Goal: Task Accomplishment & Management: Manage account settings

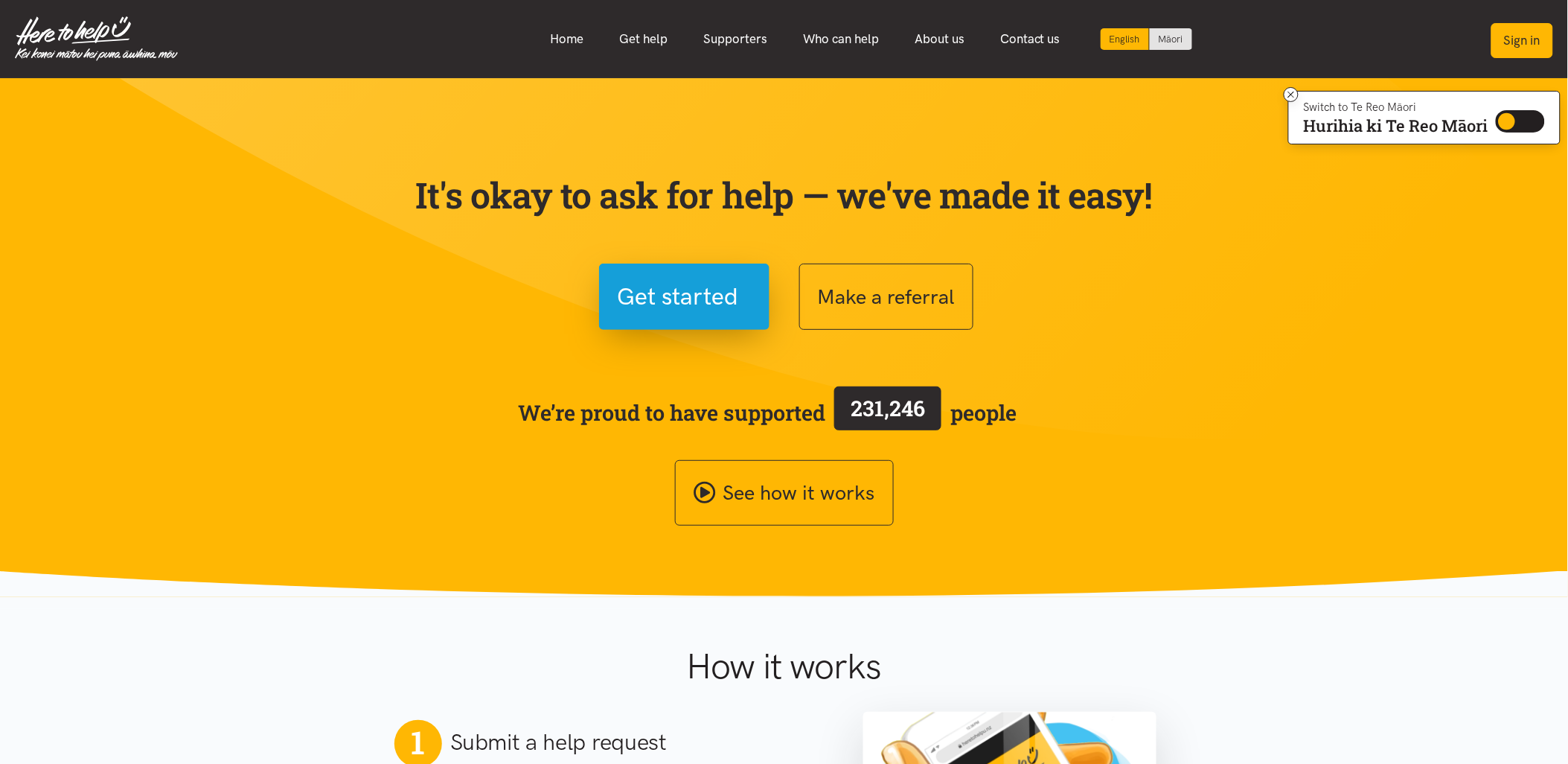
click at [1507, 44] on button "Sign in" at bounding box center [1523, 40] width 62 height 35
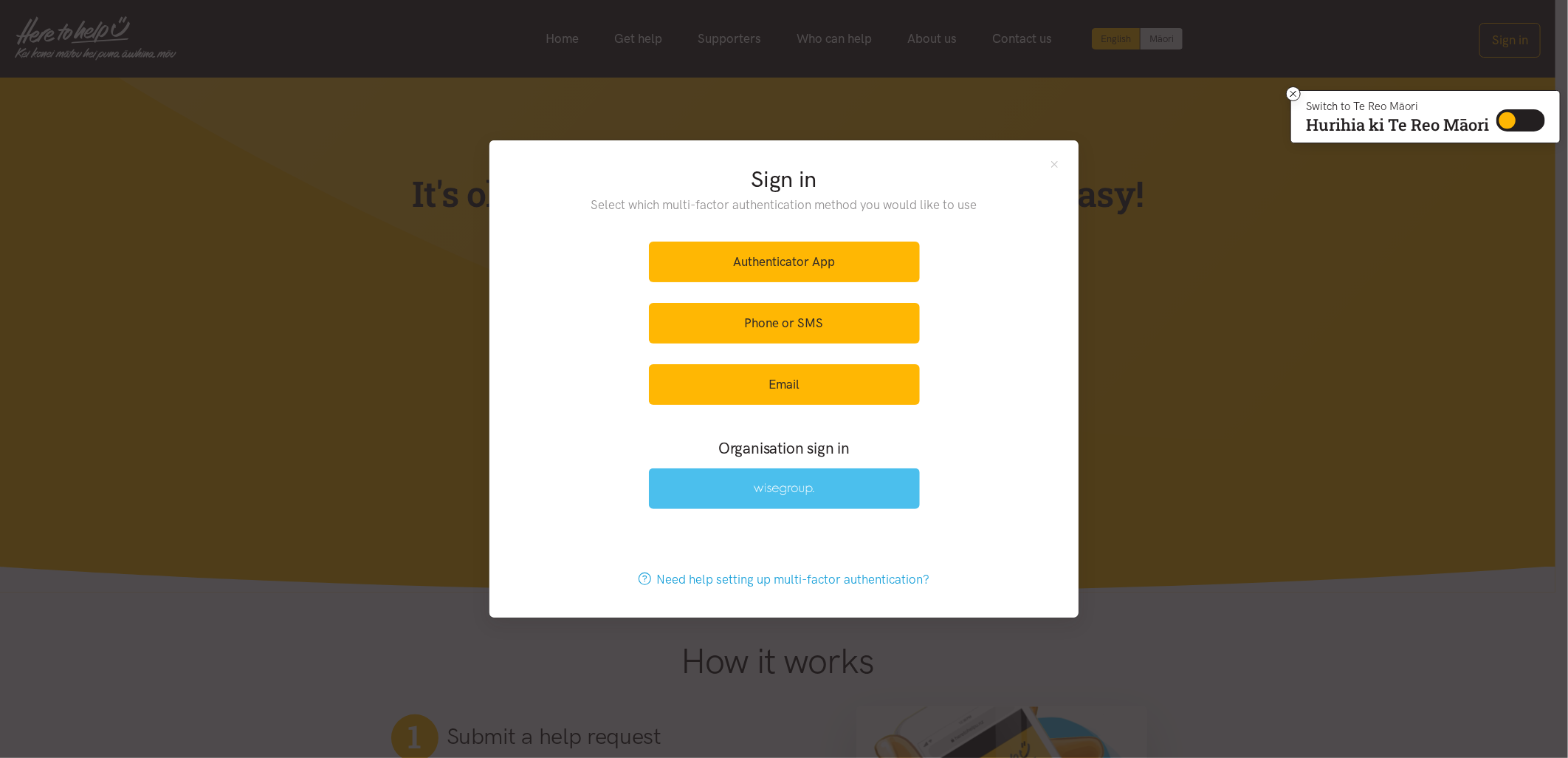
click at [871, 492] on link at bounding box center [785, 488] width 271 height 41
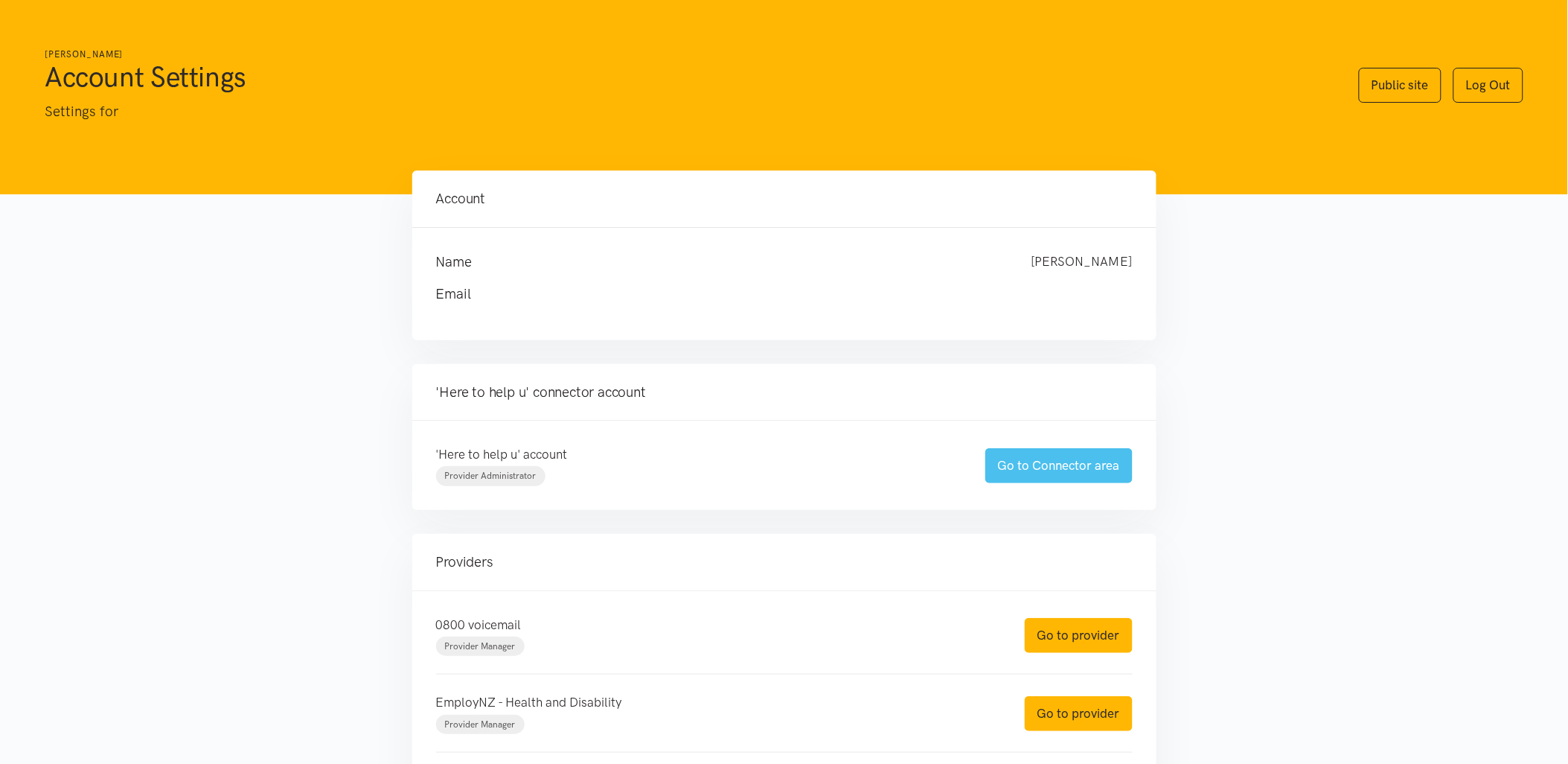
click at [1014, 475] on link "Go to Connector area" at bounding box center [1059, 465] width 147 height 35
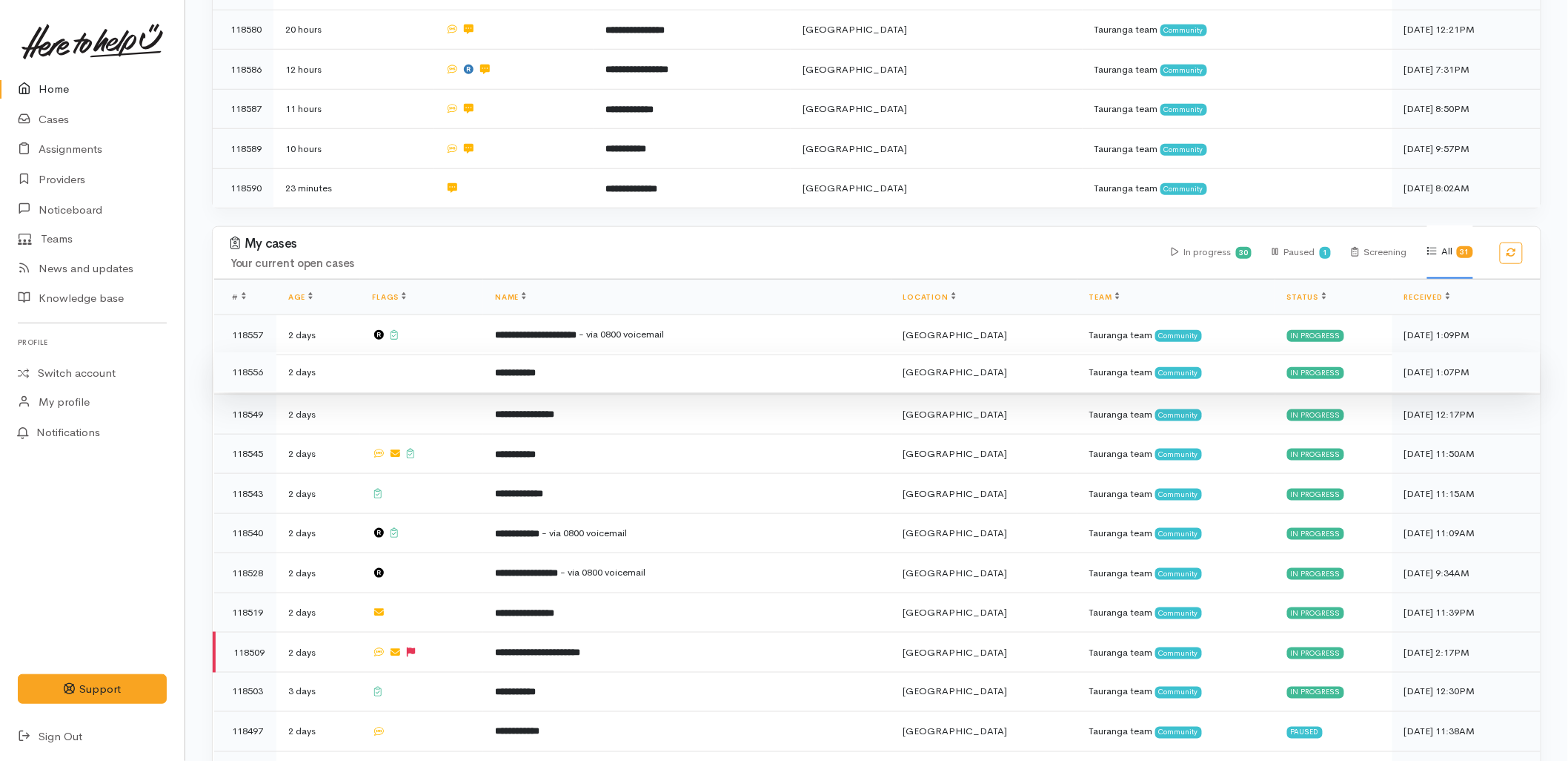
scroll to position [494, 0]
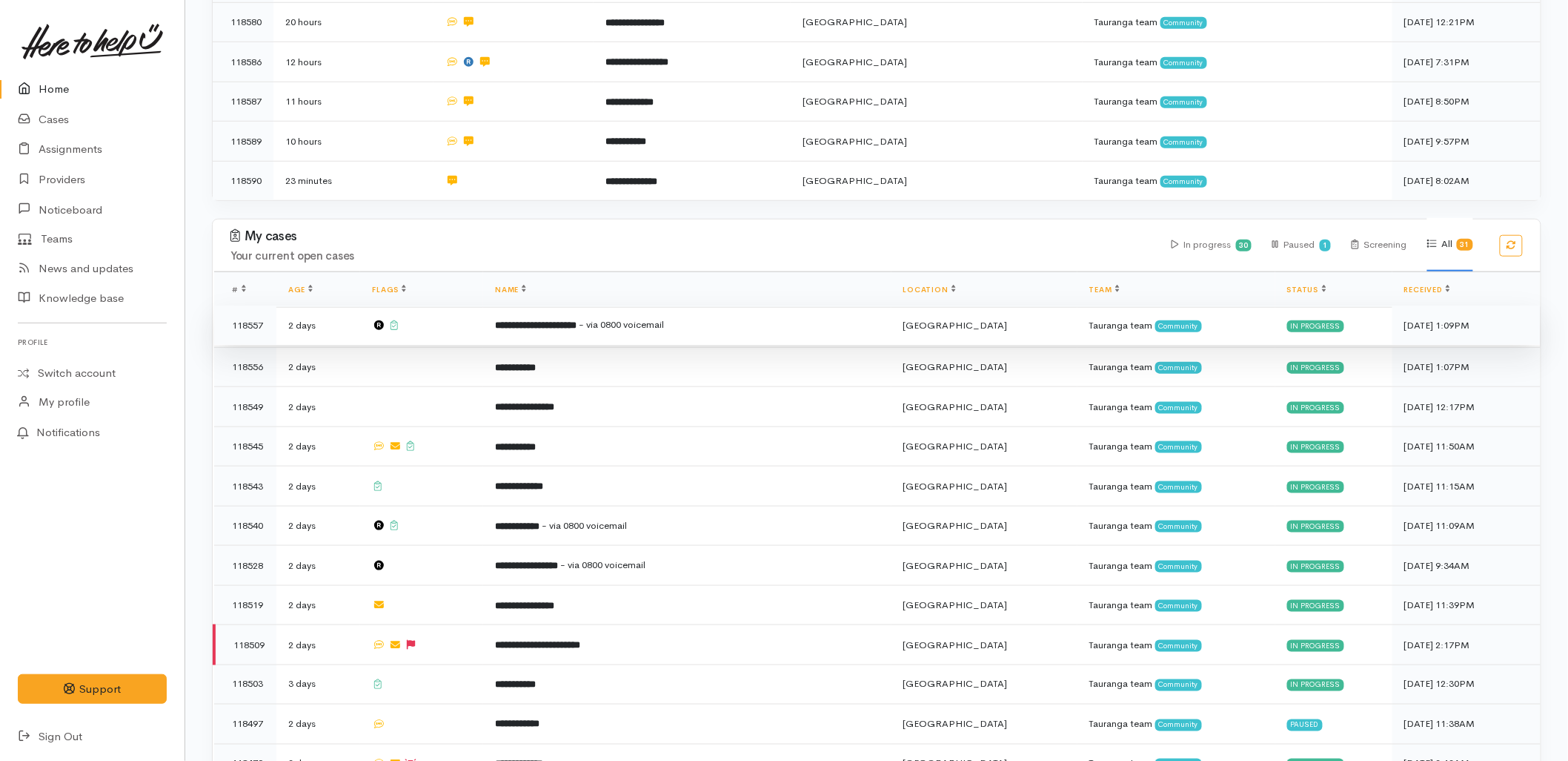
click at [559, 320] on b "**********" at bounding box center [536, 324] width 82 height 9
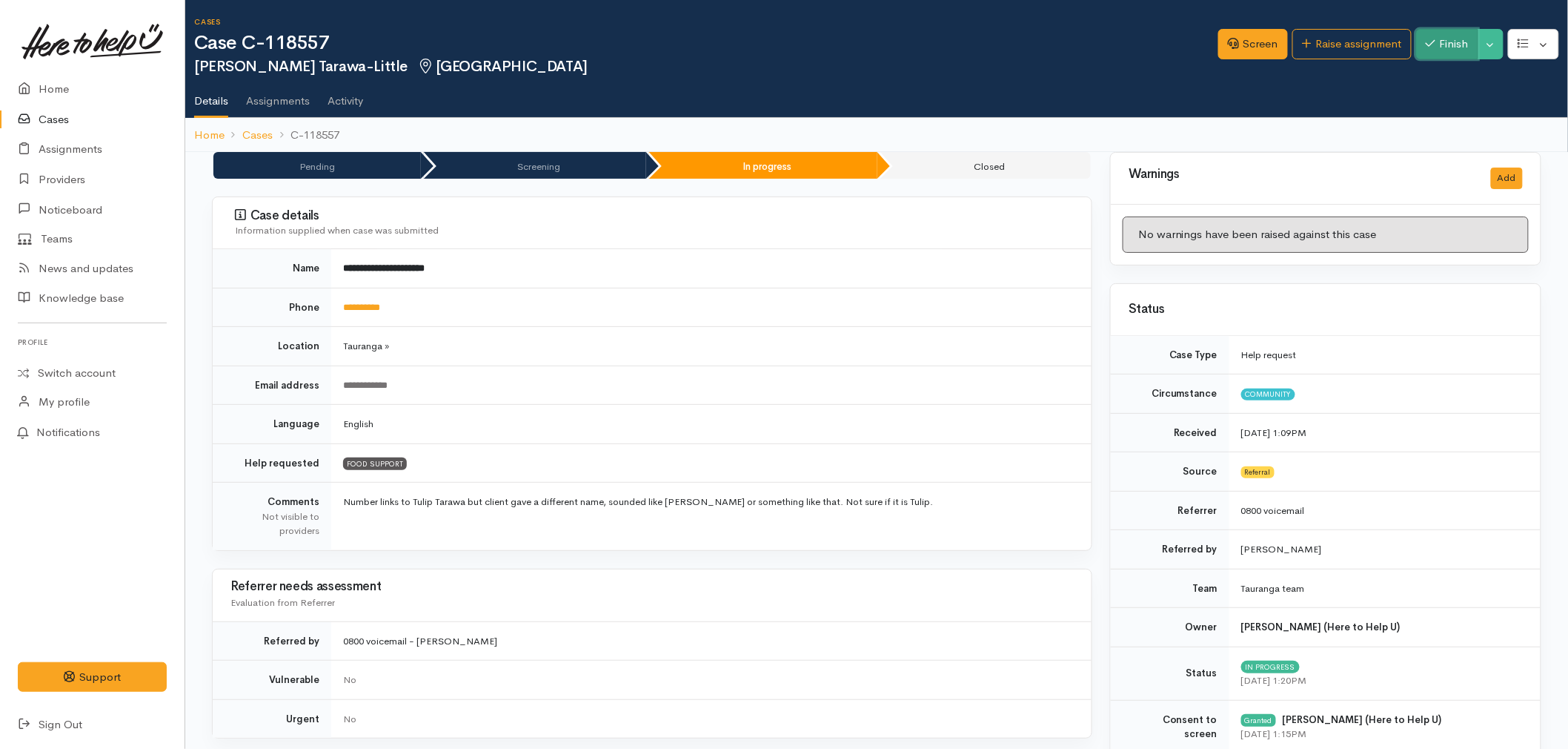
click at [1443, 48] on button "Finish" at bounding box center [1447, 44] width 62 height 31
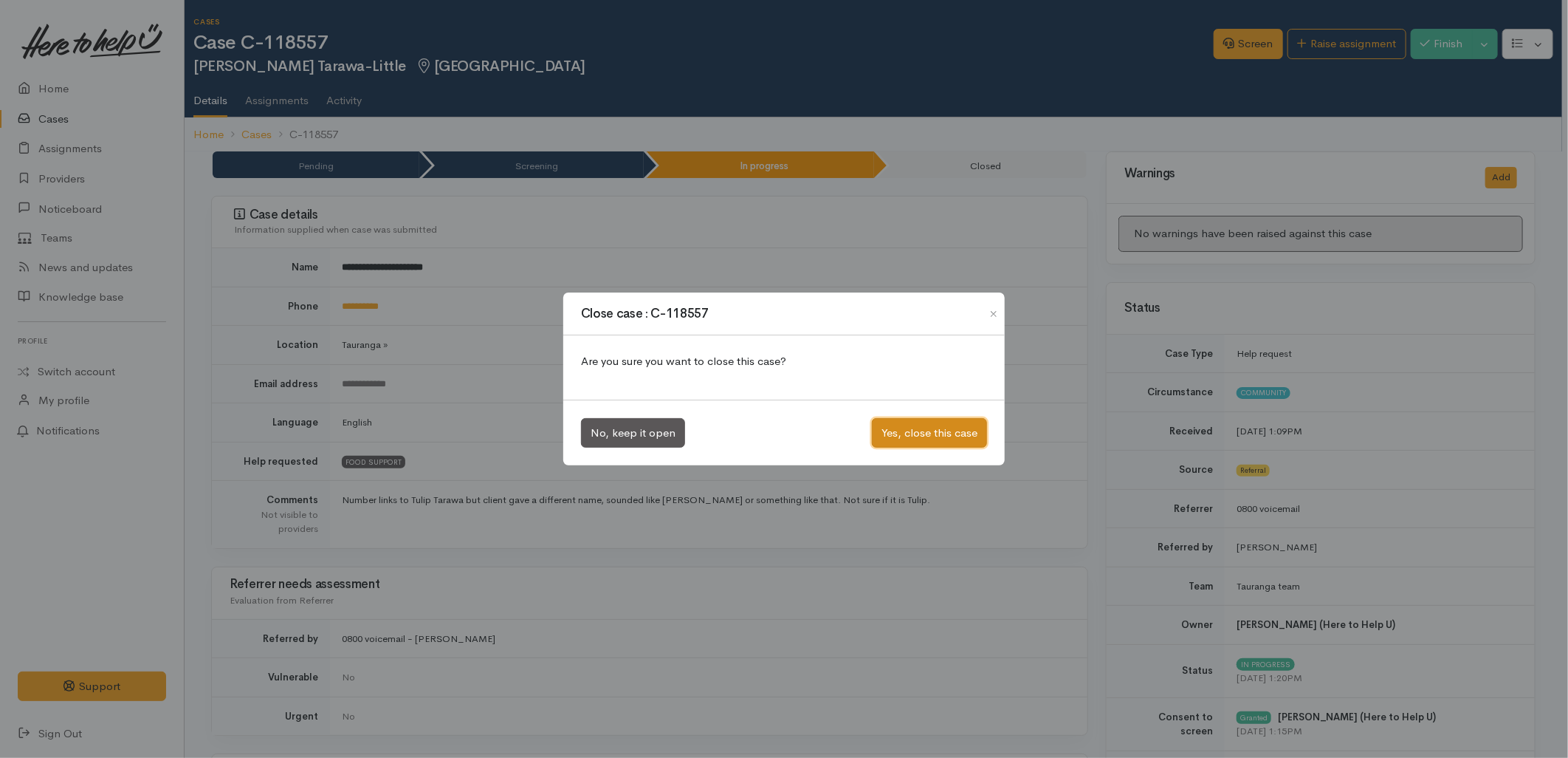
click at [927, 418] on button "Yes, close this case" at bounding box center [930, 433] width 115 height 31
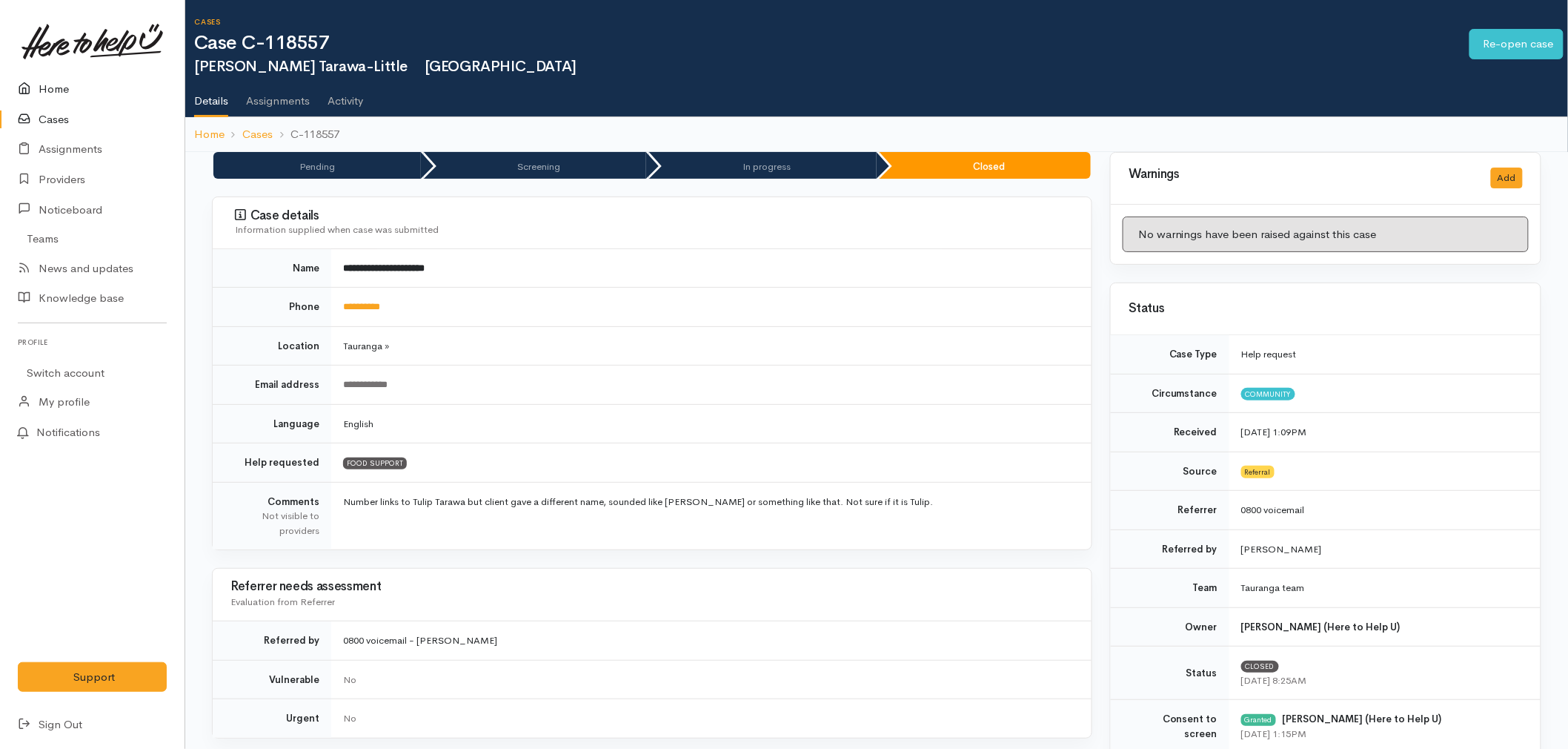
click at [54, 77] on link "Home" at bounding box center [92, 89] width 185 height 31
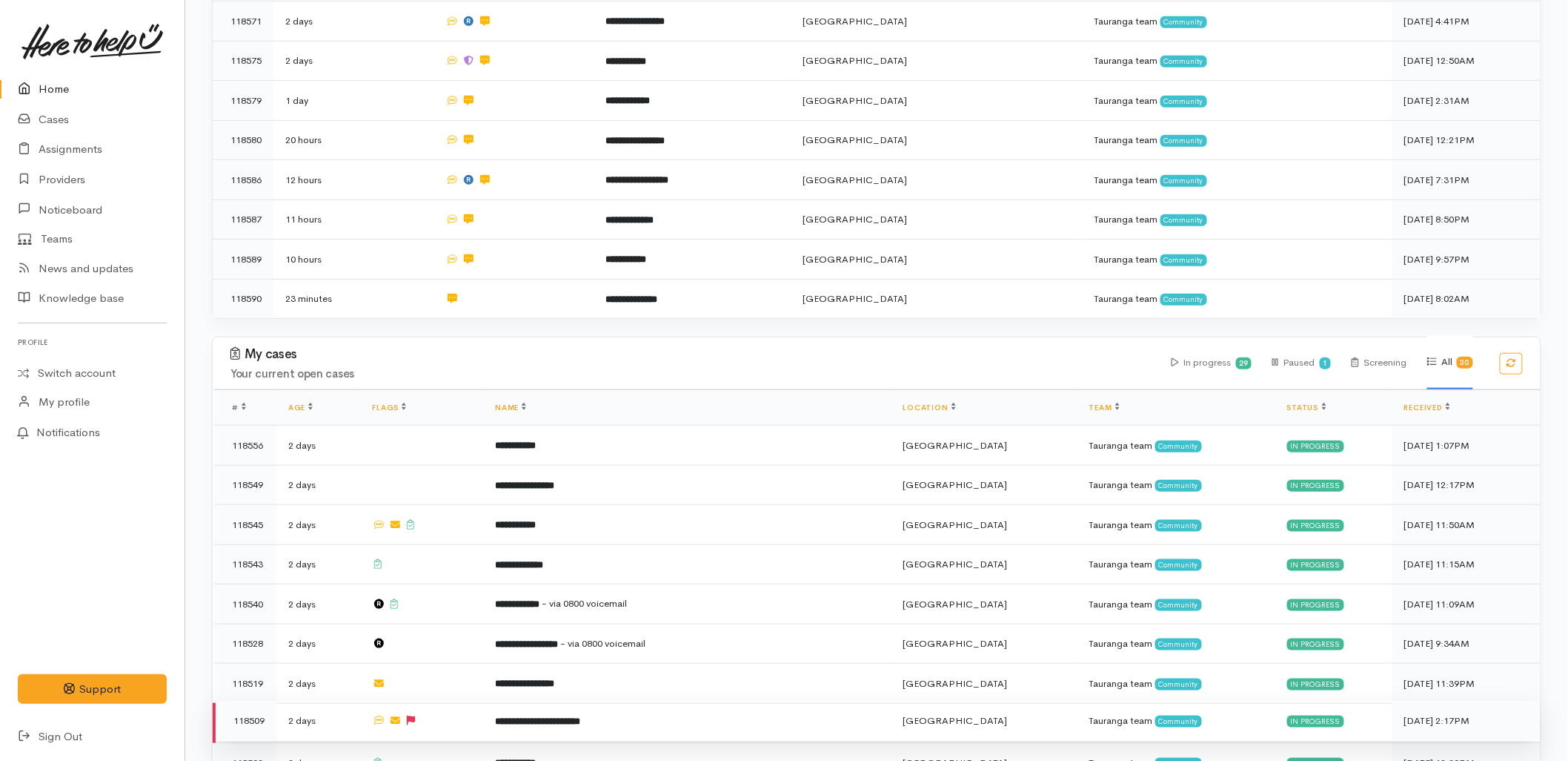
scroll to position [494, 0]
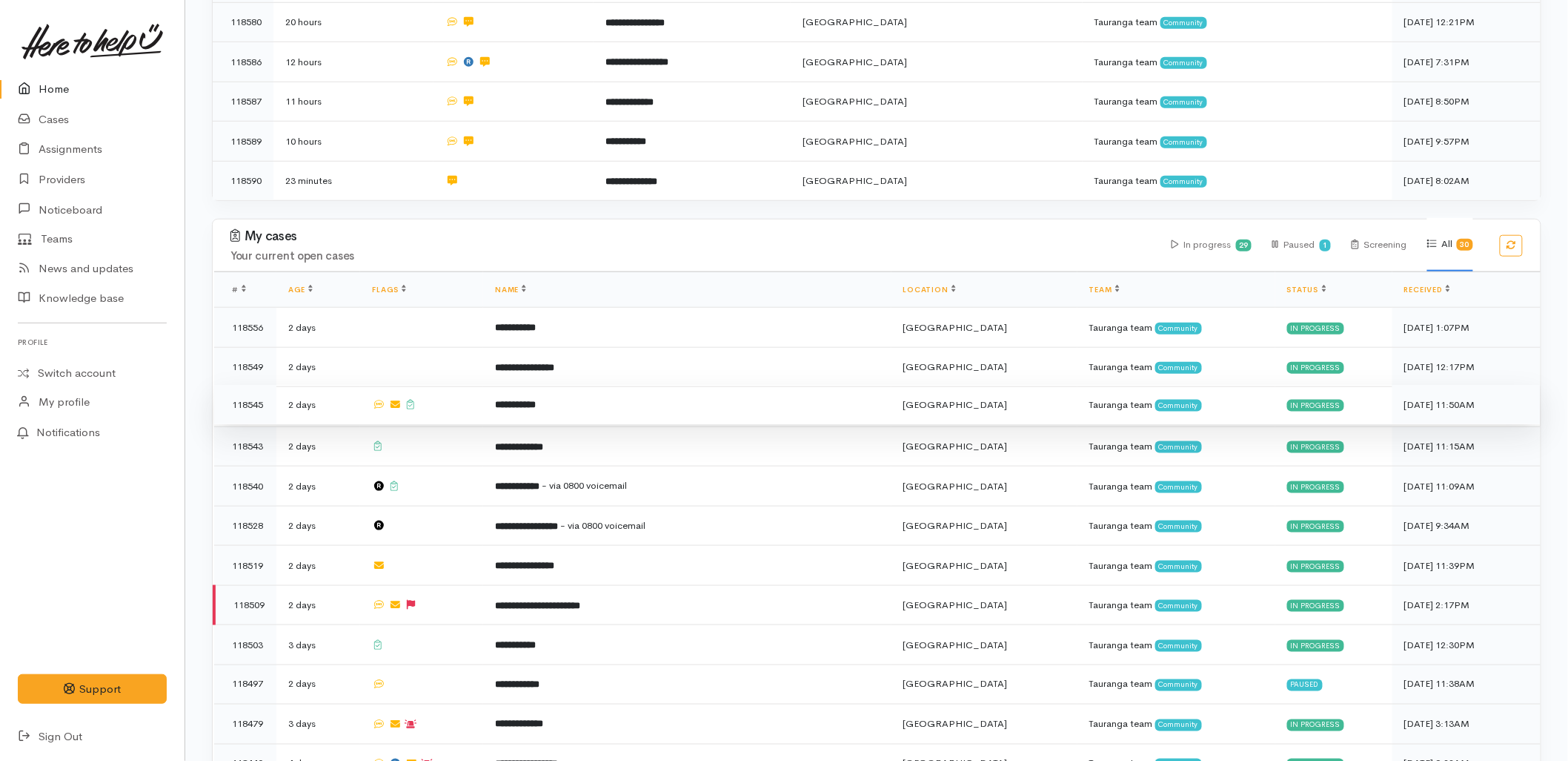
click at [500, 385] on td "**********" at bounding box center [687, 404] width 408 height 40
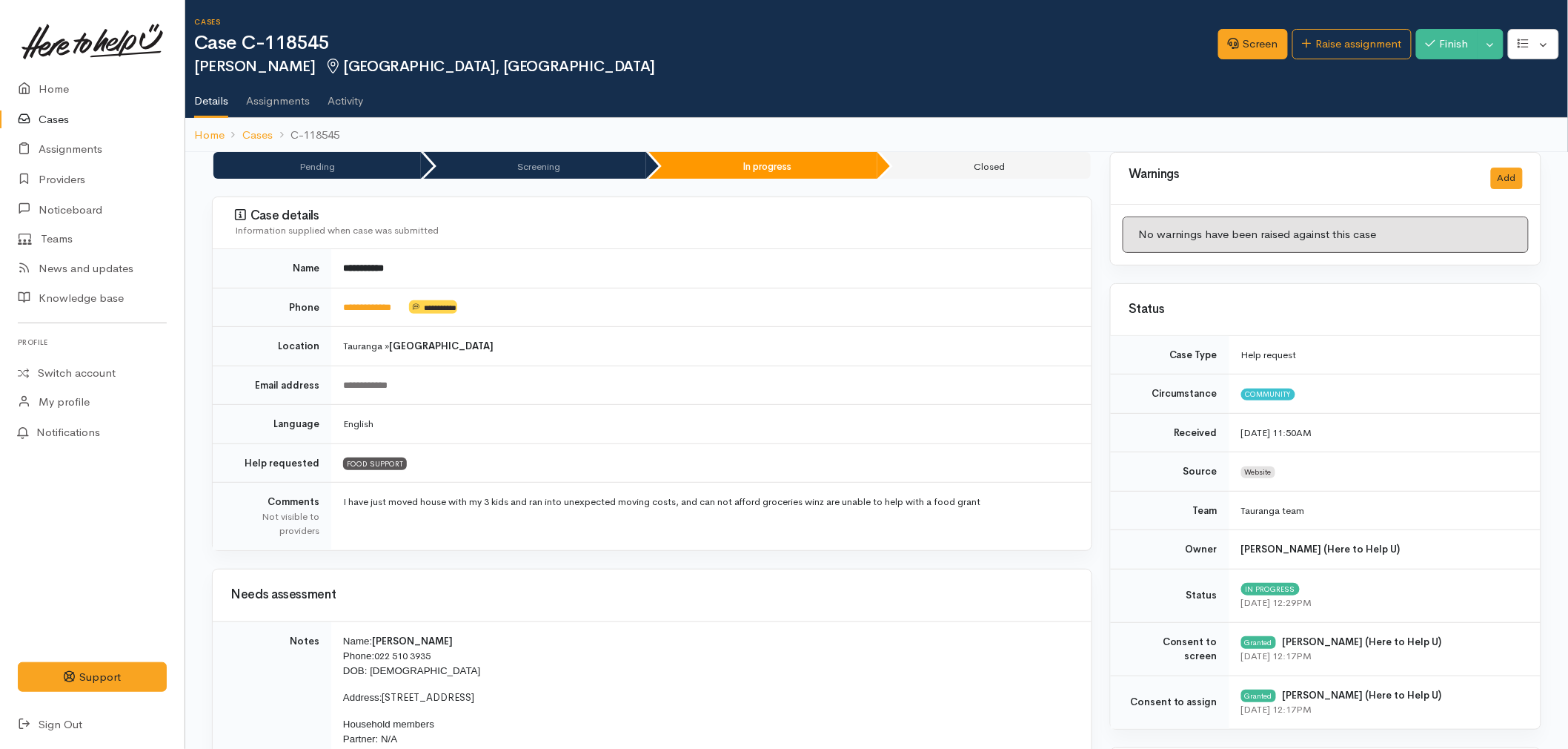
click at [1469, 26] on div "Screen Raise assignment Finish Toggle Dropdown Pause" at bounding box center [1393, 46] width 350 height 49
click at [1445, 41] on button "Finish" at bounding box center [1447, 44] width 62 height 31
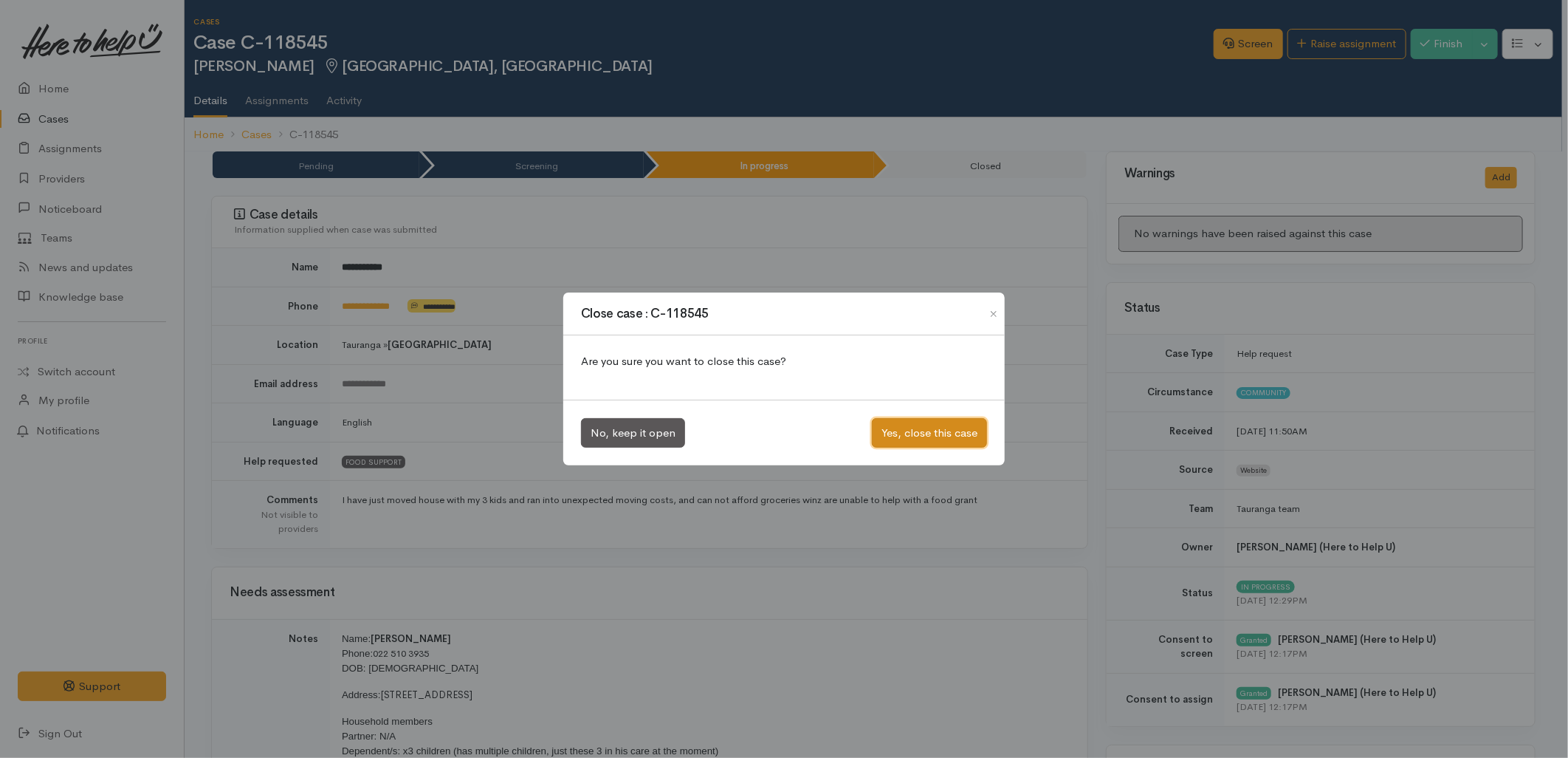
click at [910, 443] on button "Yes, close this case" at bounding box center [930, 433] width 115 height 31
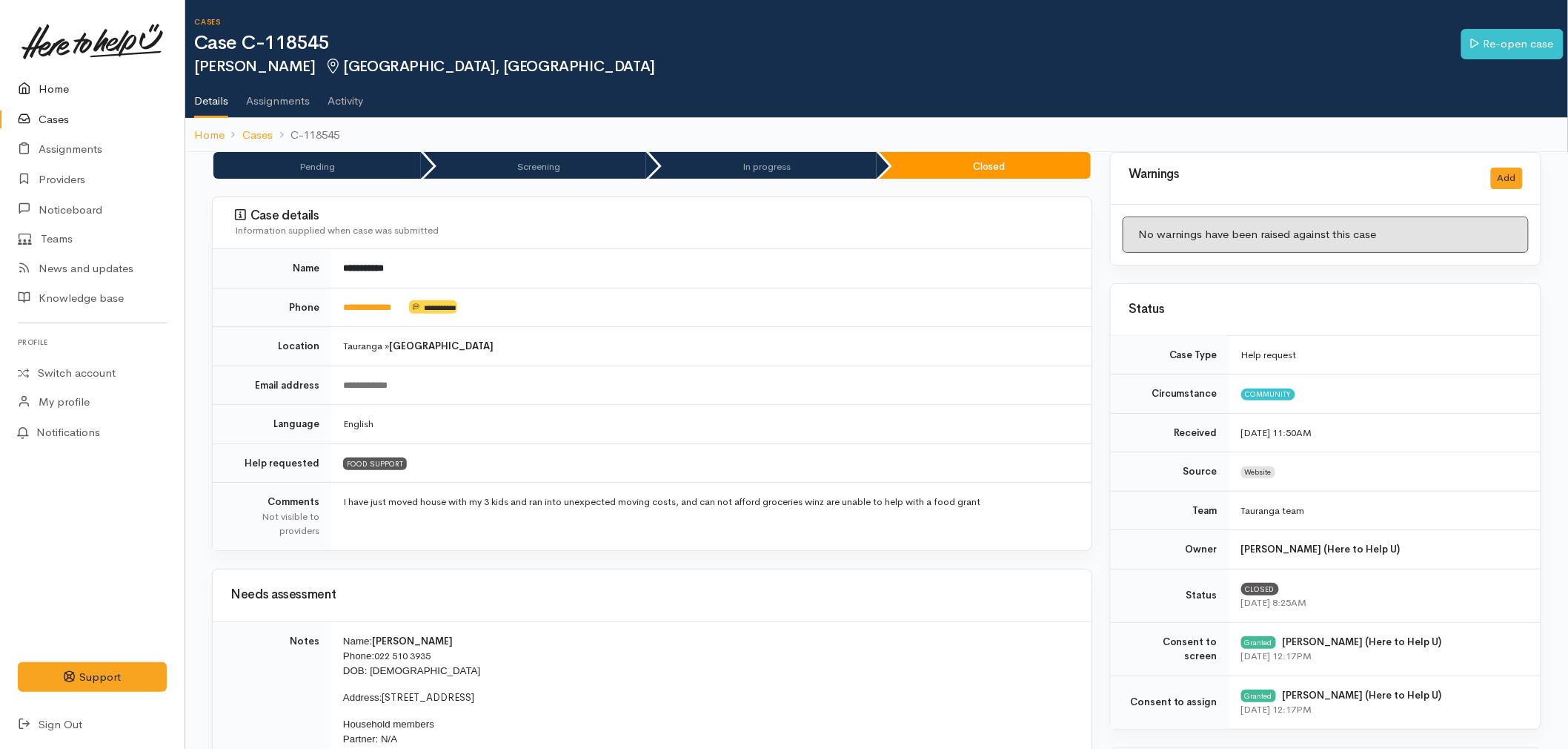
click at [47, 77] on link "Home" at bounding box center [92, 89] width 185 height 31
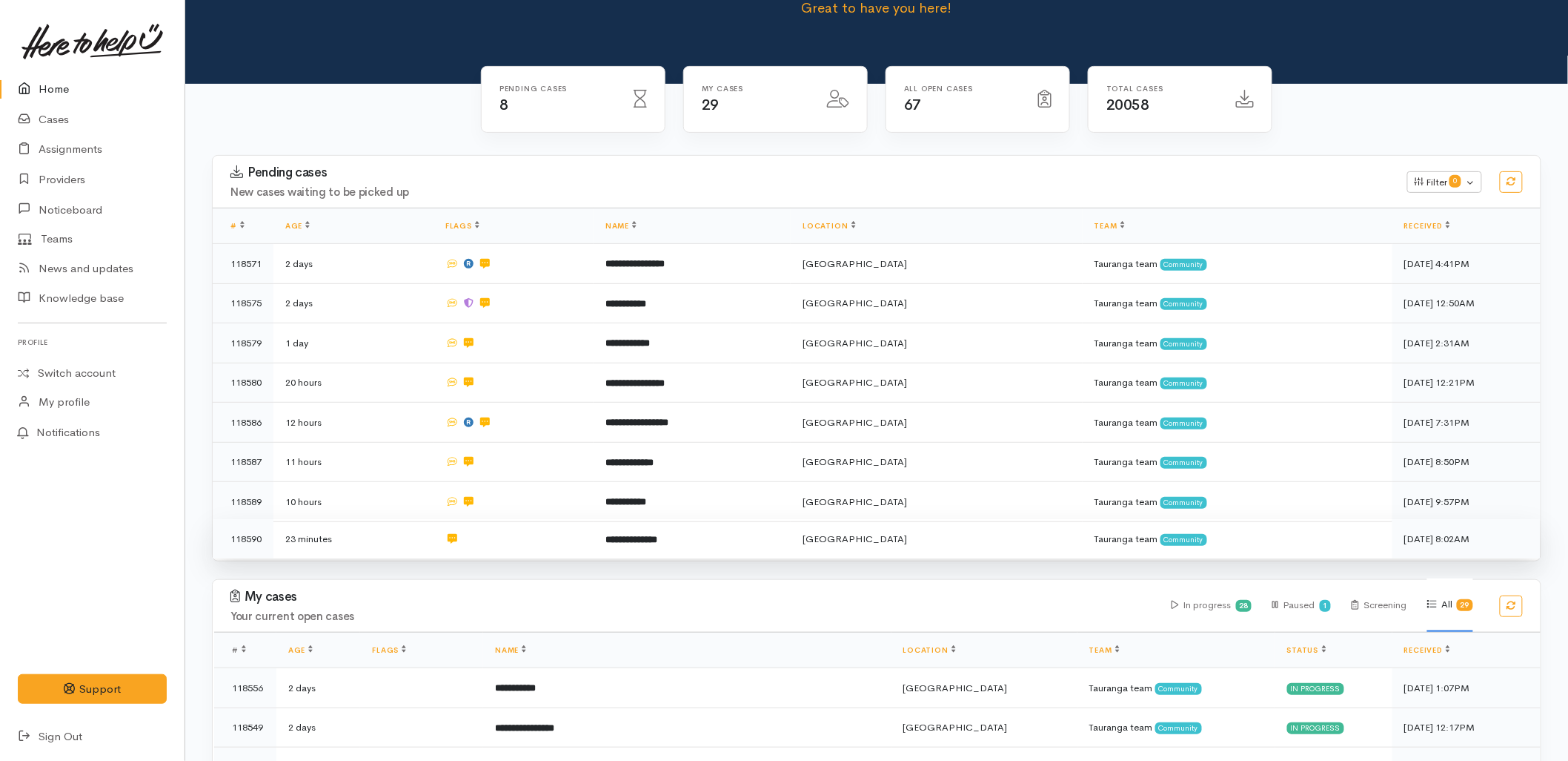
scroll to position [411, 0]
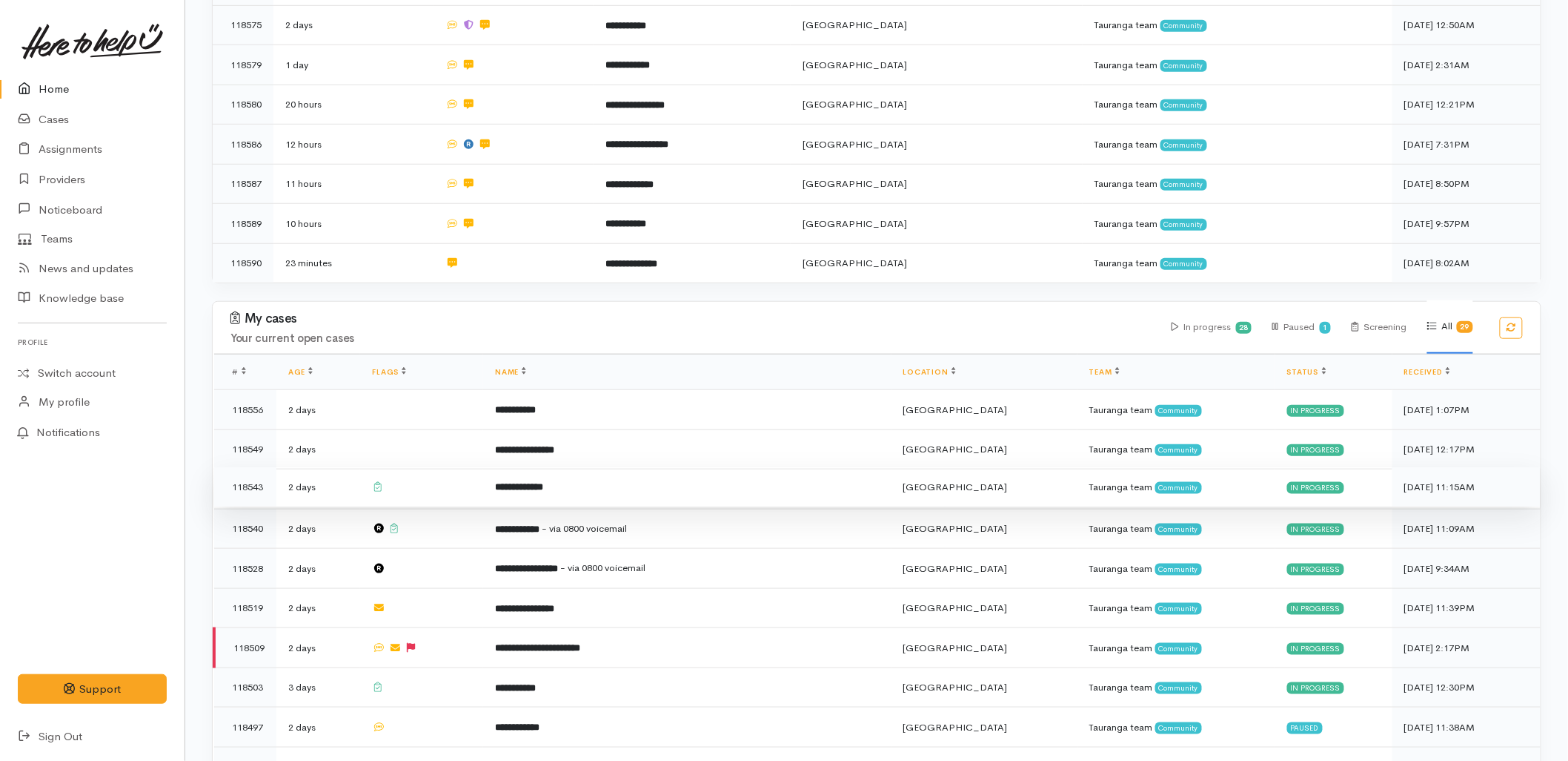
click at [479, 467] on td at bounding box center [421, 487] width 123 height 40
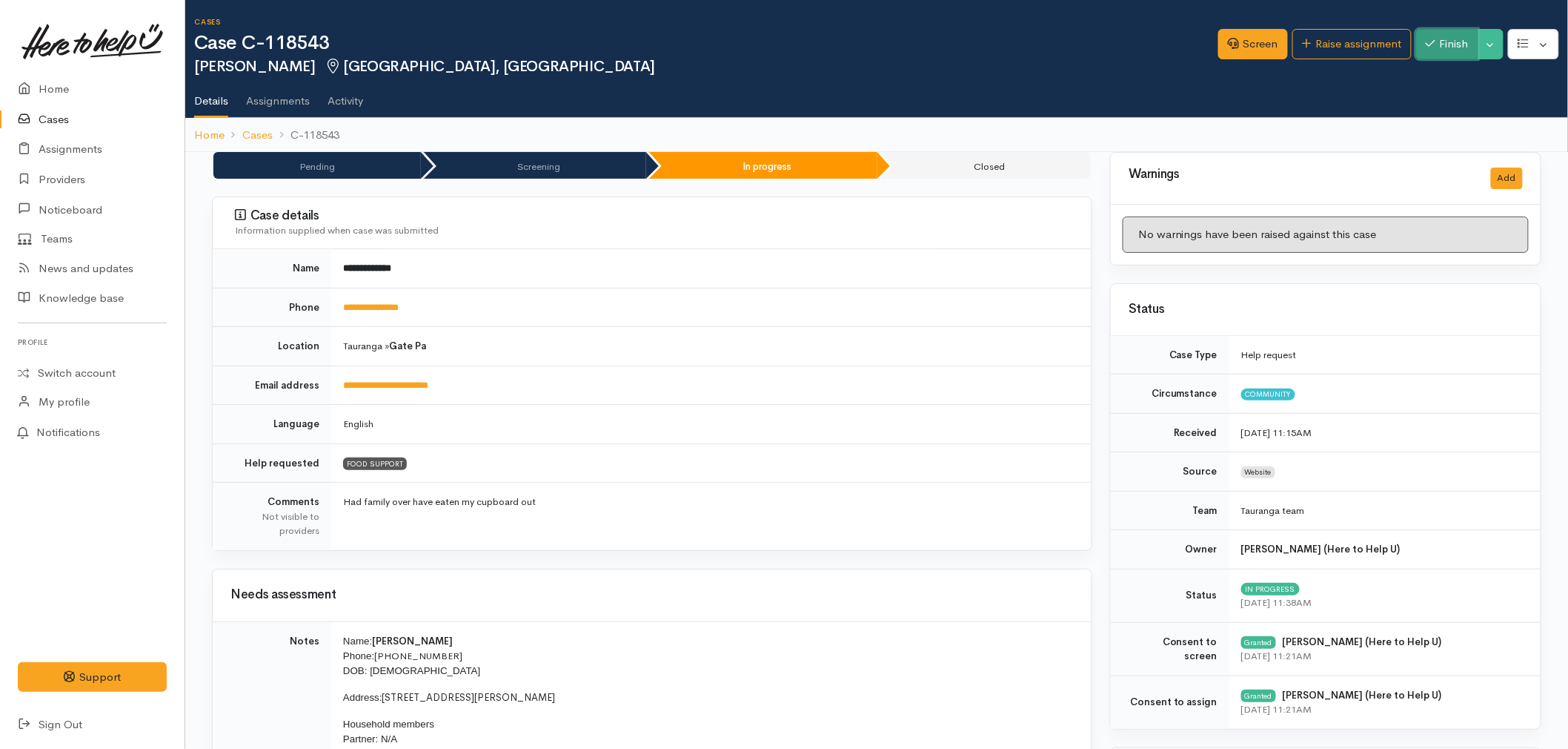
click at [1449, 40] on button "Finish" at bounding box center [1447, 44] width 62 height 31
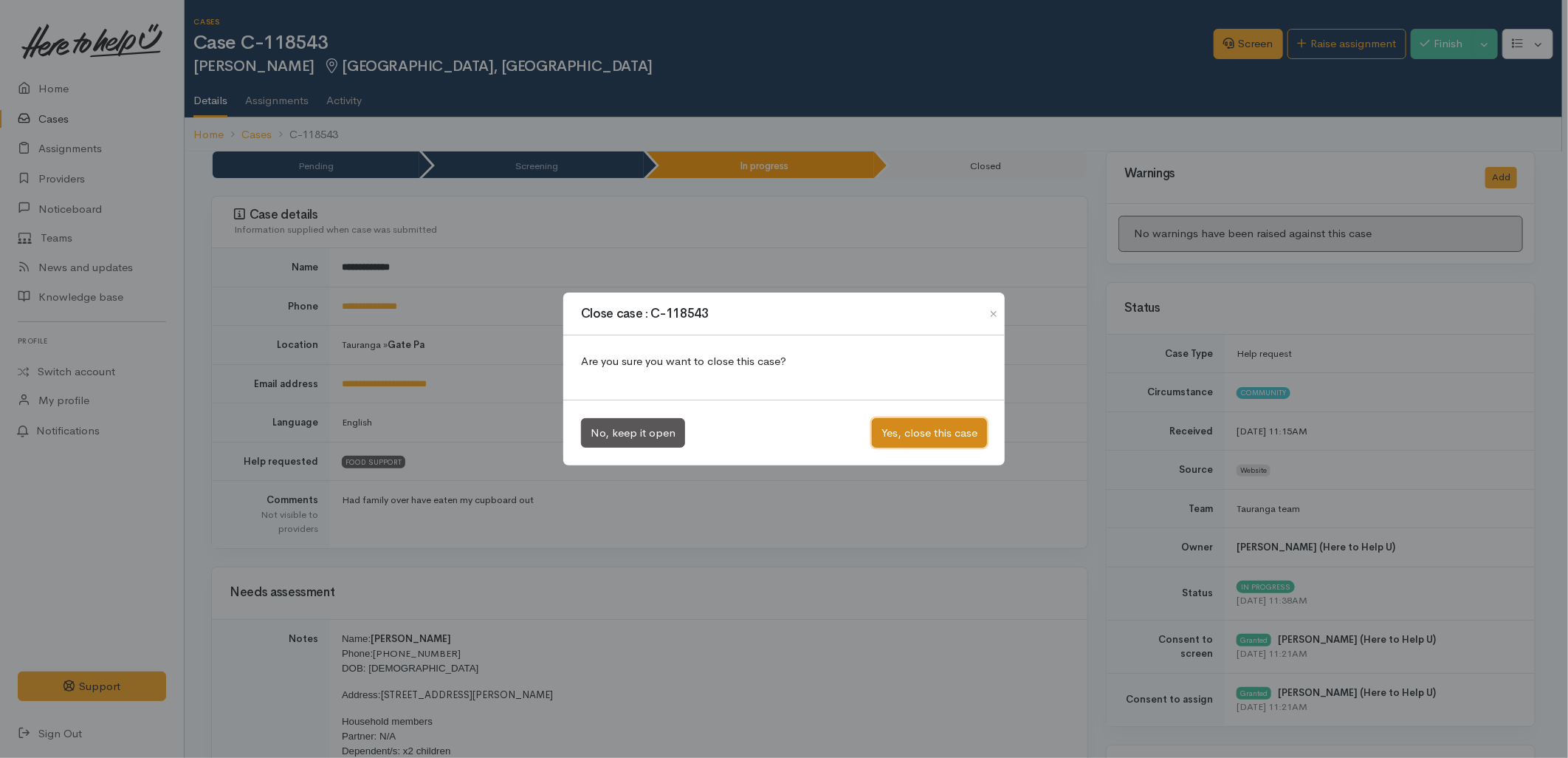
click at [924, 428] on button "Yes, close this case" at bounding box center [930, 433] width 115 height 31
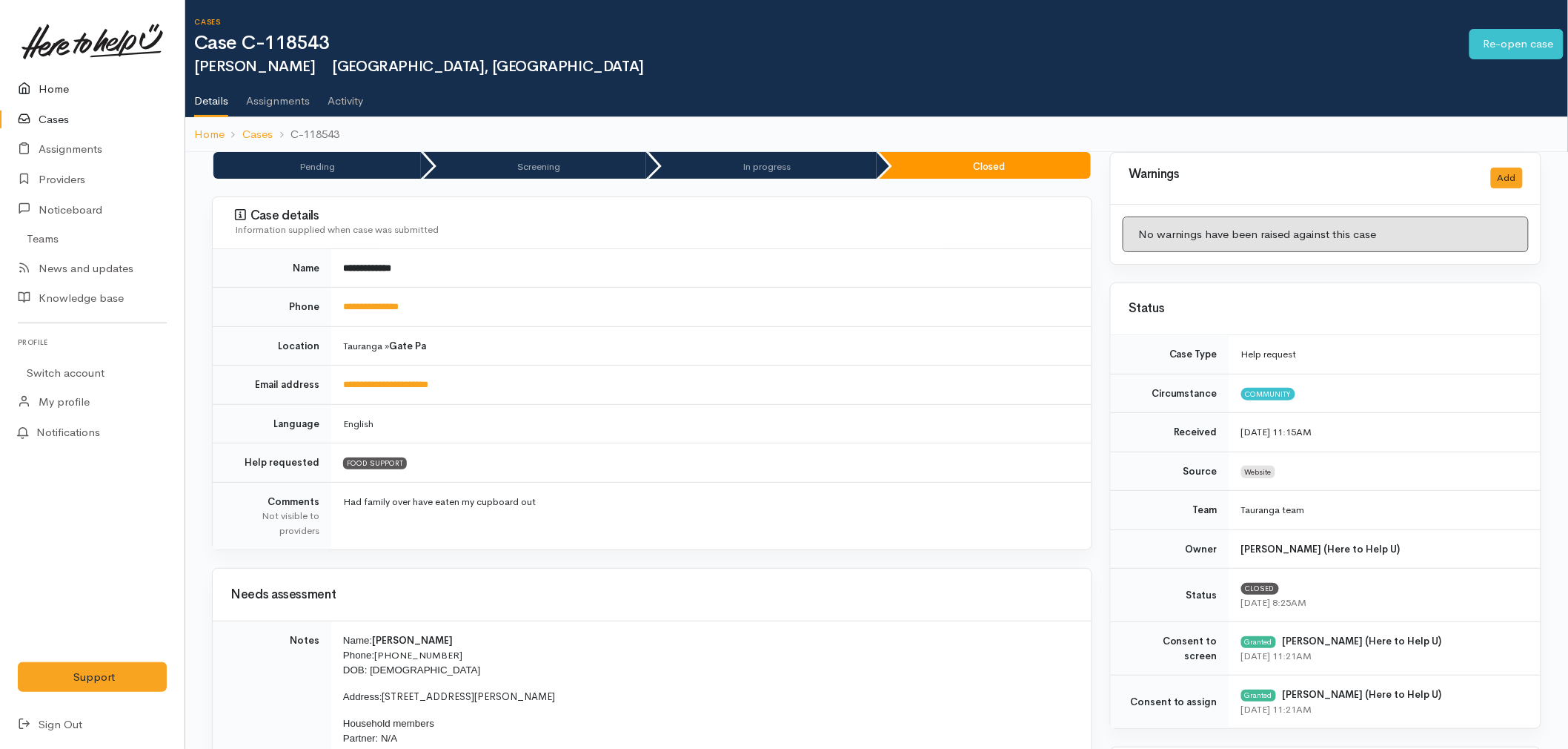
click at [26, 80] on icon at bounding box center [28, 89] width 20 height 19
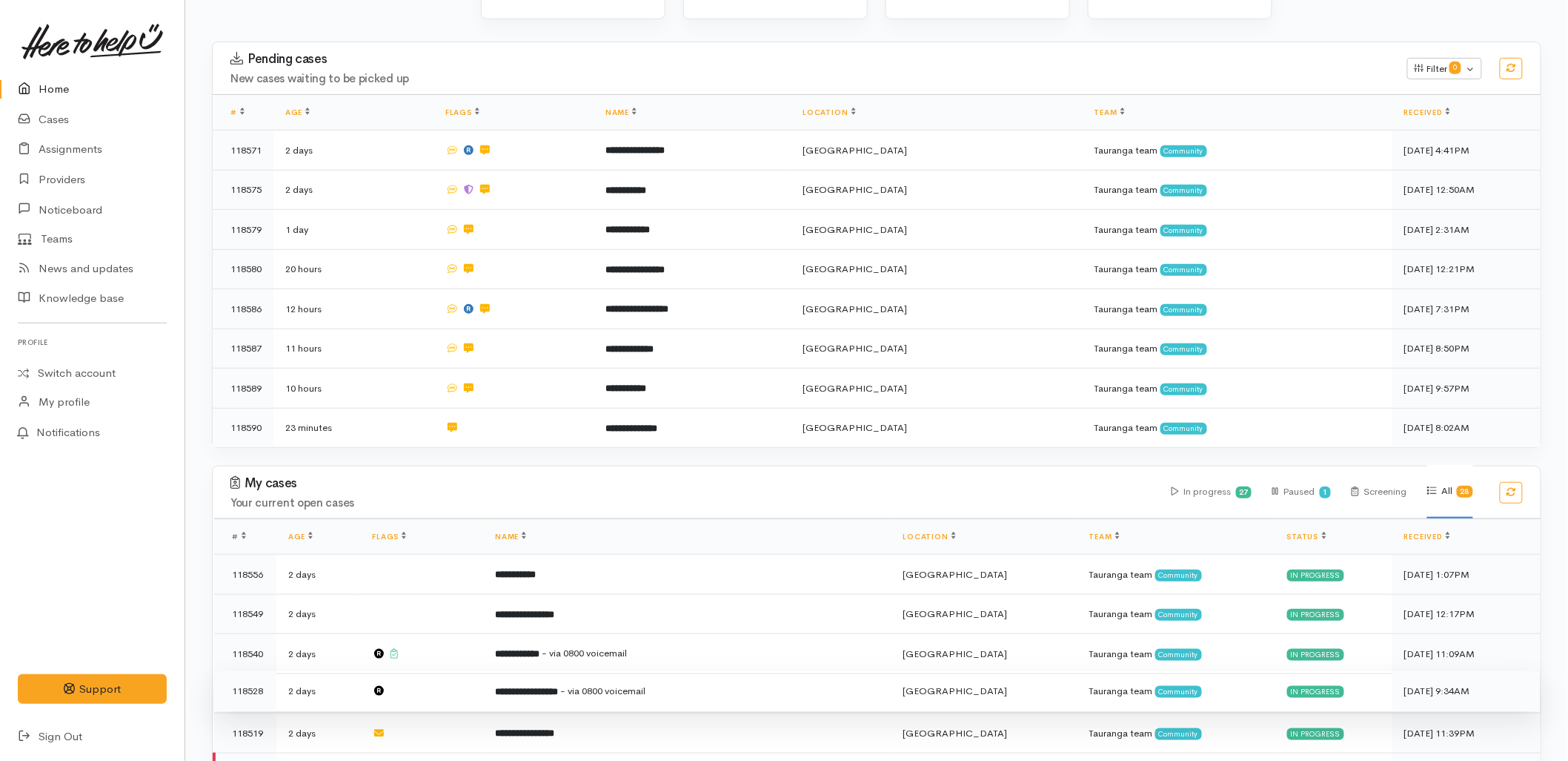
scroll to position [329, 0]
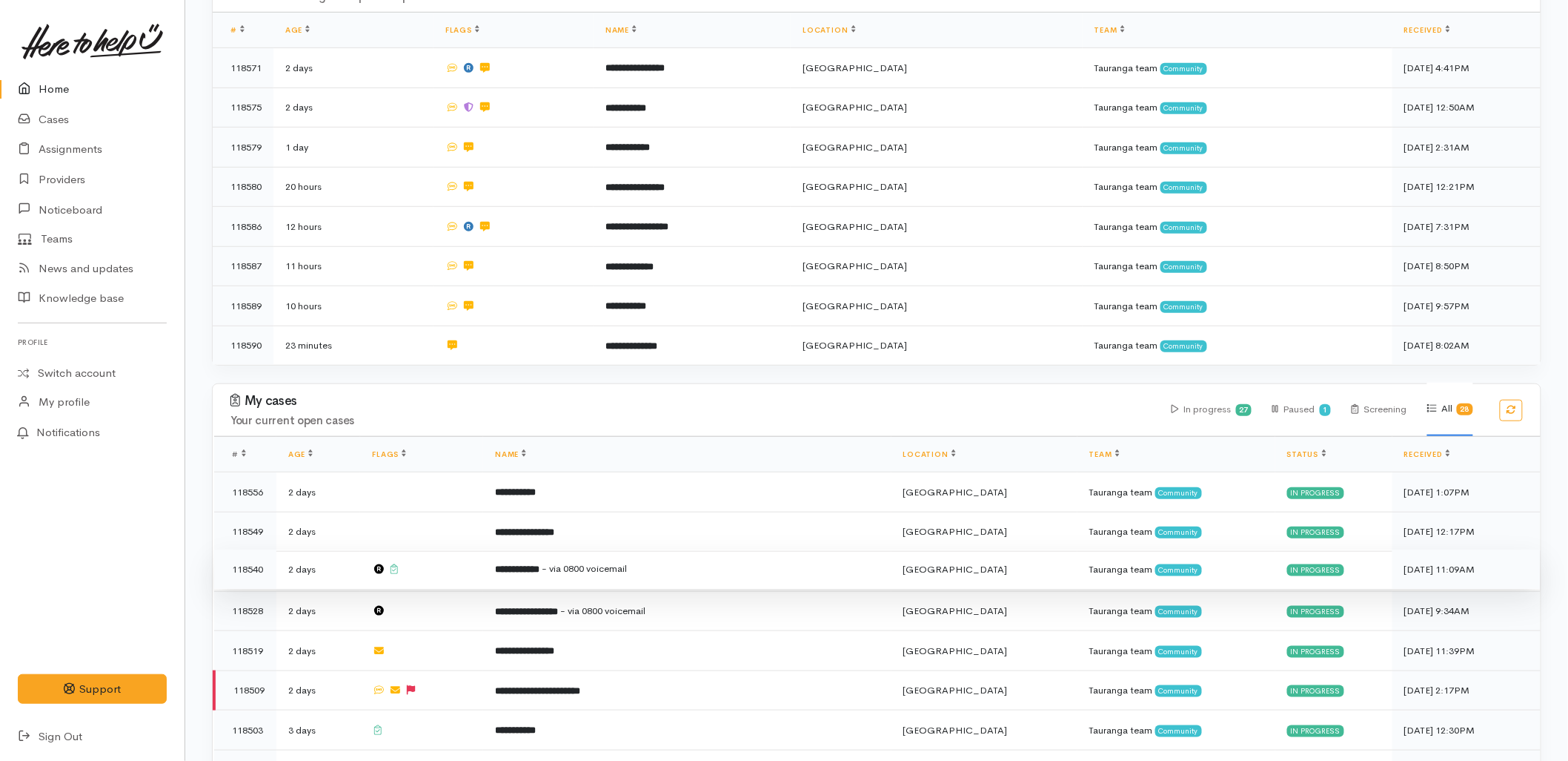
click at [537, 564] on b "**********" at bounding box center [517, 569] width 44 height 9
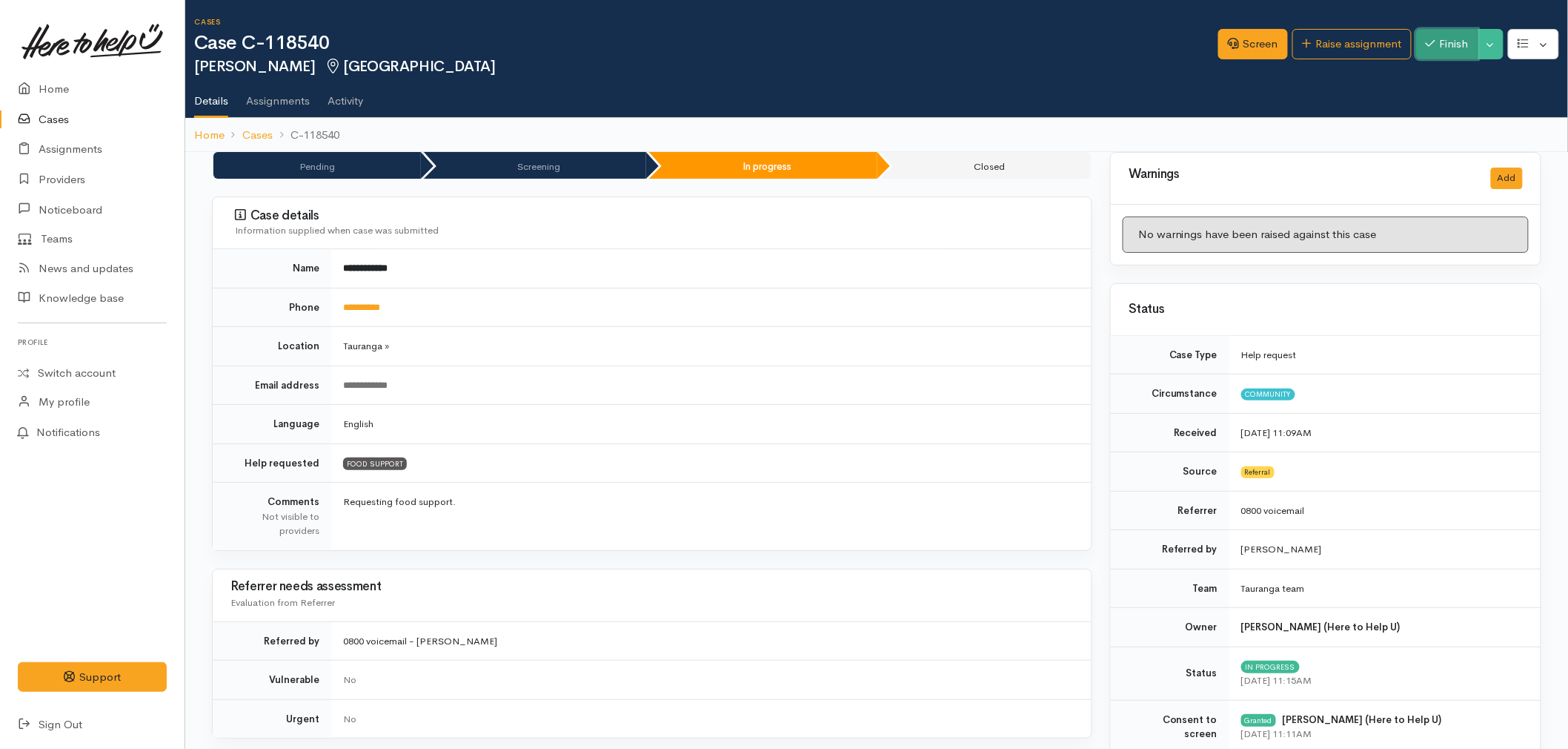
click at [1436, 49] on button "Finish" at bounding box center [1447, 44] width 62 height 31
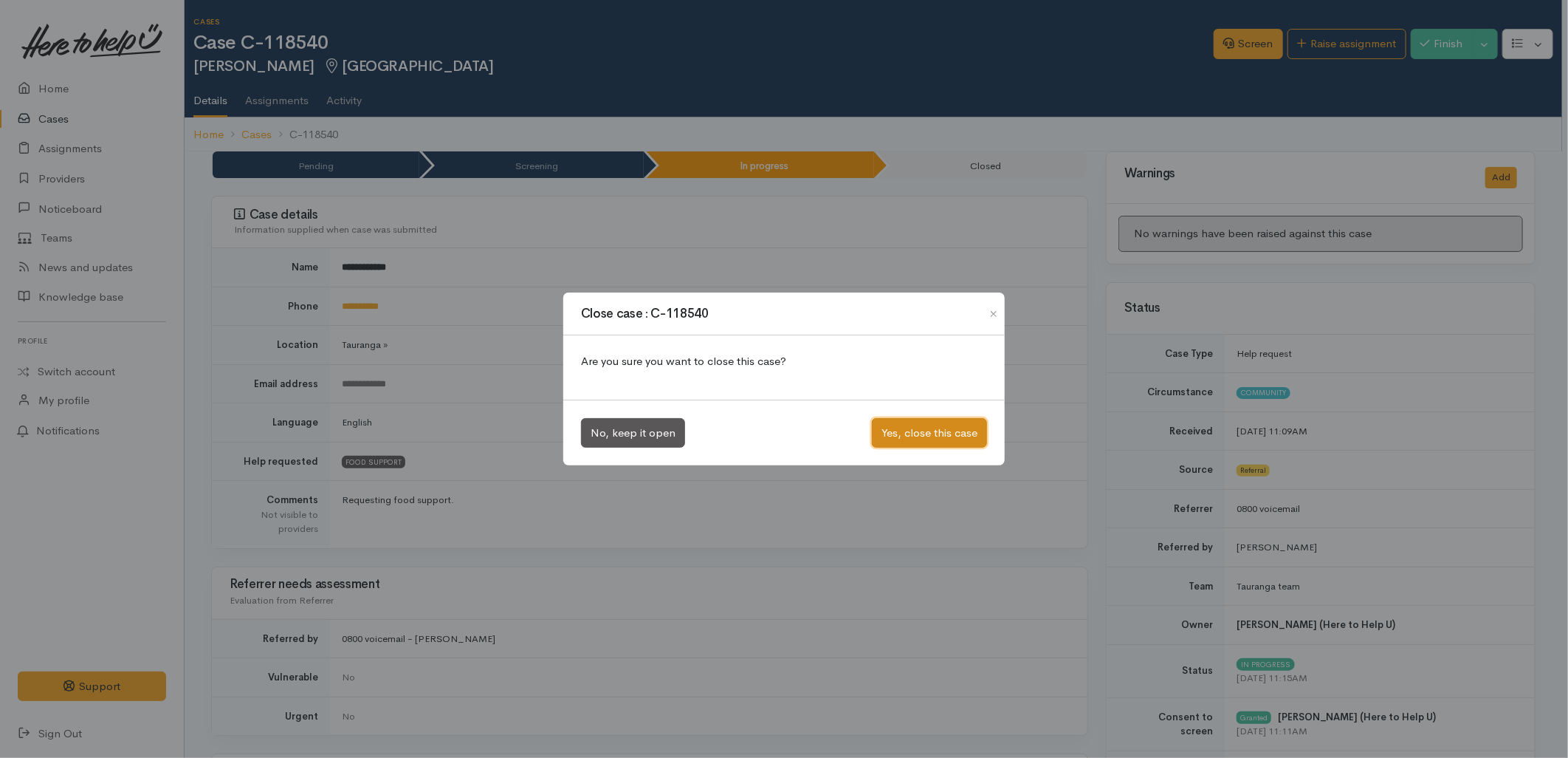
drag, startPoint x: 953, startPoint y: 437, endPoint x: 936, endPoint y: 433, distance: 17.5
click at [948, 437] on button "Yes, close this case" at bounding box center [930, 433] width 115 height 31
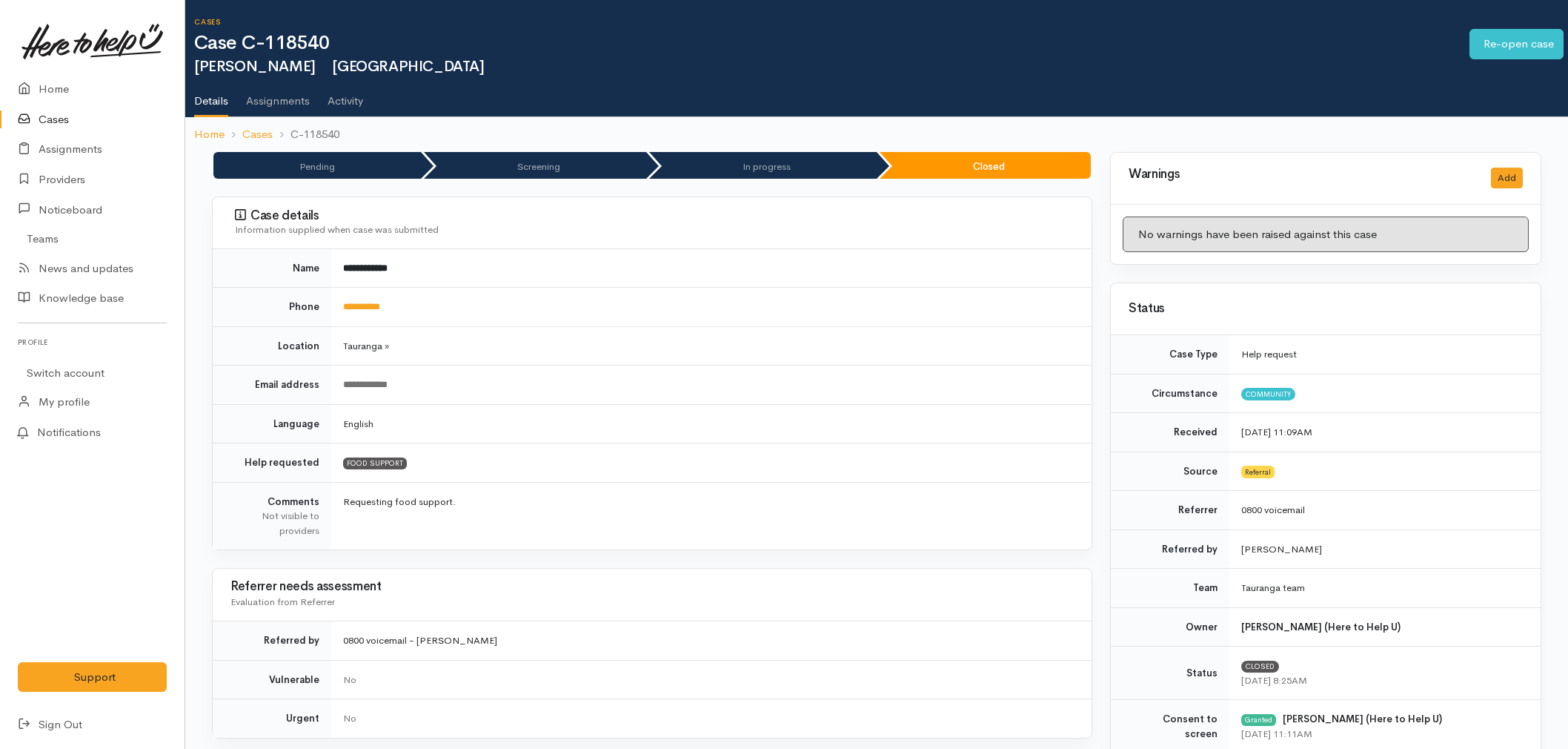
click at [80, 87] on link "Home" at bounding box center [92, 89] width 185 height 31
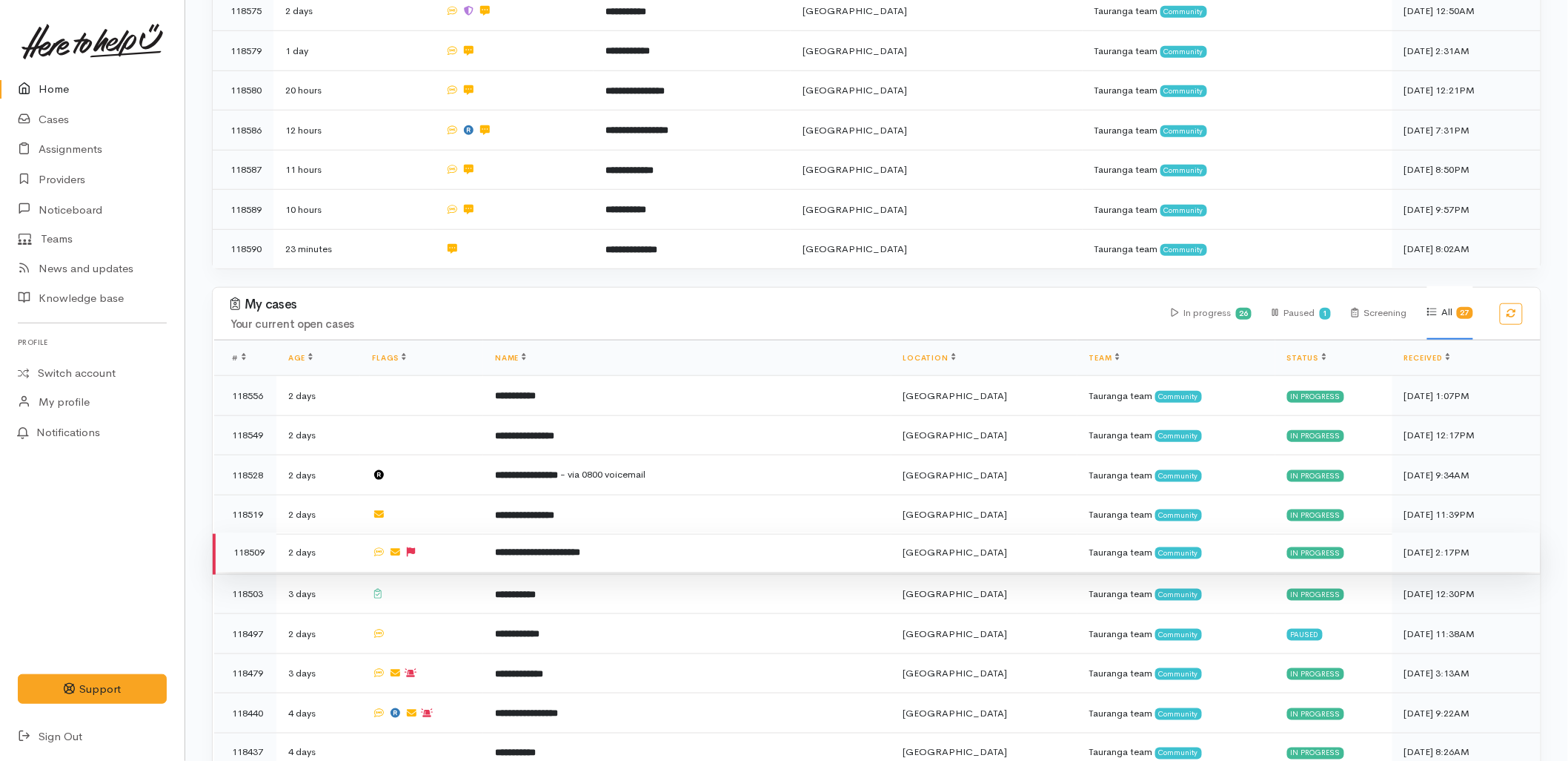
scroll to position [658, 0]
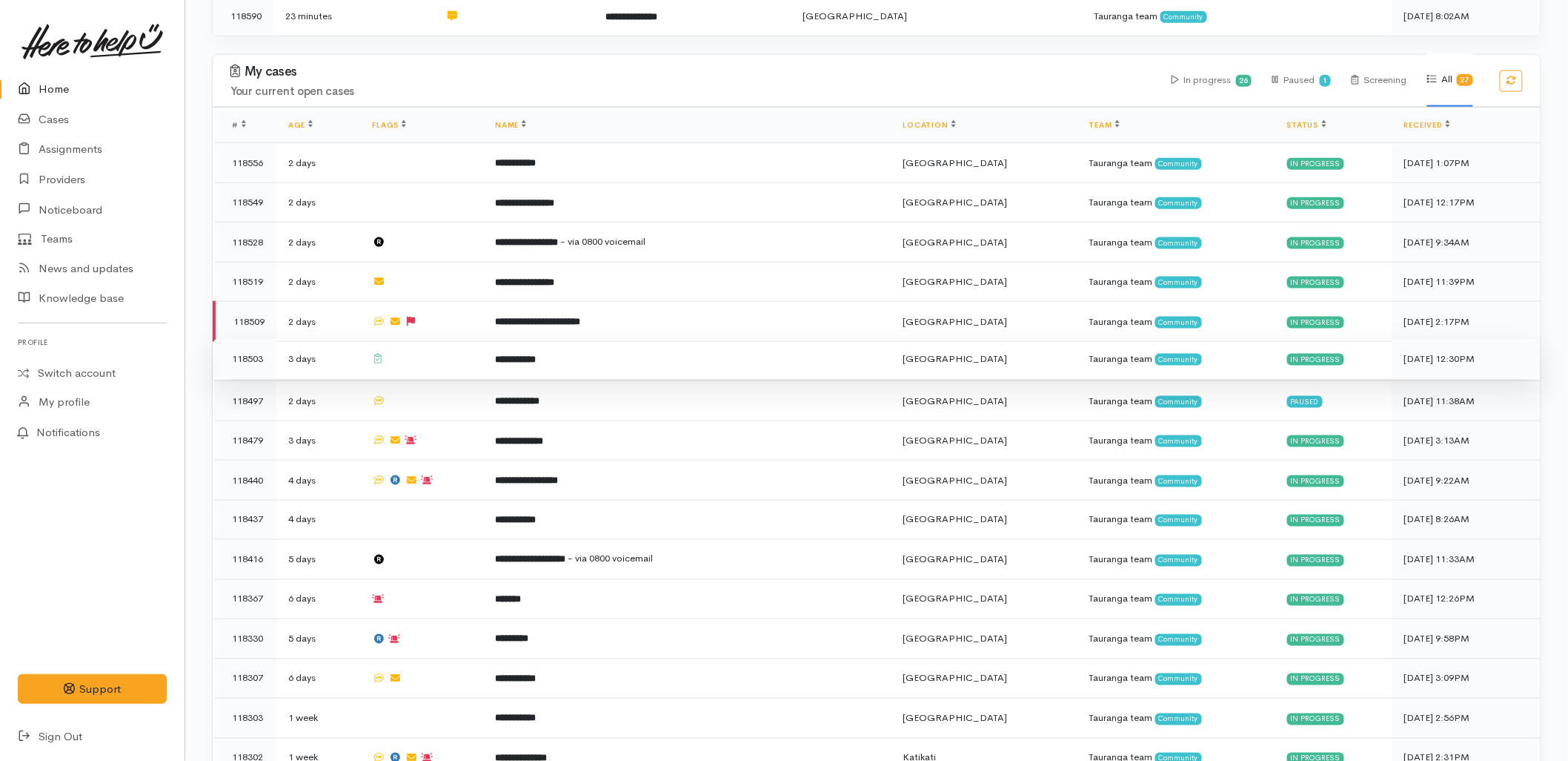
click at [435, 339] on td at bounding box center [421, 358] width 123 height 40
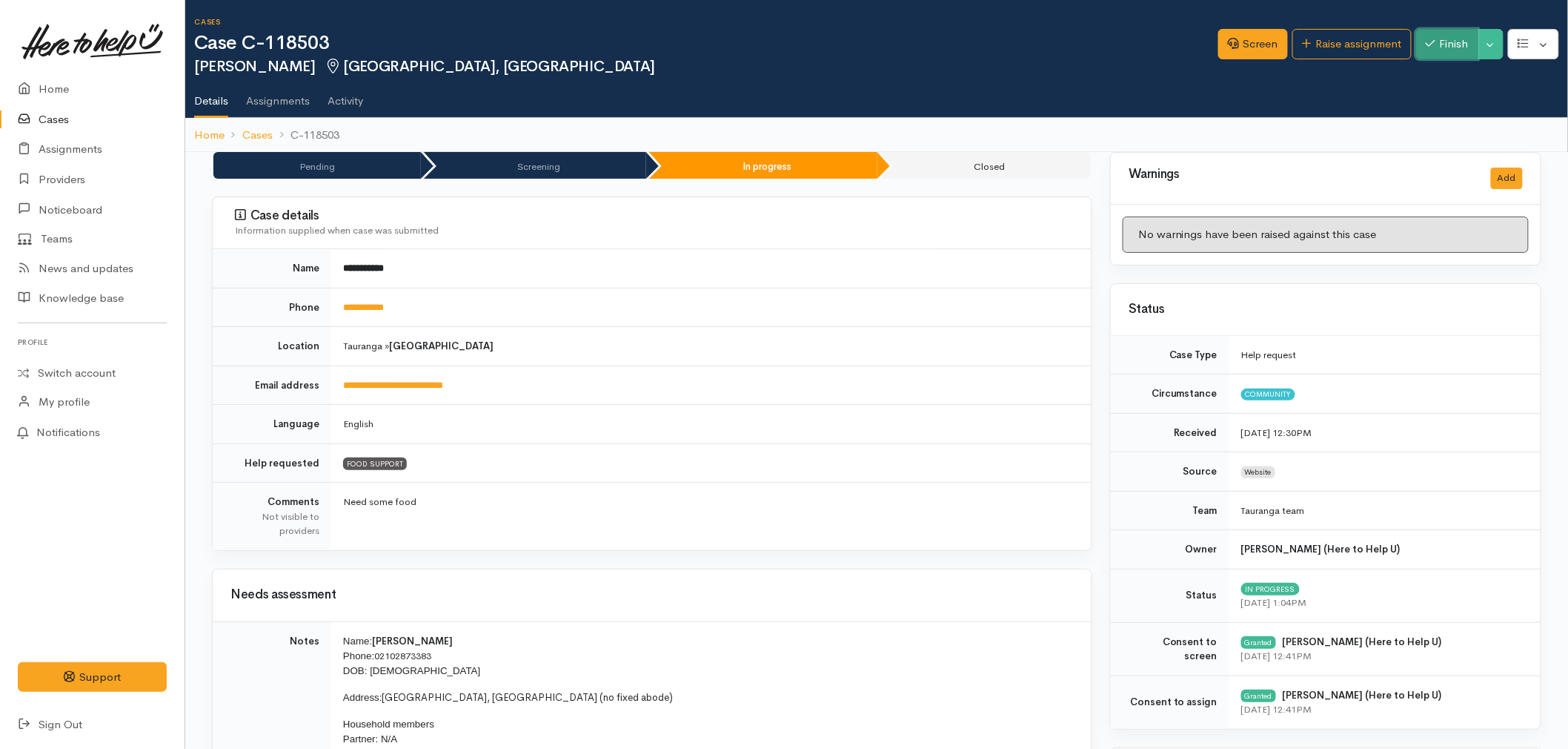
click at [1448, 52] on button "Finish" at bounding box center [1447, 44] width 62 height 31
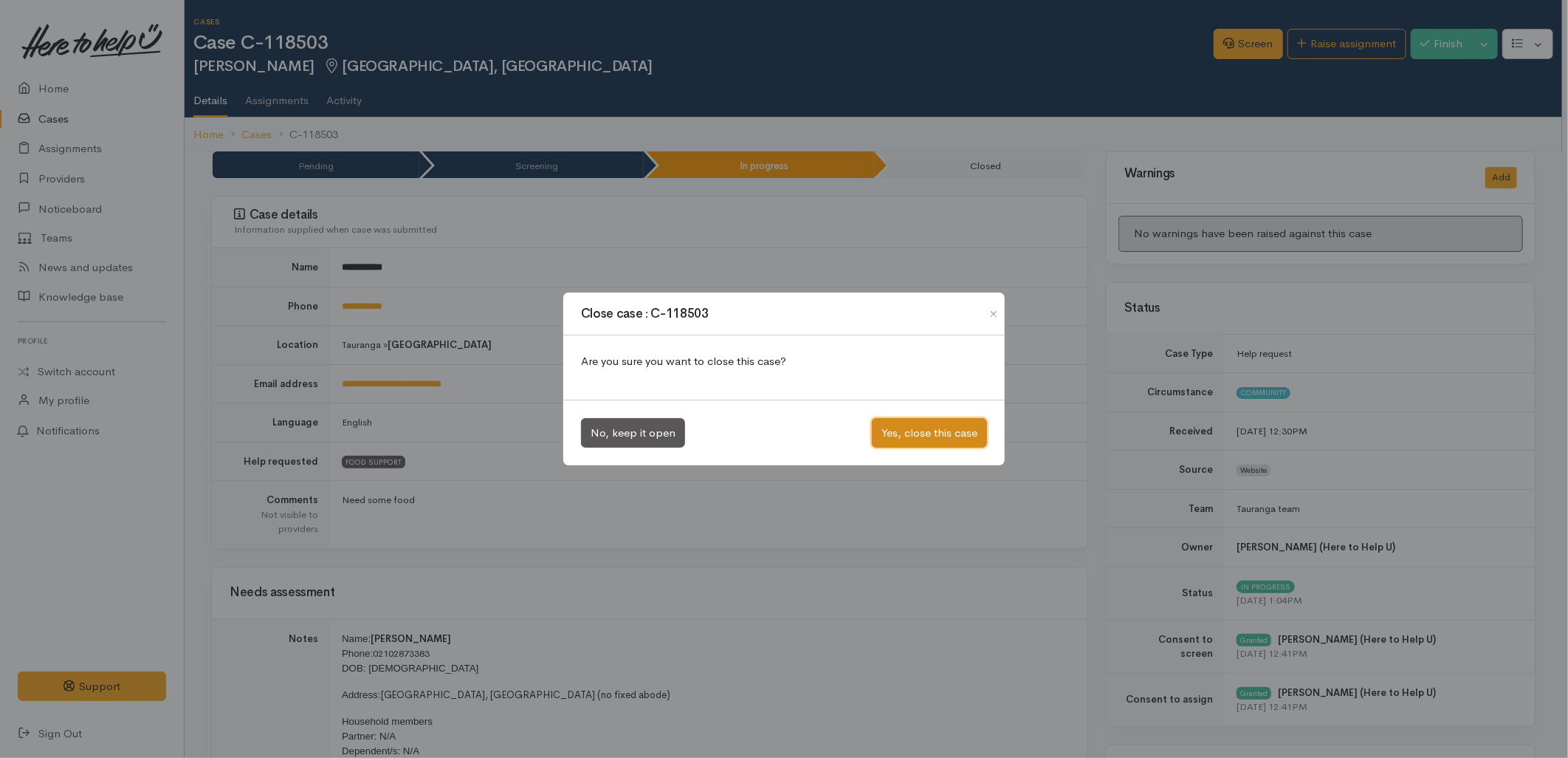
drag, startPoint x: 918, startPoint y: 440, endPoint x: 474, endPoint y: 276, distance: 473.3
click at [917, 440] on button "Yes, close this case" at bounding box center [930, 433] width 115 height 31
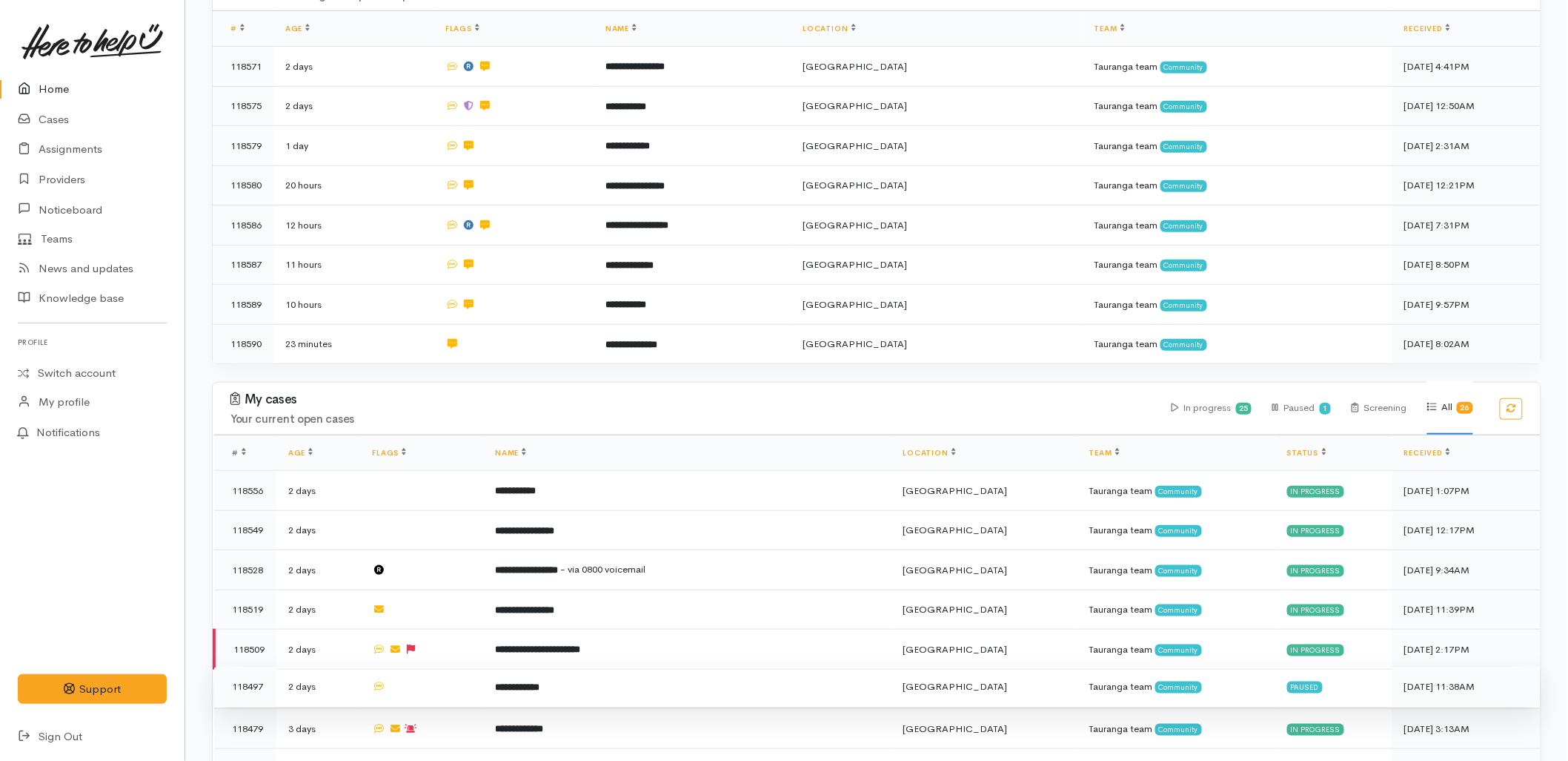
scroll to position [411, 0]
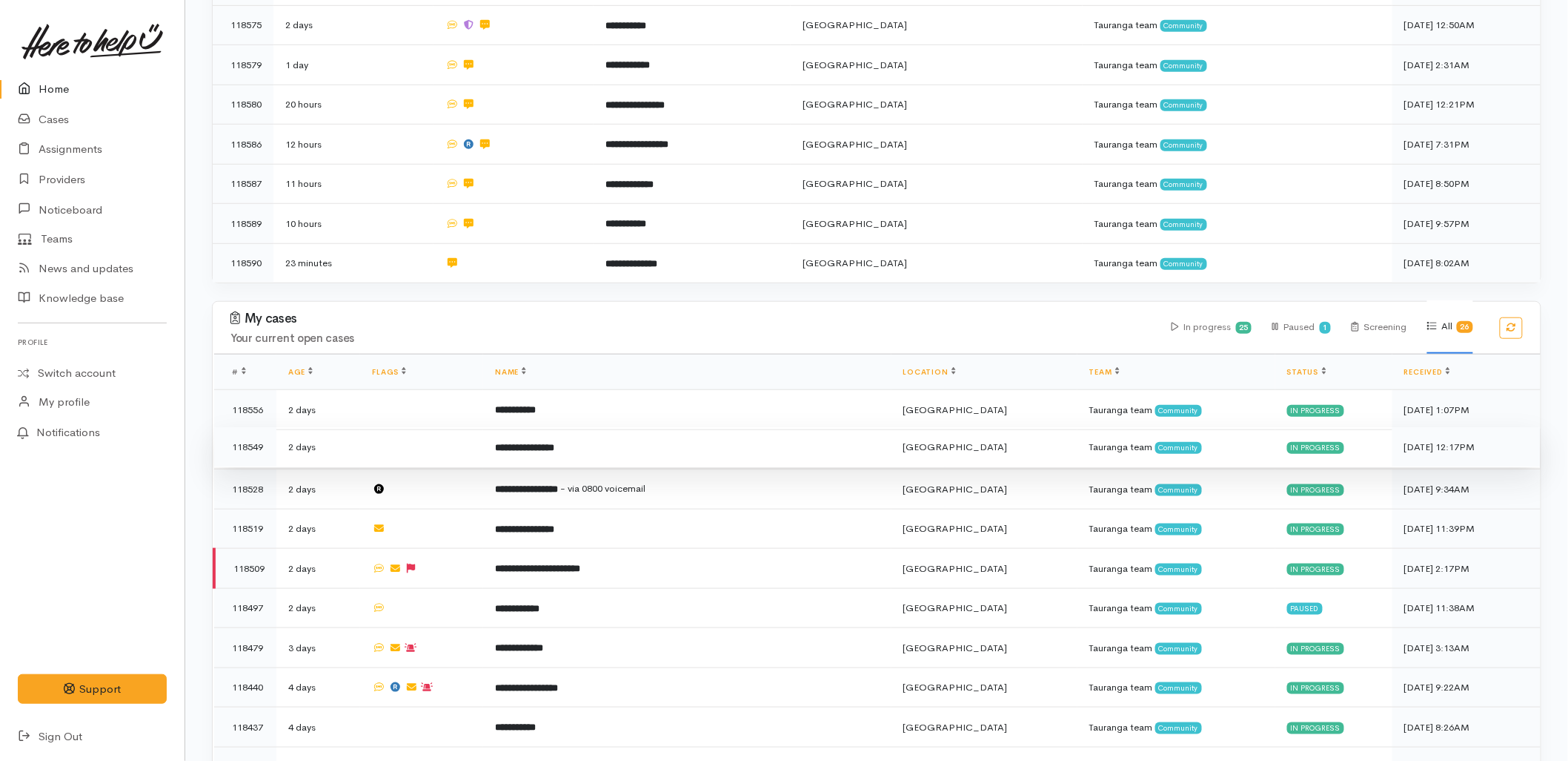
click at [555, 443] on b "**********" at bounding box center [525, 447] width 60 height 9
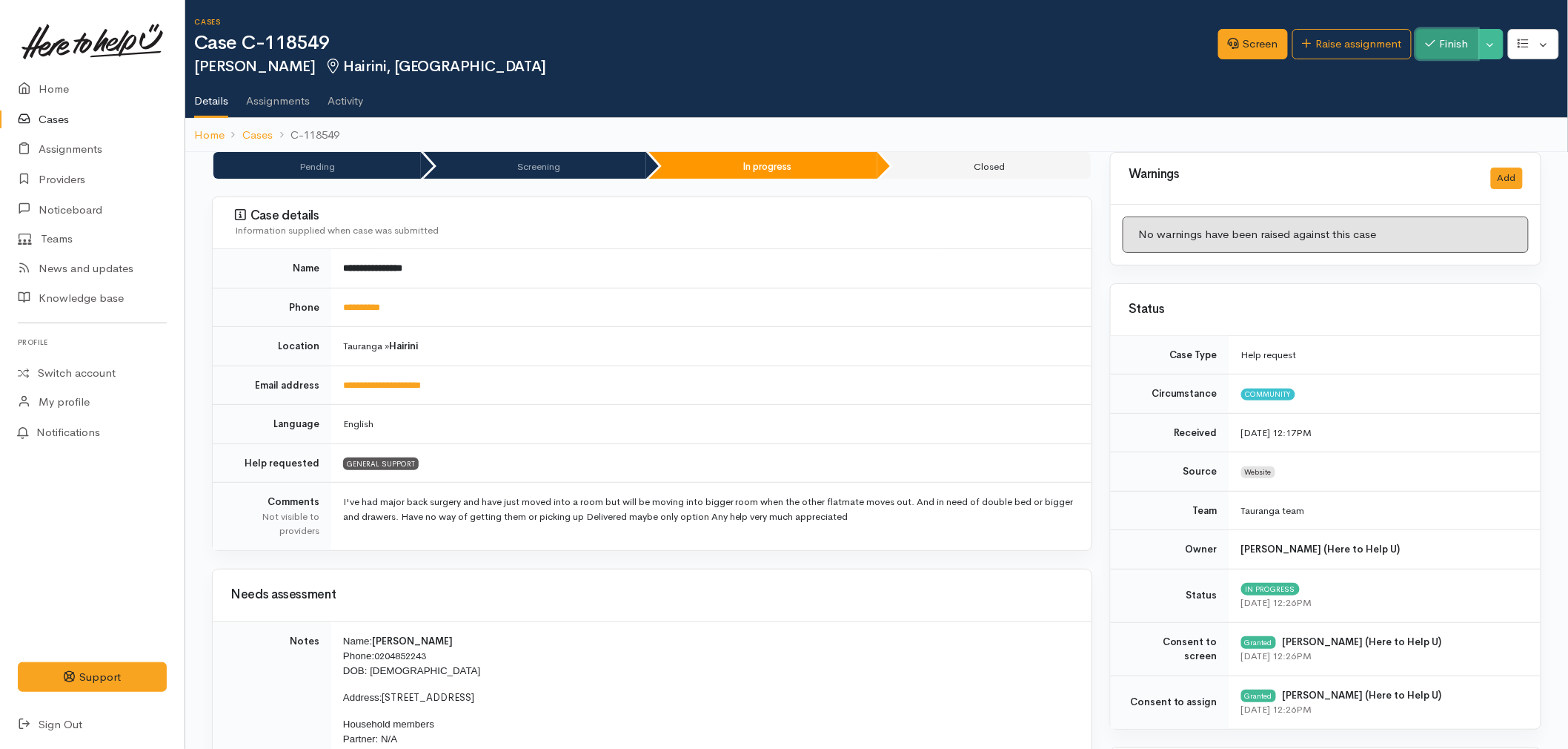
click at [1446, 49] on button "Finish" at bounding box center [1447, 44] width 62 height 31
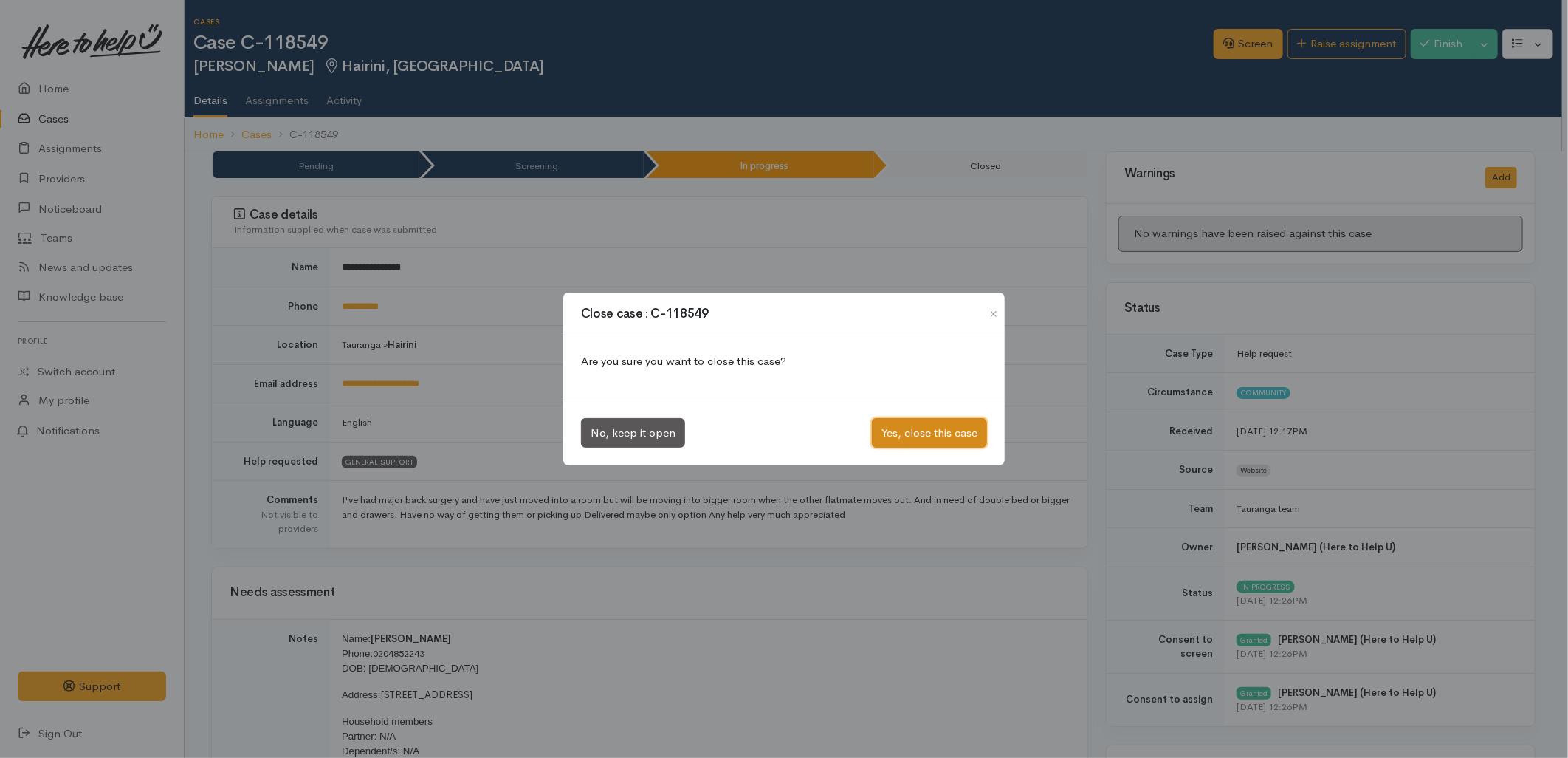
click at [899, 432] on button "Yes, close this case" at bounding box center [930, 433] width 115 height 31
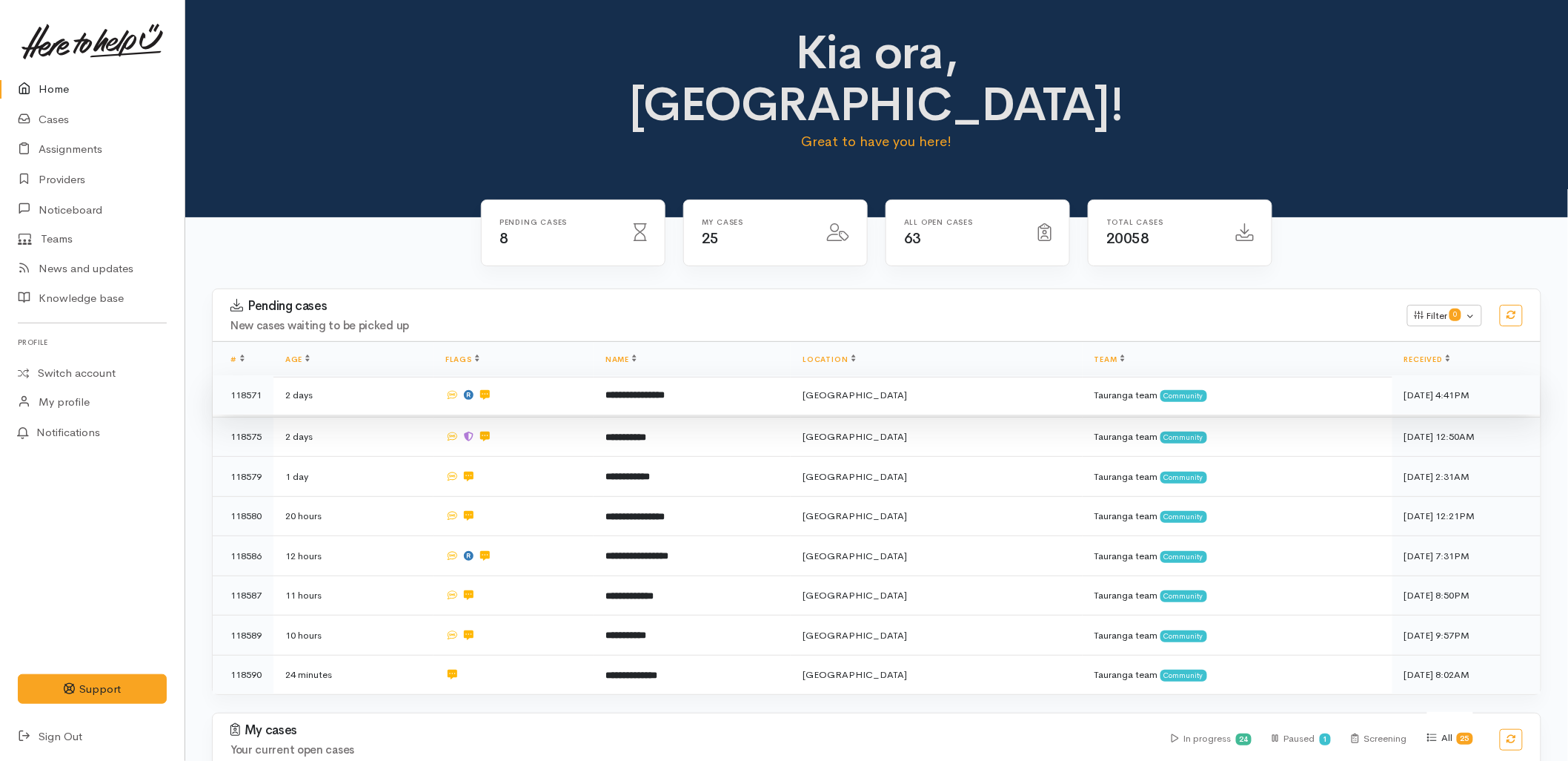
click at [633, 375] on td "**********" at bounding box center [693, 395] width 197 height 40
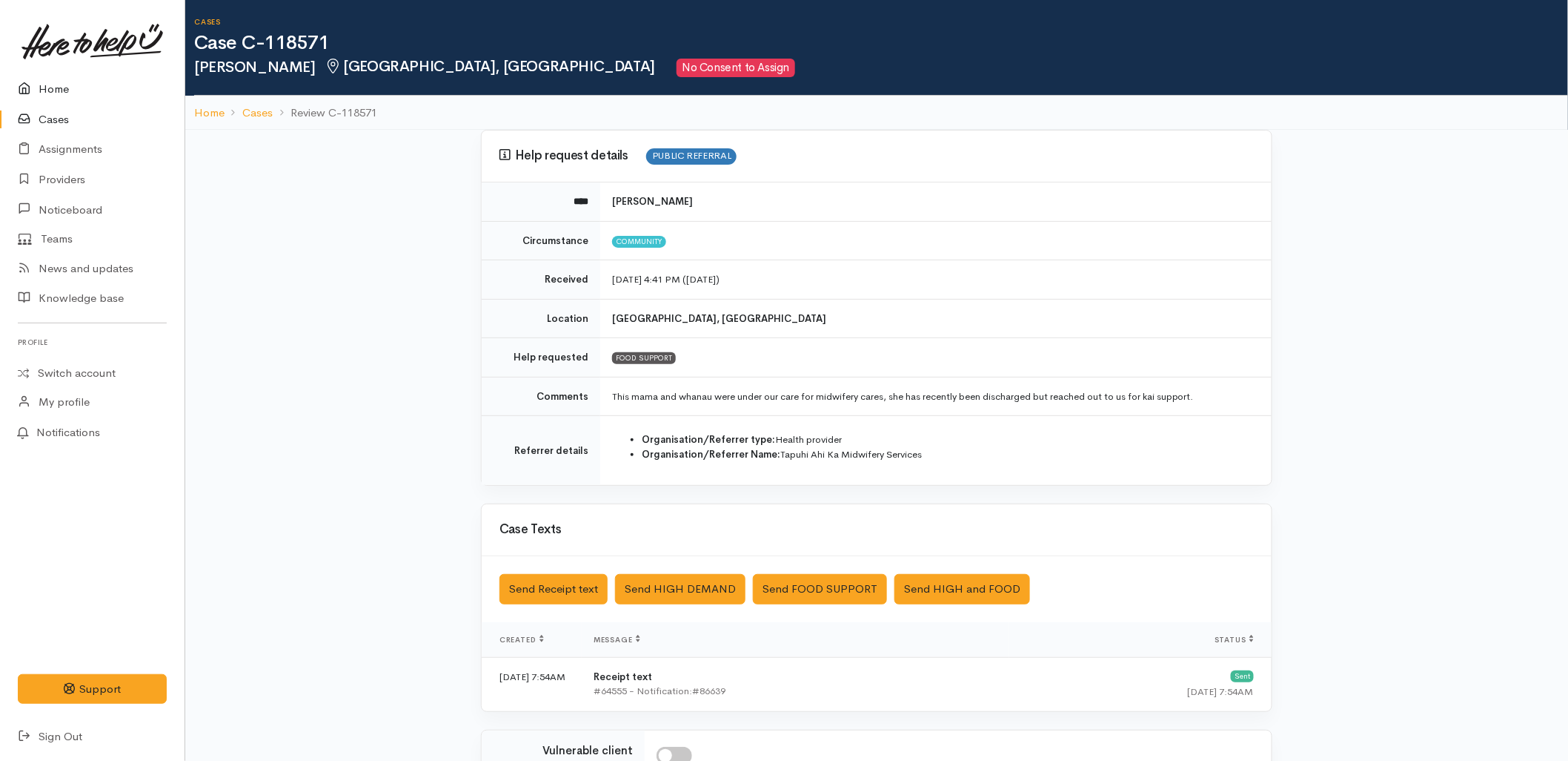
click at [35, 76] on link "Home" at bounding box center [92, 89] width 185 height 31
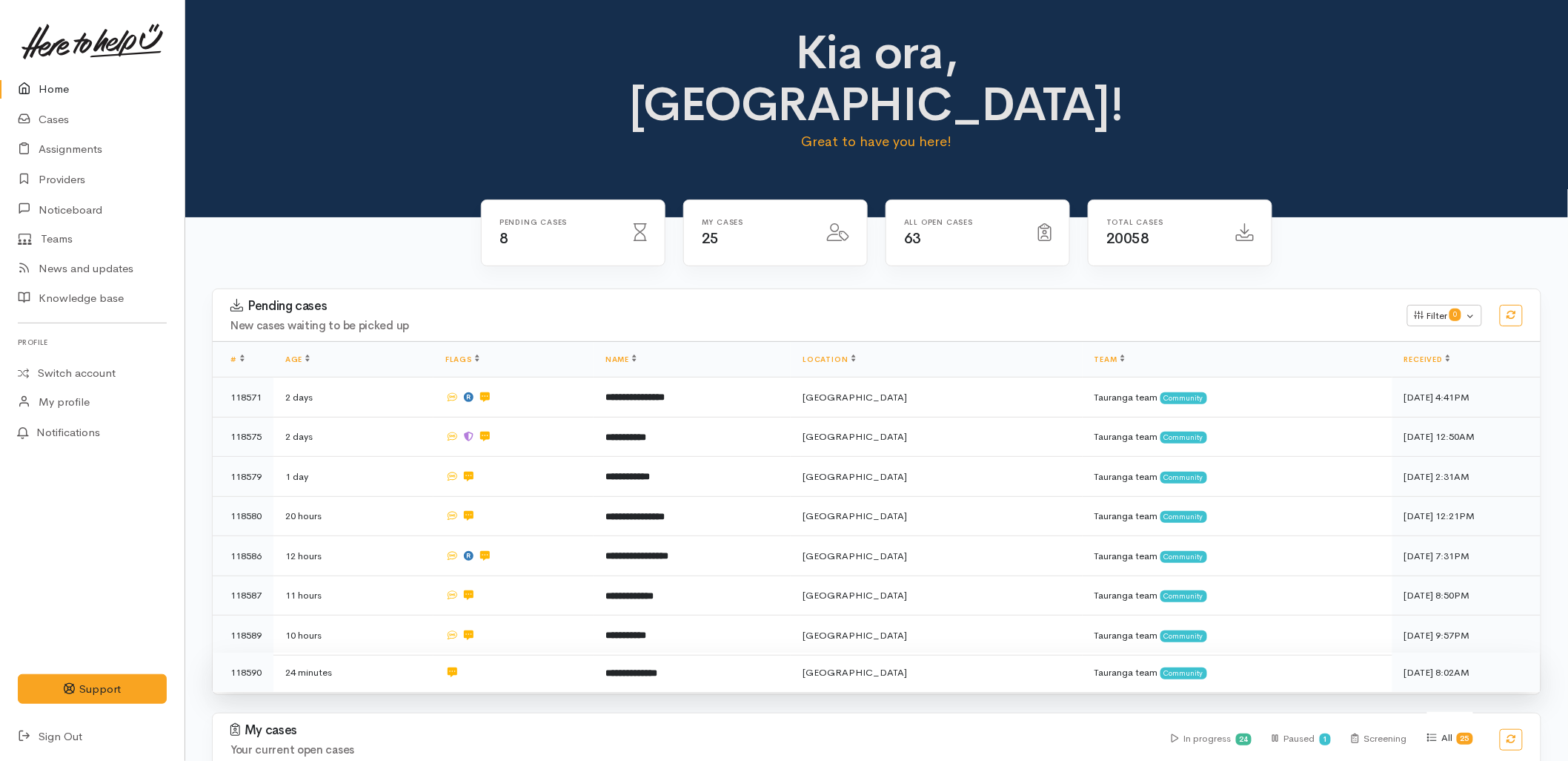
click at [653, 668] on b "**********" at bounding box center [631, 672] width 52 height 9
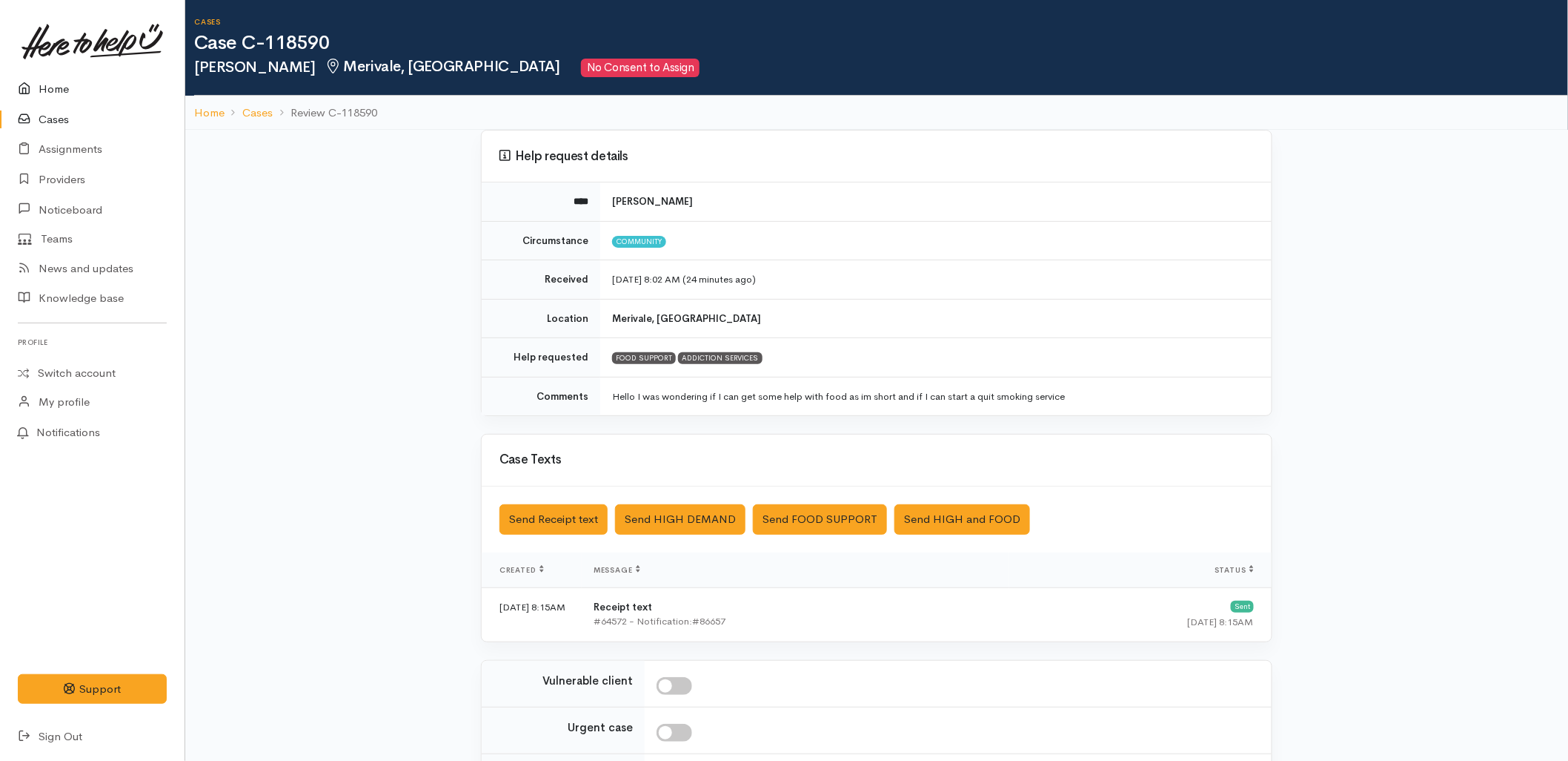
click at [47, 84] on link "Home" at bounding box center [92, 89] width 185 height 31
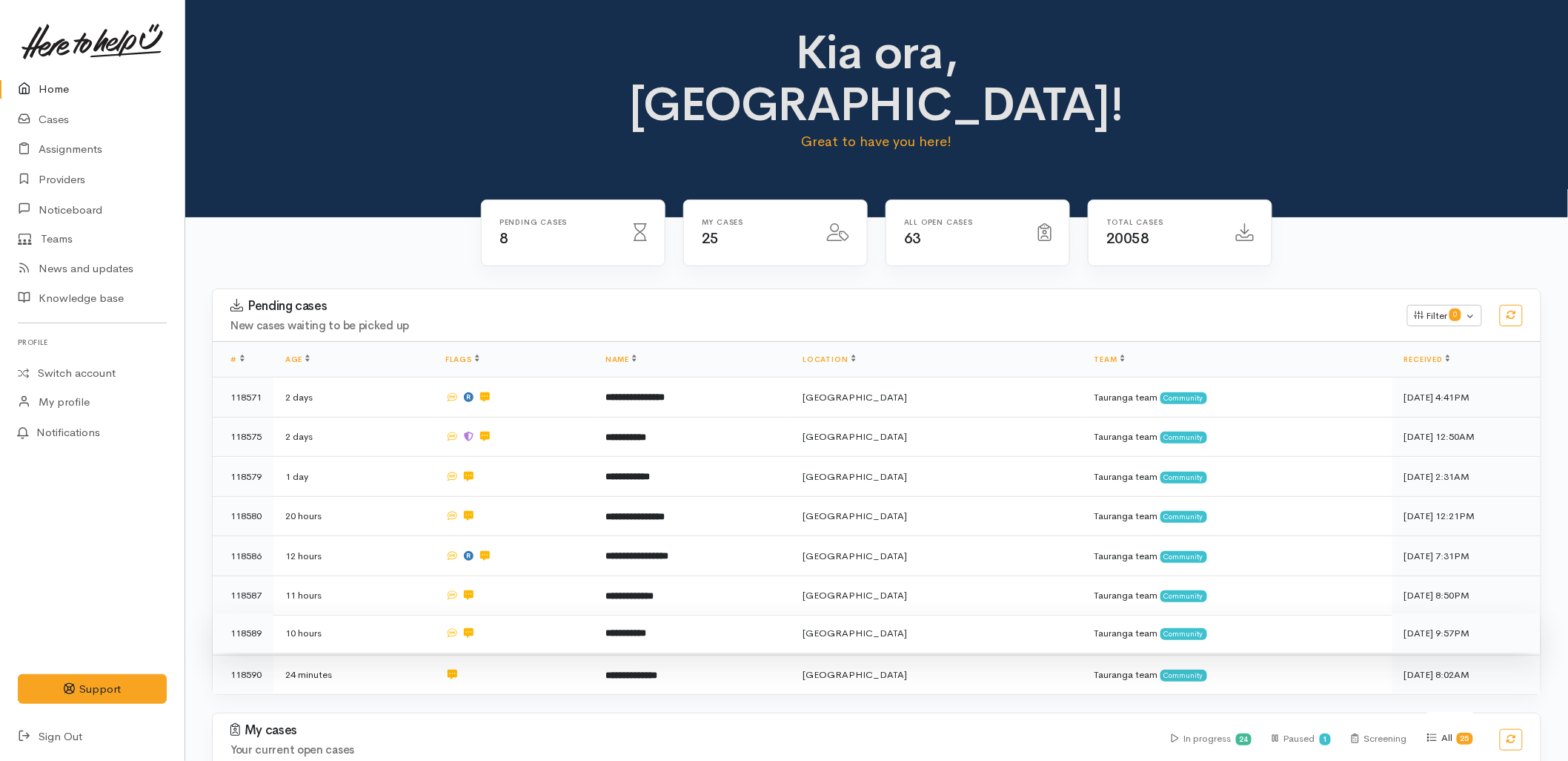
click at [647, 628] on b "**********" at bounding box center [626, 632] width 41 height 9
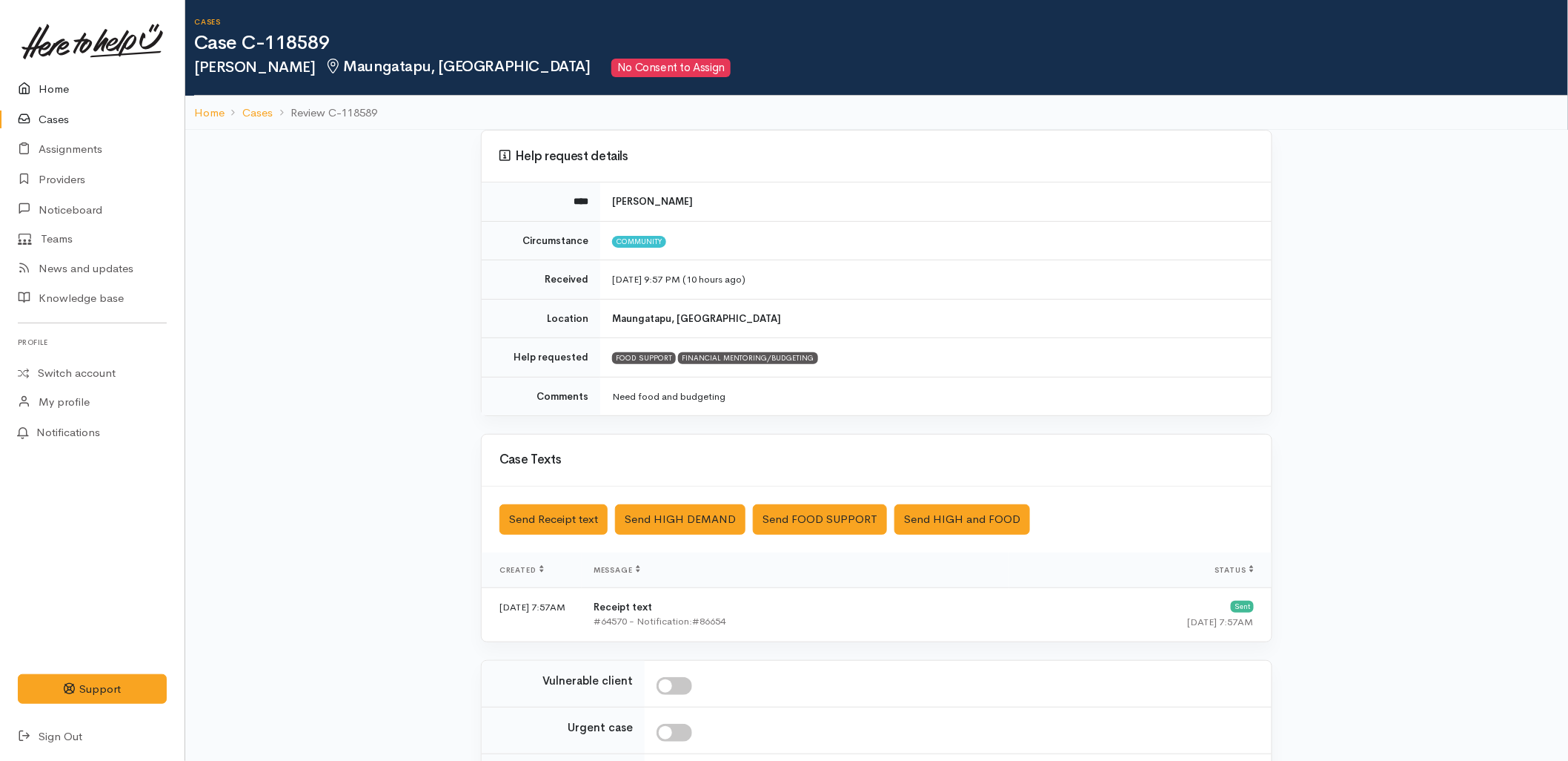
click at [48, 83] on link "Home" at bounding box center [92, 89] width 185 height 31
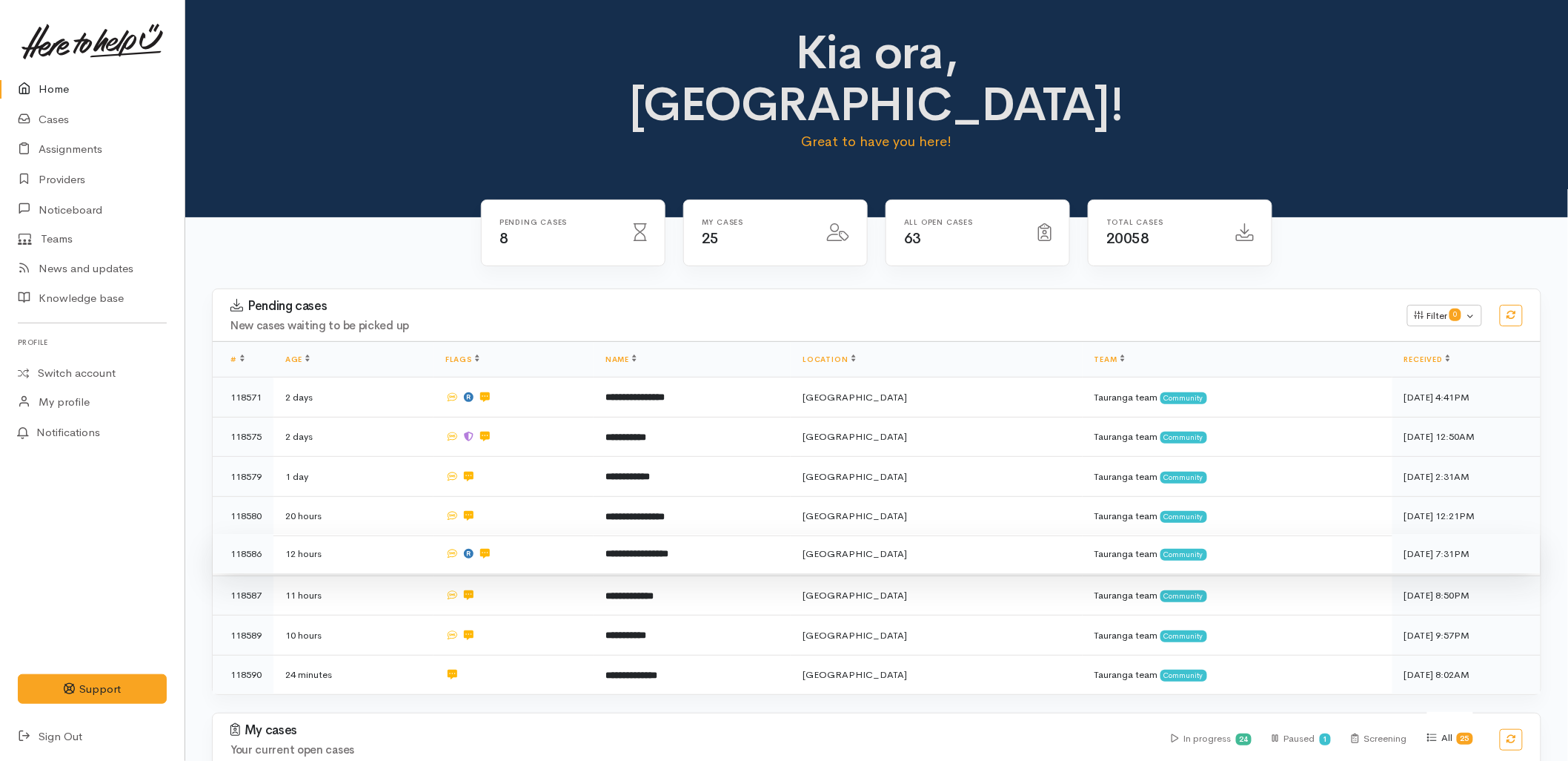
click at [669, 549] on b "**********" at bounding box center [637, 553] width 63 height 9
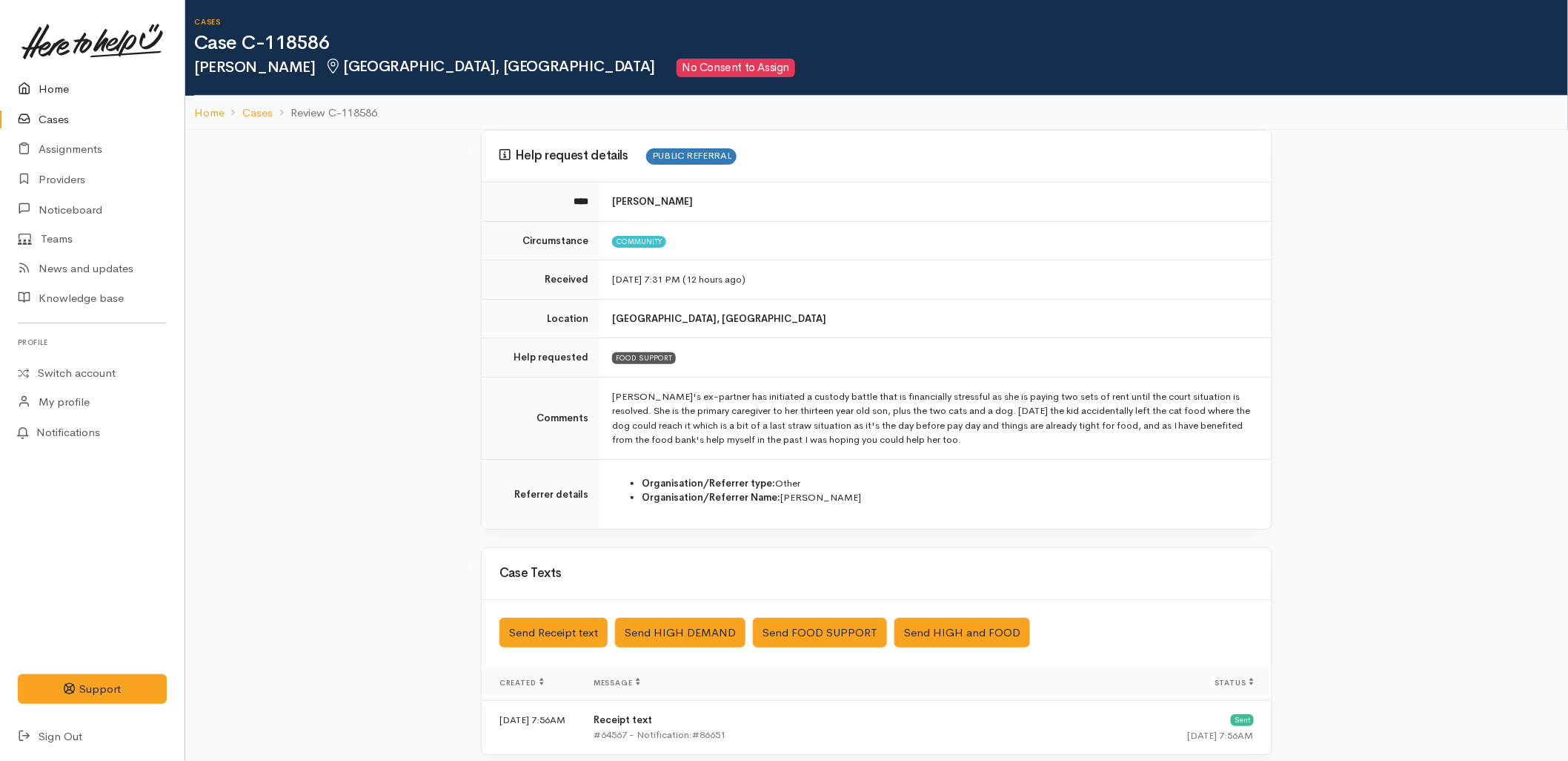
click at [70, 93] on link "Home" at bounding box center [92, 89] width 185 height 31
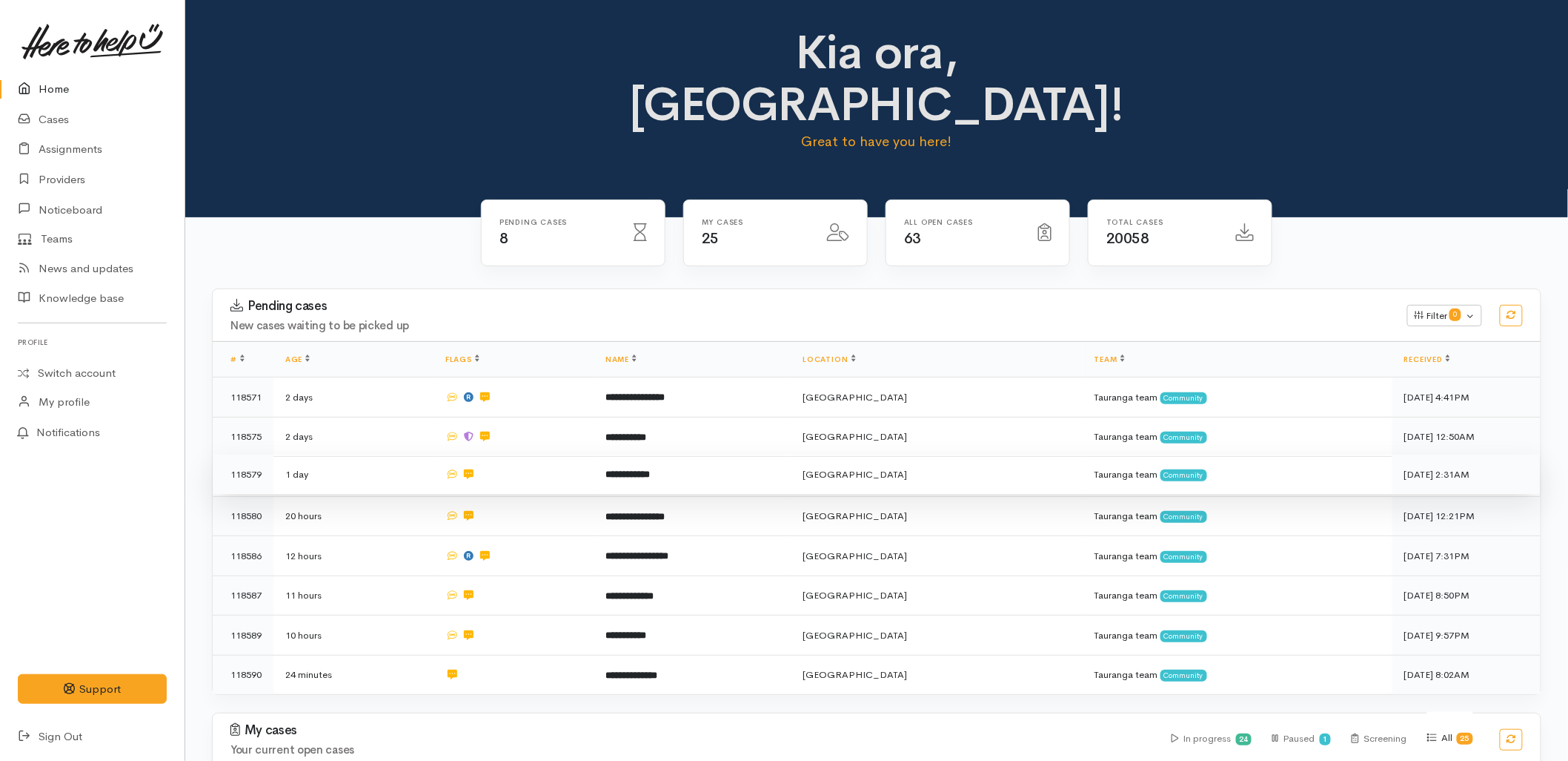
click at [698, 455] on td "**********" at bounding box center [693, 474] width 197 height 40
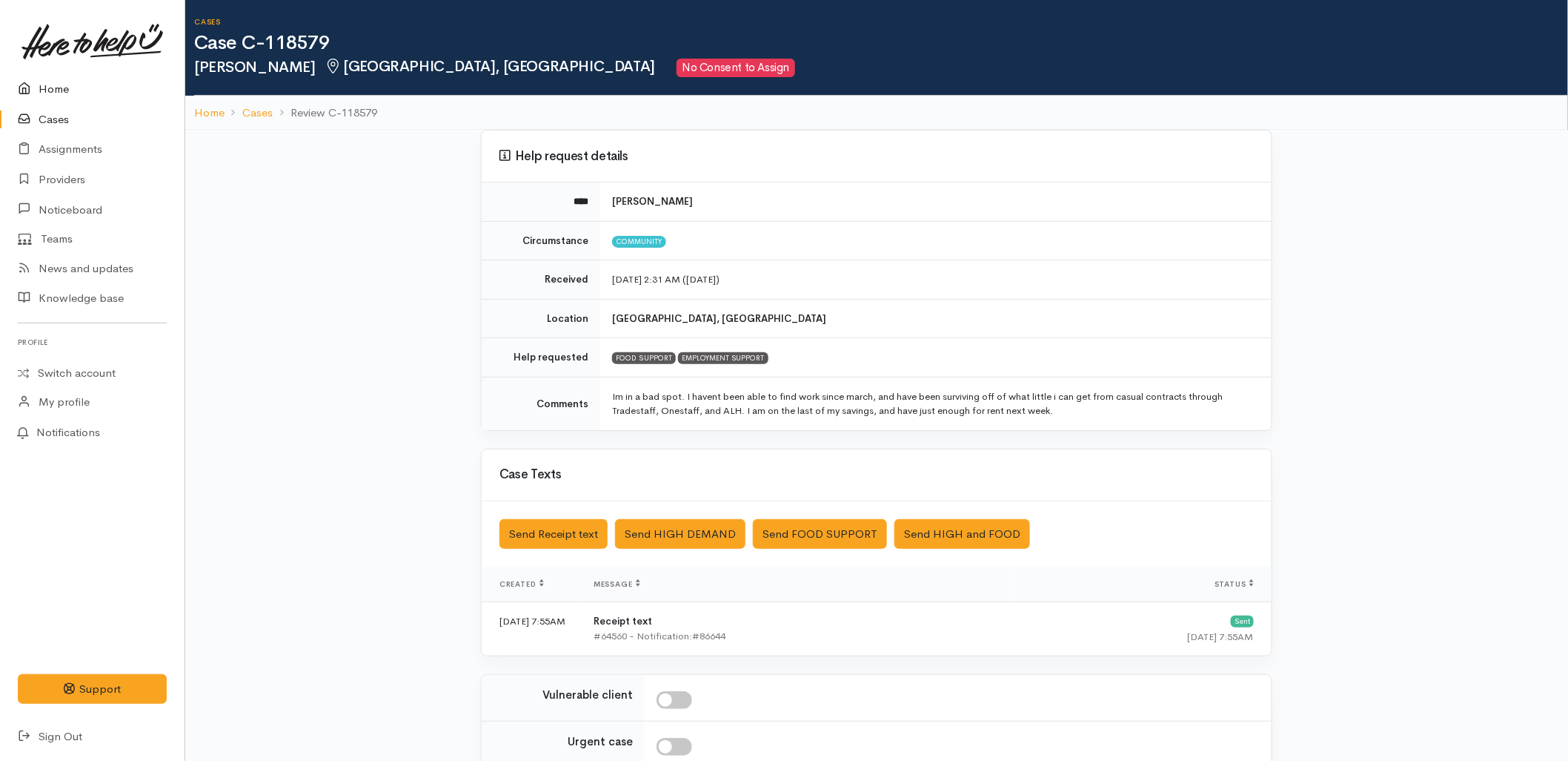
click at [57, 85] on link "Home" at bounding box center [92, 89] width 185 height 31
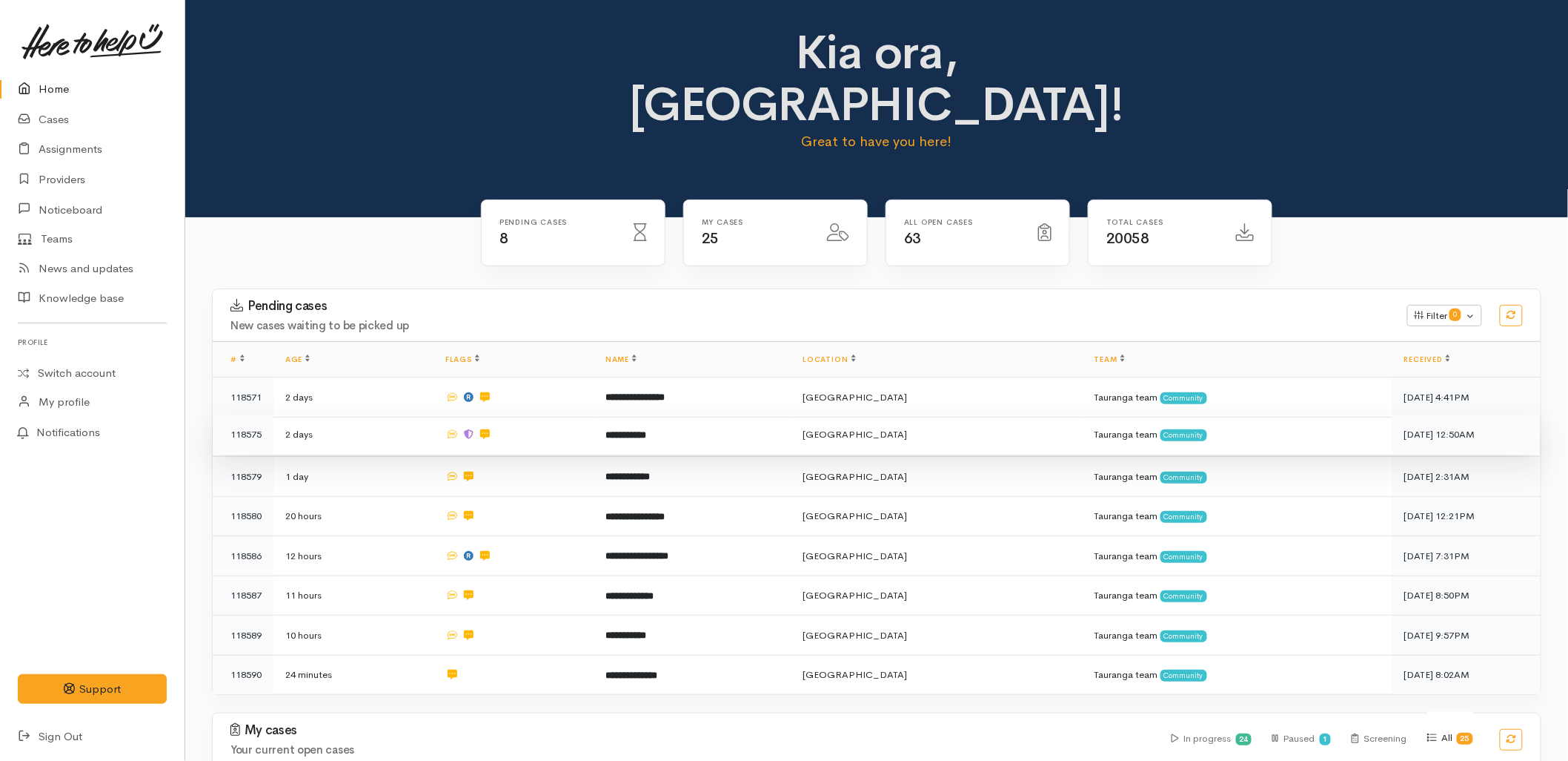
click at [727, 415] on td "**********" at bounding box center [693, 434] width 197 height 40
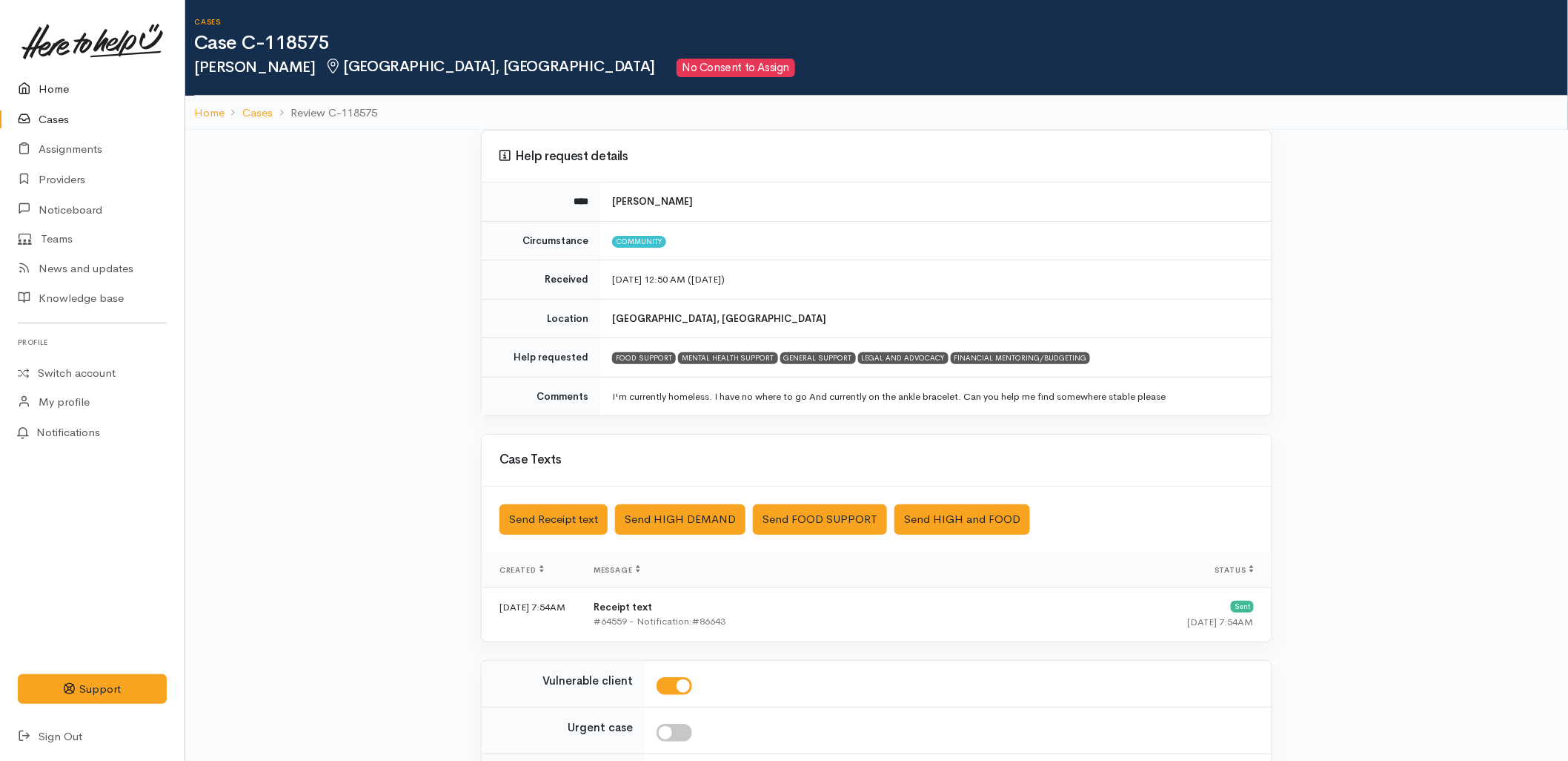
click at [40, 76] on link "Home" at bounding box center [92, 89] width 185 height 31
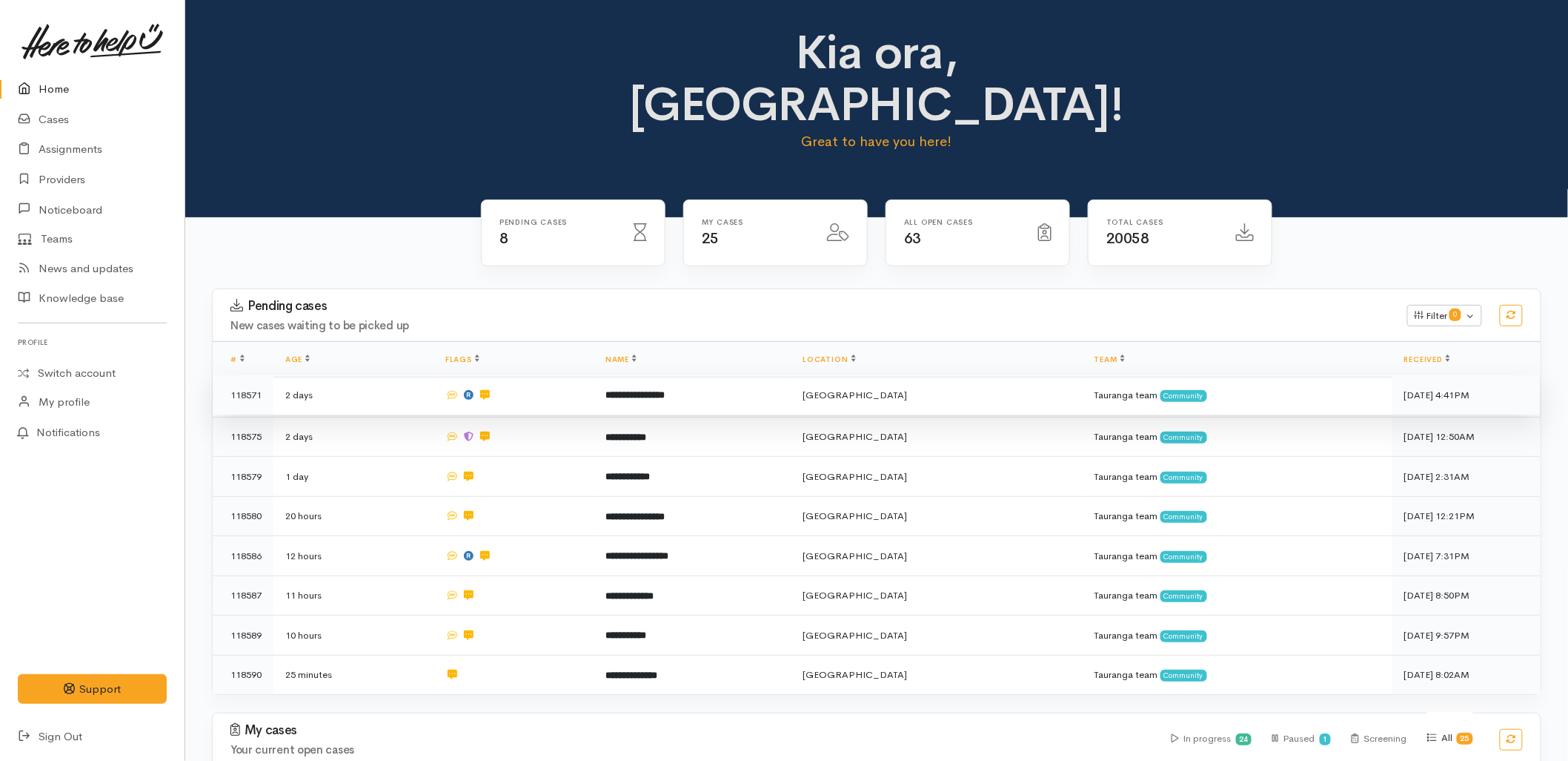
click at [681, 375] on td "**********" at bounding box center [693, 395] width 197 height 40
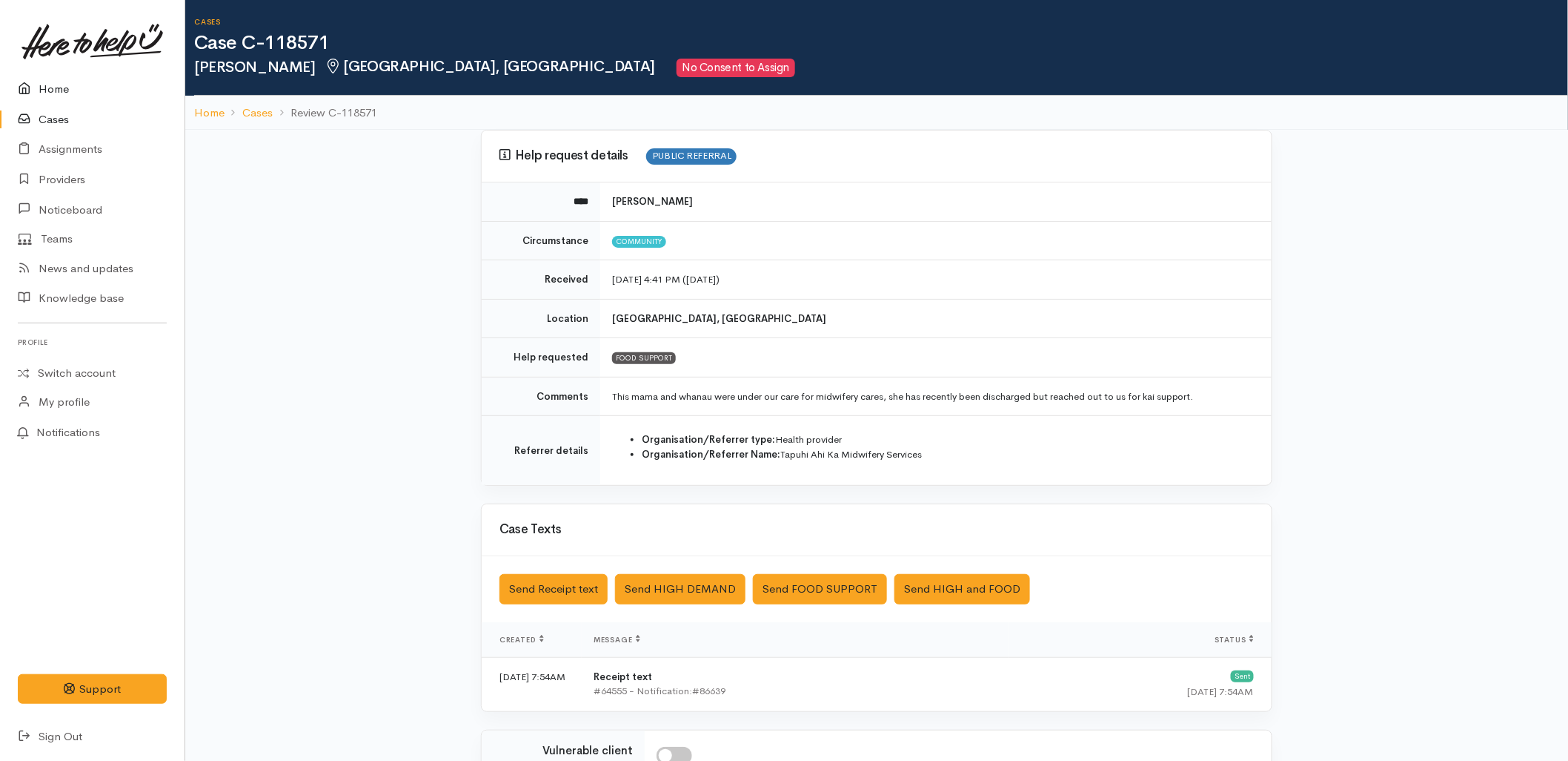
click at [46, 85] on link "Home" at bounding box center [92, 89] width 185 height 31
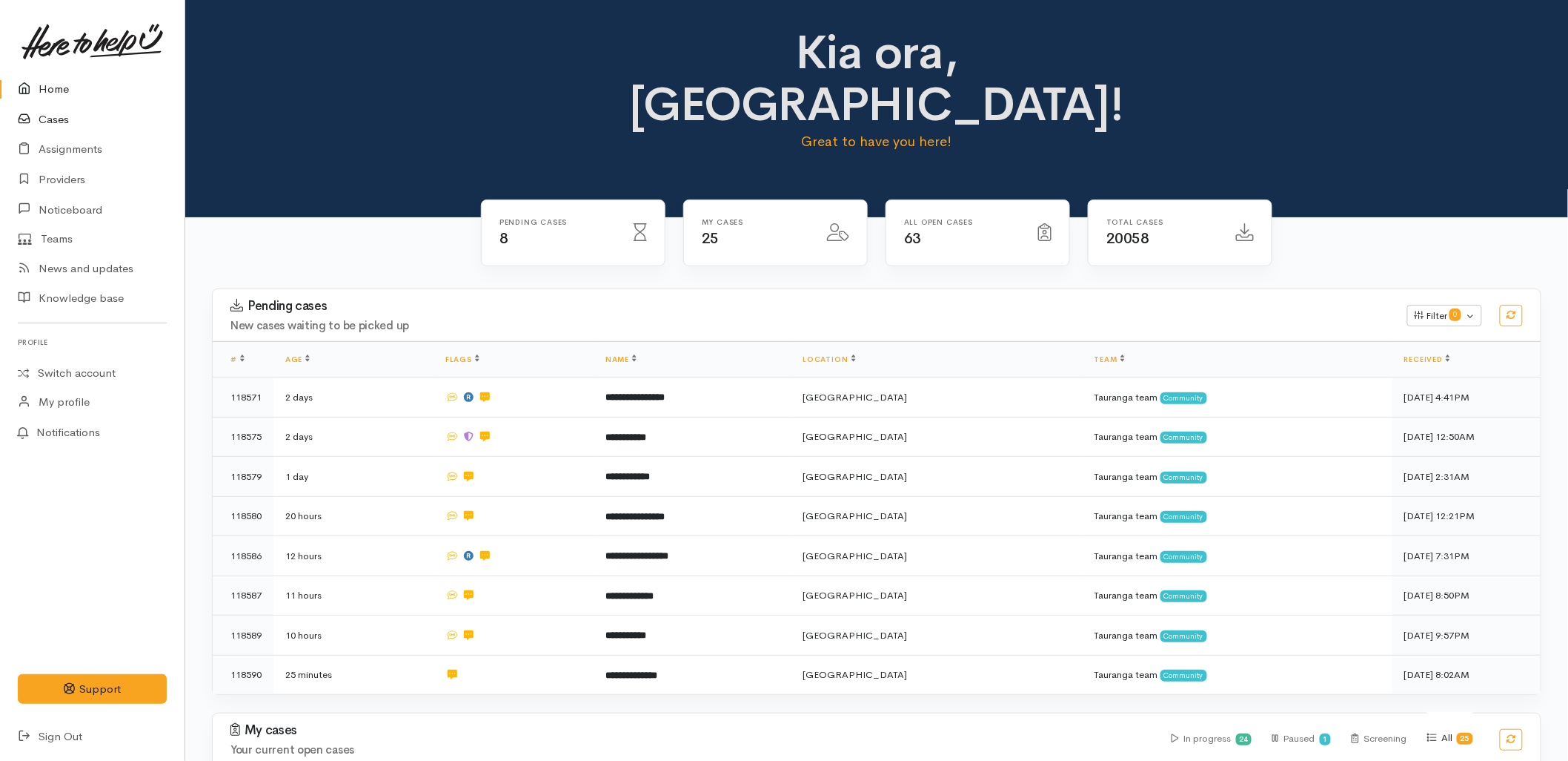
click at [77, 112] on link "Cases" at bounding box center [92, 120] width 185 height 31
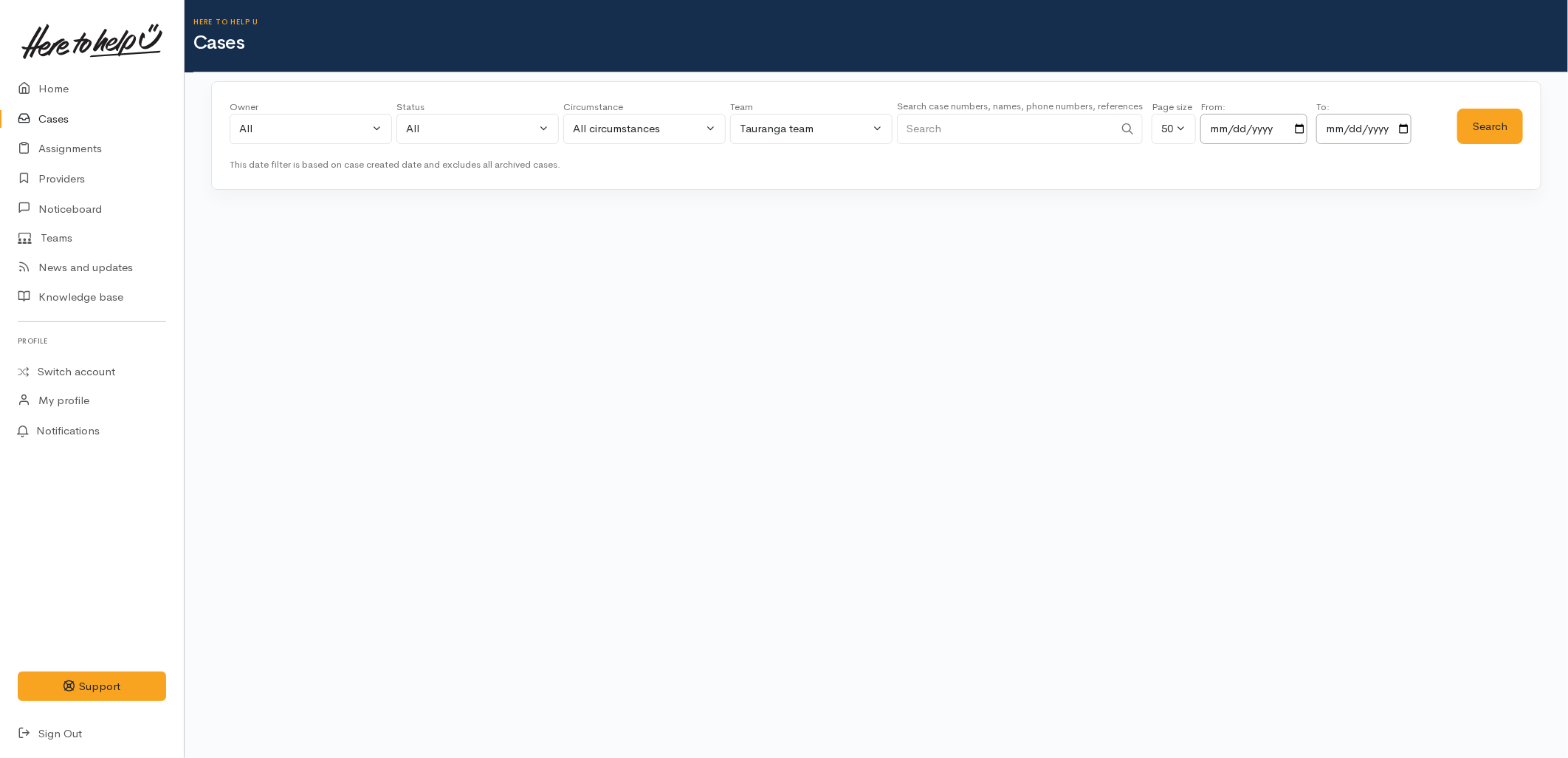
click at [964, 141] on input "Search" at bounding box center [1005, 129] width 217 height 31
paste input "64275240812."
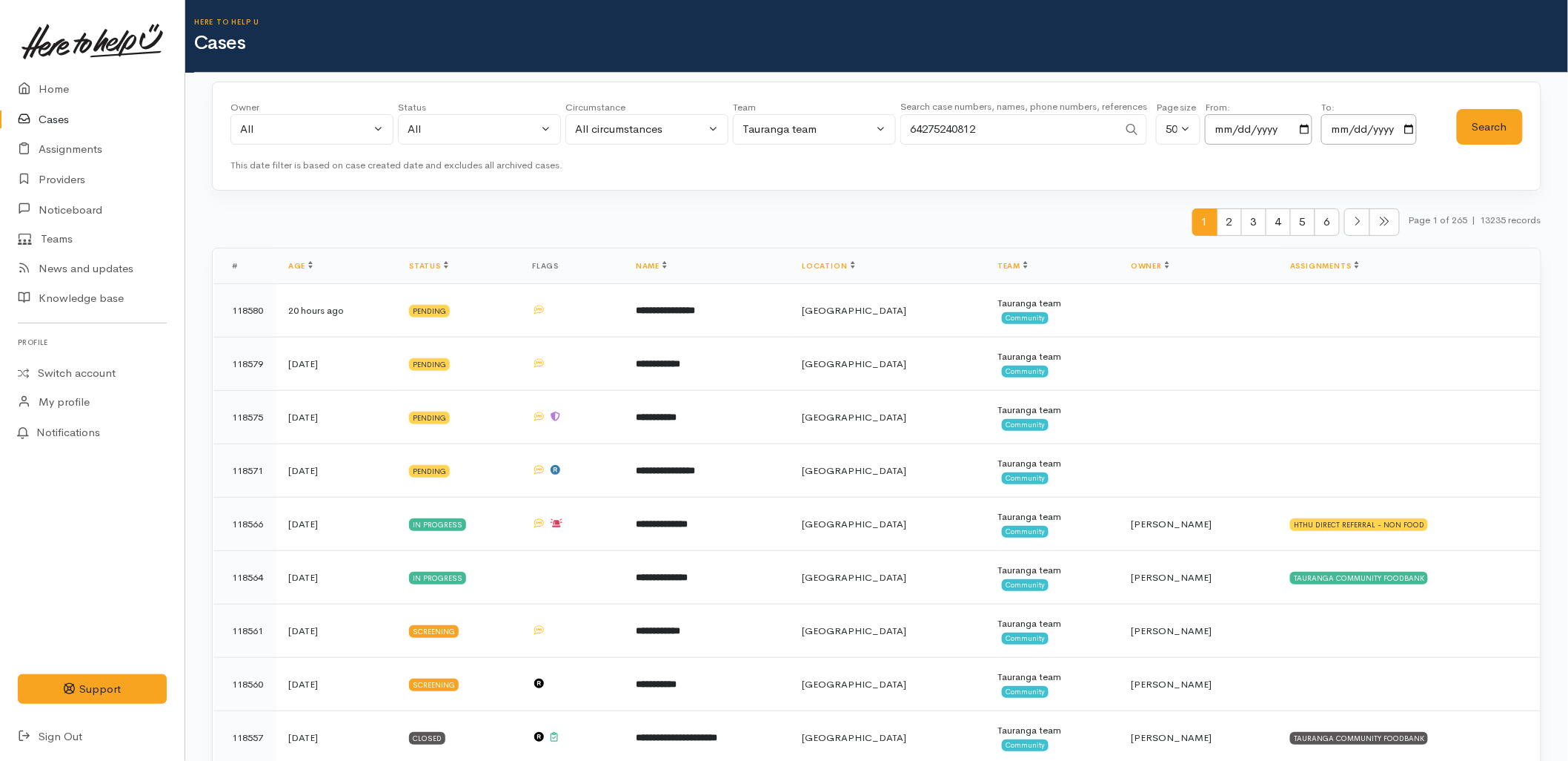
click at [920, 128] on input "64275240812" at bounding box center [1009, 129] width 218 height 31
type input "4275240812"
click at [1480, 131] on button "Search" at bounding box center [1490, 127] width 66 height 37
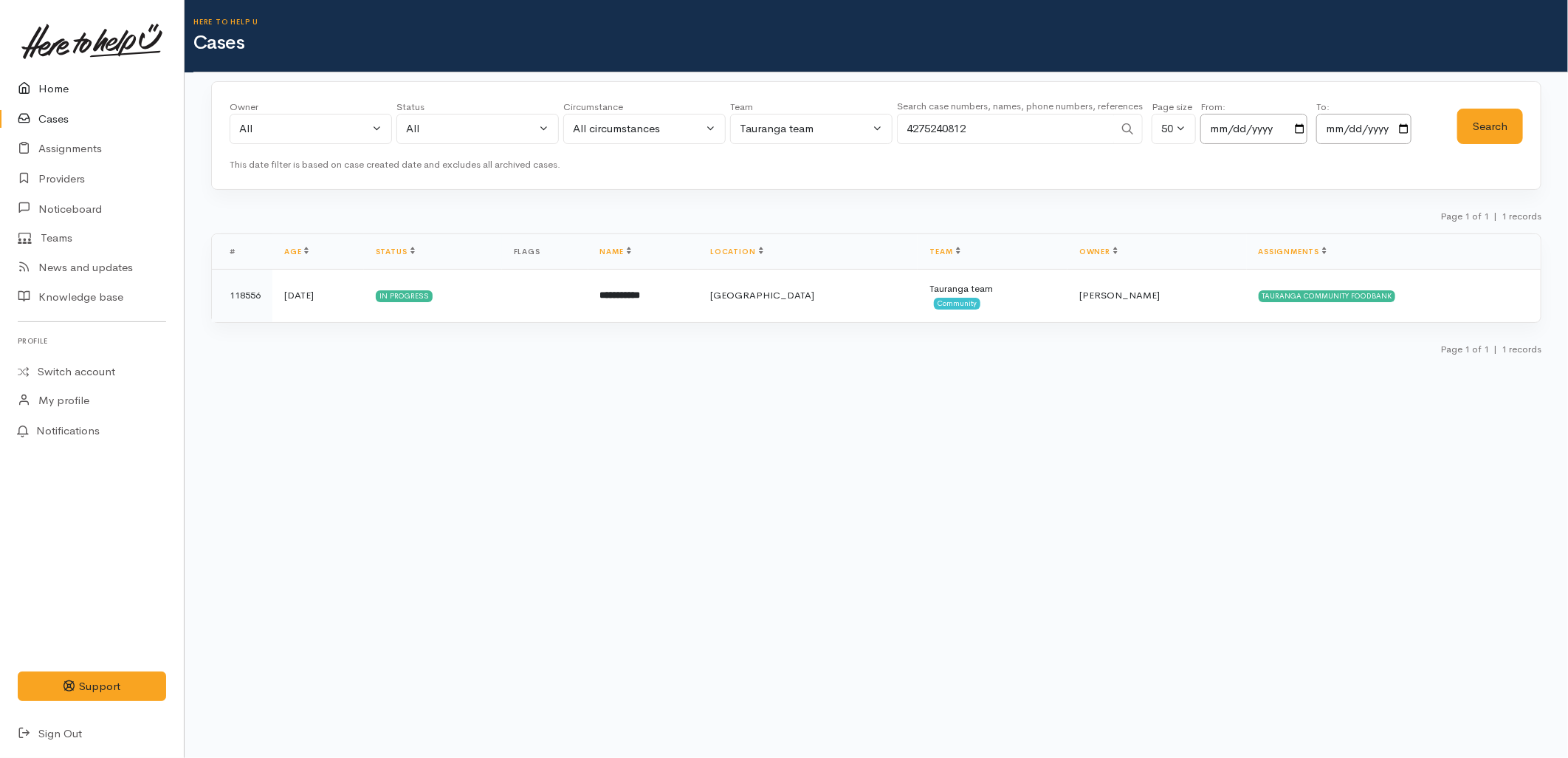
click at [68, 78] on link "Home" at bounding box center [92, 89] width 184 height 31
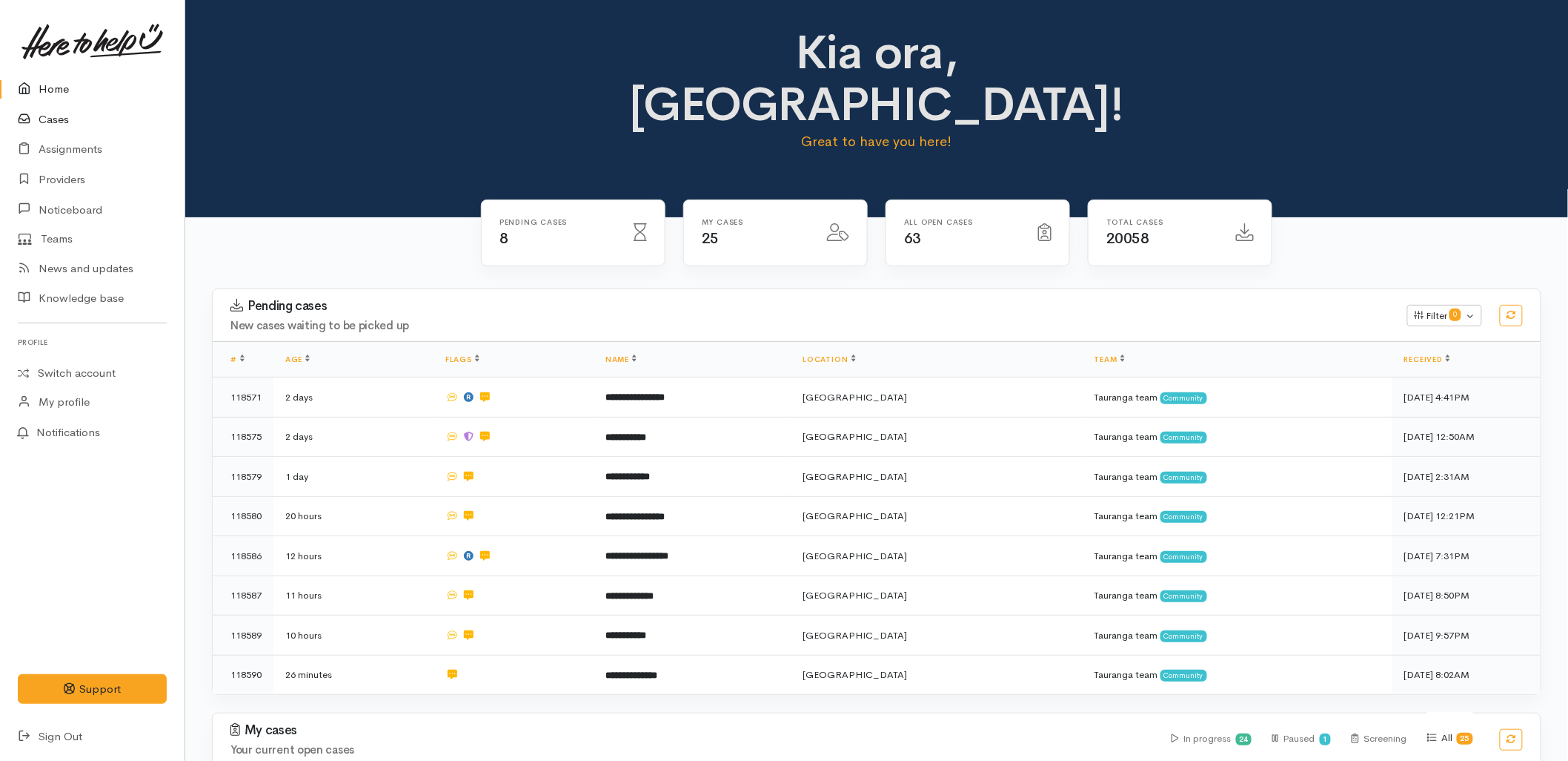
click at [77, 117] on link "Cases" at bounding box center [92, 120] width 185 height 31
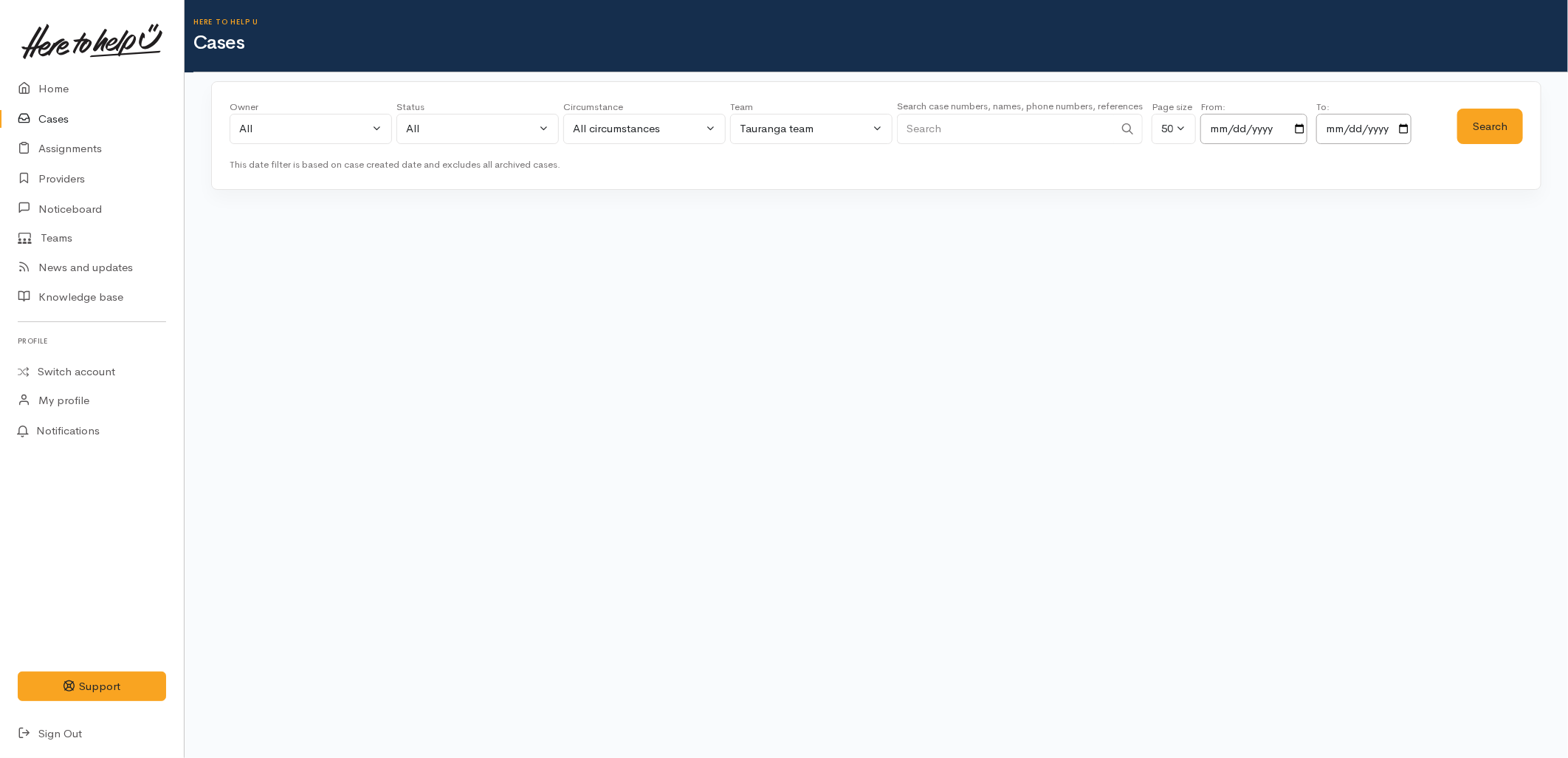
click at [1016, 131] on input "Search" at bounding box center [1005, 129] width 217 height 31
paste input "02108907971"
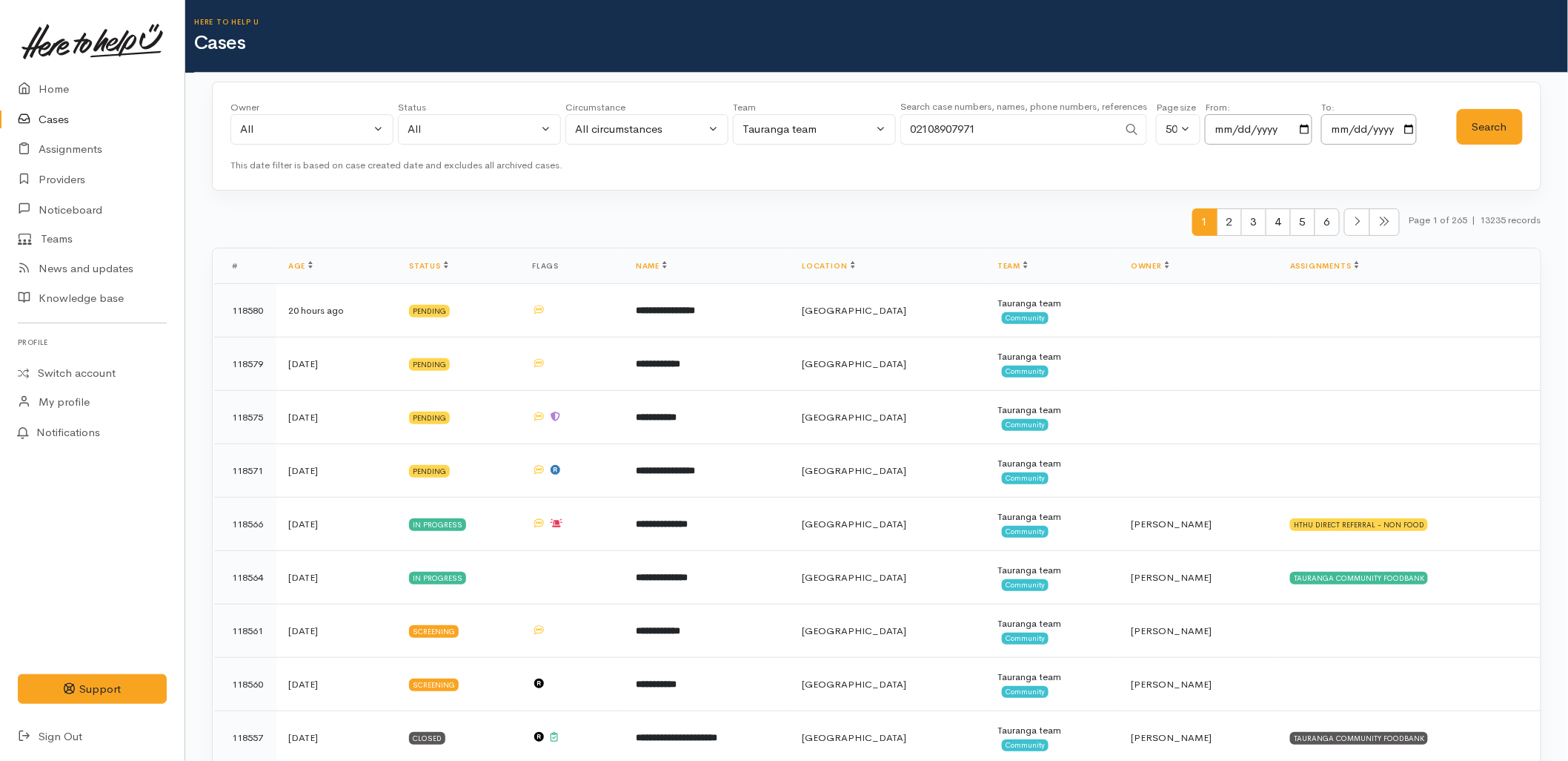
click at [915, 123] on input "02108907971" at bounding box center [1009, 129] width 218 height 31
type input "2108907971"
click at [1493, 123] on button "Search" at bounding box center [1490, 127] width 66 height 37
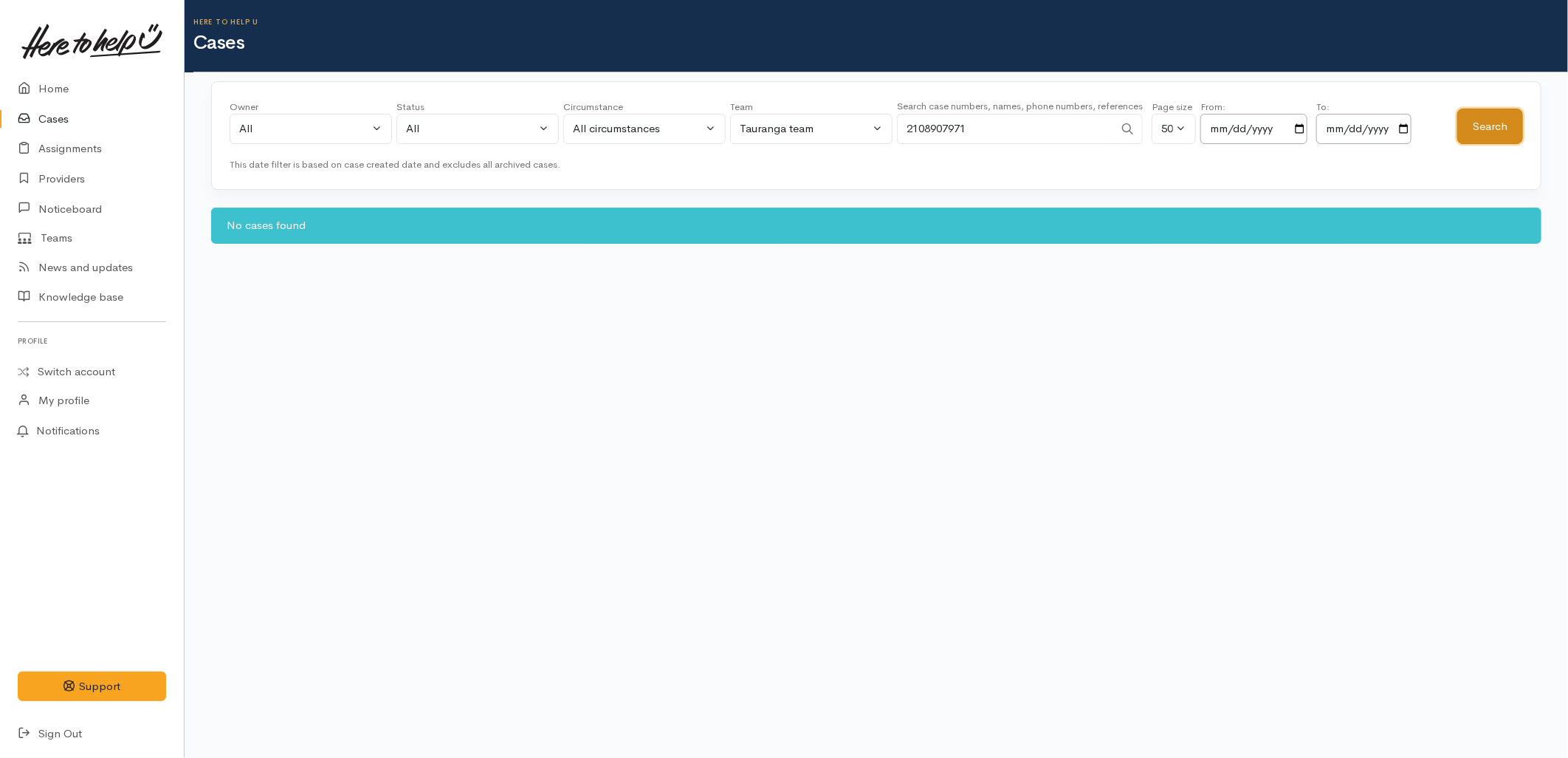
click at [1487, 123] on button "Search" at bounding box center [1490, 126] width 66 height 36
click at [59, 87] on link "Home" at bounding box center [92, 89] width 184 height 31
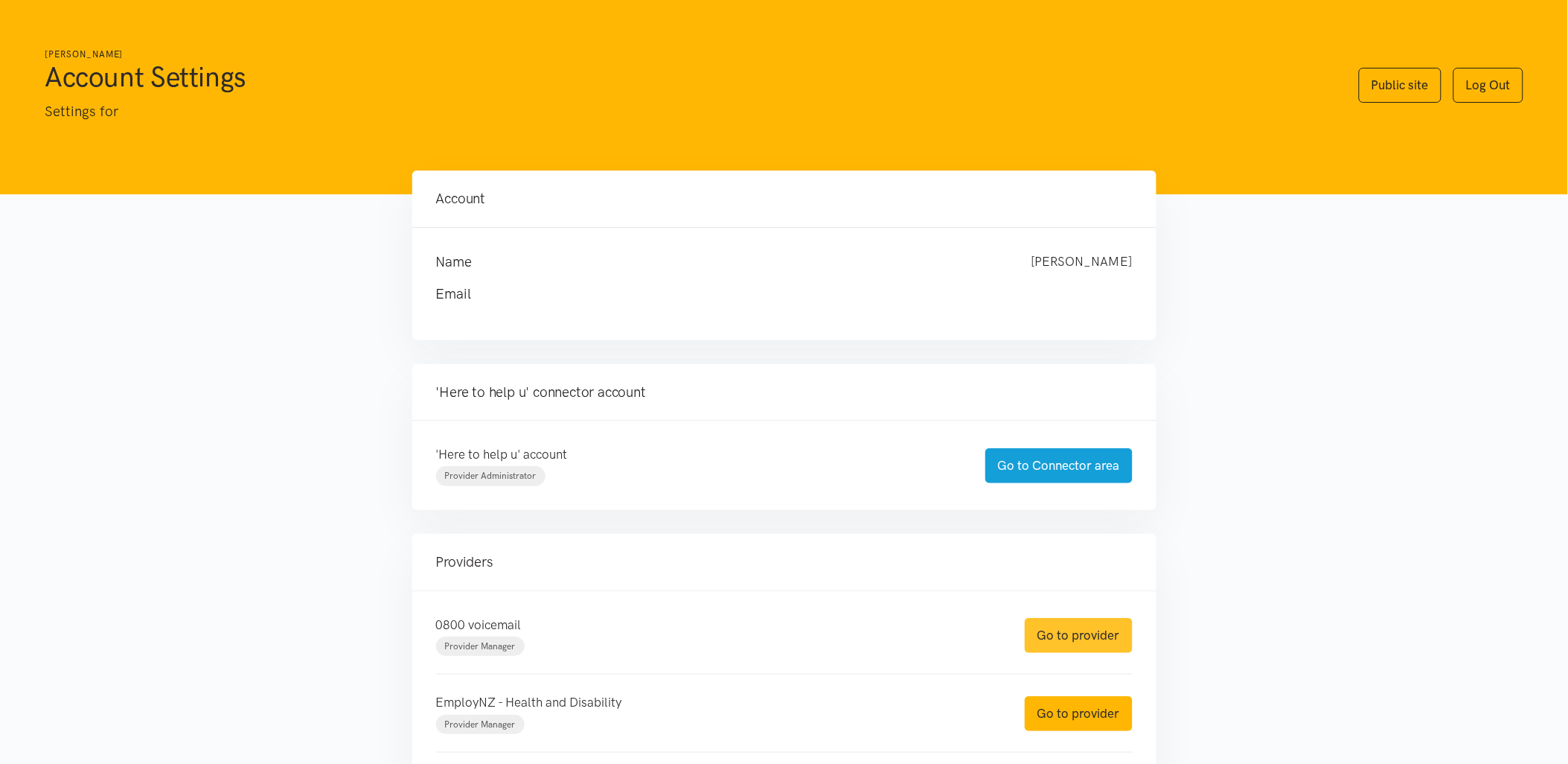
click at [1062, 632] on link "Go to provider" at bounding box center [1078, 635] width 108 height 35
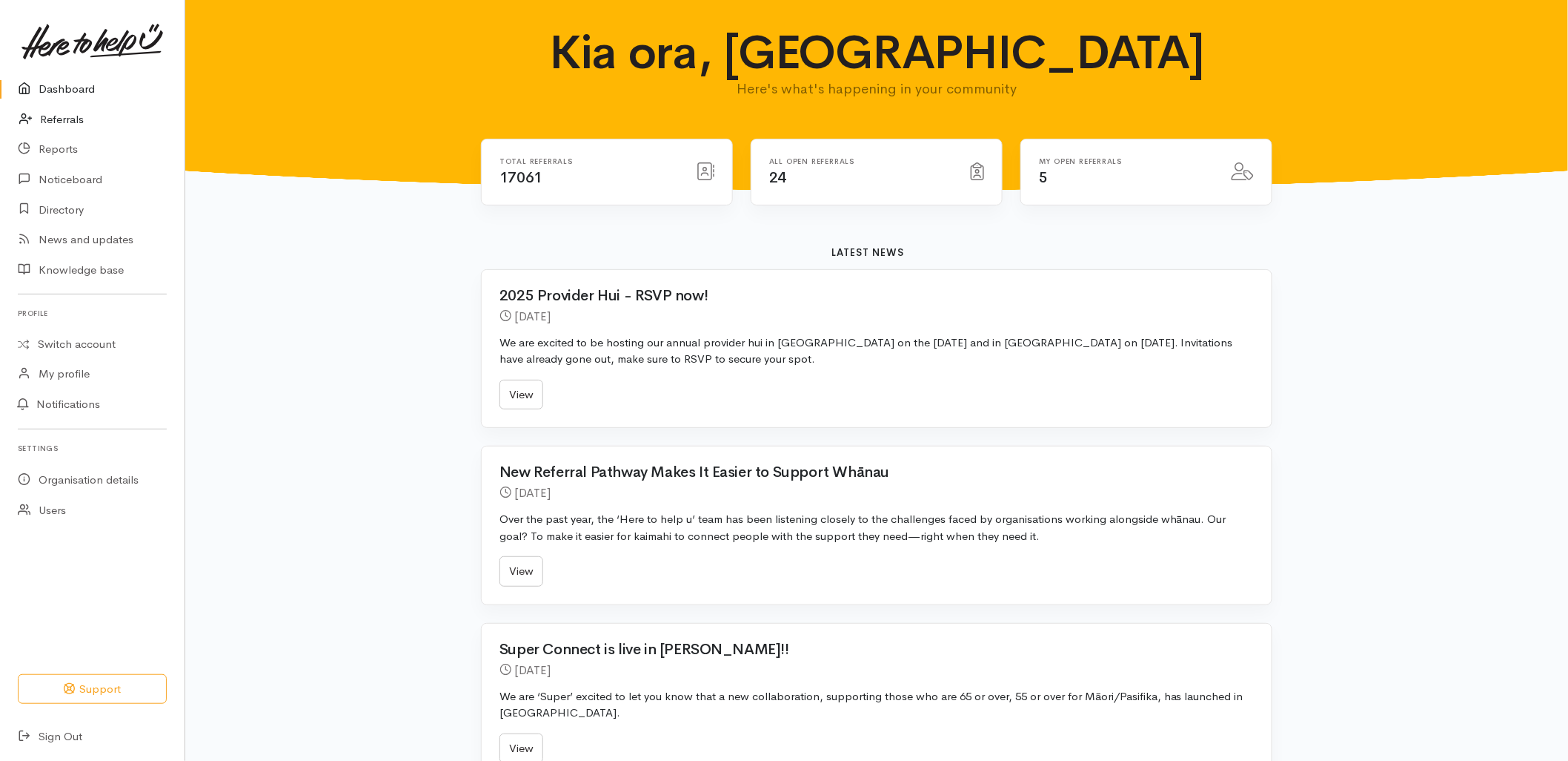
click at [54, 119] on link "Referrals" at bounding box center [92, 120] width 185 height 31
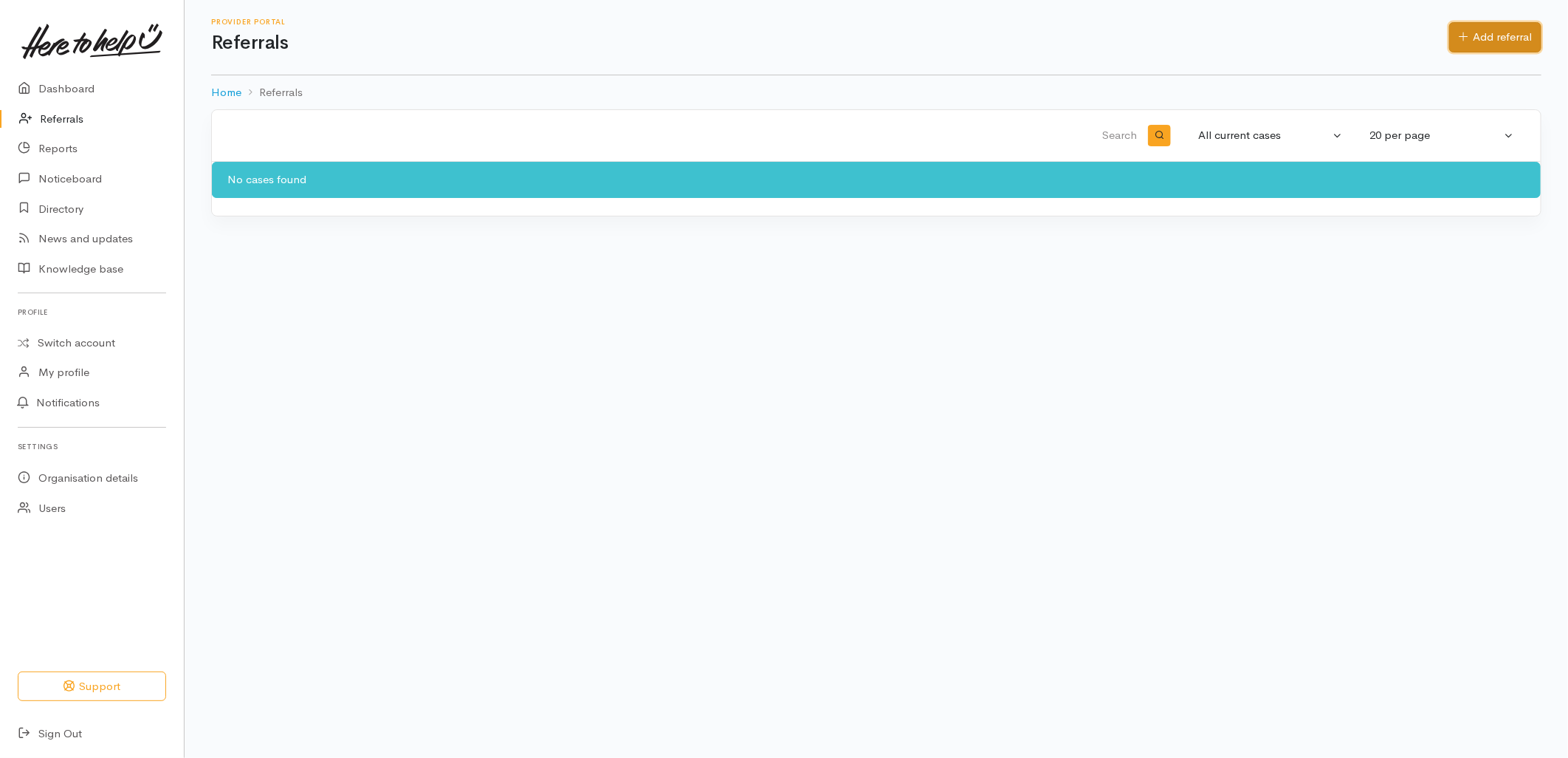
click at [1498, 36] on link "Add referral" at bounding box center [1495, 37] width 92 height 31
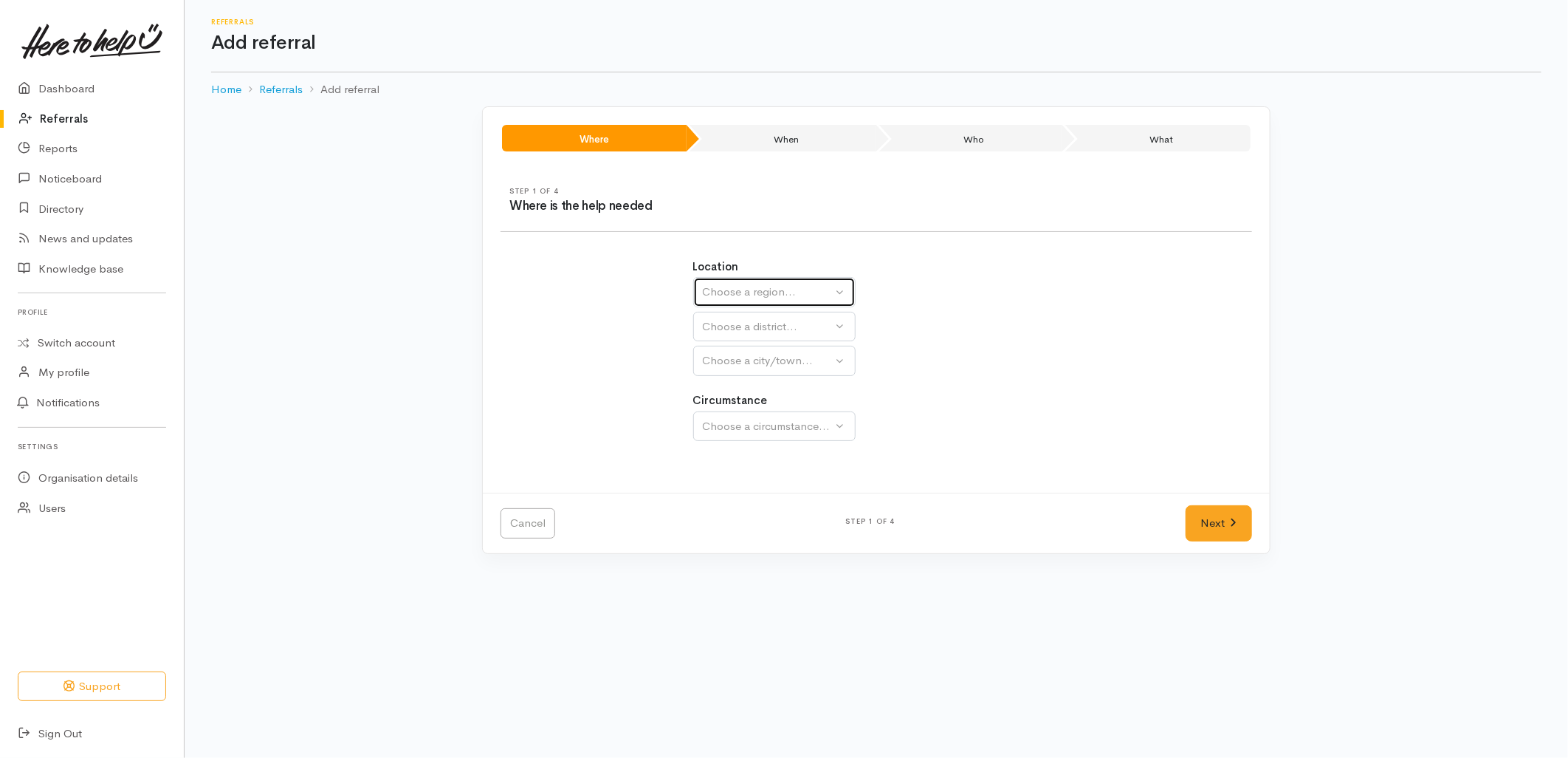
click at [738, 298] on div "Choose a region..." at bounding box center [767, 292] width 130 height 17
click at [743, 408] on span "Bay of Plenty" at bounding box center [745, 407] width 66 height 17
select select "4"
select select
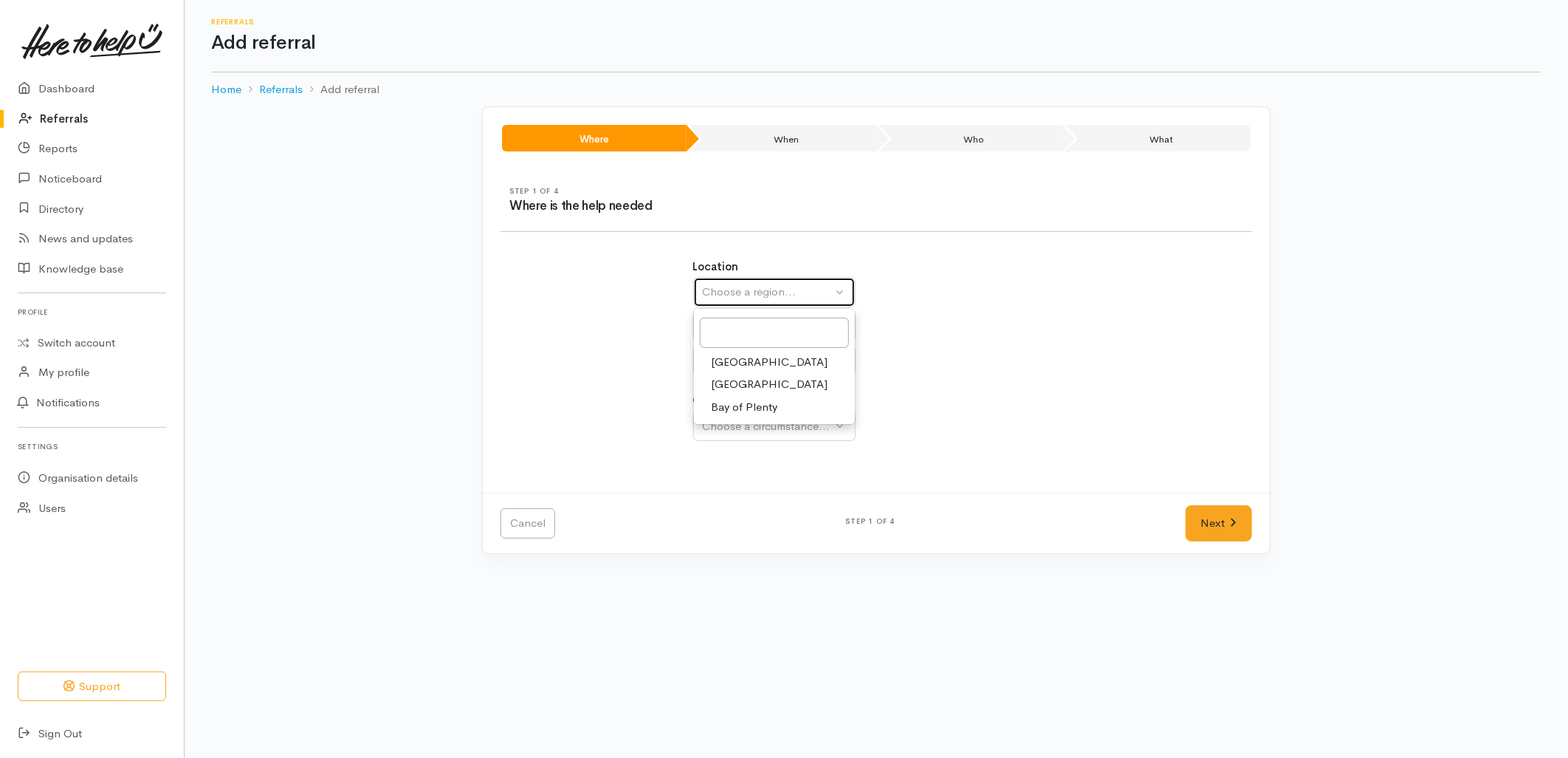
select select
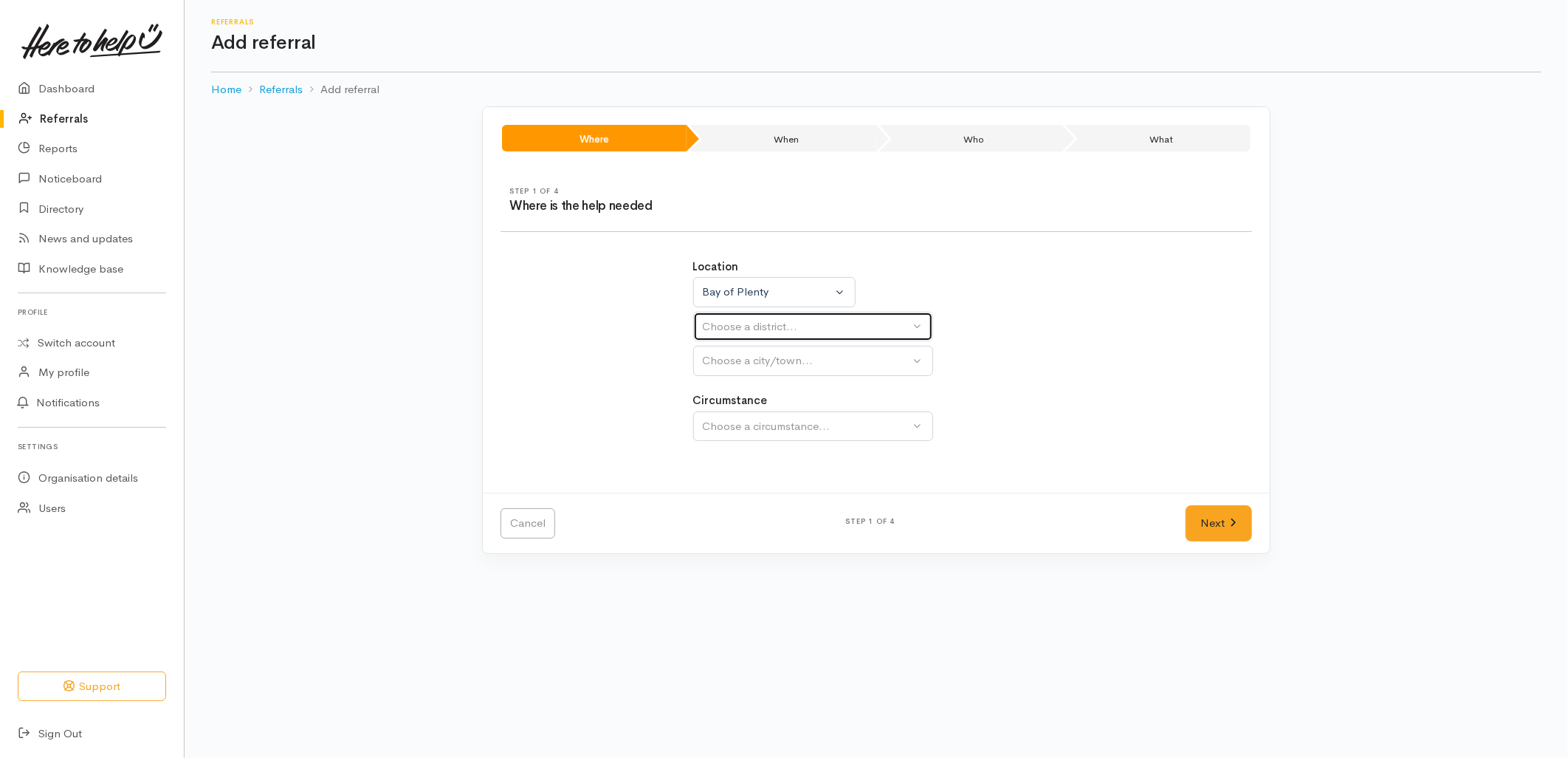
click at [743, 334] on div "Choose a district..." at bounding box center [806, 326] width 208 height 17
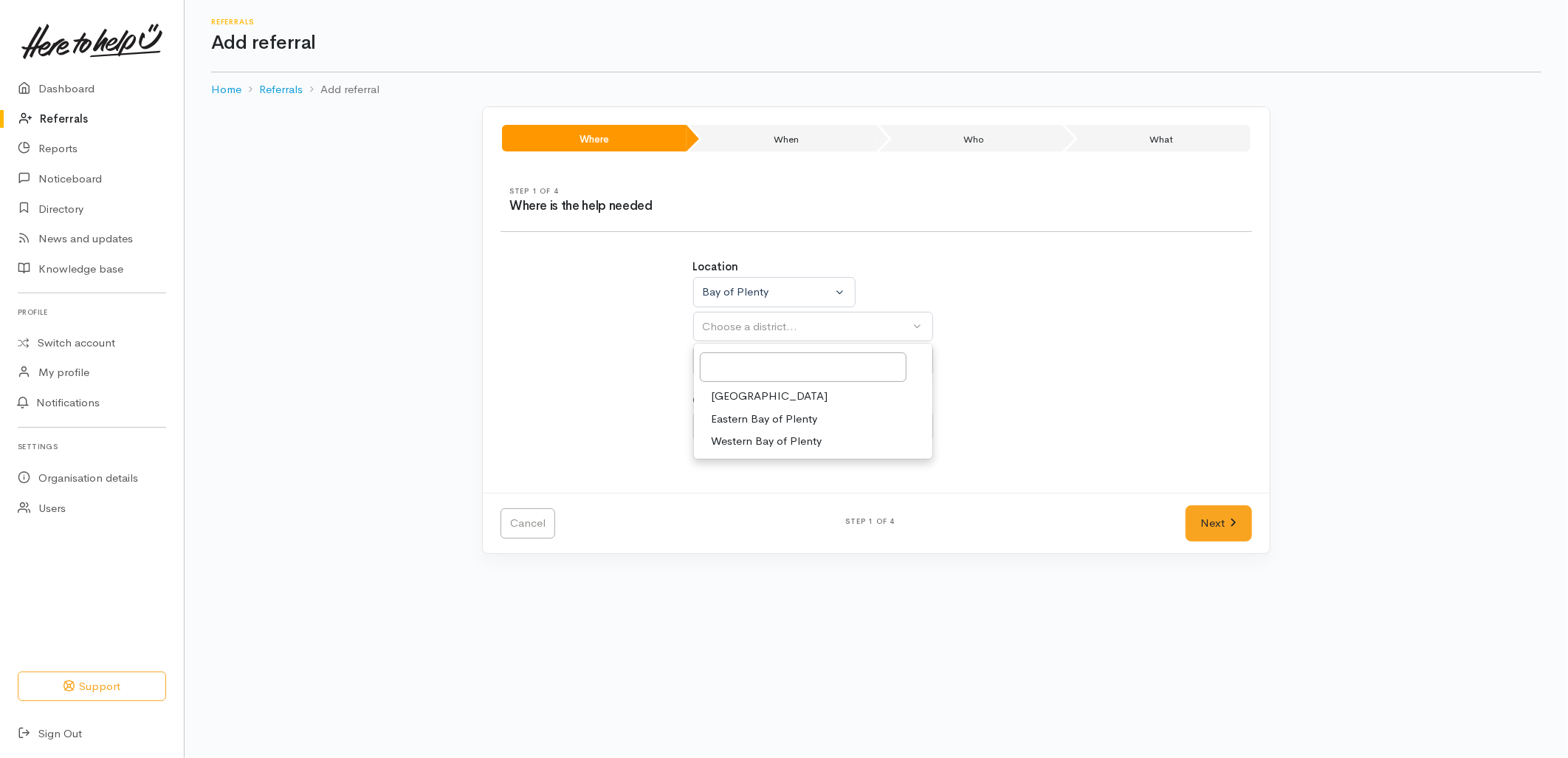
click at [731, 399] on span "[GEOGRAPHIC_DATA]" at bounding box center [770, 396] width 117 height 17
select select "6"
click at [731, 382] on div "Location Auckland Waikato Bay of Plenty Bay of Plenty Auckland Waikato Bay of P…" at bounding box center [876, 358] width 385 height 234
select select
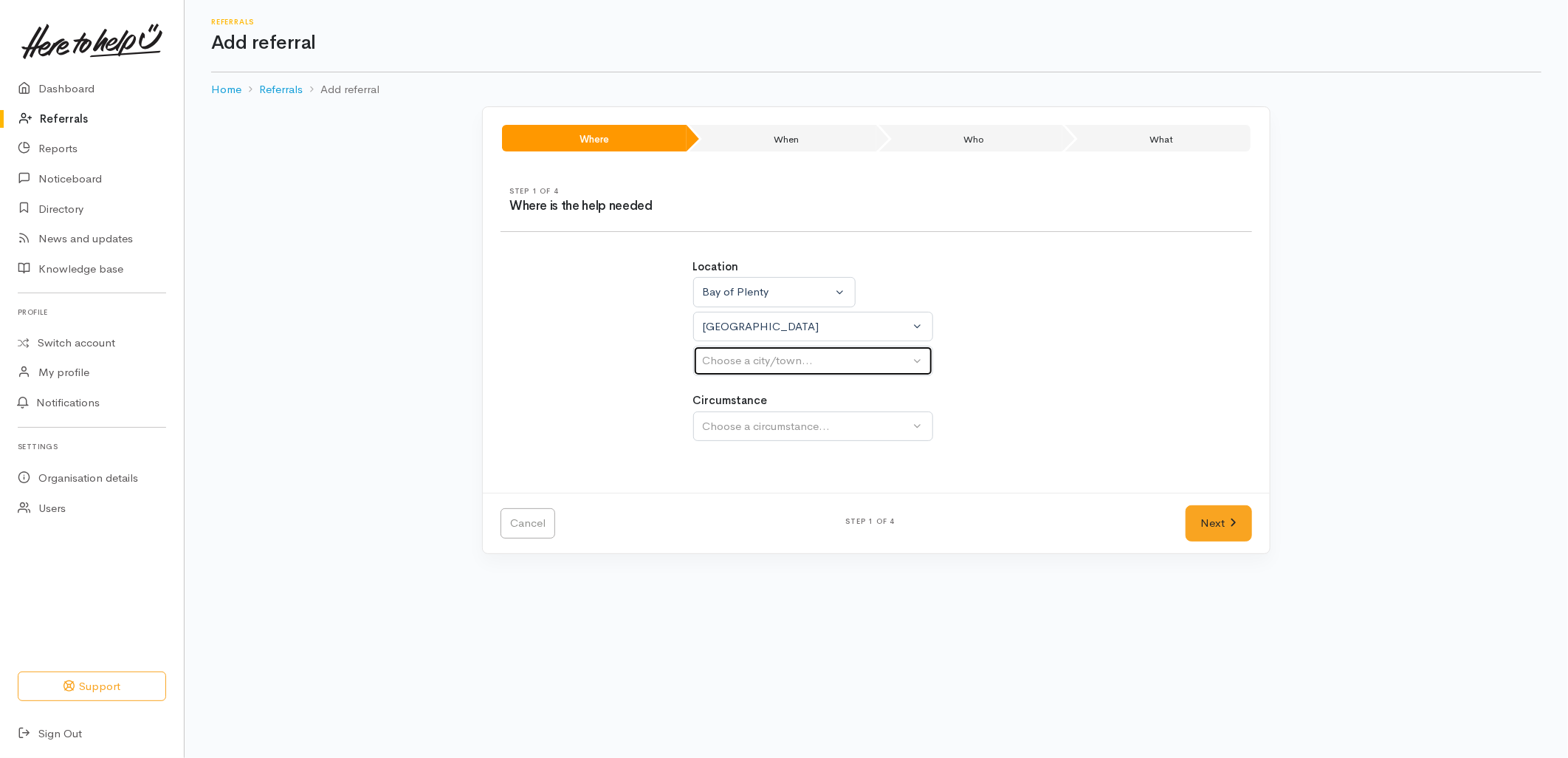
click at [731, 371] on button "Choose a city/town..." at bounding box center [813, 361] width 240 height 31
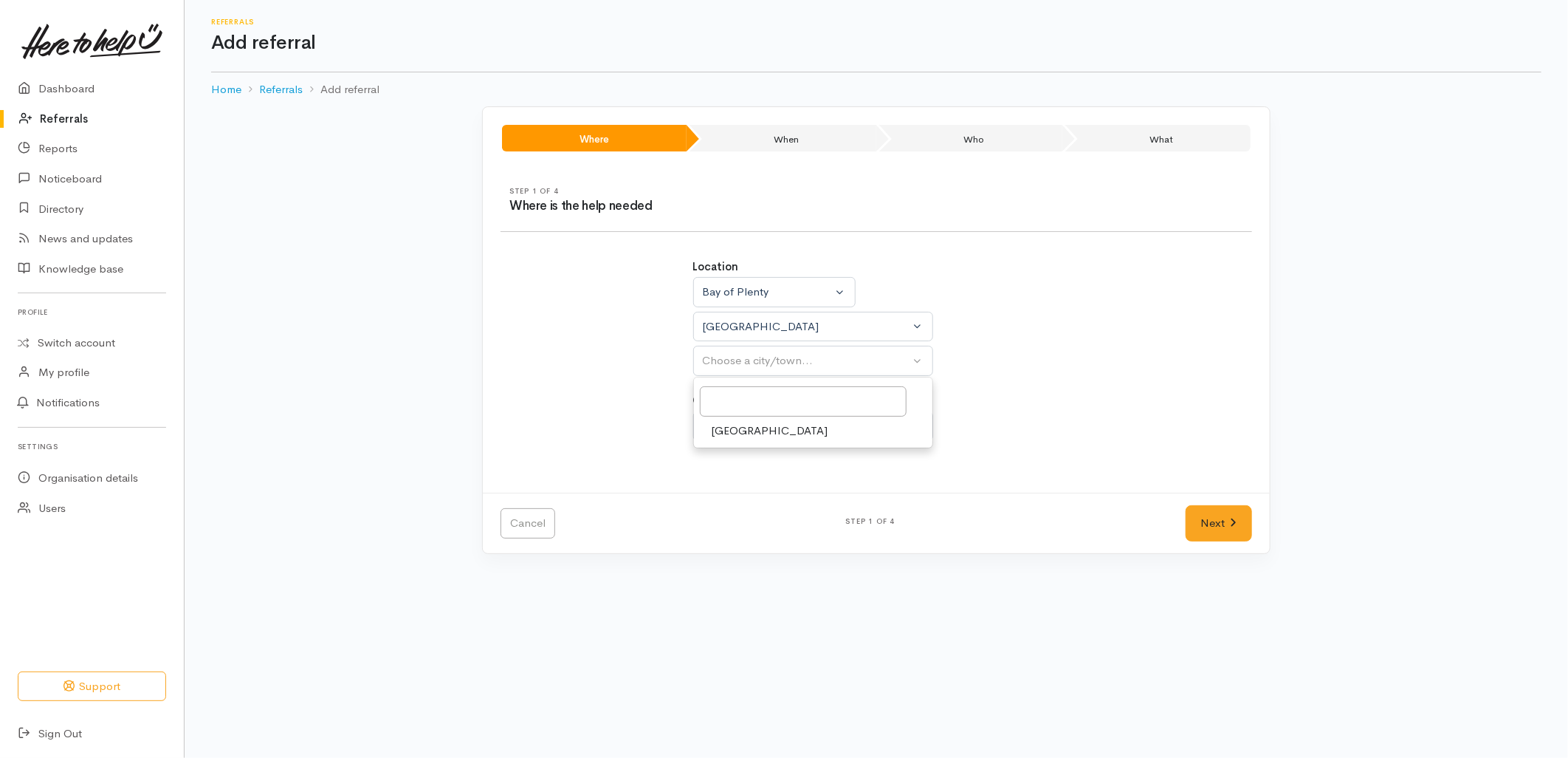
click at [742, 432] on span "[GEOGRAPHIC_DATA]" at bounding box center [770, 431] width 117 height 17
select select "4"
click at [748, 428] on div "Choose a circumstance..." at bounding box center [806, 426] width 208 height 17
click at [748, 499] on span "Community" at bounding box center [740, 496] width 56 height 17
select select "2"
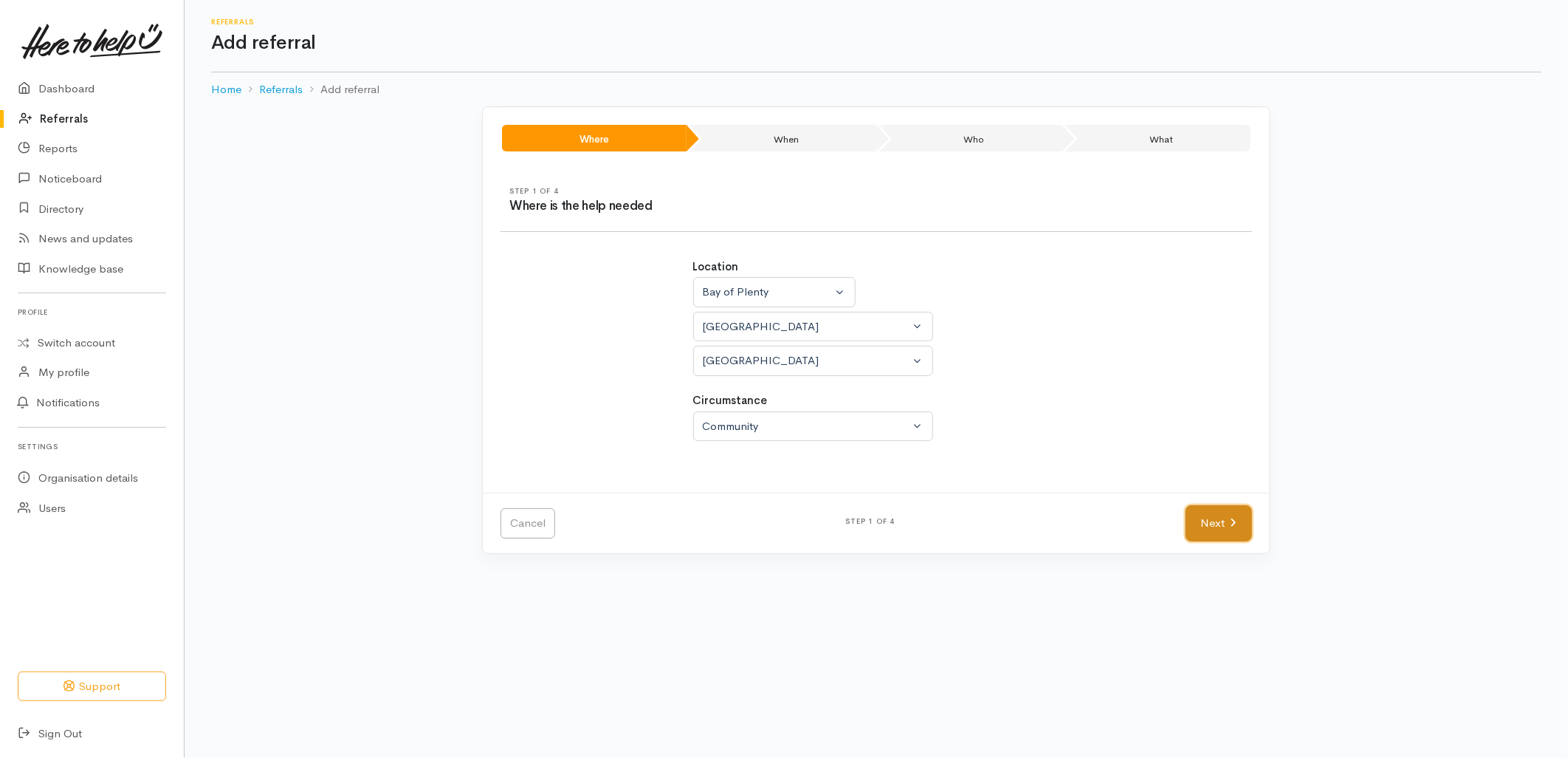
click at [1209, 513] on link "Next" at bounding box center [1219, 523] width 66 height 36
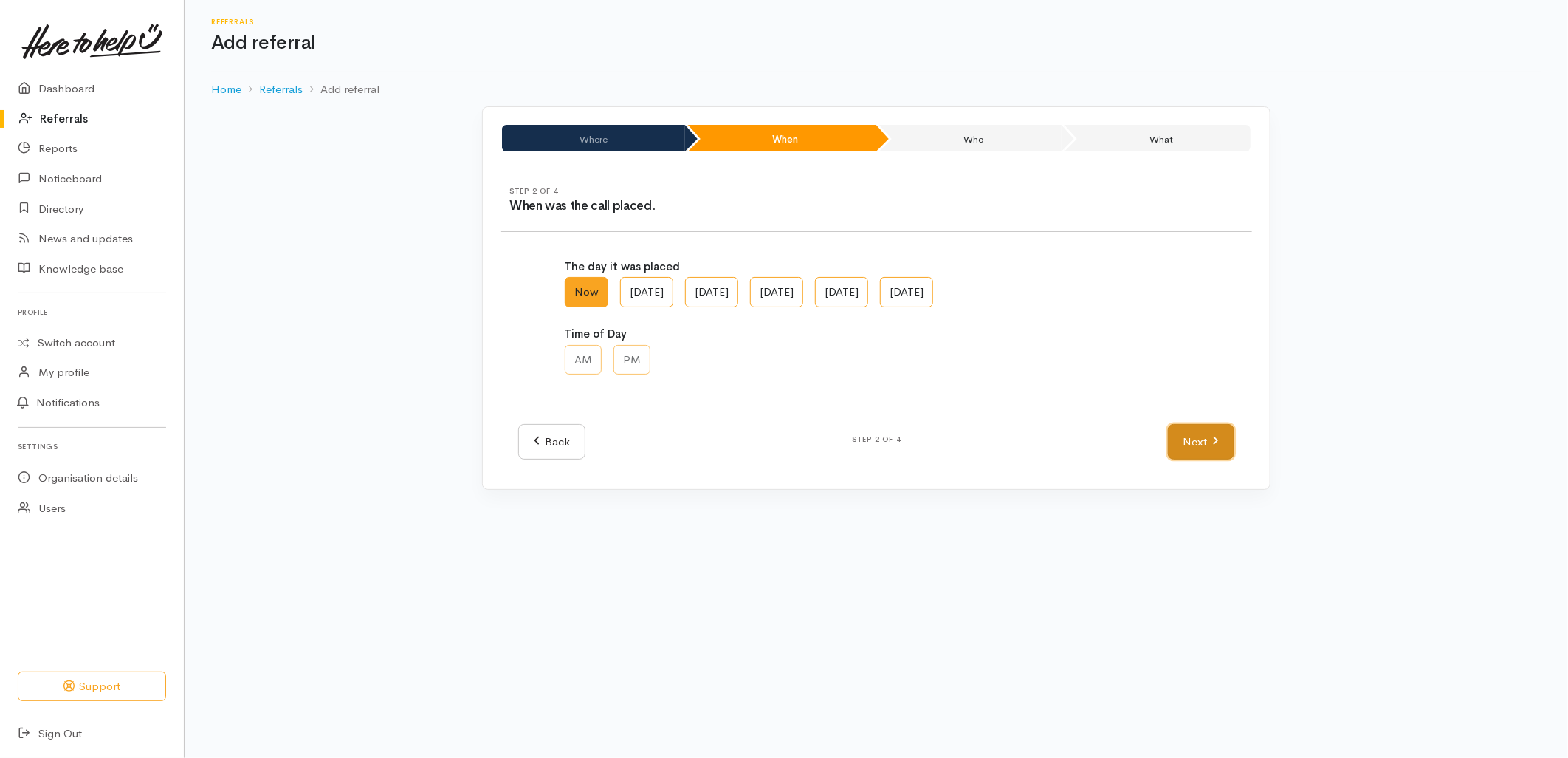
click at [1220, 438] on link "Next" at bounding box center [1201, 442] width 66 height 36
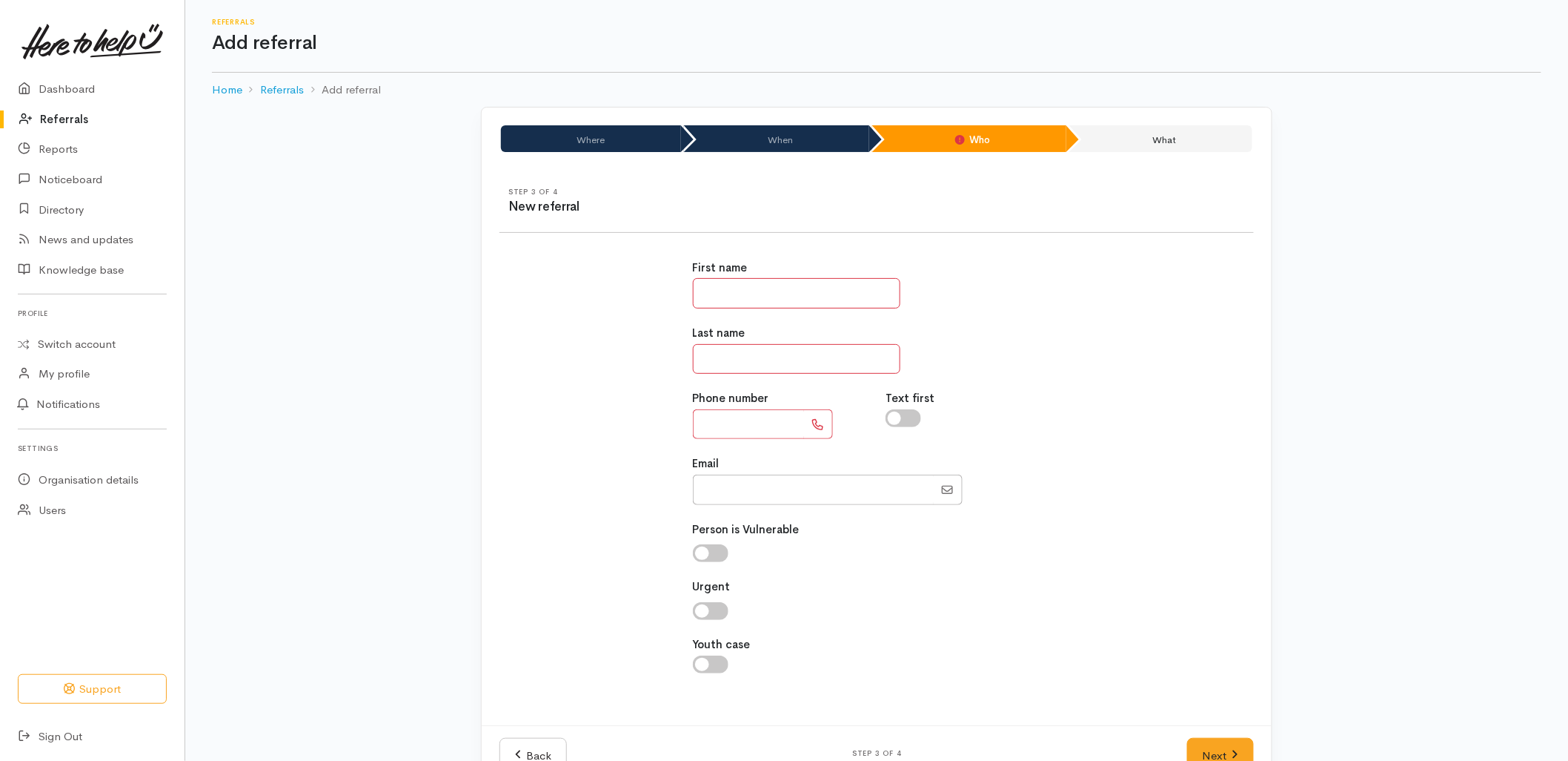
click at [769, 294] on input "text" at bounding box center [796, 294] width 208 height 31
type input "****"
type input "*"
drag, startPoint x: 745, startPoint y: 298, endPoint x: 667, endPoint y: 290, distance: 78.4
click at [667, 290] on div "First name **** Last name * Phone number Text first Email" at bounding box center [877, 474] width 773 height 466
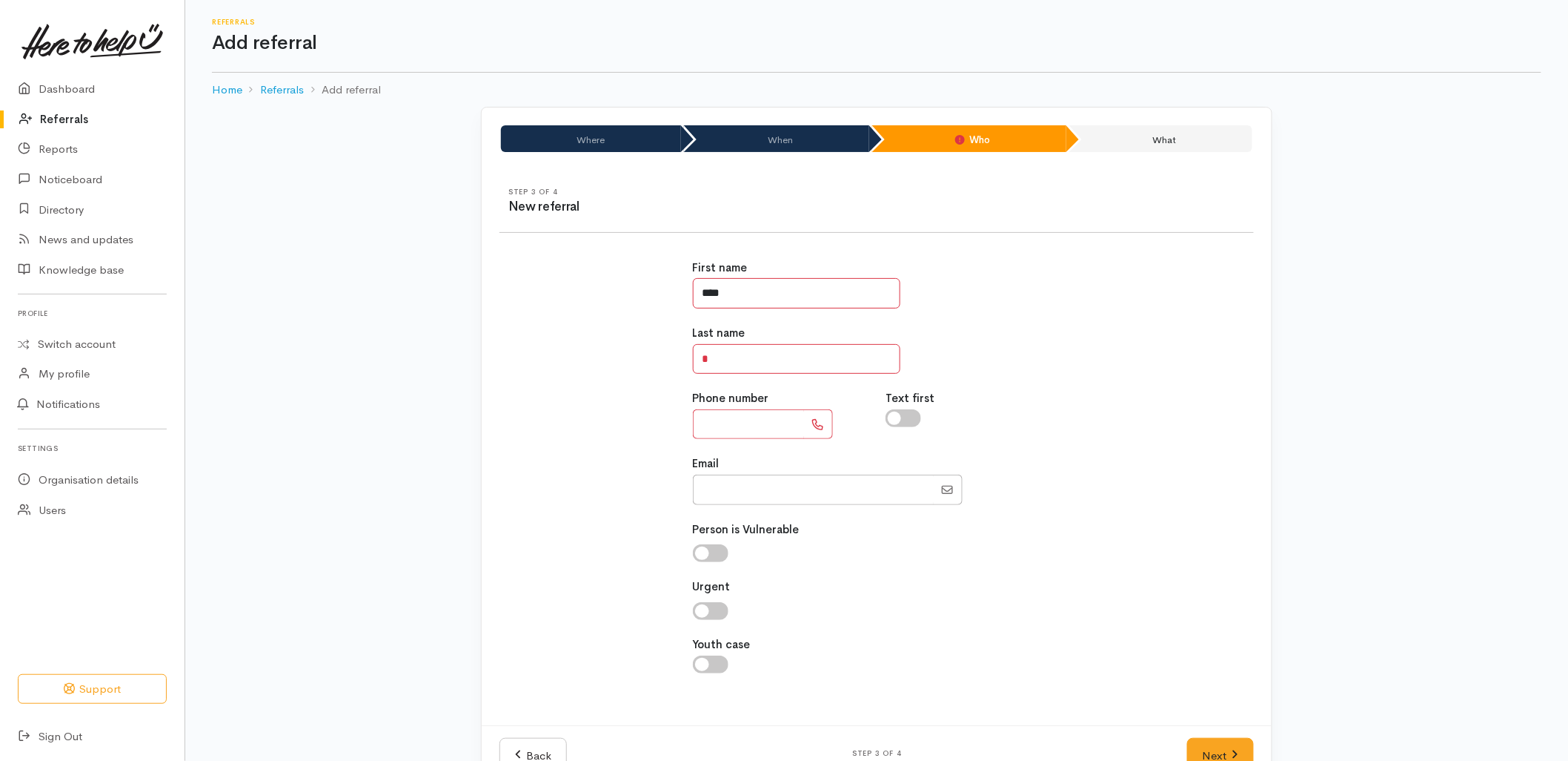
type input "******"
type input "**********"
drag, startPoint x: 765, startPoint y: 376, endPoint x: 697, endPoint y: 365, distance: 68.9
click at [697, 365] on div "**********" at bounding box center [877, 474] width 386 height 466
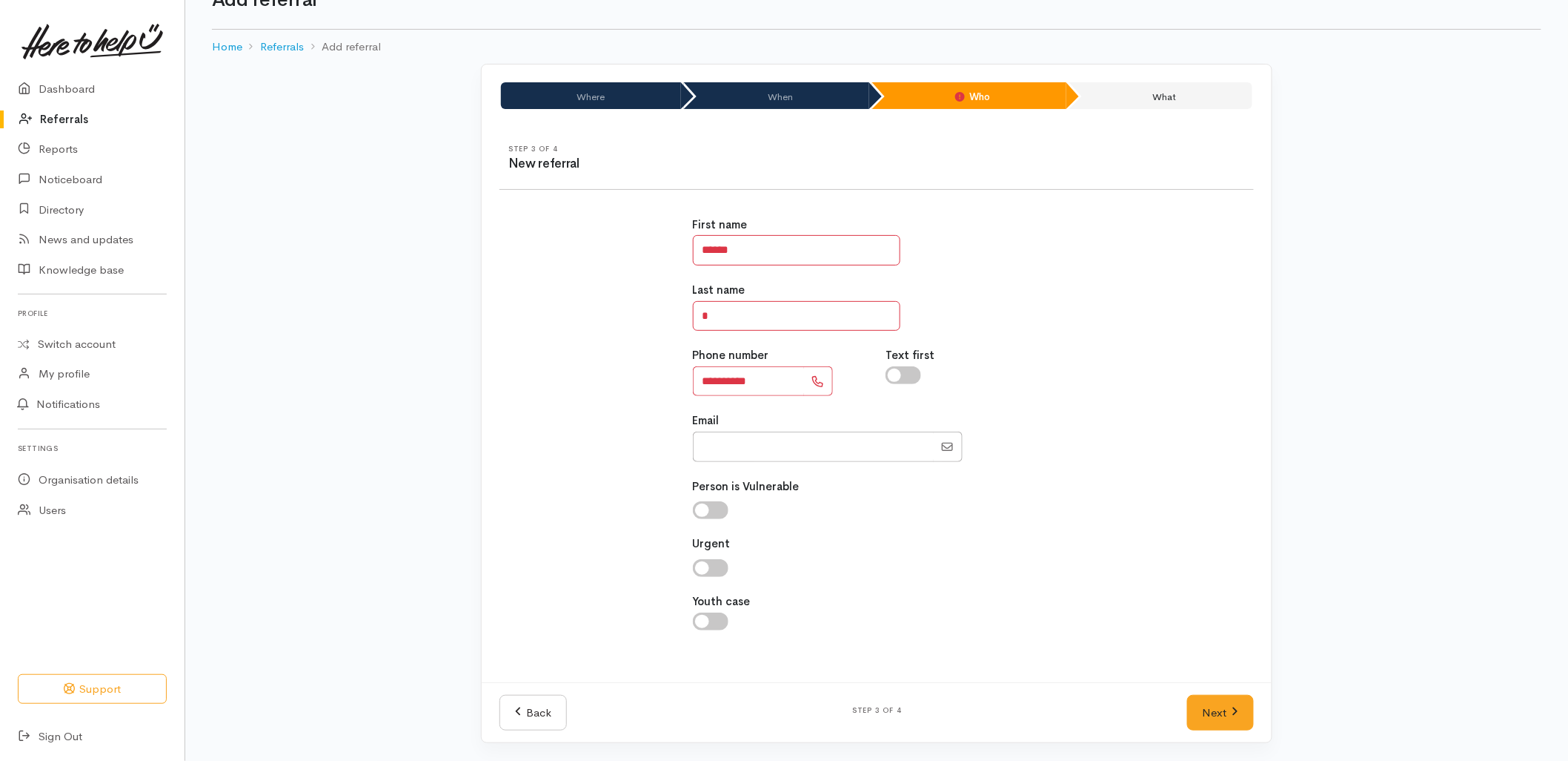
click at [741, 299] on div "Last name *" at bounding box center [876, 306] width 368 height 49
click at [741, 300] on div "Last name *" at bounding box center [876, 306] width 368 height 49
click at [738, 313] on input "*" at bounding box center [796, 317] width 208 height 31
type input "******"
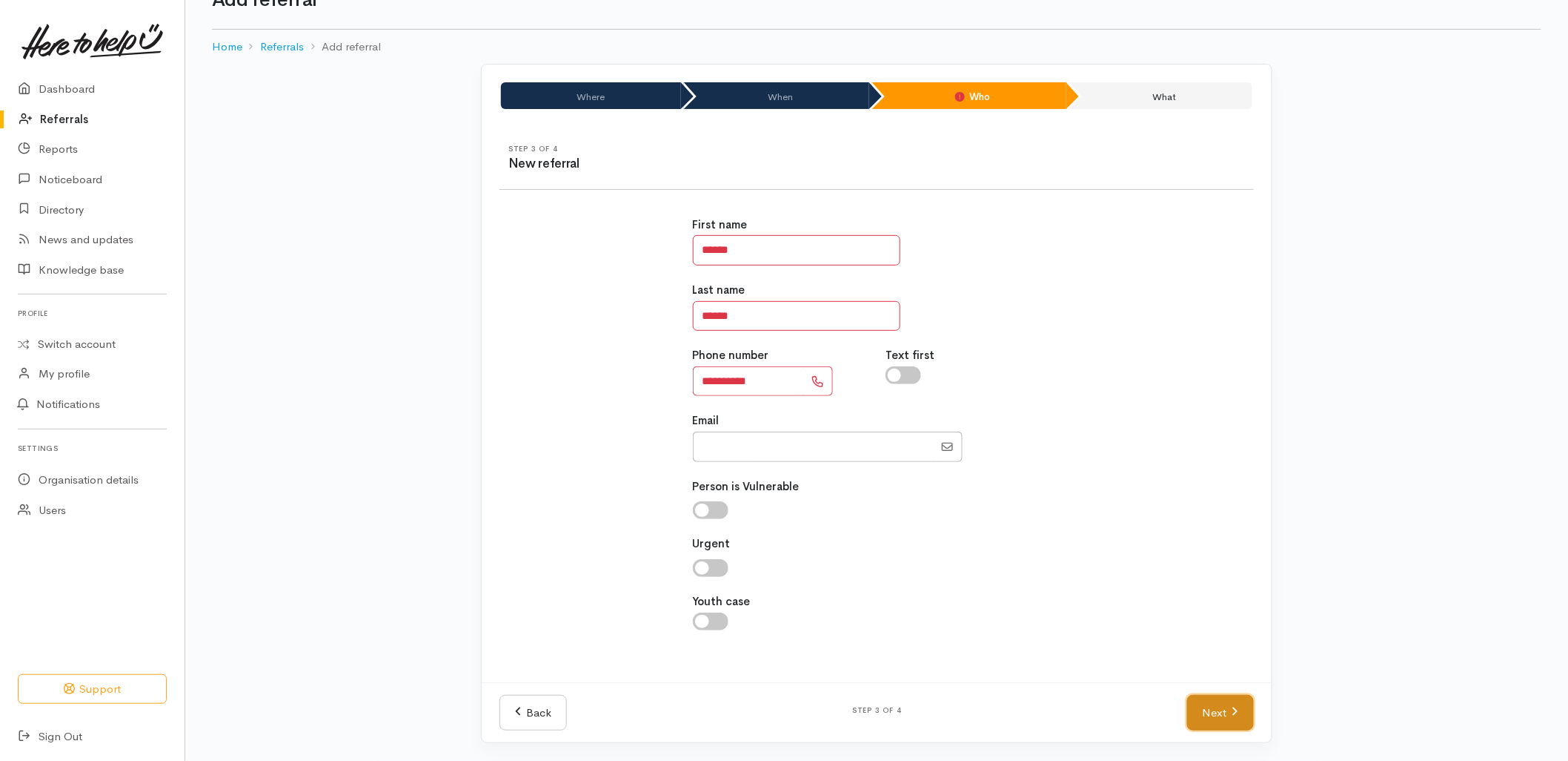
click at [1212, 710] on link "Next" at bounding box center [1220, 712] width 66 height 37
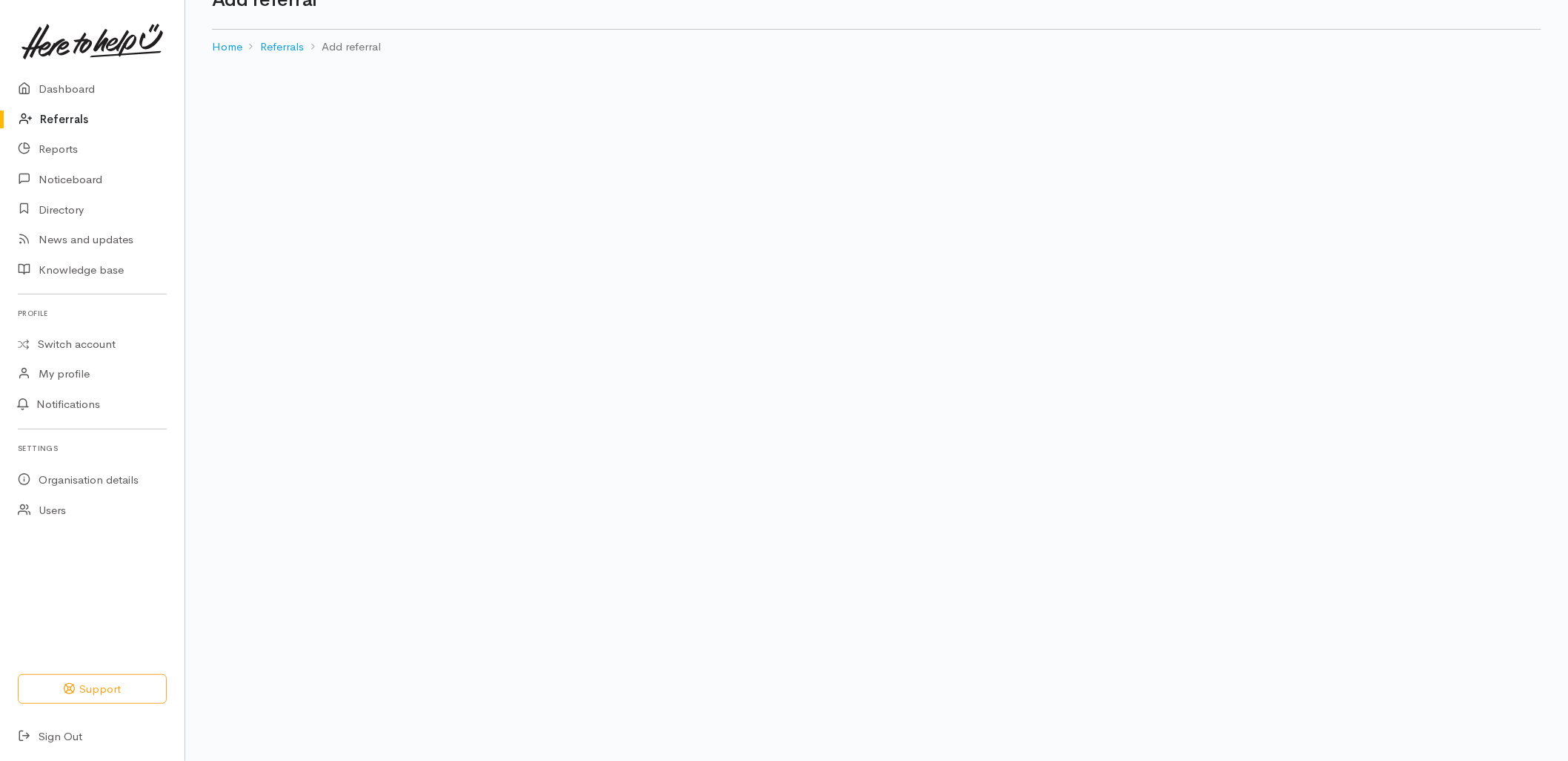
scroll to position [19, 0]
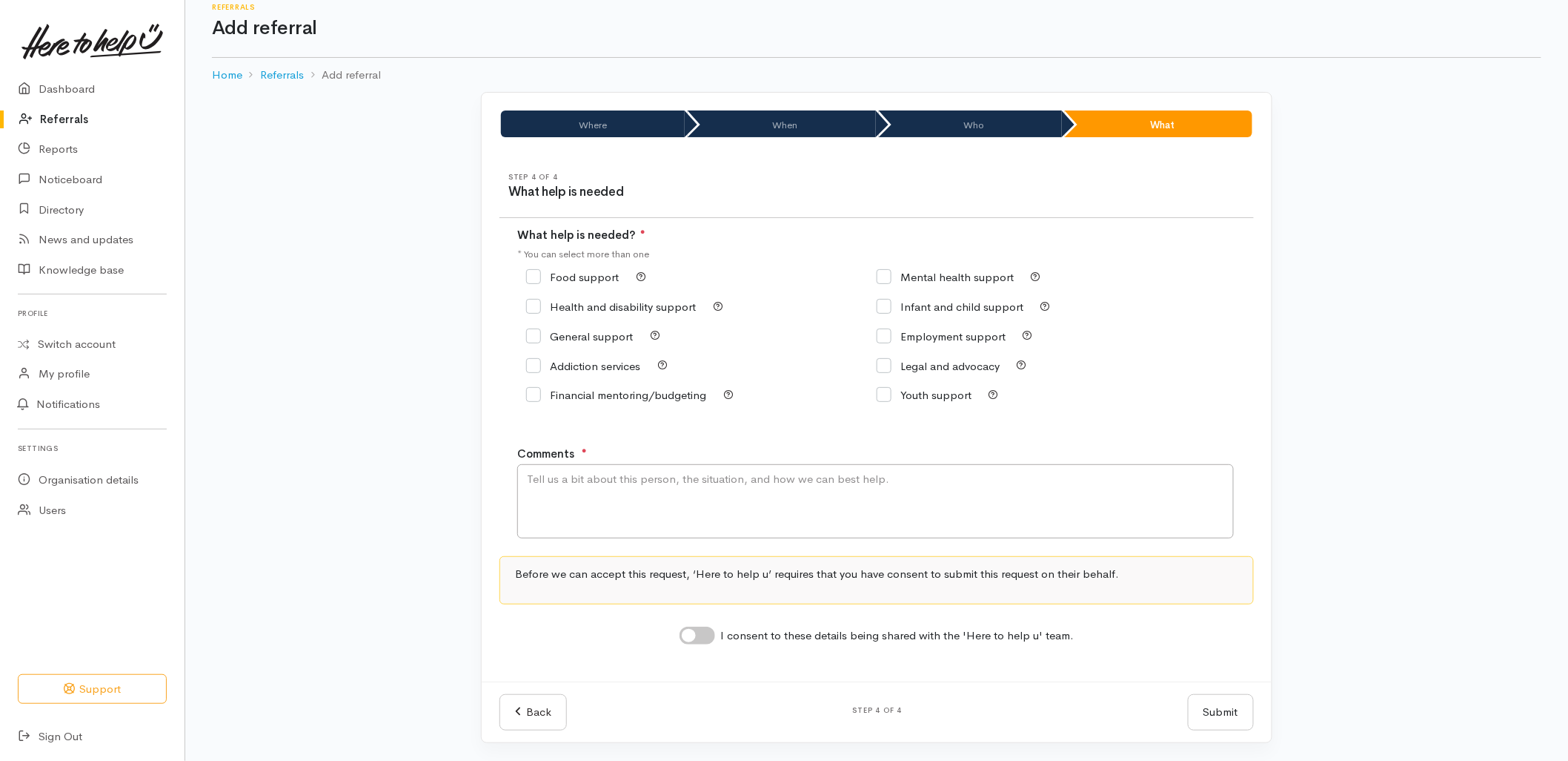
click at [604, 275] on input "Food support" at bounding box center [572, 277] width 93 height 11
checkbox input "true"
click at [624, 502] on textarea "Comments" at bounding box center [875, 501] width 716 height 74
type textarea "Requesting food support."
click at [681, 635] on input "I consent to these details being shared with the 'Here to help u' team." at bounding box center [698, 635] width 36 height 18
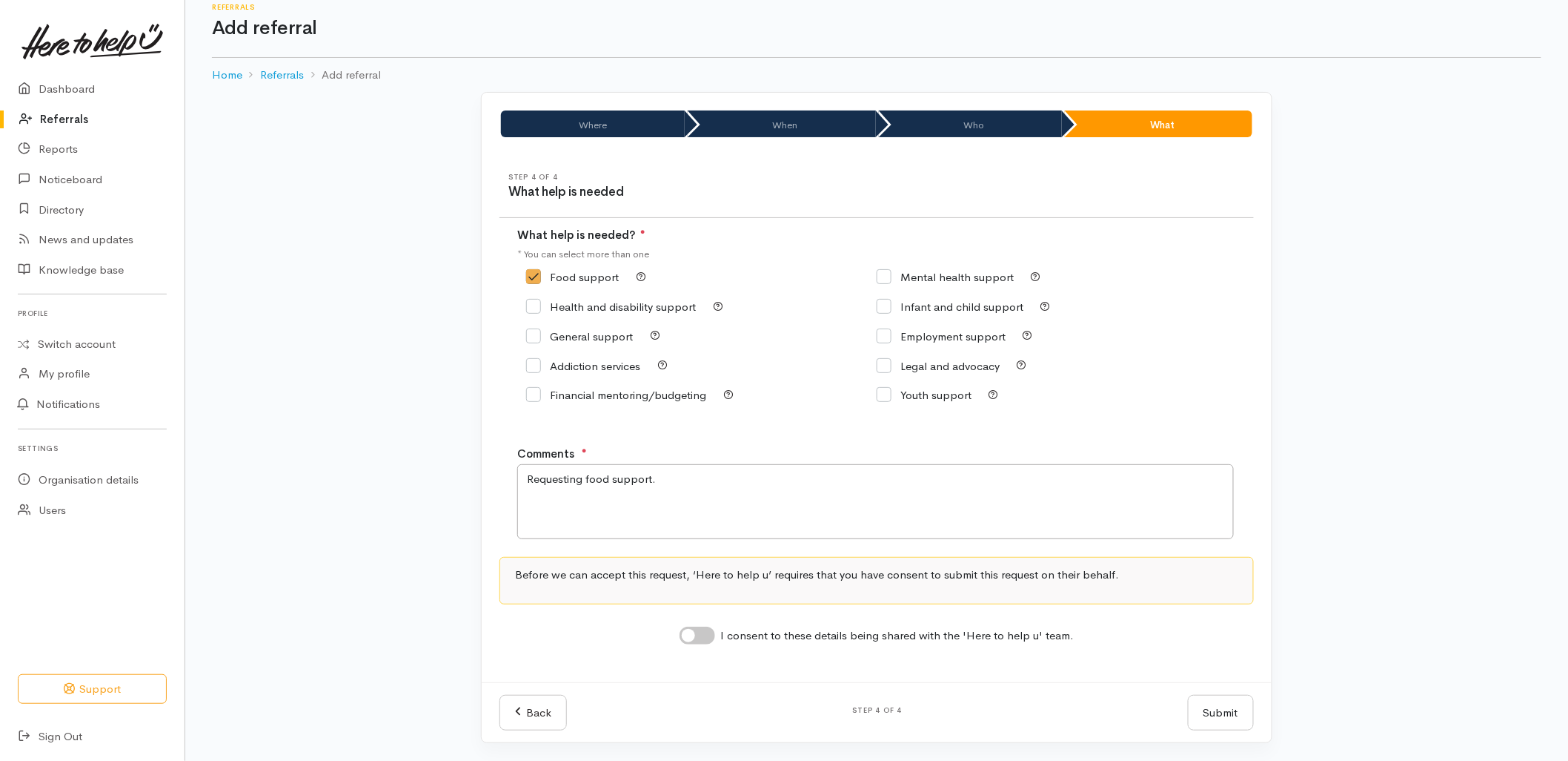
checkbox input "true"
click at [1209, 704] on button "Submit" at bounding box center [1221, 712] width 66 height 37
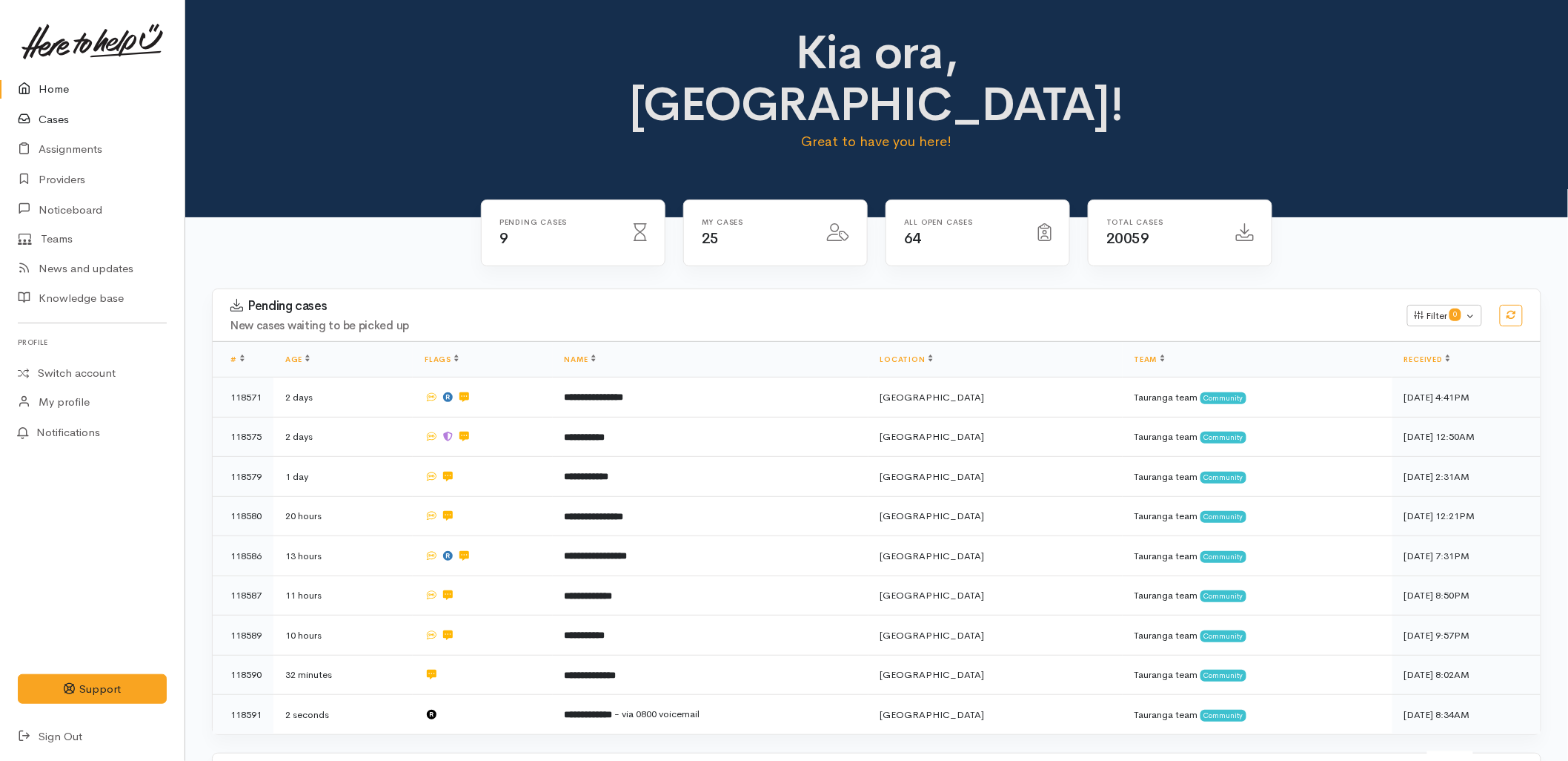
click at [85, 116] on link "Cases" at bounding box center [92, 120] width 185 height 31
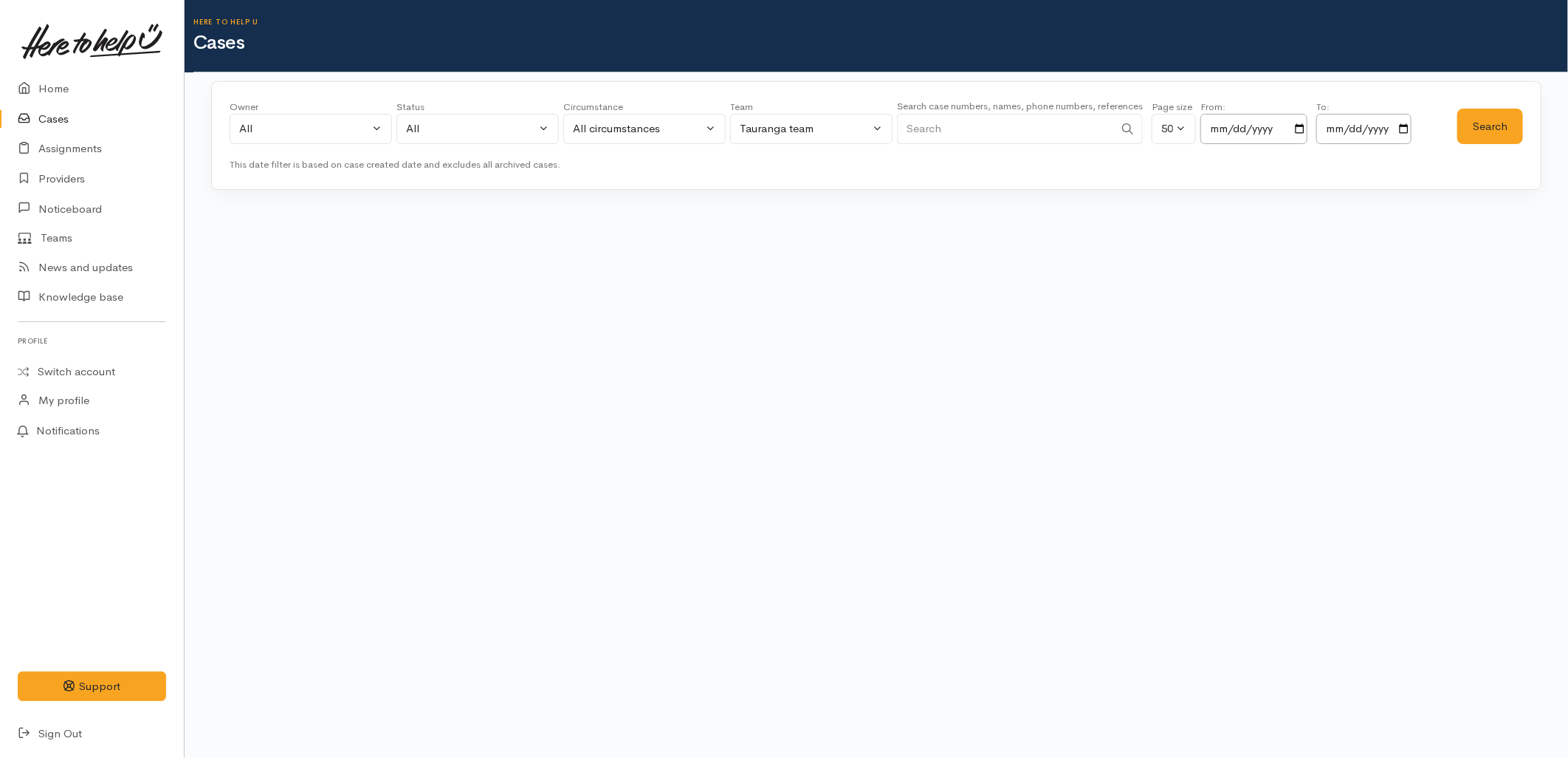
click at [1076, 120] on input "Search" at bounding box center [1005, 129] width 217 height 31
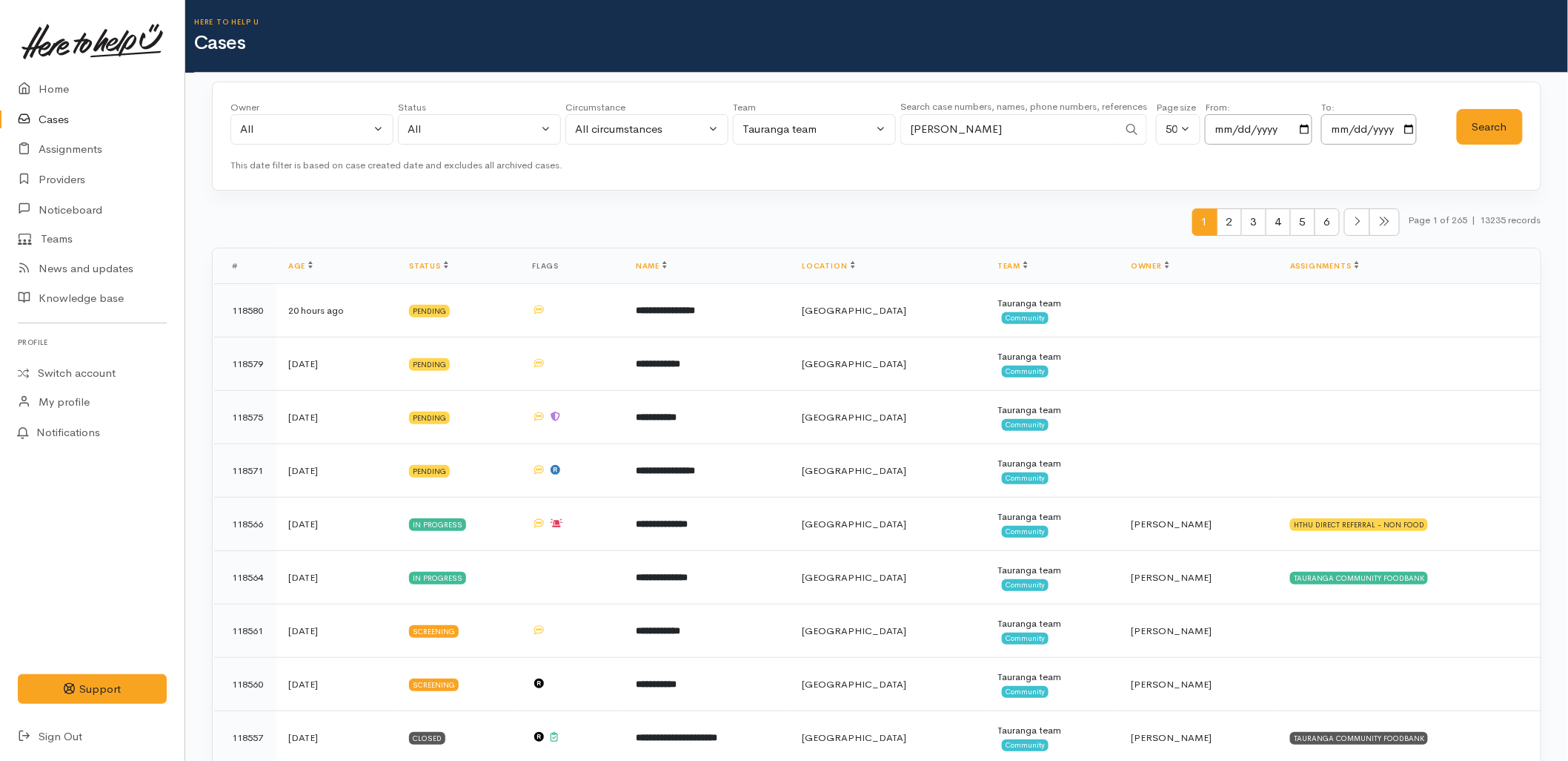
type input "[PERSON_NAME]"
click at [1485, 128] on button "Search" at bounding box center [1490, 127] width 66 height 37
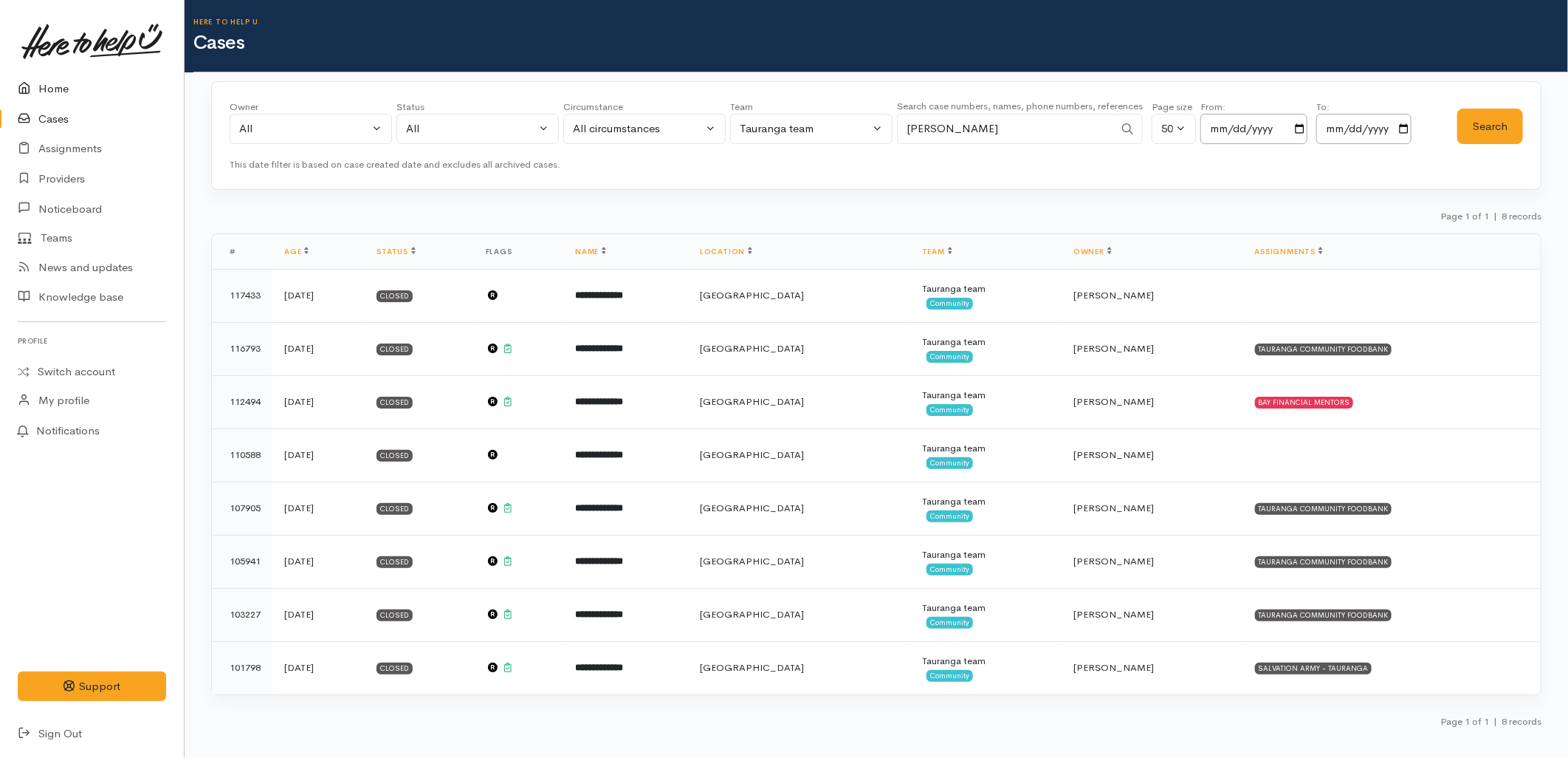
click at [65, 79] on link "Home" at bounding box center [92, 89] width 184 height 31
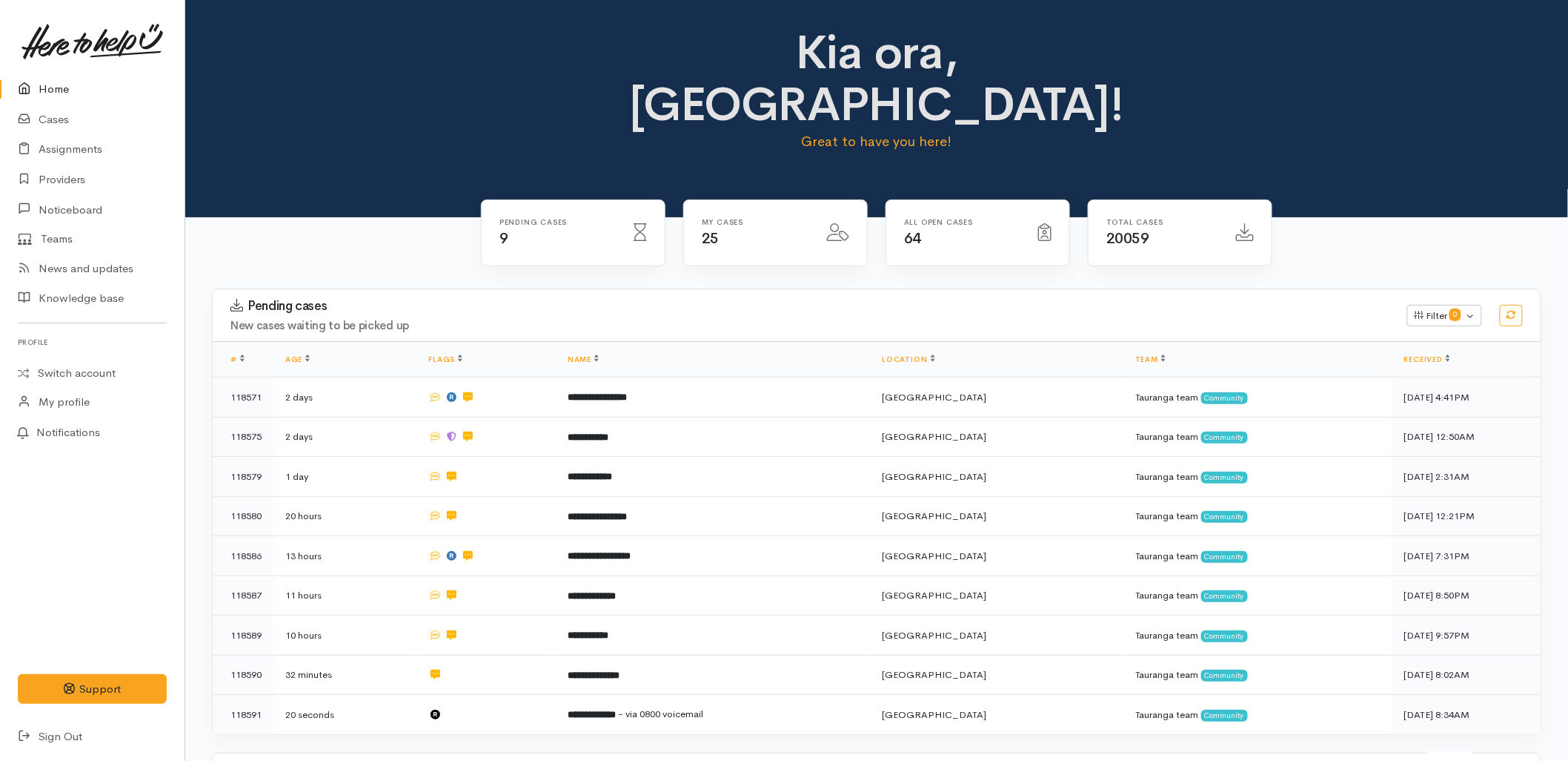
click at [69, 84] on link "Home" at bounding box center [92, 89] width 185 height 31
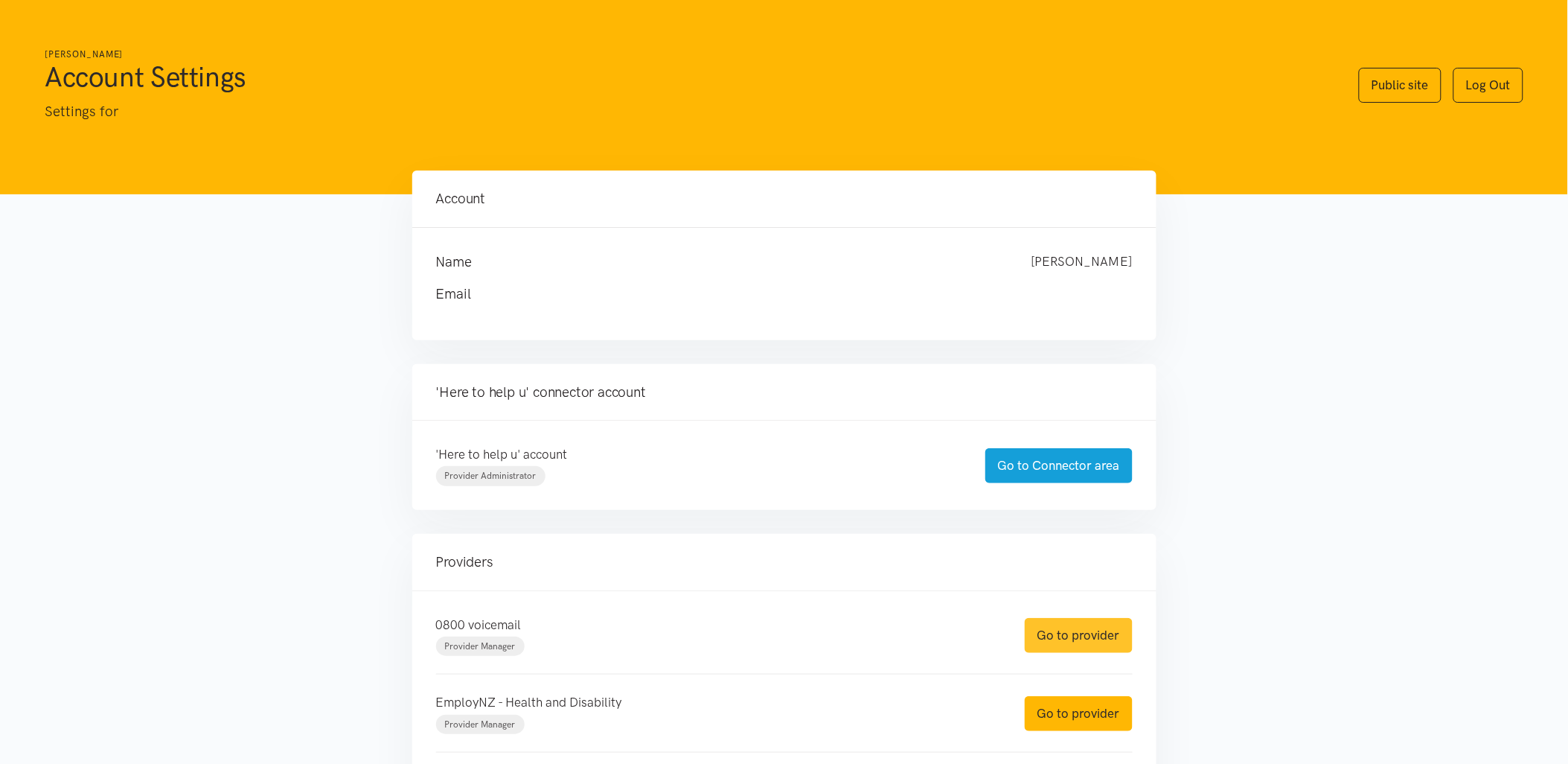
drag, startPoint x: 1107, startPoint y: 630, endPoint x: 1089, endPoint y: 620, distance: 20.6
click at [1107, 630] on link "Go to provider" at bounding box center [1078, 635] width 108 height 35
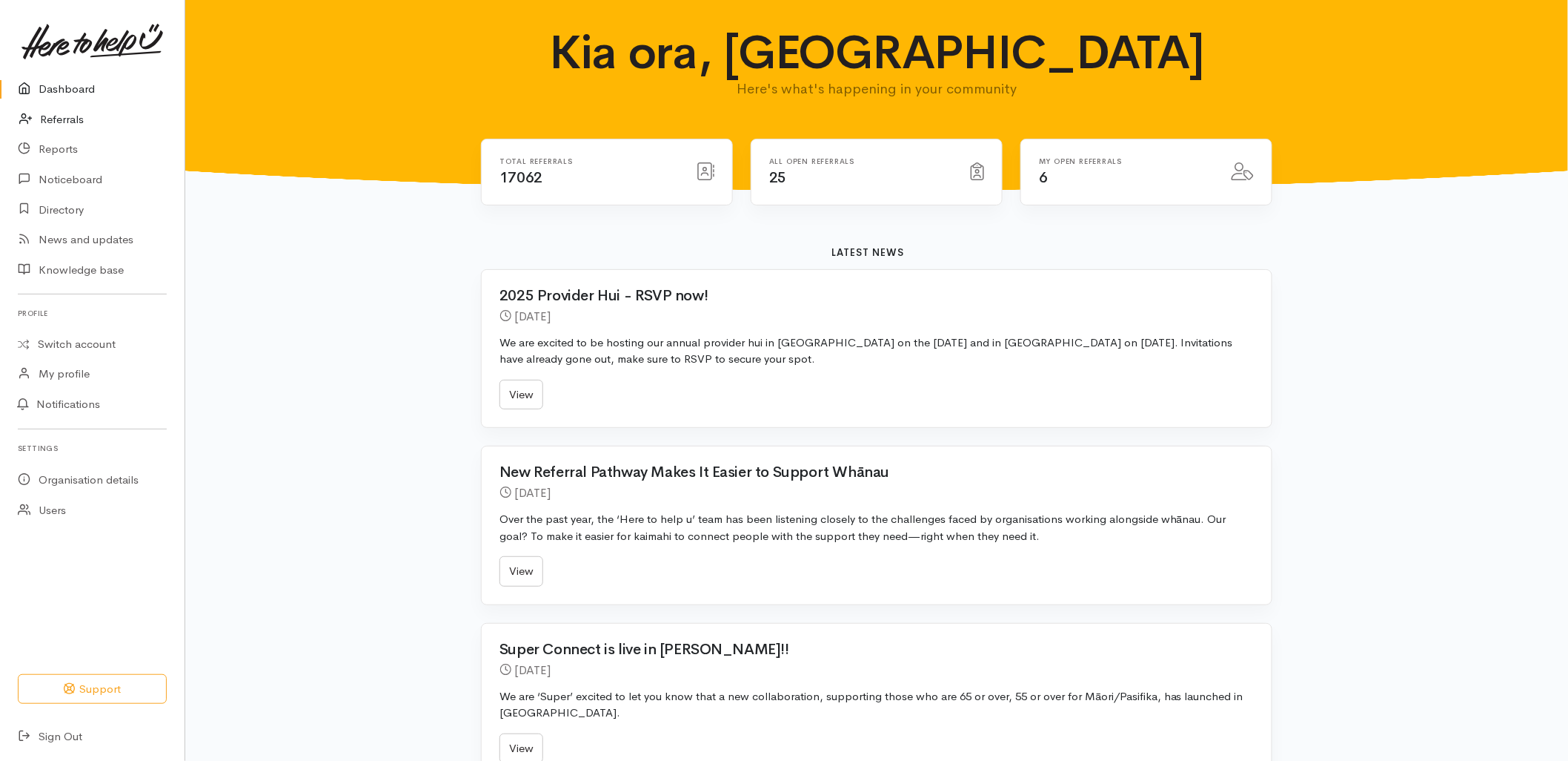
click at [78, 114] on link "Referrals" at bounding box center [92, 120] width 185 height 31
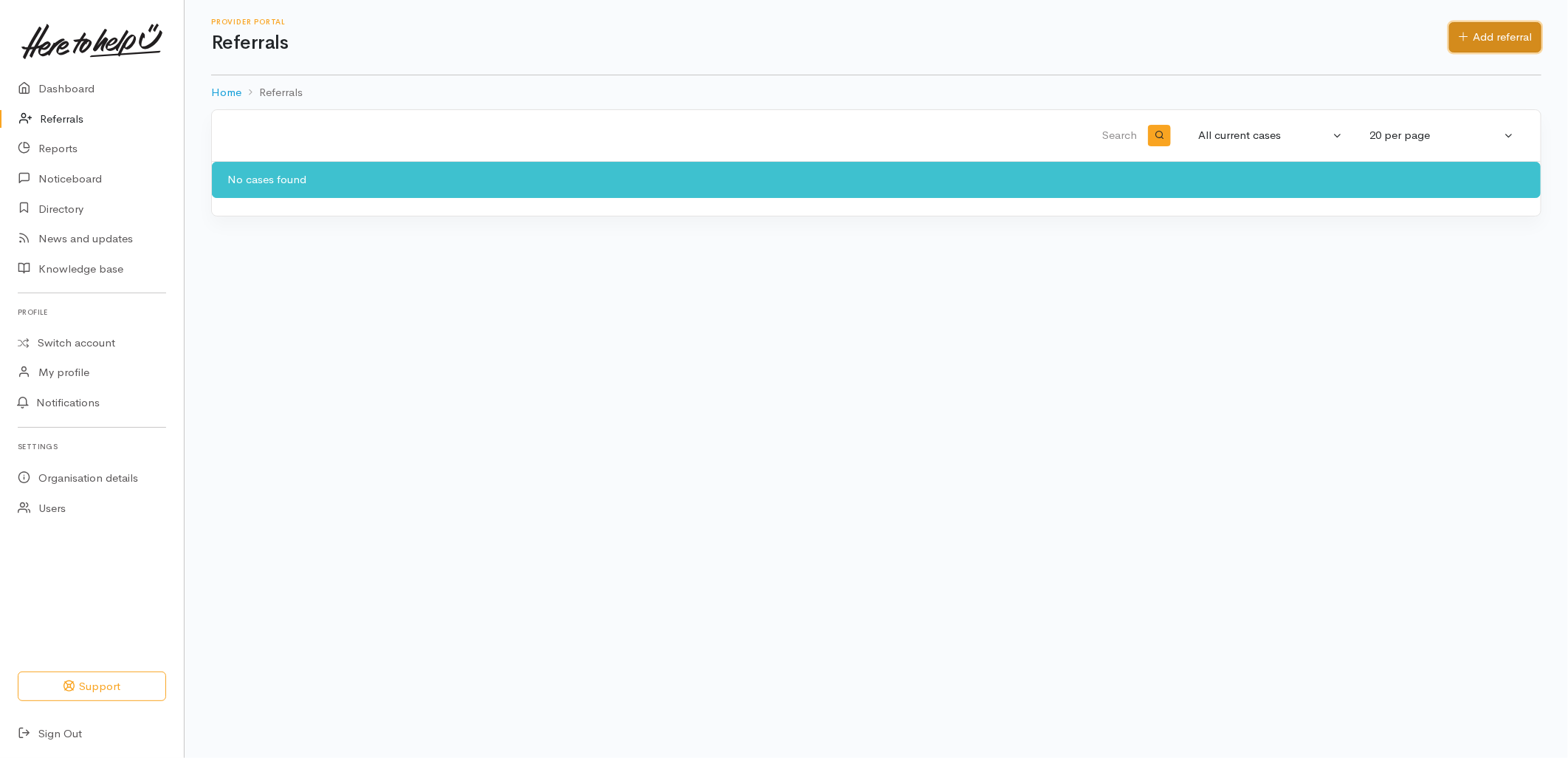
click at [1499, 42] on link "Add referral" at bounding box center [1495, 37] width 92 height 31
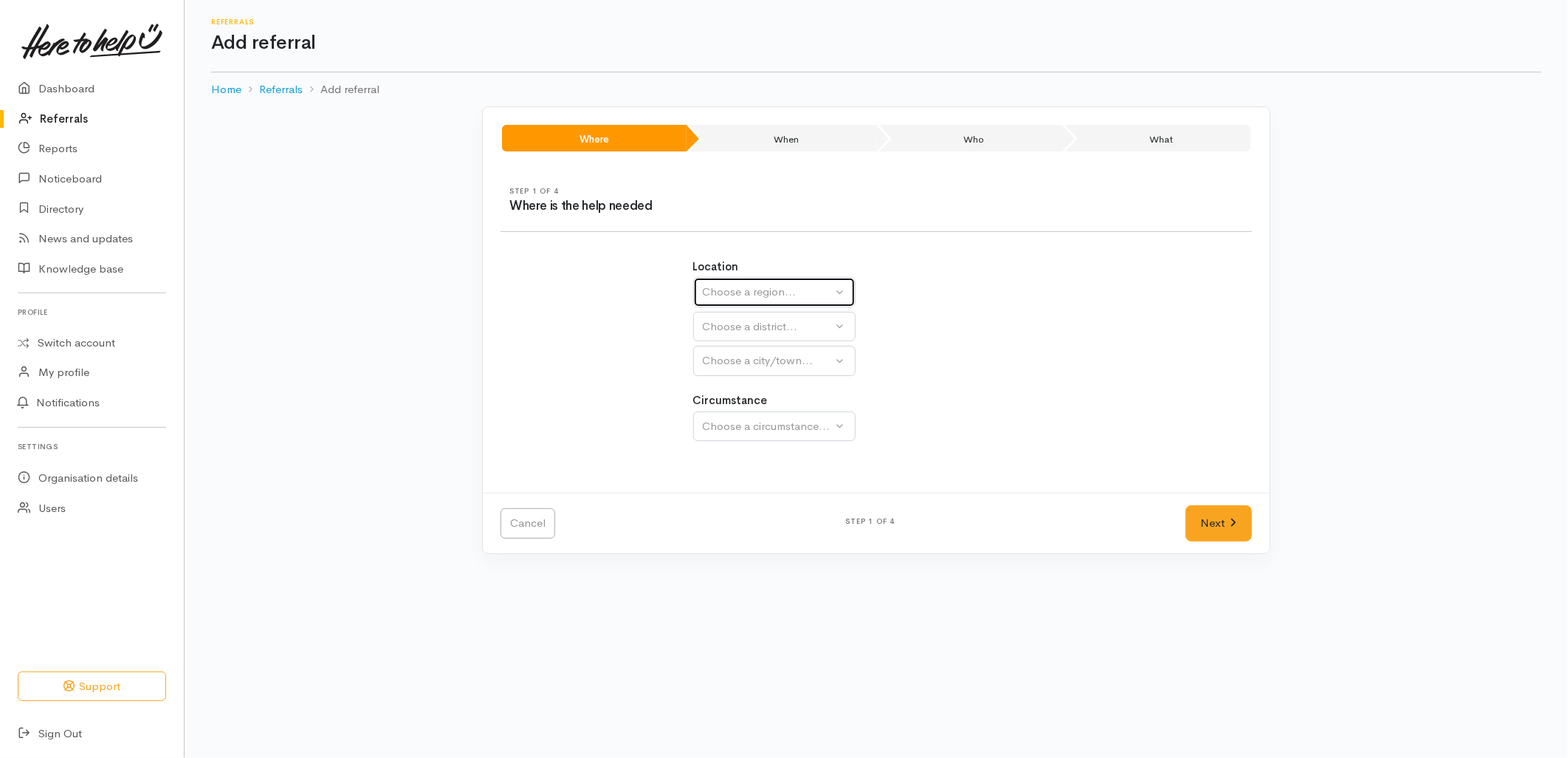
click at [781, 297] on div "Choose a region..." at bounding box center [767, 292] width 130 height 17
click at [773, 409] on span "Bay of Plenty" at bounding box center [745, 407] width 66 height 17
select select "4"
select select
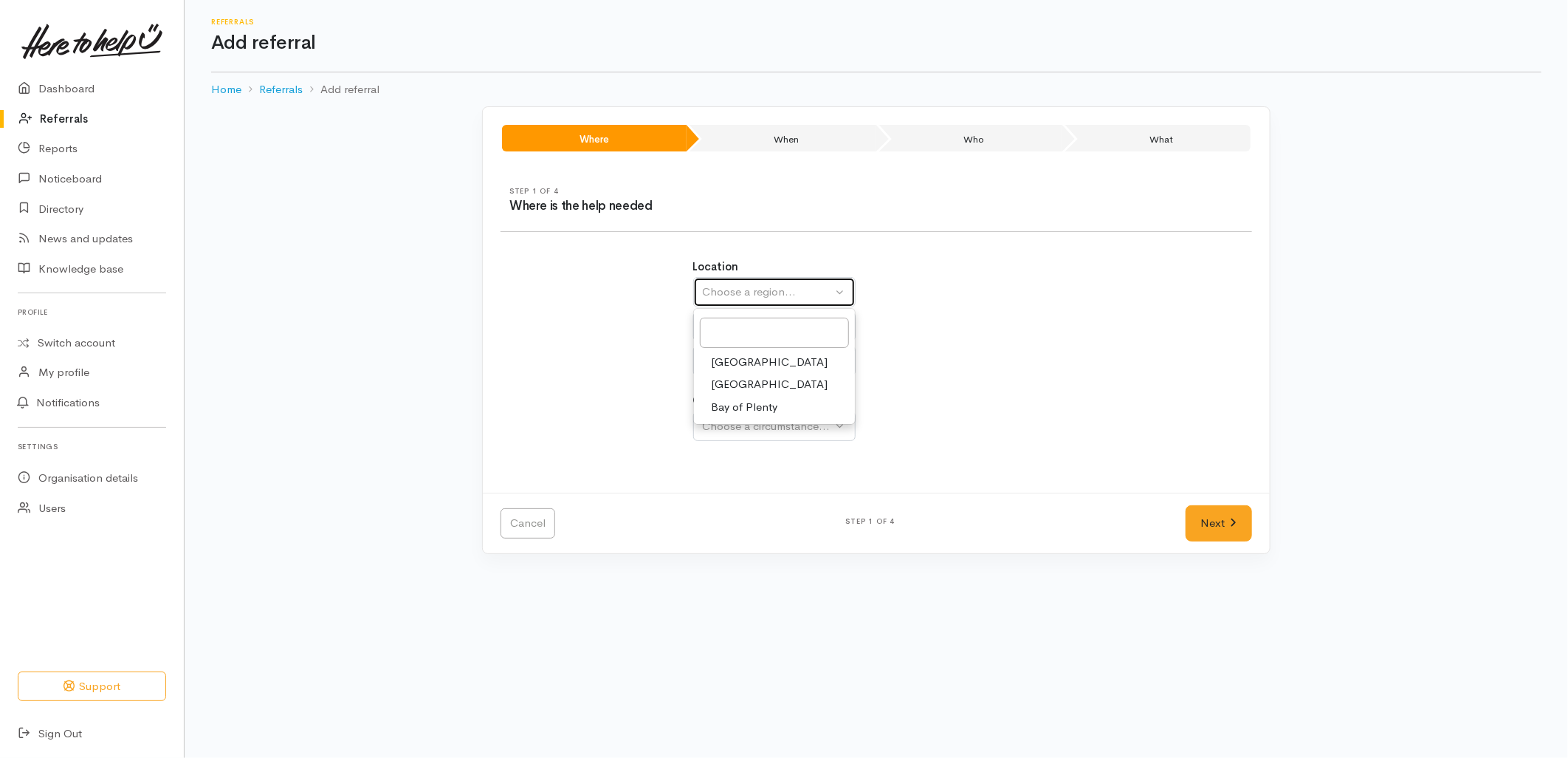
select select
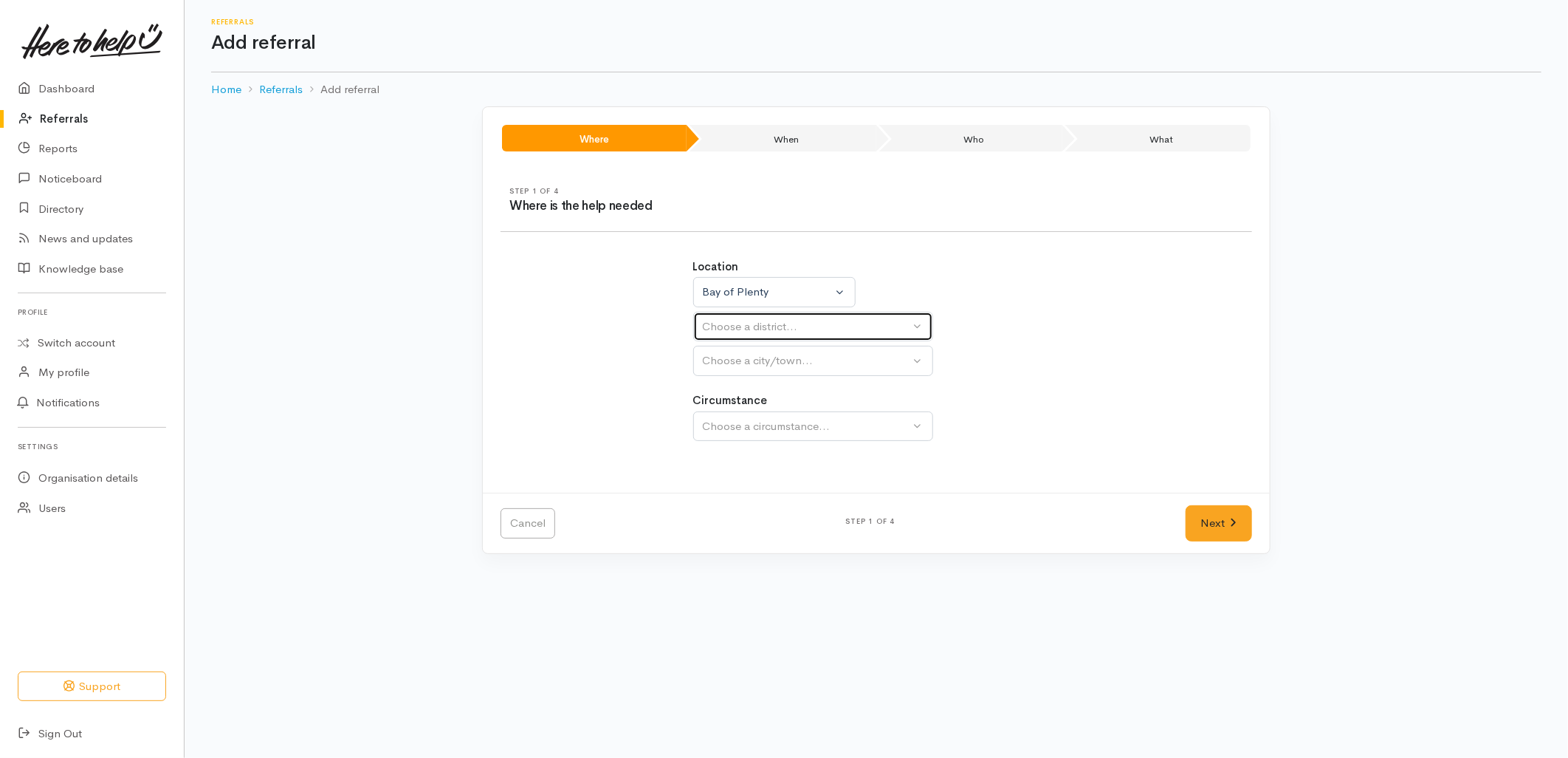
click at [765, 316] on button "Choose a district..." at bounding box center [813, 327] width 240 height 31
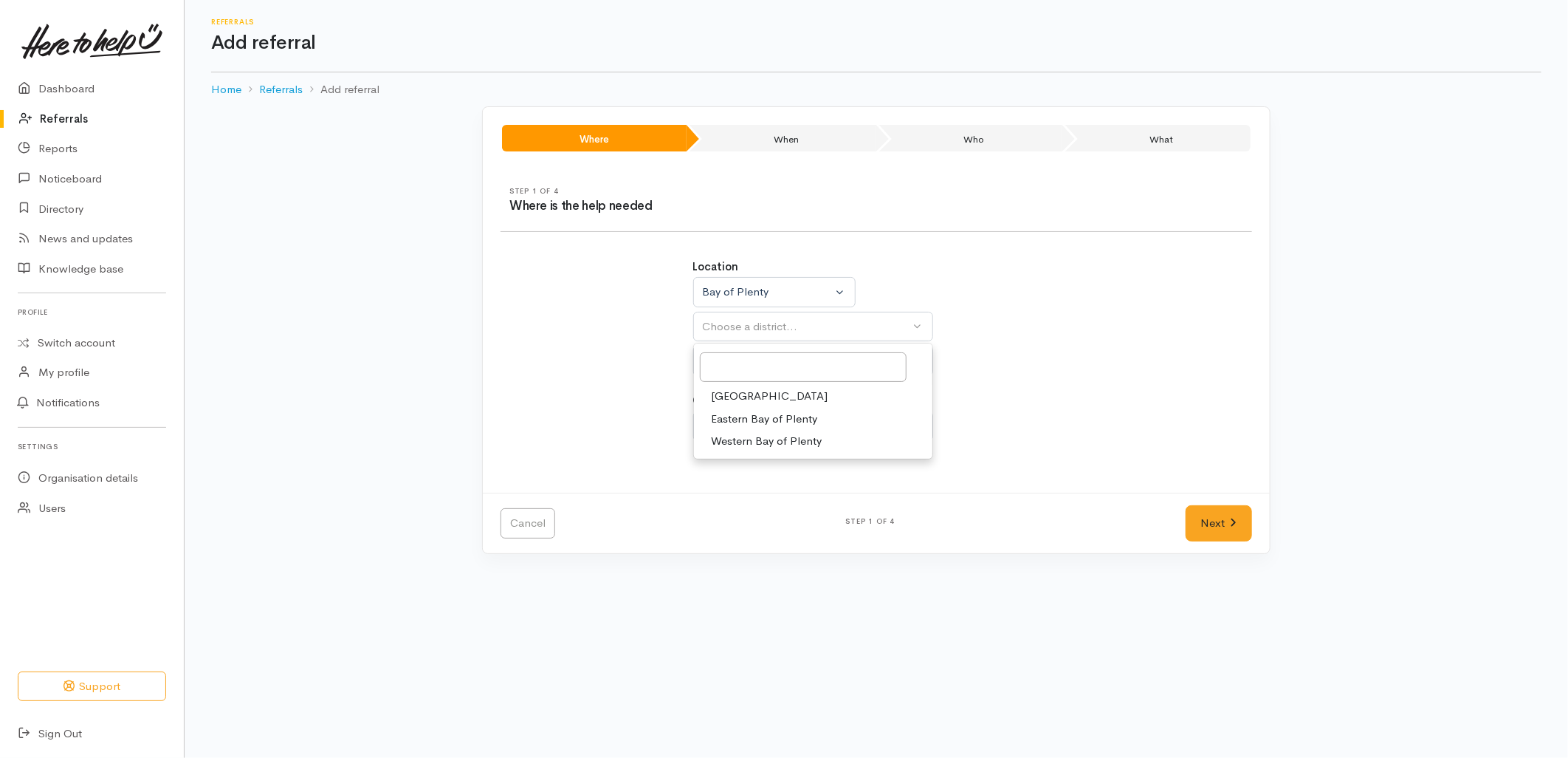
click at [754, 394] on span "[GEOGRAPHIC_DATA]" at bounding box center [770, 396] width 117 height 17
select select "6"
select select
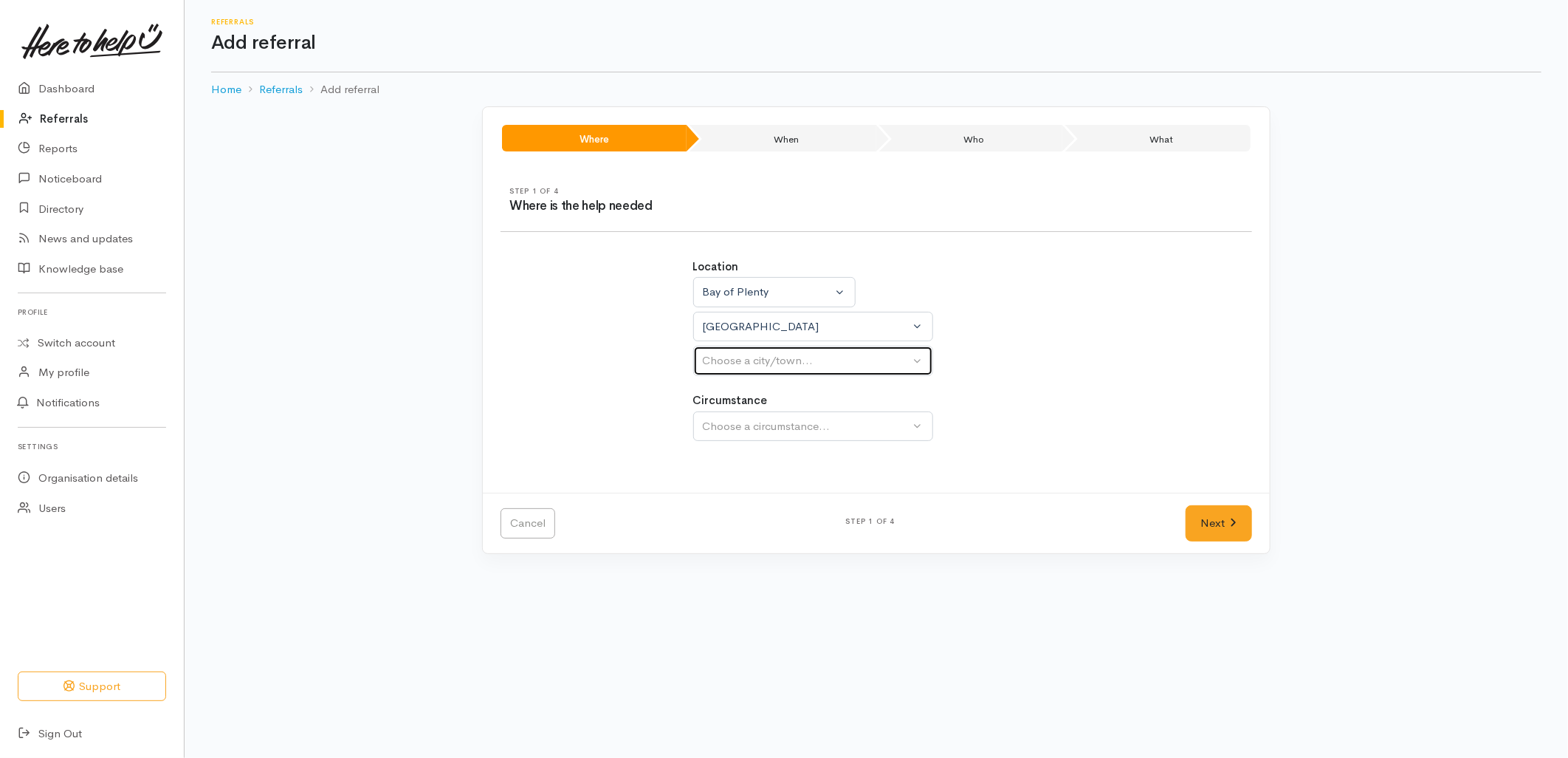
click at [740, 370] on div "Choose a city/town..." at bounding box center [806, 360] width 208 height 17
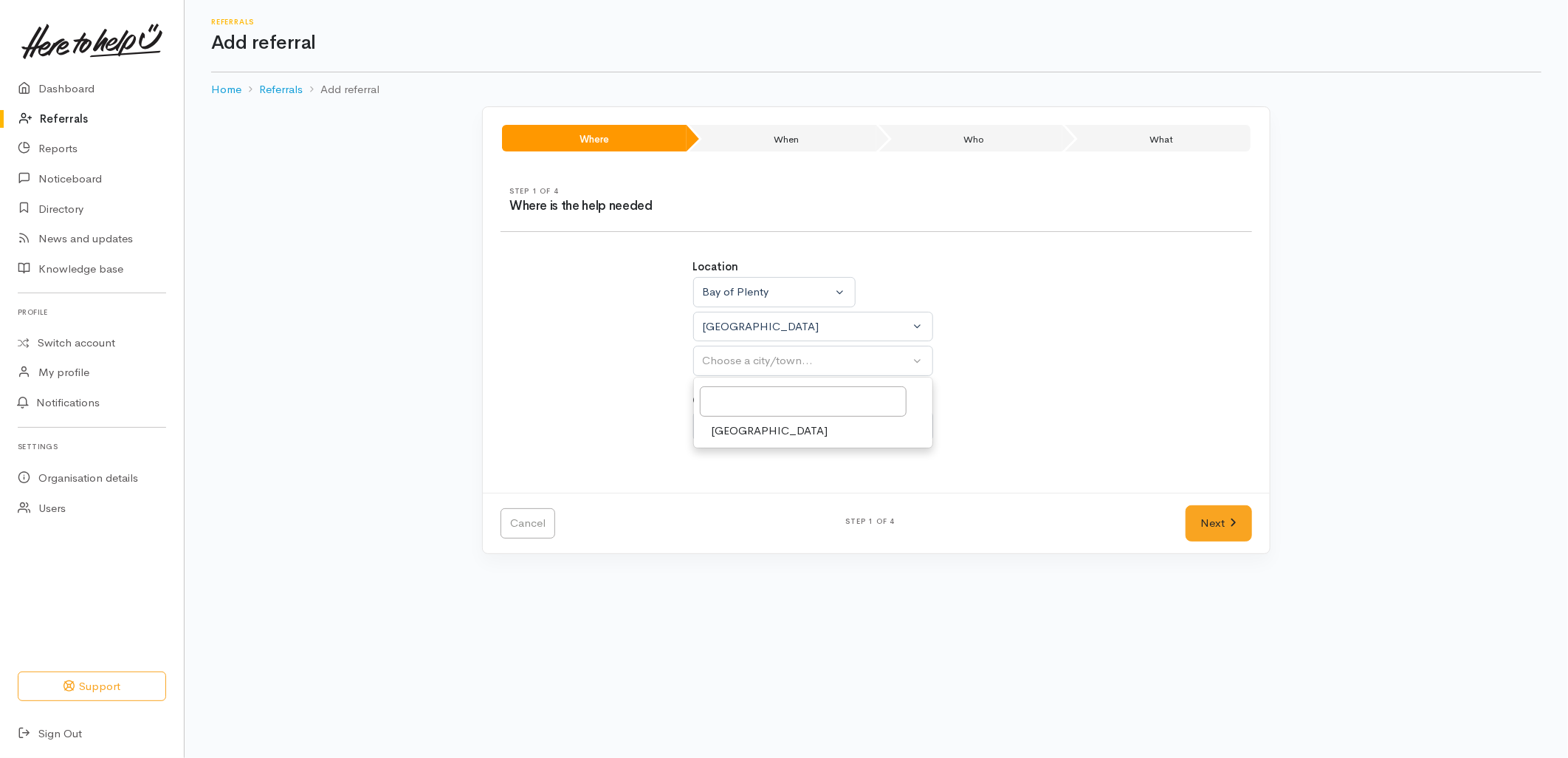
click at [730, 434] on span "[GEOGRAPHIC_DATA]" at bounding box center [770, 431] width 117 height 17
select select "4"
click at [736, 493] on span "Community" at bounding box center [740, 496] width 56 height 17
select select "2"
click at [1237, 521] on link "Next" at bounding box center [1219, 523] width 66 height 36
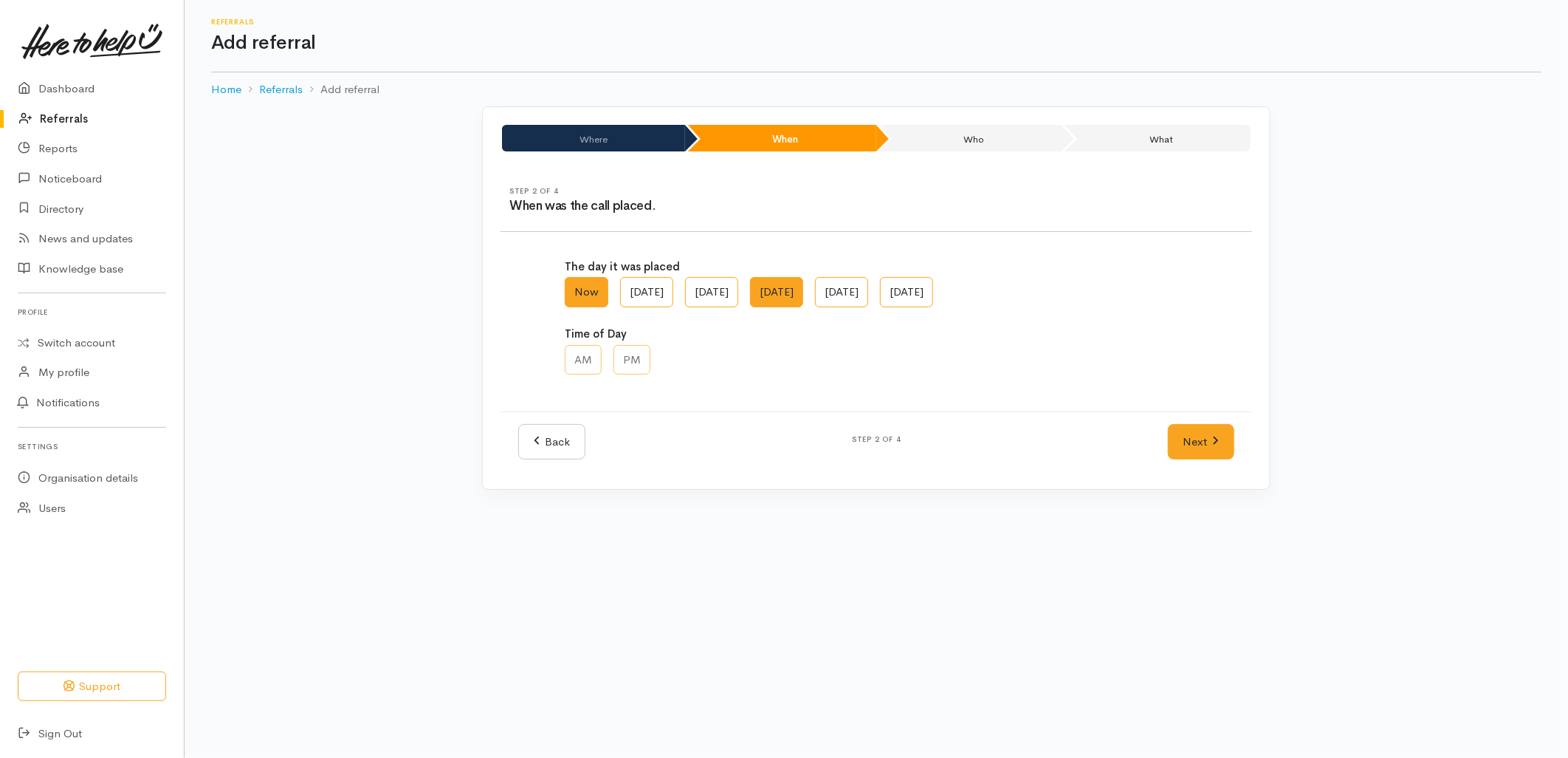
click at [803, 289] on label "Fri, Oct 03" at bounding box center [776, 293] width 53 height 31
click at [759, 287] on AM "Fri, Oct 03" at bounding box center [754, 281] width 9 height 9
radio AM "true"
click at [629, 366] on label "PM" at bounding box center [632, 360] width 37 height 31
click at [623, 354] on input "PM" at bounding box center [618, 349] width 9 height 9
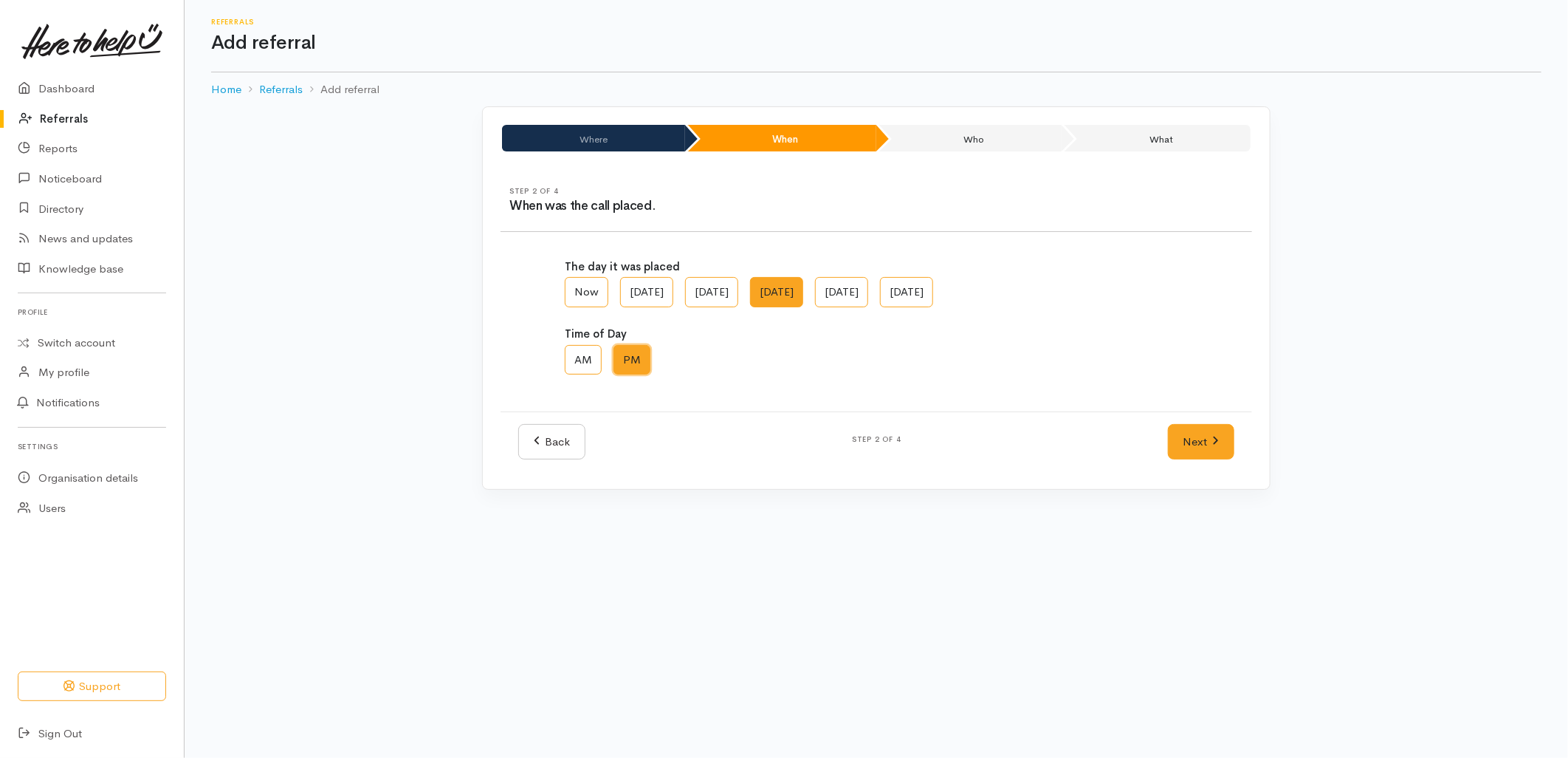
radio input "true"
click at [1196, 449] on link "Next" at bounding box center [1201, 442] width 66 height 36
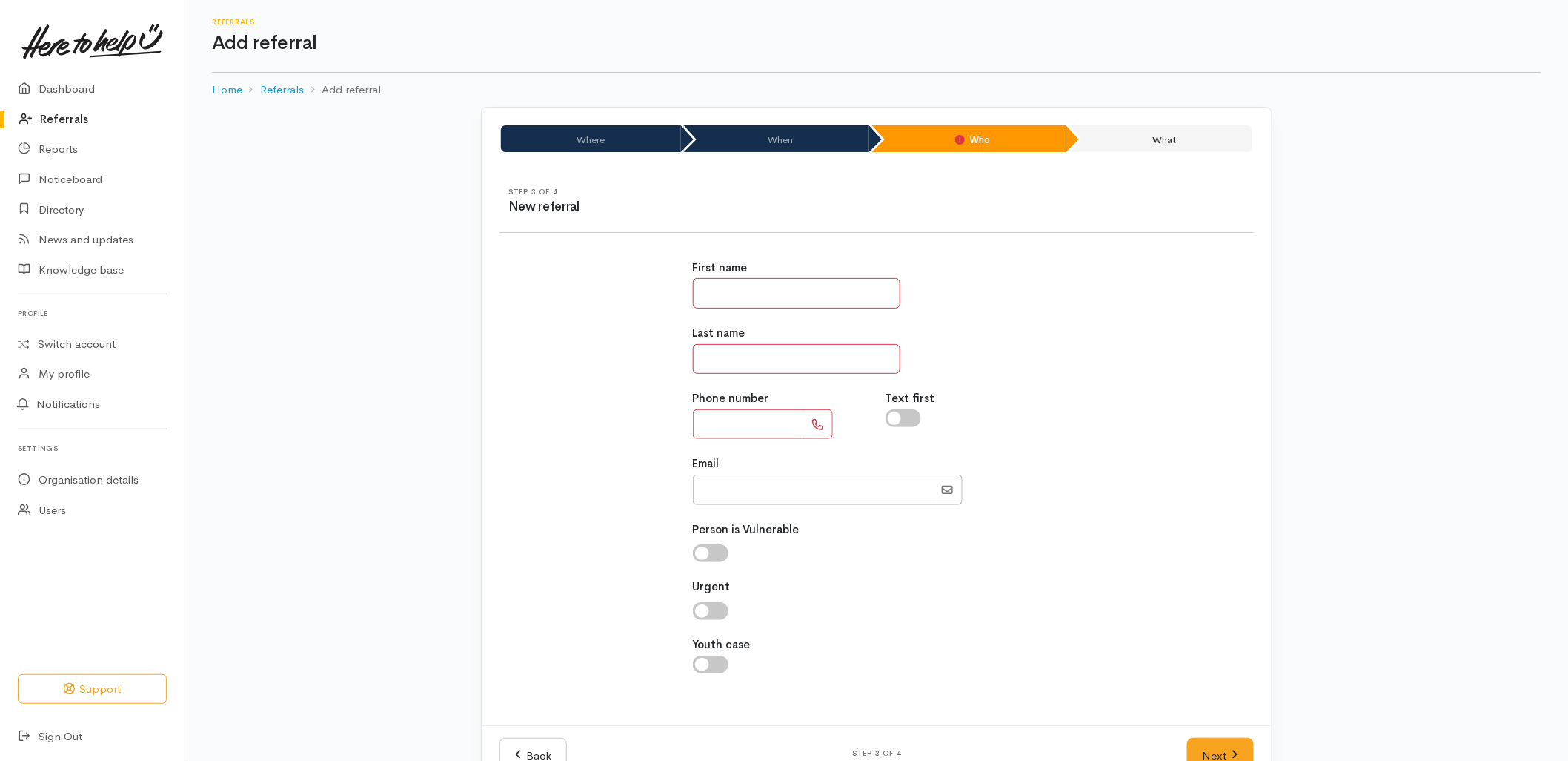
click at [819, 295] on input "text" at bounding box center [796, 294] width 208 height 31
type input "****"
type input "*"
type input "**********"
click at [1238, 758] on icon at bounding box center [1235, 754] width 7 height 11
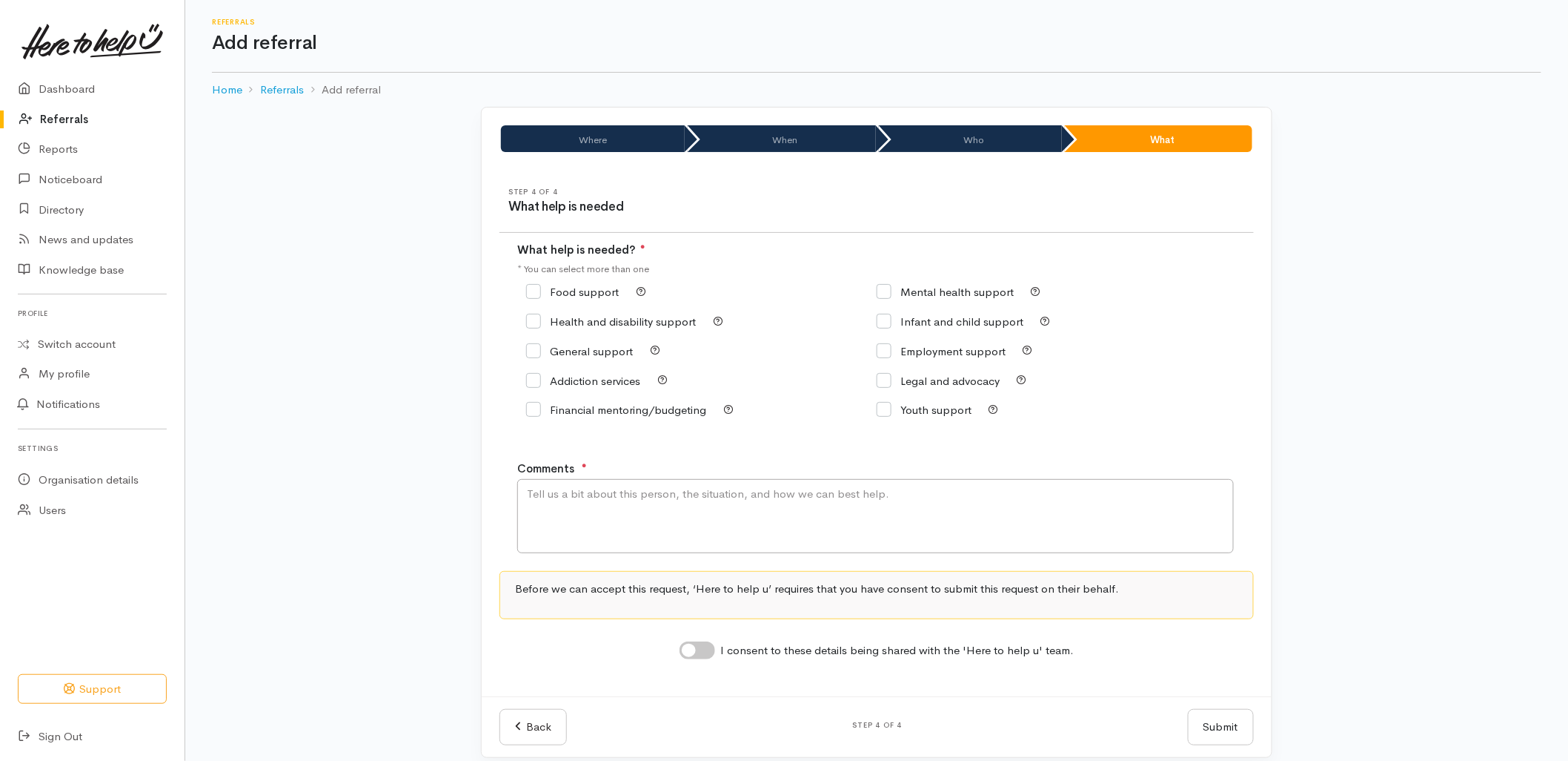
click at [537, 292] on input "Food support" at bounding box center [572, 291] width 93 height 11
checkbox input "true"
click at [635, 535] on textarea "Comments" at bounding box center [875, 516] width 716 height 74
type textarea "Requesting food support."
drag, startPoint x: 681, startPoint y: 513, endPoint x: 435, endPoint y: 484, distance: 247.7
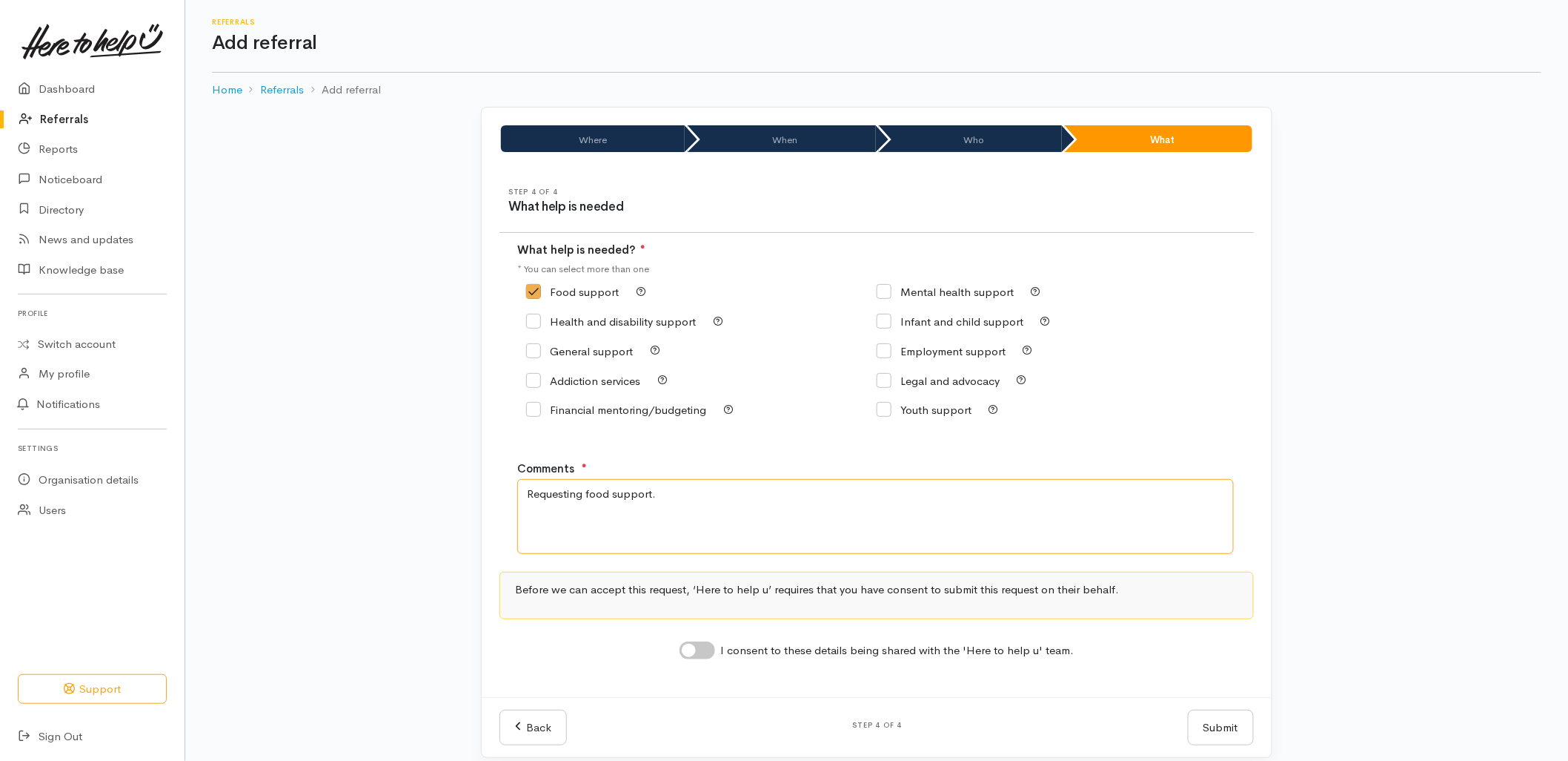
click at [435, 484] on div "Where When Who What Step 1 of 4 Where is the help needed Location Auckland Waik…" at bounding box center [876, 441] width 1383 height 669
click at [579, 290] on input "Food support" at bounding box center [572, 291] width 93 height 11
checkbox input "false"
click at [580, 349] on input "General support" at bounding box center [579, 351] width 106 height 11
checkbox input "true"
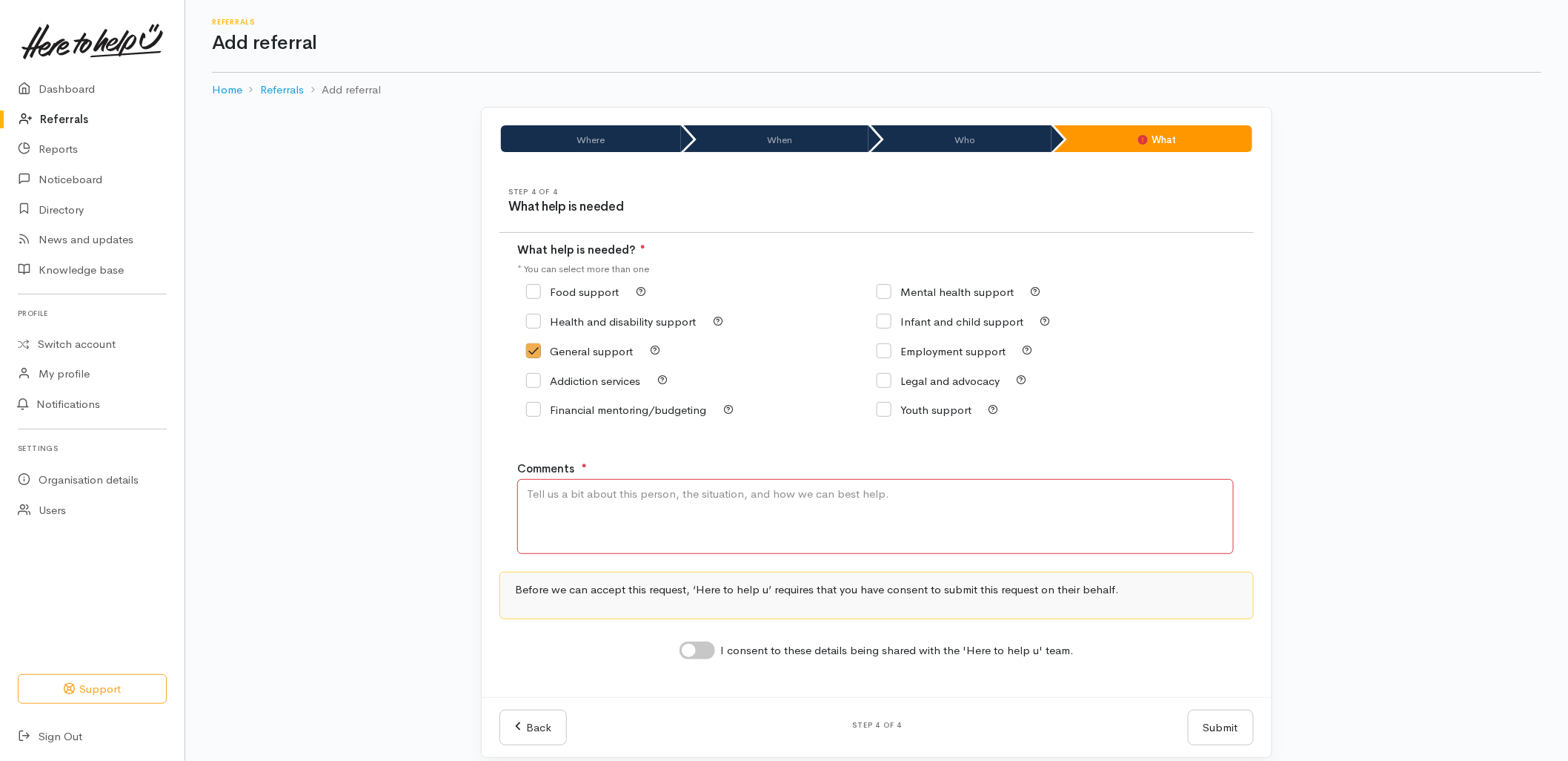
click at [624, 515] on textarea "Comments" at bounding box center [875, 516] width 716 height 74
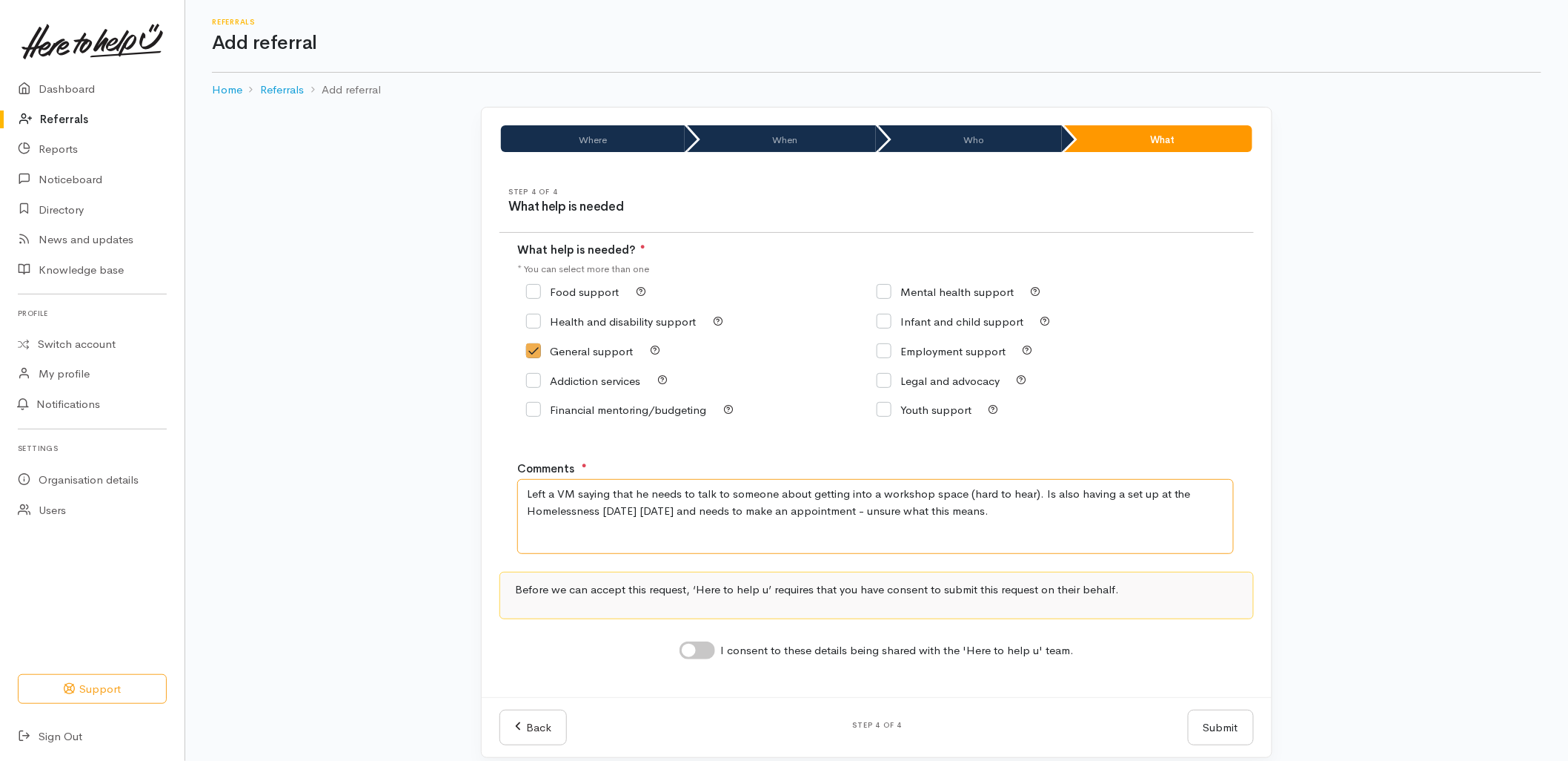
type textarea "Left a VM saying that he needs to talk to someone about getting into a workshop…"
click at [704, 659] on input "I consent to these details being shared with the 'Here to help u' team." at bounding box center [698, 649] width 36 height 18
checkbox input "true"
click at [1206, 722] on button "Submit" at bounding box center [1221, 728] width 66 height 37
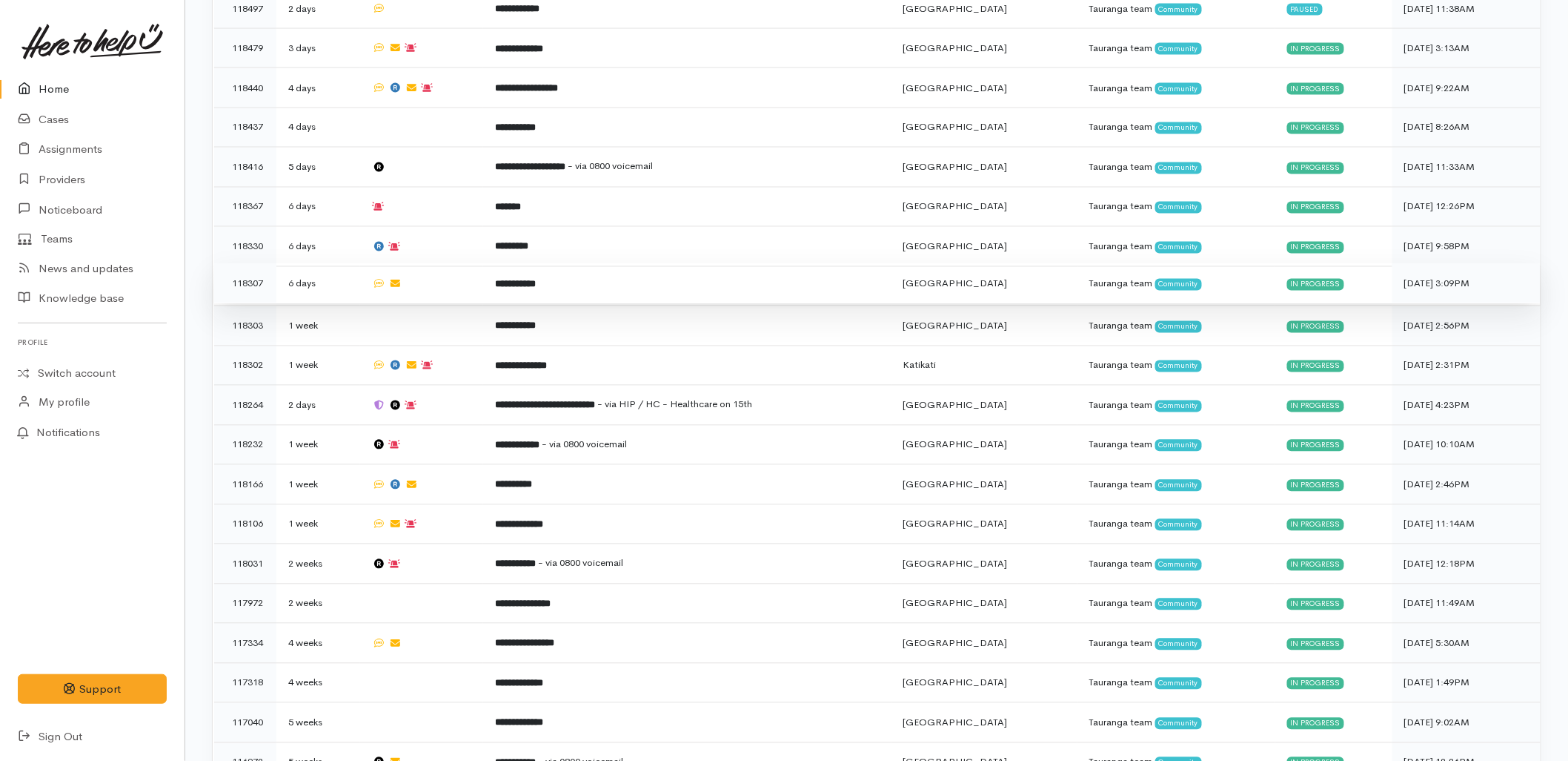
scroll to position [1092, 0]
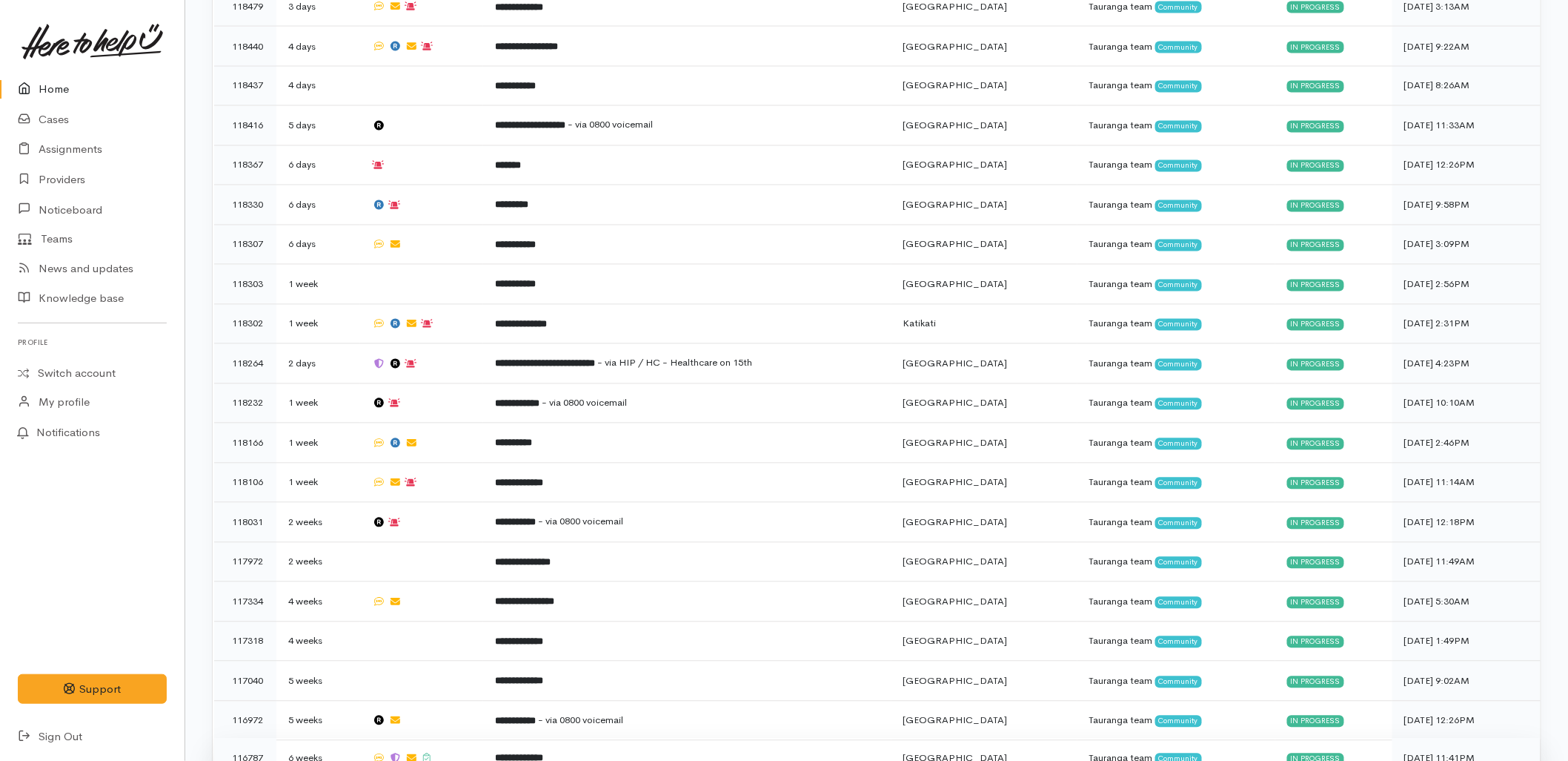
click at [591, 739] on td "**********" at bounding box center [687, 758] width 408 height 39
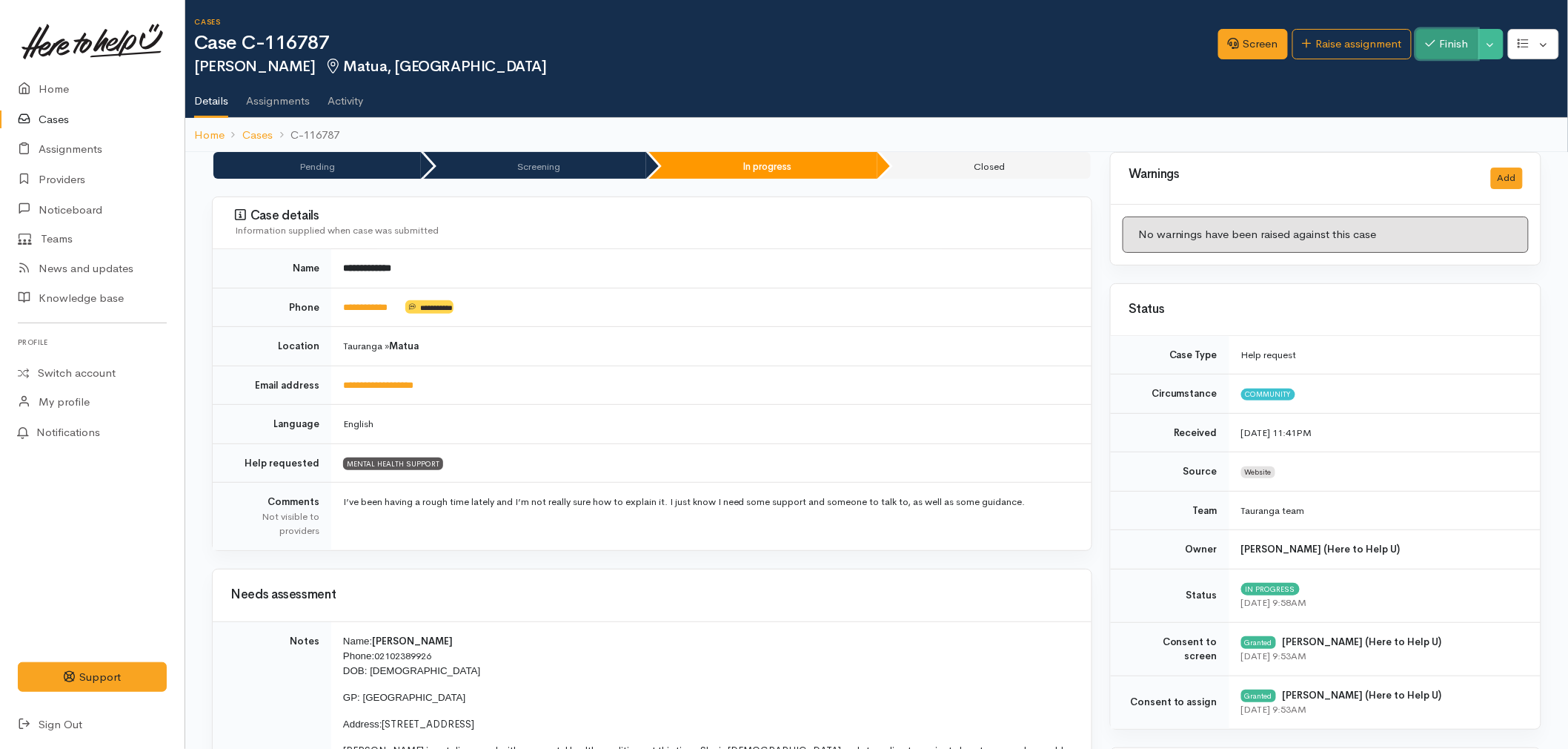
click at [1440, 47] on button "Finish" at bounding box center [1447, 44] width 62 height 31
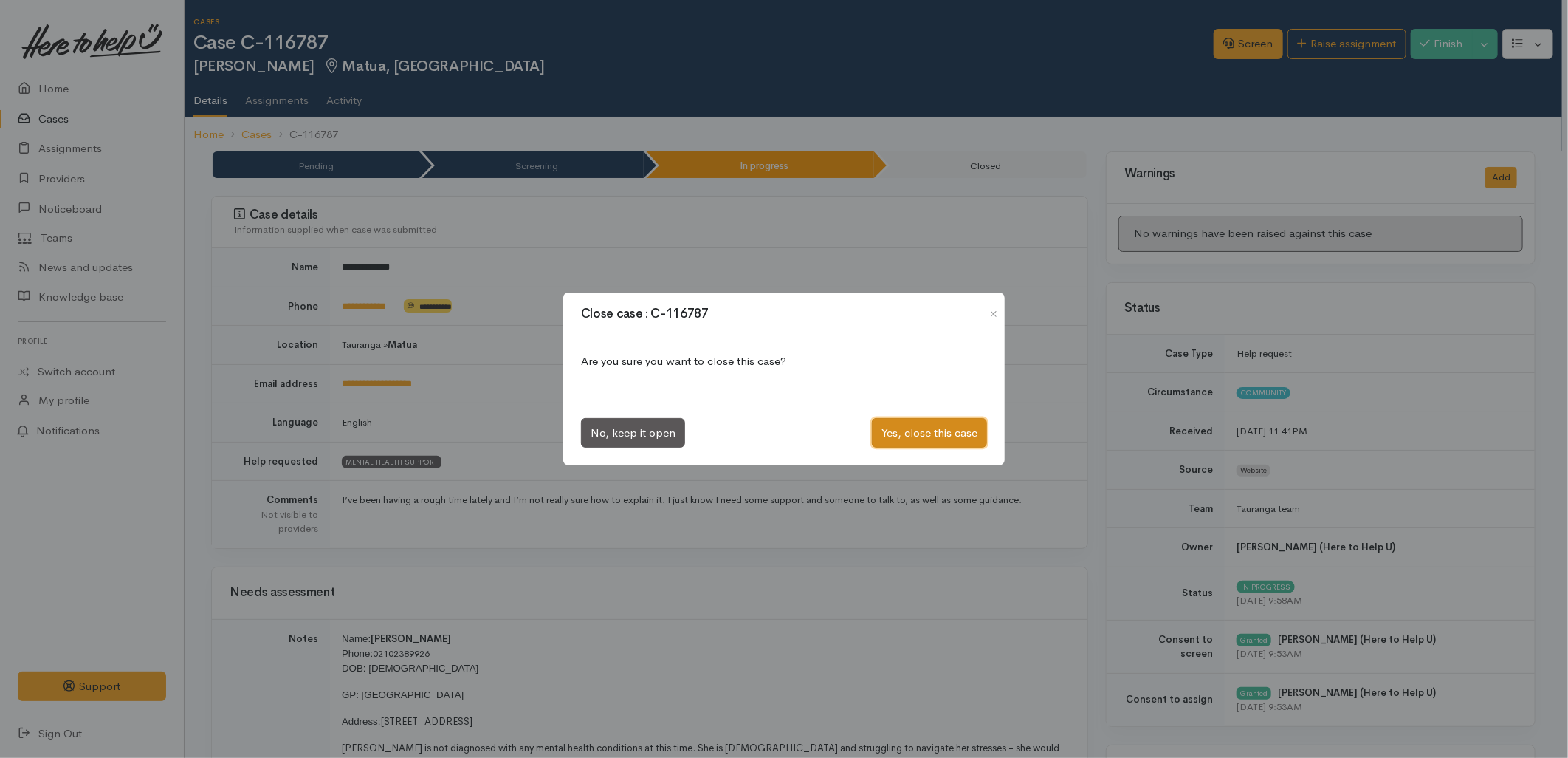
click at [893, 421] on button "Yes, close this case" at bounding box center [930, 433] width 115 height 31
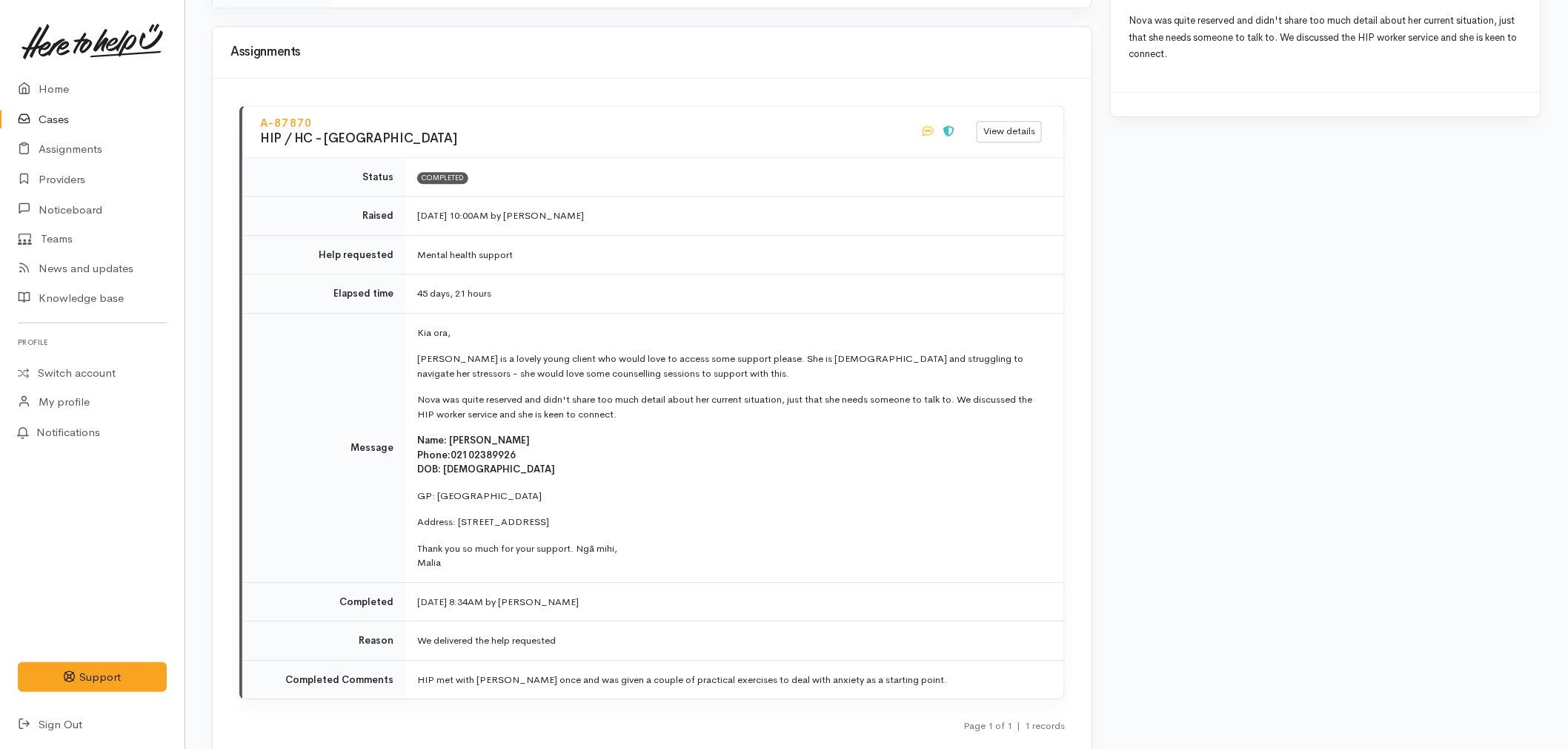
scroll to position [1484, 0]
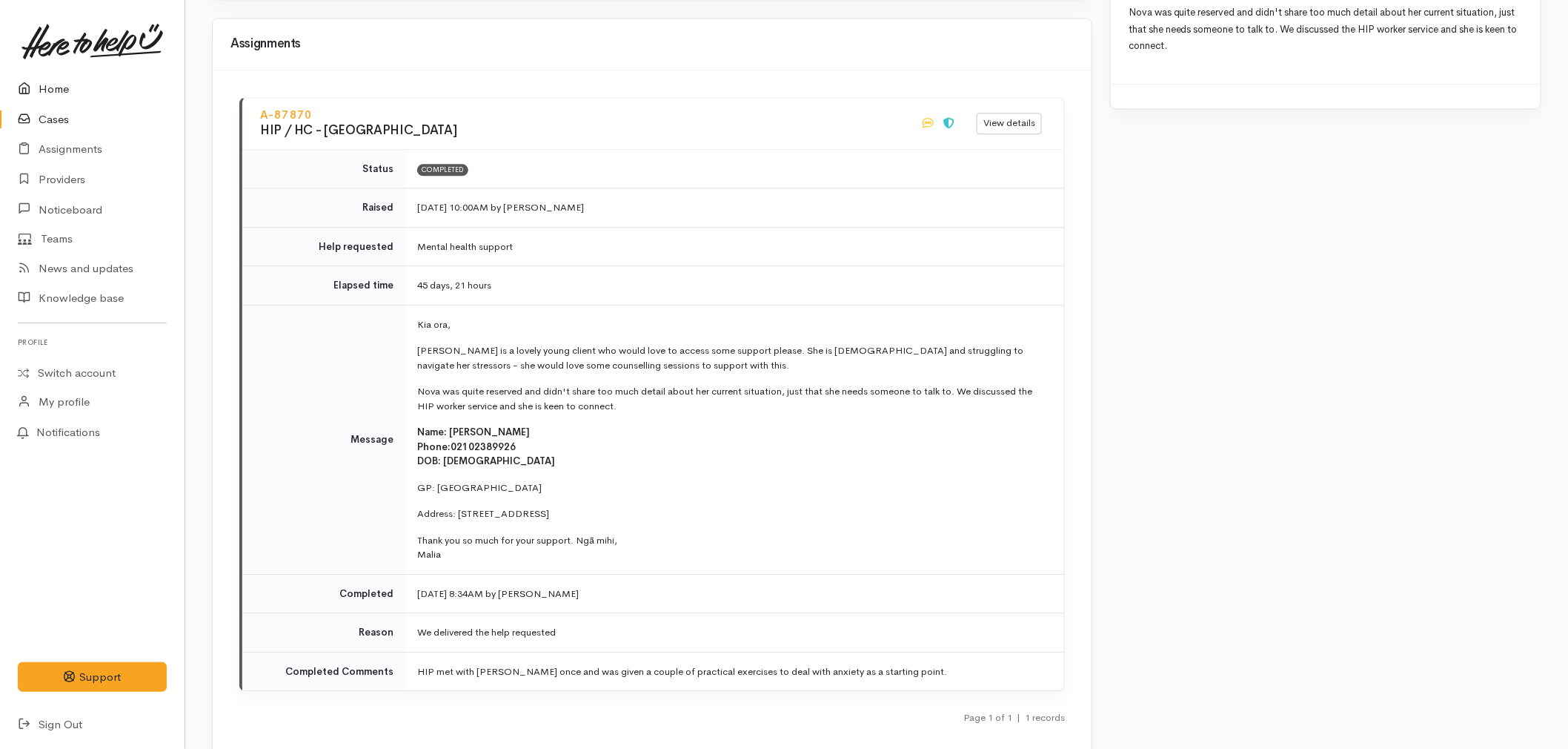
click at [80, 83] on link "Home" at bounding box center [92, 89] width 185 height 31
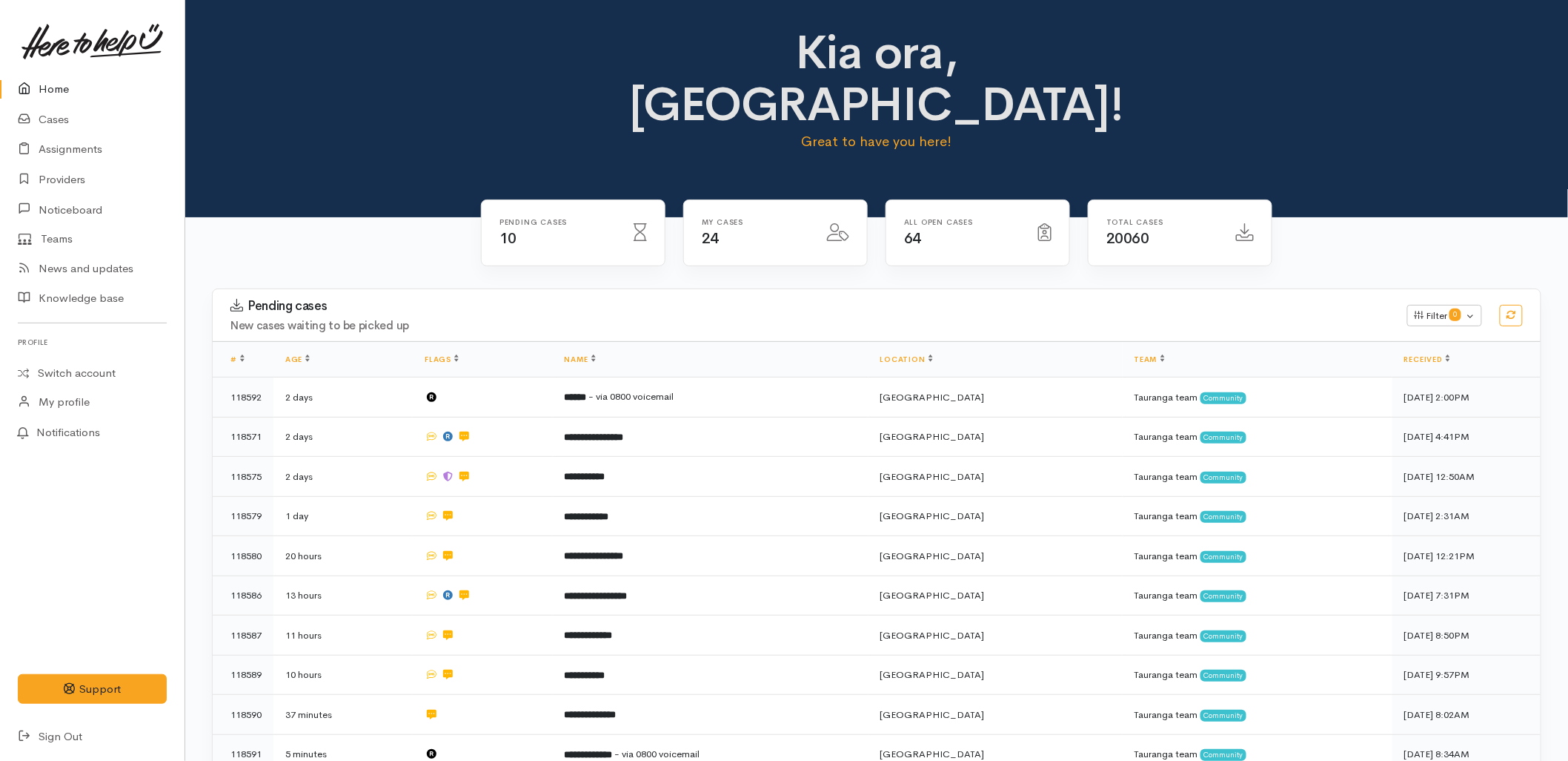
click at [33, 89] on icon at bounding box center [28, 89] width 20 height 19
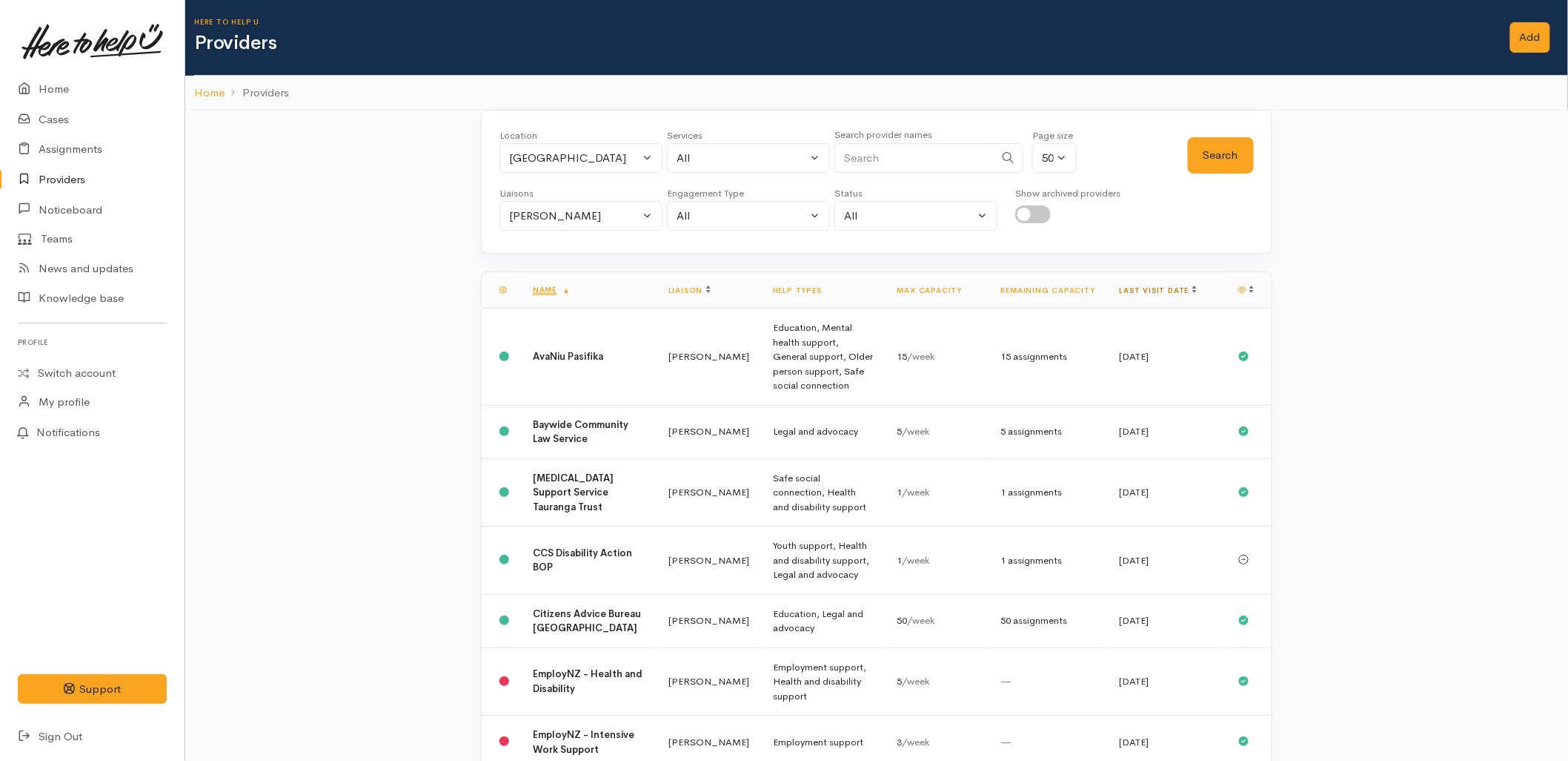
click at [1164, 289] on link "Last visit date" at bounding box center [1158, 289] width 77 height 9
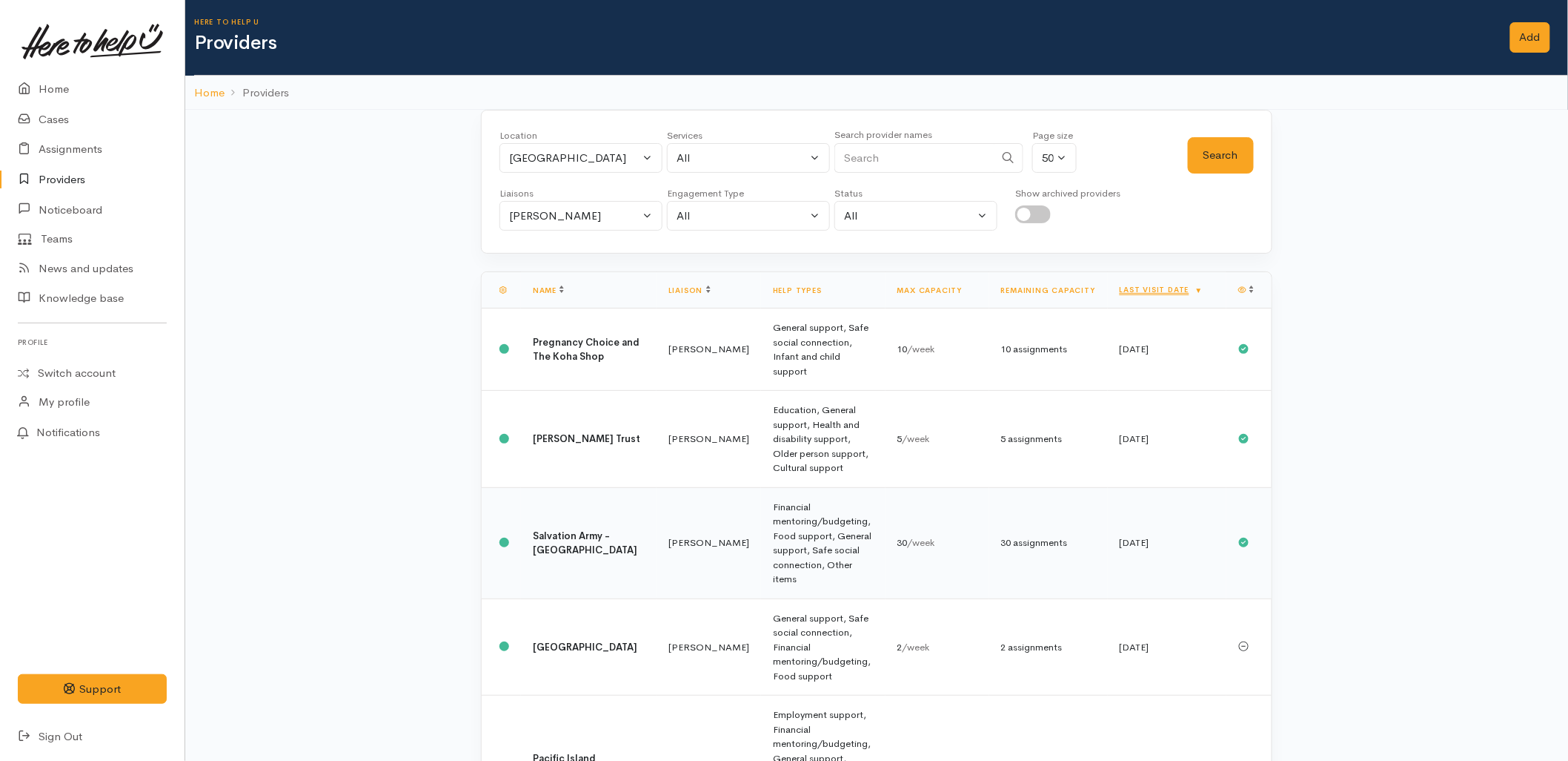
click at [591, 529] on b "Salvation Army - [GEOGRAPHIC_DATA]" at bounding box center [584, 543] width 105 height 27
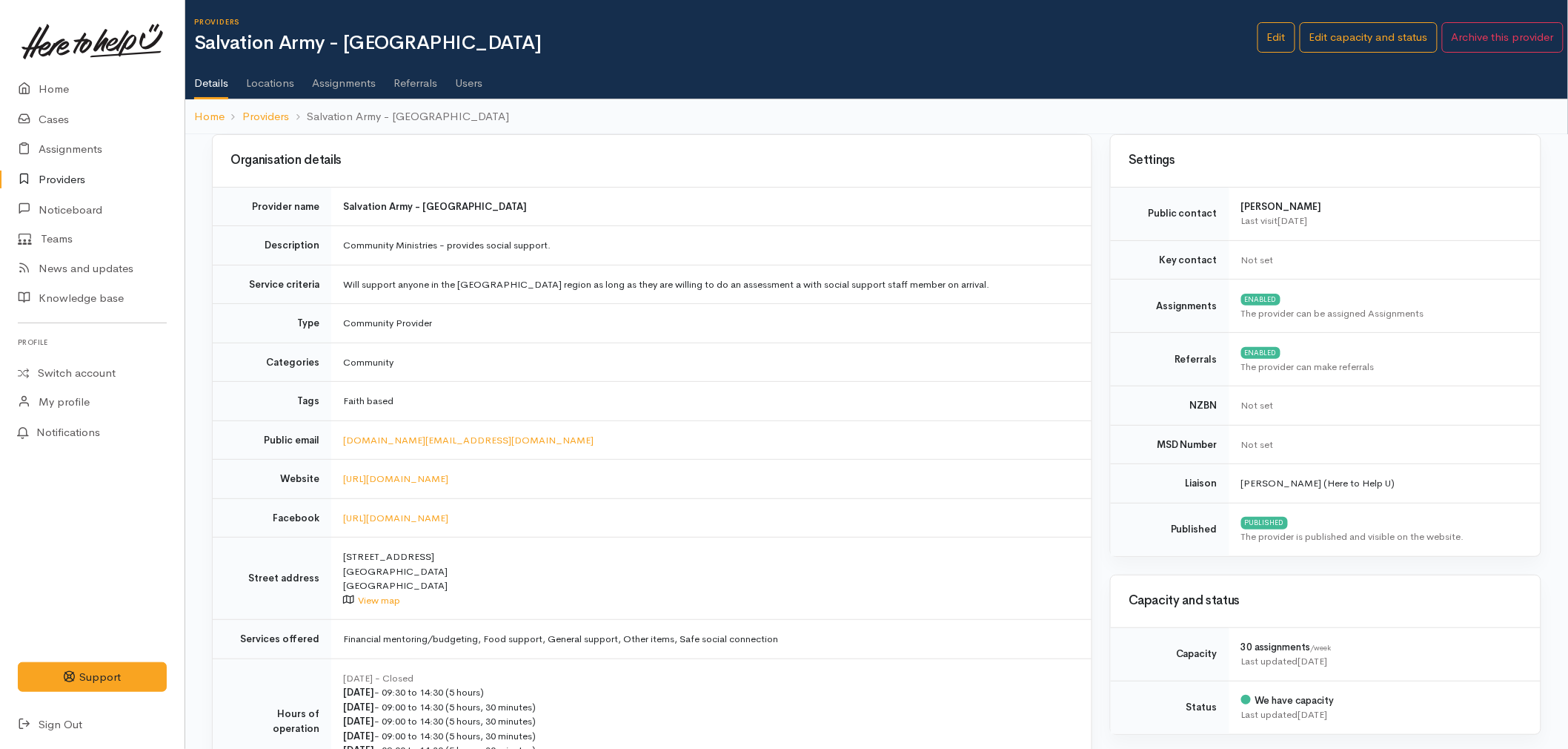
click at [469, 89] on link "Users" at bounding box center [469, 77] width 27 height 42
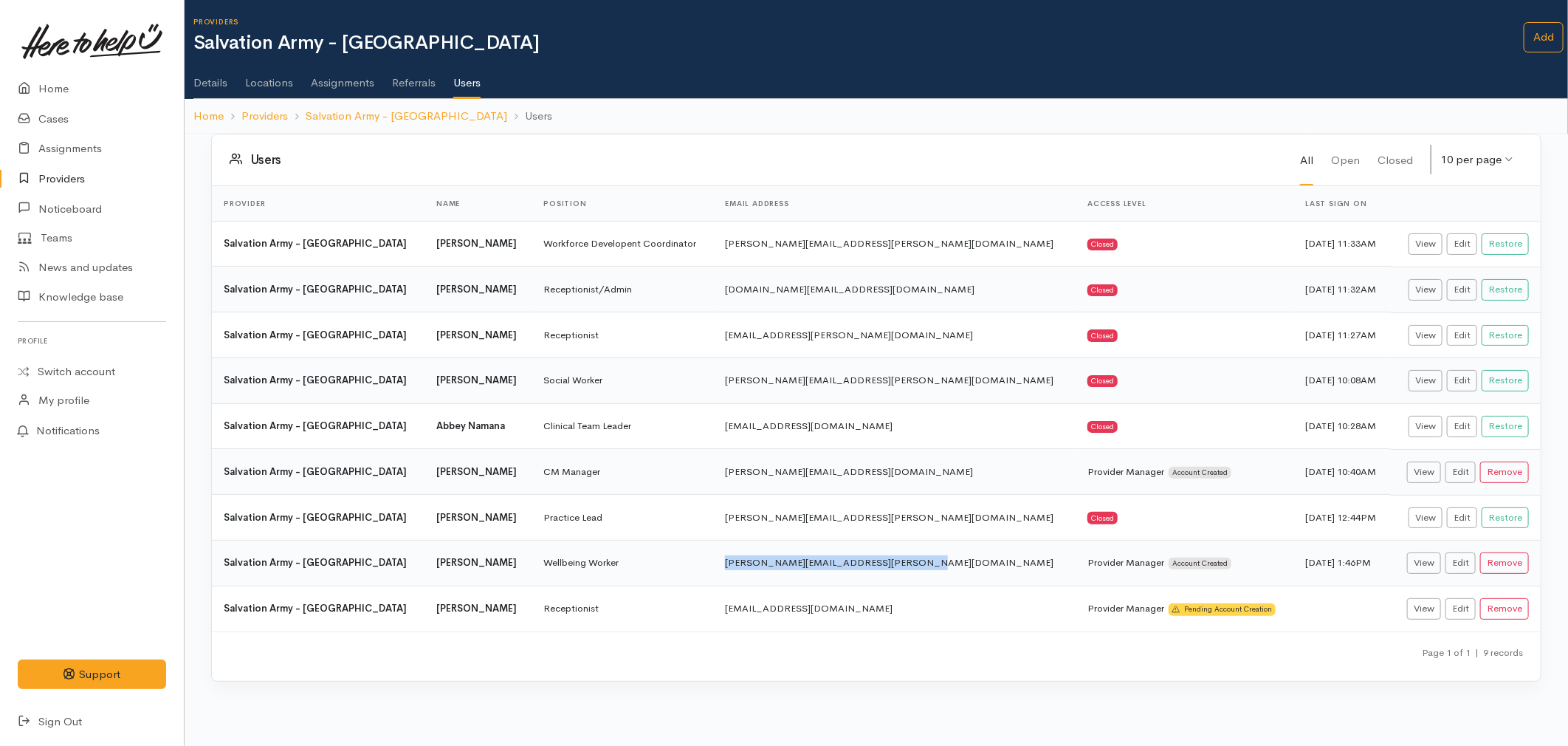
drag, startPoint x: 914, startPoint y: 564, endPoint x: 731, endPoint y: 567, distance: 183.0
click at [731, 567] on td "melissa.willison@salvationarmy.org.nz" at bounding box center [894, 563] width 363 height 46
copy td "melissa.willison@salvationarmy.org.nz"
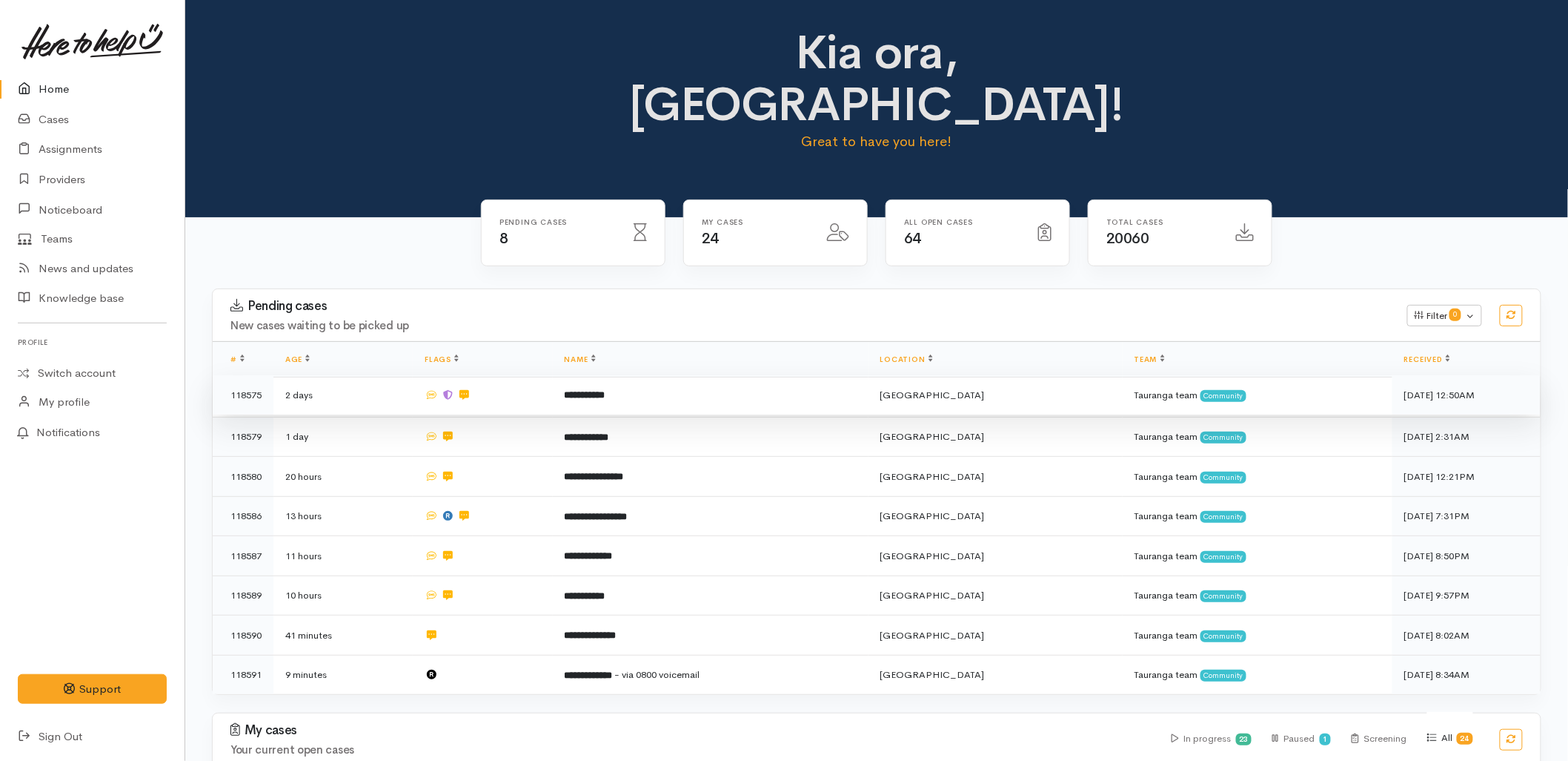
click at [552, 375] on td at bounding box center [482, 395] width 140 height 40
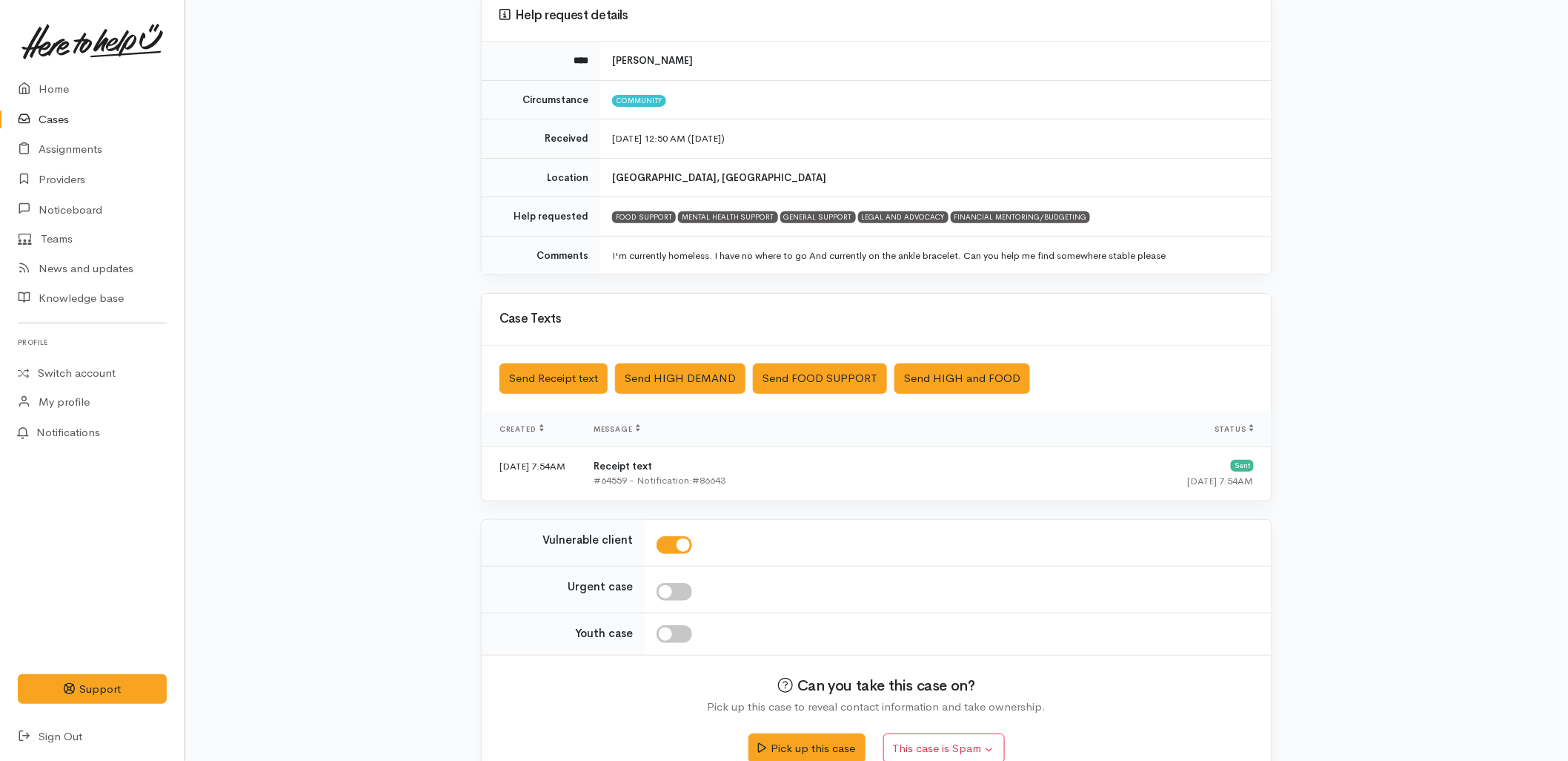
scroll to position [164, 0]
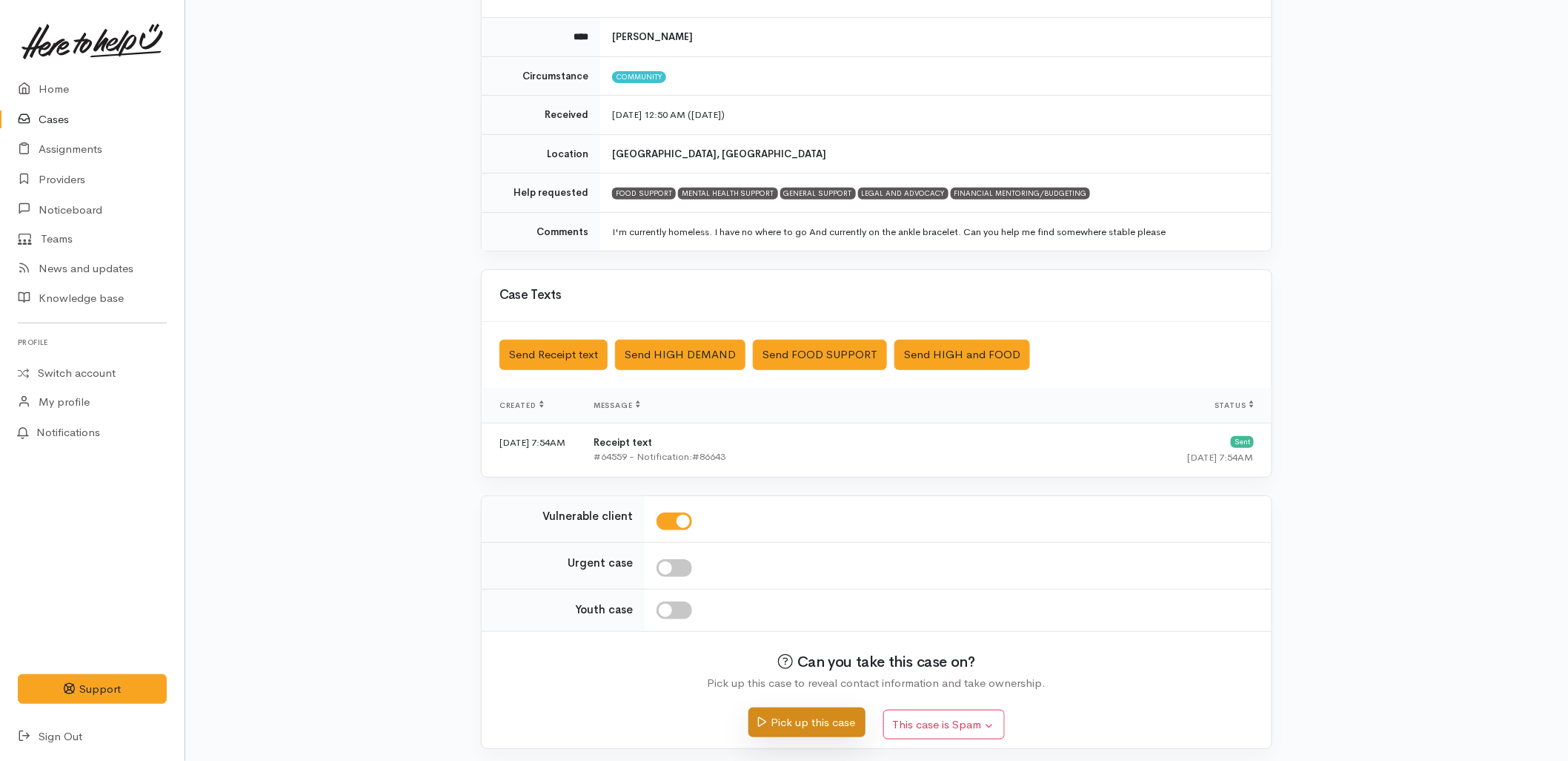
click at [816, 727] on button "Pick up this case" at bounding box center [807, 723] width 117 height 31
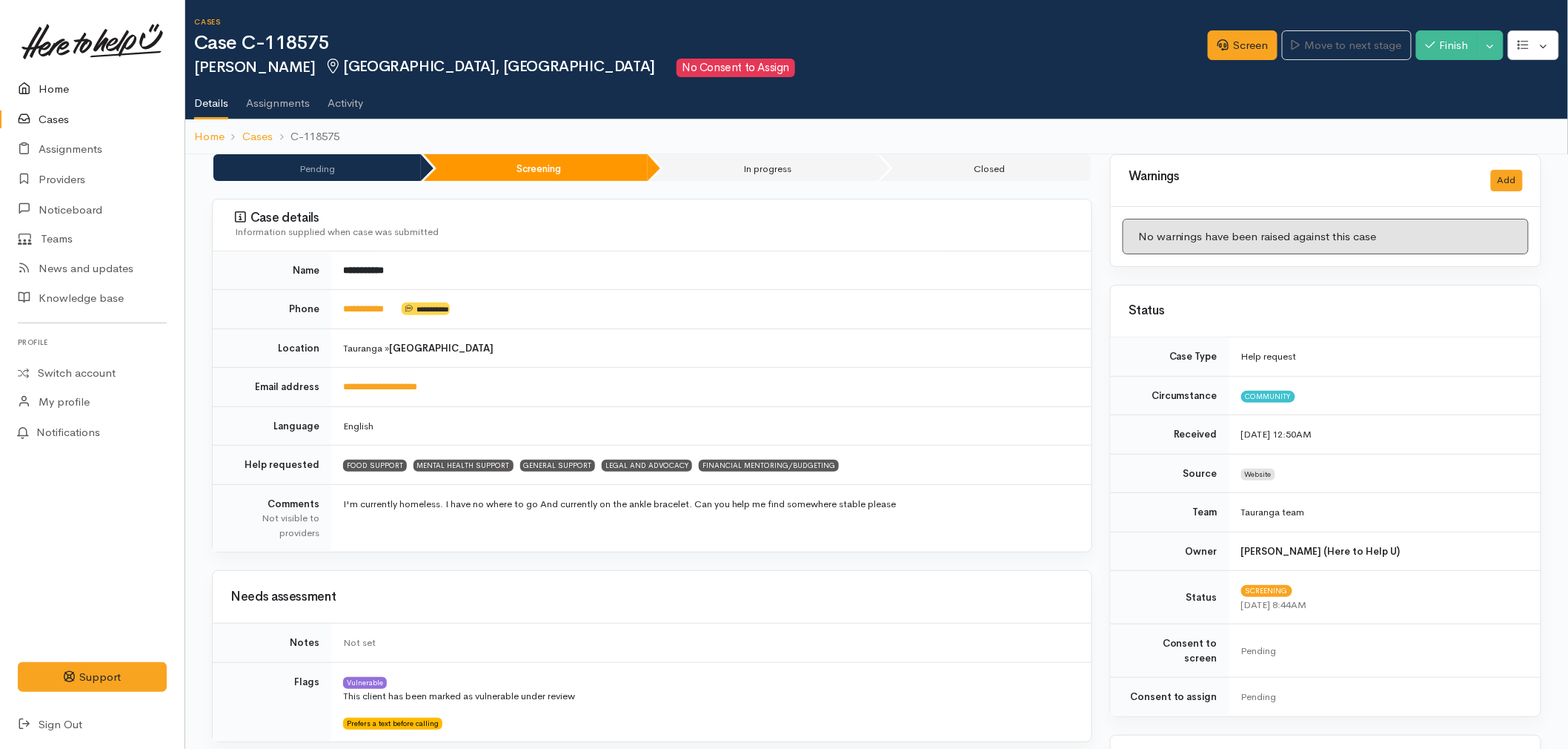
click at [62, 83] on link "Home" at bounding box center [92, 89] width 185 height 31
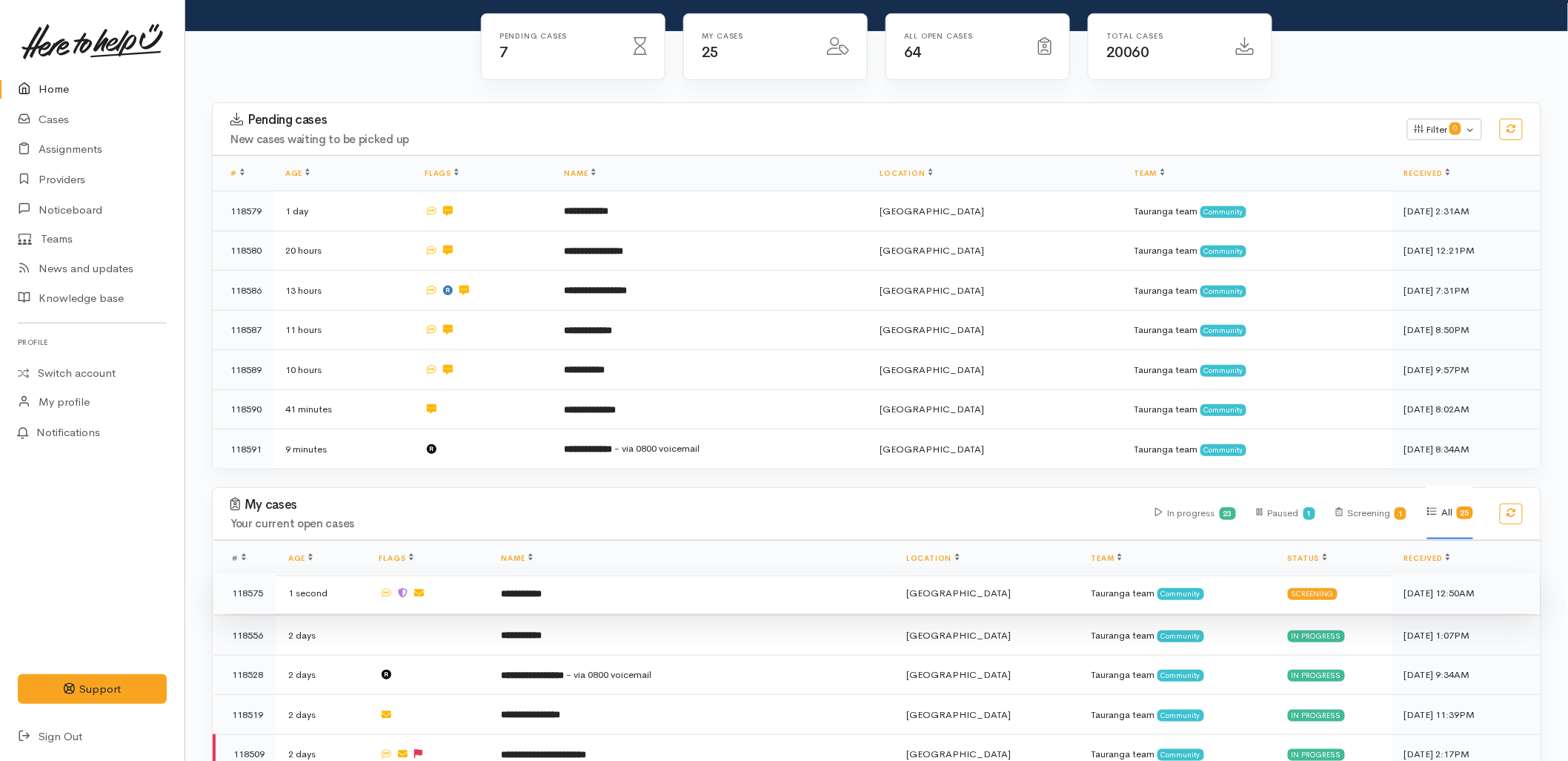
scroll to position [329, 0]
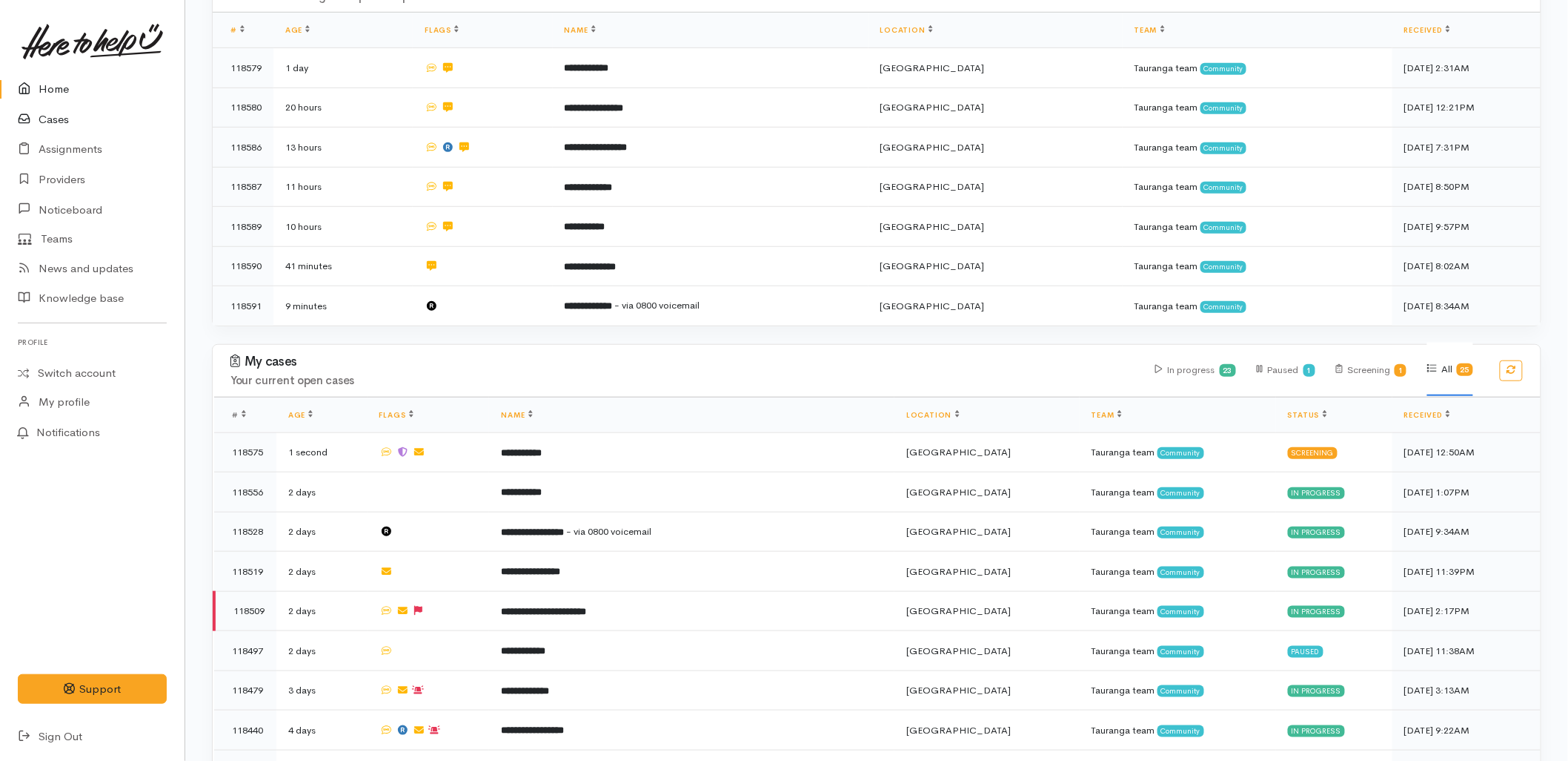
click at [47, 115] on link "Cases" at bounding box center [92, 120] width 185 height 31
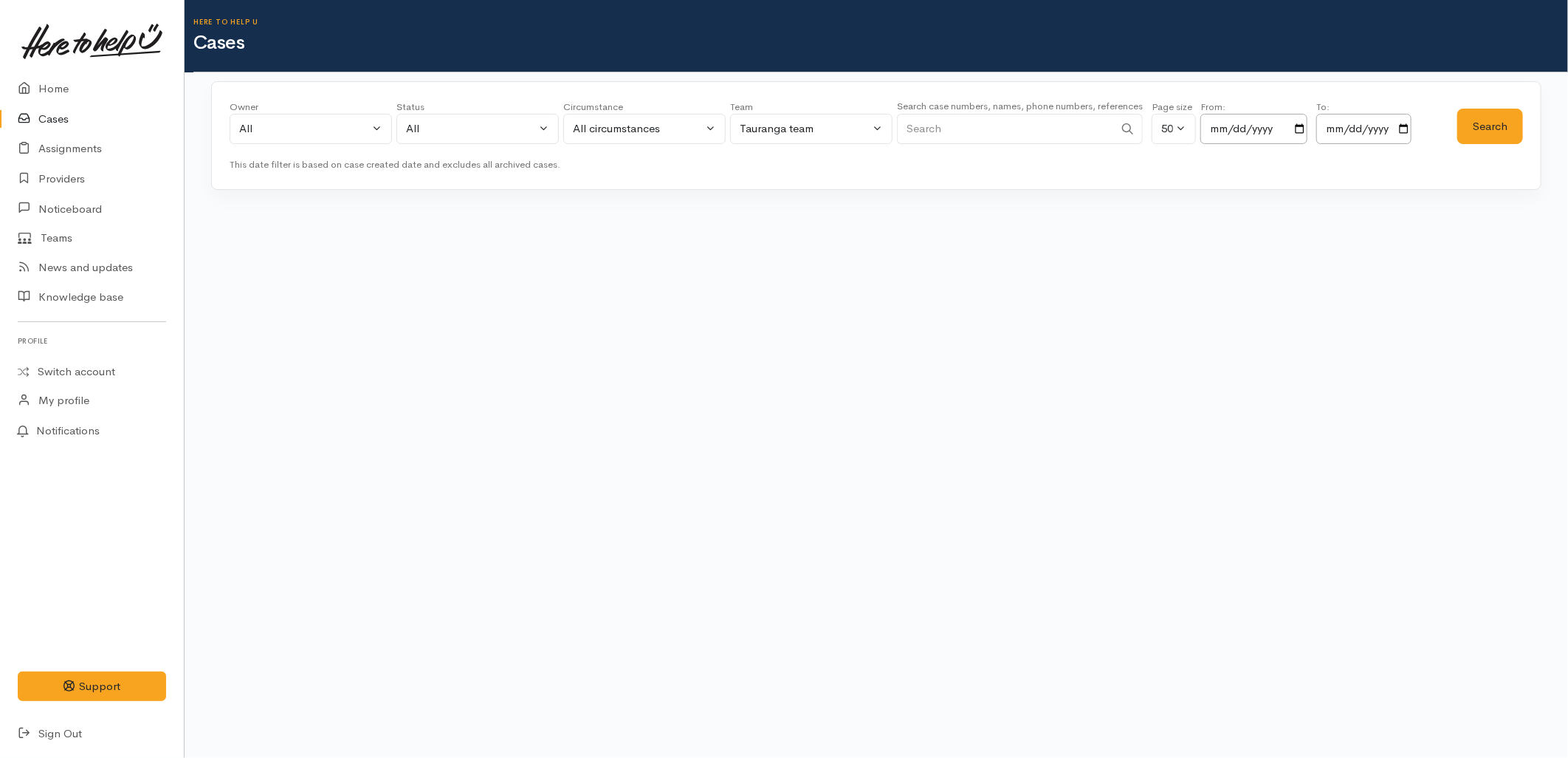
click at [977, 129] on input "Search" at bounding box center [1005, 129] width 217 height 31
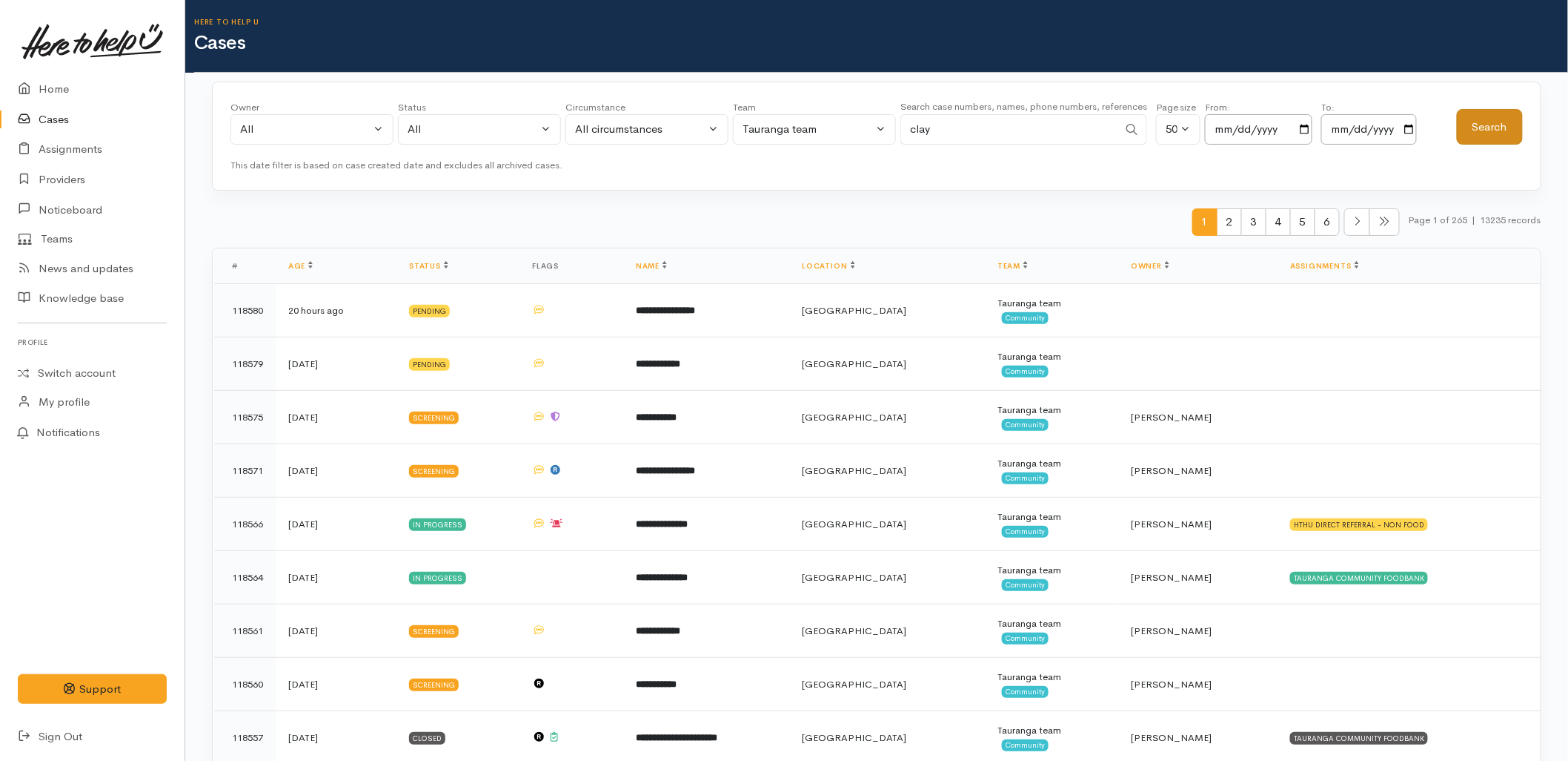
type input "clay"
click at [1499, 123] on button "Search" at bounding box center [1490, 127] width 66 height 37
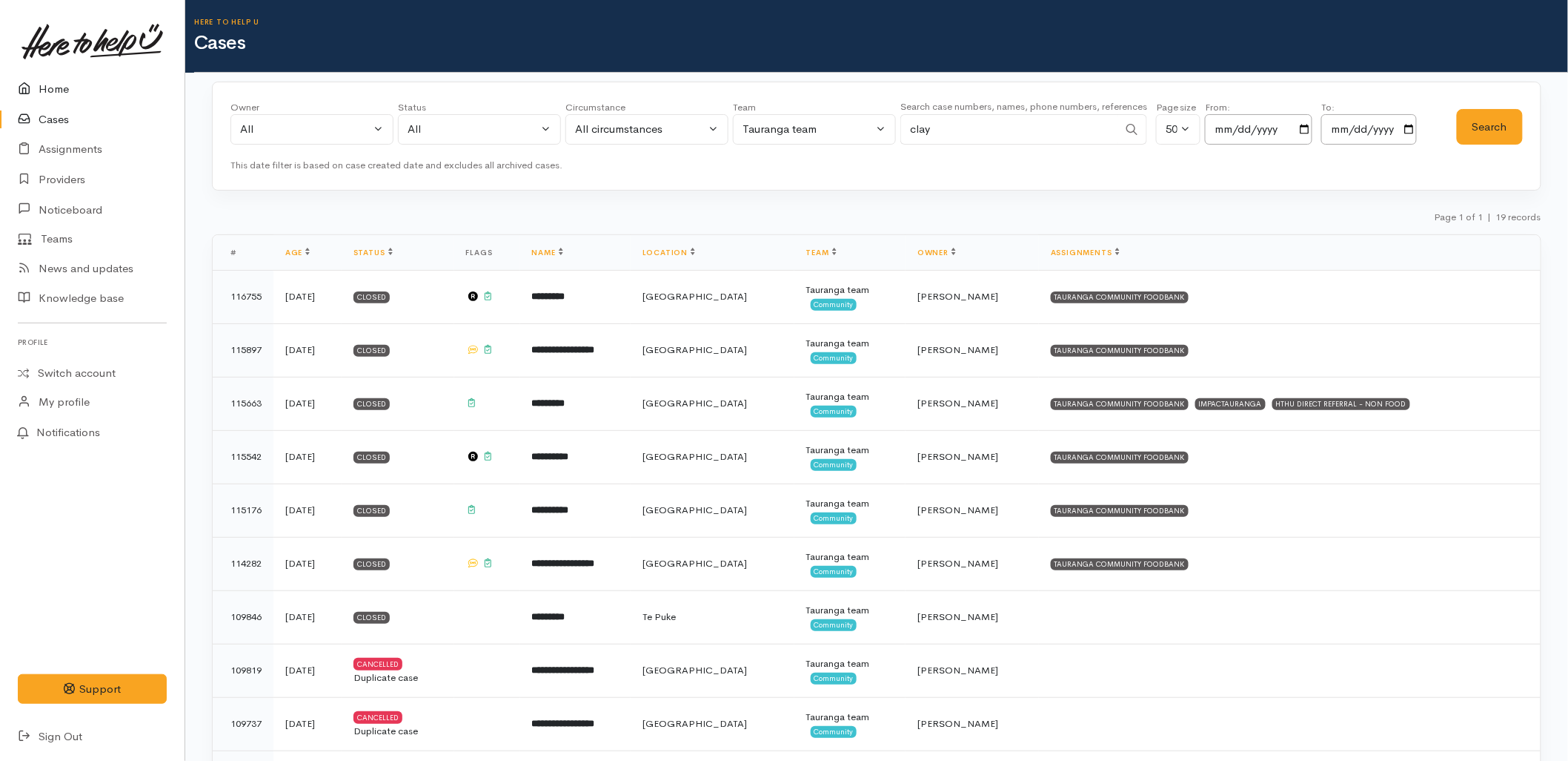
click at [49, 88] on link "Home" at bounding box center [92, 89] width 185 height 31
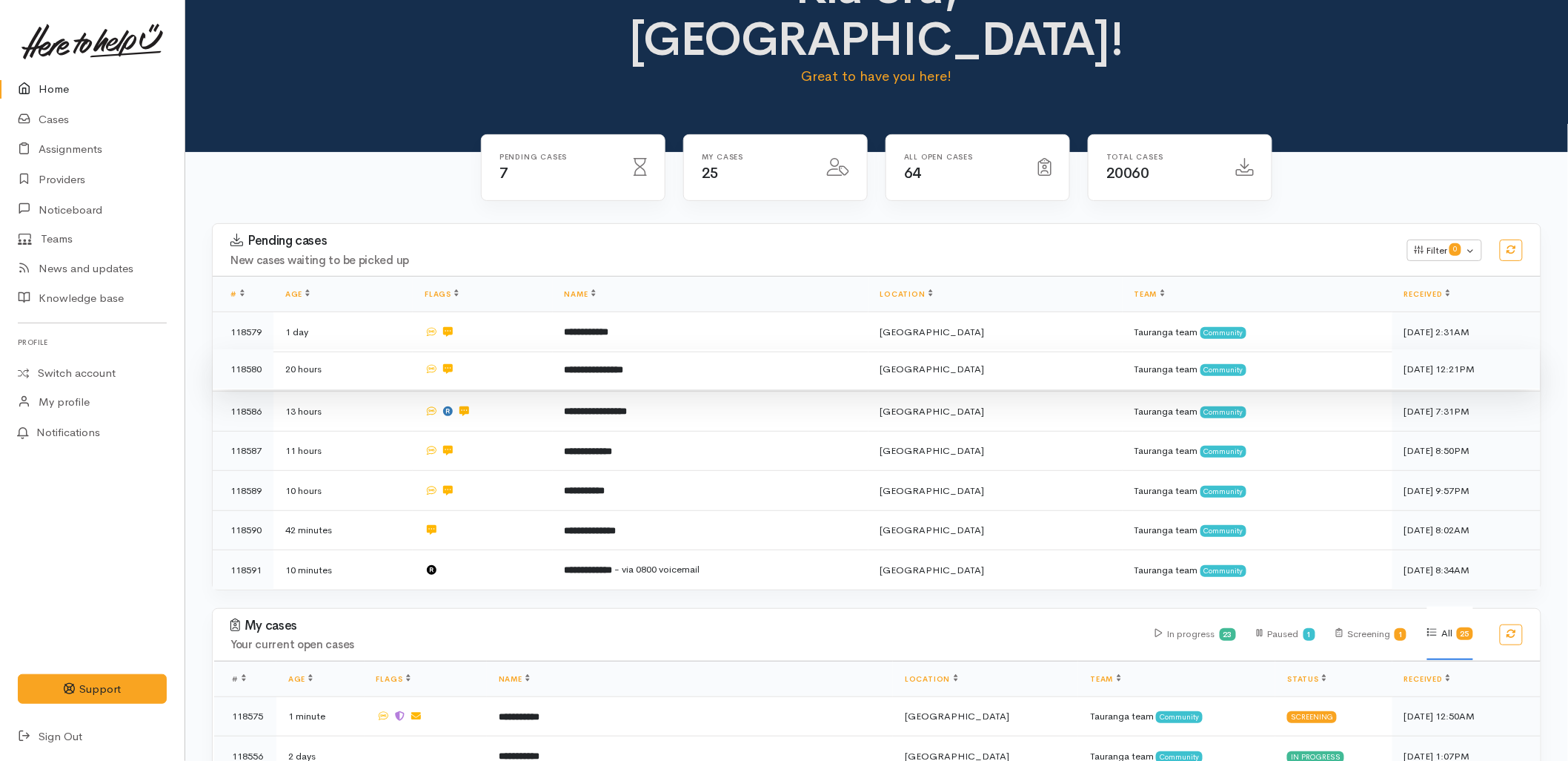
scroll to position [164, 0]
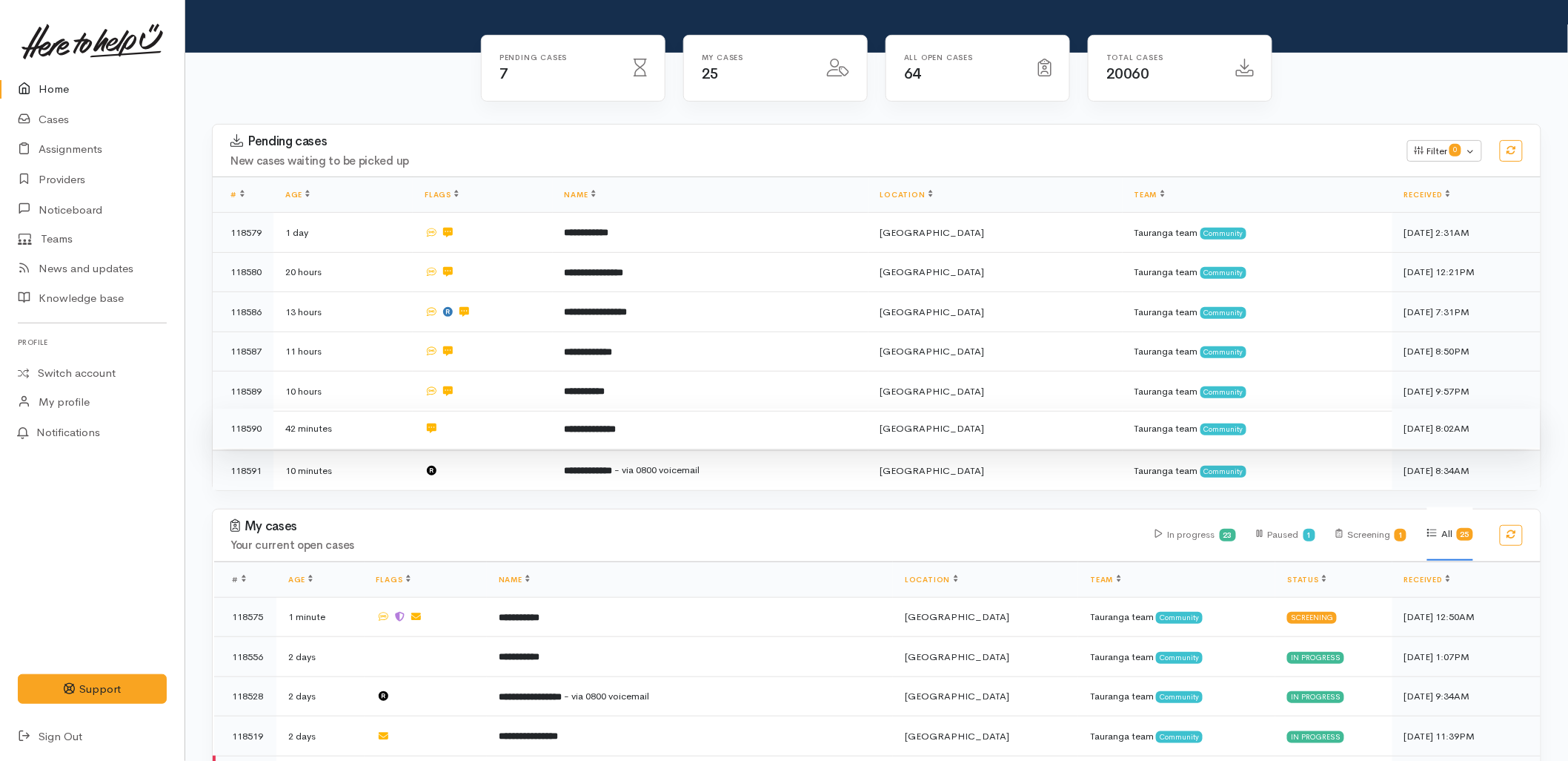
click at [610, 409] on td "**********" at bounding box center [710, 428] width 316 height 40
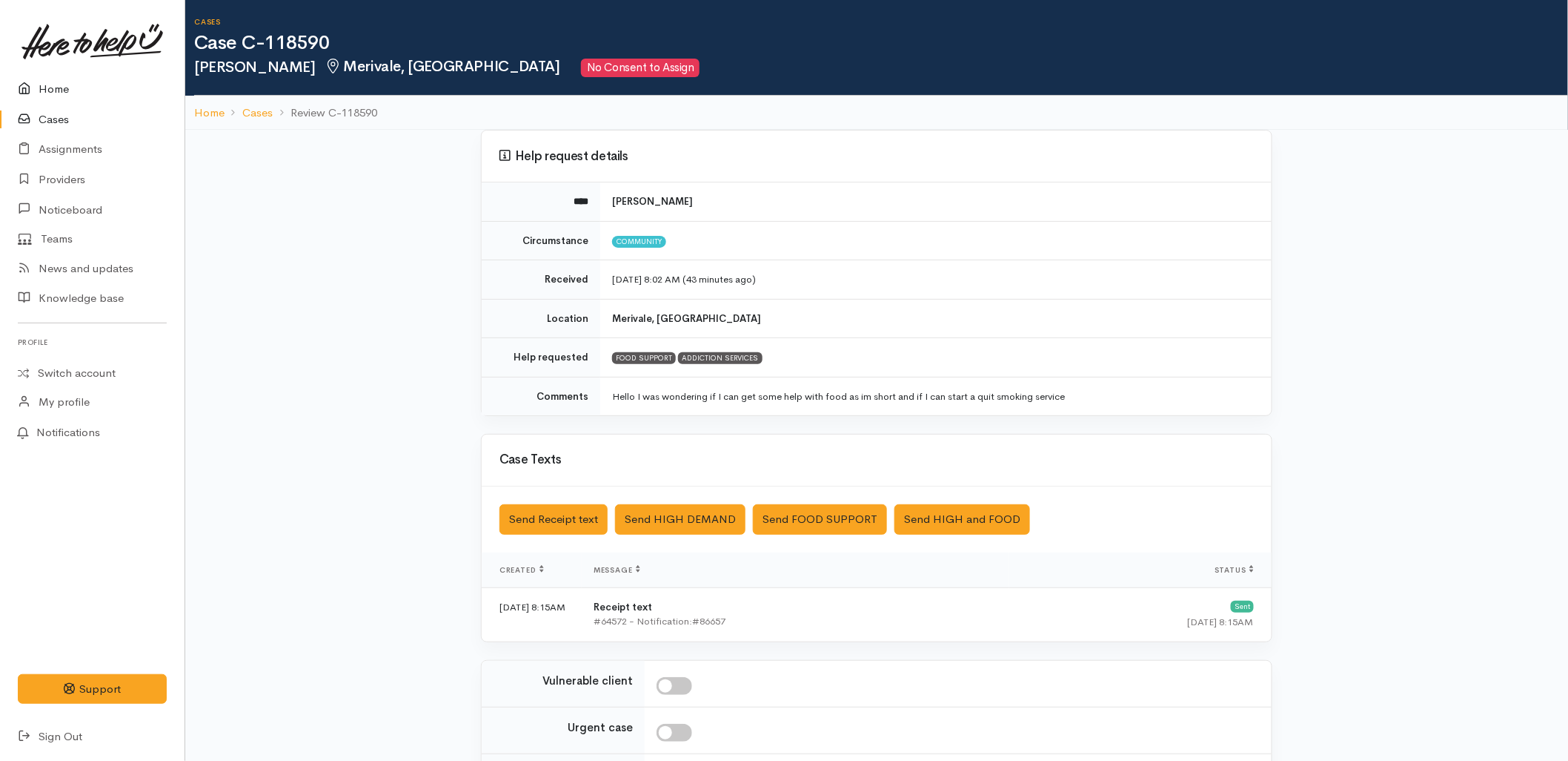
click at [54, 83] on link "Home" at bounding box center [92, 89] width 185 height 31
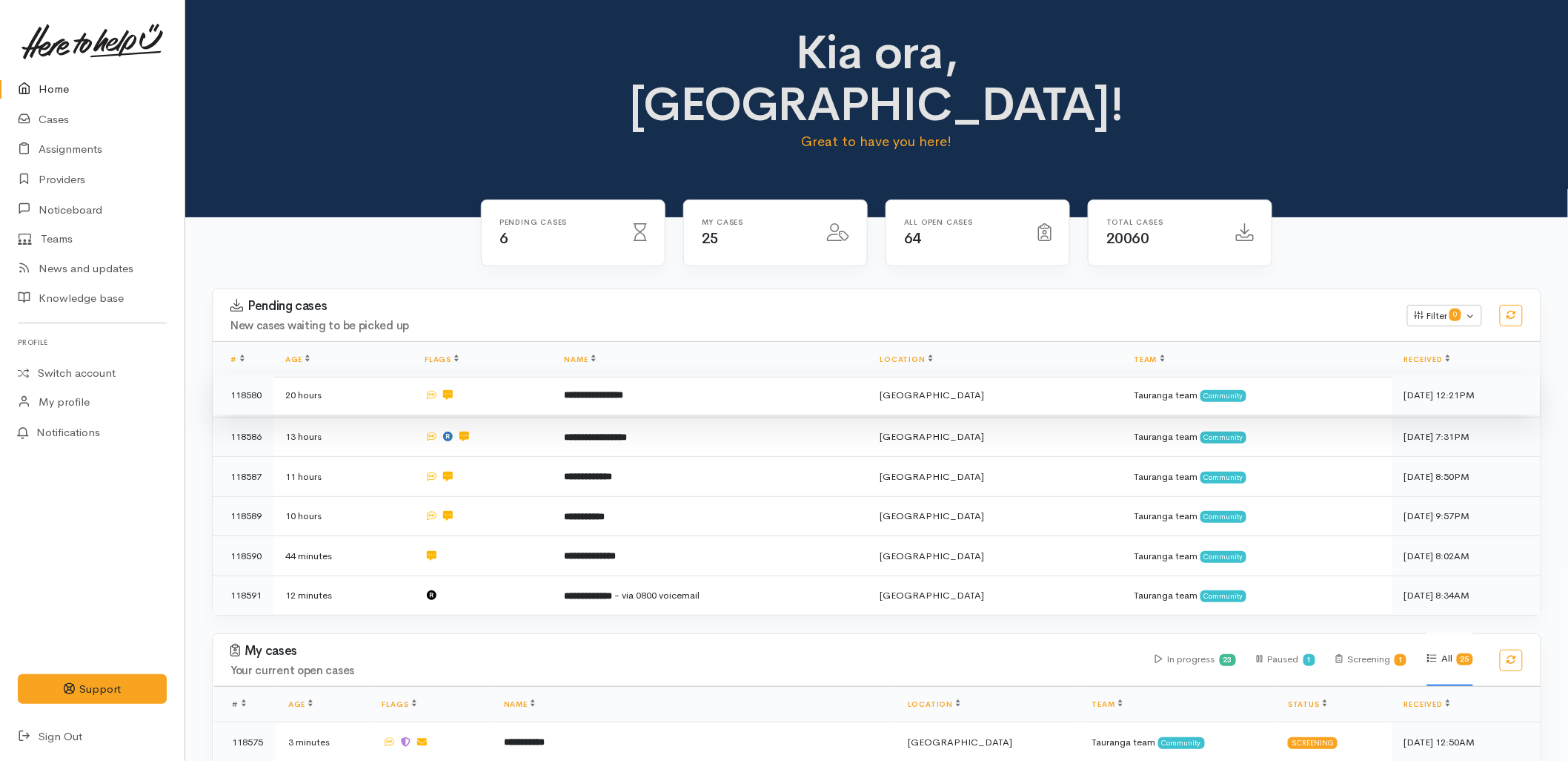
click at [640, 375] on td "**********" at bounding box center [710, 395] width 316 height 40
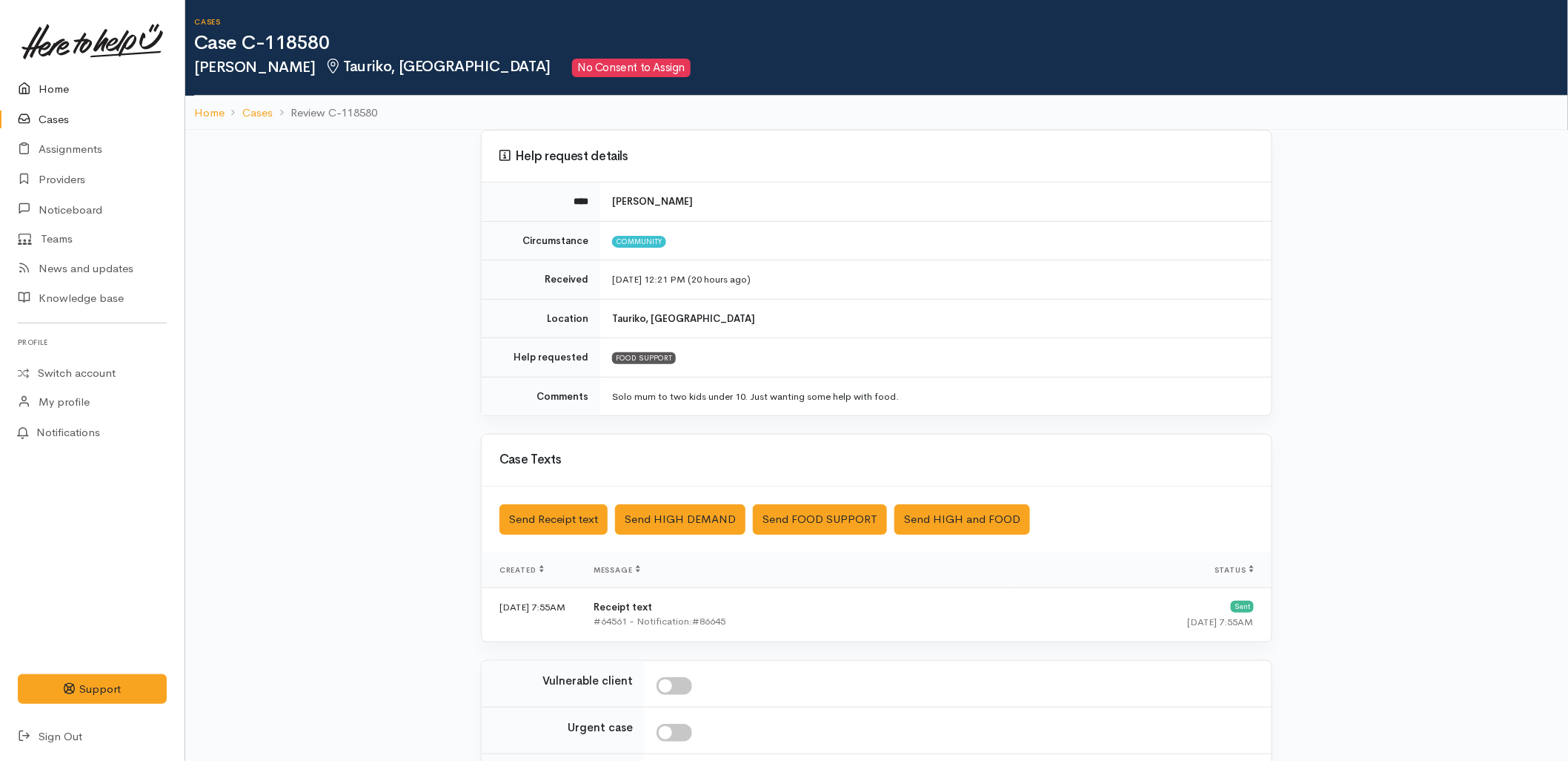
click at [45, 80] on link "Home" at bounding box center [92, 89] width 185 height 31
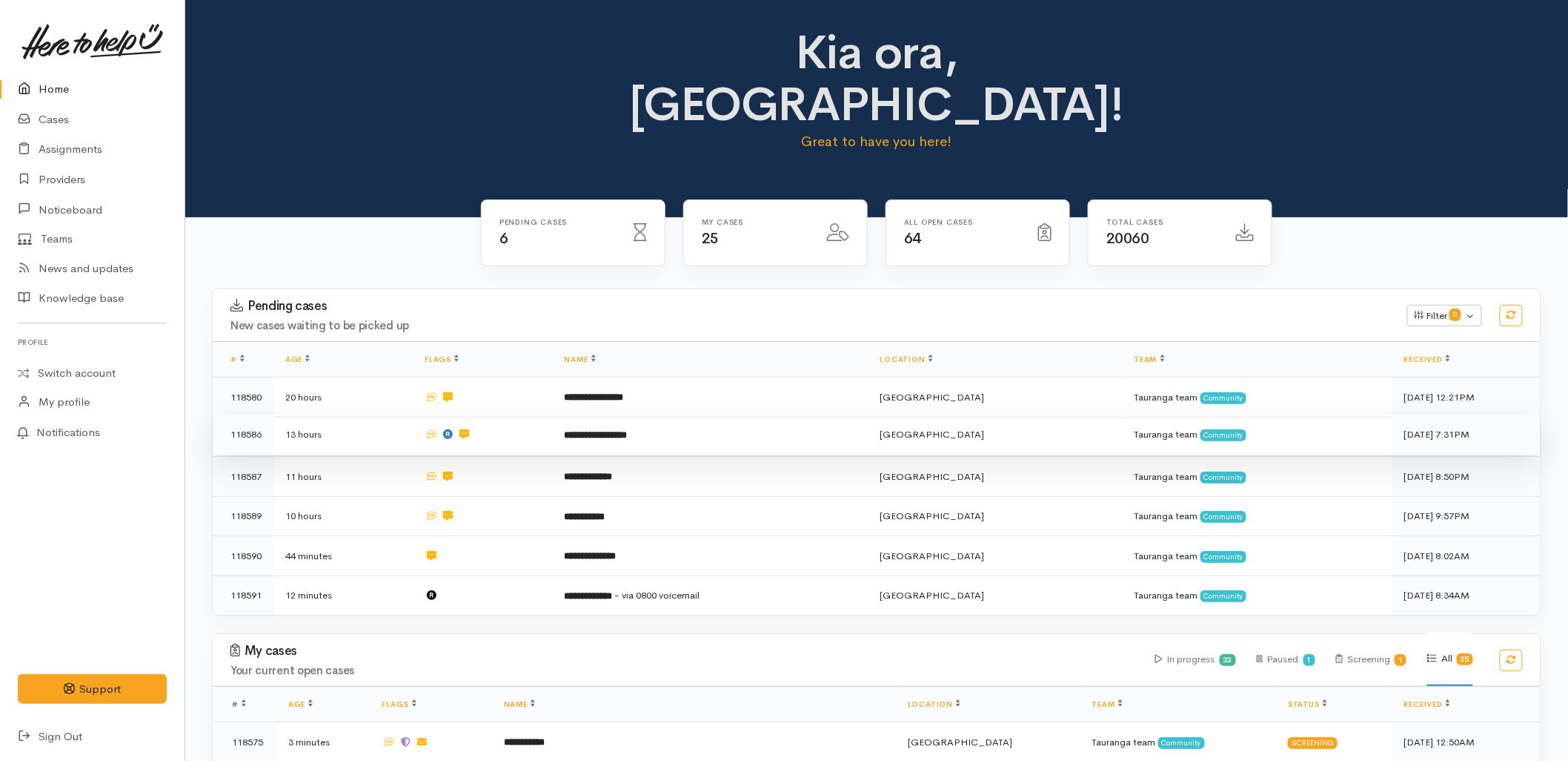
click at [552, 415] on td at bounding box center [482, 434] width 140 height 40
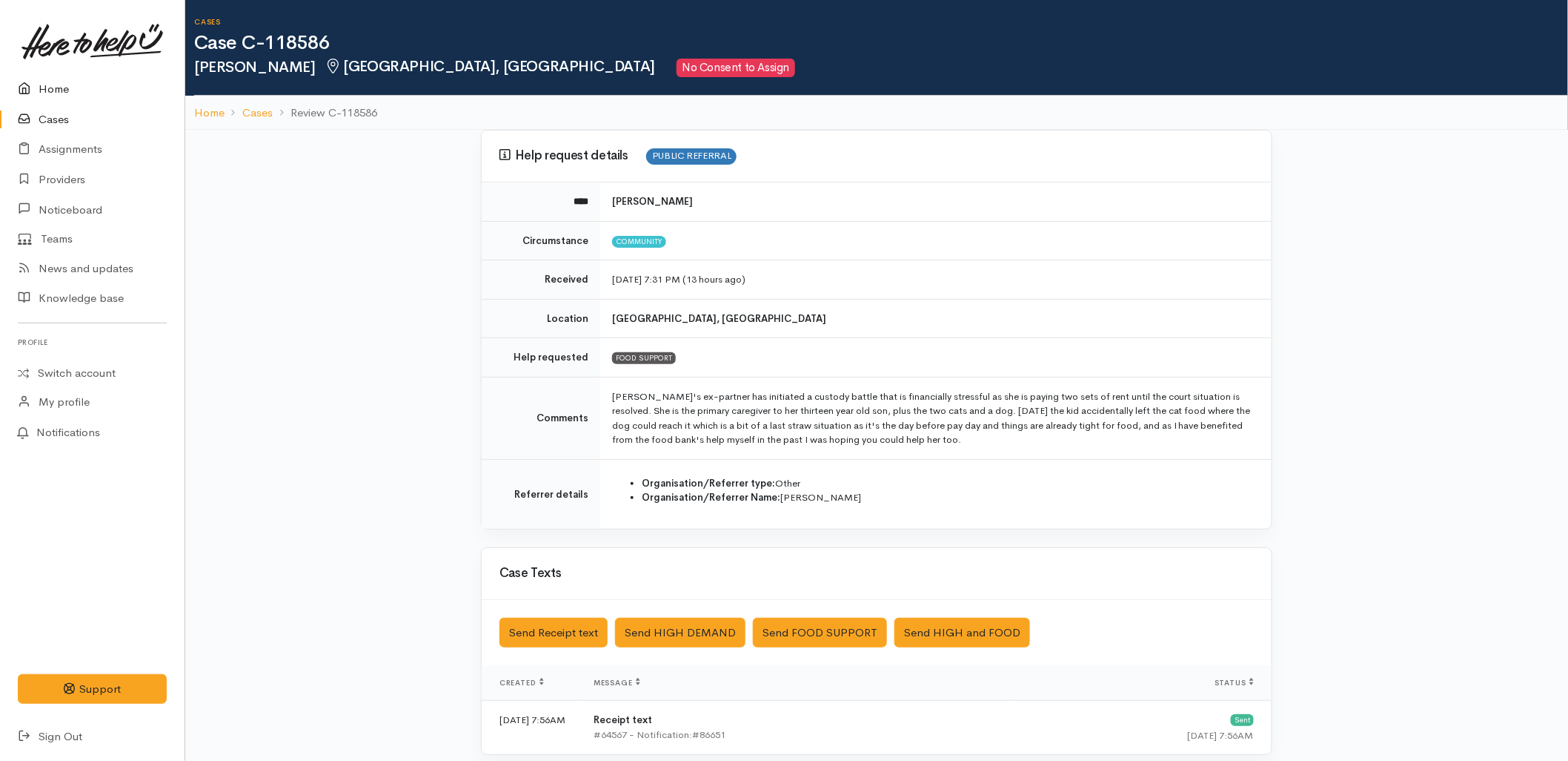
click at [30, 89] on icon at bounding box center [28, 89] width 20 height 19
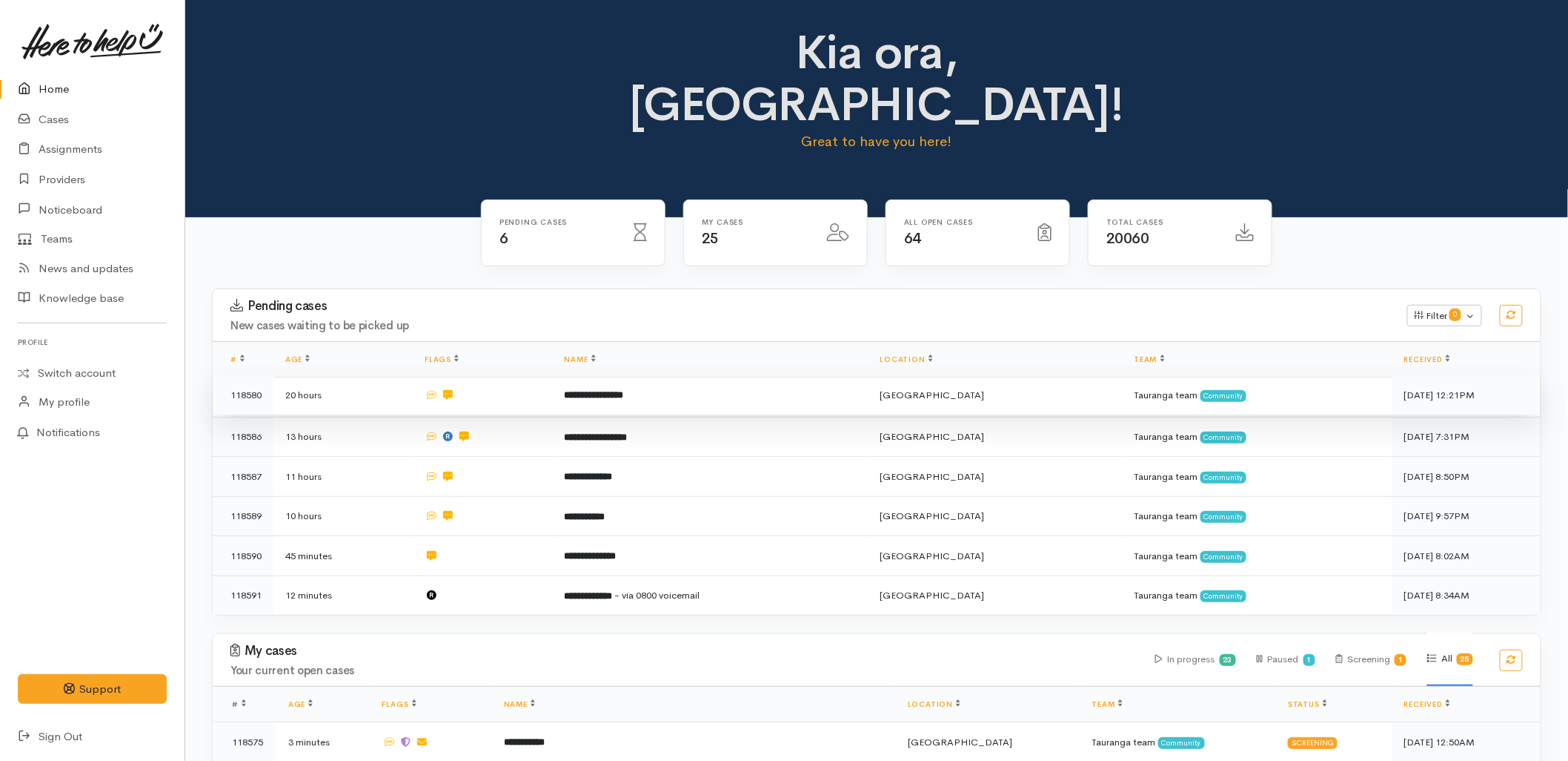
click at [651, 375] on td "**********" at bounding box center [710, 395] width 316 height 40
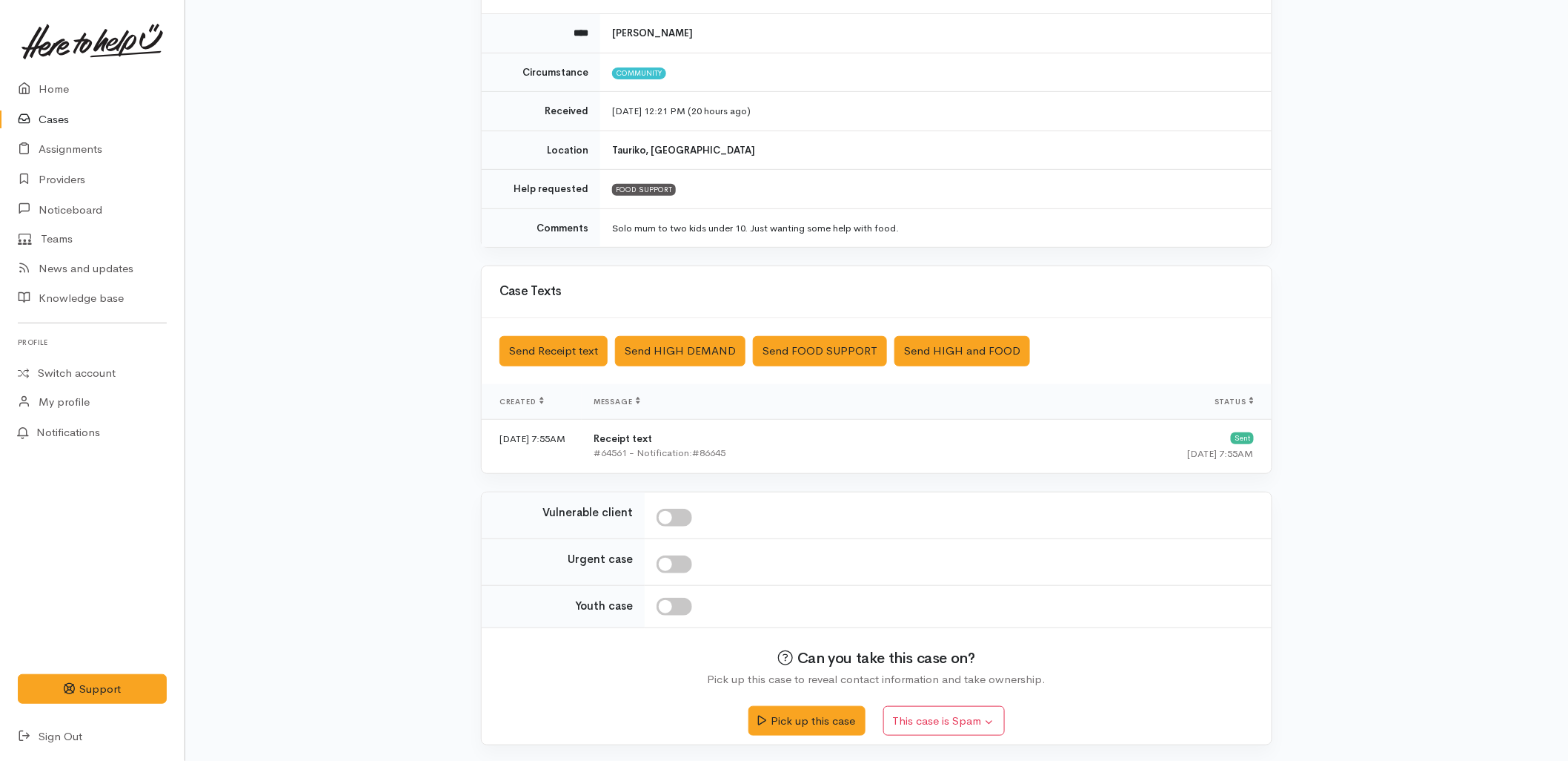
scroll to position [171, 0]
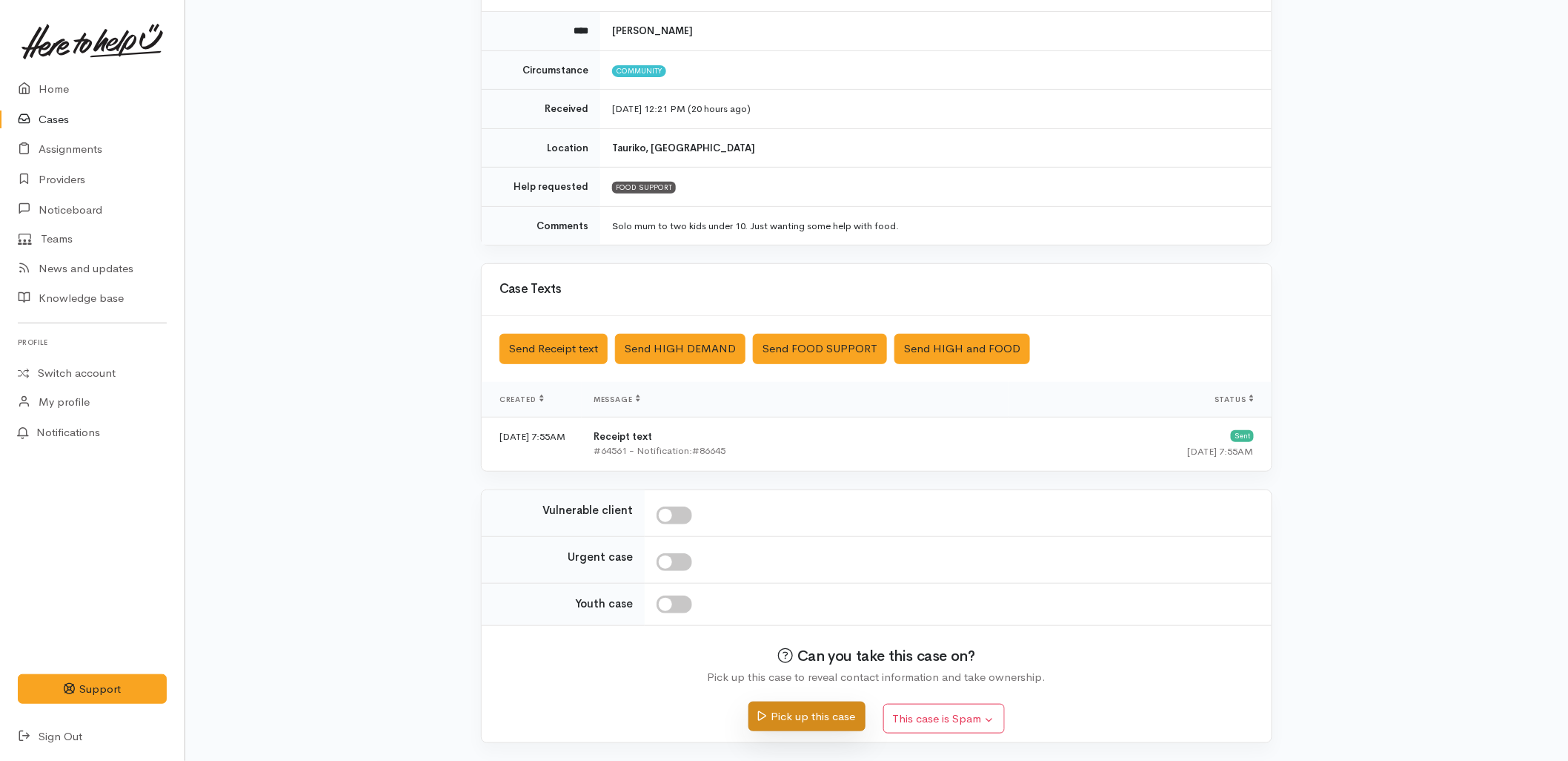
click at [801, 724] on button "Pick up this case" at bounding box center [807, 717] width 117 height 31
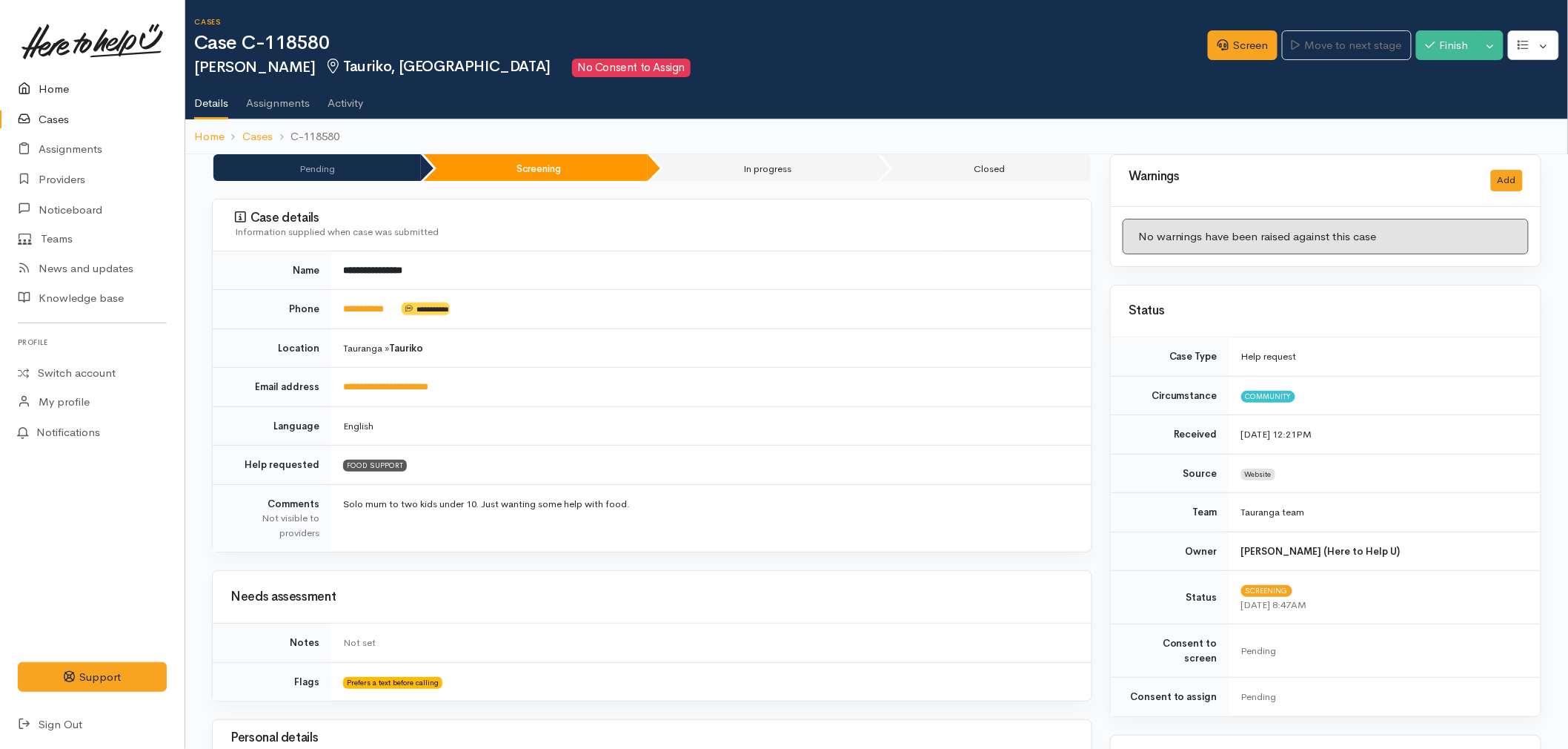
click at [77, 89] on link "Home" at bounding box center [92, 89] width 185 height 31
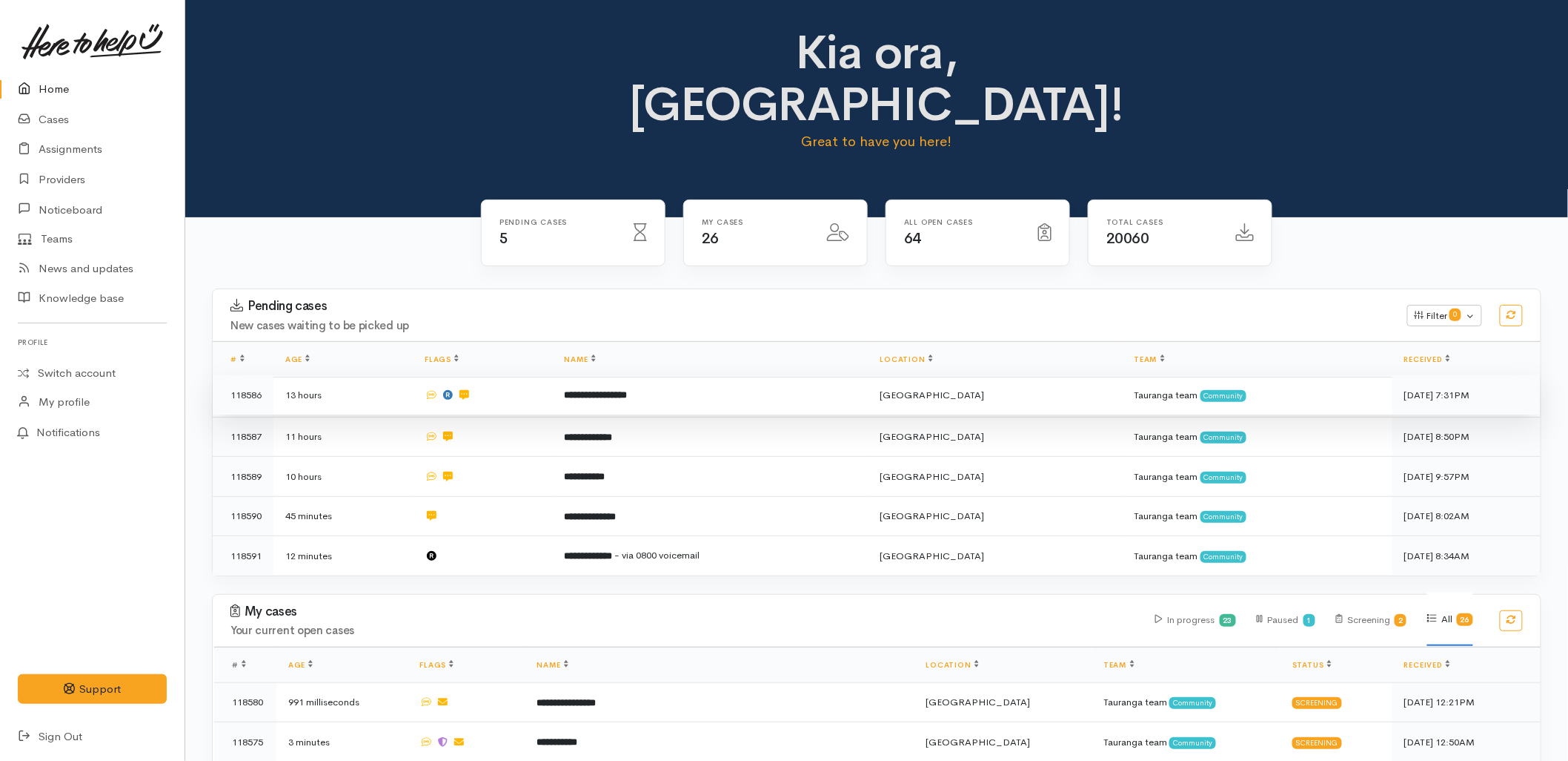
click at [615, 390] on b "**********" at bounding box center [596, 394] width 63 height 9
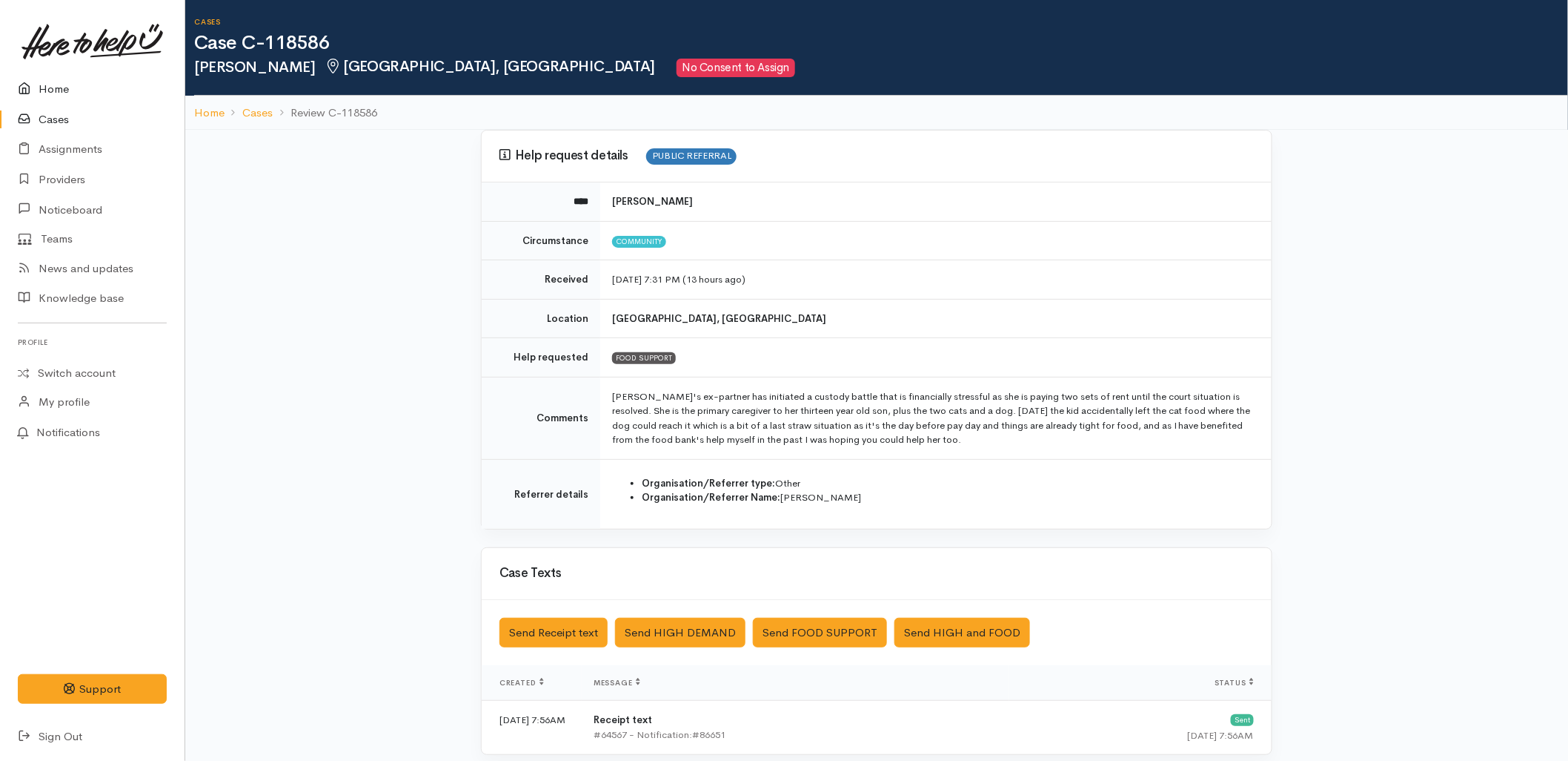
click at [78, 74] on link "Home" at bounding box center [92, 89] width 185 height 31
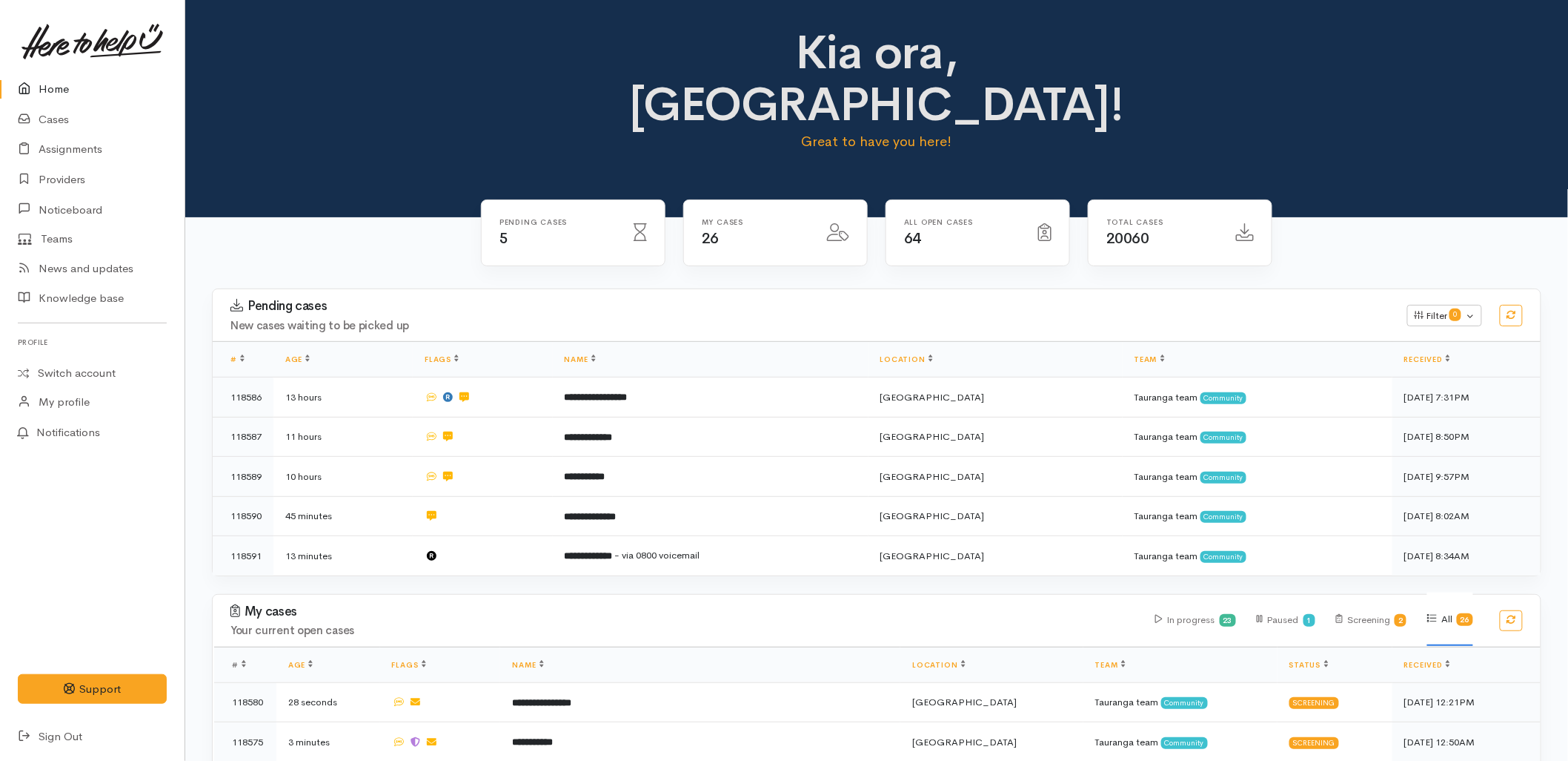
click at [88, 117] on link "Cases" at bounding box center [92, 120] width 185 height 31
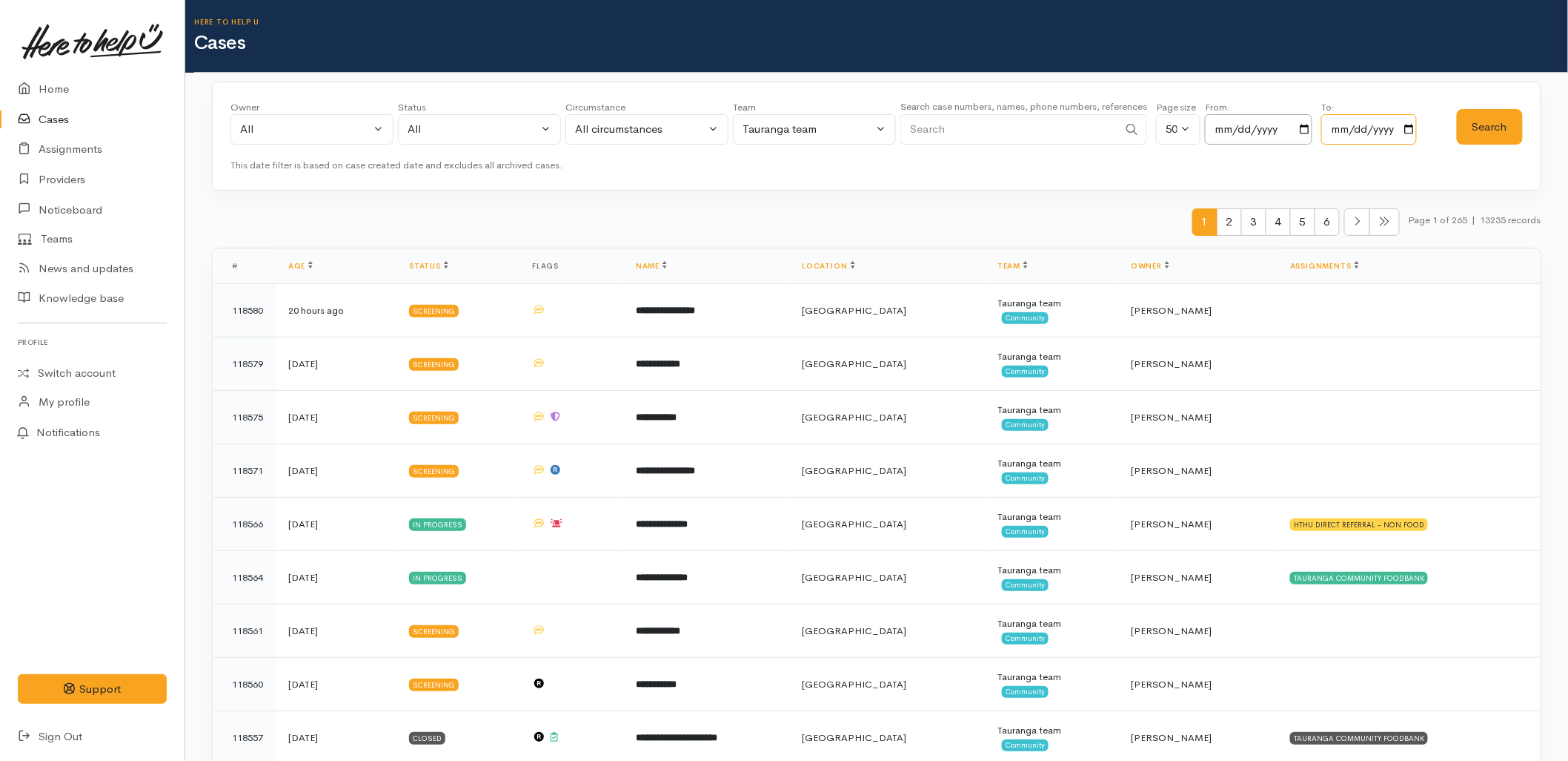
click at [1383, 135] on input "2025-10-05" at bounding box center [1369, 129] width 95 height 31
click at [1377, 158] on div "This date filter is based on case created date and excludes all archived cases." at bounding box center [876, 165] width 1292 height 14
click at [44, 85] on link "Home" at bounding box center [92, 89] width 185 height 31
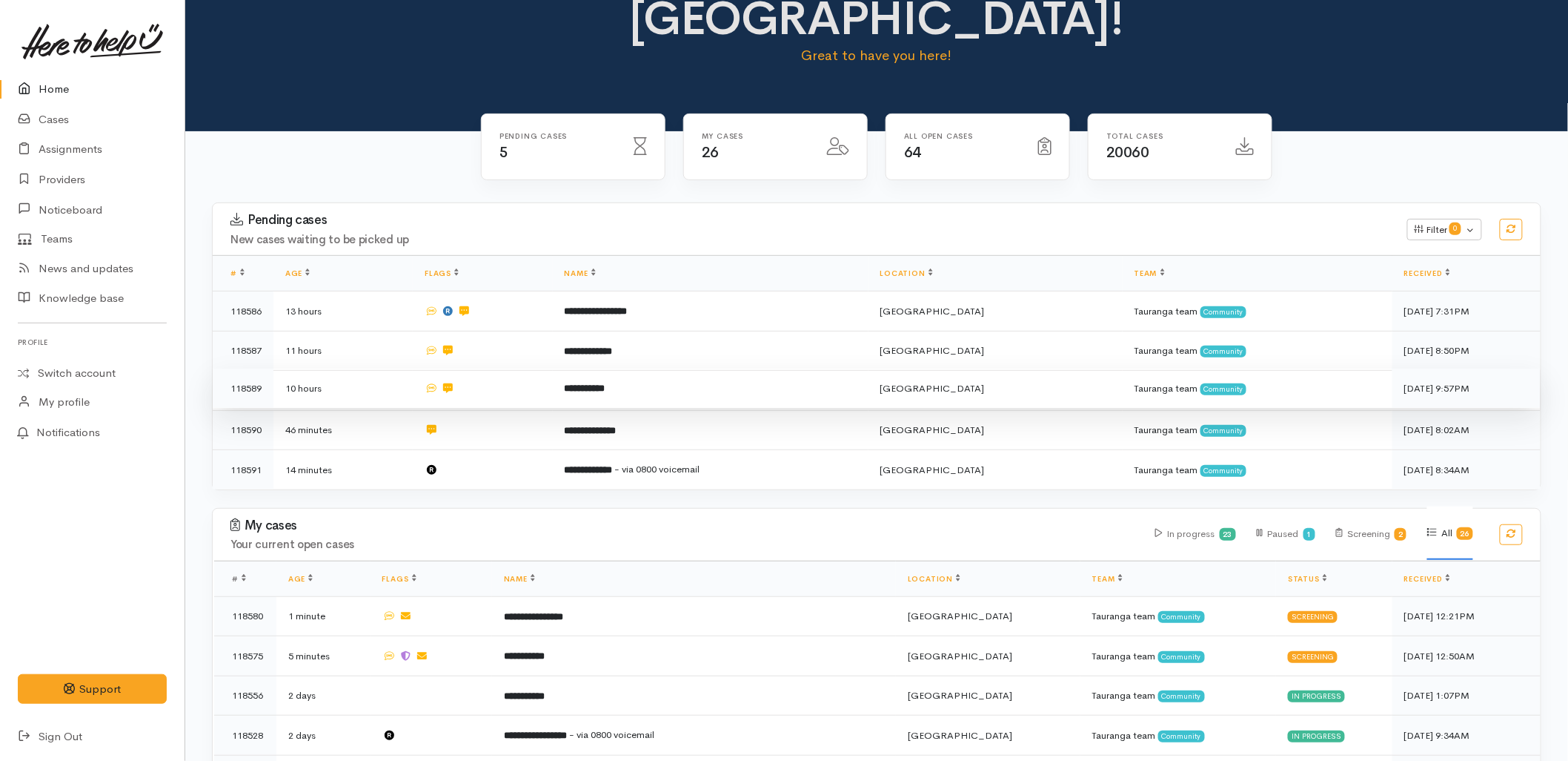
scroll to position [83, 0]
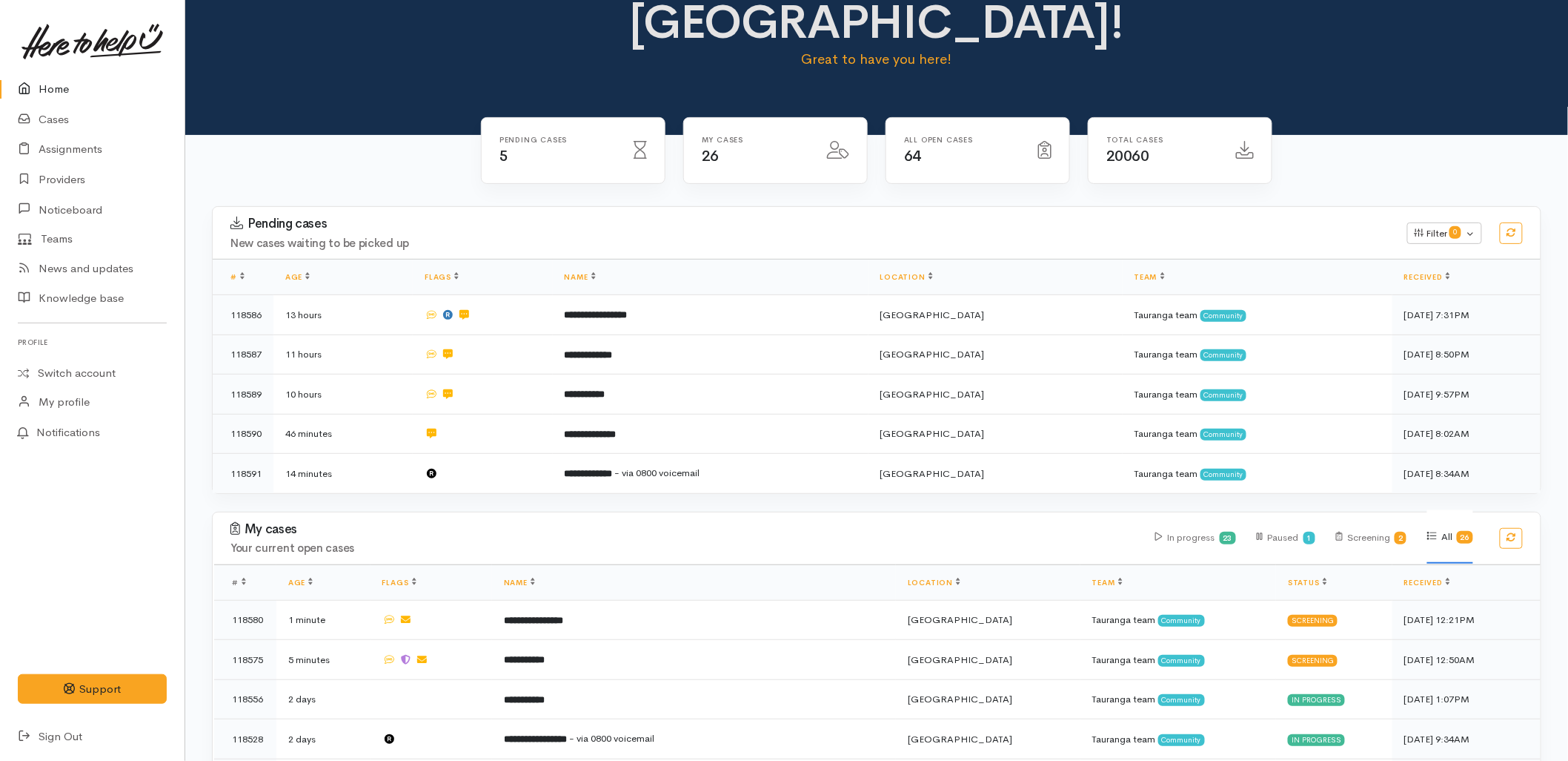
click at [512, 216] on h3 "Pending cases" at bounding box center [810, 223] width 1159 height 14
click at [54, 117] on link "Cases" at bounding box center [92, 120] width 185 height 31
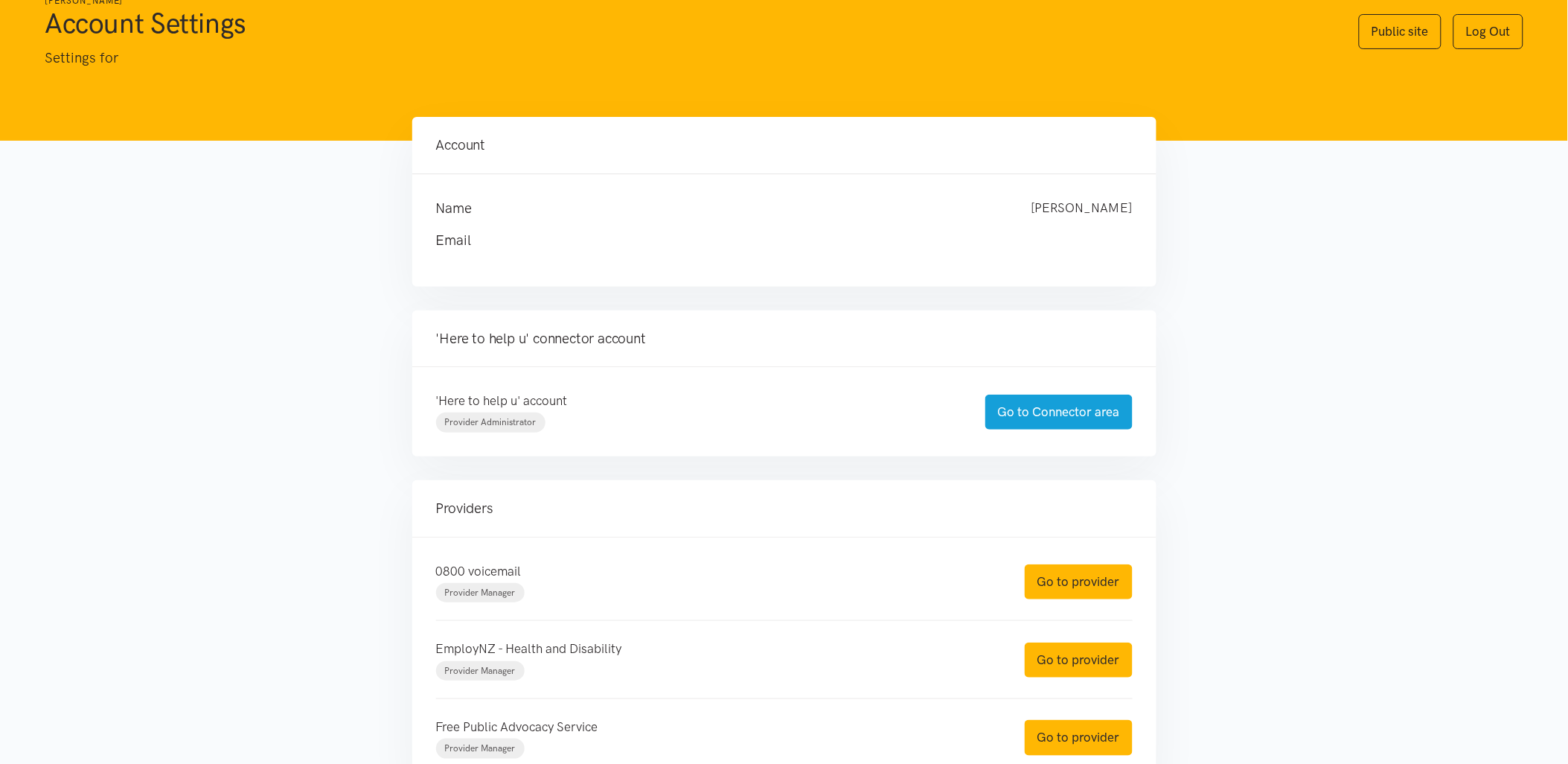
scroll to position [83, 0]
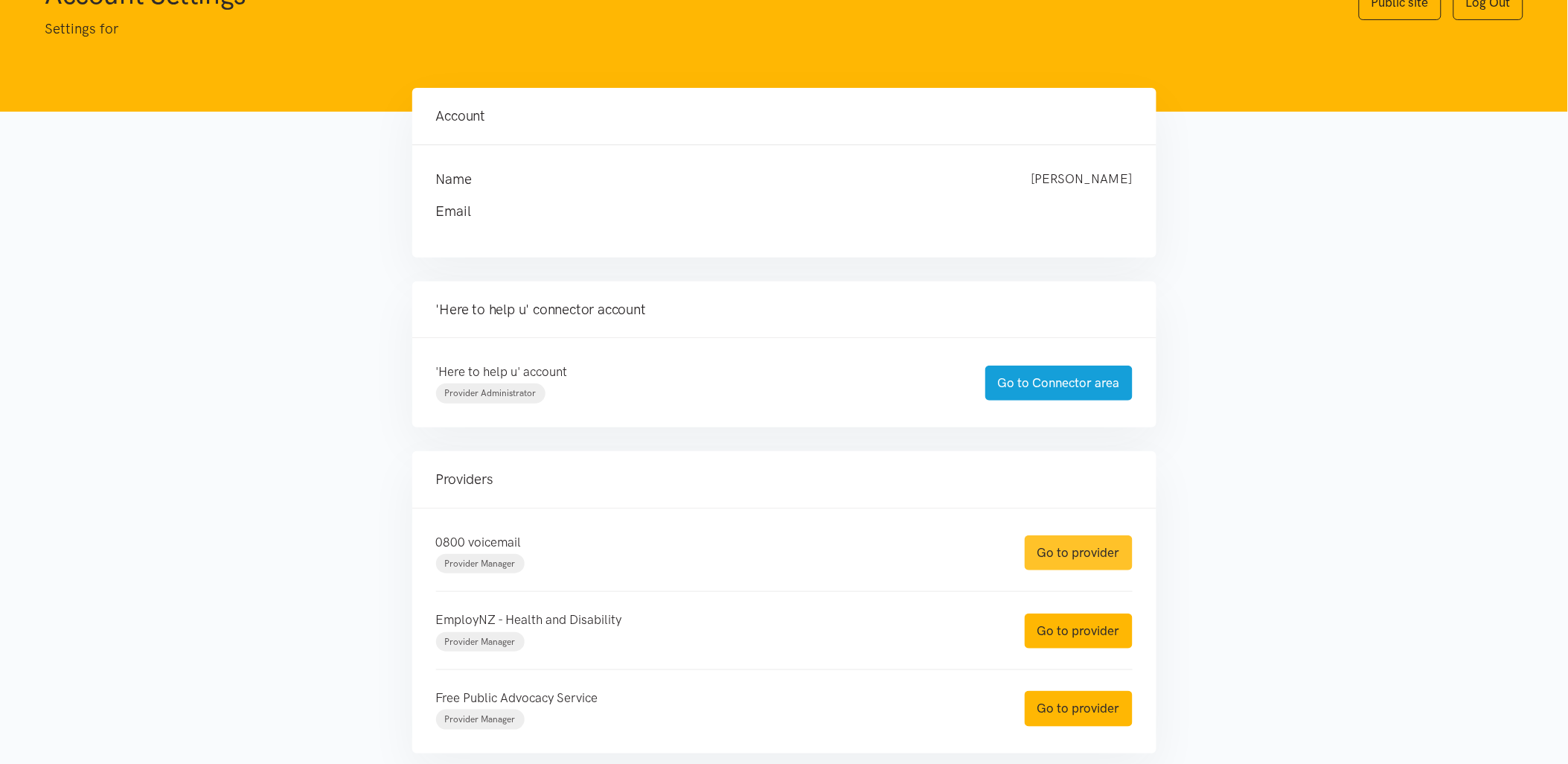
click at [1089, 548] on link "Go to provider" at bounding box center [1078, 552] width 108 height 35
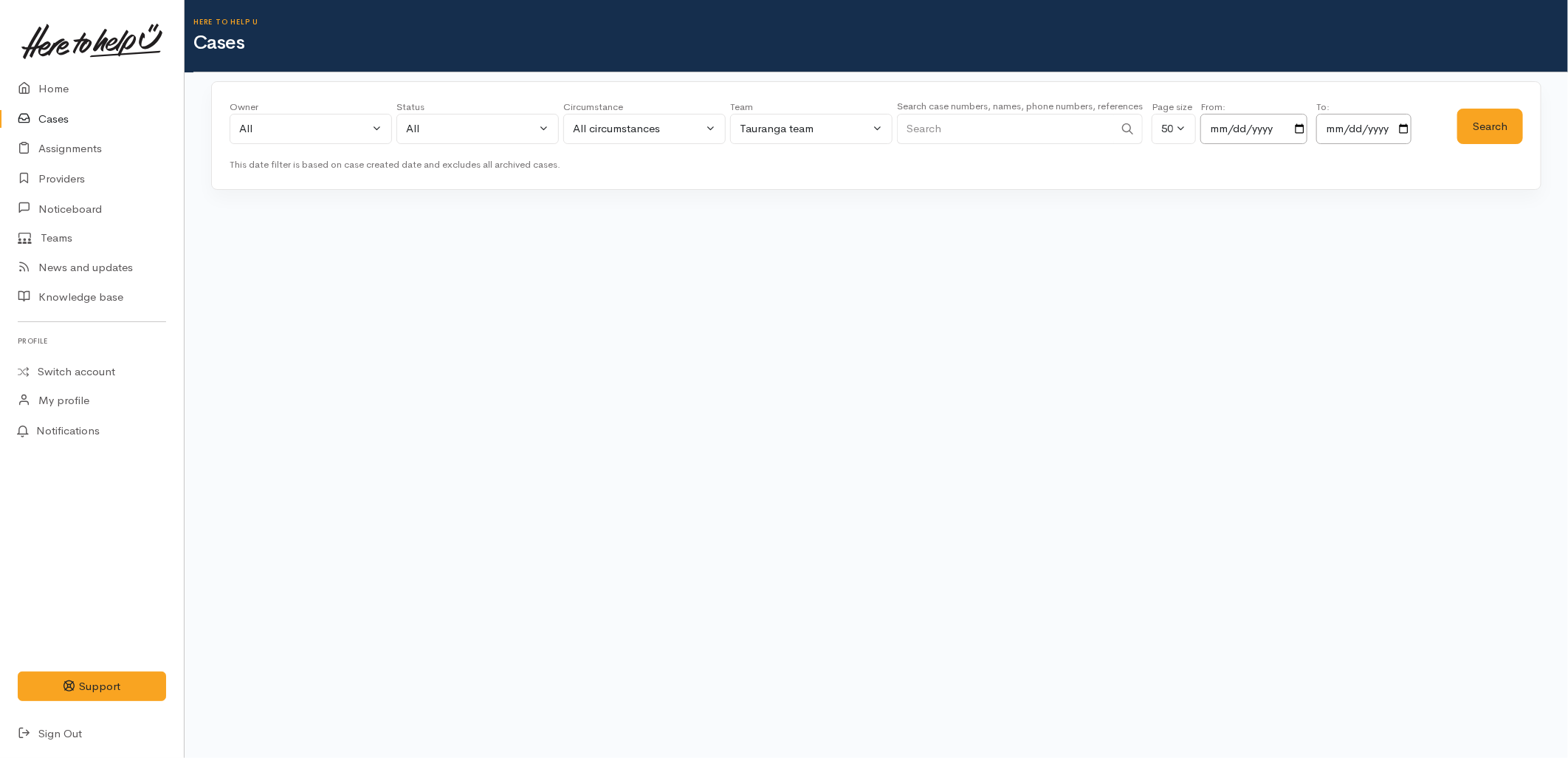
click at [1045, 121] on input "Search" at bounding box center [1005, 129] width 217 height 31
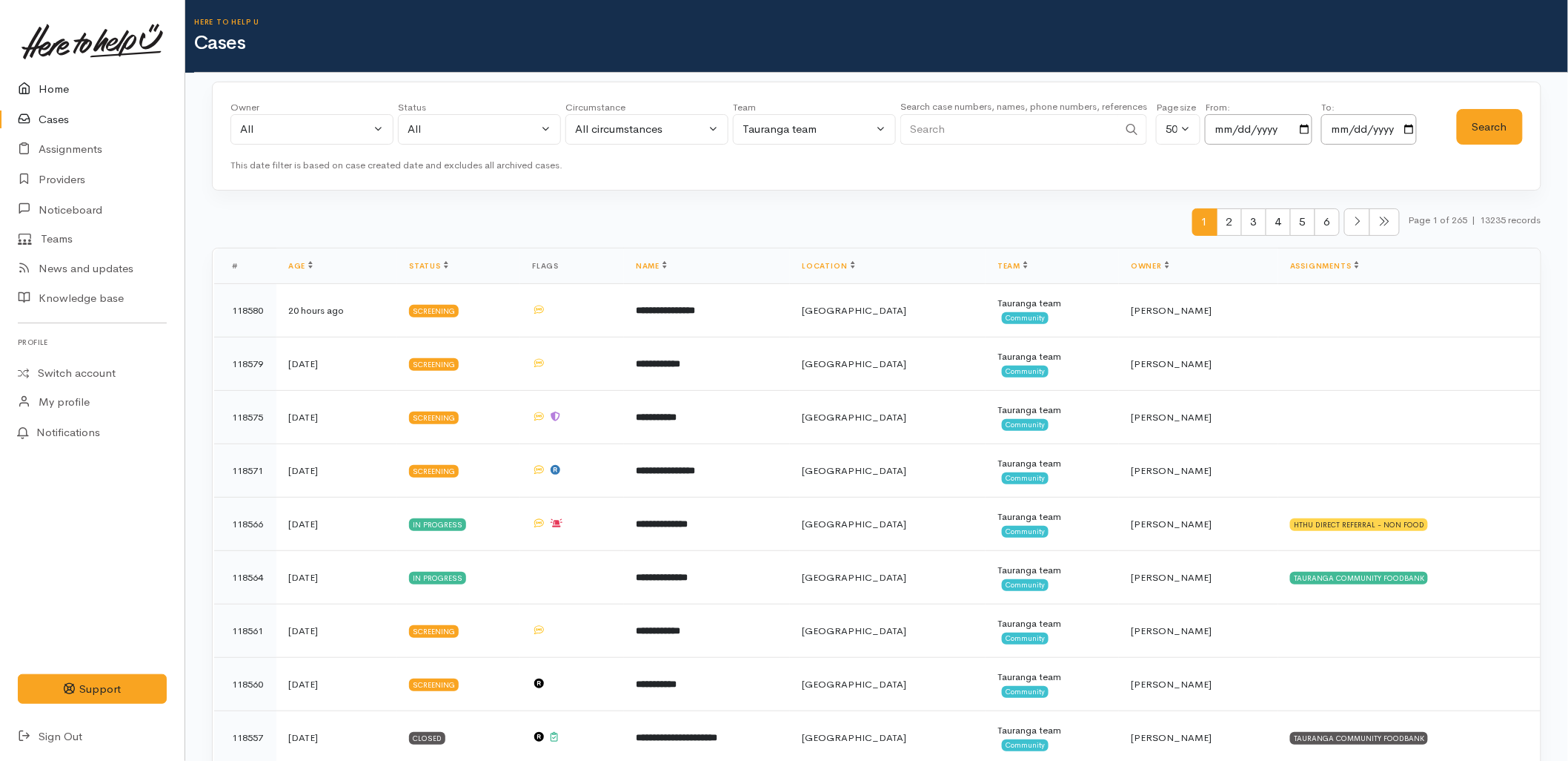
click at [56, 82] on link "Home" at bounding box center [92, 89] width 185 height 31
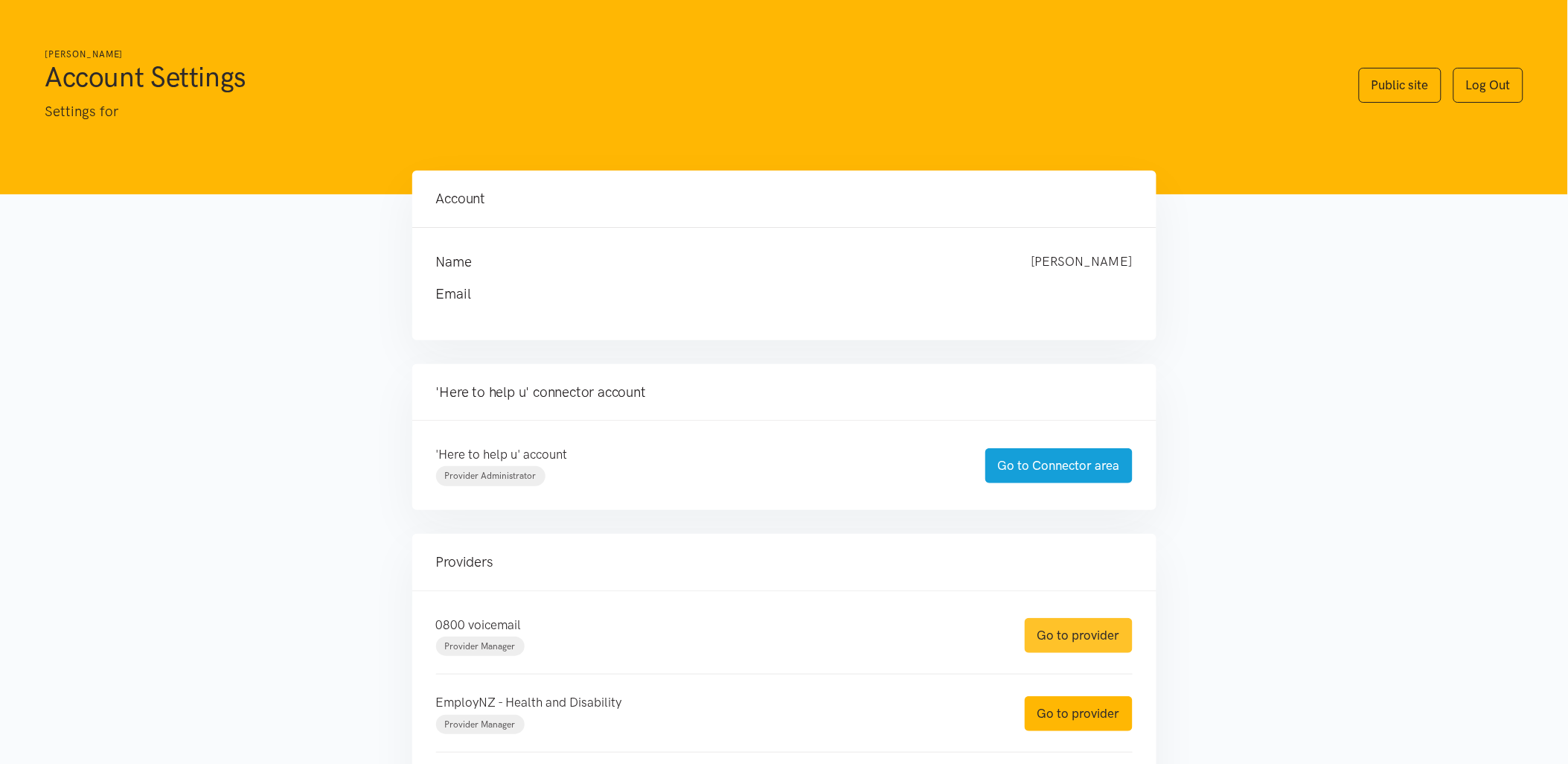
click at [1084, 649] on link "Go to provider" at bounding box center [1078, 635] width 108 height 35
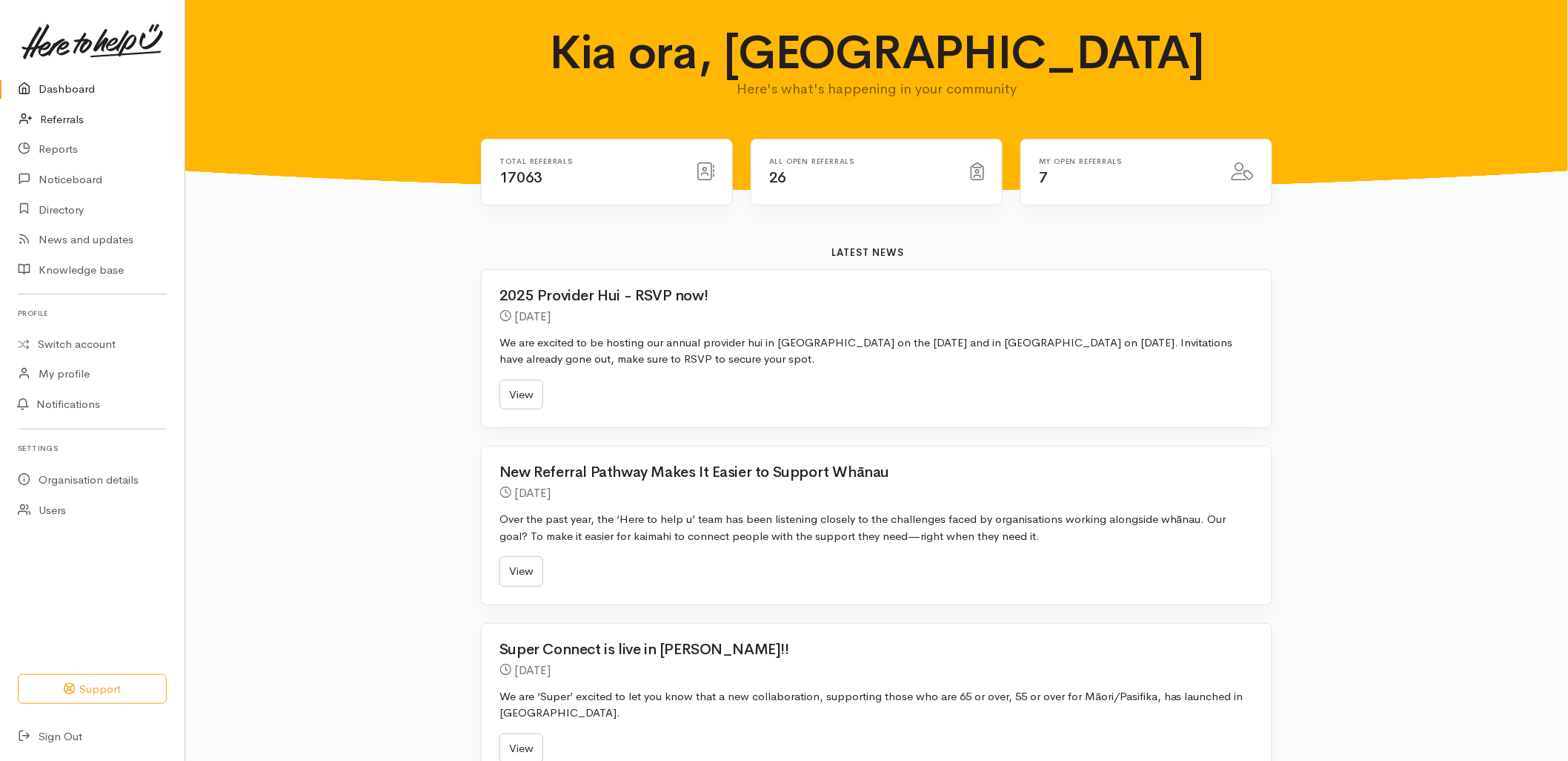
click at [65, 118] on link "Referrals" at bounding box center [92, 120] width 185 height 31
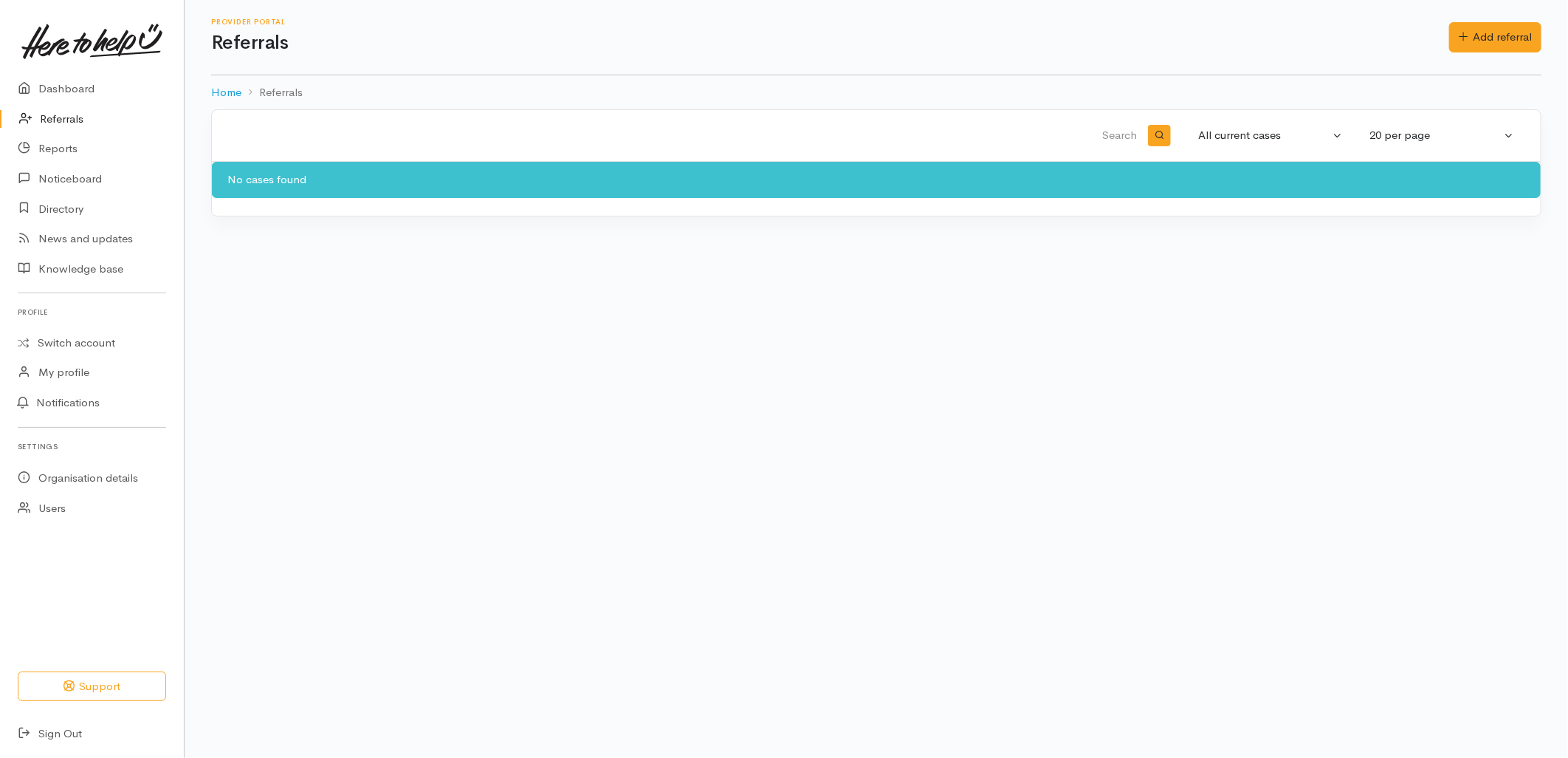
click at [970, 41] on h1 "Referrals" at bounding box center [830, 42] width 1238 height 21
click at [350, 131] on input "search" at bounding box center [685, 136] width 910 height 36
click at [69, 341] on link "Switch account" at bounding box center [92, 343] width 184 height 29
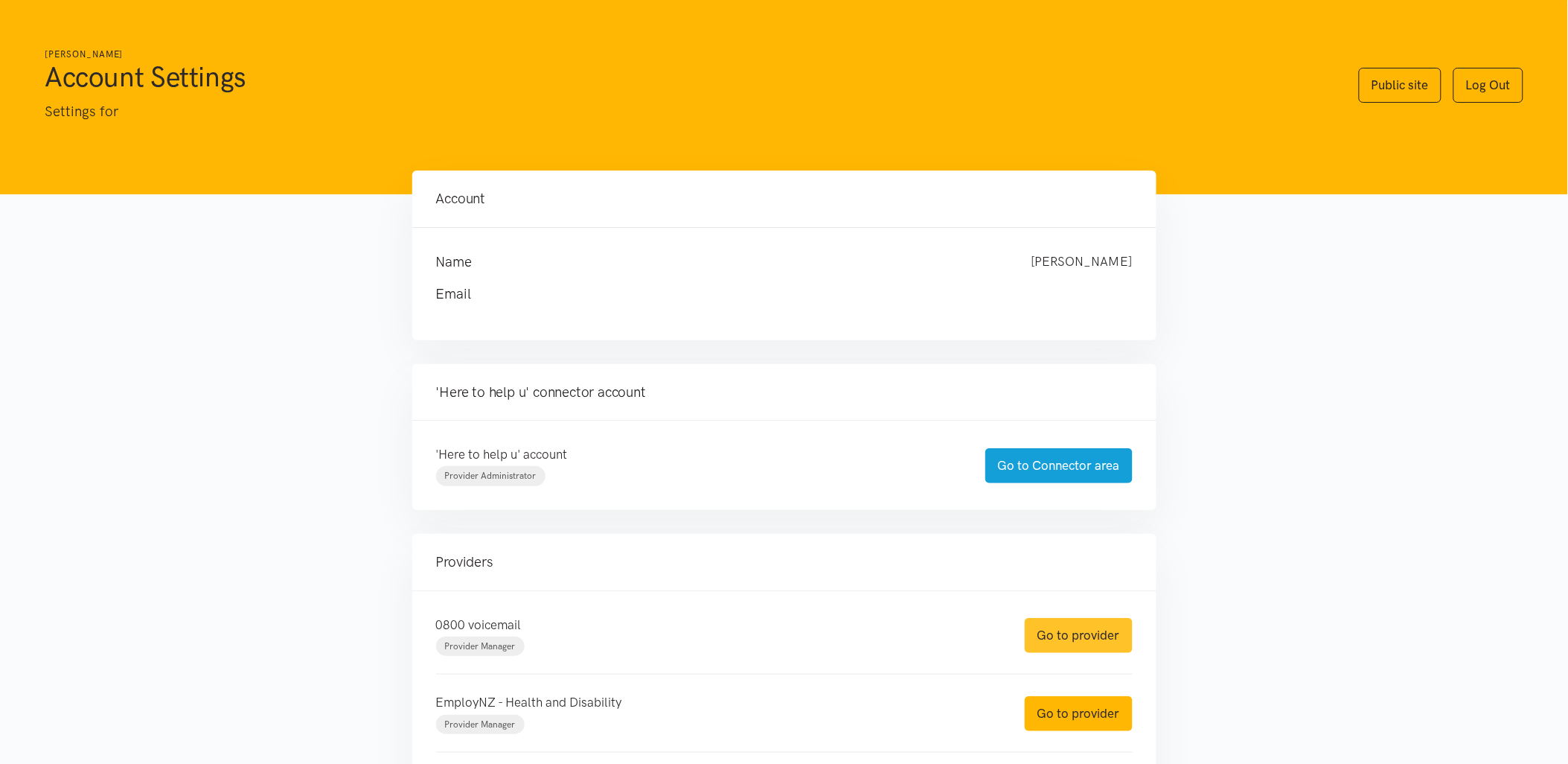
click at [1091, 633] on link "Go to provider" at bounding box center [1078, 635] width 108 height 35
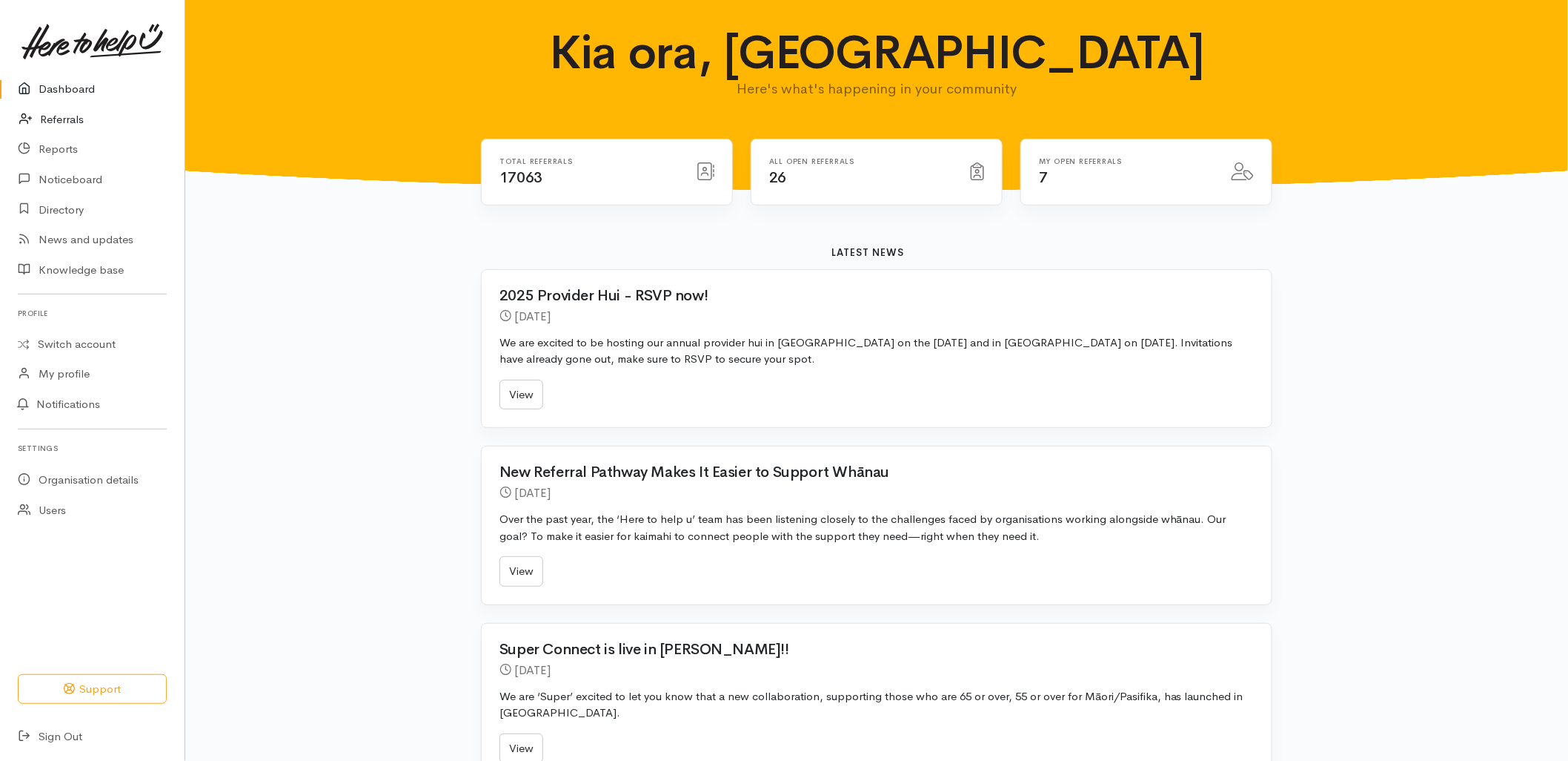
click at [53, 114] on link "Referrals" at bounding box center [92, 120] width 185 height 31
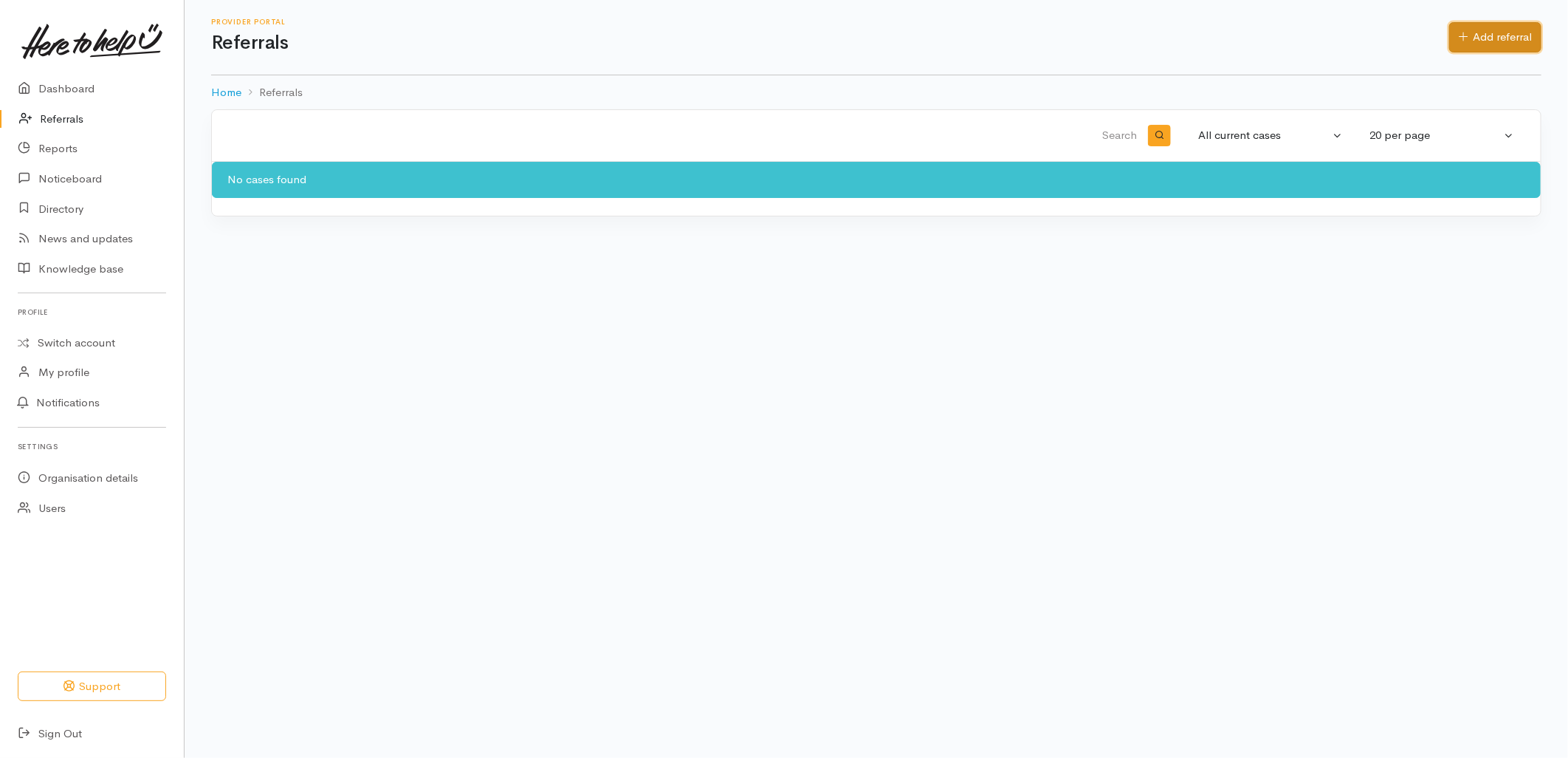
click at [1482, 37] on link "Add referral" at bounding box center [1495, 37] width 92 height 31
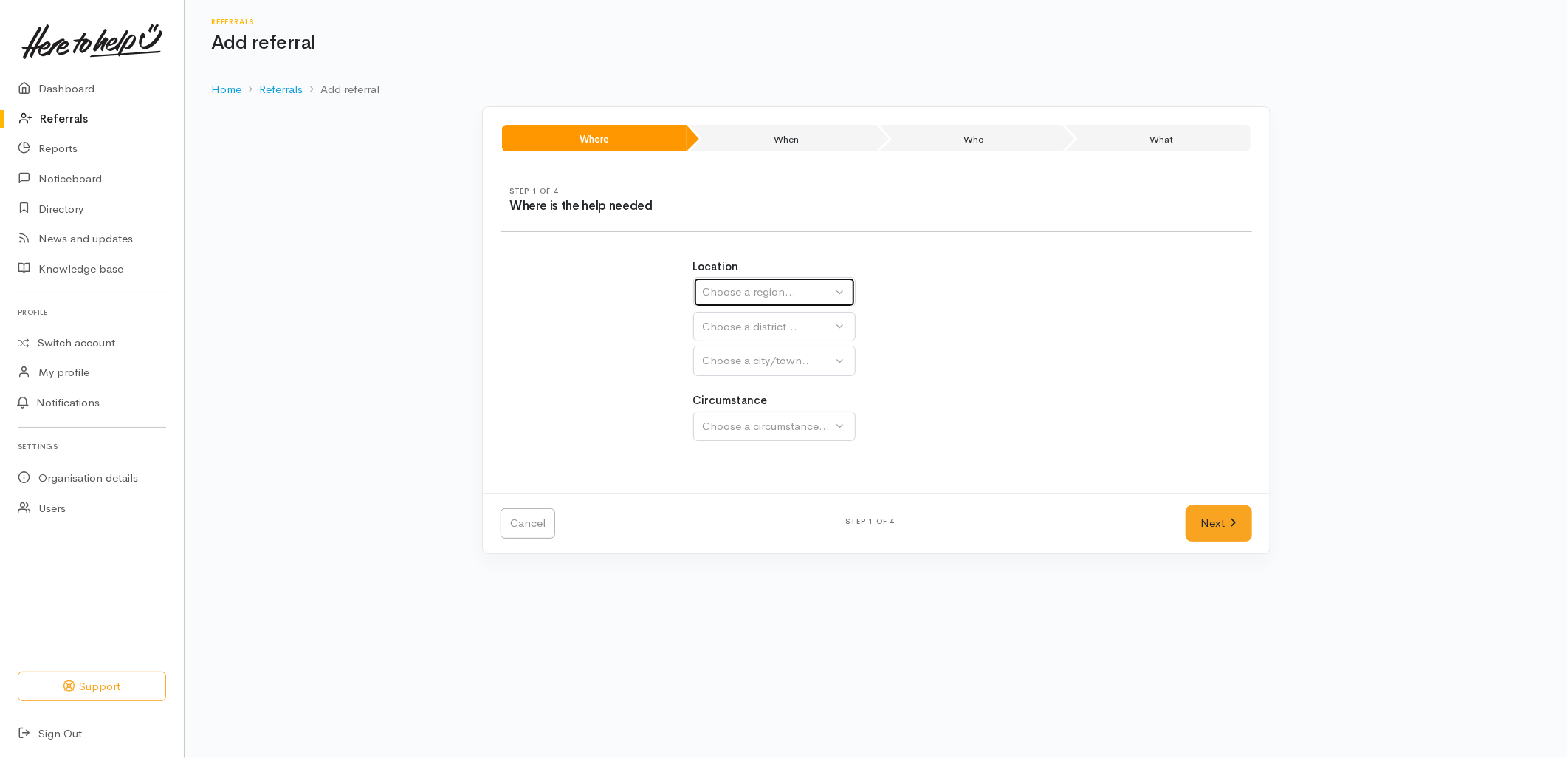
click at [768, 291] on div "Choose a region..." at bounding box center [767, 292] width 130 height 17
click at [748, 410] on span "Bay of Plenty" at bounding box center [745, 407] width 66 height 17
select select "4"
select select
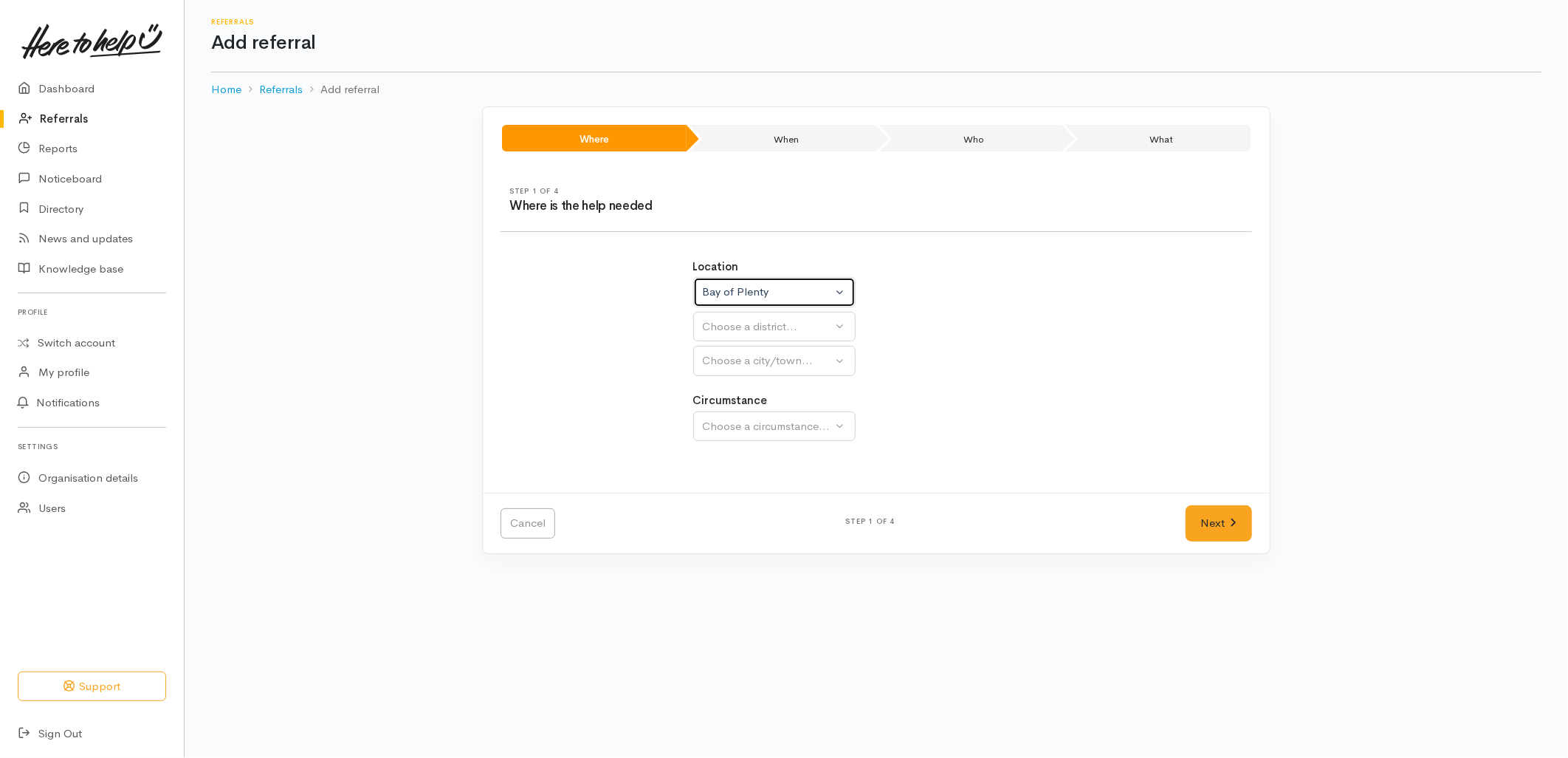
select select
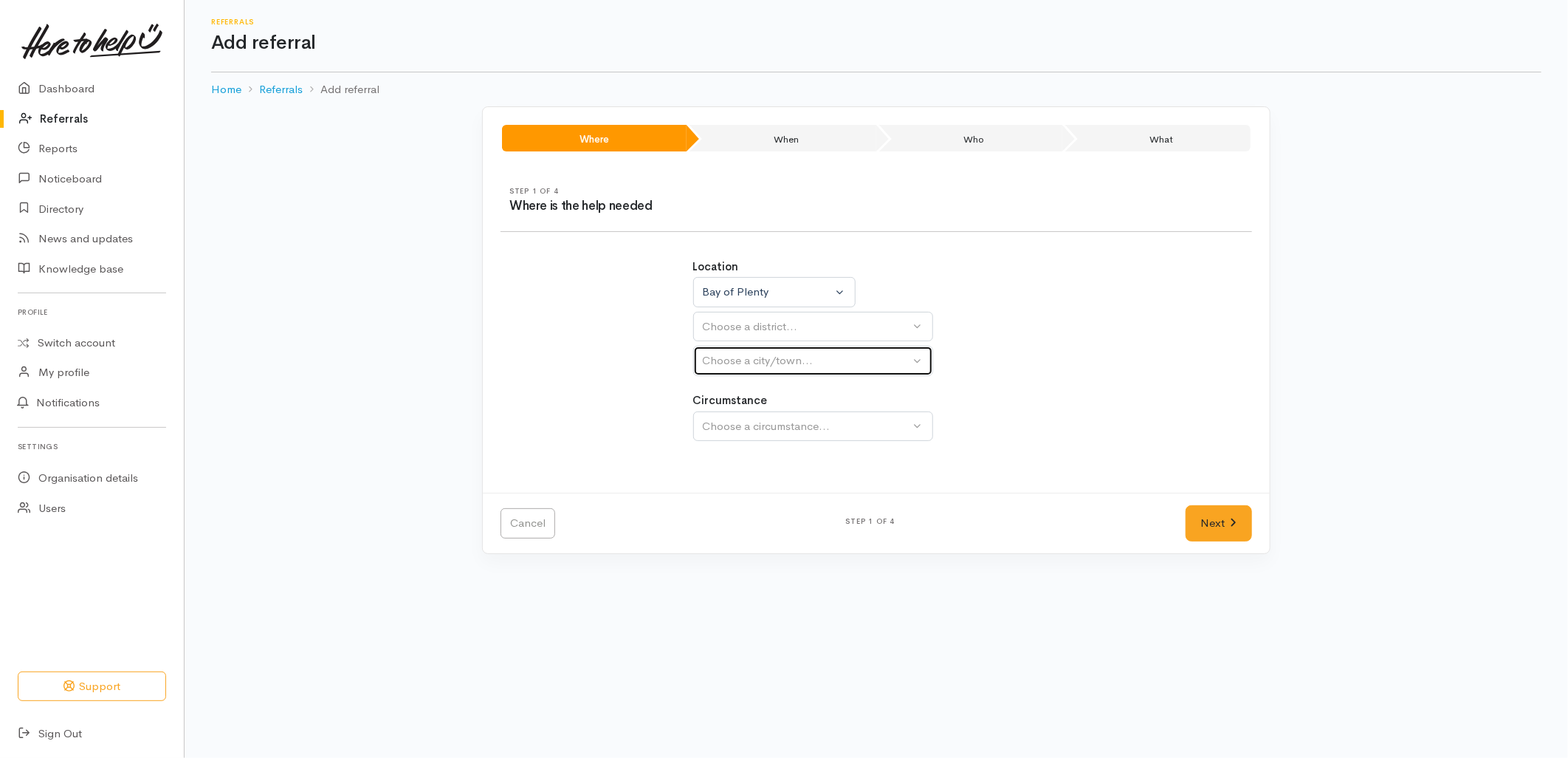
click at [753, 346] on button "Choose a city/town..." at bounding box center [813, 361] width 240 height 31
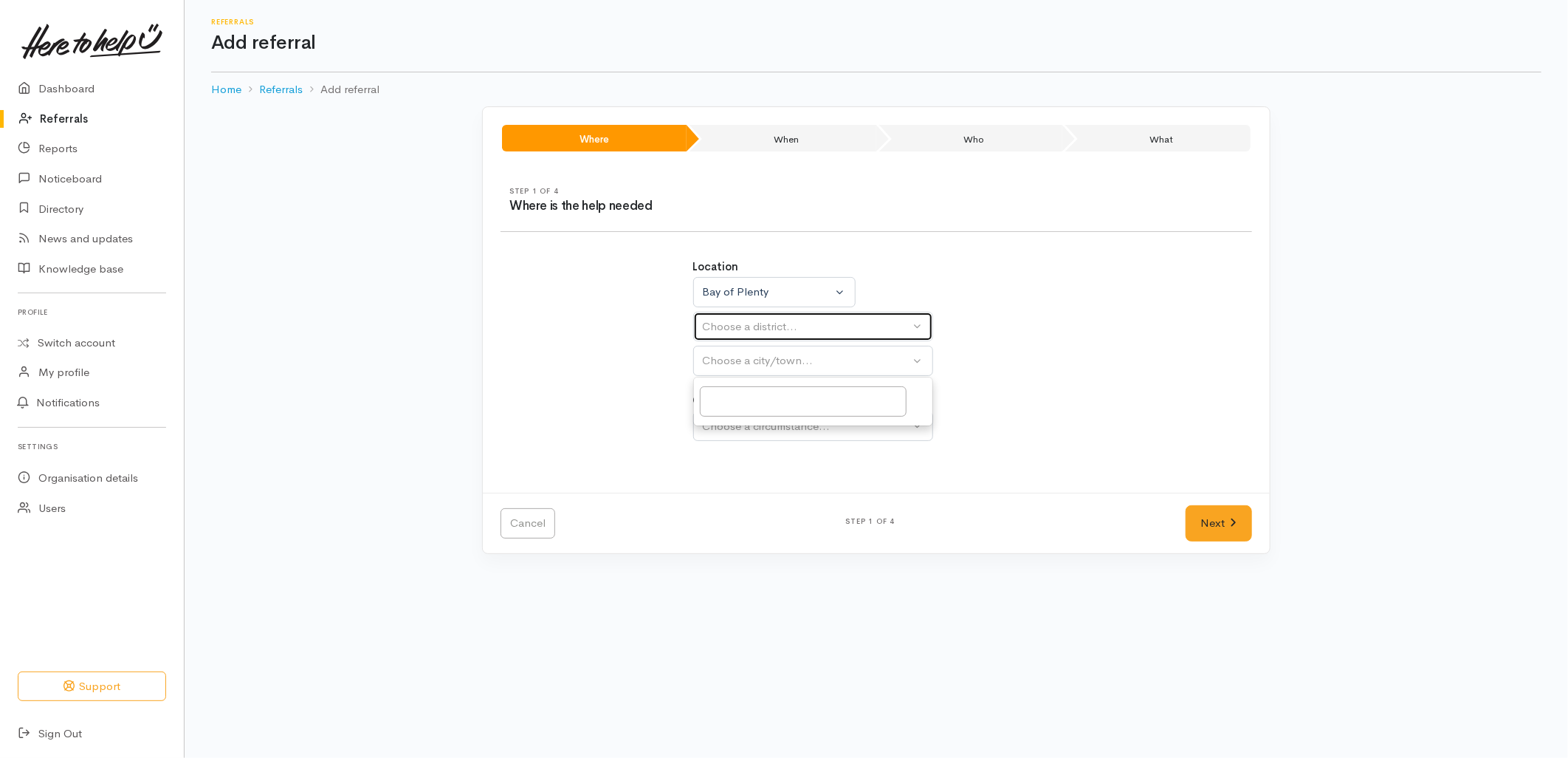
click at [753, 325] on div "Choose a district..." at bounding box center [806, 326] width 208 height 17
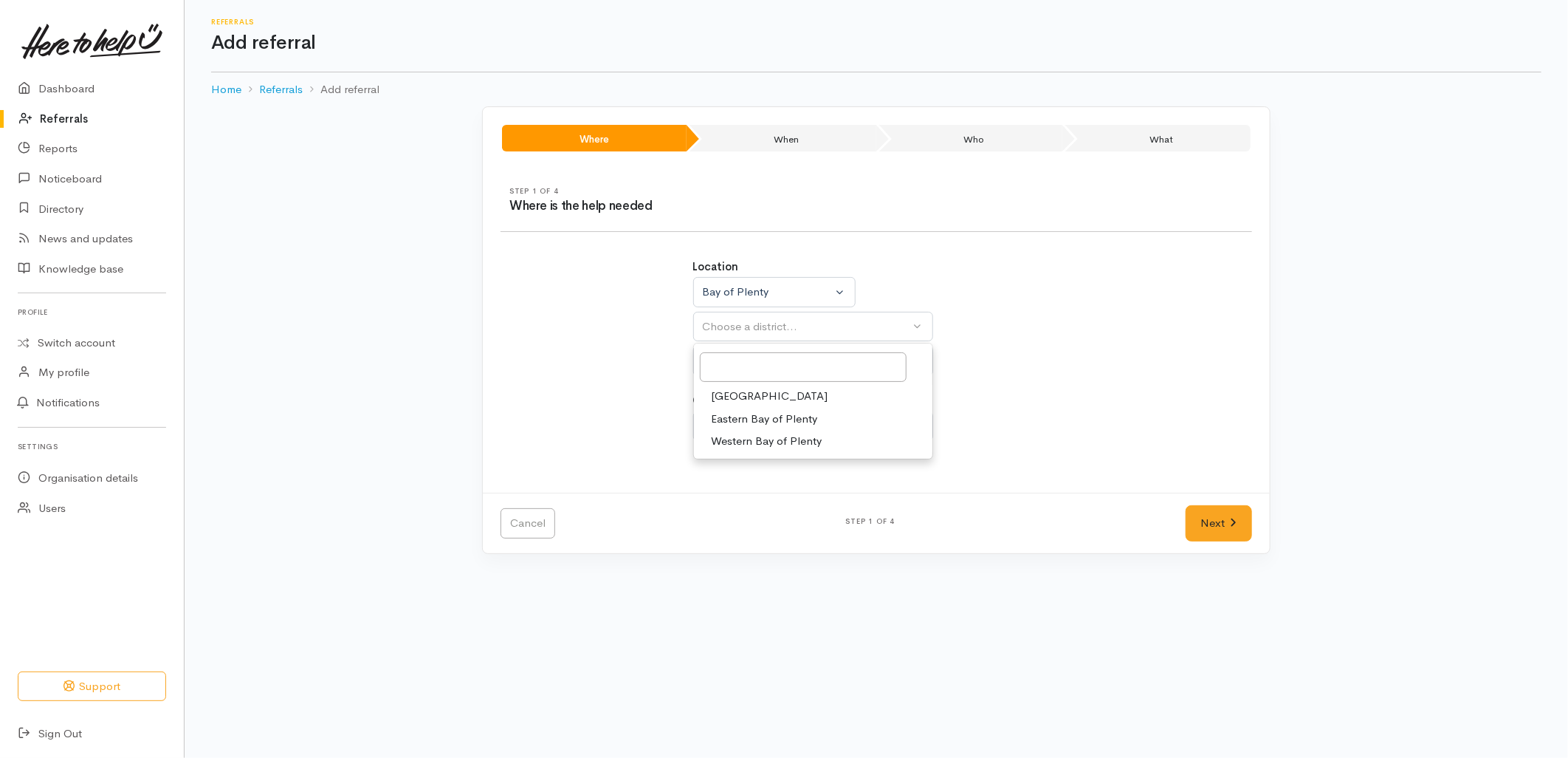
click at [748, 394] on span "[GEOGRAPHIC_DATA]" at bounding box center [770, 396] width 117 height 17
select select "6"
select select
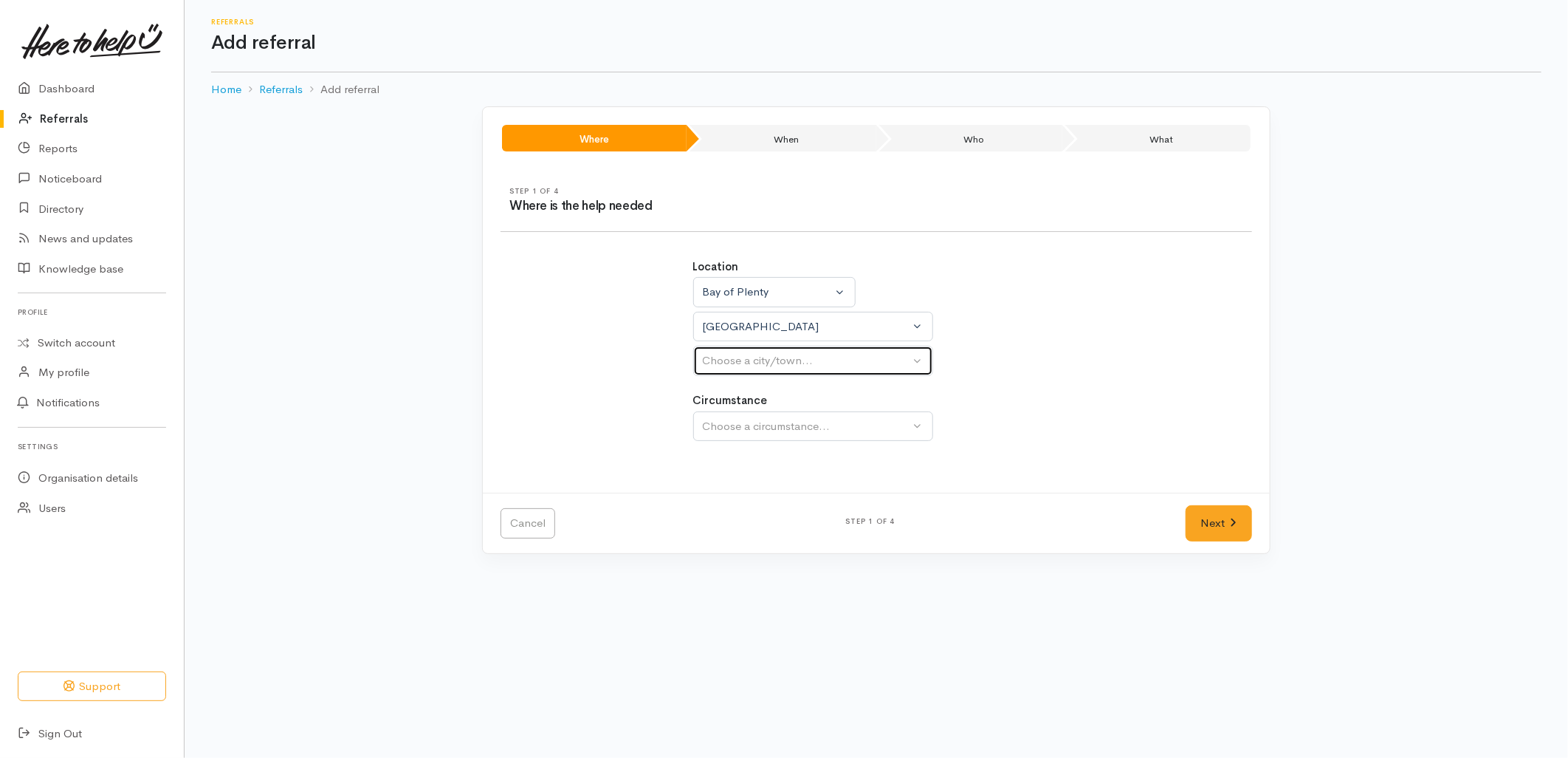
click at [758, 365] on div "Choose a city/town..." at bounding box center [806, 360] width 208 height 17
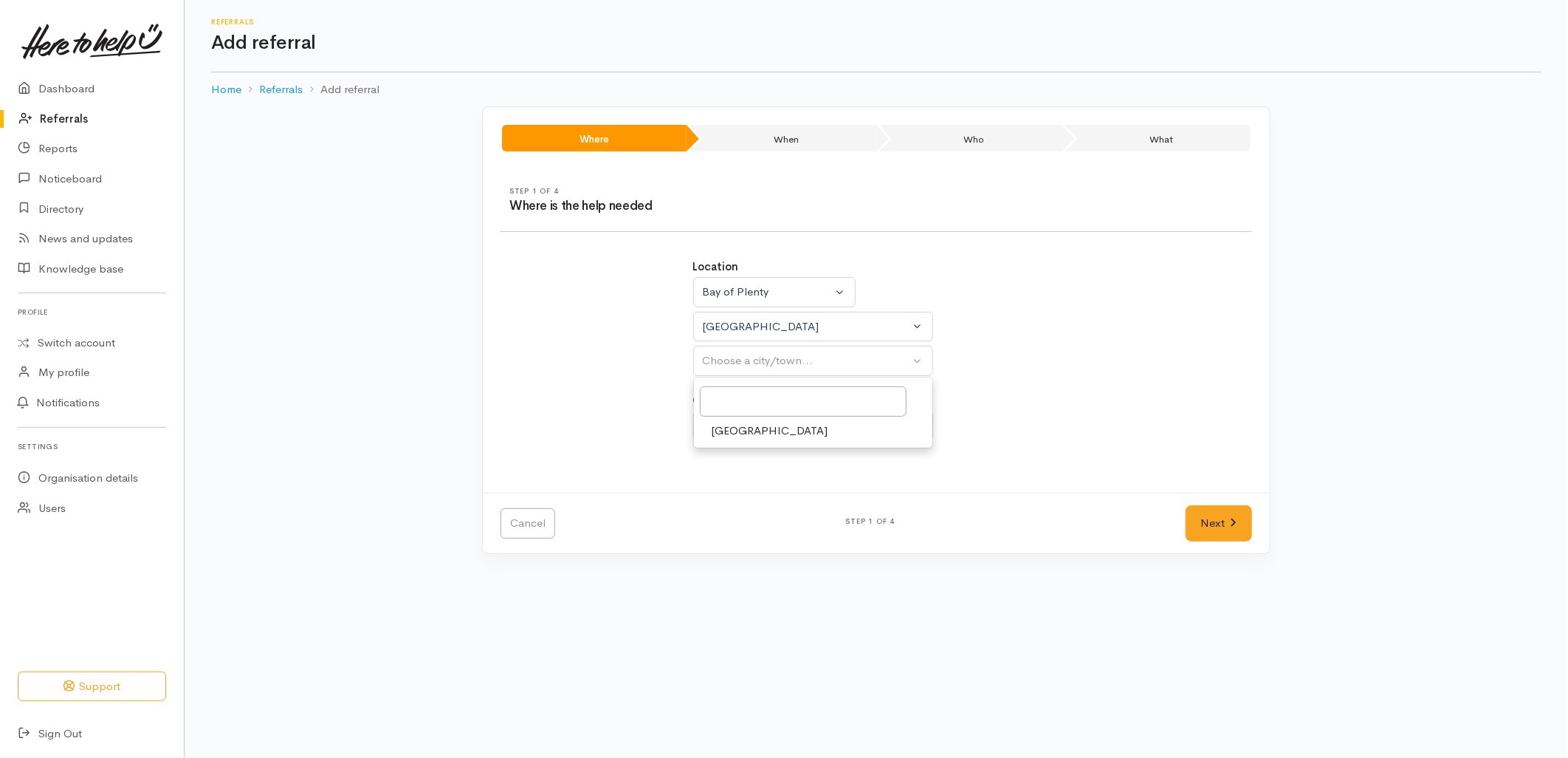
click at [759, 431] on link "[GEOGRAPHIC_DATA]" at bounding box center [813, 431] width 238 height 23
select select "4"
click at [759, 426] on div "Choose a circumstance..." at bounding box center [806, 426] width 208 height 17
click at [760, 495] on span "Community" at bounding box center [740, 496] width 56 height 17
select select "2"
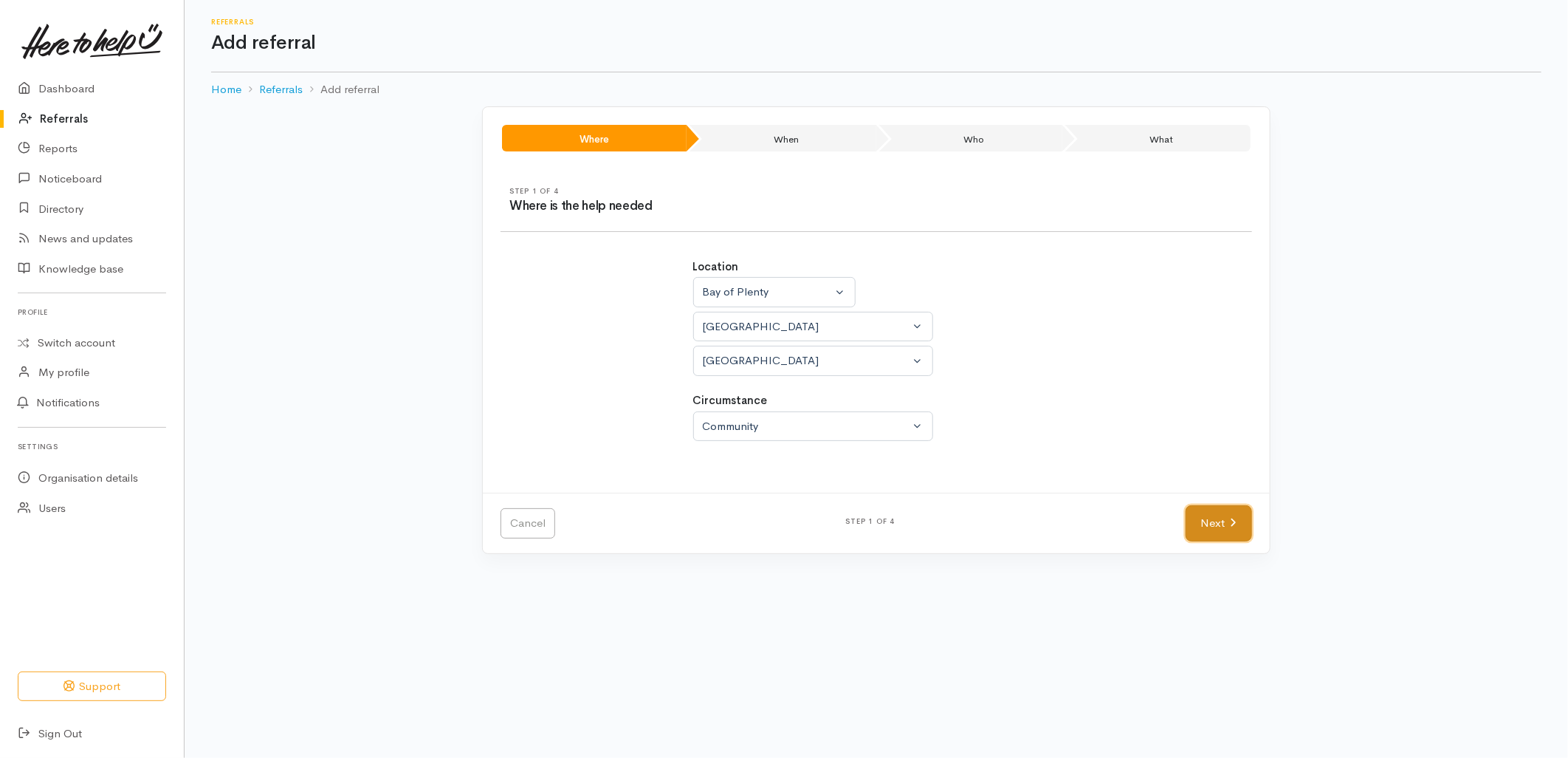
click at [1245, 516] on link "Next" at bounding box center [1219, 523] width 66 height 36
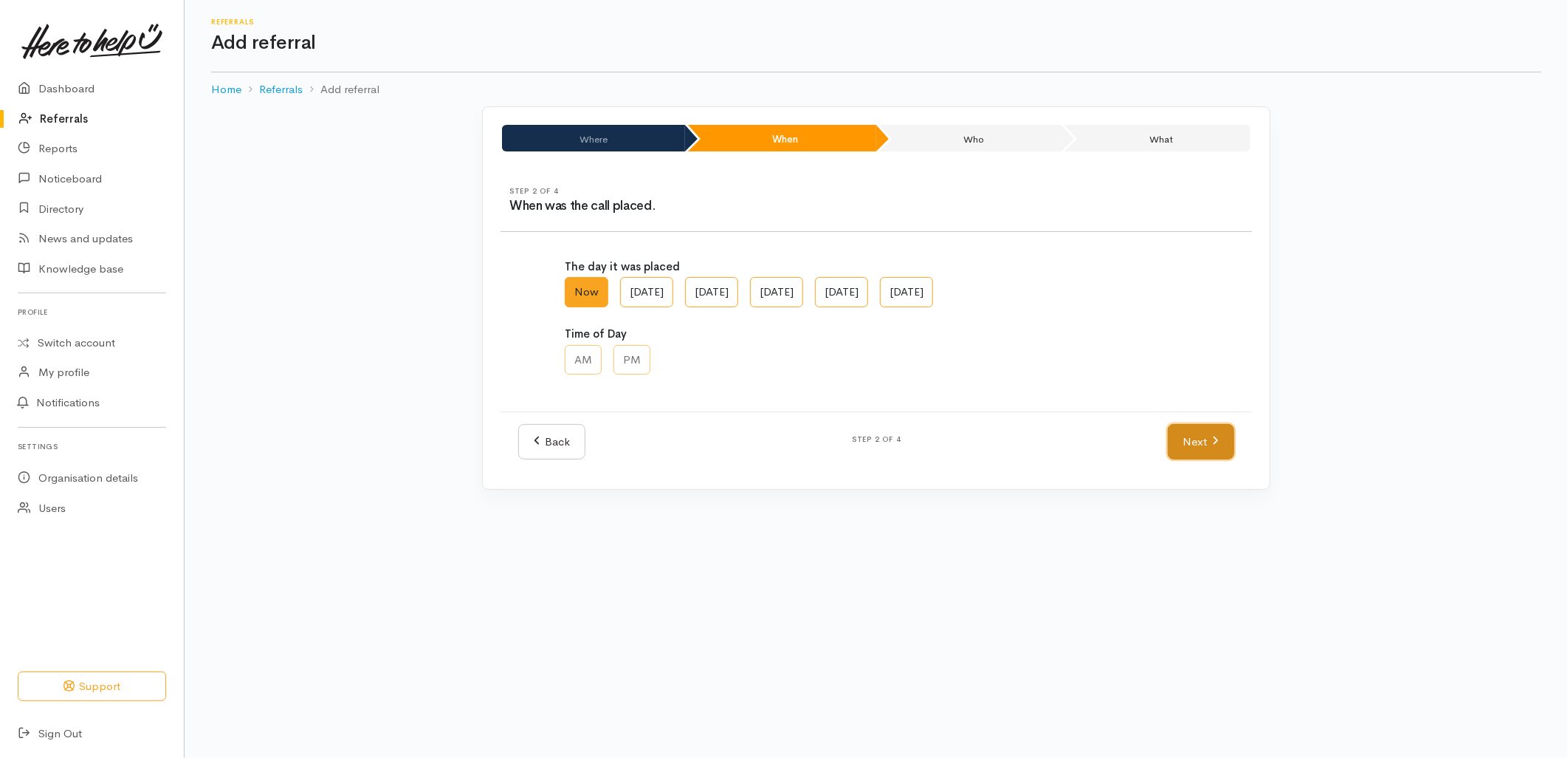
click at [1187, 438] on link "Next" at bounding box center [1201, 442] width 66 height 36
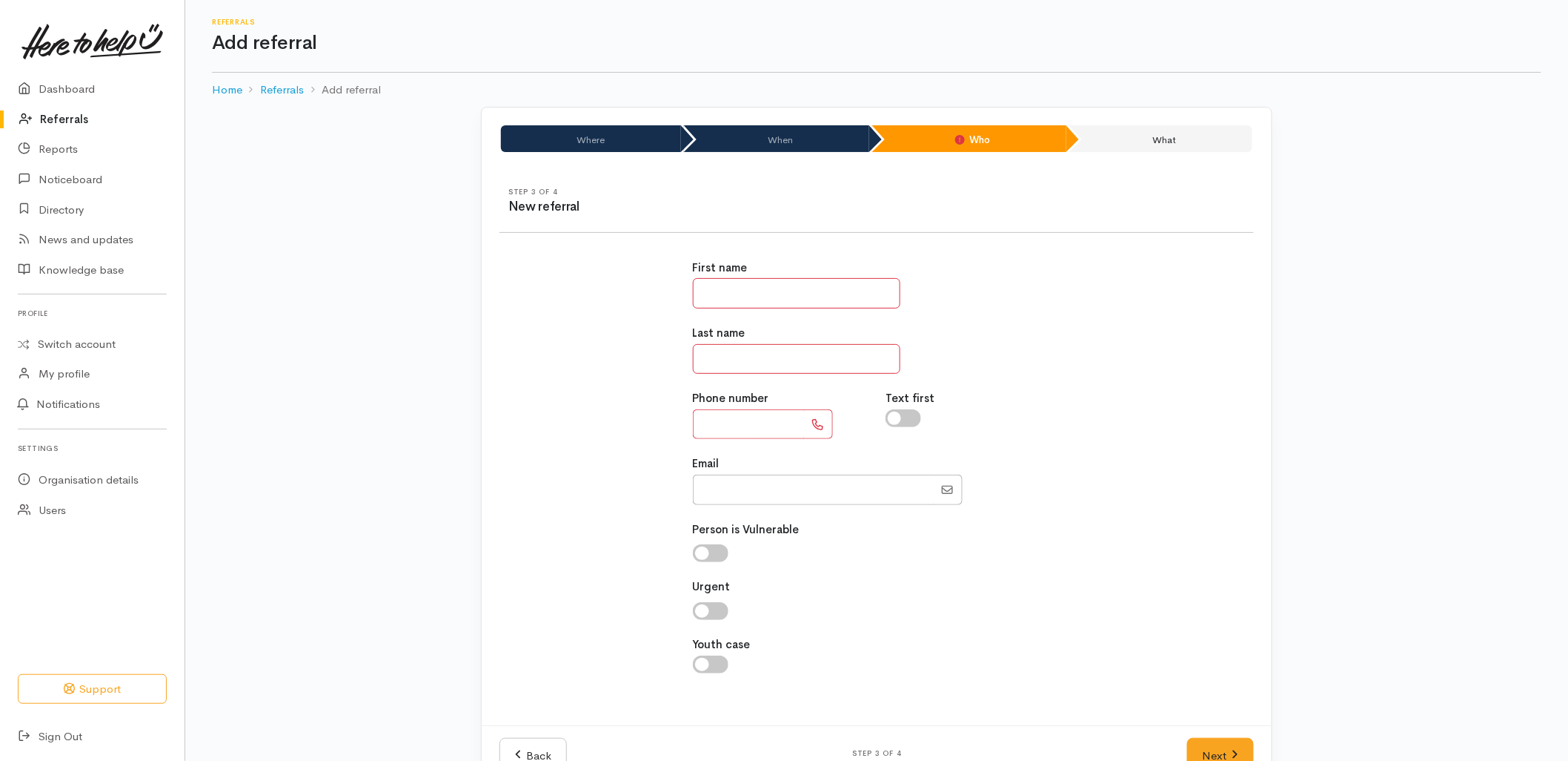
drag, startPoint x: 790, startPoint y: 279, endPoint x: 787, endPoint y: 290, distance: 11.4
click at [790, 279] on input "text" at bounding box center [796, 294] width 208 height 31
click at [545, 760] on html "Support Your 'Here to help u' liaison Your contact within the 'Here to help u' …" at bounding box center [784, 380] width 1568 height 761
click at [541, 749] on link "Back" at bounding box center [533, 756] width 67 height 37
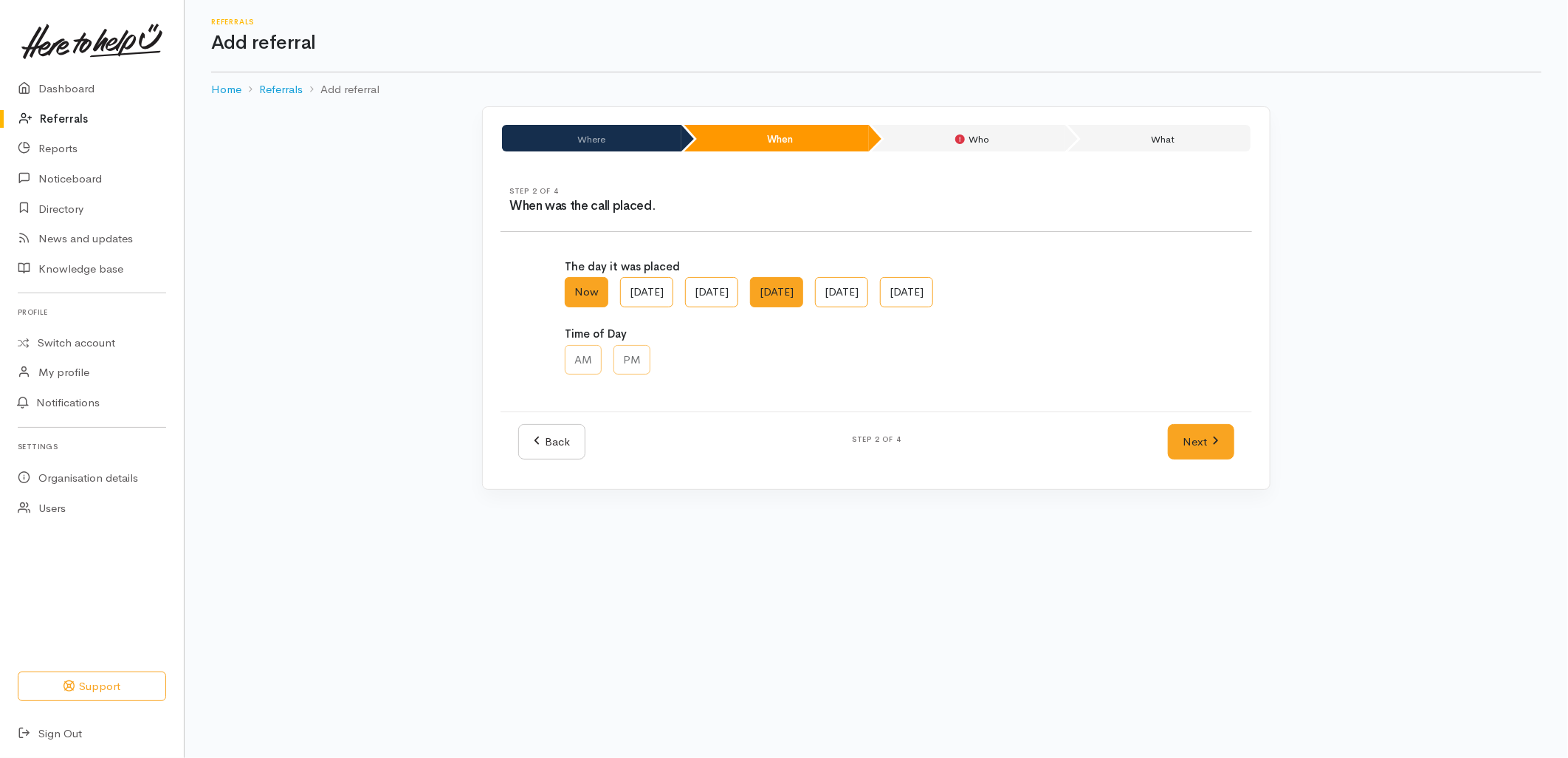
click at [803, 293] on label "Fri, Oct 03" at bounding box center [776, 293] width 53 height 31
click at [759, 287] on AM "Fri, Oct 03" at bounding box center [754, 281] width 9 height 9
radio AM "true"
click at [640, 358] on label "PM" at bounding box center [632, 360] width 37 height 31
click at [623, 354] on input "PM" at bounding box center [618, 349] width 9 height 9
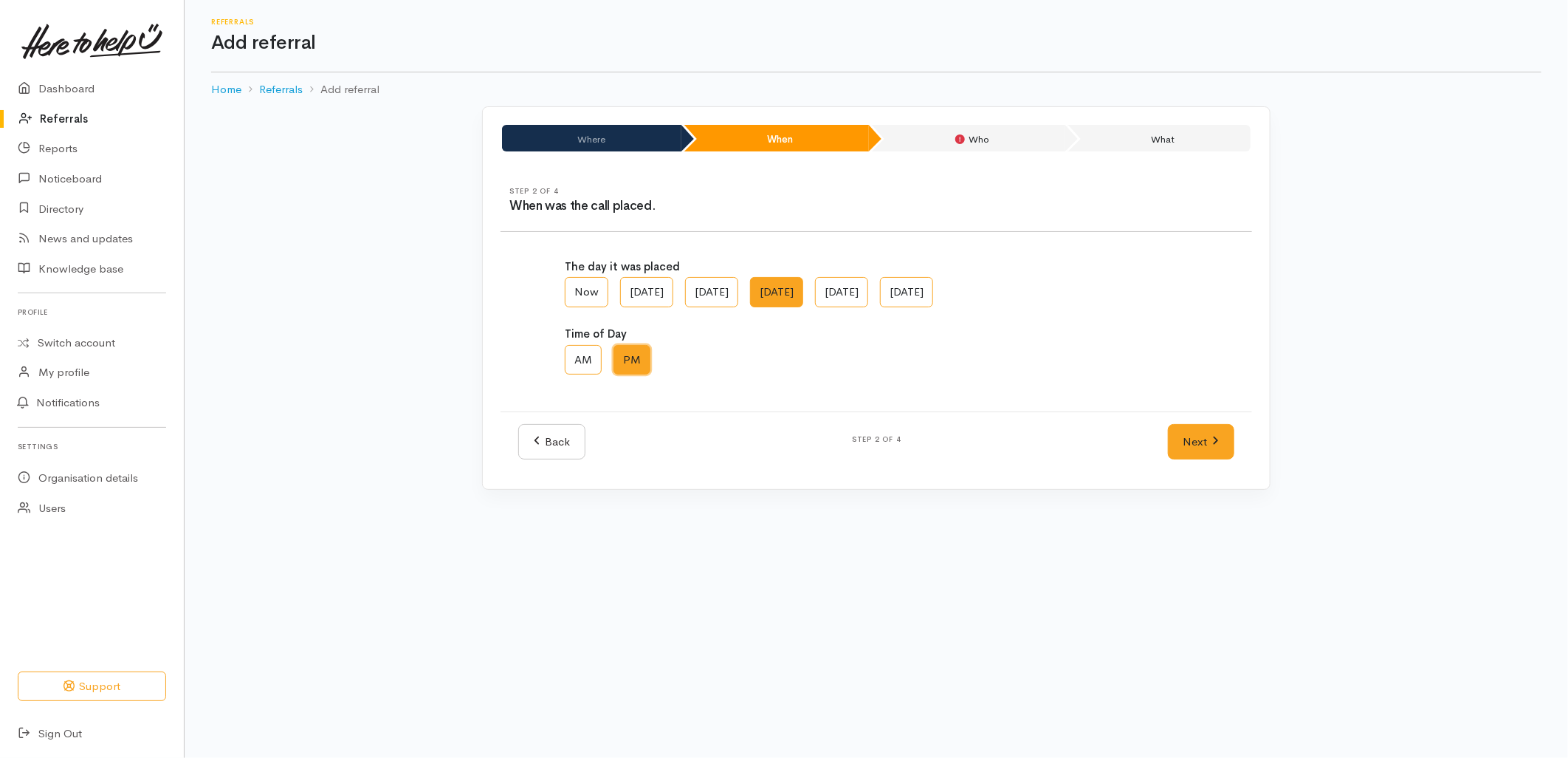
radio input "true"
click at [1204, 440] on link "Next" at bounding box center [1201, 442] width 66 height 36
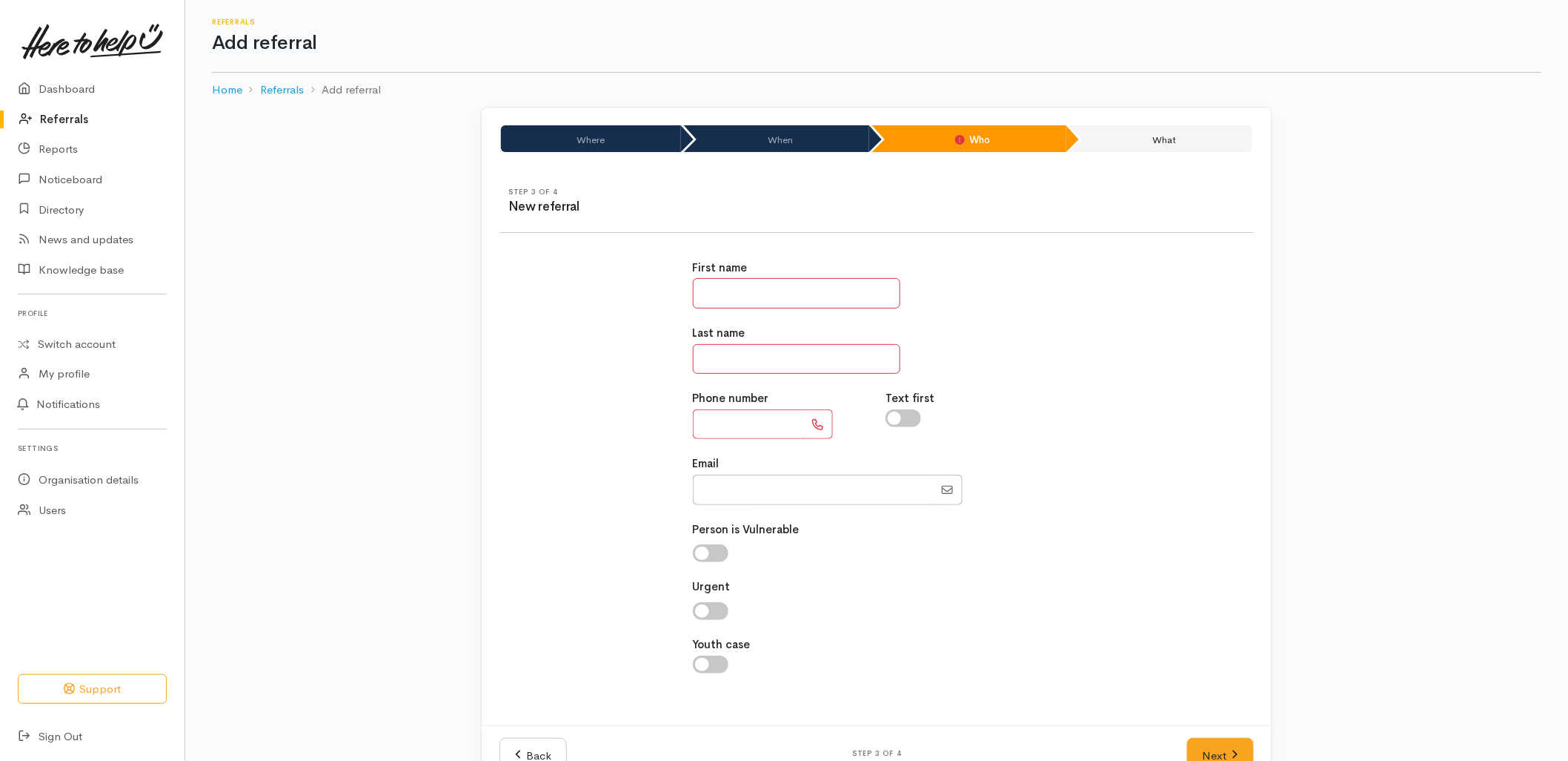
drag, startPoint x: 744, startPoint y: 287, endPoint x: 658, endPoint y: 280, distance: 86.3
click at [744, 287] on input "text" at bounding box center [796, 294] width 208 height 31
type input "****"
type input "*"
type input "****"
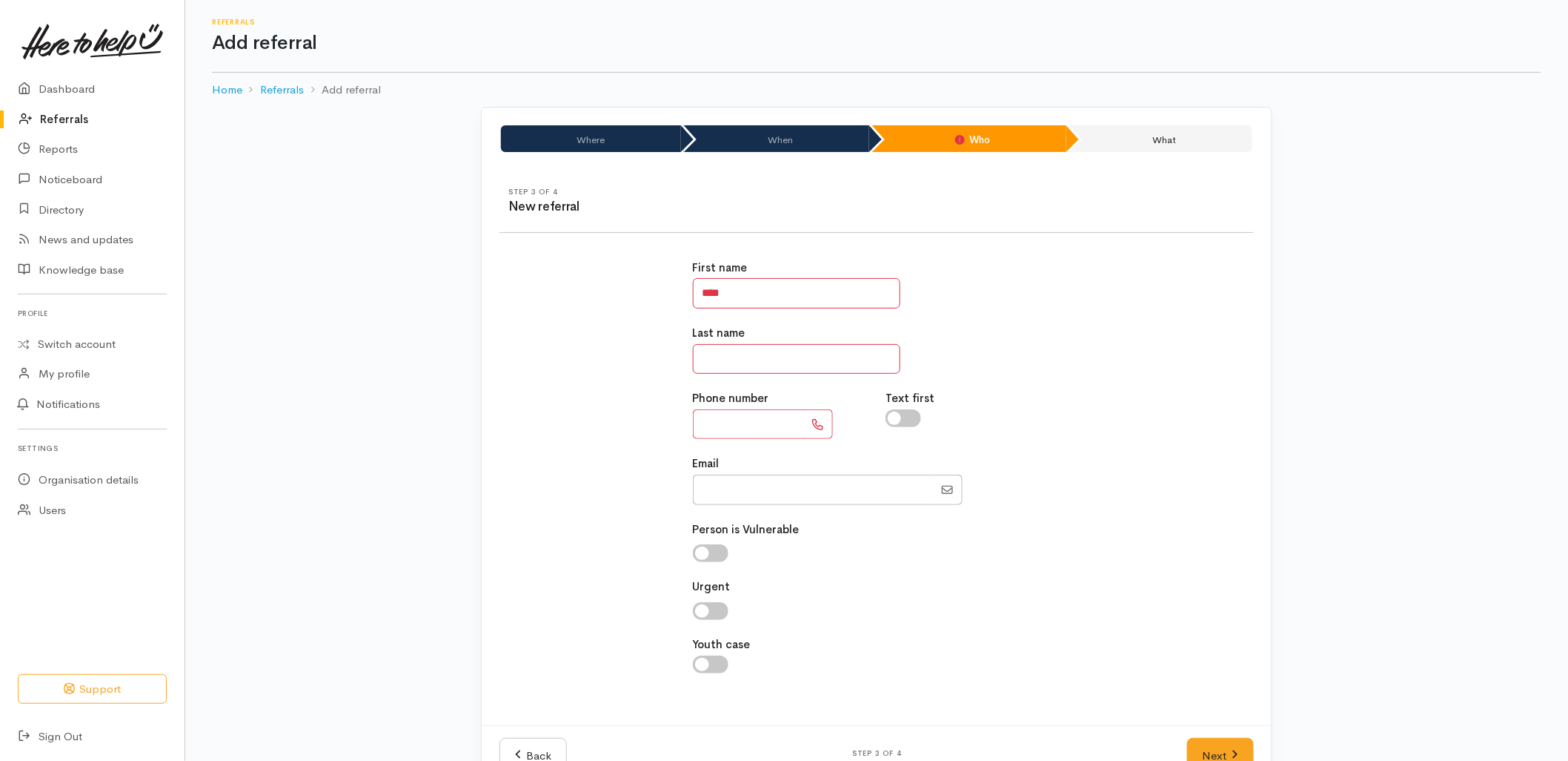
type input "*"
type input "**********"
click at [849, 617] on div at bounding box center [876, 610] width 368 height 18
click at [1221, 747] on link "Next" at bounding box center [1220, 756] width 66 height 37
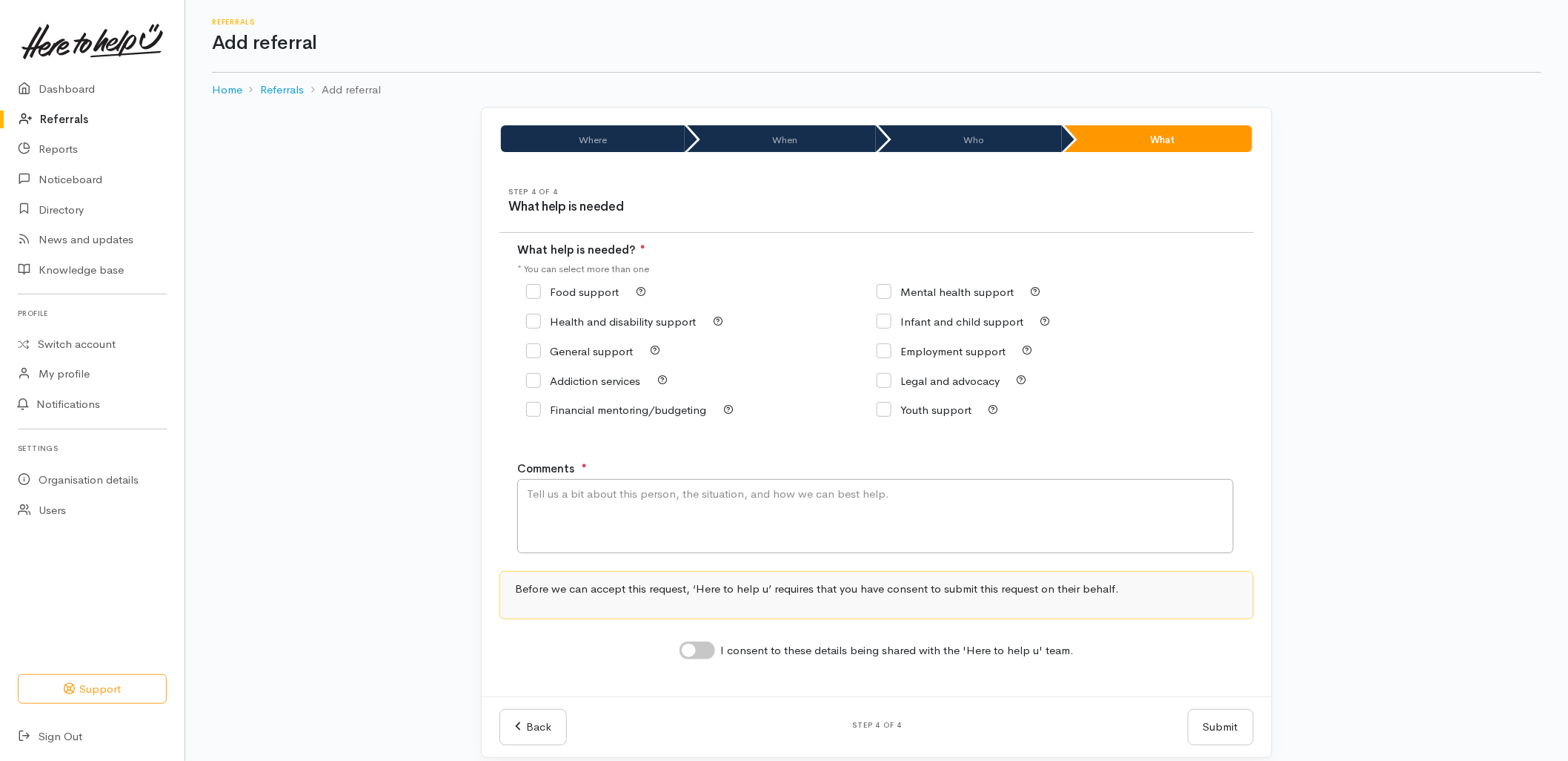
click at [589, 350] on input "General support" at bounding box center [579, 351] width 106 height 11
checkbox input "true"
click at [673, 521] on textarea "Comments" at bounding box center [875, 516] width 716 height 74
type textarea "F"
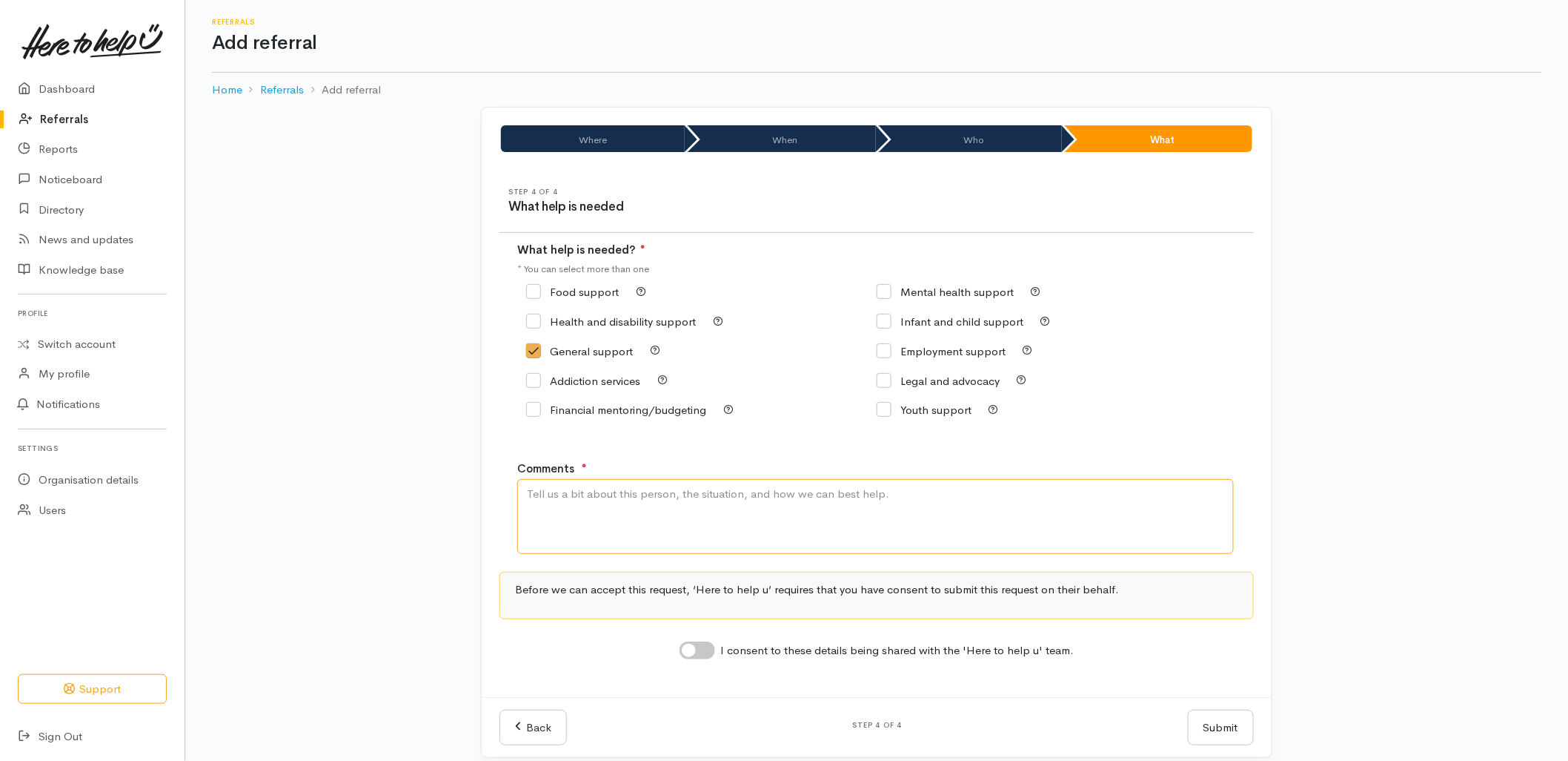
type textarea "F"
type textarea "R"
type textarea "W"
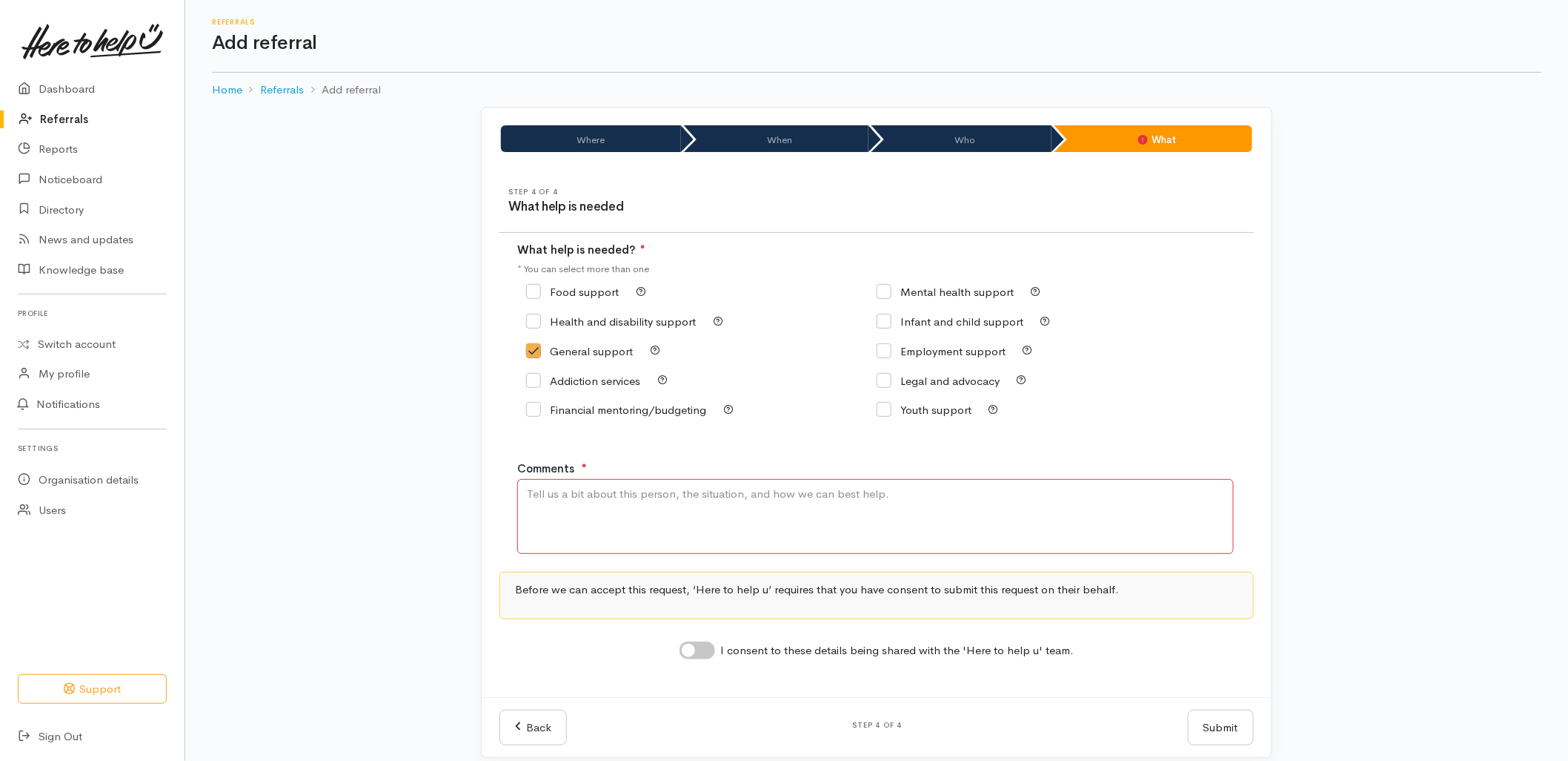
click at [704, 658] on input "I consent to these details being shared with the 'Here to help u' team." at bounding box center [698, 649] width 36 height 18
checkbox input "true"
click at [1228, 733] on button "Submit" at bounding box center [1221, 728] width 66 height 37
click at [785, 506] on textarea "Comments" at bounding box center [875, 516] width 716 height 74
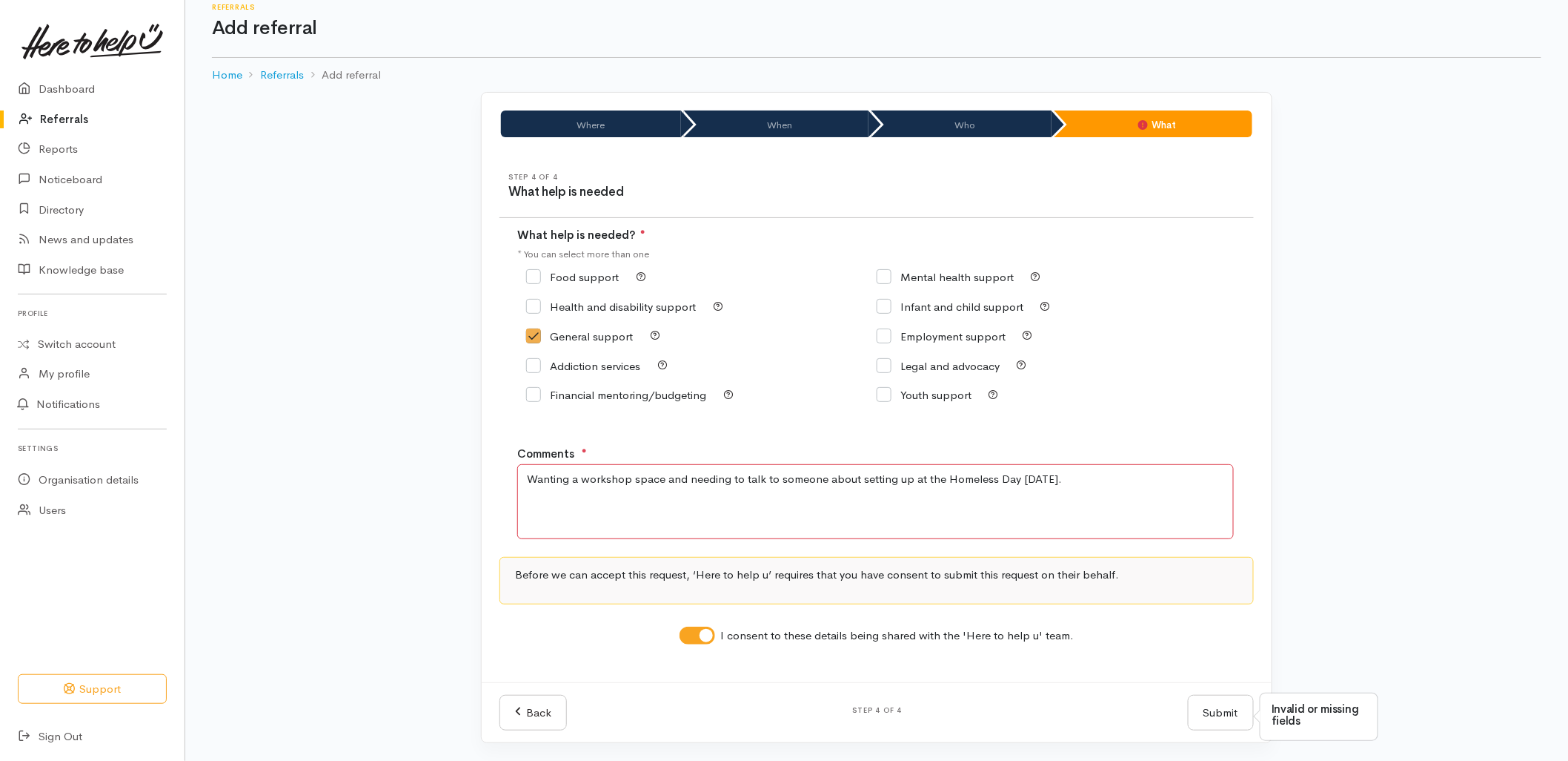
scroll to position [19, 0]
type textarea "Wanting a workshop space and needing to talk to someone about setting up at the…"
click at [1217, 712] on div "Submit Submit" at bounding box center [1221, 712] width 83 height 37
click at [1217, 712] on button "Submit" at bounding box center [1221, 712] width 66 height 37
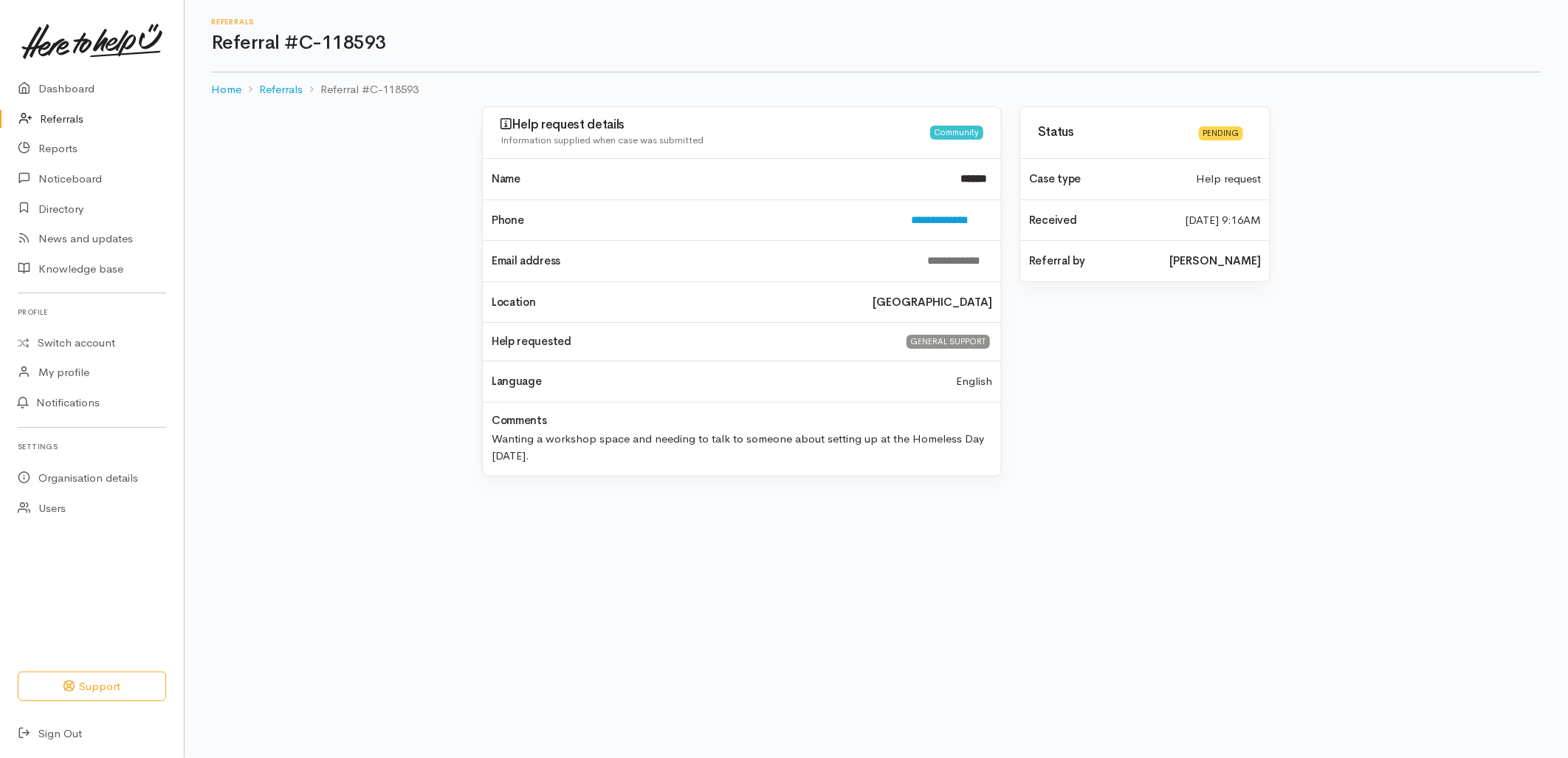
click at [729, 341] on h4 "Help requested" at bounding box center [689, 341] width 395 height 13
click at [49, 117] on link "Referrals" at bounding box center [92, 120] width 184 height 31
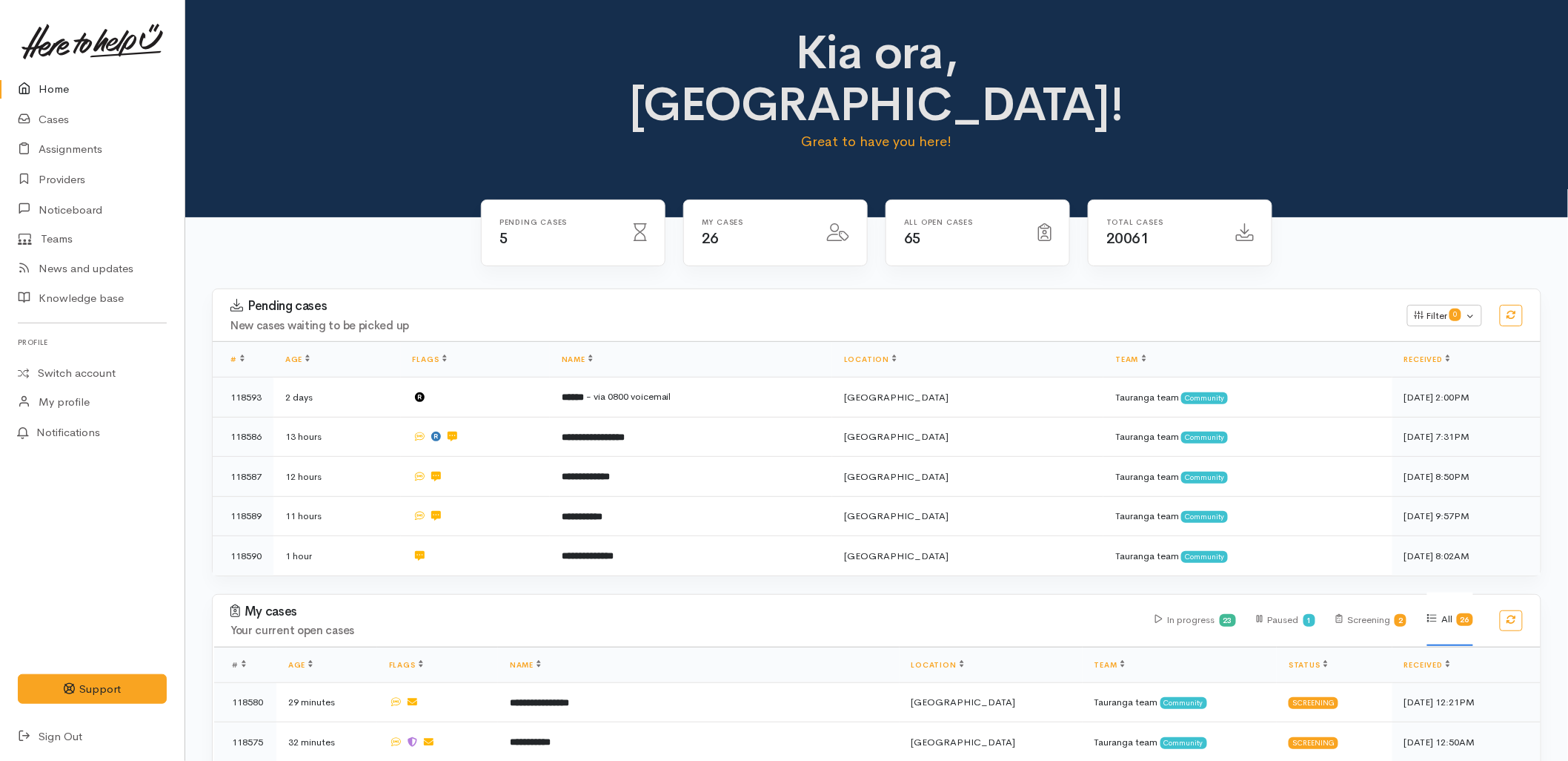
click at [85, 86] on link "Home" at bounding box center [92, 89] width 185 height 31
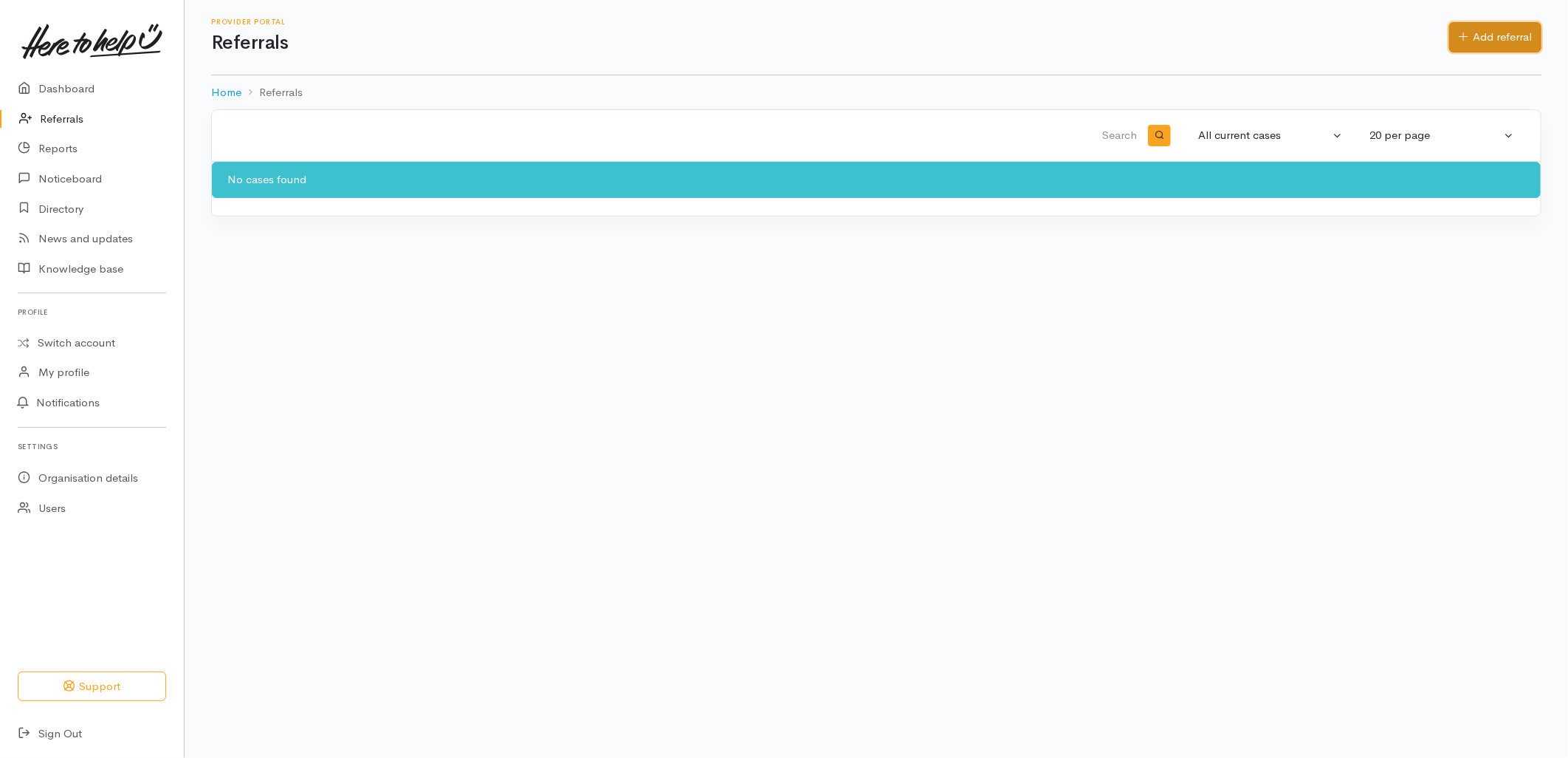
click at [1504, 38] on link "Add referral" at bounding box center [1495, 37] width 92 height 31
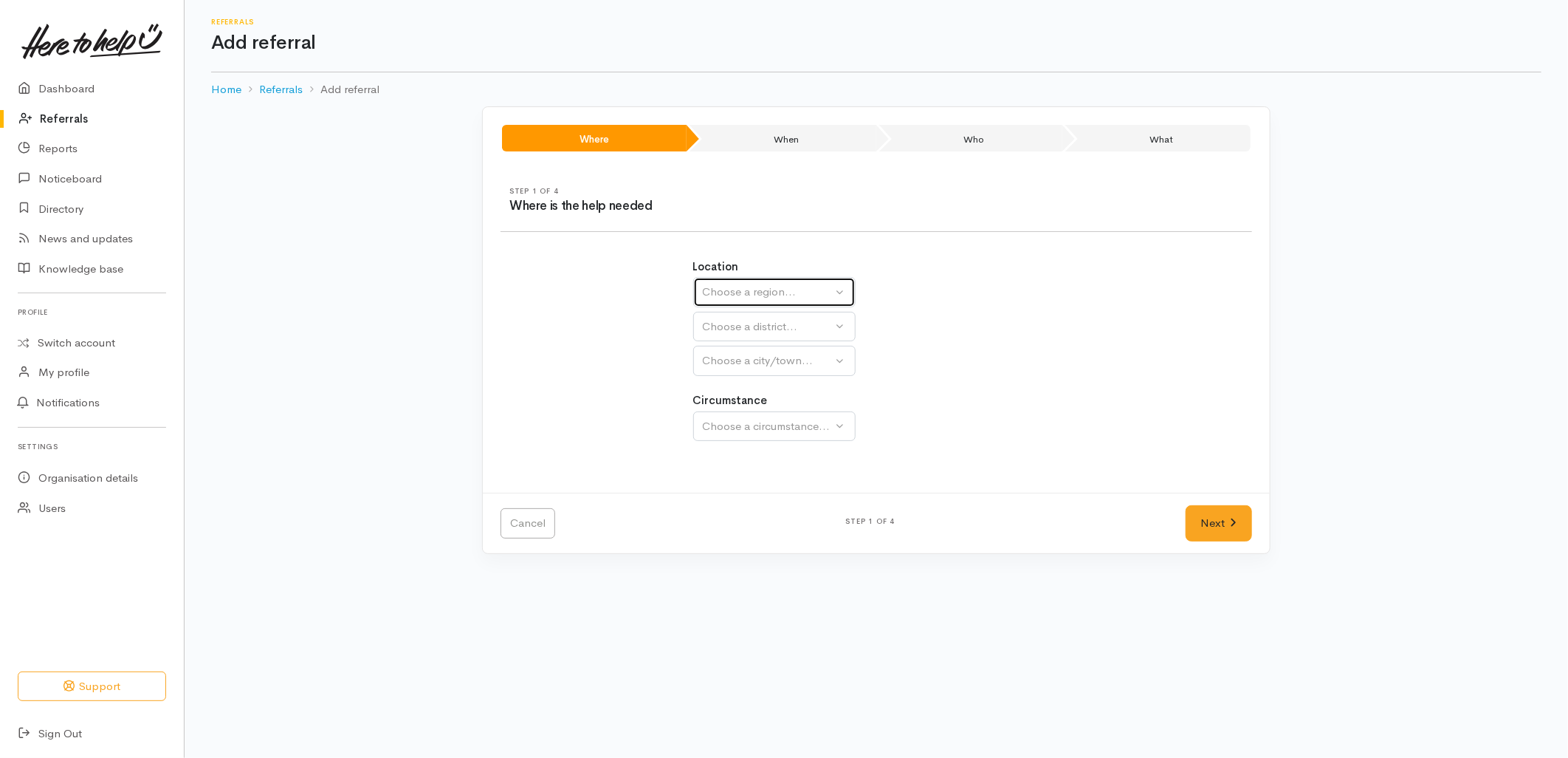
click at [754, 293] on div "Choose a region..." at bounding box center [767, 292] width 130 height 17
click at [759, 408] on span "Bay of Plenty" at bounding box center [745, 407] width 66 height 17
select select "4"
select select
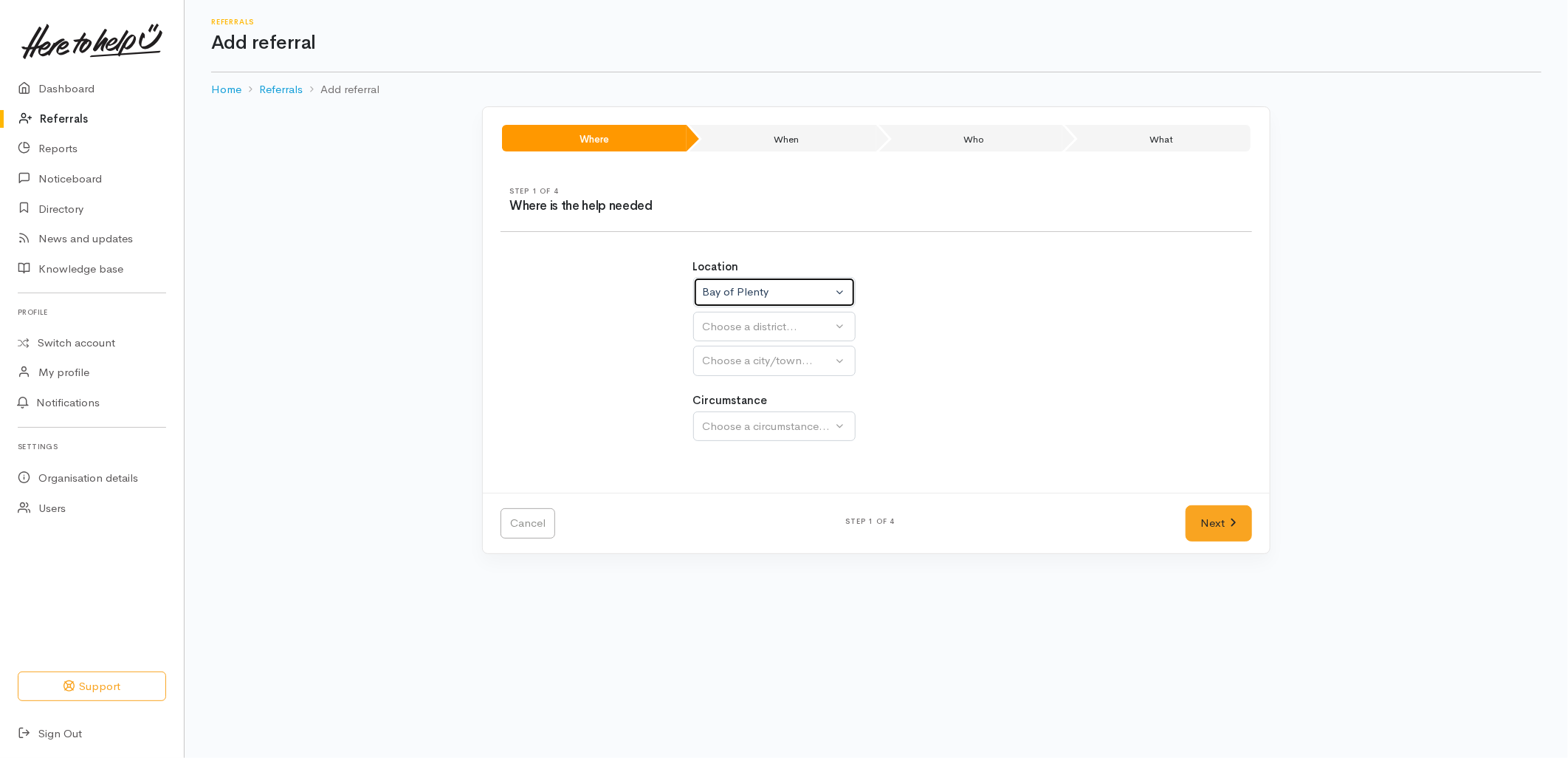
select select
click at [740, 320] on div "Choose a district..." at bounding box center [806, 326] width 208 height 17
click at [748, 387] on span "[GEOGRAPHIC_DATA]" at bounding box center [770, 396] width 117 height 17
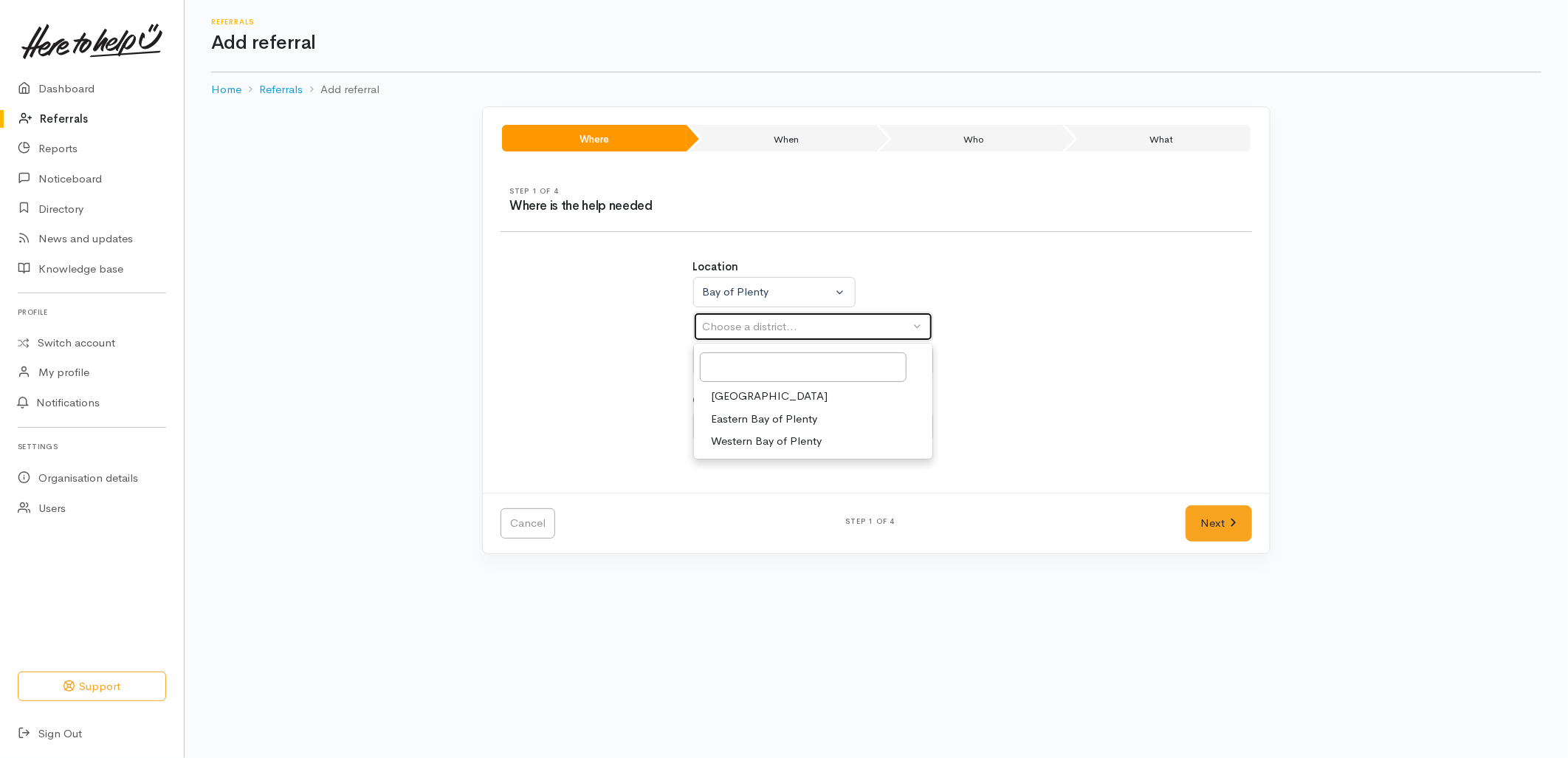
select select "6"
select select
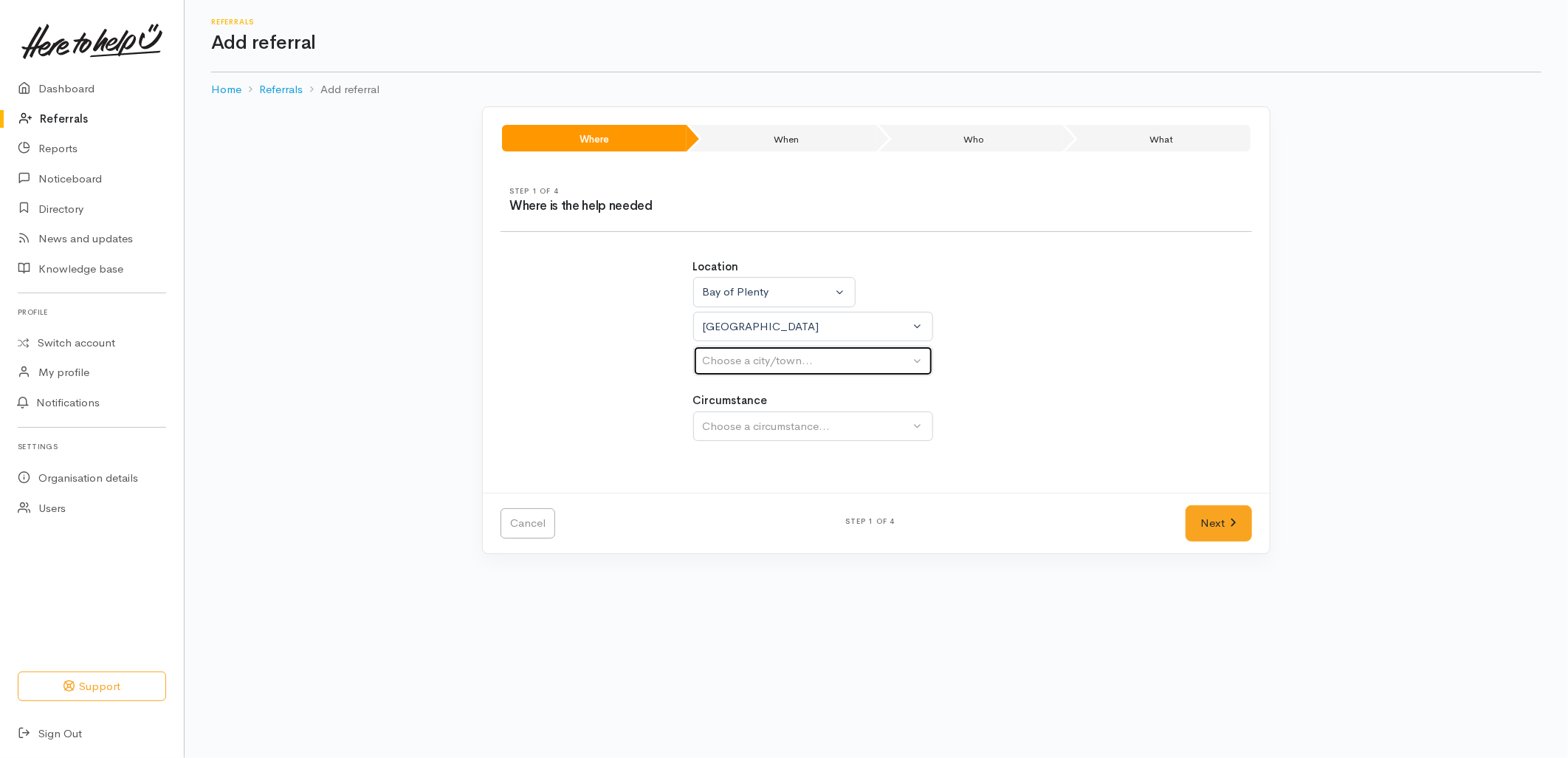
click at [749, 370] on button "Choose a city/town..." at bounding box center [813, 361] width 240 height 31
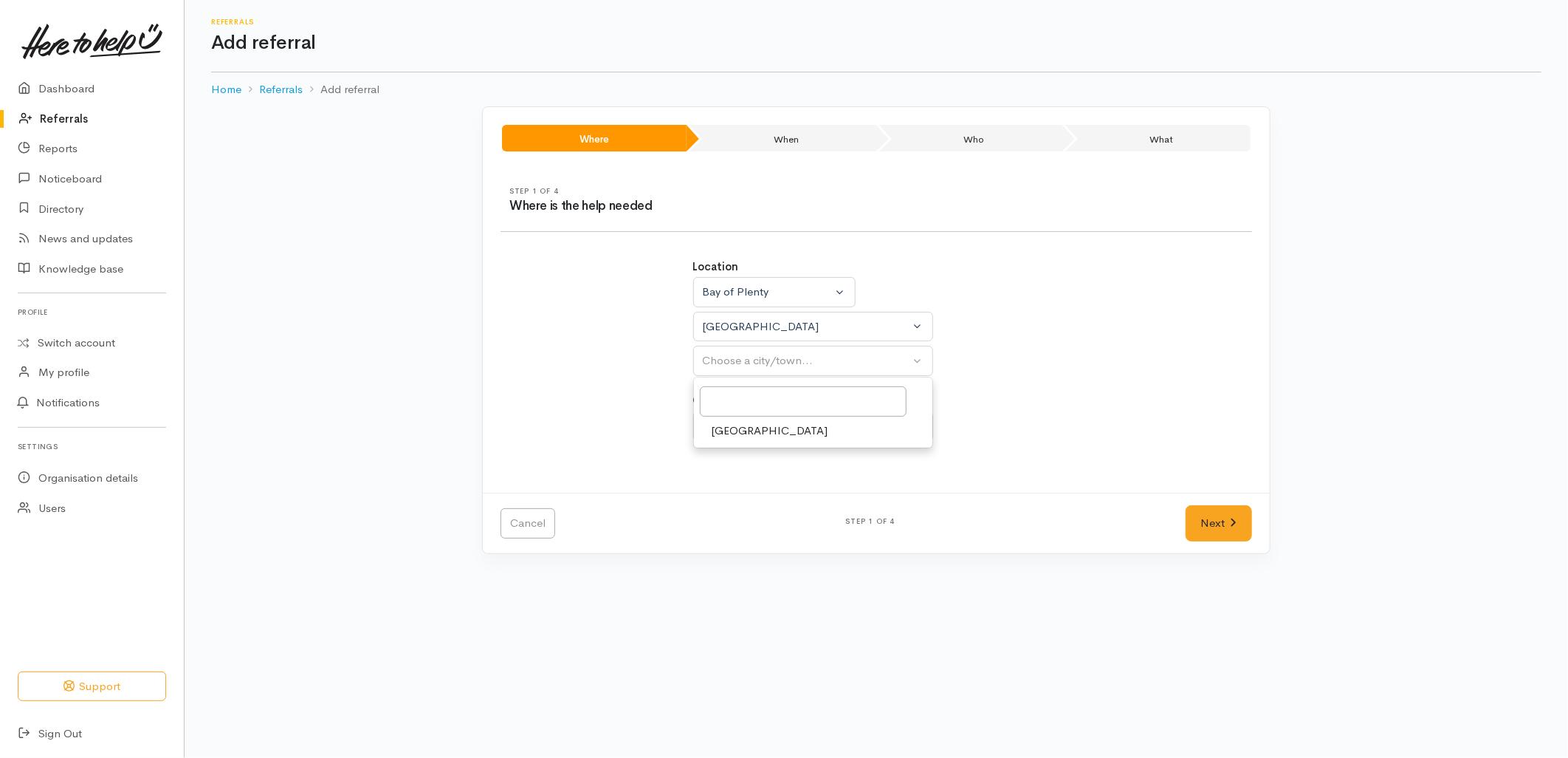
click at [729, 431] on span "Tauranga" at bounding box center [770, 431] width 117 height 17
select select "4"
click at [729, 421] on div "Choose a circumstance..." at bounding box center [806, 426] width 208 height 17
click at [735, 438] on button "Choose a circumstance..." at bounding box center [813, 426] width 240 height 31
click at [725, 490] on span "Community" at bounding box center [740, 496] width 56 height 17
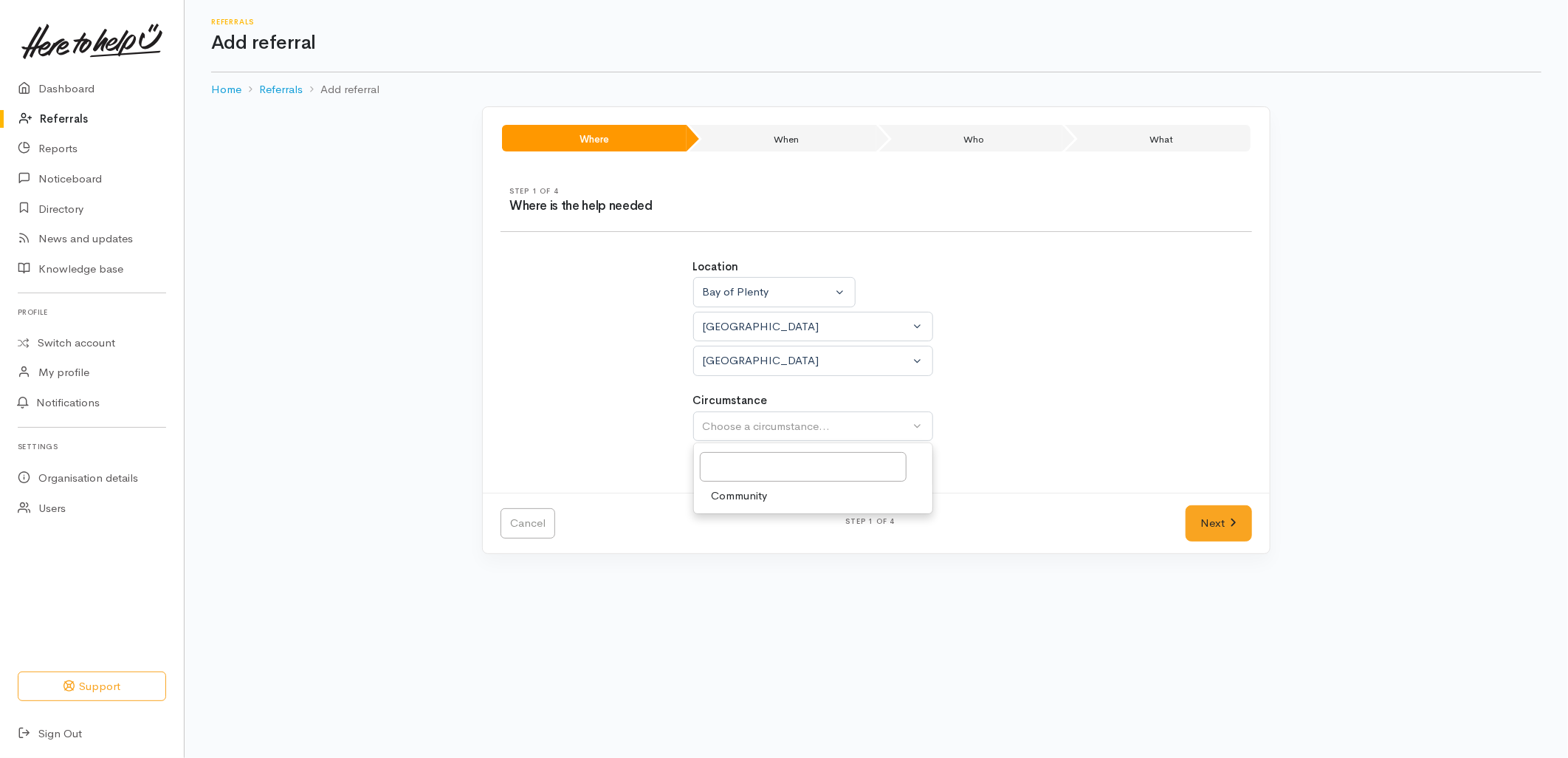
select select "2"
click at [1218, 521] on link "Next" at bounding box center [1219, 523] width 66 height 36
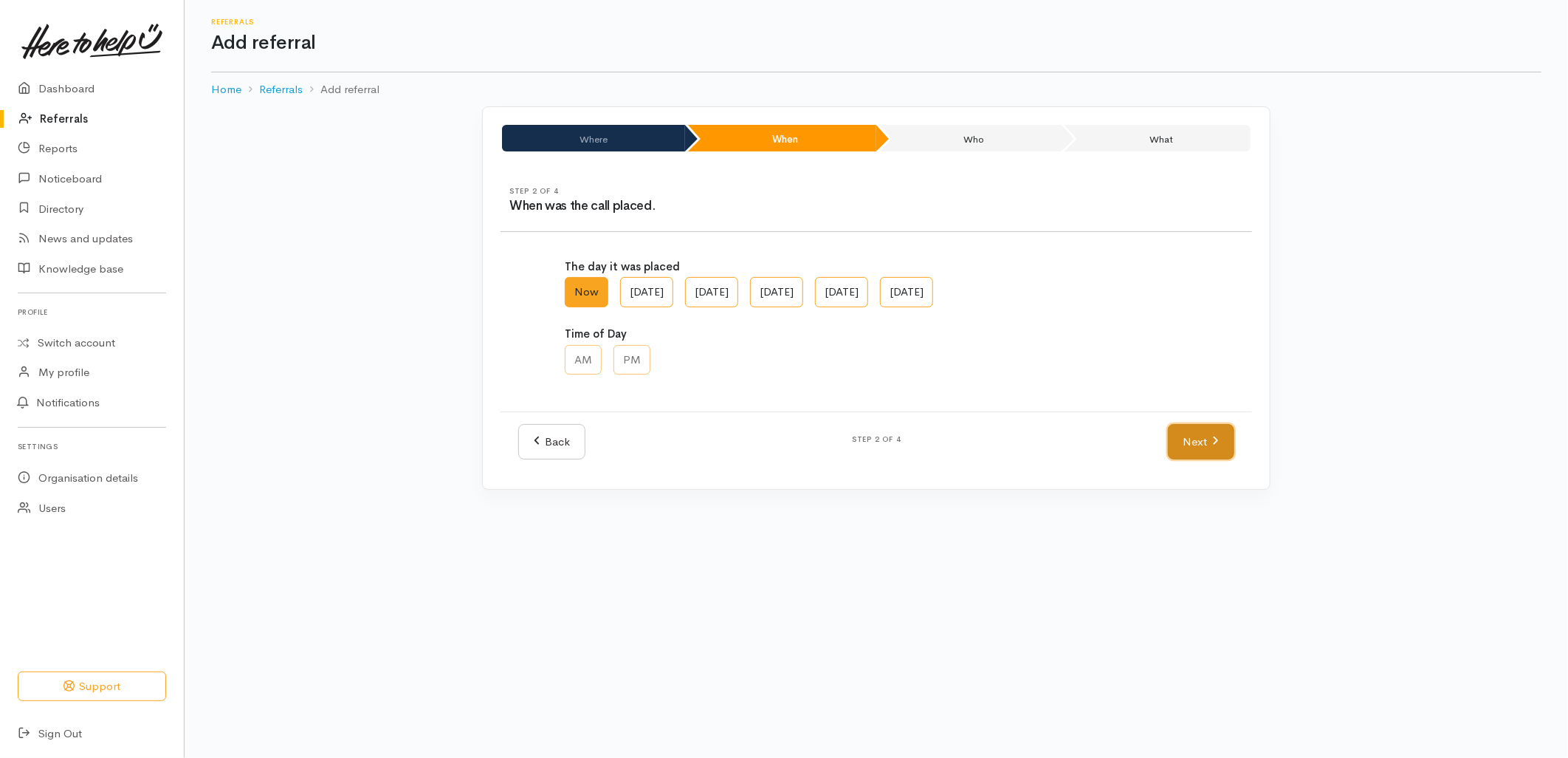
click at [1215, 444] on icon at bounding box center [1215, 440] width 7 height 11
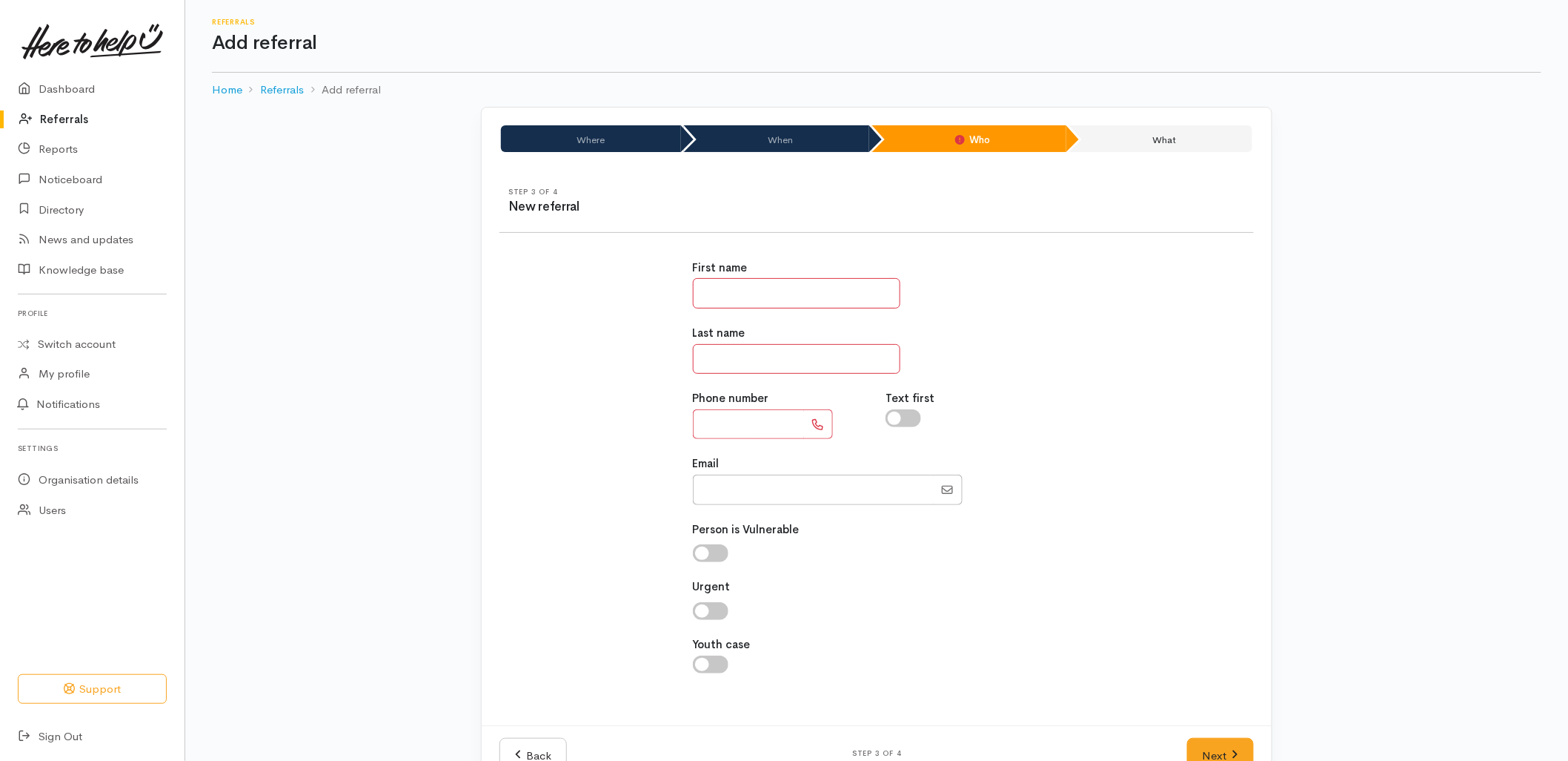
click at [797, 297] on input "text" at bounding box center [796, 294] width 208 height 31
type input "****"
type input "*"
type input "**********"
click at [1224, 745] on link "Next" at bounding box center [1220, 756] width 66 height 37
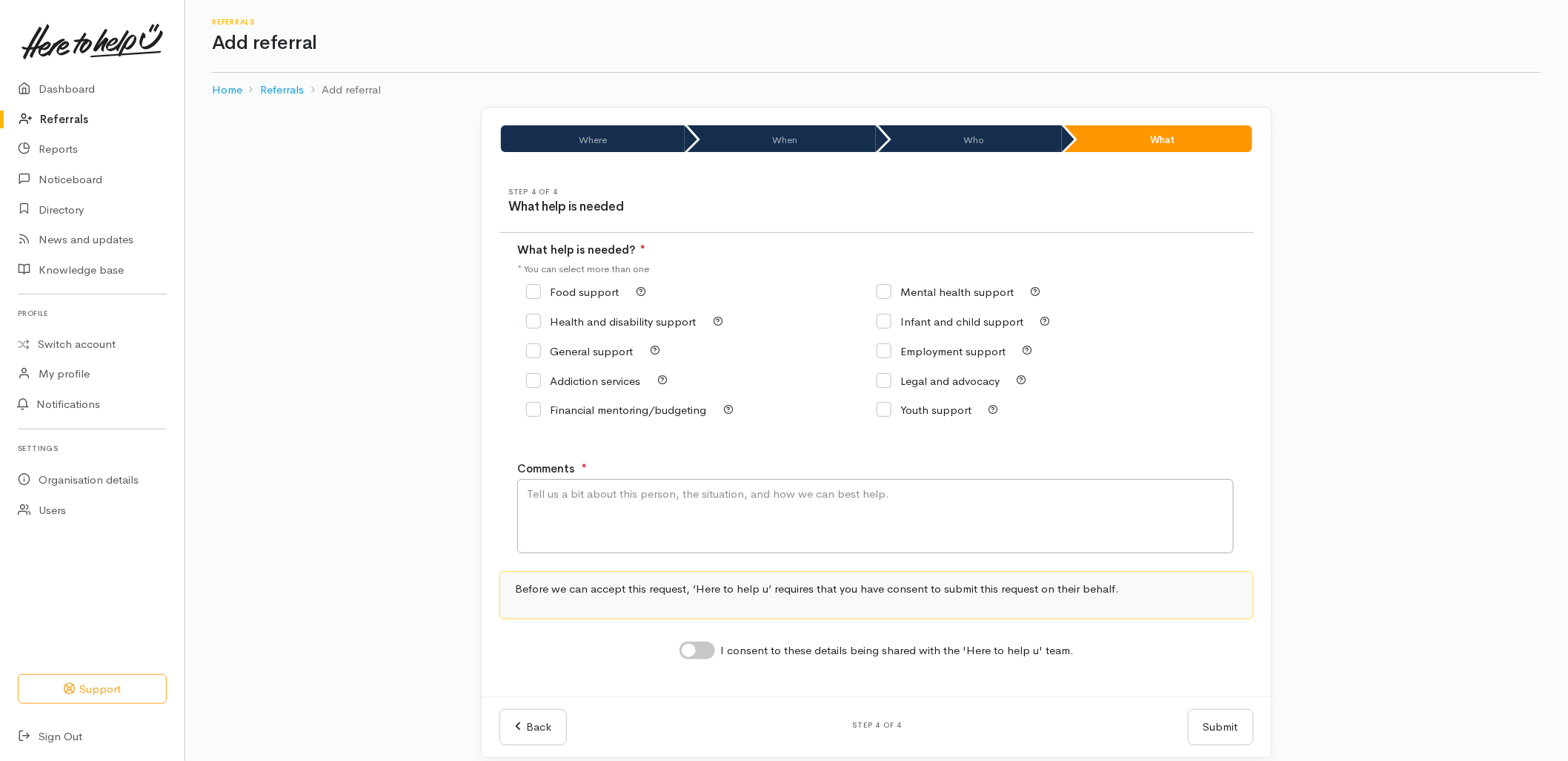
click at [601, 352] on input "General support" at bounding box center [579, 351] width 106 height 11
checkbox input "true"
click at [640, 525] on textarea "Comments" at bounding box center [875, 516] width 716 height 74
type textarea "Wanting support with getting a workshop space and needs to talk to someone abou…"
click at [702, 653] on input "I consent to these details being shared with the 'Here to help u' team." at bounding box center [698, 649] width 36 height 18
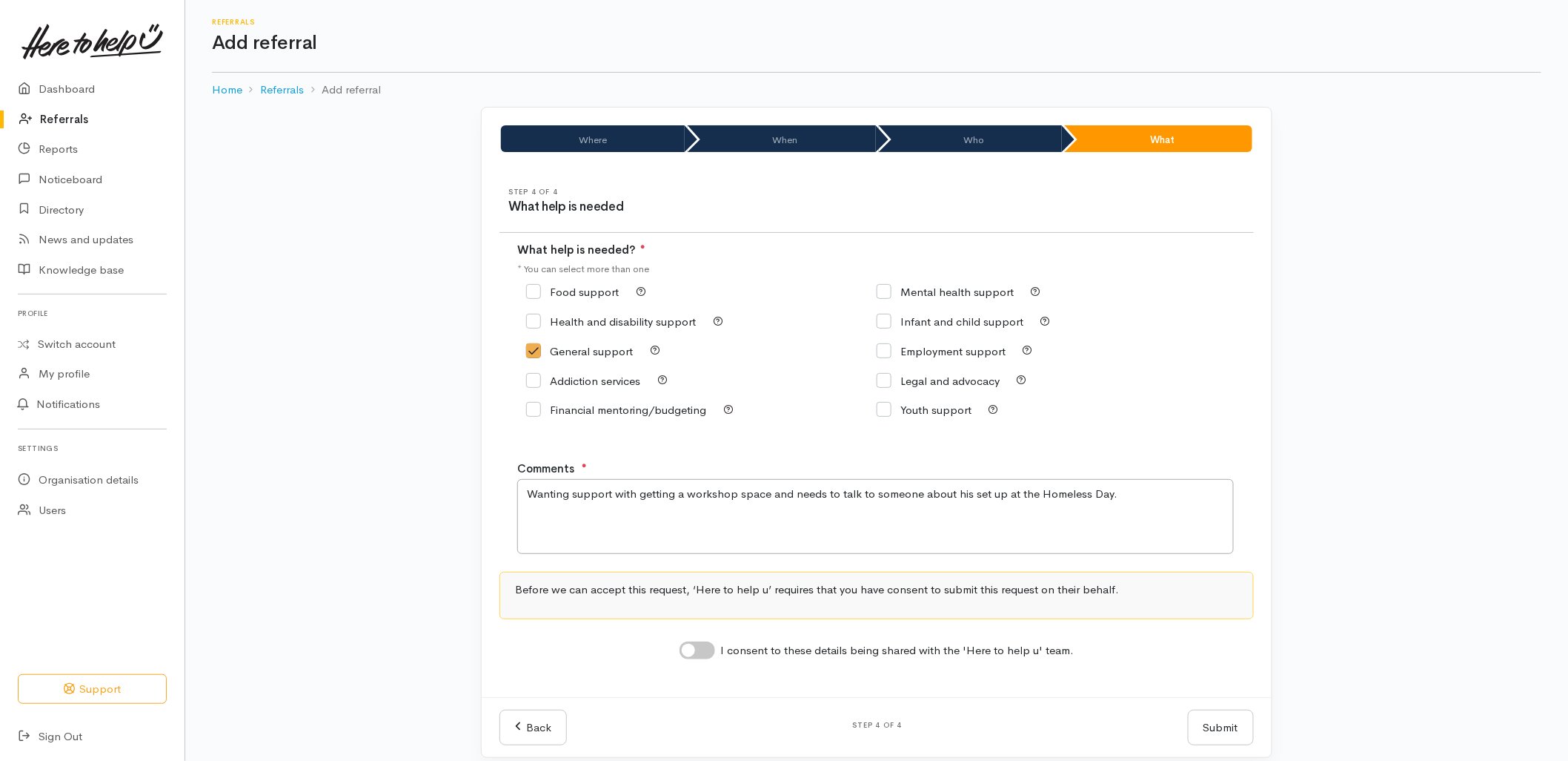
checkbox input "true"
click at [1120, 506] on textarea "Wanting support with getting a workshop space and needs to talk to someone abou…" at bounding box center [875, 516] width 716 height 74
type textarea "Wanting support with getting a workshop space and needs to talk to someone abou…"
click at [1227, 737] on button "Submit" at bounding box center [1221, 728] width 66 height 37
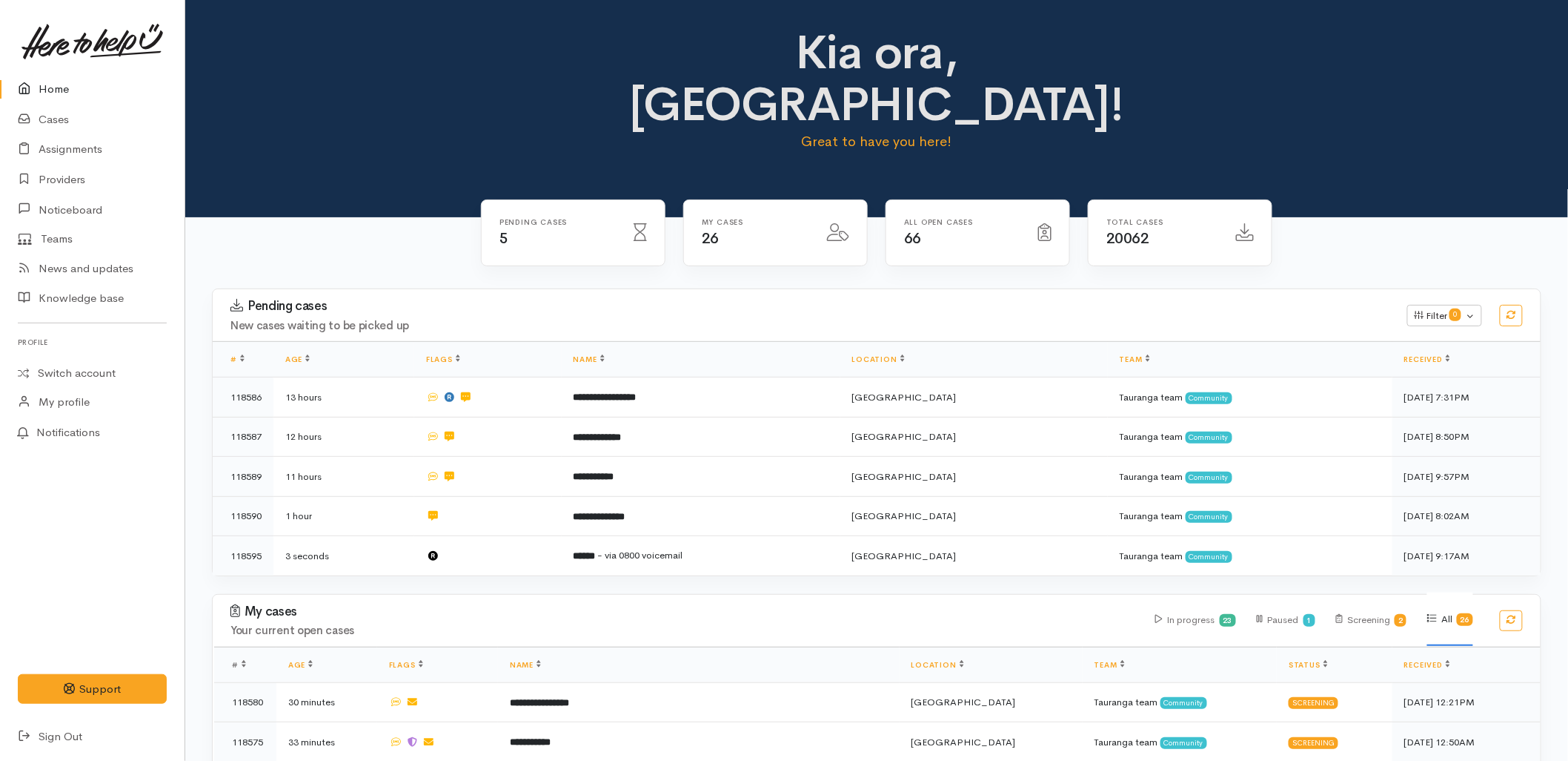
click at [550, 595] on div "My cases Your current open cases In progress 23 Paused 1 Screening 2 All 26" at bounding box center [877, 621] width 1346 height 52
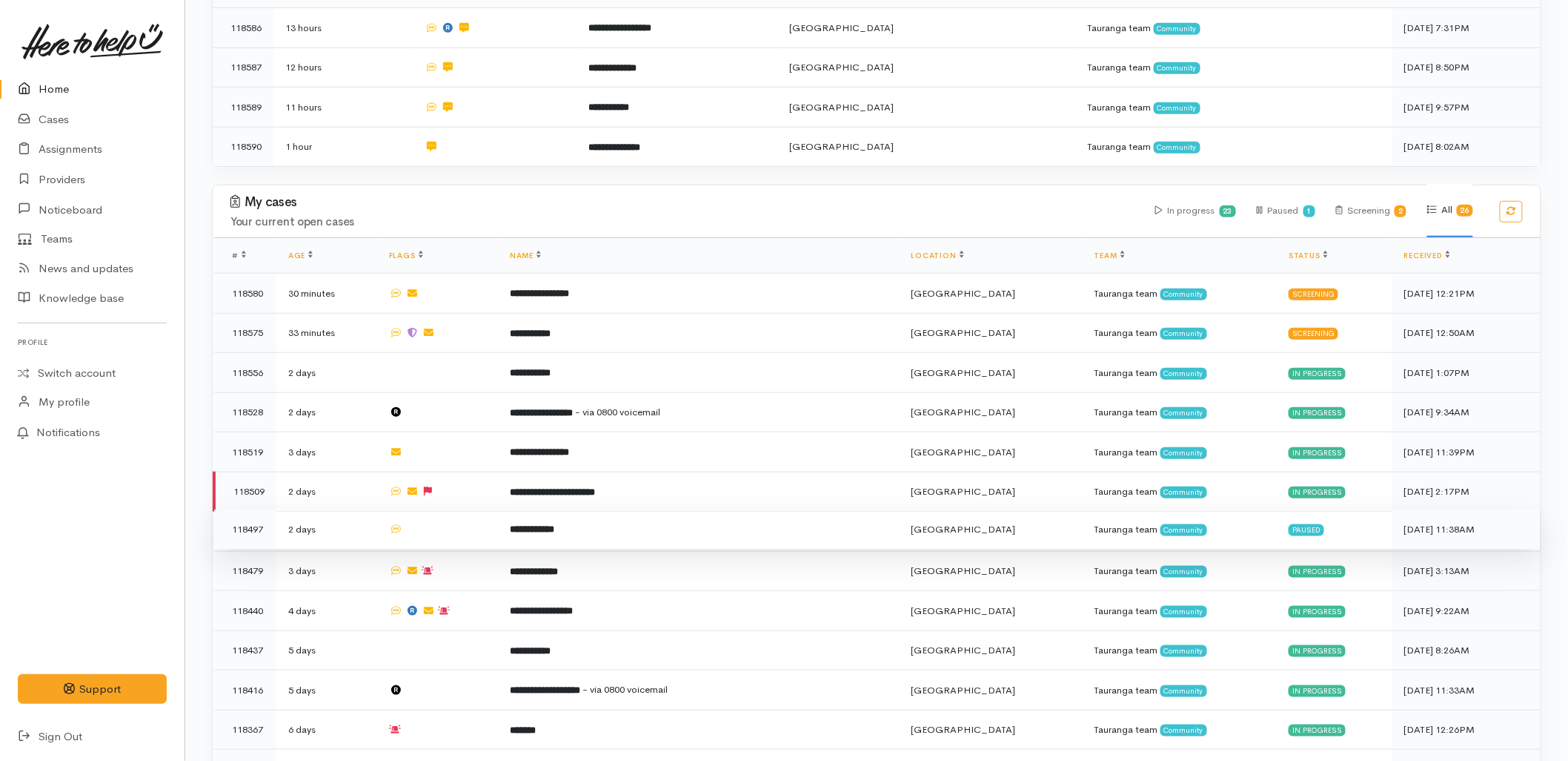
scroll to position [411, 0]
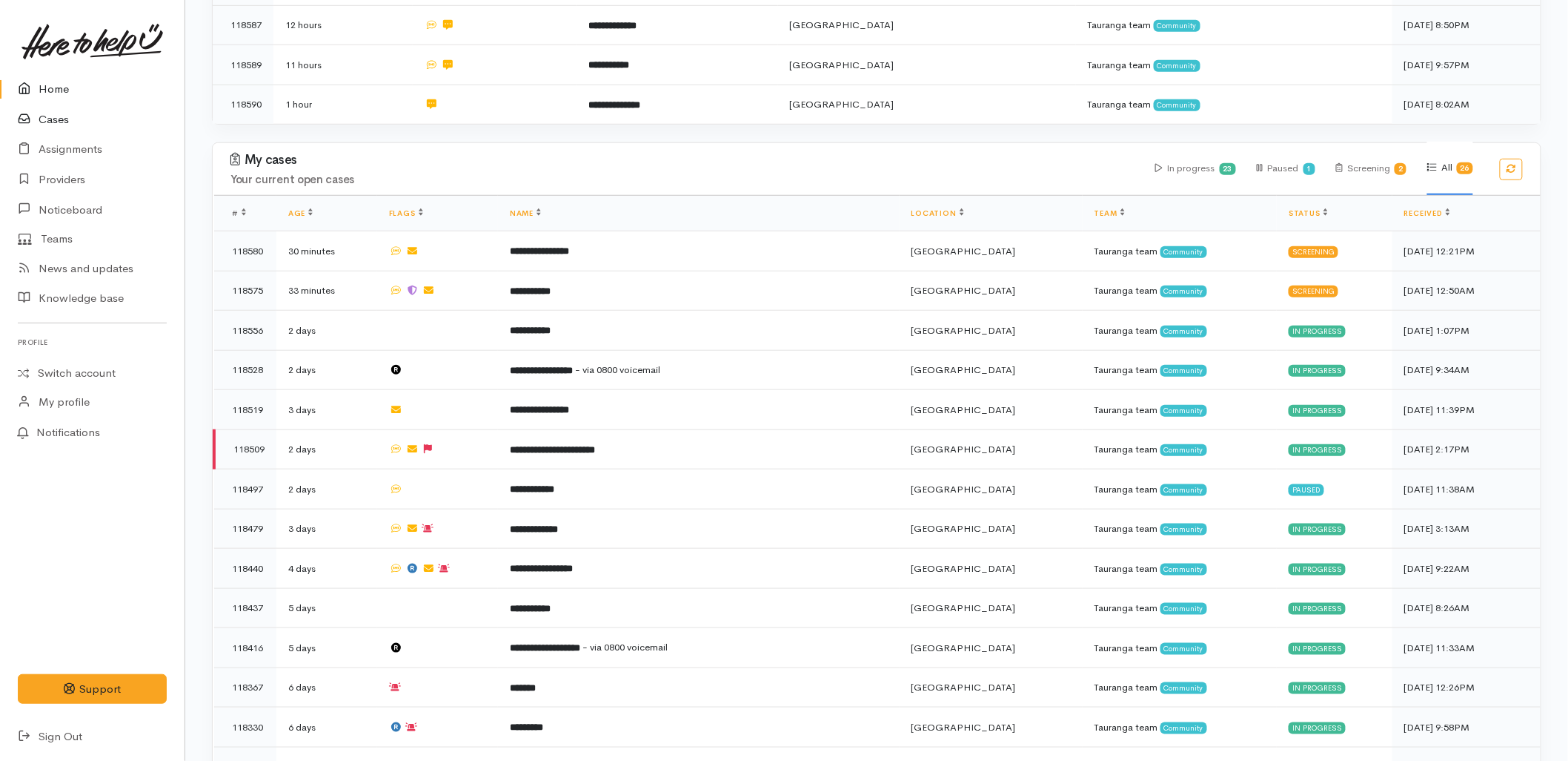
click at [66, 118] on link "Cases" at bounding box center [92, 120] width 185 height 31
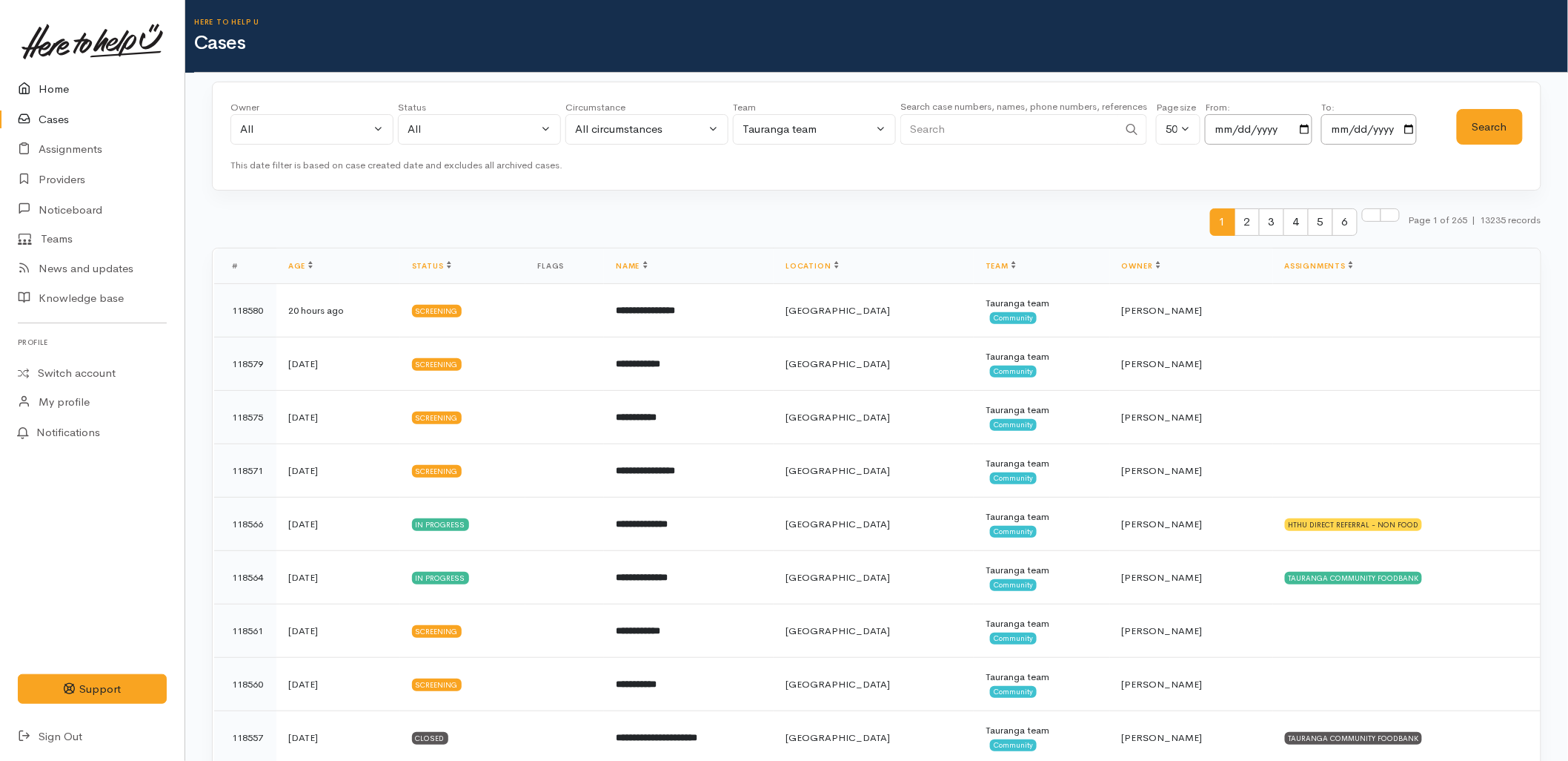
click at [48, 92] on link "Home" at bounding box center [92, 89] width 185 height 31
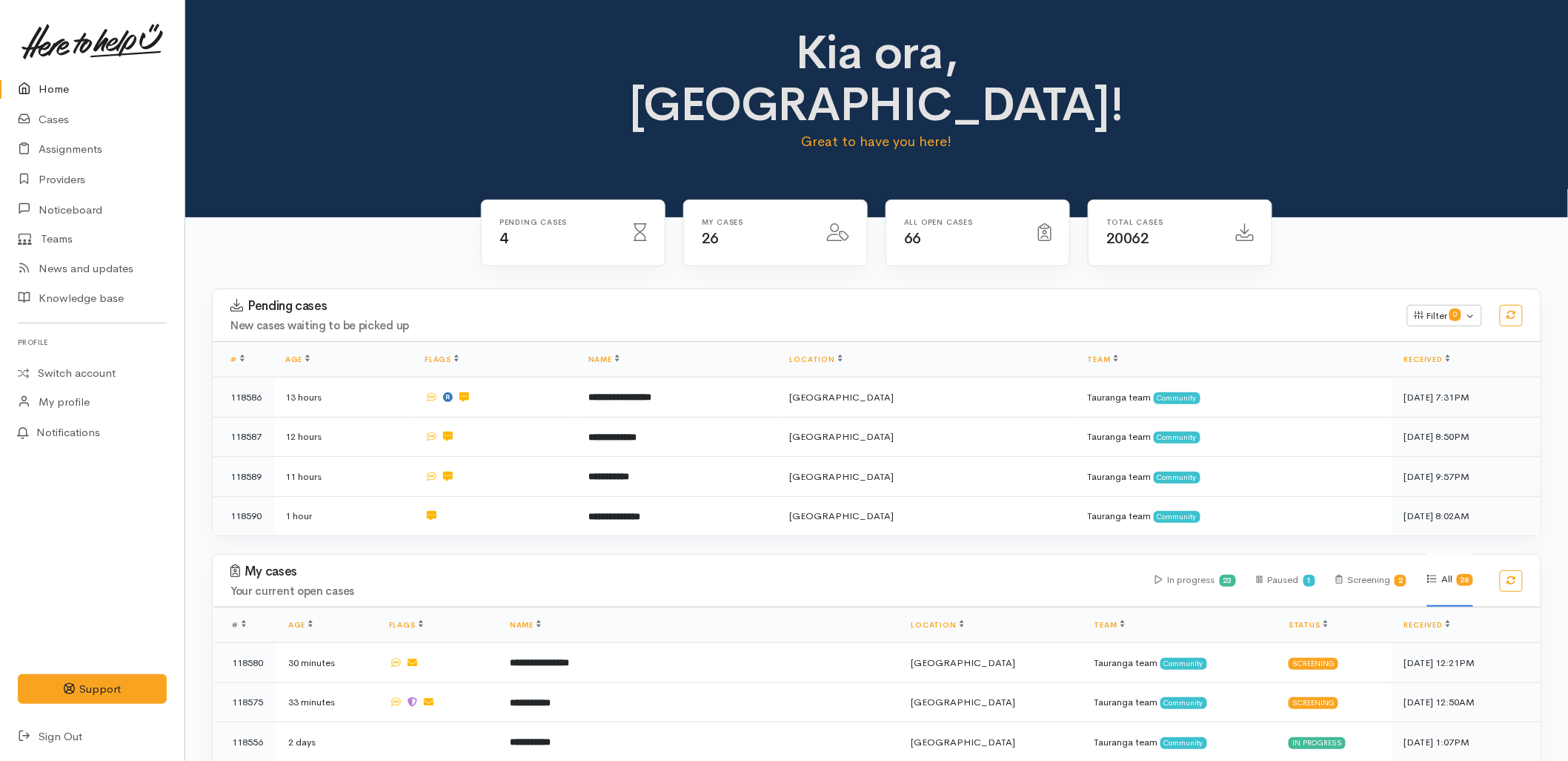
click at [35, 77] on link "Home" at bounding box center [92, 89] width 185 height 31
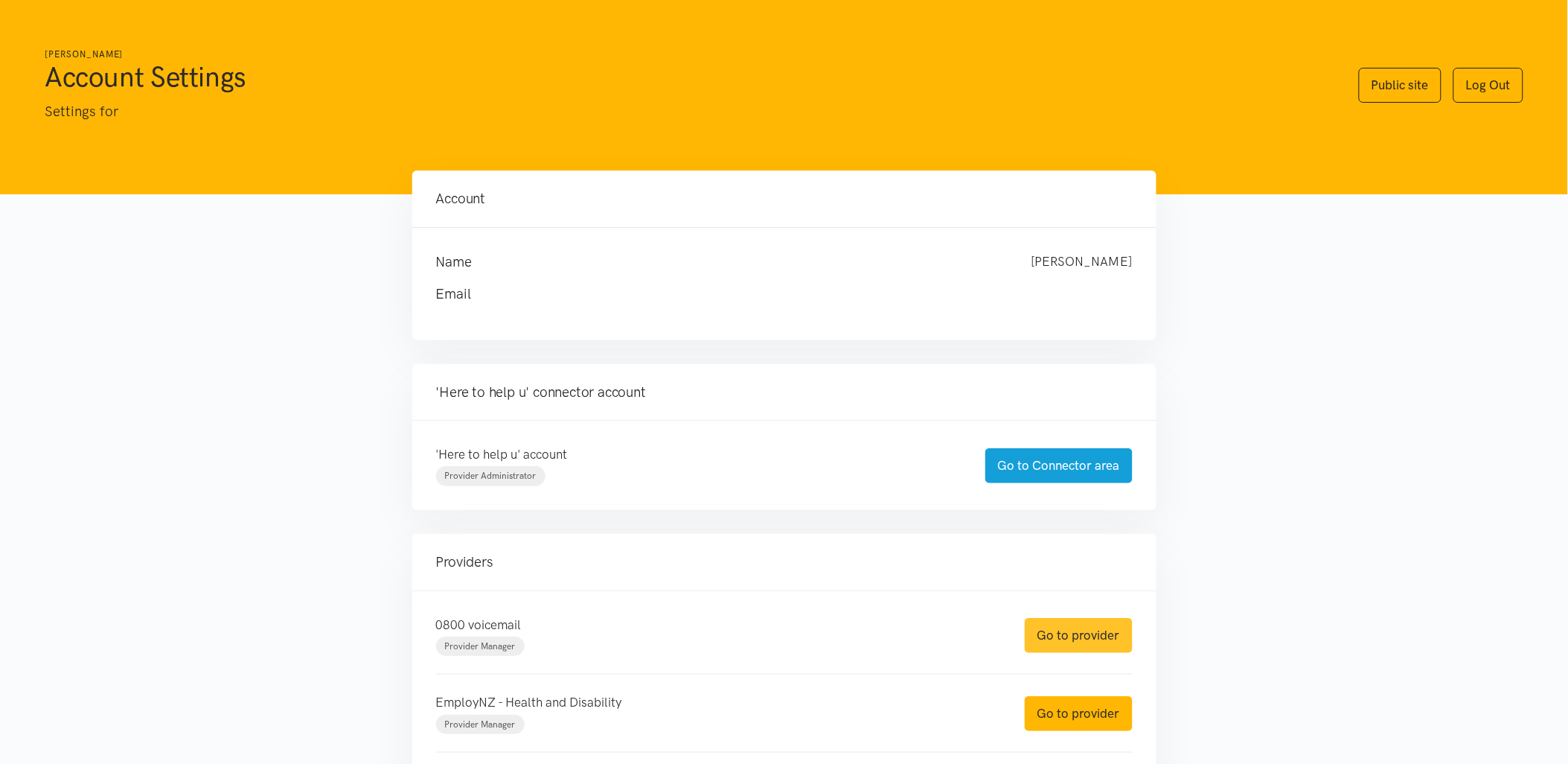
click at [1114, 629] on link "Go to provider" at bounding box center [1078, 635] width 108 height 35
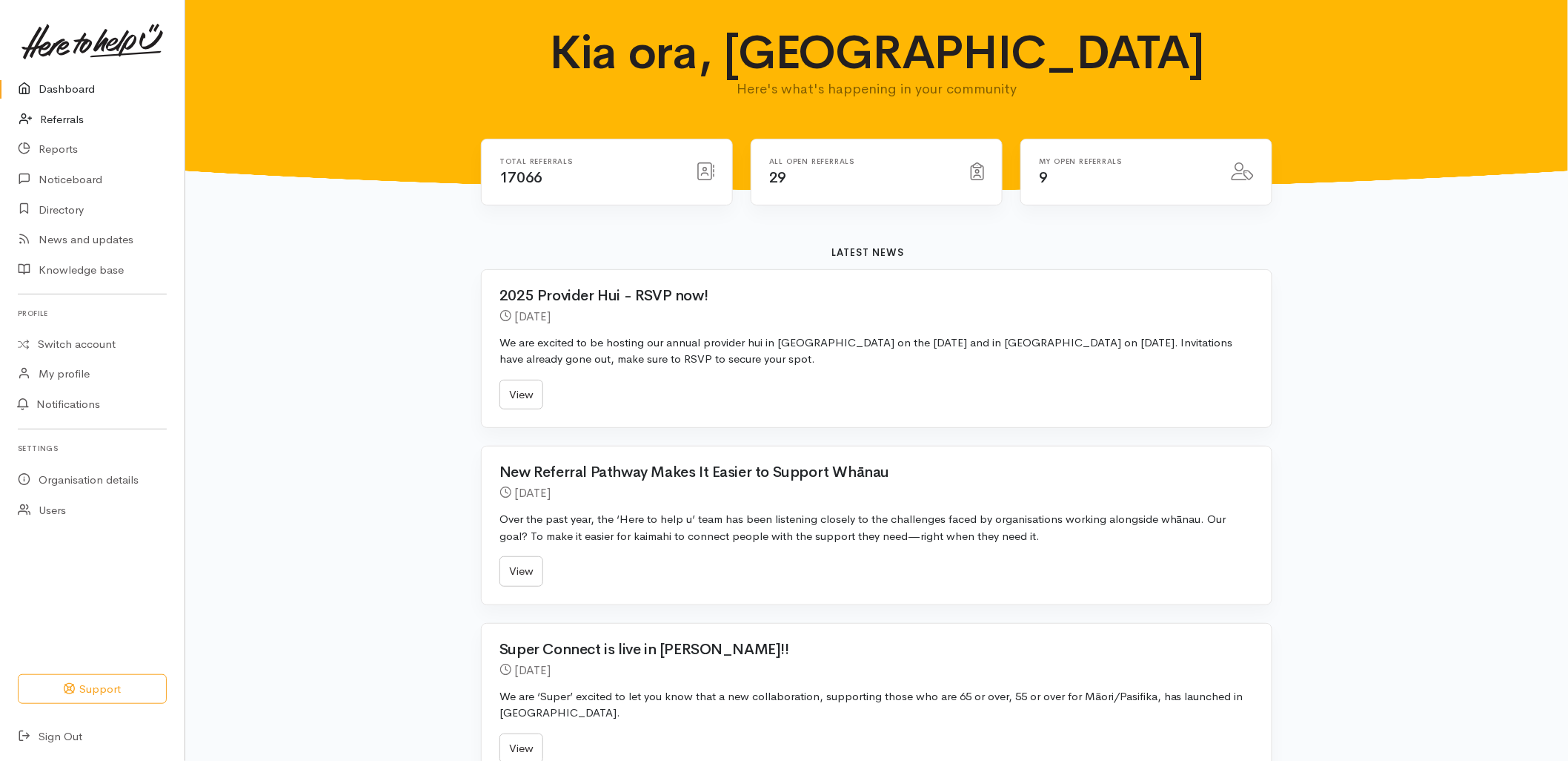
click at [87, 117] on link "Referrals" at bounding box center [92, 120] width 185 height 31
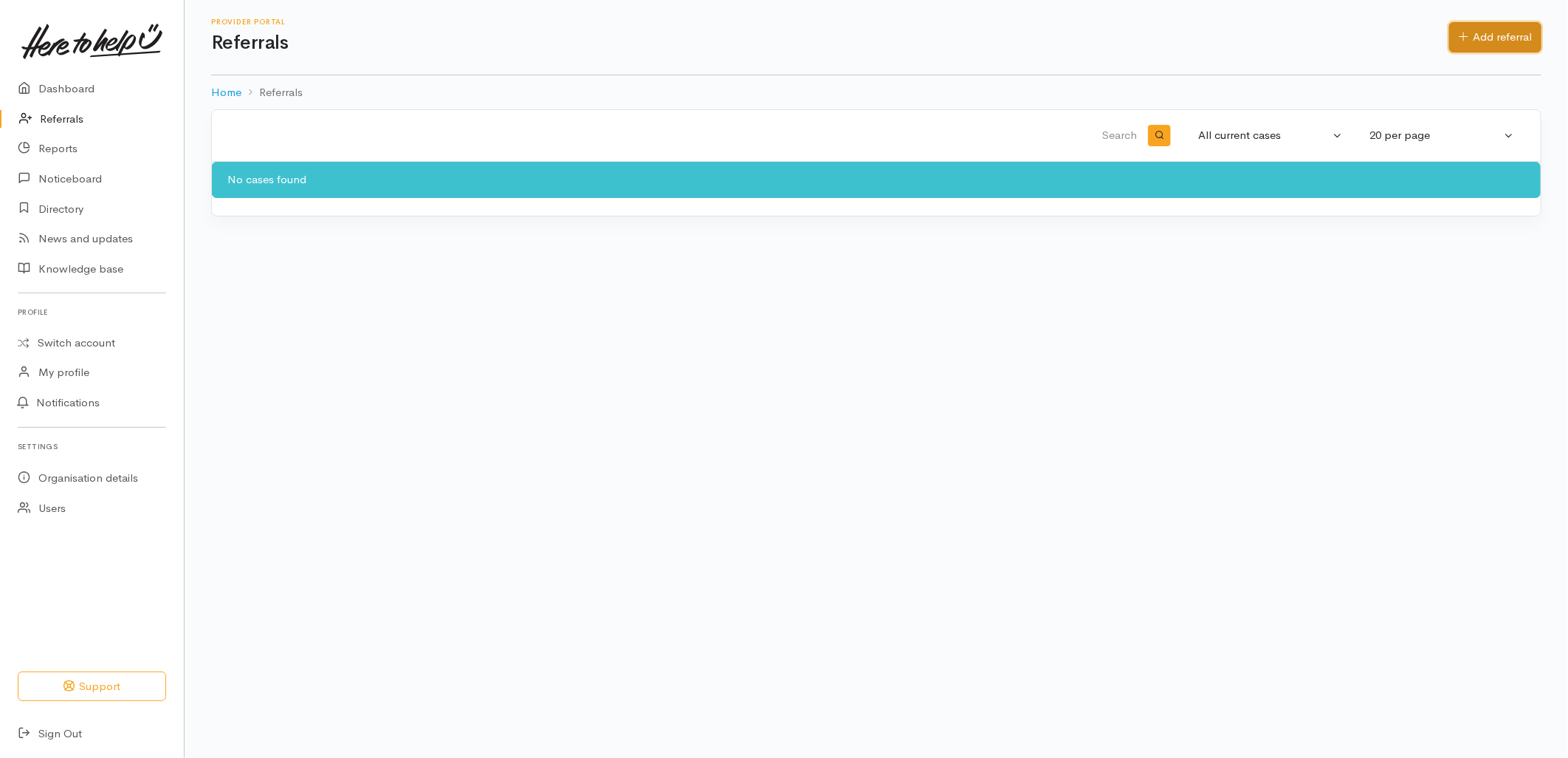
click at [1488, 43] on link "Add referral" at bounding box center [1495, 37] width 92 height 31
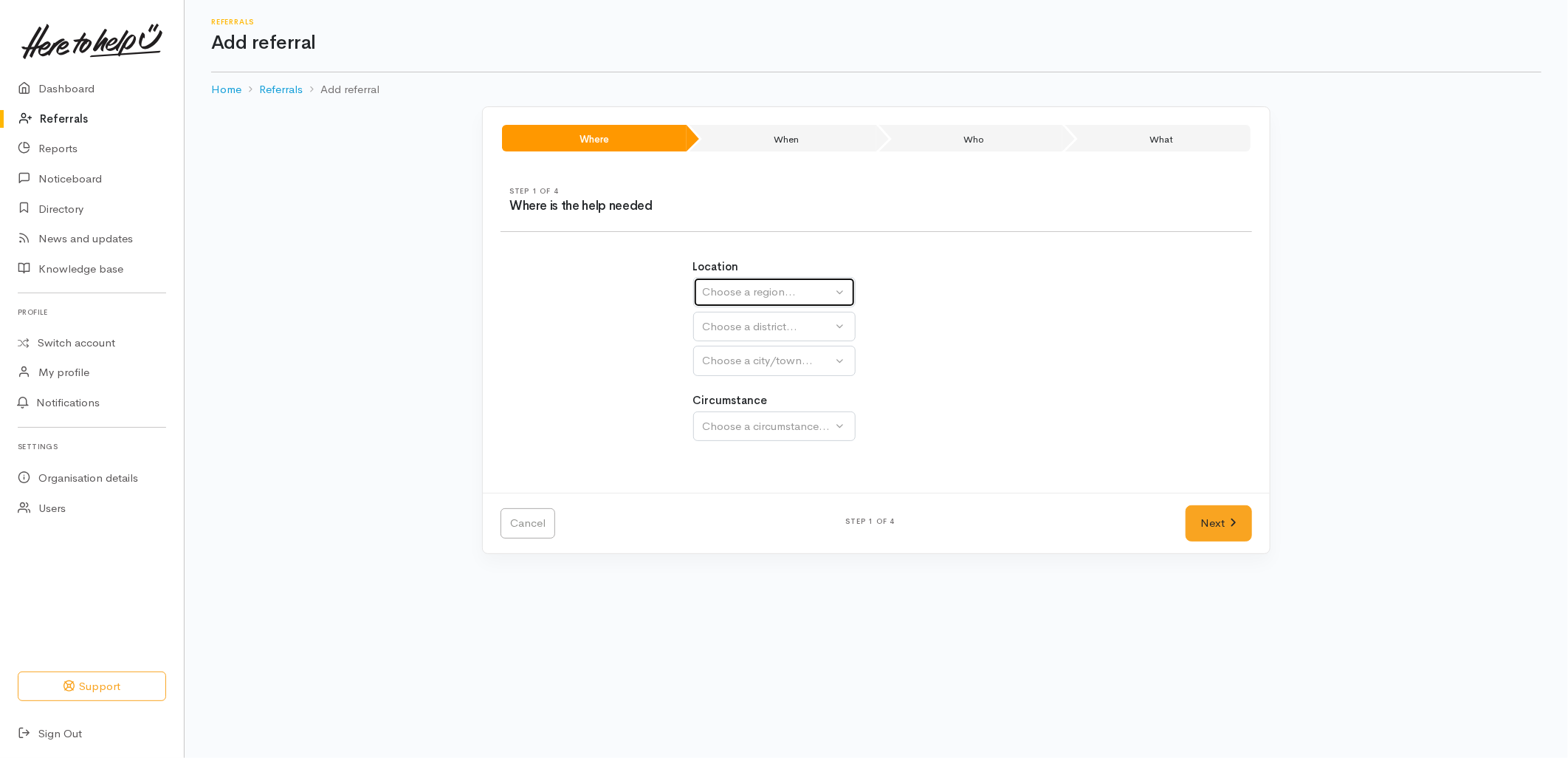
click at [714, 298] on div "Choose a region..." at bounding box center [767, 292] width 130 height 17
click at [749, 412] on span "Bay of Plenty" at bounding box center [745, 407] width 66 height 17
select select "4"
select select
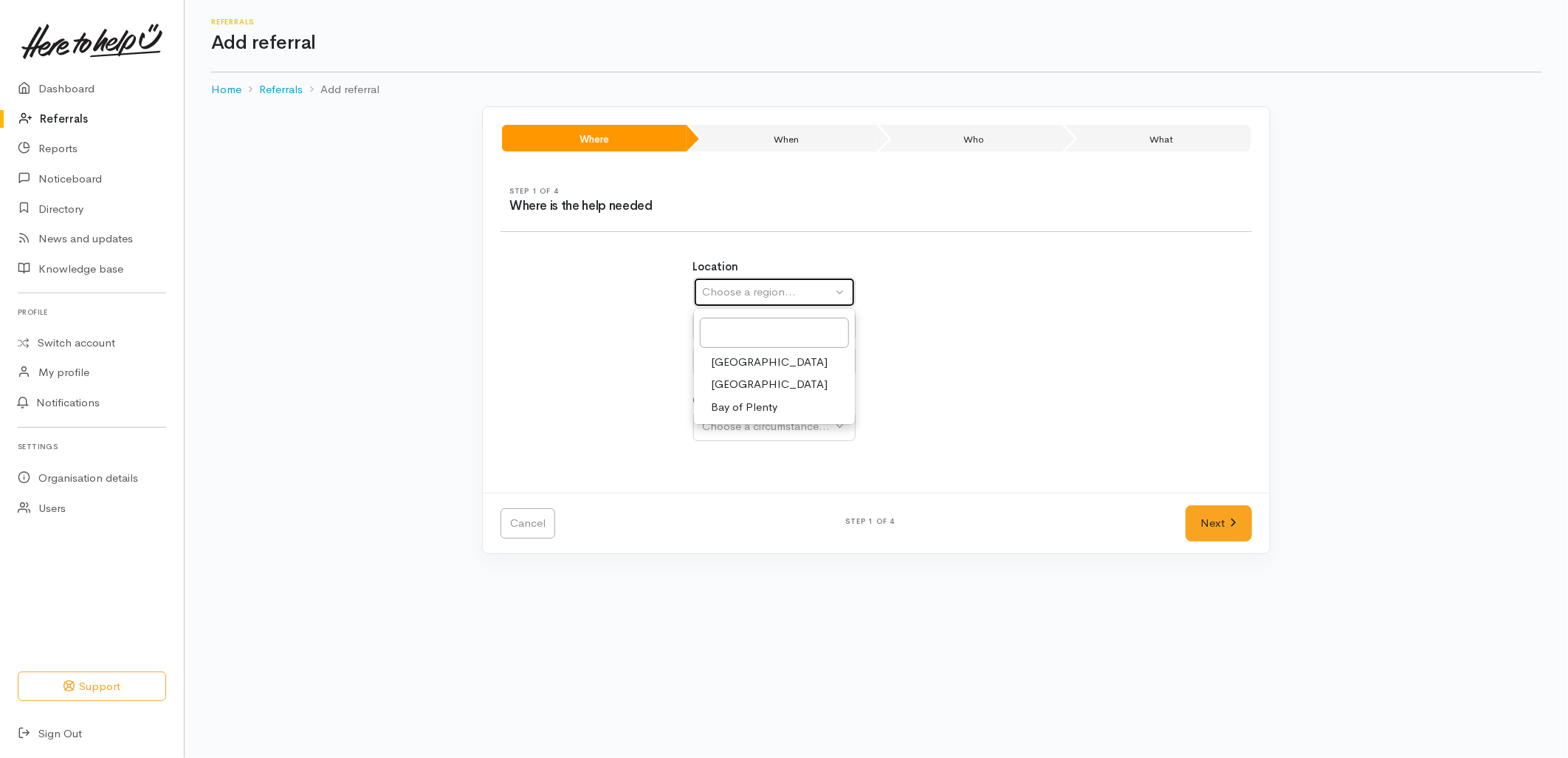
select select
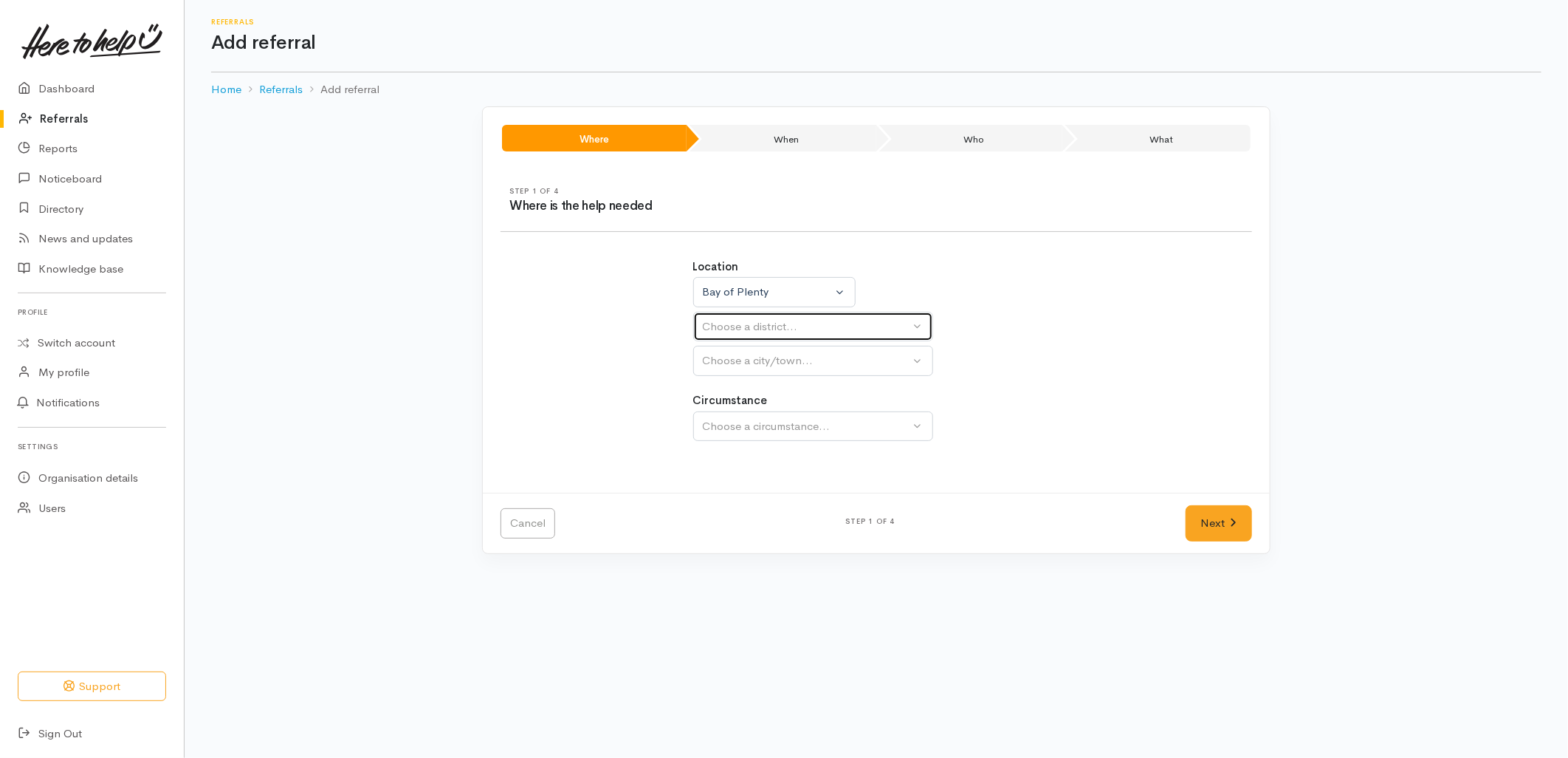
click at [742, 321] on div "Choose a district..." at bounding box center [806, 326] width 208 height 17
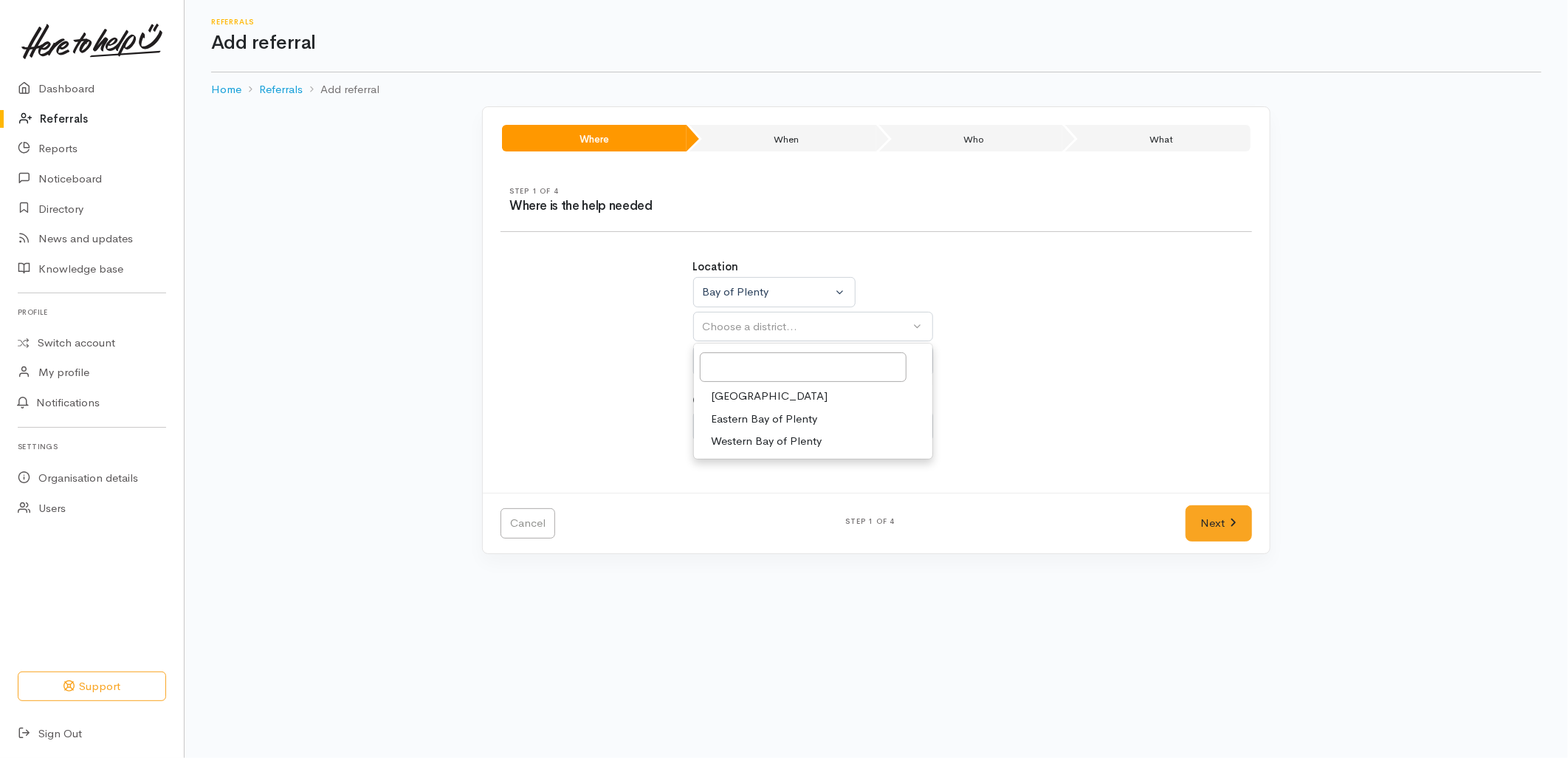
click at [748, 385] on link "[GEOGRAPHIC_DATA]" at bounding box center [813, 396] width 238 height 23
select select "6"
select select
click at [749, 364] on div "Choose a city/town..." at bounding box center [806, 360] width 208 height 17
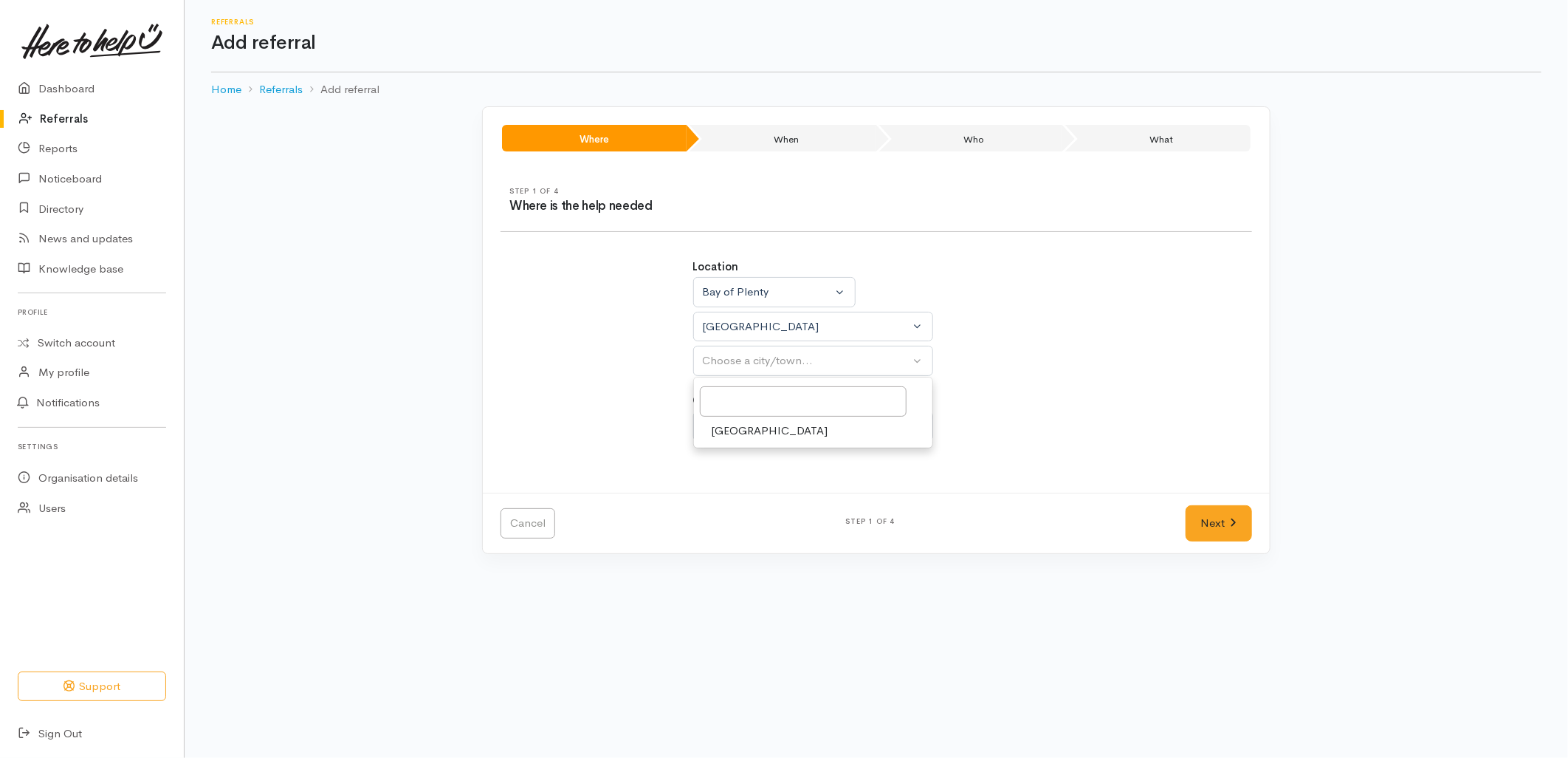
click at [757, 432] on link "[GEOGRAPHIC_DATA]" at bounding box center [813, 431] width 238 height 23
select select "4"
click at [751, 419] on div "Choose a circumstance..." at bounding box center [806, 426] width 208 height 17
click at [754, 497] on span "Community" at bounding box center [740, 496] width 56 height 17
select select "2"
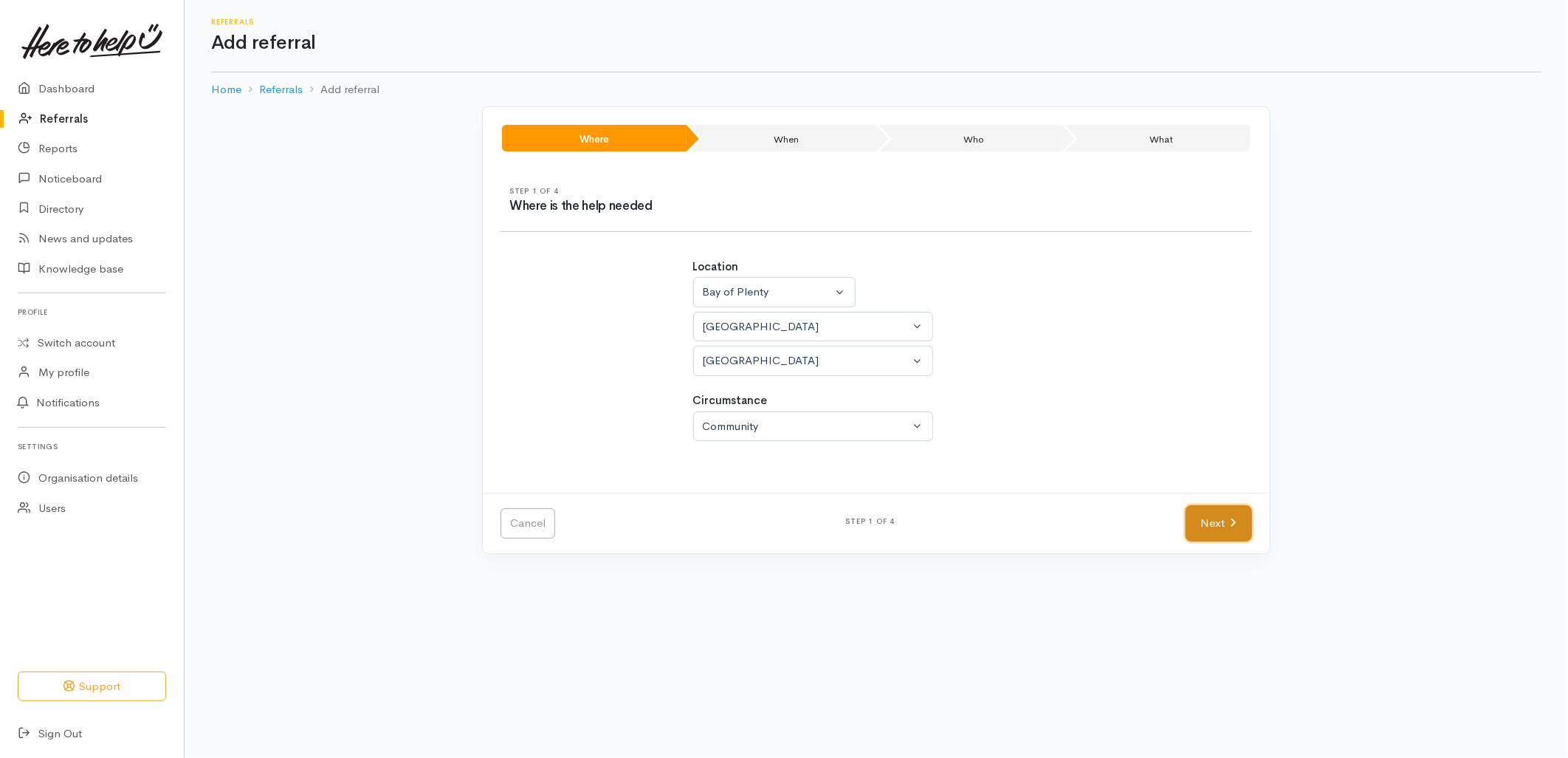
drag, startPoint x: 1197, startPoint y: 520, endPoint x: 1206, endPoint y: 519, distance: 9.1
click at [1197, 519] on link "Next" at bounding box center [1219, 523] width 66 height 36
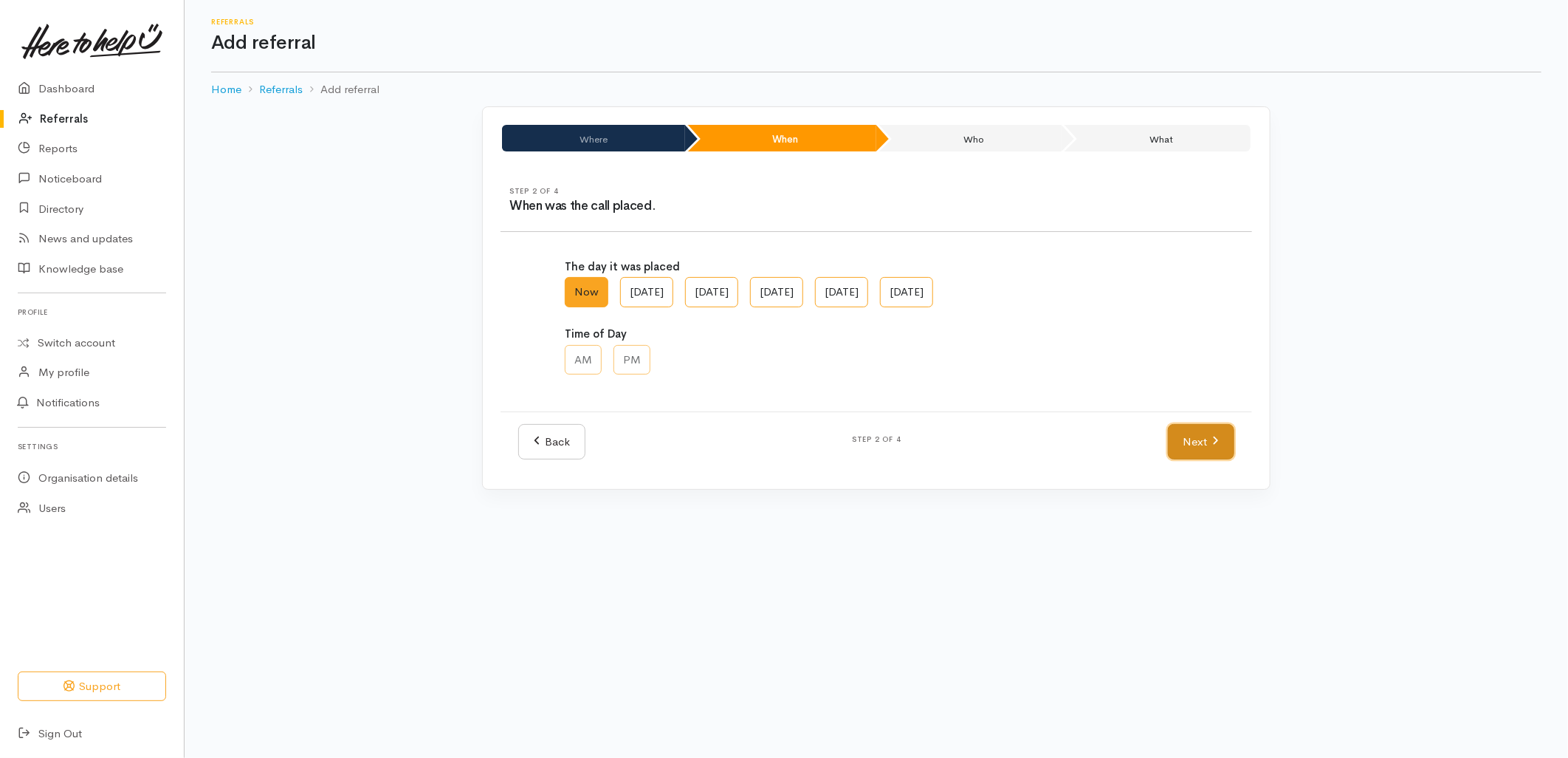
click at [1211, 432] on link "Next" at bounding box center [1201, 442] width 66 height 36
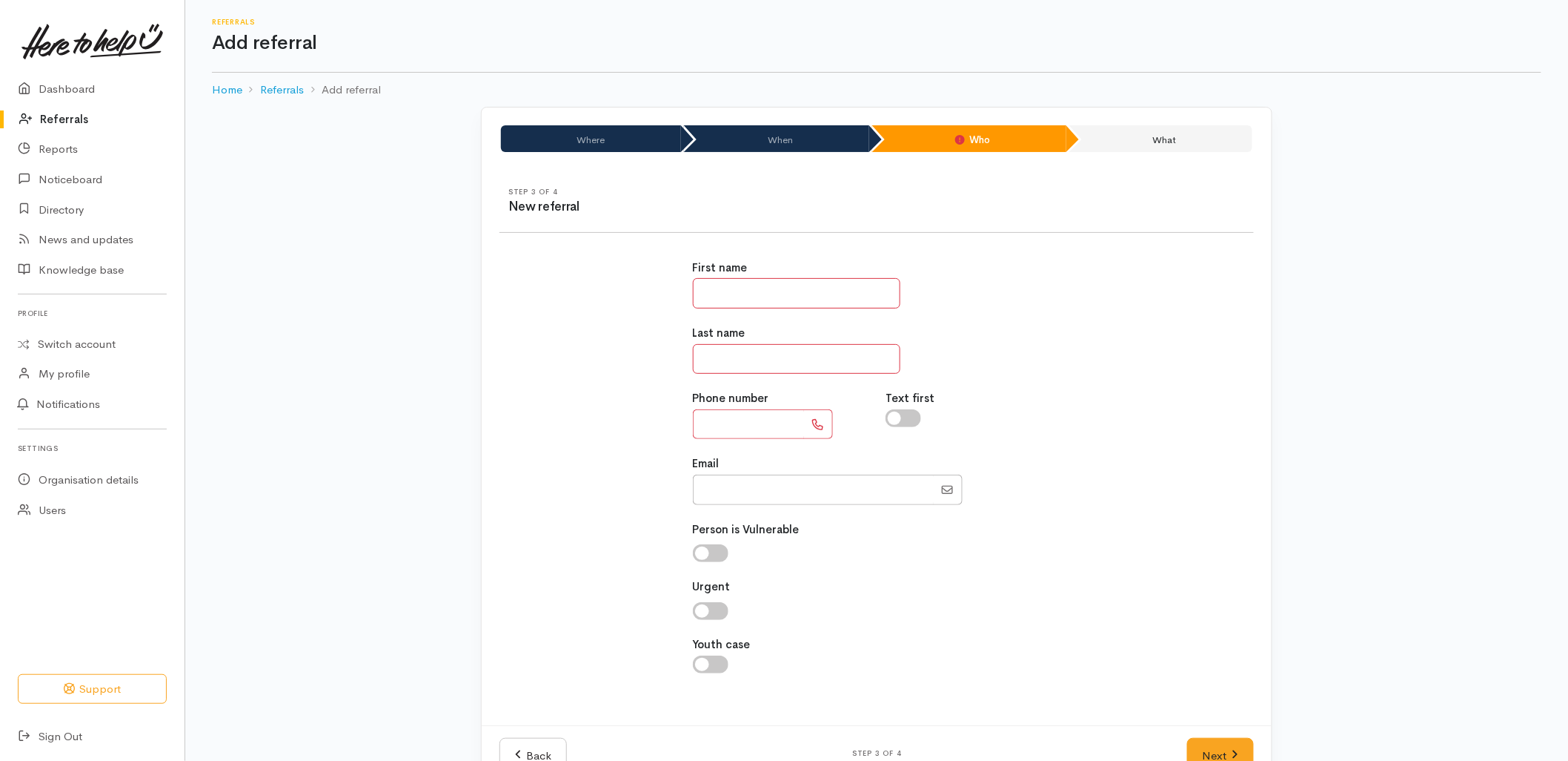
click at [831, 290] on input "text" at bounding box center [796, 294] width 208 height 31
type input "****"
type input "*"
type input "**********"
type input "****"
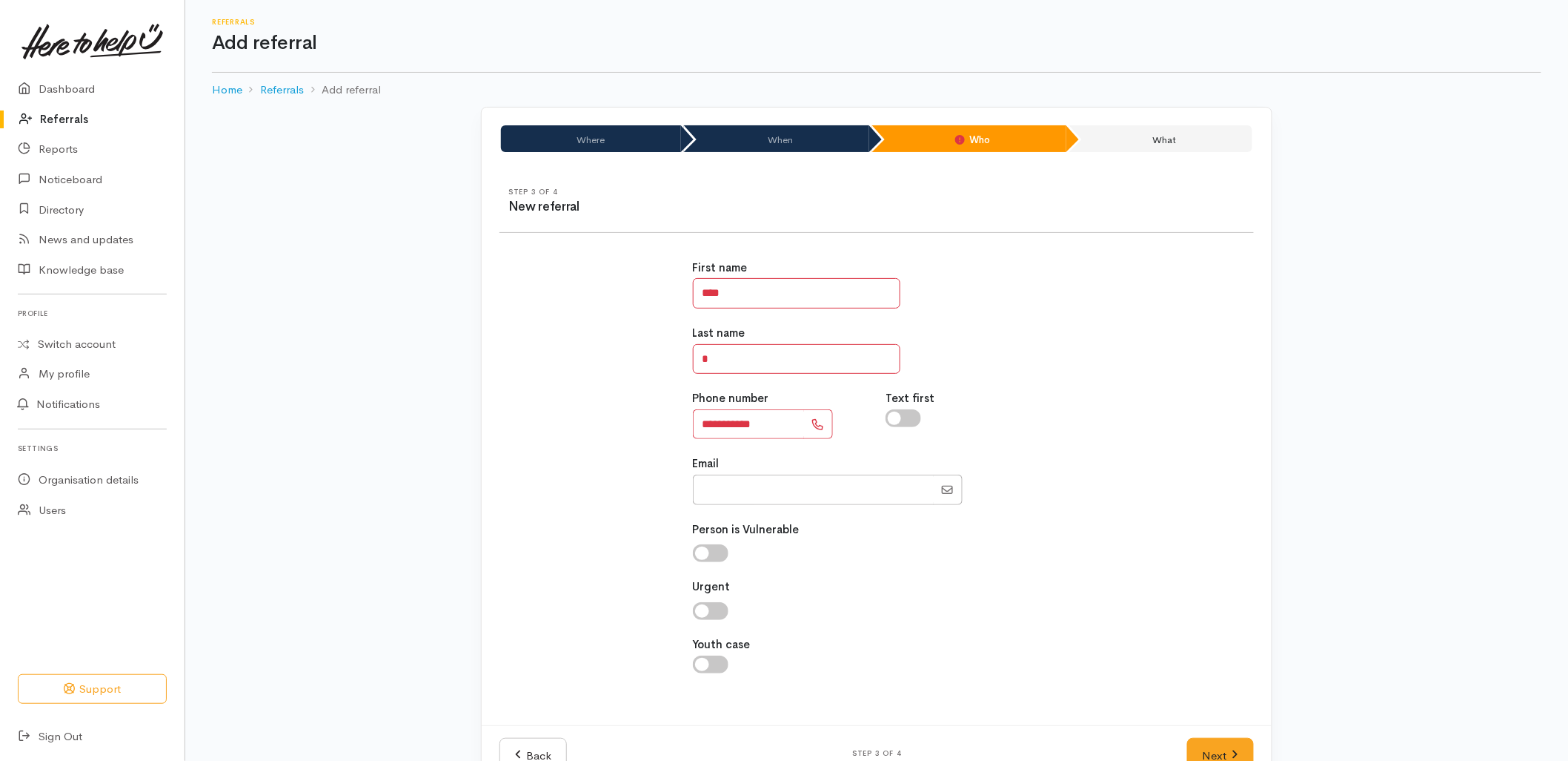
click at [1086, 491] on div "**********" at bounding box center [877, 474] width 773 height 466
click at [1226, 739] on link "Next" at bounding box center [1220, 756] width 66 height 37
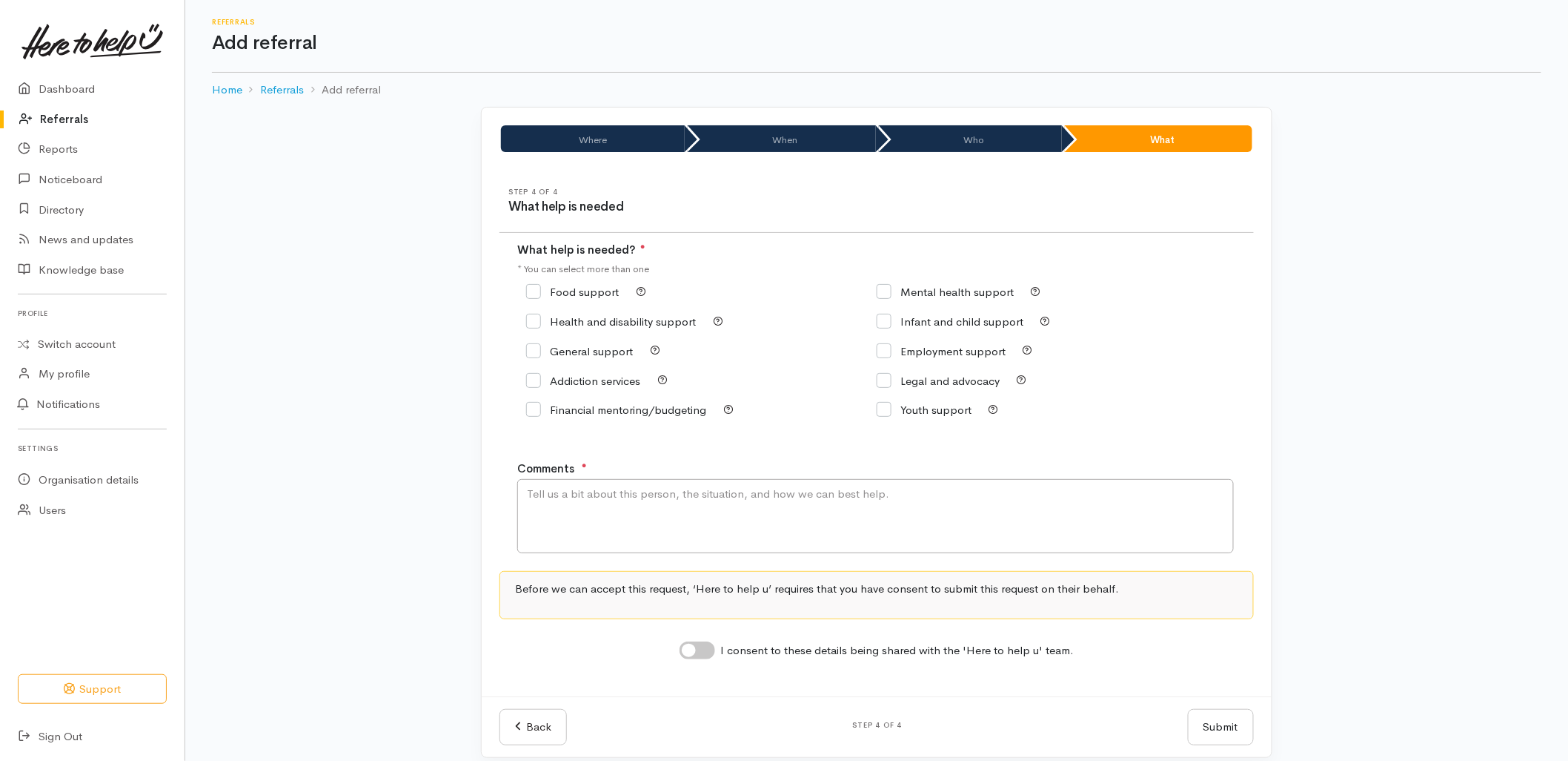
click at [574, 278] on div "Food support" at bounding box center [701, 292] width 351 height 30
click at [567, 286] on input "Food support" at bounding box center [572, 291] width 93 height 11
click at [567, 293] on input "Food support" at bounding box center [572, 291] width 93 height 11
checkbox input "false"
click at [560, 346] on label "General support" at bounding box center [579, 351] width 106 height 11
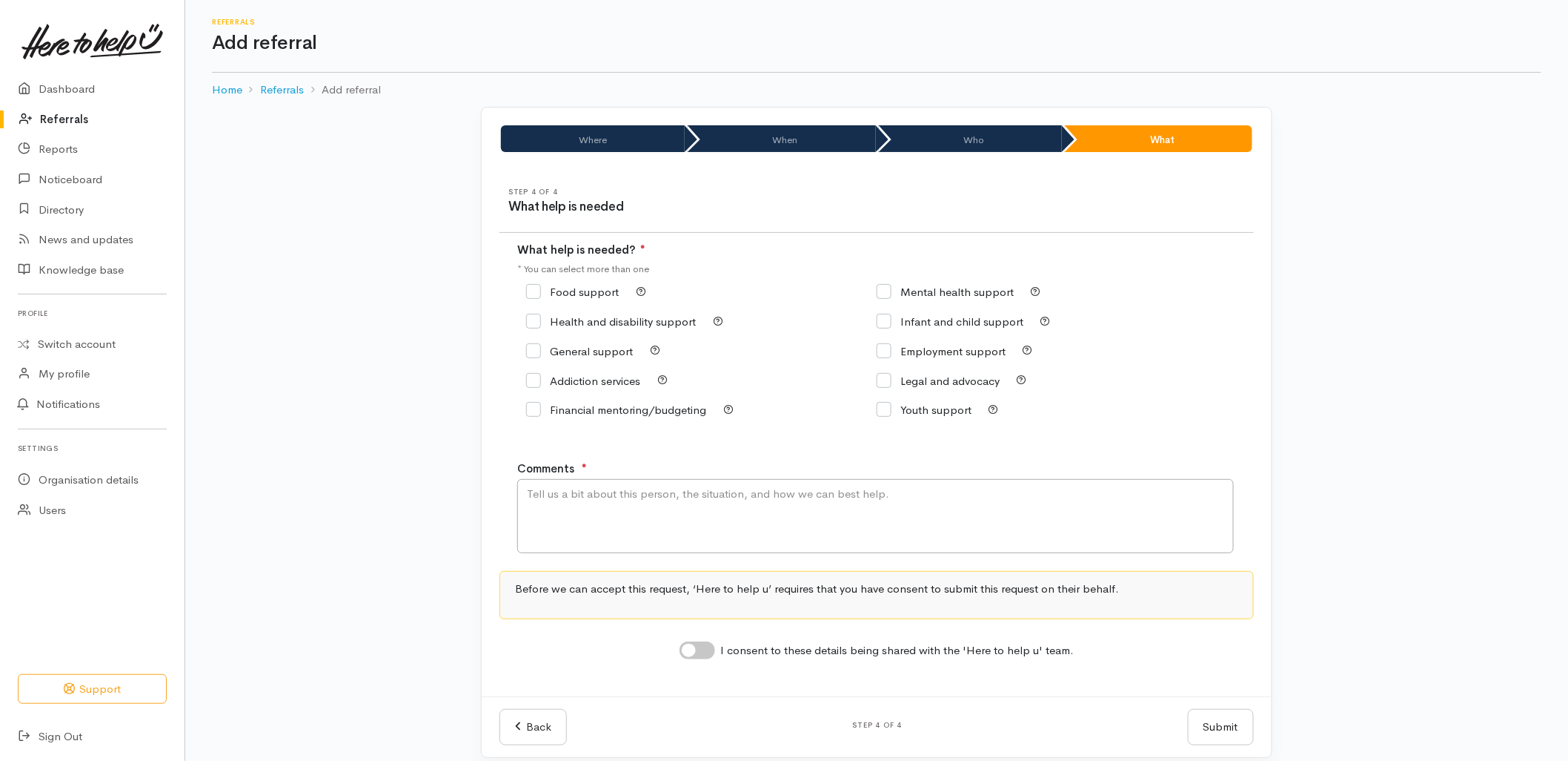
click at [560, 346] on input "General support" at bounding box center [579, 351] width 106 height 11
click at [564, 352] on input "General support" at bounding box center [579, 351] width 106 height 11
click at [566, 351] on input "General support" at bounding box center [579, 351] width 106 height 11
checkbox input "true"
click at [589, 516] on textarea "Comments" at bounding box center [875, 516] width 716 height 74
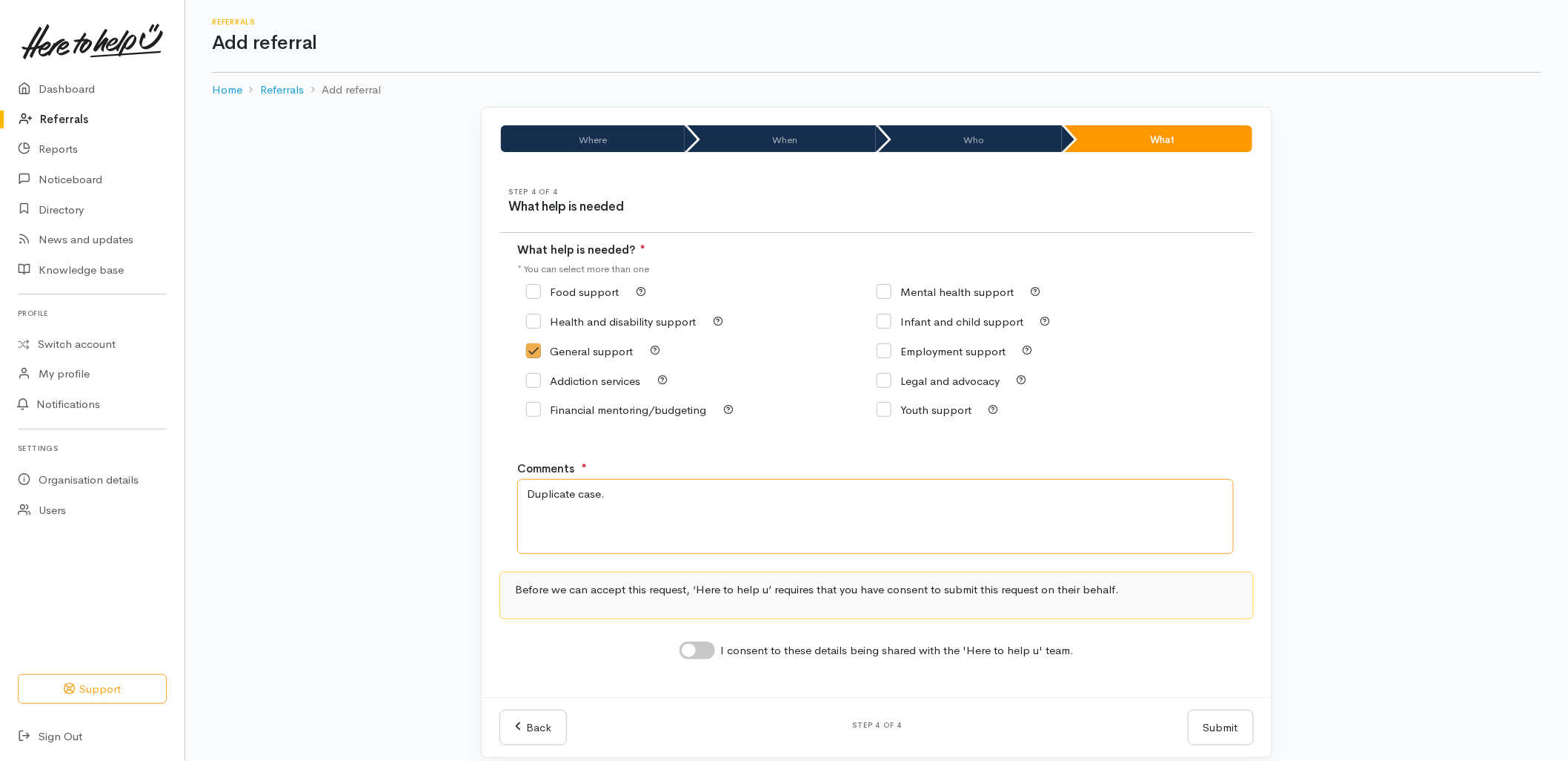
type textarea "Duplicate case."
click at [709, 655] on input "I consent to these details being shared with the 'Here to help u' team." at bounding box center [698, 649] width 36 height 18
checkbox input "true"
click at [1220, 721] on button "Submit" at bounding box center [1221, 728] width 66 height 37
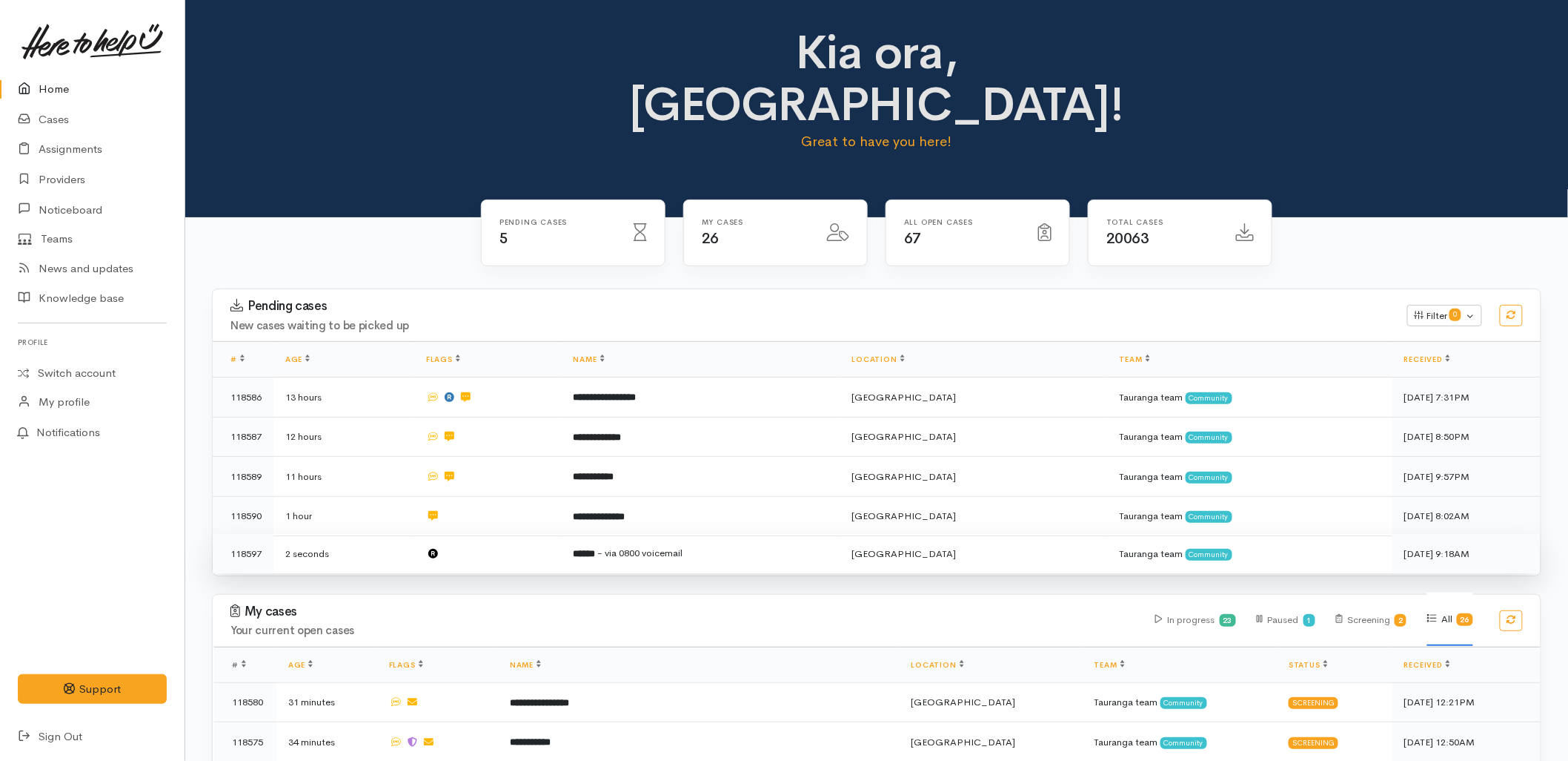
click at [561, 534] on td at bounding box center [488, 553] width 146 height 39
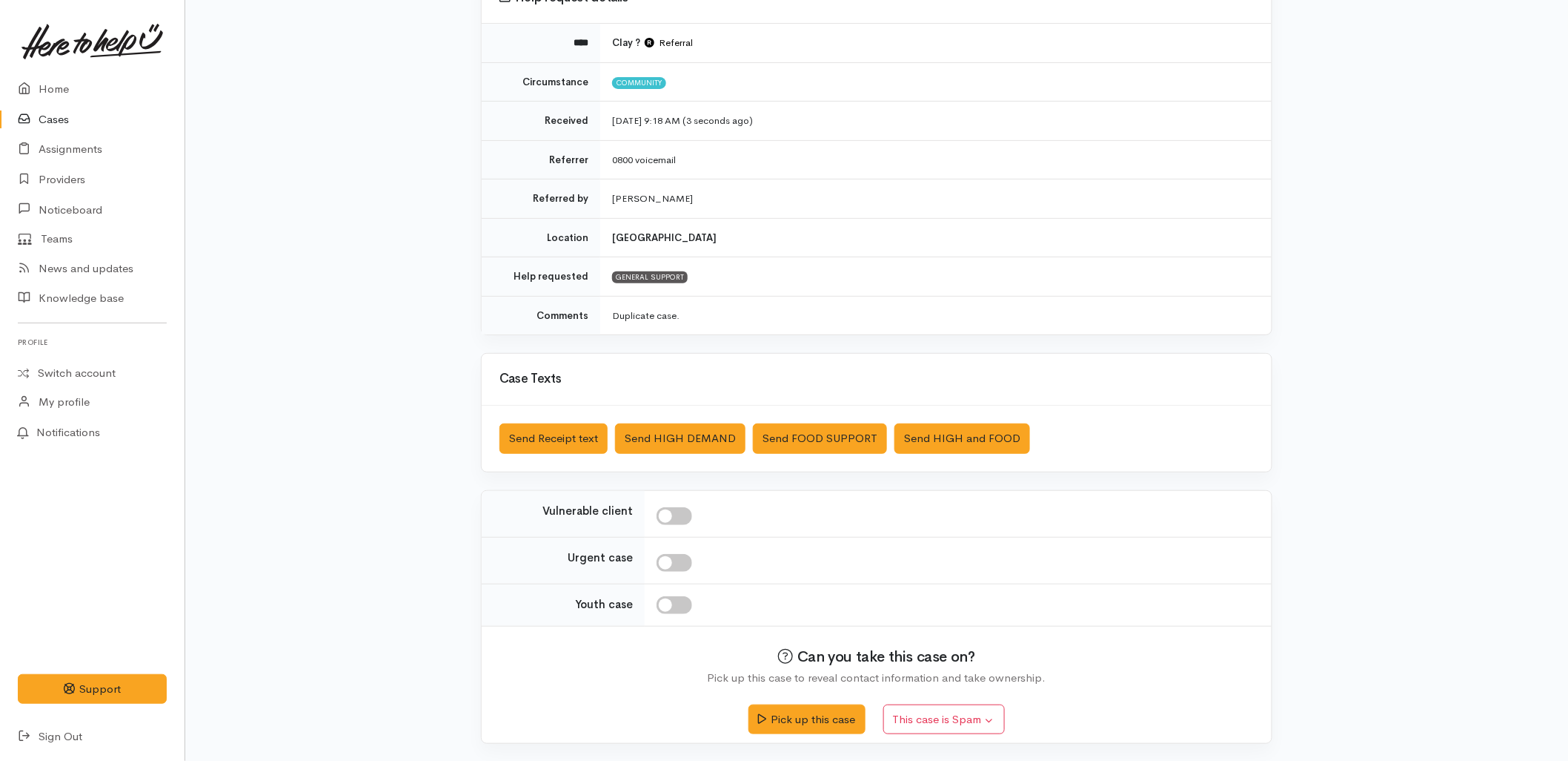
scroll to position [160, 0]
click at [786, 714] on button "Pick up this case" at bounding box center [807, 717] width 117 height 31
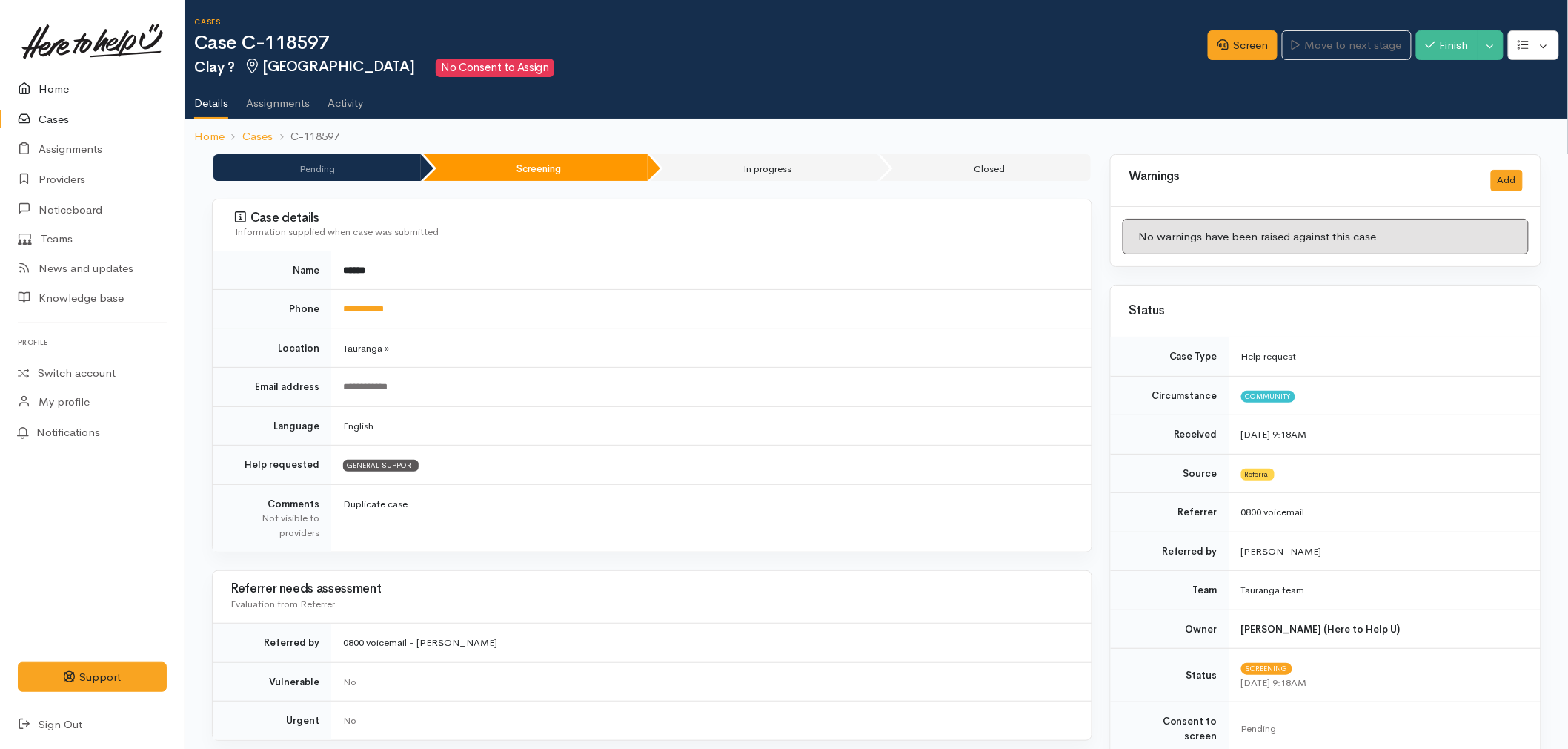
click at [50, 83] on link "Home" at bounding box center [92, 89] width 185 height 31
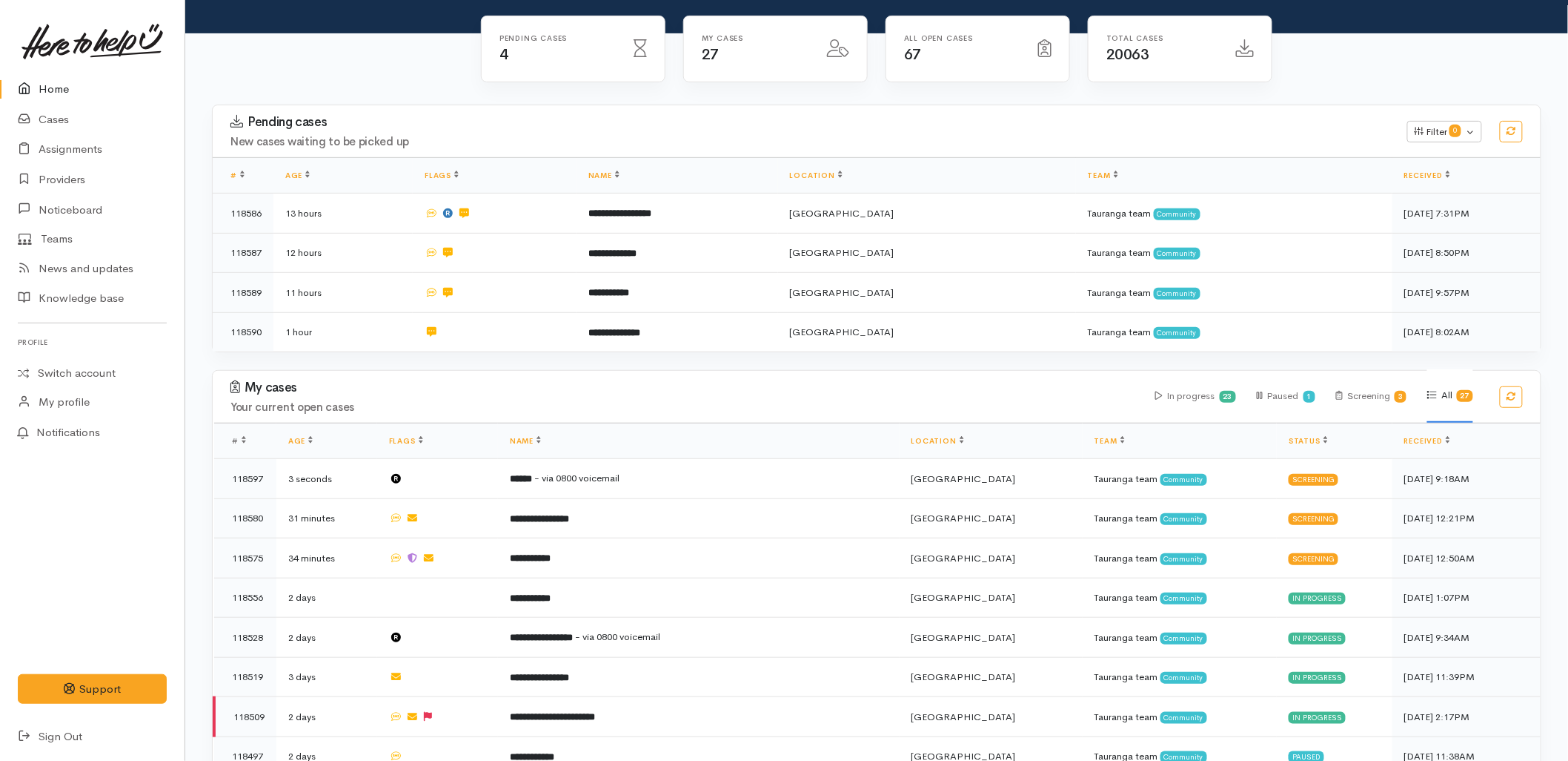
scroll to position [247, 0]
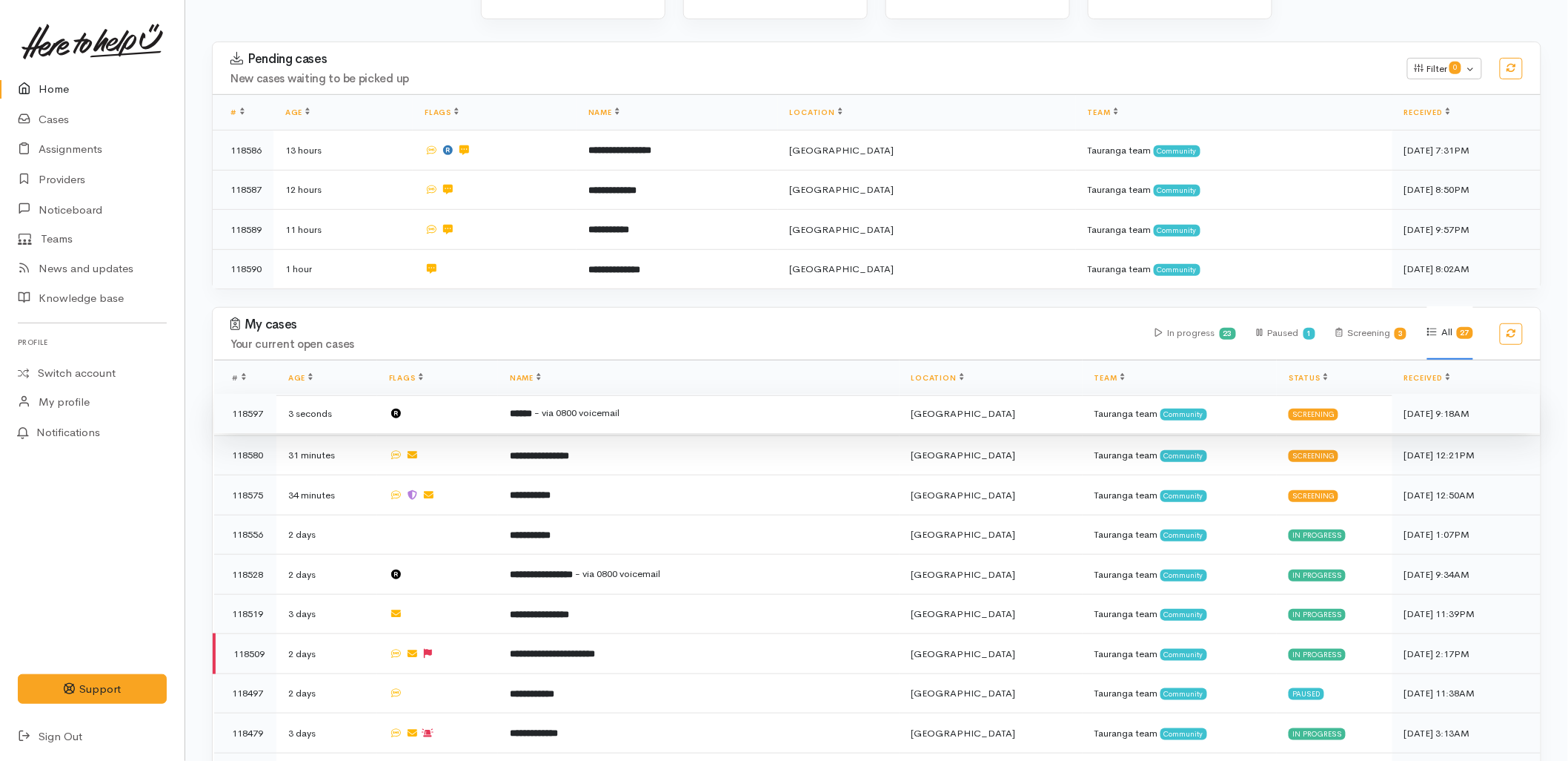
click at [581, 394] on td "****** - via 0800 voicemail" at bounding box center [698, 414] width 402 height 40
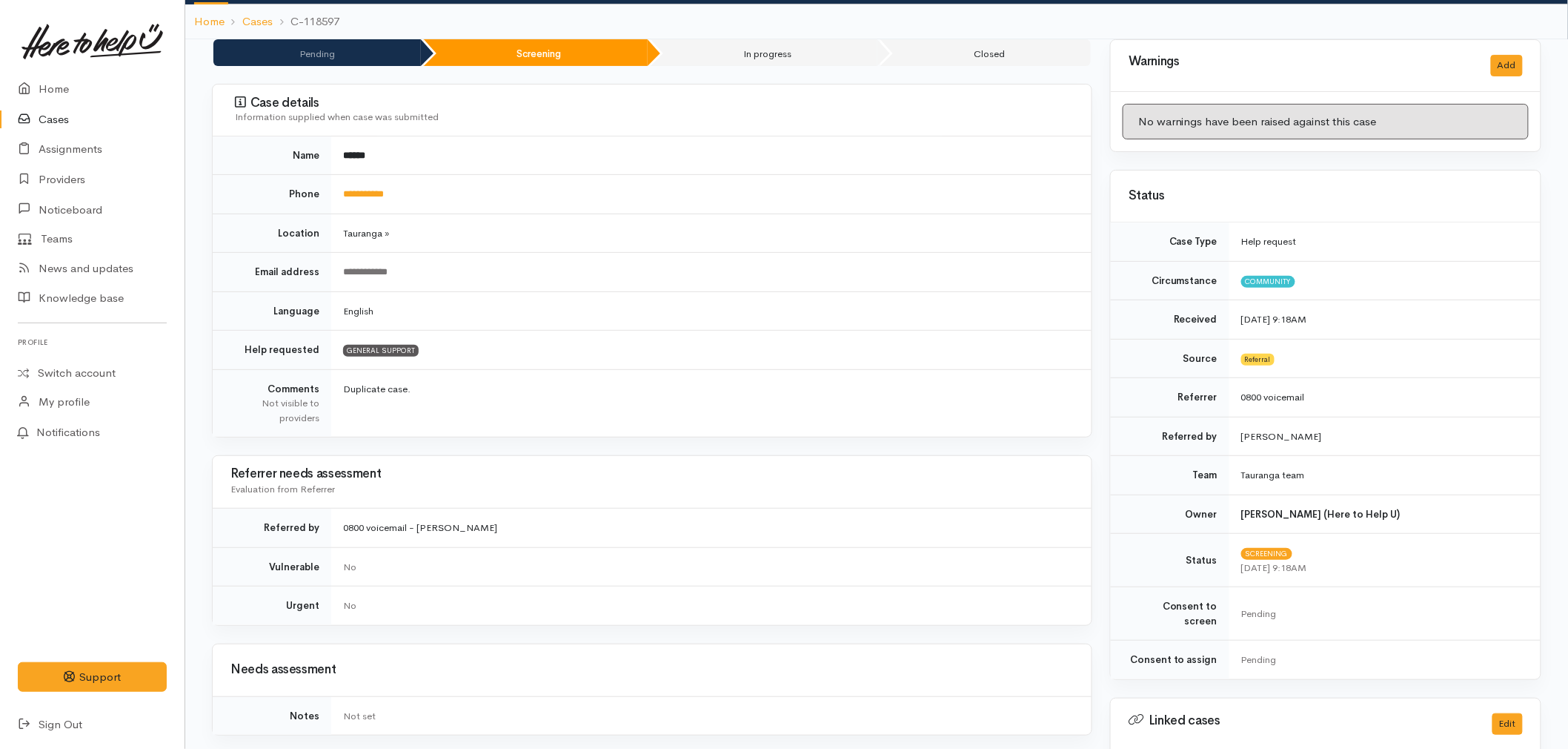
scroll to position [83, 0]
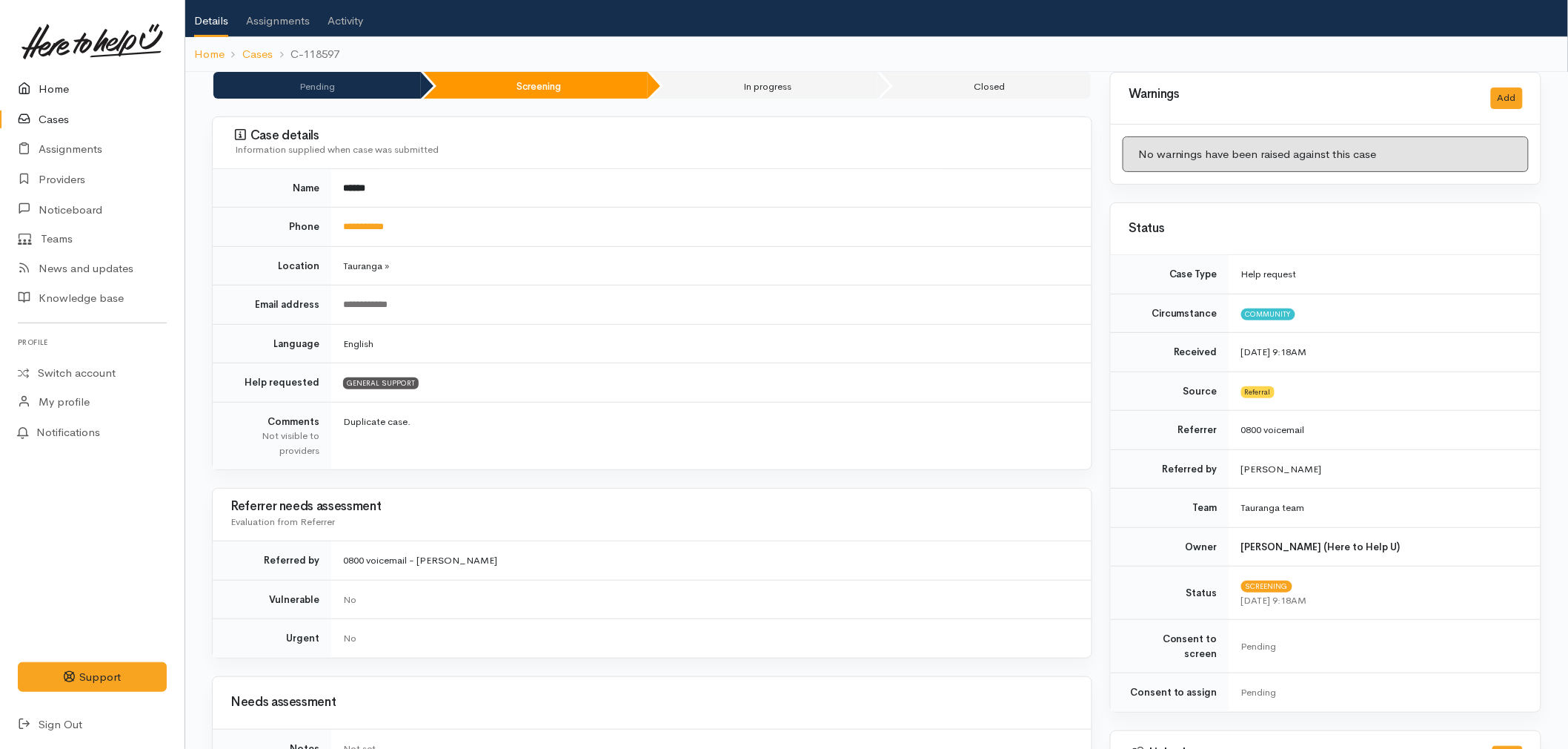
click at [49, 84] on link "Home" at bounding box center [92, 89] width 185 height 31
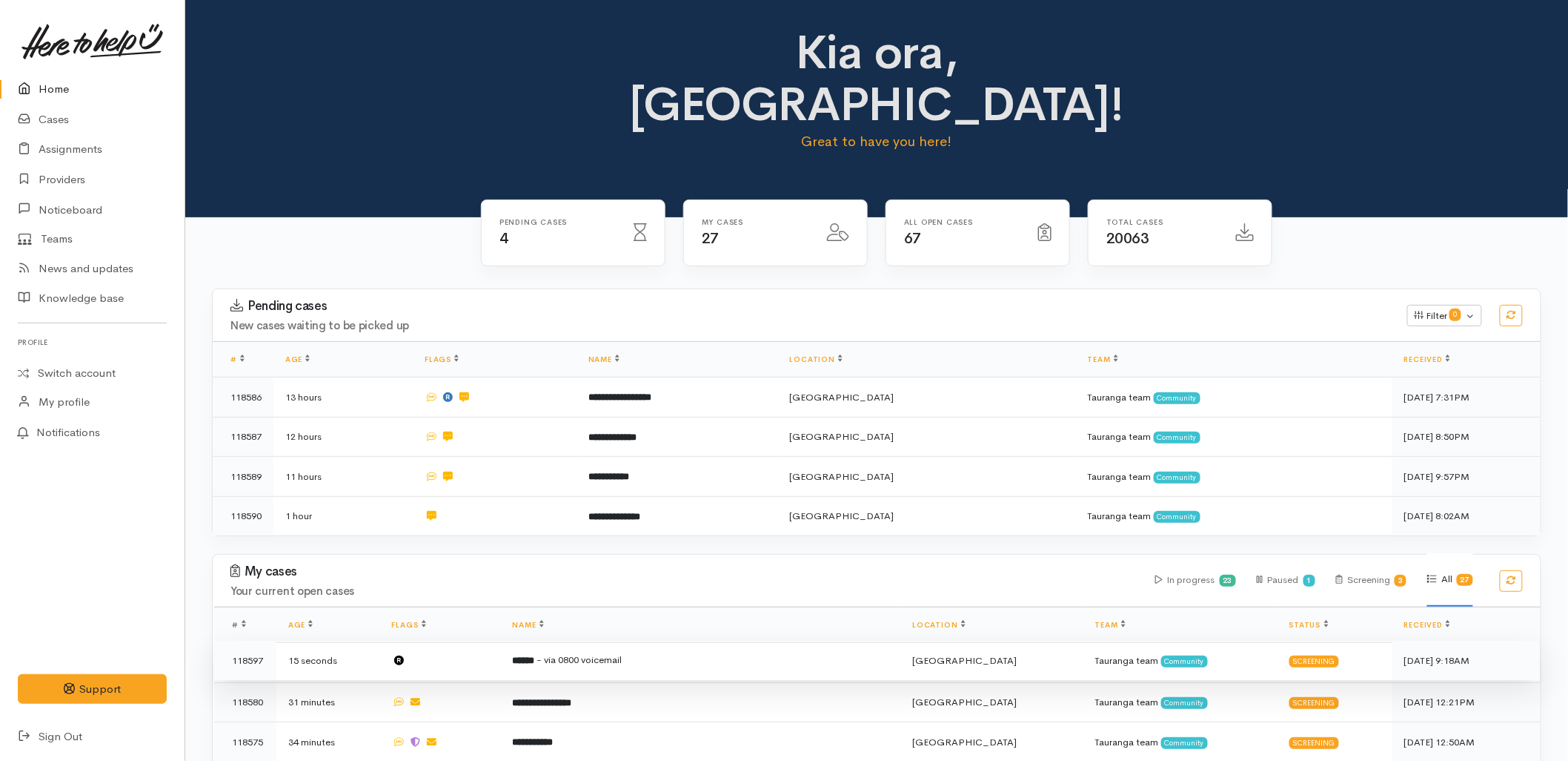
click at [501, 641] on td at bounding box center [441, 661] width 121 height 40
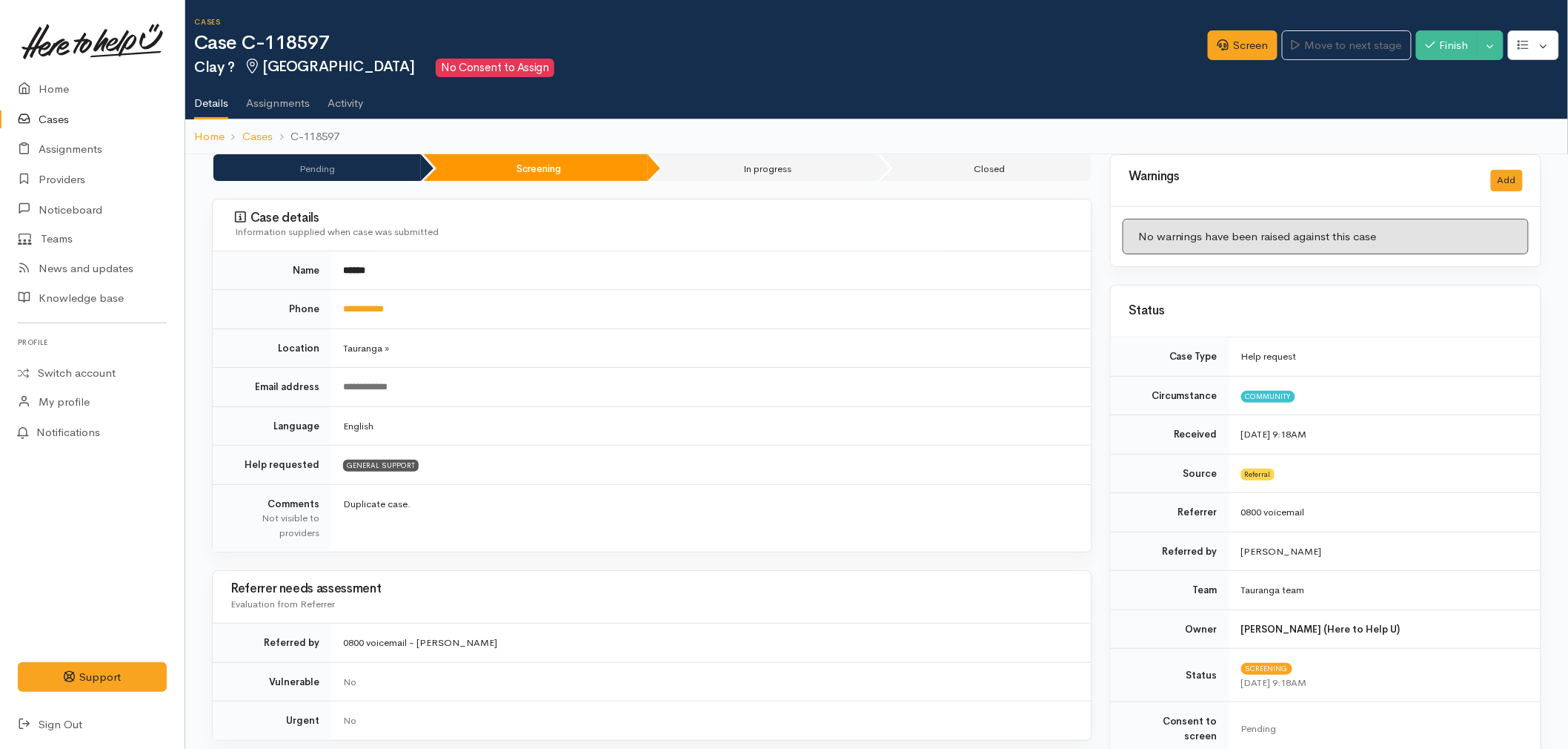
click at [52, 71] on link at bounding box center [92, 41] width 149 height 66
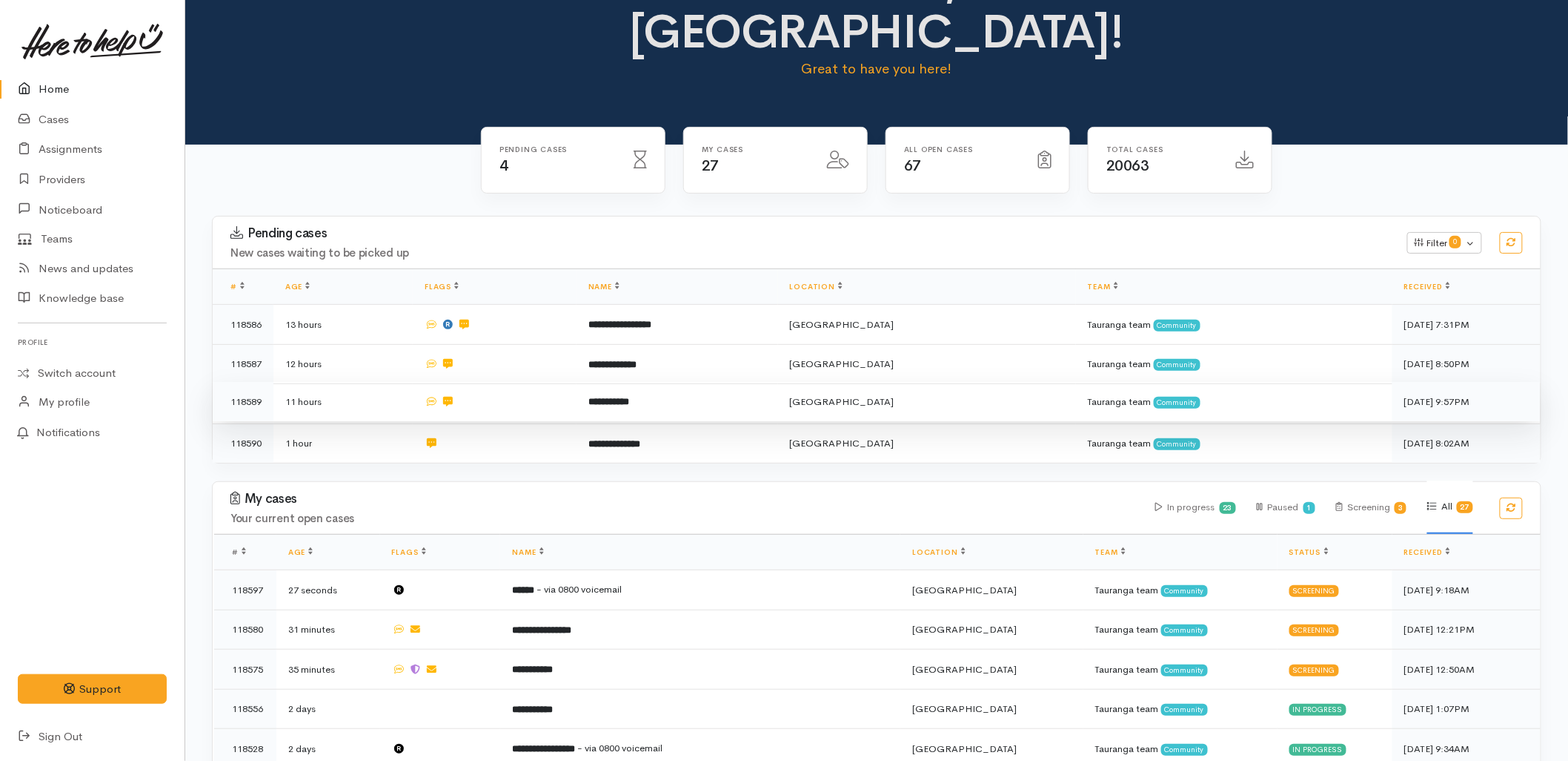
scroll to position [164, 0]
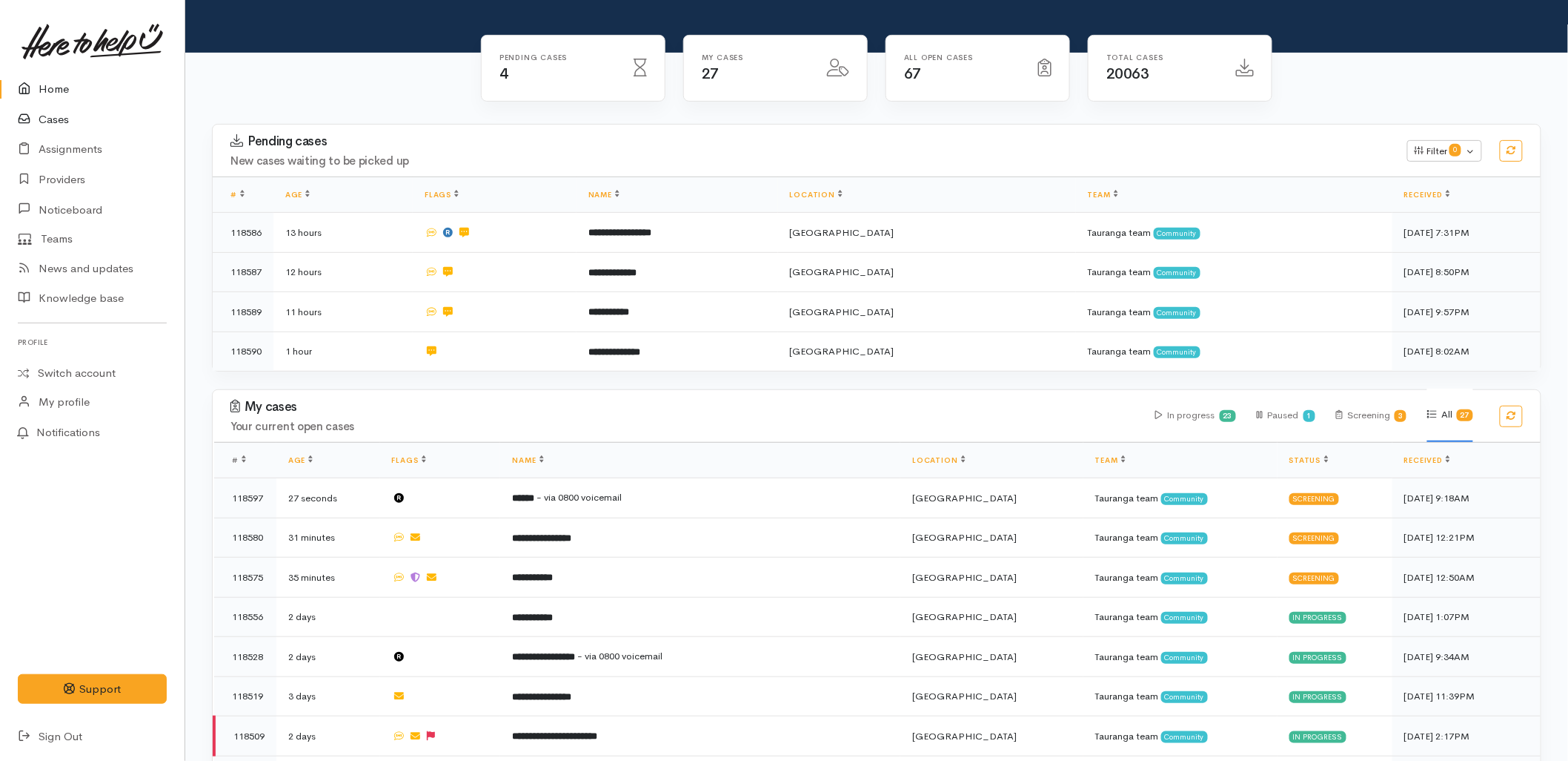
click at [45, 114] on link "Cases" at bounding box center [92, 120] width 185 height 31
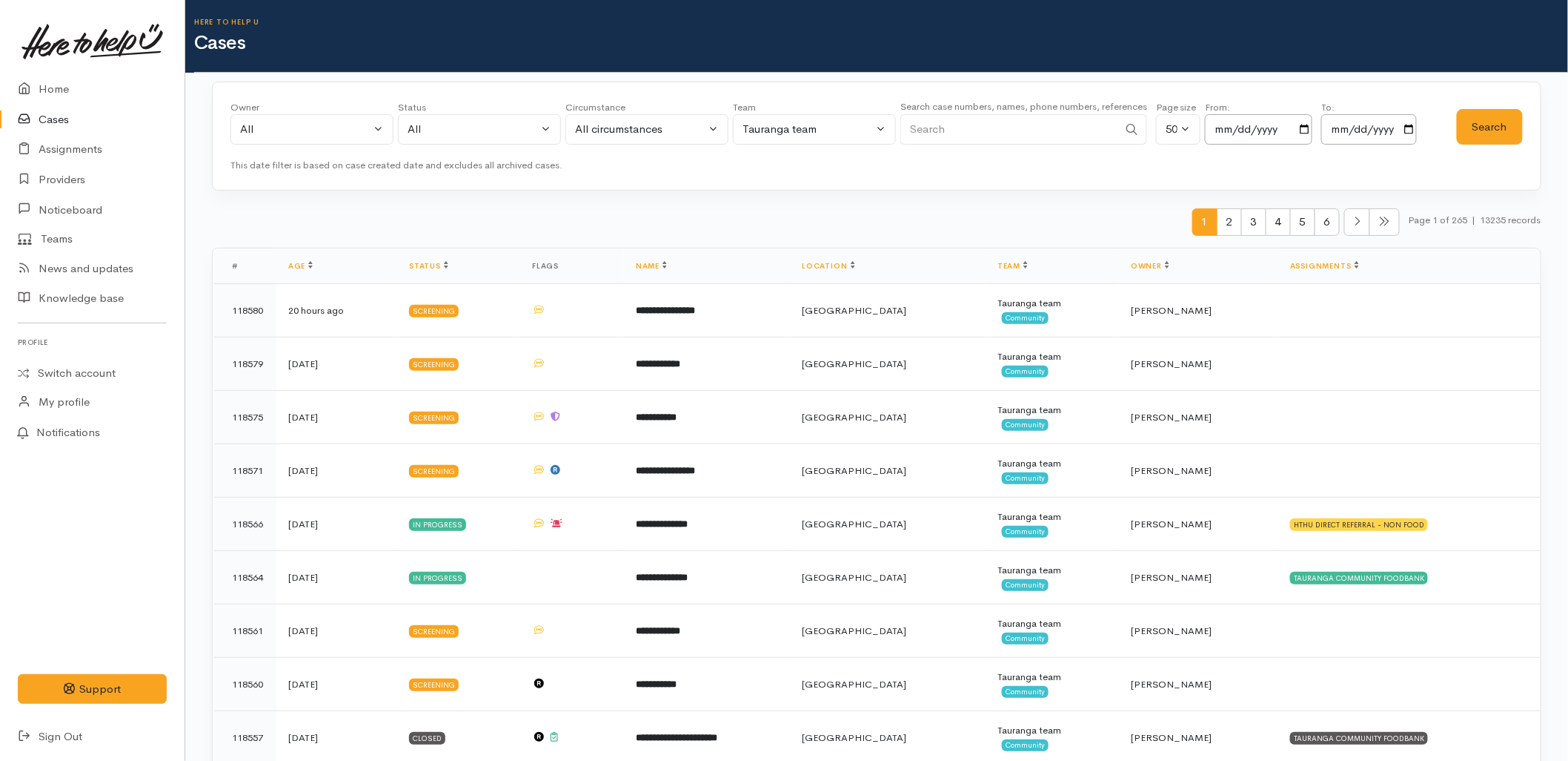
click at [18, 80] on icon at bounding box center [28, 89] width 20 height 19
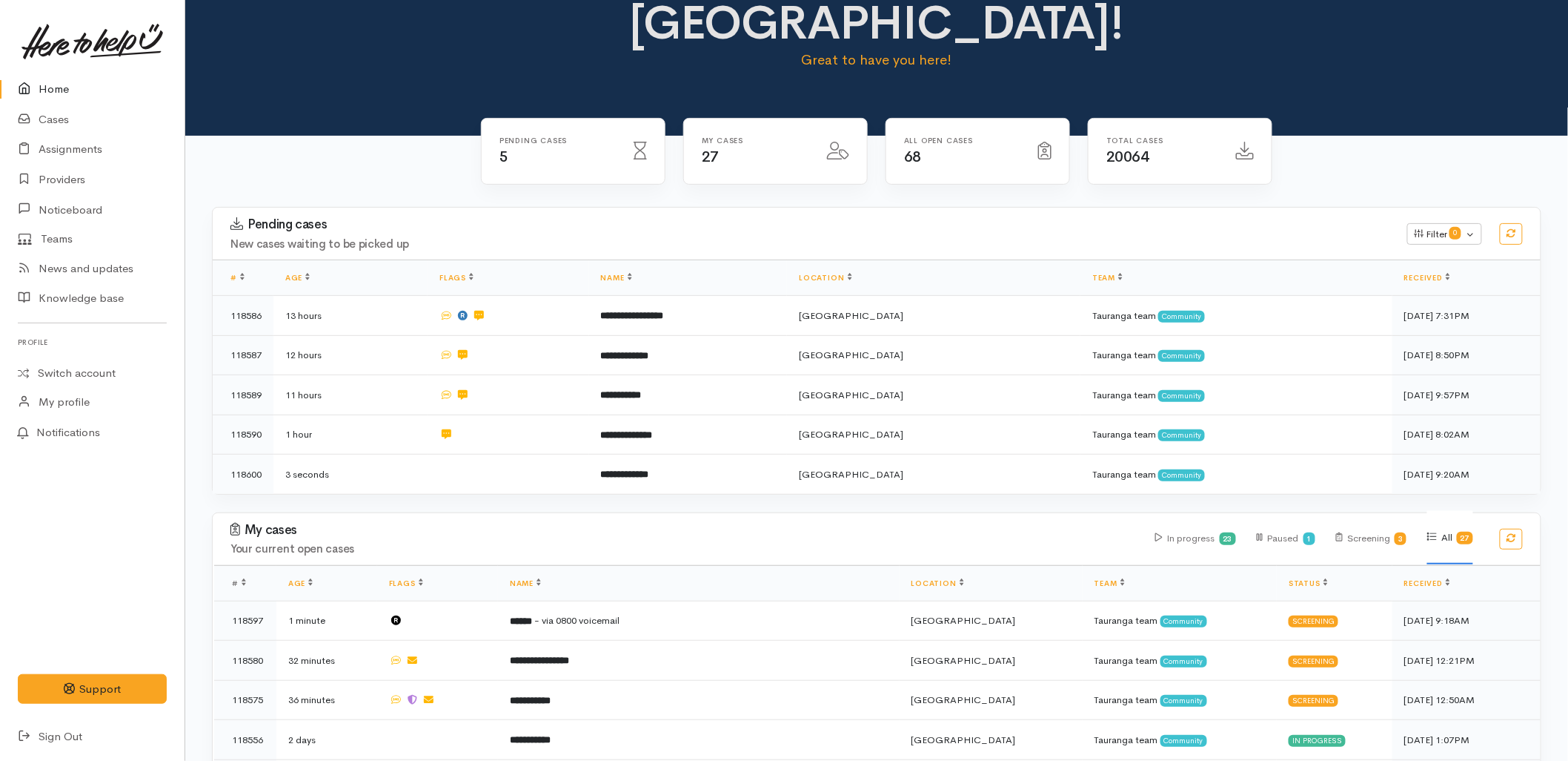
scroll to position [83, 0]
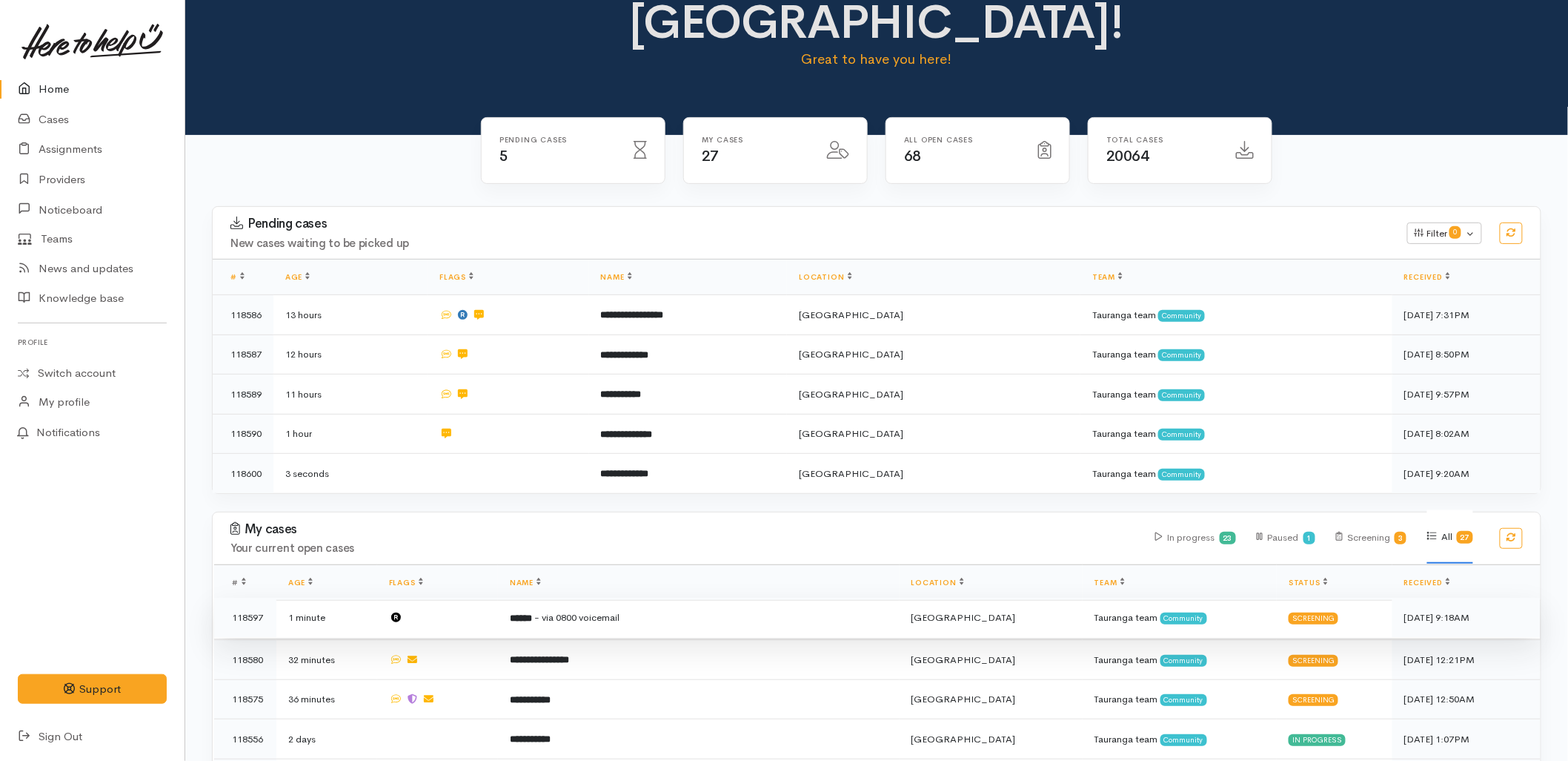
click at [526, 613] on b "******" at bounding box center [521, 617] width 22 height 9
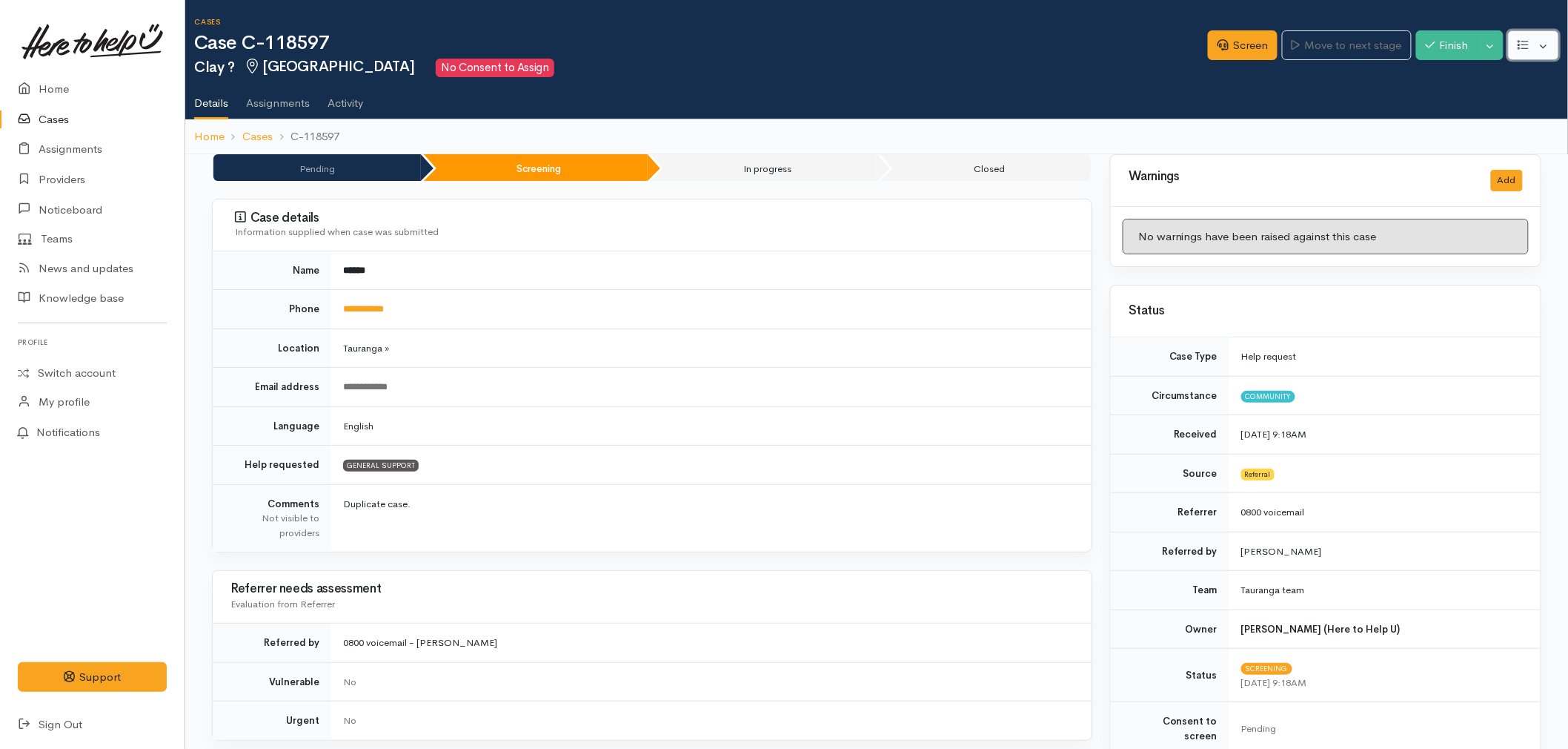
click at [1525, 40] on icon "button" at bounding box center [1523, 44] width 11 height 9
click at [1434, 129] on link "Re-assign team" at bounding box center [1479, 124] width 158 height 23
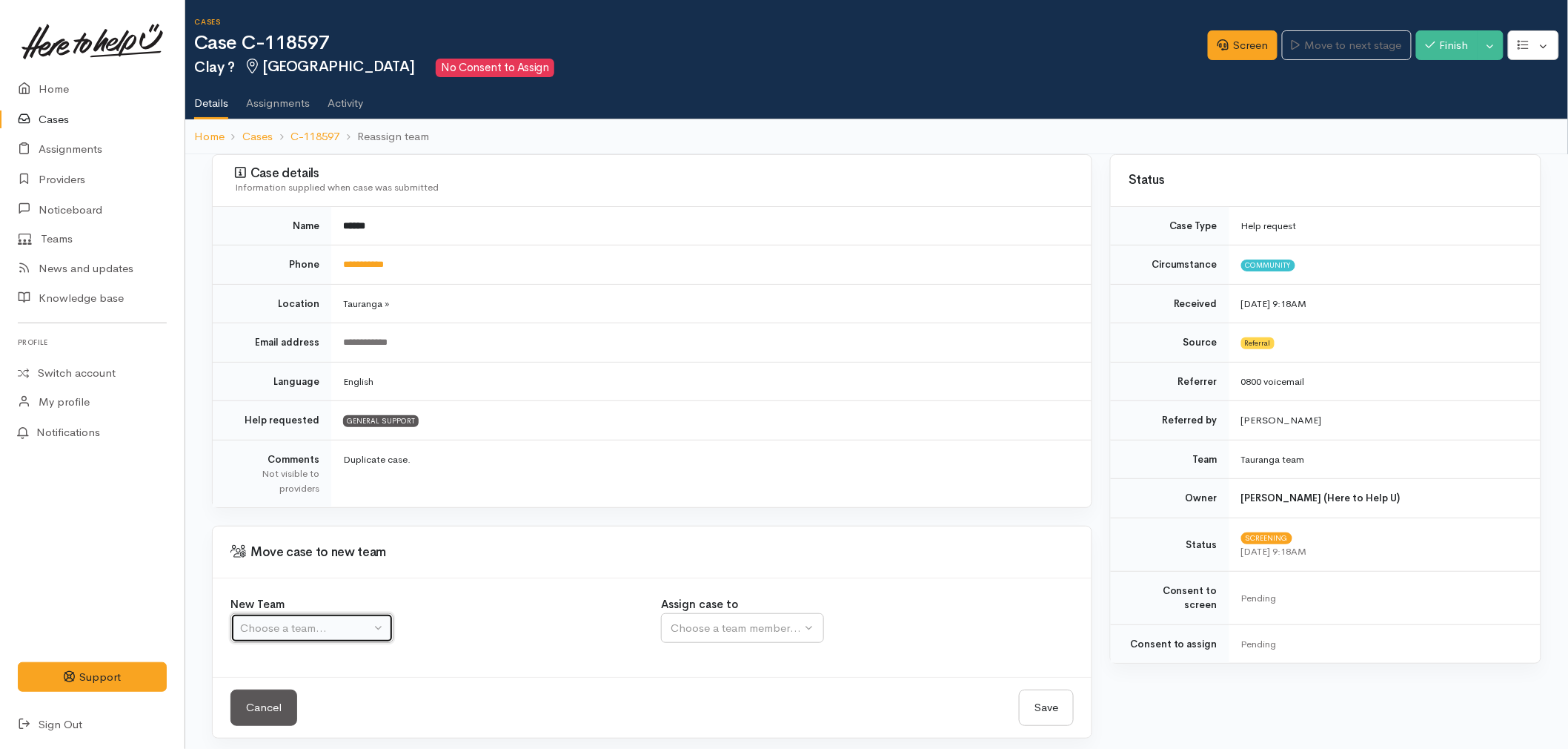
click at [316, 626] on div "Choose a team..." at bounding box center [305, 628] width 130 height 17
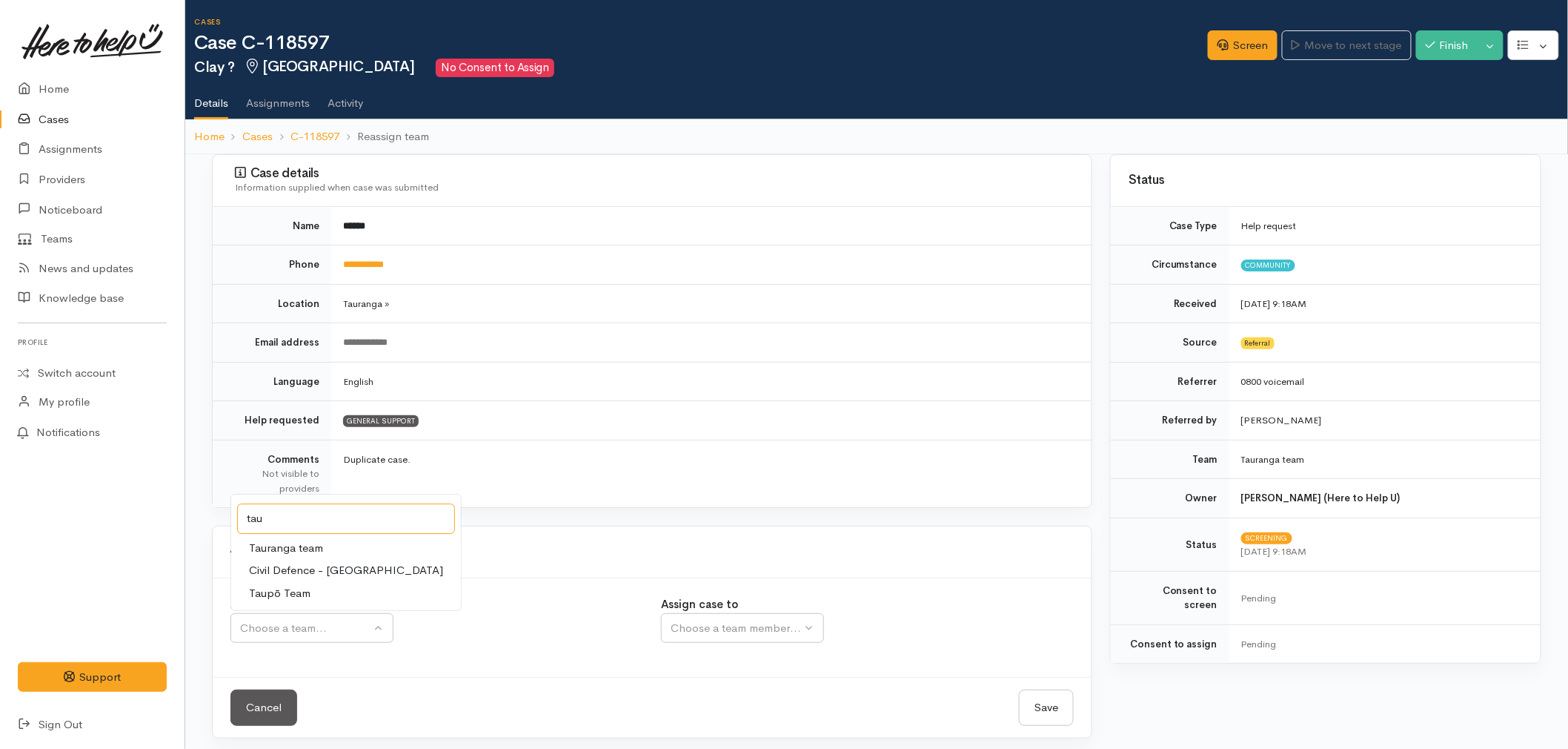
type input "tau"
click at [306, 543] on span "Tauranga team" at bounding box center [286, 548] width 74 height 17
select select "3"
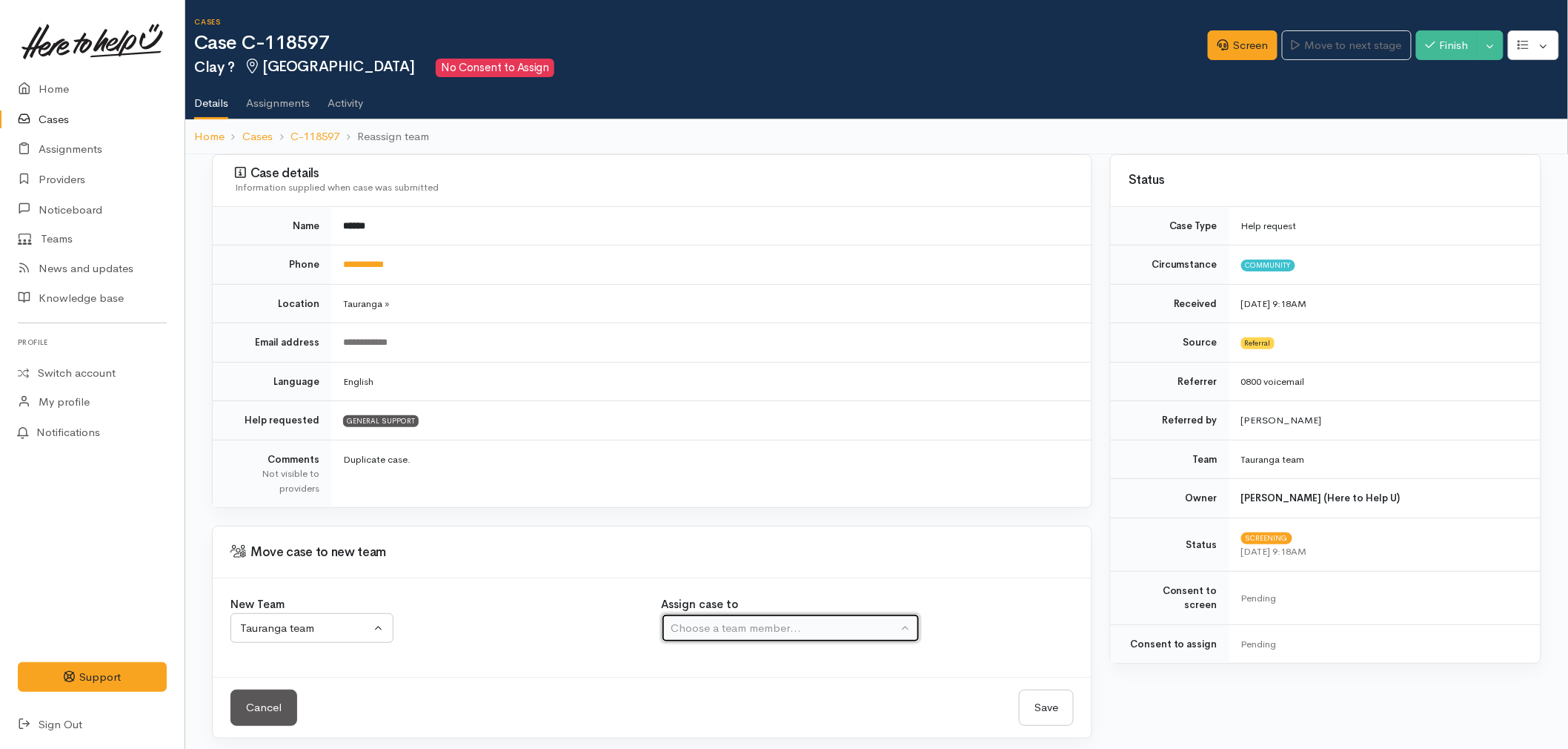
click at [714, 616] on button "Choose a team member..." at bounding box center [790, 628] width 259 height 31
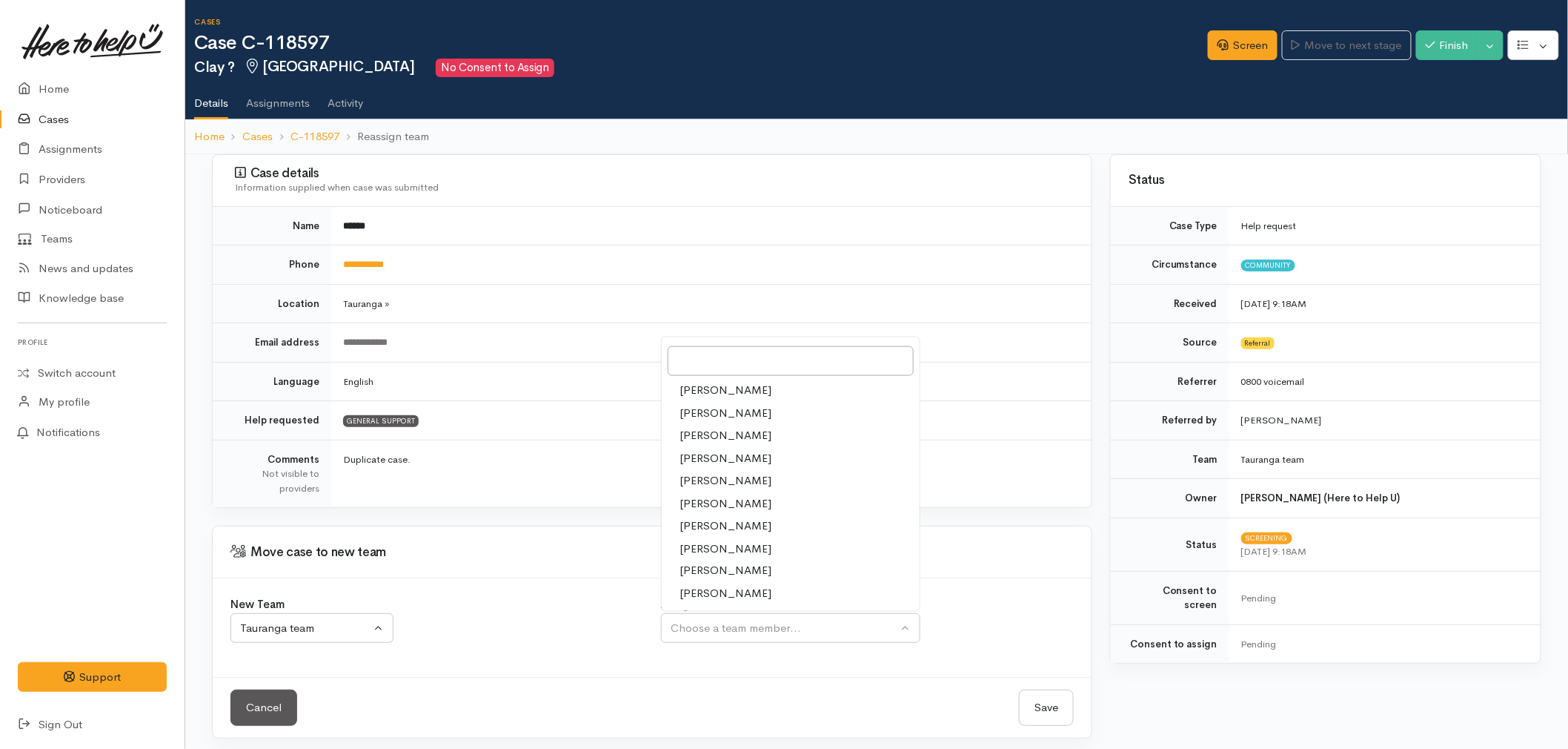
click at [755, 434] on link "[PERSON_NAME]" at bounding box center [790, 435] width 258 height 23
select select "205"
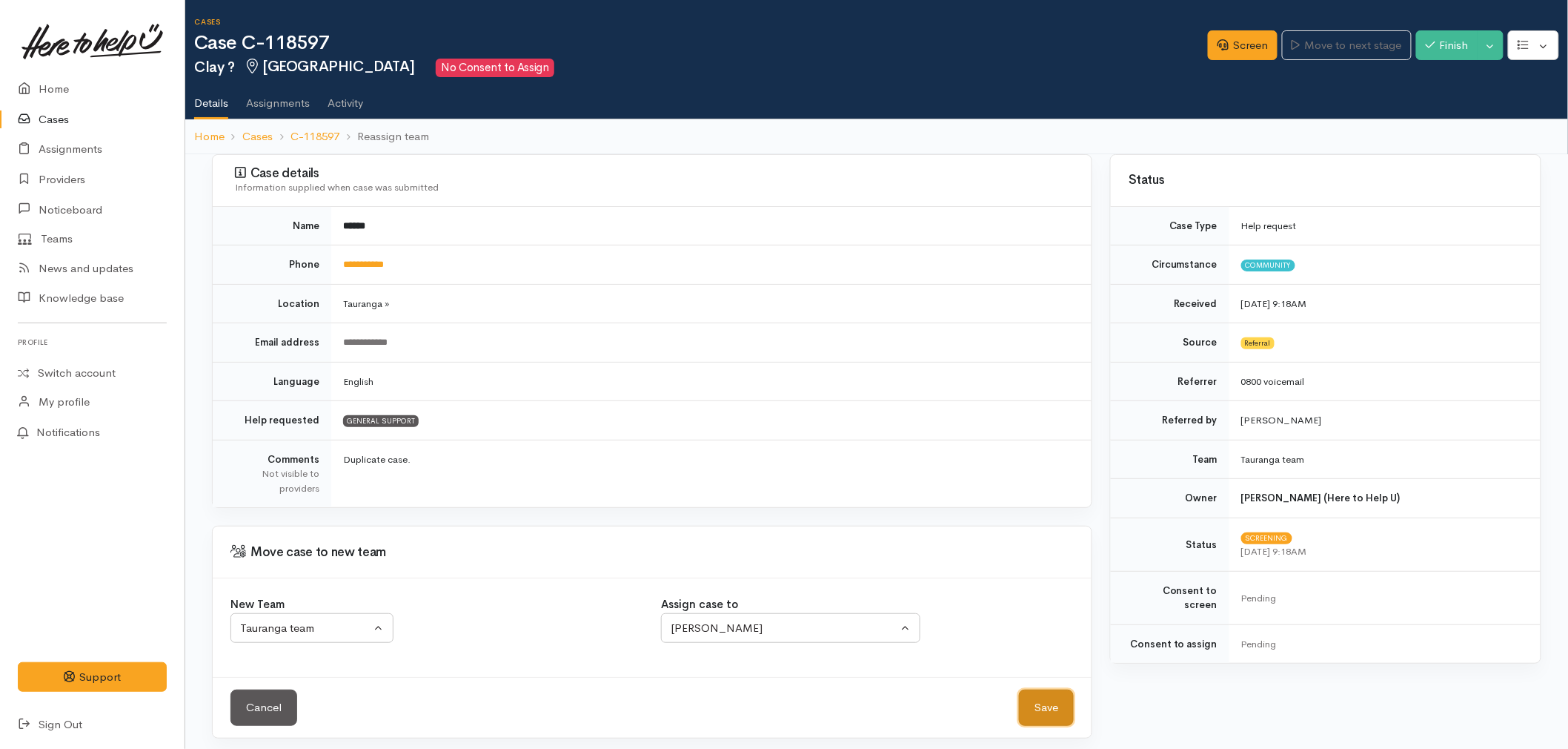
click at [1042, 701] on button "Save" at bounding box center [1046, 707] width 54 height 37
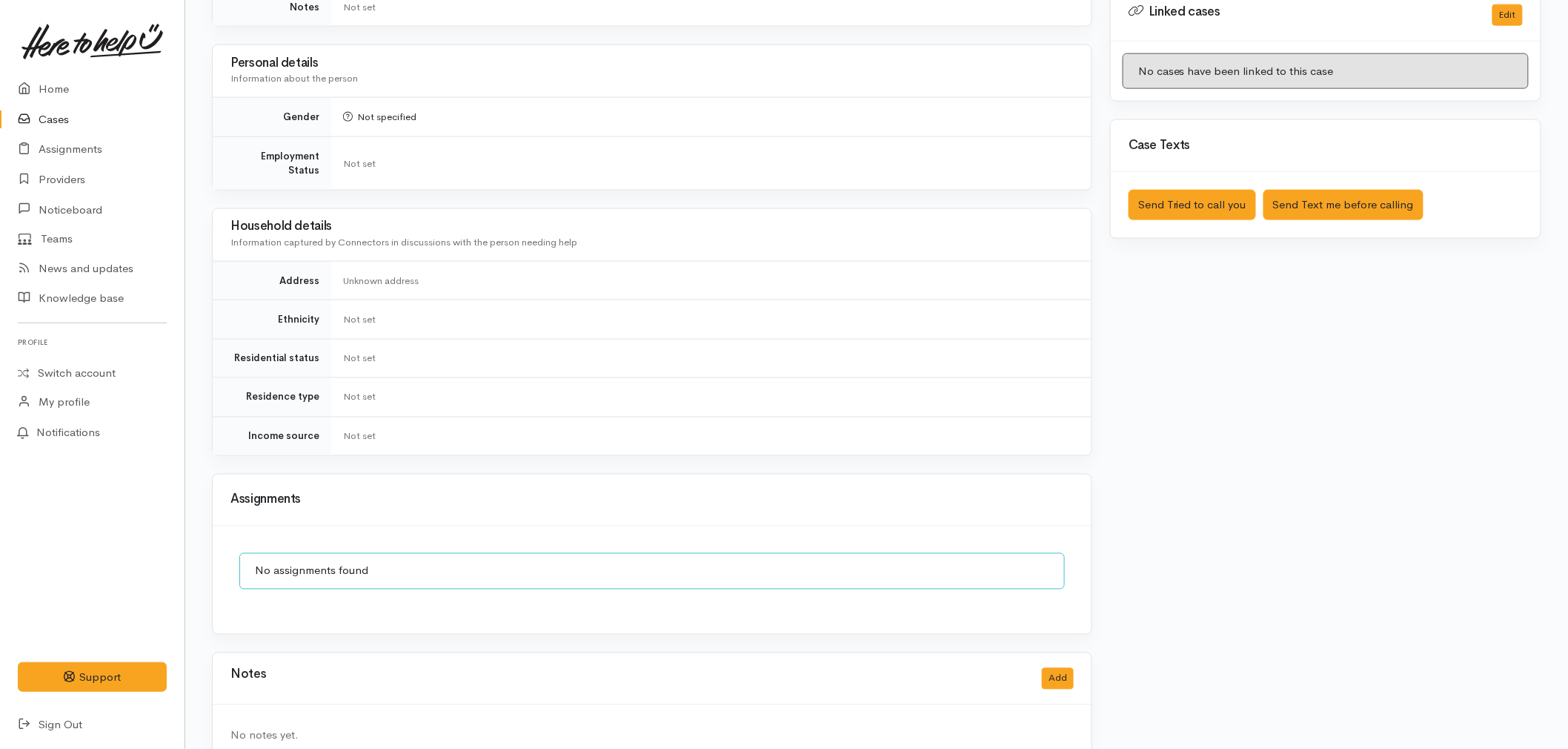
scroll to position [847, 0]
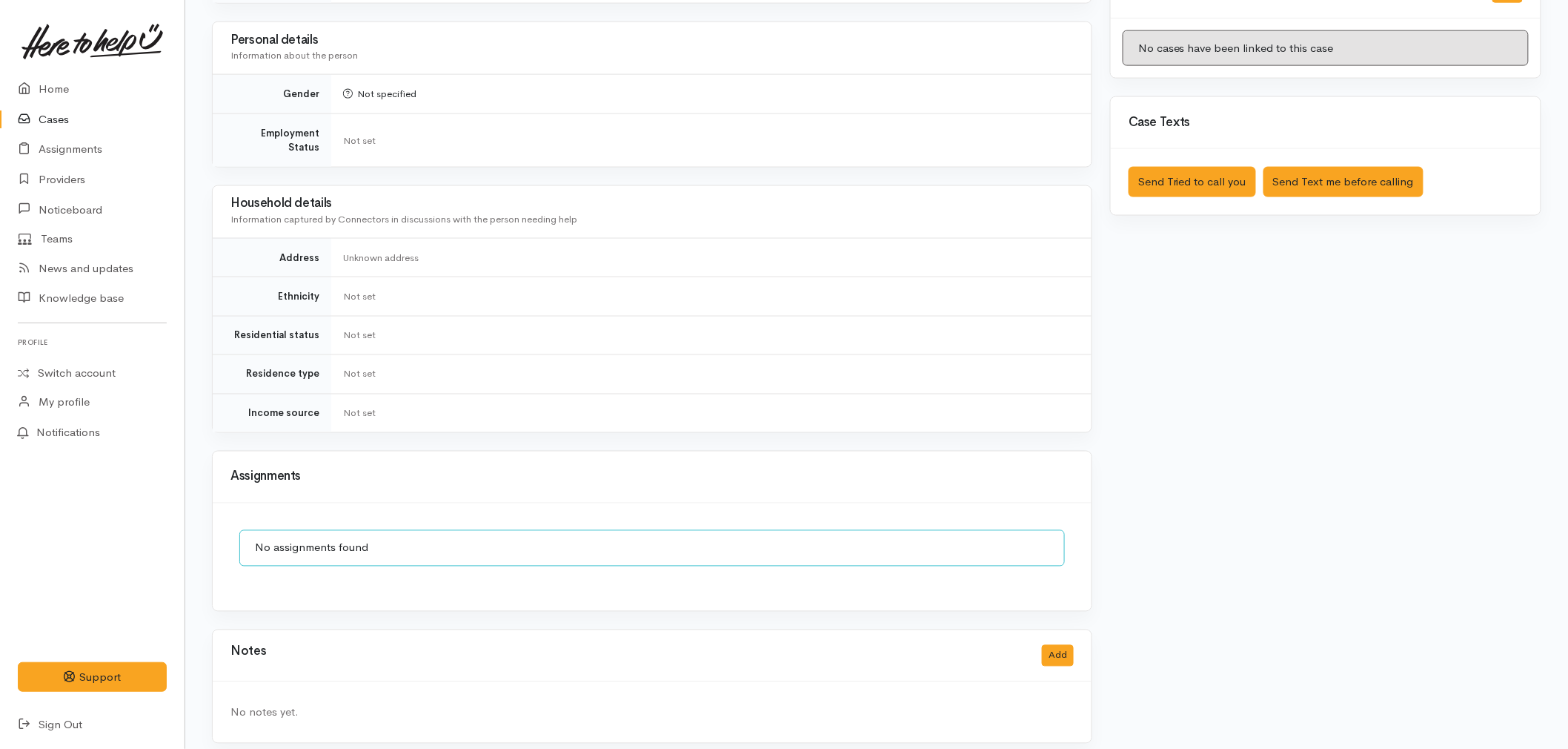
click at [61, 118] on link "Cases" at bounding box center [92, 120] width 185 height 31
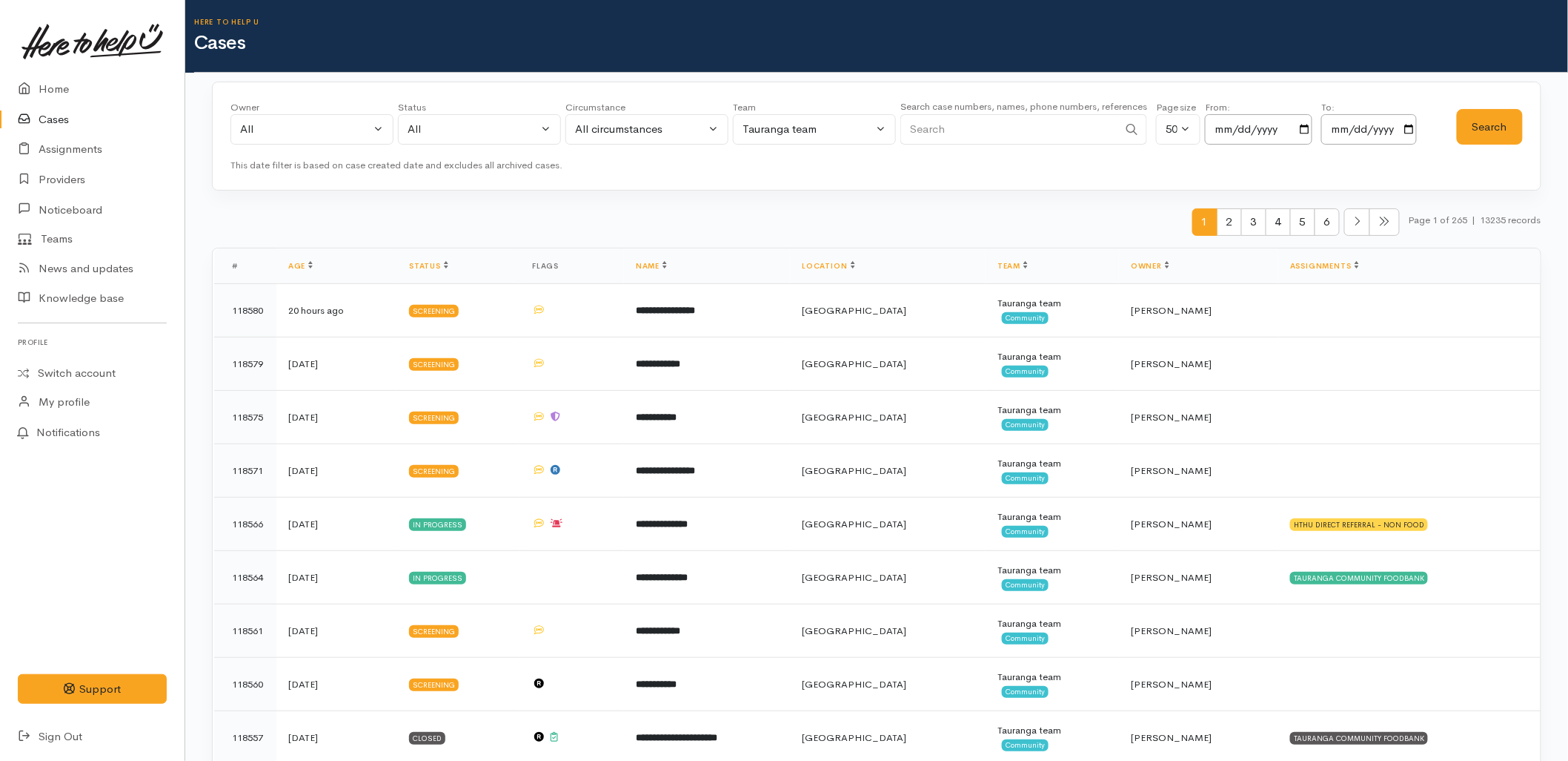
click at [38, 118] on link "Cases" at bounding box center [92, 120] width 185 height 31
click at [858, 235] on div "1 2 3 4 5 6 Page 1 of 265 | 13235 records" at bounding box center [876, 228] width 1330 height 39
click at [408, 223] on div "1 2 3 4 5 6 Page 1 of 265 | 13235 records" at bounding box center [876, 228] width 1330 height 39
click at [56, 91] on link "Home" at bounding box center [92, 89] width 185 height 31
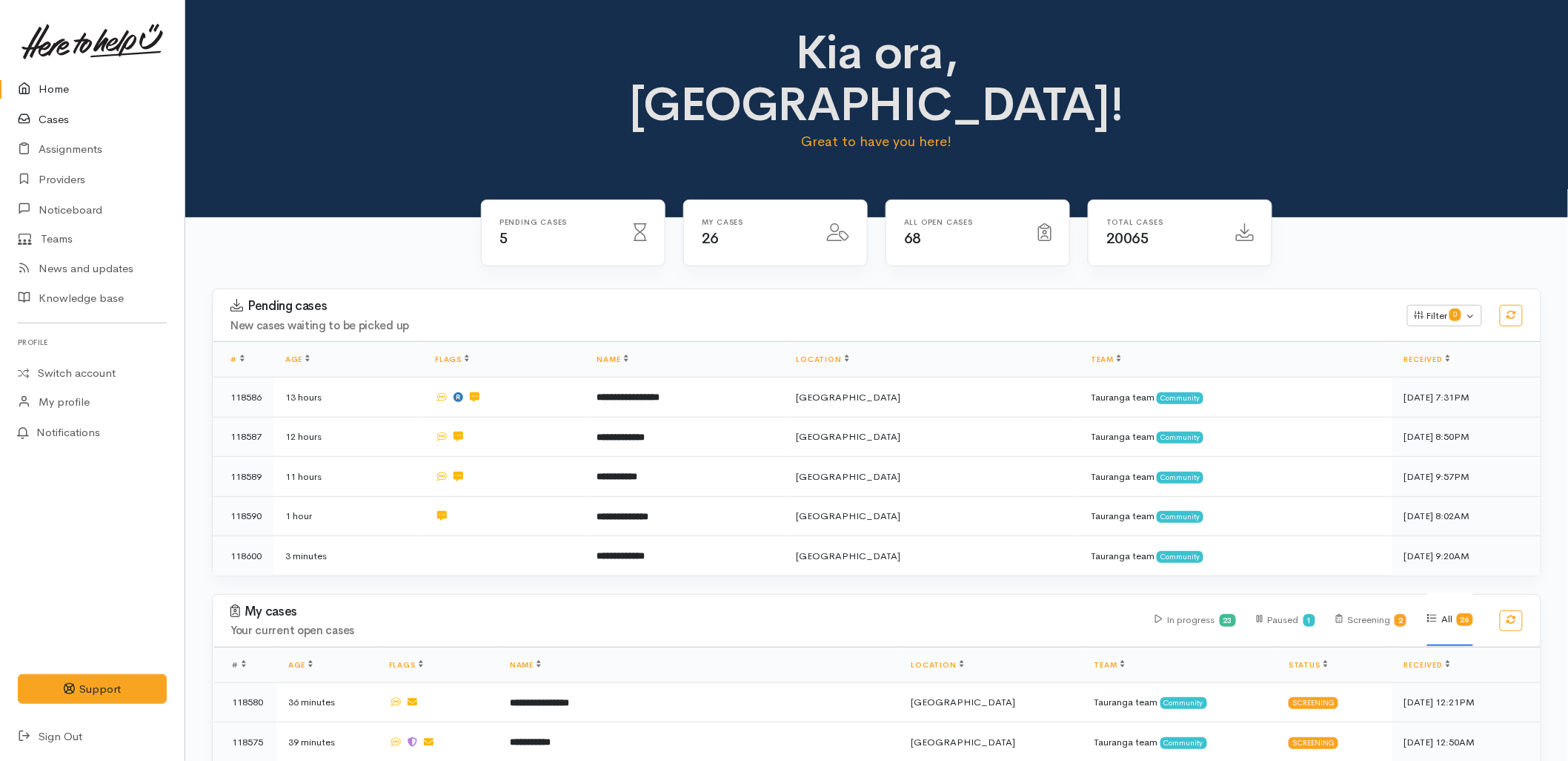
click at [83, 119] on link "Cases" at bounding box center [92, 120] width 185 height 31
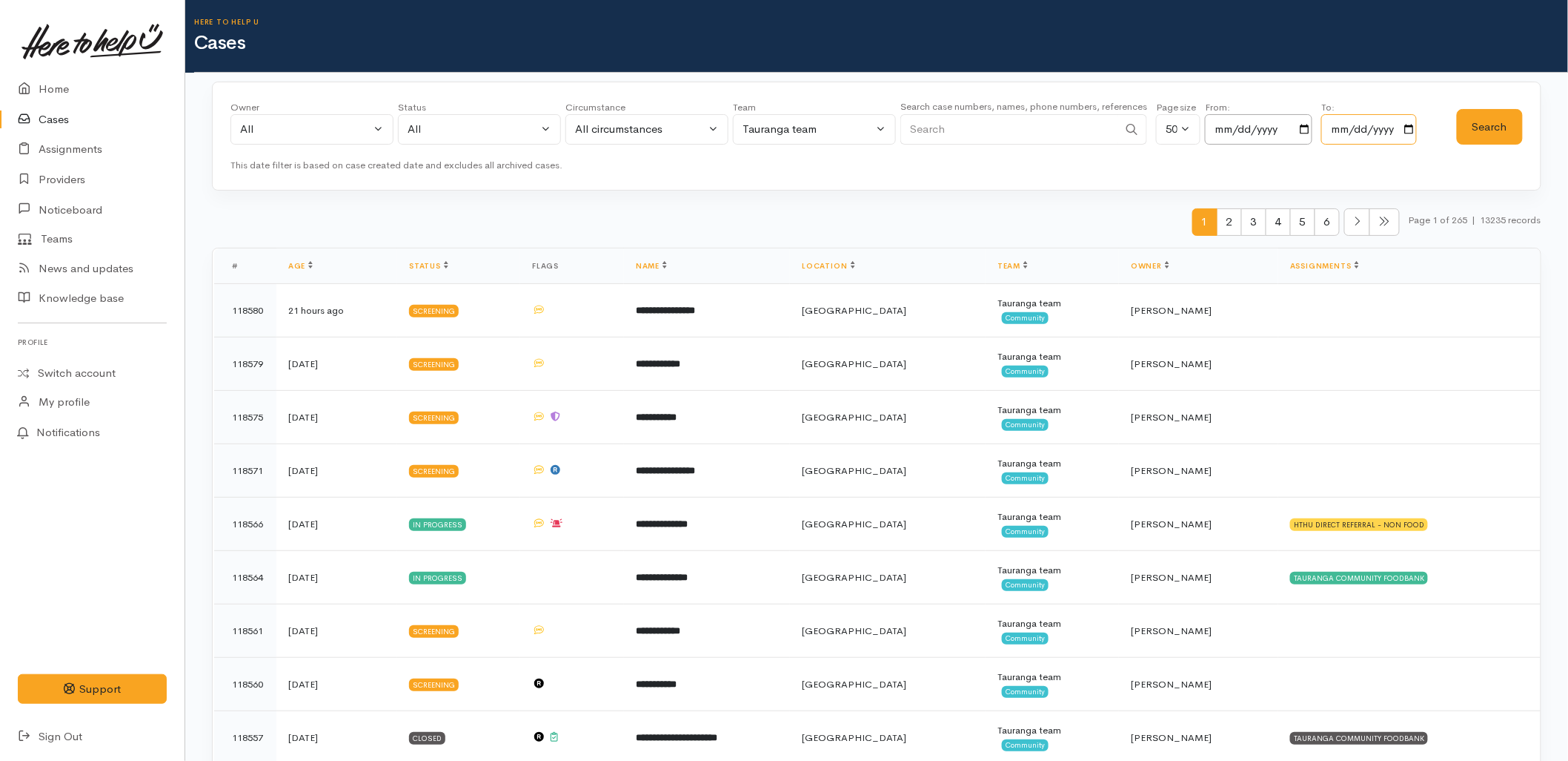
click at [1411, 131] on input "[DATE]" at bounding box center [1369, 129] width 95 height 31
click at [1417, 124] on input "[DATE]" at bounding box center [1369, 129] width 95 height 31
drag, startPoint x: 61, startPoint y: 89, endPoint x: 139, endPoint y: 165, distance: 108.9
click at [61, 89] on link "Home" at bounding box center [92, 89] width 185 height 31
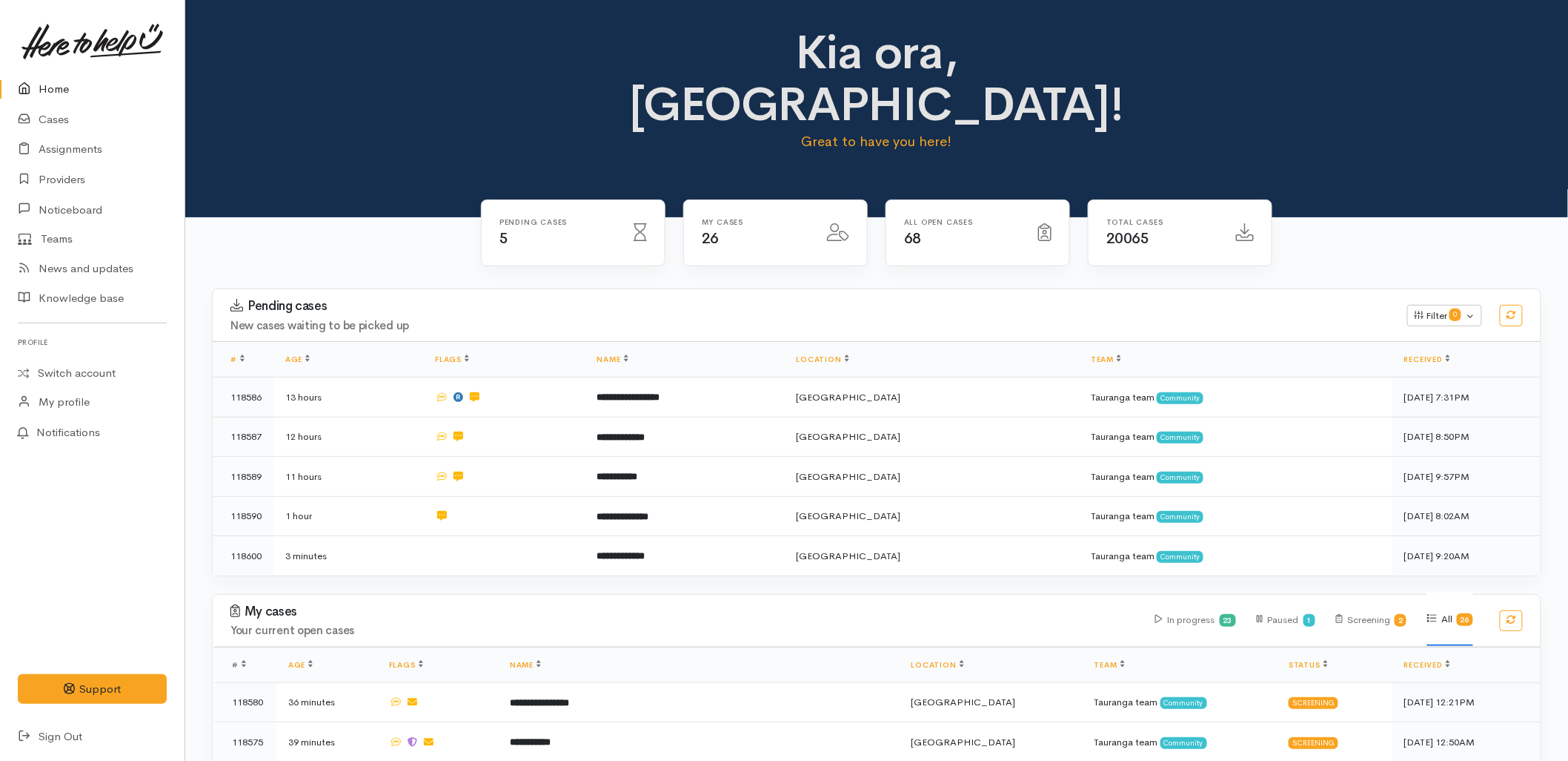
click at [877, 595] on div "My cases Your current open cases In progress 23 Paused 1 Screening 2 All 26" at bounding box center [877, 621] width 1346 height 52
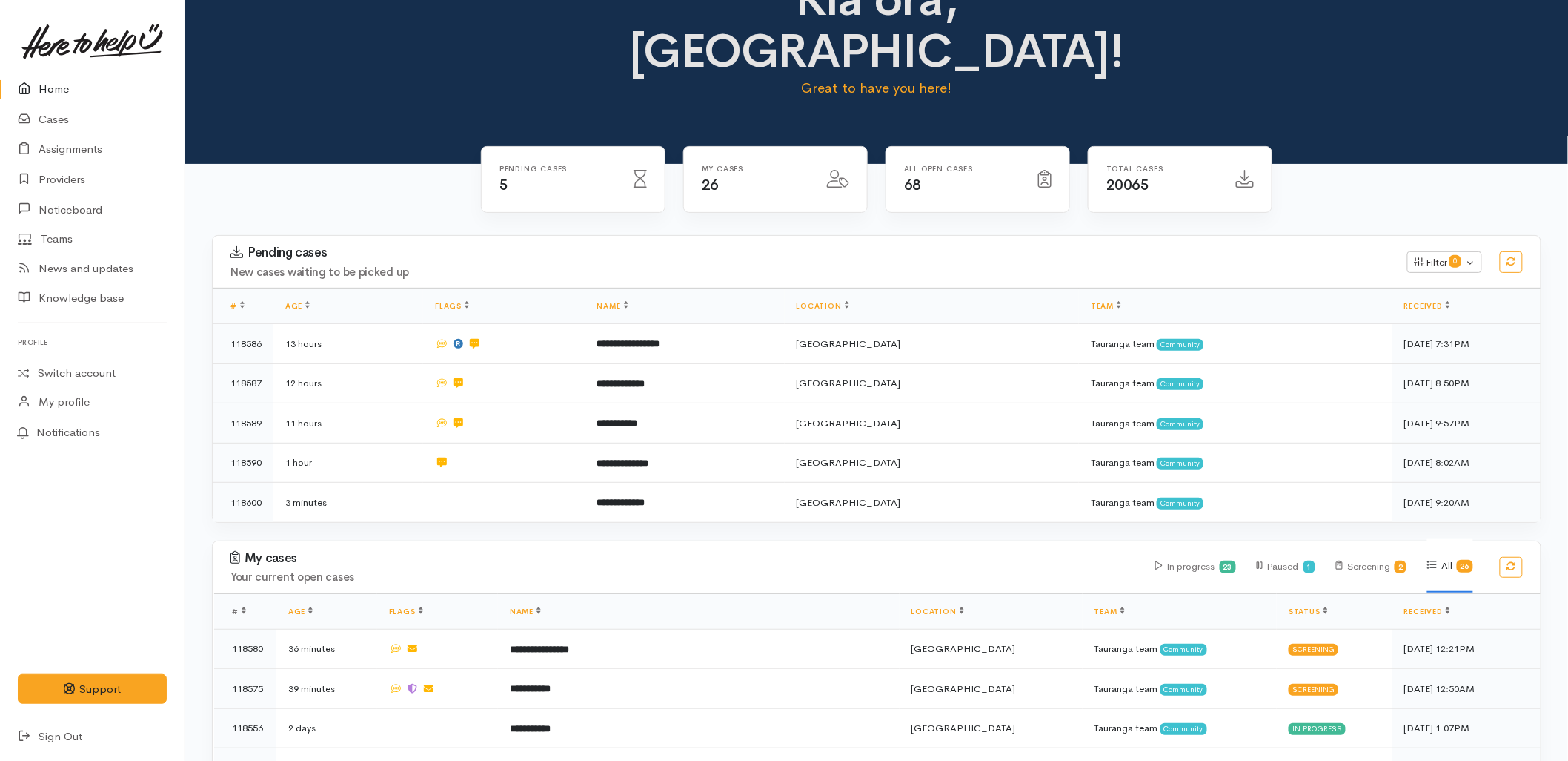
scroll to position [83, 0]
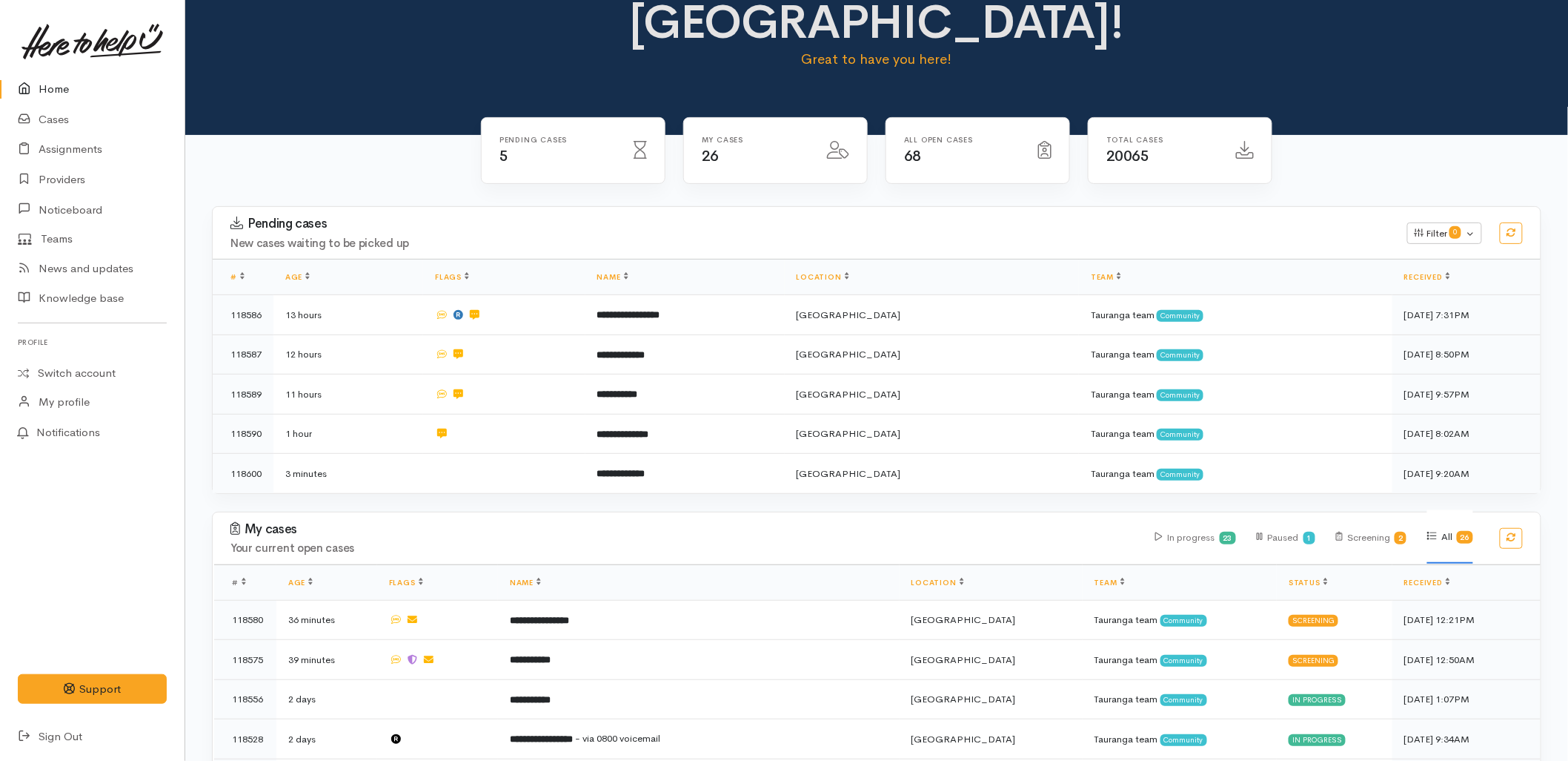
click at [721, 542] on h4 "Your current open cases" at bounding box center [684, 548] width 907 height 13
click at [630, 542] on h4 "Your current open cases" at bounding box center [684, 548] width 907 height 13
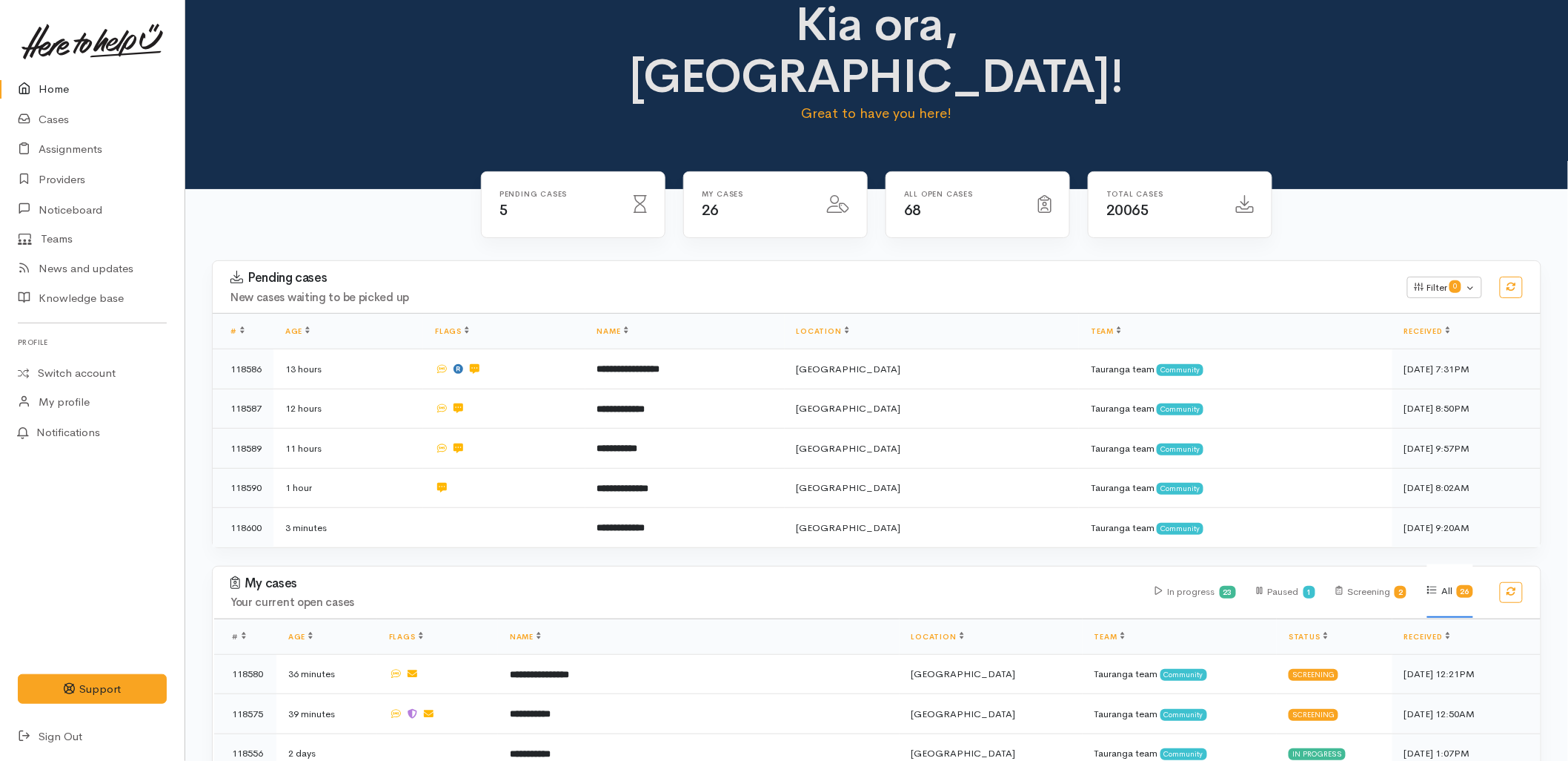
scroll to position [0, 0]
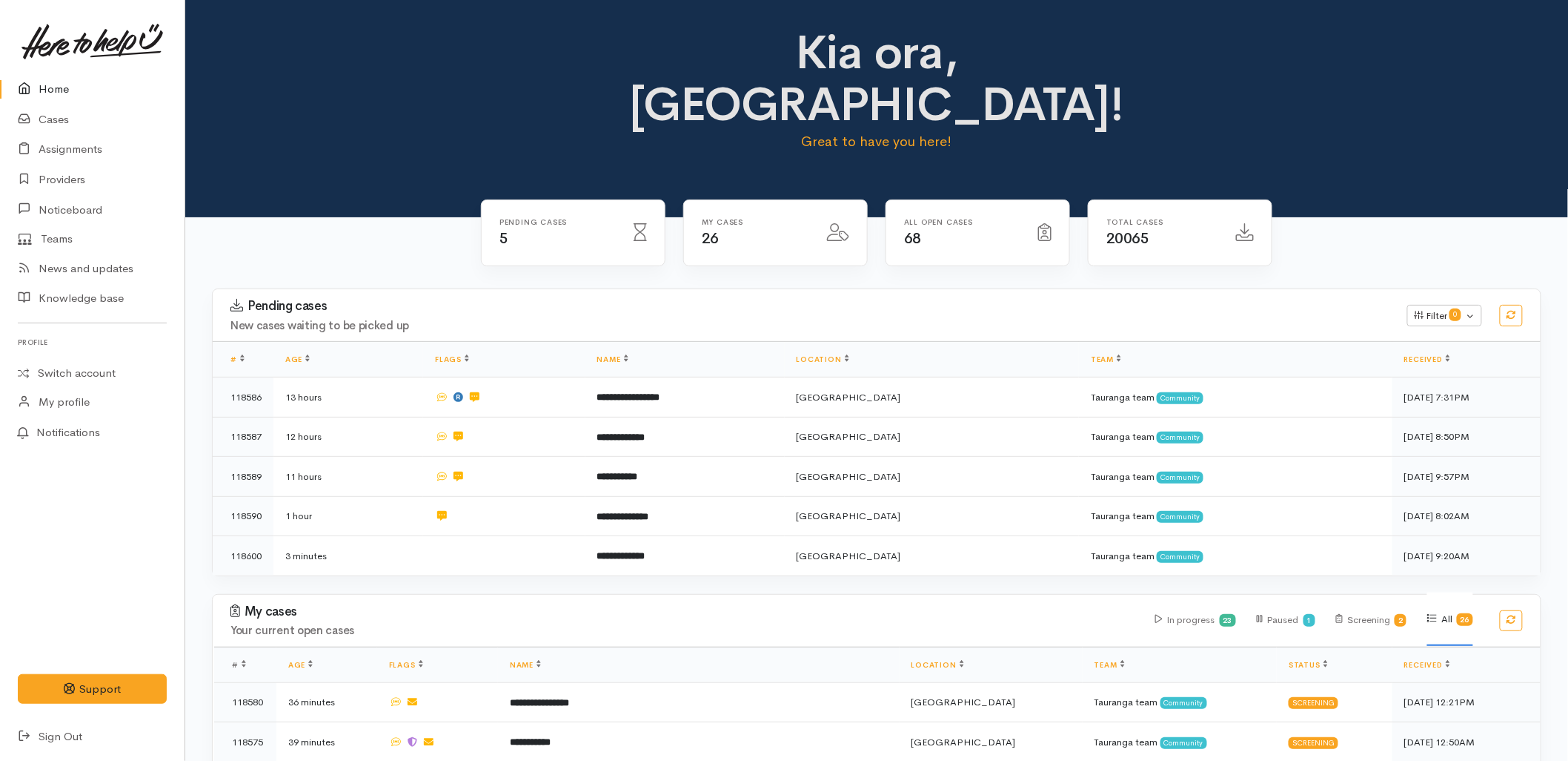
click at [582, 299] on h3 "Pending cases" at bounding box center [810, 306] width 1159 height 14
click at [350, 152] on div "Kia ora, [GEOGRAPHIC_DATA]! Great to have you here!" at bounding box center [876, 108] width 1383 height 217
click at [302, 117] on div "Kia ora, [GEOGRAPHIC_DATA]! Great to have you here!" at bounding box center [876, 108] width 1383 height 217
click at [311, 146] on div "Kia ora, Malia! Great to have you here!" at bounding box center [876, 108] width 1383 height 217
click at [594, 604] on h3 "My cases" at bounding box center [684, 611] width 907 height 14
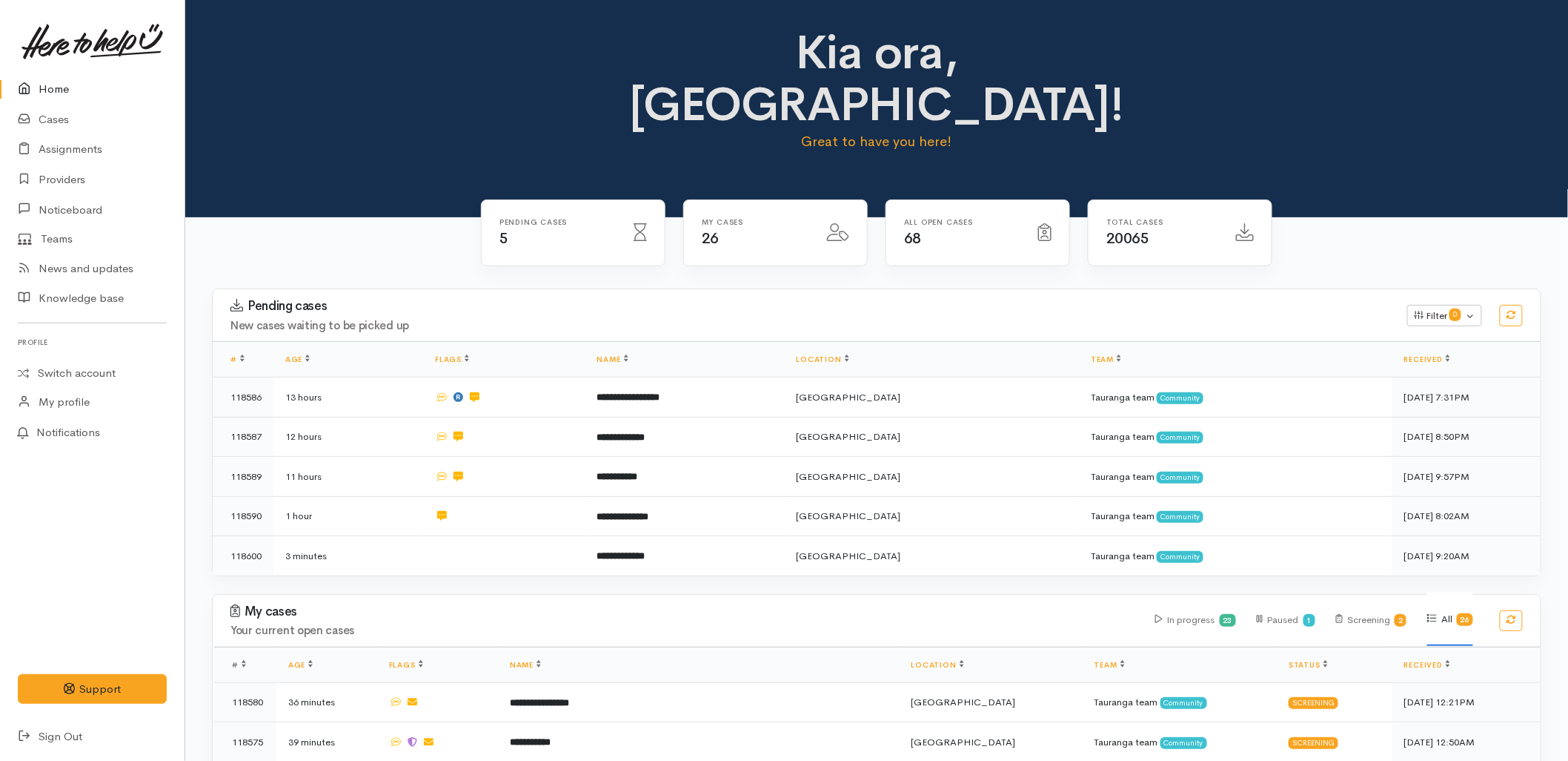
click at [714, 527] on div "Pending cases New cases waiting to be picked up Filter 0 Filters Clear filters …" at bounding box center [877, 441] width 1348 height 306
click at [659, 203] on div "Pending cases 5" at bounding box center [573, 233] width 183 height 66
click at [430, 123] on div "Kia ora, [GEOGRAPHIC_DATA]! Great to have you here!" at bounding box center [876, 108] width 1383 height 217
click at [630, 319] on h4 "New cases waiting to be picked up" at bounding box center [810, 325] width 1159 height 13
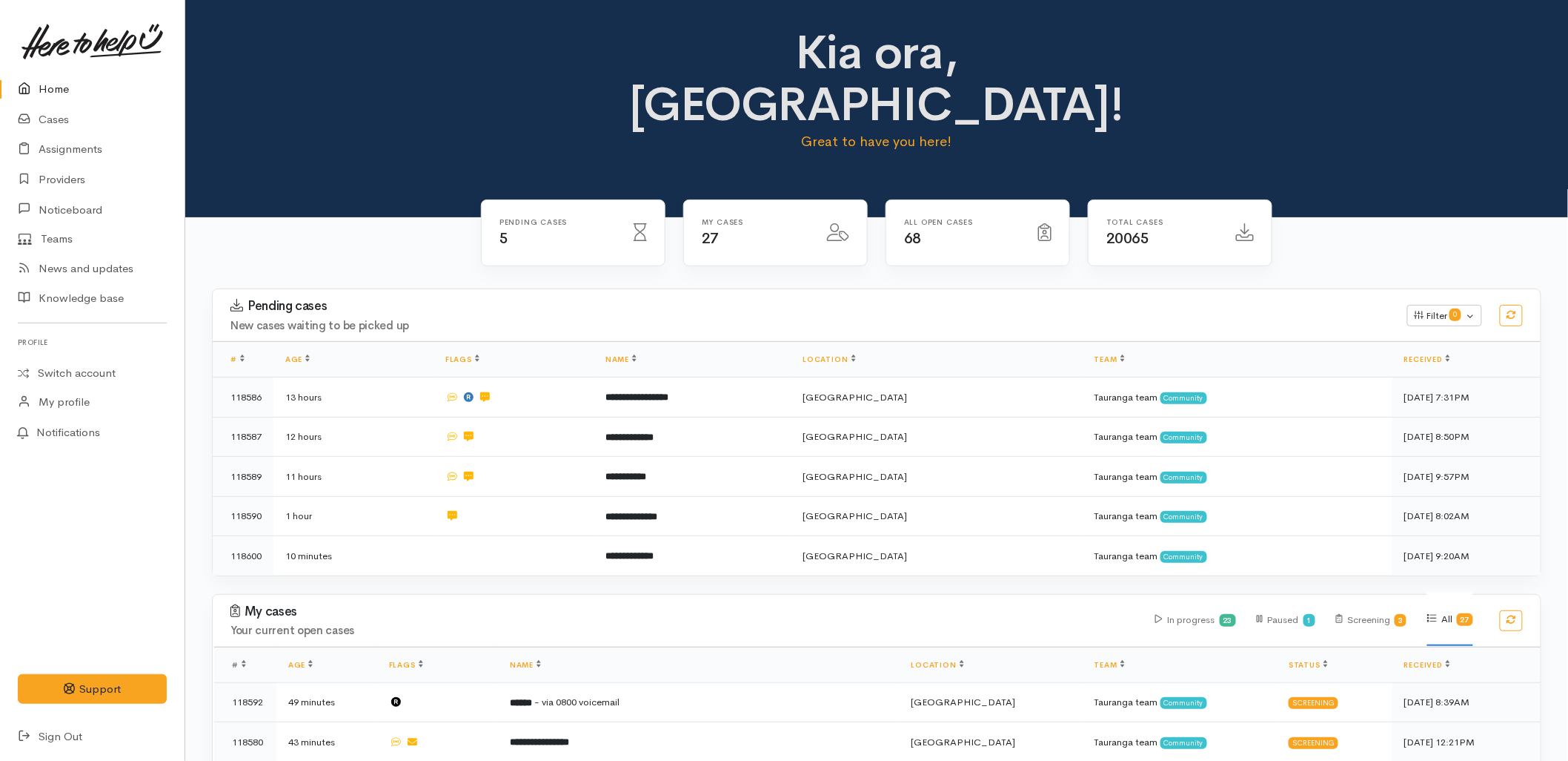
click at [720, 624] on h4 "Your current open cases" at bounding box center [684, 630] width 907 height 13
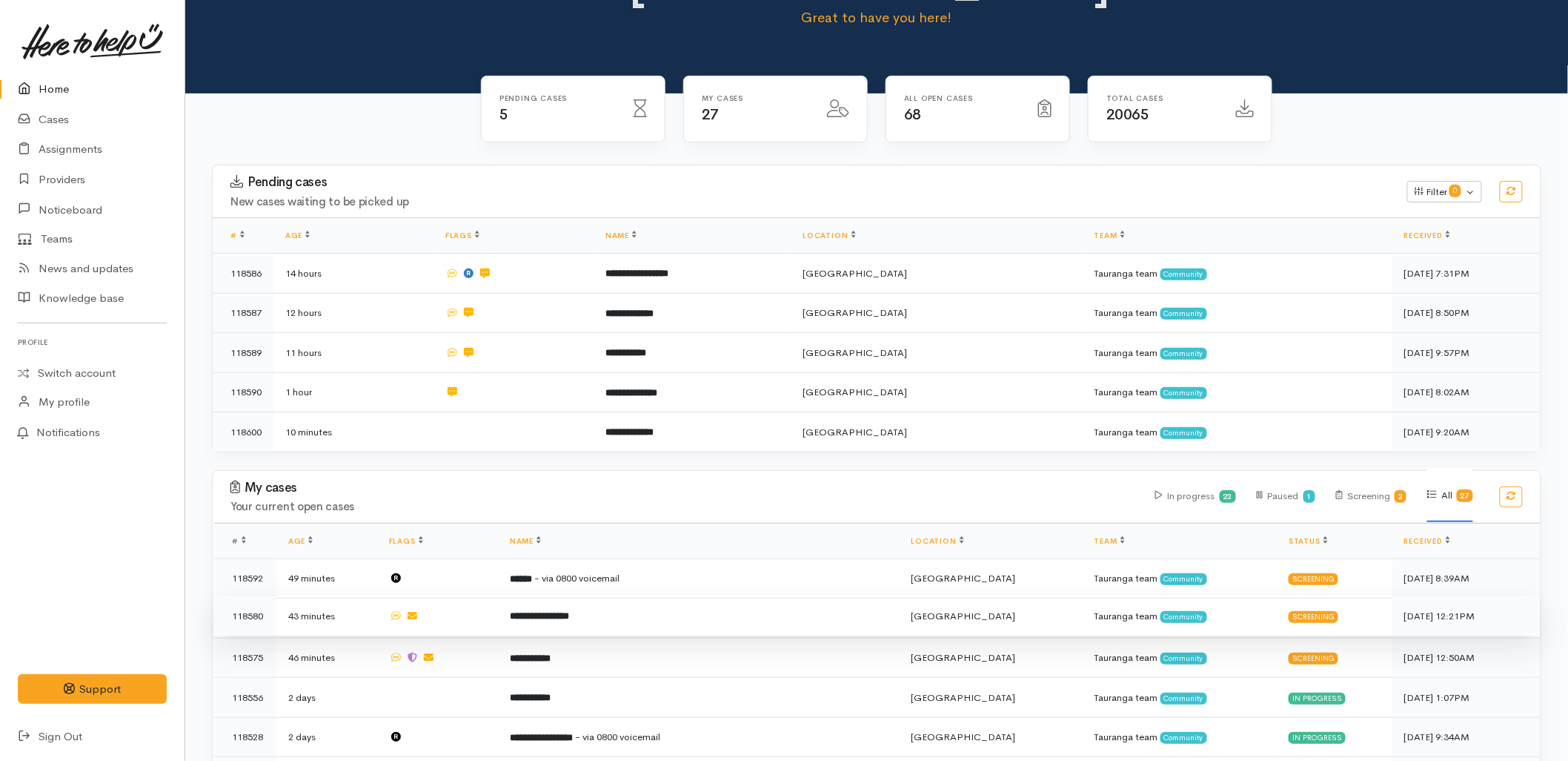
scroll to position [164, 0]
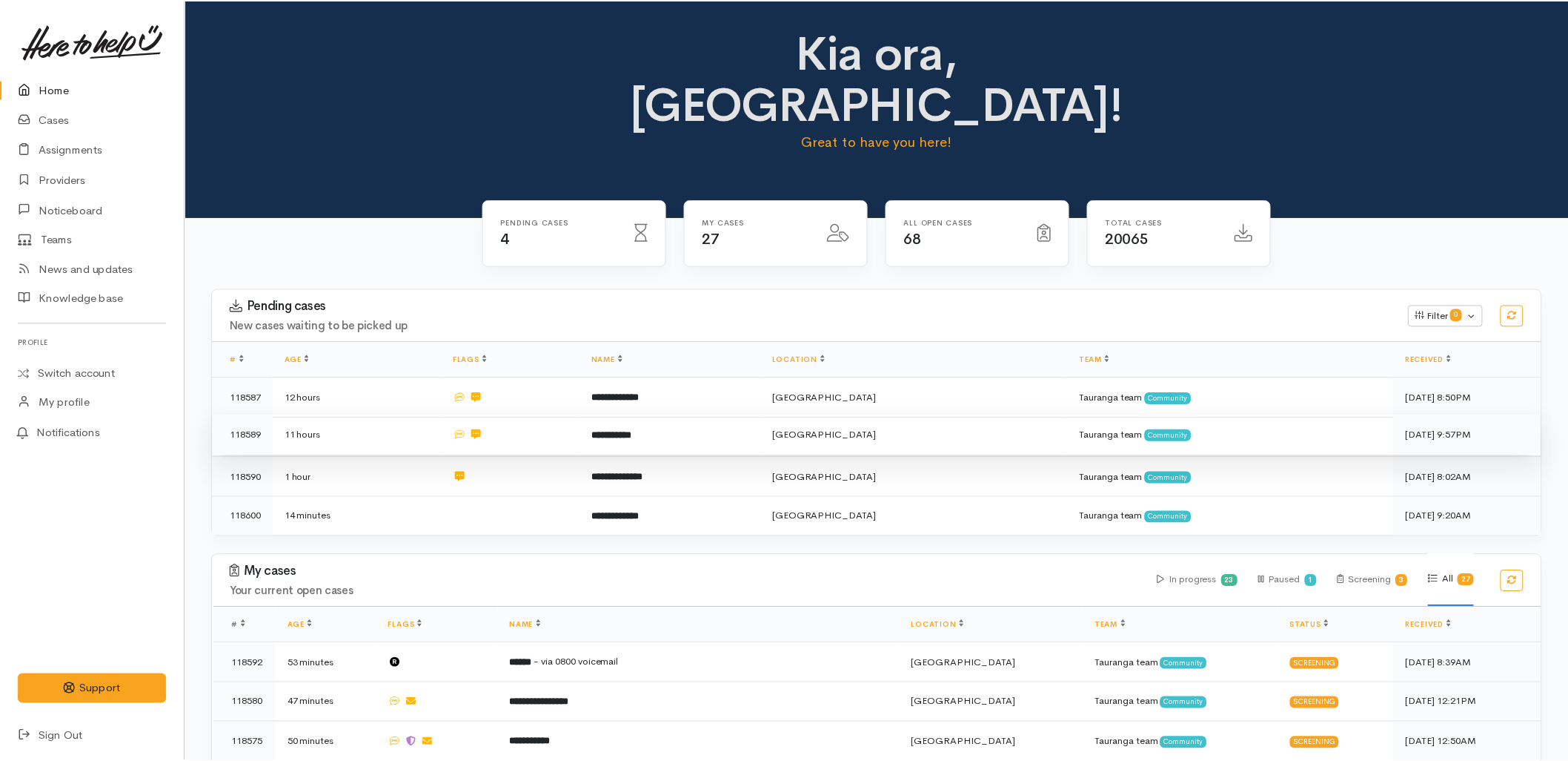
scroll to position [164, 0]
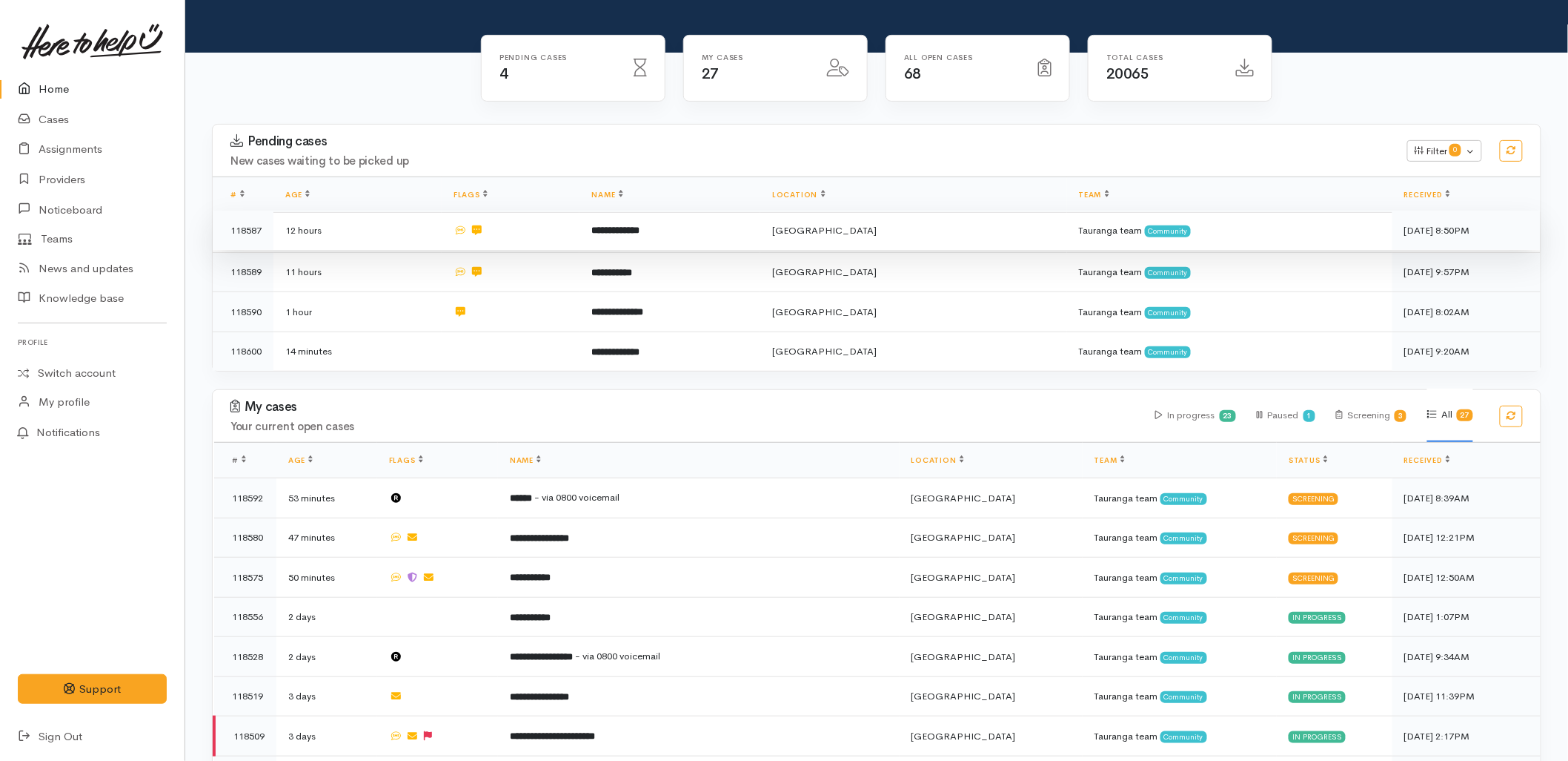
click at [640, 226] on b "**********" at bounding box center [615, 230] width 48 height 9
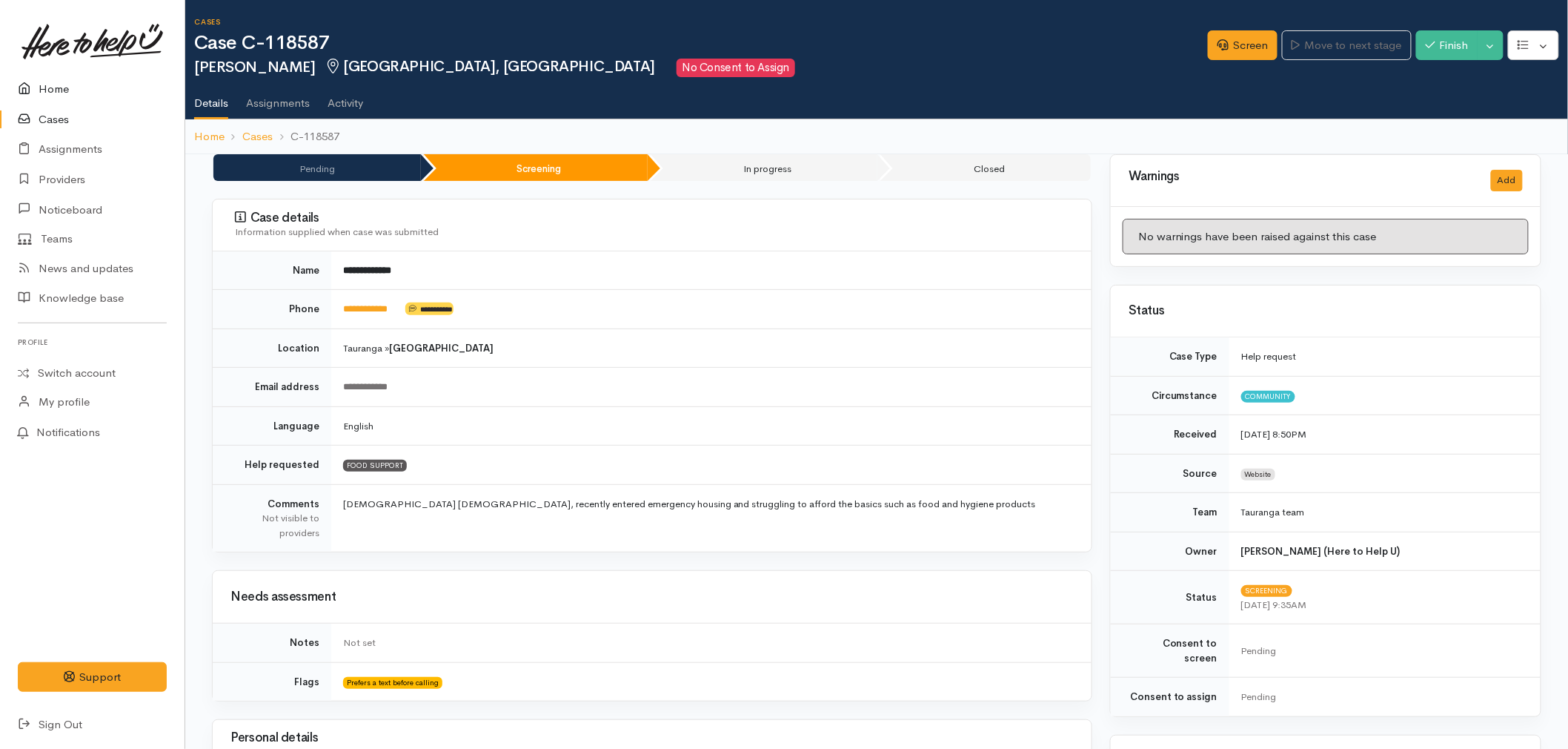
click at [42, 80] on link "Home" at bounding box center [92, 89] width 185 height 31
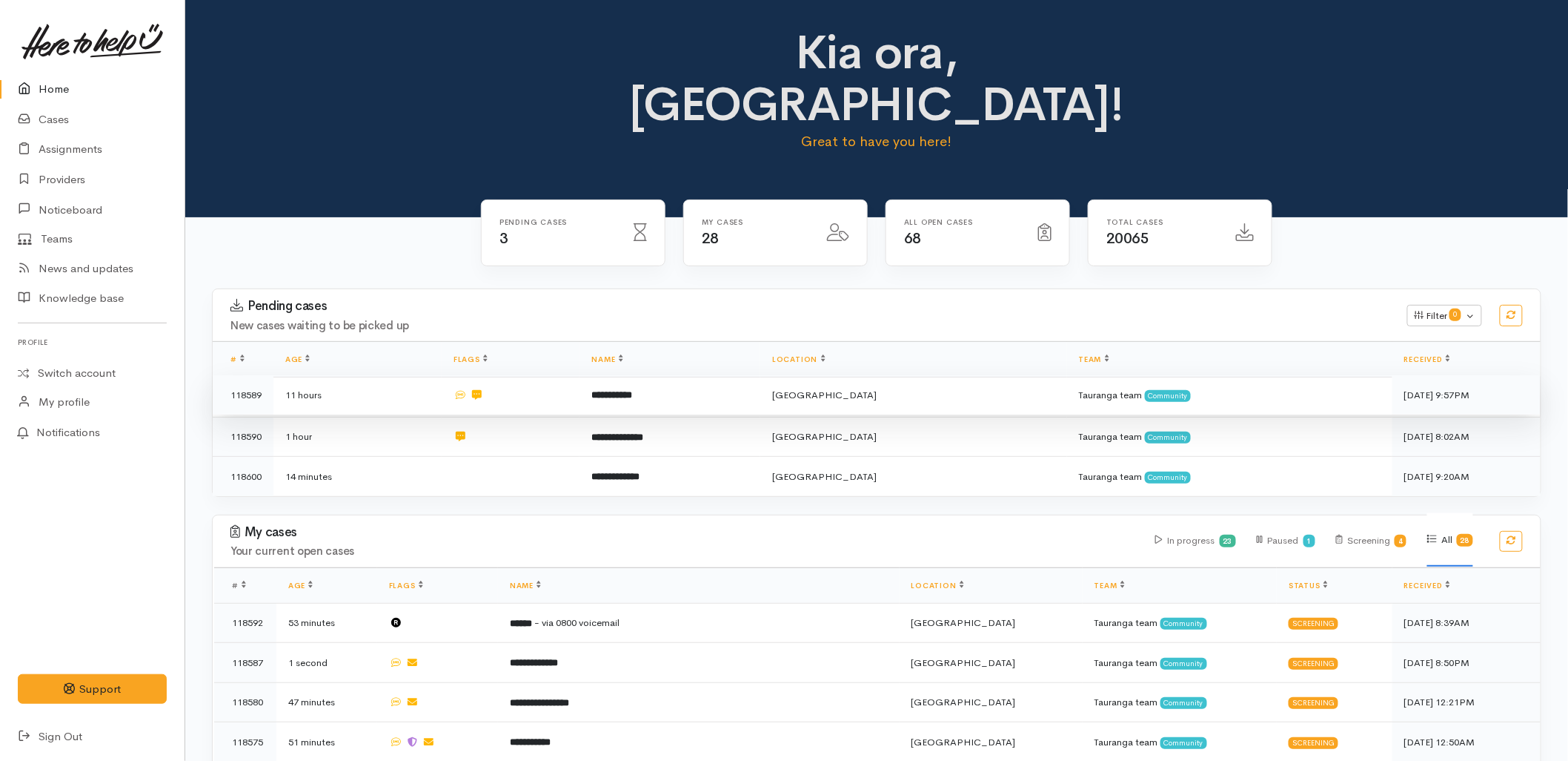
click at [579, 375] on td at bounding box center [510, 395] width 138 height 40
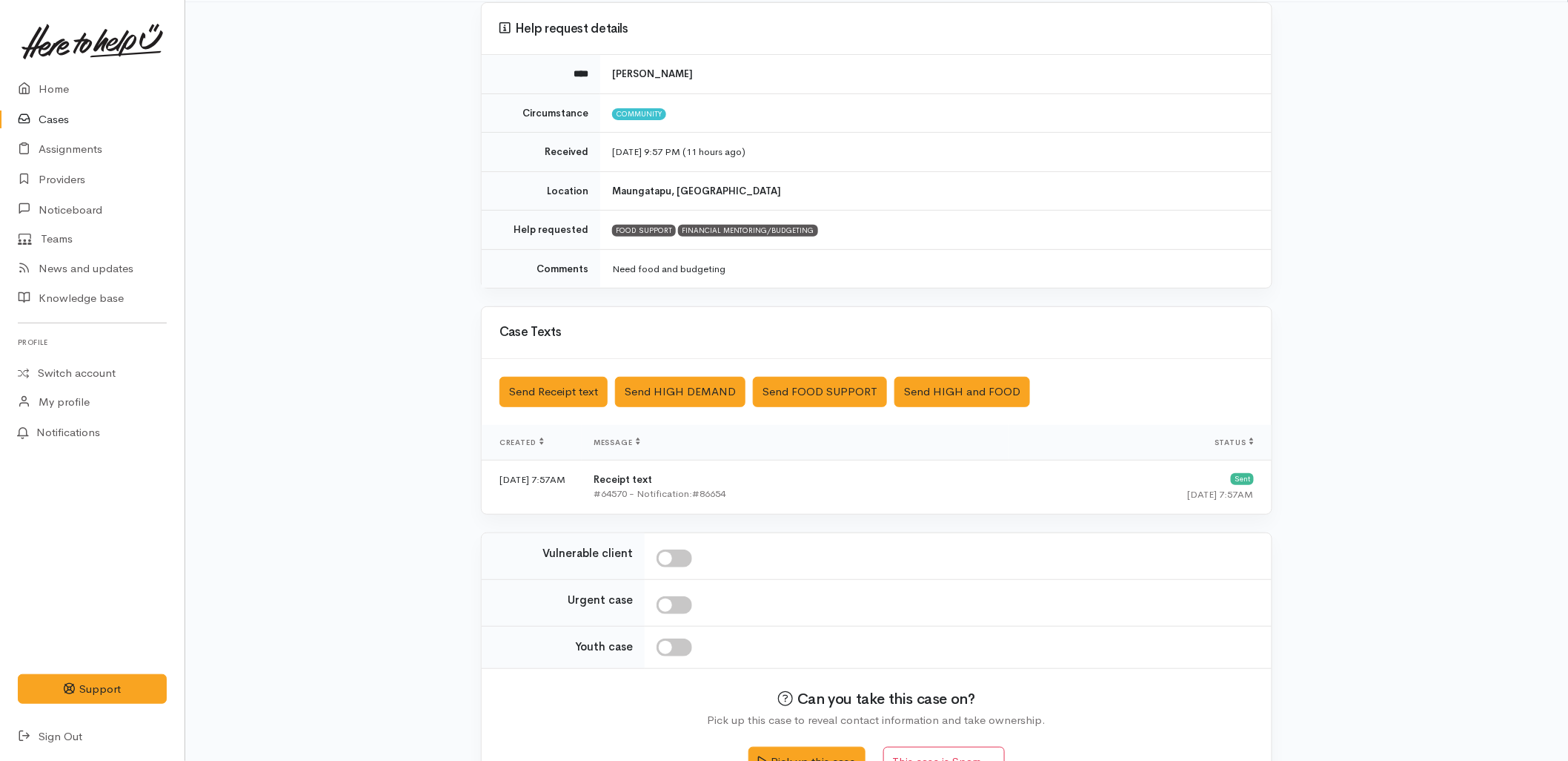
scroll to position [171, 0]
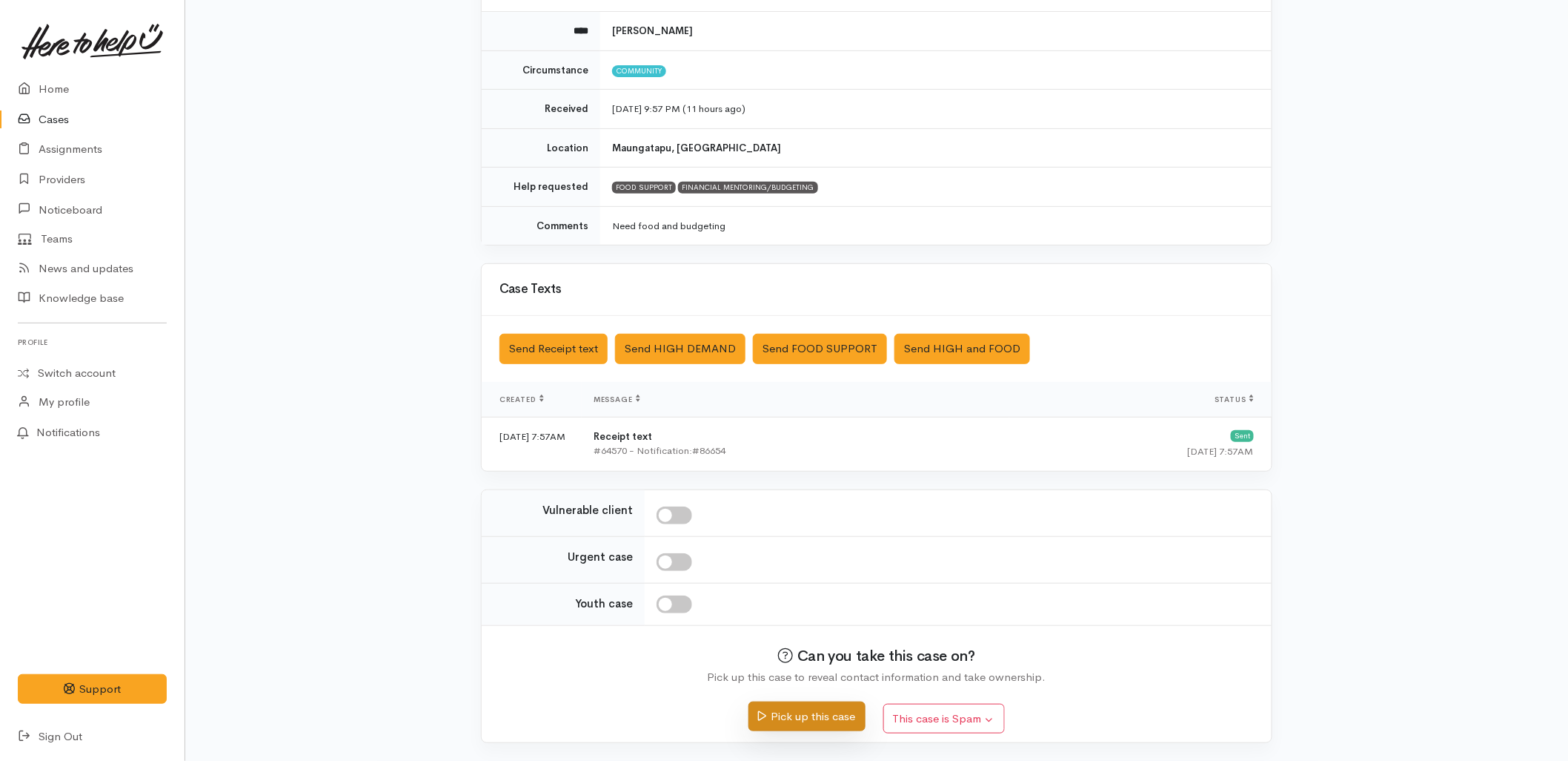
click at [801, 719] on button "Pick up this case" at bounding box center [807, 717] width 117 height 31
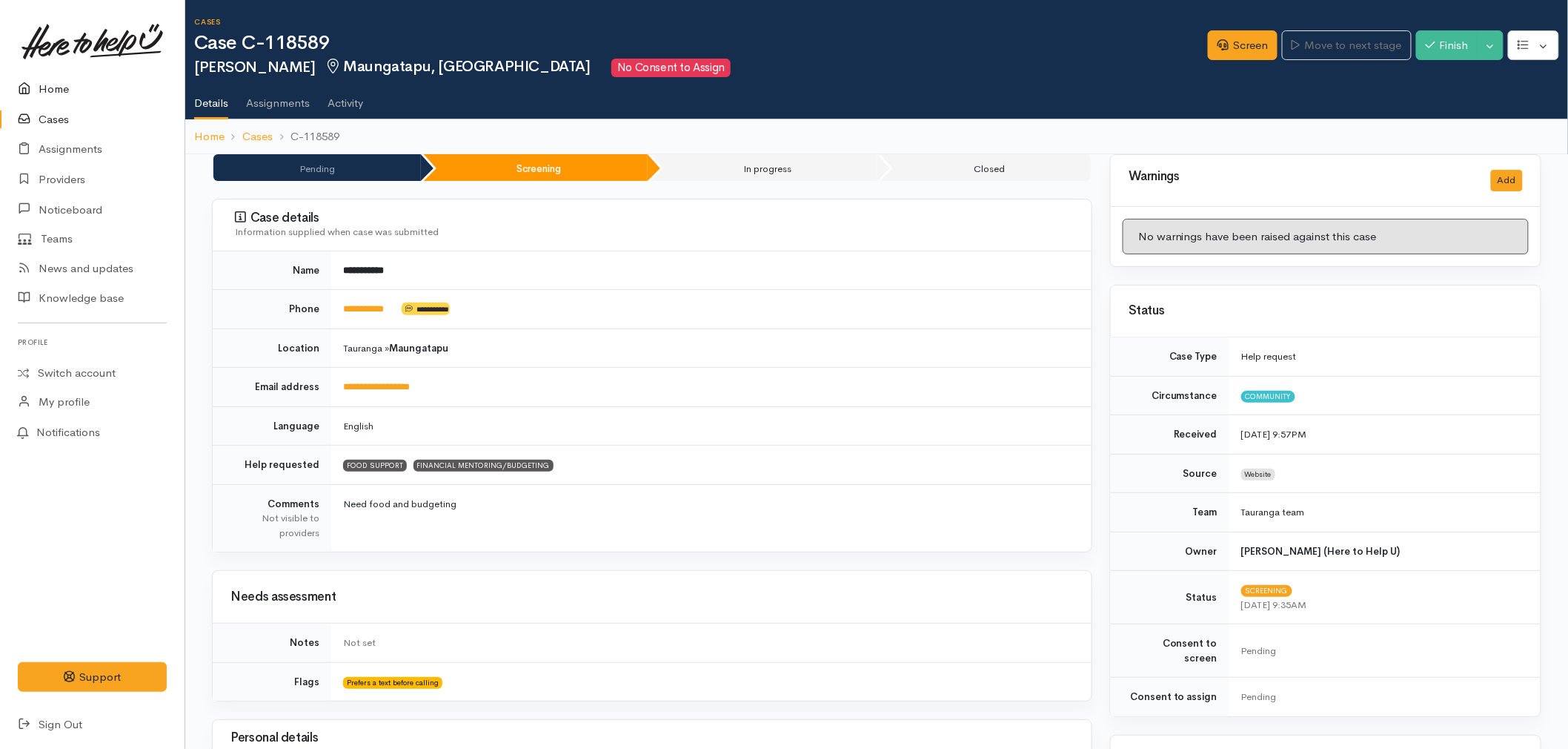
click at [66, 85] on link "Home" at bounding box center [92, 89] width 185 height 31
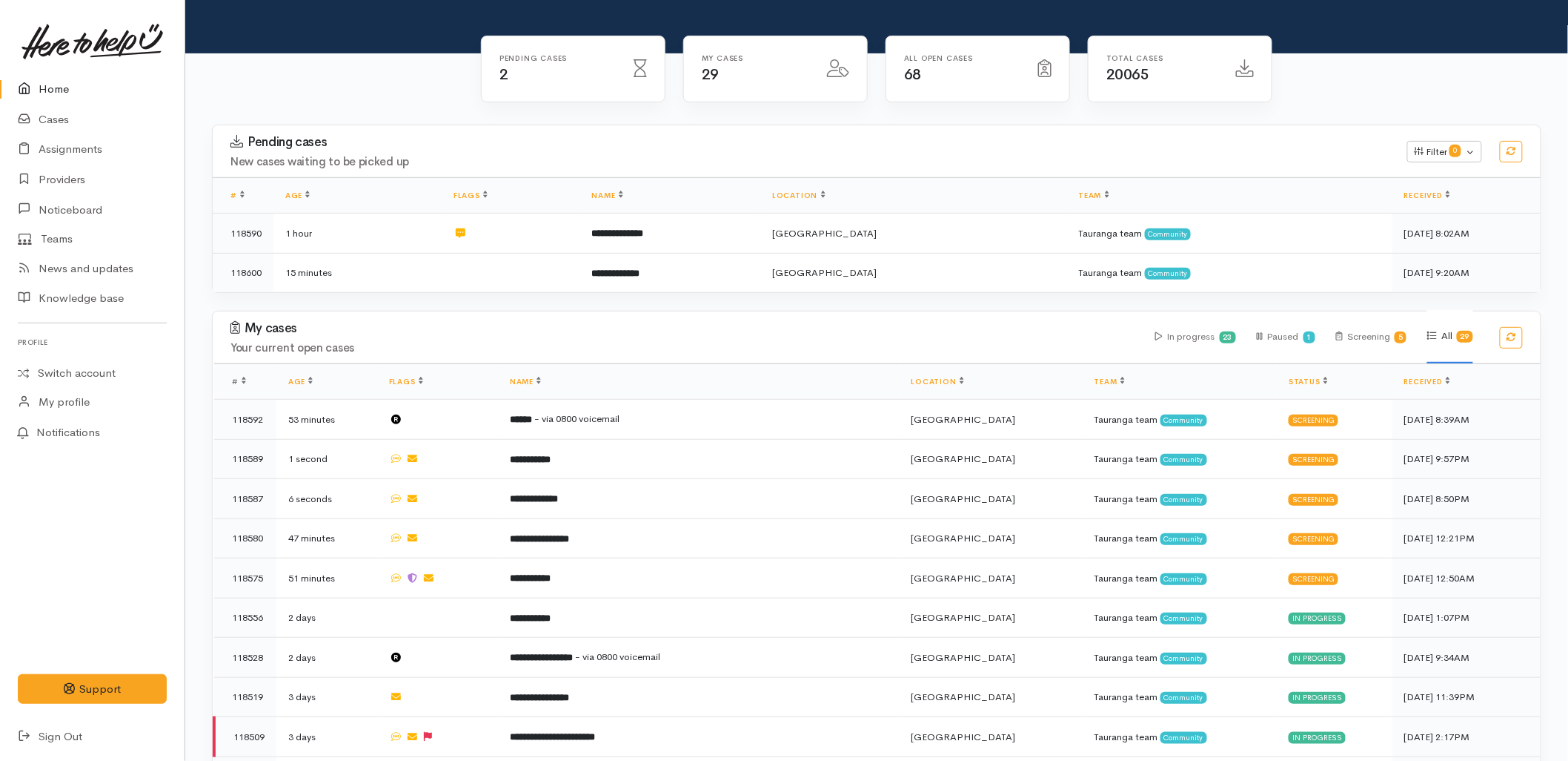
scroll to position [164, 0]
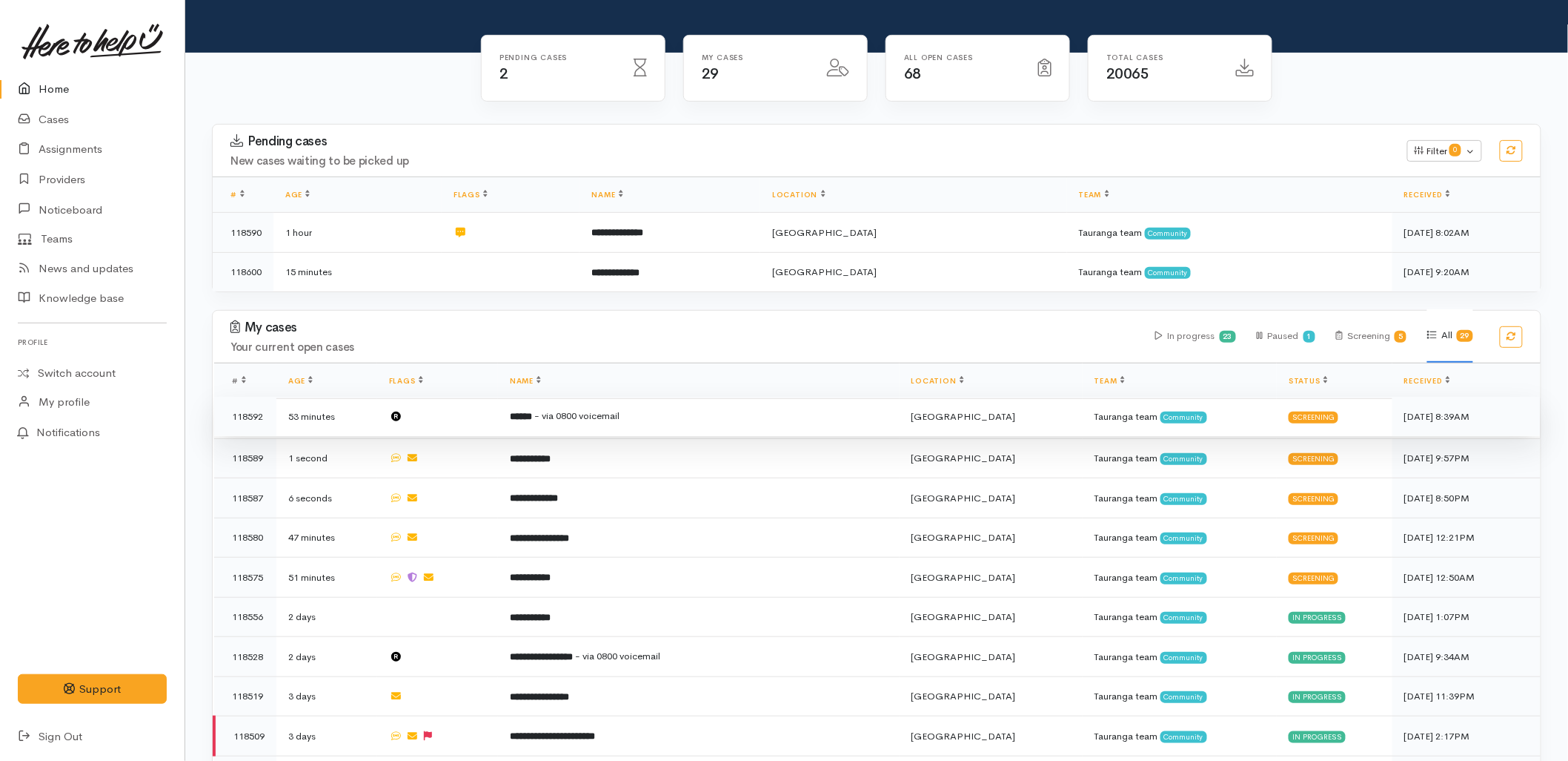
click at [616, 409] on span "- via 0800 voicemail" at bounding box center [577, 415] width 85 height 13
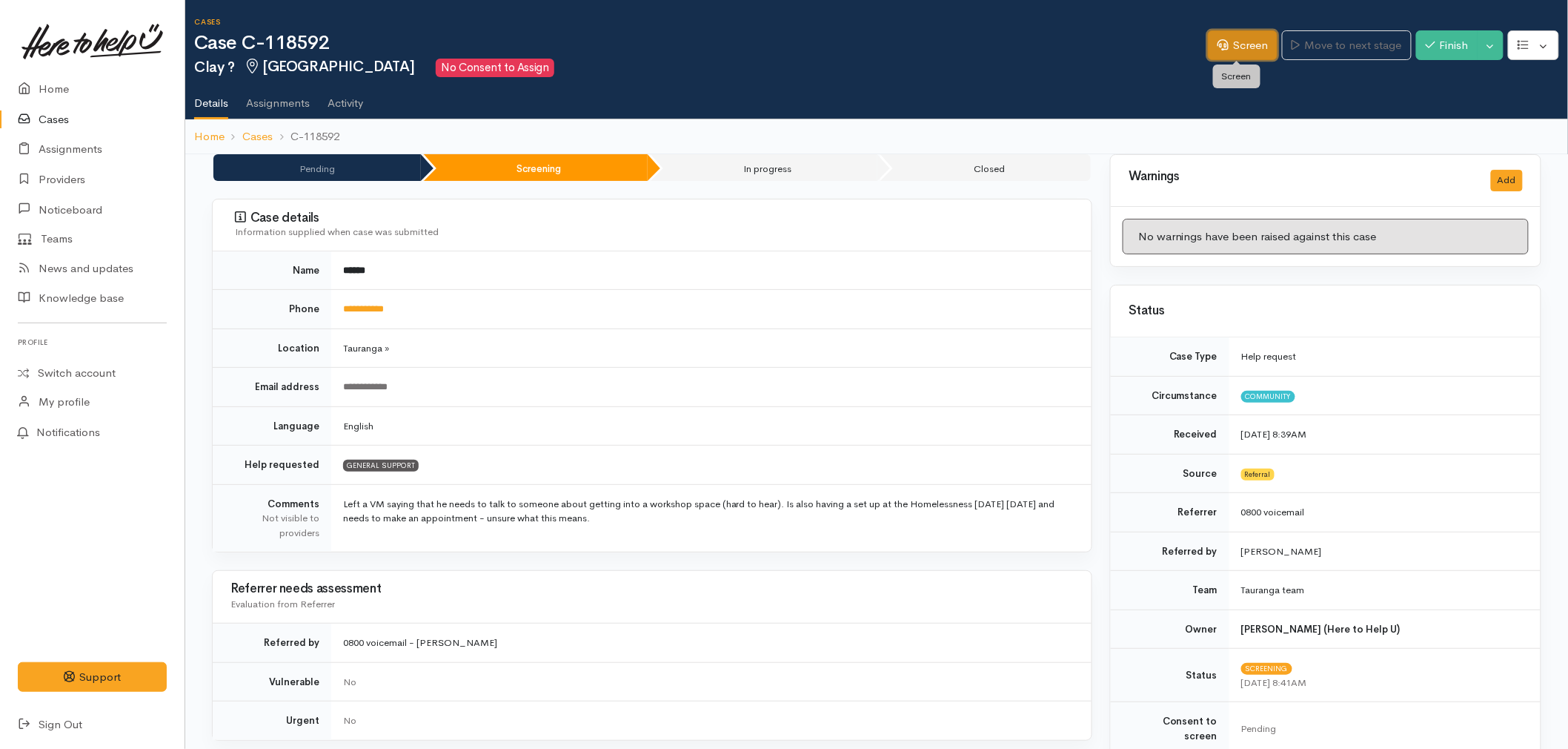
click at [1217, 46] on icon at bounding box center [1223, 44] width 11 height 11
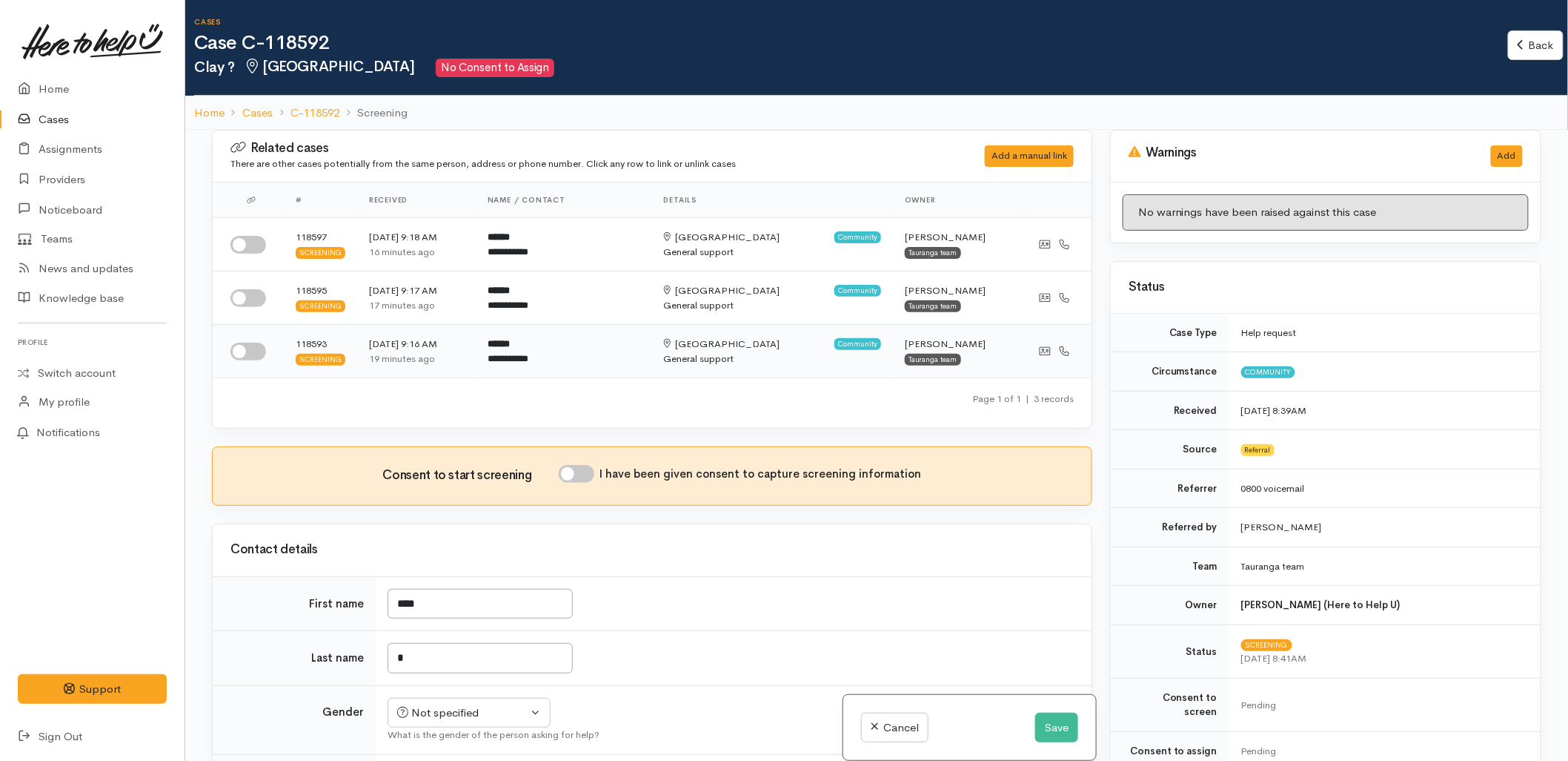
click at [248, 358] on input "checkbox" at bounding box center [248, 351] width 36 height 18
checkbox input "true"
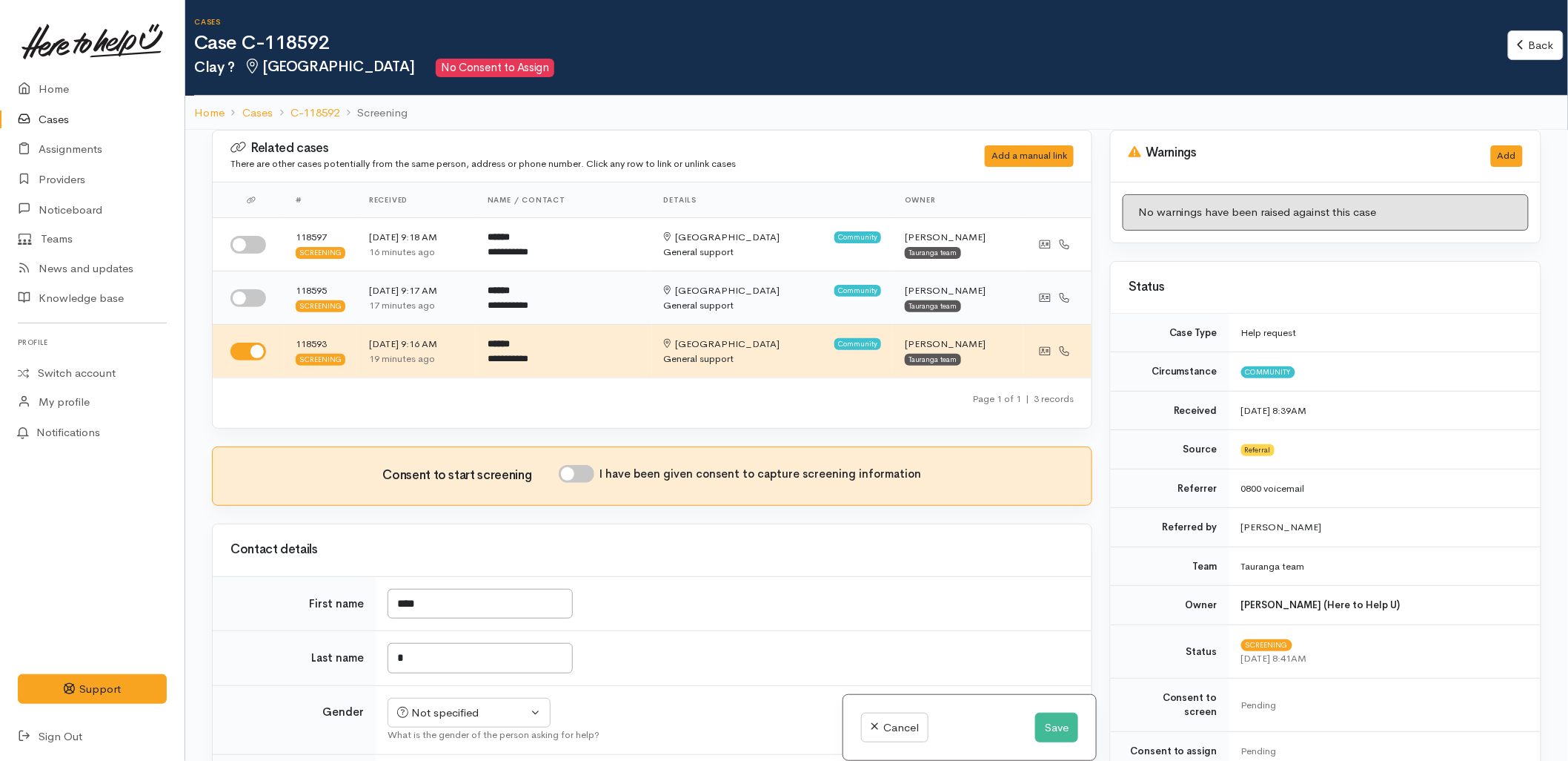
click at [257, 294] on input "checkbox" at bounding box center [248, 298] width 36 height 18
checkbox input "true"
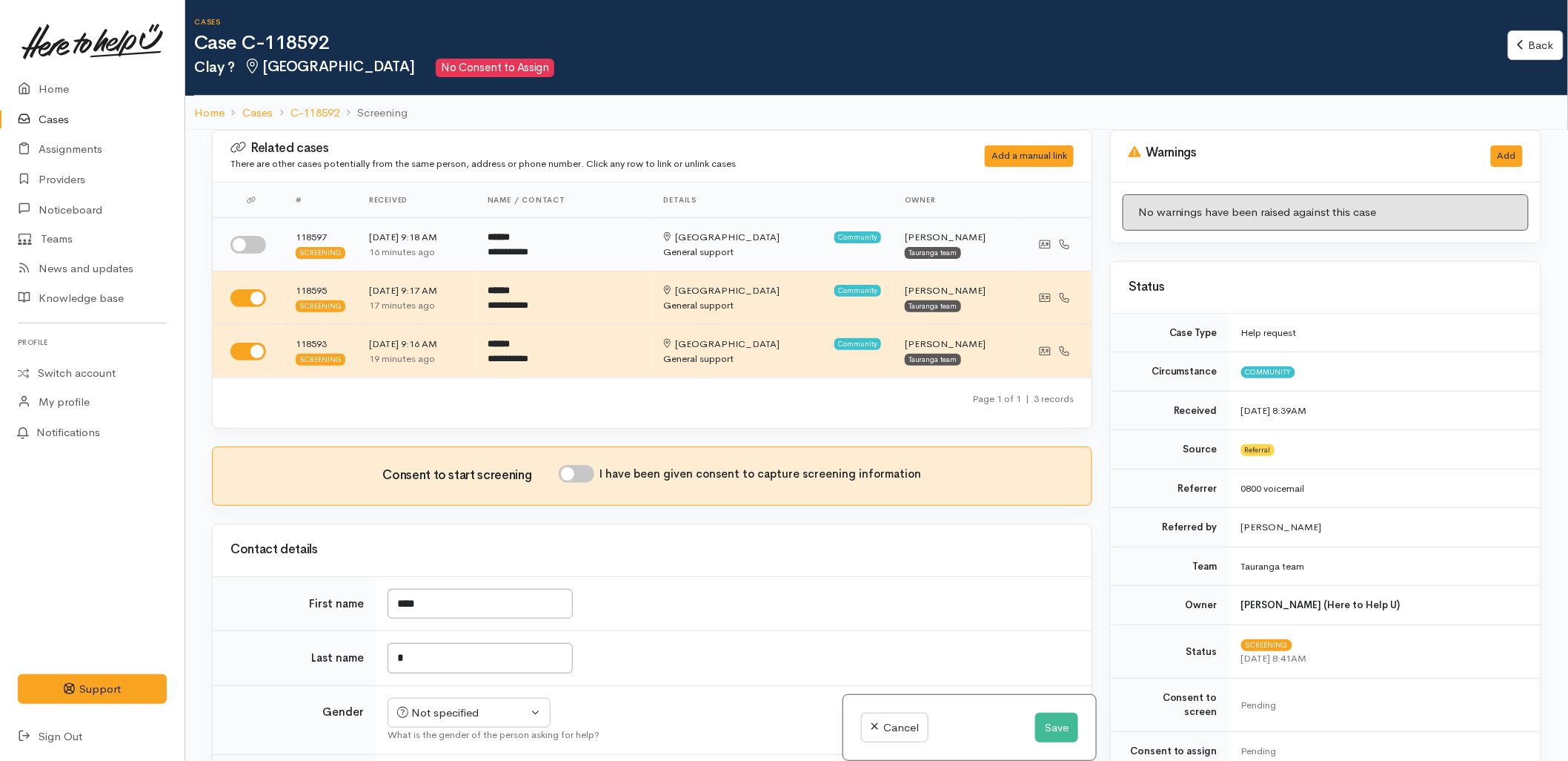
click at [253, 247] on input "checkbox" at bounding box center [248, 244] width 36 height 18
checkbox input "true"
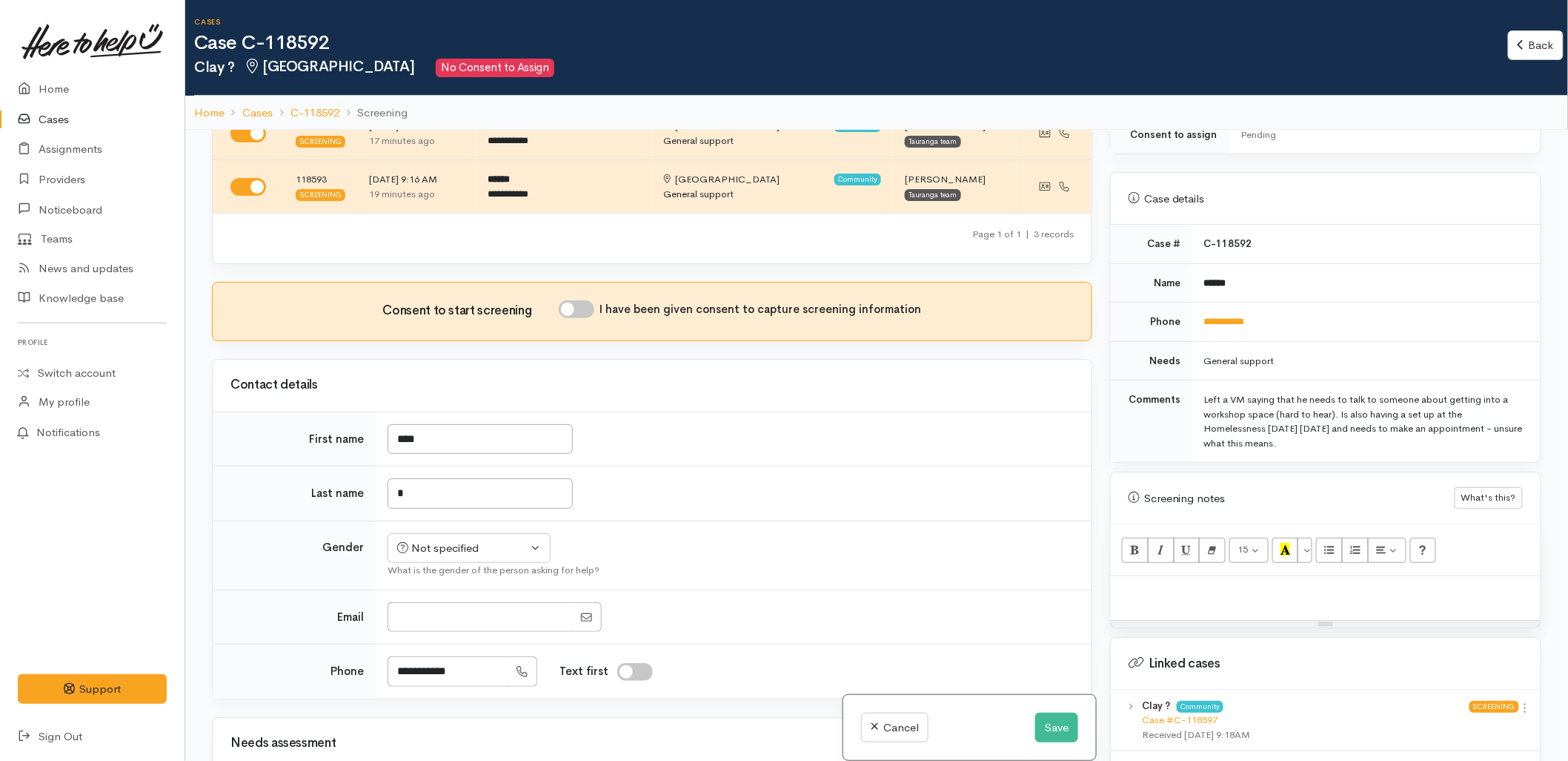
scroll to position [576, 0]
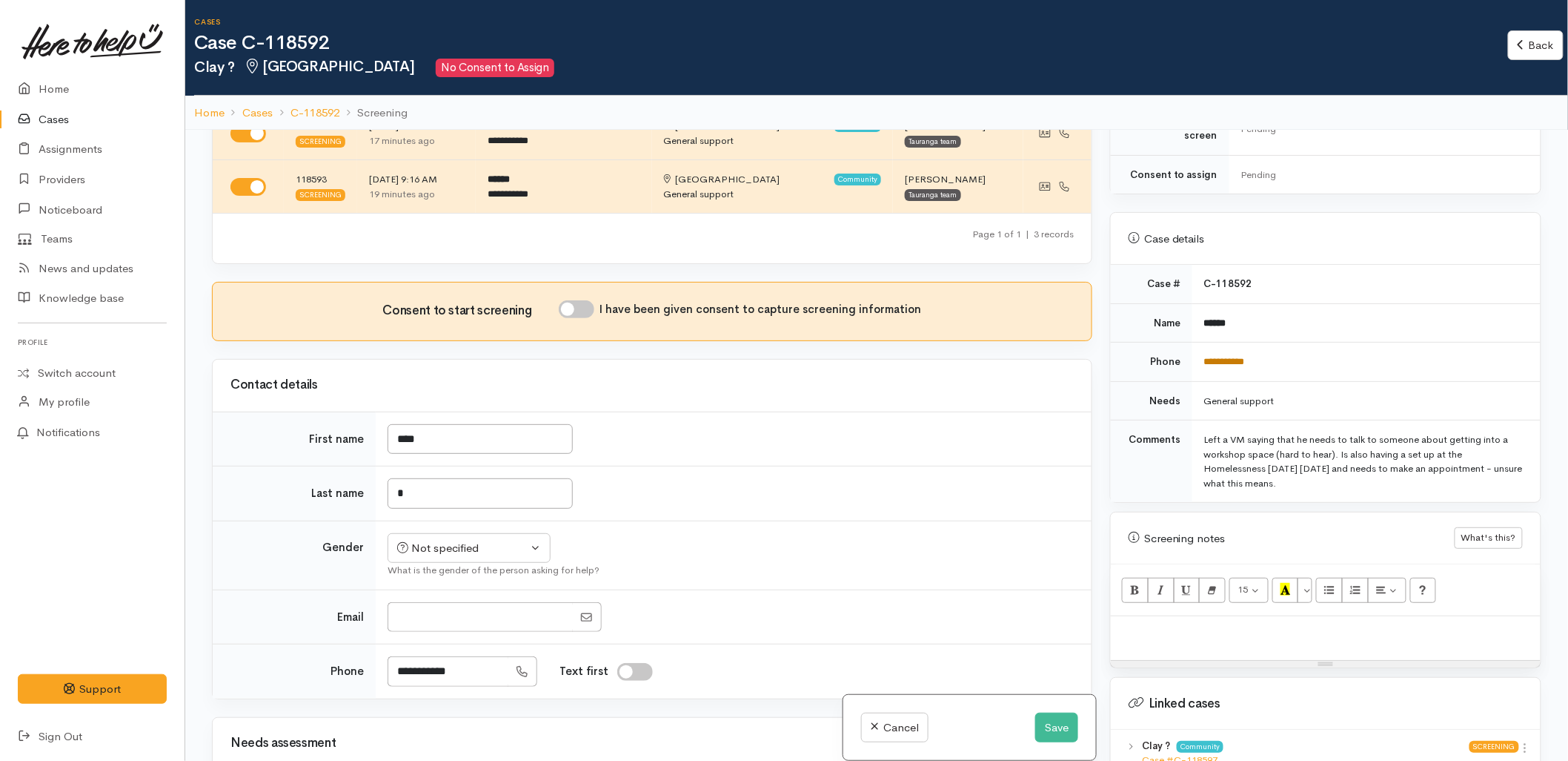
click at [1218, 357] on link "**********" at bounding box center [1224, 361] width 41 height 9
drag, startPoint x: 1198, startPoint y: 421, endPoint x: 1390, endPoint y: 467, distance: 197.4
click at [1390, 467] on td "Left a VM saying that he needs to talk to someone about getting into a workshop…" at bounding box center [1366, 461] width 348 height 83
drag, startPoint x: 864, startPoint y: 588, endPoint x: 884, endPoint y: 588, distance: 20.0
click at [864, 588] on td "Not specified Male Female Diverse Not specified What is the gender of the perso…" at bounding box center [733, 554] width 716 height 69
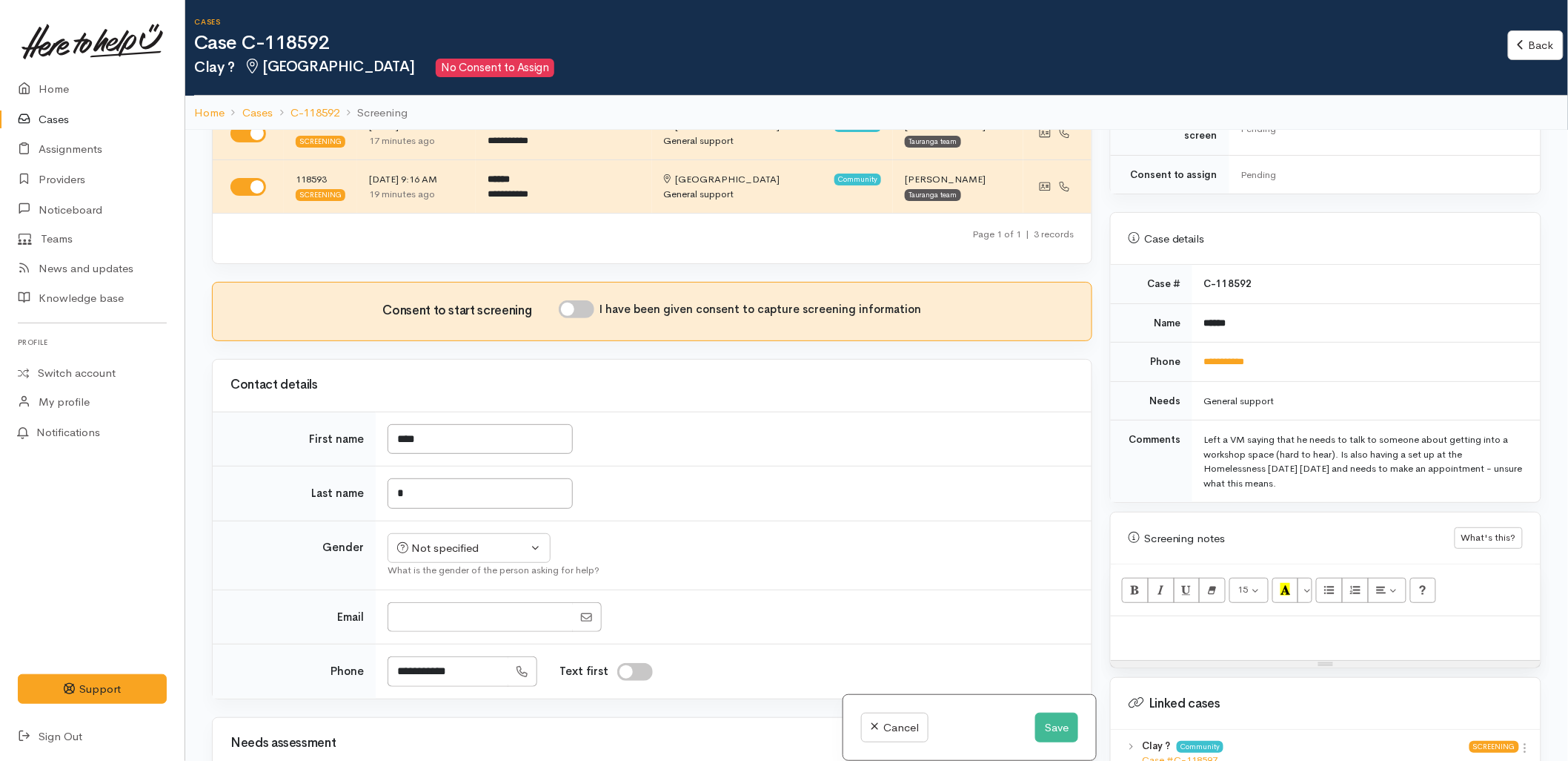
click at [1227, 632] on div at bounding box center [1326, 638] width 430 height 43
drag, startPoint x: 473, startPoint y: 489, endPoint x: 375, endPoint y: 497, distance: 98.3
click at [376, 497] on td "*" at bounding box center [733, 494] width 716 height 54
click at [1204, 636] on div at bounding box center [1326, 638] width 430 height 43
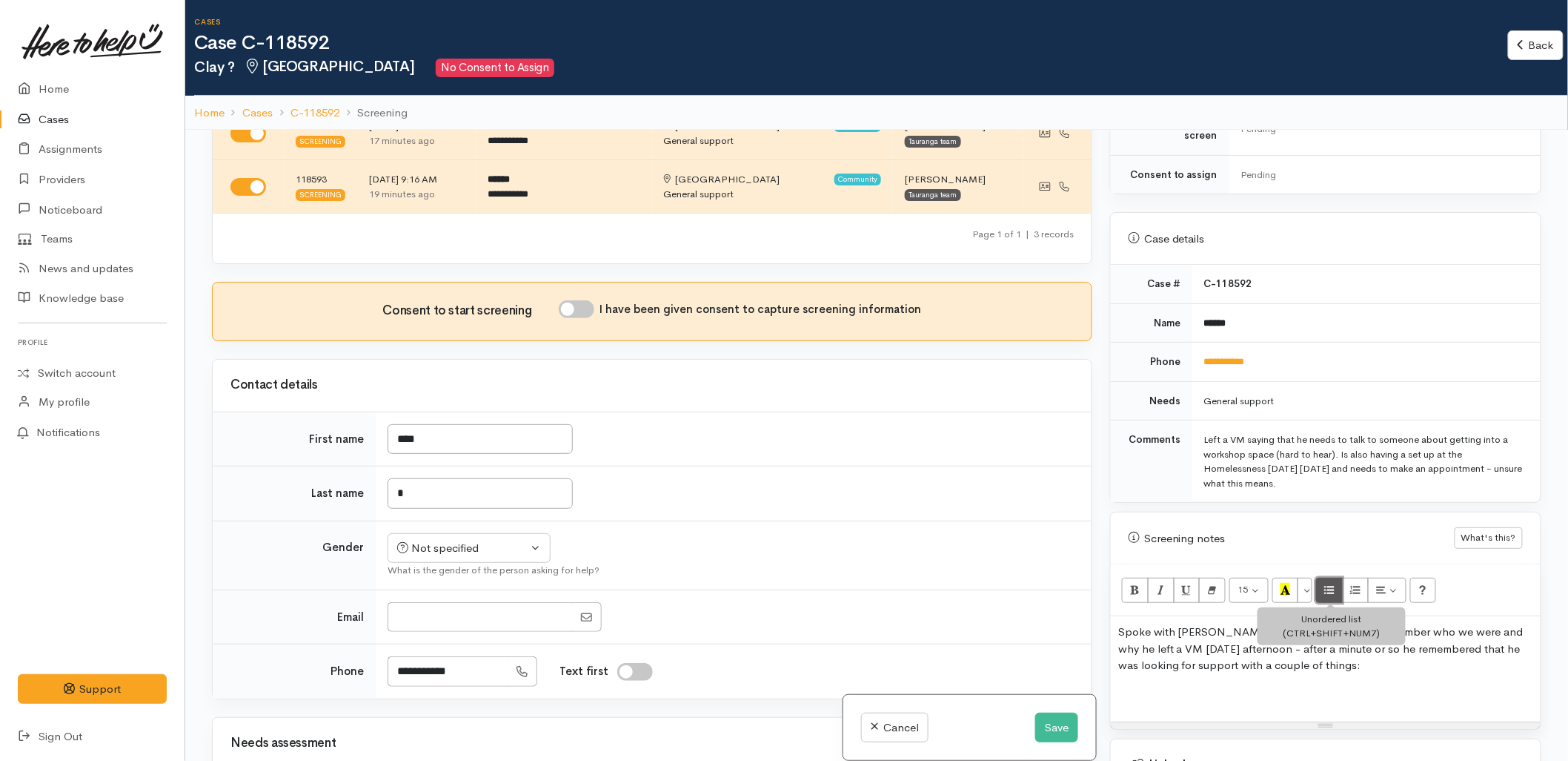
click at [1340, 584] on button "Unordered list (CTRL+SHIFT+NUM7)" at bounding box center [1329, 591] width 26 height 26
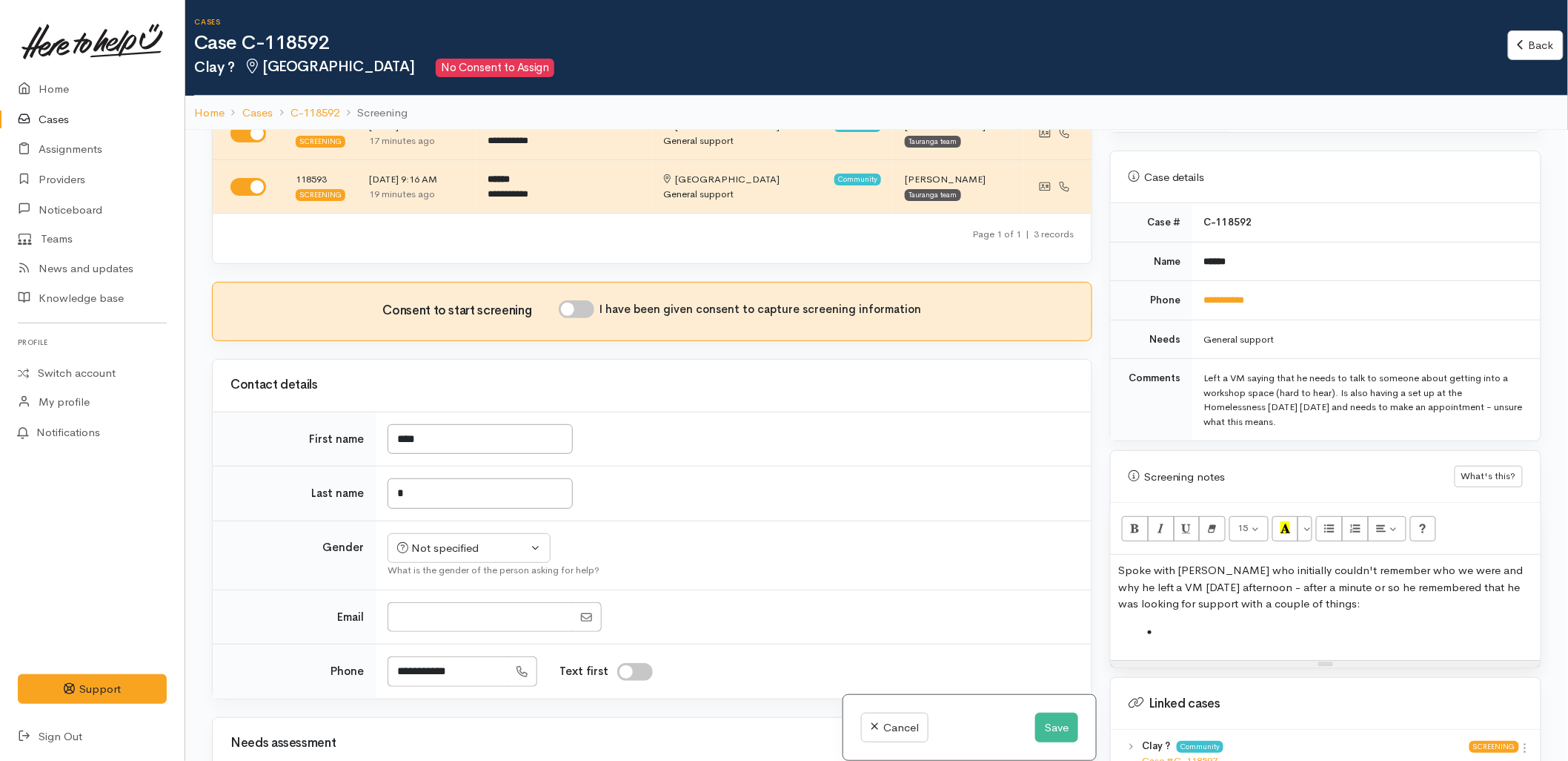
scroll to position [824, 0]
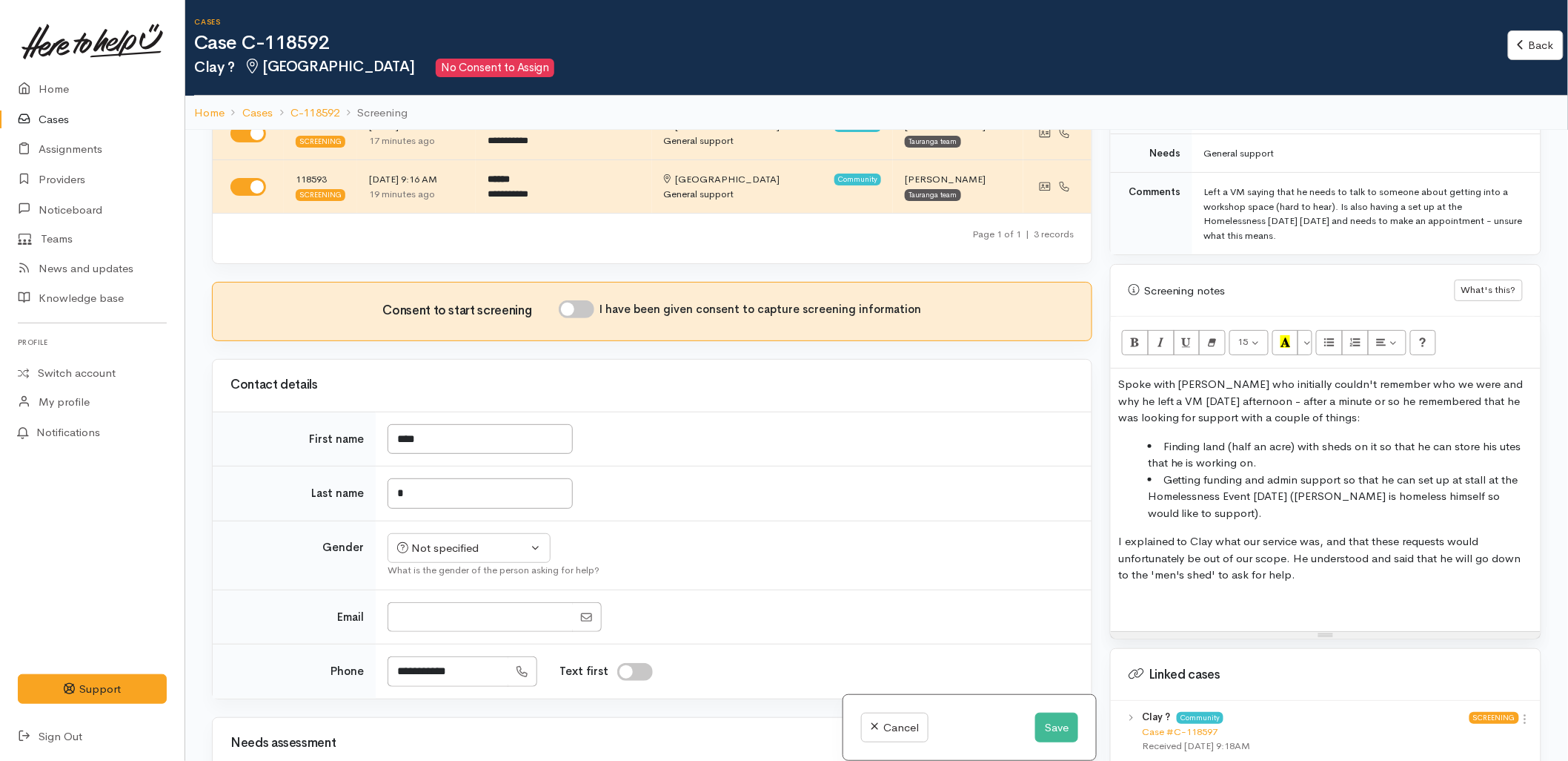
click at [1267, 595] on p at bounding box center [1326, 604] width 415 height 17
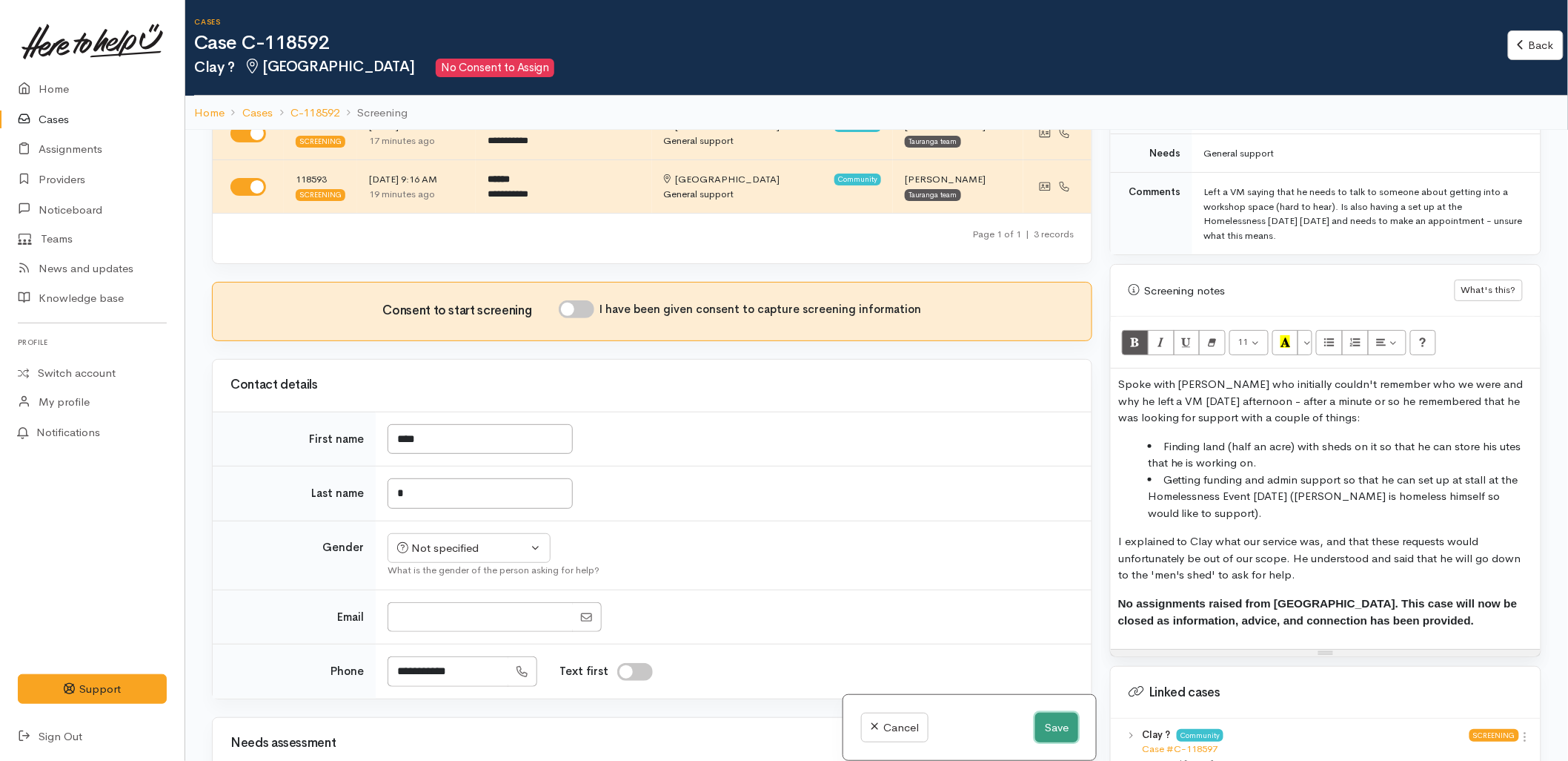
click at [1043, 739] on button "Save" at bounding box center [1057, 728] width 43 height 31
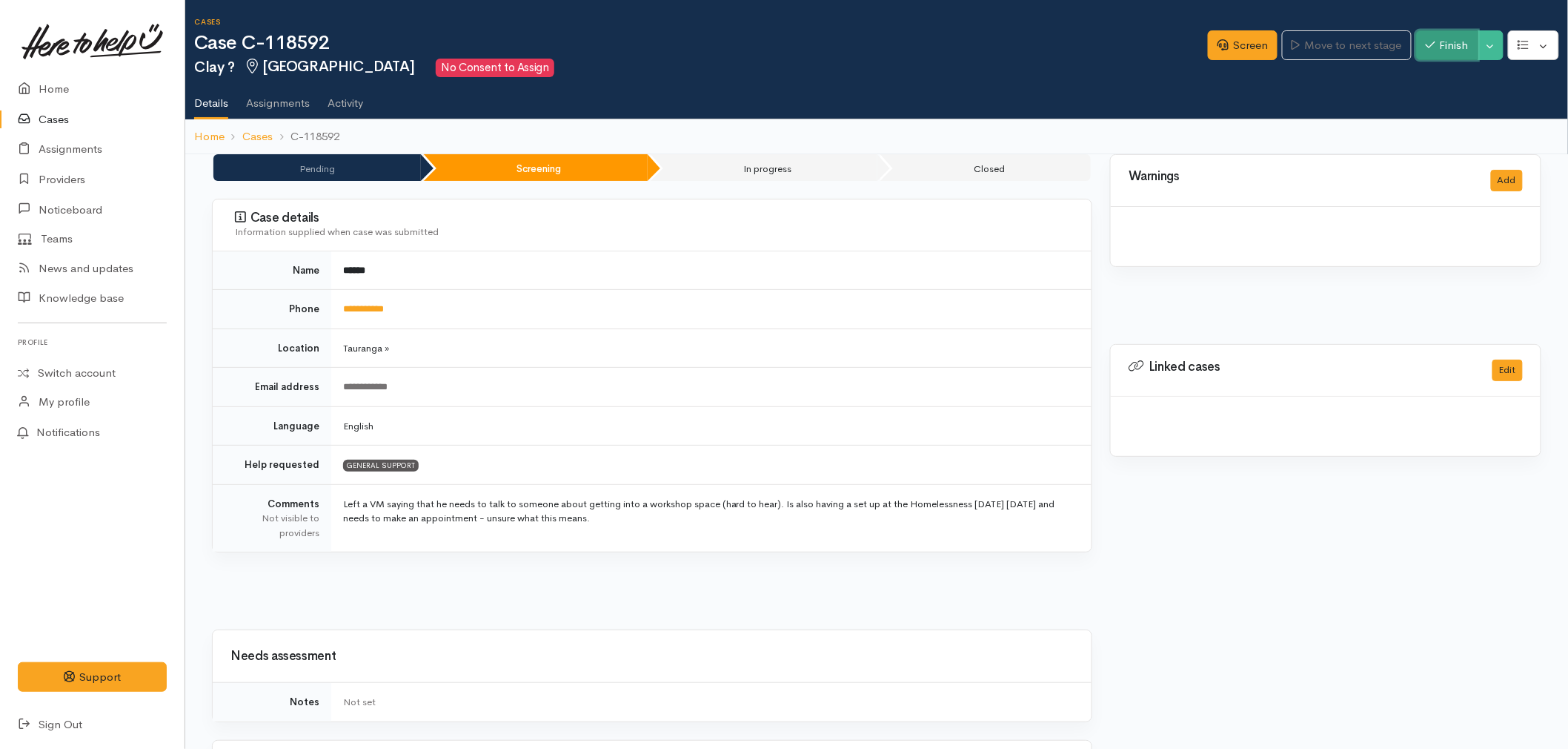
click at [1438, 43] on button "Finish" at bounding box center [1447, 46] width 62 height 31
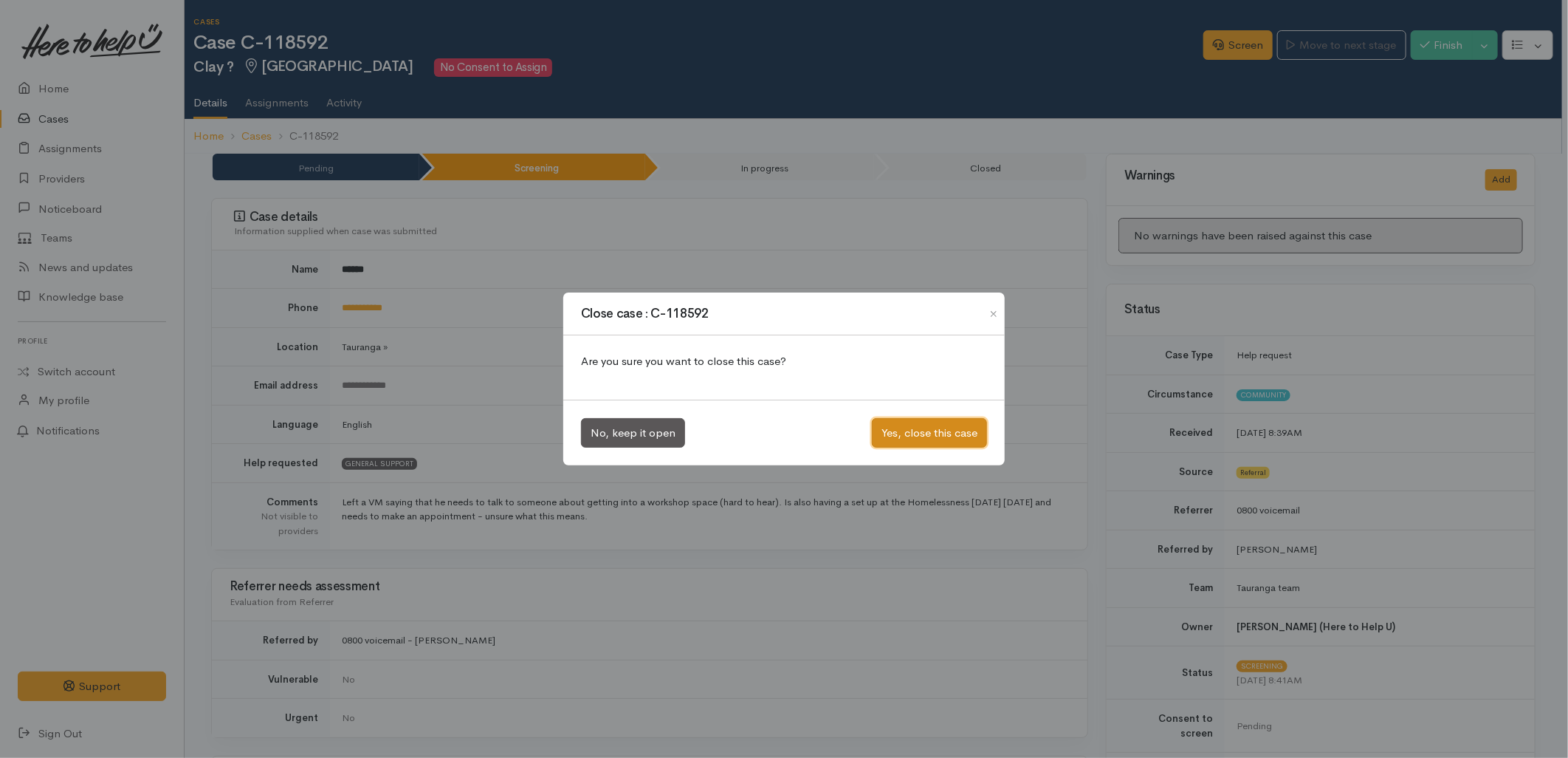
click at [935, 426] on button "Yes, close this case" at bounding box center [930, 433] width 115 height 31
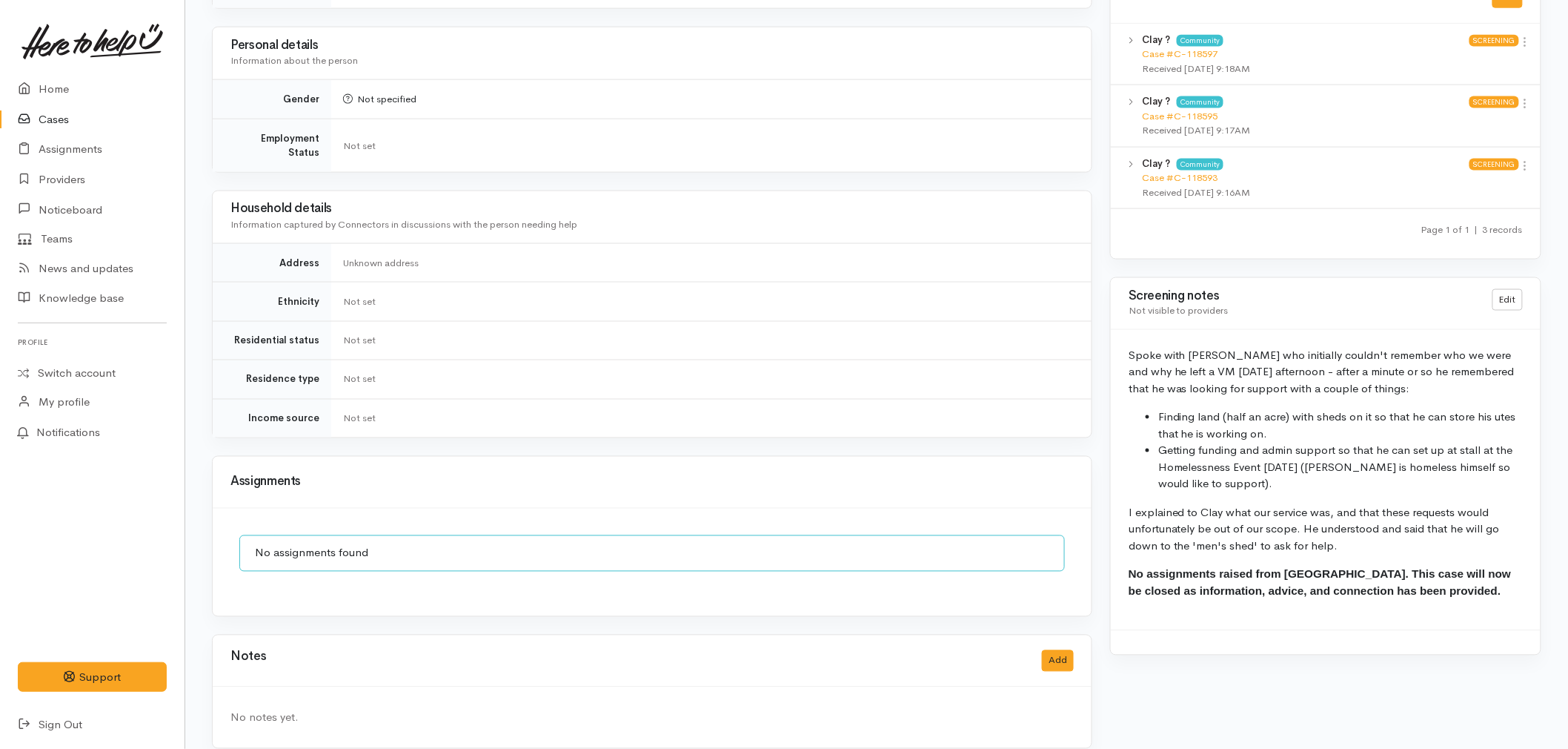
scroll to position [847, 0]
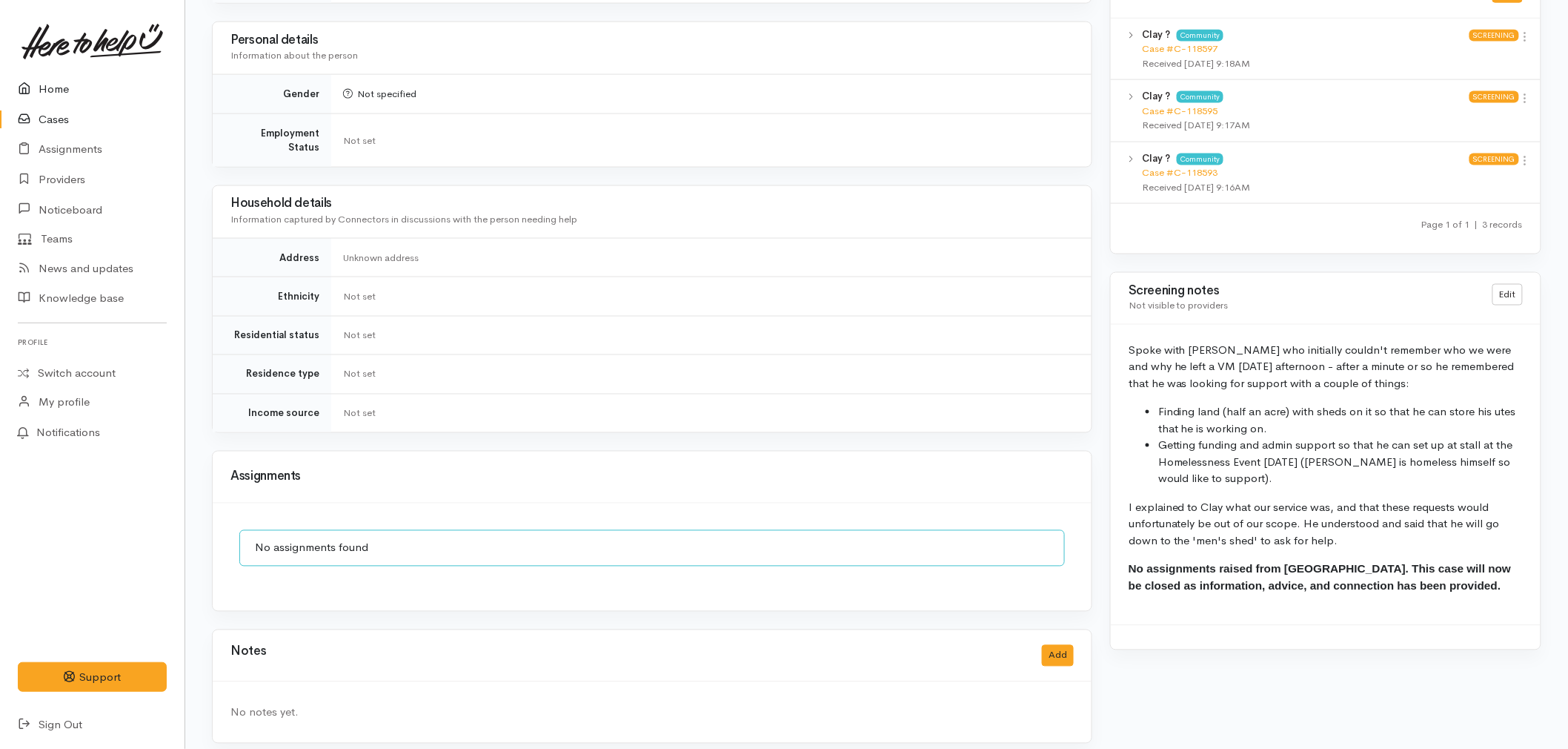
click at [80, 91] on link "Home" at bounding box center [92, 89] width 185 height 31
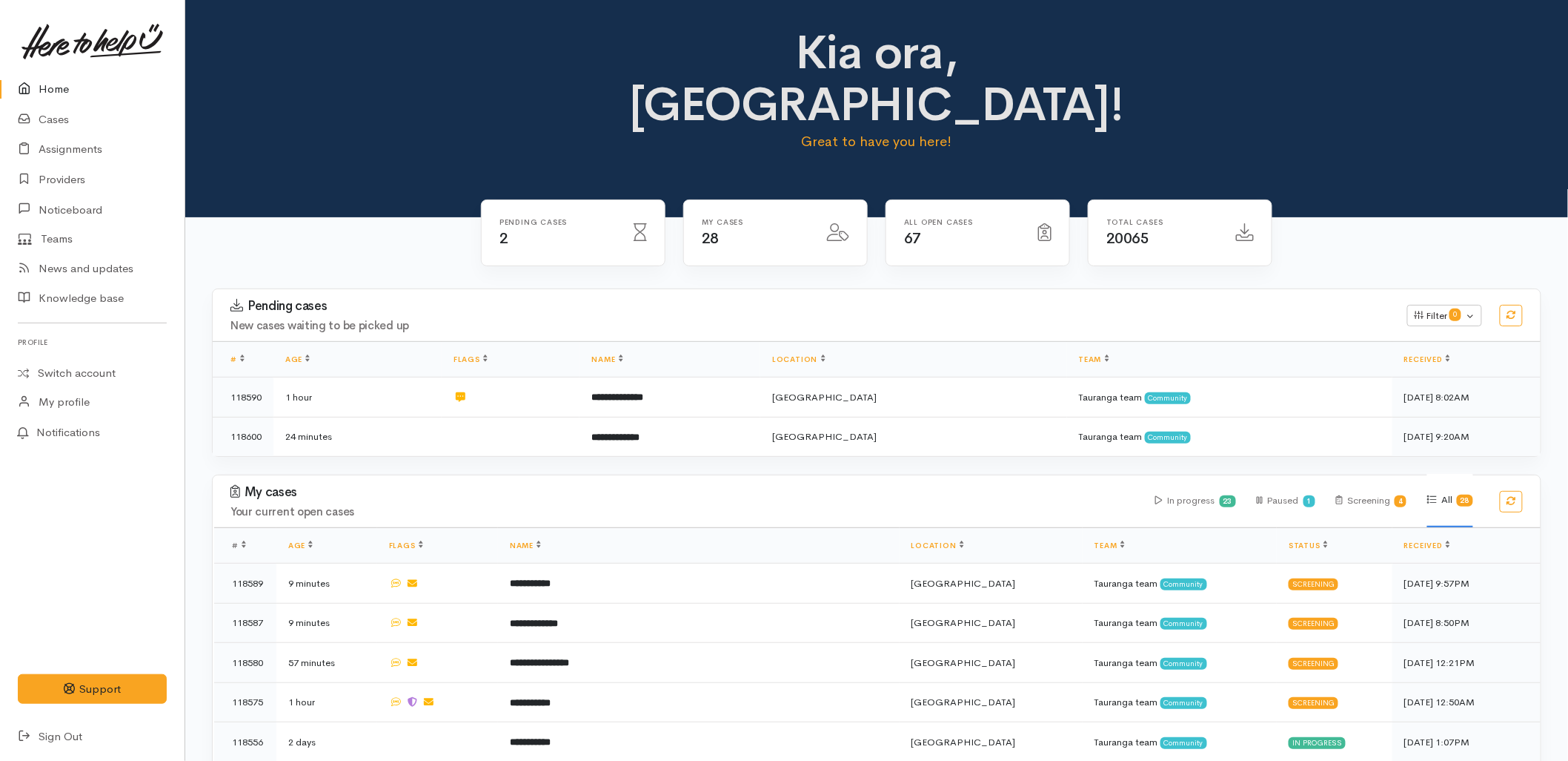
scroll to position [164, 0]
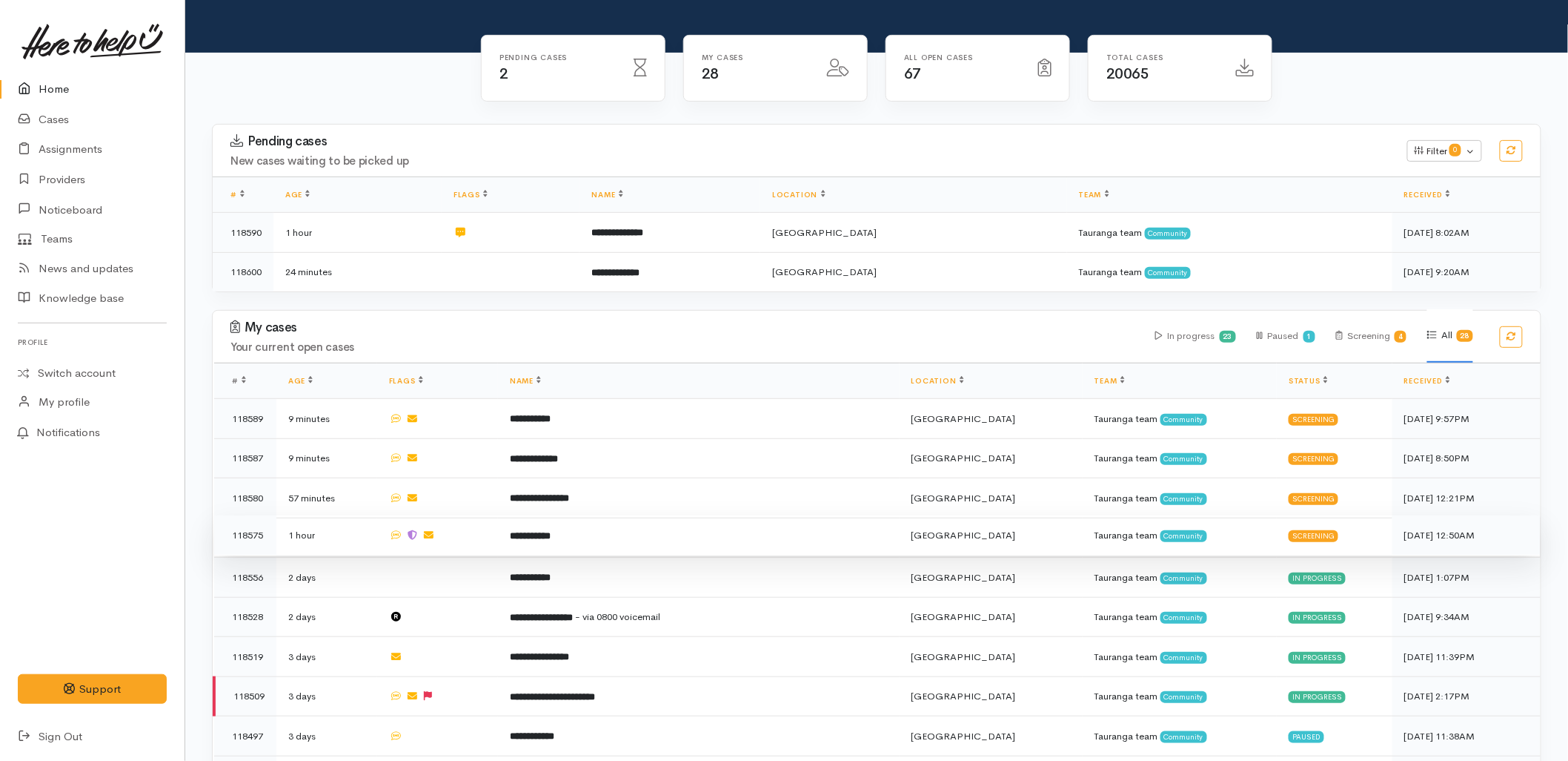
click at [562, 515] on td "**********" at bounding box center [698, 535] width 402 height 40
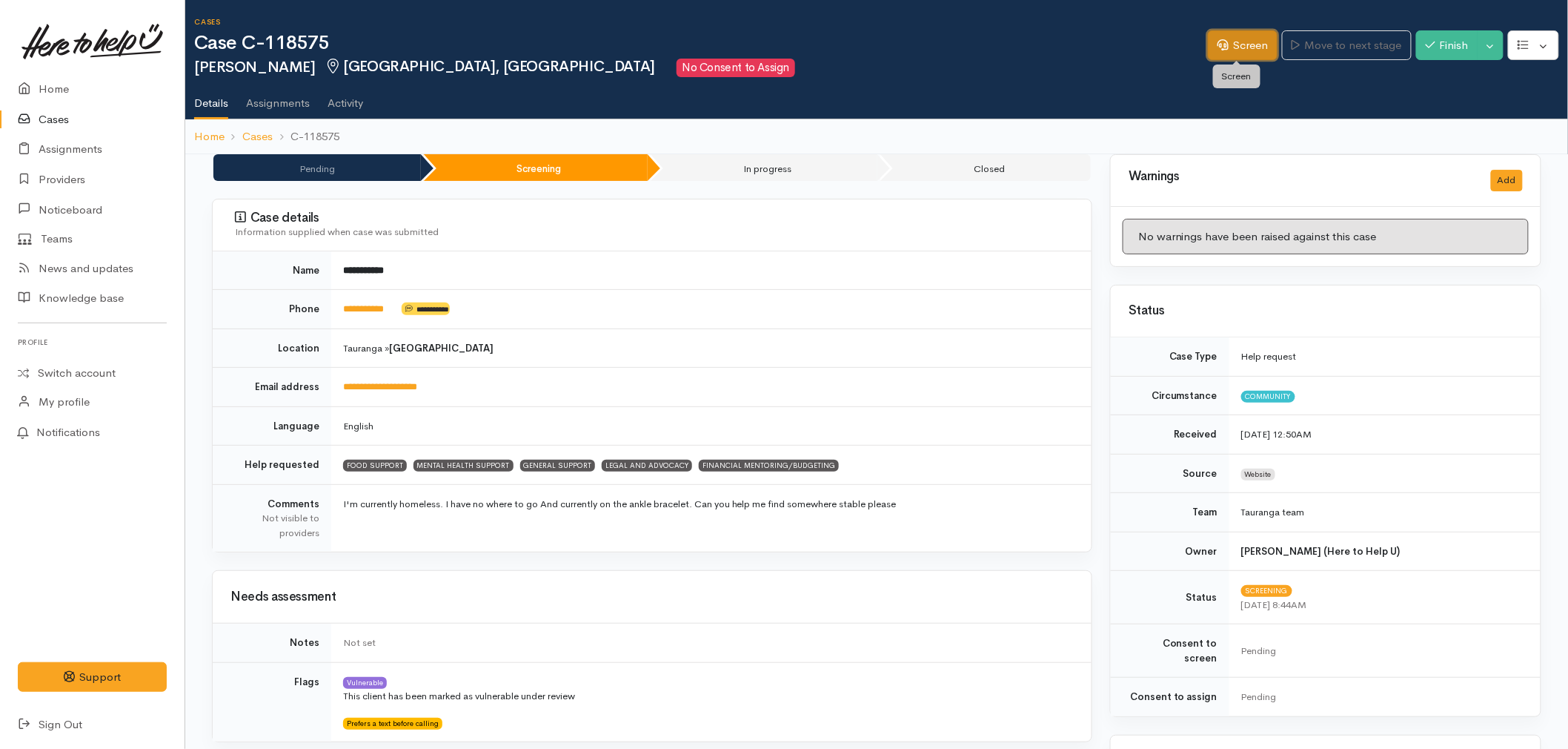
click at [1218, 43] on icon at bounding box center [1223, 44] width 11 height 11
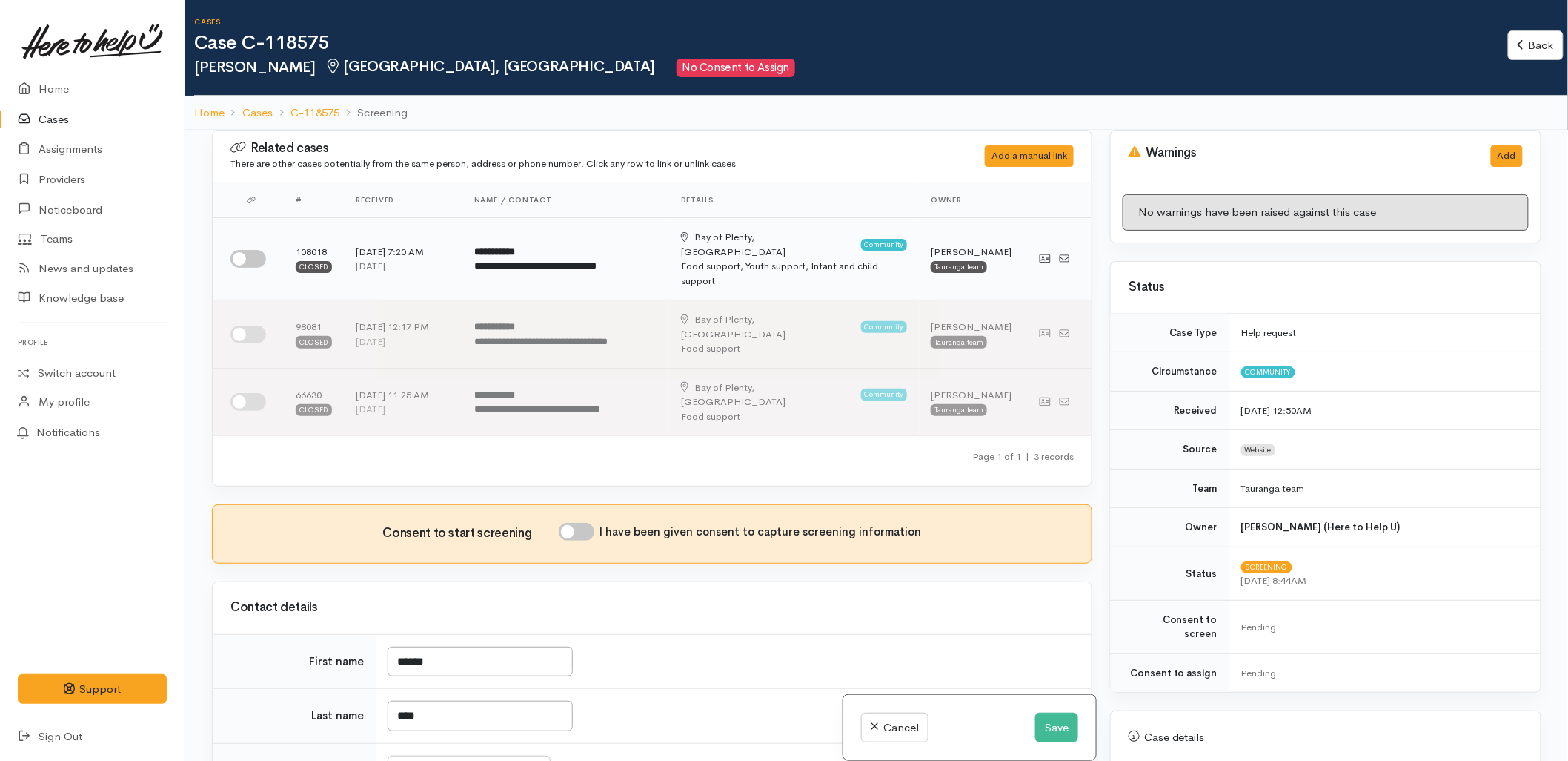
click at [253, 250] on input "checkbox" at bounding box center [248, 259] width 36 height 18
checkbox input "true"
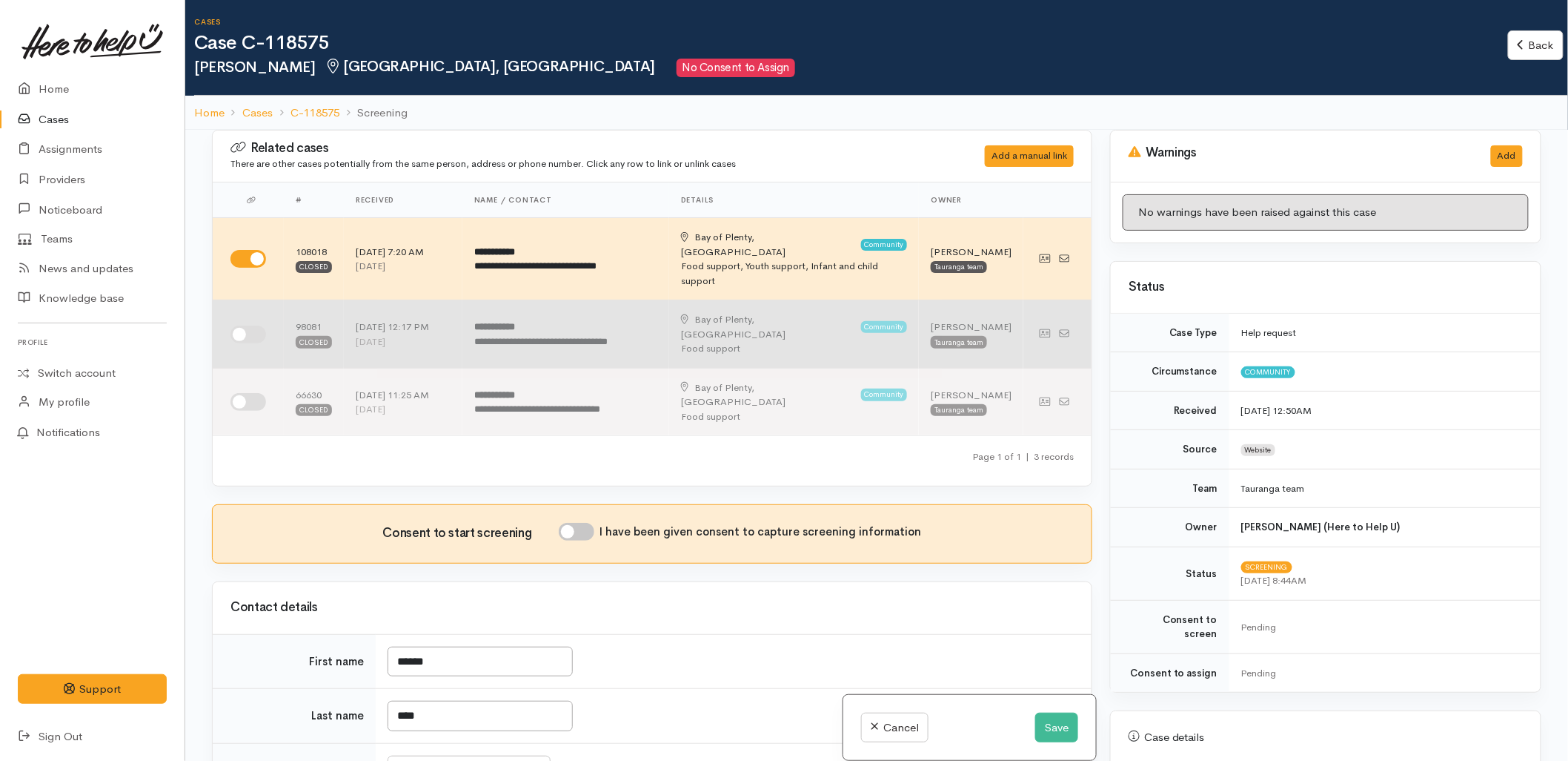
click at [242, 325] on input "checkbox" at bounding box center [248, 334] width 36 height 18
checkbox input "true"
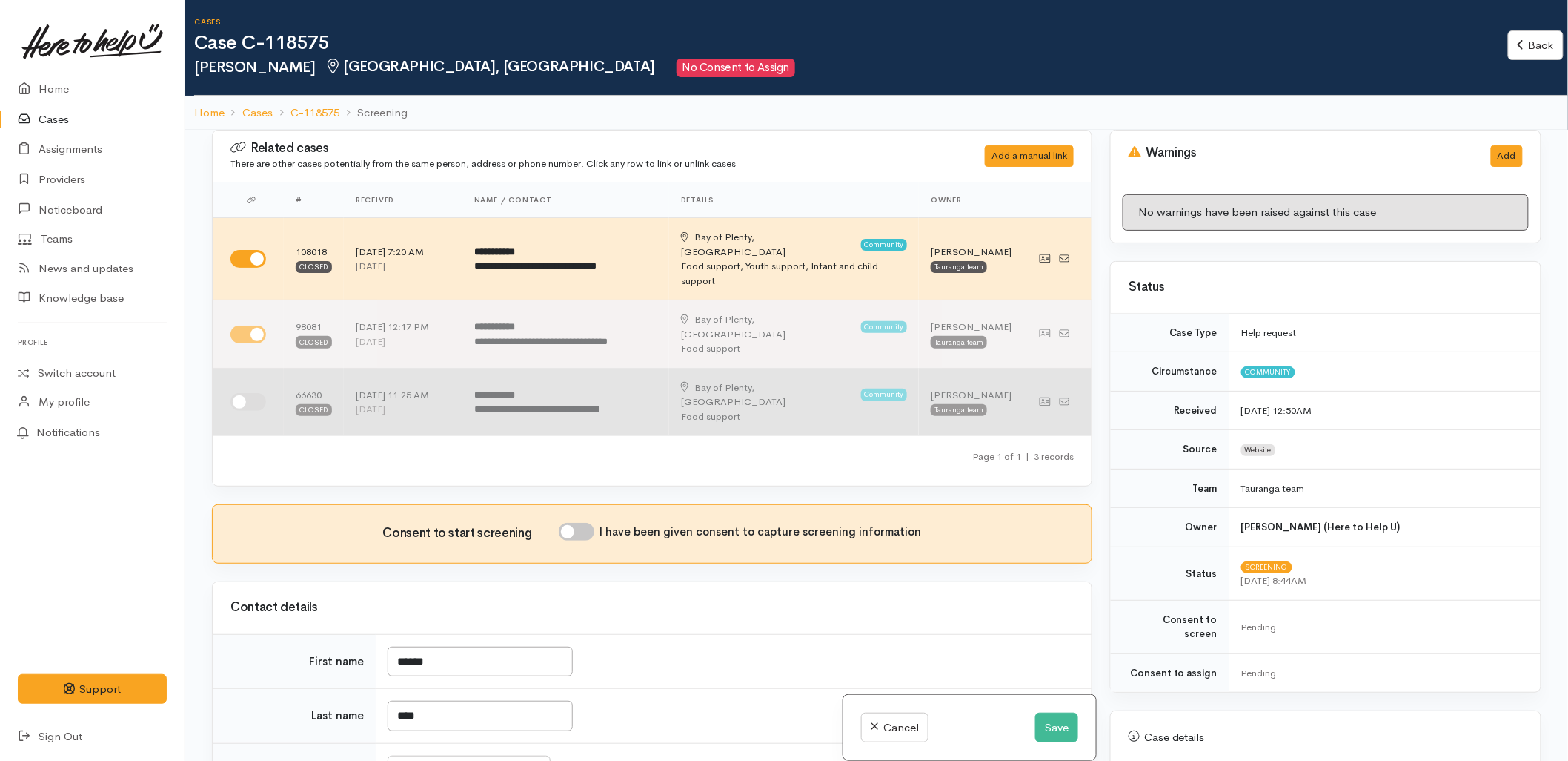
click at [248, 393] on input "checkbox" at bounding box center [248, 402] width 36 height 18
checkbox input "true"
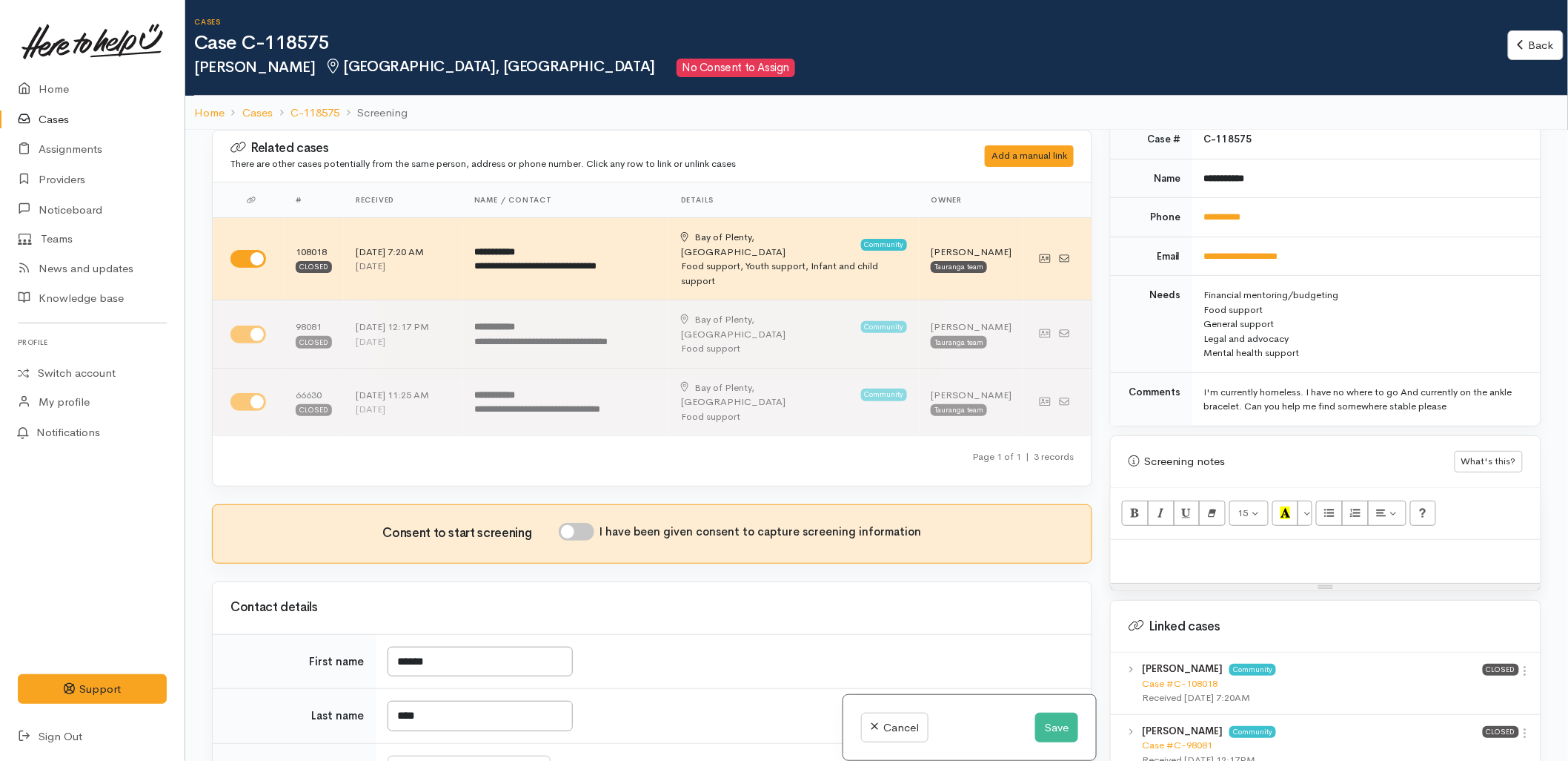
scroll to position [741, 0]
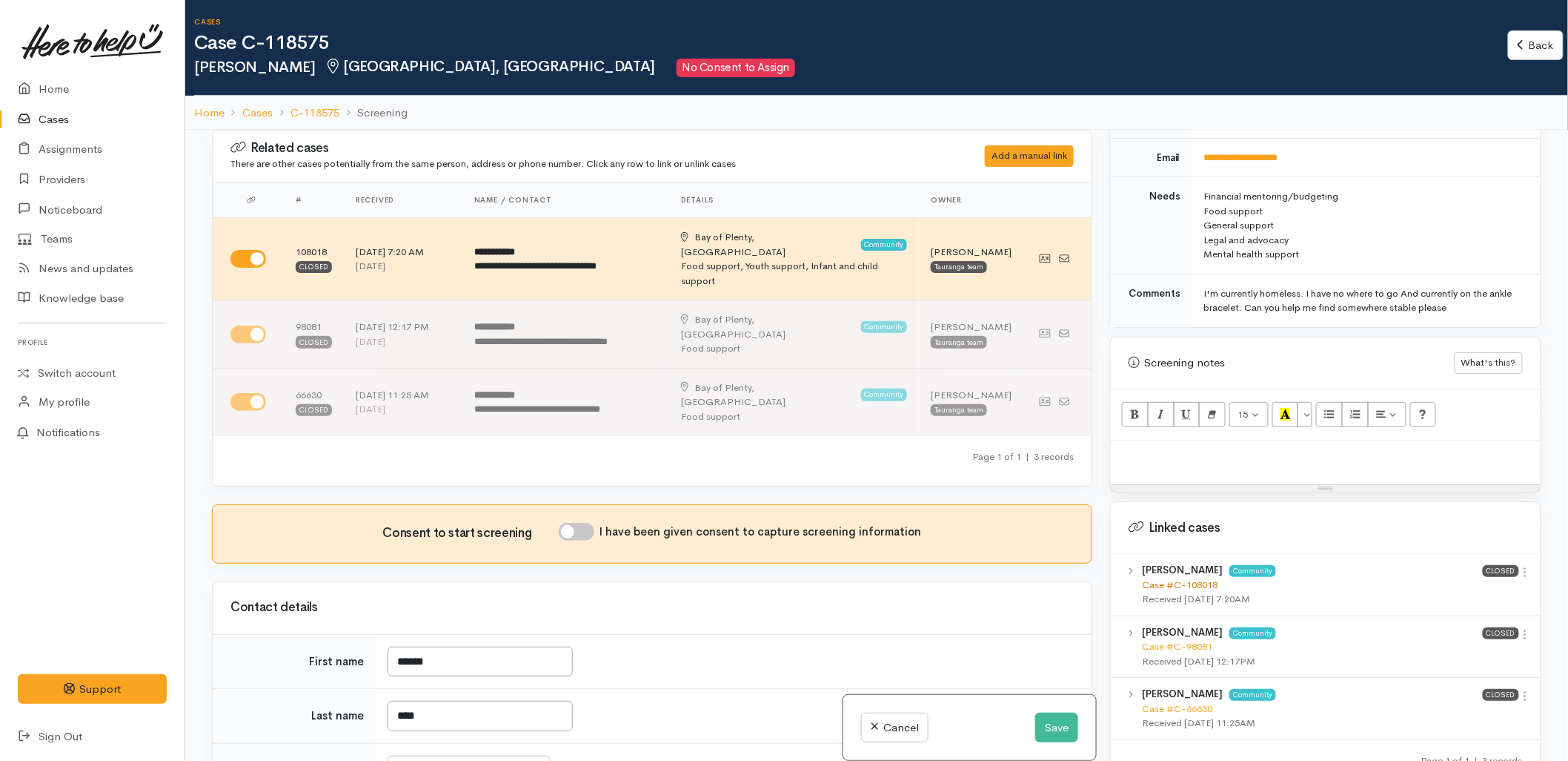
click at [1168, 578] on link "Case #C-108018" at bounding box center [1179, 584] width 76 height 13
click at [1055, 727] on button "Save" at bounding box center [1057, 728] width 43 height 31
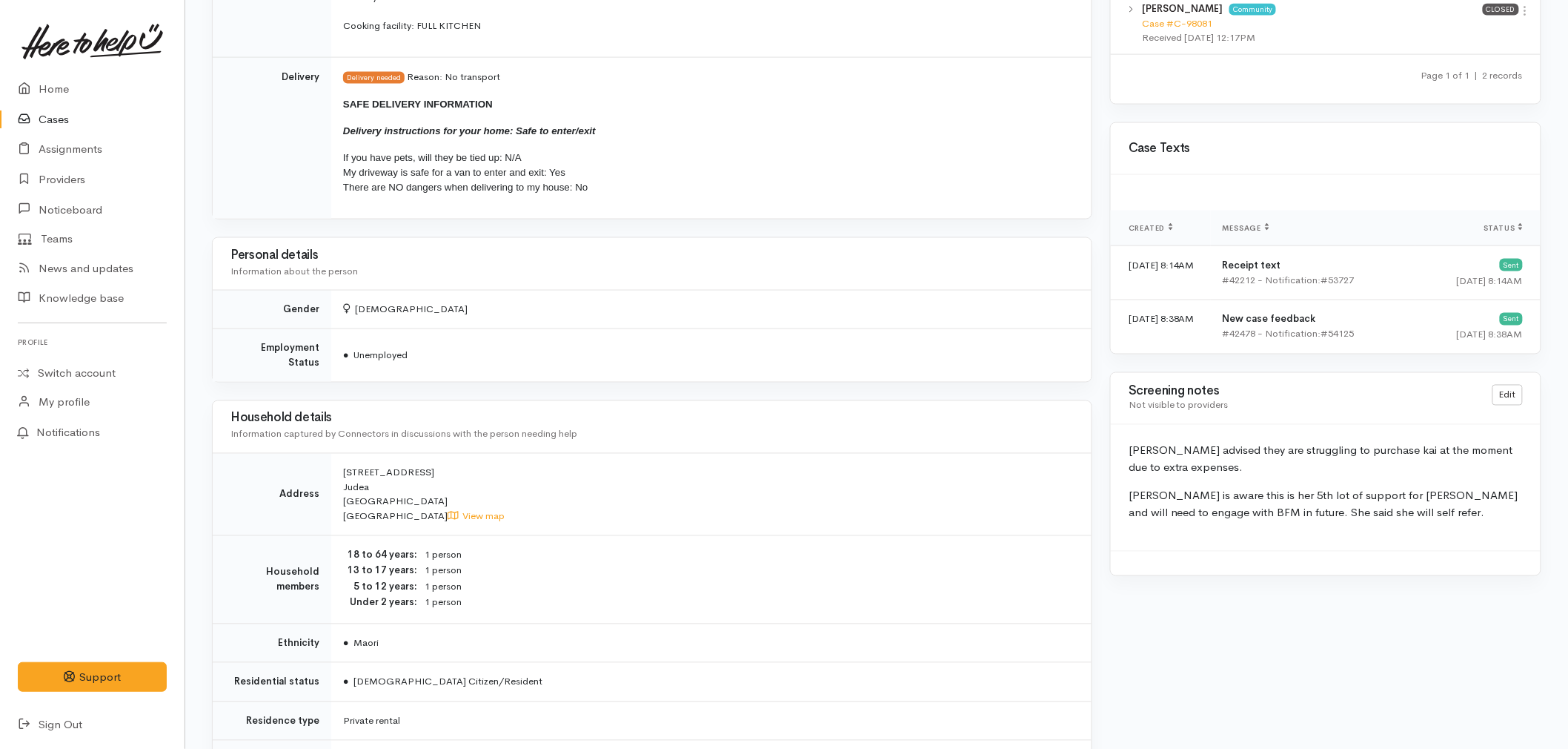
scroll to position [906, 0]
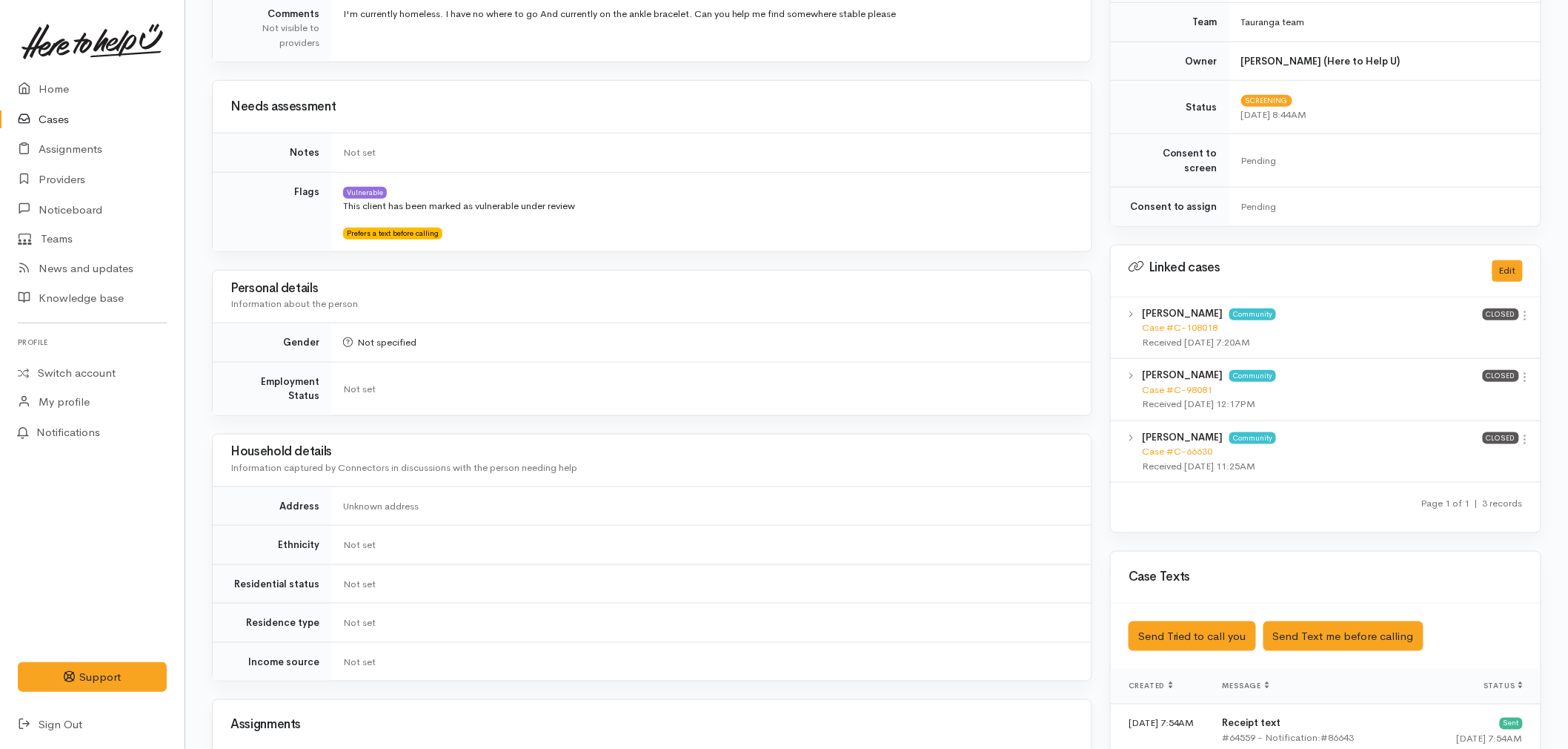
scroll to position [494, 0]
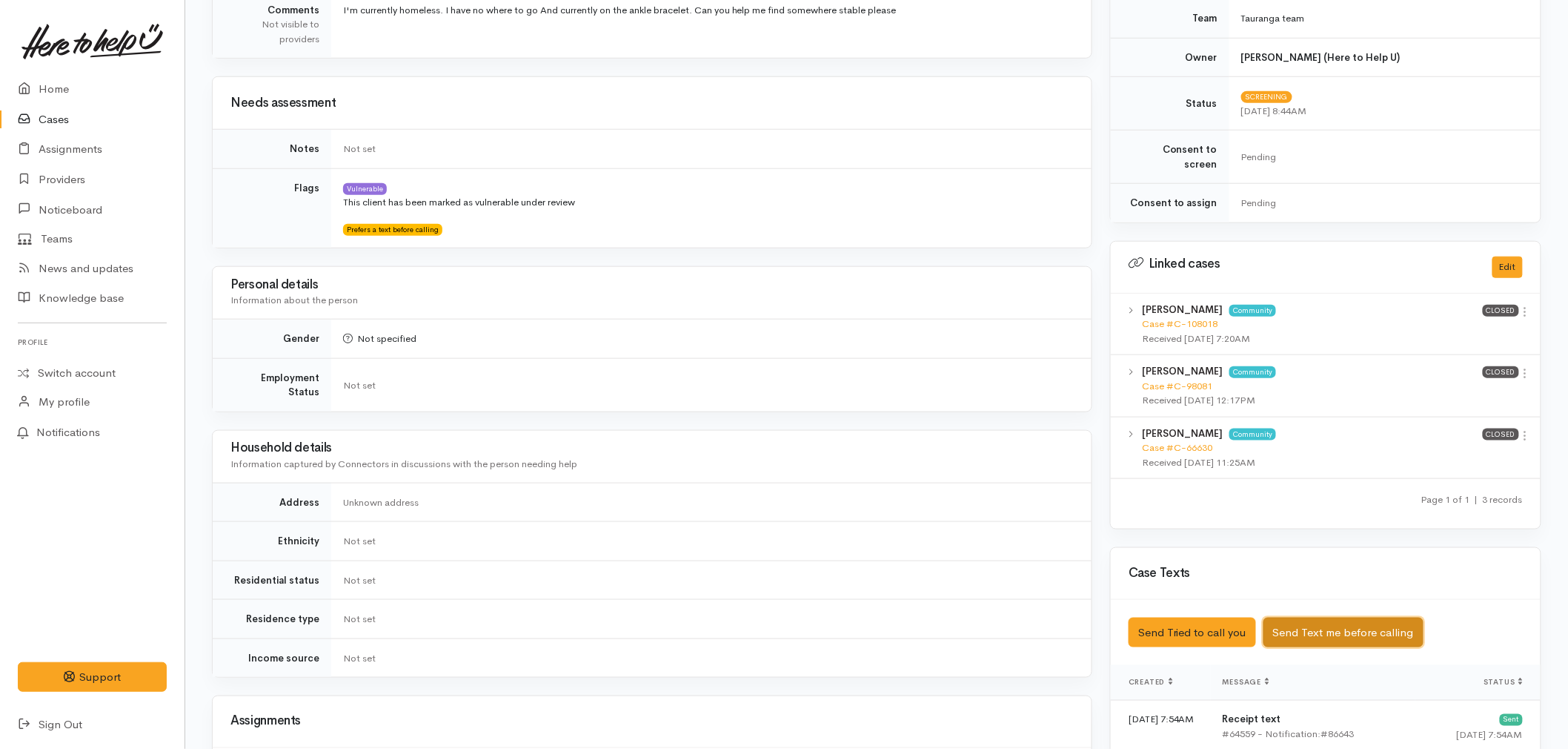
click at [1337, 632] on button "Send Text me before calling" at bounding box center [1343, 633] width 160 height 31
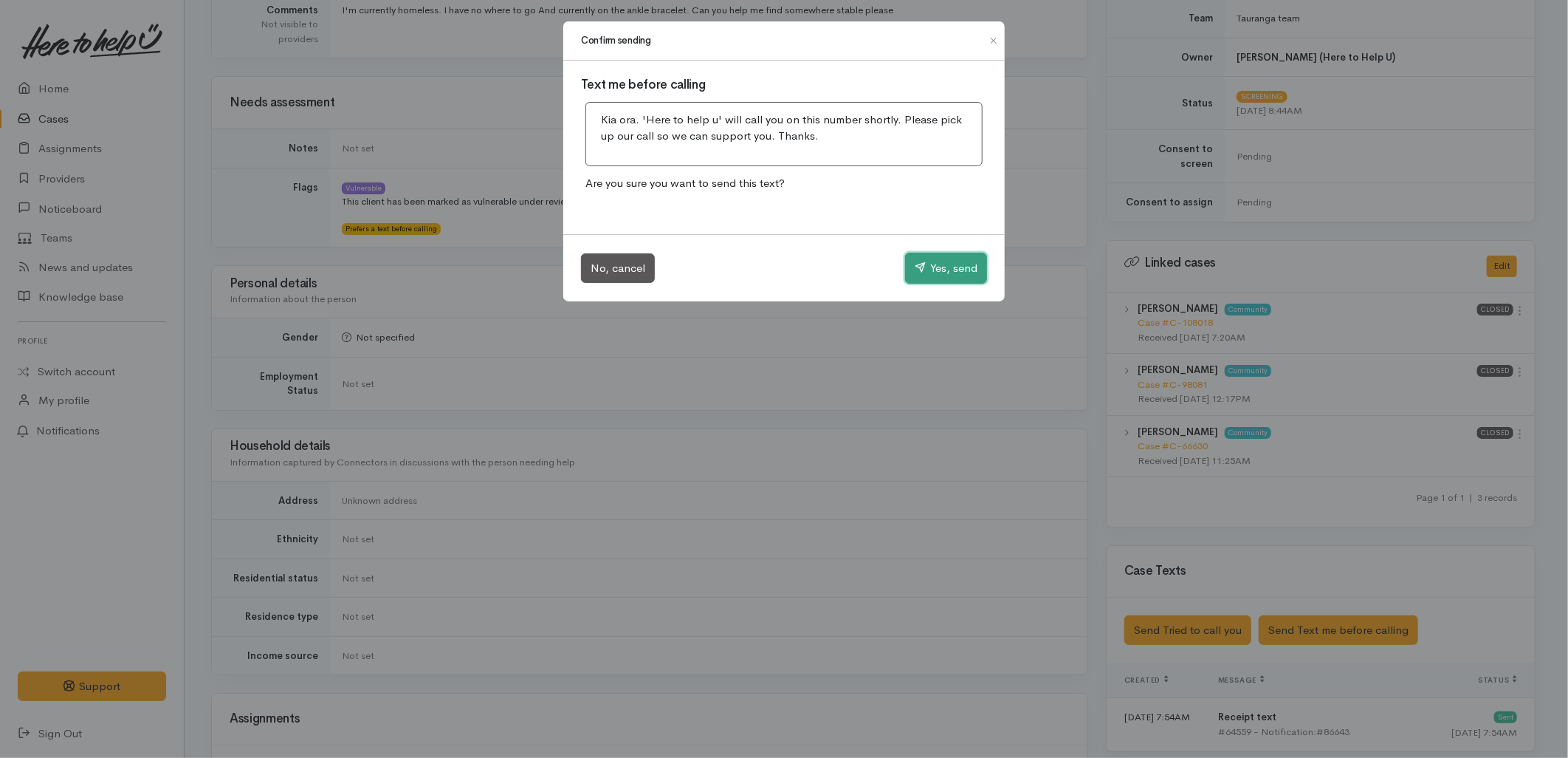
click at [933, 276] on button "Yes, send" at bounding box center [946, 268] width 82 height 31
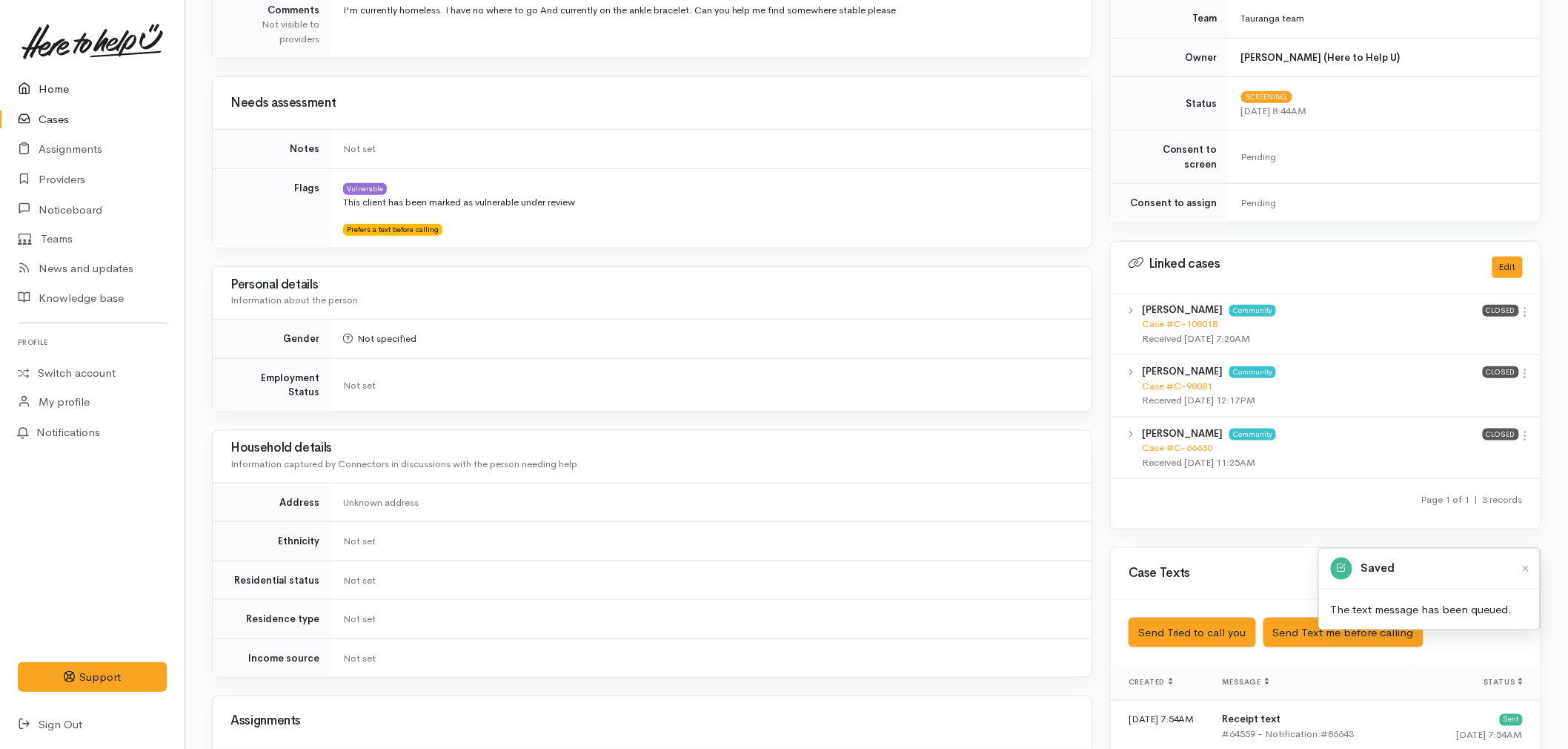
click at [35, 88] on icon at bounding box center [28, 89] width 20 height 19
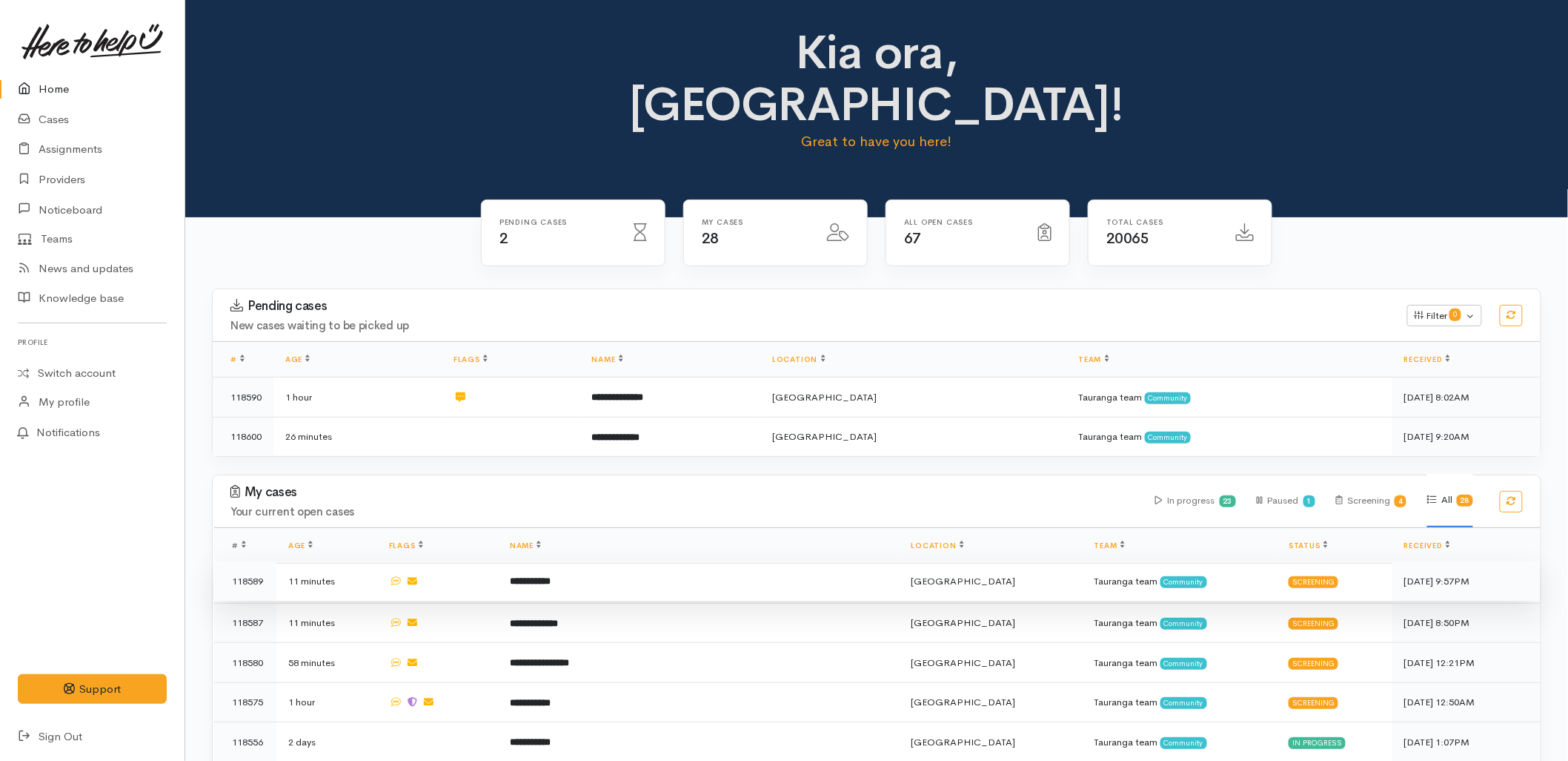
scroll to position [83, 0]
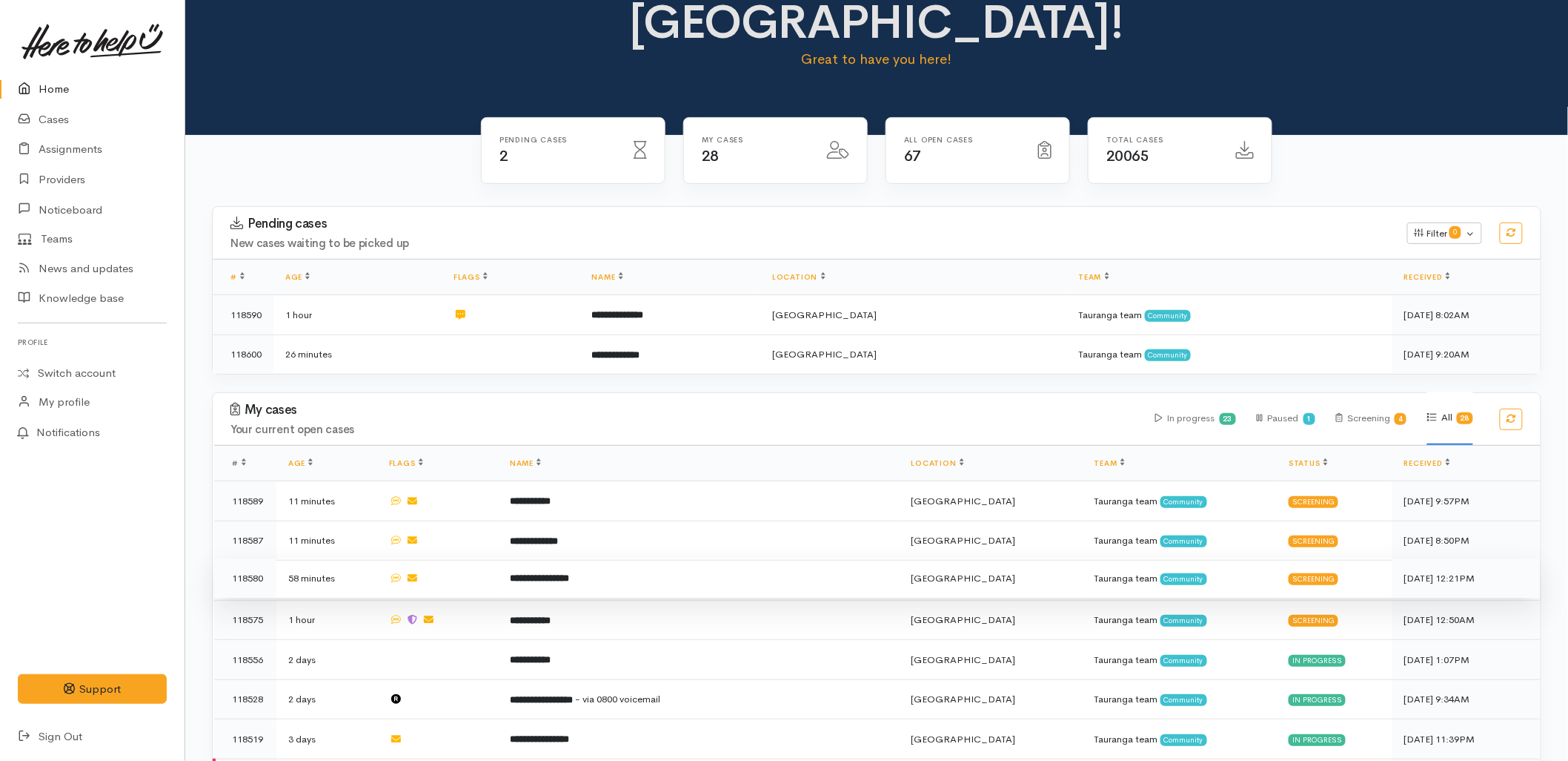
click at [604, 558] on td "**********" at bounding box center [698, 578] width 402 height 40
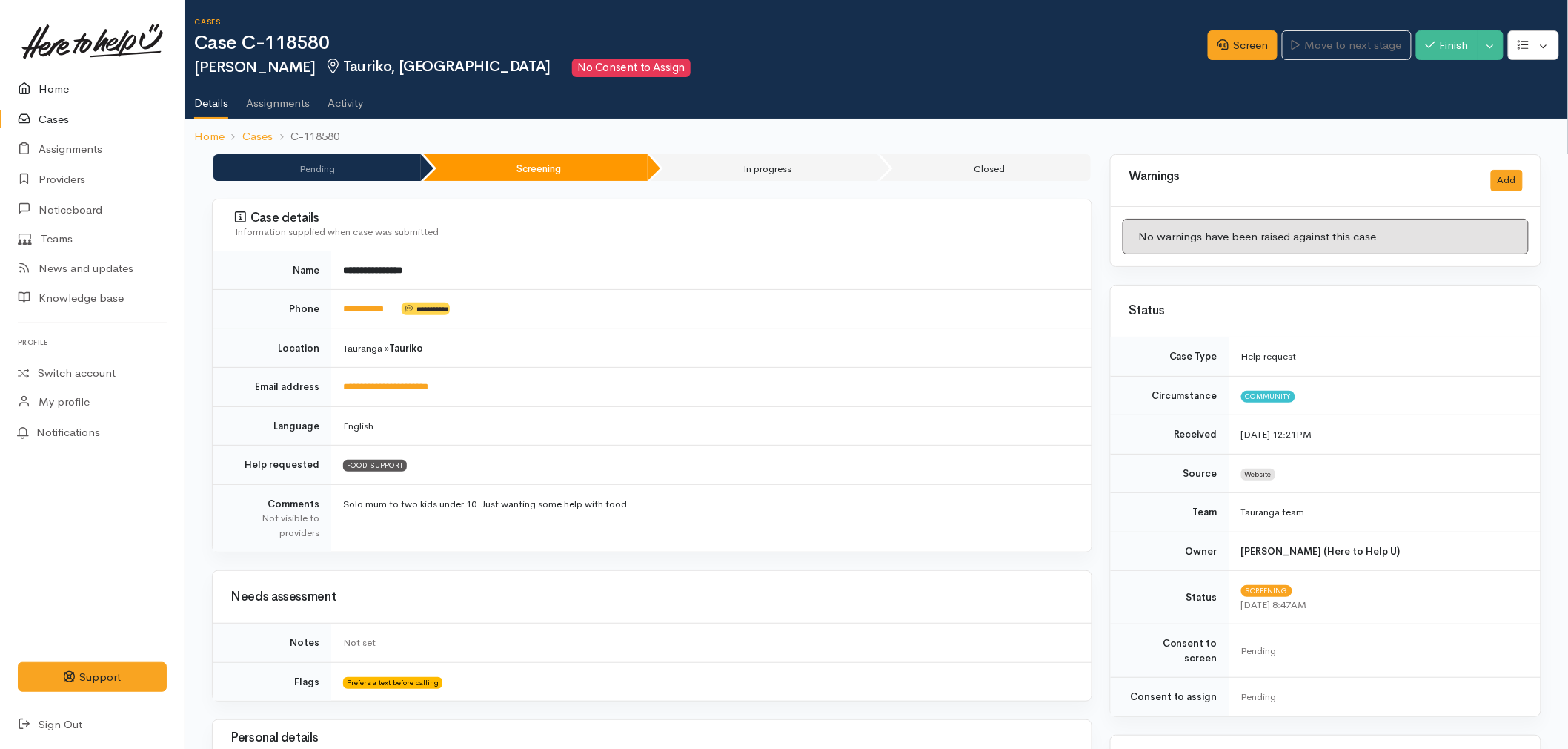
click at [61, 84] on link "Home" at bounding box center [92, 89] width 185 height 31
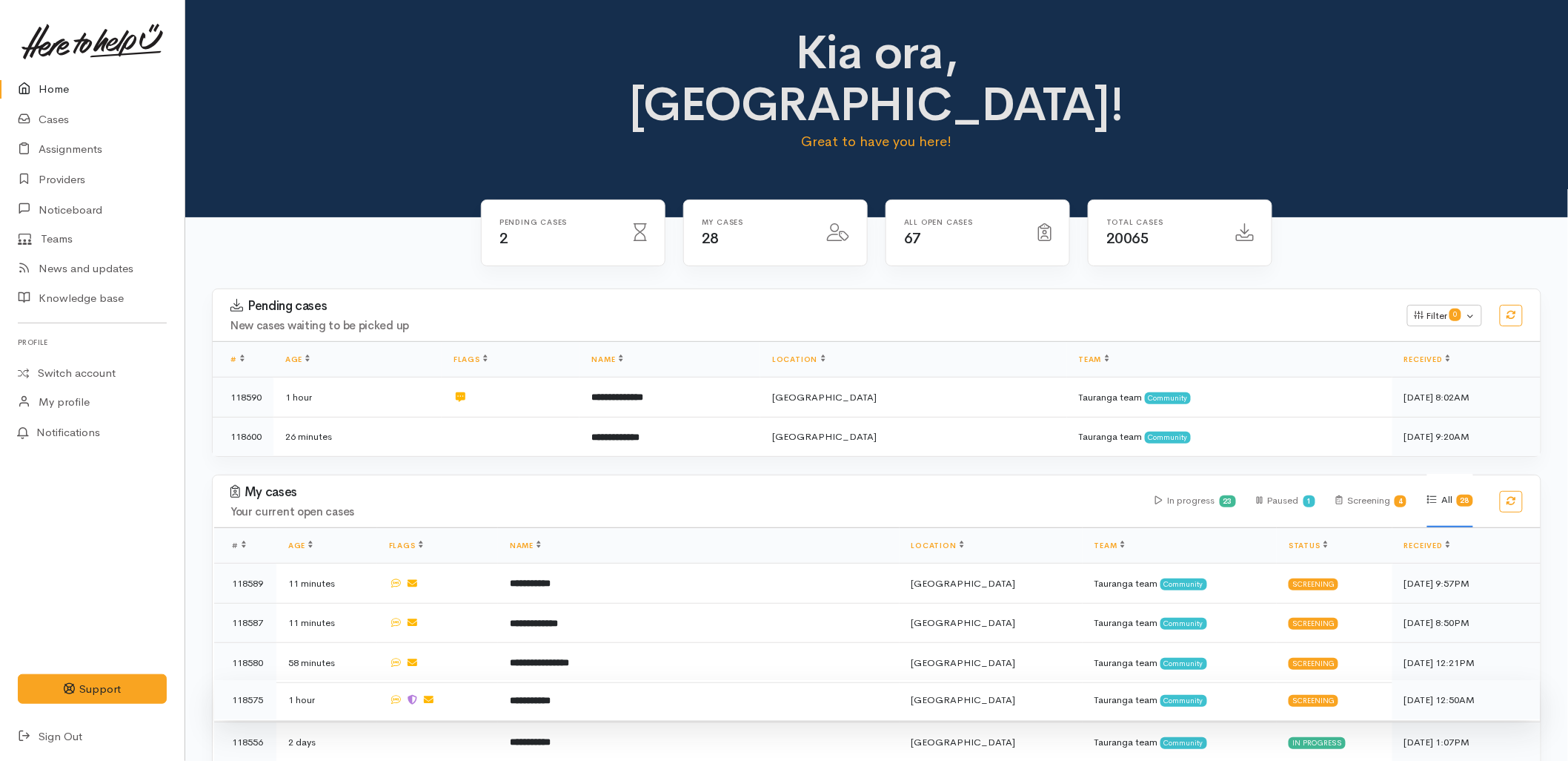
click at [596, 680] on td "**********" at bounding box center [698, 700] width 402 height 40
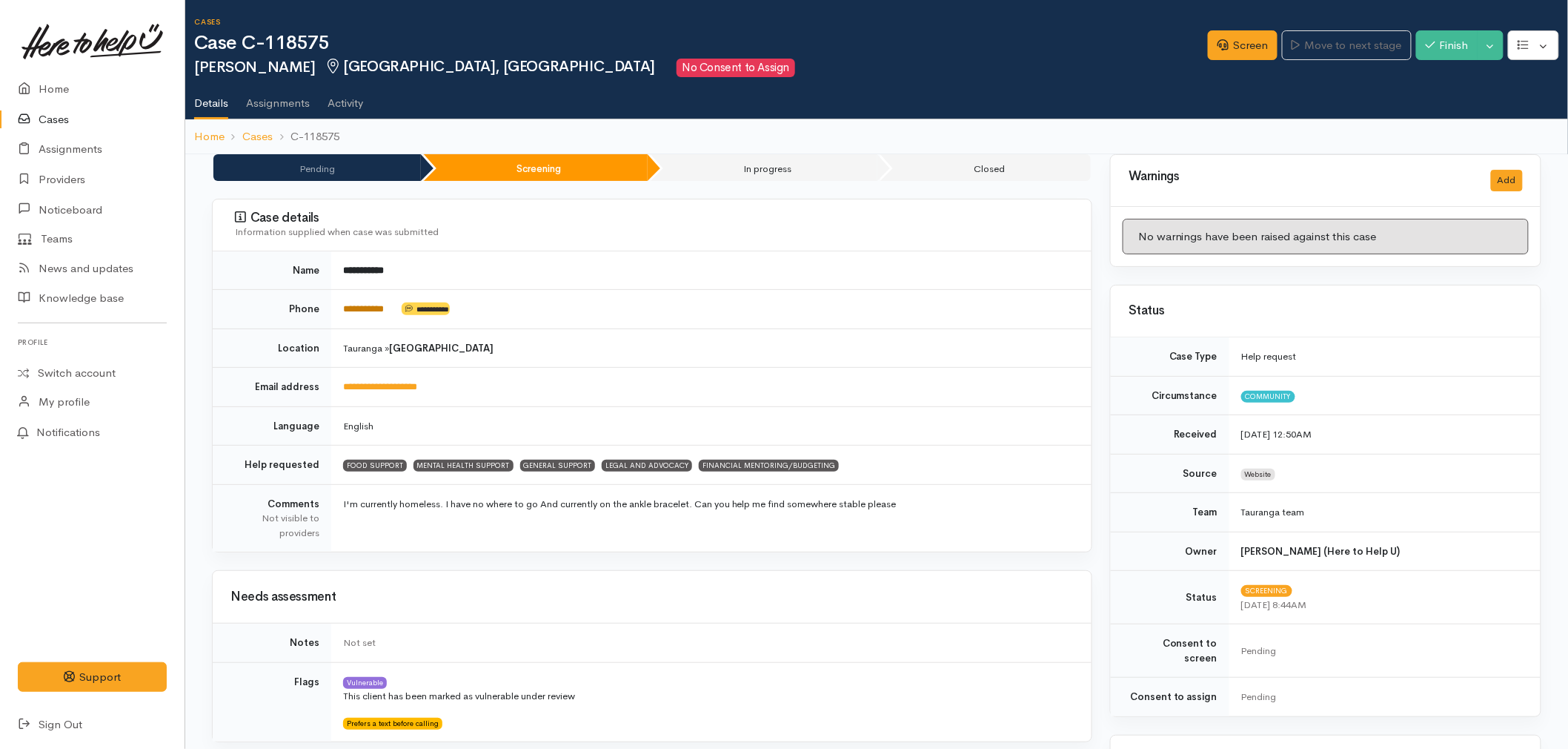
click at [384, 312] on link "**********" at bounding box center [363, 308] width 41 height 9
click at [1245, 33] on link "Screen" at bounding box center [1243, 46] width 70 height 31
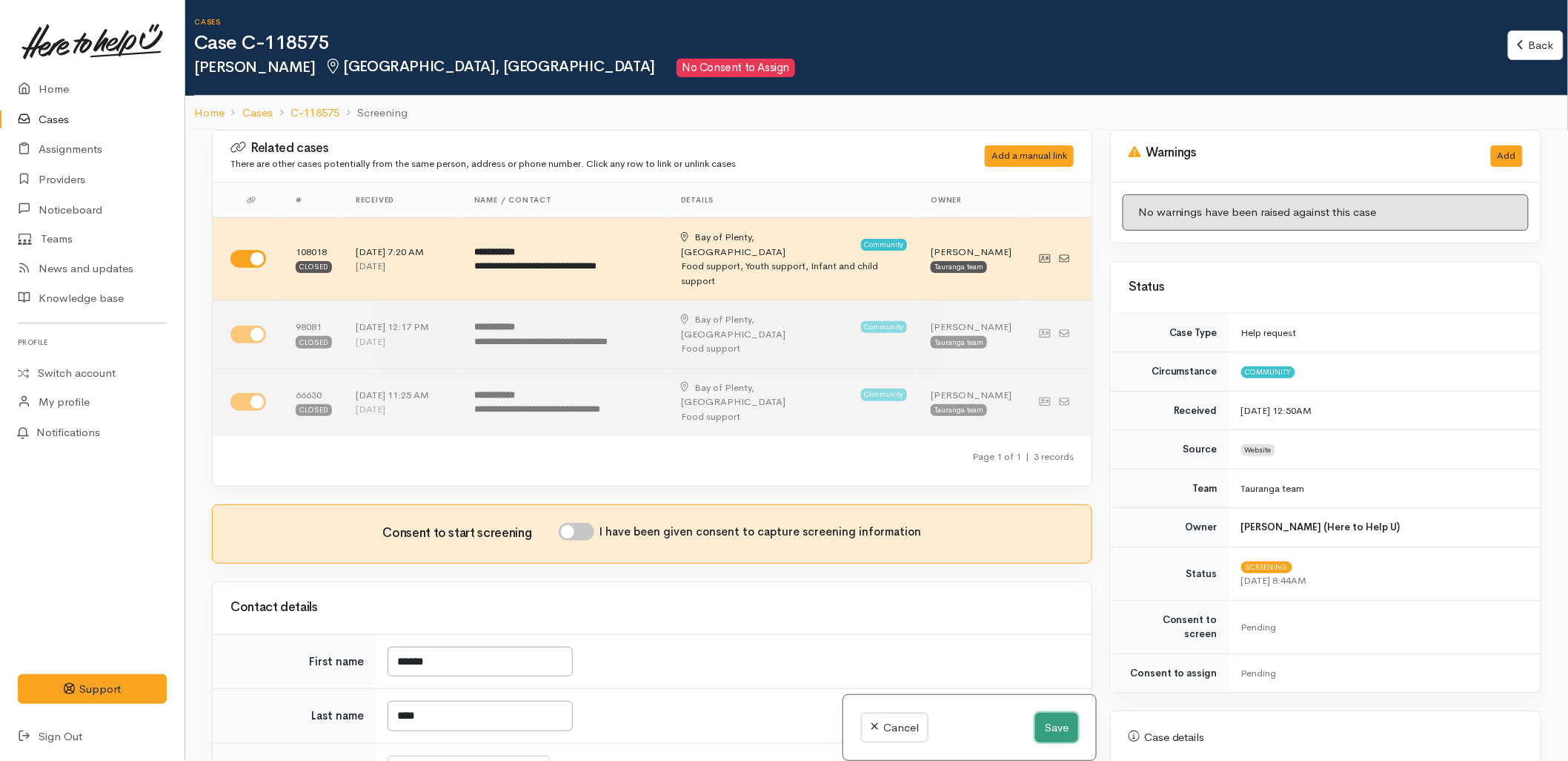
click at [1050, 731] on button "Save" at bounding box center [1057, 728] width 43 height 31
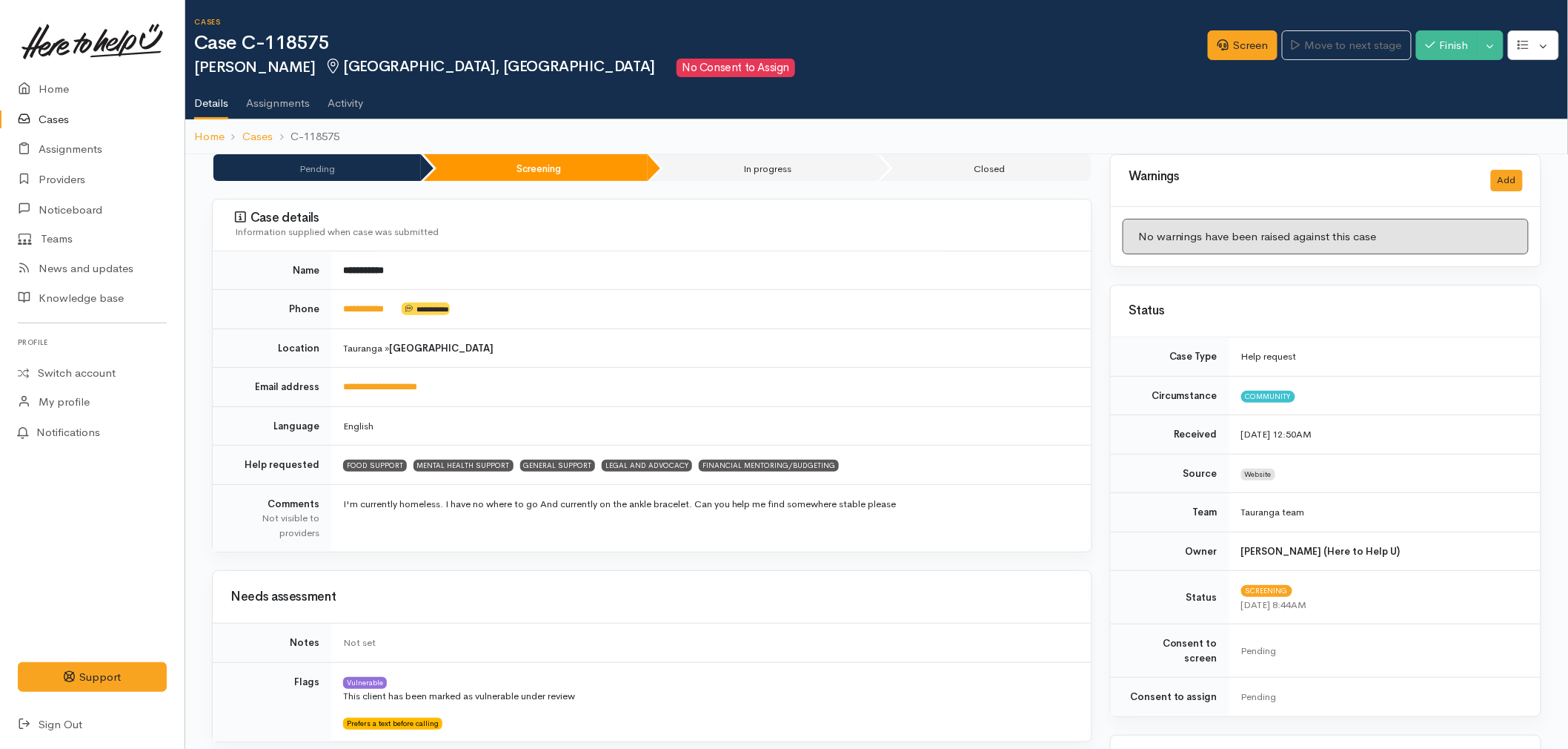
click at [46, 66] on link at bounding box center [92, 41] width 149 height 66
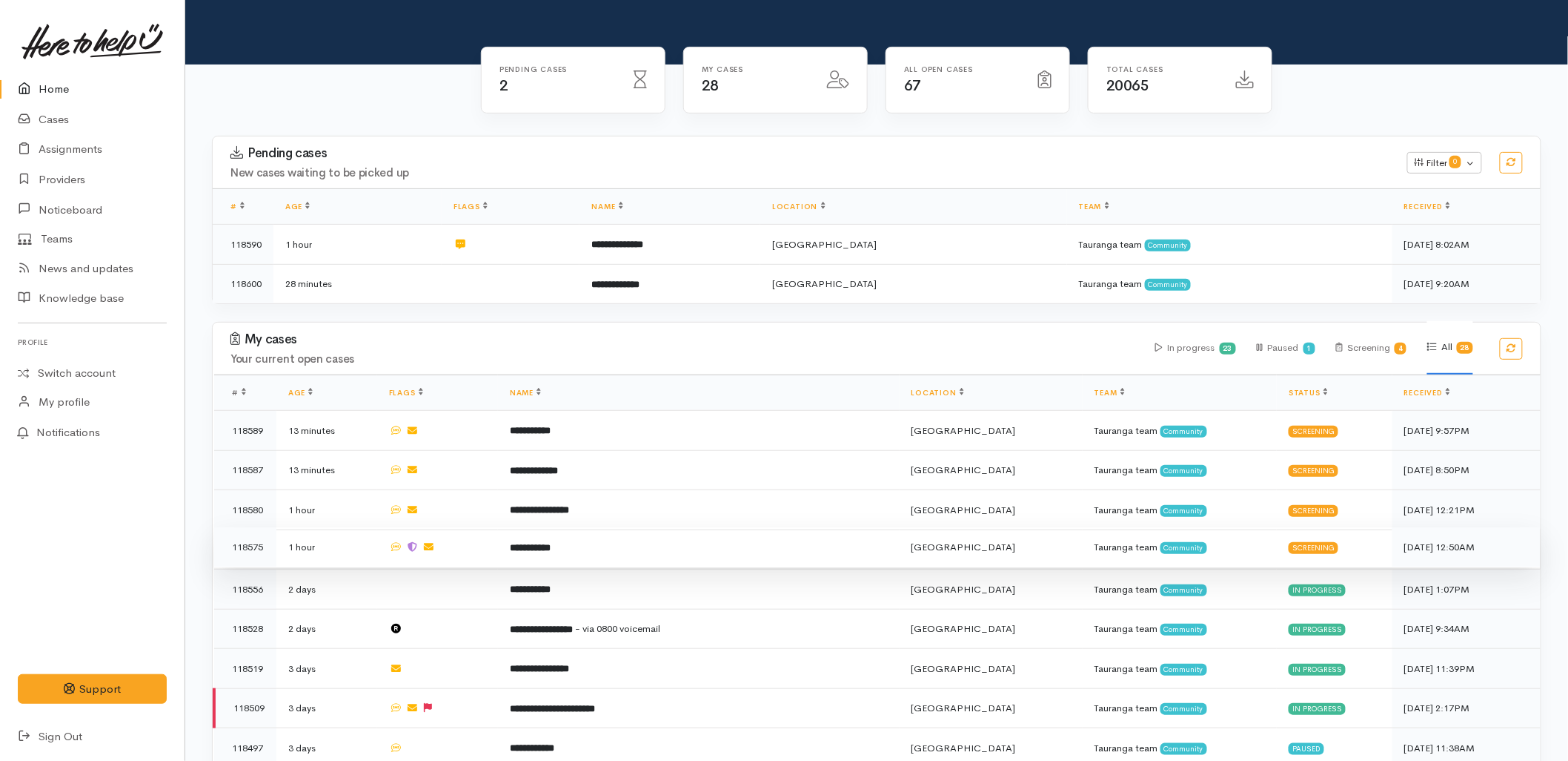
scroll to position [164, 0]
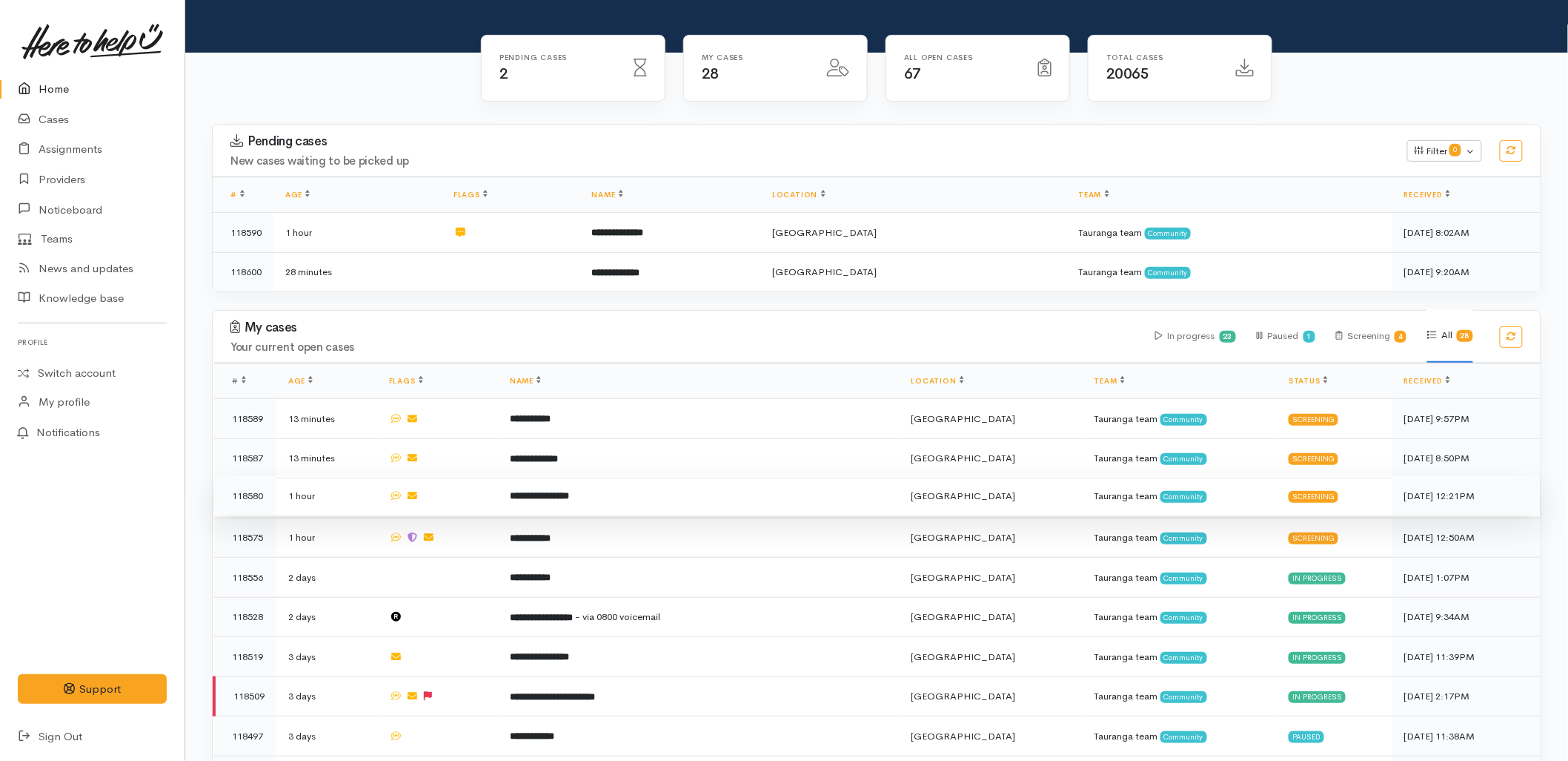
click at [588, 476] on td "**********" at bounding box center [698, 495] width 402 height 40
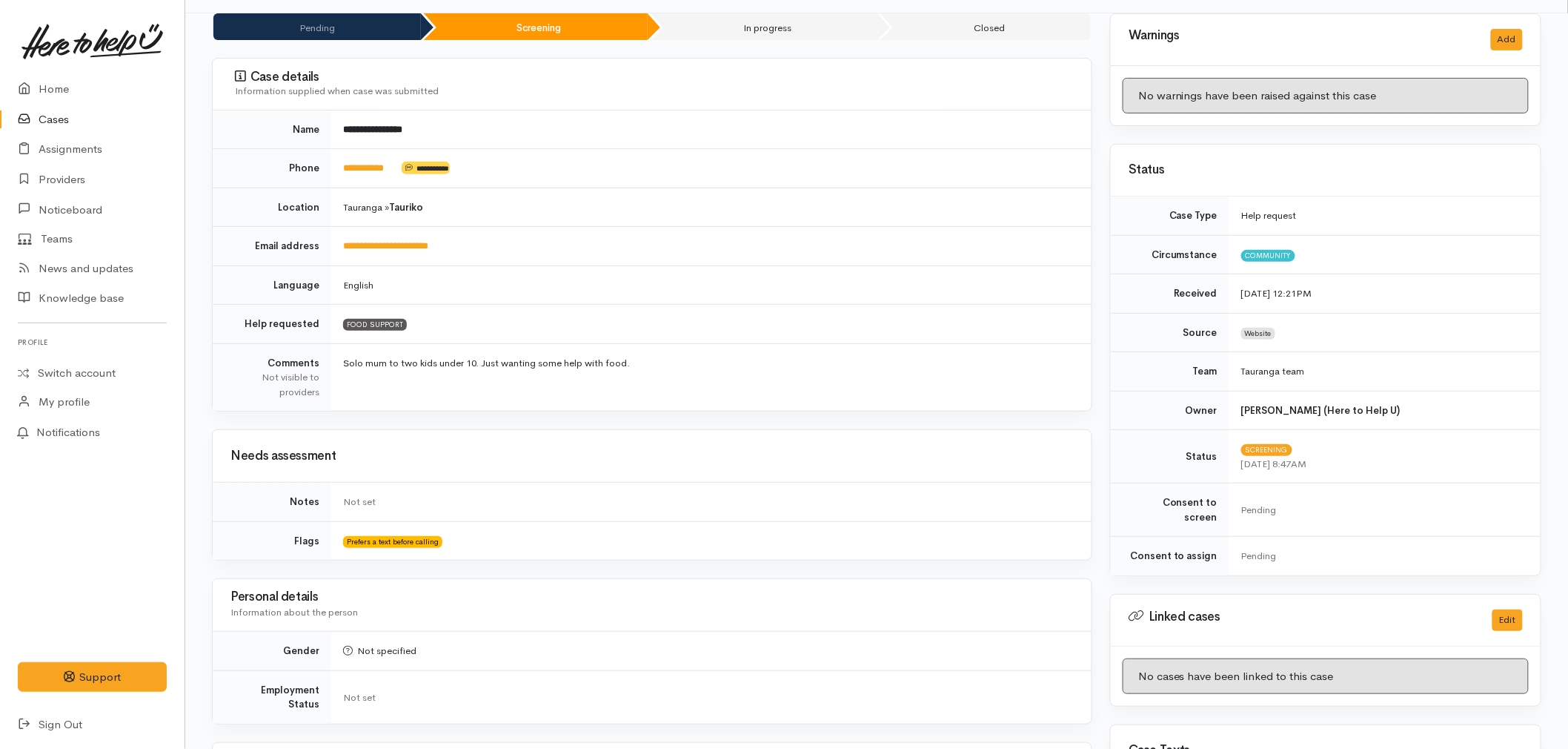
scroll to position [247, 0]
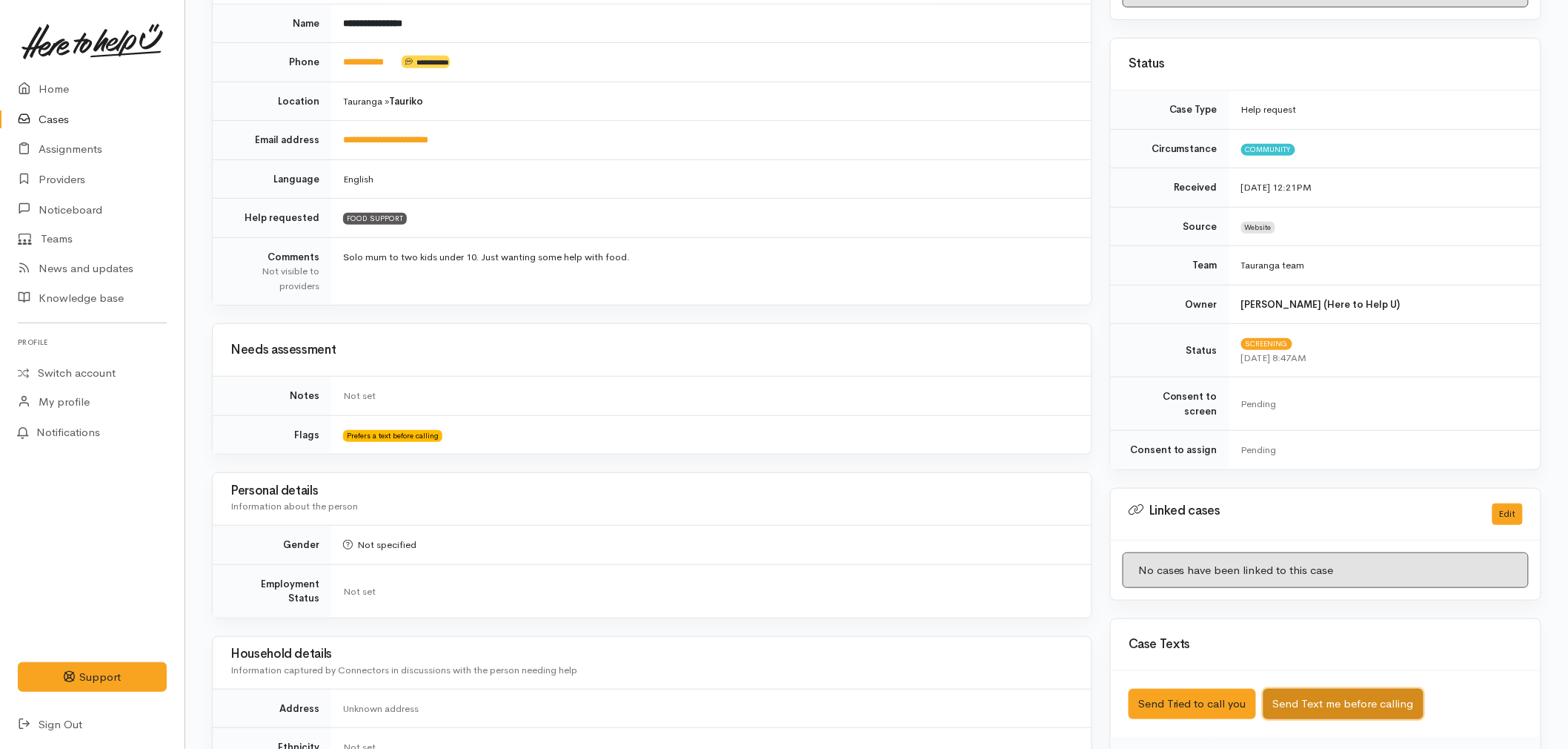
click at [1322, 689] on button "Send Text me before calling" at bounding box center [1343, 704] width 160 height 31
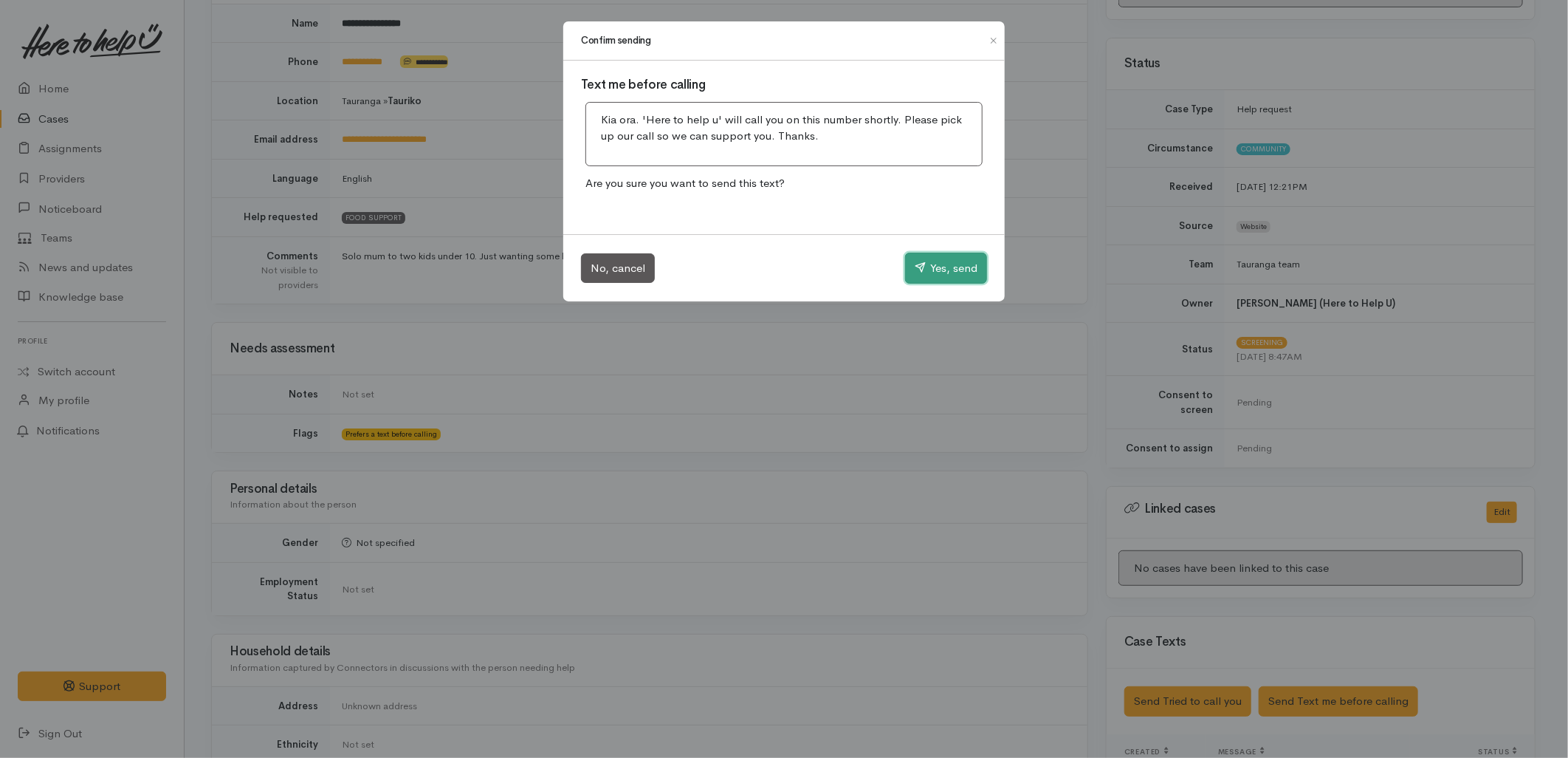
click at [926, 266] on button "Yes, send" at bounding box center [946, 268] width 82 height 31
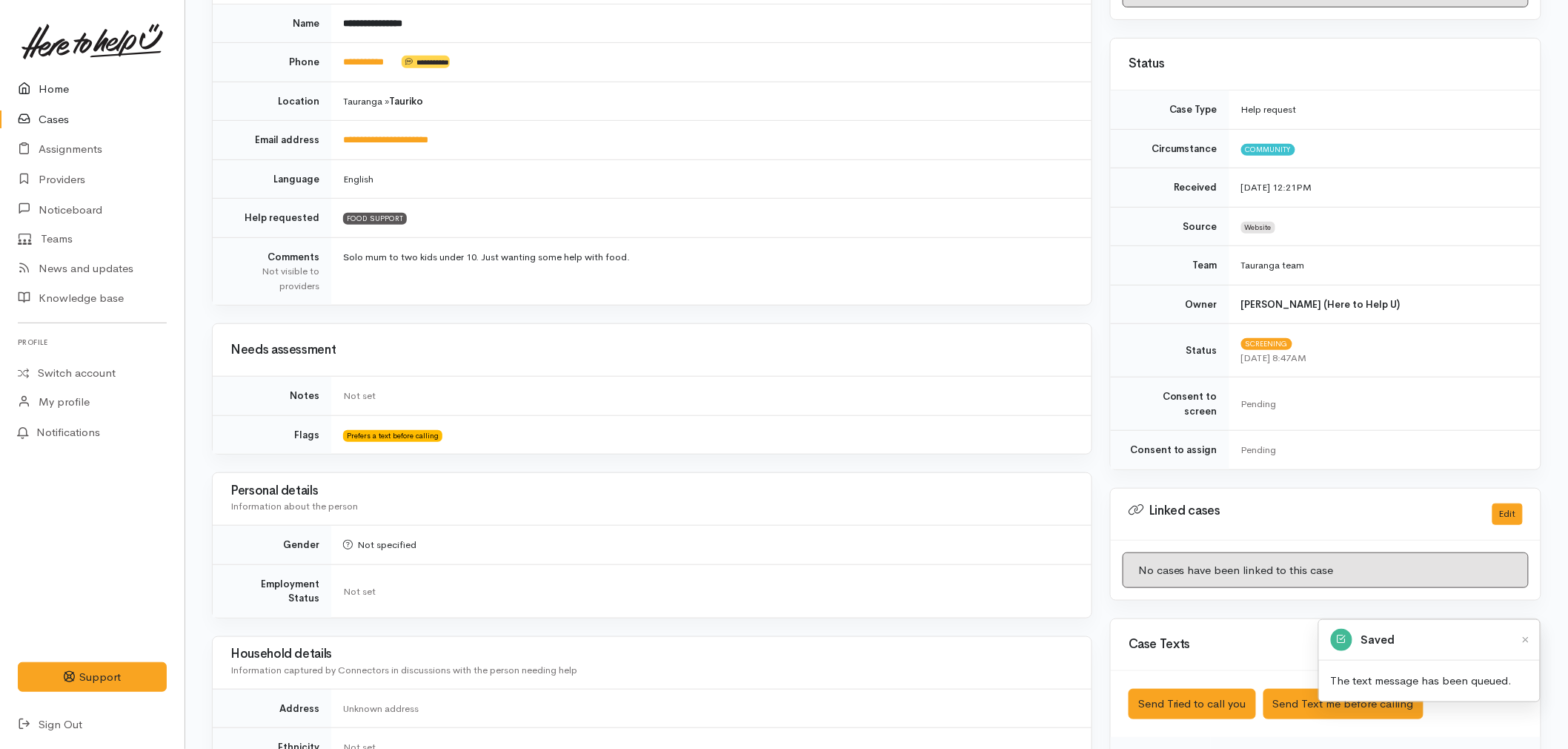
click at [52, 83] on link "Home" at bounding box center [92, 89] width 185 height 31
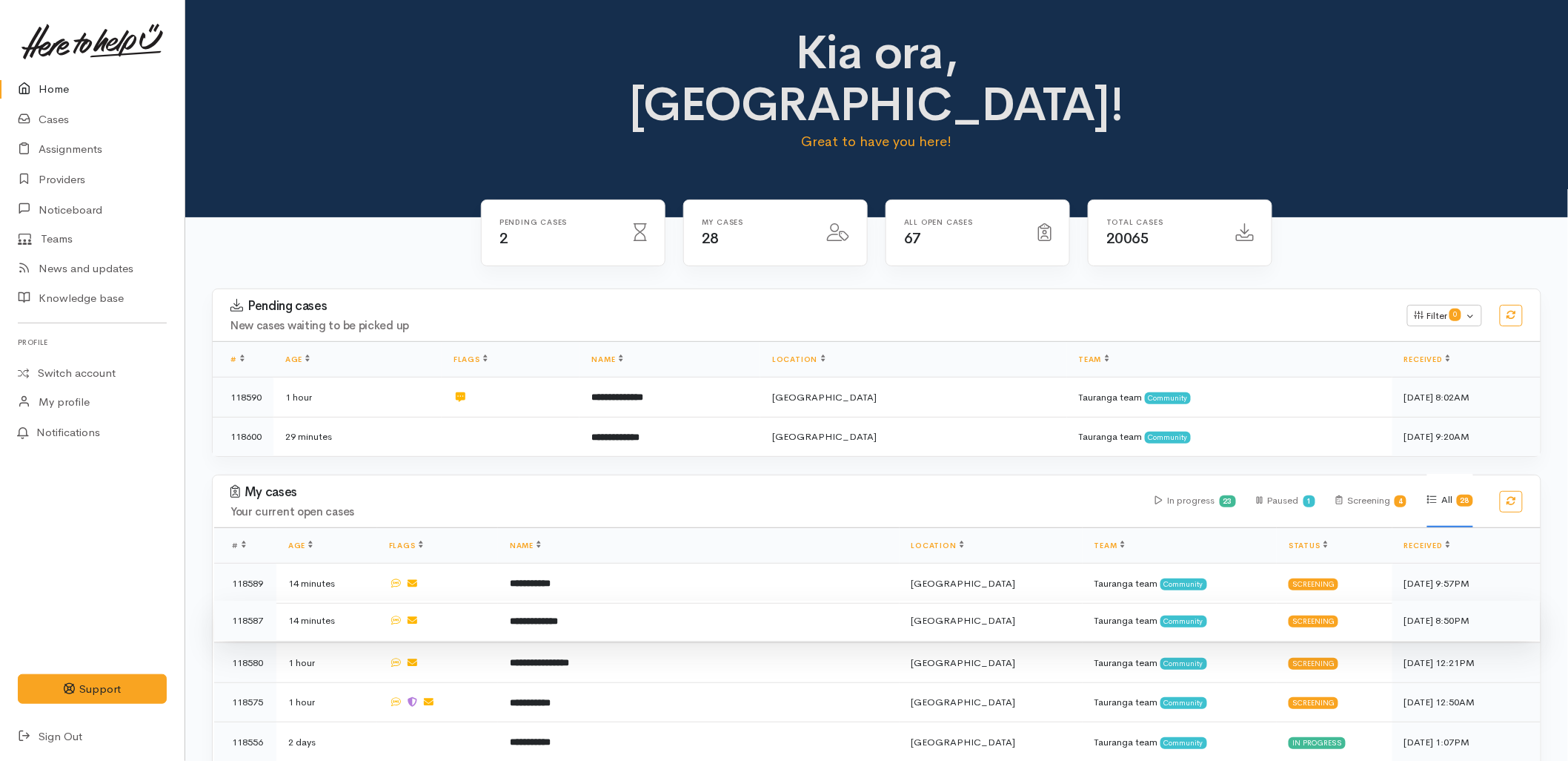
click at [612, 601] on td "**********" at bounding box center [698, 621] width 402 height 40
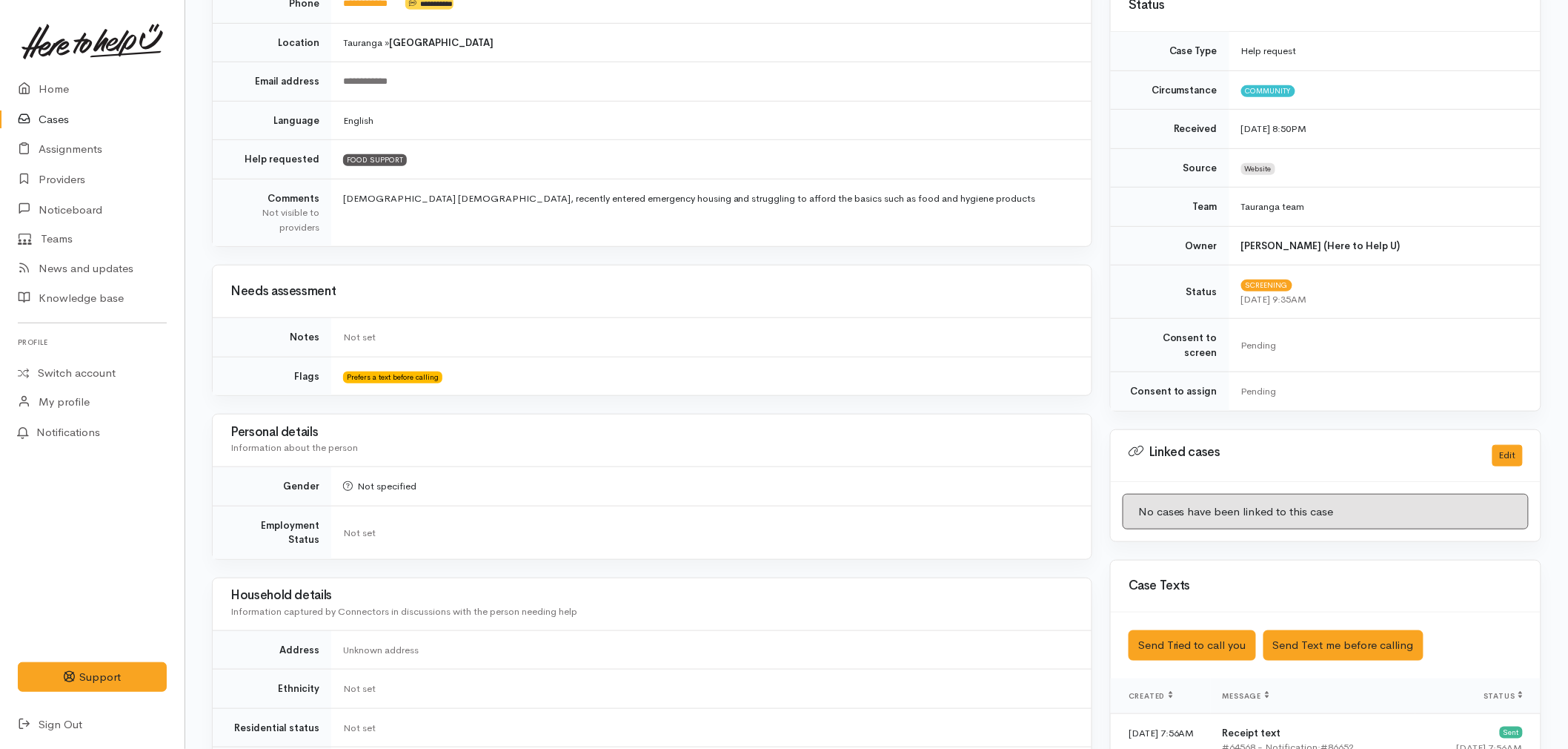
scroll to position [329, 0]
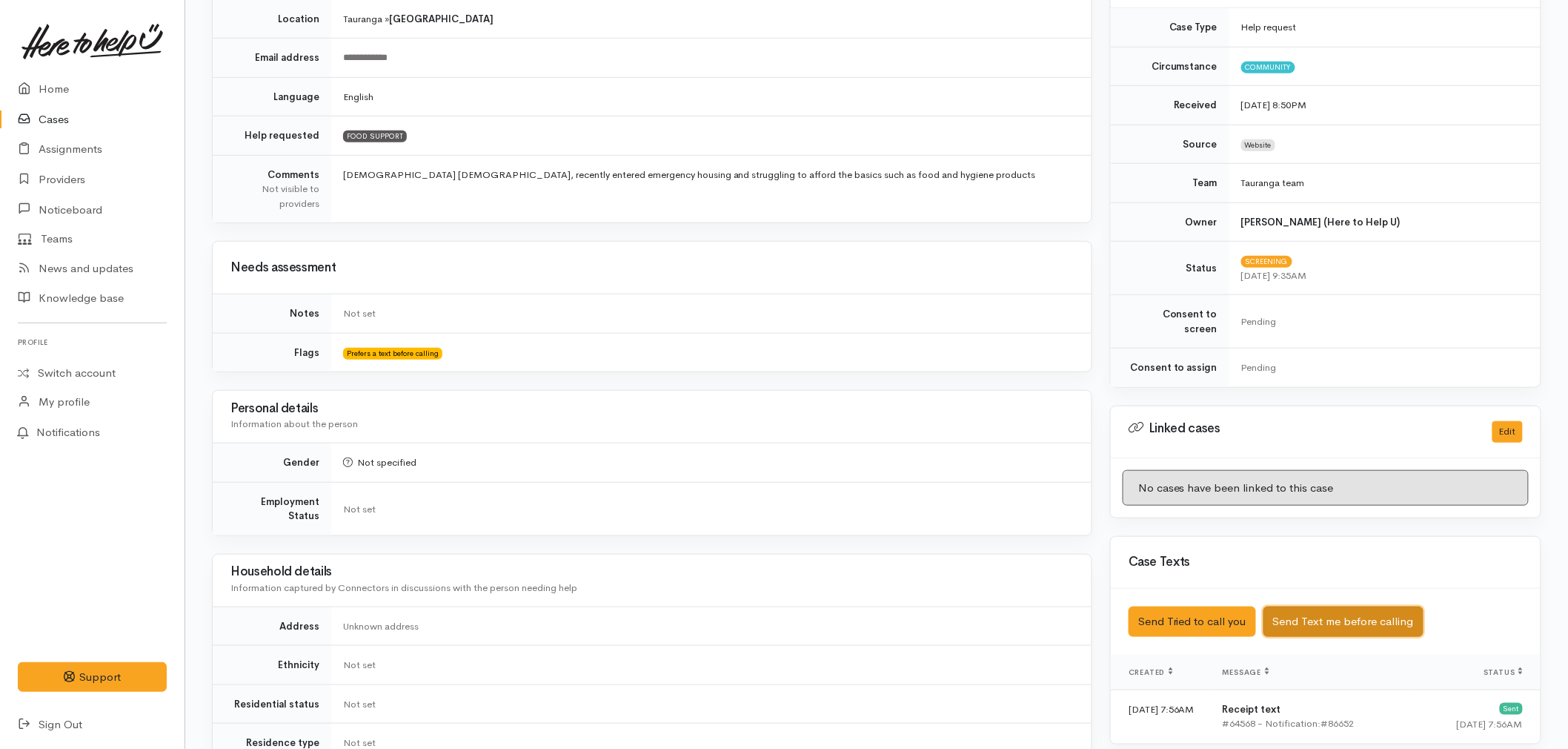
click at [1358, 609] on button "Send Text me before calling" at bounding box center [1343, 622] width 160 height 31
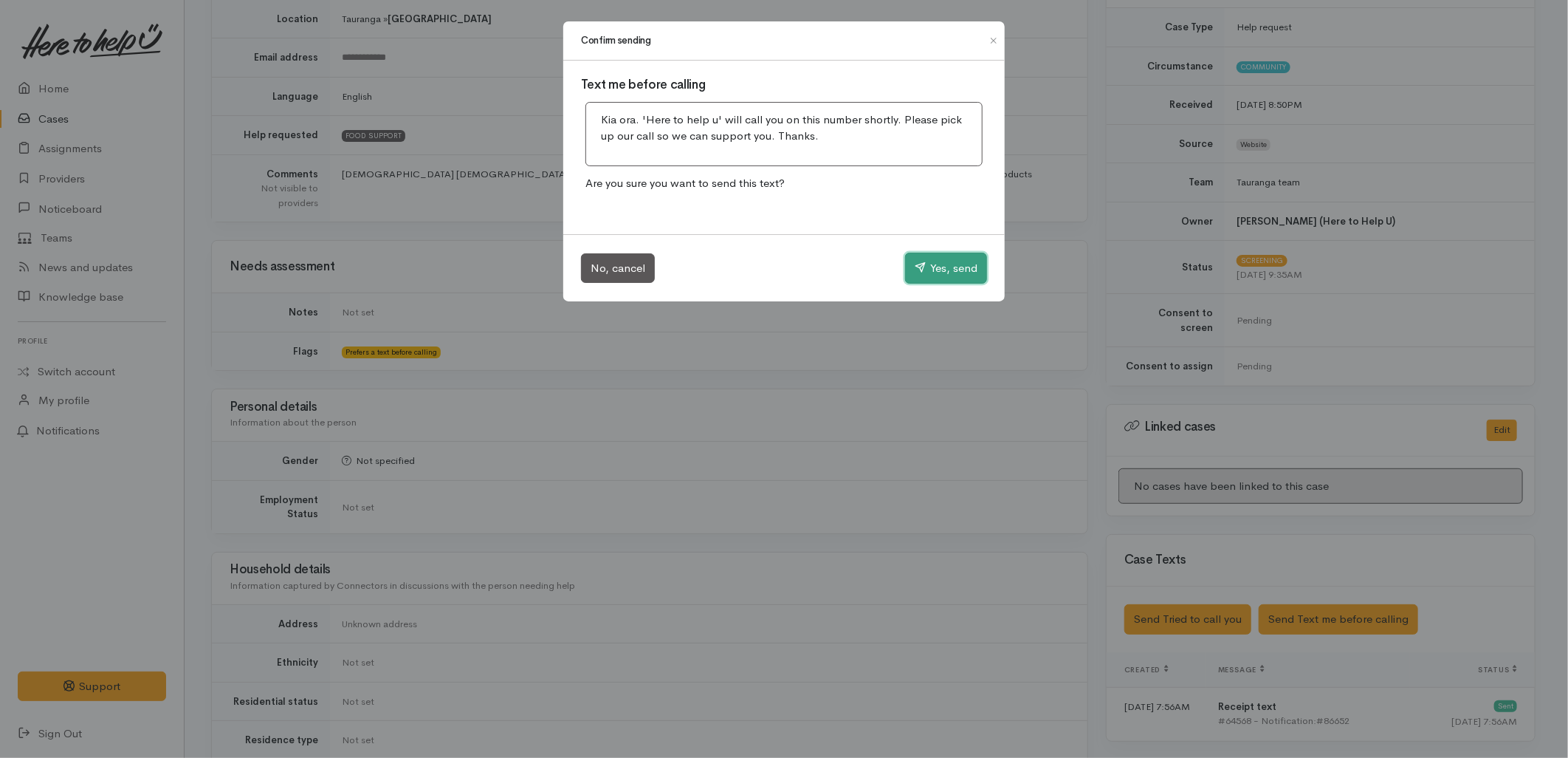
click at [931, 272] on button "Yes, send" at bounding box center [946, 268] width 82 height 31
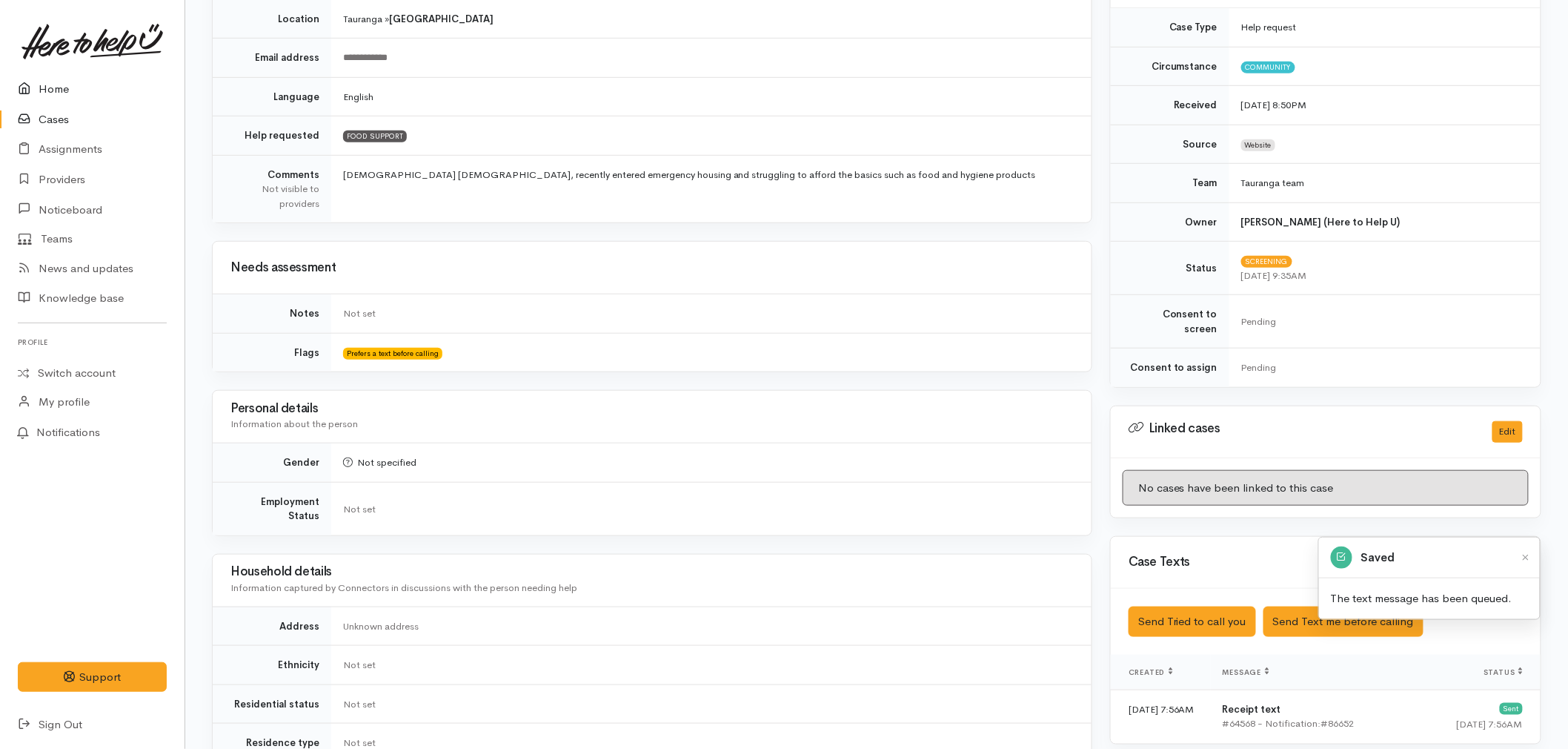
click at [57, 78] on link "Home" at bounding box center [92, 89] width 185 height 31
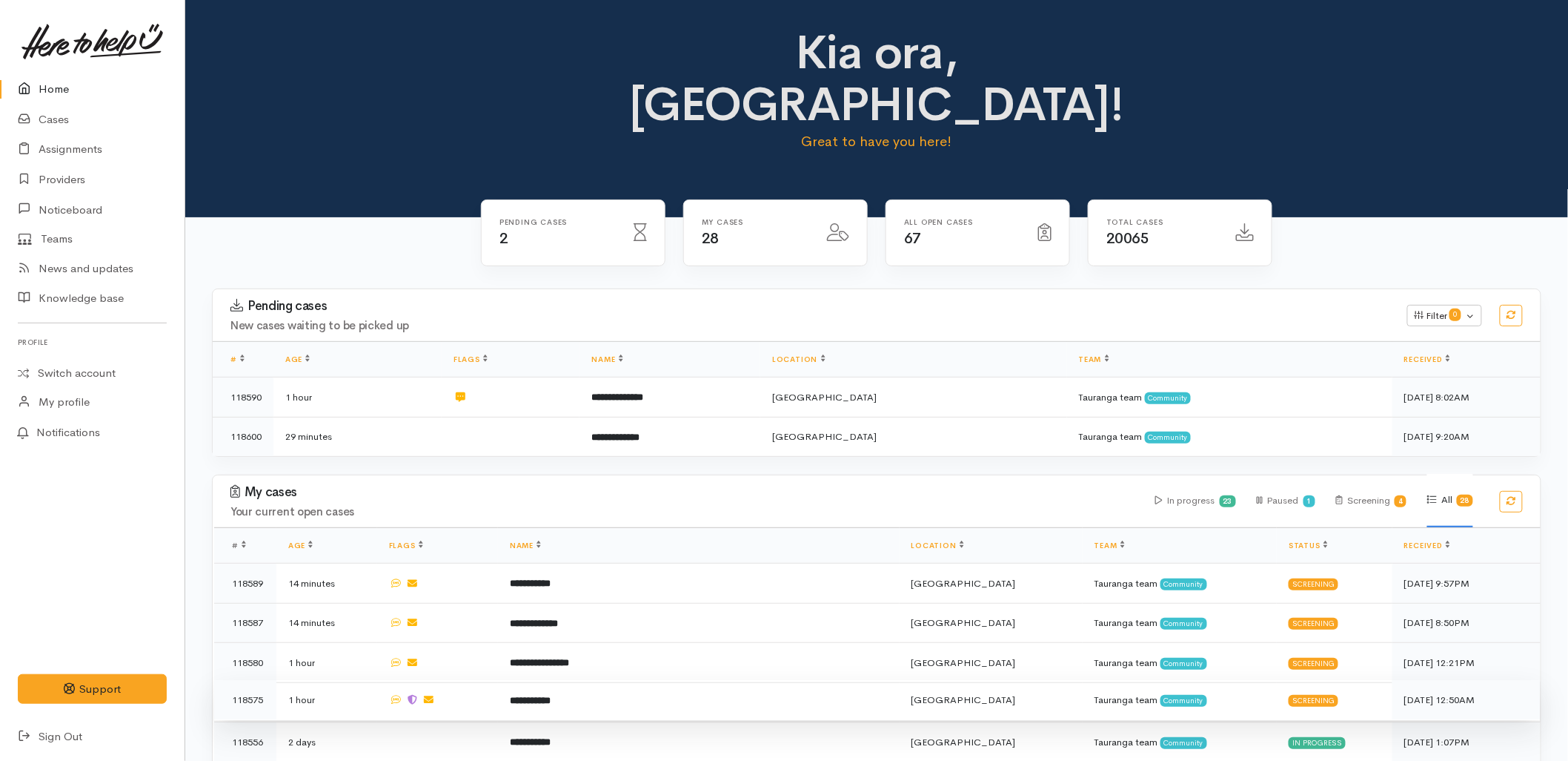
click at [599, 680] on td "**********" at bounding box center [698, 700] width 402 height 40
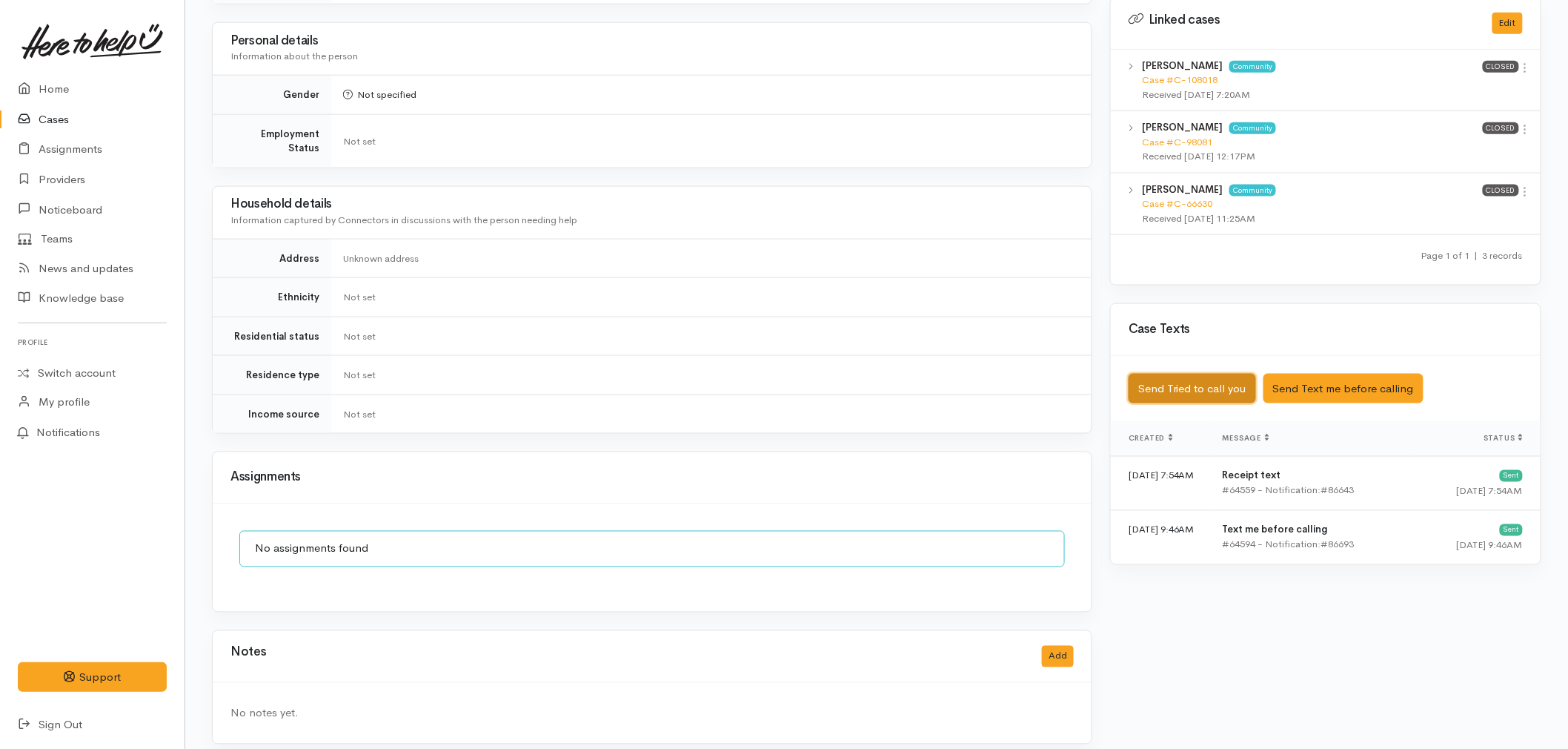
click at [1172, 374] on button "Send Tried to call you" at bounding box center [1193, 389] width 128 height 31
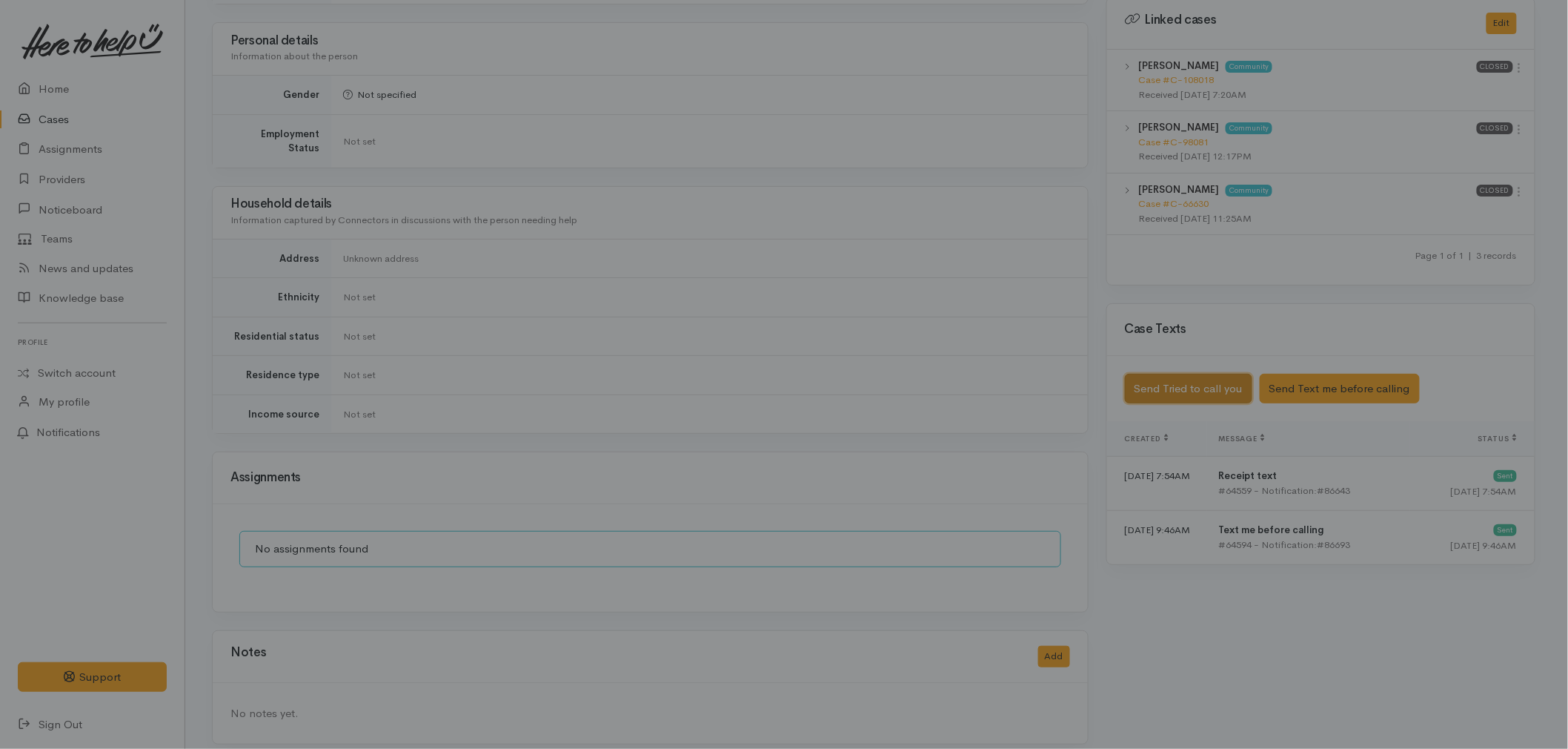
scroll to position [725, 0]
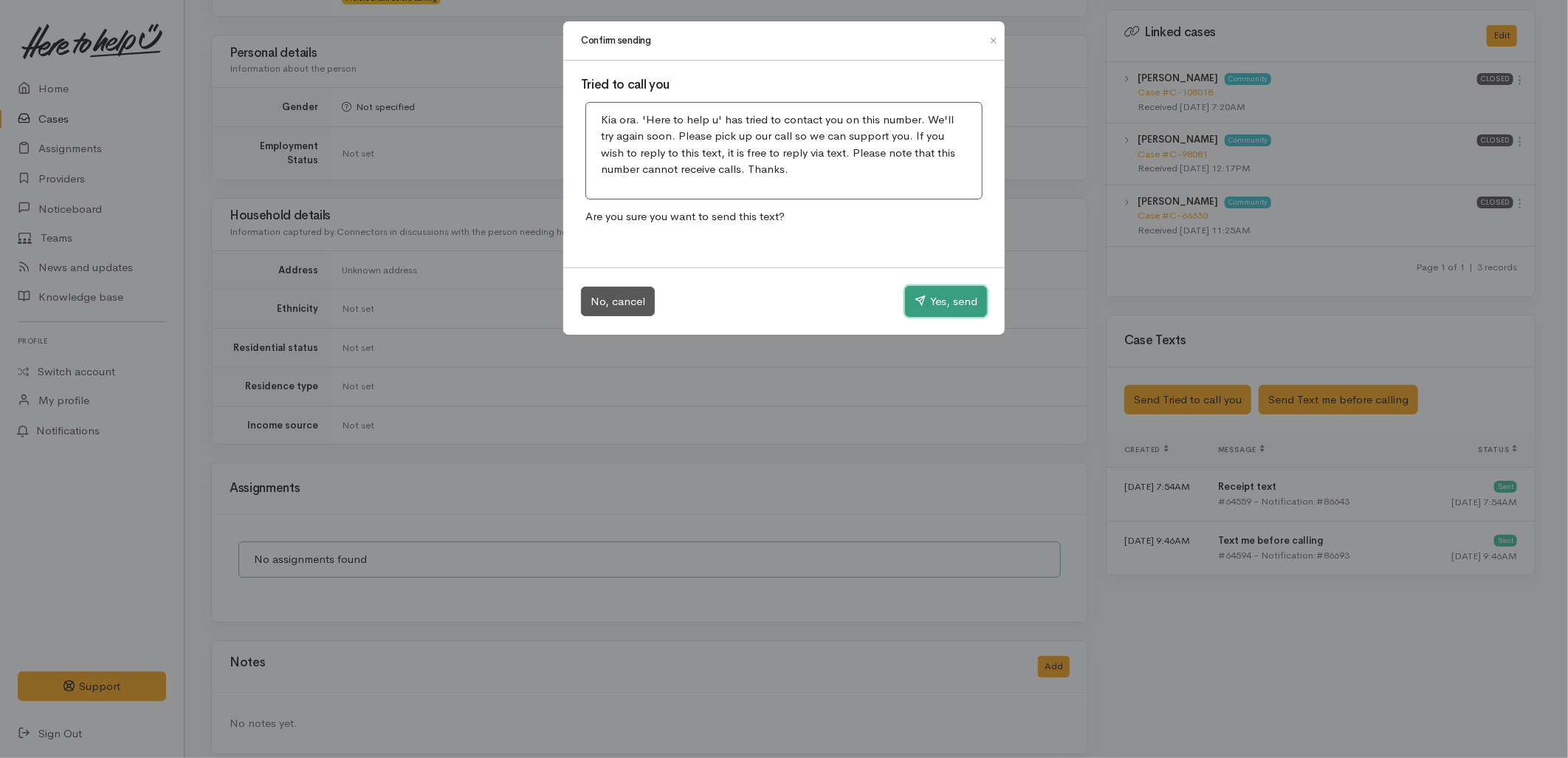
click at [948, 310] on button "Yes, send" at bounding box center [946, 301] width 82 height 31
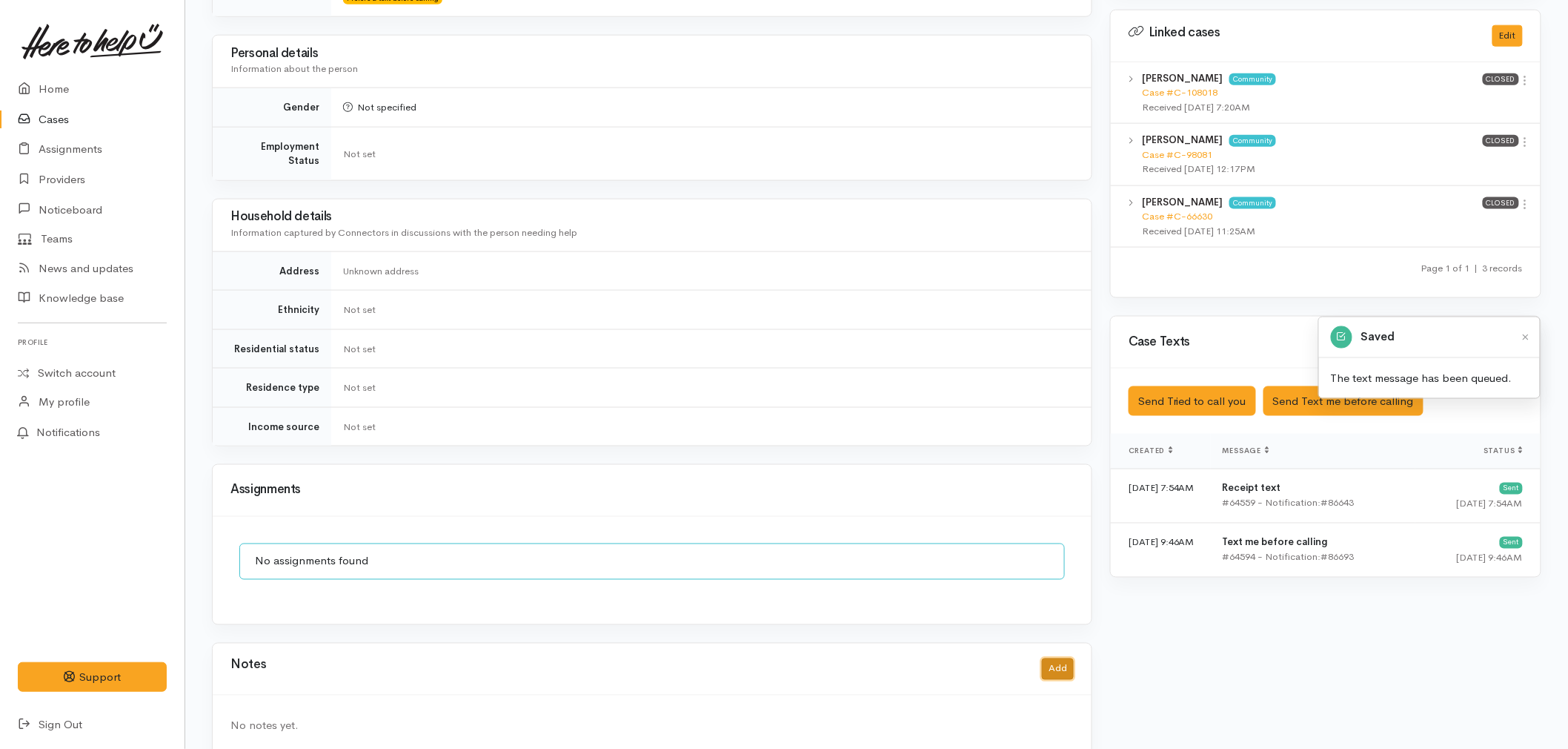
click at [1064, 658] on button "Add" at bounding box center [1058, 668] width 31 height 21
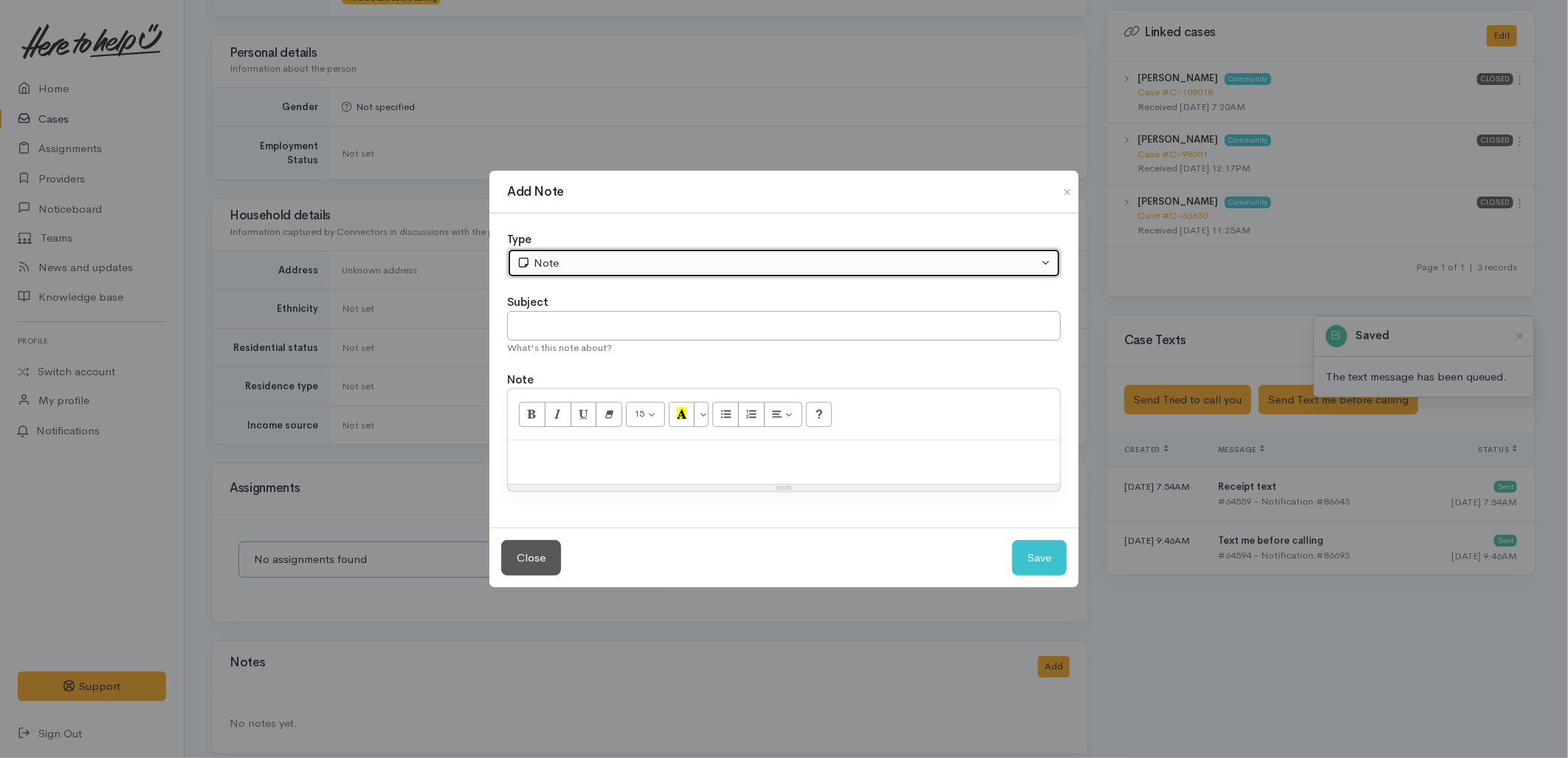
click at [544, 264] on div "Note" at bounding box center [777, 264] width 521 height 17
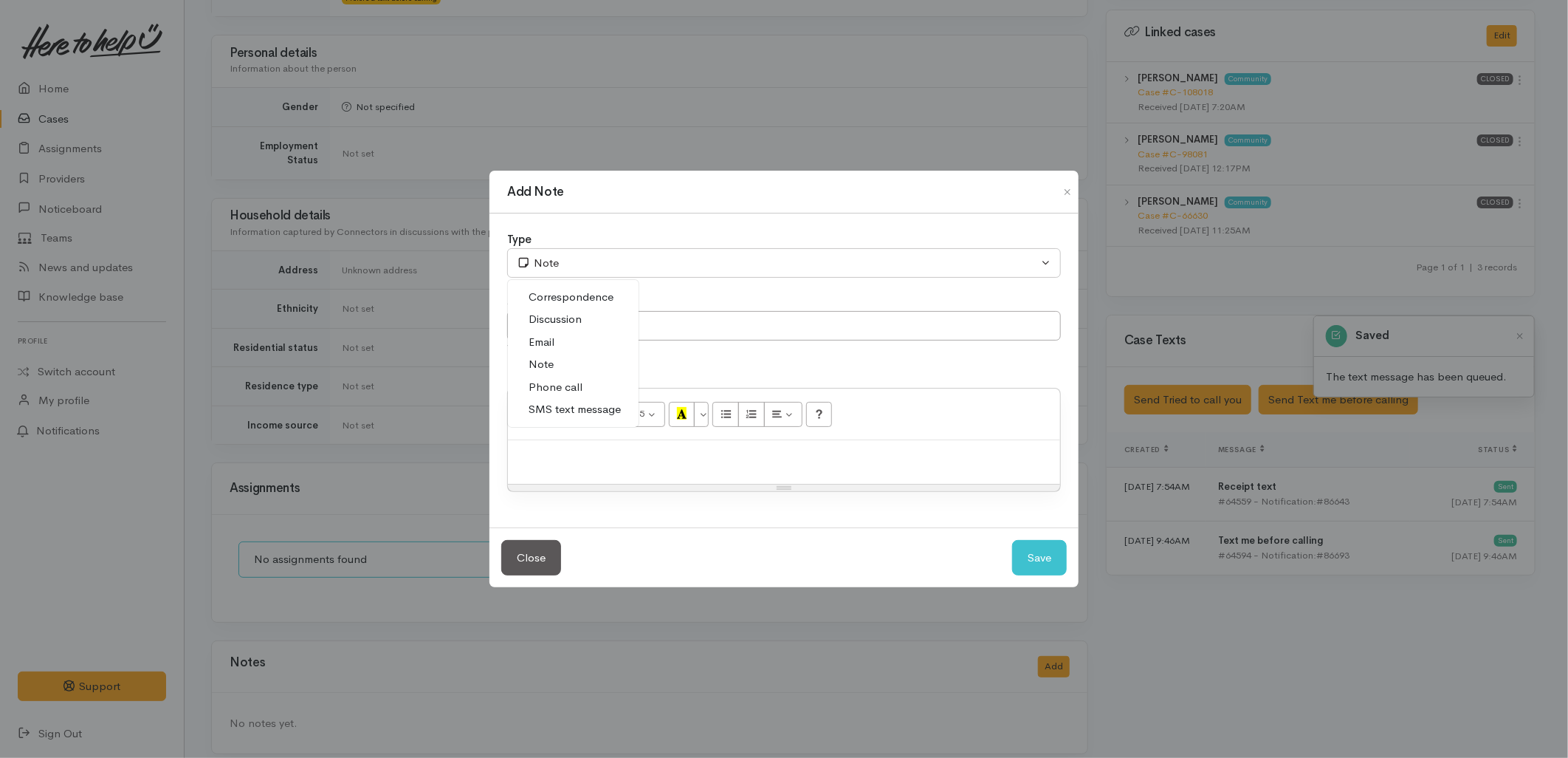
click at [544, 387] on span "Phone call" at bounding box center [556, 387] width 54 height 17
select select "3"
click at [547, 330] on input "text" at bounding box center [783, 326] width 553 height 31
type input "Attempted to Contact"
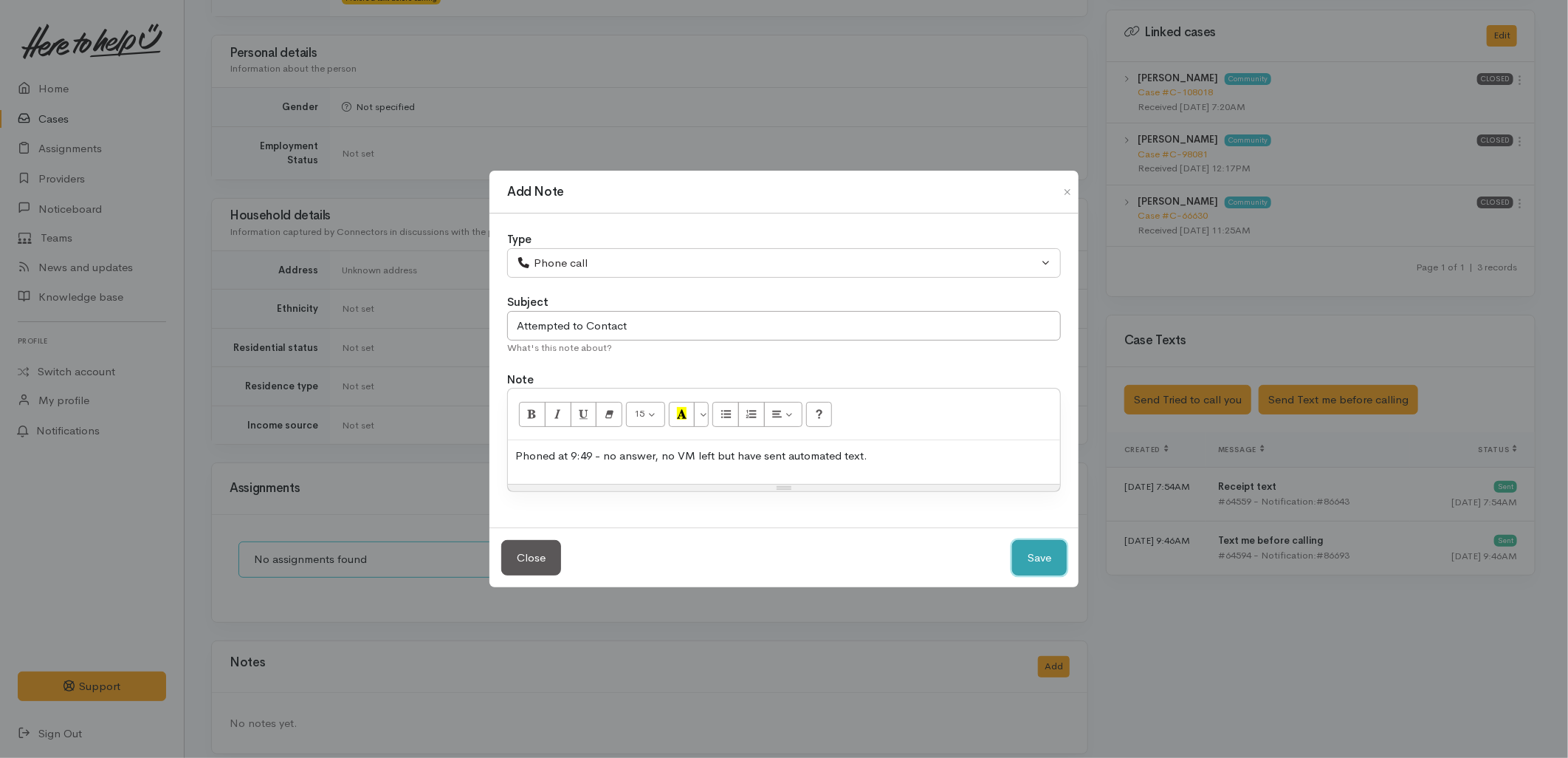
click at [1016, 551] on button "Save" at bounding box center [1039, 558] width 54 height 36
select select "1"
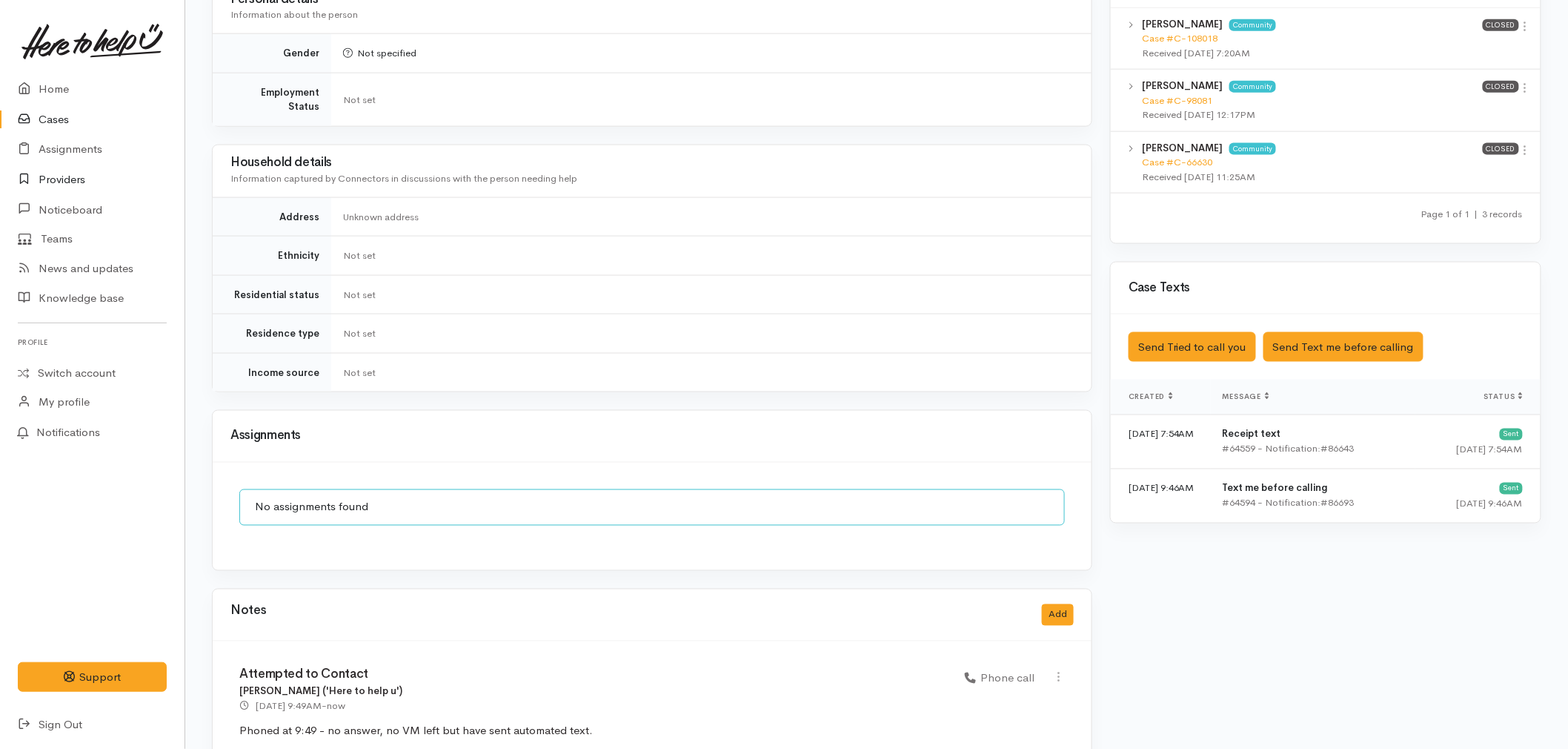
scroll to position [808, 0]
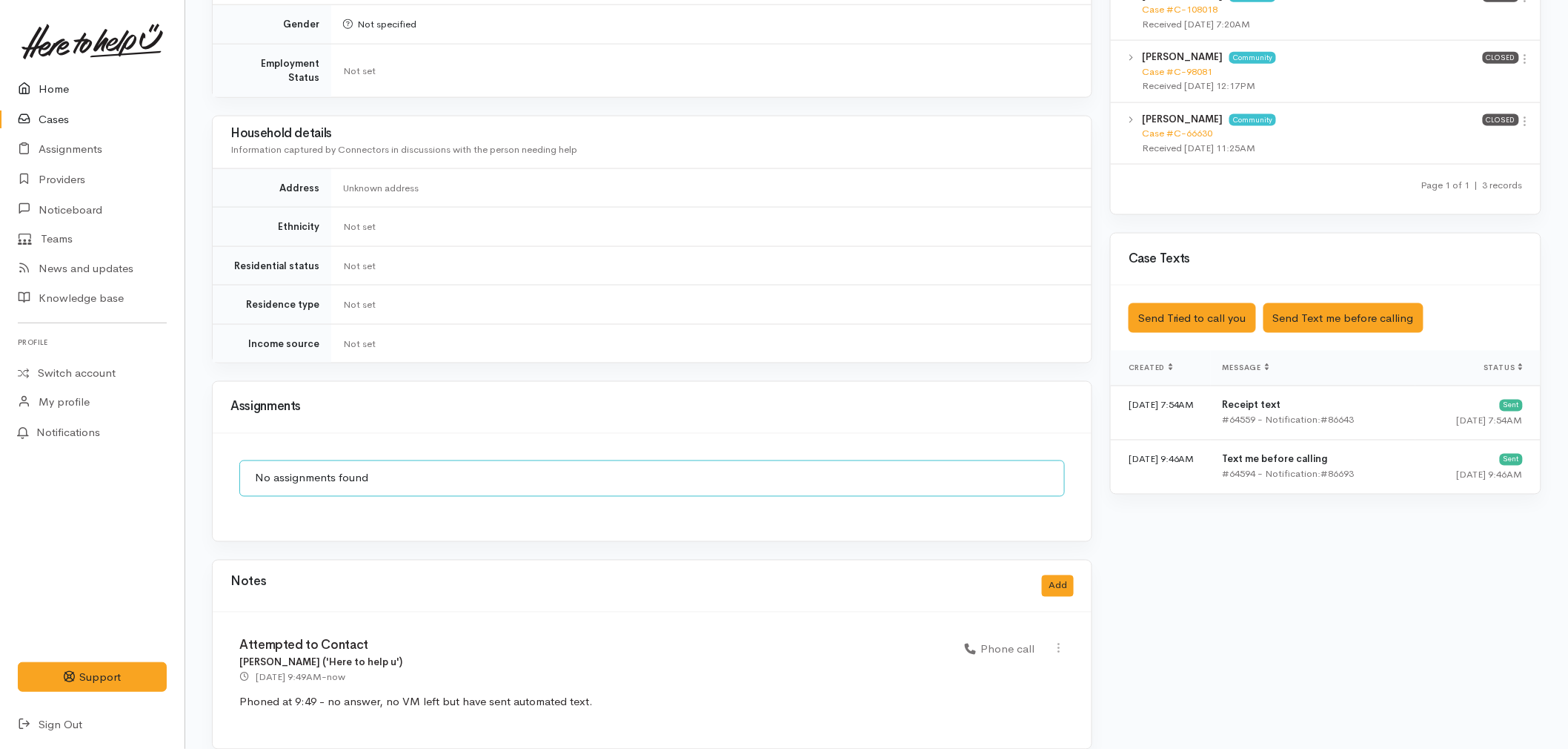
click at [44, 85] on link "Home" at bounding box center [92, 89] width 185 height 31
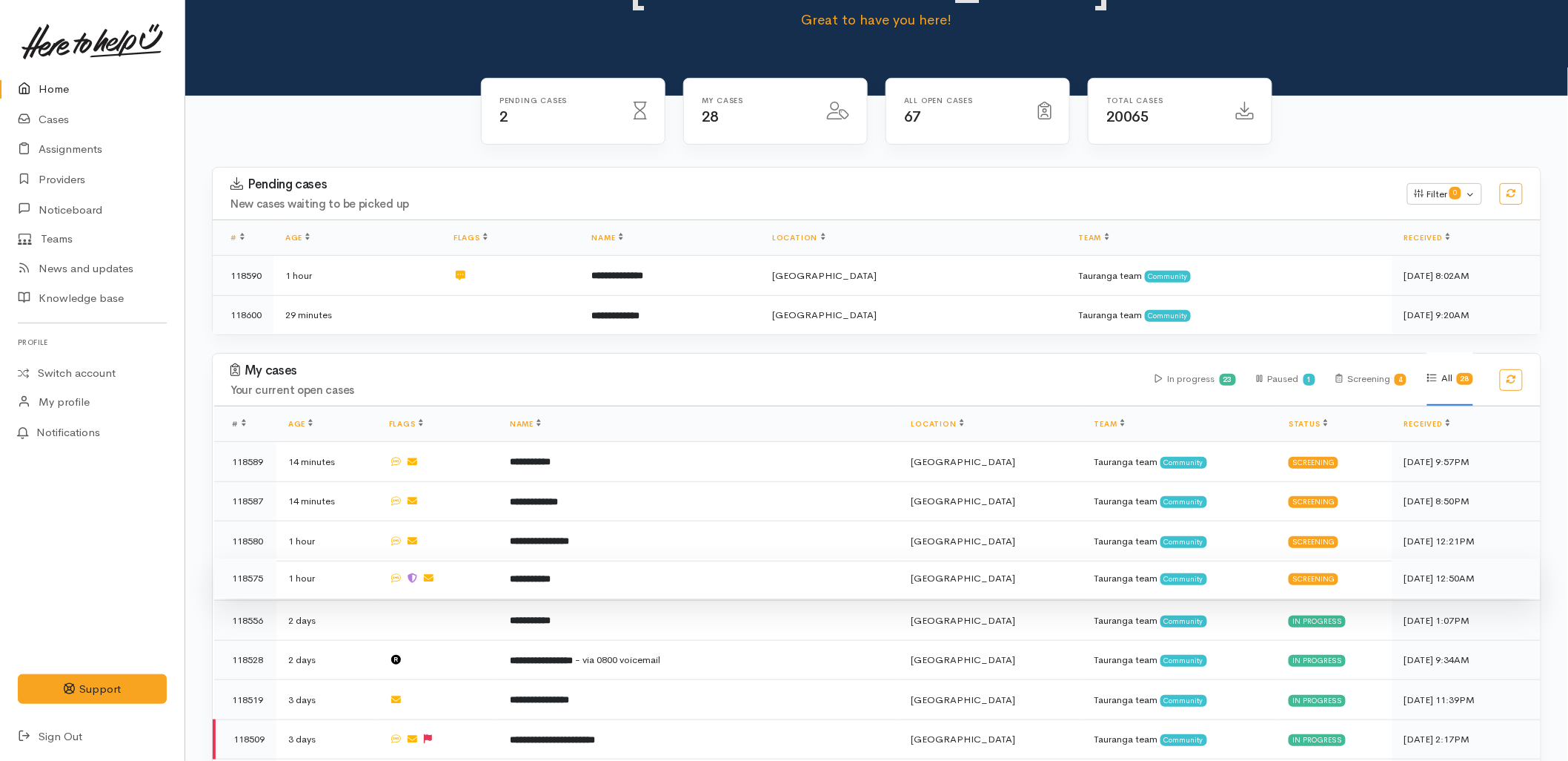
scroll to position [164, 0]
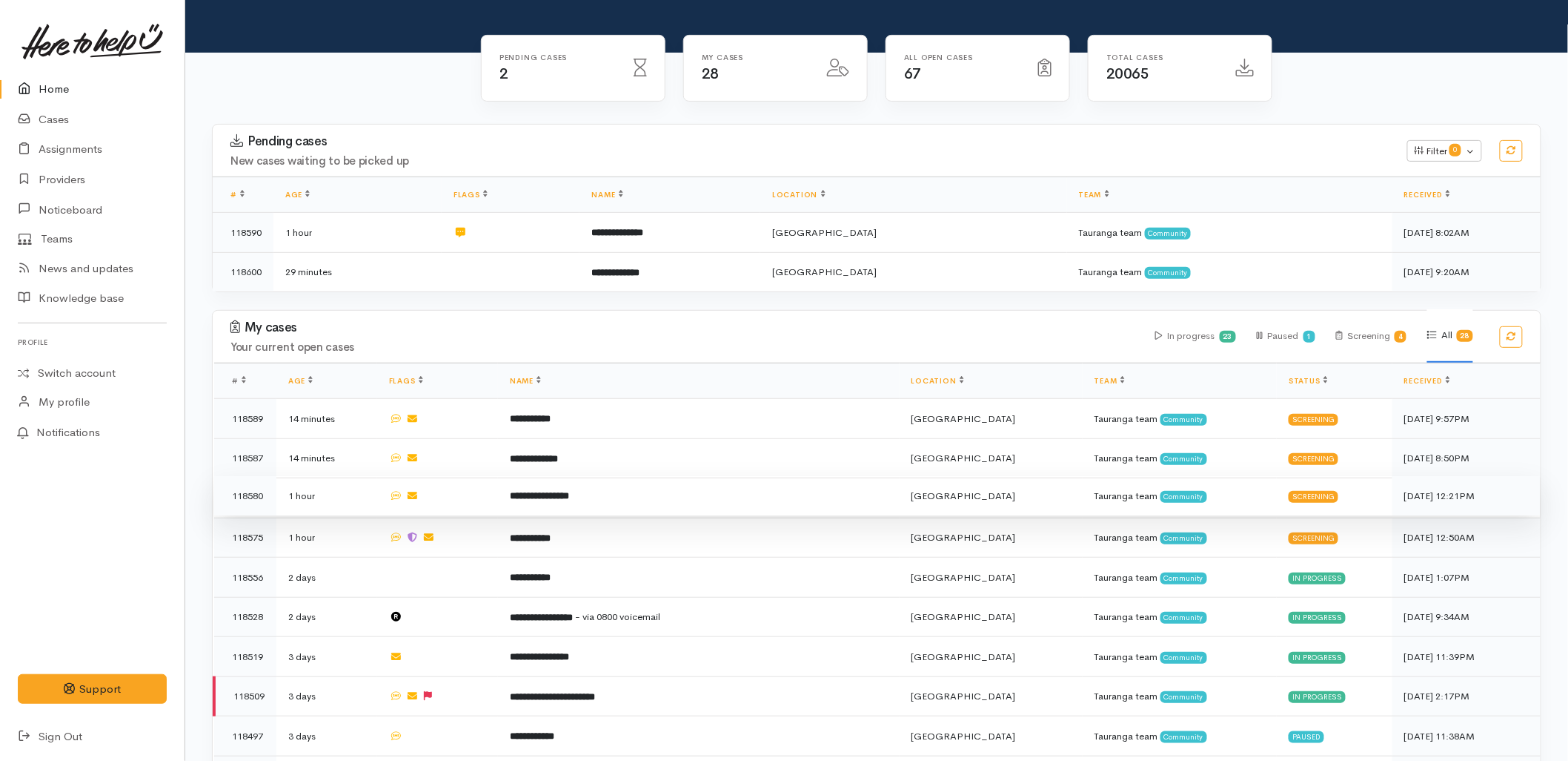
click at [569, 491] on b "**********" at bounding box center [539, 495] width 60 height 9
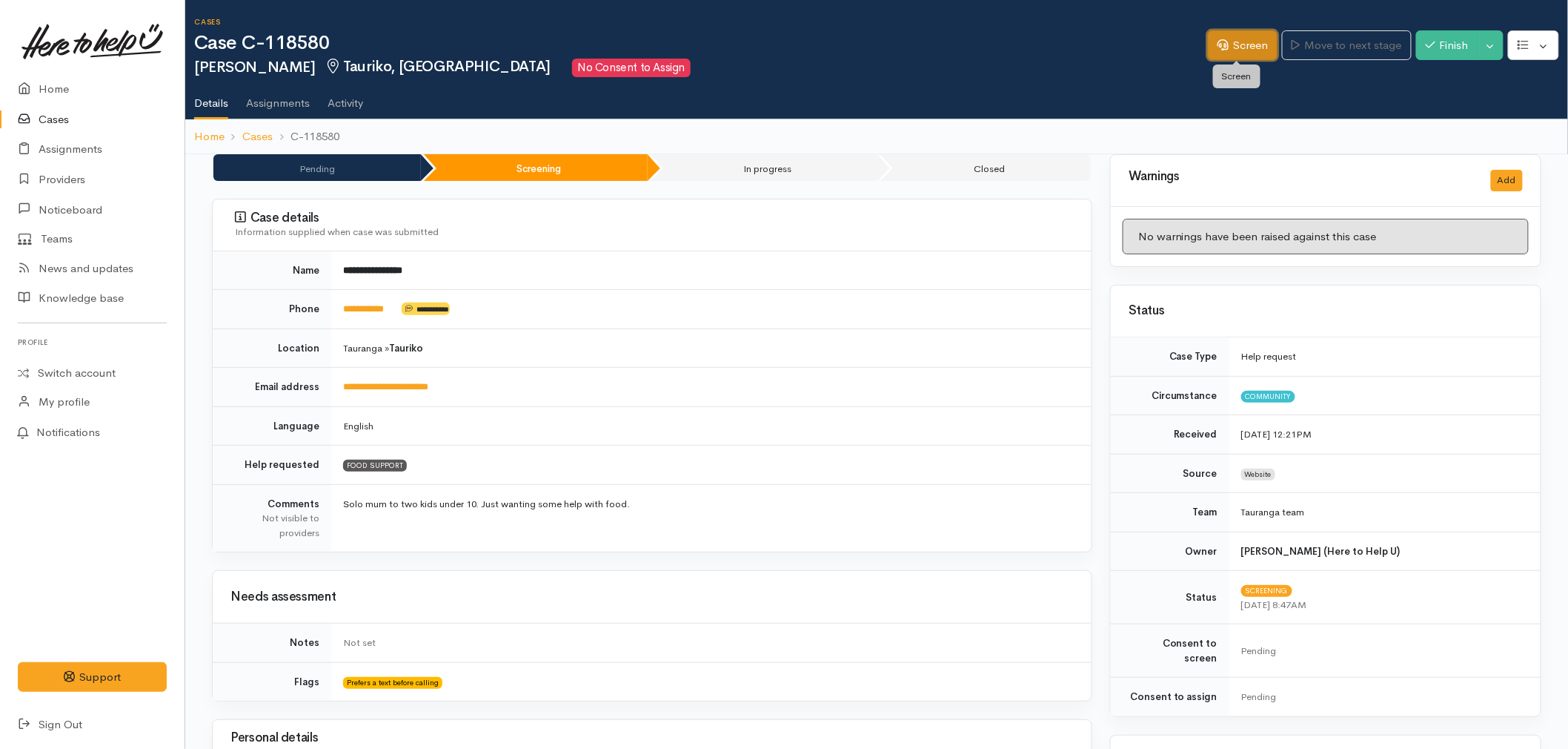
click at [1256, 54] on link "Screen" at bounding box center [1243, 46] width 70 height 31
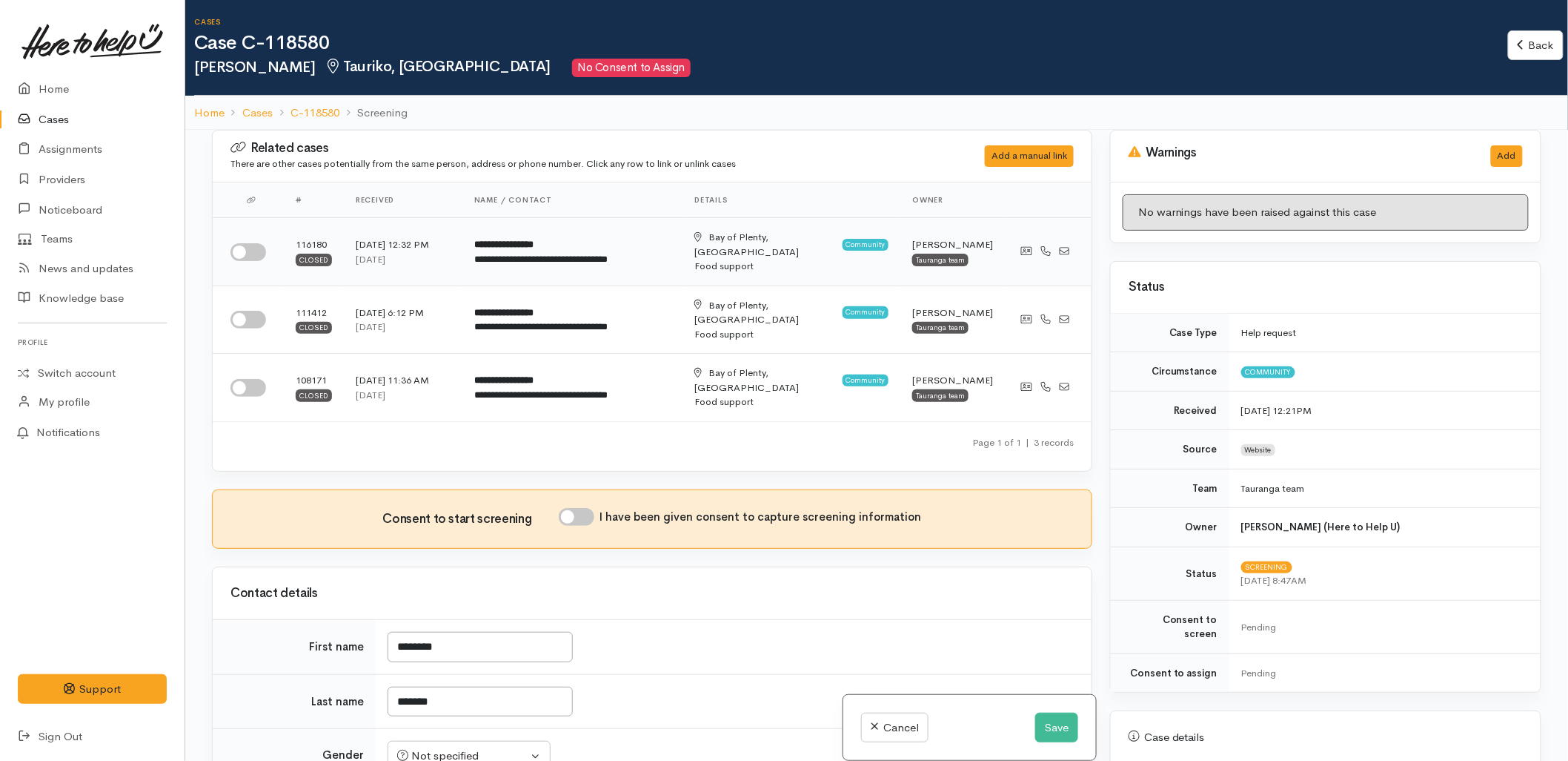
click at [234, 243] on input "checkbox" at bounding box center [248, 252] width 36 height 18
checkbox input "true"
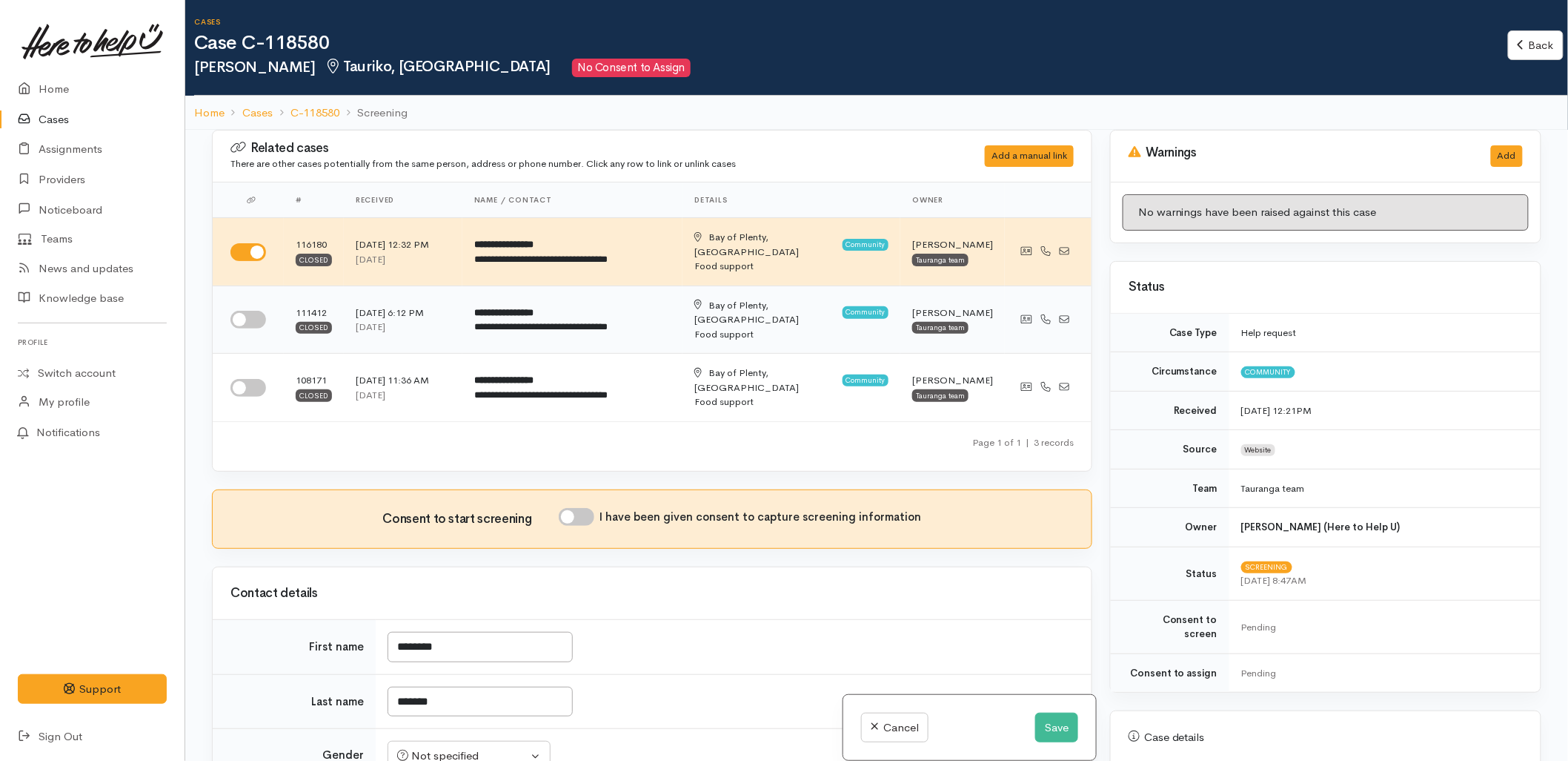
click at [249, 311] on input "checkbox" at bounding box center [248, 319] width 36 height 18
checkbox input "true"
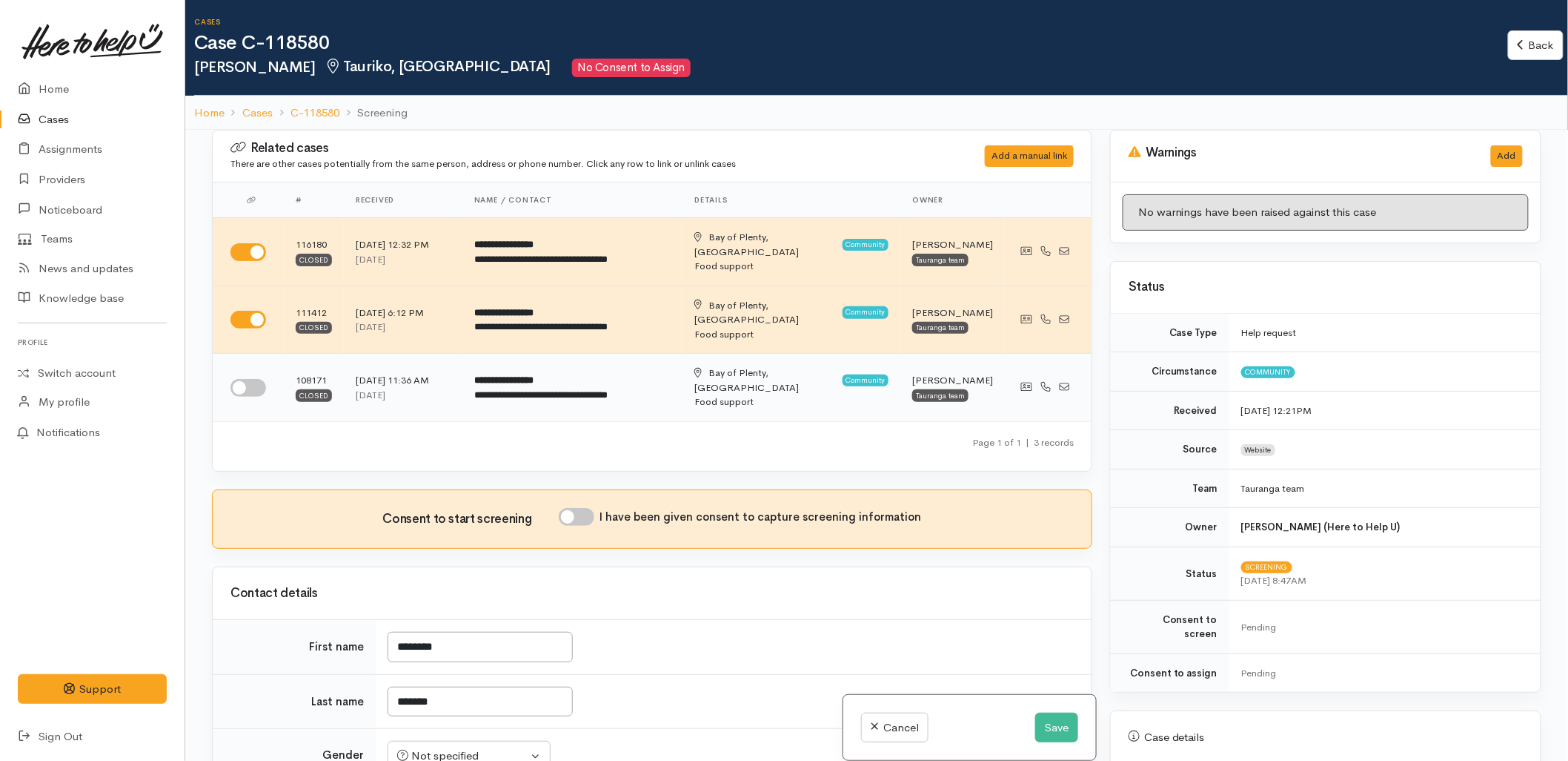
click at [246, 379] on input "checkbox" at bounding box center [248, 387] width 36 height 18
checkbox input "true"
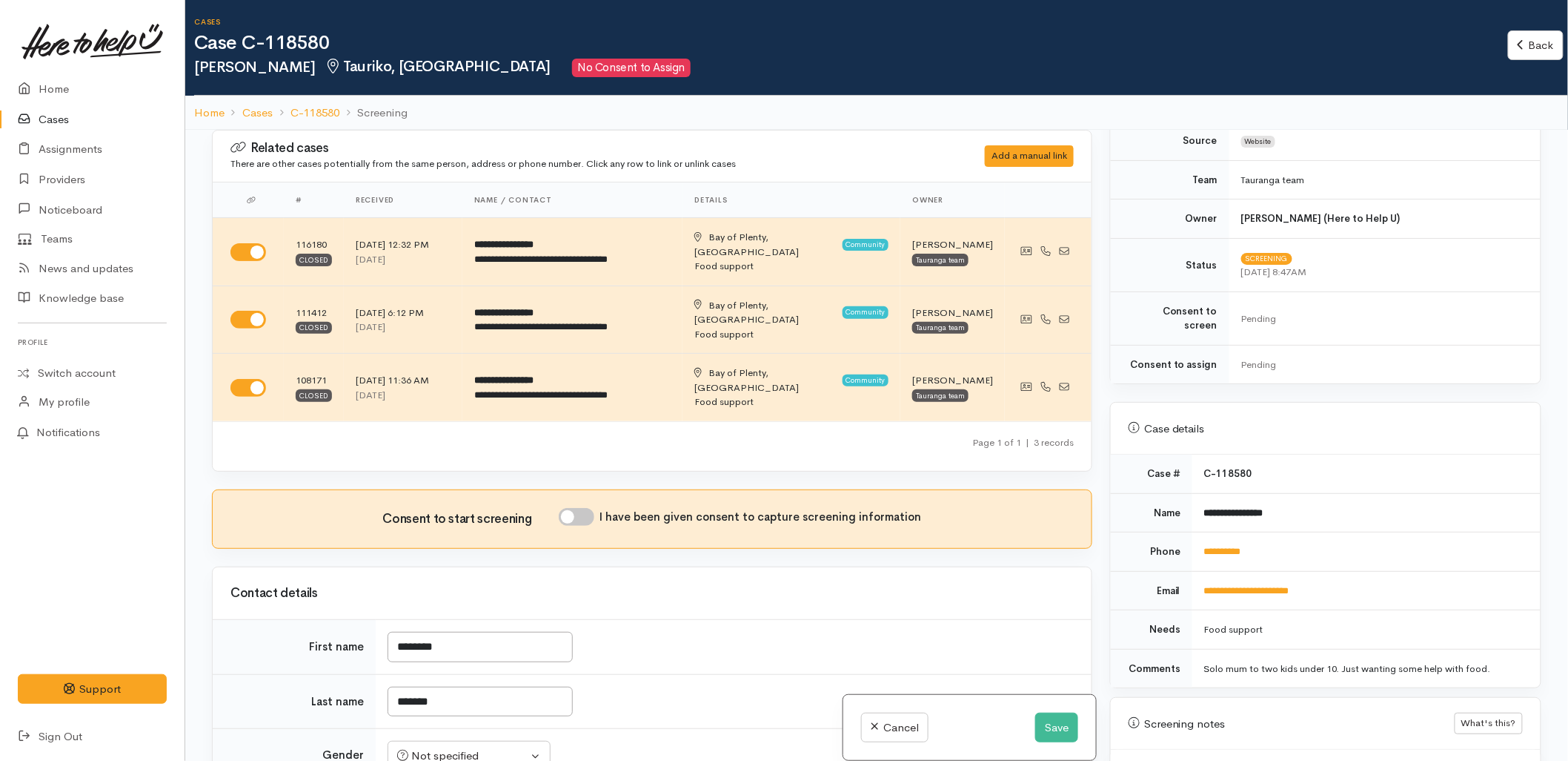
scroll to position [411, 0]
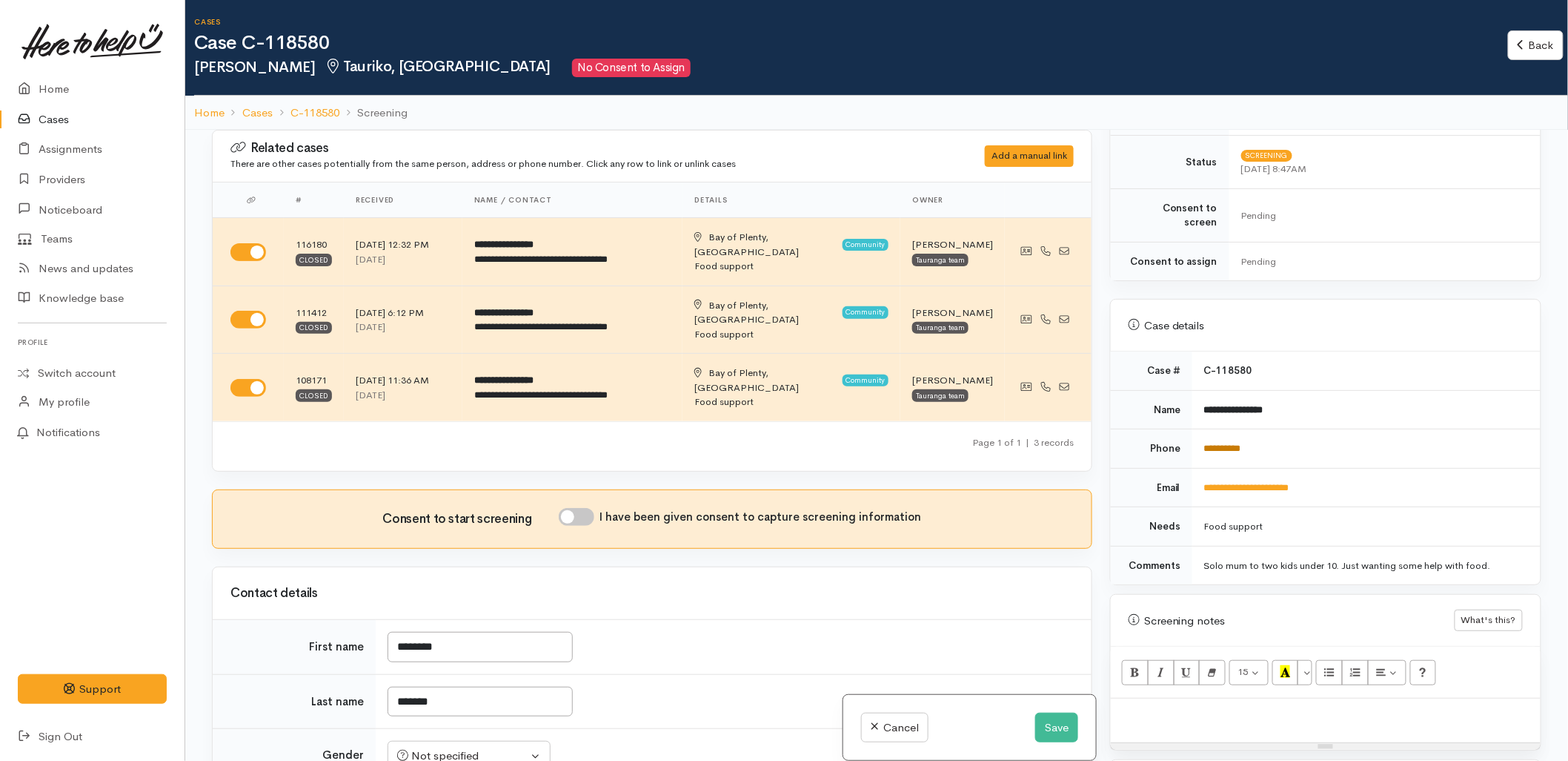
click at [1210, 443] on link "**********" at bounding box center [1223, 448] width 37 height 9
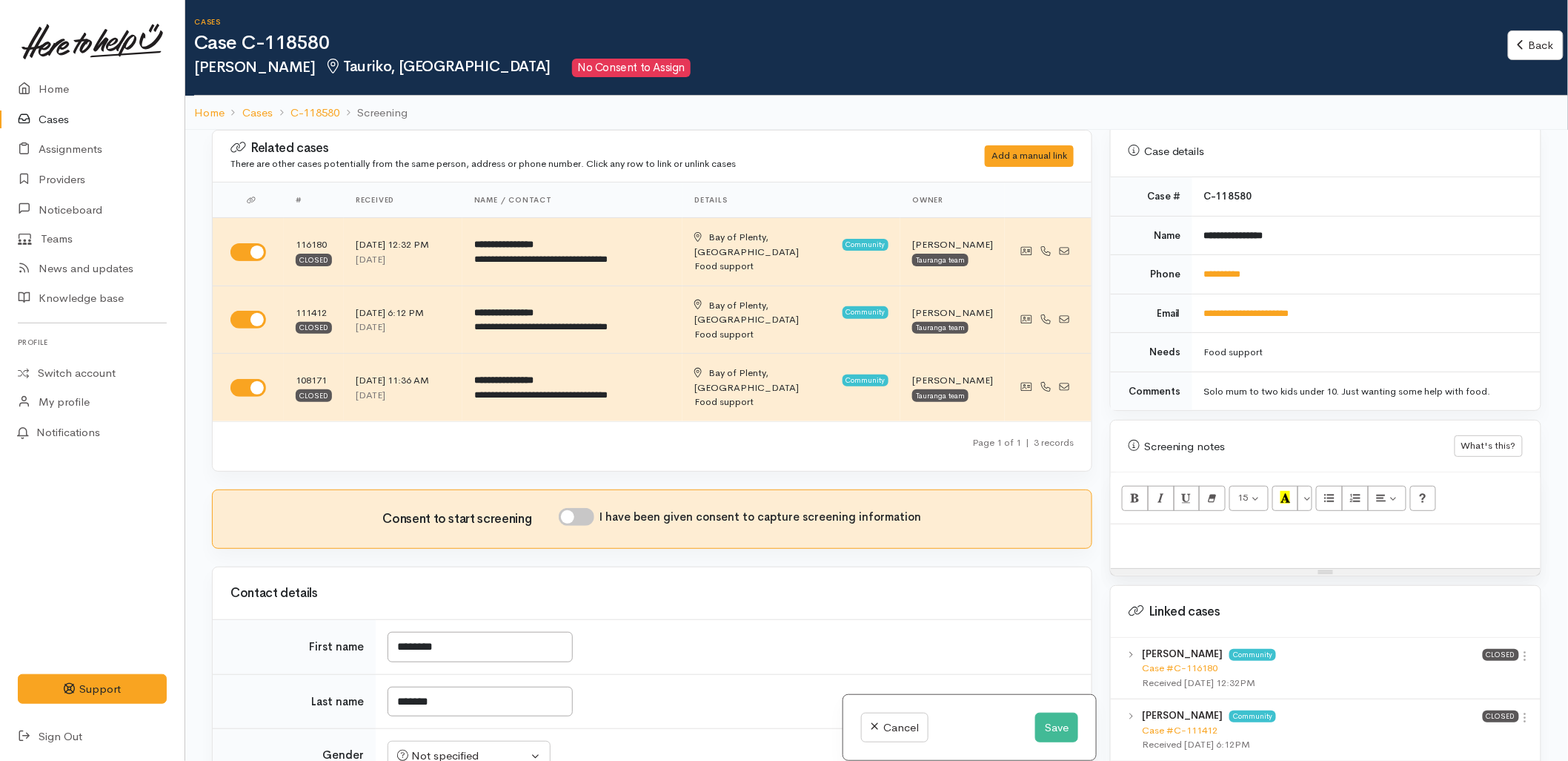
scroll to position [658, 0]
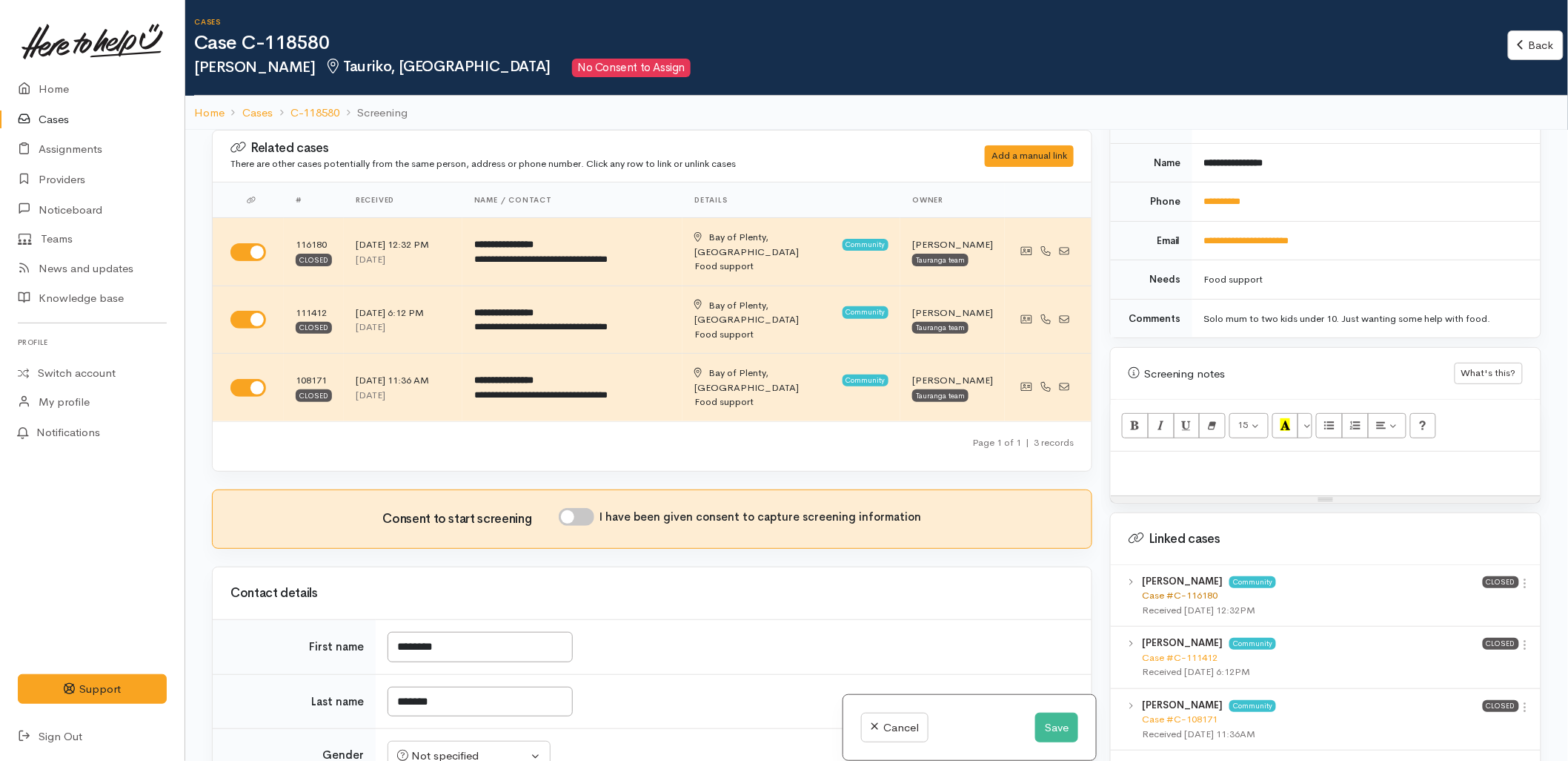
click at [1198, 589] on link "Case #C-116180" at bounding box center [1179, 595] width 76 height 13
click at [1169, 459] on p at bounding box center [1326, 467] width 415 height 17
paste div
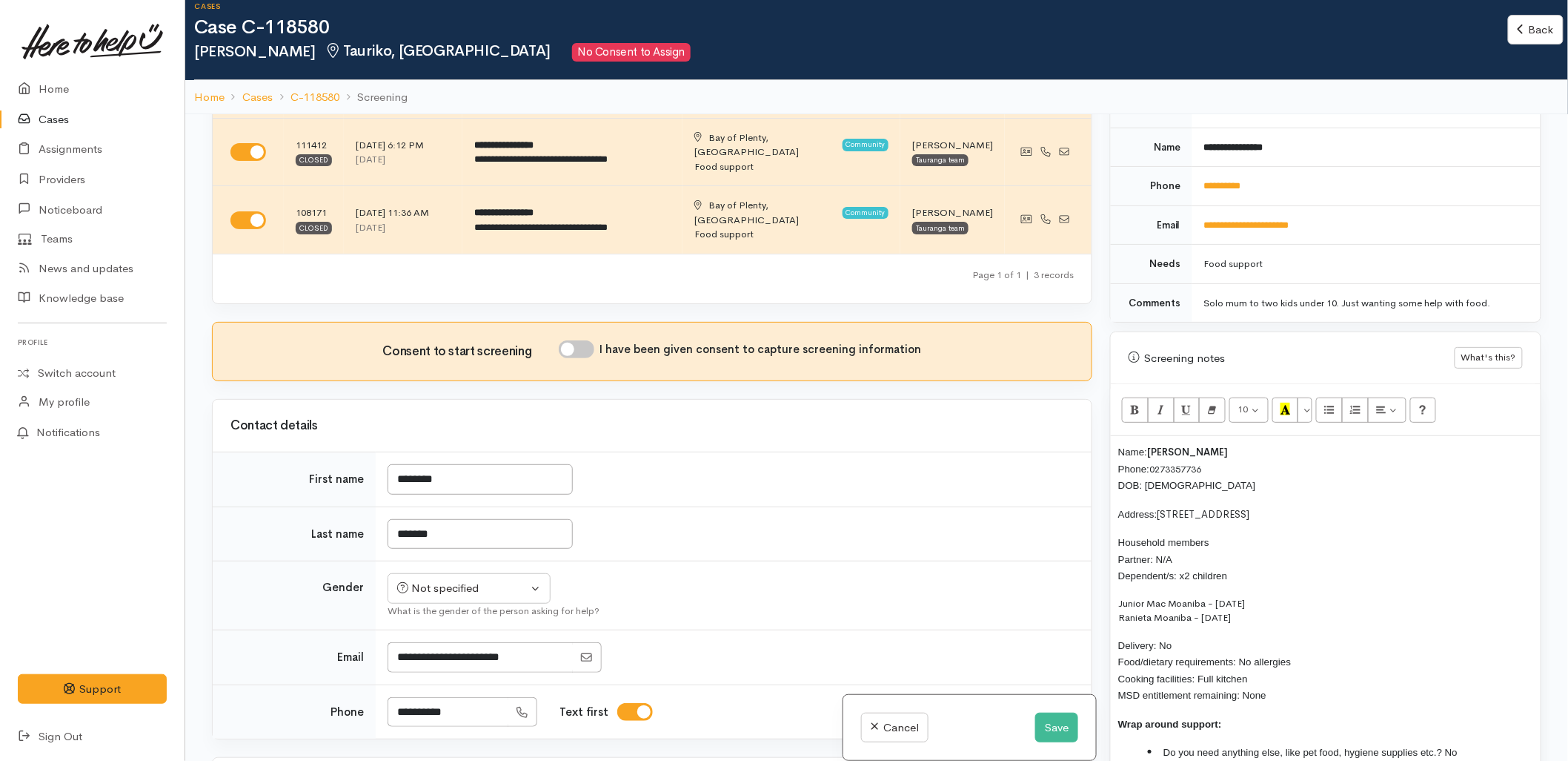
scroll to position [164, 0]
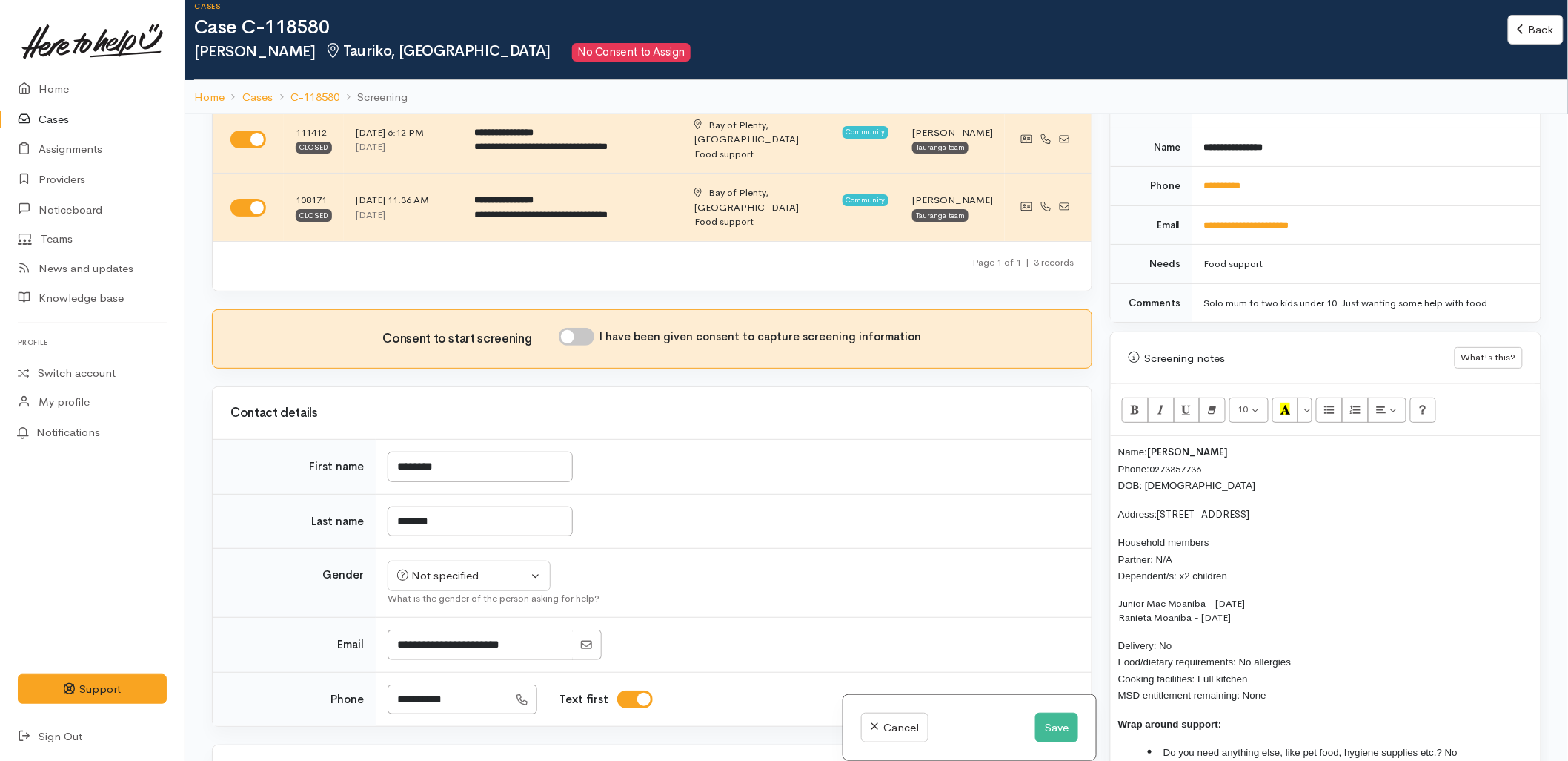
click at [586, 328] on input "I have been given consent to capture screening information" at bounding box center [577, 336] width 36 height 18
checkbox input "true"
click at [489, 567] on div "Not specified" at bounding box center [462, 575] width 130 height 17
click at [448, 647] on span "[DEMOGRAPHIC_DATA]" at bounding box center [480, 655] width 127 height 17
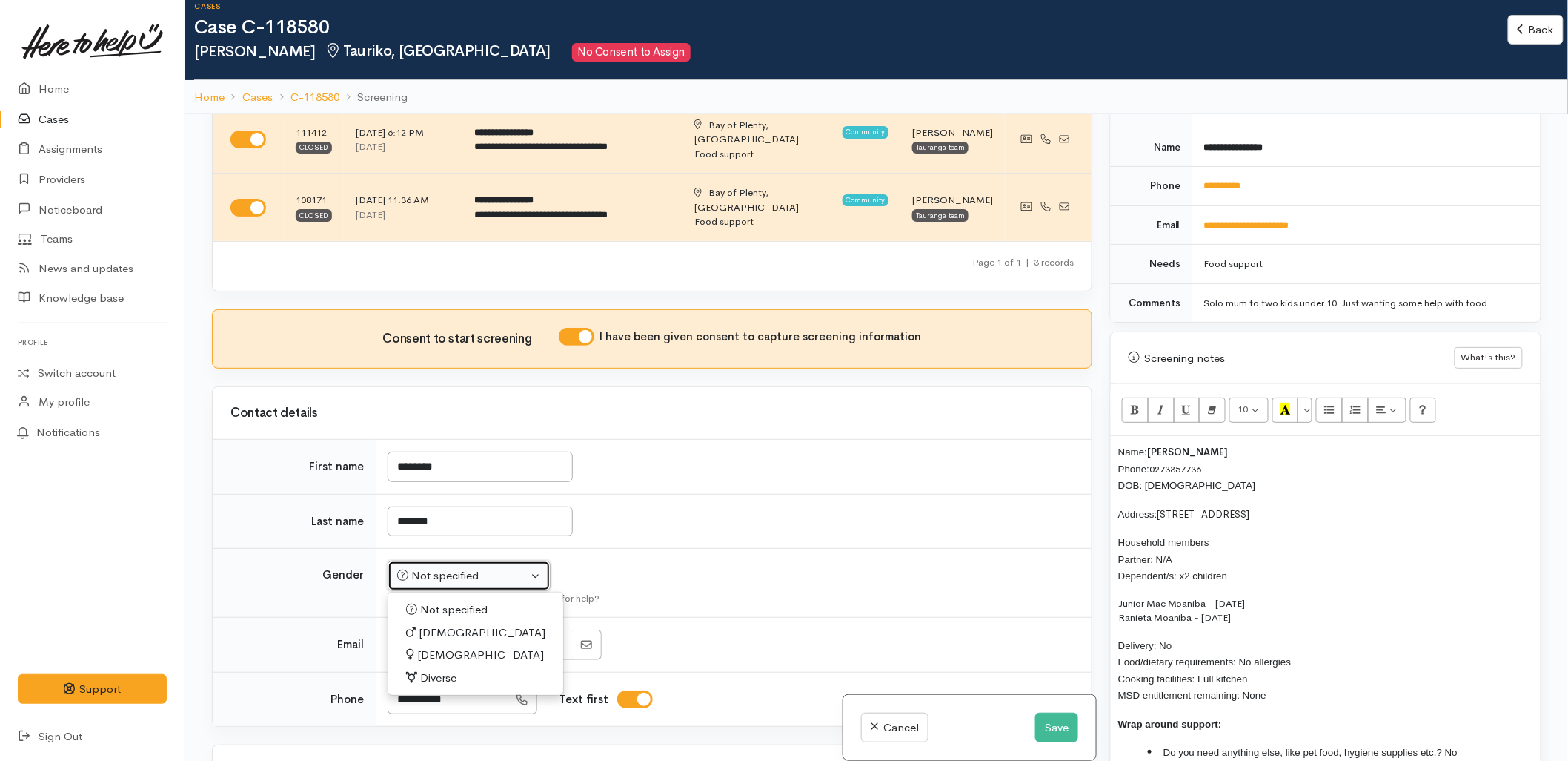
select select "[DEMOGRAPHIC_DATA]"
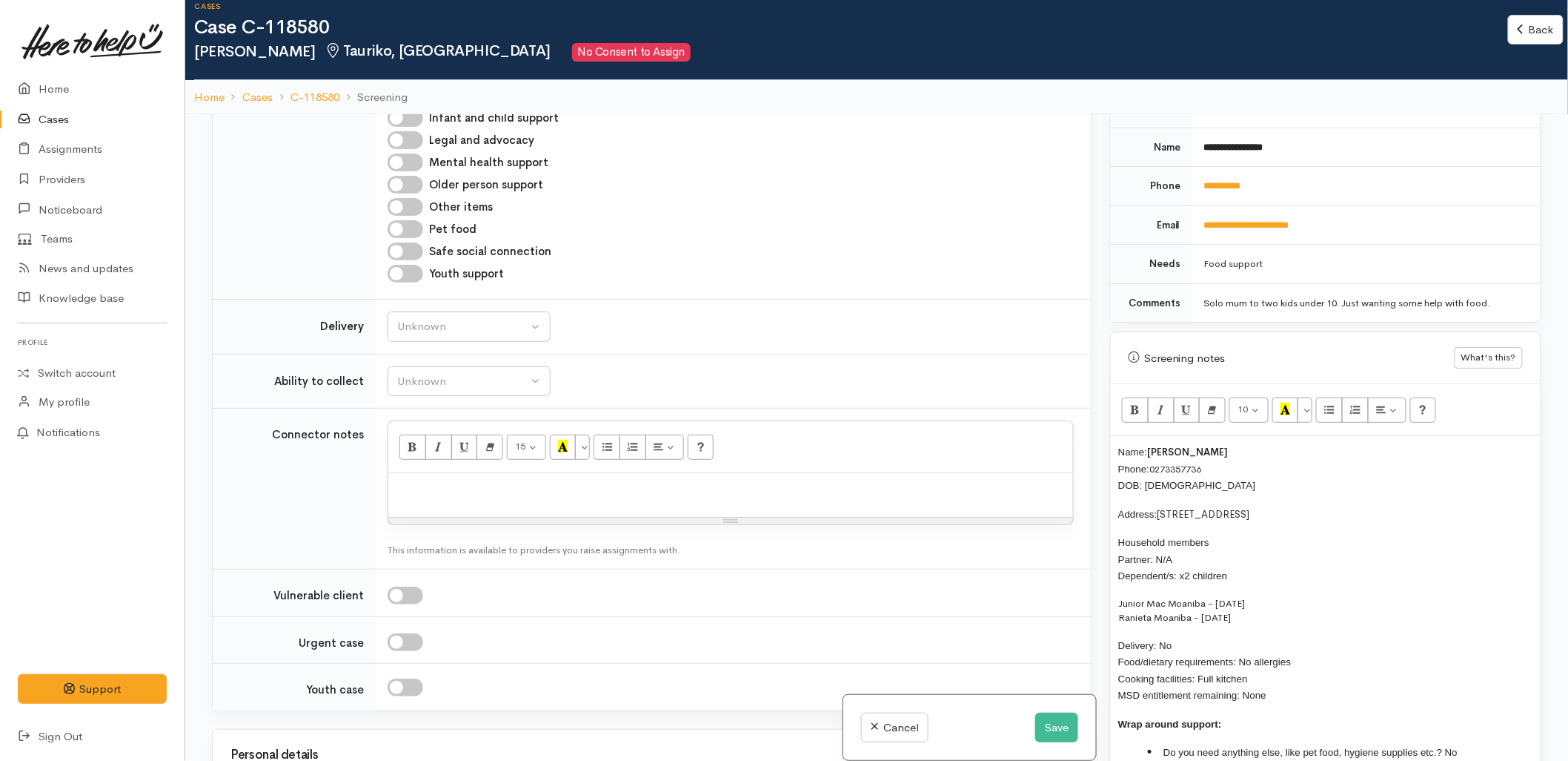
scroll to position [1153, 0]
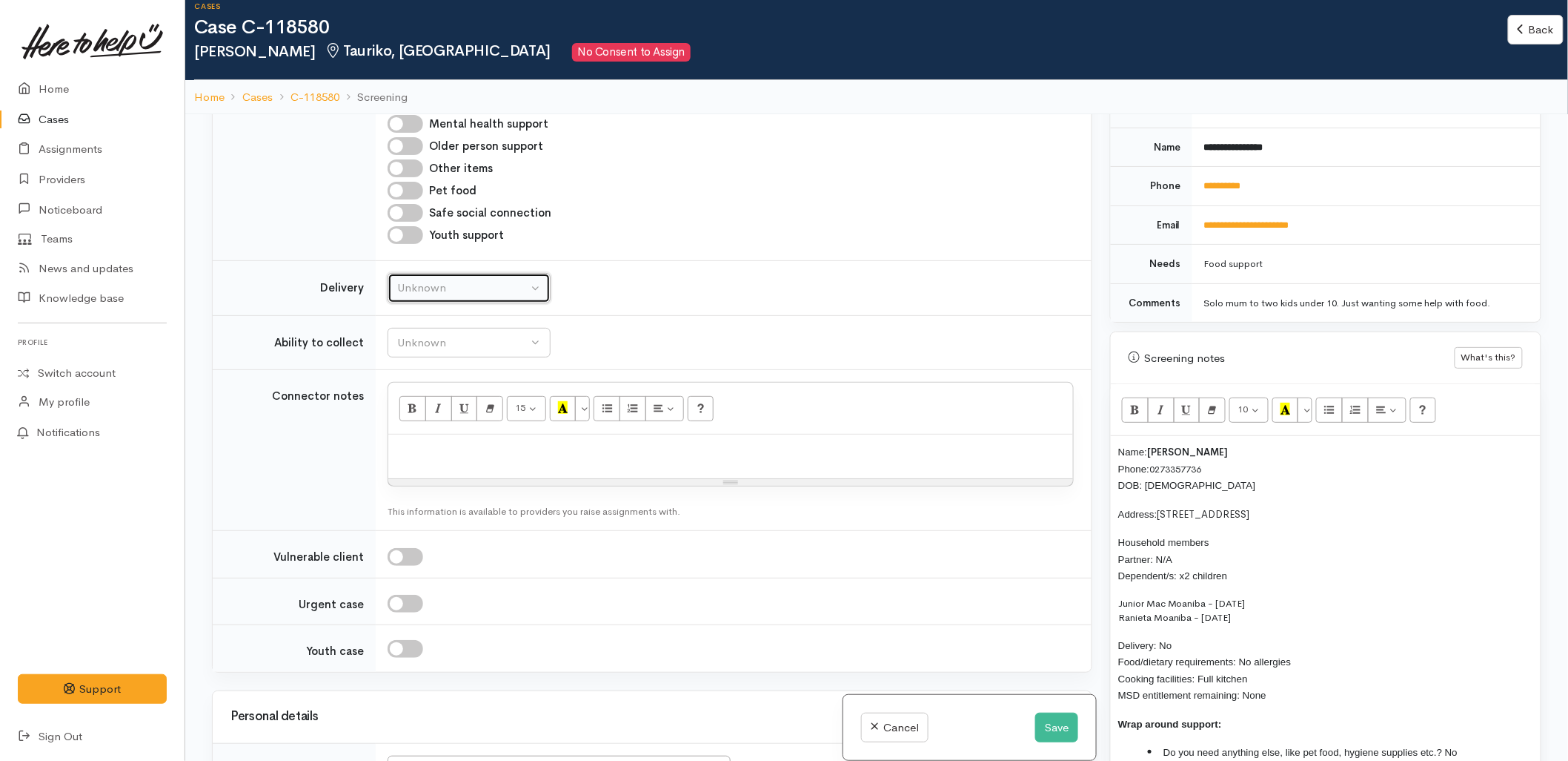
click at [476, 273] on button "Unknown" at bounding box center [470, 289] width 163 height 31
click at [440, 415] on link "No" at bounding box center [469, 426] width 162 height 23
select select "1"
click at [441, 335] on div "Unknown" at bounding box center [462, 343] width 130 height 17
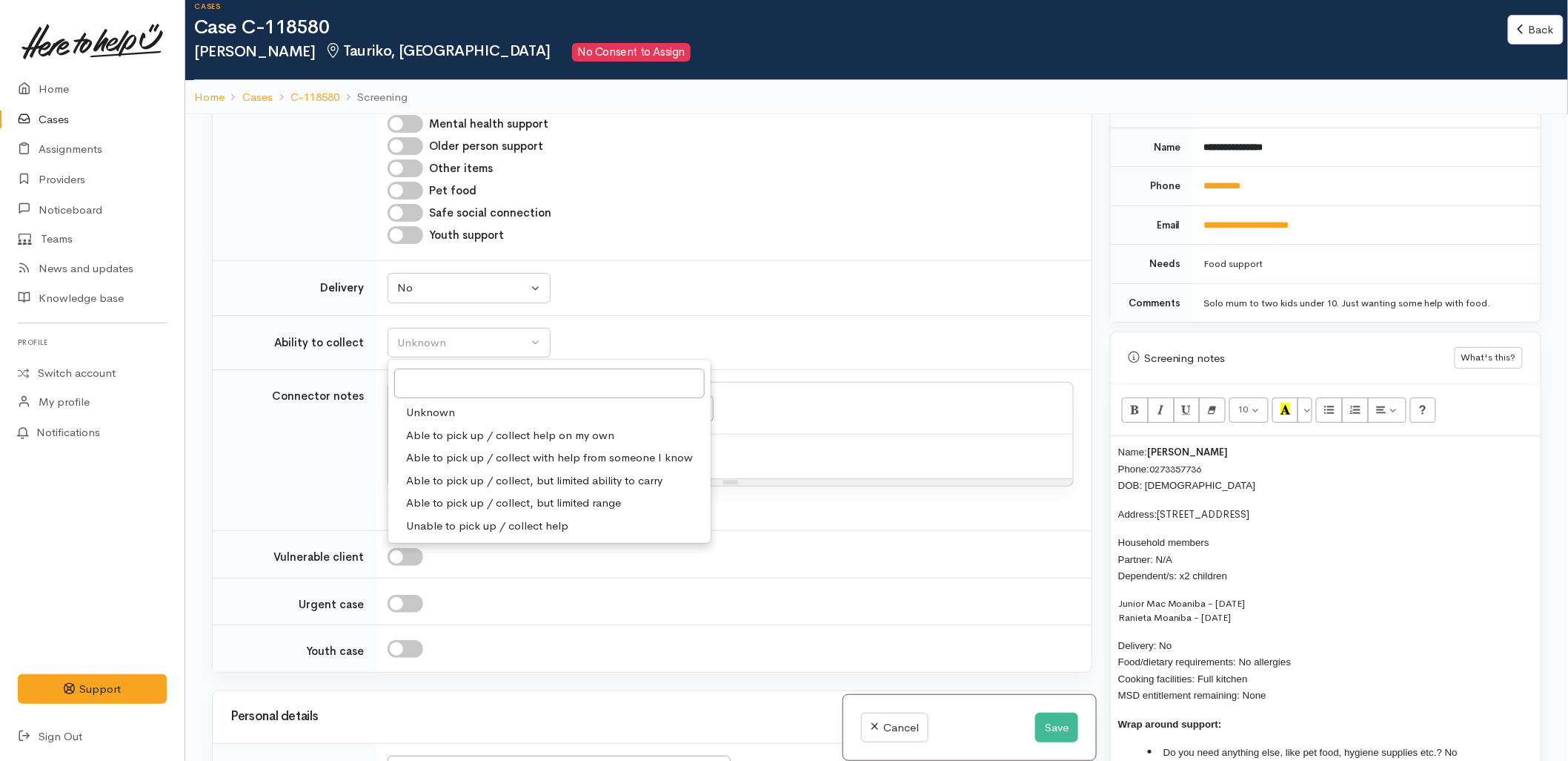
click at [477, 427] on span "Able to pick up / collect help on my own" at bounding box center [510, 436] width 208 height 17
select select "2"
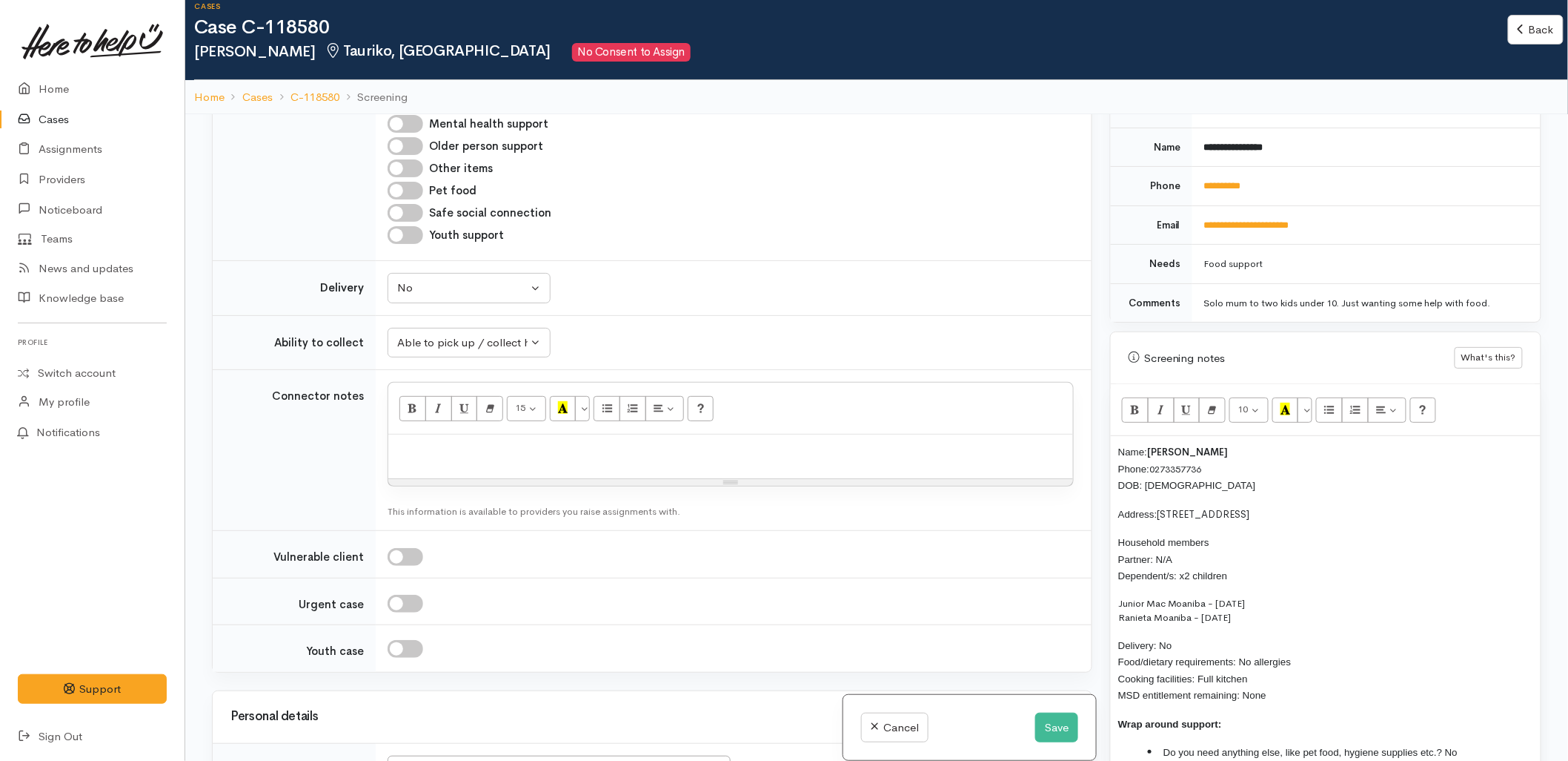
click at [729, 273] on div "Unknown Delivery needed Delivery preferred No No Unknown Delivery needed Delive…" at bounding box center [731, 289] width 687 height 31
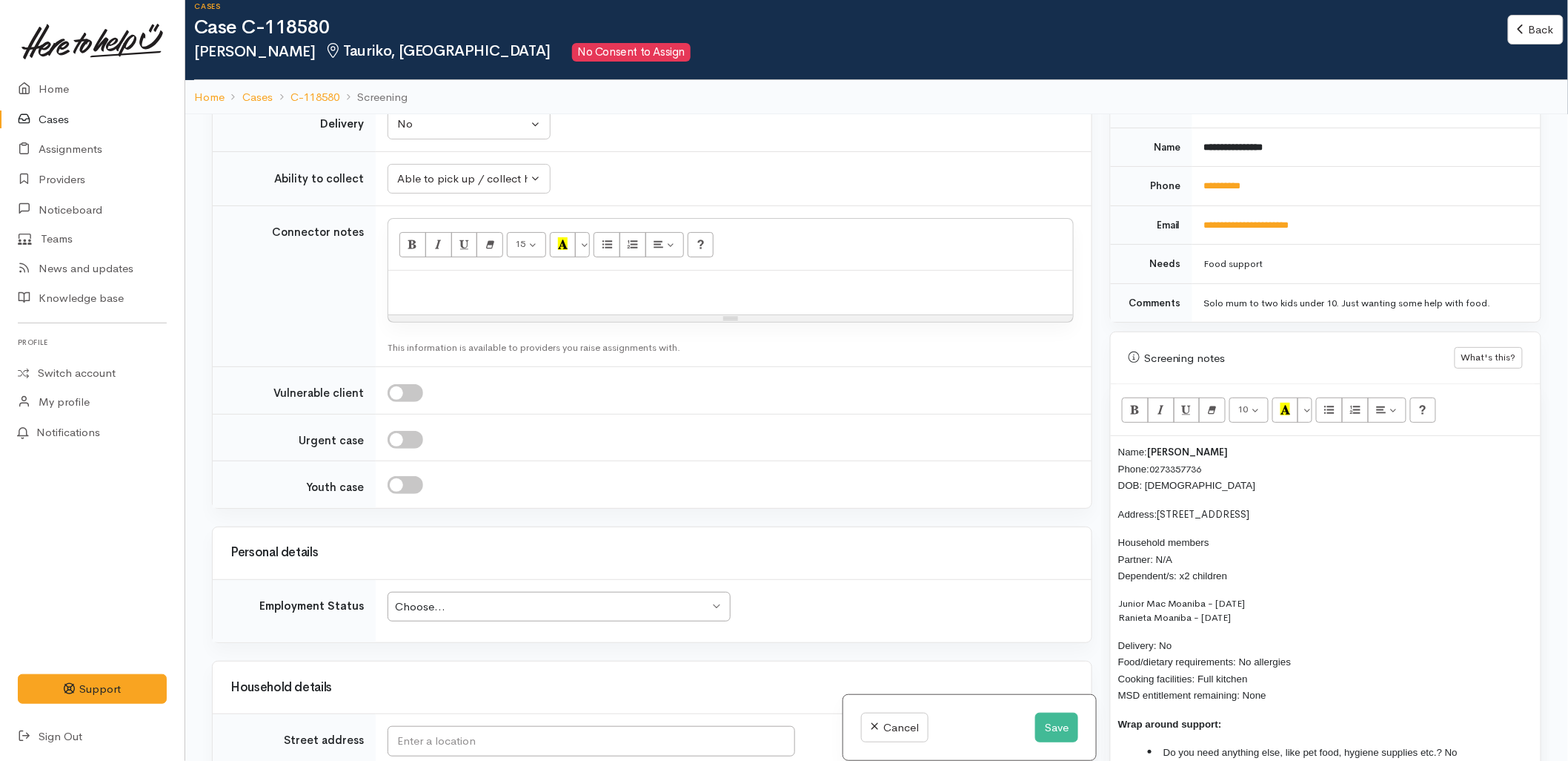
scroll to position [1318, 0]
click at [583, 591] on div "Choose... Choose..." at bounding box center [559, 606] width 343 height 31
click at [984, 578] on td "Choose... Choose... Choose... Unknown Employed casually Employed full-time Empl…" at bounding box center [733, 609] width 716 height 63
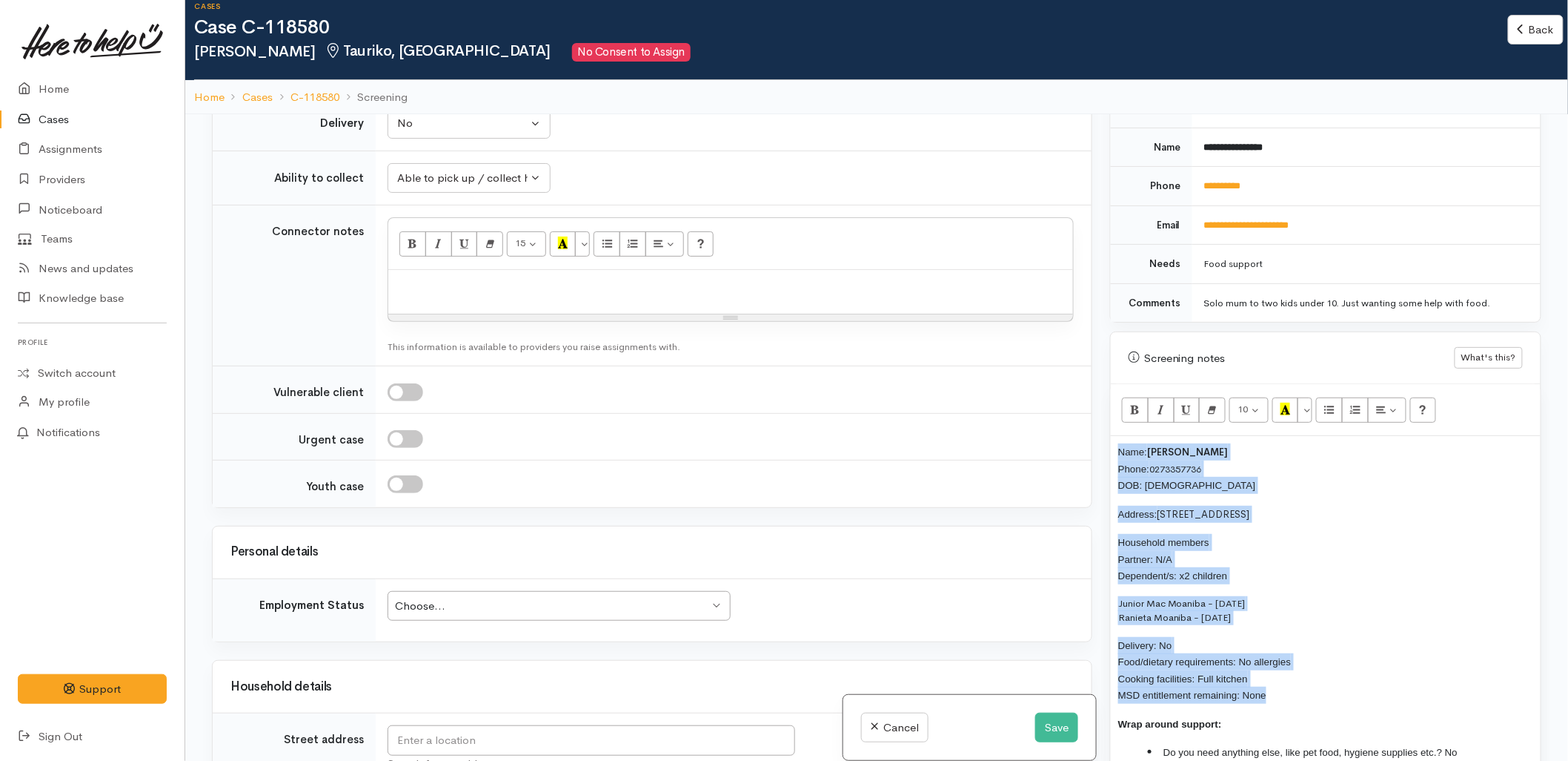
drag, startPoint x: 1285, startPoint y: 685, endPoint x: 1110, endPoint y: 435, distance: 305.2
click at [1111, 436] on div "Name: Caroline Tibwere Phone: 0273357736 DOB: 10/08/1999 Address: 1/18 May Stre…" at bounding box center [1326, 615] width 430 height 360
copy div "Name: Caroline Tibwere Phone: 0273357736 DOB: 10/08/1999 Address: 1/18 May Stre…"
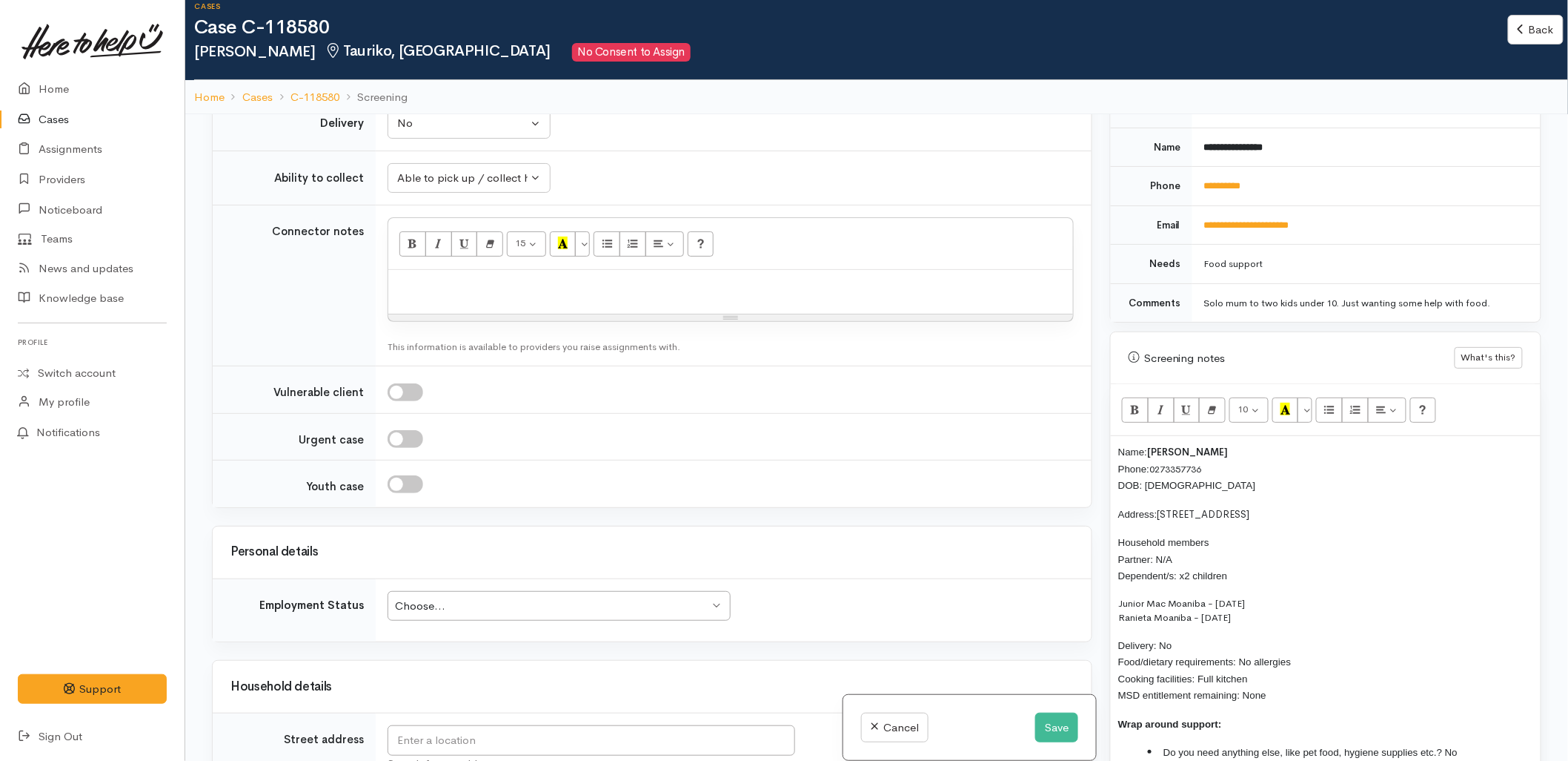
click at [488, 270] on div at bounding box center [730, 291] width 685 height 43
paste div
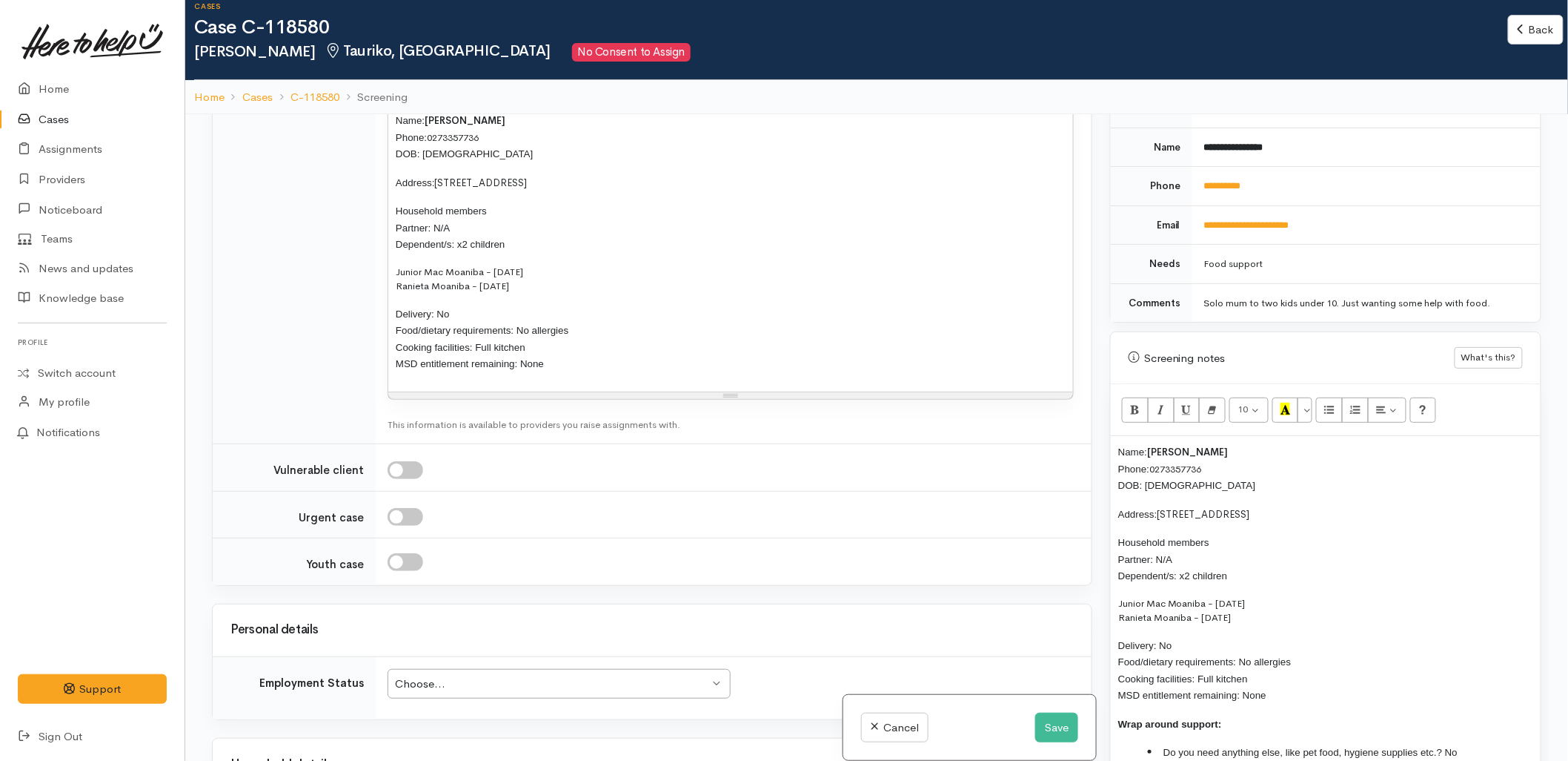
scroll to position [1565, 0]
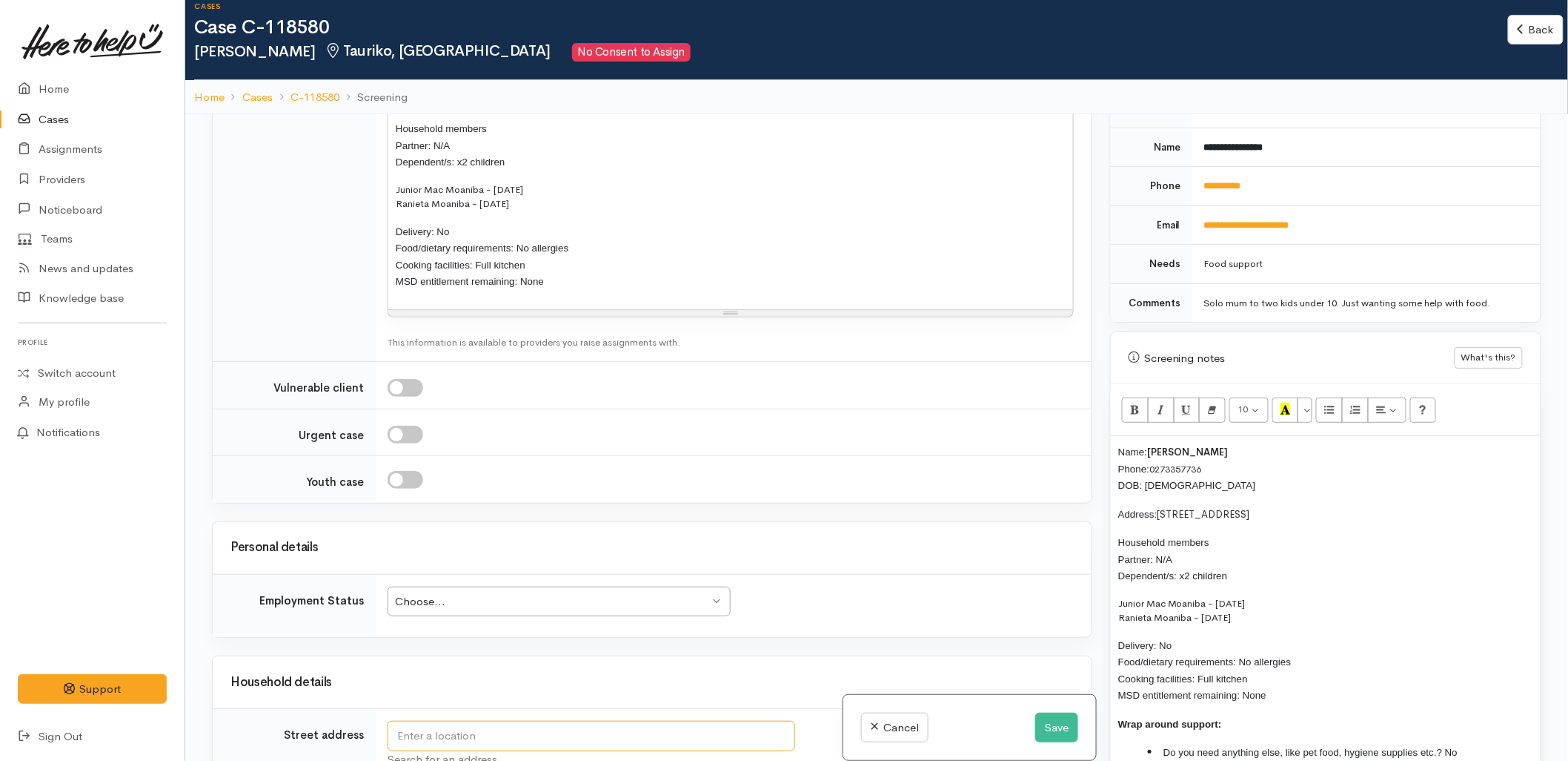
click at [522, 721] on input "text" at bounding box center [591, 736] width 408 height 31
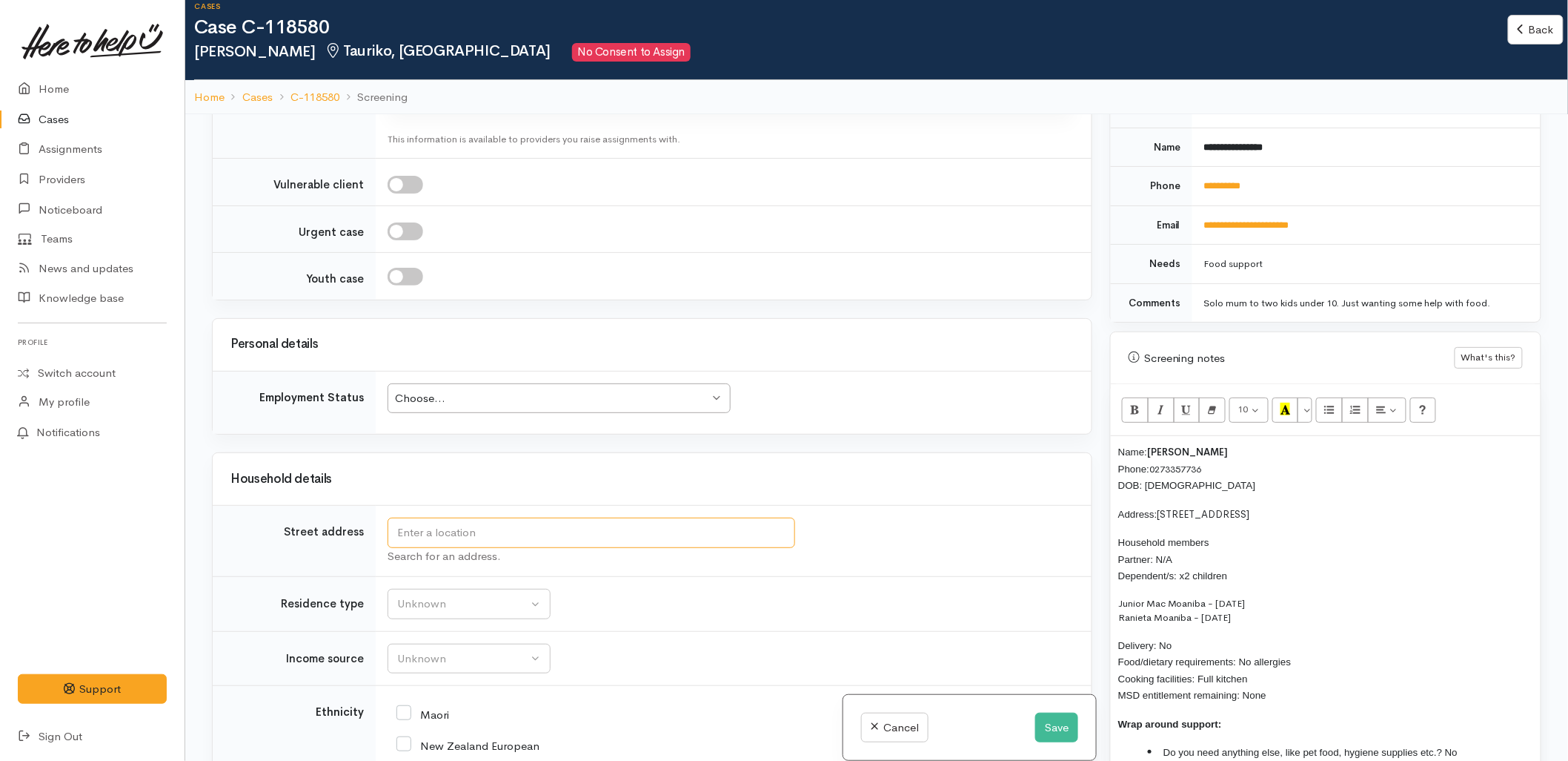
scroll to position [1895, 0]
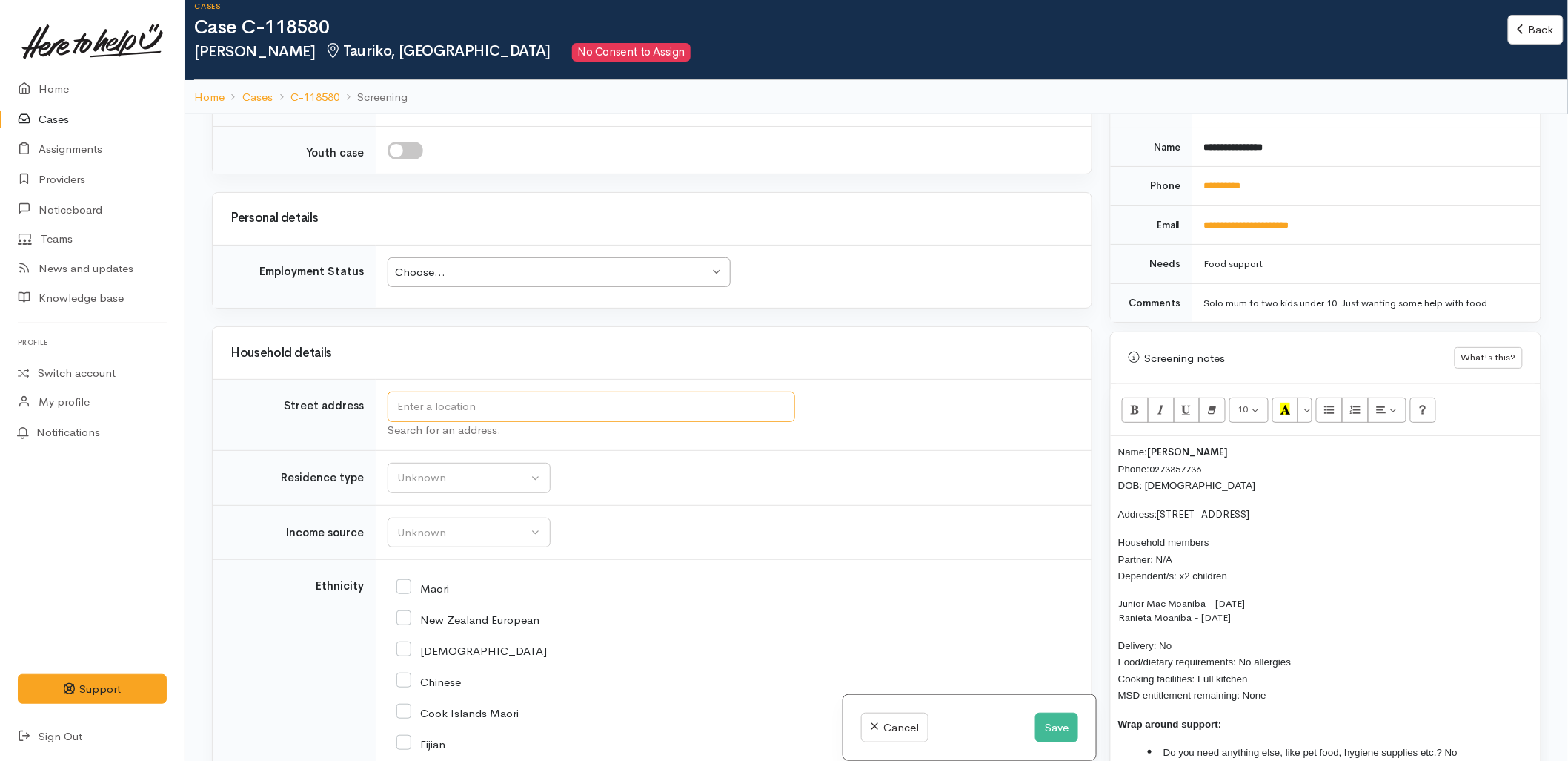
click at [454, 264] on div "Choose..." at bounding box center [551, 272] width 314 height 17
click at [440, 257] on div "Unemployed Unemployed" at bounding box center [559, 272] width 343 height 31
click at [506, 264] on div "Unemployed" at bounding box center [551, 272] width 314 height 17
click at [482, 244] on td "Unemployed Unemployed Choose... Unknown Employed casually Employed full-time Em…" at bounding box center [733, 276] width 716 height 63
click at [482, 264] on div "Unemployed" at bounding box center [551, 272] width 314 height 17
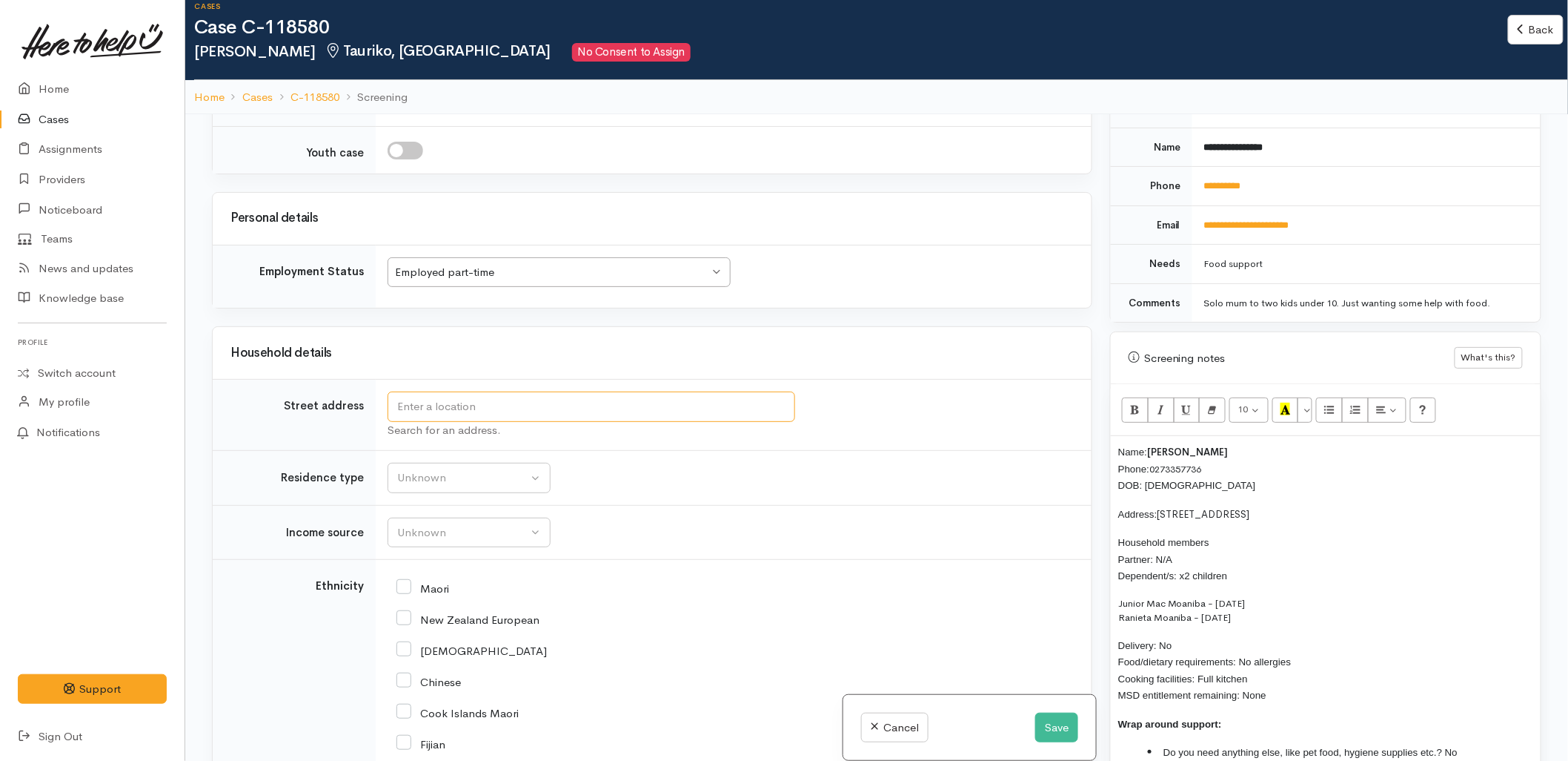
click at [443, 392] on input "text" at bounding box center [591, 407] width 408 height 31
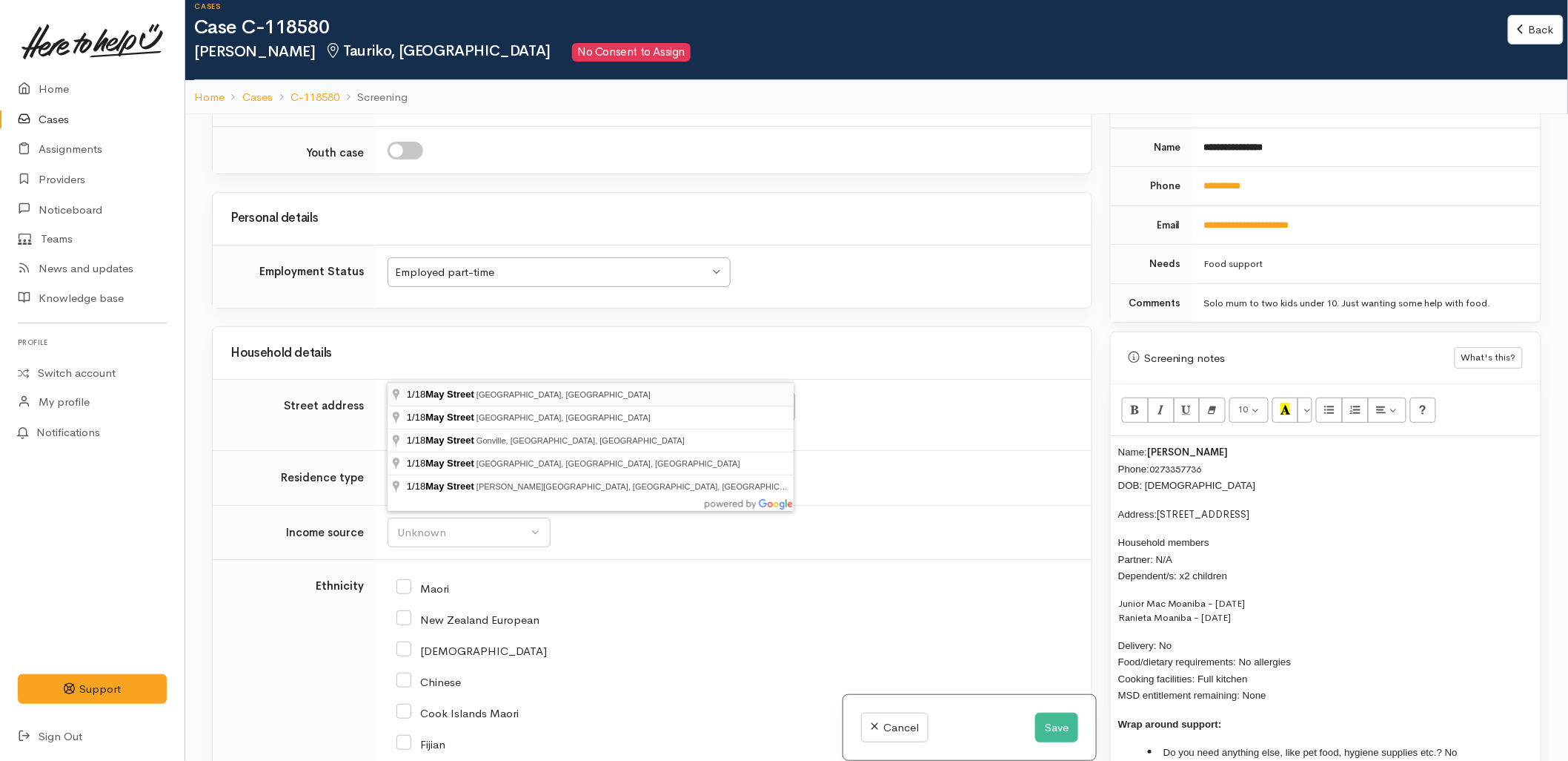
type input "1/18 May Street, Mount Maunganui, New Zealand"
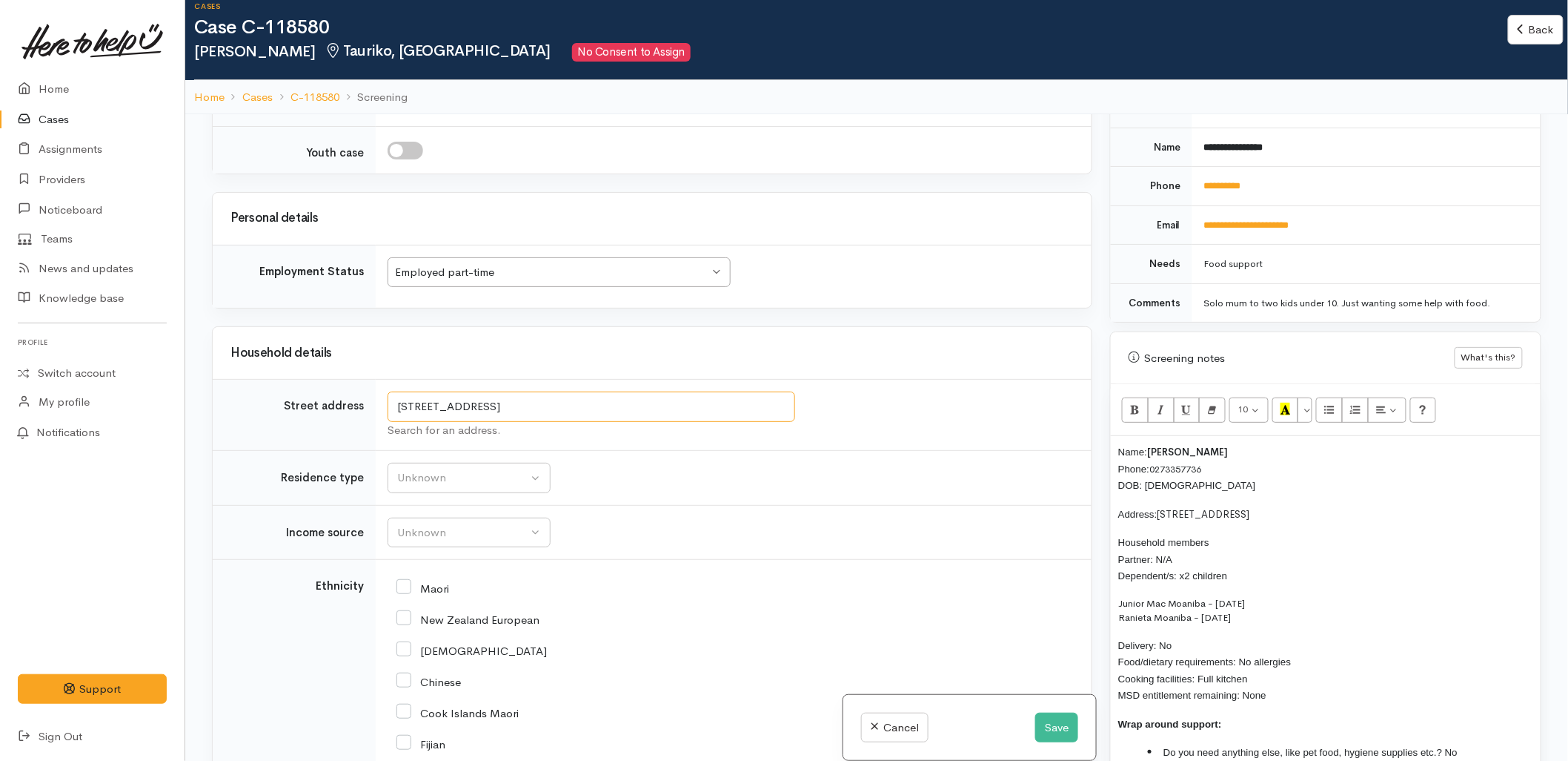
drag, startPoint x: 580, startPoint y: 362, endPoint x: 382, endPoint y: 371, distance: 198.2
click at [382, 380] on td "1/18 May Street, Mount Maunganui, New Zealand Search for an address." at bounding box center [733, 415] width 716 height 72
click at [457, 469] on div "Unknown" at bounding box center [462, 478] width 130 height 17
click at [457, 653] on span "Private rental" at bounding box center [439, 661] width 66 height 17
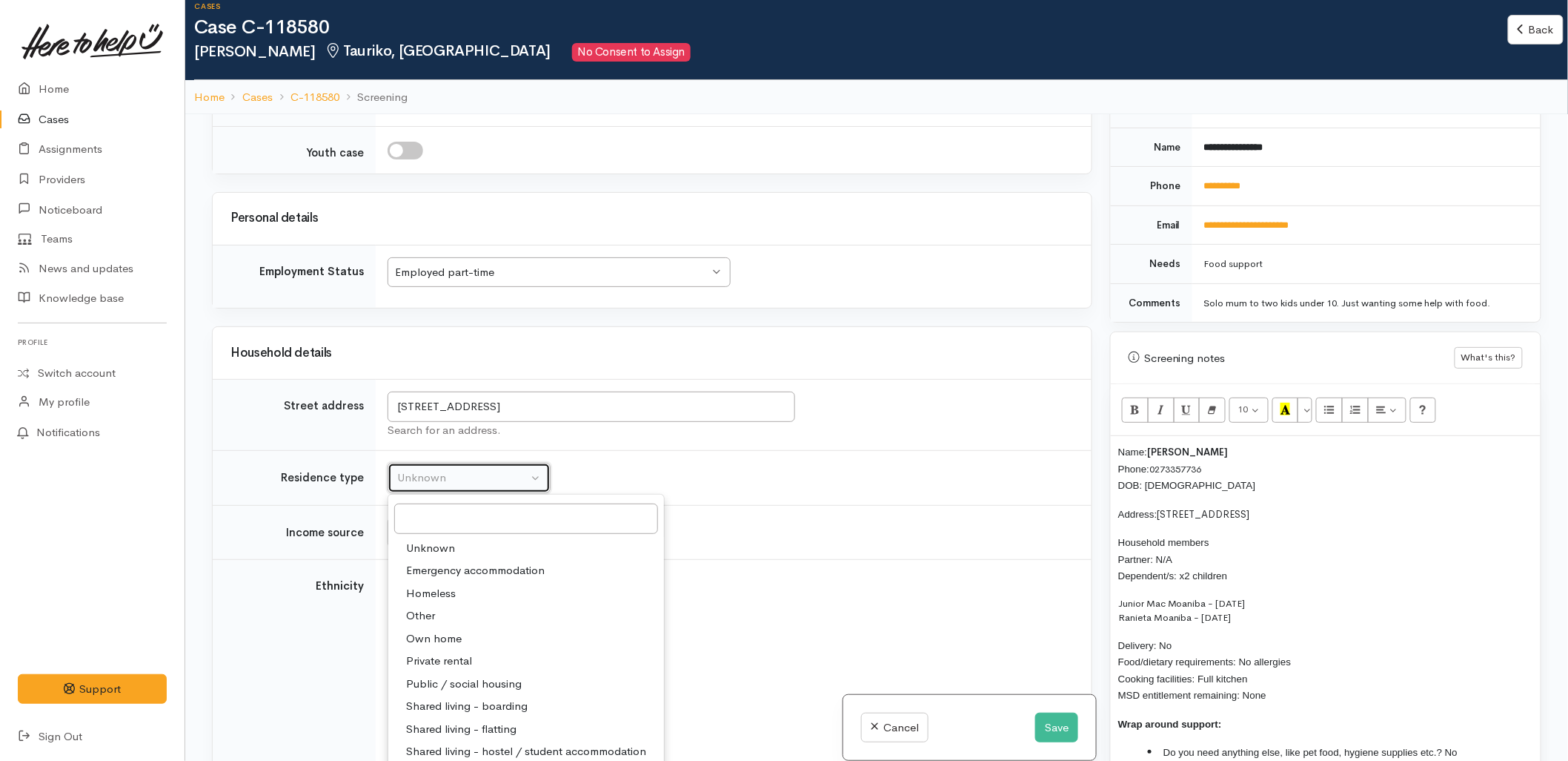
select select "2"
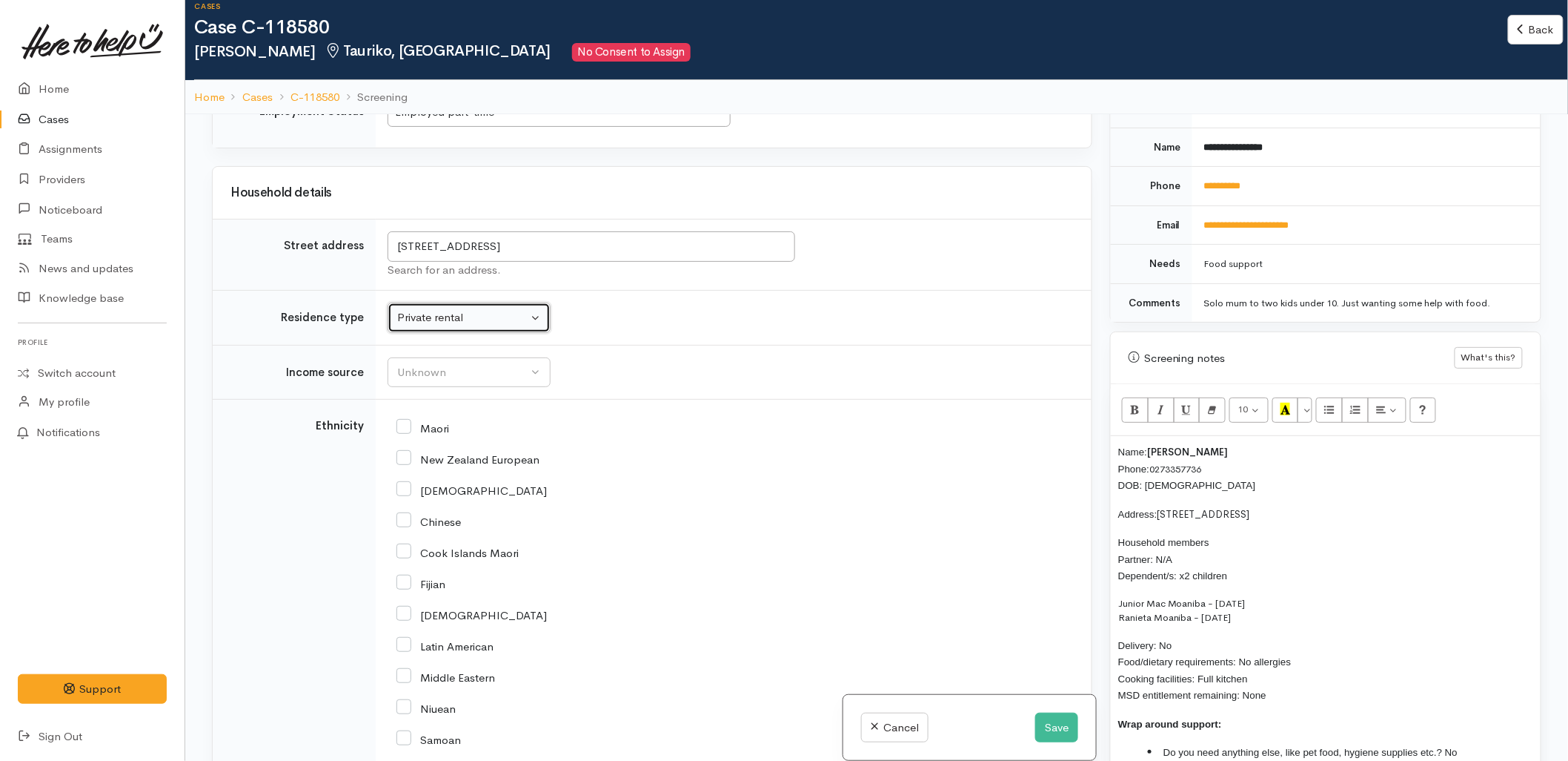
scroll to position [2059, 0]
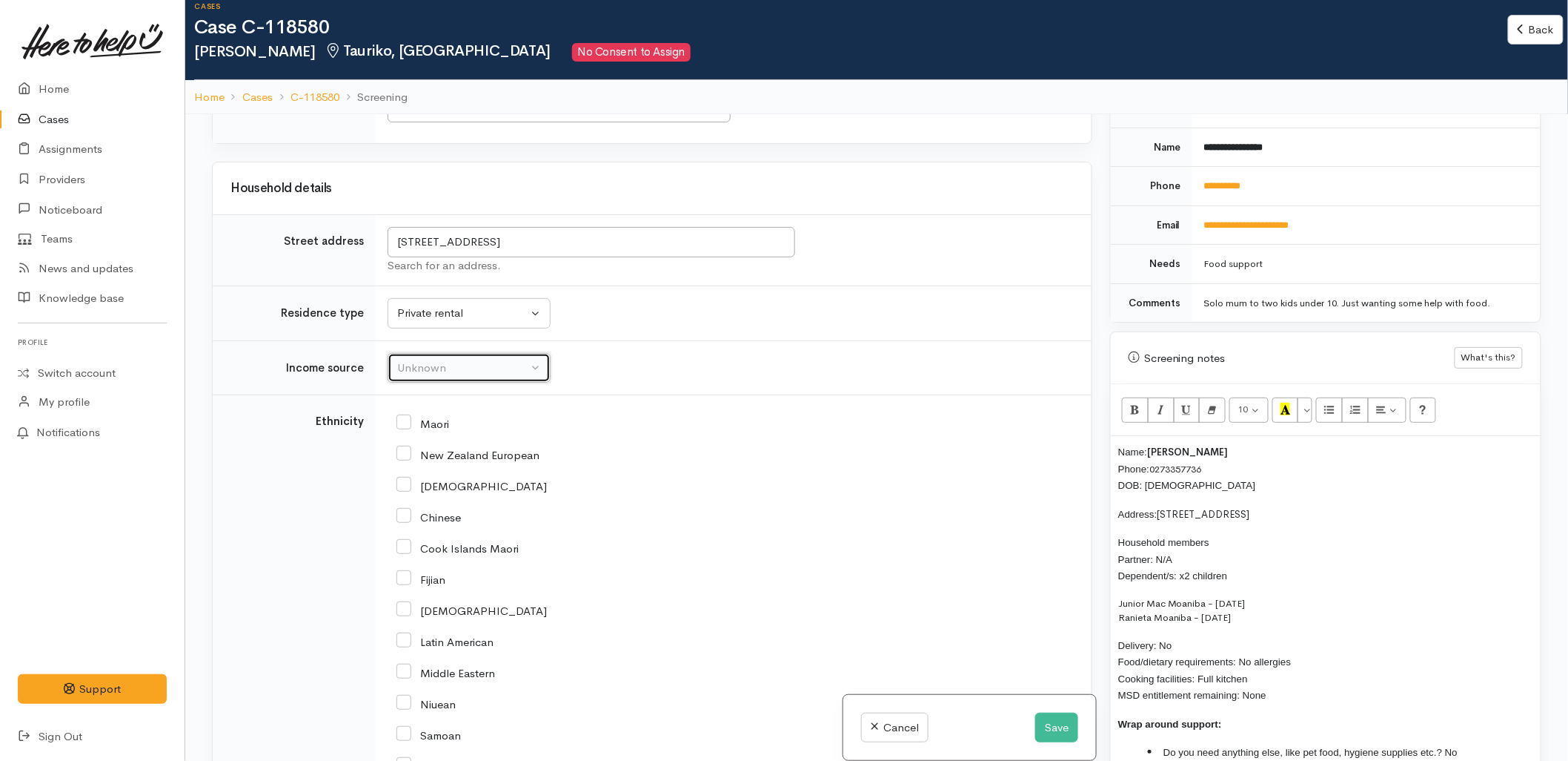
click at [438, 359] on div "Unknown" at bounding box center [462, 368] width 130 height 17
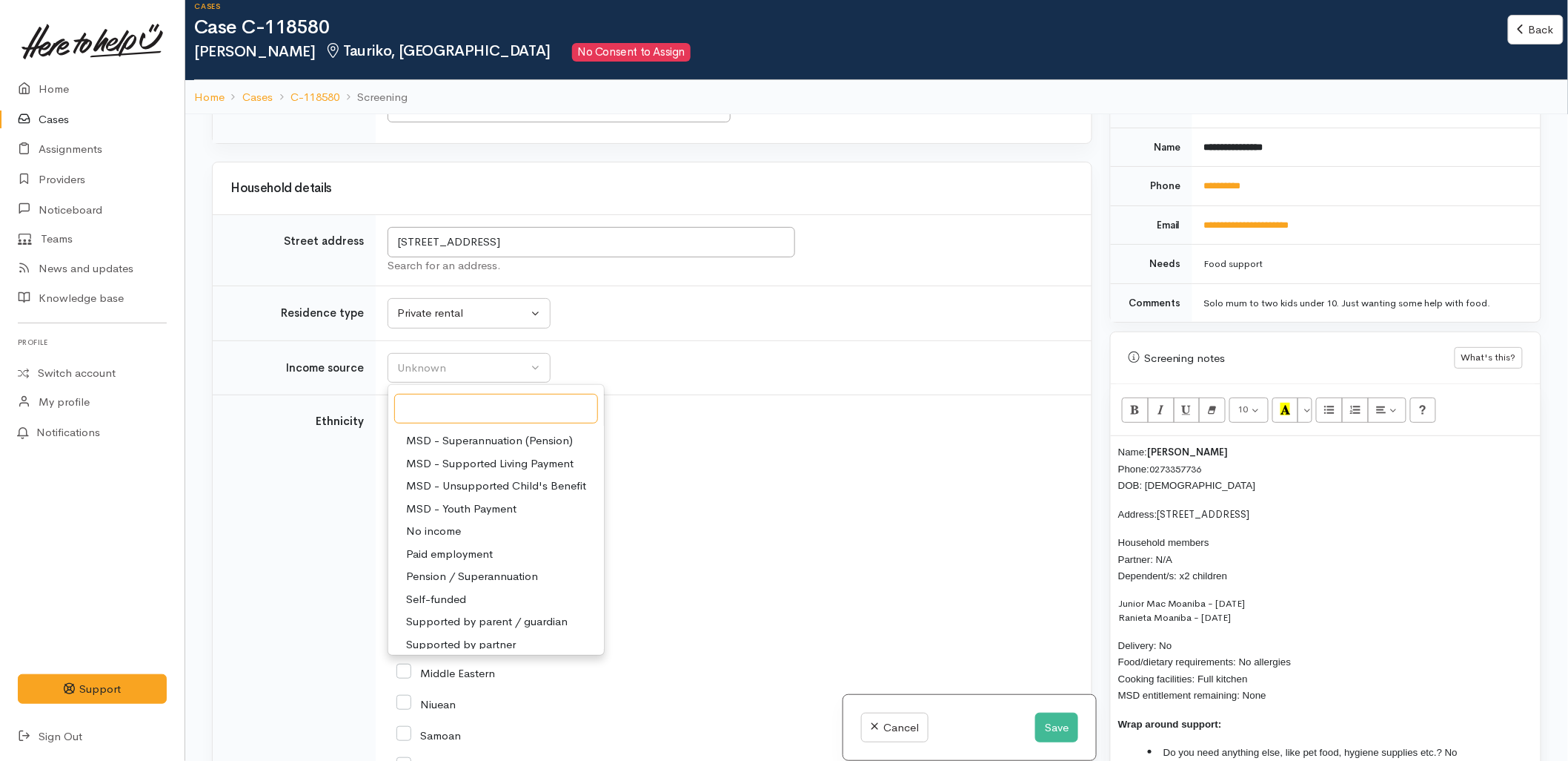
scroll to position [230, 0]
click at [445, 539] on span "Paid employment" at bounding box center [449, 547] width 87 height 17
select select "1"
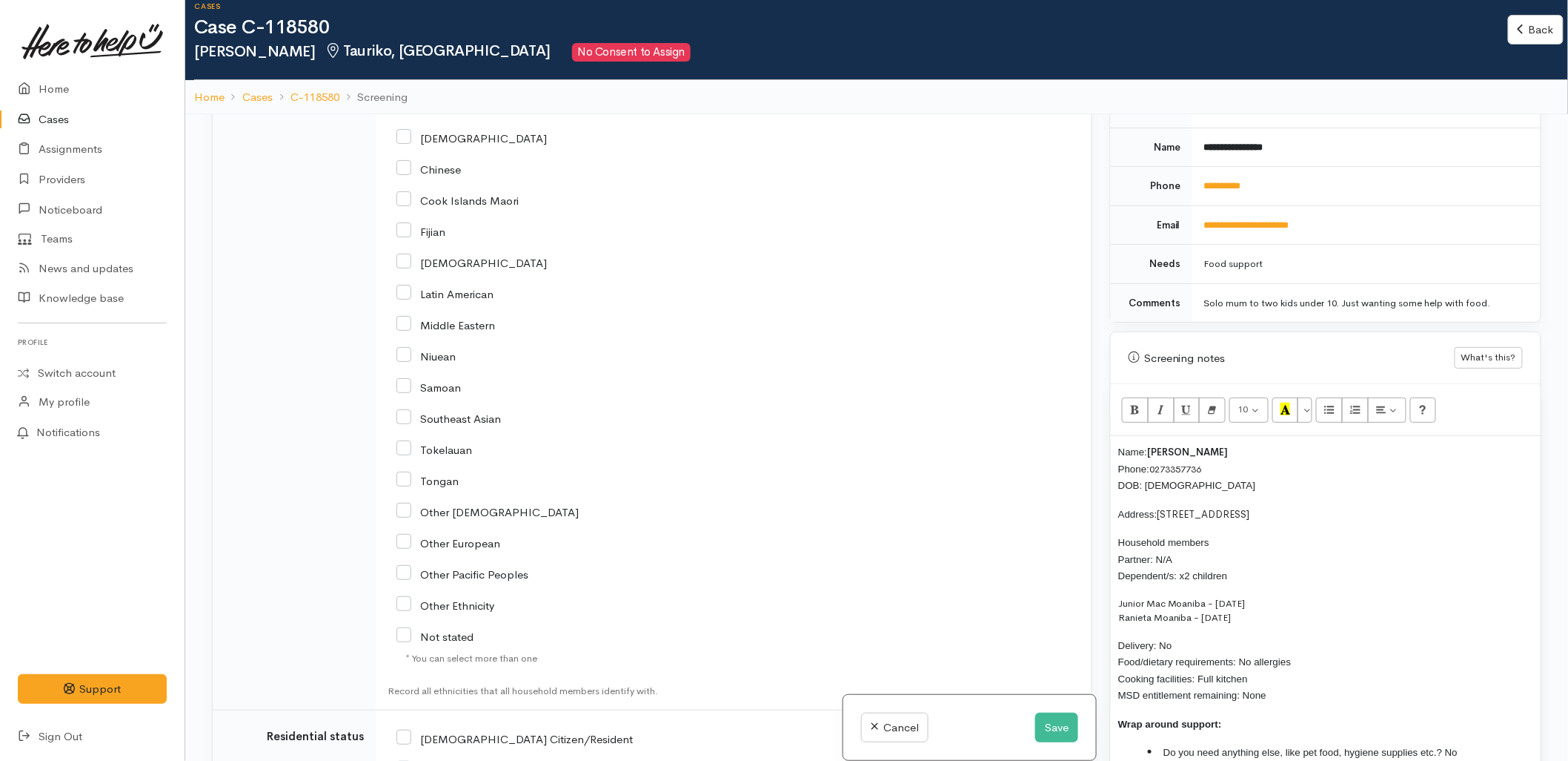
scroll to position [2471, 0]
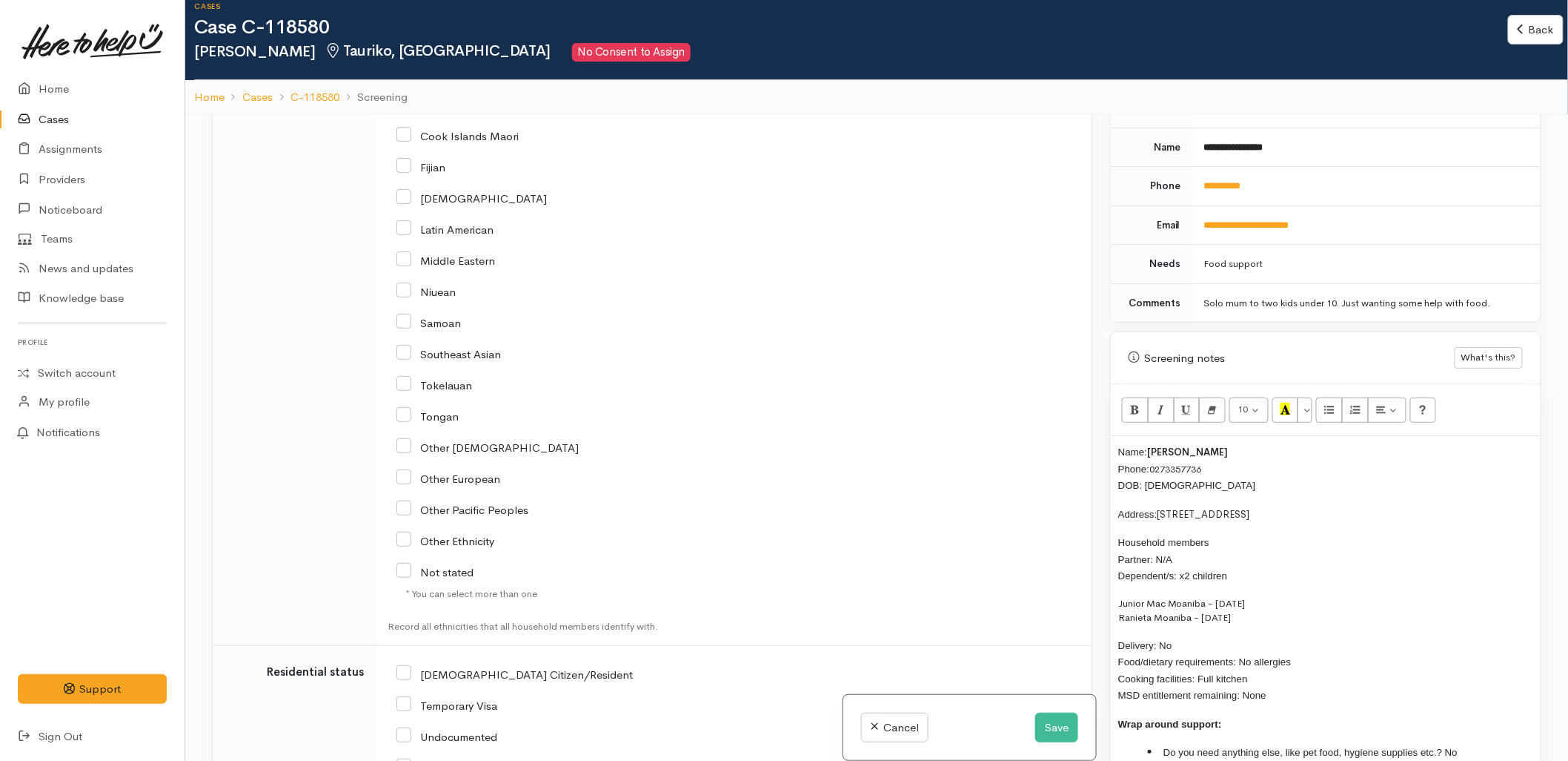
click at [449, 502] on input "Other Pacific Peoples" at bounding box center [462, 509] width 132 height 14
checkbox input "true"
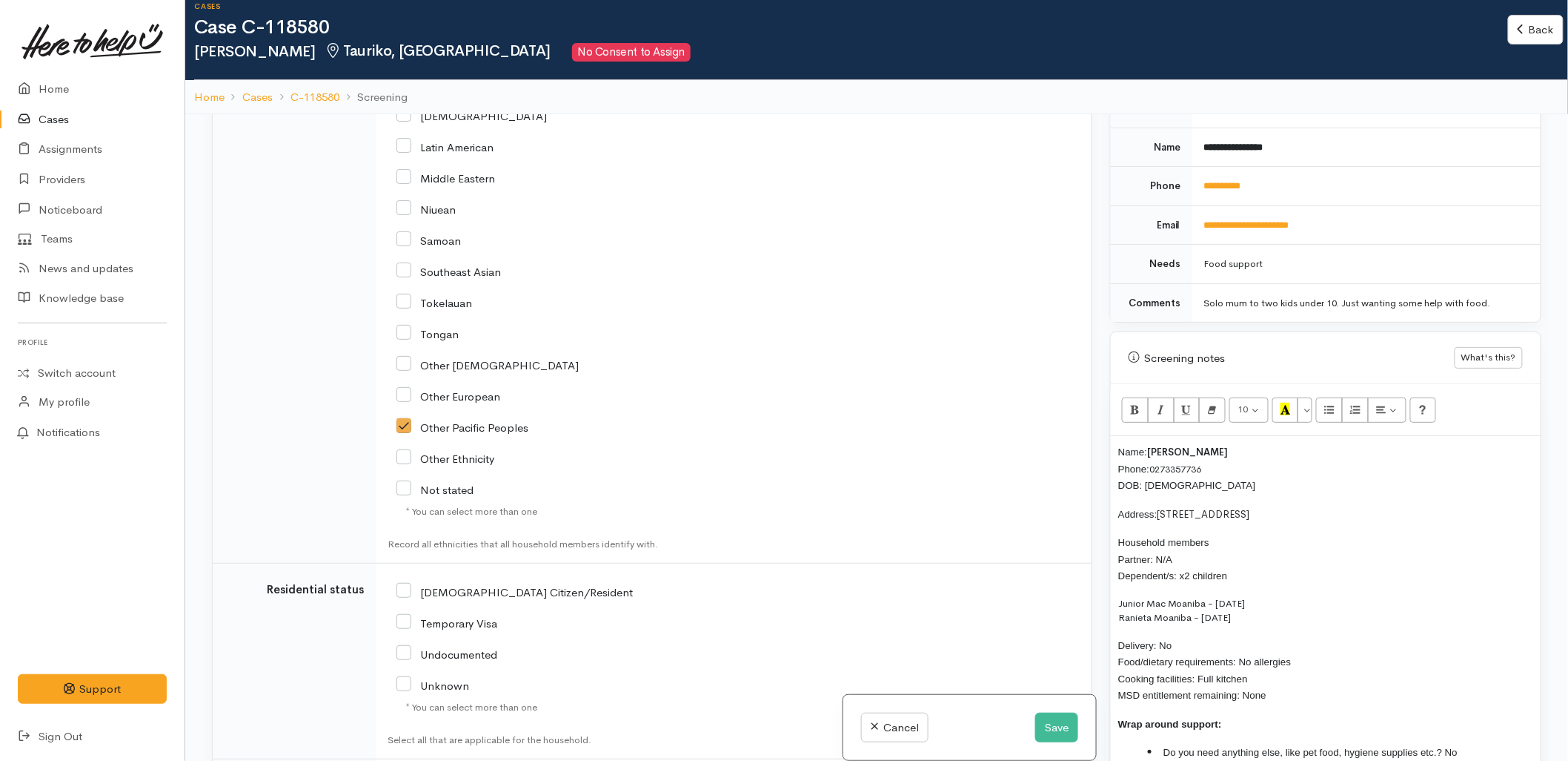
click at [477, 584] on input "[DEMOGRAPHIC_DATA] Citizen/Resident" at bounding box center [515, 591] width 237 height 14
checkbox input "true"
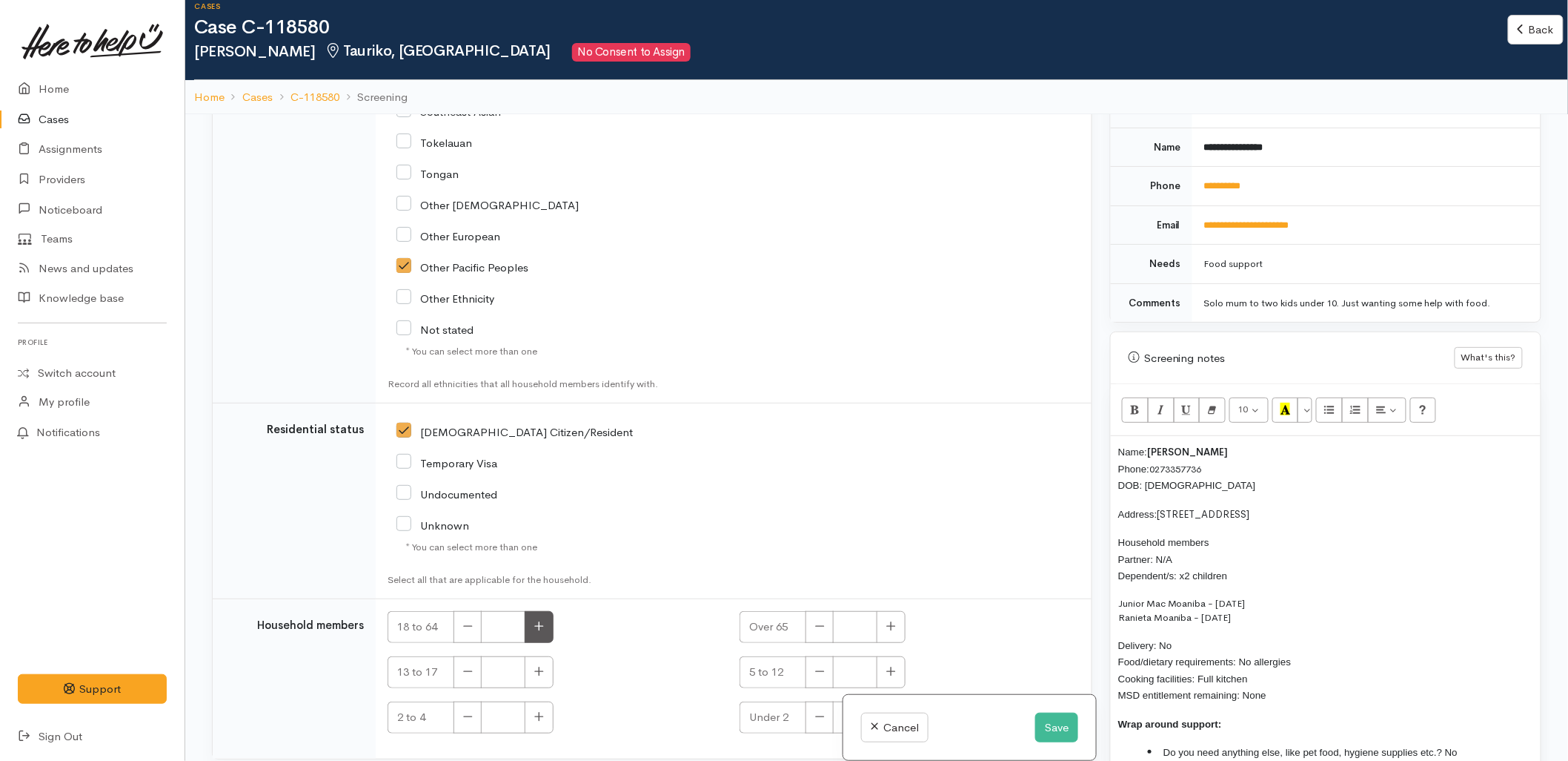
scroll to position [2718, 0]
click at [624, 652] on div "13 to 17" at bounding box center [555, 667] width 334 height 31
click at [650, 652] on div "13 to 17" at bounding box center [555, 667] width 334 height 31
click at [890, 662] on icon "button" at bounding box center [892, 667] width 9 height 9
type input "1"
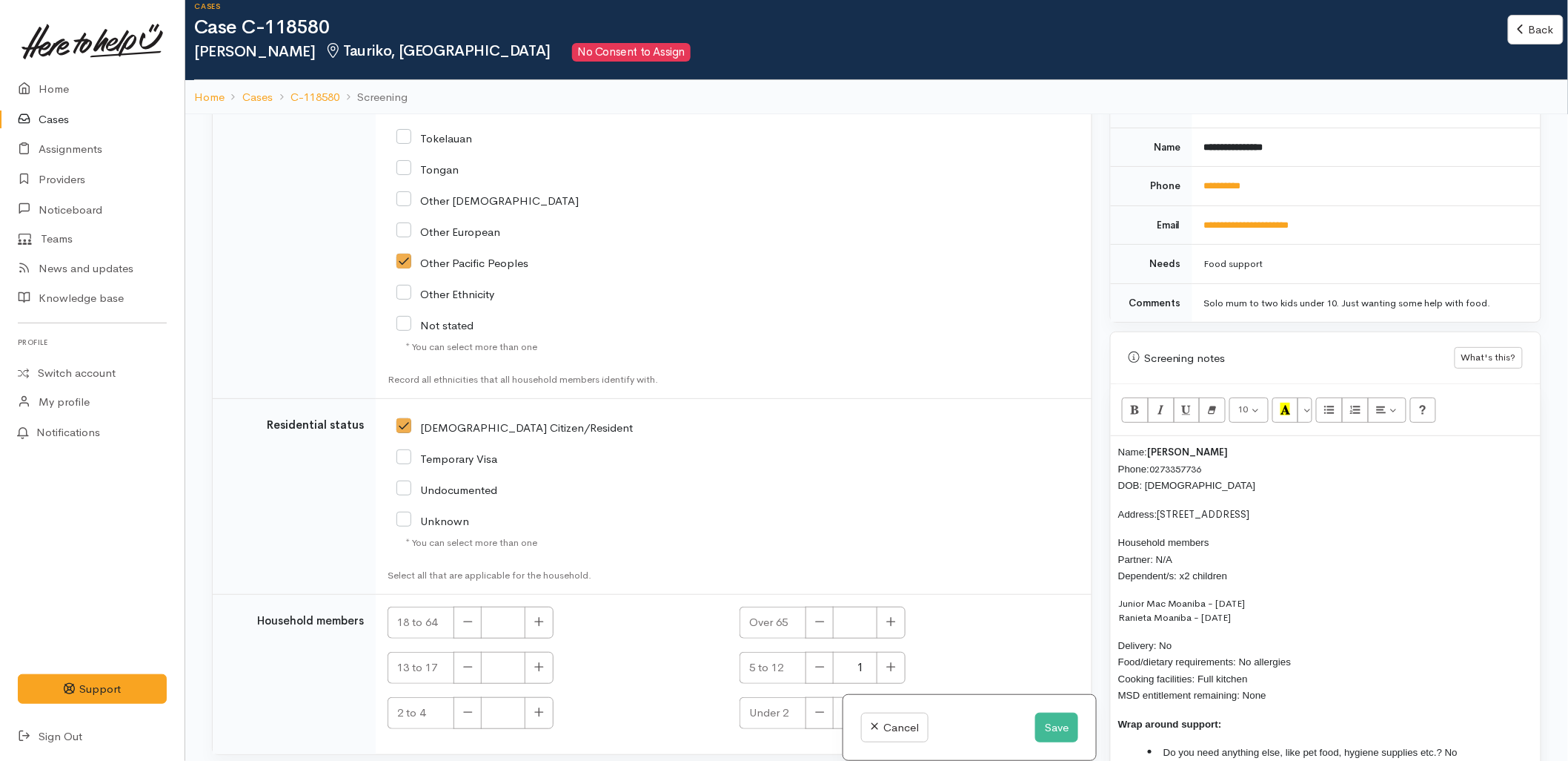
click at [893, 707] on icon "button" at bounding box center [891, 712] width 9 height 11
type input "1"
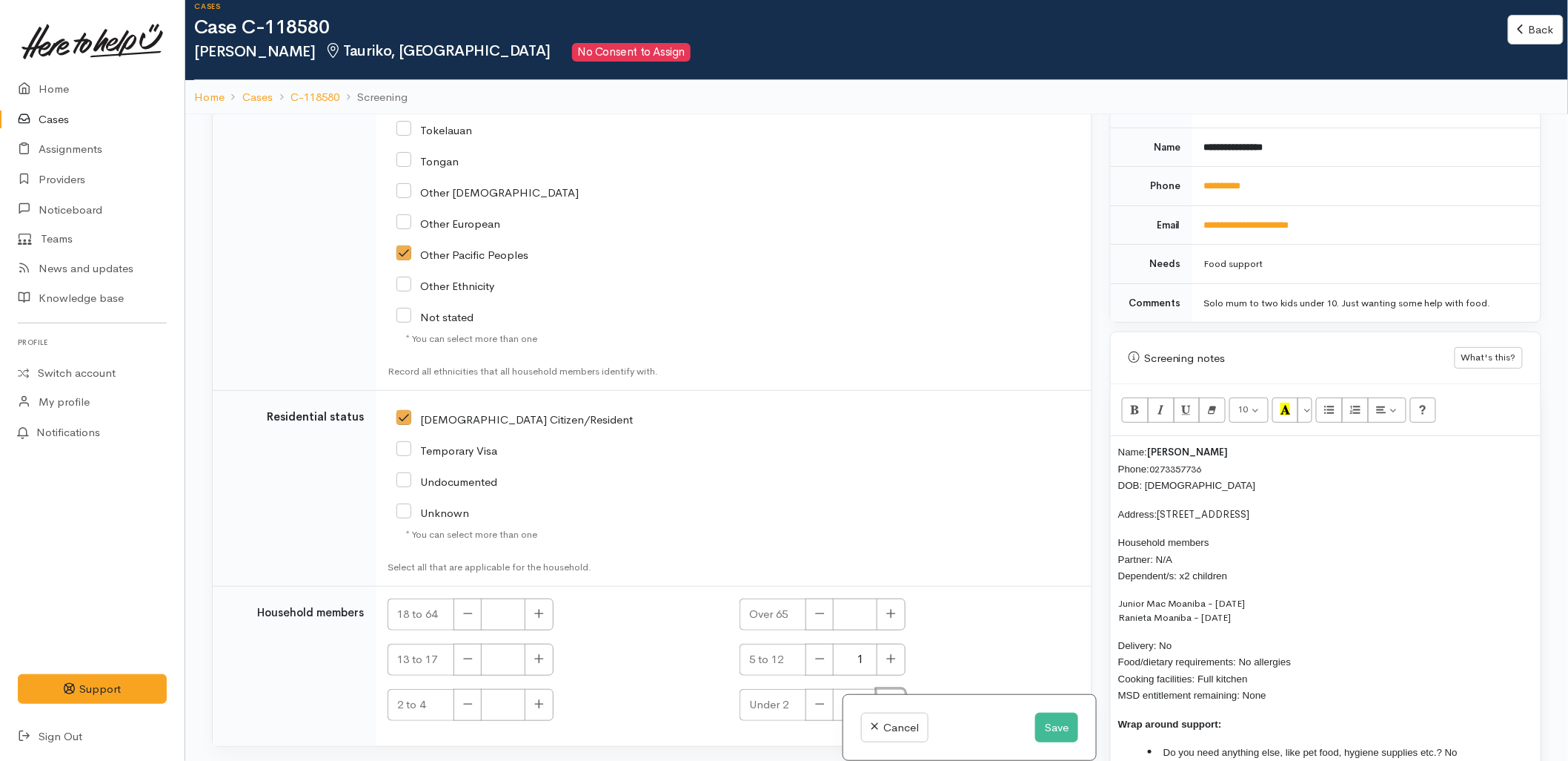
scroll to position [98, 0]
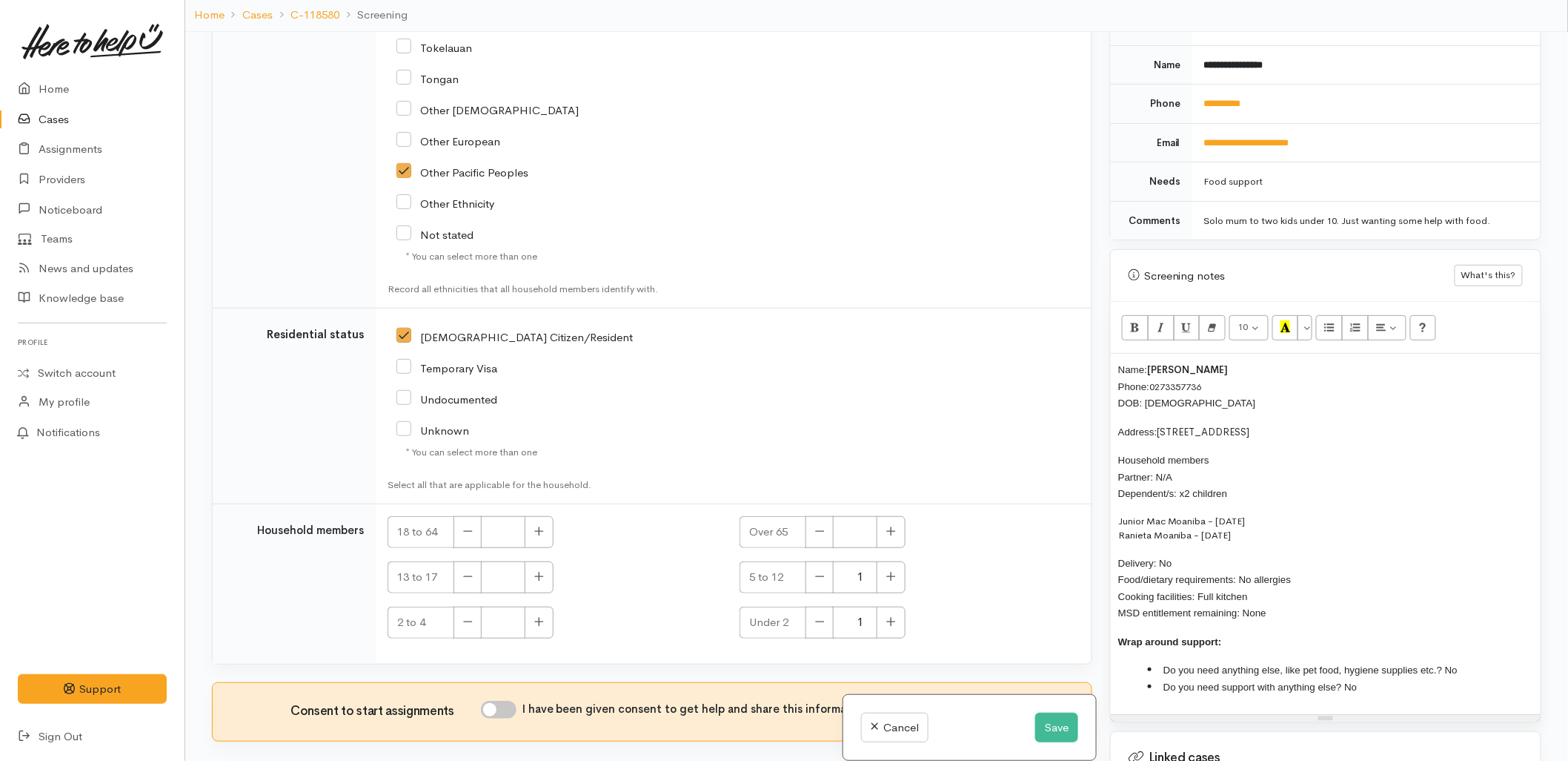
click at [506, 701] on input "I have been given consent to get help and share this information with appropria…" at bounding box center [499, 709] width 36 height 18
checkbox input "true"
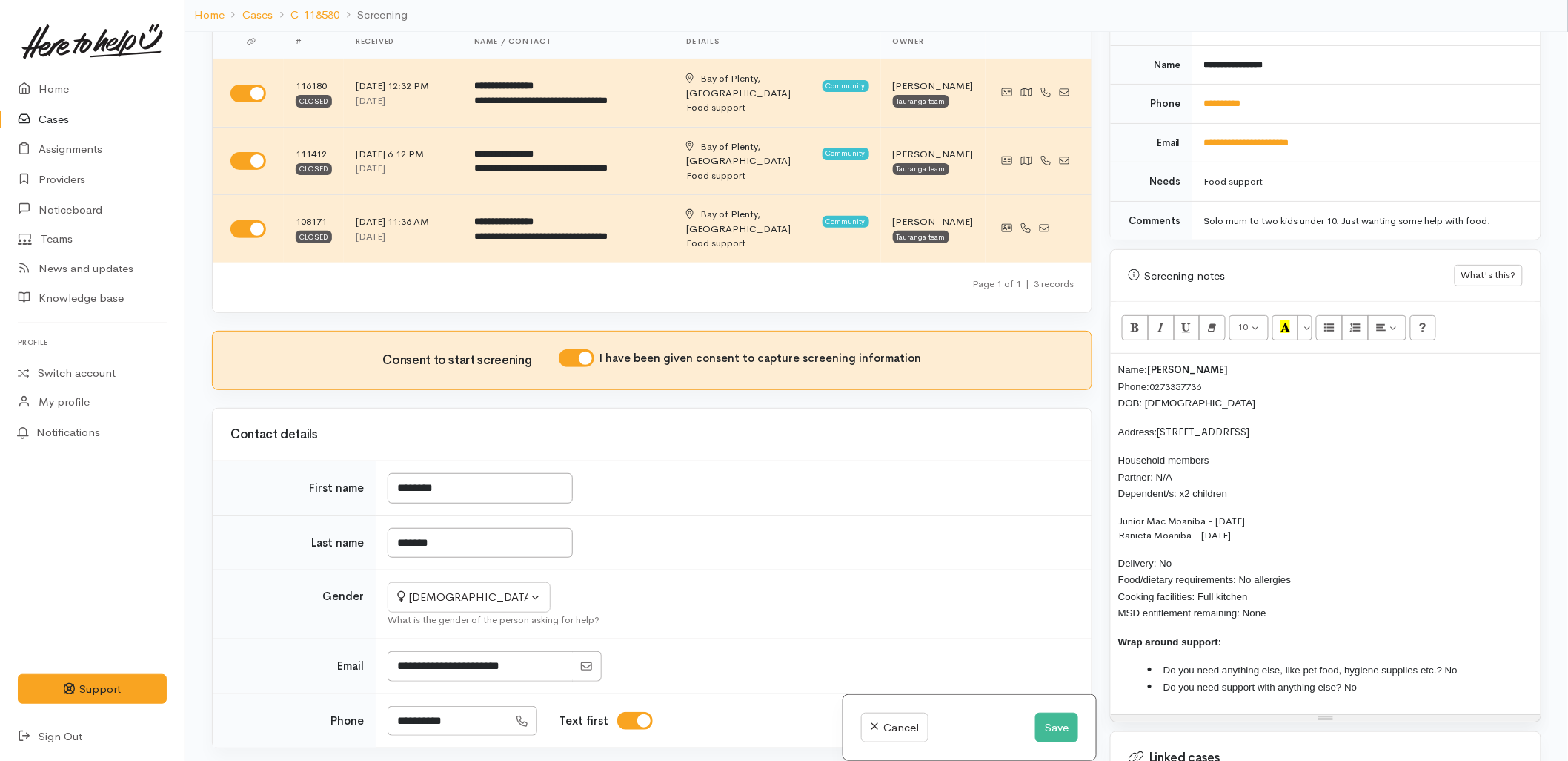
scroll to position [0, 0]
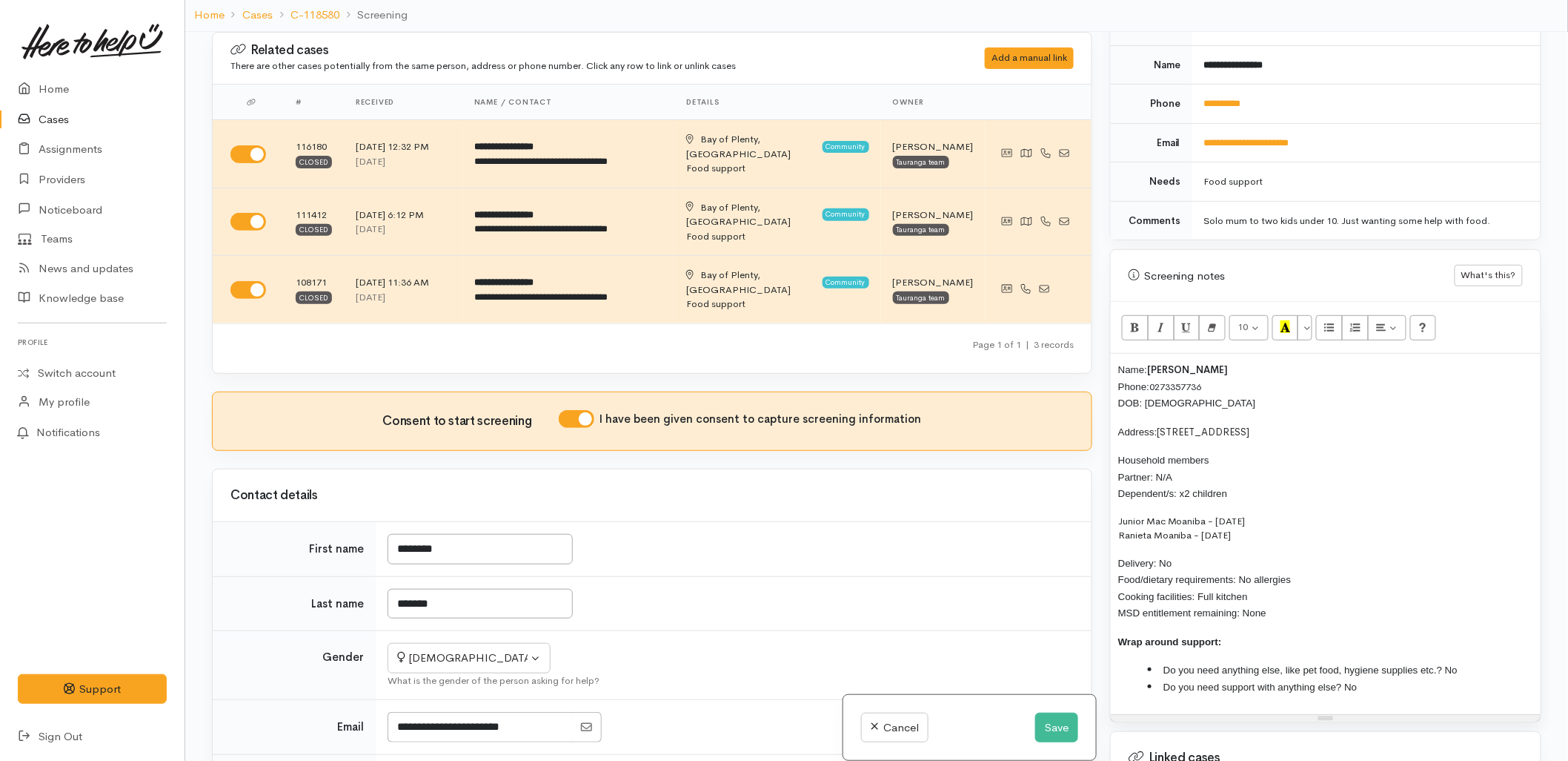
click at [1112, 358] on div "Name: Caroline Tibwere Phone: 0273357736 DOB: 10/08/1999 Address: 1/18 May Stre…" at bounding box center [1326, 533] width 430 height 360
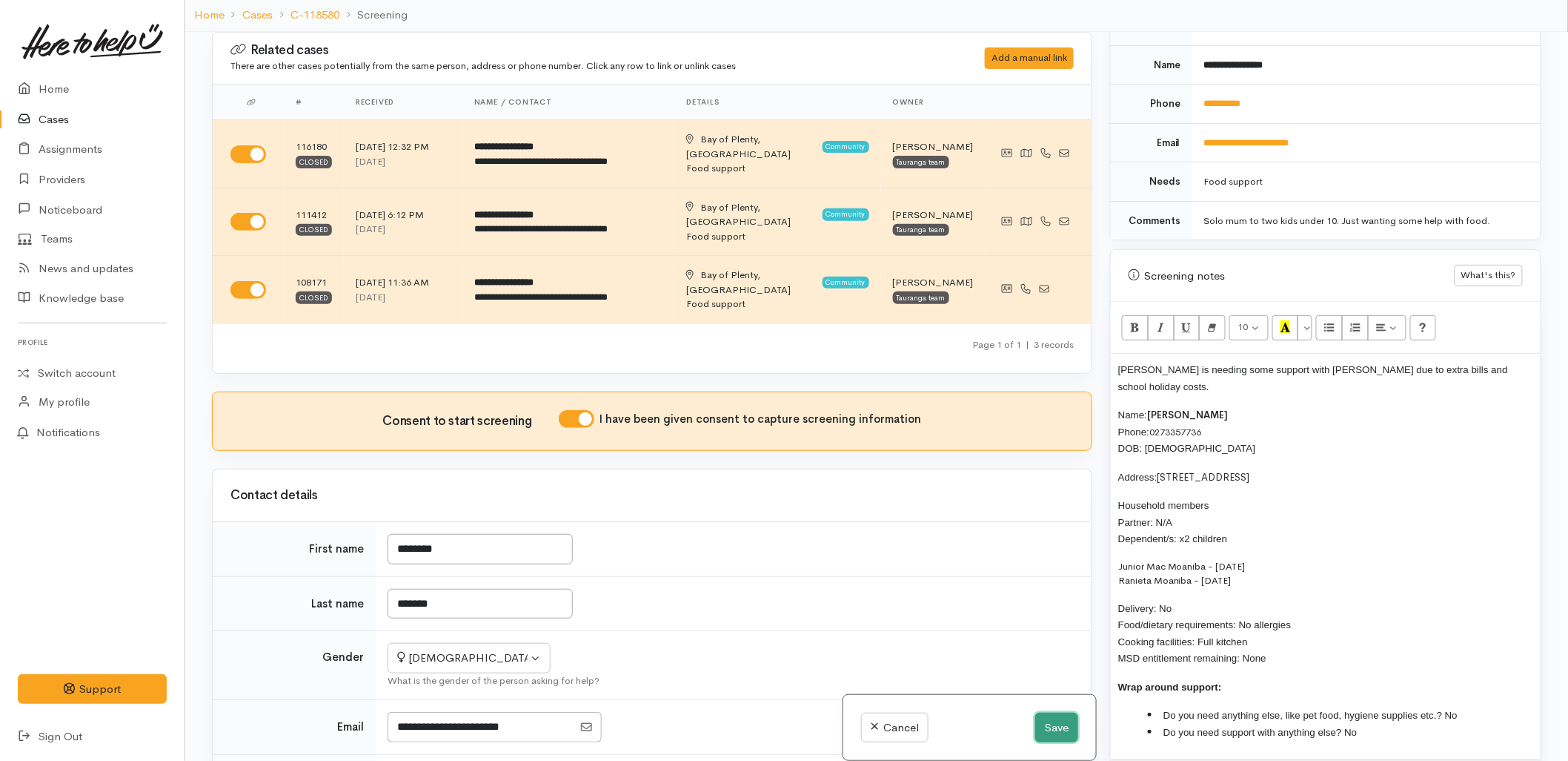
click at [1058, 724] on button "Save" at bounding box center [1057, 728] width 43 height 31
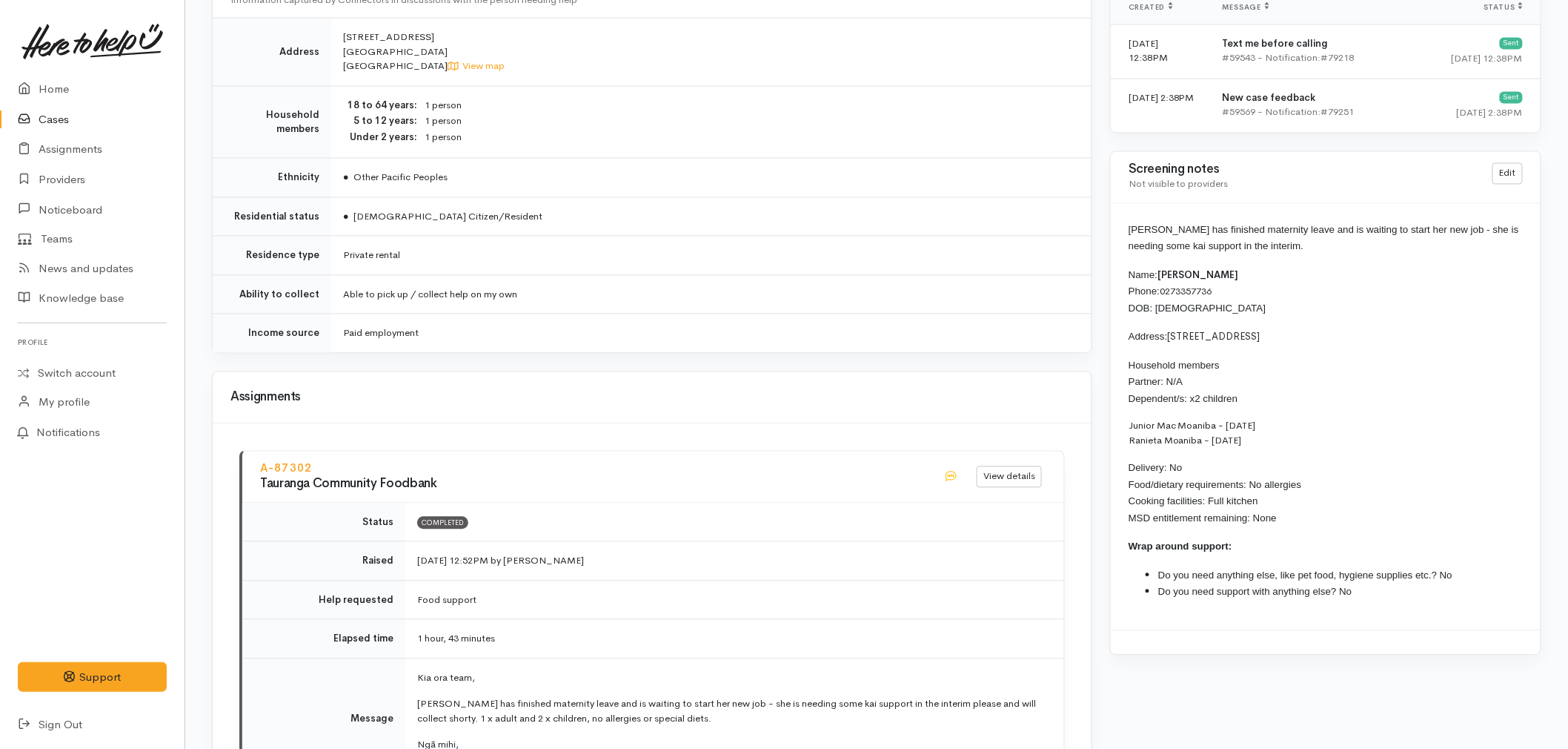
scroll to position [1152, 0]
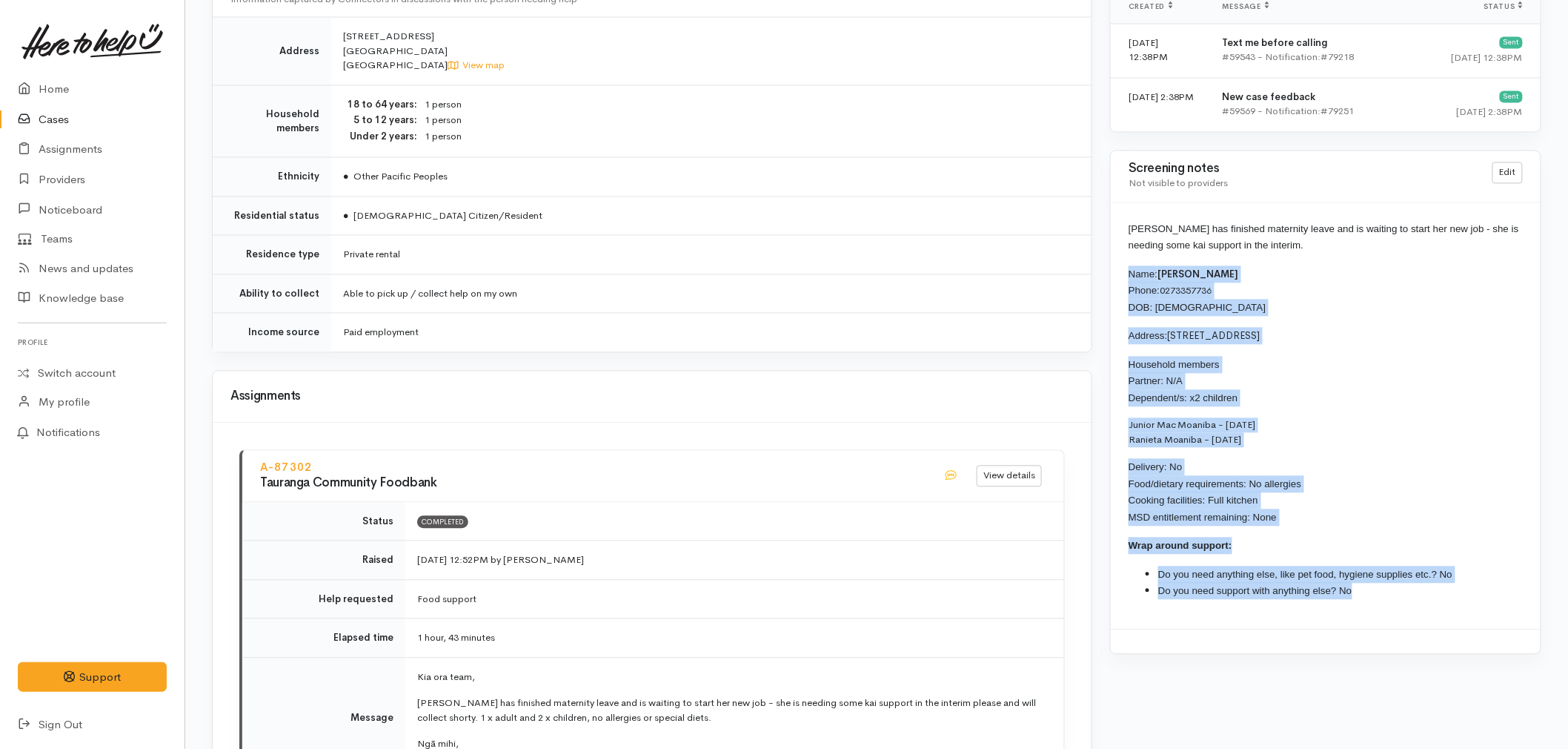
drag, startPoint x: 1388, startPoint y: 592, endPoint x: 1128, endPoint y: 269, distance: 414.6
click at [1128, 269] on div "[PERSON_NAME] has finished maternity leave and is waiting to start her new job …" at bounding box center [1326, 416] width 430 height 426
copy div "Name: [PERSON_NAME] Phone: [PHONE_NUMBER] DOB: [DEMOGRAPHIC_DATA] Address: [STR…"
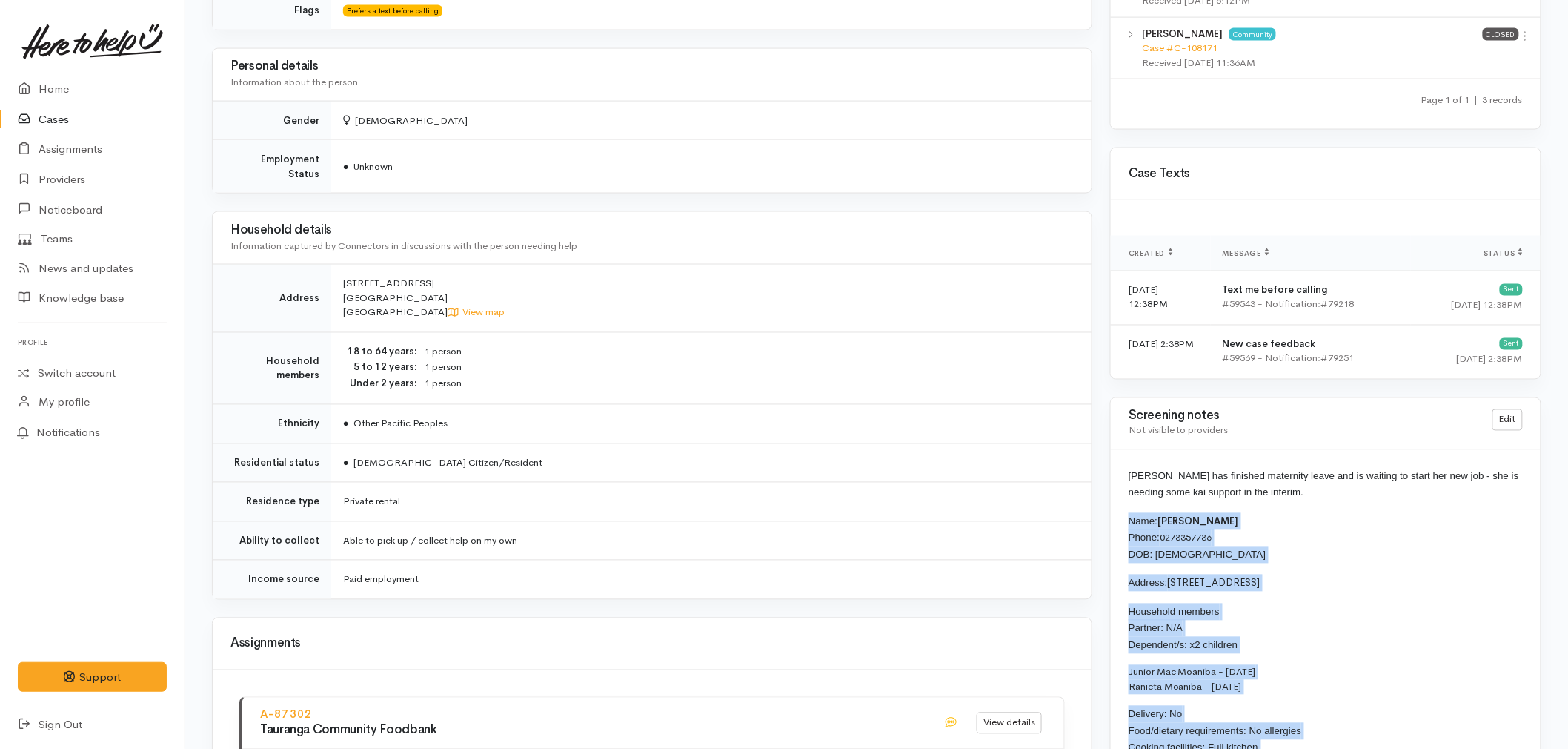
scroll to position [741, 0]
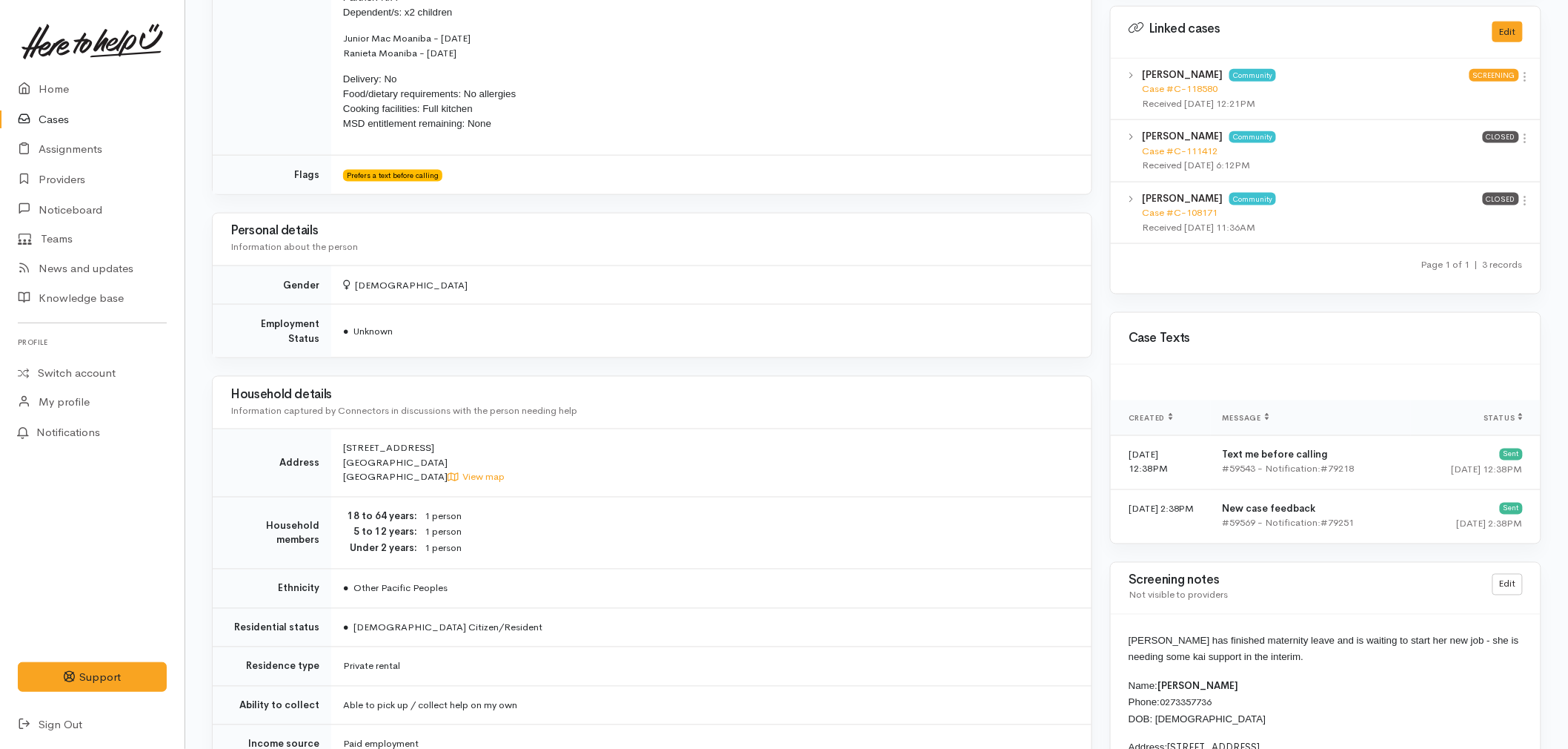
click at [663, 462] on td "[STREET_ADDRESS] View map" at bounding box center [711, 463] width 761 height 68
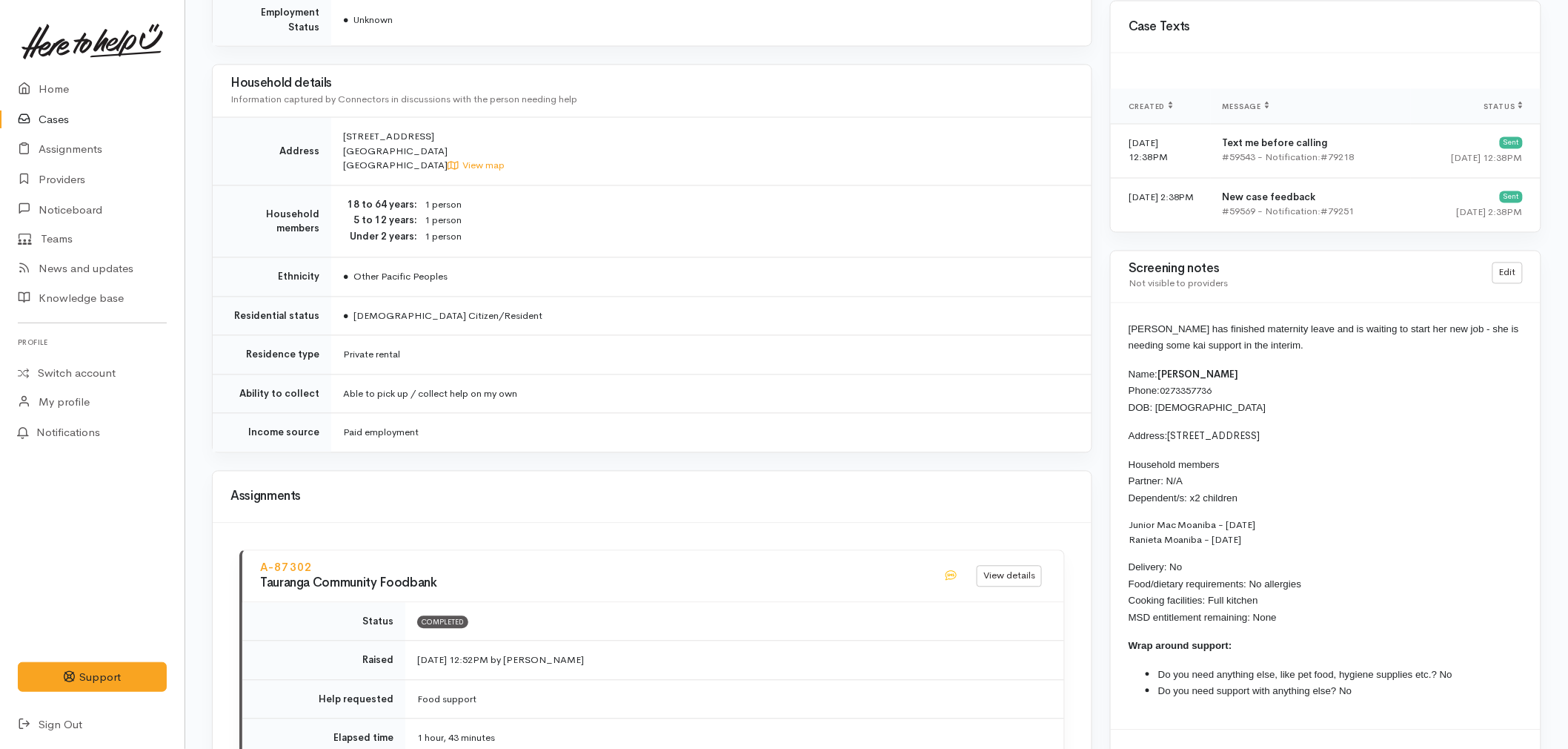
scroll to position [1071, 0]
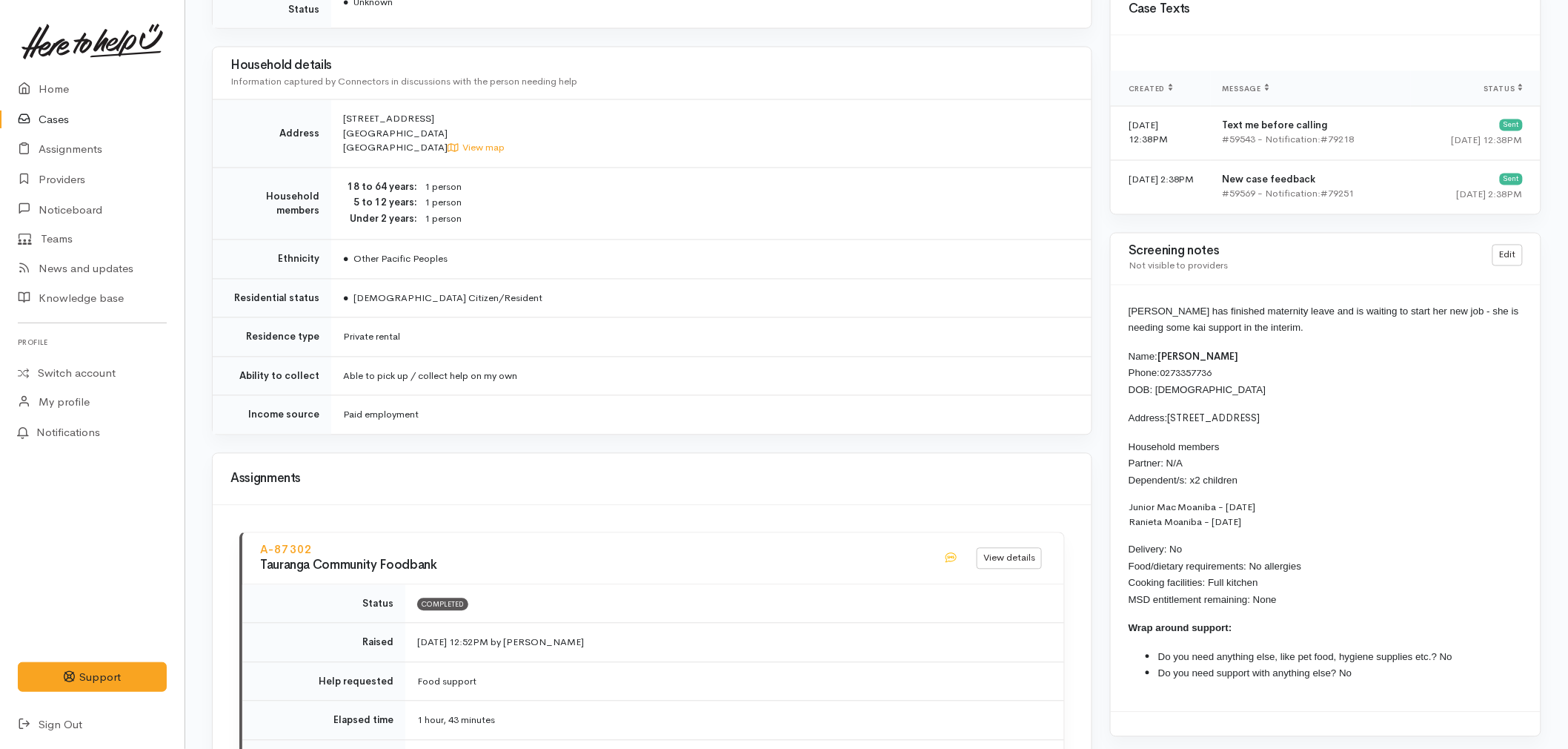
click at [672, 405] on td "Paid employment" at bounding box center [711, 415] width 761 height 38
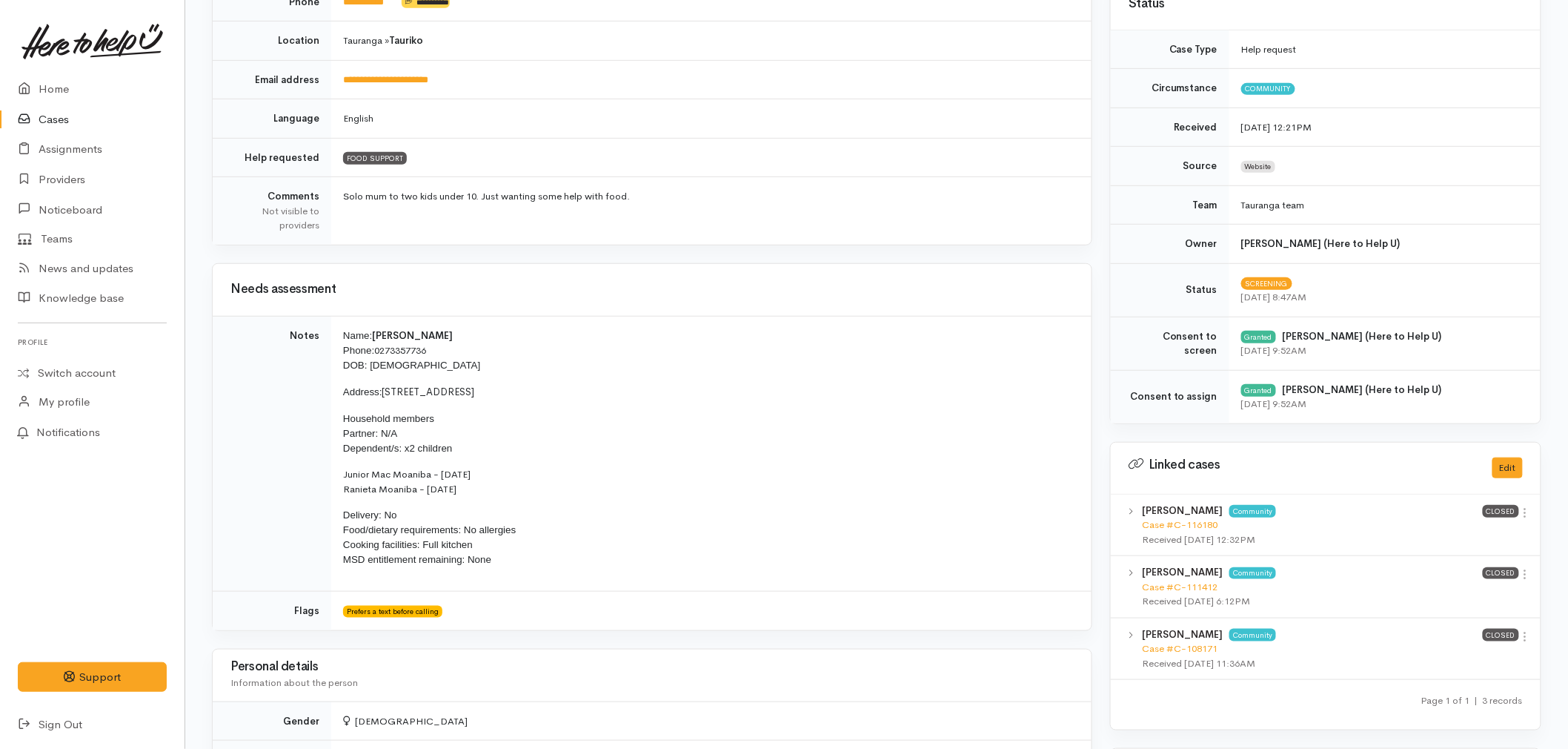
scroll to position [329, 0]
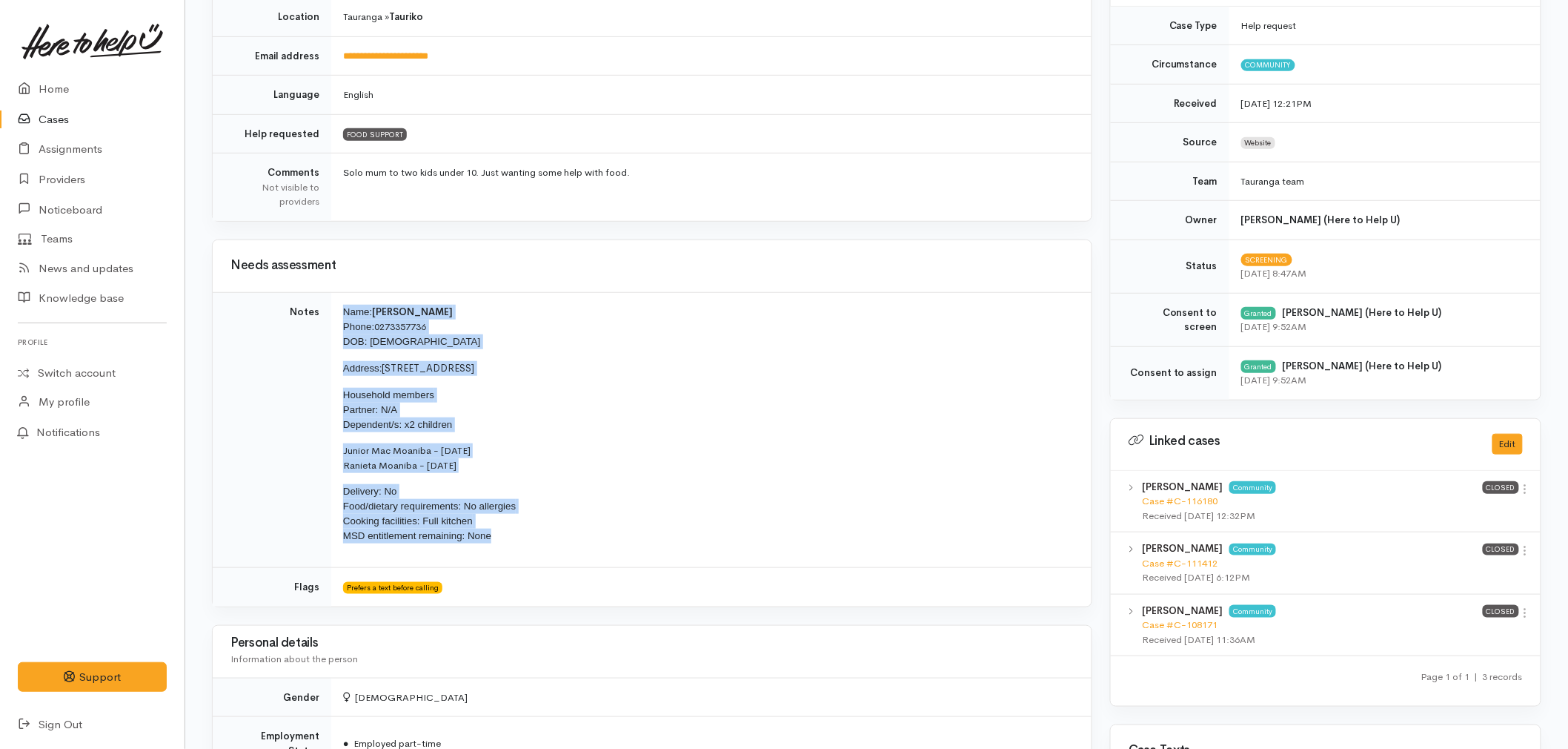
drag, startPoint x: 522, startPoint y: 544, endPoint x: 338, endPoint y: 316, distance: 293.0
click at [338, 316] on td "Name: [PERSON_NAME] Phone: [PHONE_NUMBER] DOB: [DEMOGRAPHIC_DATA] Address: [STR…" at bounding box center [711, 430] width 761 height 276
copy td "Name: [PERSON_NAME] Phone: [PHONE_NUMBER] DOB: [DEMOGRAPHIC_DATA] Address: [STR…"
click at [52, 77] on link "Home" at bounding box center [92, 89] width 185 height 31
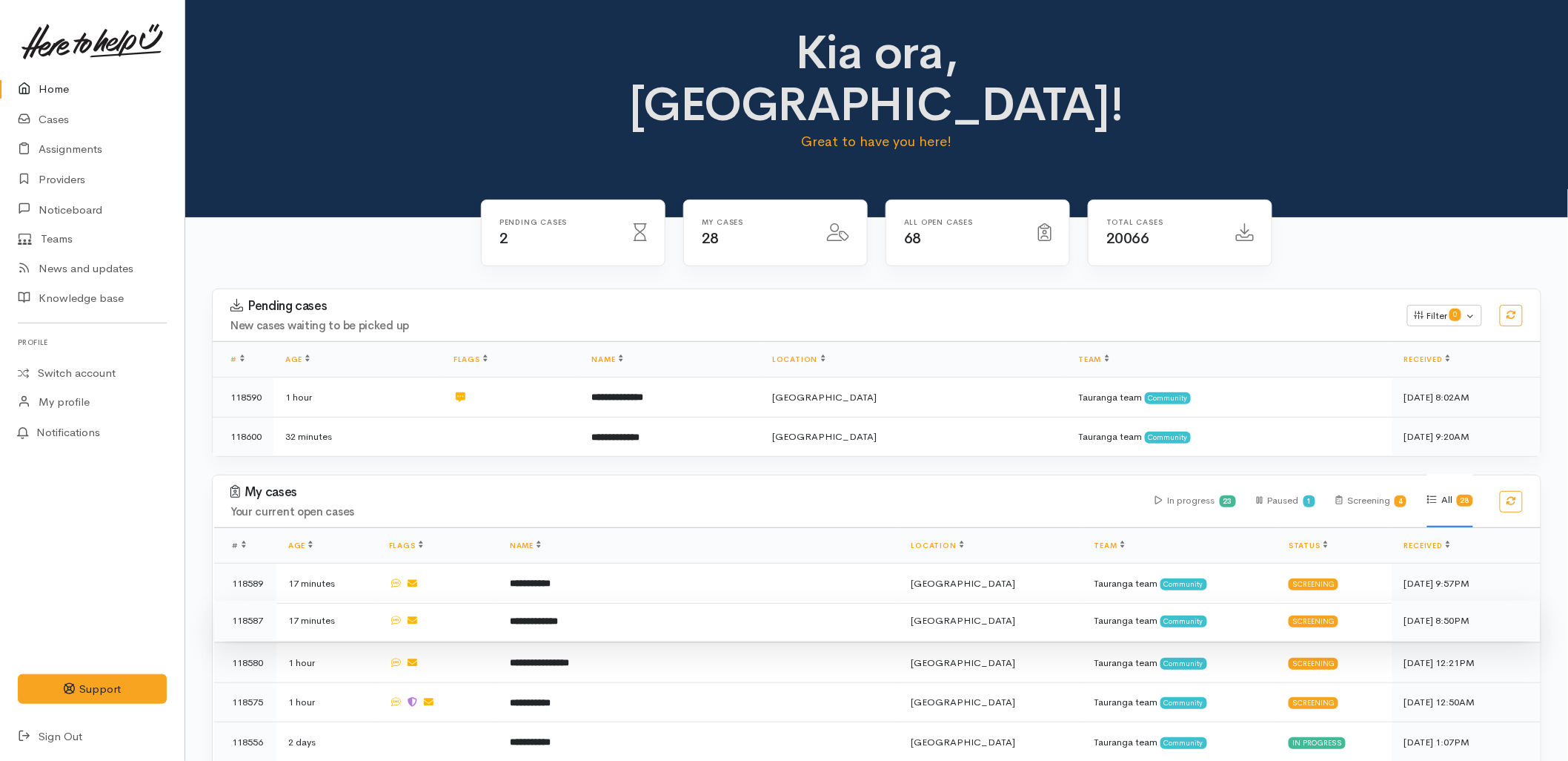
click at [636, 601] on td "**********" at bounding box center [698, 621] width 402 height 40
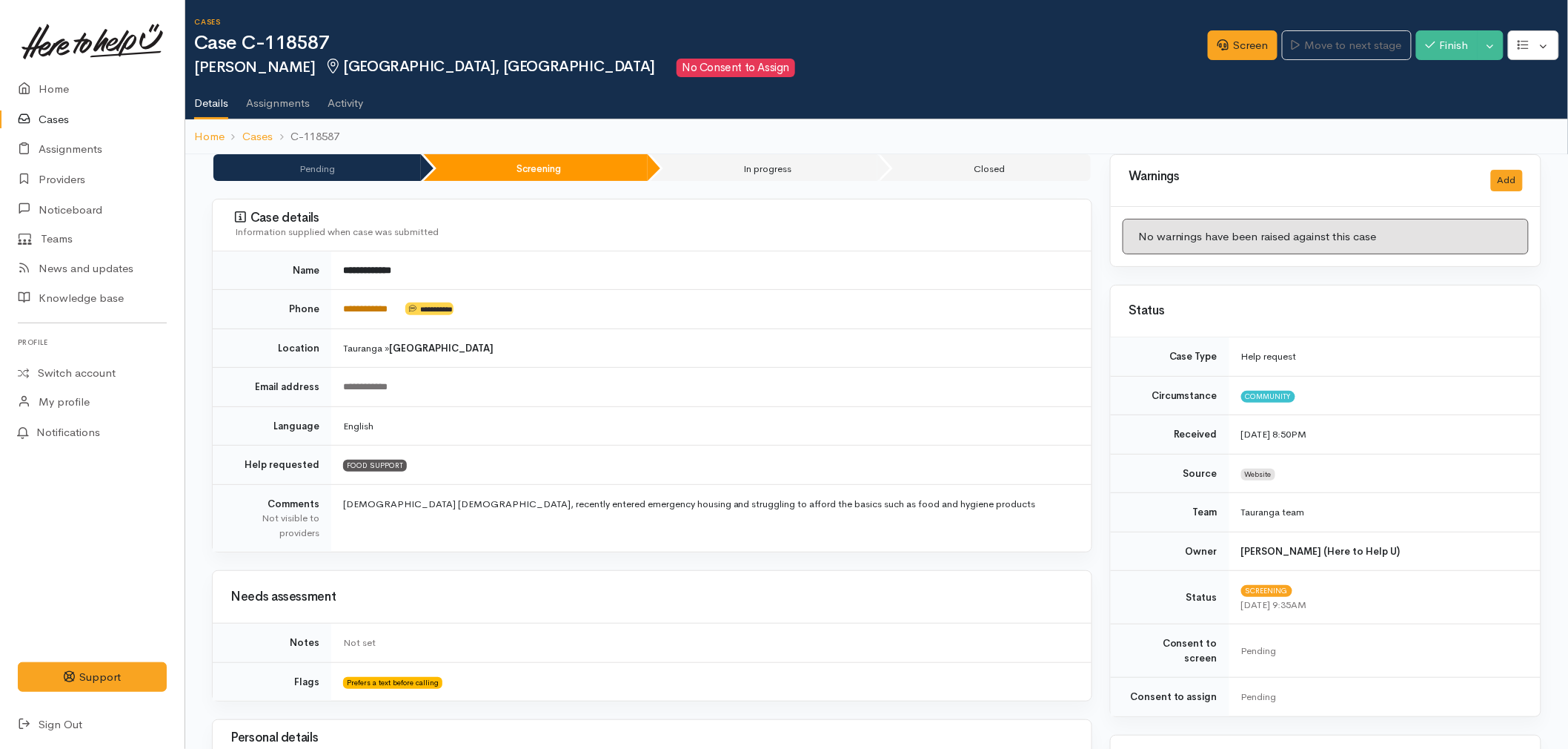
click at [376, 308] on link "**********" at bounding box center [365, 308] width 44 height 9
click at [1223, 41] on link "Screen" at bounding box center [1243, 46] width 70 height 31
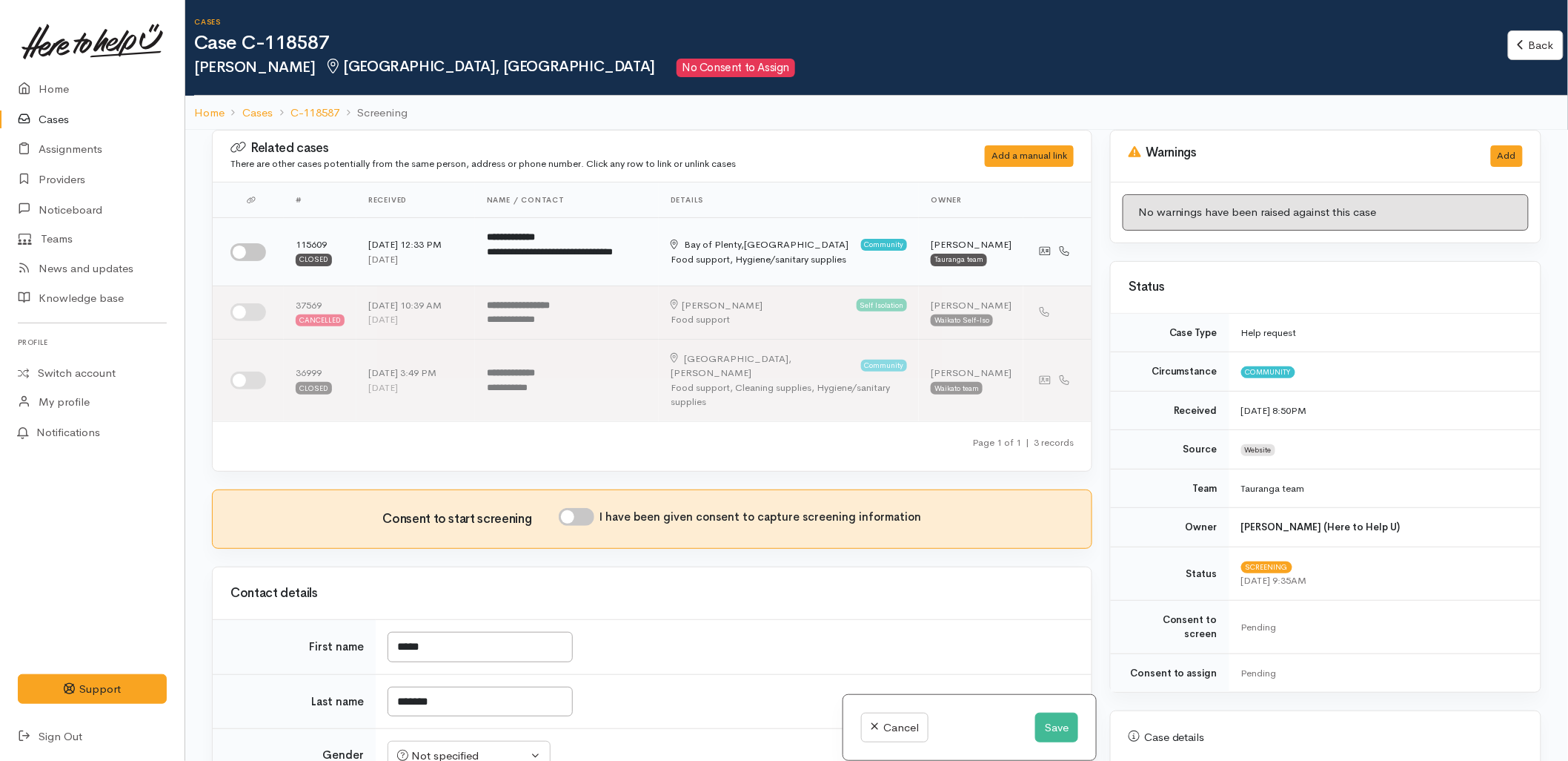
click at [249, 246] on input "checkbox" at bounding box center [248, 252] width 36 height 18
checkbox input "true"
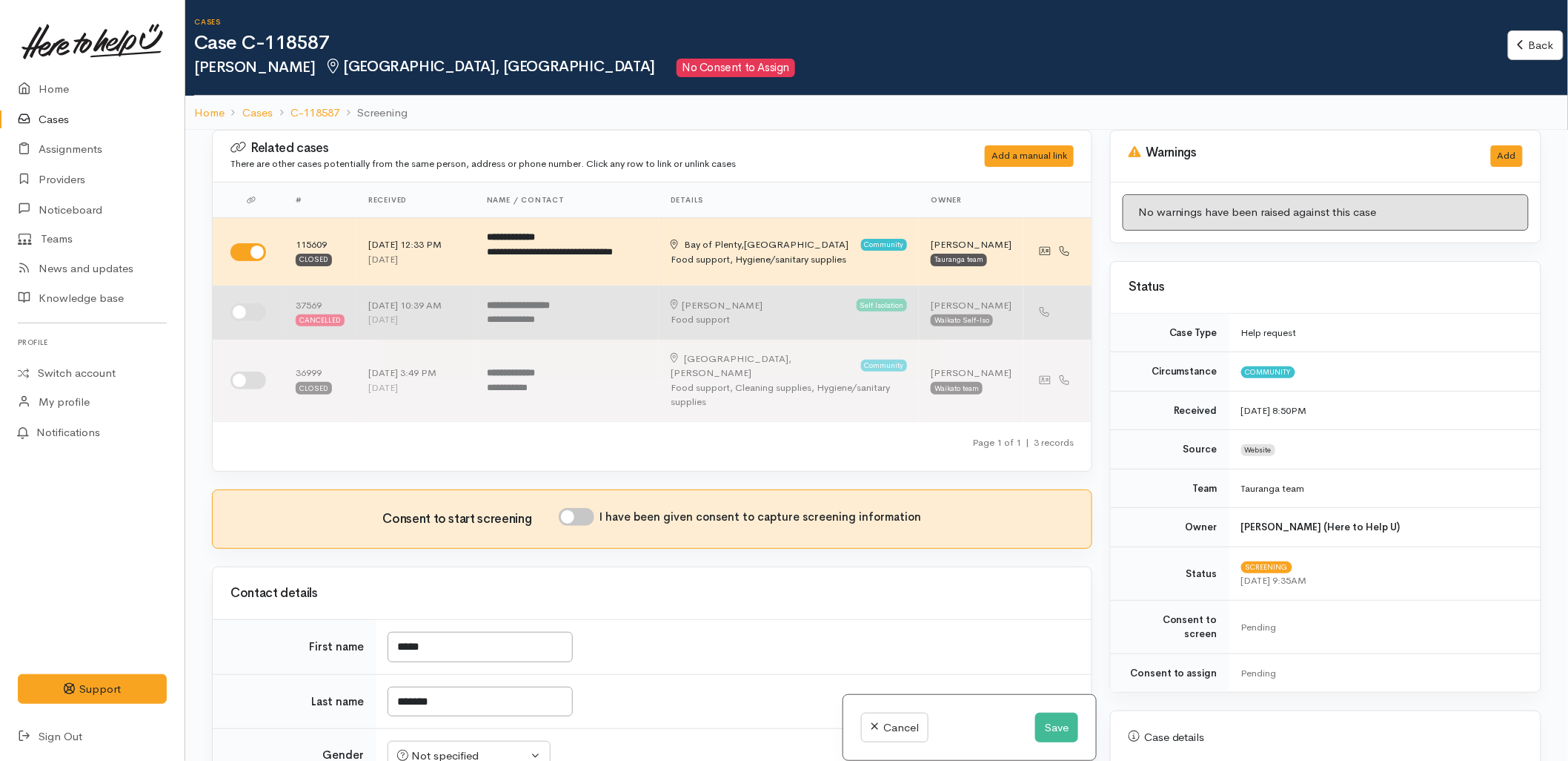
click at [245, 312] on input "checkbox" at bounding box center [248, 312] width 36 height 18
checkbox input "true"
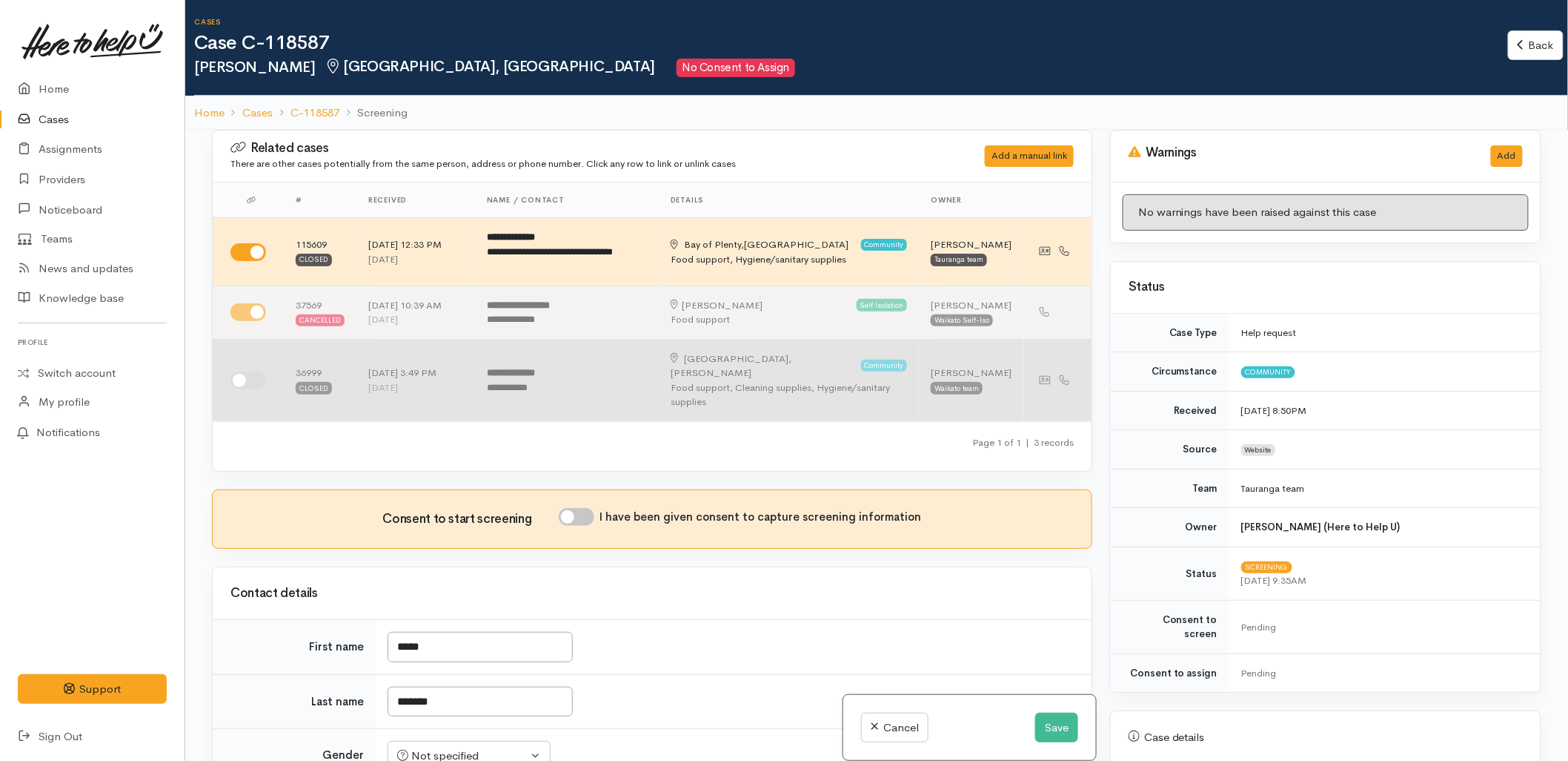
click at [242, 371] on input "checkbox" at bounding box center [248, 380] width 36 height 18
checkbox input "true"
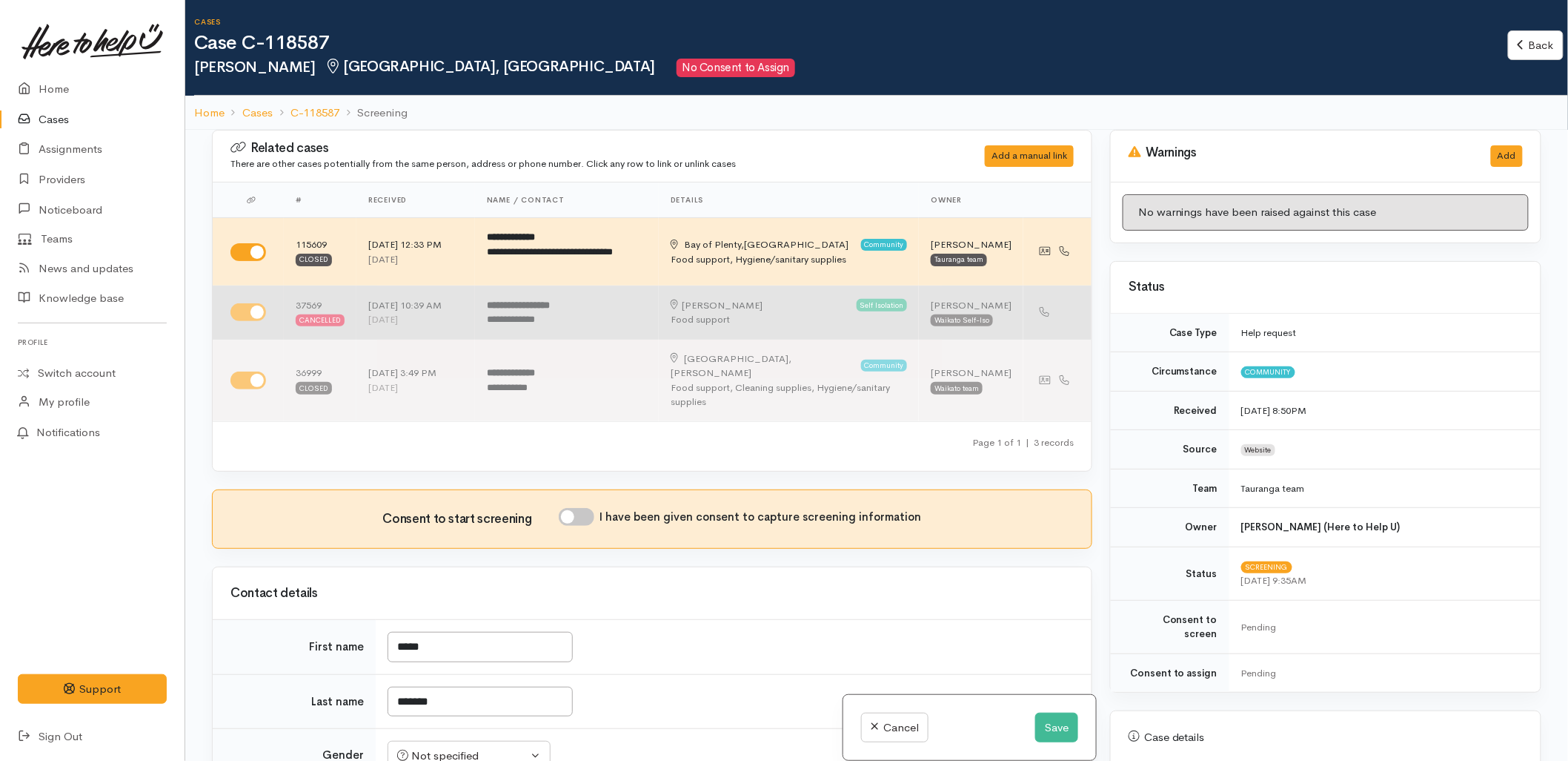
click at [245, 313] on input "checkbox" at bounding box center [248, 312] width 36 height 18
checkbox input "false"
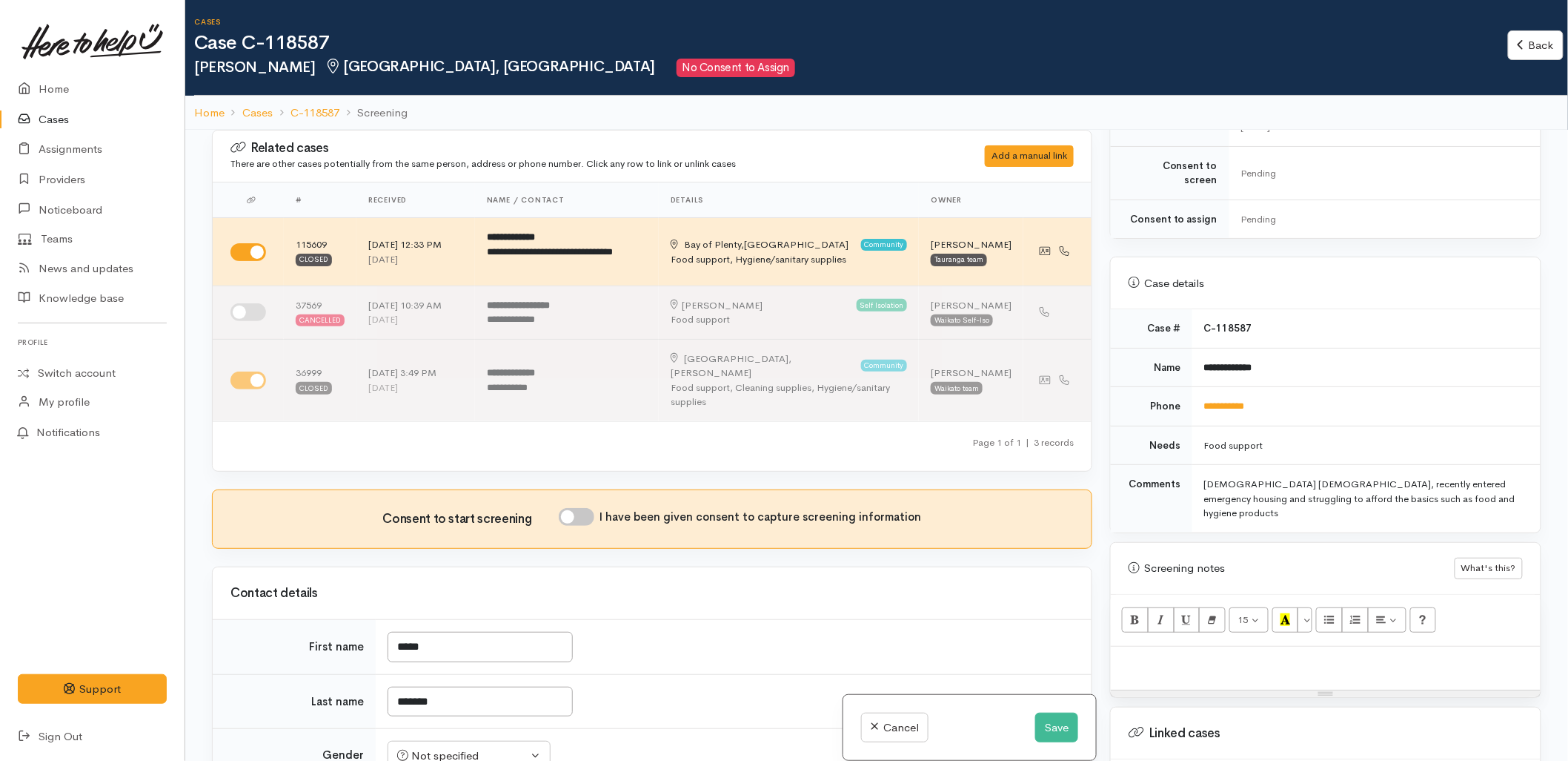
scroll to position [494, 0]
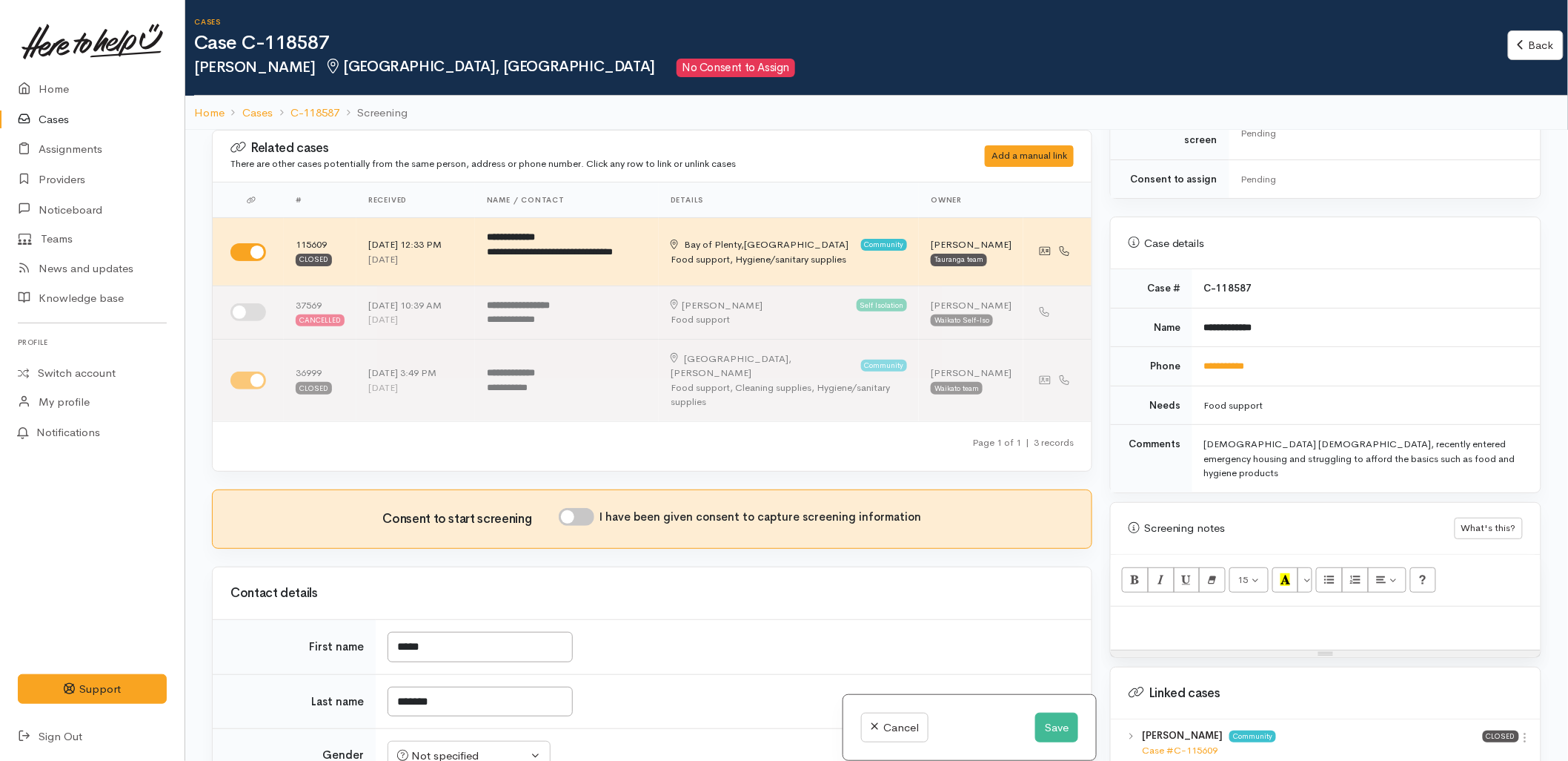
click at [1195, 743] on div "Case #C-115609" at bounding box center [1312, 750] width 341 height 14
click at [1195, 744] on link "Case #C-115609" at bounding box center [1179, 750] width 76 height 13
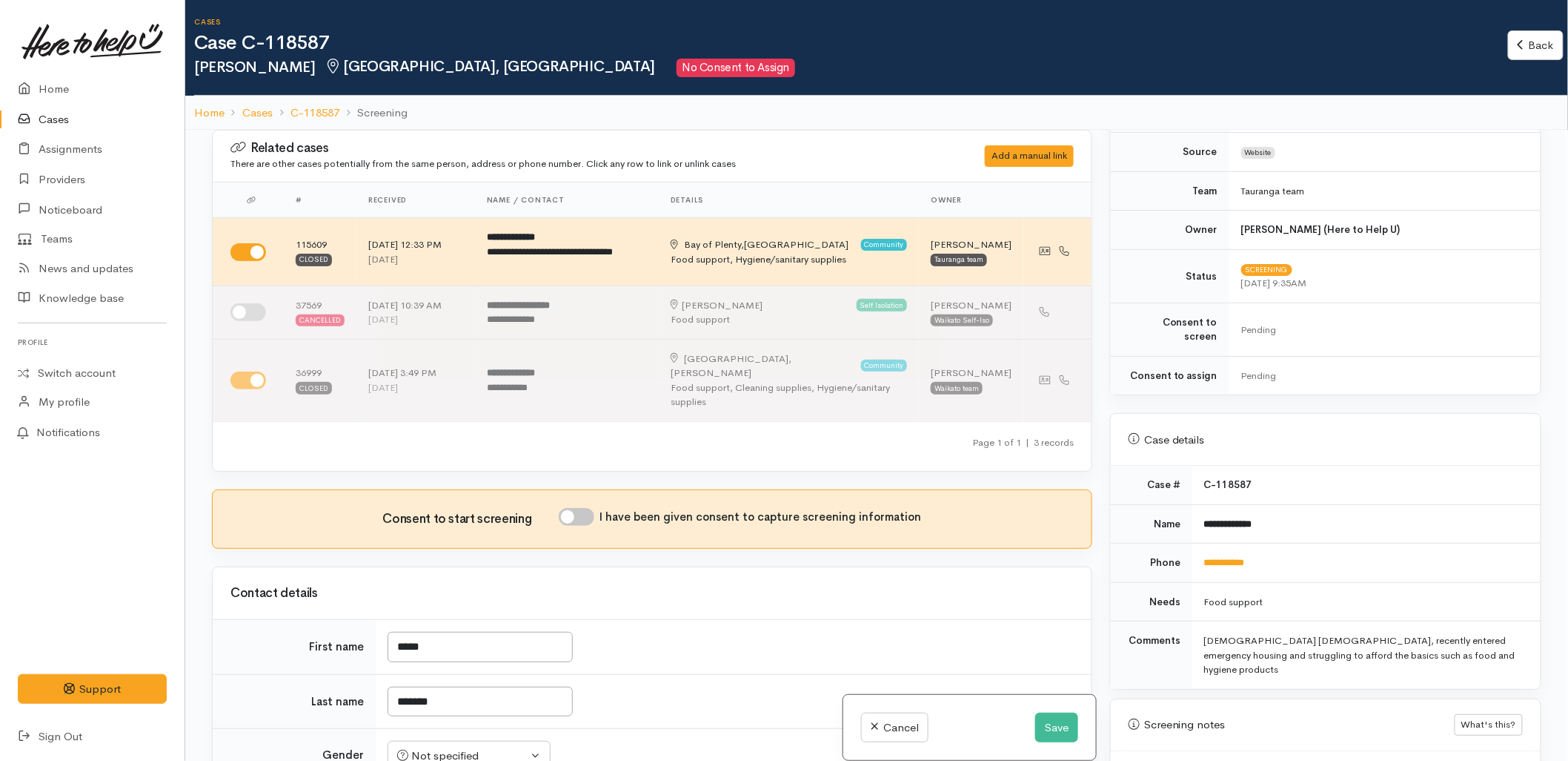
scroll to position [576, 0]
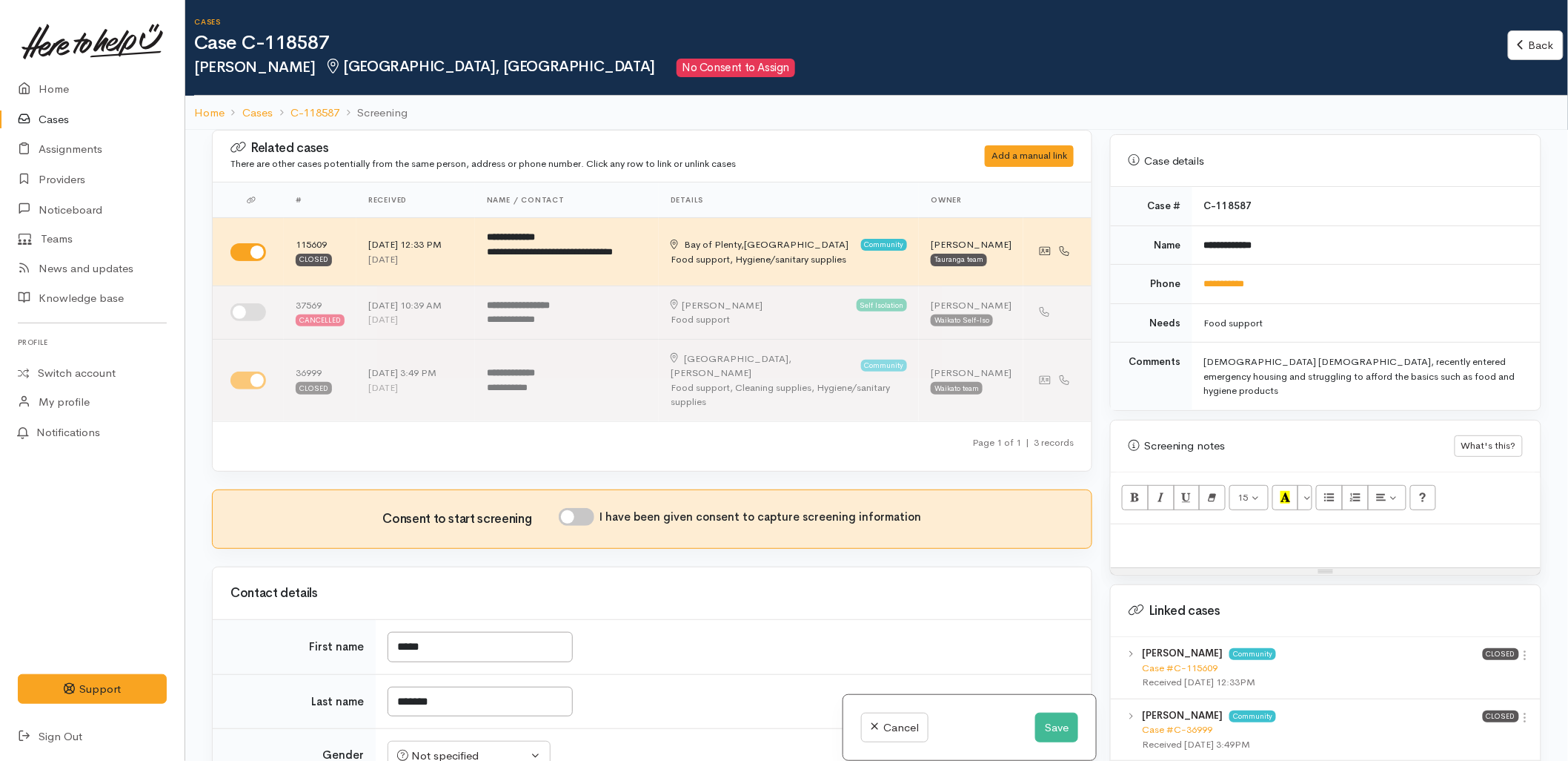
click at [1182, 535] on div at bounding box center [1326, 546] width 430 height 43
paste div
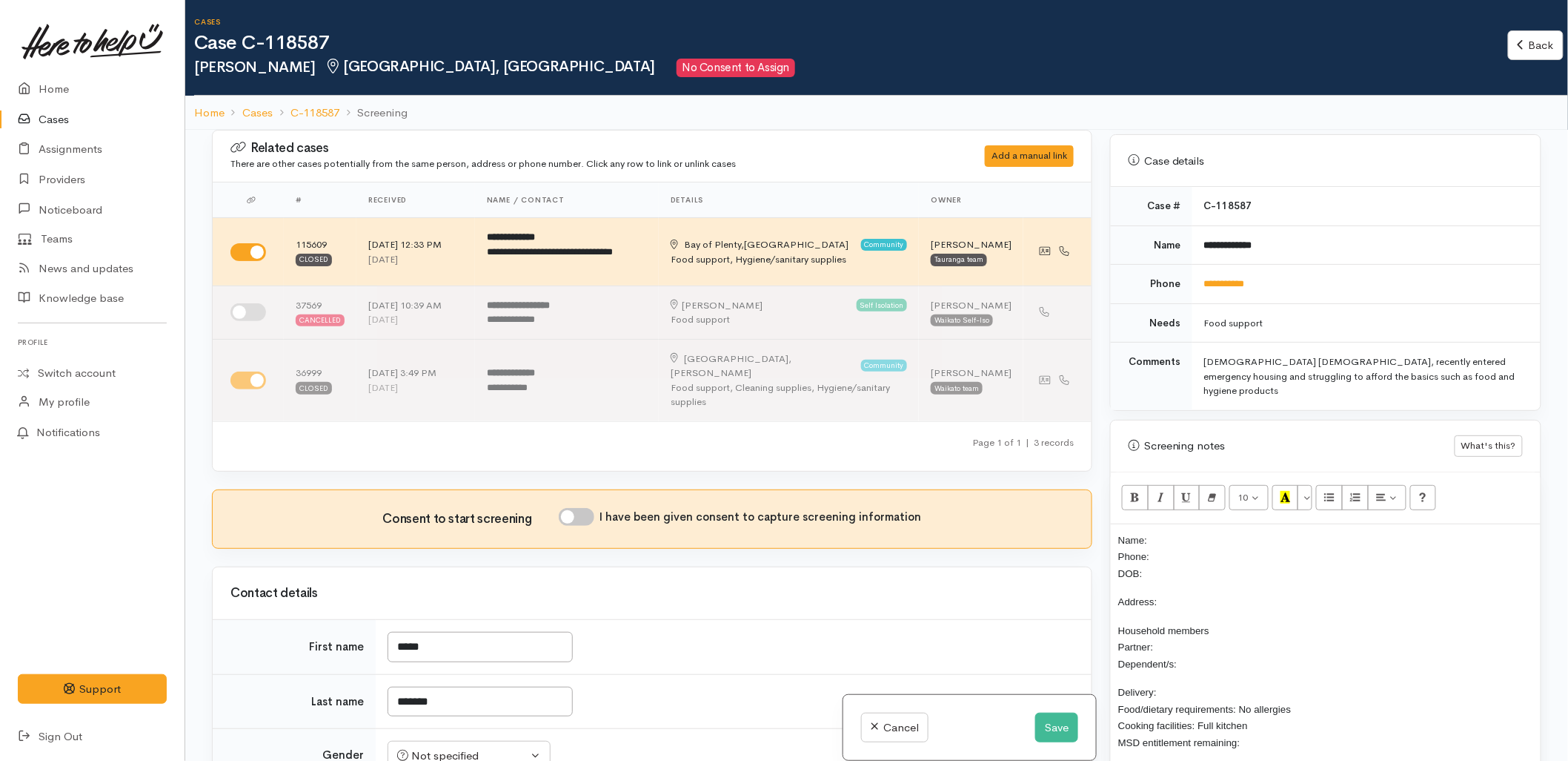
scroll to position [32, 0]
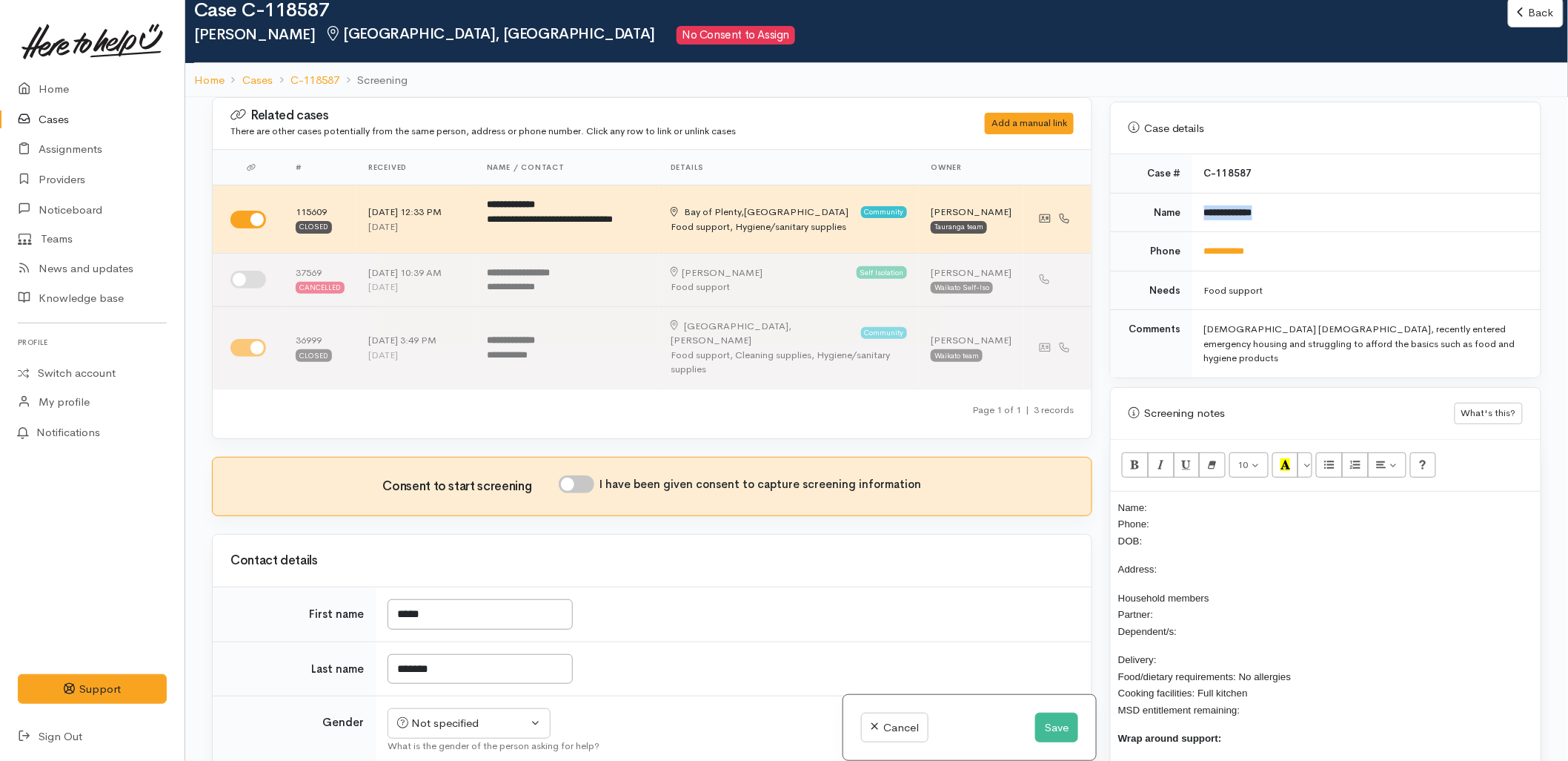
drag, startPoint x: 1282, startPoint y: 198, endPoint x: 1196, endPoint y: 209, distance: 86.7
click at [1196, 209] on td "**********" at bounding box center [1366, 212] width 348 height 39
copy b "**********"
click at [1197, 499] on p "Name: Phone: DOB:" at bounding box center [1326, 524] width 415 height 50
drag, startPoint x: 1271, startPoint y: 244, endPoint x: 1201, endPoint y: 253, distance: 70.6
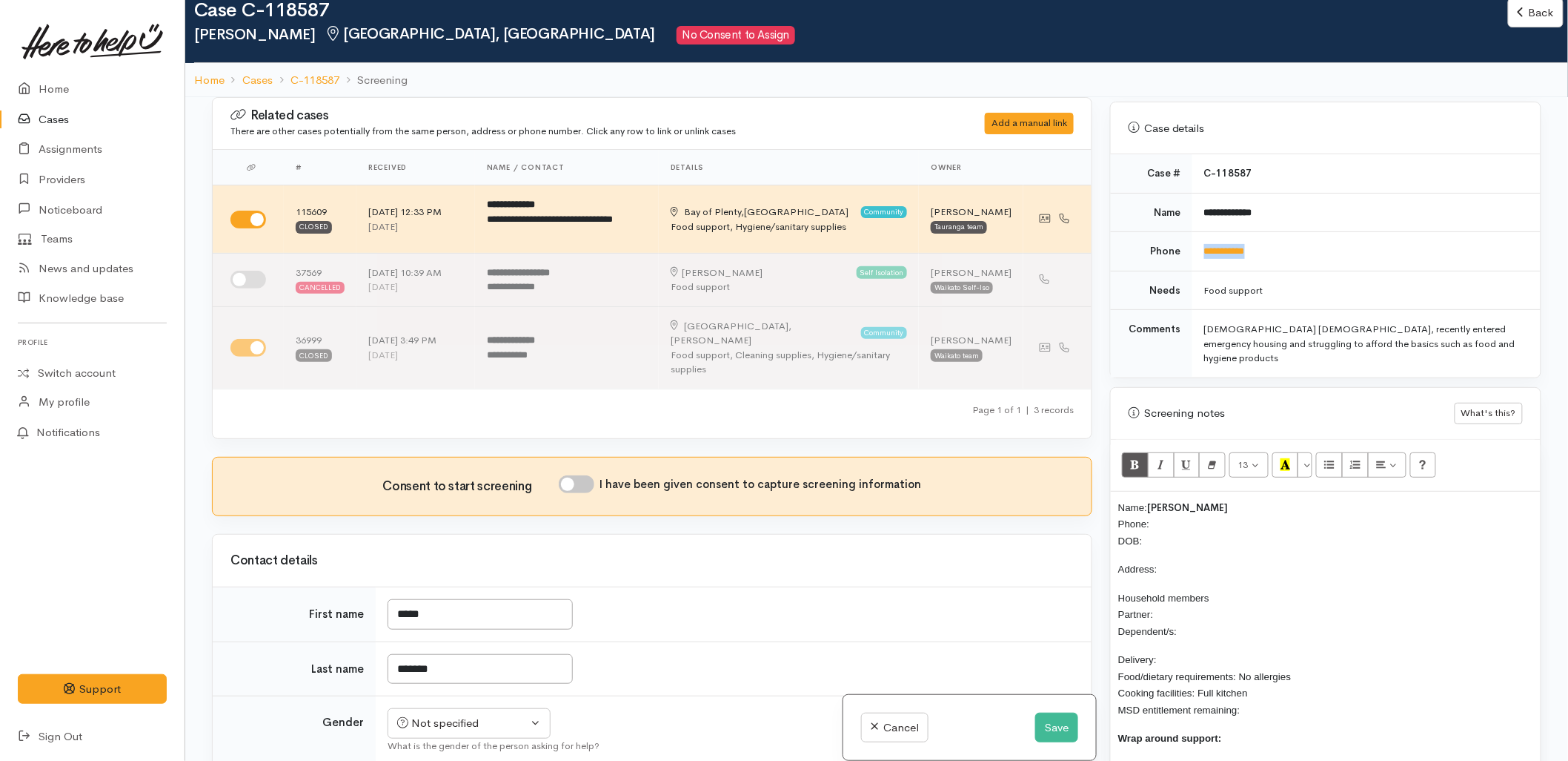
click at [1201, 253] on td "**********" at bounding box center [1366, 252] width 348 height 39
copy link "**********"
click at [1170, 499] on p "Name: [PERSON_NAME] Phone: DOB:" at bounding box center [1326, 524] width 415 height 50
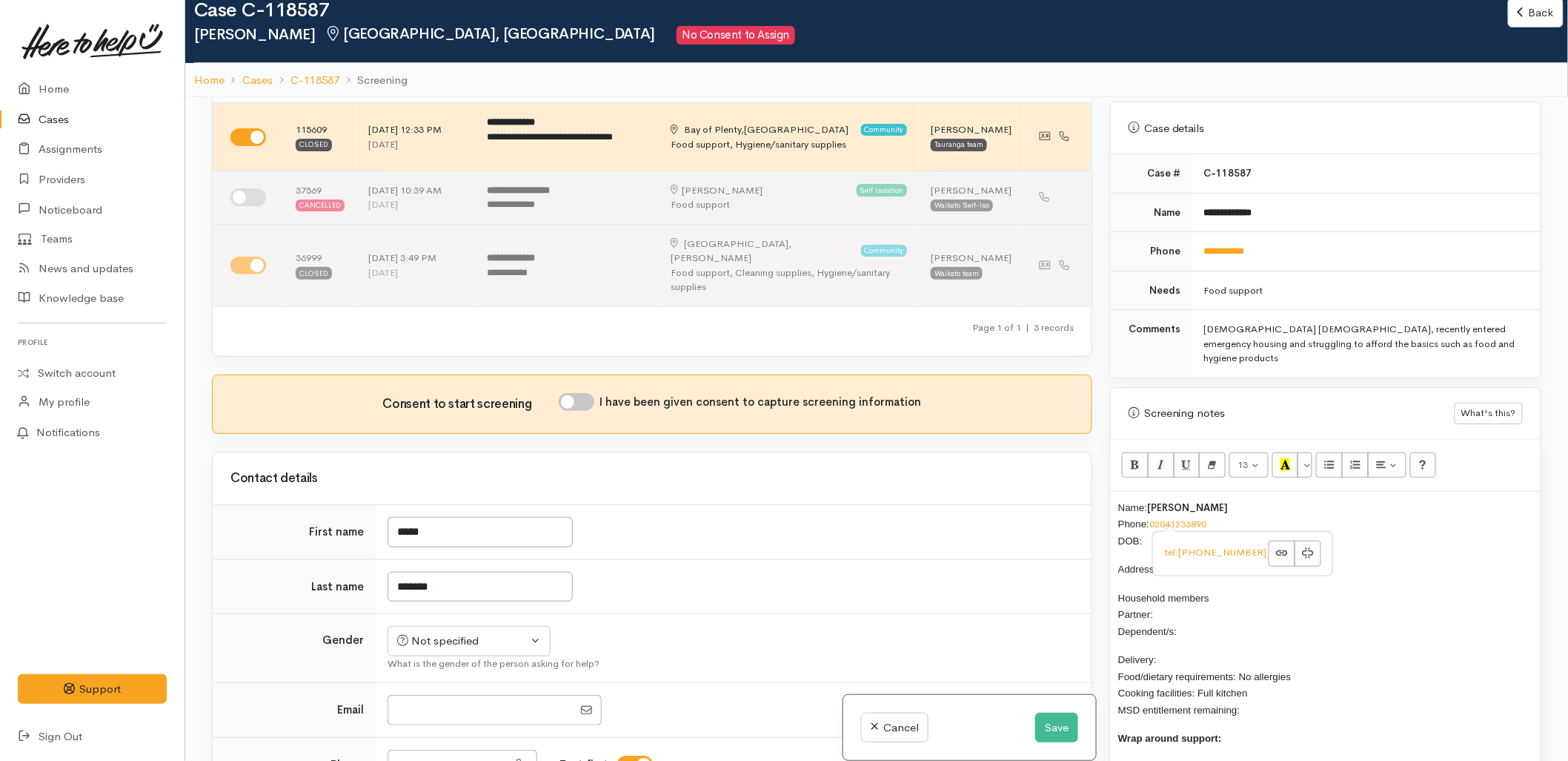
click at [476, 614] on td "Not specified [DEMOGRAPHIC_DATA] [DEMOGRAPHIC_DATA] Diverse Not specified What …" at bounding box center [733, 648] width 716 height 69
click at [470, 632] on div "Not specified" at bounding box center [462, 641] width 130 height 17
click at [434, 689] on span "[DEMOGRAPHIC_DATA]" at bounding box center [482, 698] width 127 height 17
select select "[DEMOGRAPHIC_DATA]"
click at [579, 393] on input "I have been given consent to capture screening information" at bounding box center [577, 402] width 36 height 18
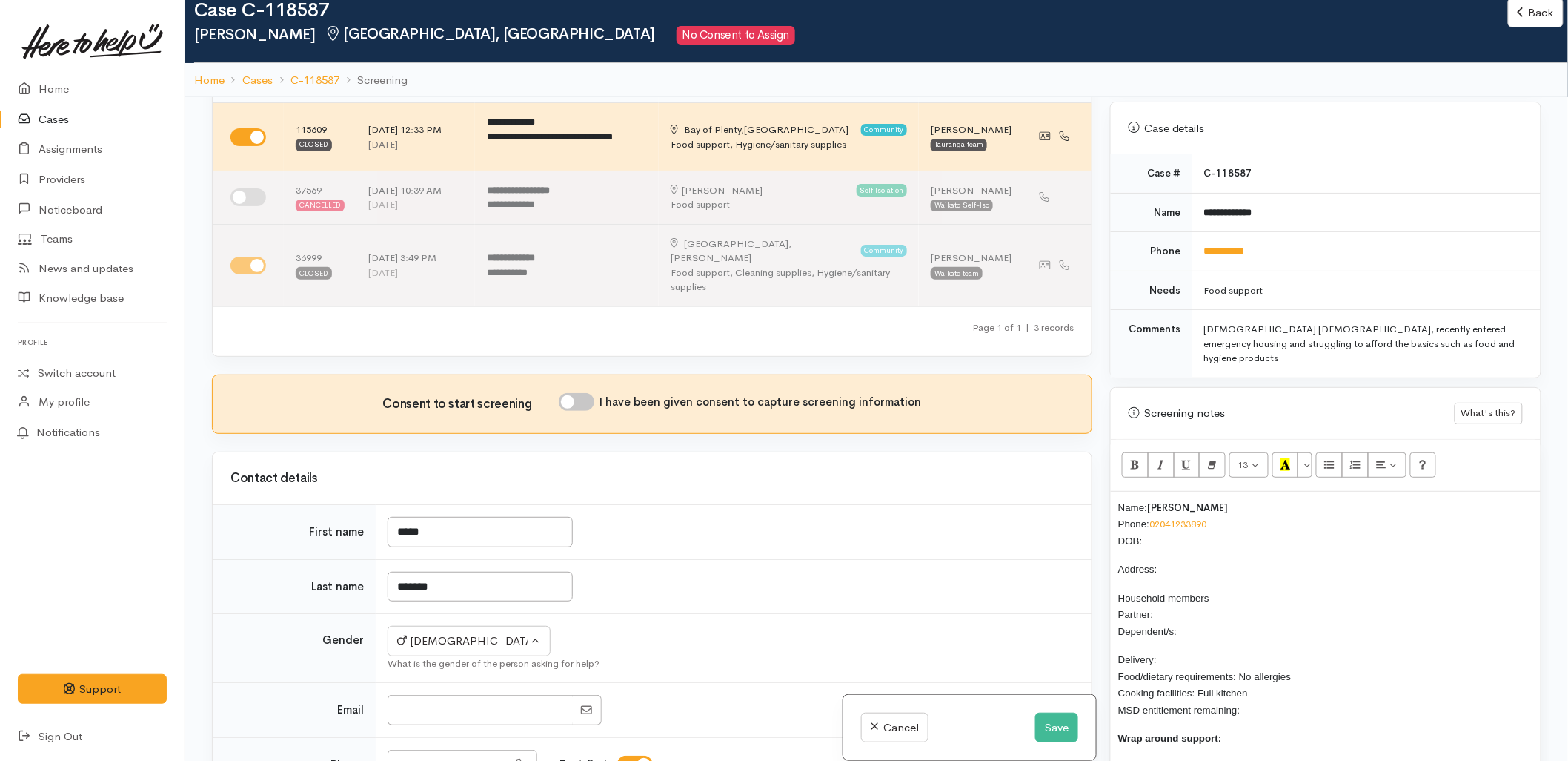
checkbox input "true"
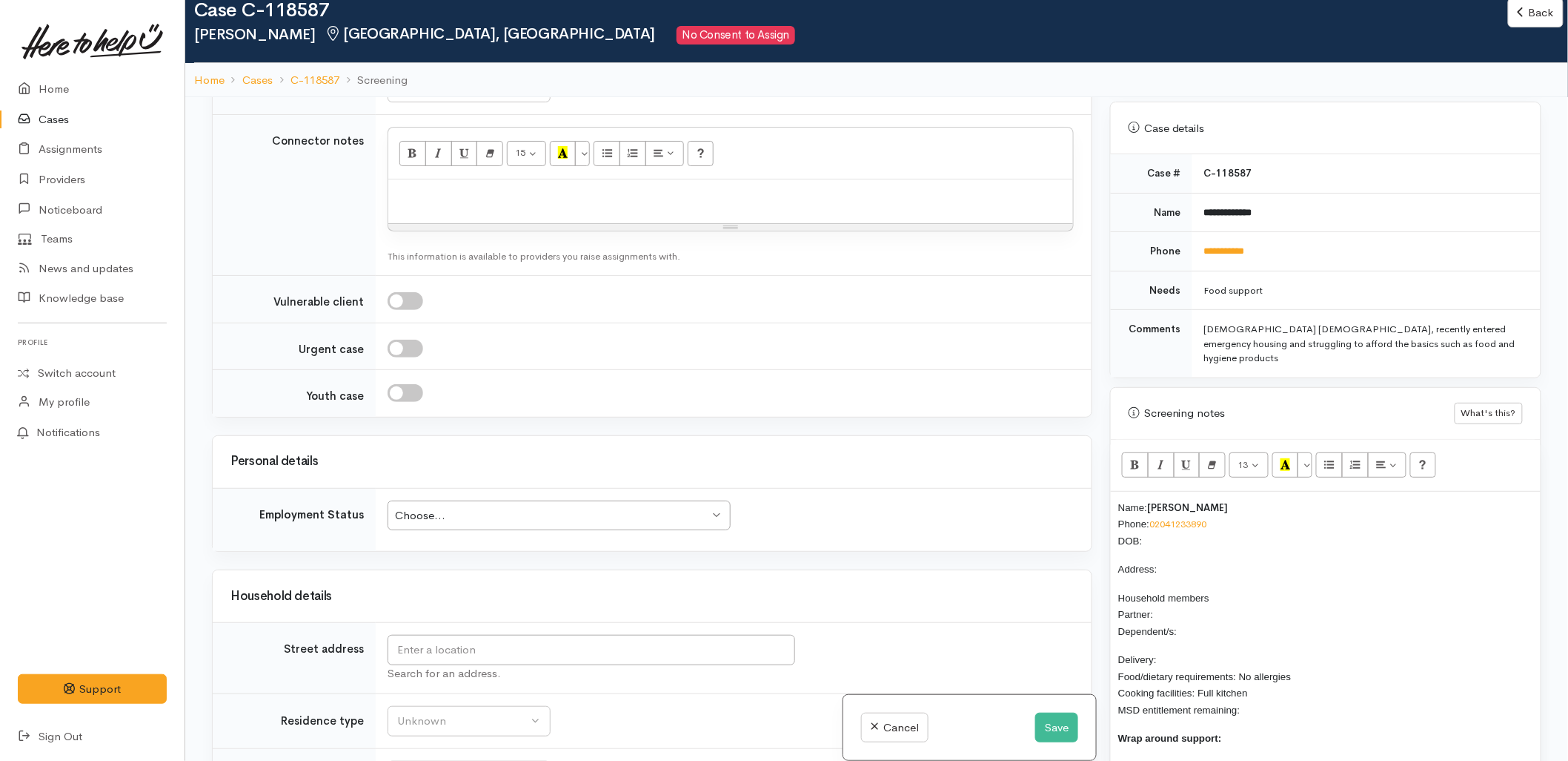
scroll to position [1400, 0]
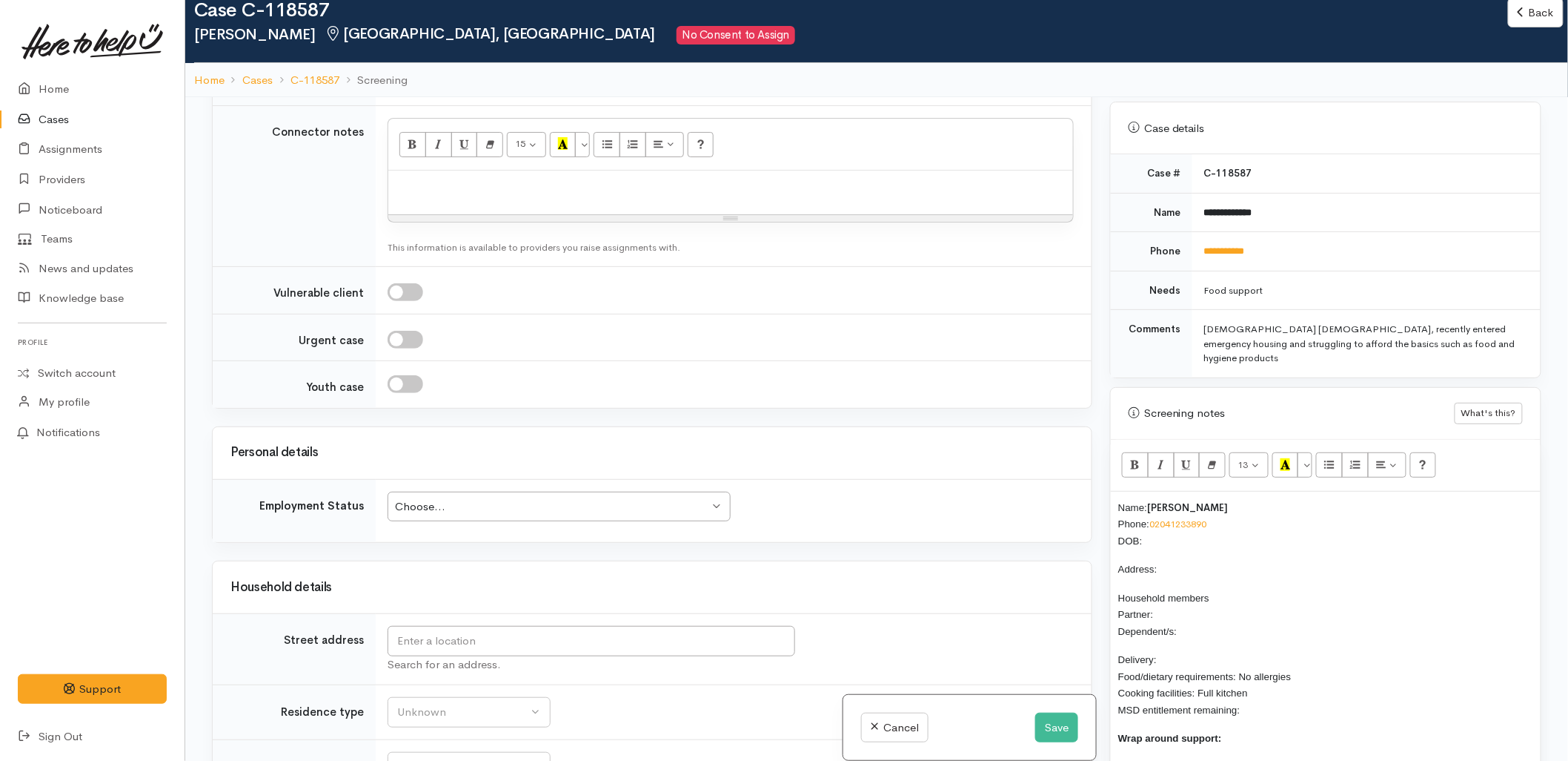
click at [1169, 512] on p "Name: [PERSON_NAME] Phone: [PHONE_NUMBER] DOB:" at bounding box center [1326, 524] width 415 height 50
click at [584, 640] on input "text" at bounding box center [591, 641] width 408 height 31
click at [571, 583] on div "Household details" at bounding box center [652, 587] width 843 height 23
click at [568, 635] on input "text" at bounding box center [591, 641] width 408 height 31
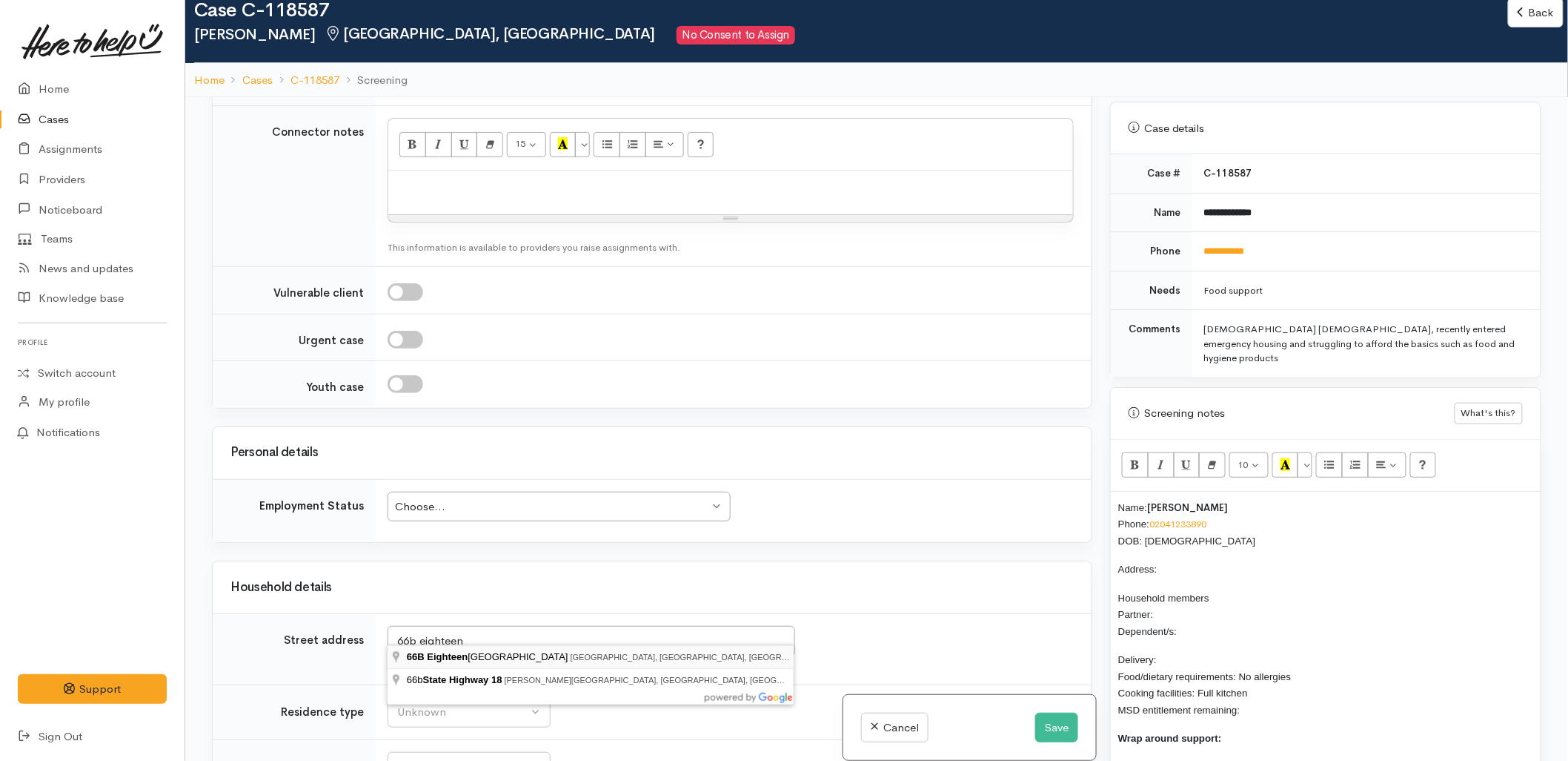
type input "[STREET_ADDRESS]"
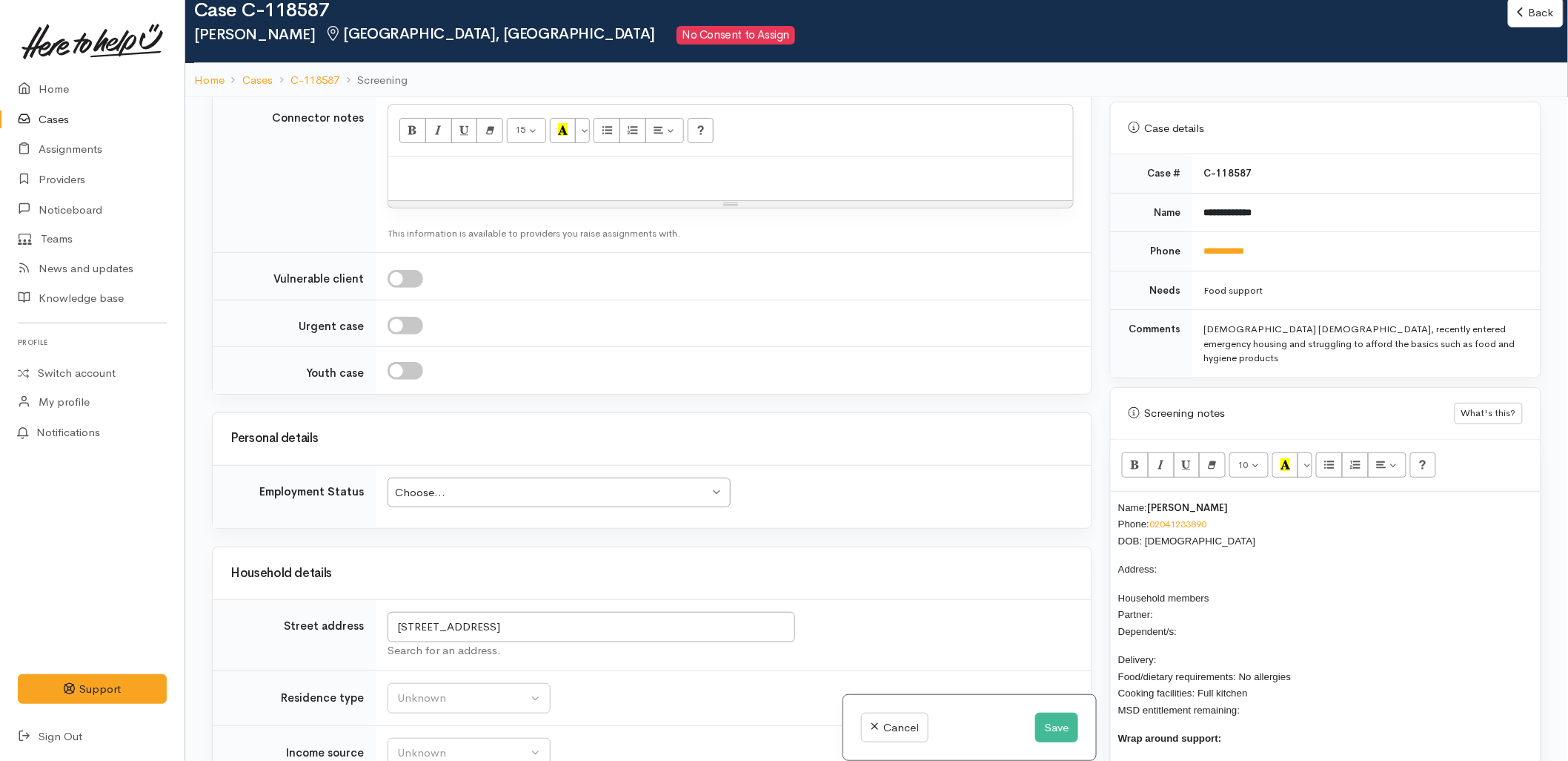
scroll to position [1468, 0]
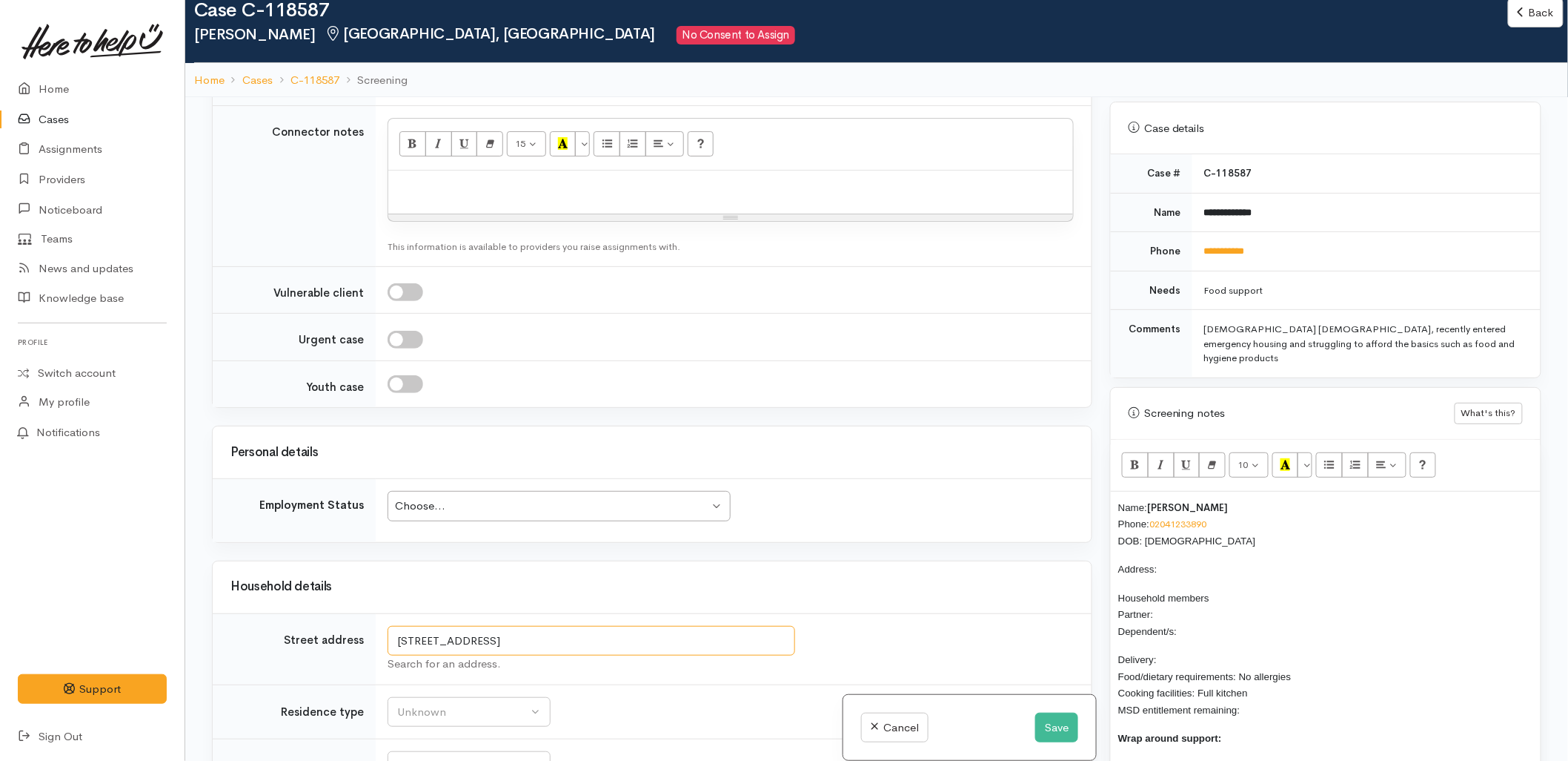
drag, startPoint x: 596, startPoint y: 634, endPoint x: 394, endPoint y: 634, distance: 202.0
click at [394, 634] on input "[STREET_ADDRESS]" at bounding box center [591, 641] width 408 height 31
click at [1175, 561] on p "Address:" at bounding box center [1326, 569] width 415 height 17
click at [1183, 589] on p "Household members Partner: Dependent/s:" at bounding box center [1326, 614] width 415 height 50
click at [1172, 651] on p "Delivery: Food/dietary requirements: No allergies Cooking facilities: Full kitc…" at bounding box center [1326, 684] width 415 height 66
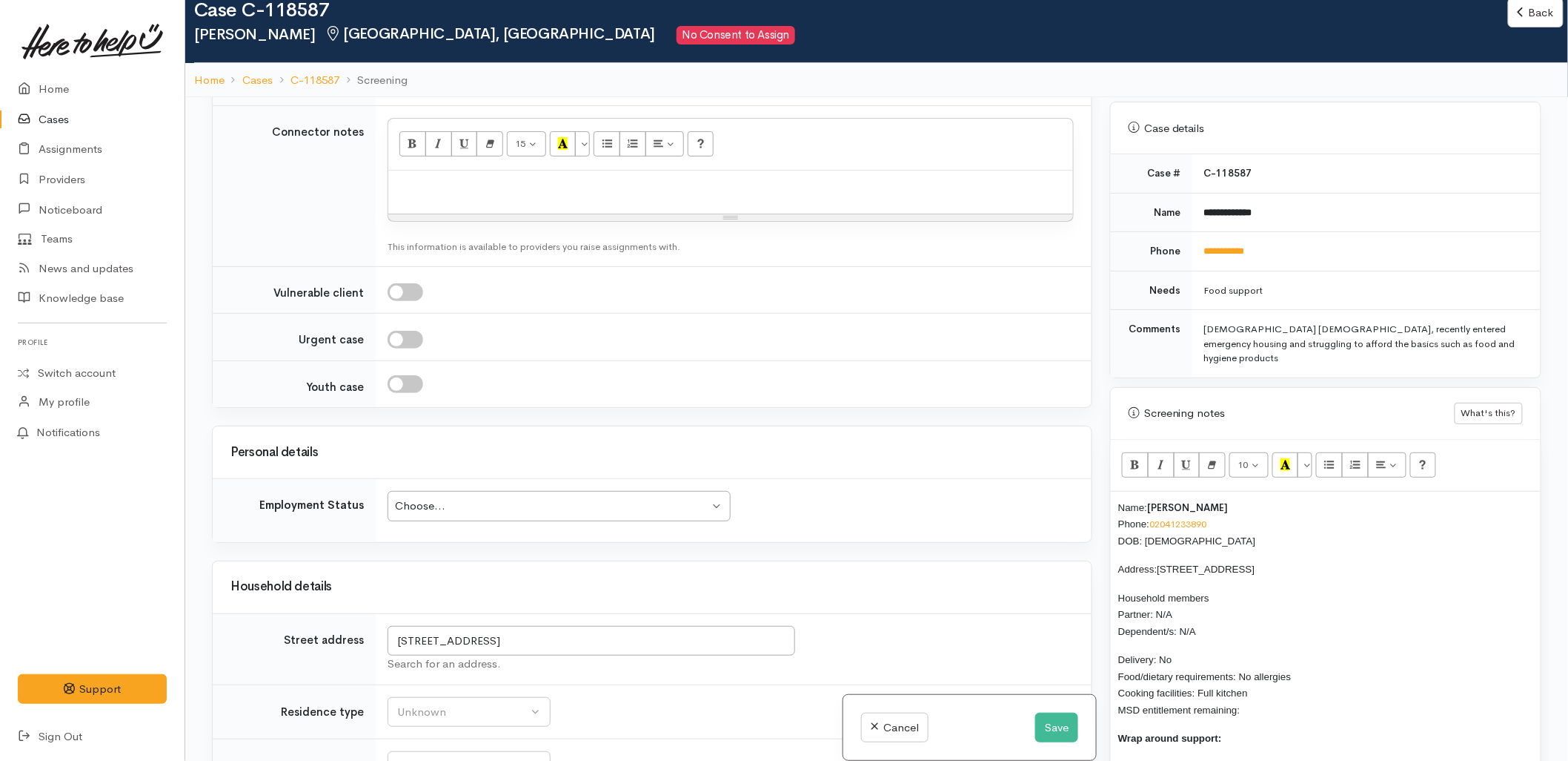
scroll to position [741, 0]
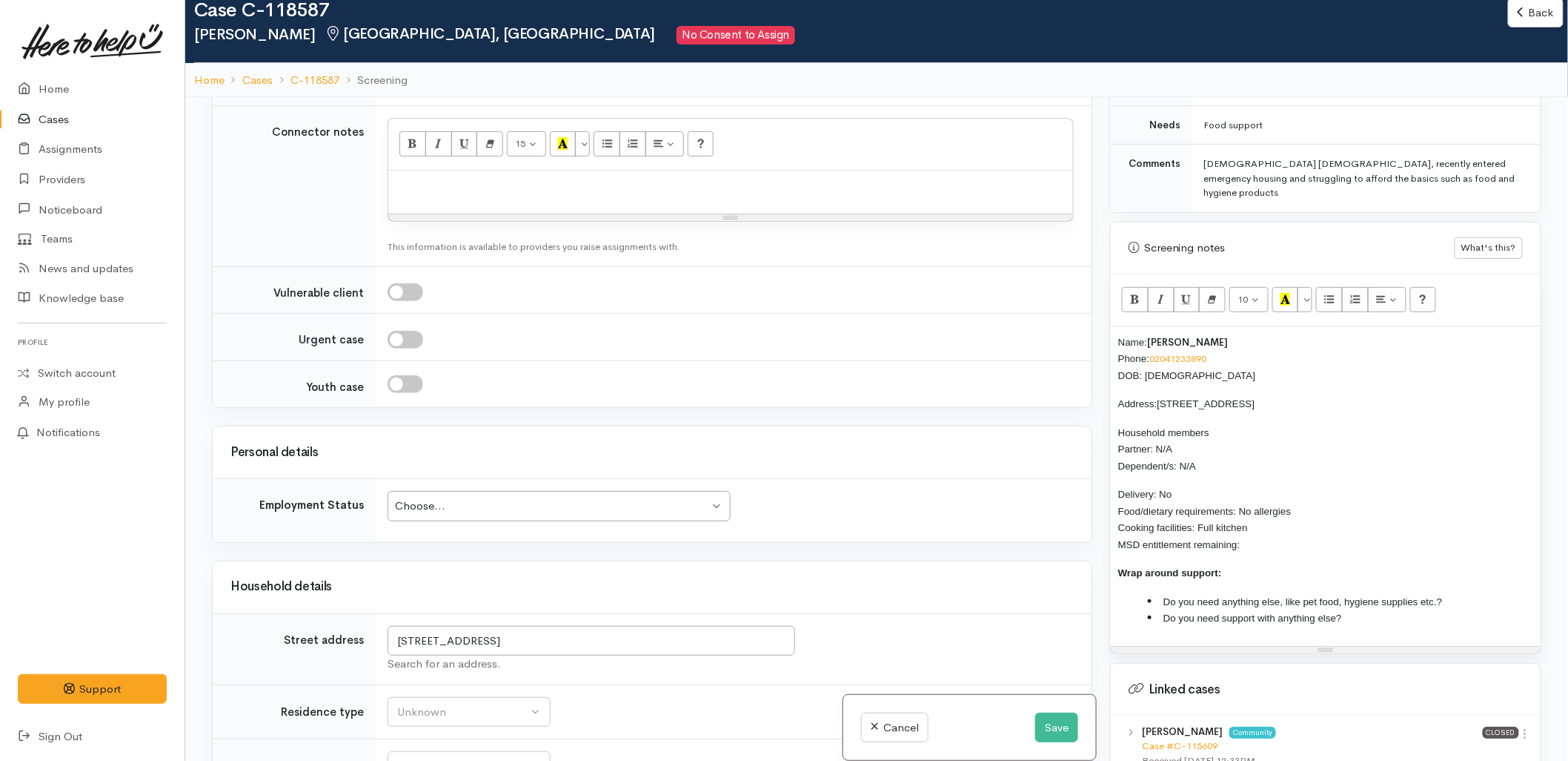
click at [1265, 514] on p "Delivery: No Food/dietary requirements: No allergies Cooking facilities: Full k…" at bounding box center [1326, 519] width 415 height 66
click at [1480, 593] on li "Do you need anything else, like pet food, hygiene supplies etc.?" at bounding box center [1340, 602] width 385 height 17
click at [1468, 609] on li "Do you need support with anything else?" at bounding box center [1340, 618] width 385 height 17
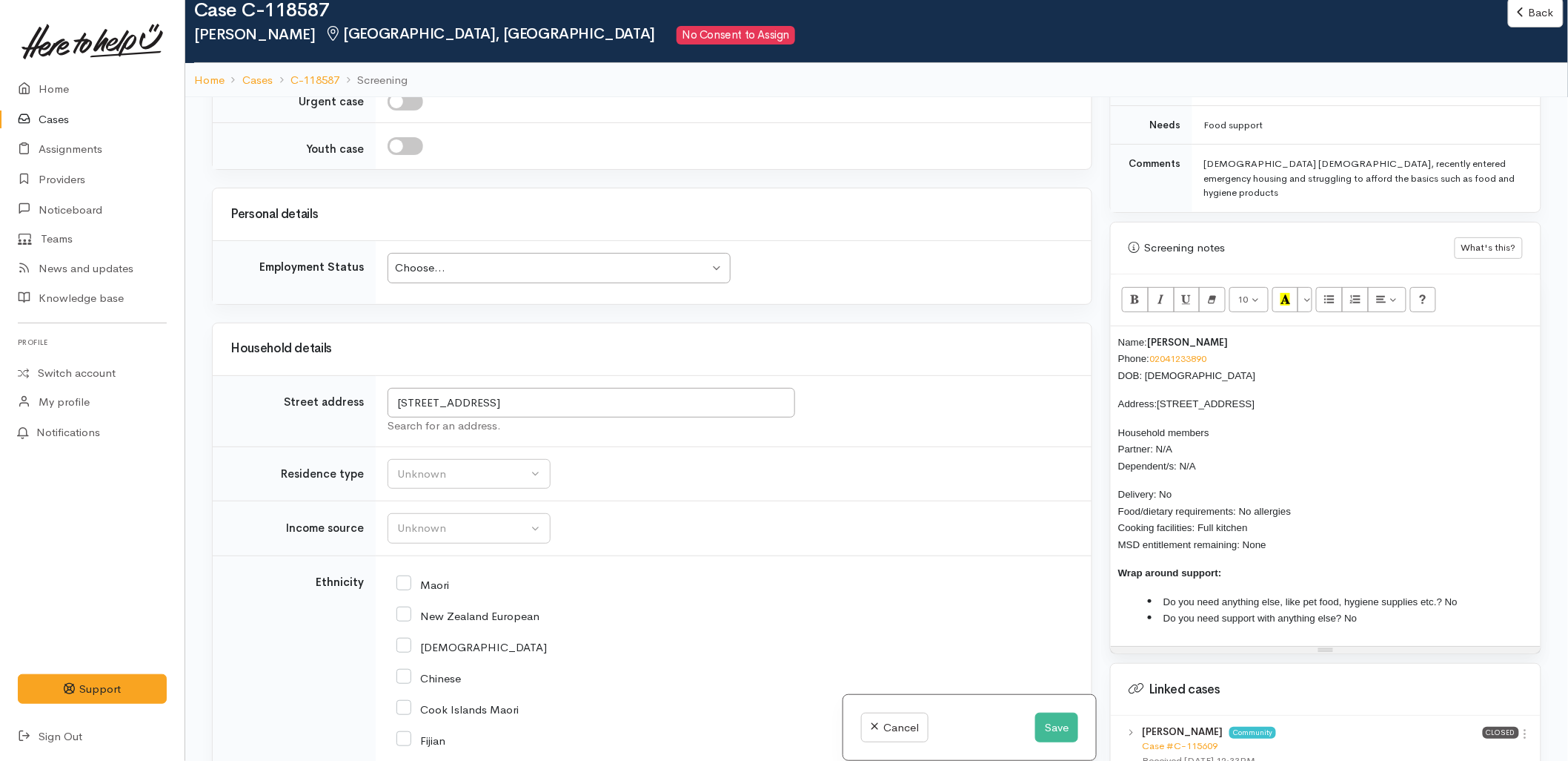
scroll to position [1715, 0]
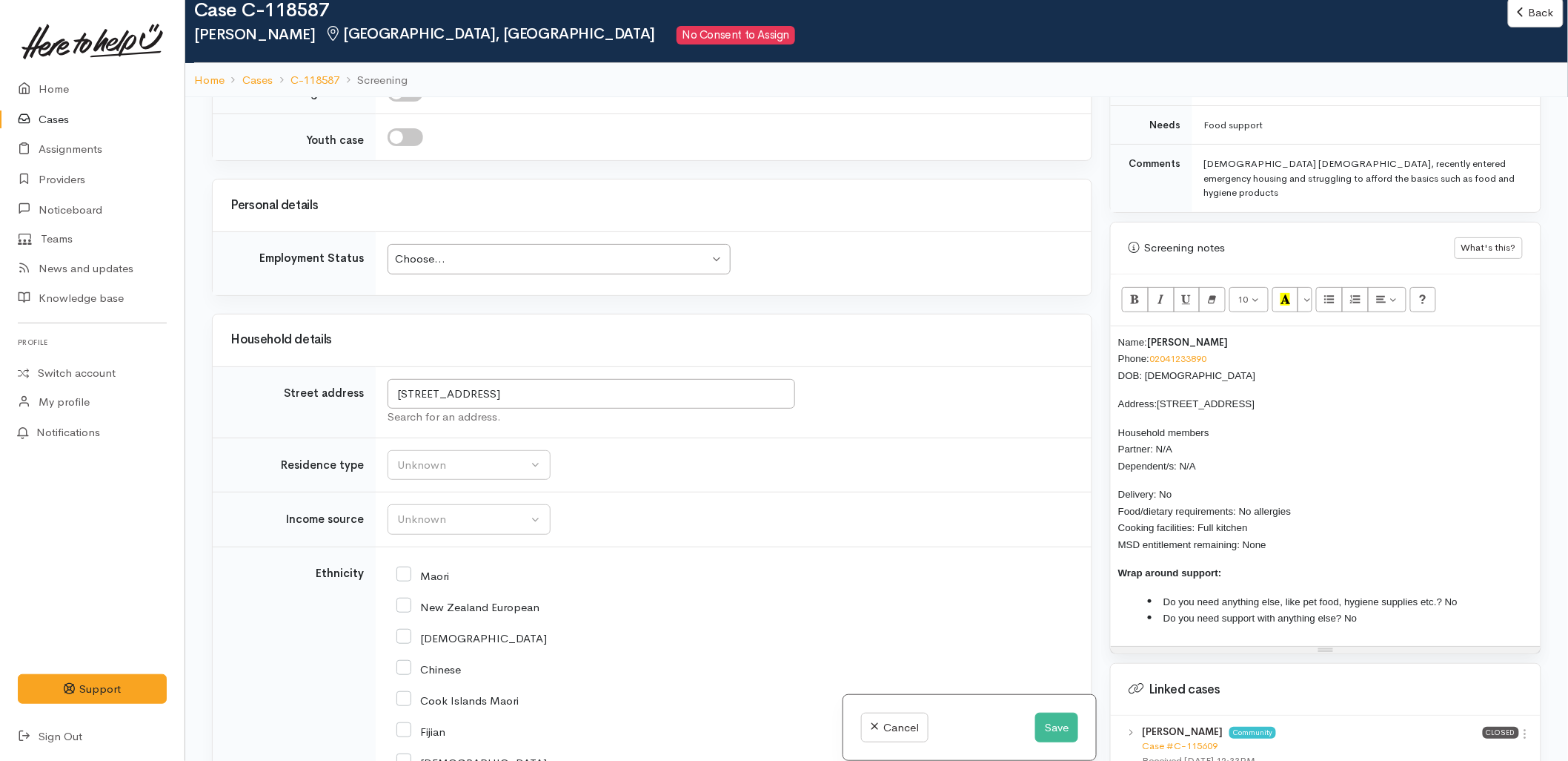
drag, startPoint x: 1324, startPoint y: 475, endPoint x: 1240, endPoint y: 479, distance: 84.1
click at [1240, 486] on p "Delivery: No Food/dietary requirements: No allergies Cooking facilities: Full k…" at bounding box center [1326, 519] width 415 height 66
click at [1203, 489] on span "Delivery: No Food/dietary requirements: Allergic to peanuts. Cooking facilities…" at bounding box center [1220, 519] width 204 height 61
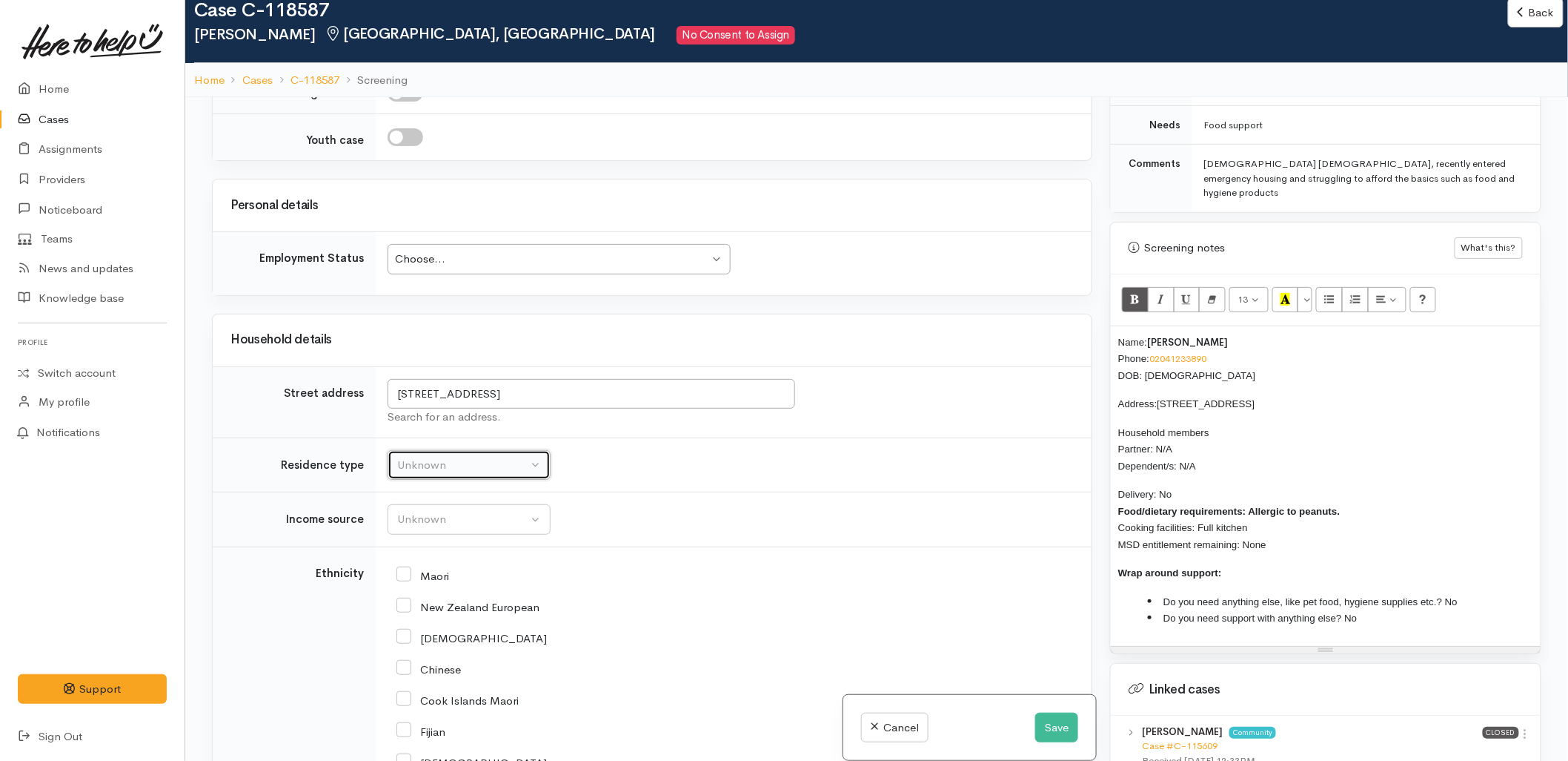
click at [505, 457] on div "Unknown" at bounding box center [462, 466] width 130 height 17
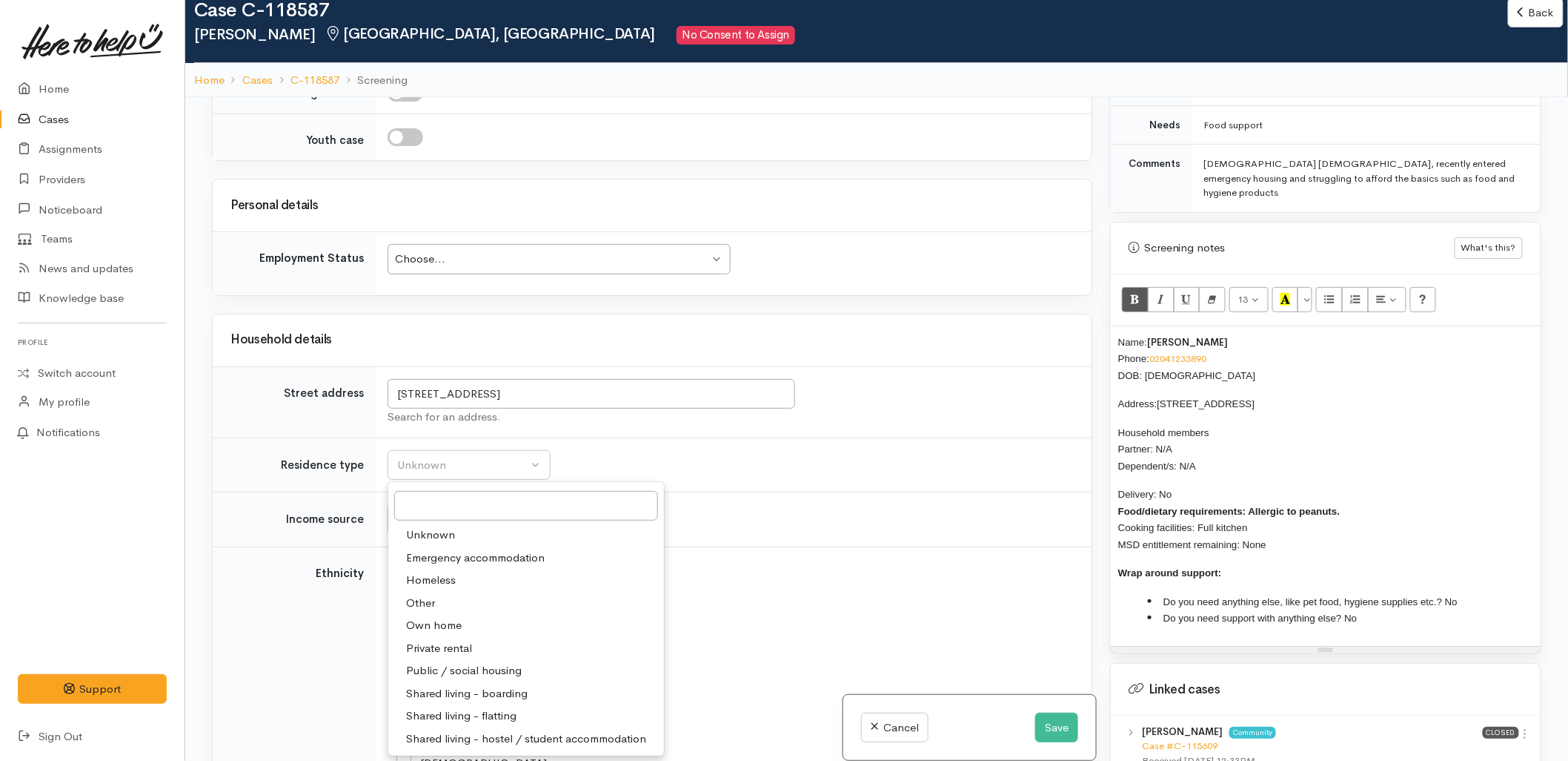
click at [424, 595] on span "Other" at bounding box center [420, 604] width 29 height 17
select select "8"
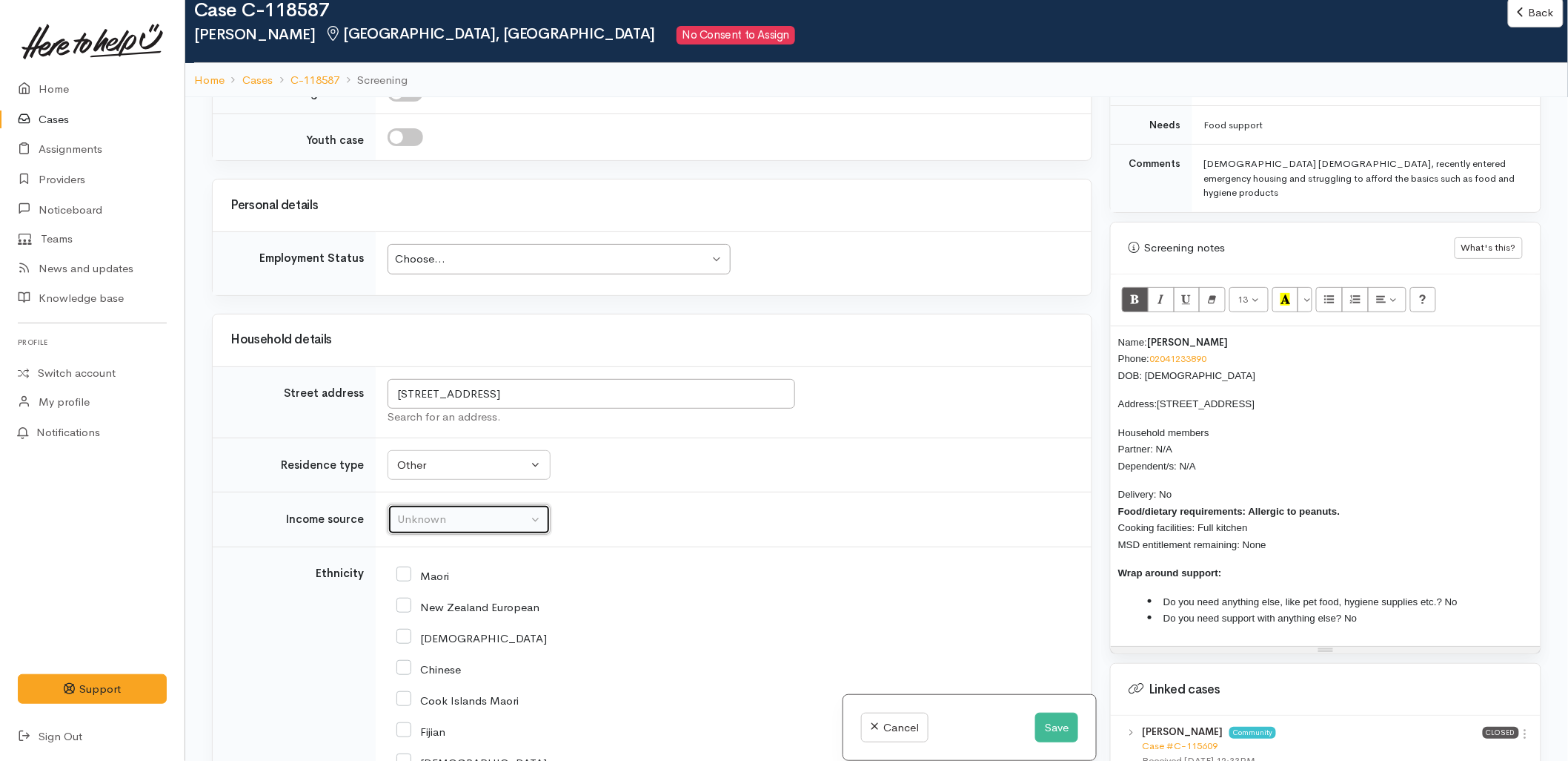
click at [425, 511] on div "Unknown" at bounding box center [462, 519] width 130 height 17
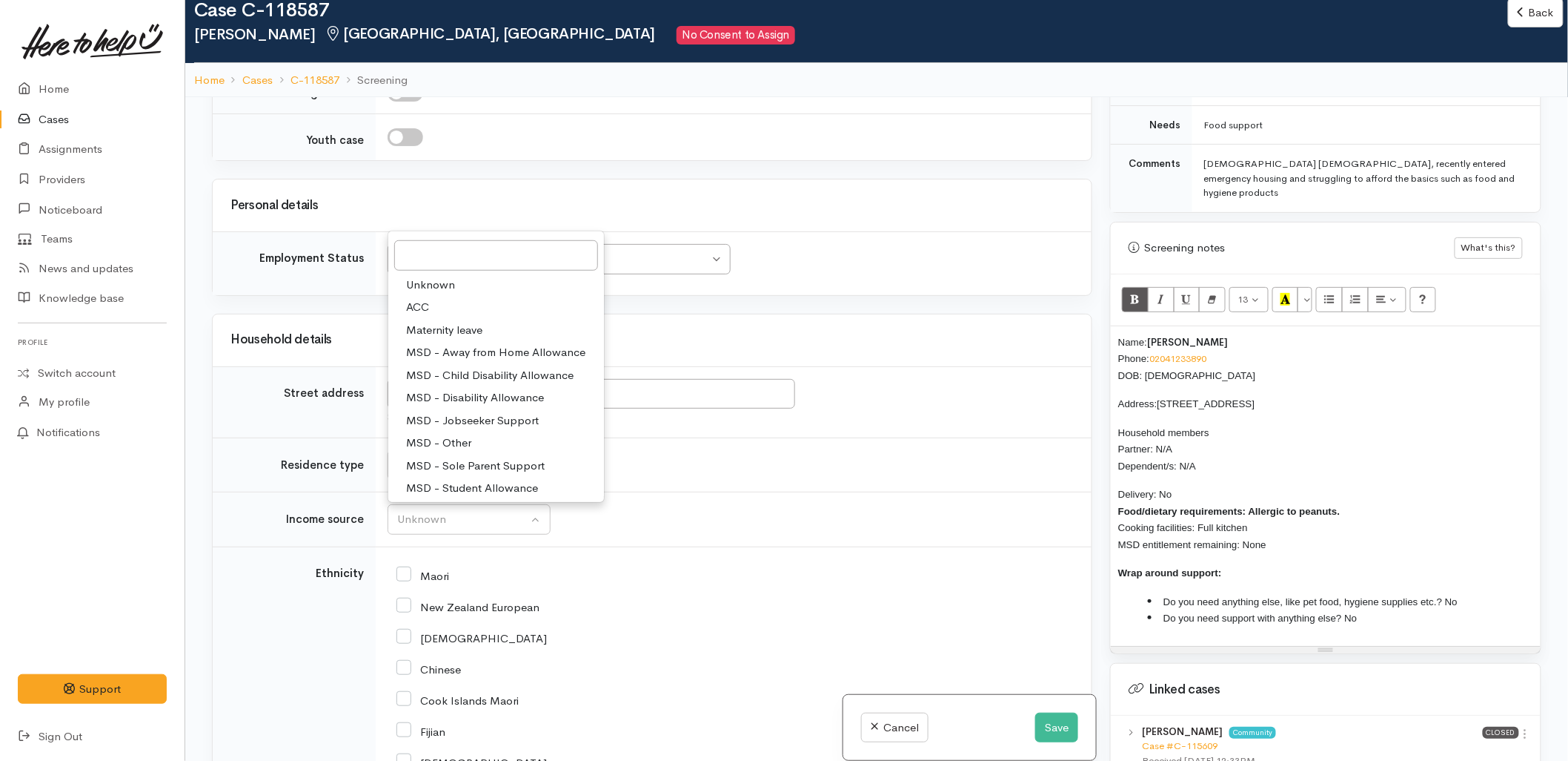
click at [476, 412] on span "MSD - Jobseeker Support" at bounding box center [472, 421] width 133 height 17
select select "4"
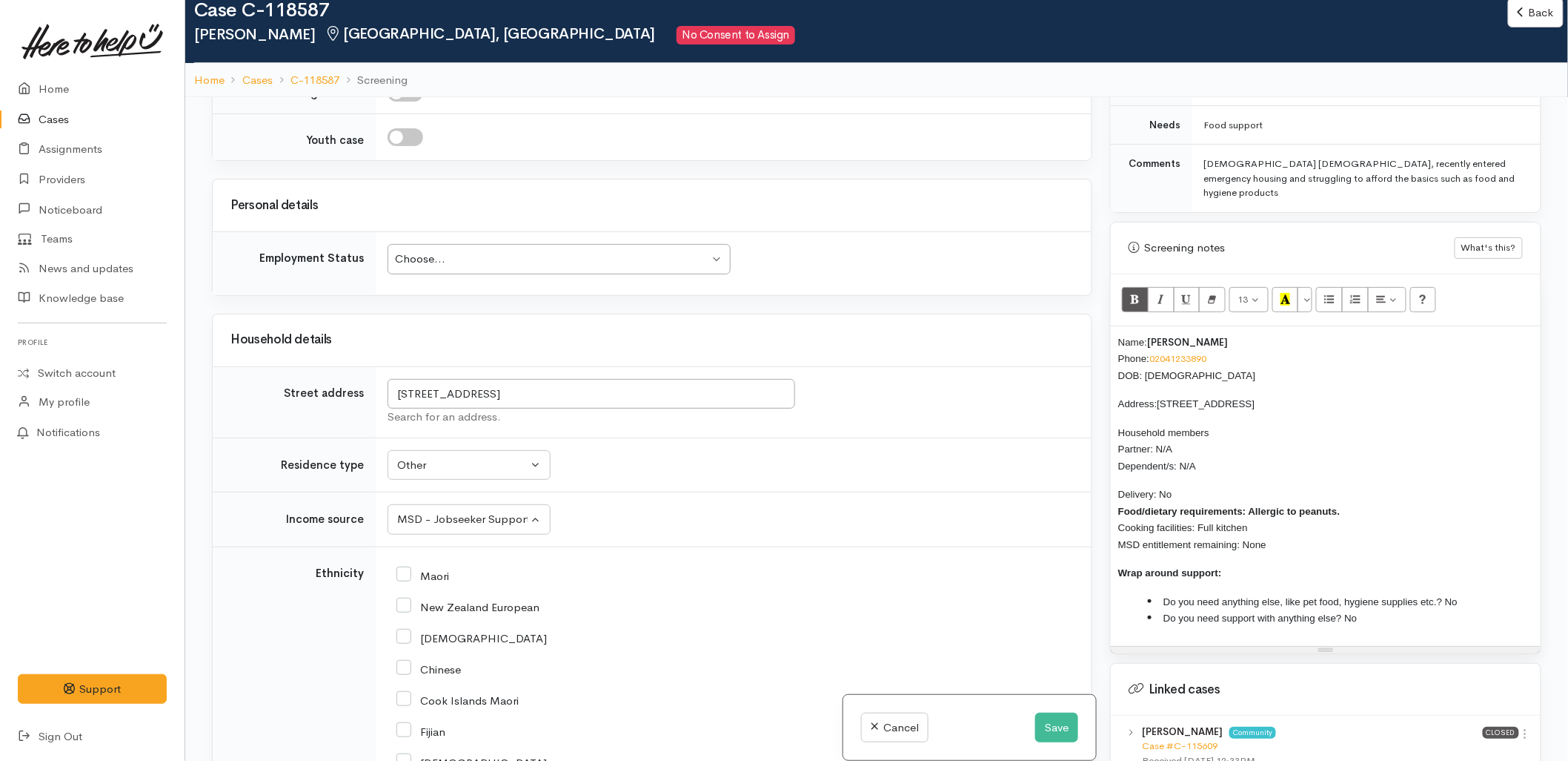
click at [446, 599] on input "New Zealand European" at bounding box center [468, 606] width 143 height 14
checkbox input "true"
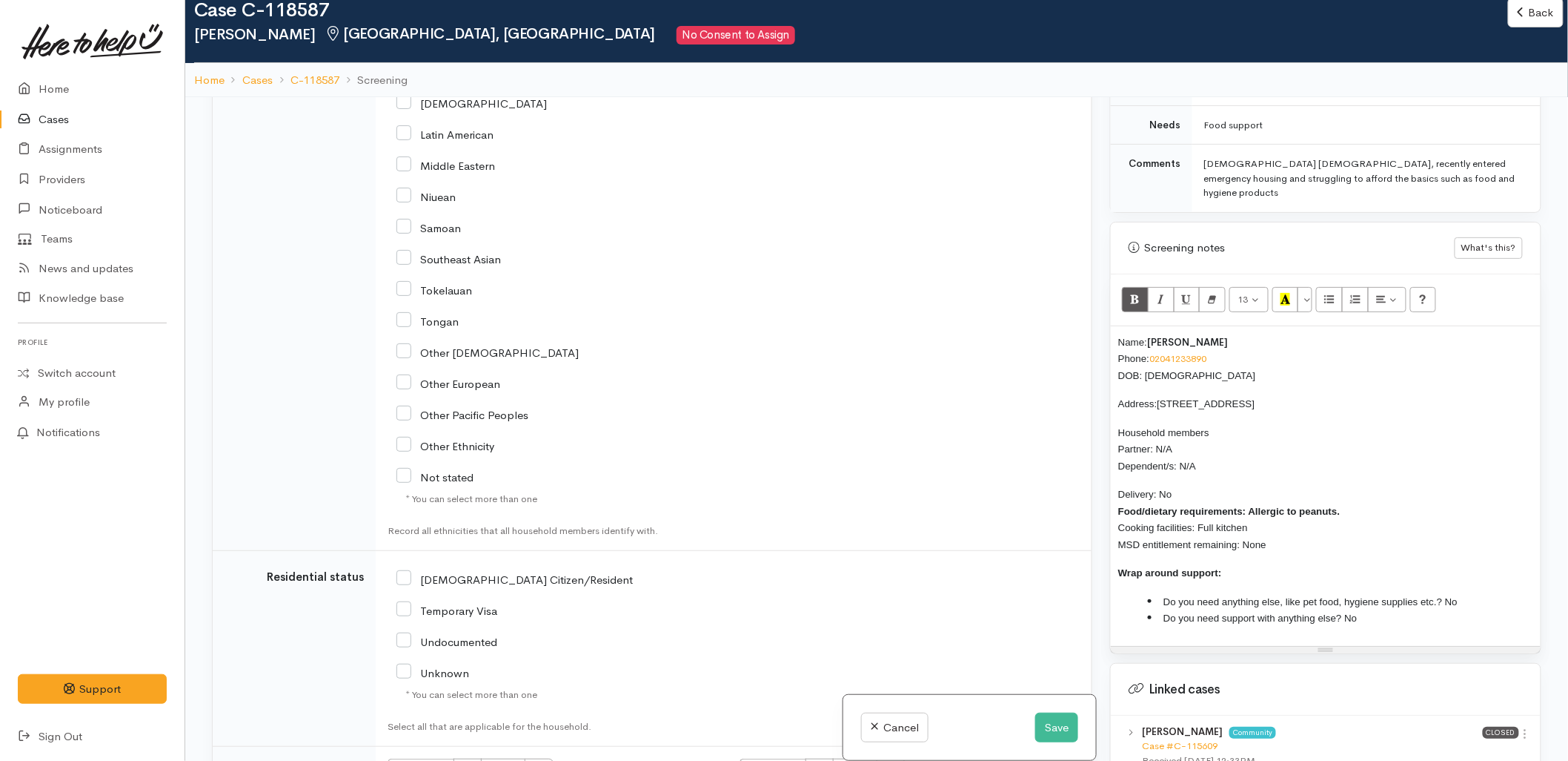
drag, startPoint x: 453, startPoint y: 566, endPoint x: 500, endPoint y: 580, distance: 49.0
click at [454, 572] on input "NZ Citizen/Resident" at bounding box center [515, 579] width 237 height 14
checkbox input "true"
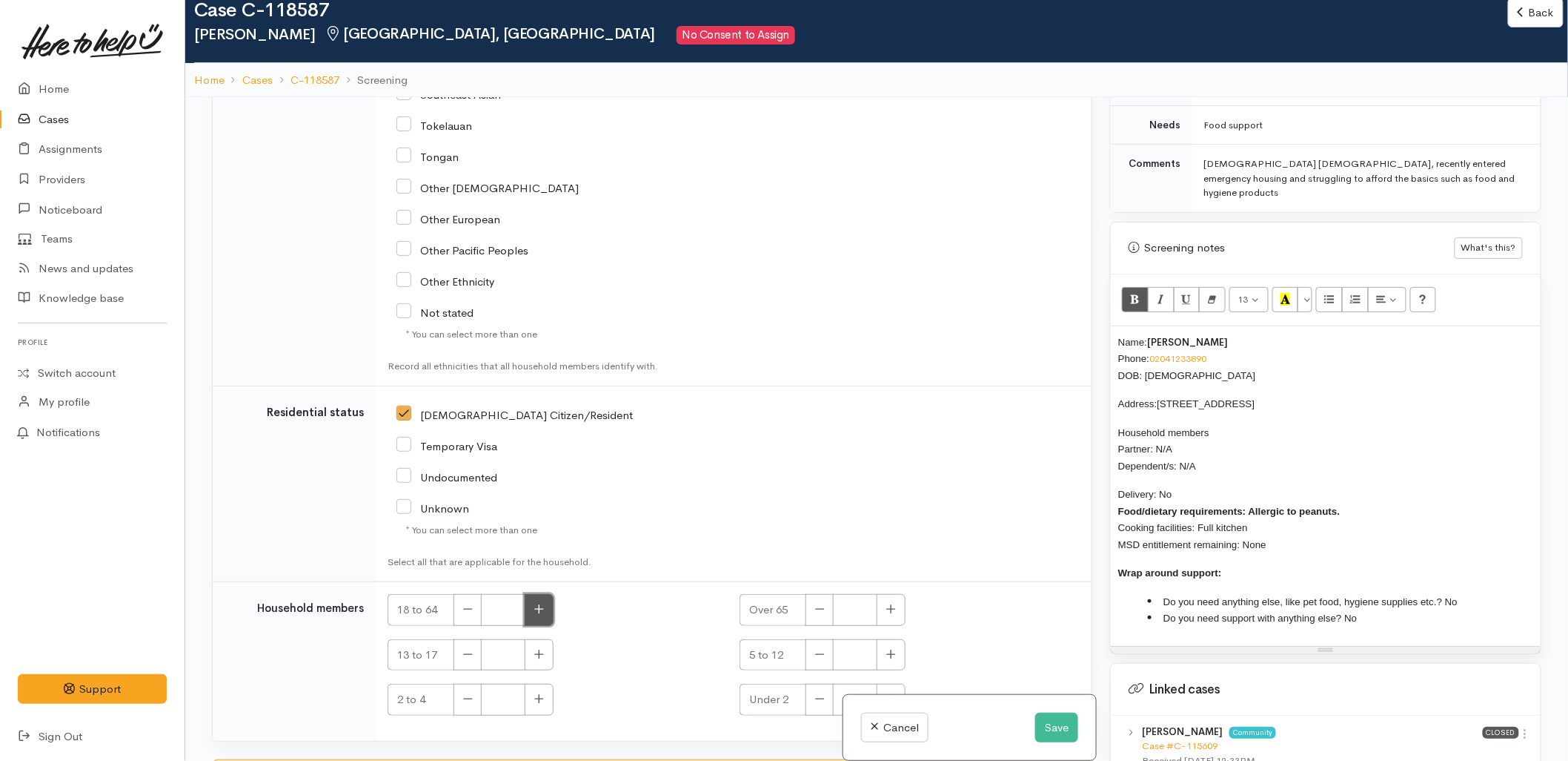
click at [541, 594] on button "button" at bounding box center [539, 609] width 29 height 31
type input "1"
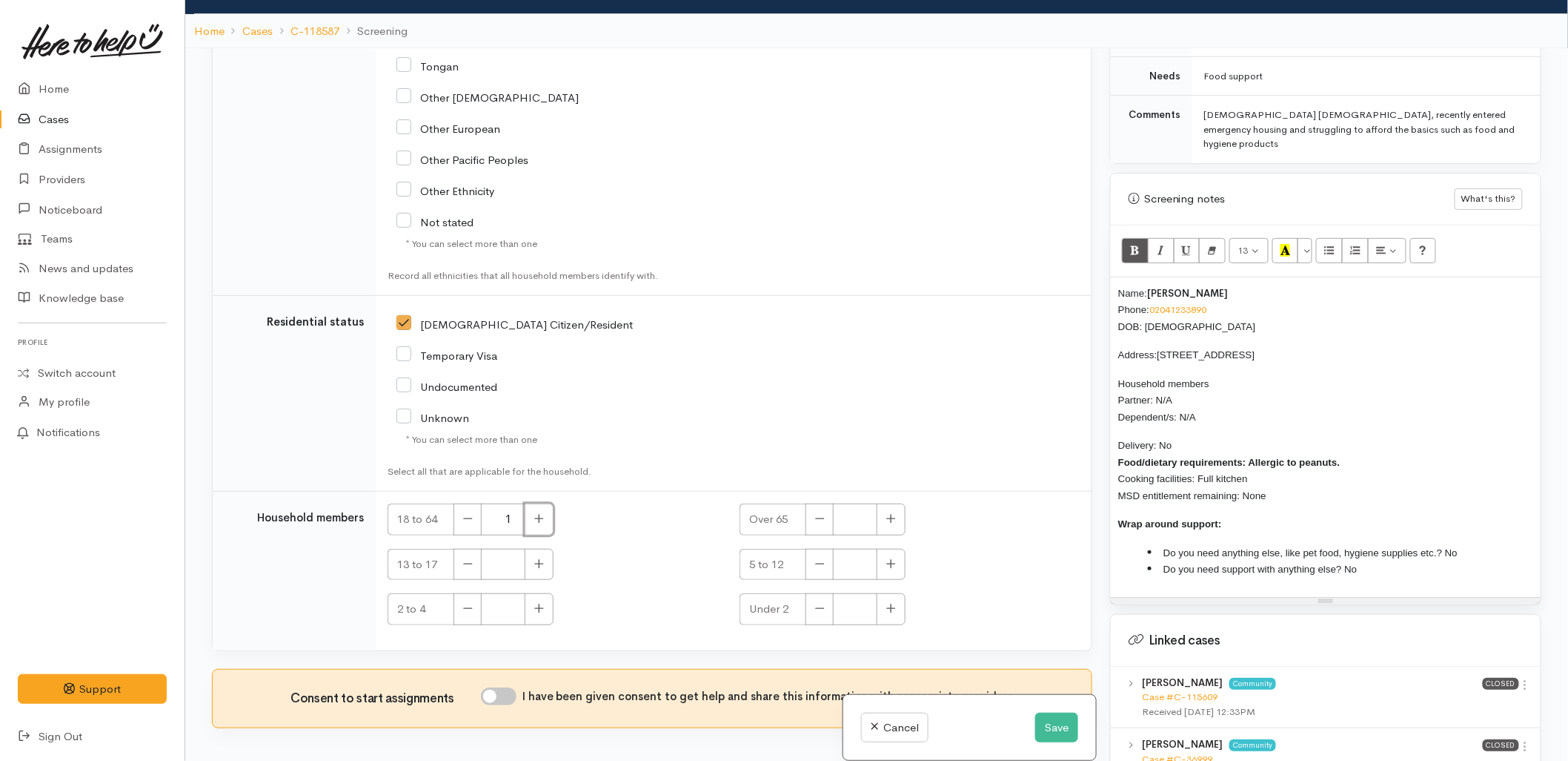
scroll to position [129, 0]
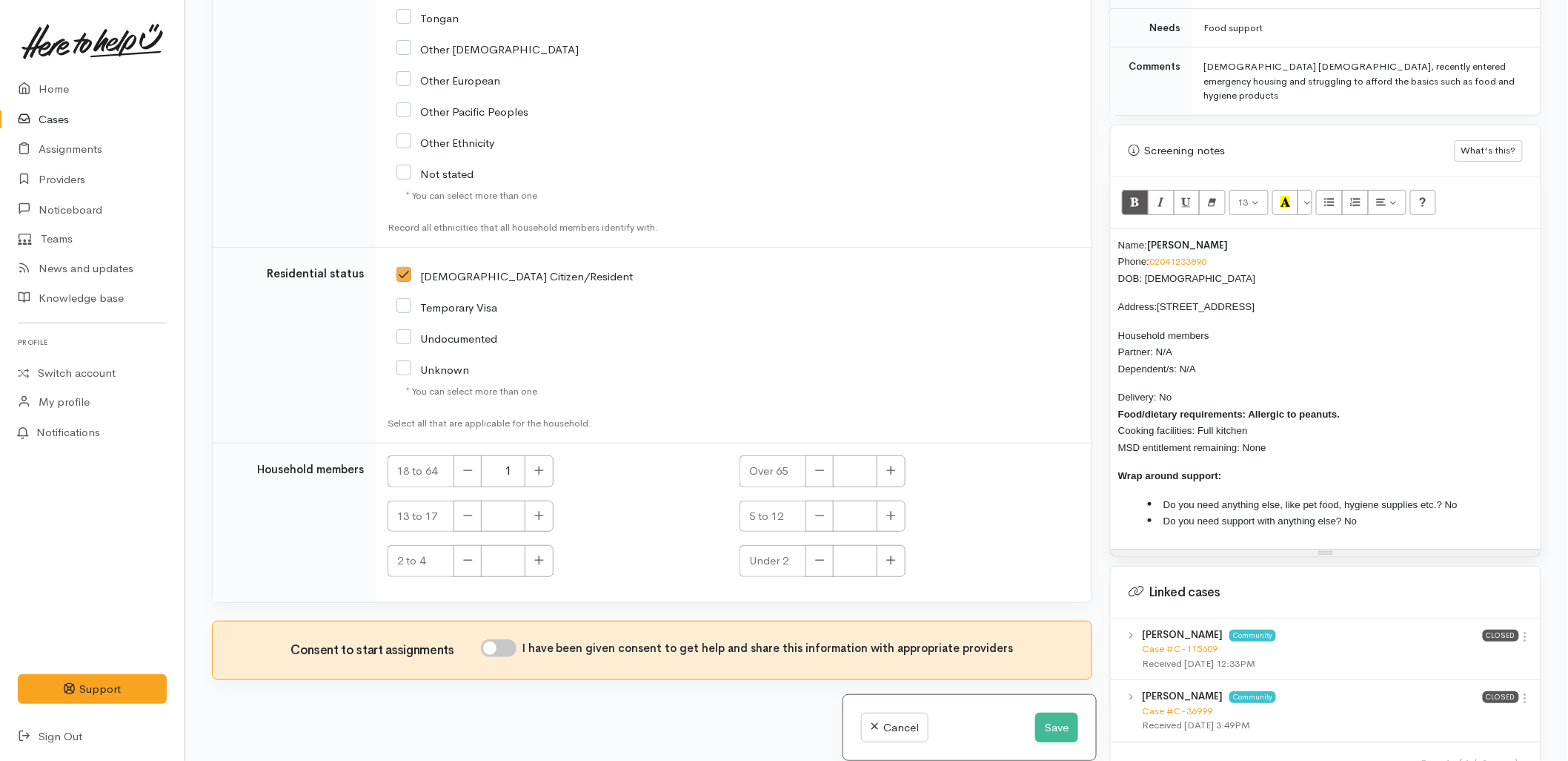
click at [500, 639] on input "I have been given consent to get help and share this information with appropria…" at bounding box center [499, 648] width 36 height 18
checkbox input "true"
click at [1196, 409] on b "Food/dietary requirements: Allergic to peanuts." at bounding box center [1229, 414] width 221 height 11
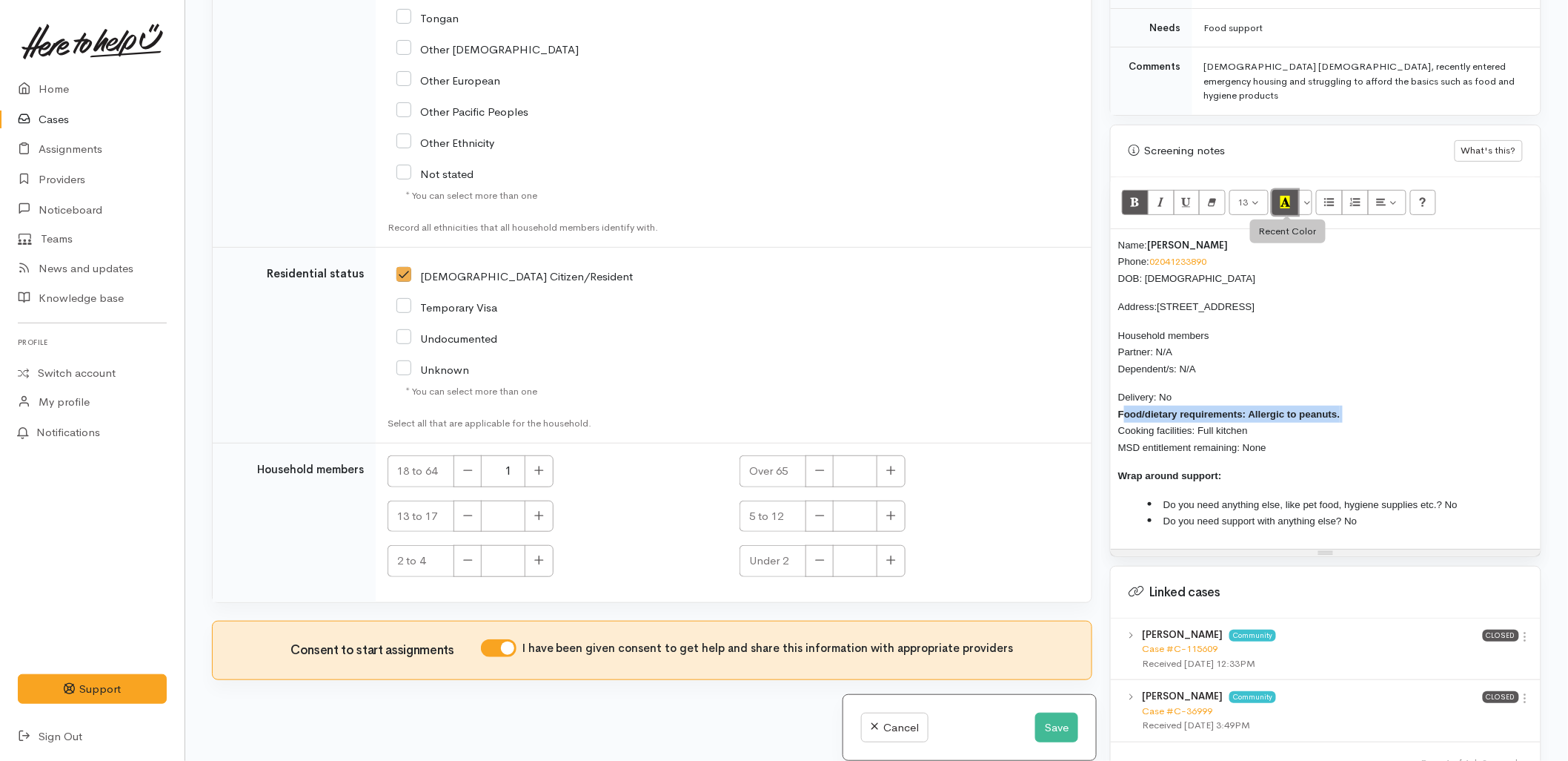
click at [1292, 190] on button "Recent Color" at bounding box center [1286, 203] width 26 height 26
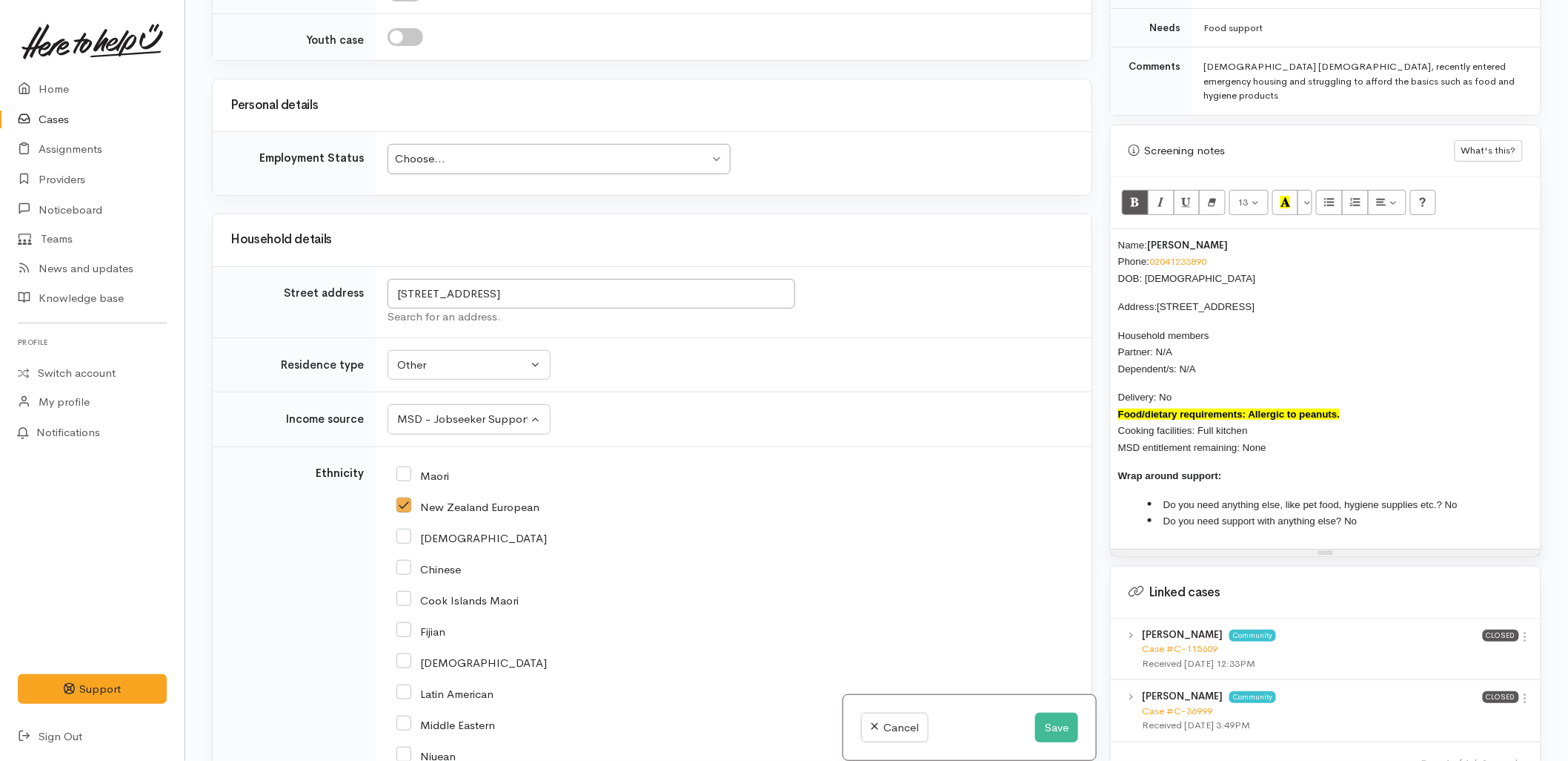
scroll to position [1674, 0]
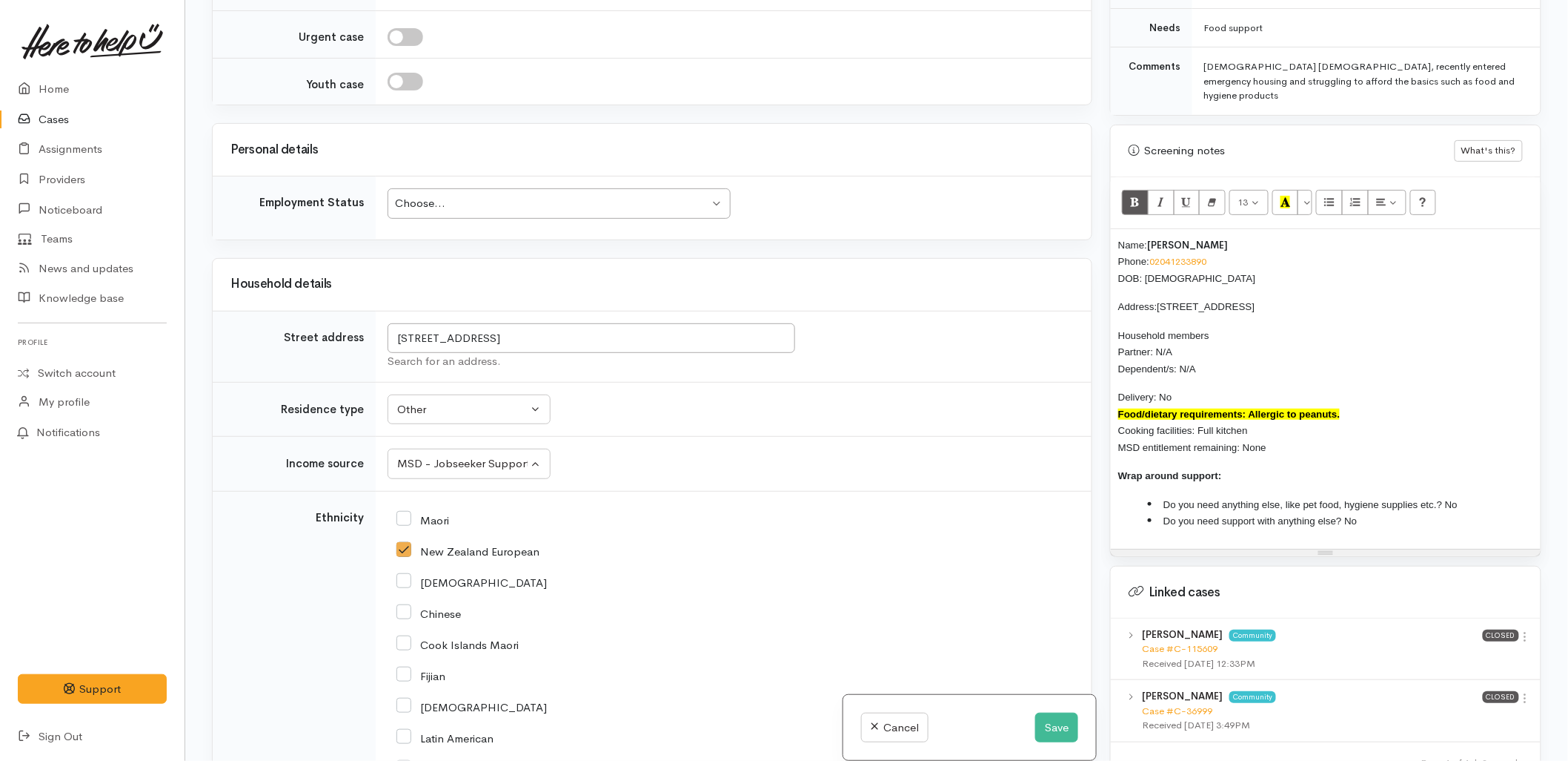
click at [426, 195] on div "Choose..." at bounding box center [551, 203] width 314 height 17
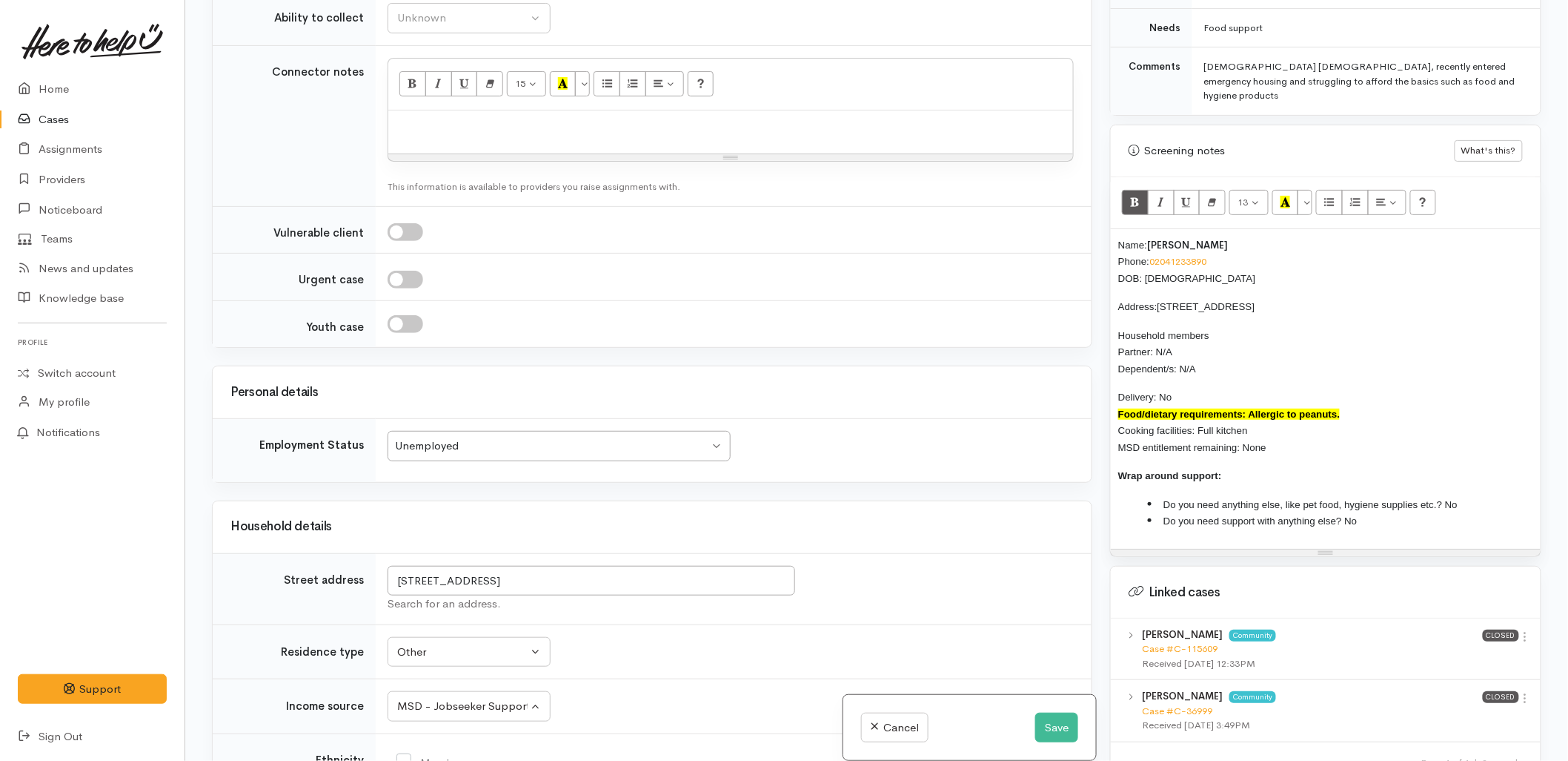
scroll to position [1180, 0]
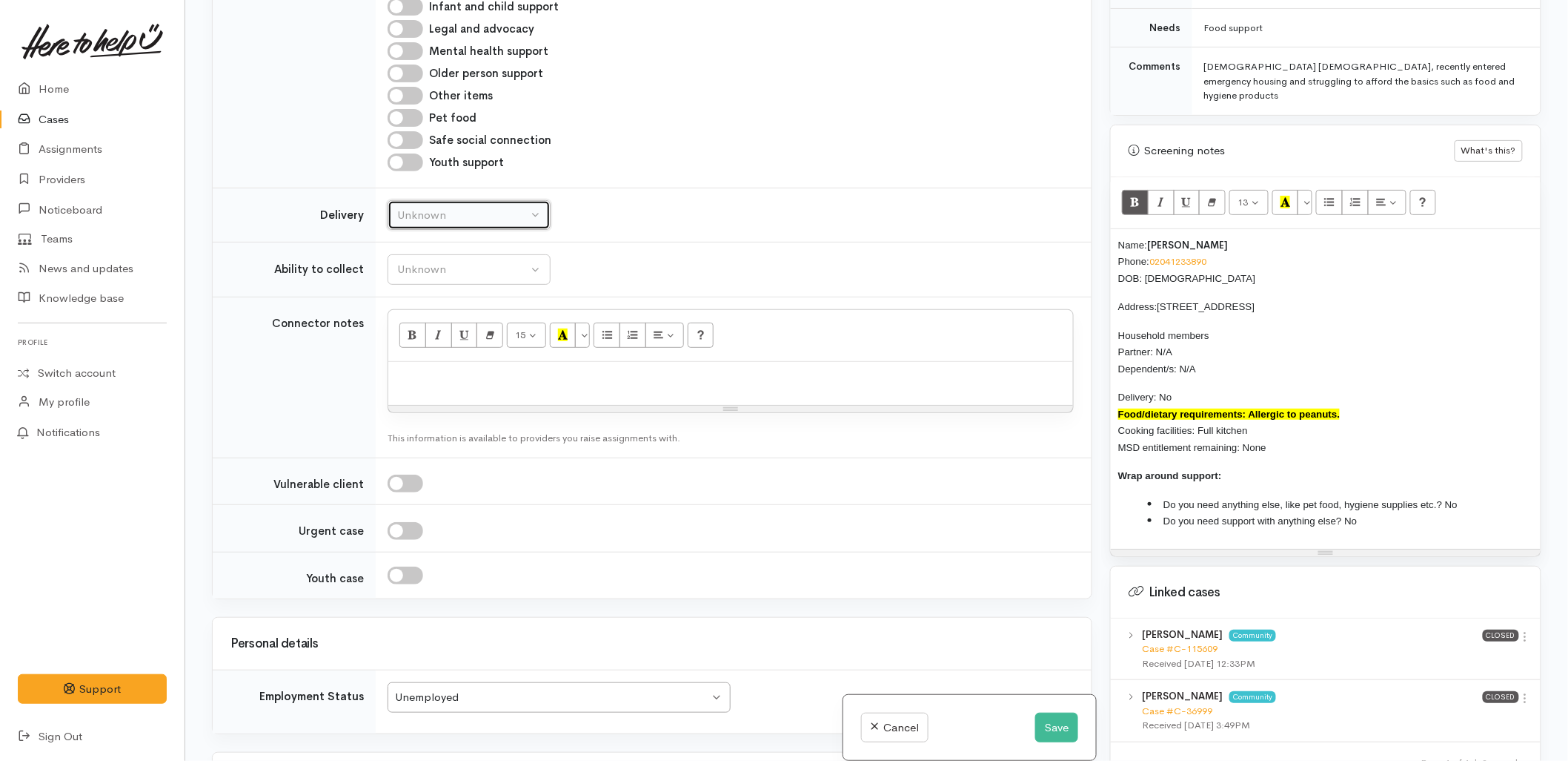
click at [452, 200] on button "Unknown" at bounding box center [470, 215] width 163 height 31
click at [422, 346] on link "No" at bounding box center [469, 353] width 162 height 23
select select "1"
click at [435, 261] on div "Unknown" at bounding box center [462, 270] width 130 height 17
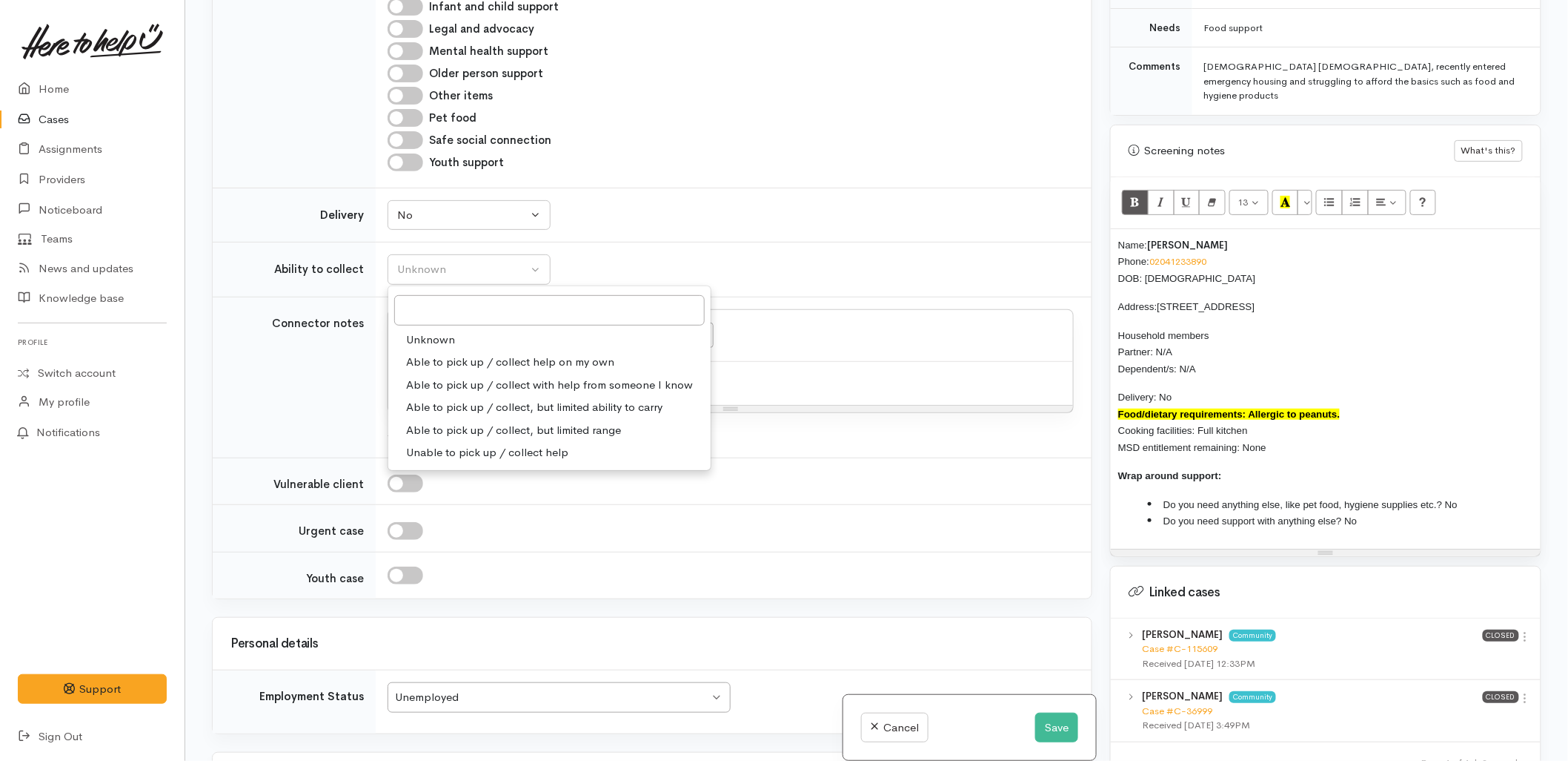
click at [421, 353] on span "Able to pick up / collect help on my own" at bounding box center [510, 362] width 208 height 17
select select "2"
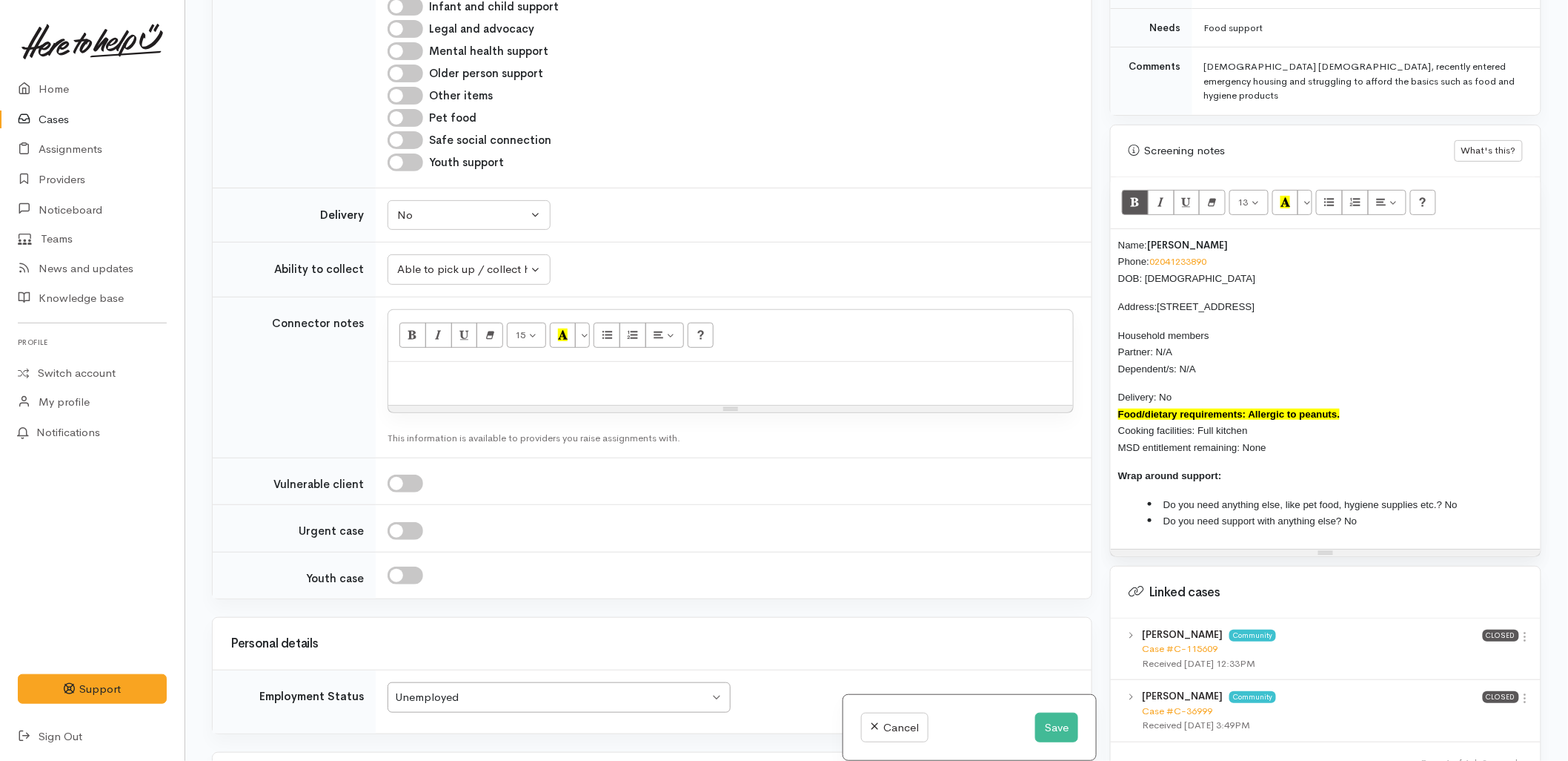
drag, startPoint x: 1299, startPoint y: 421, endPoint x: 1099, endPoint y: 223, distance: 281.4
click at [1102, 213] on div "Warnings Add No warnings have been raised against this case Add Warning Title ●…" at bounding box center [1326, 380] width 449 height 761
copy div "Name: James Rumbles Phone: 02041233890 DOB: 16/07/1993 Address: 66B Eighteenth …"
click at [702, 369] on p at bounding box center [730, 378] width 670 height 17
paste div
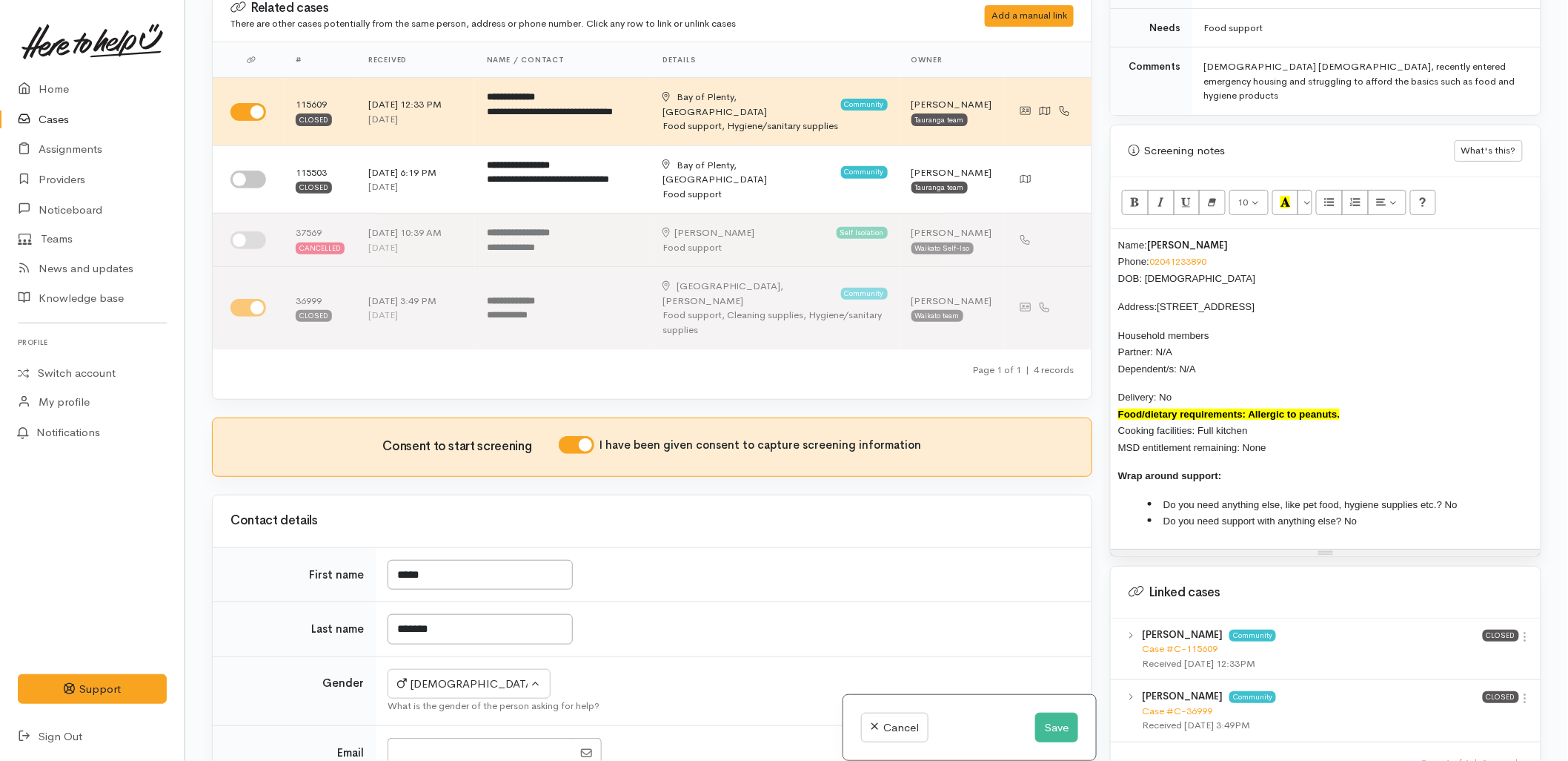
scroll to position [0, 0]
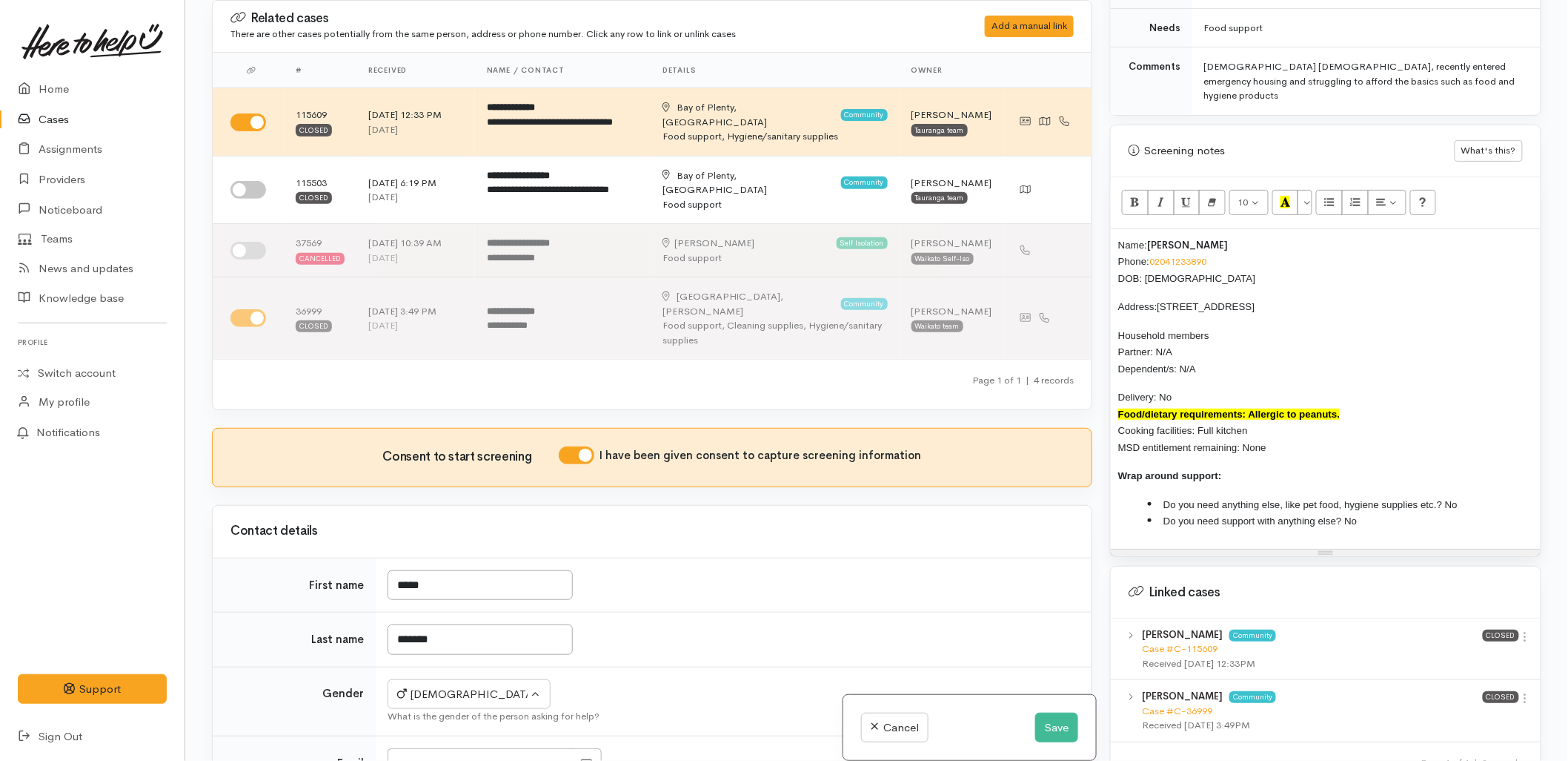
click at [1115, 229] on div "Name: James Rumbles Phone: 02041233890 DOB: 16/07/1993 Address: 66B Eighteenth …" at bounding box center [1326, 388] width 430 height 319
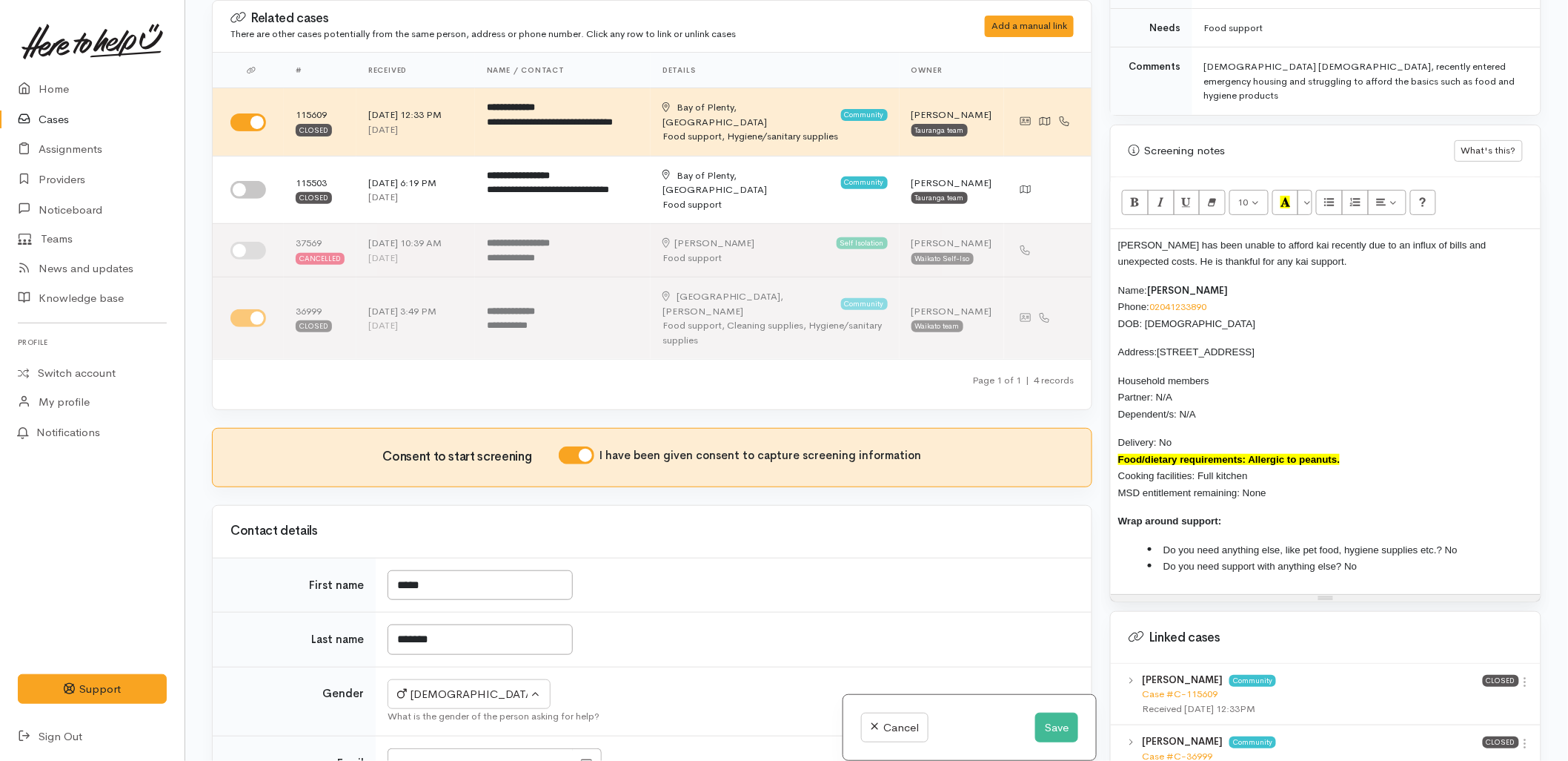
drag, startPoint x: 1278, startPoint y: 463, endPoint x: 1106, endPoint y: 263, distance: 263.8
click at [1106, 263] on div "Warnings Add No warnings have been raised against this case Add Warning Title ●…" at bounding box center [1326, 380] width 449 height 761
copy div "Name: James Rumbles Phone: 02041233890 DOB: 16/07/1993 Address: 66B Eighteenth …"
click at [1060, 735] on button "Save" at bounding box center [1057, 728] width 43 height 31
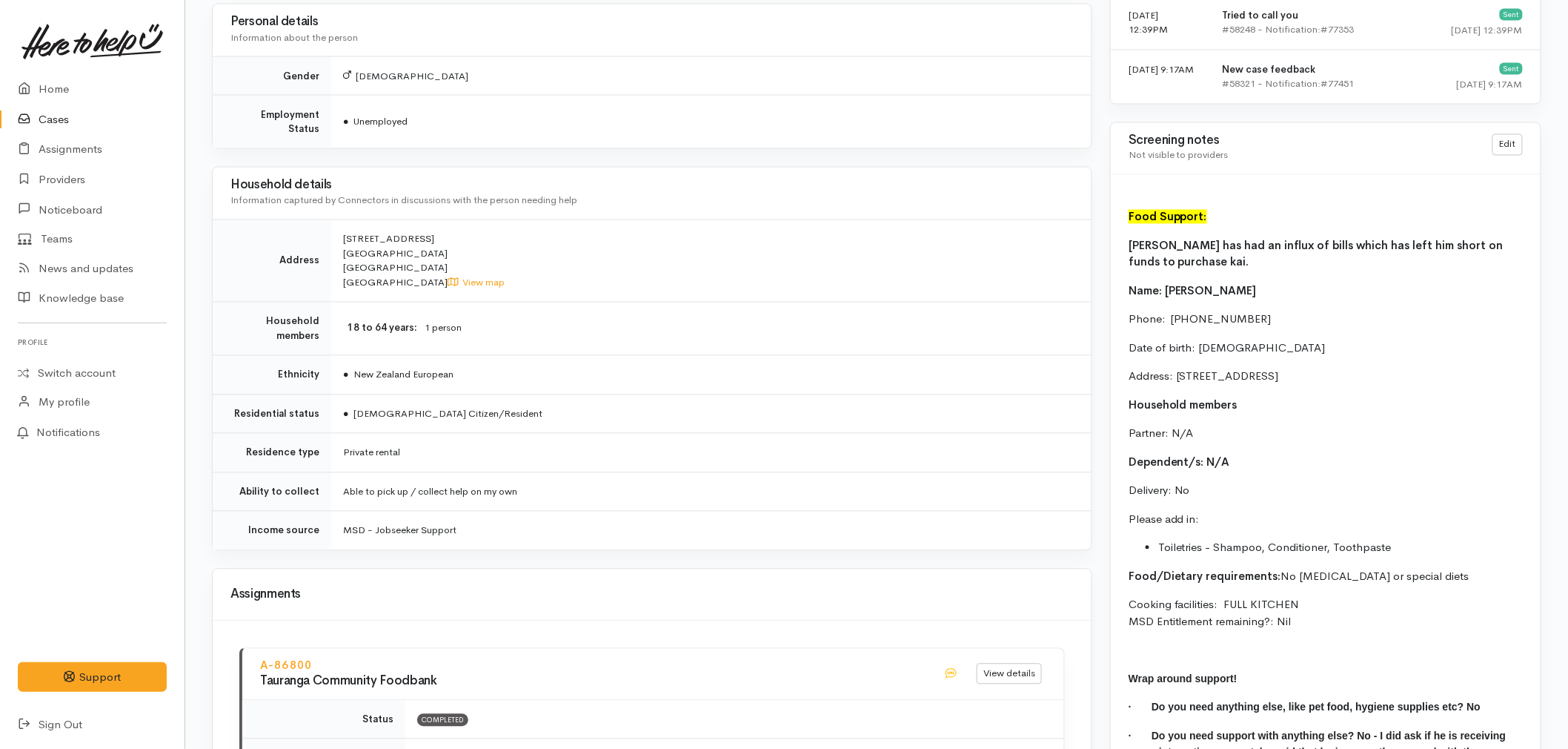
scroll to position [1152, 0]
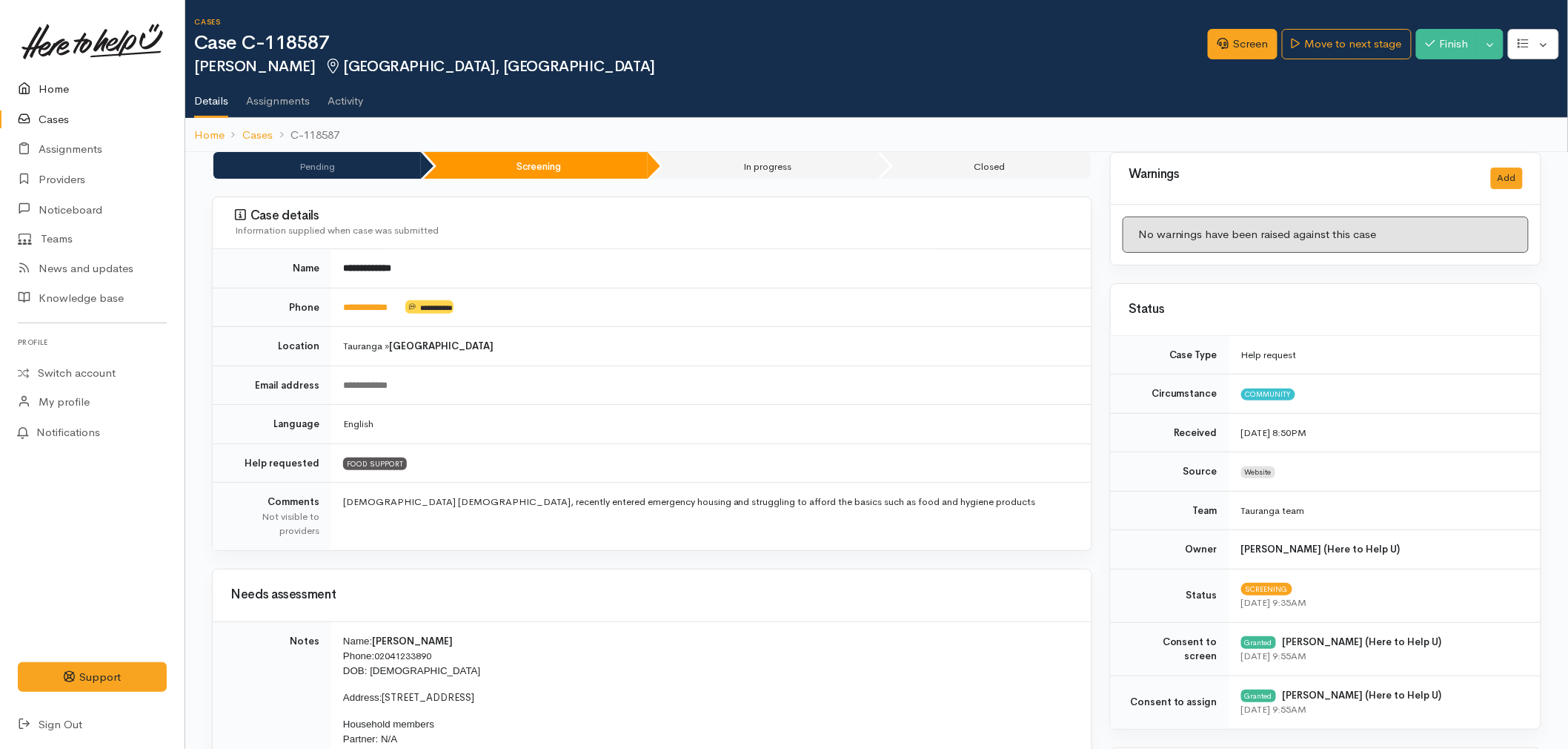
click at [54, 77] on link "Home" at bounding box center [92, 89] width 185 height 31
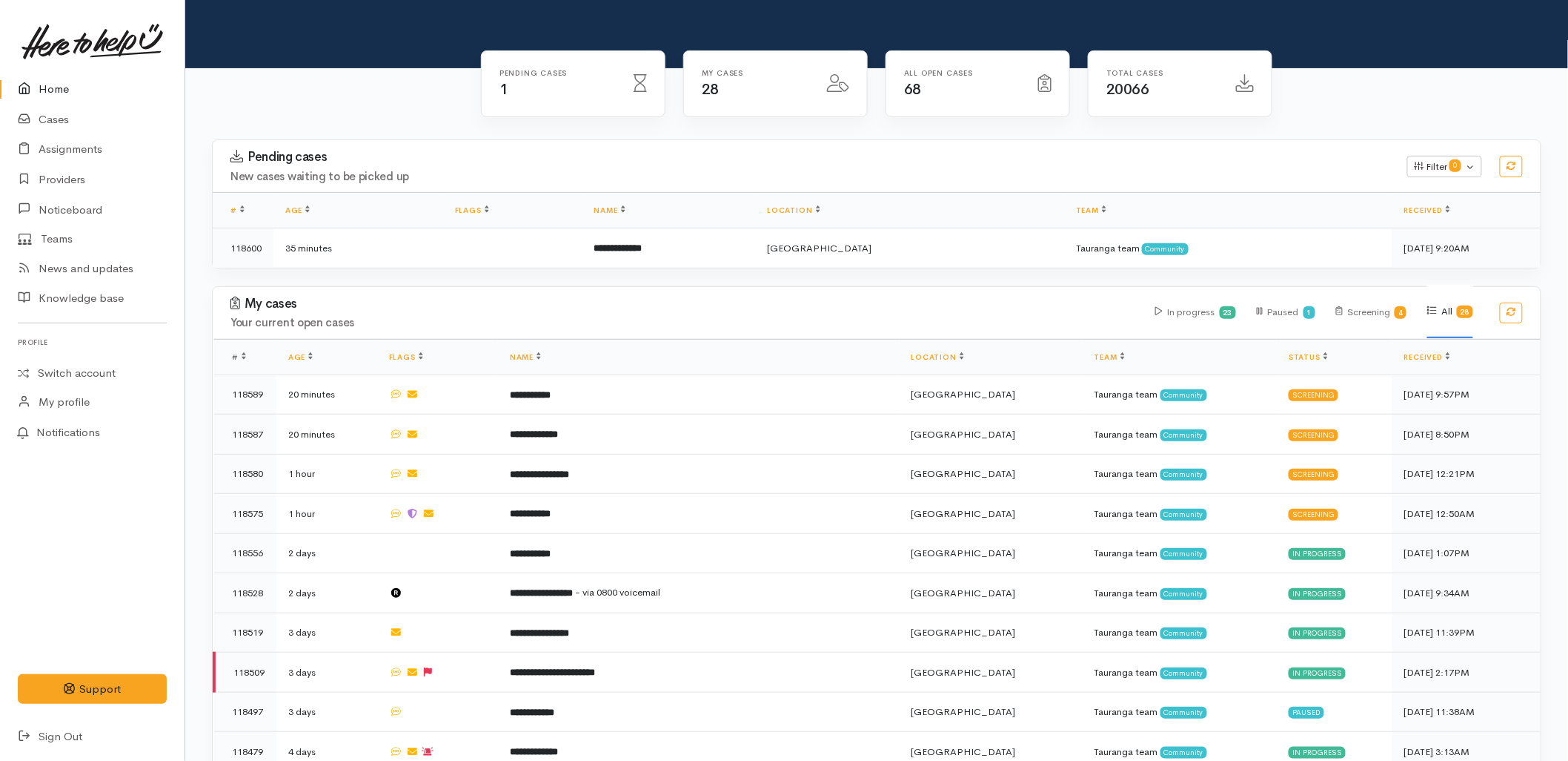
scroll to position [164, 0]
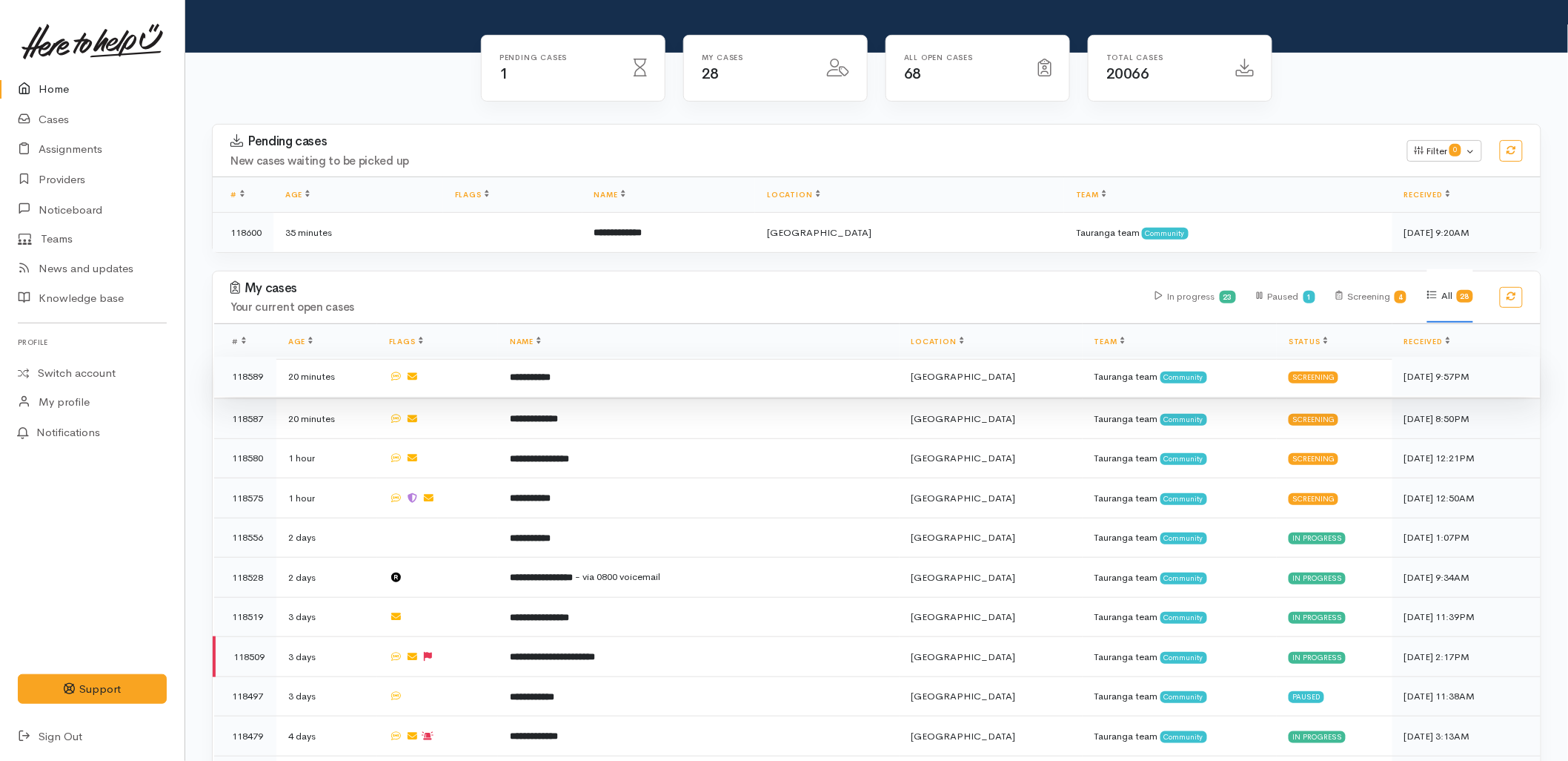
click at [572, 357] on td "**********" at bounding box center [698, 376] width 402 height 40
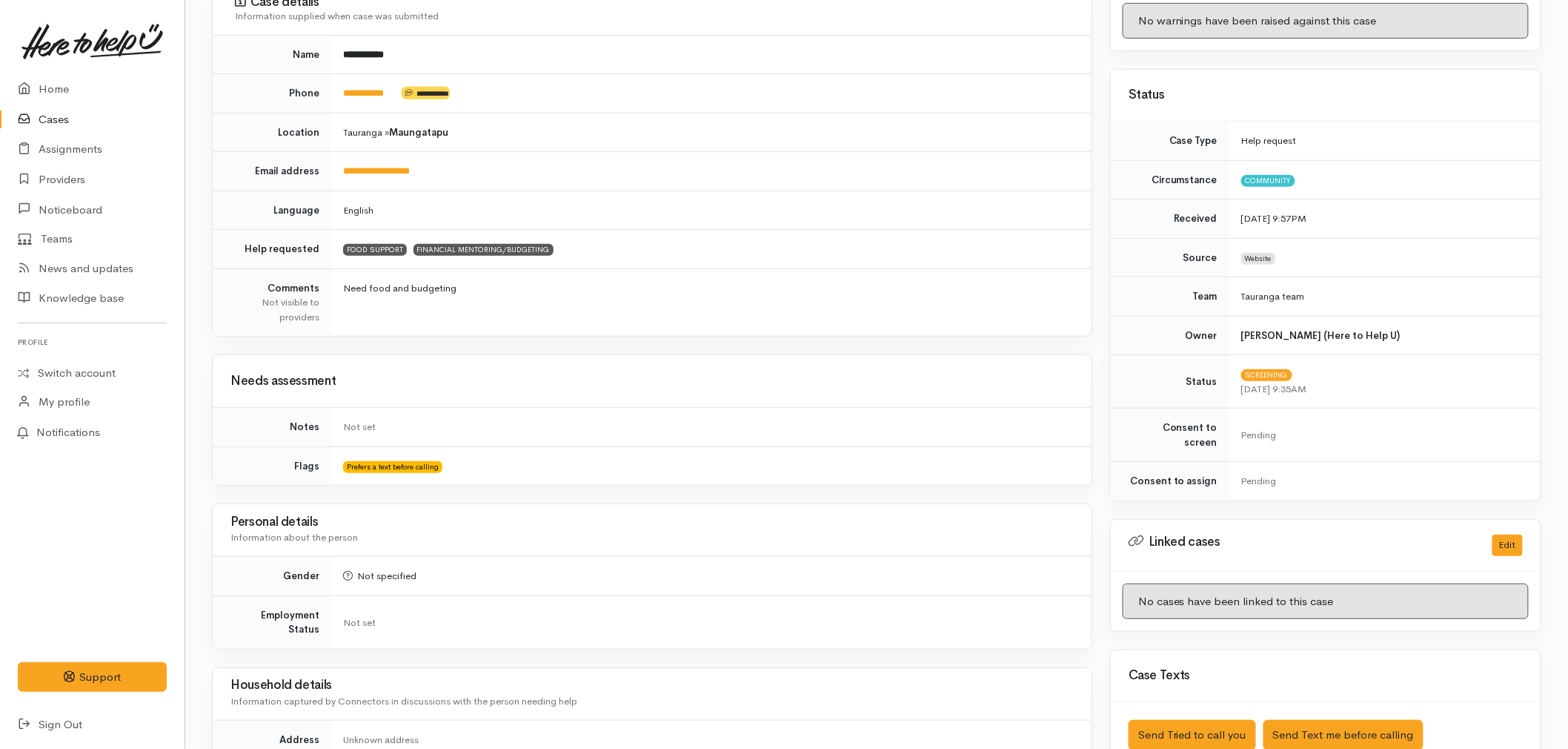
scroll to position [247, 0]
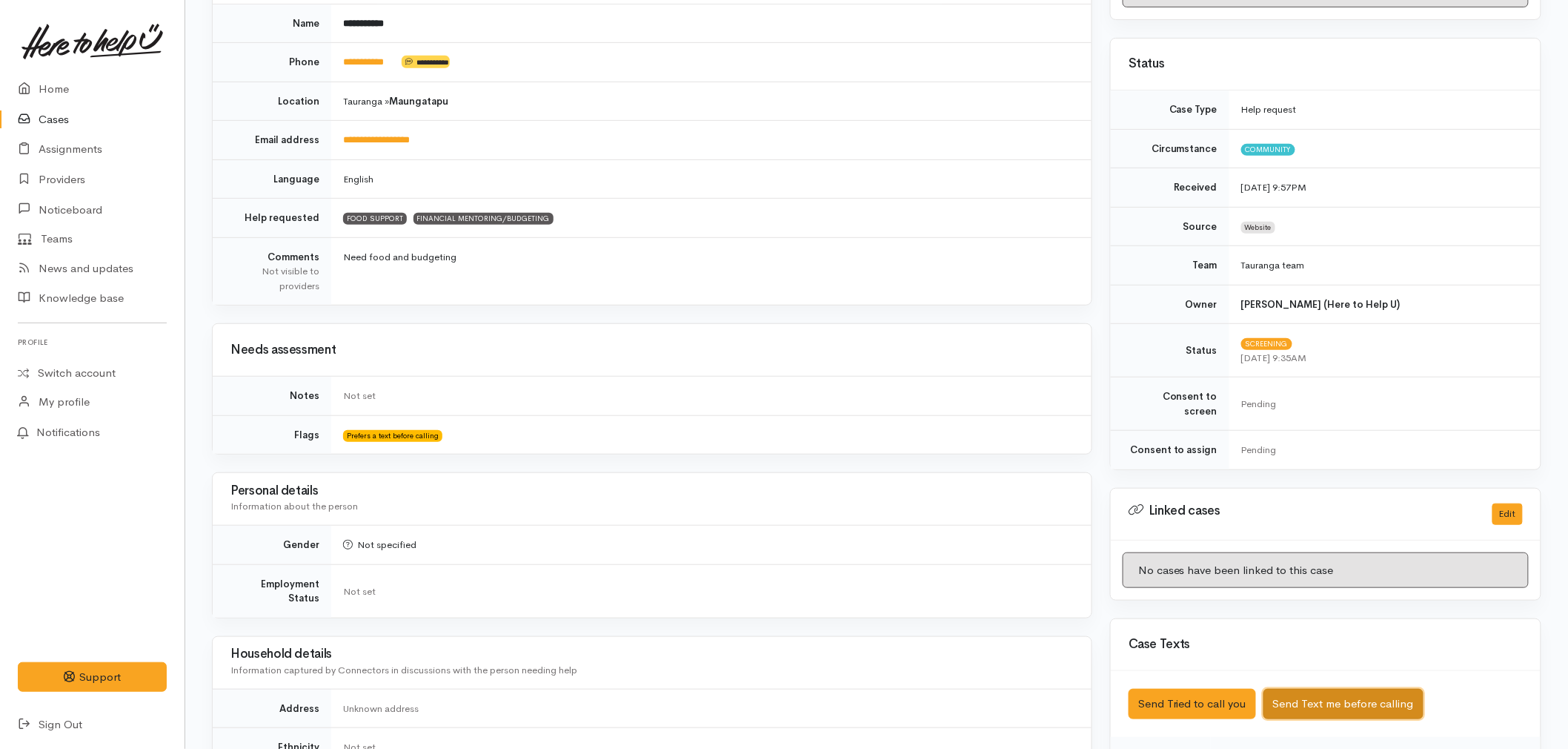
click at [1343, 689] on button "Send Text me before calling" at bounding box center [1343, 704] width 160 height 31
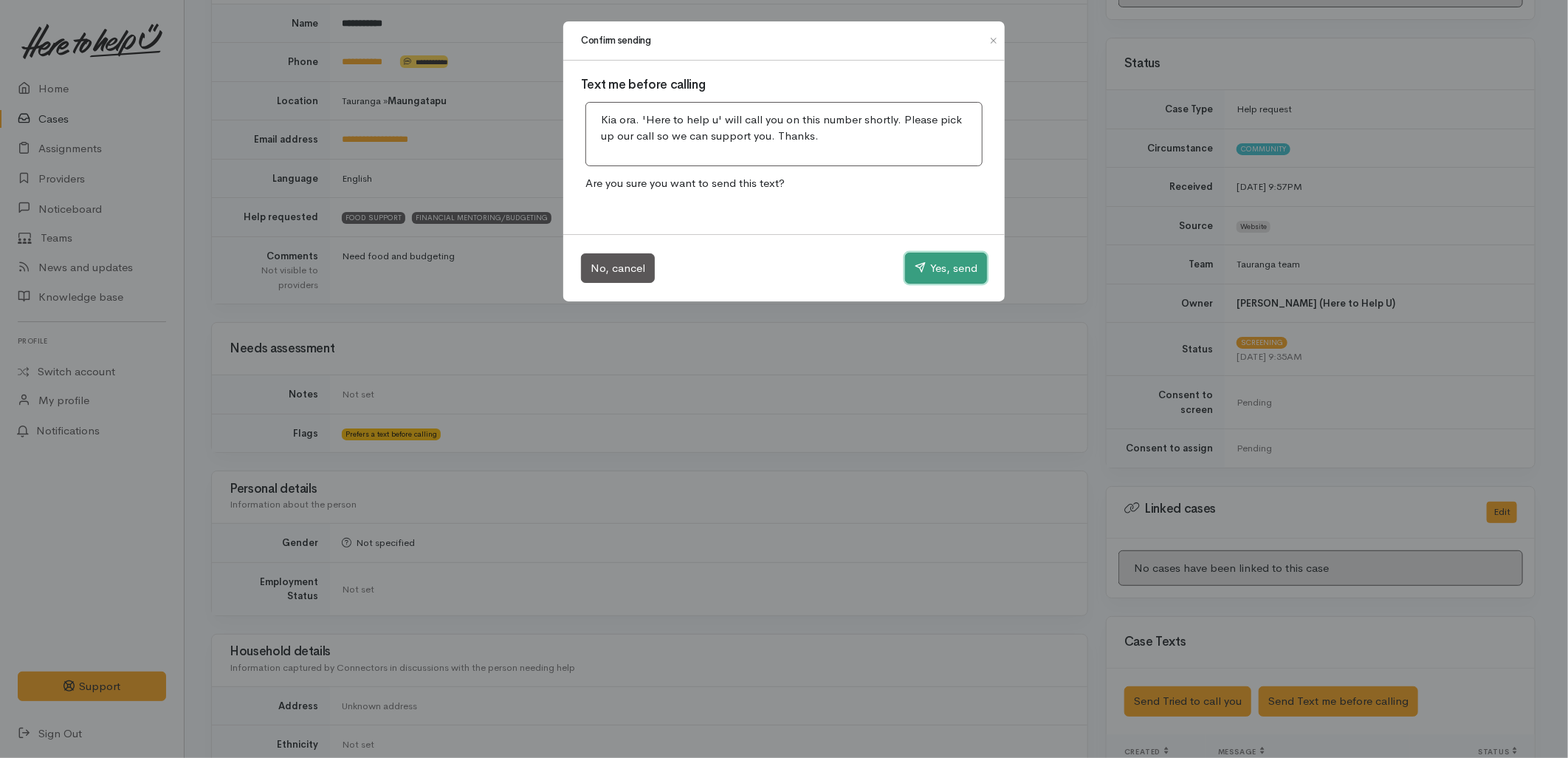
click at [915, 271] on icon "button" at bounding box center [920, 266] width 11 height 11
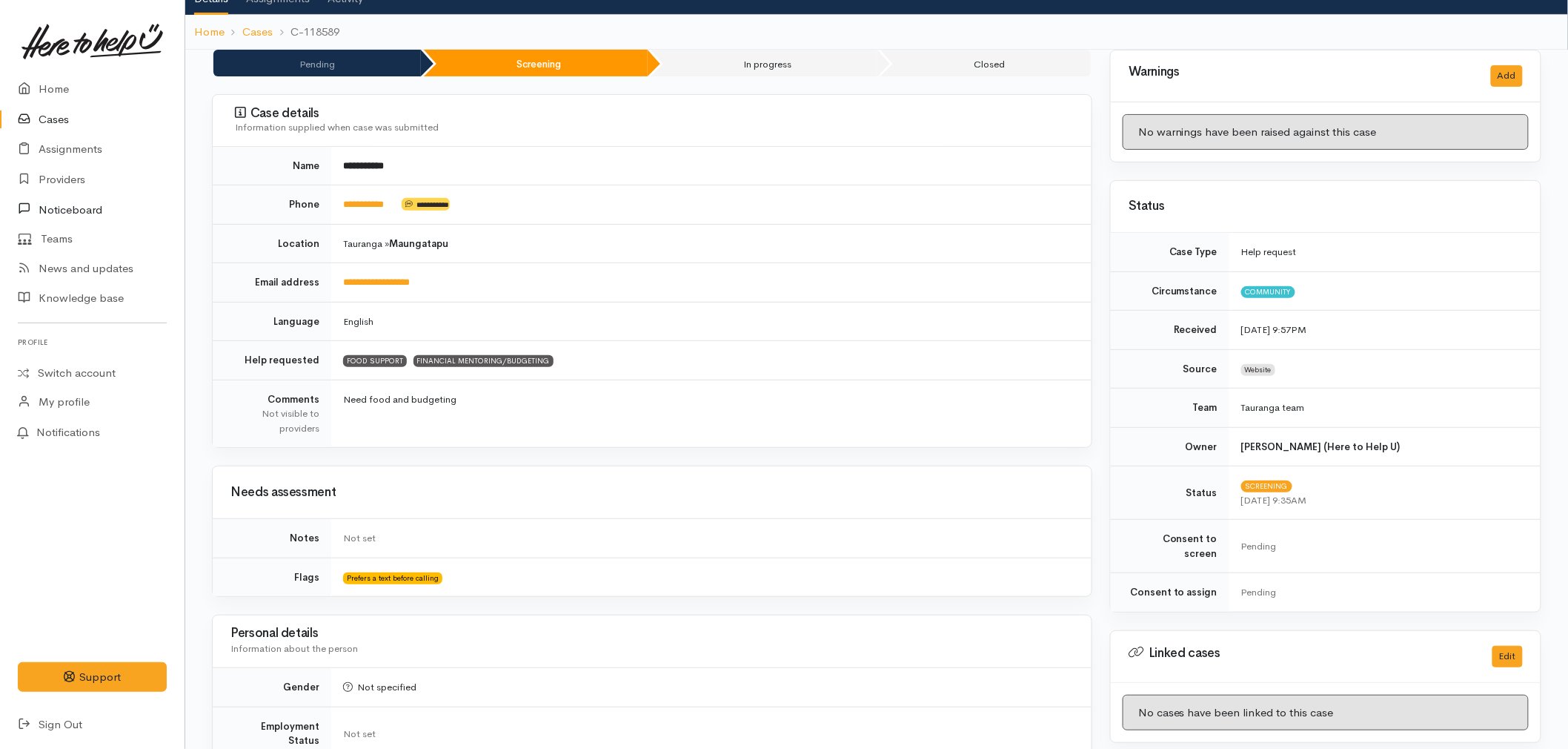
scroll to position [0, 0]
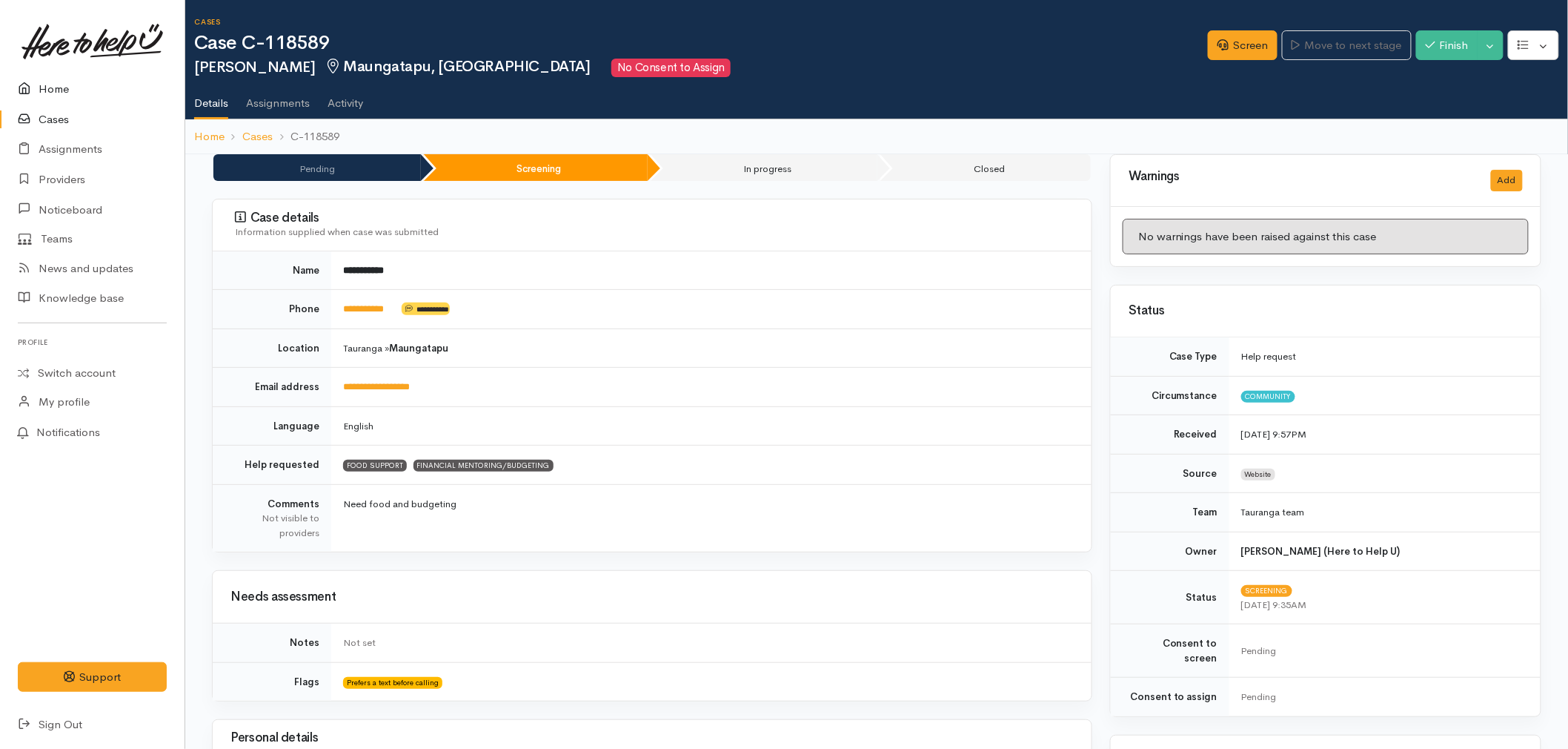
click at [37, 83] on icon at bounding box center [28, 89] width 20 height 19
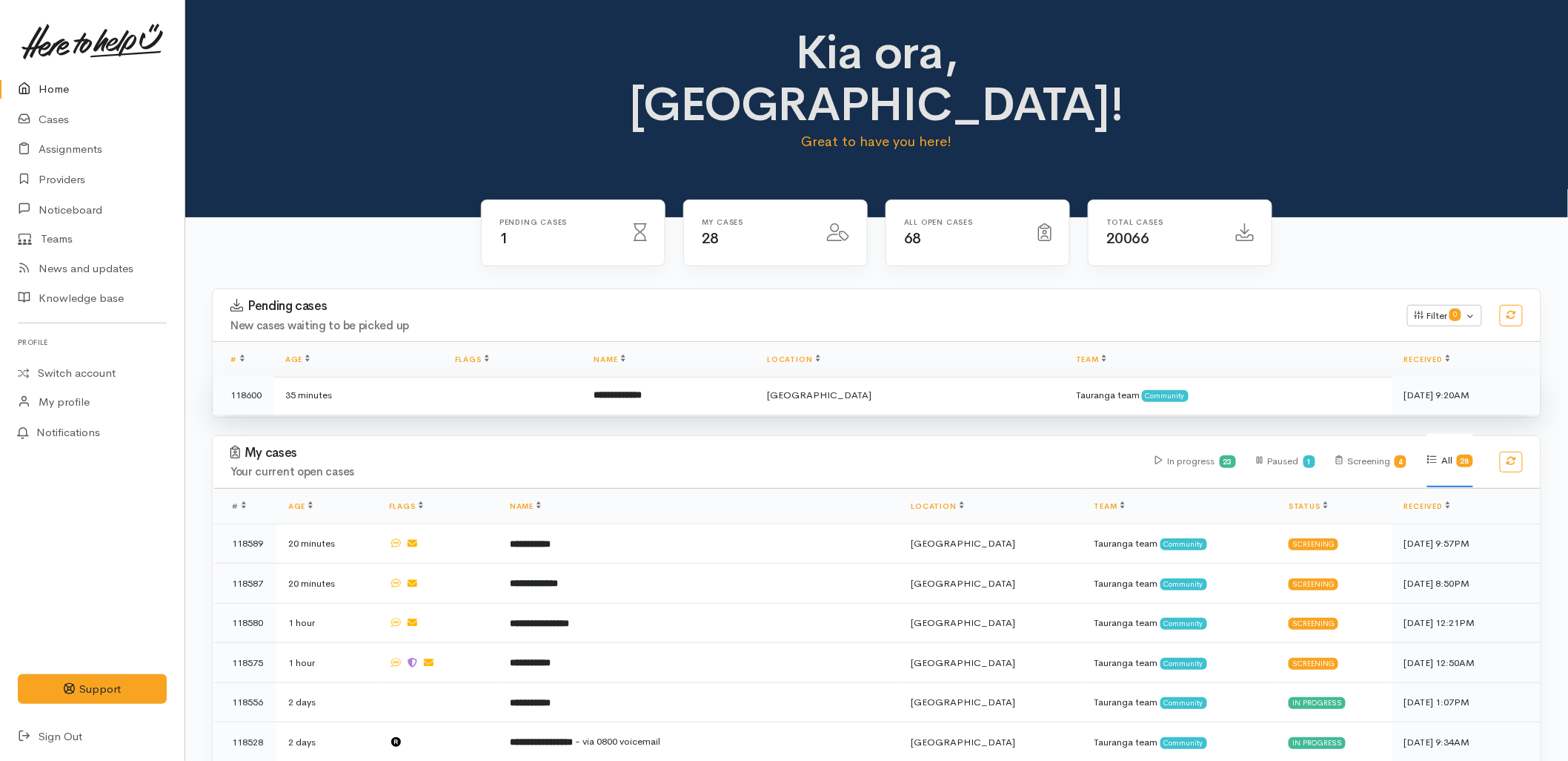
click at [624, 375] on td "**********" at bounding box center [670, 395] width 174 height 39
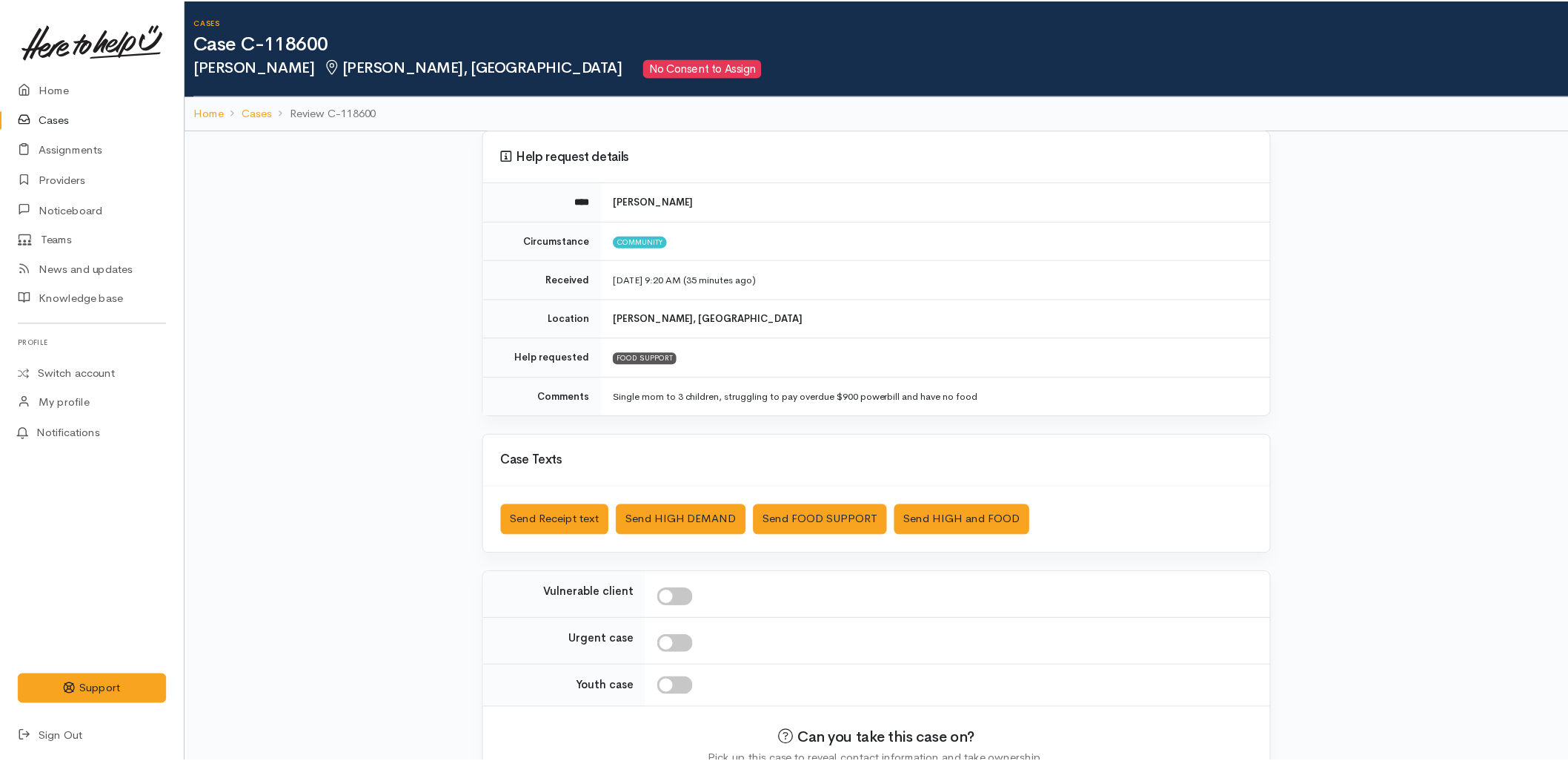
scroll to position [83, 0]
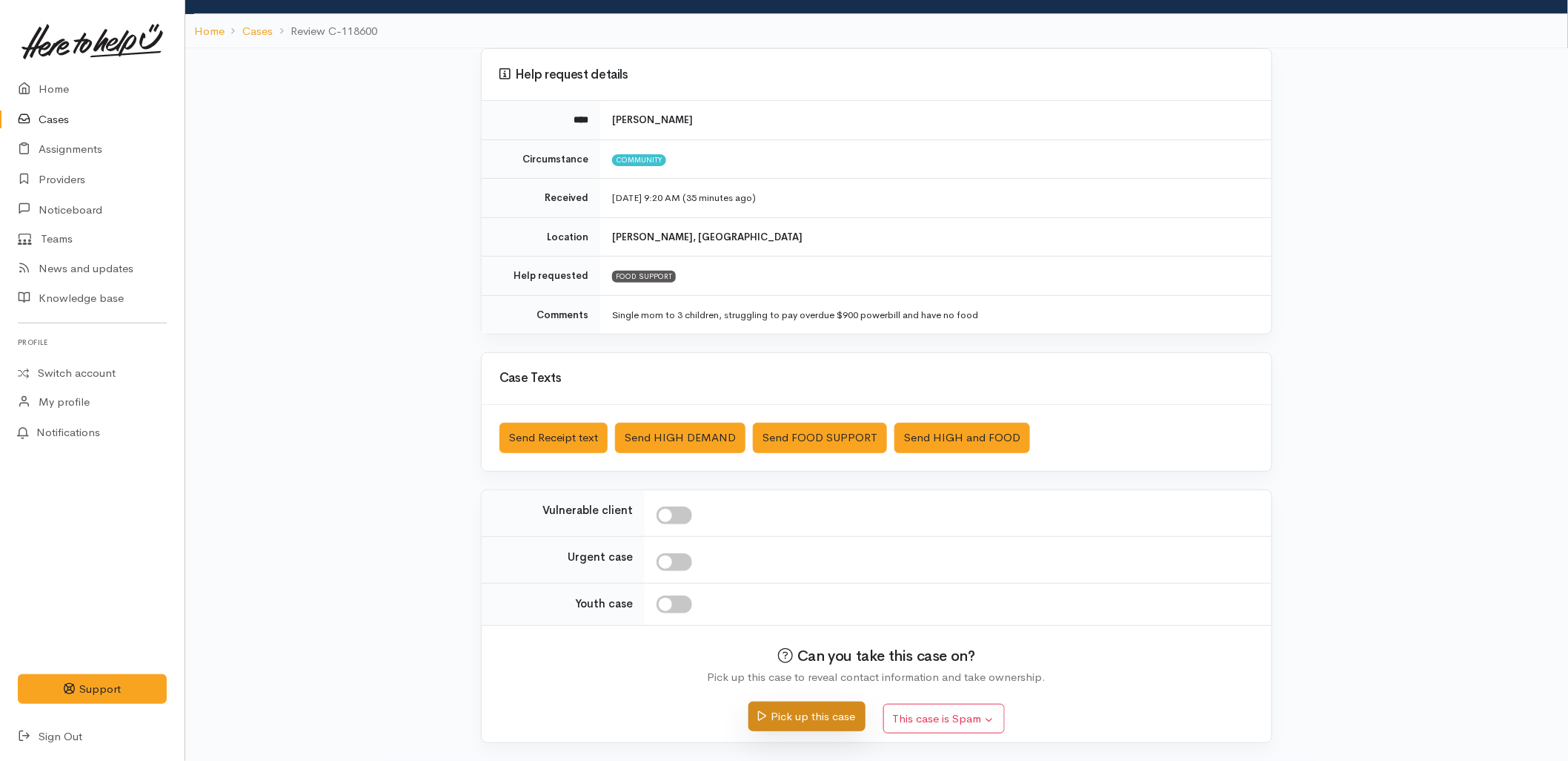
click at [784, 716] on button "Pick up this case" at bounding box center [807, 717] width 117 height 31
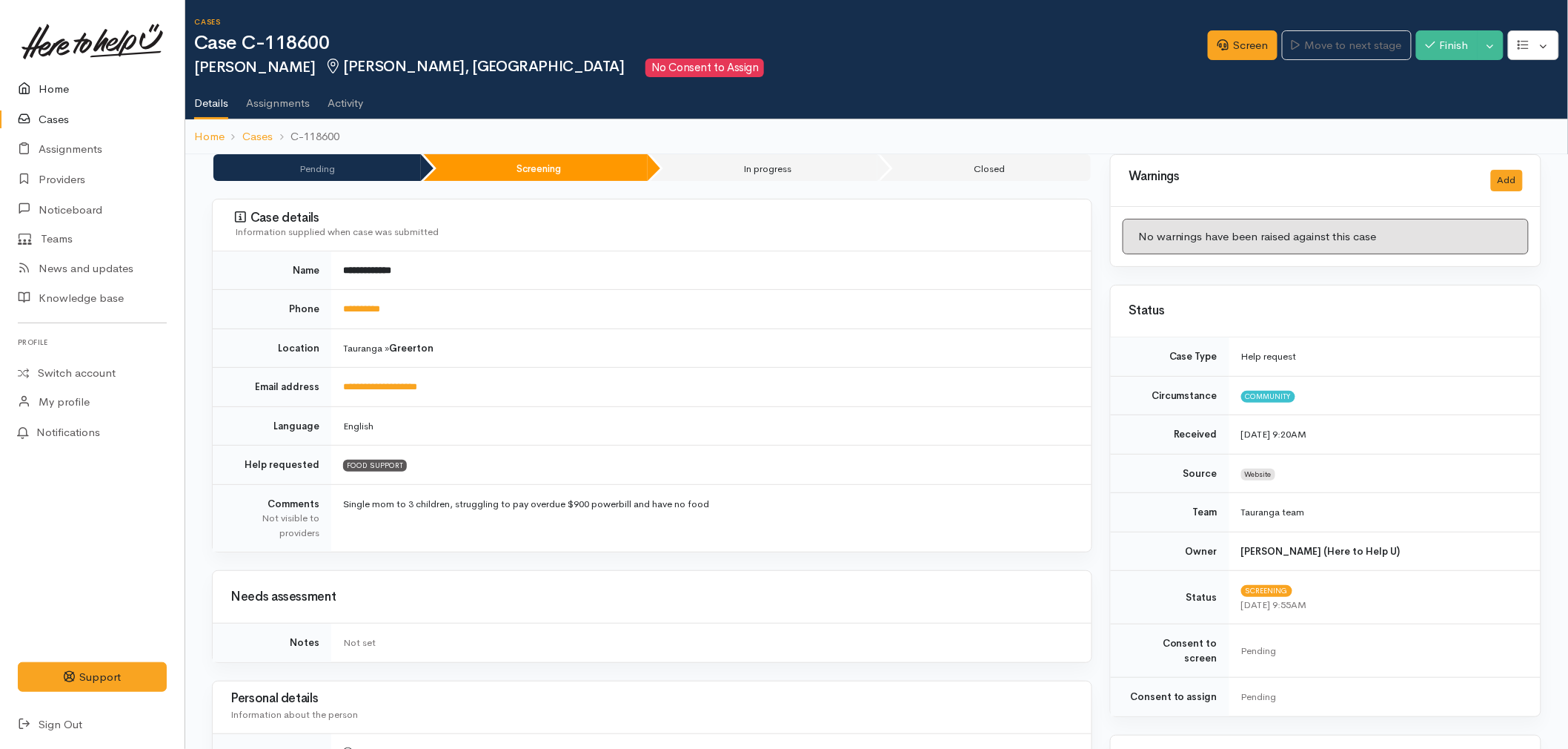
click at [50, 88] on link "Home" at bounding box center [92, 89] width 185 height 31
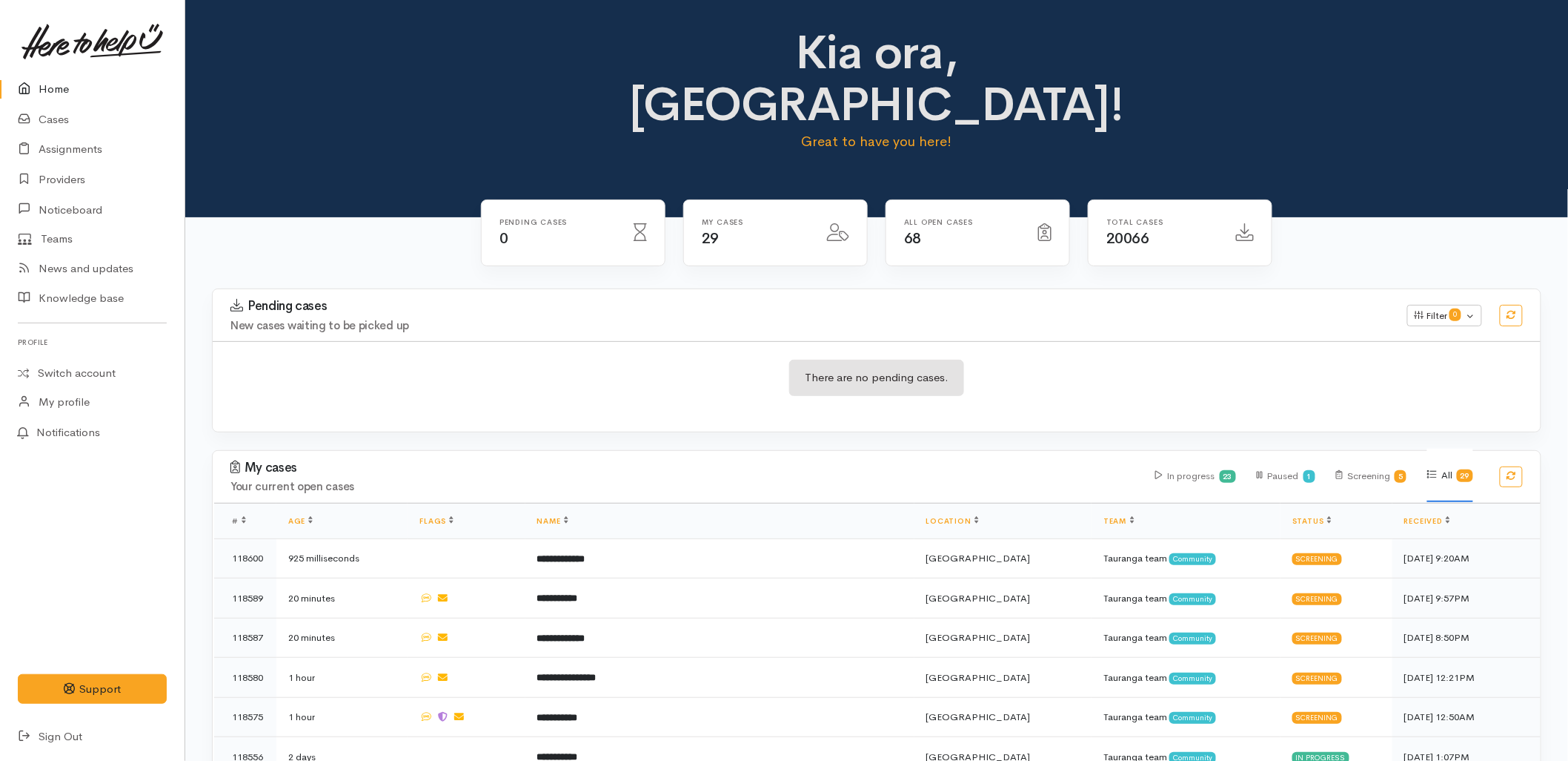
click at [627, 364] on div "There are no pending cases." at bounding box center [876, 386] width 1328 height 90
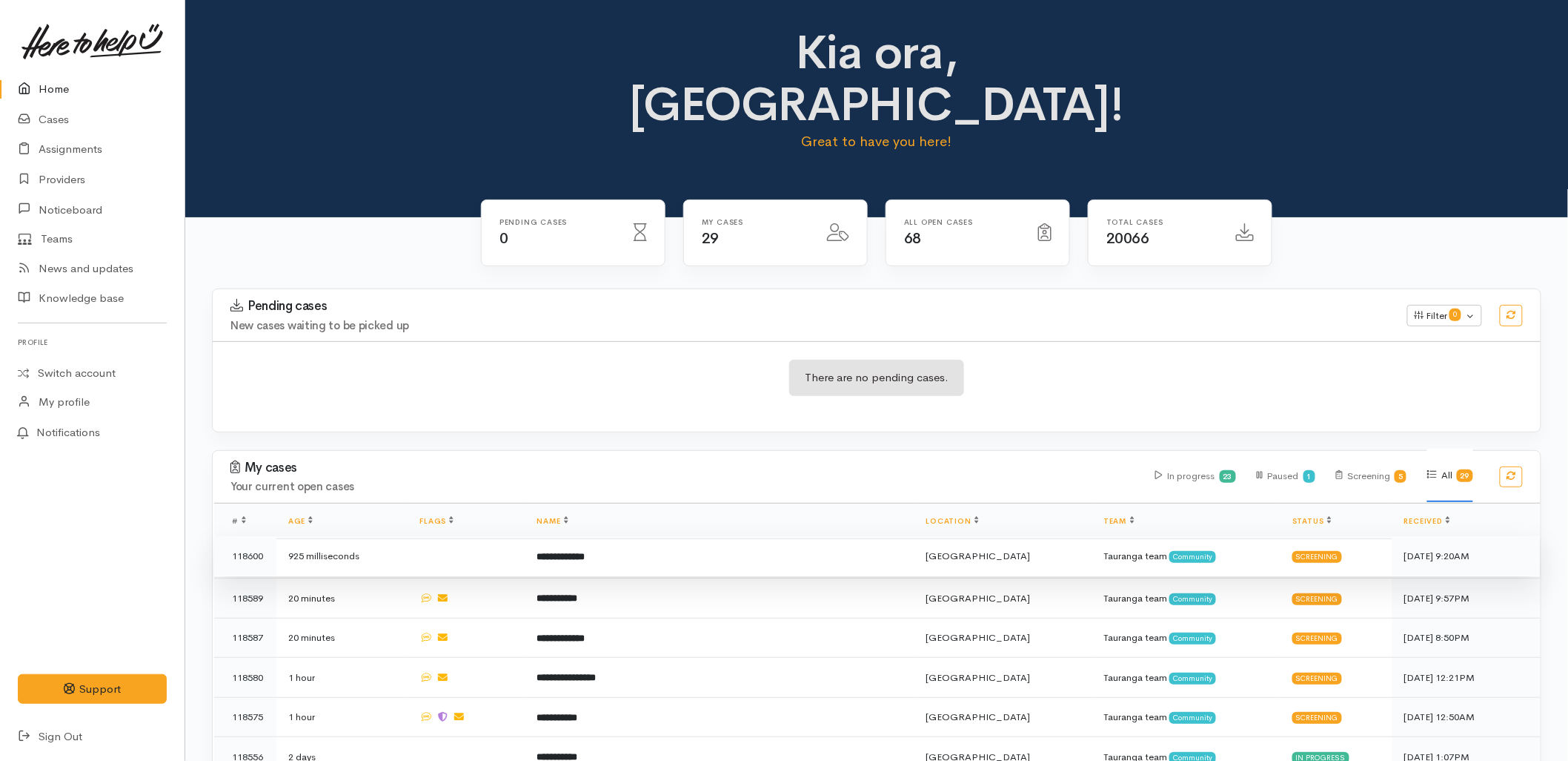
click at [670, 536] on td "**********" at bounding box center [720, 556] width 389 height 40
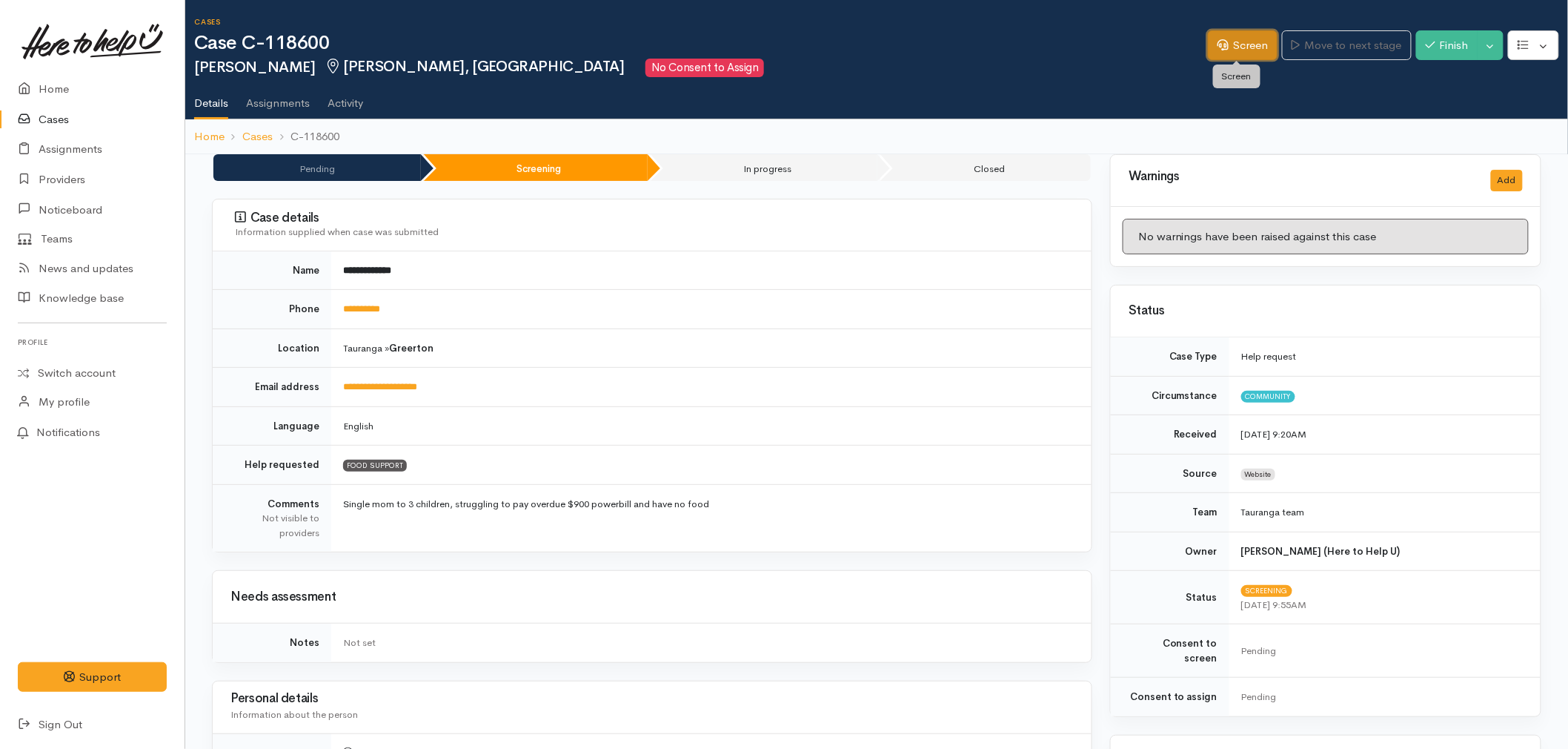
click at [1217, 46] on icon at bounding box center [1223, 44] width 11 height 11
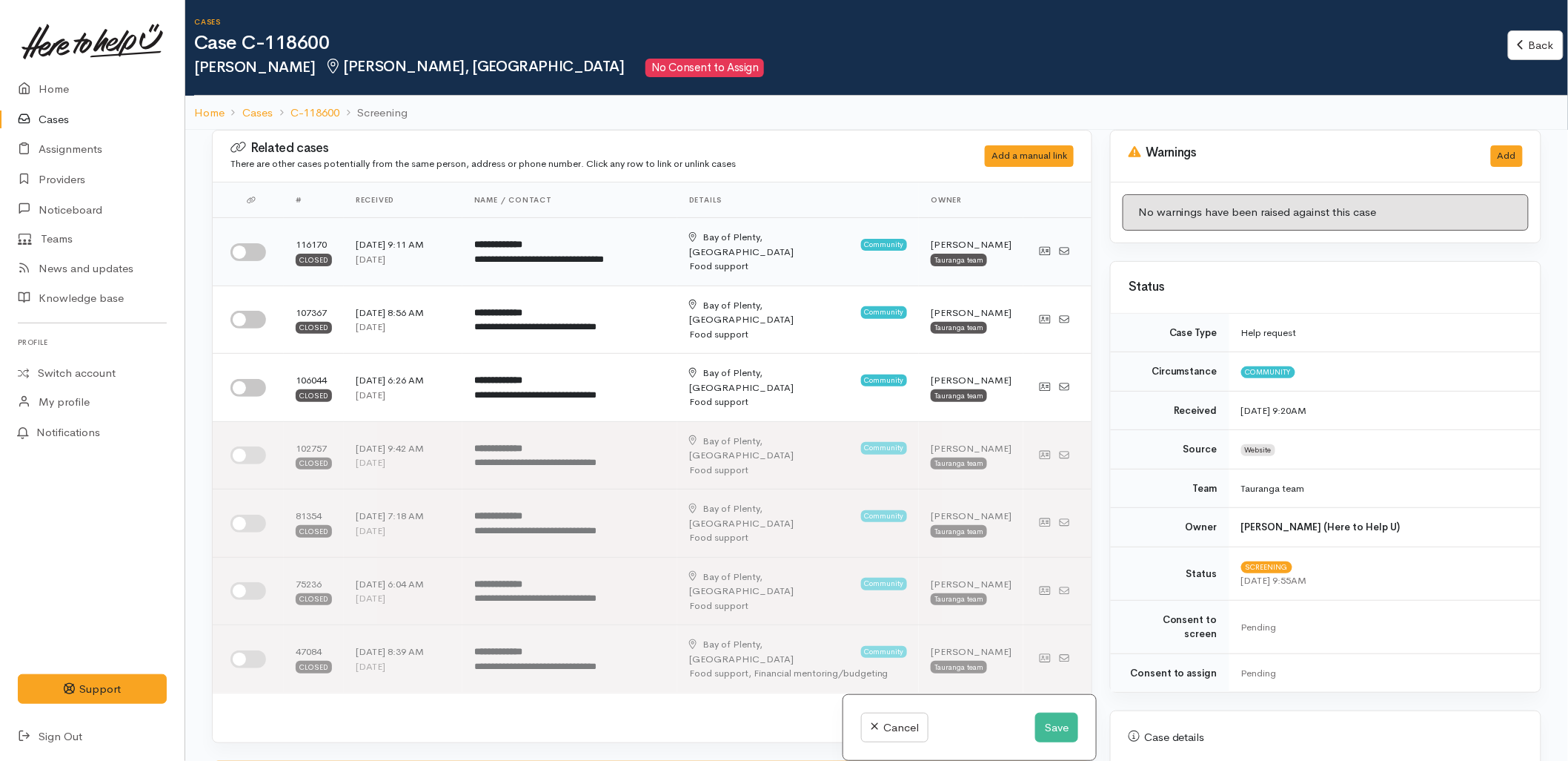
click at [243, 243] on input "checkbox" at bounding box center [248, 252] width 36 height 18
checkbox input "true"
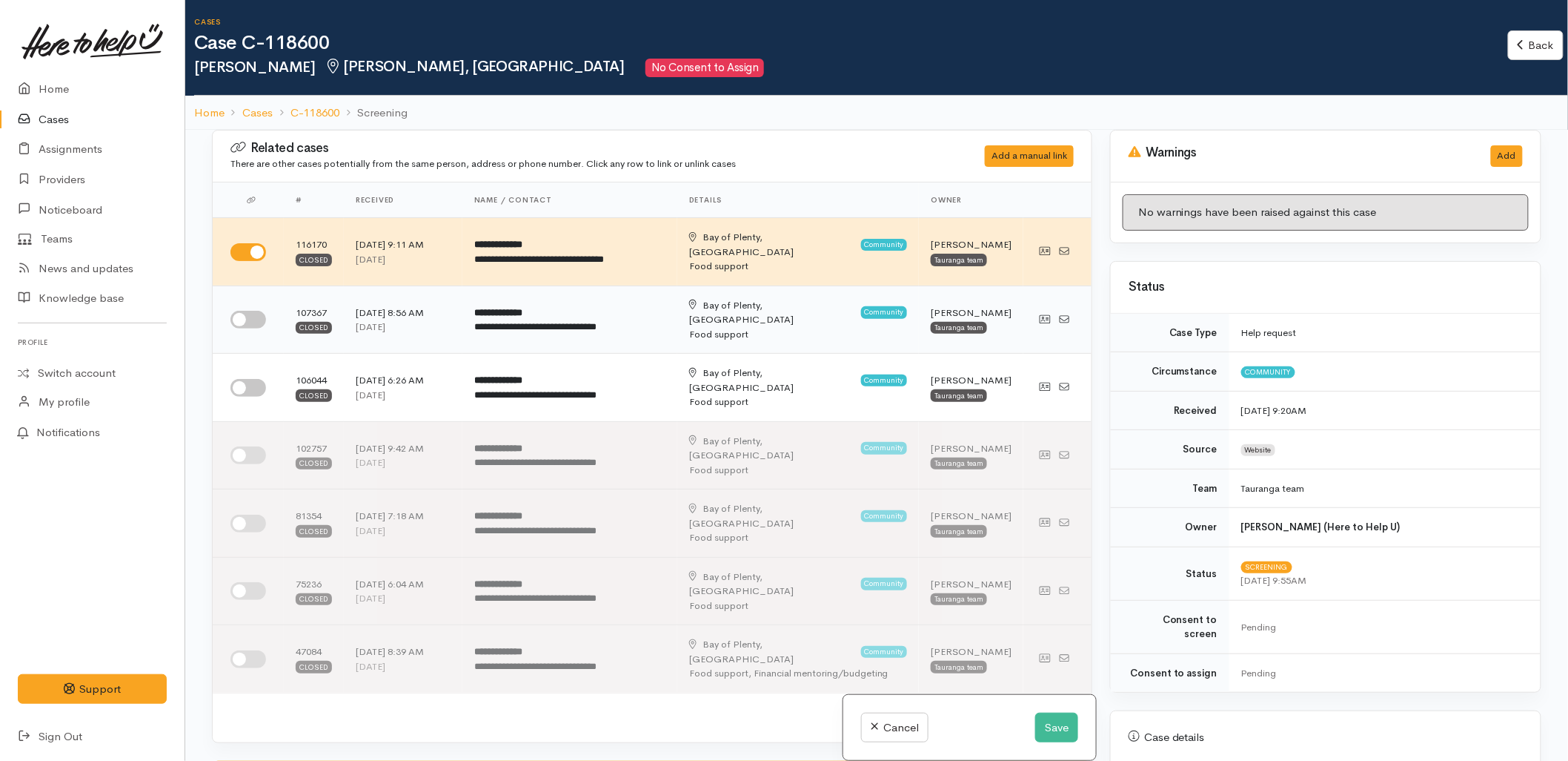
click at [250, 311] on input "checkbox" at bounding box center [248, 319] width 36 height 18
checkbox input "true"
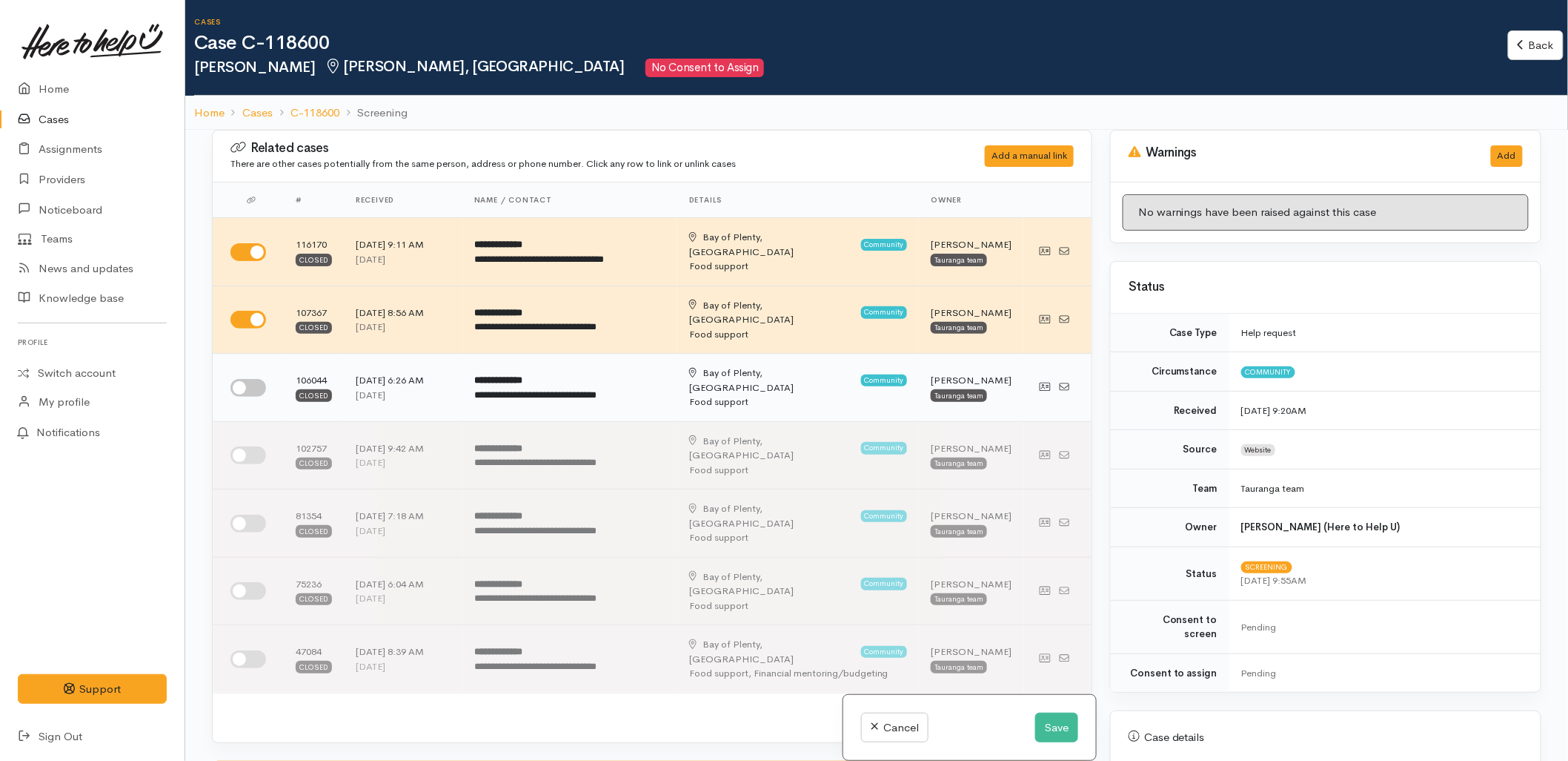
click at [242, 360] on td at bounding box center [248, 387] width 71 height 68
click at [242, 379] on input "checkbox" at bounding box center [248, 387] width 36 height 18
checkbox input "true"
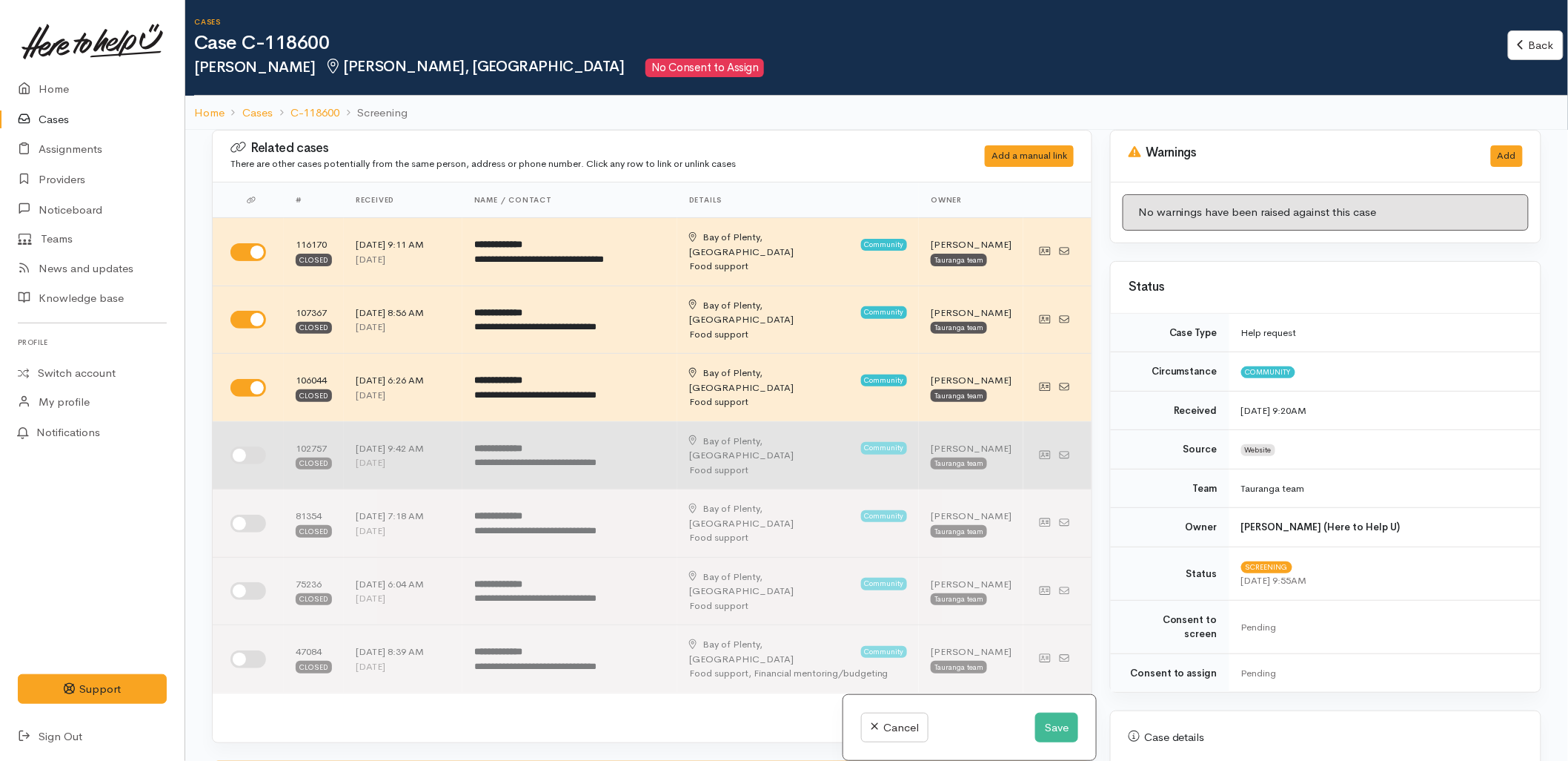
click at [249, 446] on input "checkbox" at bounding box center [248, 455] width 36 height 18
checkbox input "true"
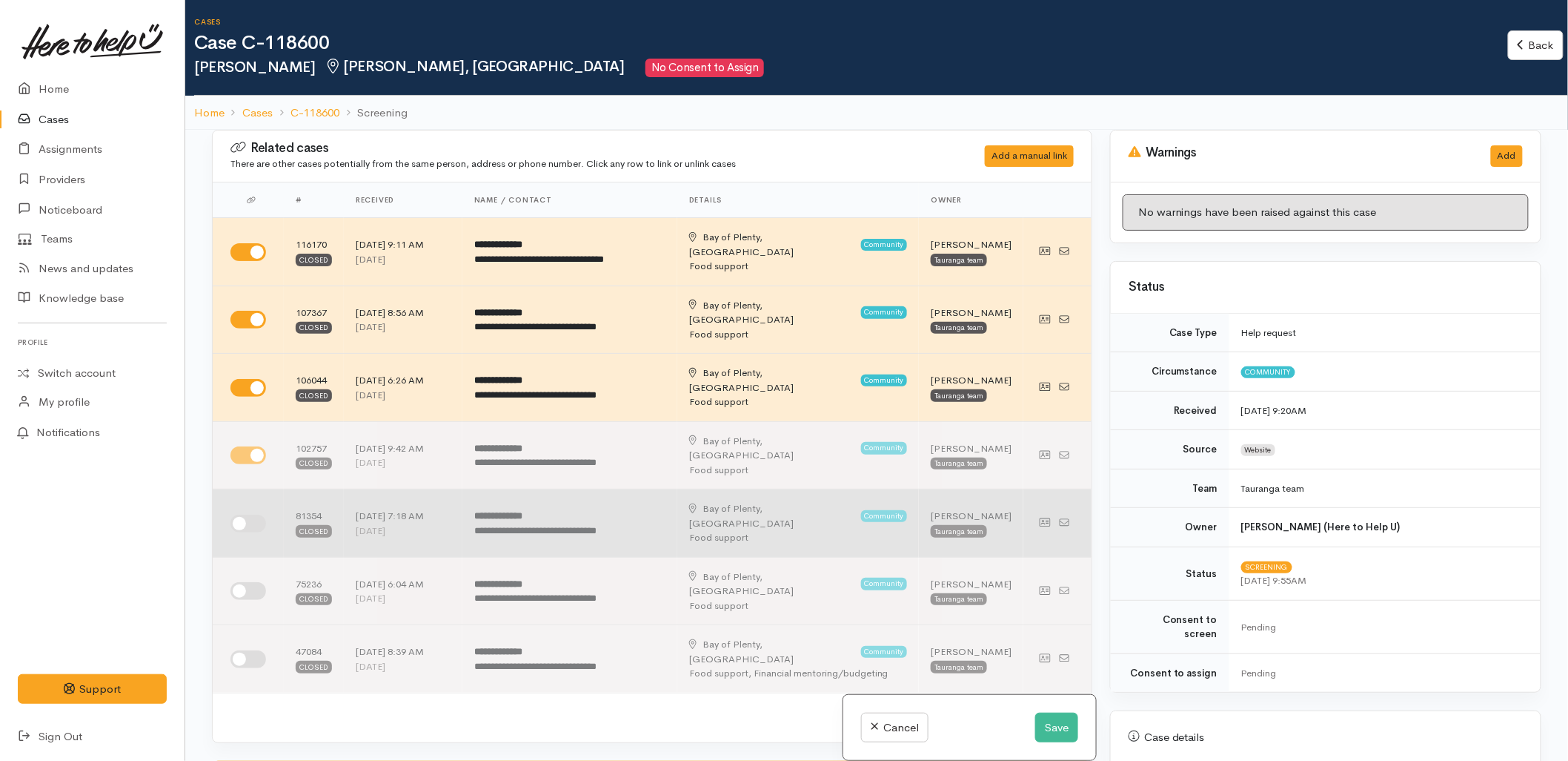
click at [247, 489] on td at bounding box center [248, 524] width 71 height 68
click at [238, 515] on input "checkbox" at bounding box center [248, 524] width 36 height 18
checkbox input "true"
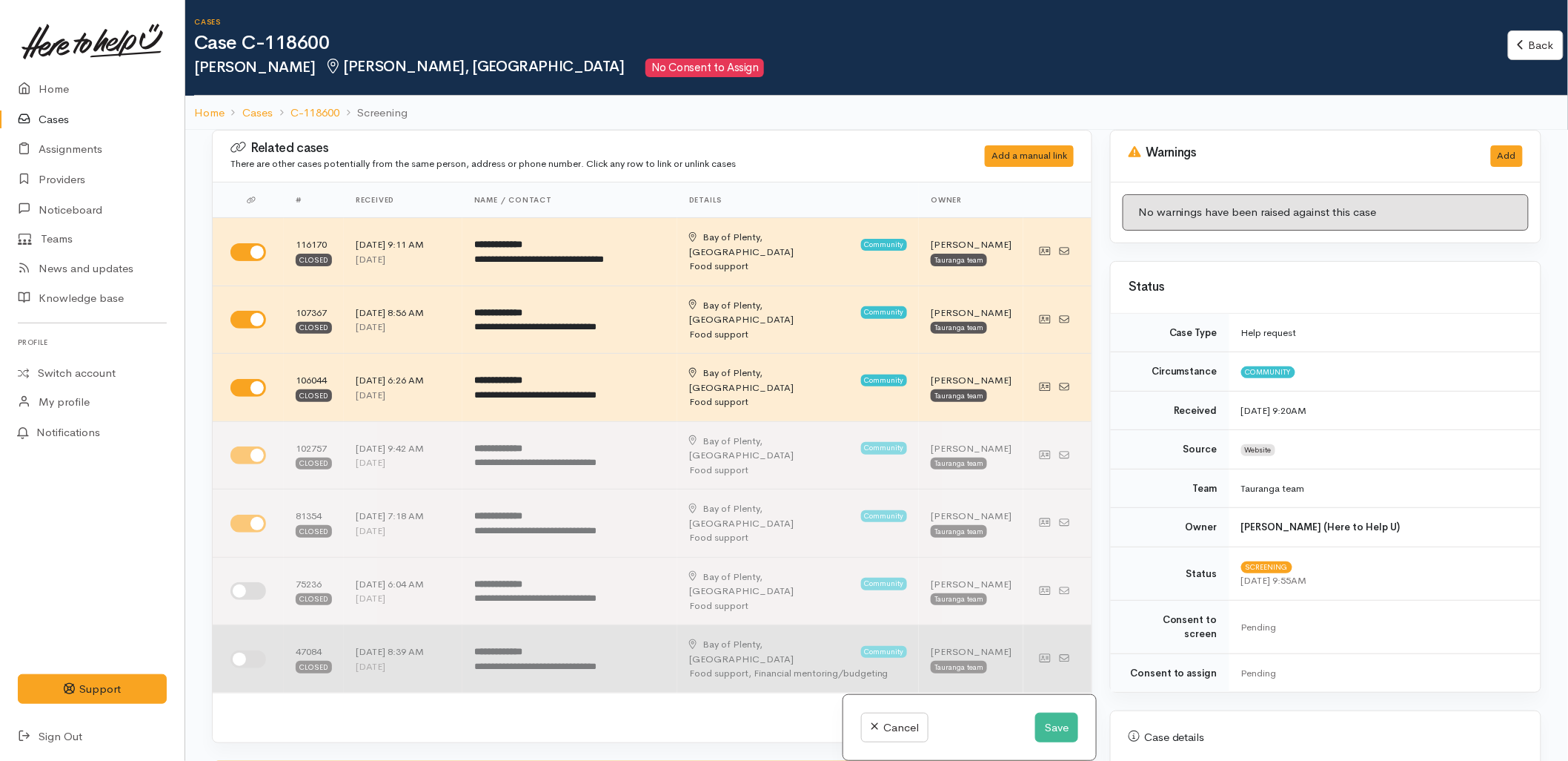
drag, startPoint x: 240, startPoint y: 504, endPoint x: 242, endPoint y: 543, distance: 39.1
click at [242, 582] on input "checkbox" at bounding box center [248, 591] width 36 height 18
checkbox input "true"
click at [247, 650] on input "checkbox" at bounding box center [248, 659] width 36 height 18
checkbox input "true"
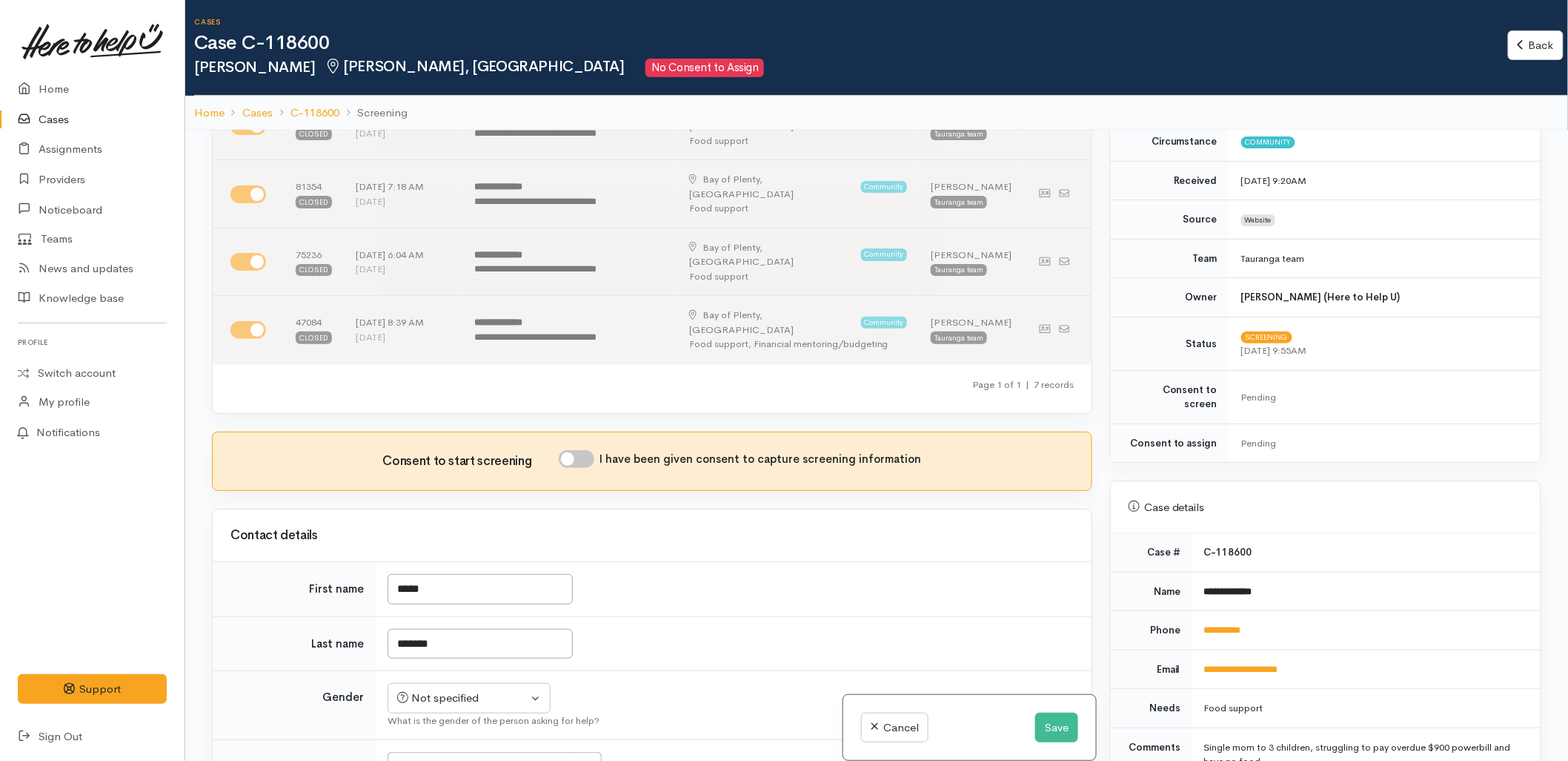
scroll to position [247, 0]
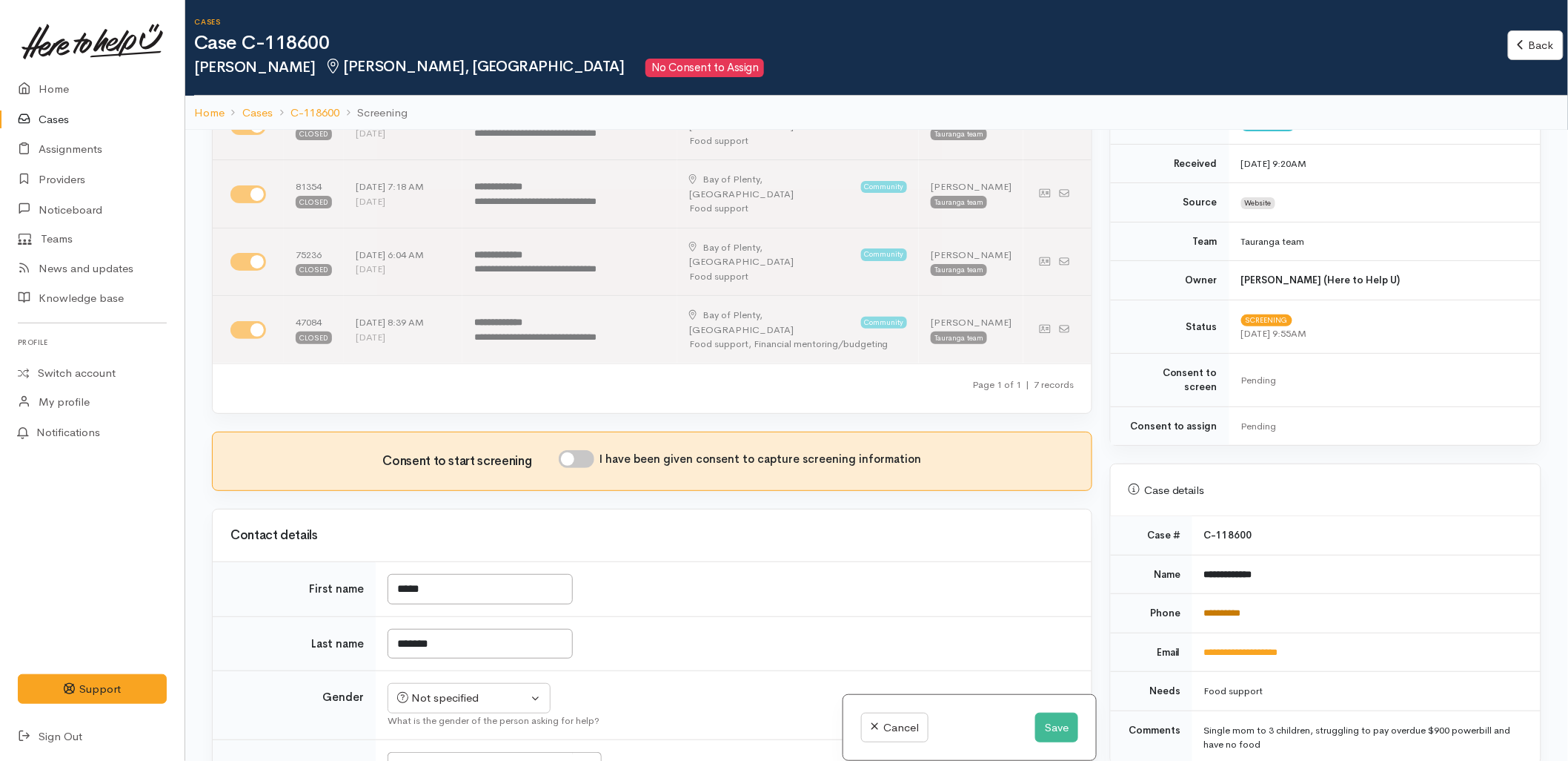
click at [1241, 608] on link "**********" at bounding box center [1223, 612] width 37 height 9
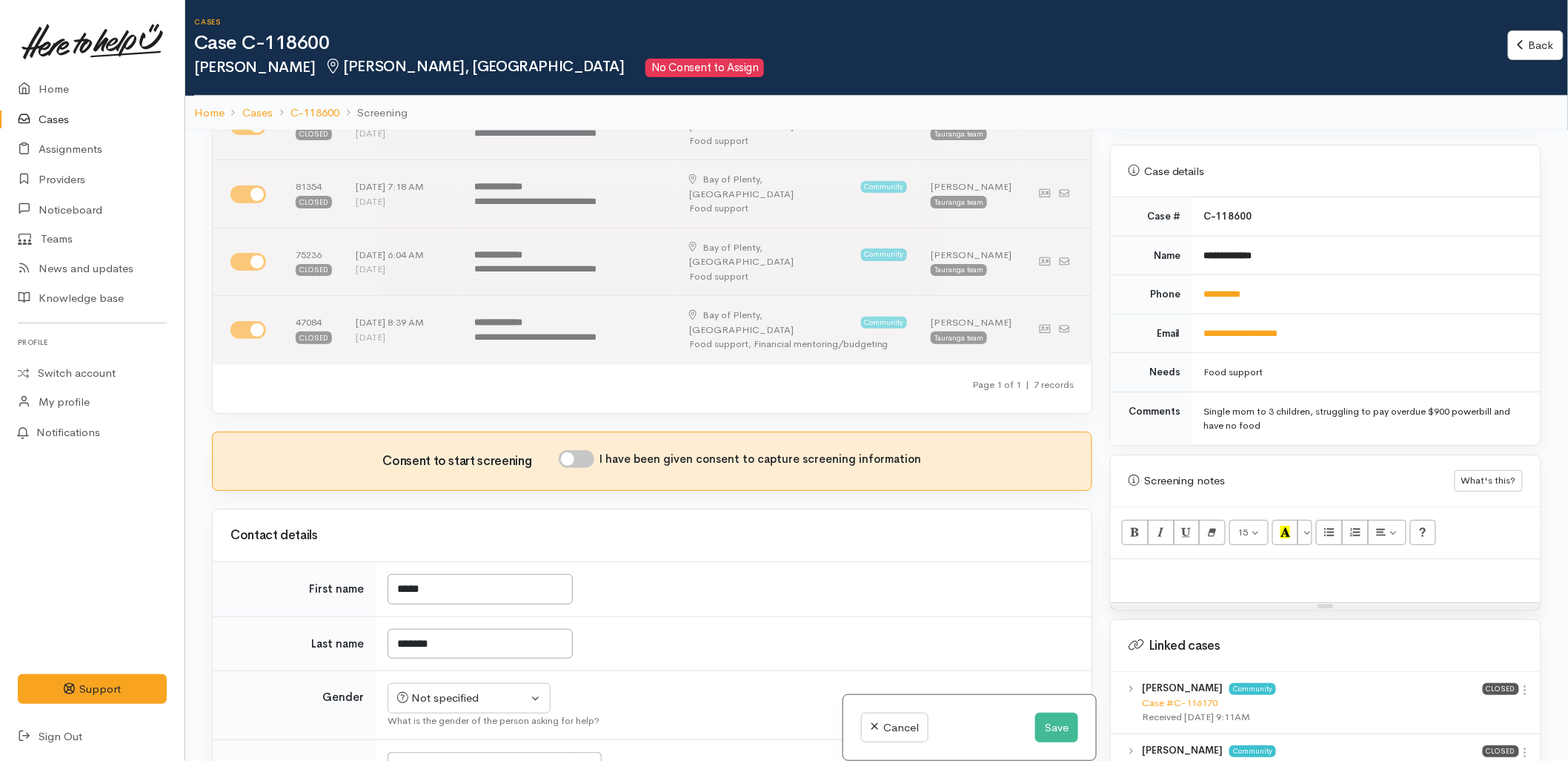
scroll to position [576, 0]
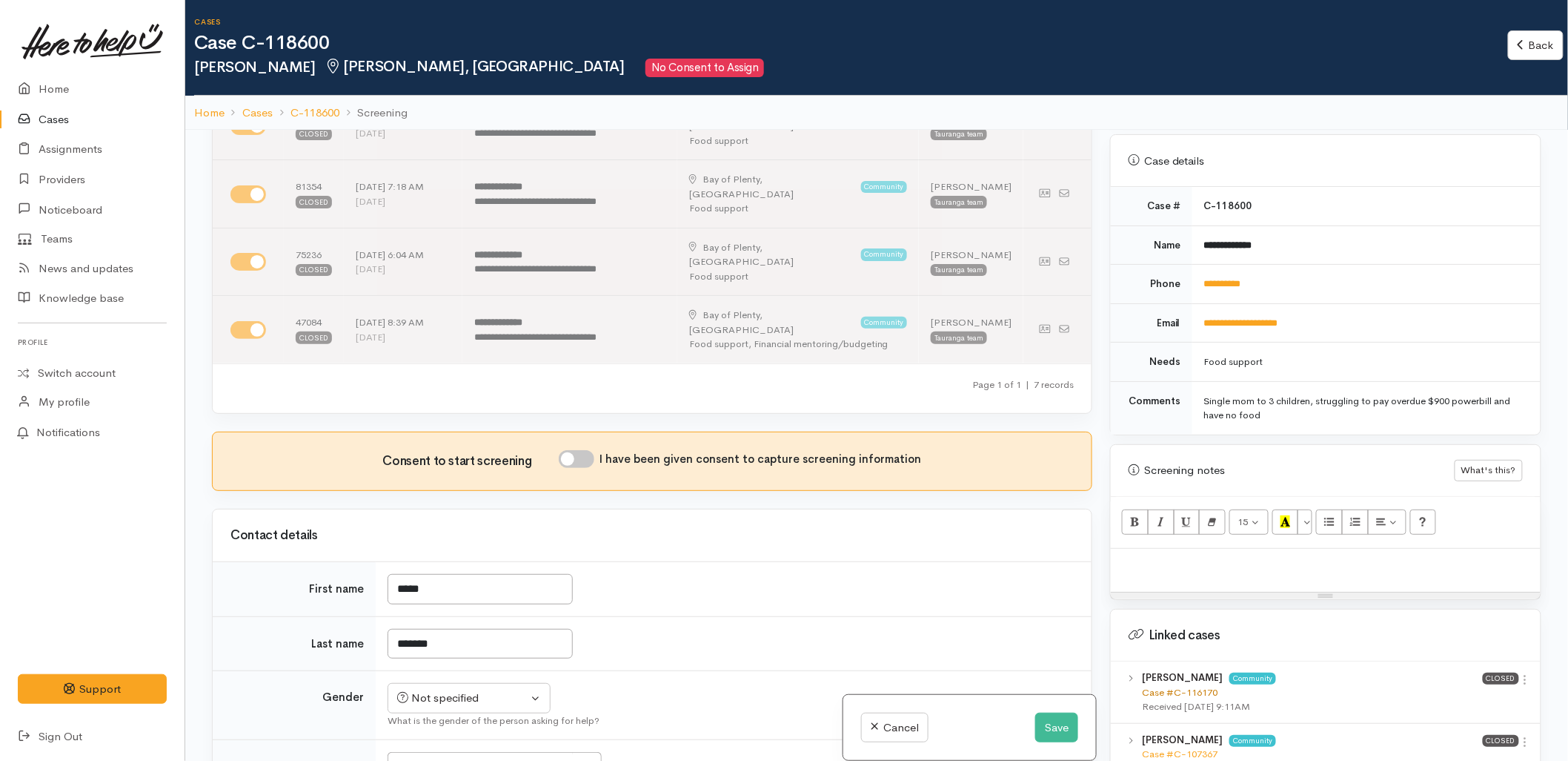
click at [1183, 686] on link "Case #C-116170" at bounding box center [1179, 692] width 76 height 13
click at [1221, 549] on div at bounding box center [1326, 570] width 430 height 43
paste div
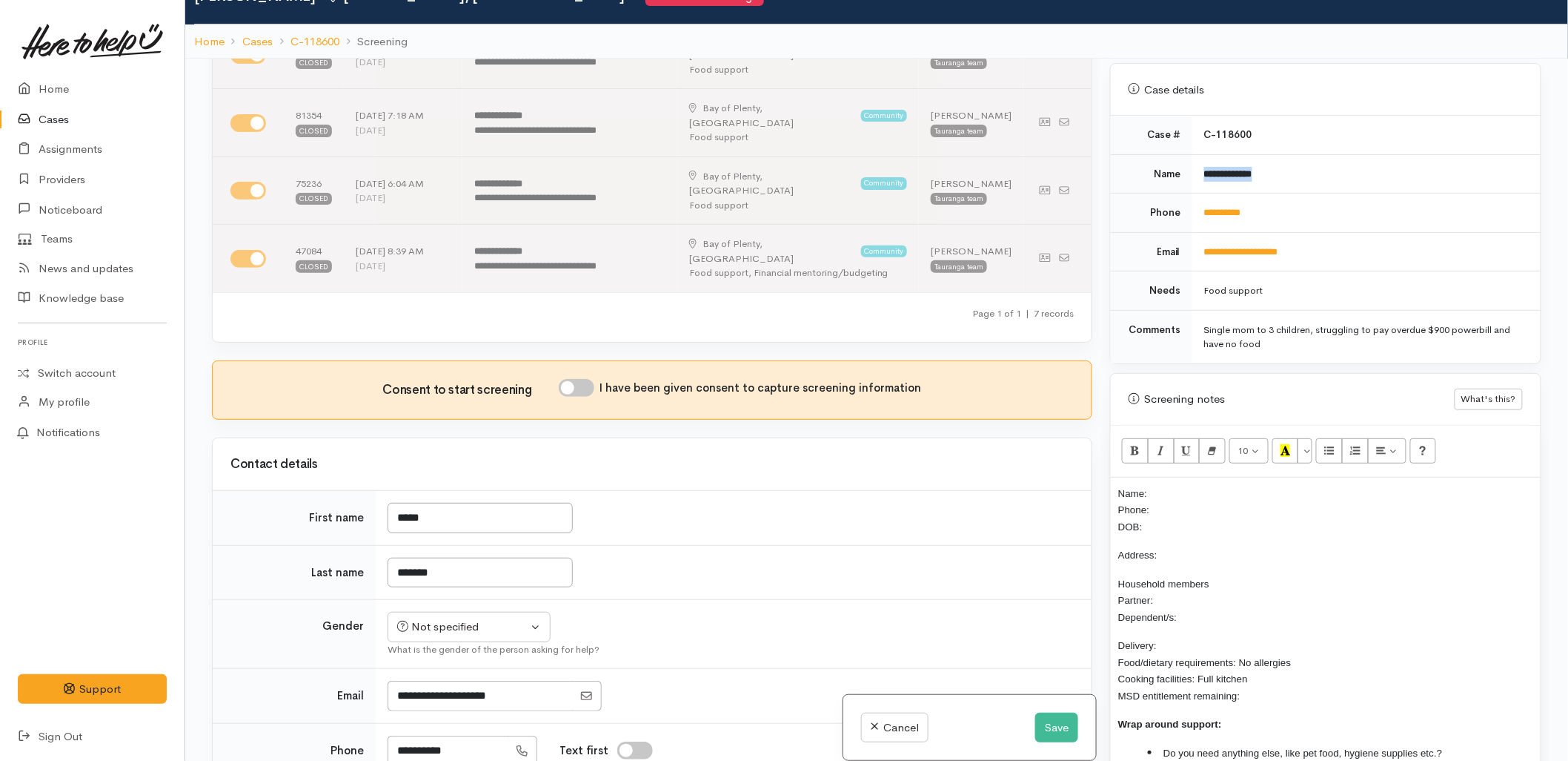
drag, startPoint x: 1291, startPoint y: 172, endPoint x: 1205, endPoint y: 171, distance: 86.0
click at [1205, 171] on td "**********" at bounding box center [1366, 174] width 348 height 39
copy b "**********"
click at [1179, 485] on p "Name: Phone: DOB:" at bounding box center [1326, 510] width 415 height 50
drag, startPoint x: 1268, startPoint y: 212, endPoint x: 1205, endPoint y: 215, distance: 63.1
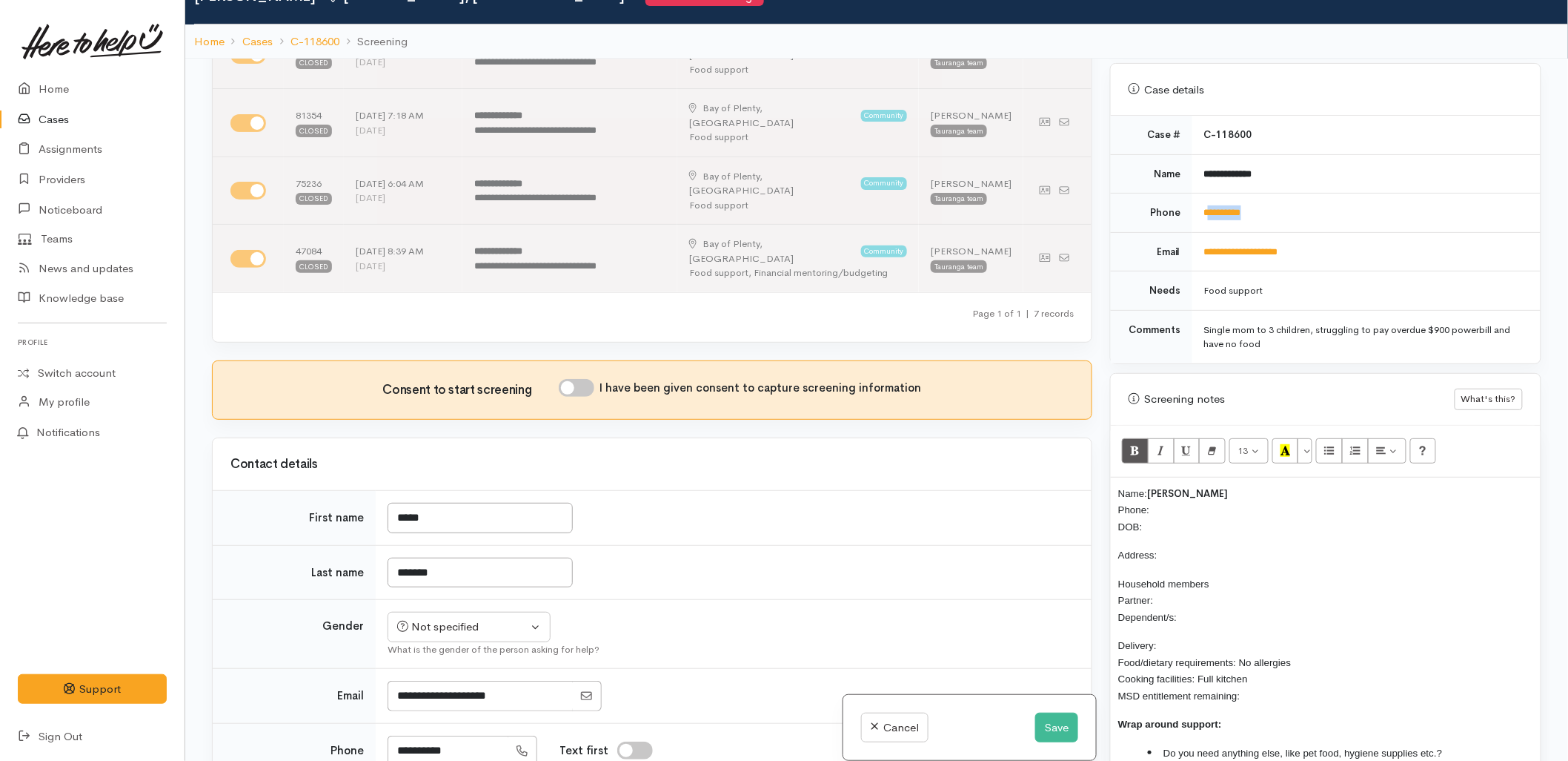
click at [1205, 215] on td "**********" at bounding box center [1366, 213] width 348 height 39
drag, startPoint x: 1205, startPoint y: 215, endPoint x: 1277, endPoint y: 213, distance: 72.0
click at [1307, 213] on td "**********" at bounding box center [1366, 213] width 348 height 39
drag, startPoint x: 1264, startPoint y: 208, endPoint x: 1204, endPoint y: 209, distance: 60.0
click at [1204, 209] on td "**********" at bounding box center [1366, 213] width 348 height 39
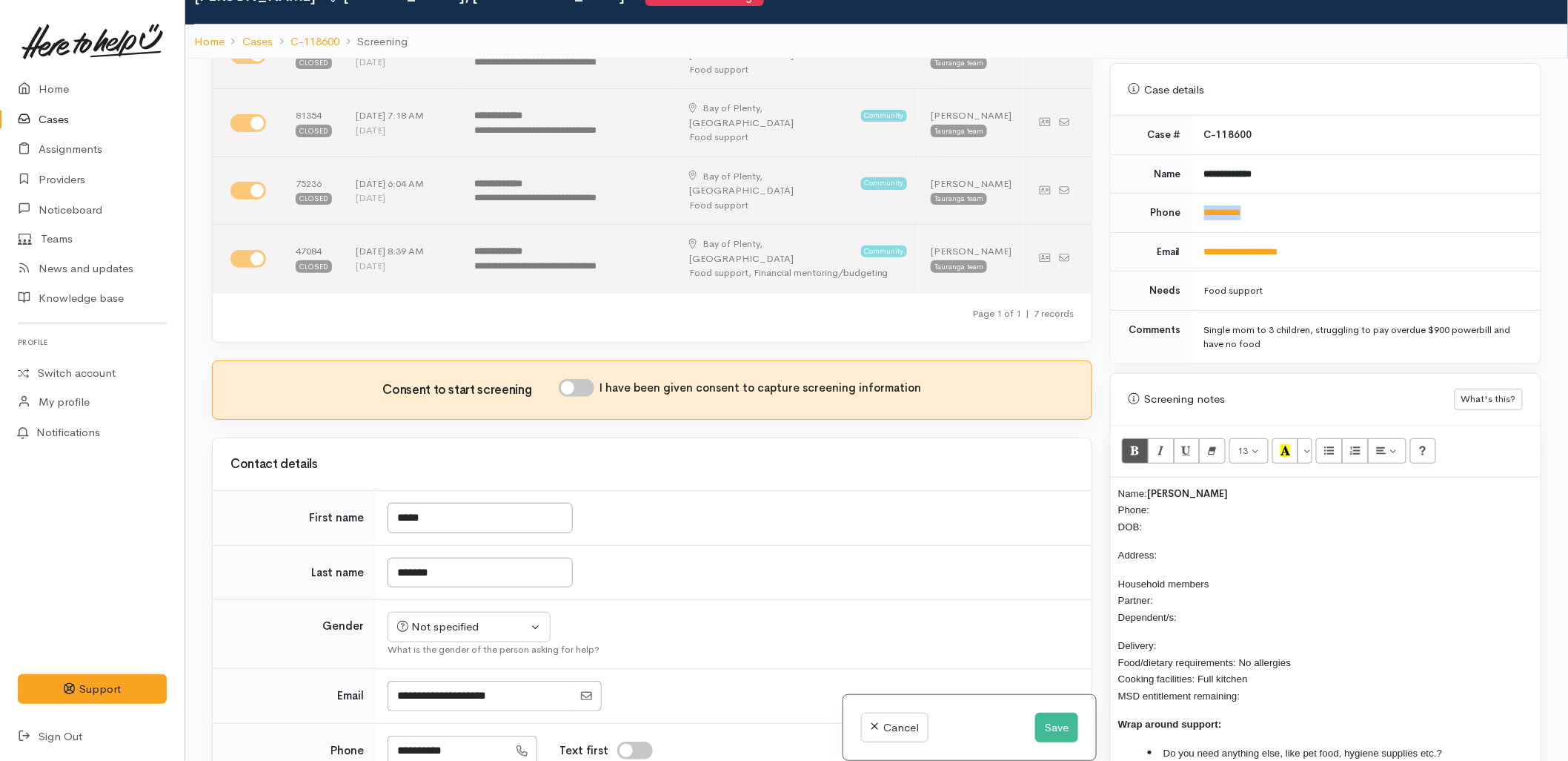
copy link "**********"
click at [1203, 492] on p "Name: Casey Southee Phone: DOB:" at bounding box center [1326, 510] width 415 height 50
click at [547, 243] on div "Related cases There are other cases potentially from the same person, address o…" at bounding box center [653, 439] width 898 height 761
drag, startPoint x: 547, startPoint y: 243, endPoint x: 595, endPoint y: 284, distance: 63.1
click at [595, 379] on input "I have been given consent to capture screening information" at bounding box center [577, 387] width 36 height 18
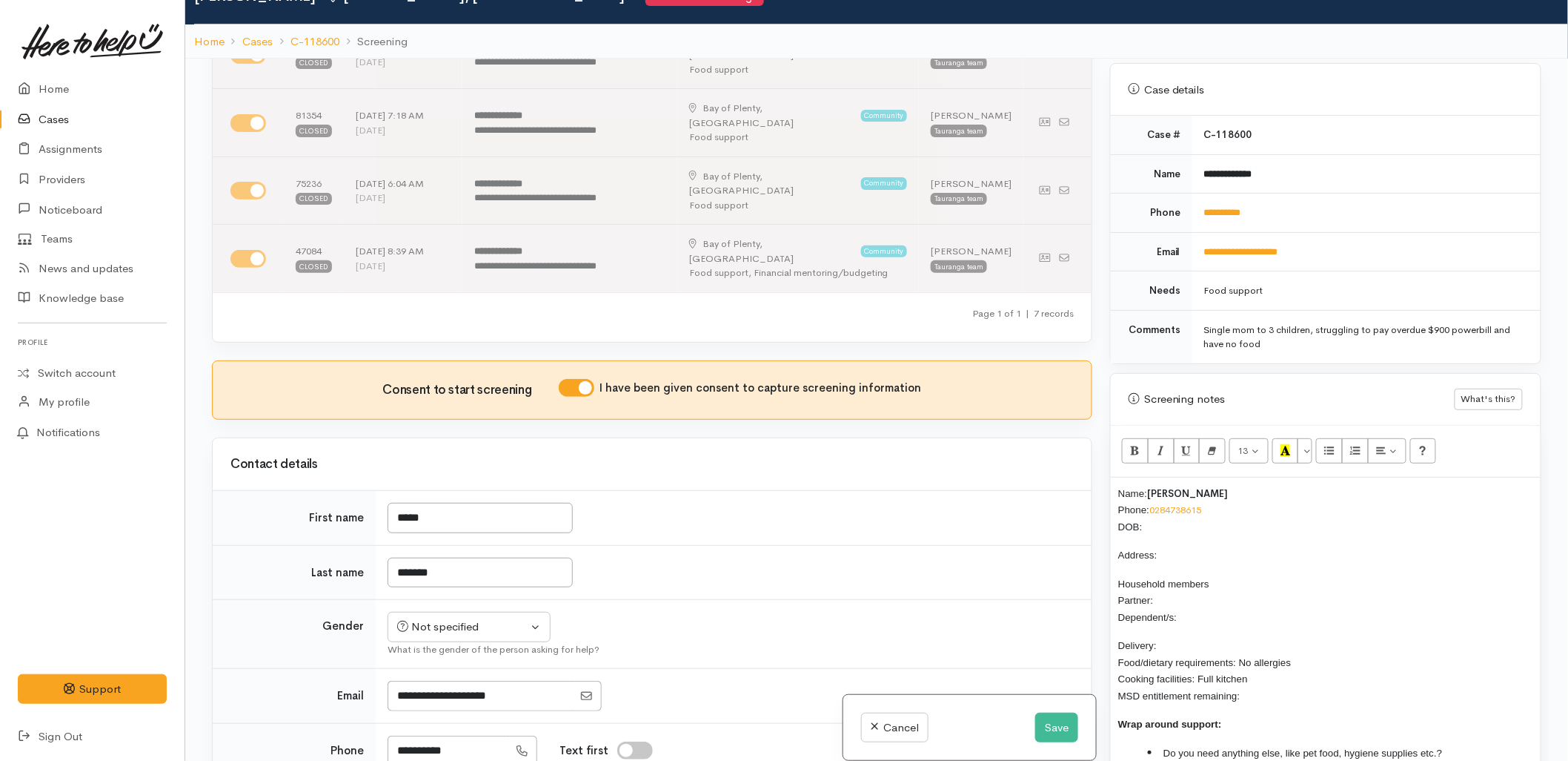
click at [582, 379] on input "I have been given consent to capture screening information" at bounding box center [577, 387] width 36 height 18
click at [573, 379] on input "I have been given consent to capture screening information" at bounding box center [577, 387] width 36 height 18
checkbox input "true"
click at [475, 618] on div "Not specified" at bounding box center [462, 627] width 130 height 17
click at [445, 698] on span "Female" at bounding box center [480, 707] width 127 height 17
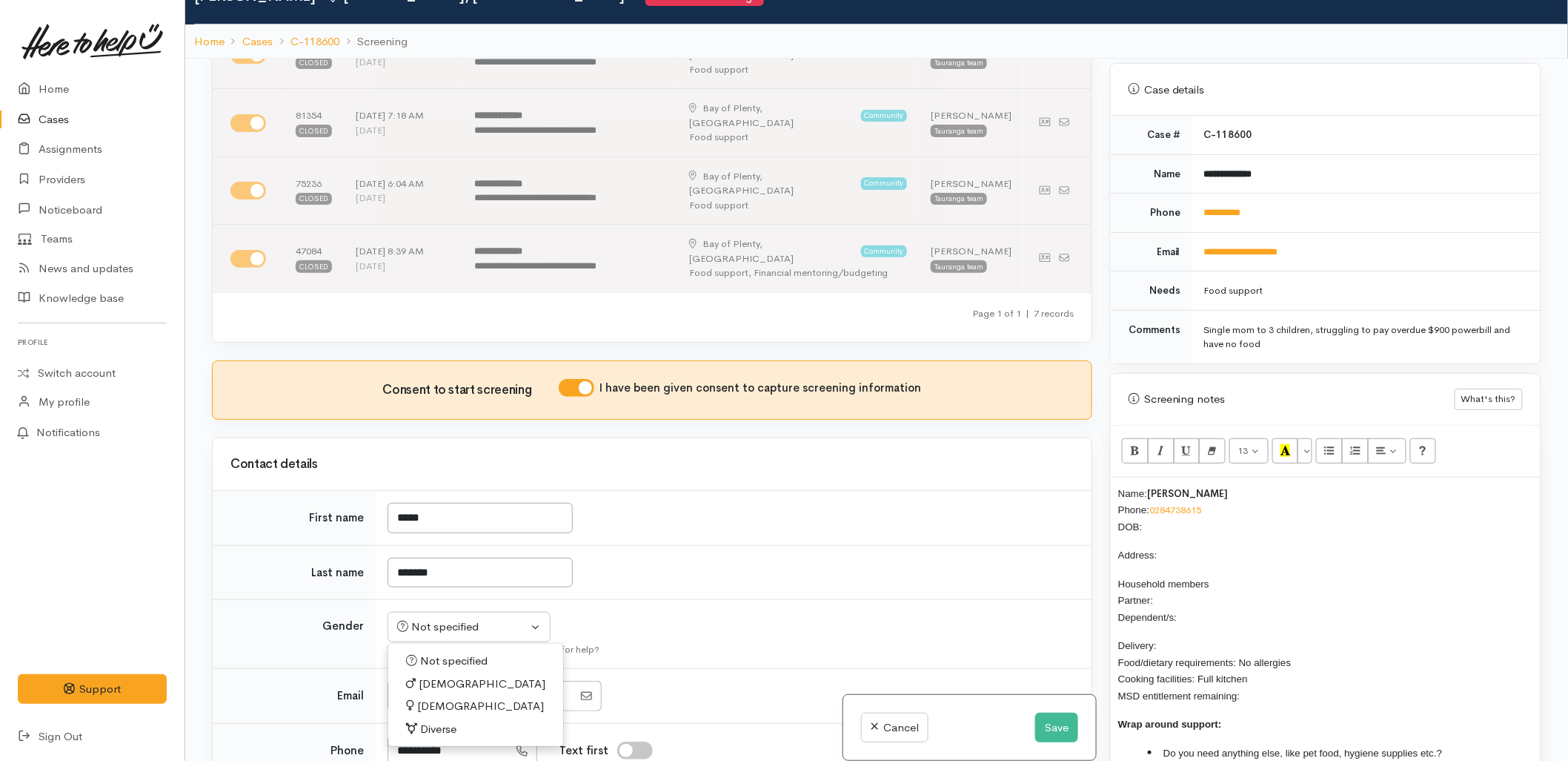
select select "Female"
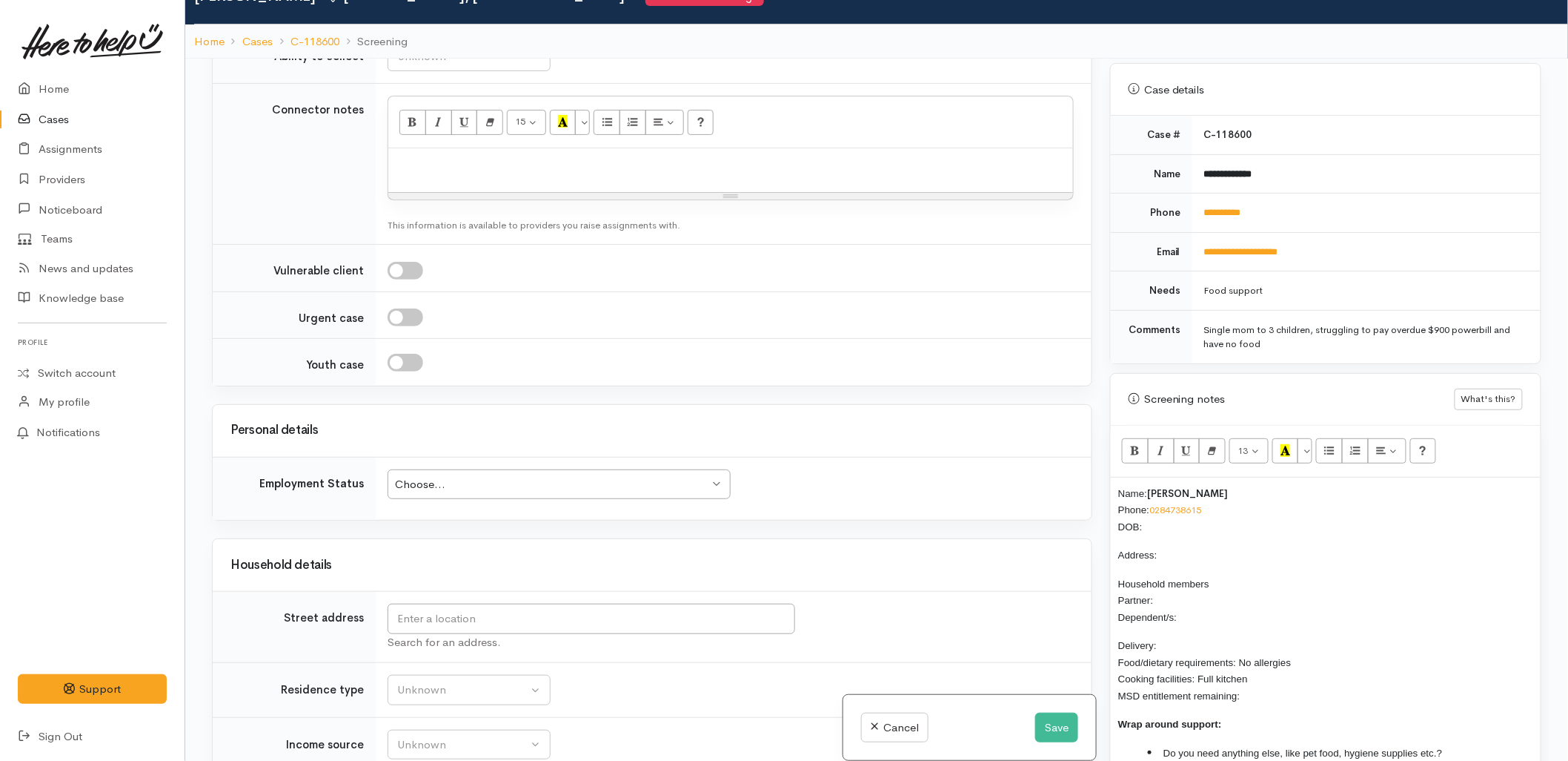
scroll to position [1730, 0]
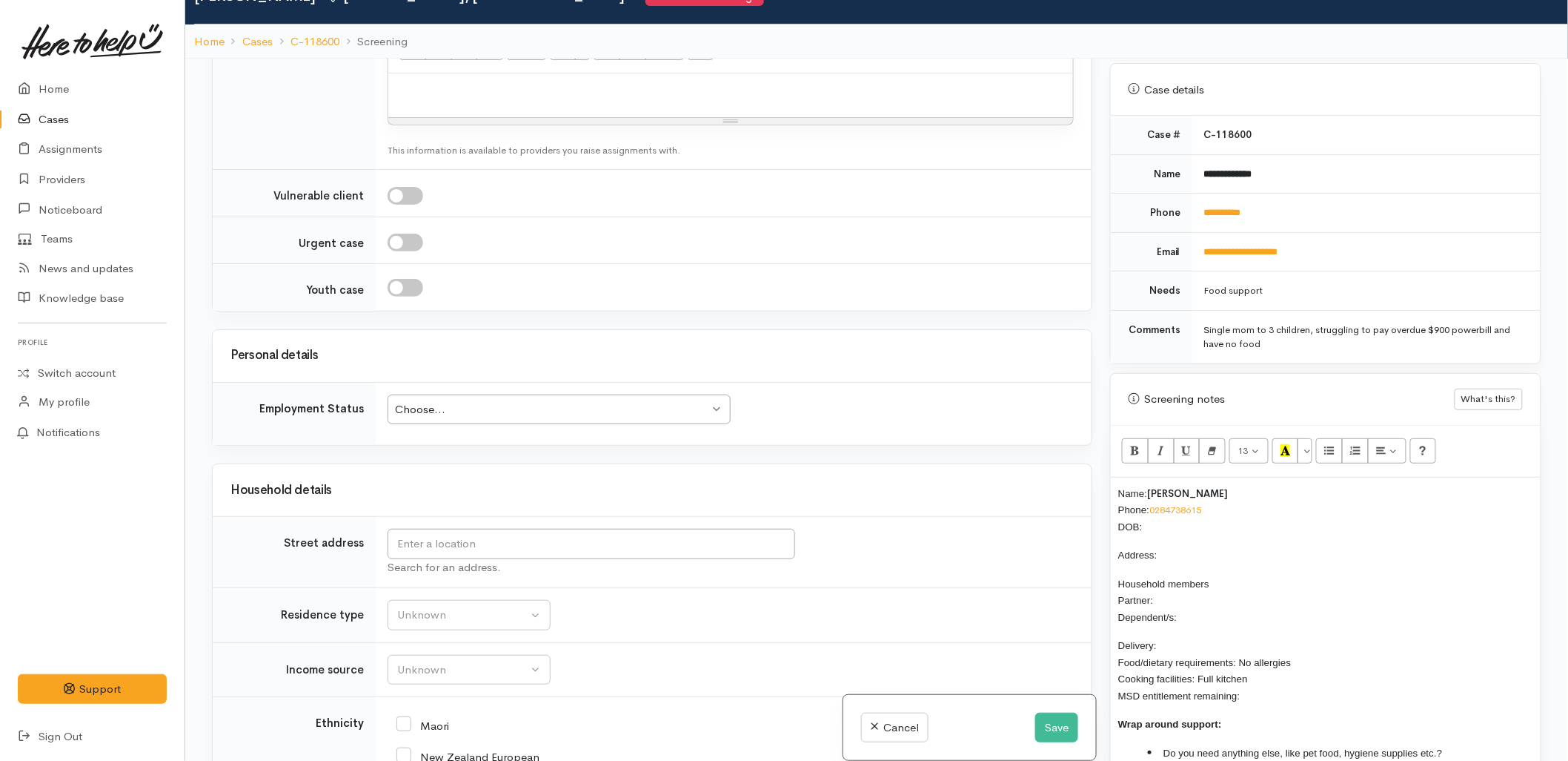
click at [1165, 510] on p "Name: Casey Southee Phone: 0284738615 DOB:" at bounding box center [1326, 510] width 415 height 50
click at [637, 529] on input "text" at bounding box center [591, 544] width 408 height 31
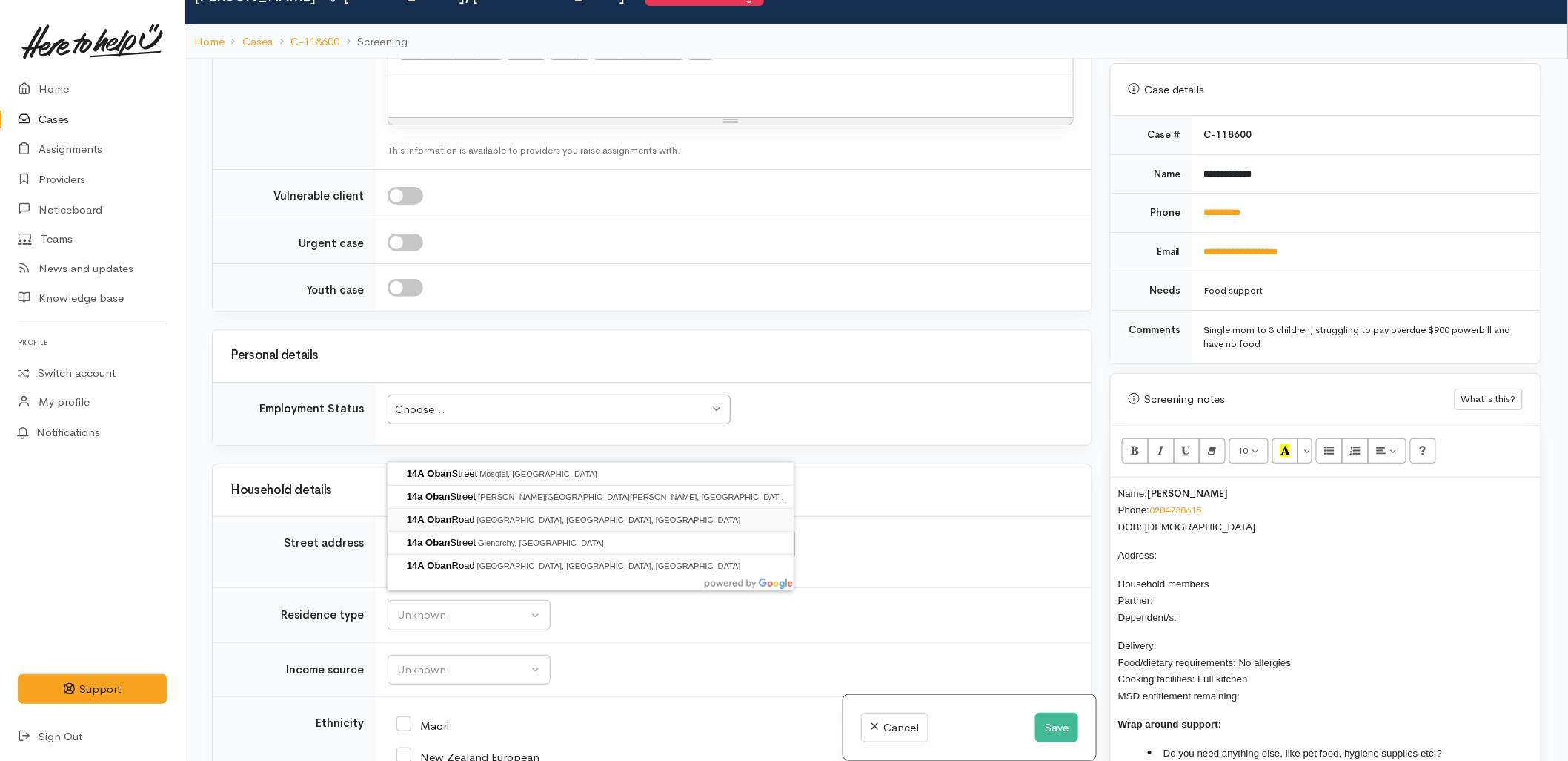
type input "14A Oban Road, Greerton, Tauranga, New Zealand"
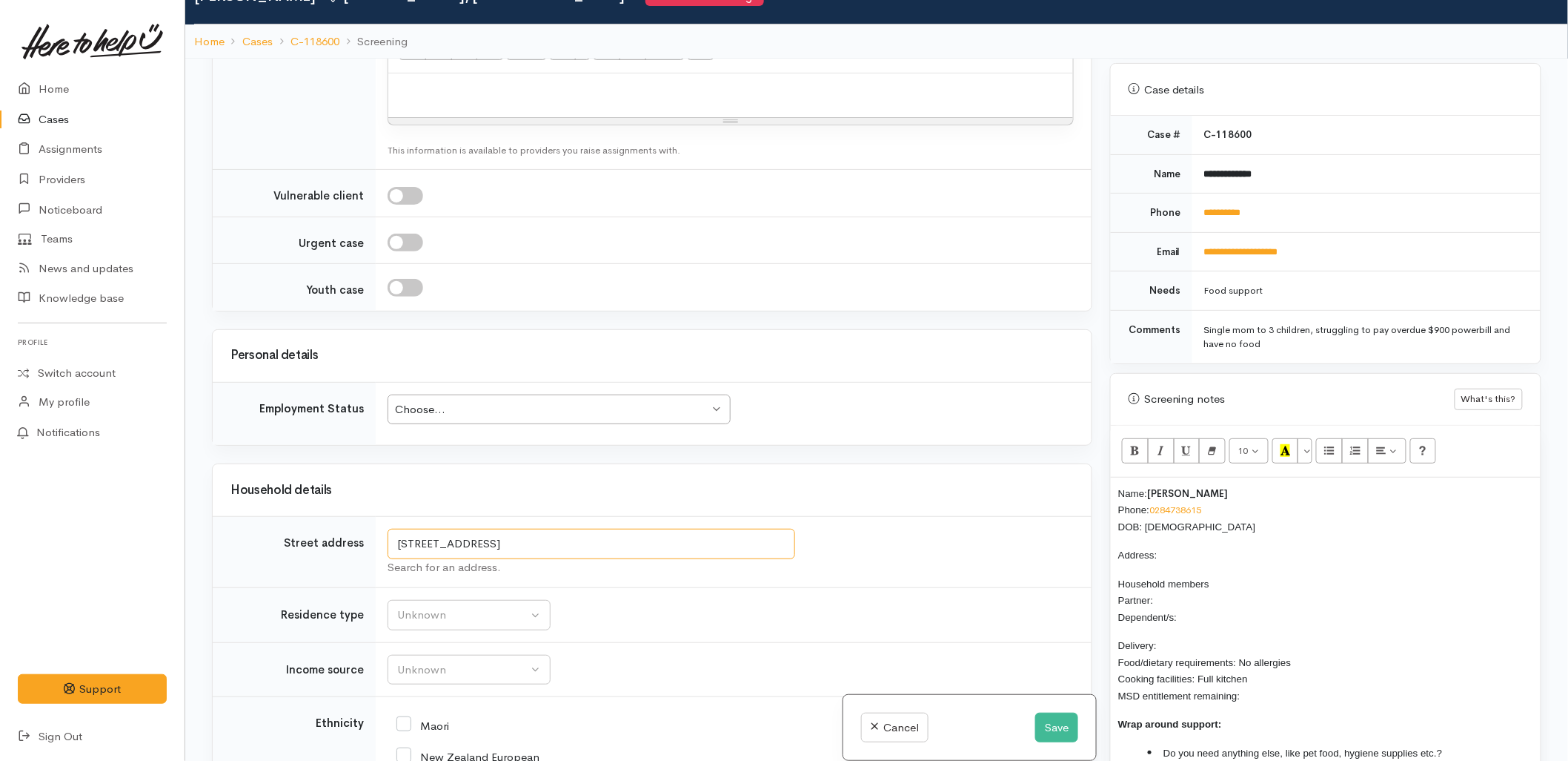
drag, startPoint x: 527, startPoint y: 448, endPoint x: 379, endPoint y: 446, distance: 148.0
click at [393, 529] on input "14A Oban Road, Greerton, Tauranga, New Zealand" at bounding box center [591, 544] width 408 height 31
click at [1176, 546] on p "Address:" at bounding box center [1326, 555] width 415 height 17
click at [1195, 584] on p "Household members Partner: Dependent/s:" at bounding box center [1326, 600] width 415 height 50
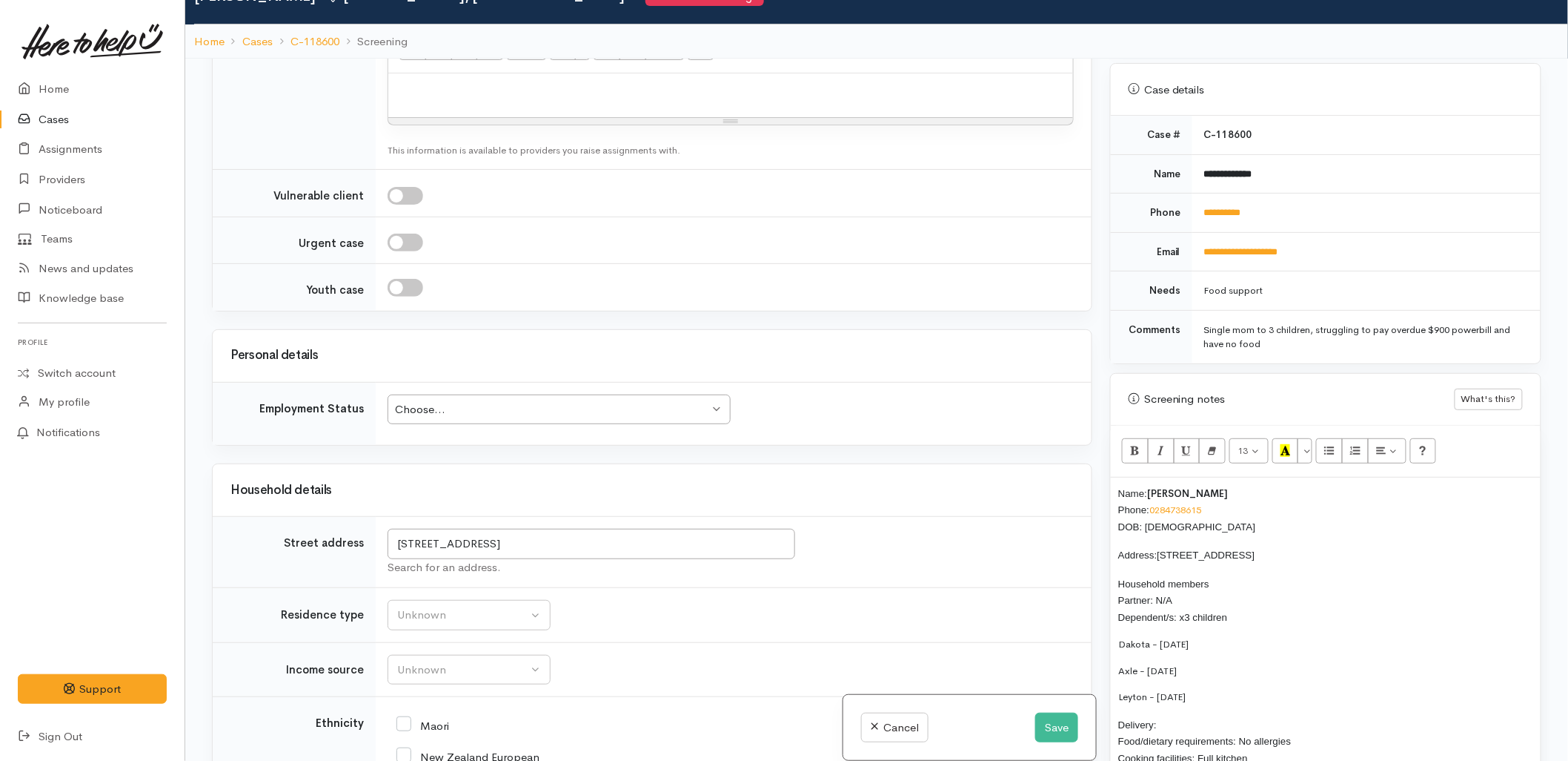
click at [1114, 653] on div "Name: Casey Southee Phone: 0284738615 DOB: 22/10/1991 Address: 14A Oban Road, G…" at bounding box center [1326, 677] width 430 height 399
click at [1180, 693] on p "Delivery: Food/dietary requirements: No allergies Cooking facilities: Full kitc…" at bounding box center [1326, 726] width 415 height 66
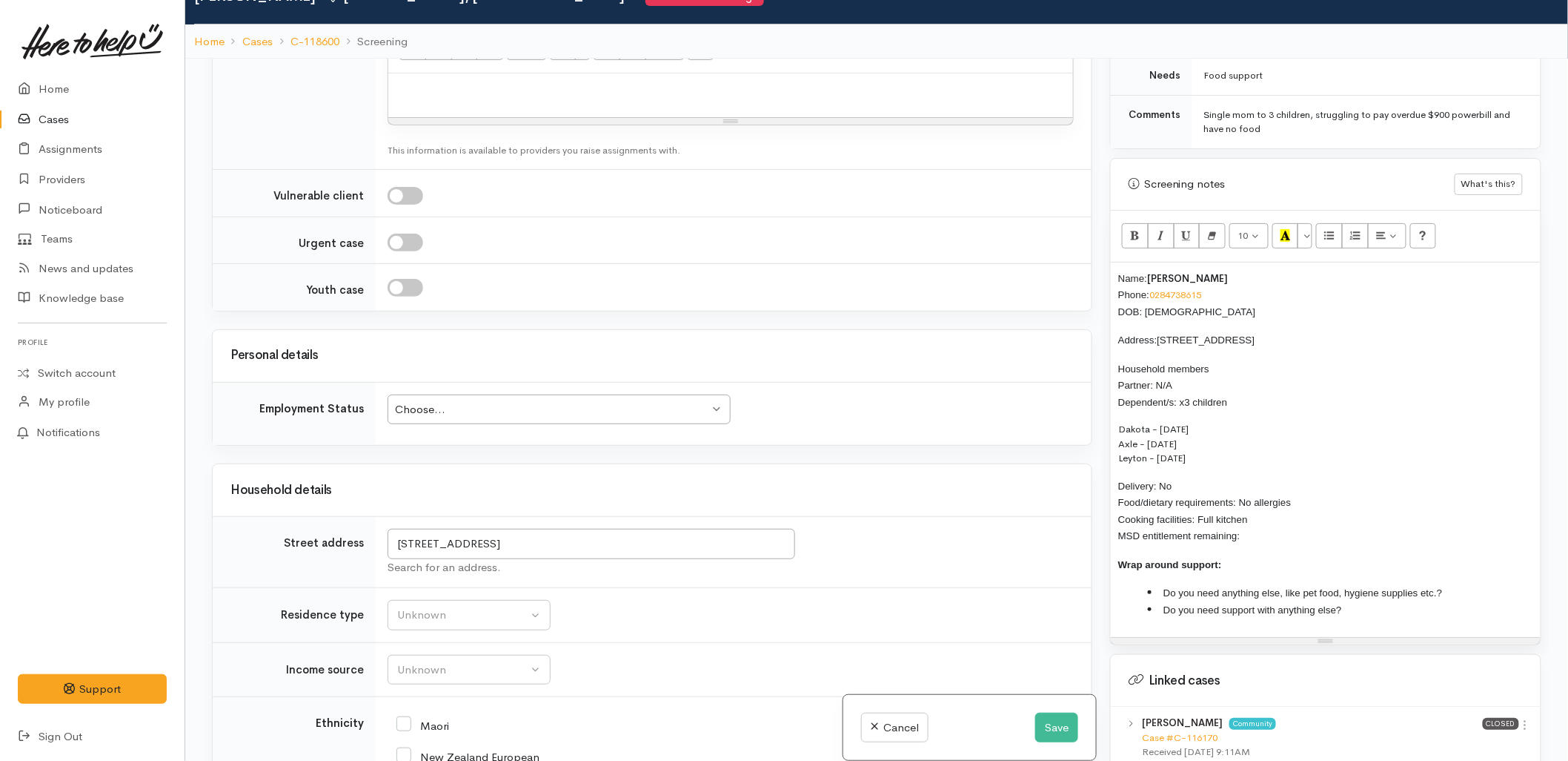
scroll to position [906, 0]
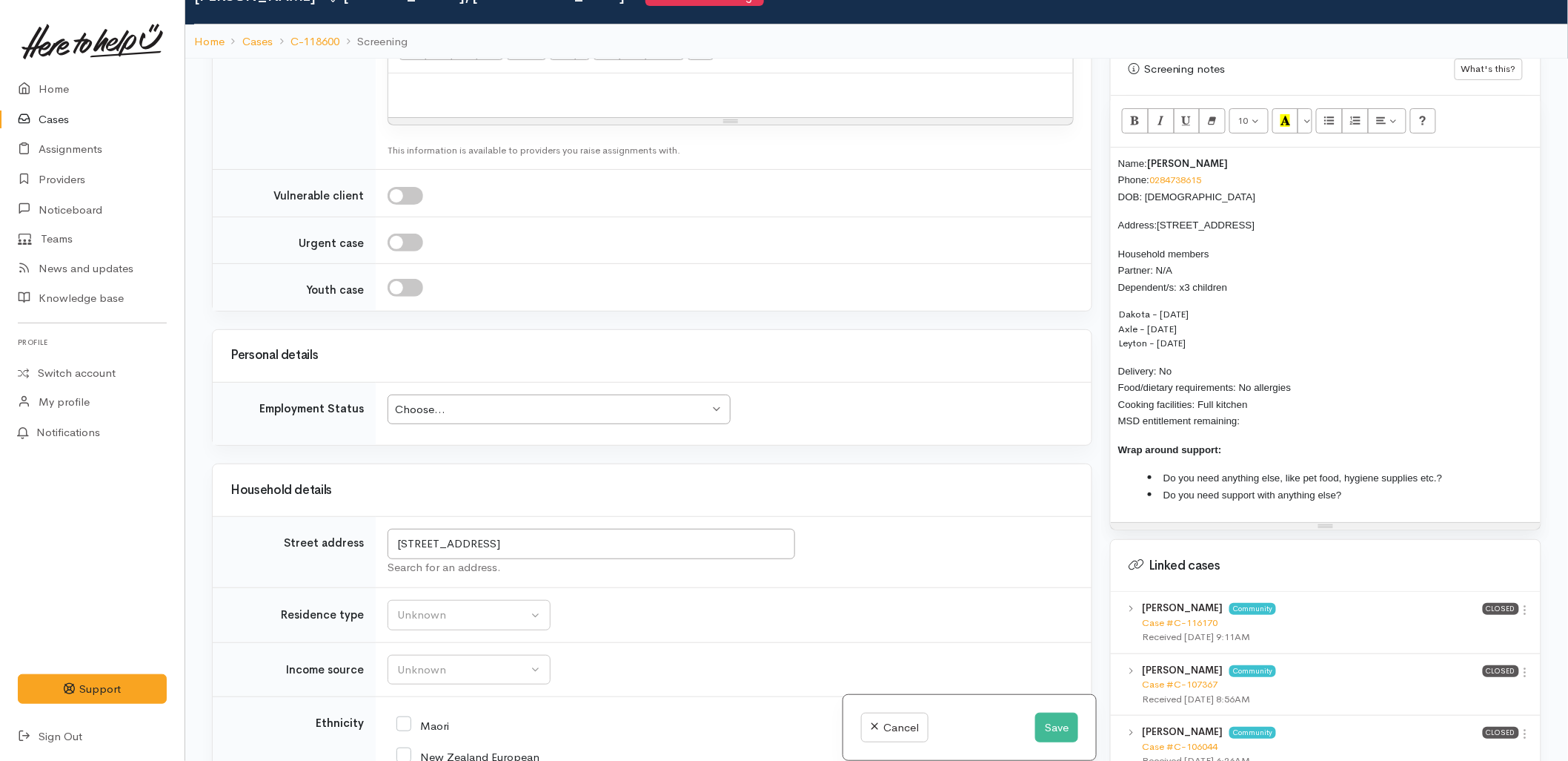
click at [1272, 404] on p "Delivery: No Food/dietary requirements: No allergies Cooking facilities: Full k…" at bounding box center [1326, 396] width 415 height 66
click at [1471, 469] on li "Do you need anything else, like pet food, hygiene supplies etc.?" at bounding box center [1340, 478] width 385 height 17
click at [497, 401] on div "Choose..." at bounding box center [551, 409] width 314 height 17
click at [435, 607] on div "Unknown" at bounding box center [462, 615] width 130 height 17
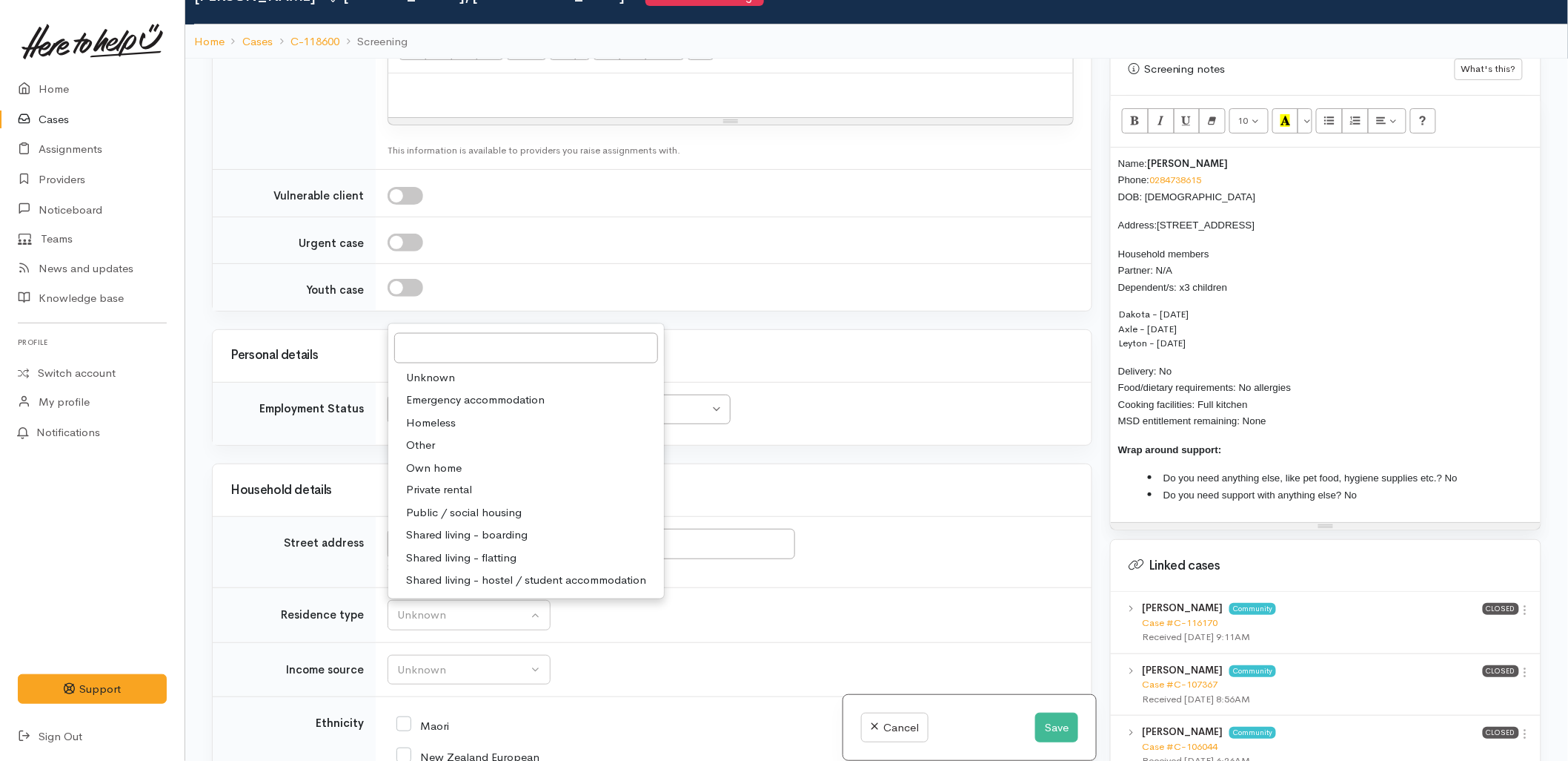
click at [432, 482] on span "Private rental" at bounding box center [439, 490] width 66 height 17
select select "2"
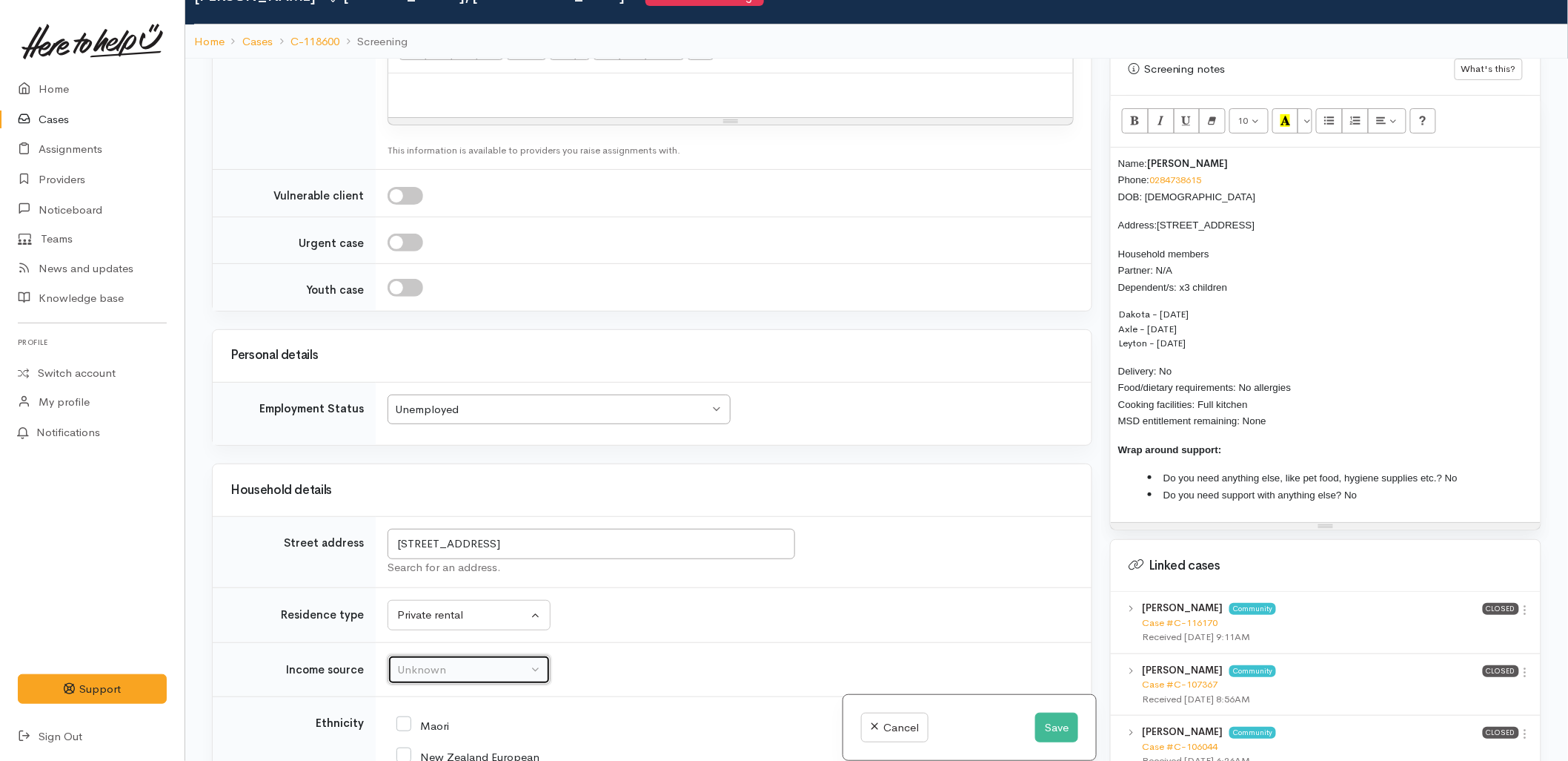
click at [434, 661] on div "Unknown" at bounding box center [462, 670] width 130 height 17
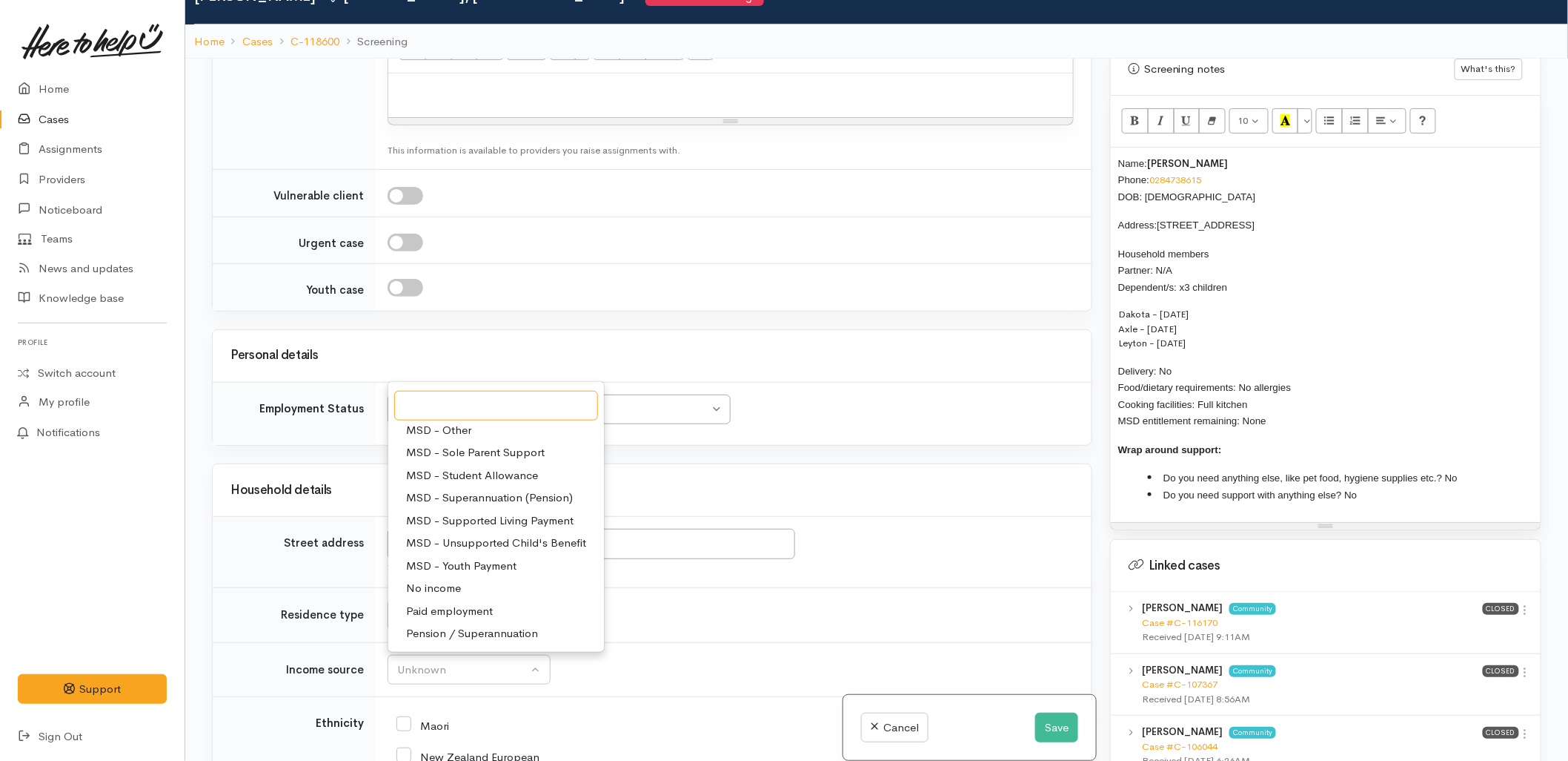
scroll to position [164, 0]
click at [464, 511] on span "MSD - Supported Living Payment" at bounding box center [489, 519] width 168 height 17
select select "3"
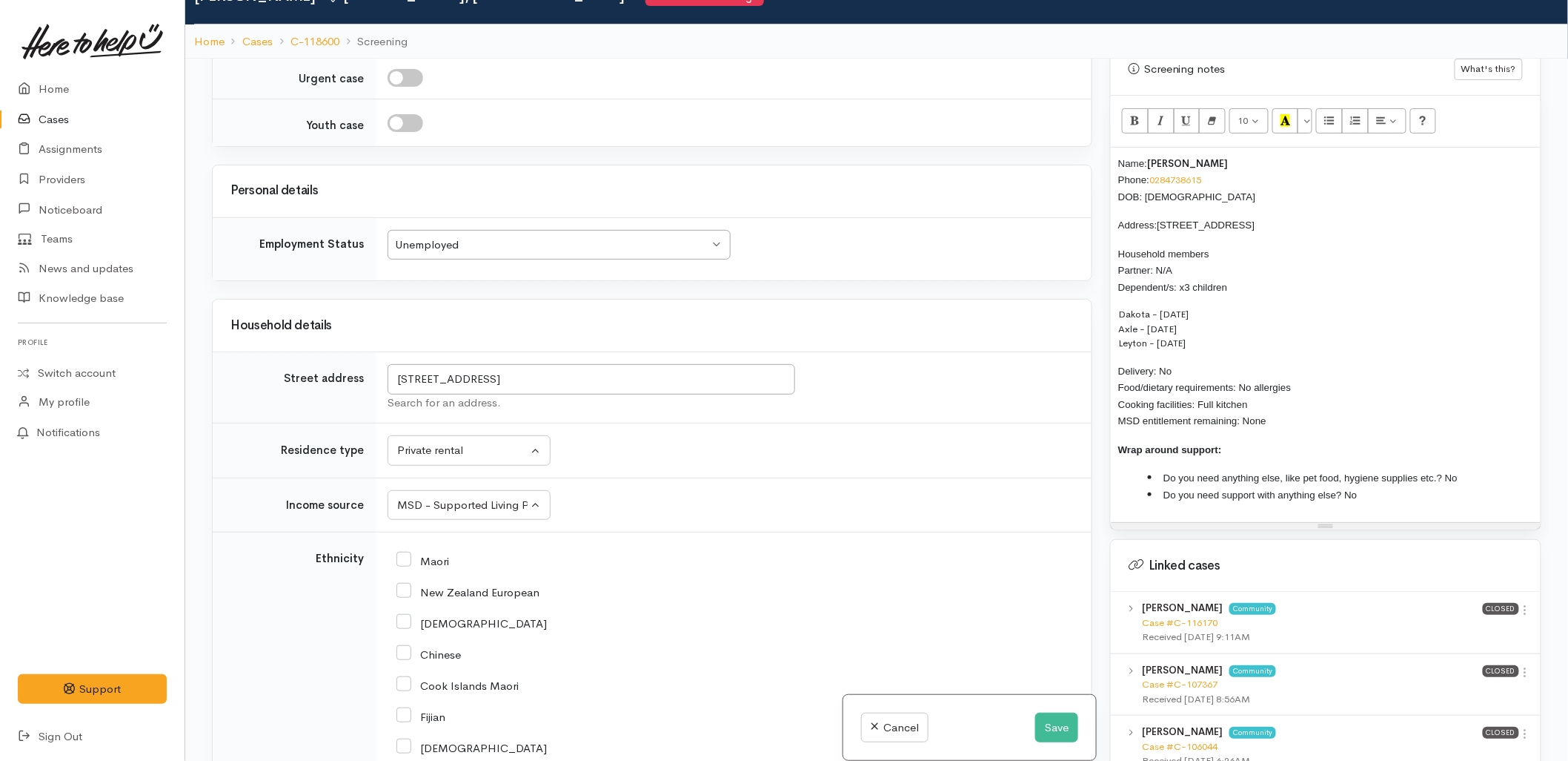
click at [464, 584] on input "New Zealand European" at bounding box center [468, 591] width 143 height 14
checkbox input "true"
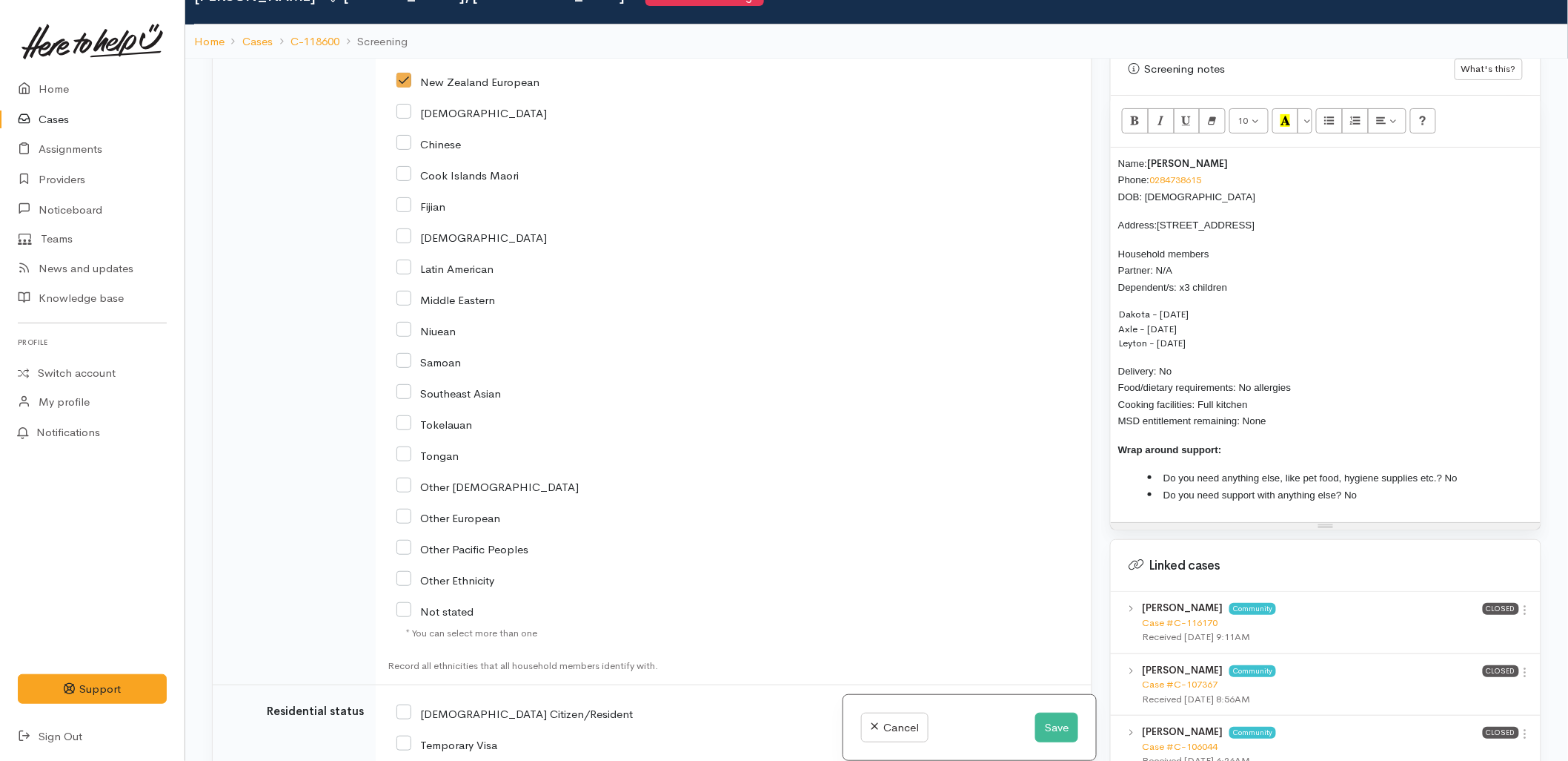
scroll to position [2554, 0]
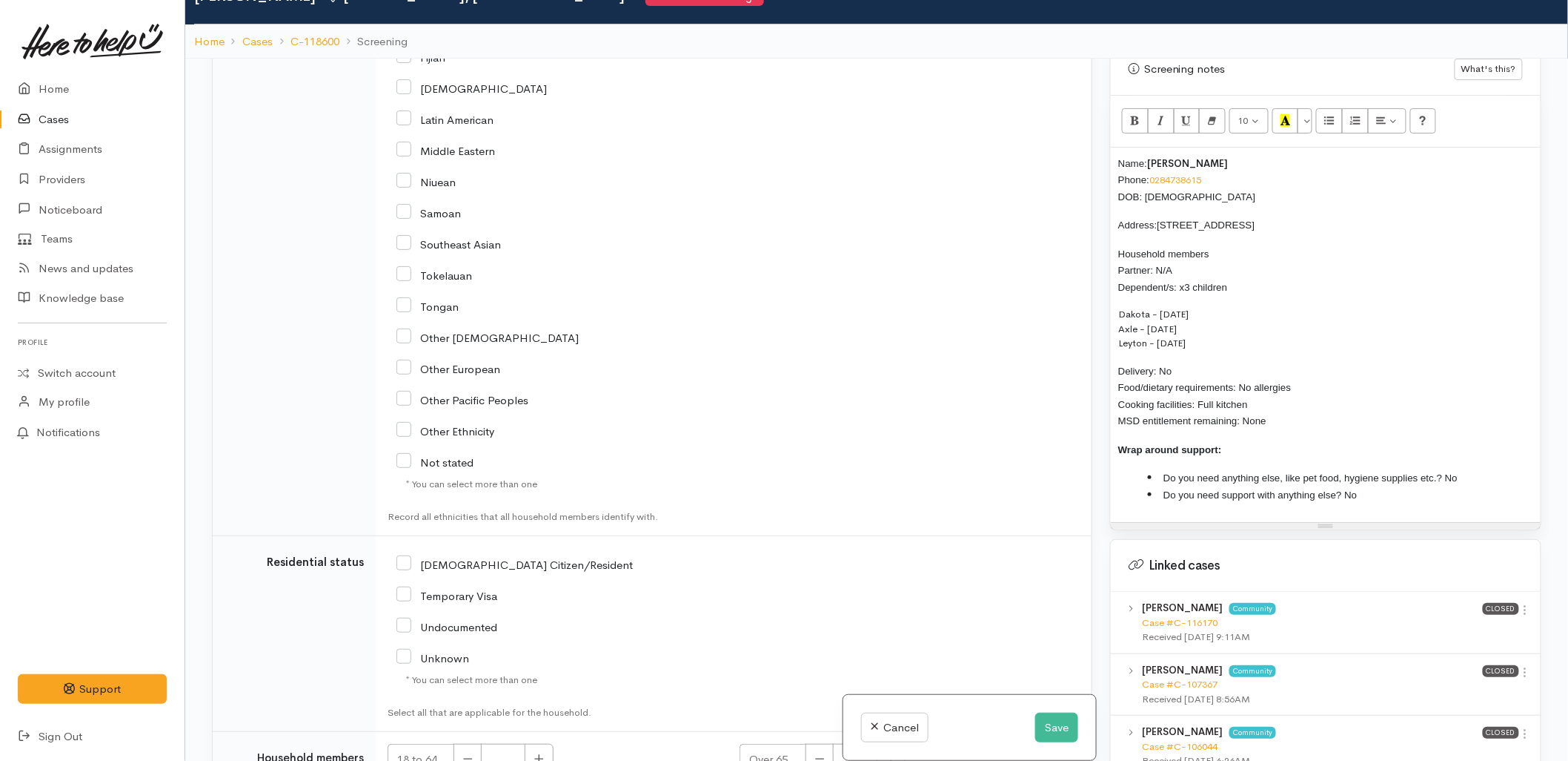
click at [469, 548] on div "NZ Citizen/Resident" at bounding box center [616, 564] width 440 height 31
click at [468, 557] on input "NZ Citizen/Resident" at bounding box center [515, 564] width 237 height 14
checkbox input "true"
click at [545, 744] on button "button" at bounding box center [539, 759] width 29 height 31
type input "1"
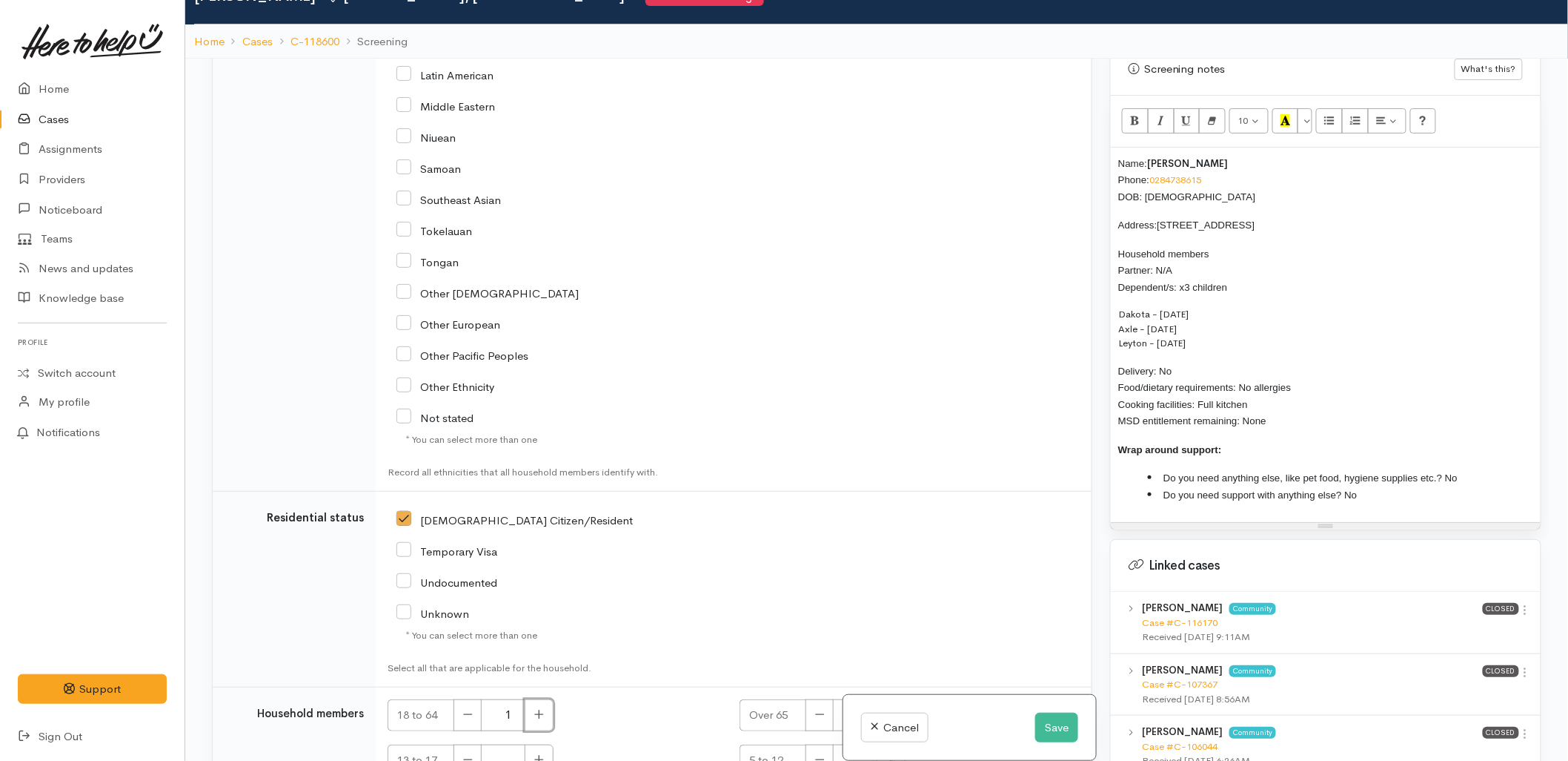
scroll to position [2636, 0]
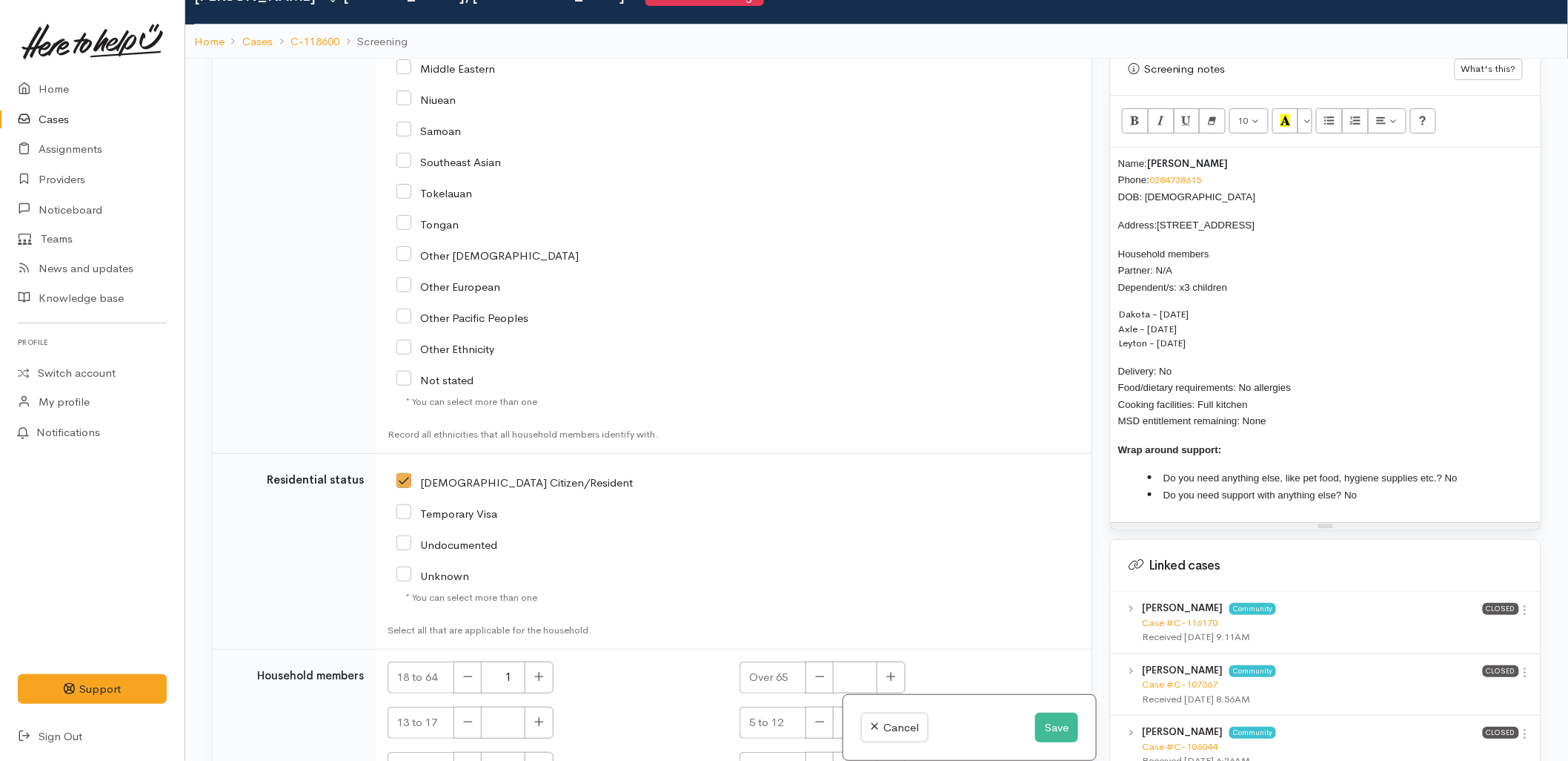
click at [876, 707] on button "button" at bounding box center [891, 722] width 29 height 31
type input "3"
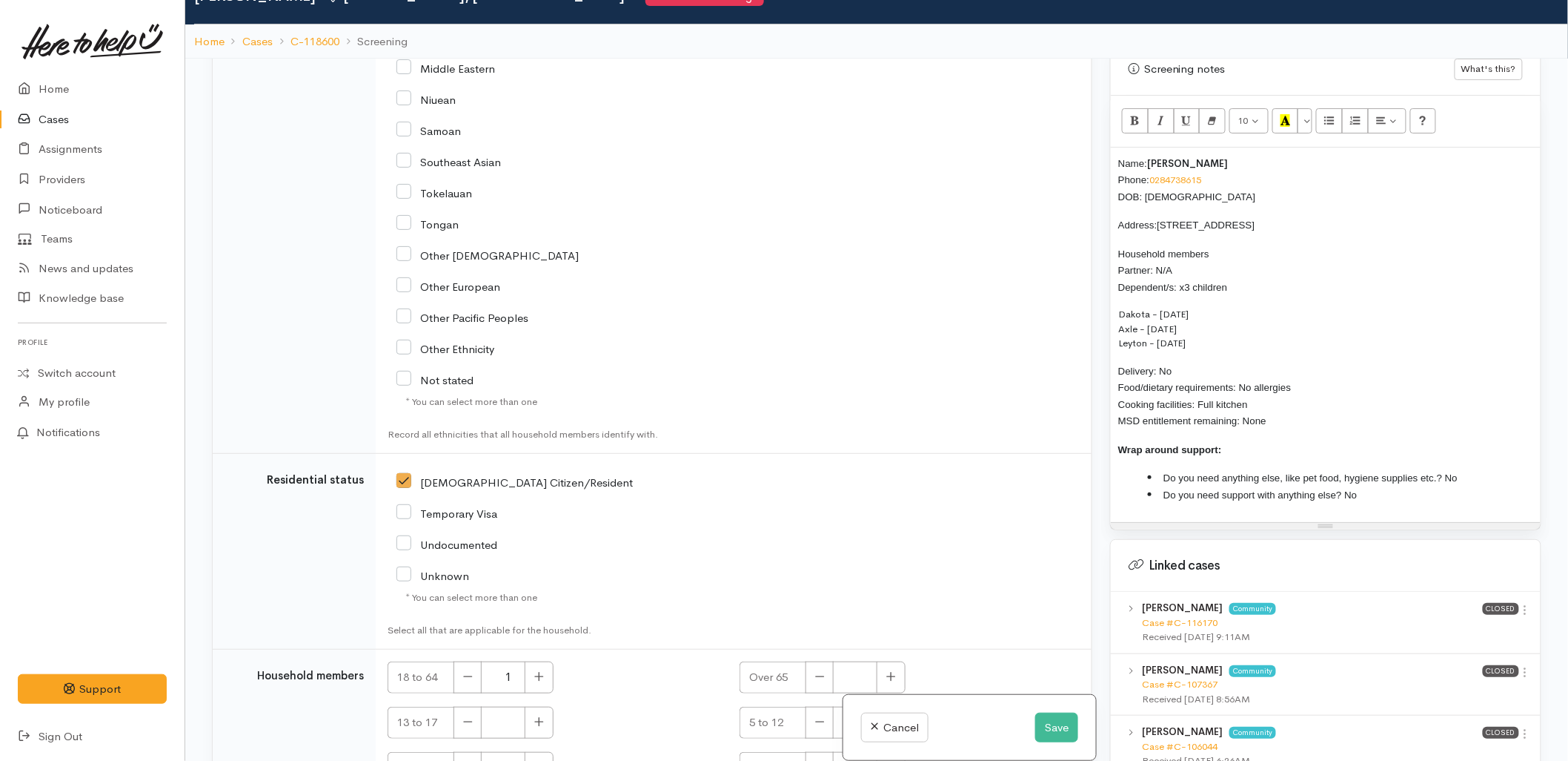
checkbox input "true"
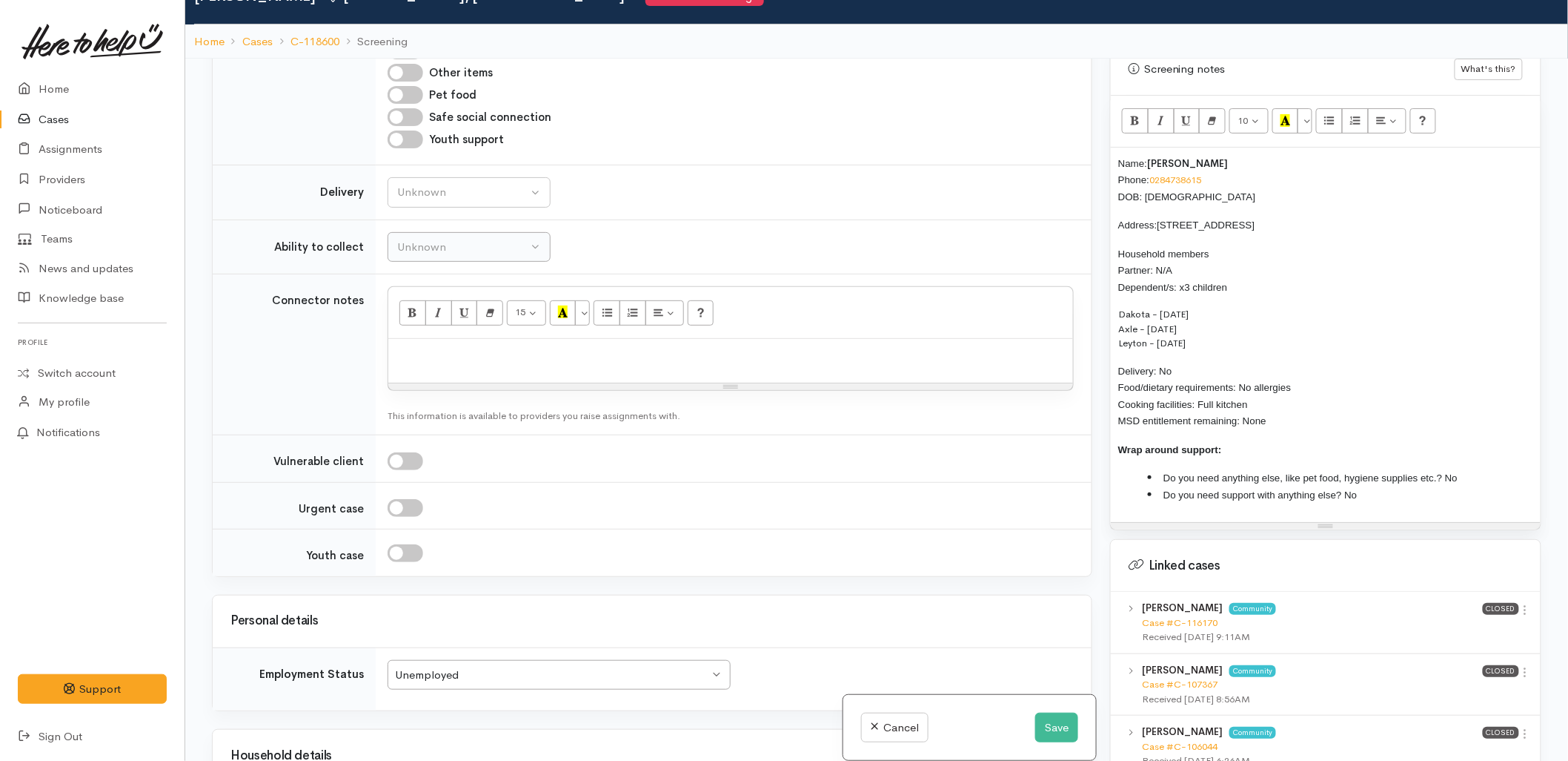
scroll to position [1462, 0]
click at [434, 187] on div "Unknown" at bounding box center [462, 196] width 130 height 17
click at [430, 322] on link "No" at bounding box center [469, 333] width 162 height 23
select select "1"
click at [430, 242] on div "Unknown" at bounding box center [462, 250] width 130 height 17
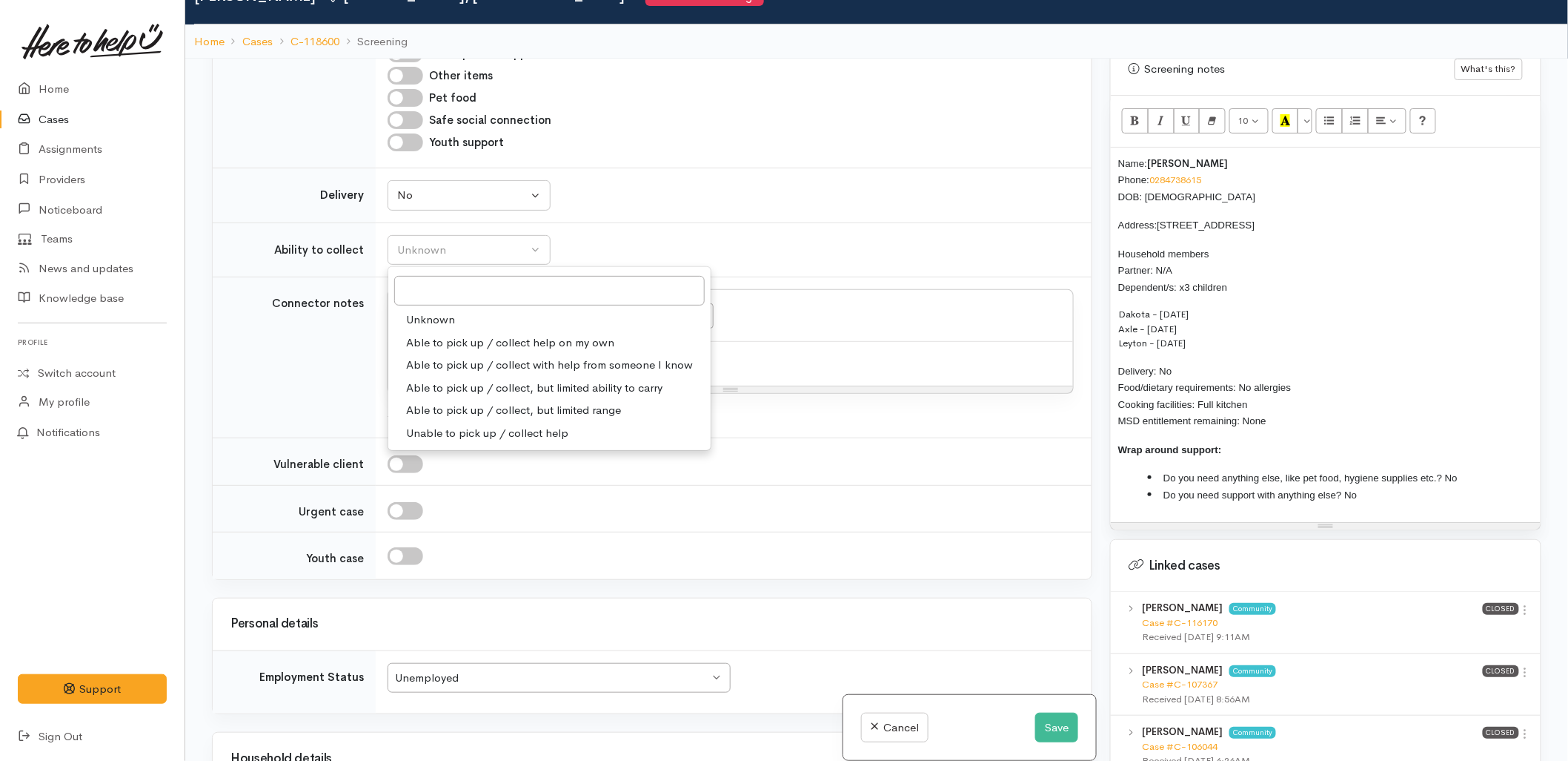
click at [440, 331] on link "Able to pick up / collect help on my own" at bounding box center [549, 342] width 322 height 23
select select "2"
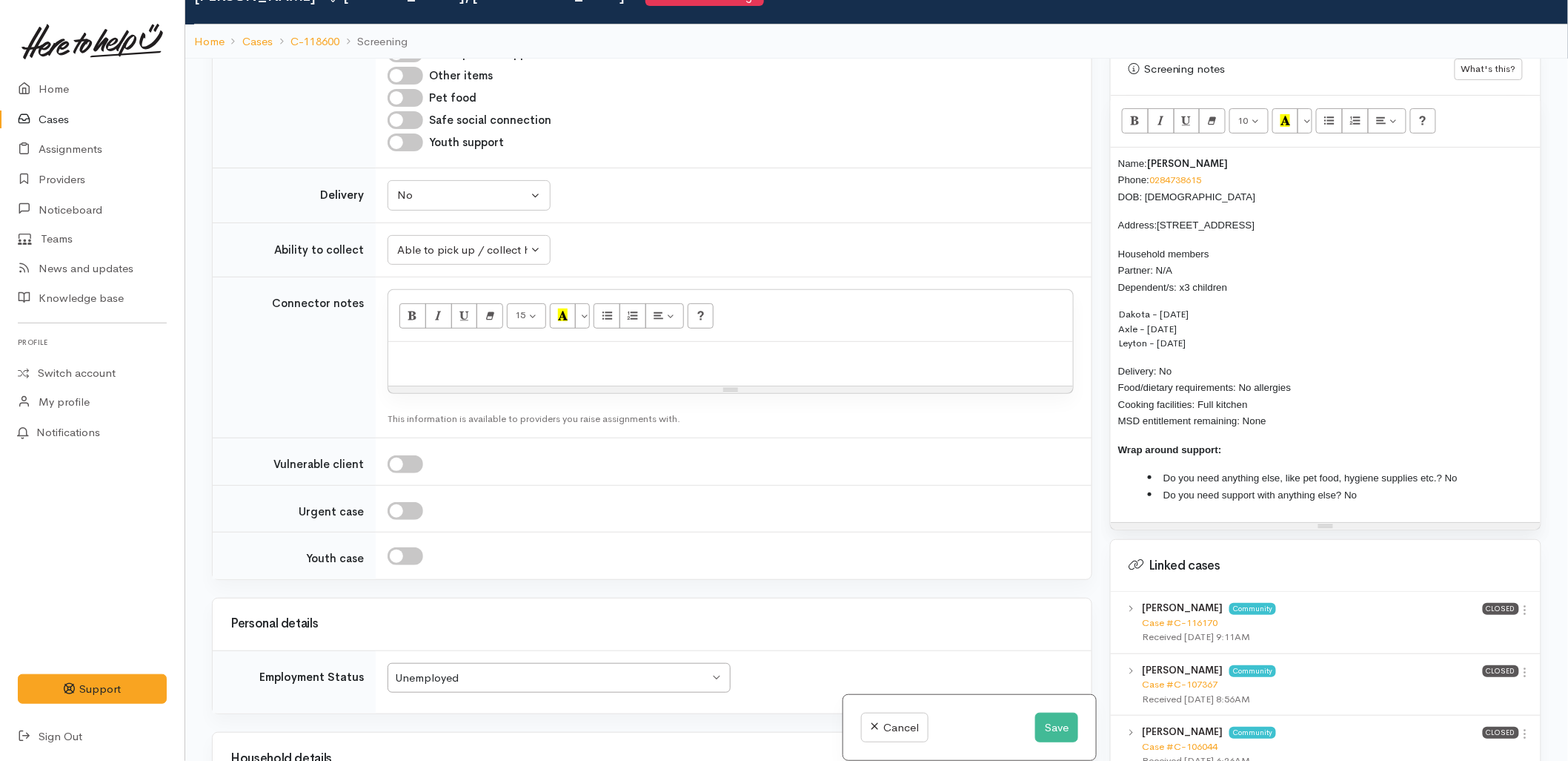
drag, startPoint x: 1293, startPoint y: 405, endPoint x: 1106, endPoint y: 152, distance: 314.6
click at [1106, 152] on div "Warnings Add No warnings have been raised against this case Add Warning Title ●…" at bounding box center [1326, 439] width 449 height 761
copy div "Name: Casey Southee Phone: 0284738615 DOB: 22/10/1991 Address: 14A Oban Road, G…"
click at [527, 386] on div "Resize" at bounding box center [730, 390] width 685 height 7
click at [516, 342] on div at bounding box center [730, 363] width 685 height 43
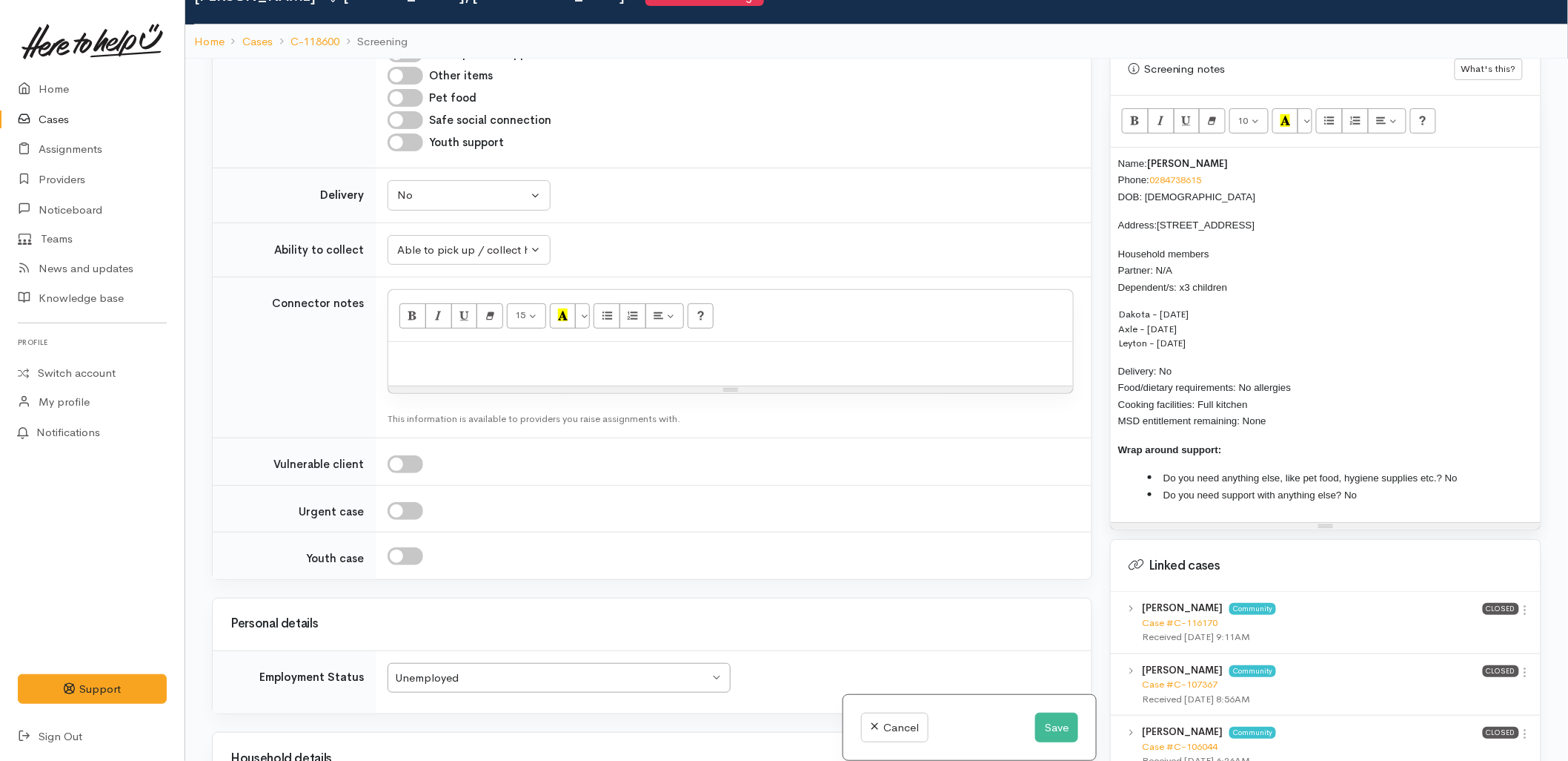
paste div
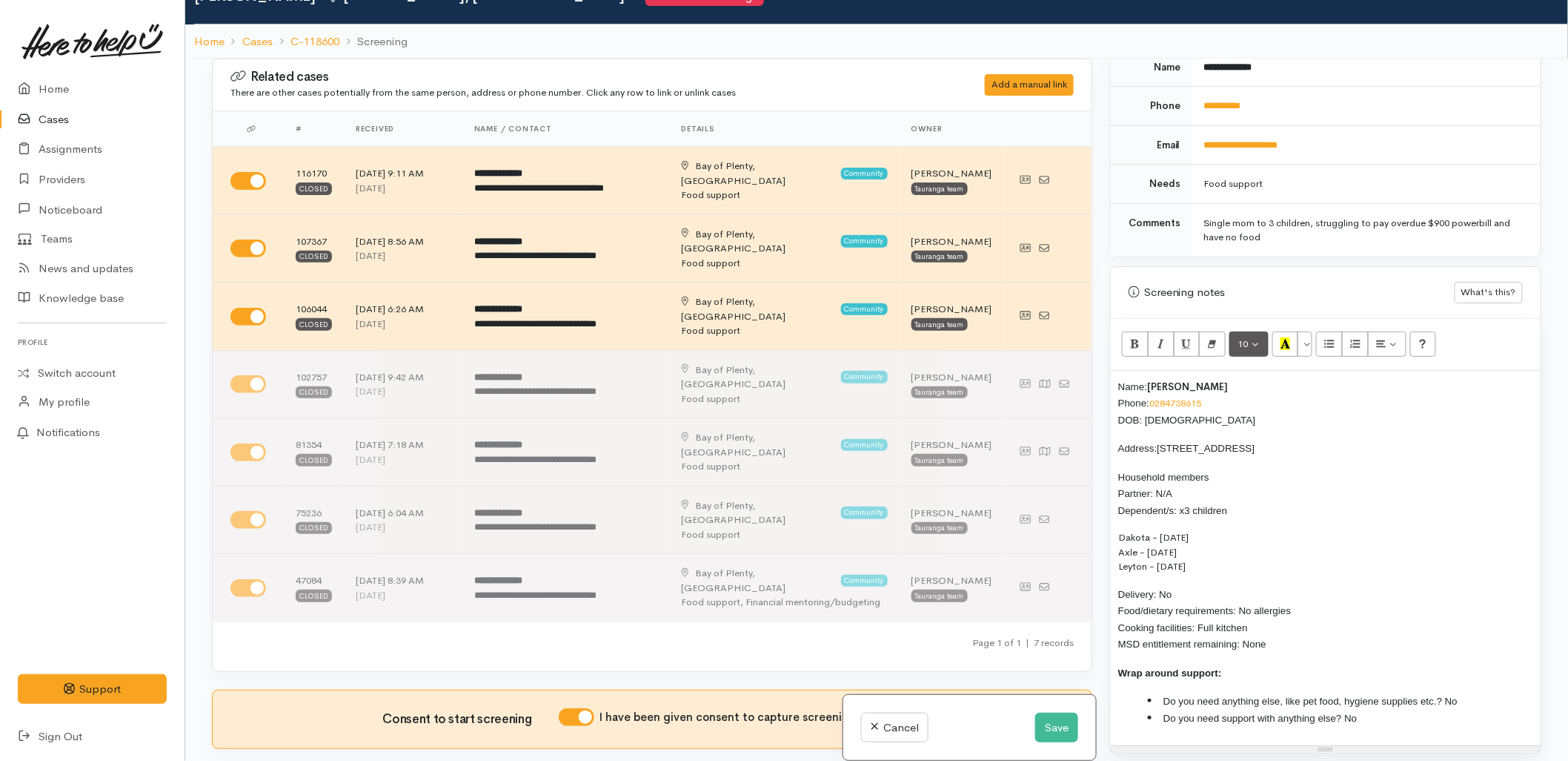
scroll to position [658, 0]
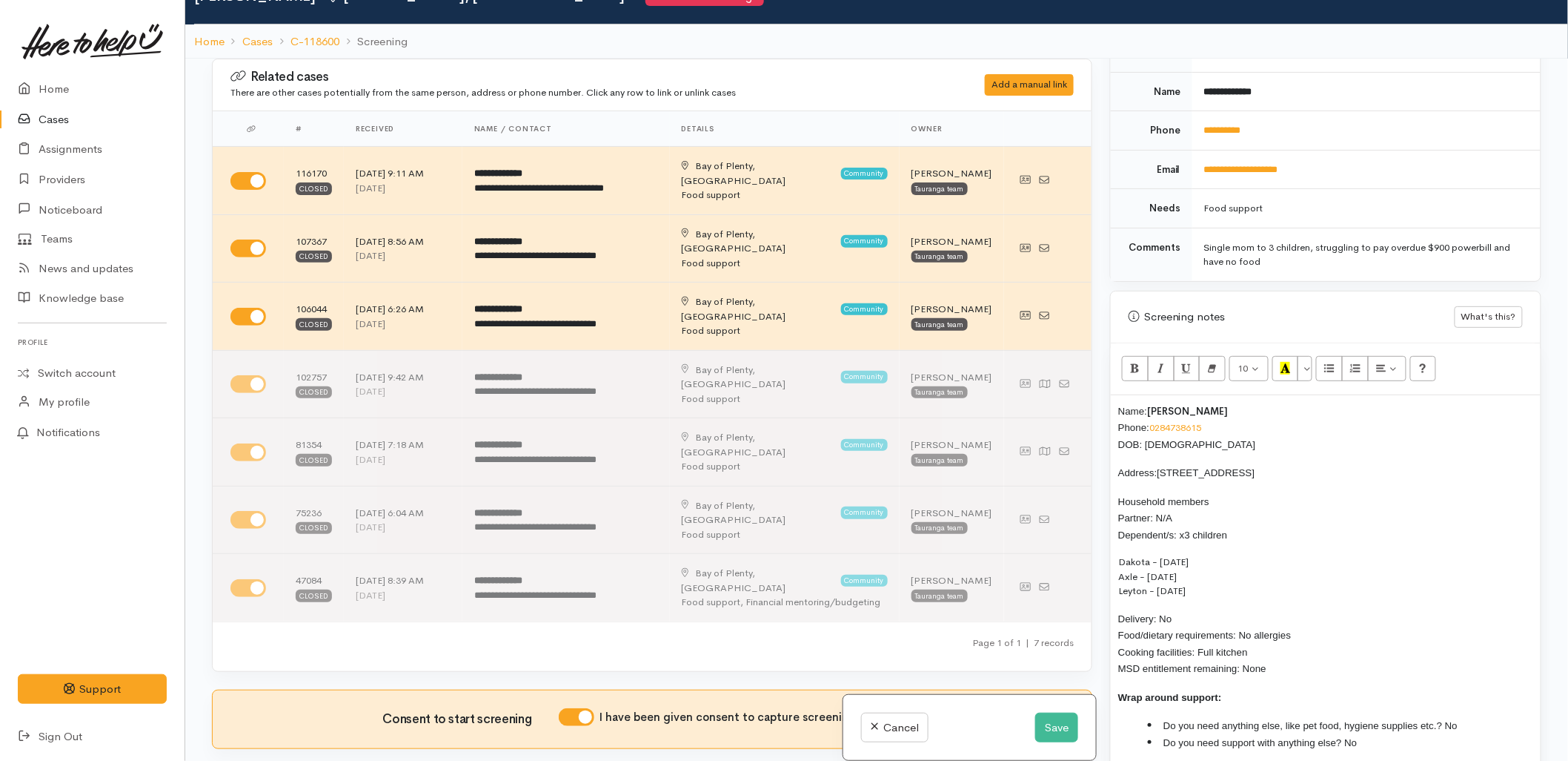
click at [1113, 395] on div "Name: Casey Southee Phone: 0284738615 DOB: 22/10/1991 Address: 14A Oban Road, G…" at bounding box center [1326, 582] width 430 height 375
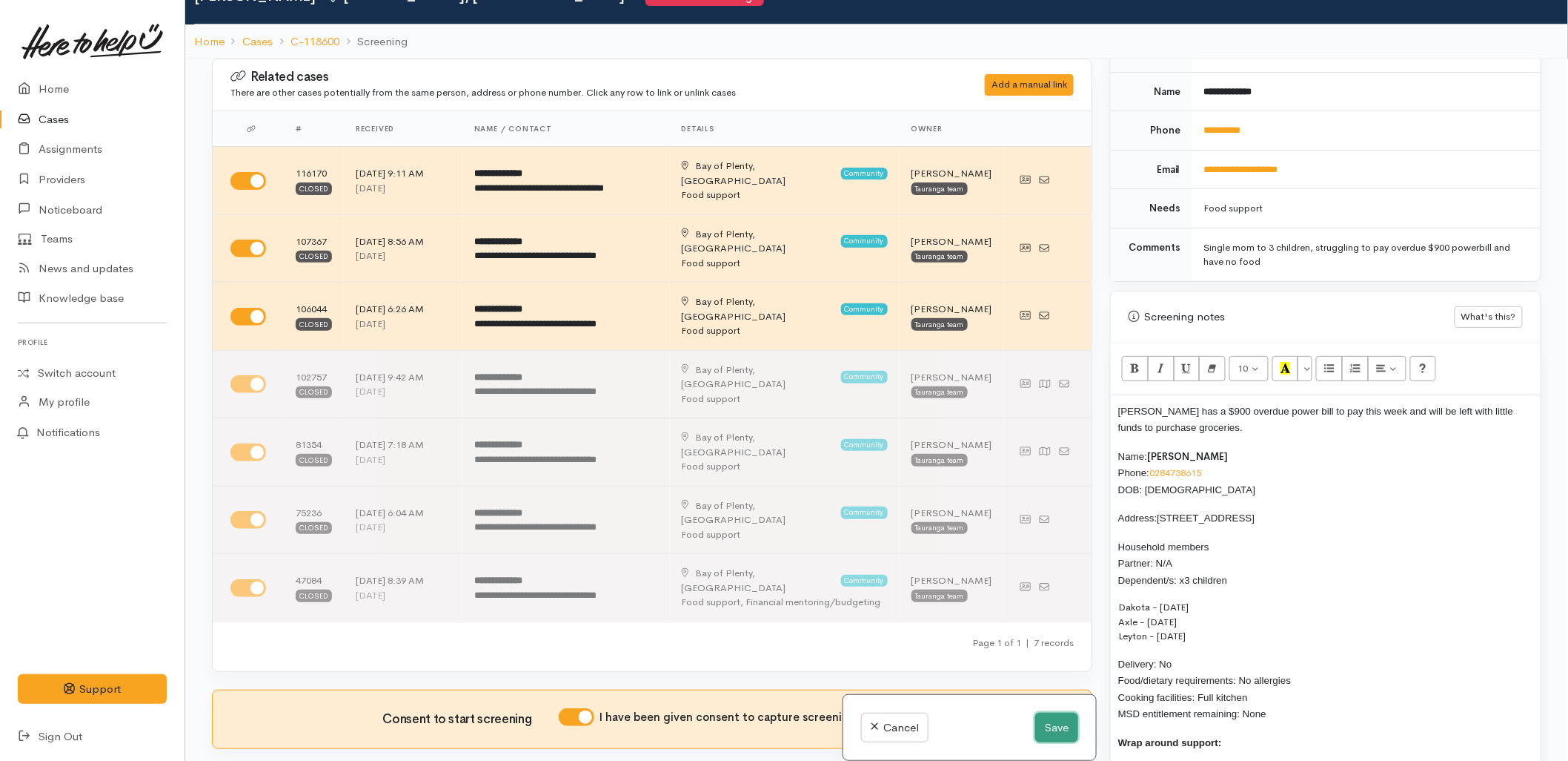
click at [1066, 734] on button "Save" at bounding box center [1057, 728] width 43 height 31
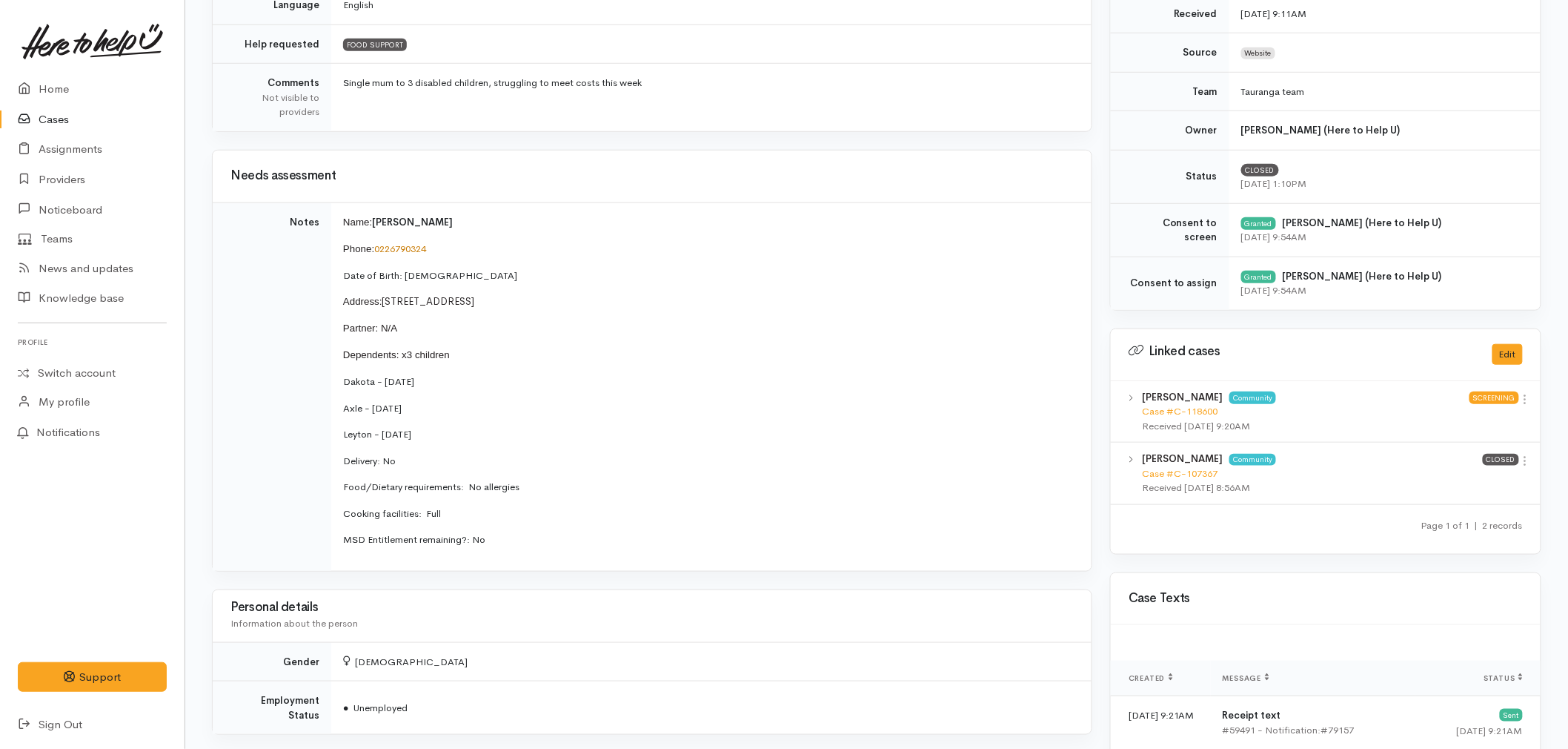
scroll to position [411, 0]
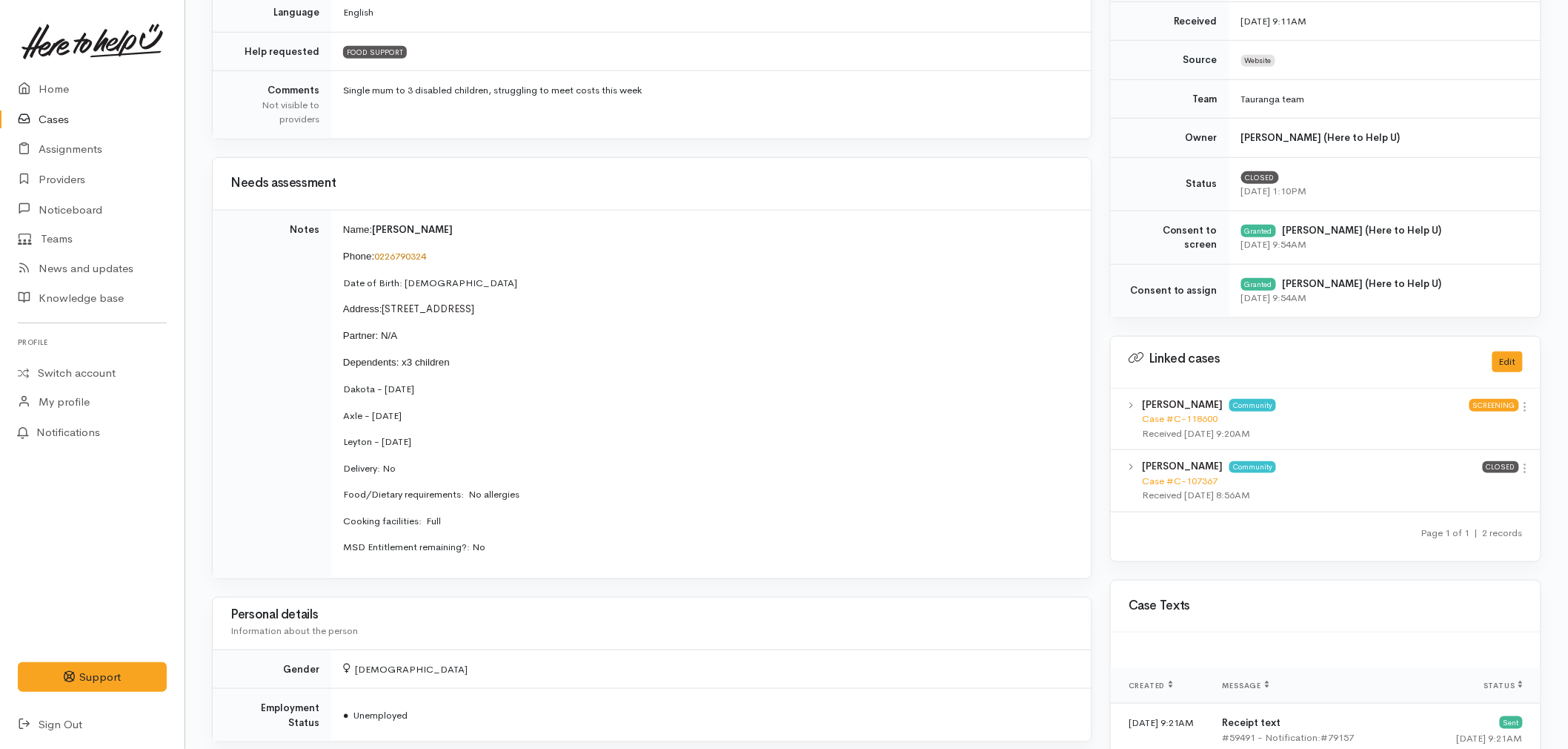
drag, startPoint x: 440, startPoint y: 442, endPoint x: 336, endPoint y: 397, distance: 113.3
click at [336, 397] on td "Name: [PERSON_NAME] Phone: [PHONE_NUMBER] Date of Birth: [DEMOGRAPHIC_DATA] Add…" at bounding box center [711, 394] width 761 height 368
copy td "Dakota - [DATE] Axle - [DATE] [GEOGRAPHIC_DATA] - [DATE]"
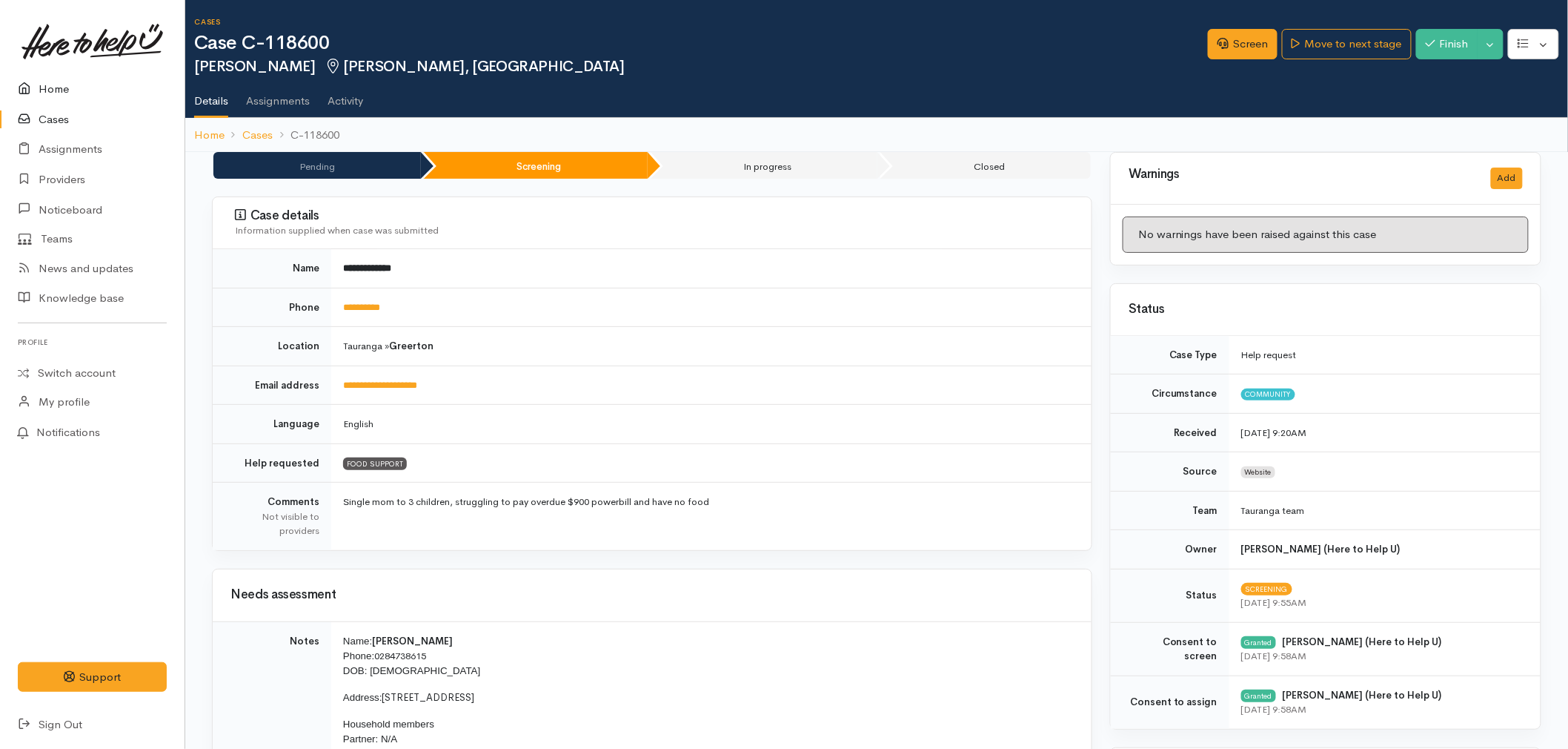
click at [46, 89] on link "Home" at bounding box center [92, 89] width 185 height 31
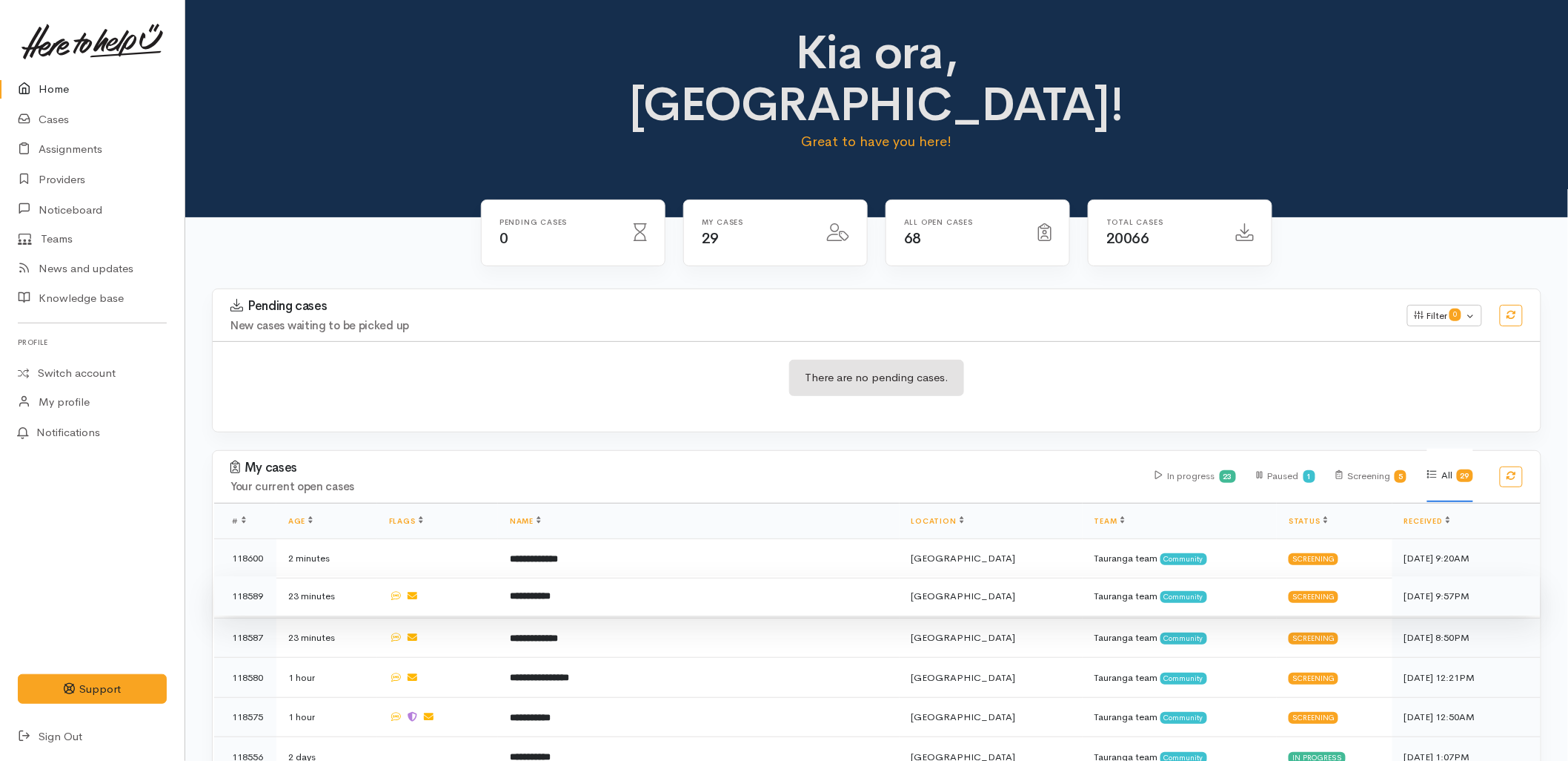
click at [661, 576] on td "**********" at bounding box center [698, 596] width 402 height 40
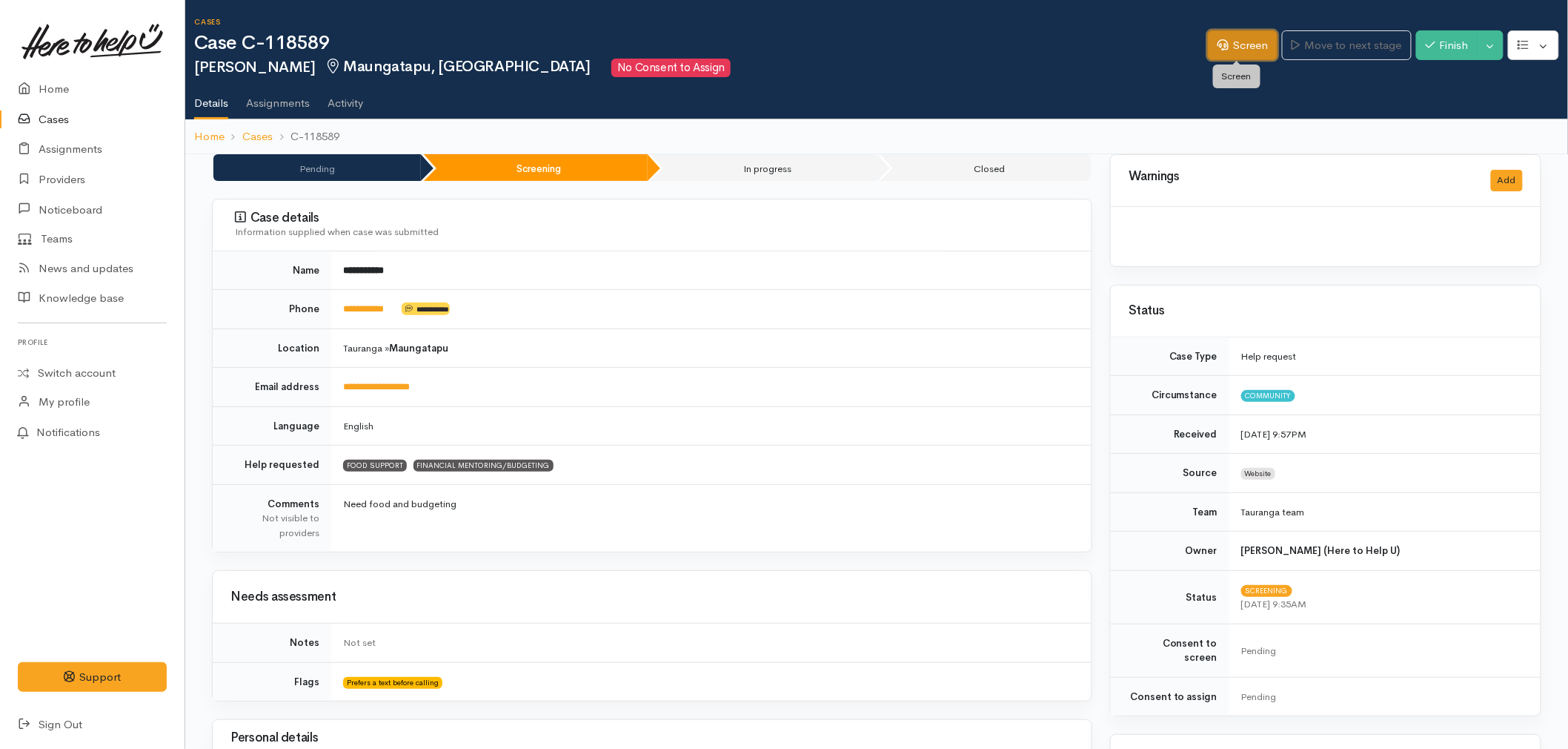
click at [1226, 48] on link "Screen" at bounding box center [1243, 46] width 70 height 31
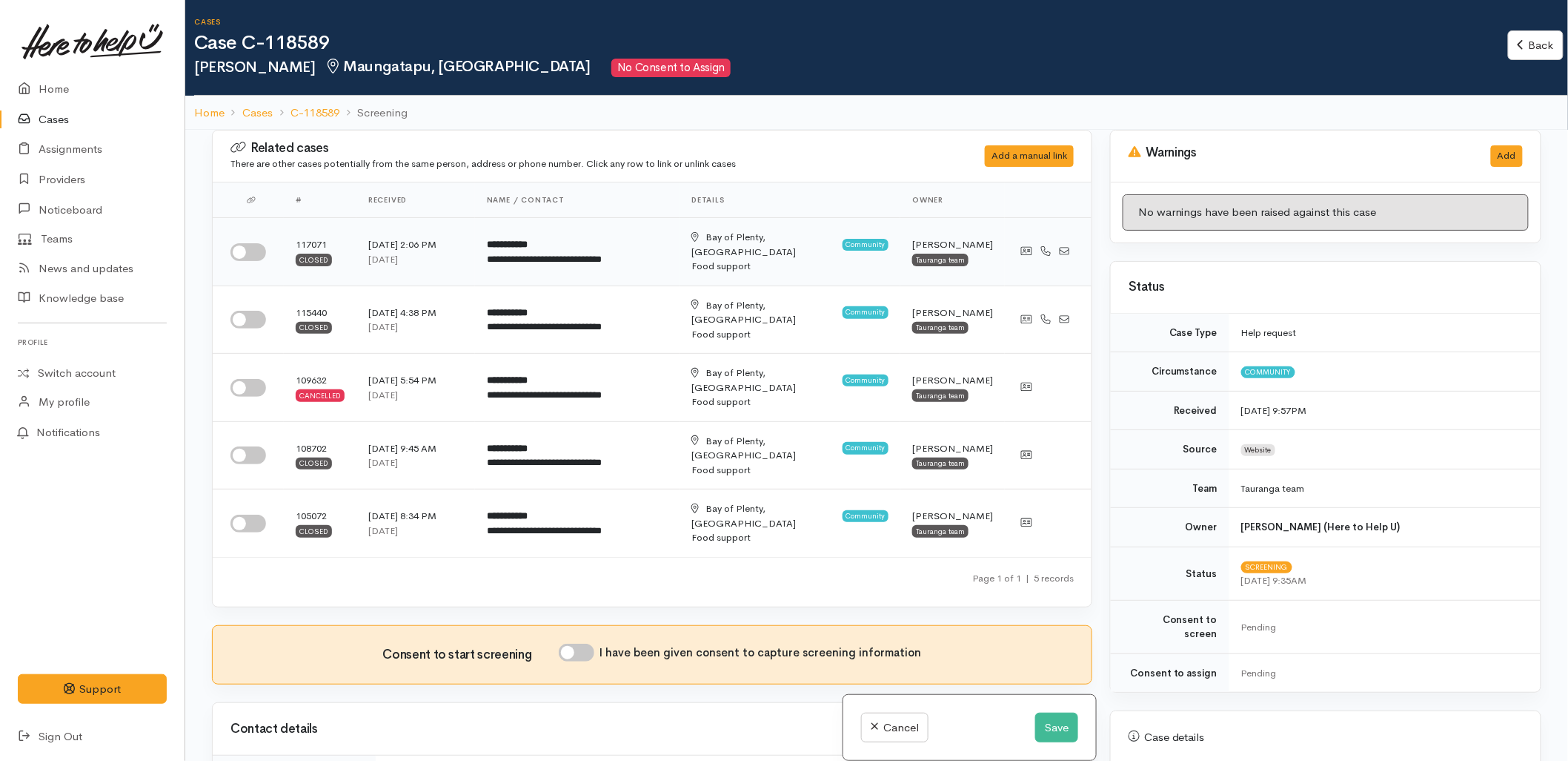
click at [250, 248] on input "checkbox" at bounding box center [248, 252] width 36 height 18
checkbox input "true"
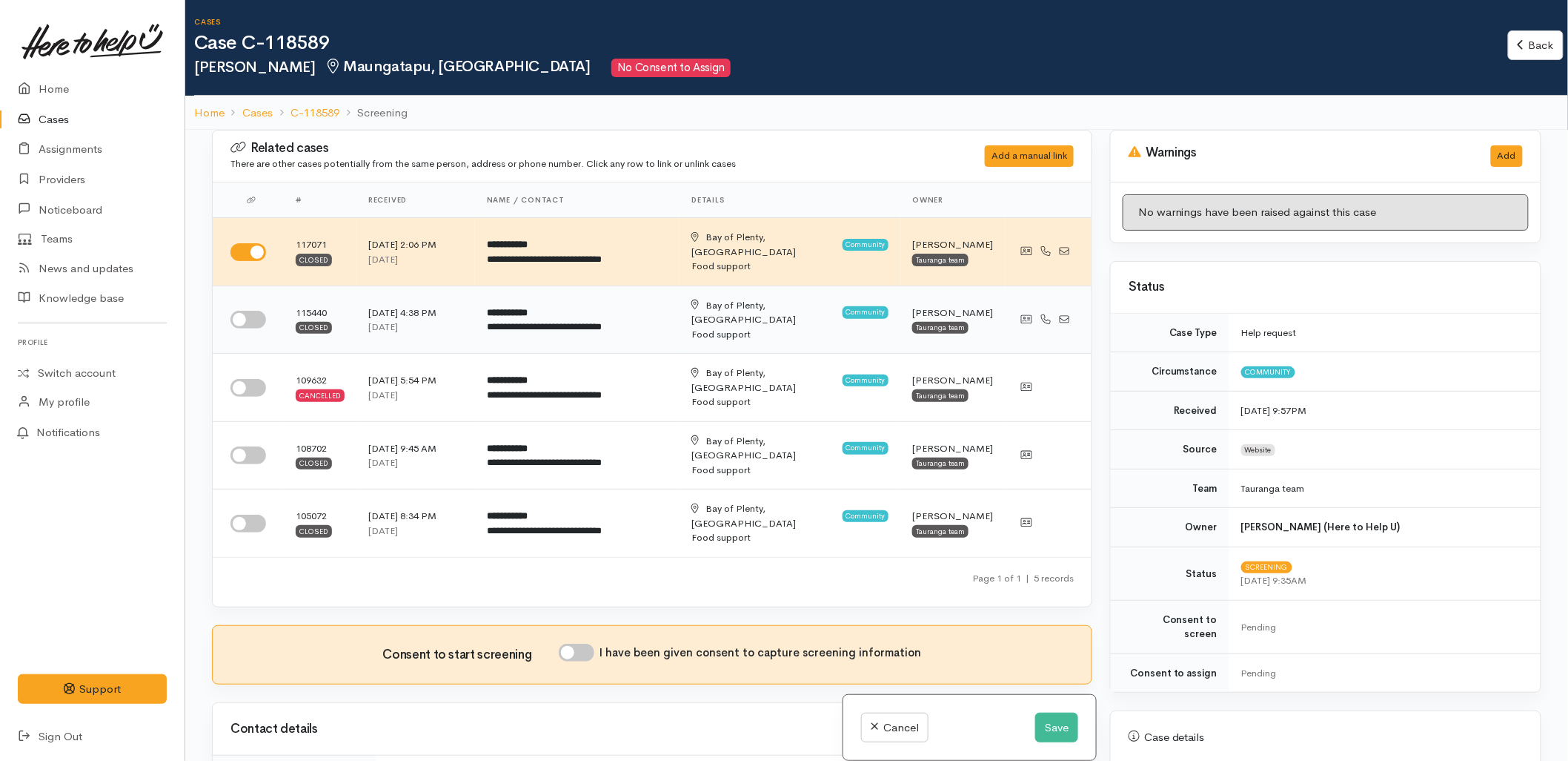
click at [256, 311] on input "checkbox" at bounding box center [248, 319] width 36 height 18
checkbox input "true"
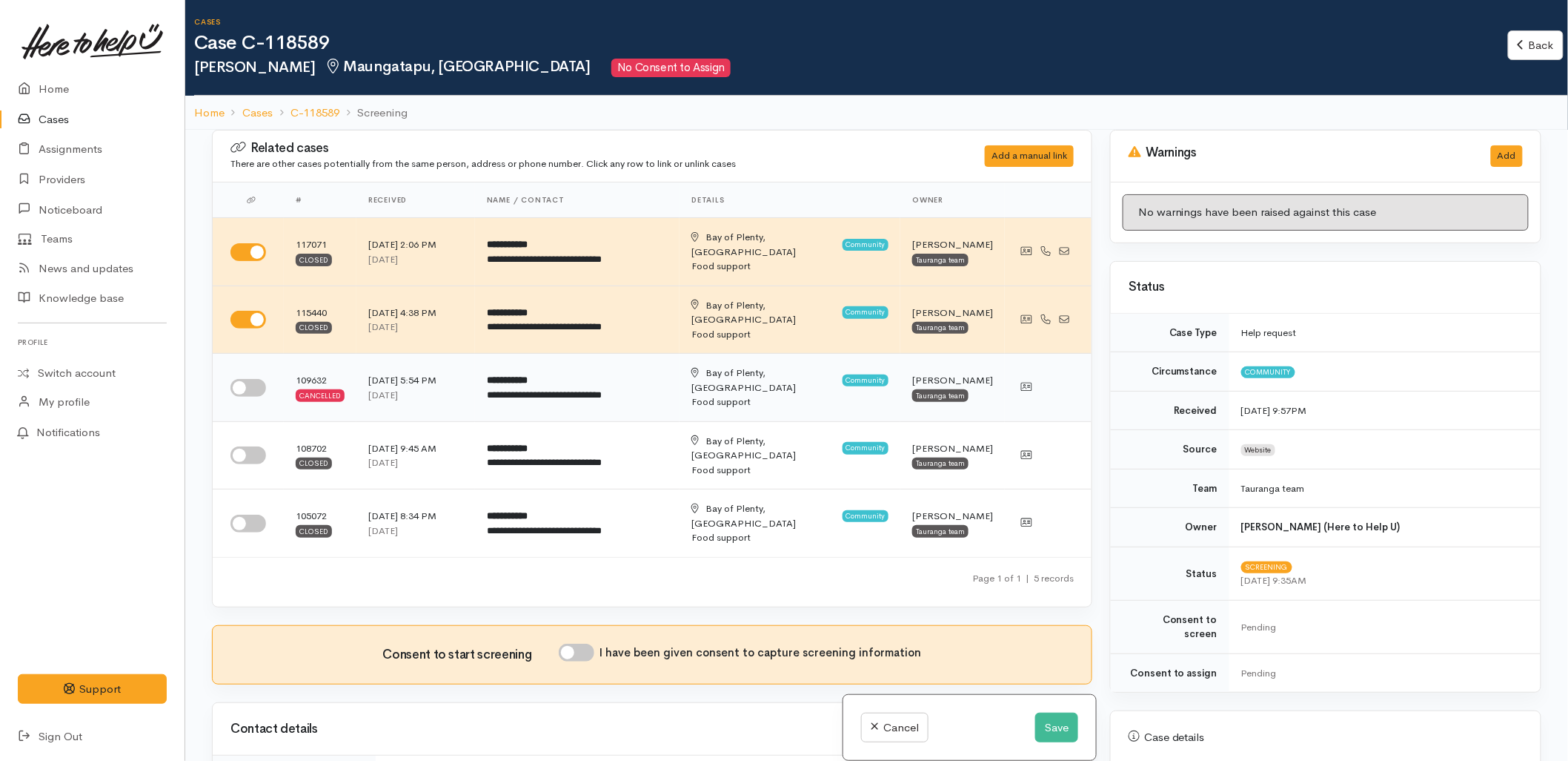
click at [245, 379] on input "checkbox" at bounding box center [248, 387] width 36 height 18
checkbox input "true"
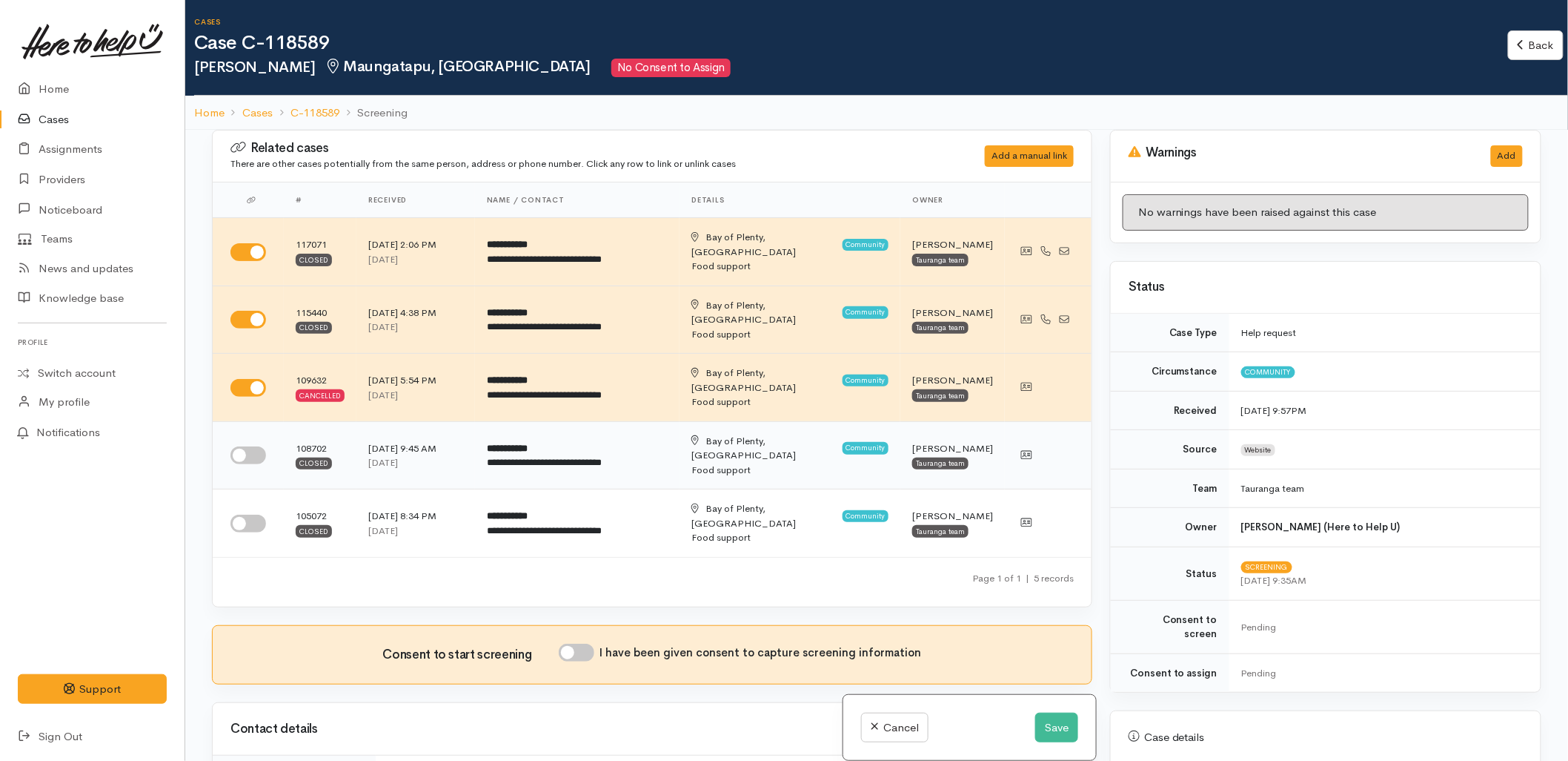
click at [236, 446] on input "checkbox" at bounding box center [248, 455] width 36 height 18
checkbox input "true"
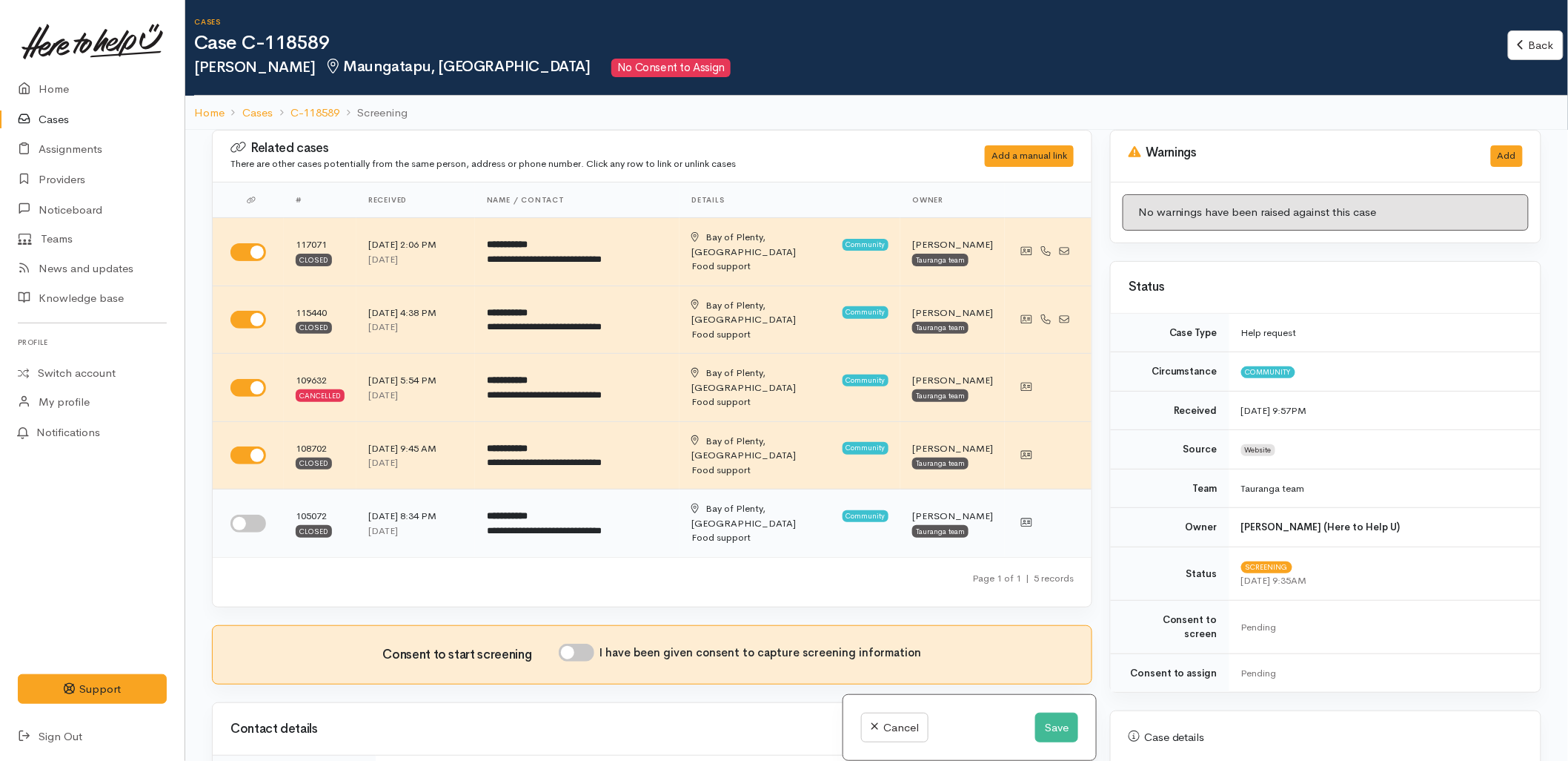
click at [237, 515] on input "checkbox" at bounding box center [248, 524] width 36 height 18
checkbox input "true"
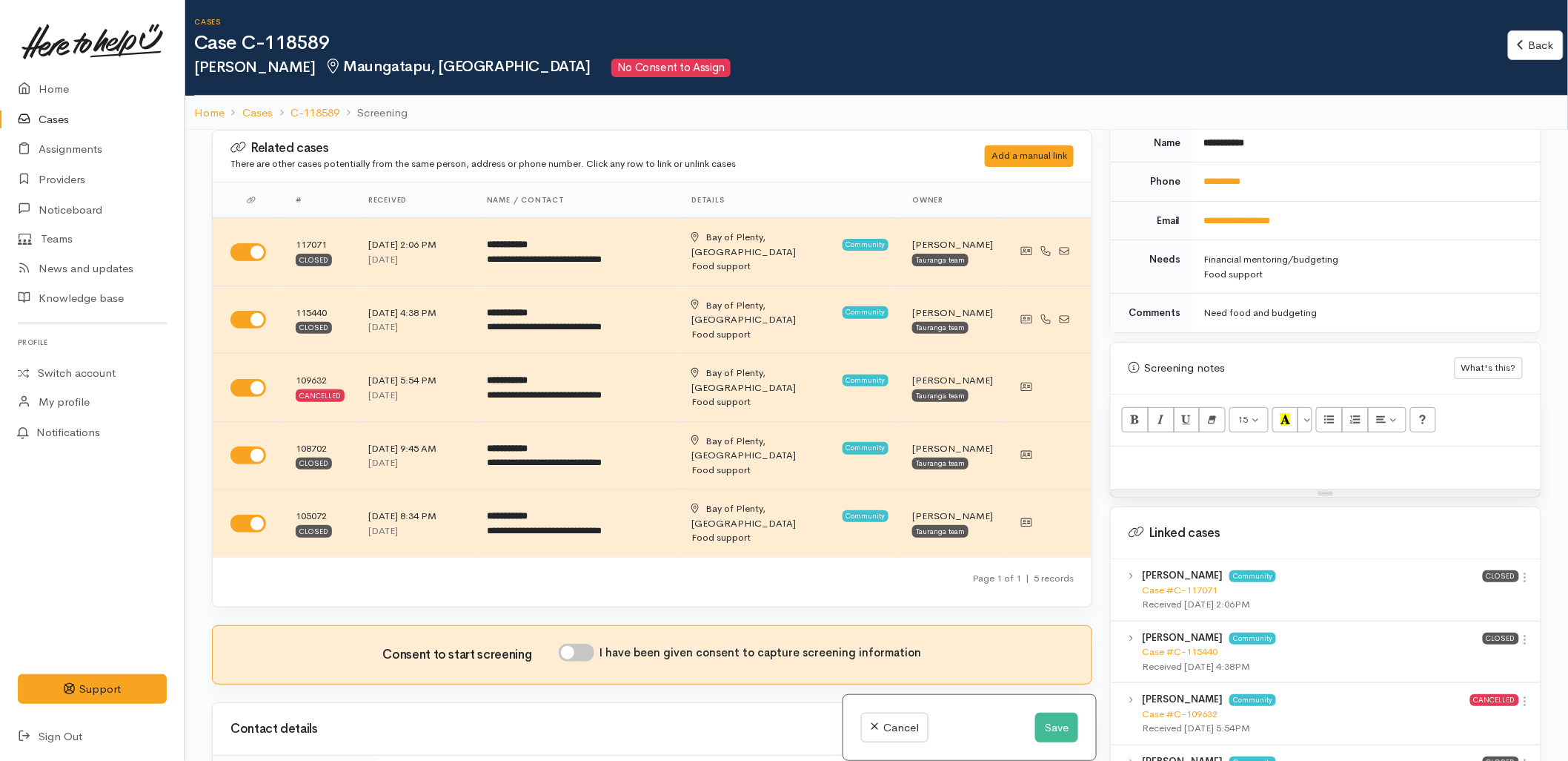
scroll to position [741, 0]
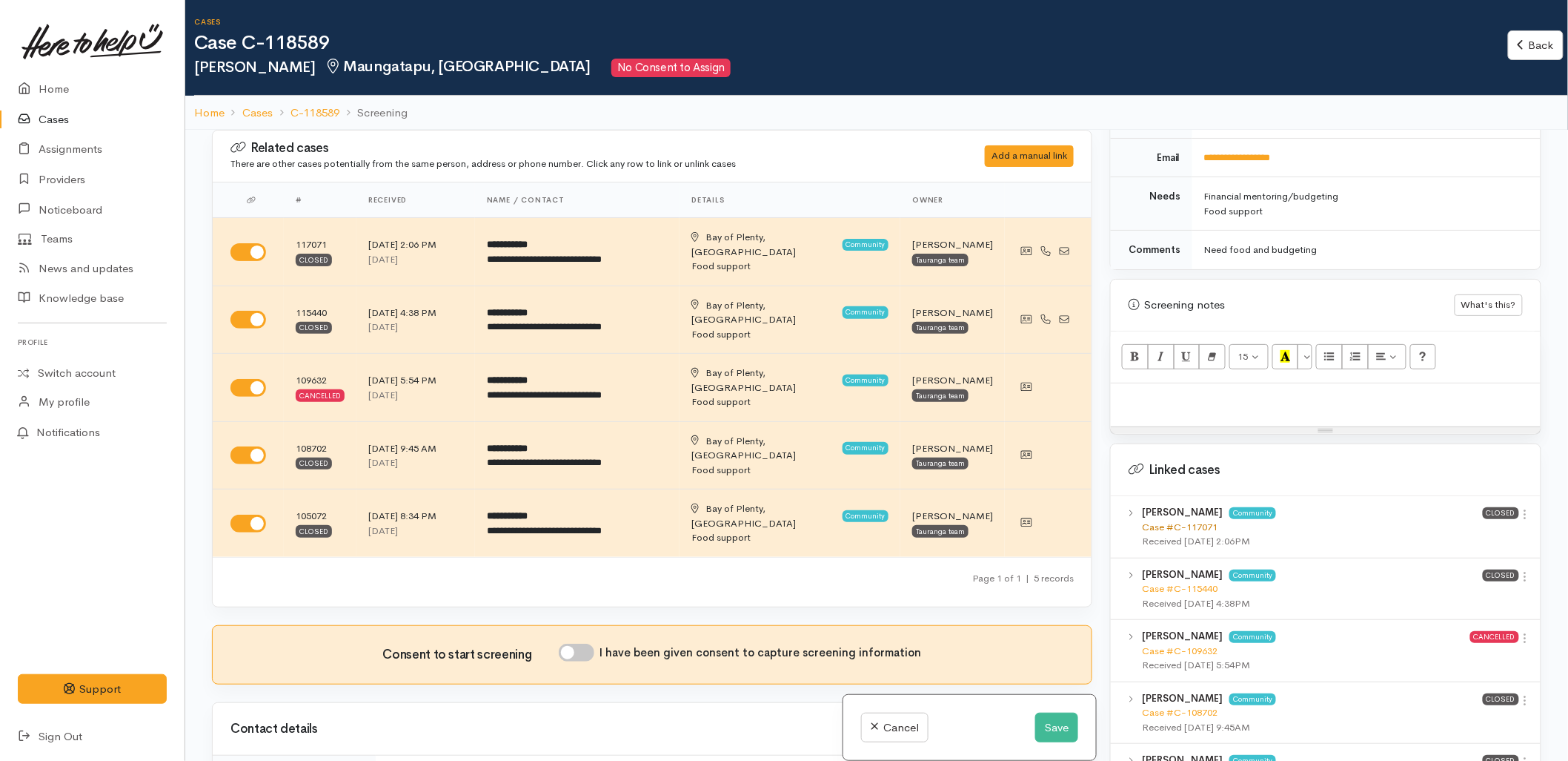
click at [1183, 520] on link "Case #C-117071" at bounding box center [1179, 526] width 76 height 13
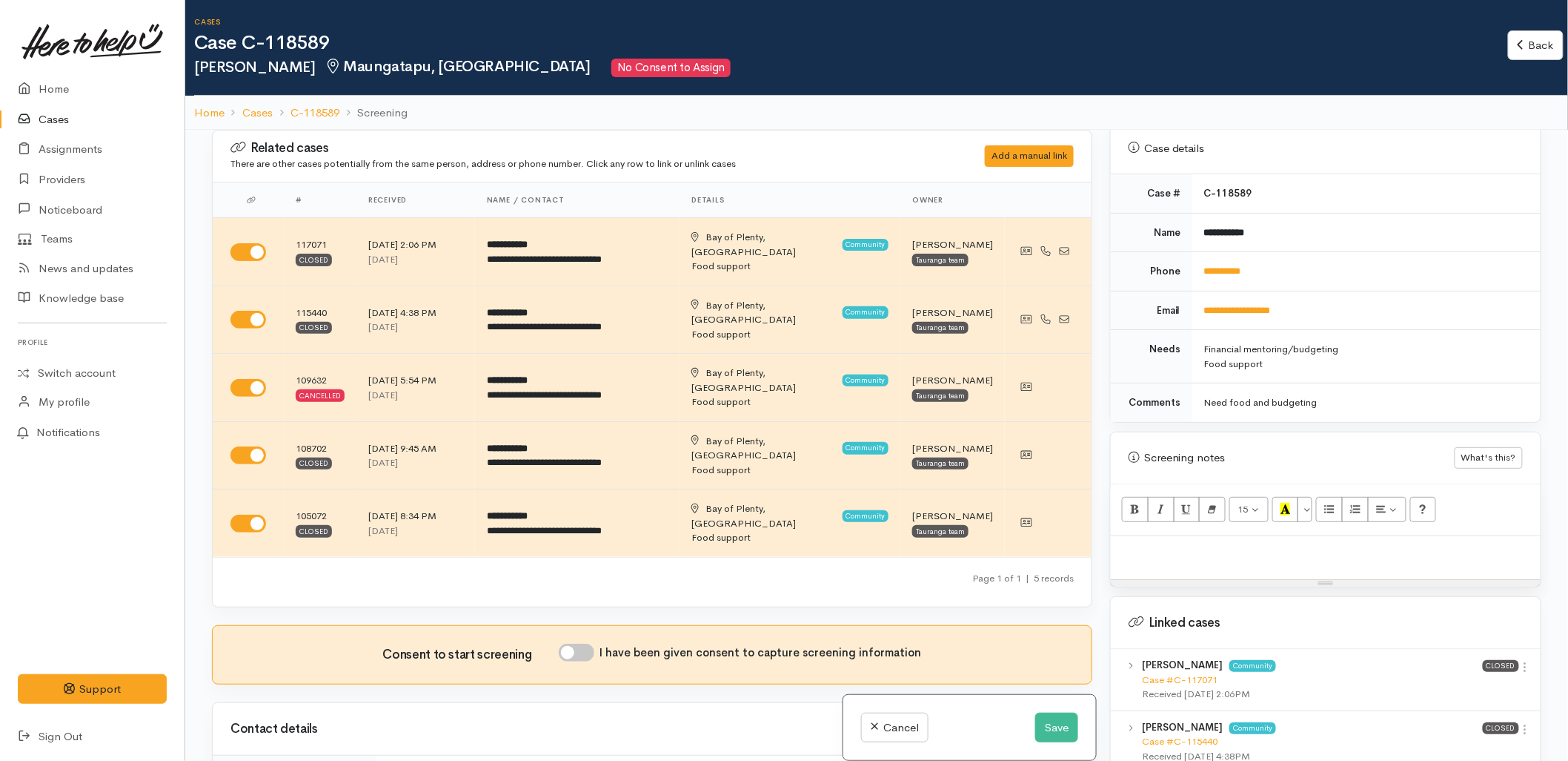
scroll to position [576, 0]
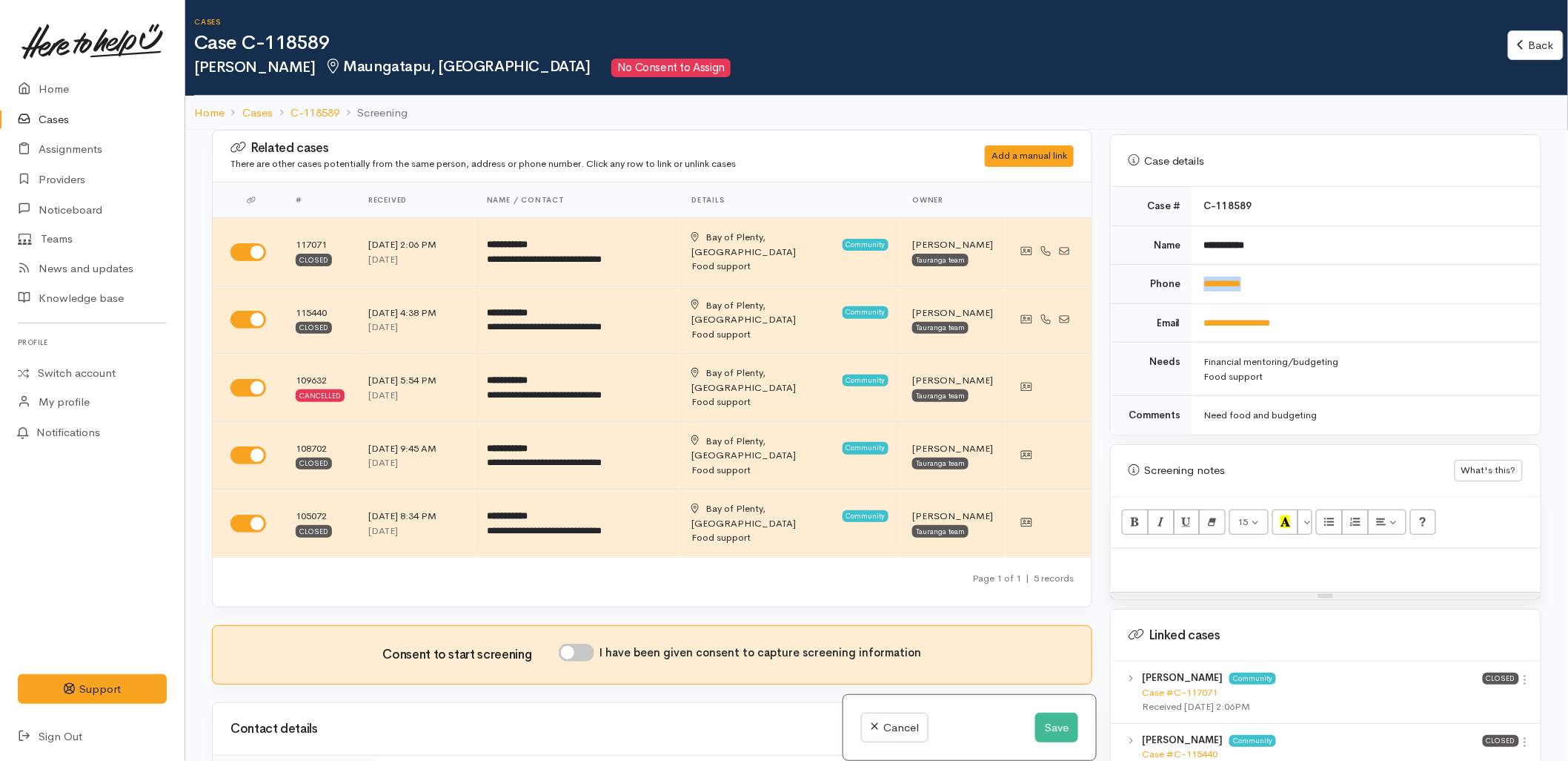
drag, startPoint x: 1268, startPoint y: 265, endPoint x: 1199, endPoint y: 277, distance: 70.0
click at [1199, 277] on td "**********" at bounding box center [1366, 284] width 348 height 39
copy link "**********"
click at [1219, 279] on link "**********" at bounding box center [1223, 283] width 37 height 9
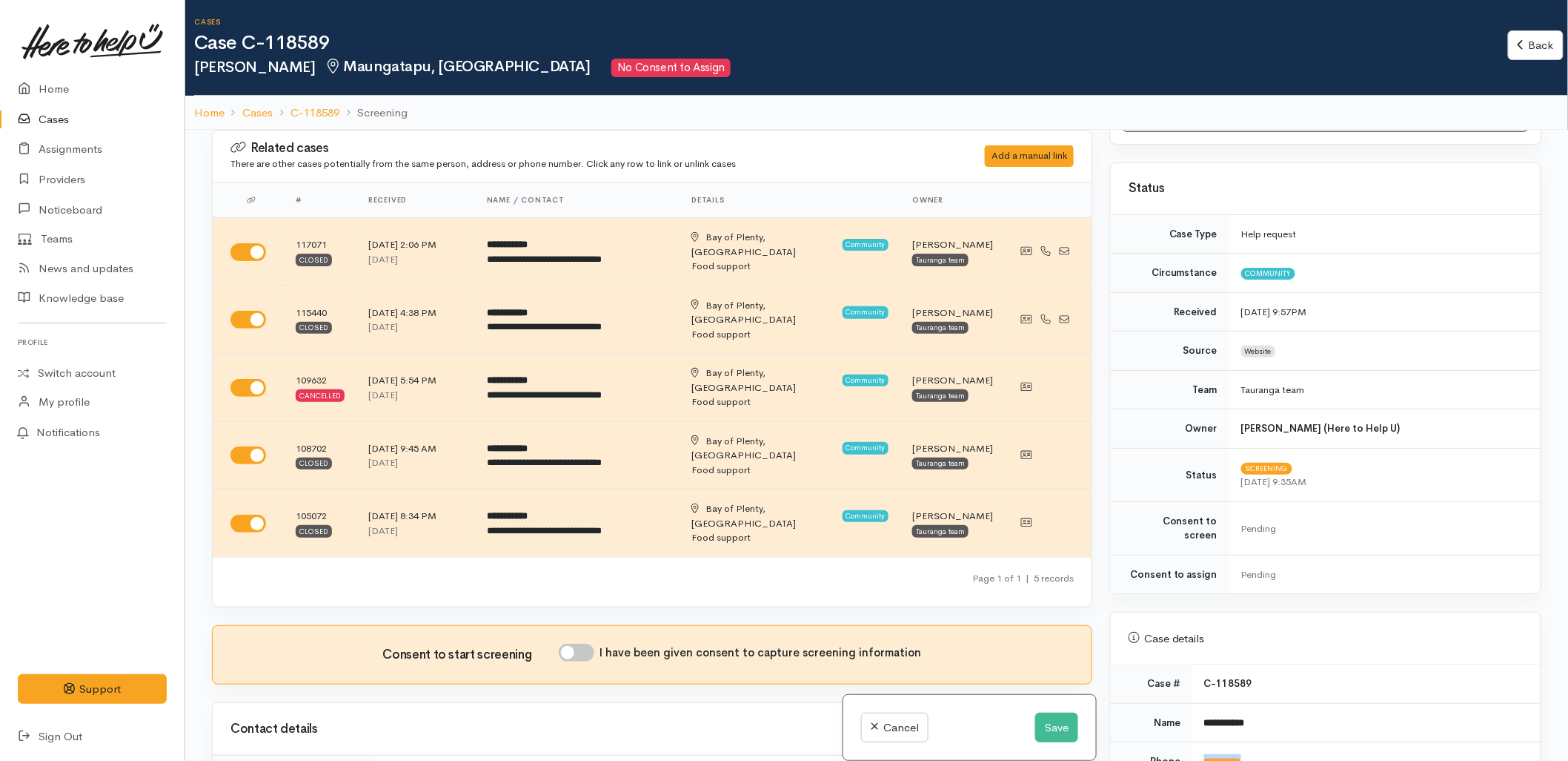
scroll to position [83, 0]
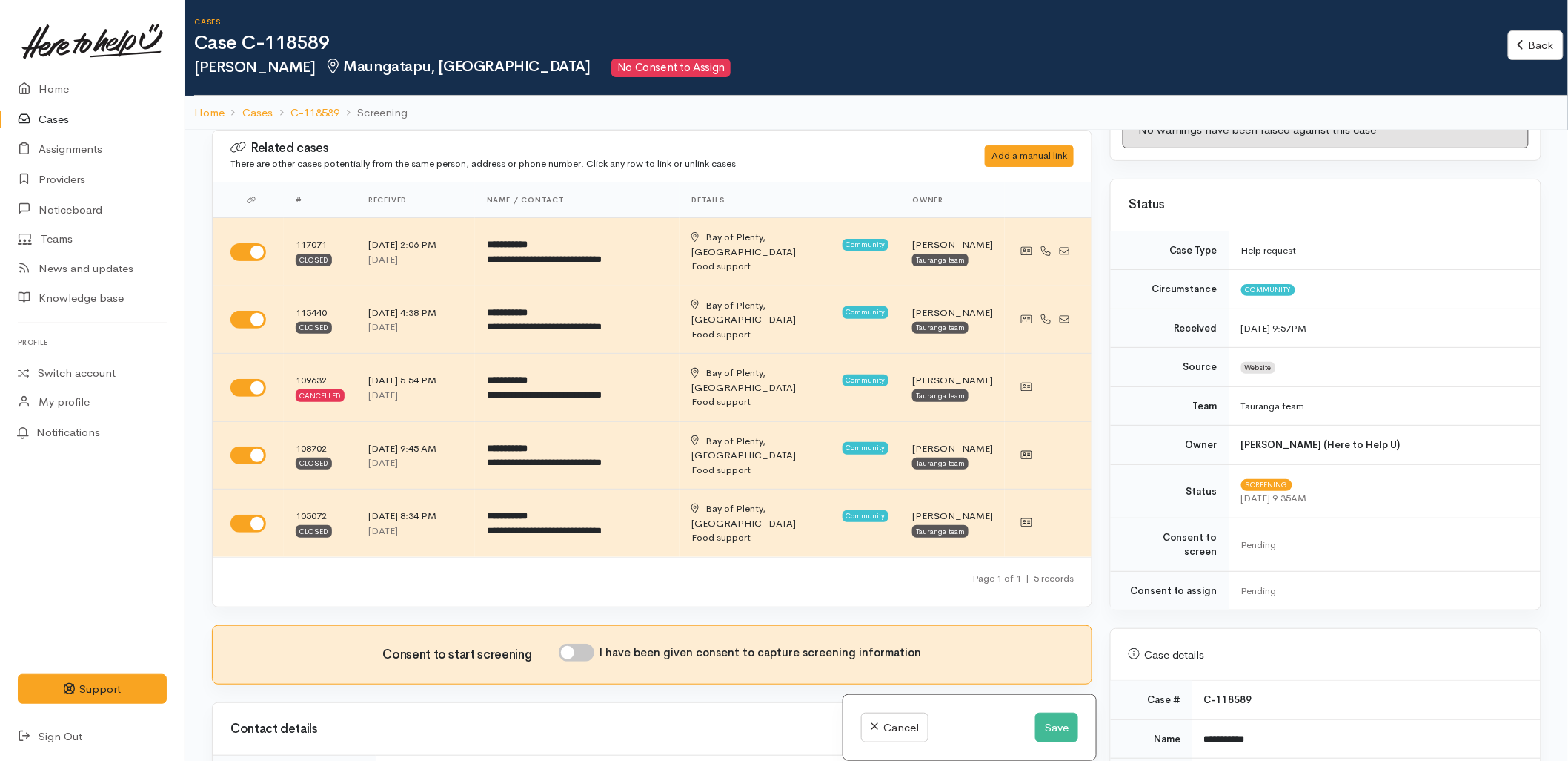
click at [1448, 434] on td "[PERSON_NAME] (Here to Help U)" at bounding box center [1385, 445] width 311 height 39
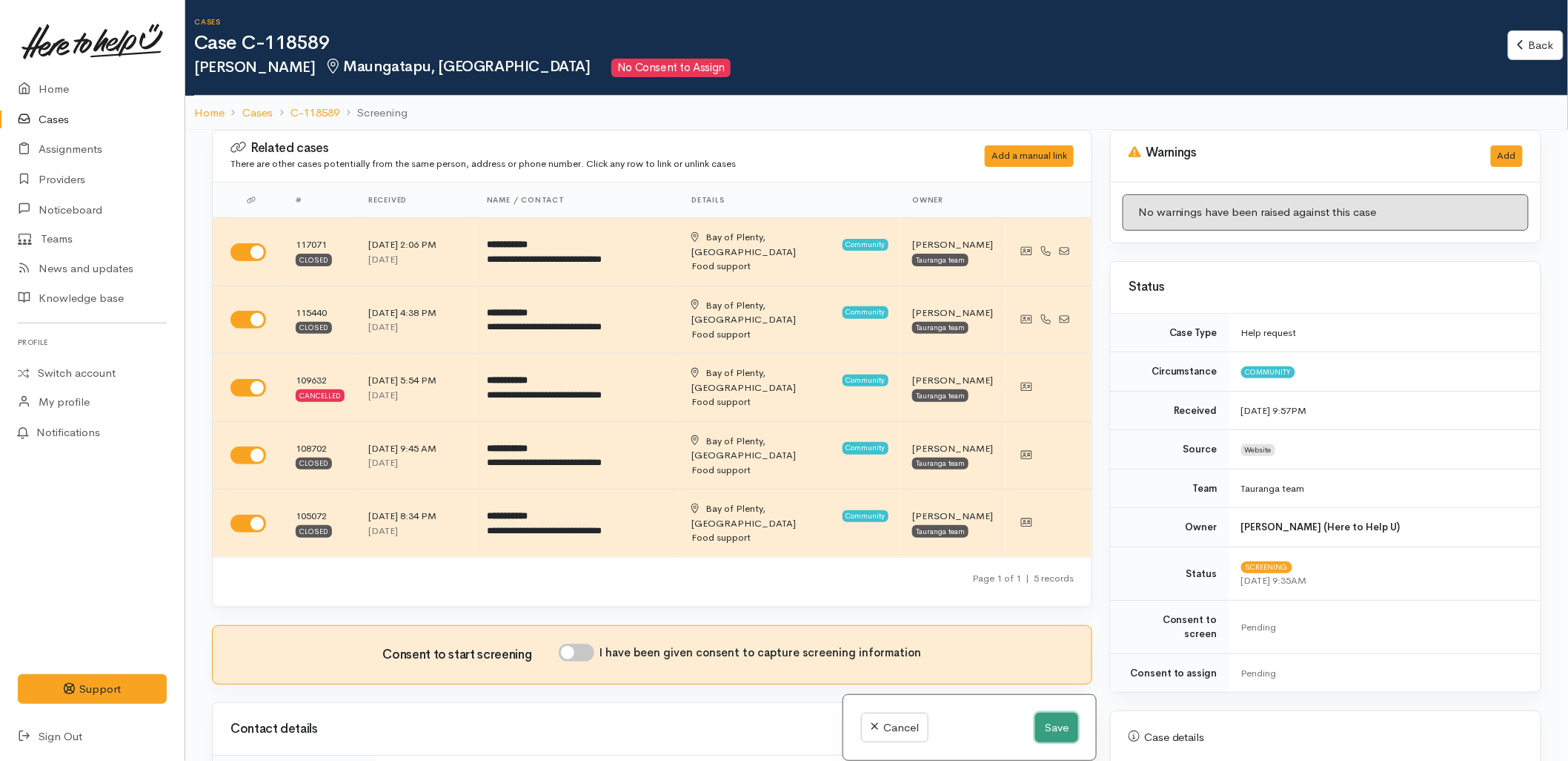
click at [1053, 734] on button "Save" at bounding box center [1057, 728] width 43 height 31
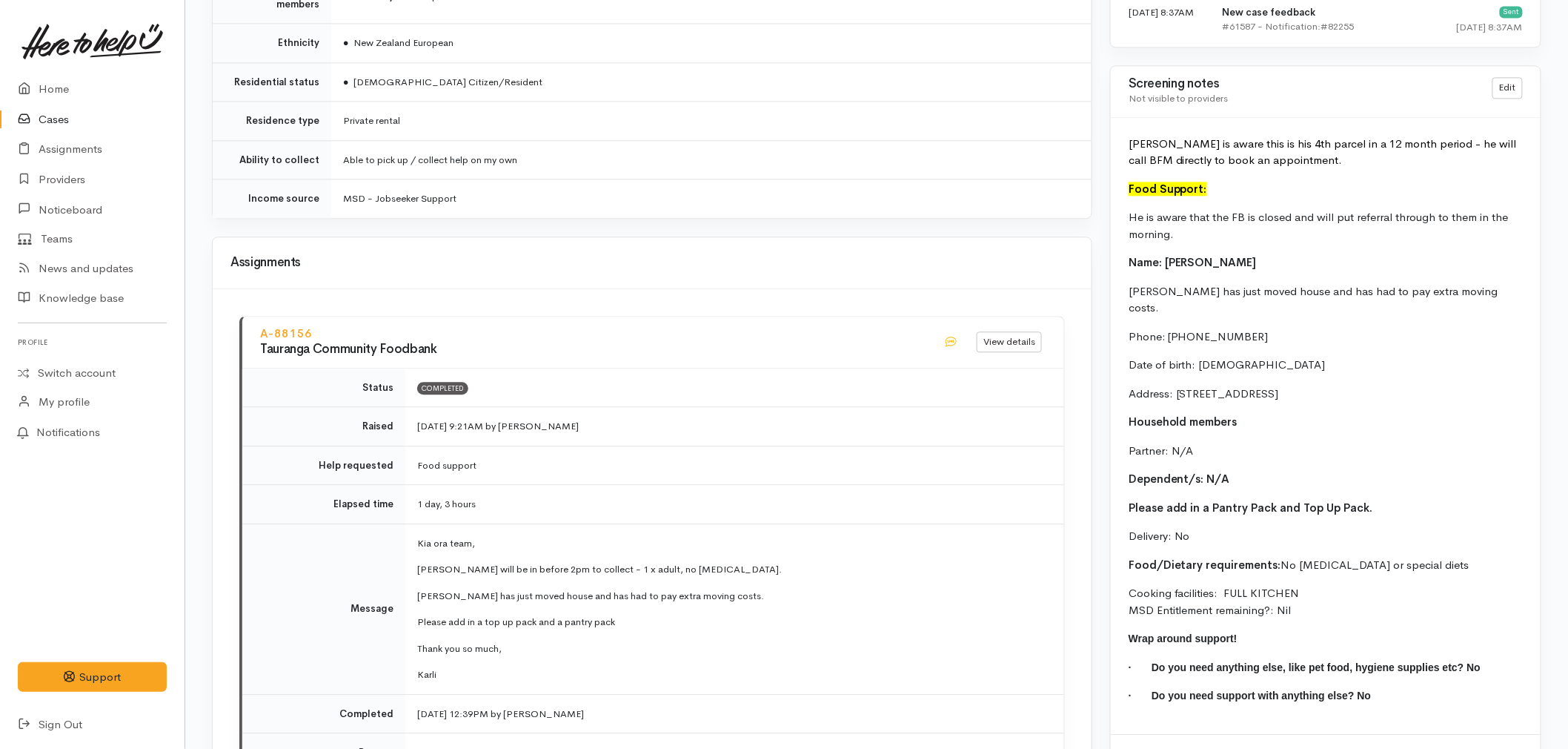
scroll to position [1318, 0]
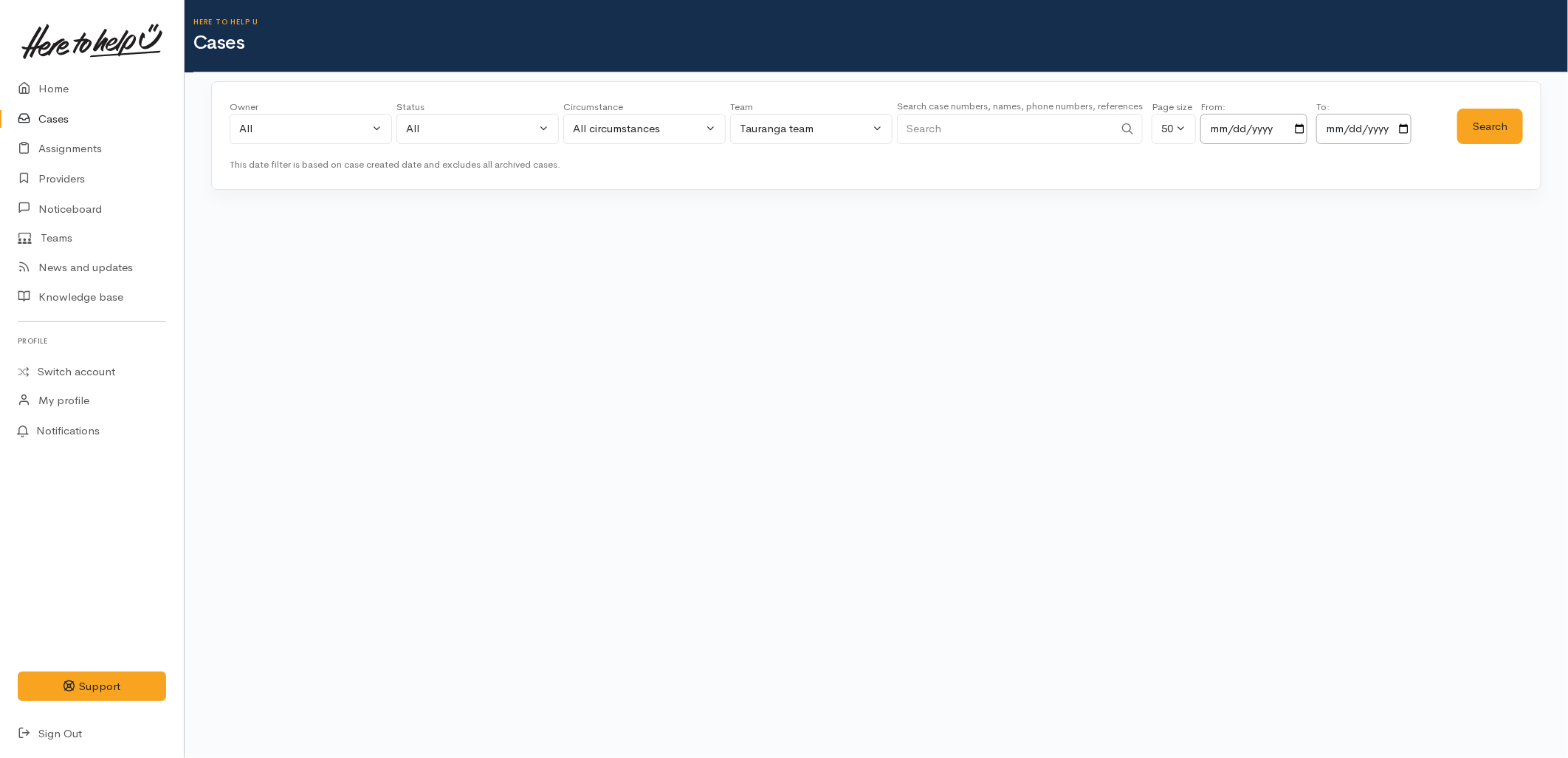
click at [1027, 131] on input "Search" at bounding box center [1005, 129] width 217 height 31
paste input "0273406529"
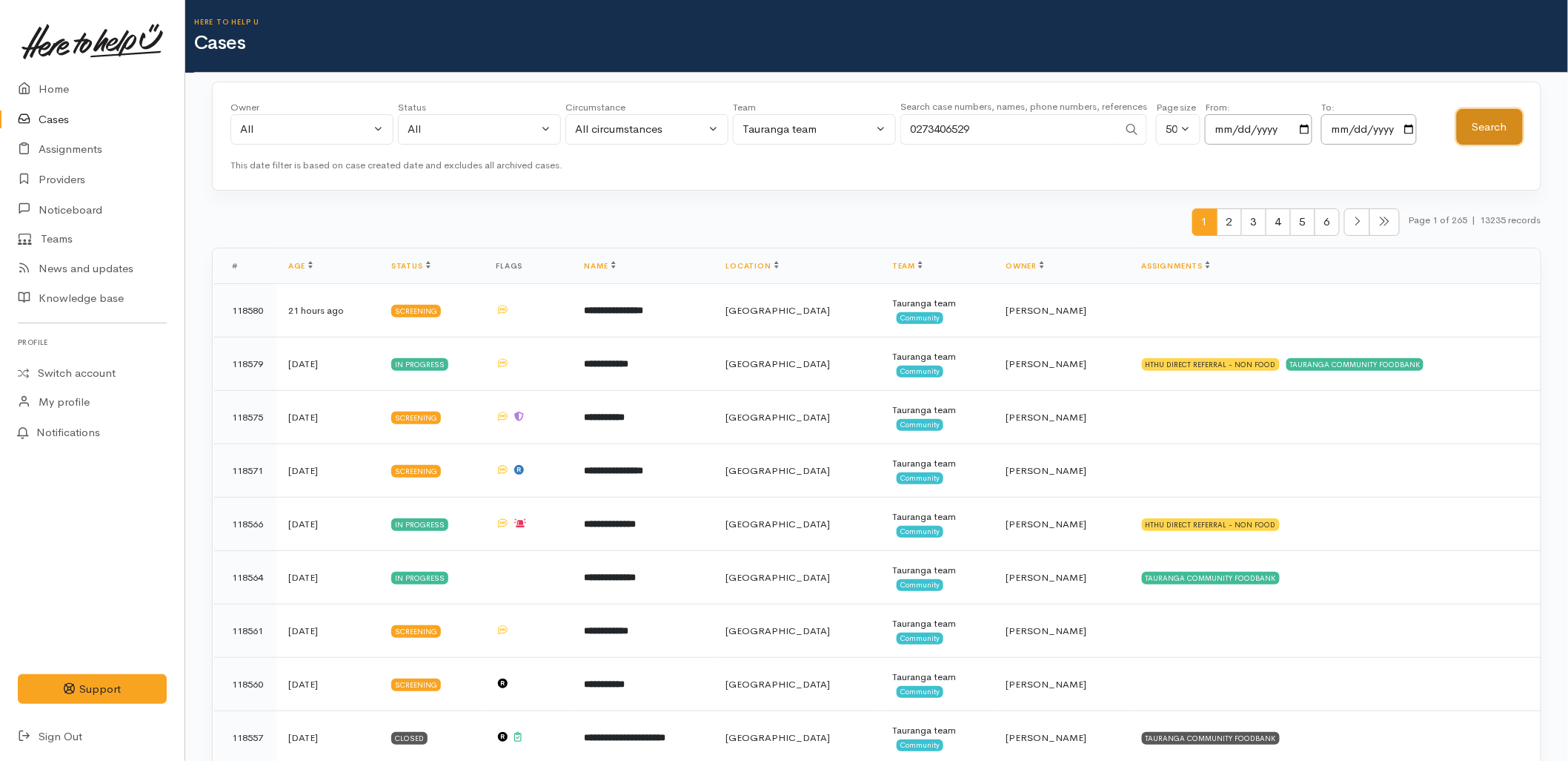
click at [1502, 129] on button "Search" at bounding box center [1490, 127] width 66 height 37
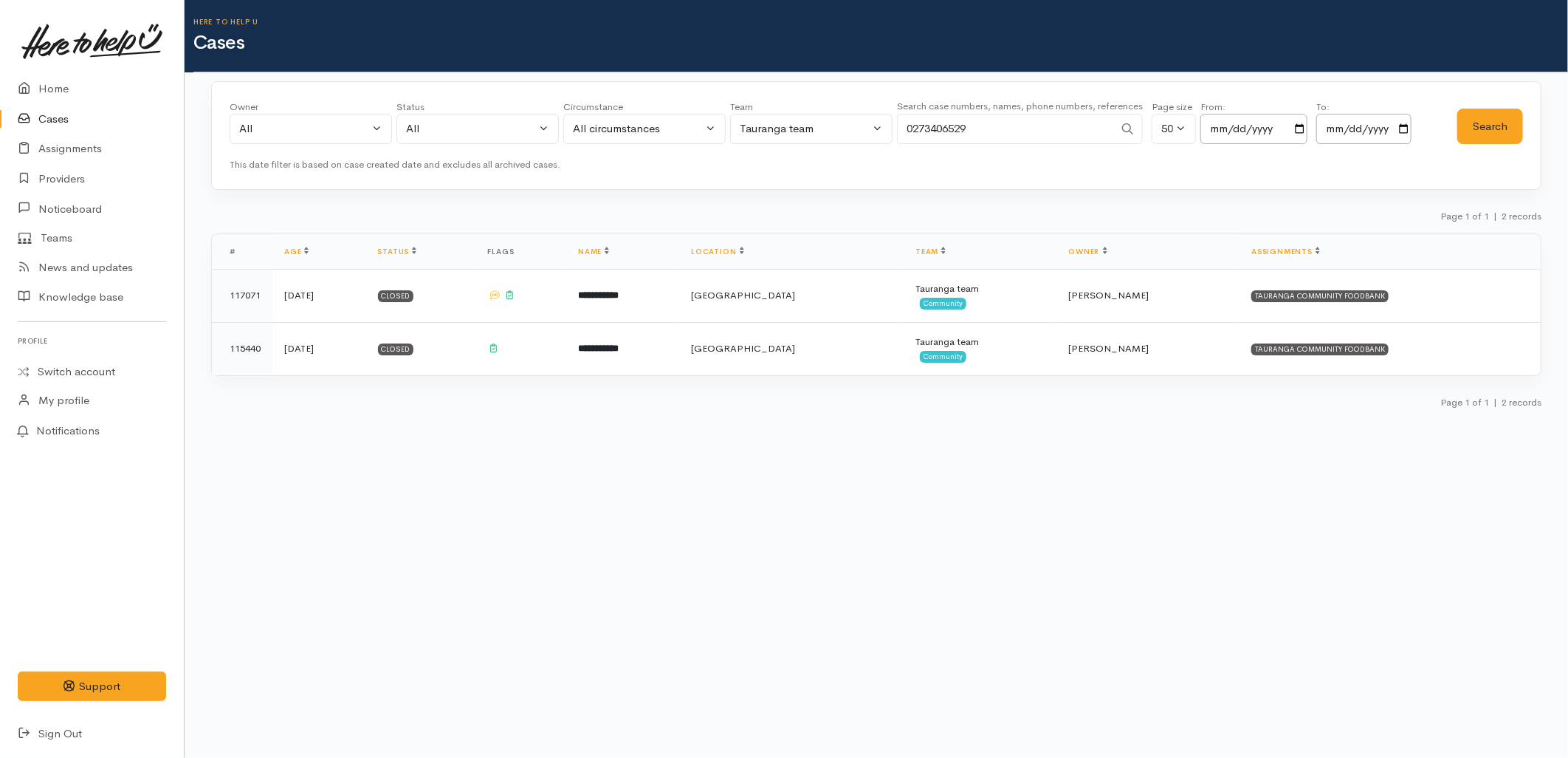
drag, startPoint x: 1016, startPoint y: 127, endPoint x: 742, endPoint y: 125, distance: 274.0
click at [748, 127] on div "Owner All My cases 2Alice1 [PERSON_NAME] ('Here to help u') [PERSON_NAME] ('Her…" at bounding box center [843, 126] width 1228 height 53
type input "[PERSON_NAME]"
click at [1475, 134] on button "Search" at bounding box center [1490, 126] width 66 height 36
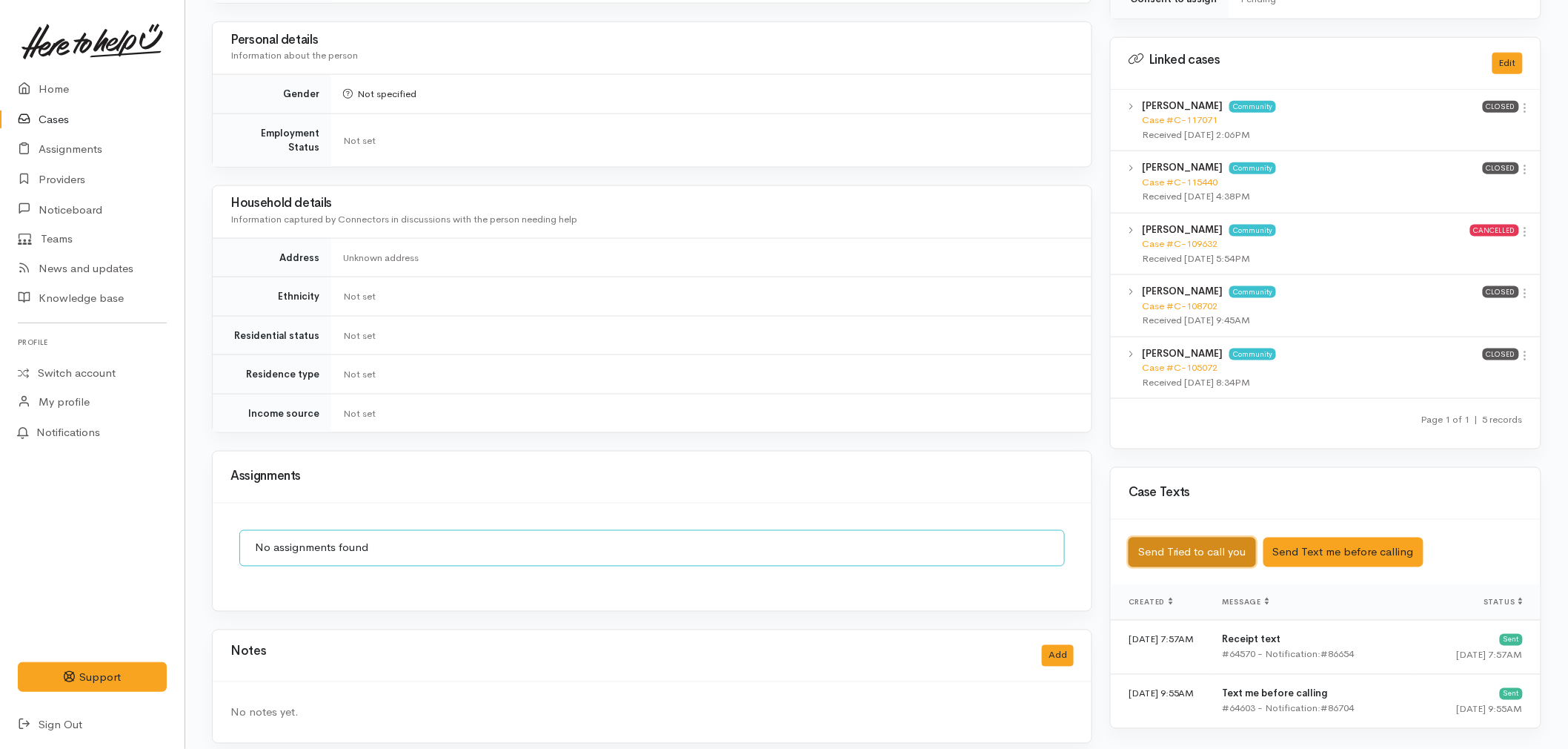
click at [1172, 549] on button "Send Tried to call you" at bounding box center [1193, 553] width 128 height 31
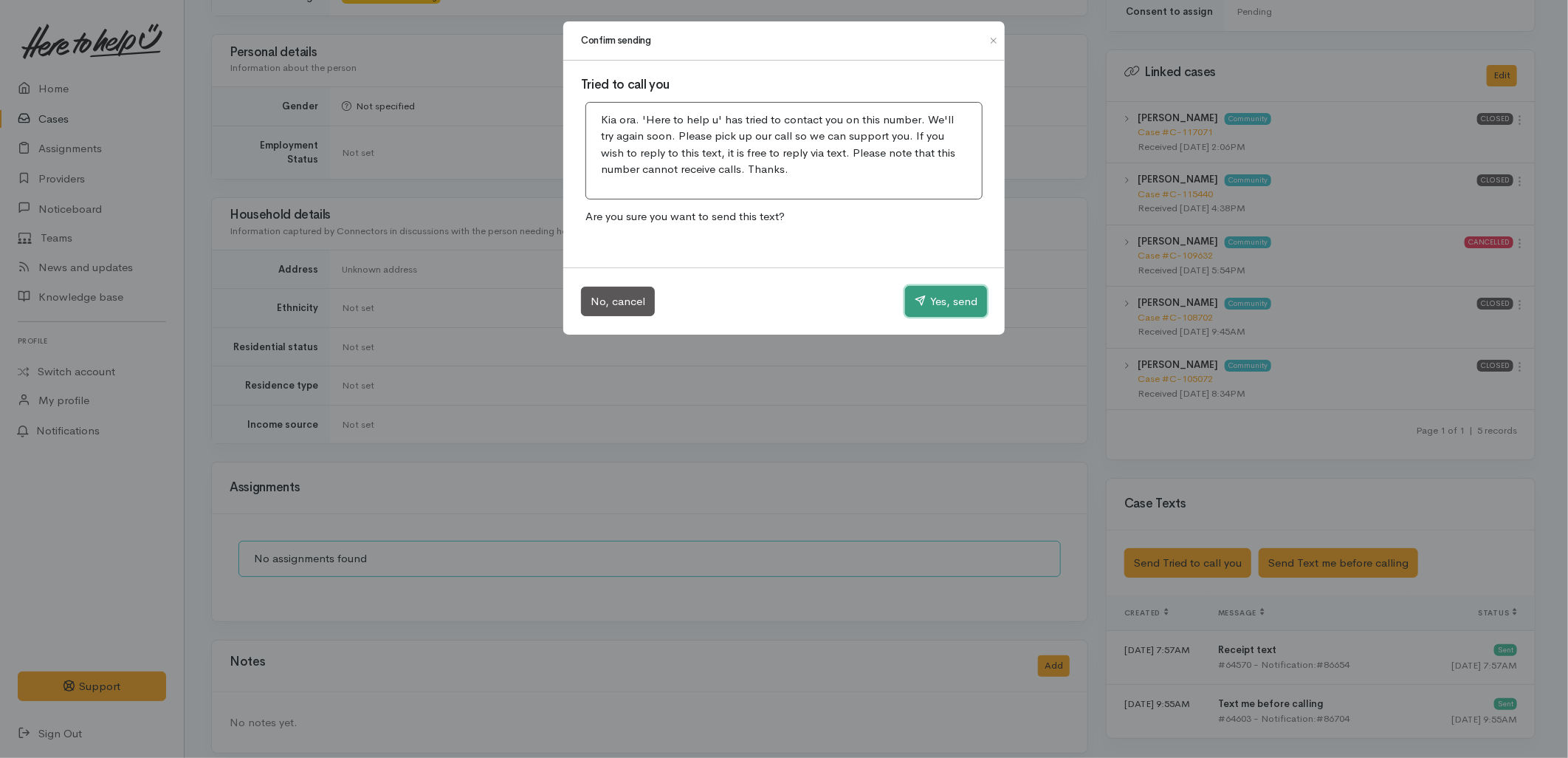
click at [935, 311] on button "Yes, send" at bounding box center [946, 301] width 82 height 31
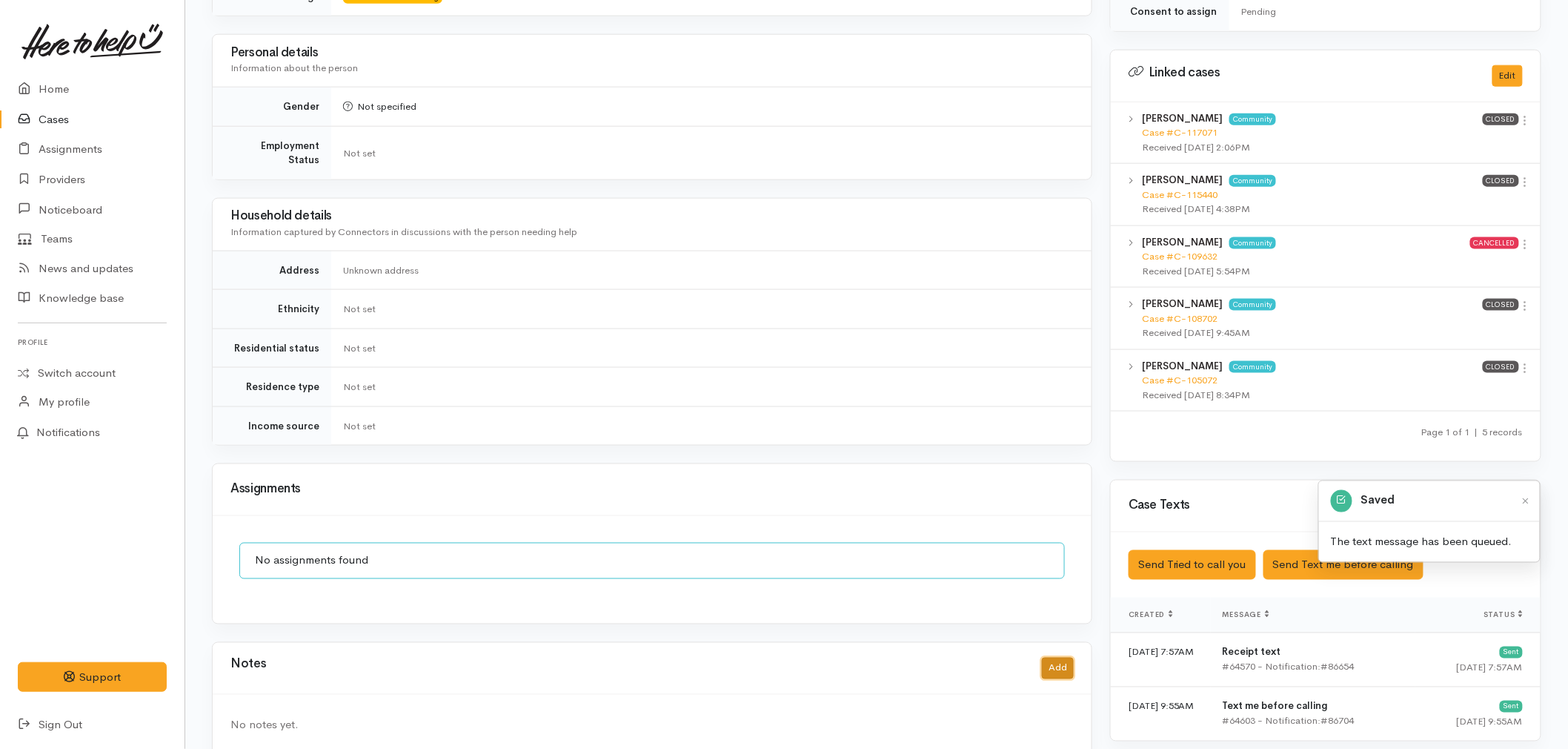
click at [1052, 660] on button "Add" at bounding box center [1058, 668] width 31 height 21
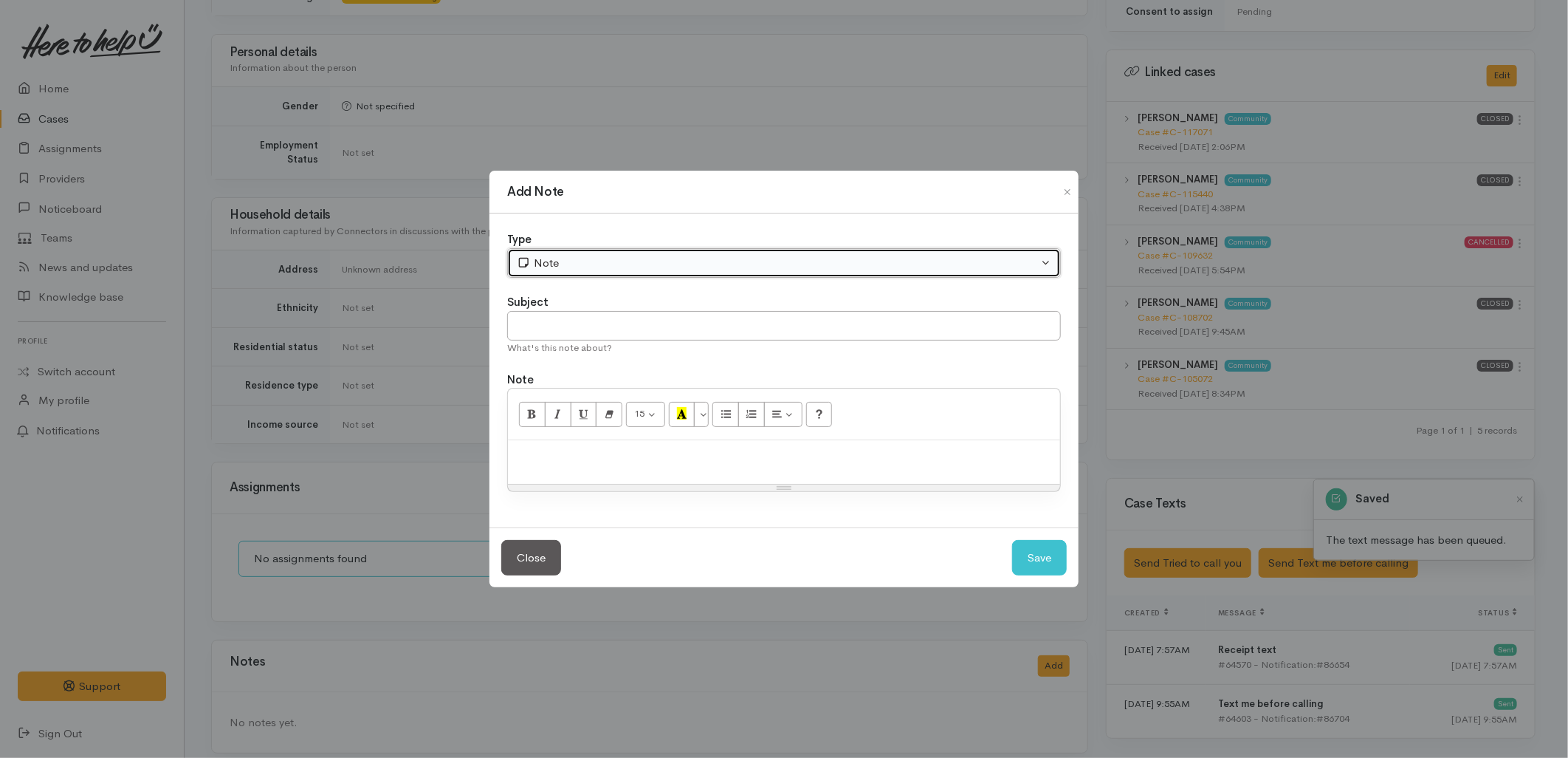
click at [617, 263] on div "Note" at bounding box center [777, 264] width 521 height 17
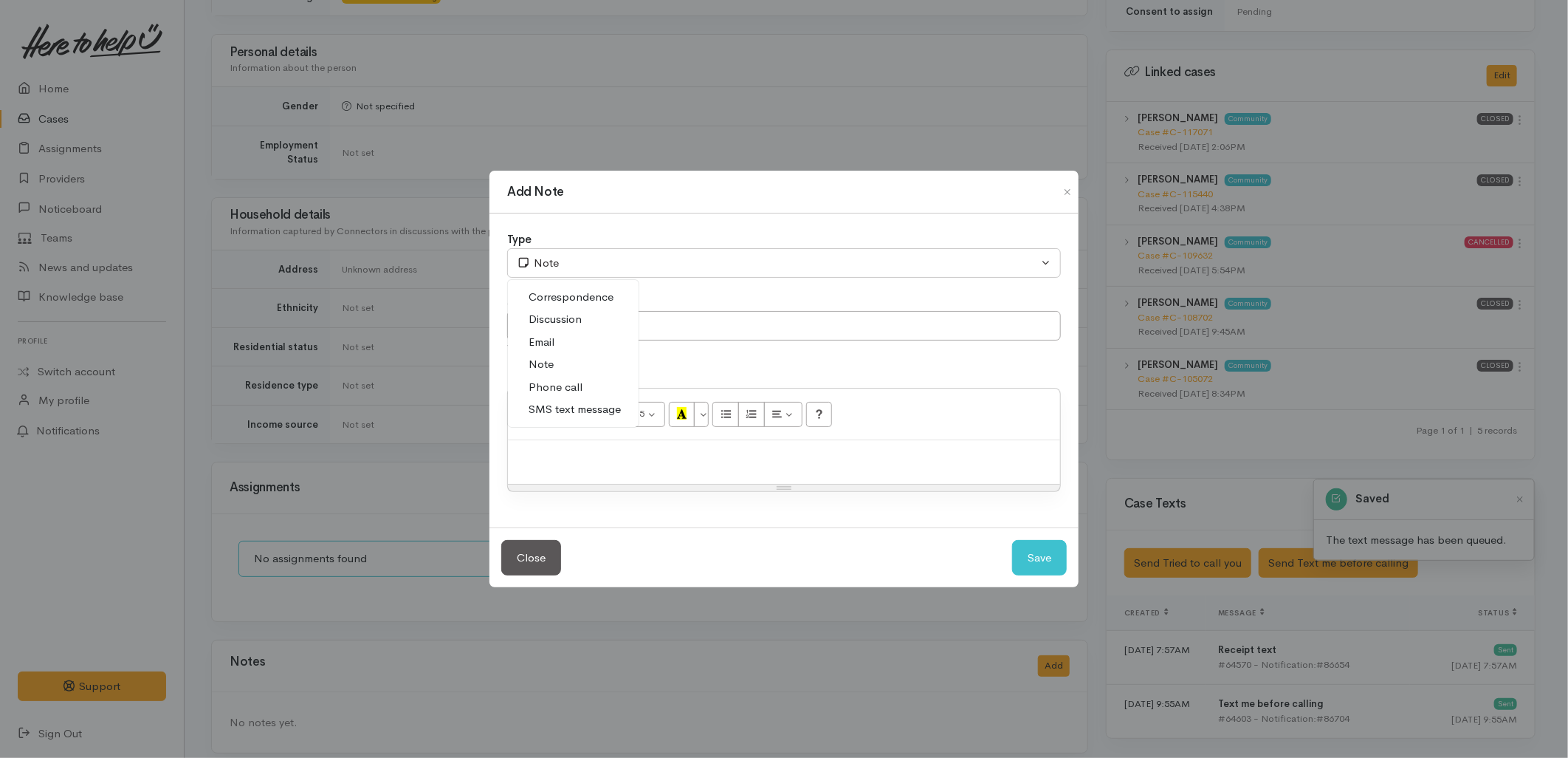
click at [581, 382] on link "Phone call" at bounding box center [573, 387] width 131 height 23
select select "3"
click at [592, 321] on input "text" at bounding box center [783, 326] width 553 height 31
type input "Attempted to Contact"
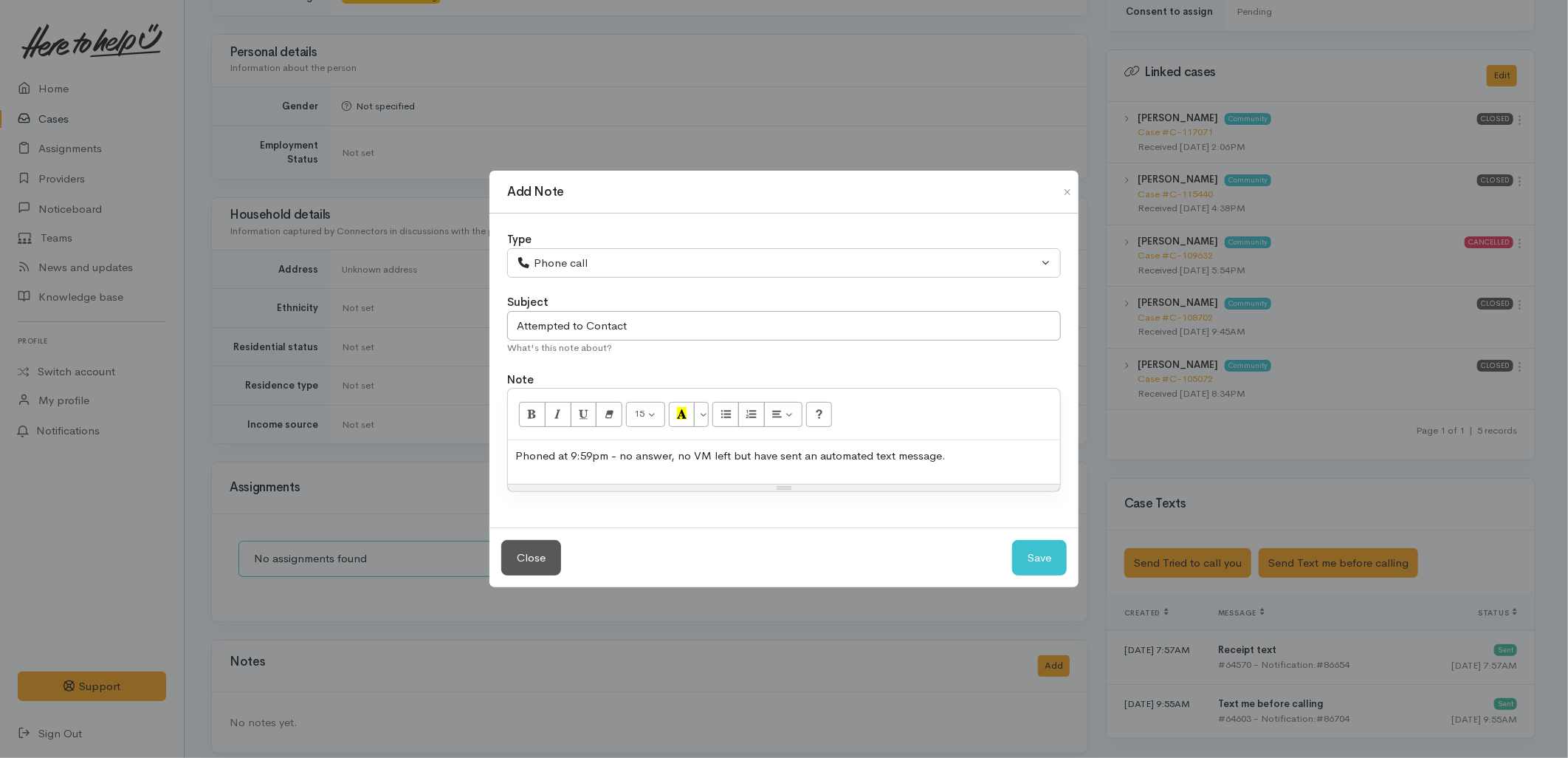
click at [990, 478] on div "Phoned at 9:59pm - no answer, no VM left but have sent an automated text messag…" at bounding box center [784, 461] width 553 height 43
click at [1049, 555] on button "Save" at bounding box center [1039, 558] width 54 height 36
select select "1"
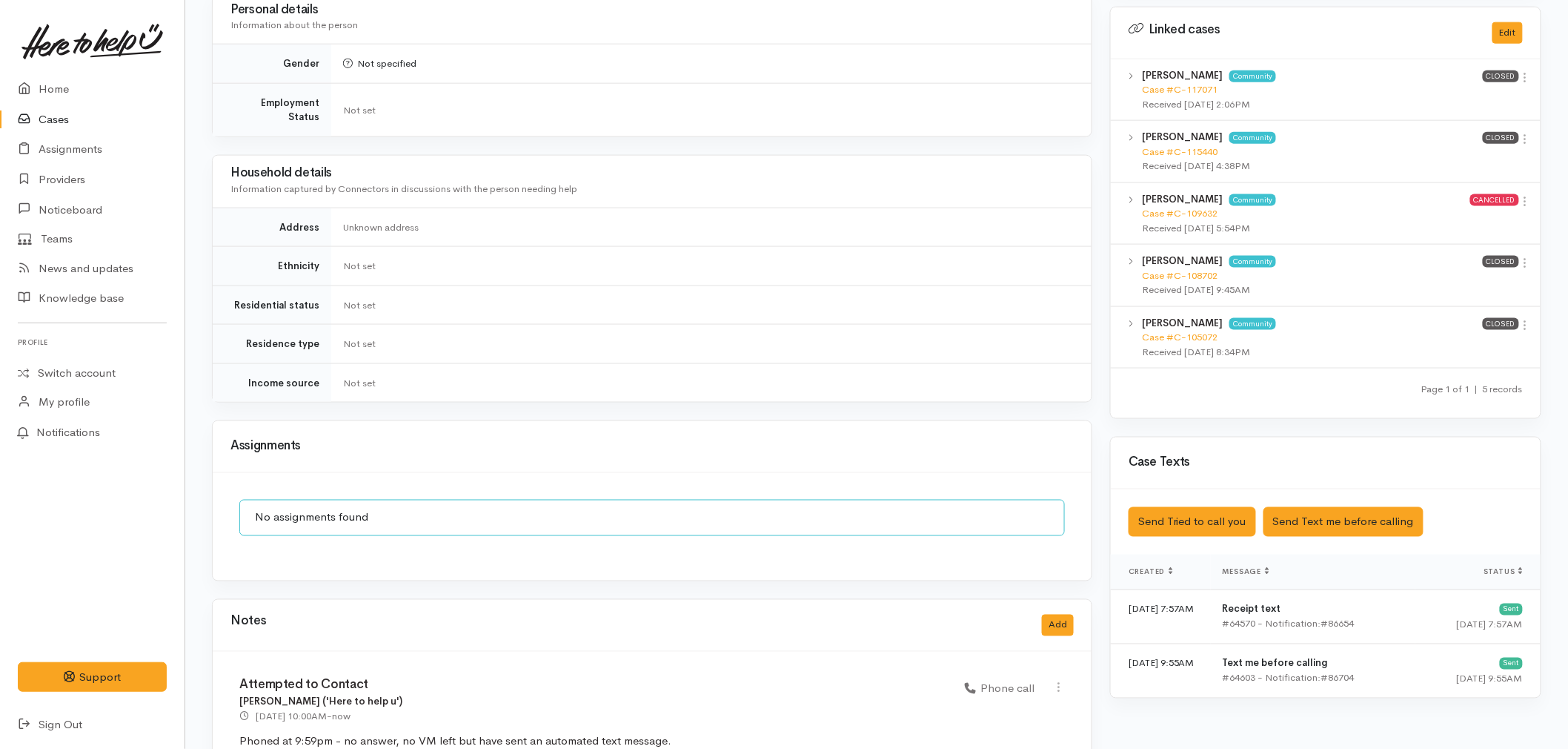
scroll to position [768, 0]
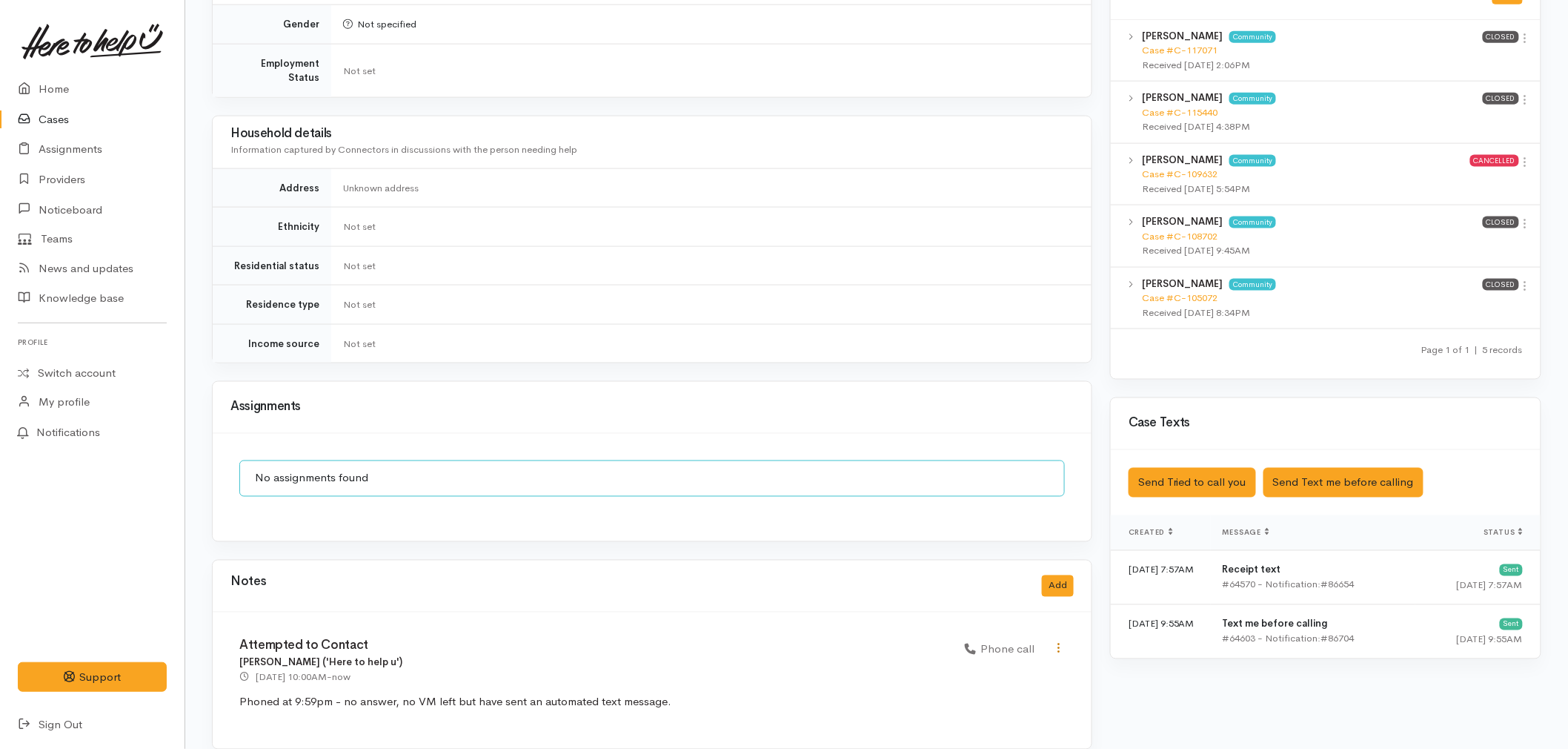
click at [1060, 642] on icon at bounding box center [1058, 648] width 13 height 13
click at [1021, 659] on div "Edit Delete" at bounding box center [1005, 688] width 118 height 59
click at [1018, 655] on div "Attempted to Contact Malia Stowers ('Here to help u') 6 Oct 2025 10:00AM - now …" at bounding box center [652, 662] width 843 height 46
click at [1057, 642] on icon at bounding box center [1058, 648] width 13 height 13
click at [1030, 666] on link "Edit" at bounding box center [1006, 677] width 117 height 23
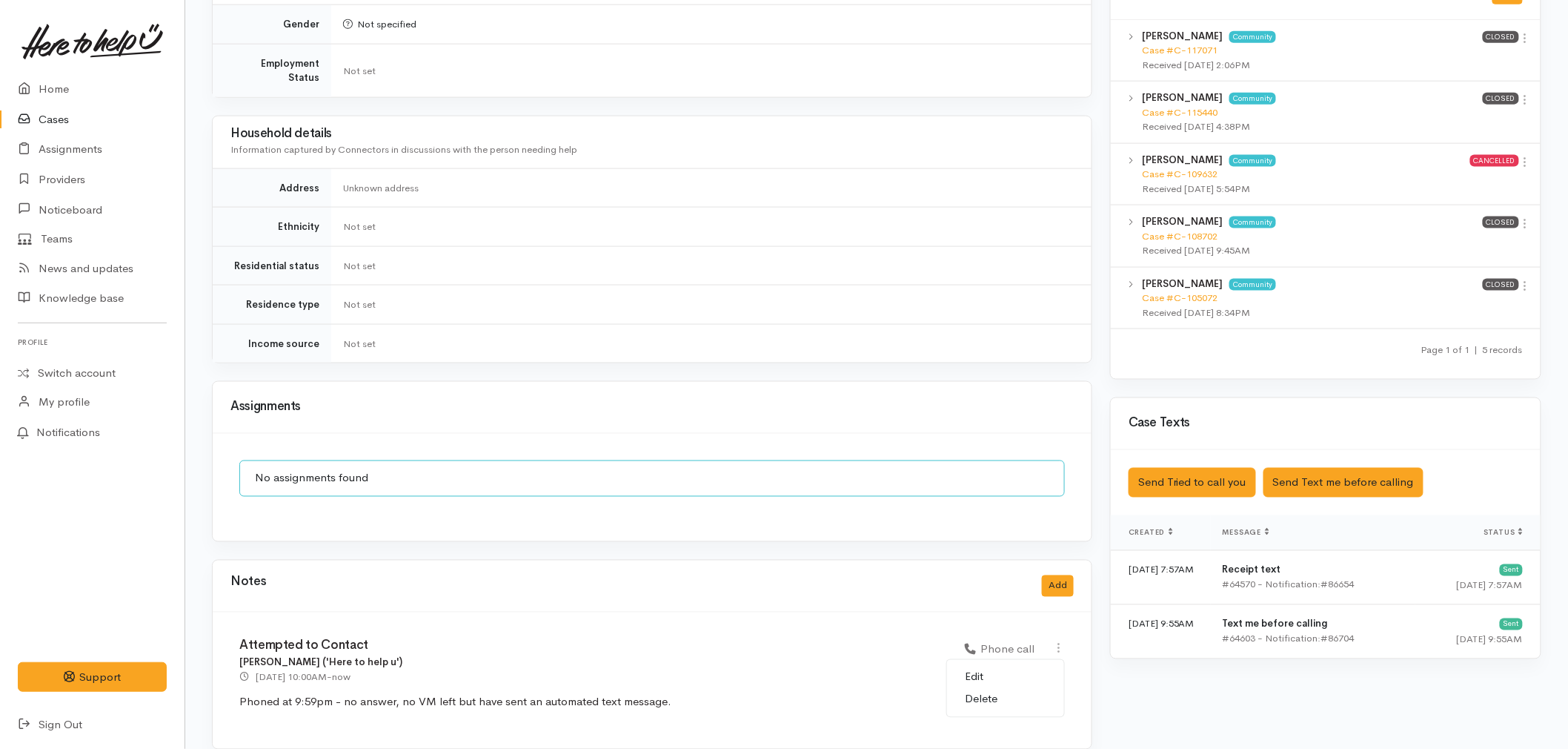
type input "Attempted to Contact"
select select "3"
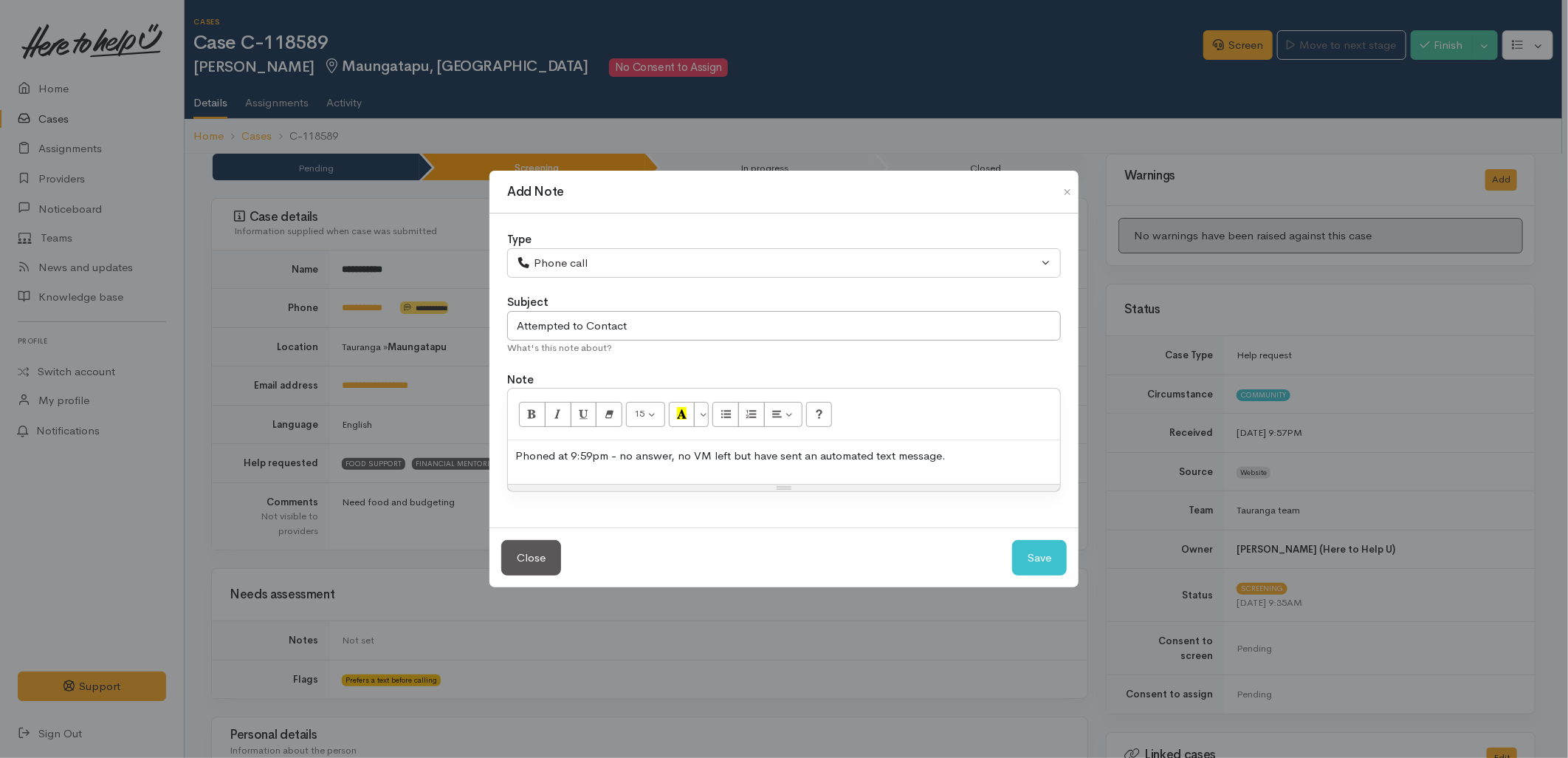
click at [601, 455] on p "Phoned at 9:59pm - no answer, no VM left but have sent an automated text messag…" at bounding box center [784, 456] width 537 height 17
click at [607, 459] on p "Phoned at 9:59pm - no answer, no VM left but have sent an automated text messag…" at bounding box center [784, 456] width 537 height 17
click at [1043, 547] on button "Save" at bounding box center [1039, 558] width 54 height 36
select select "1"
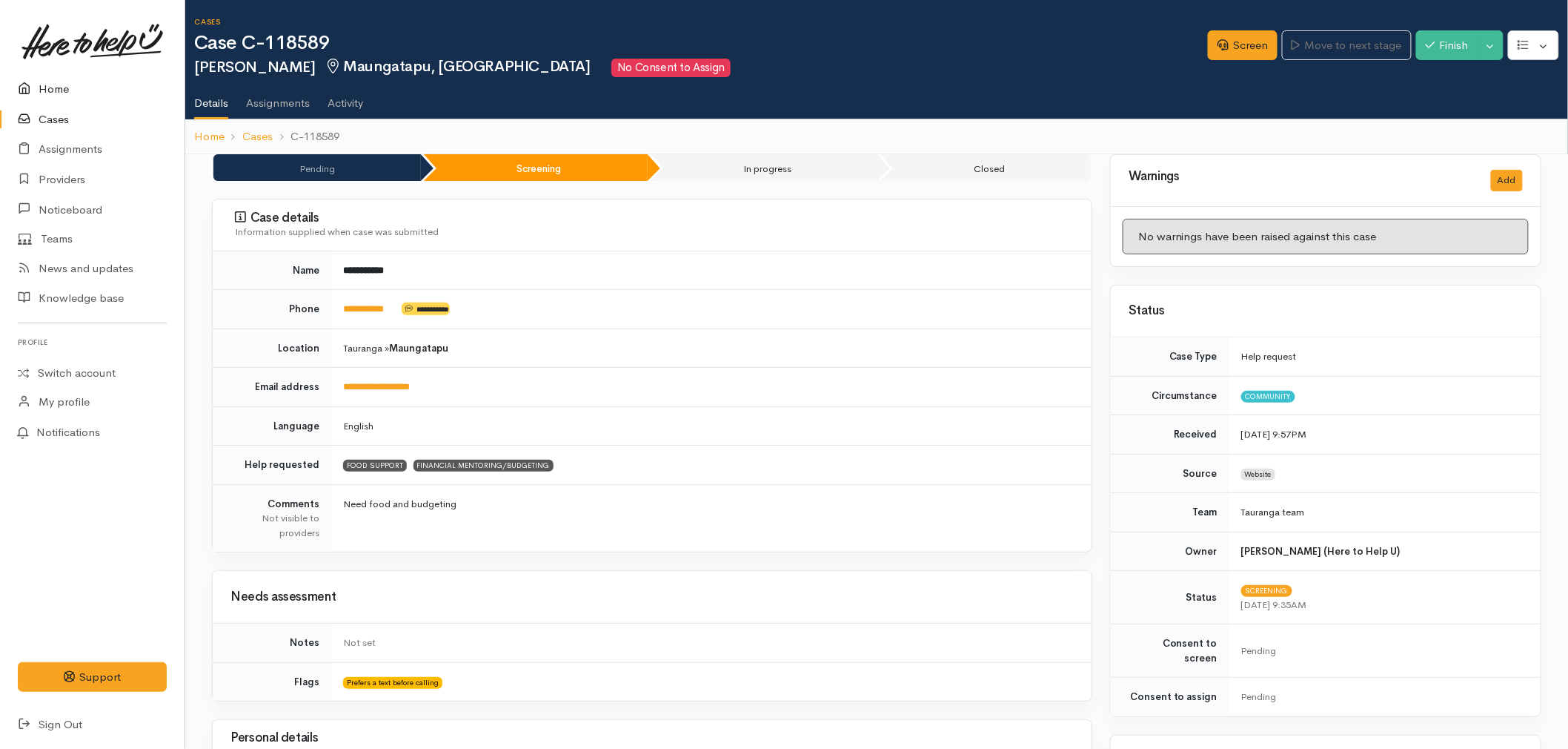
click at [33, 87] on icon at bounding box center [28, 89] width 20 height 19
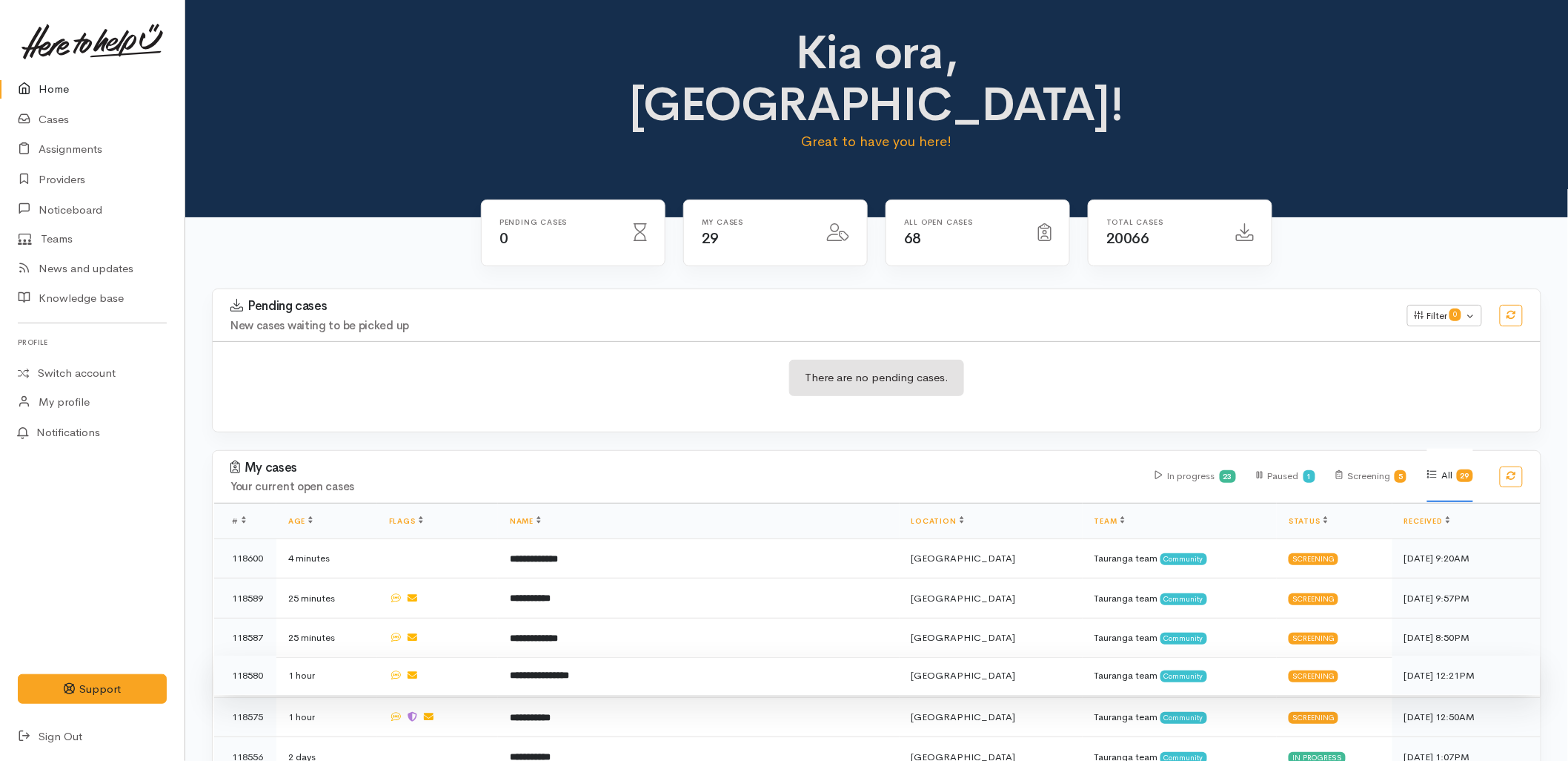
click at [624, 655] on td "**********" at bounding box center [698, 675] width 402 height 40
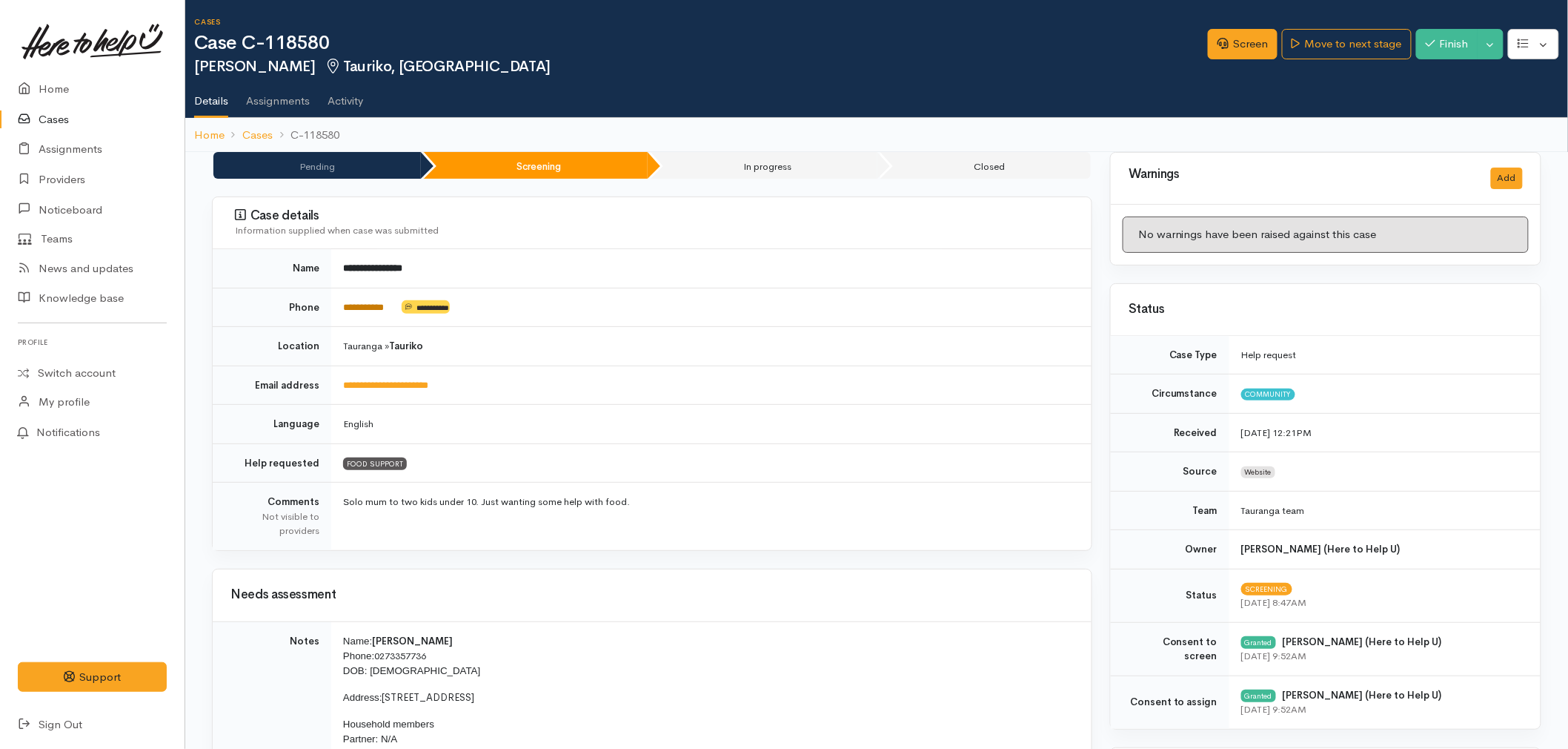
click at [373, 306] on link "**********" at bounding box center [363, 306] width 41 height 9
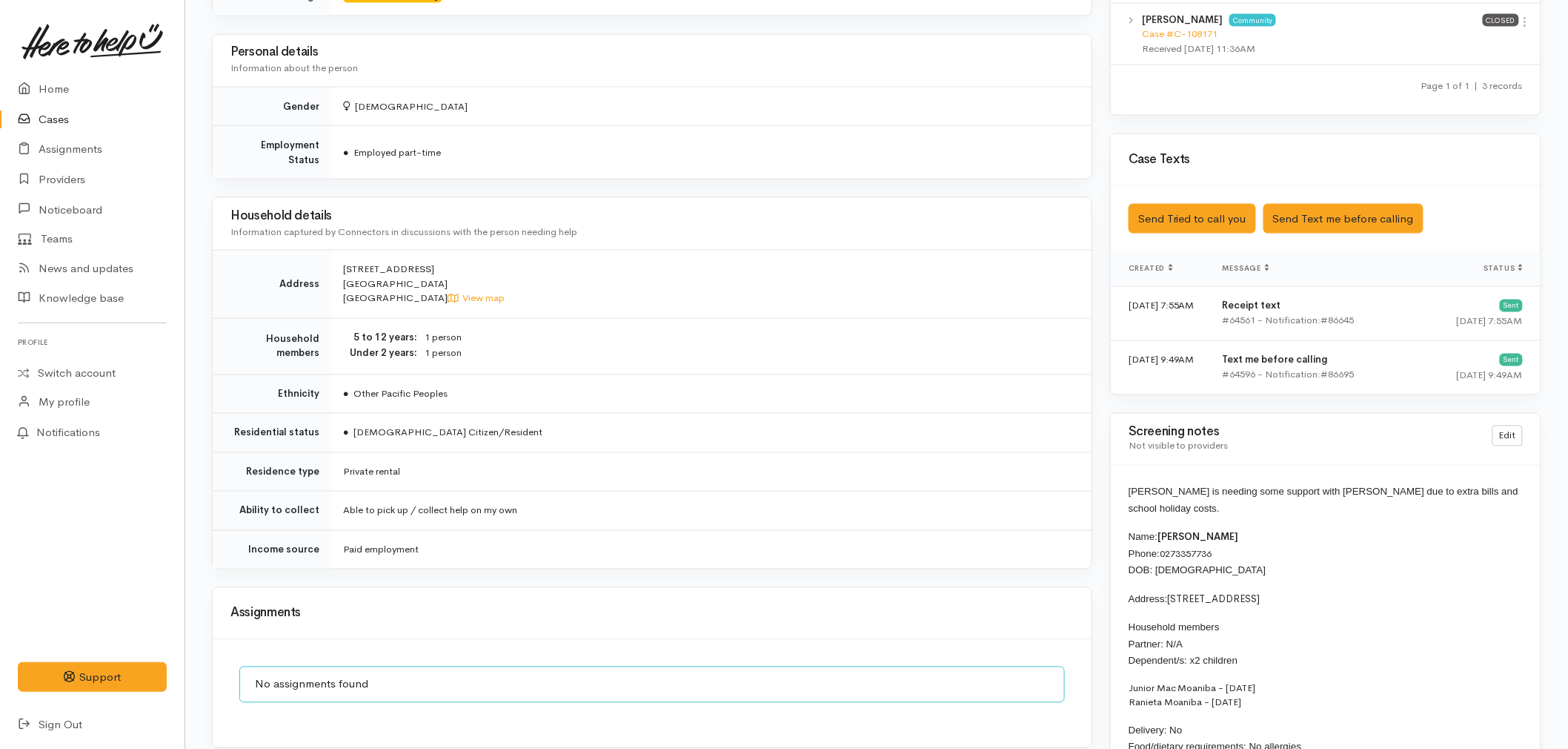
scroll to position [988, 0]
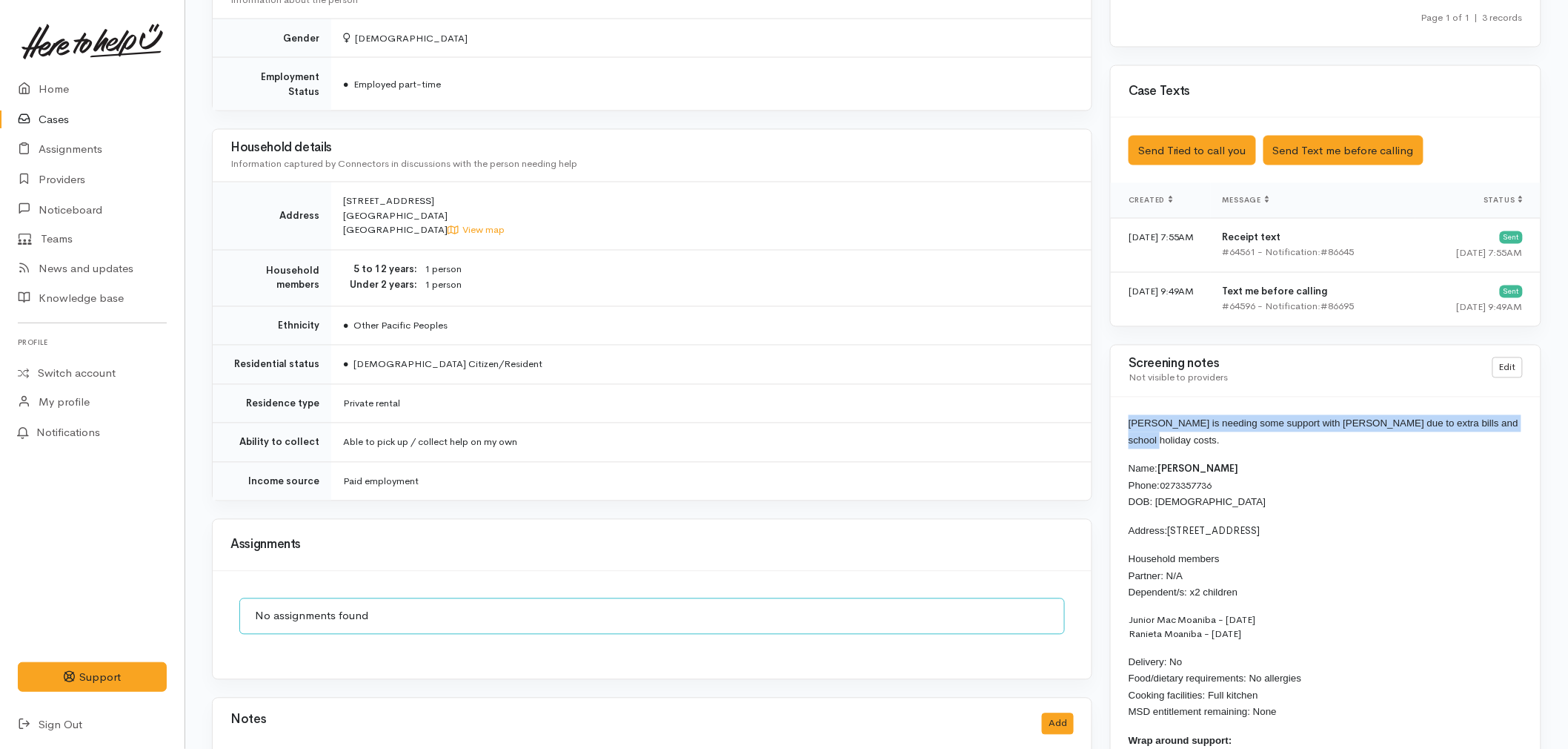
drag, startPoint x: 1514, startPoint y: 421, endPoint x: 1130, endPoint y: 419, distance: 384.0
click at [1130, 419] on p "[PERSON_NAME] is needing some support with [PERSON_NAME] due to extra bills and…" at bounding box center [1326, 432] width 394 height 33
copy span "[PERSON_NAME] is needing some support with [PERSON_NAME] due to extra bills and…"
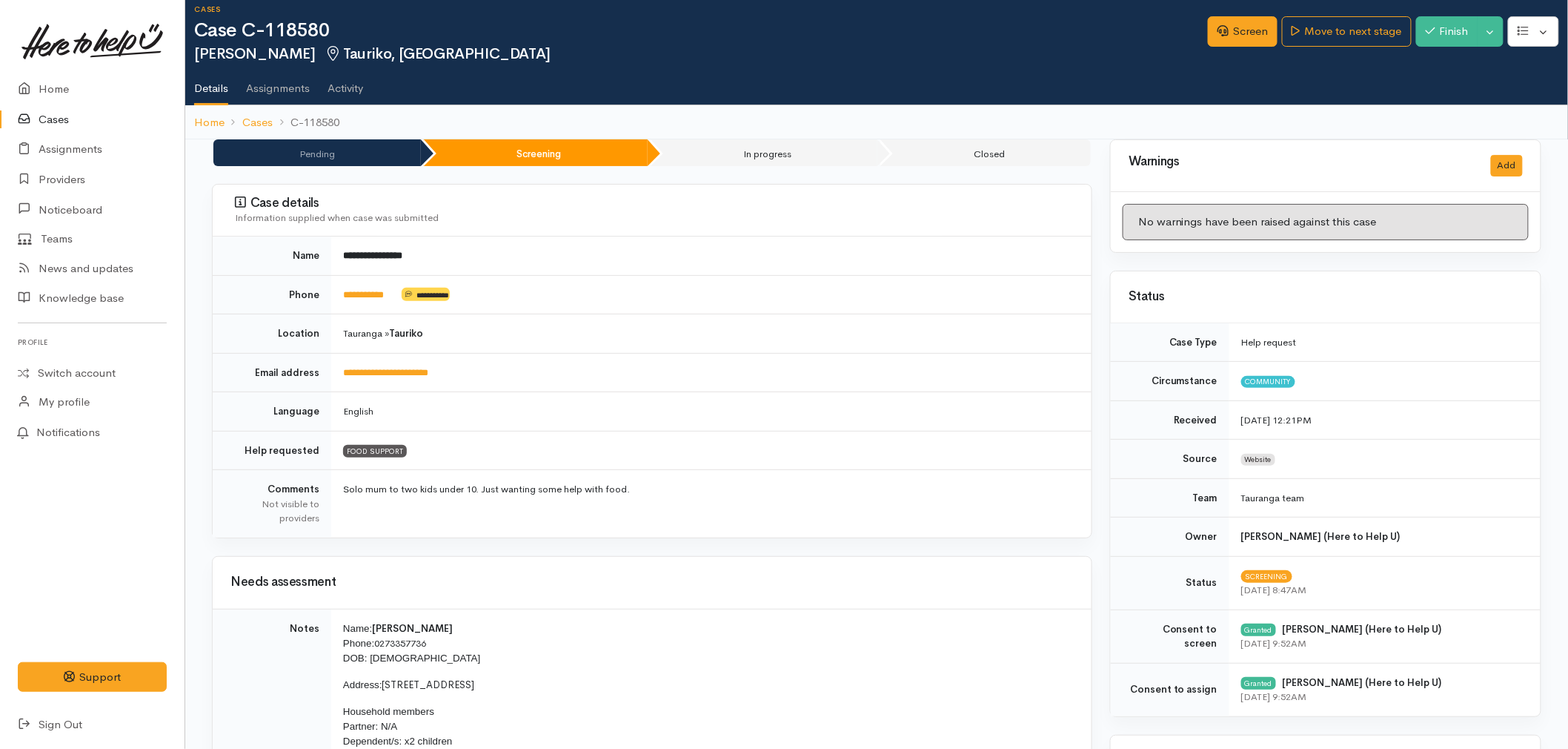
scroll to position [0, 0]
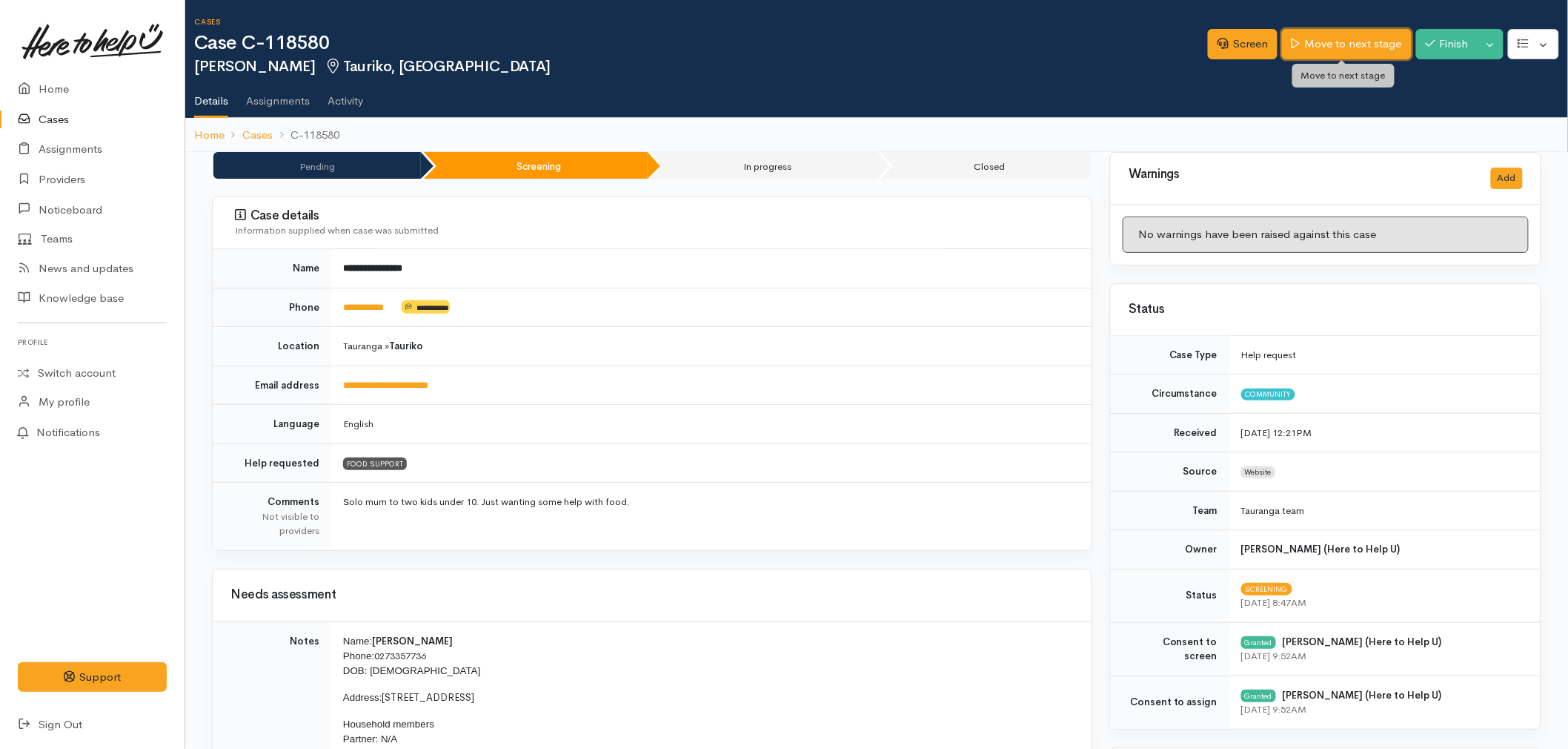
click at [1337, 44] on link "Move to next stage" at bounding box center [1347, 44] width 129 height 31
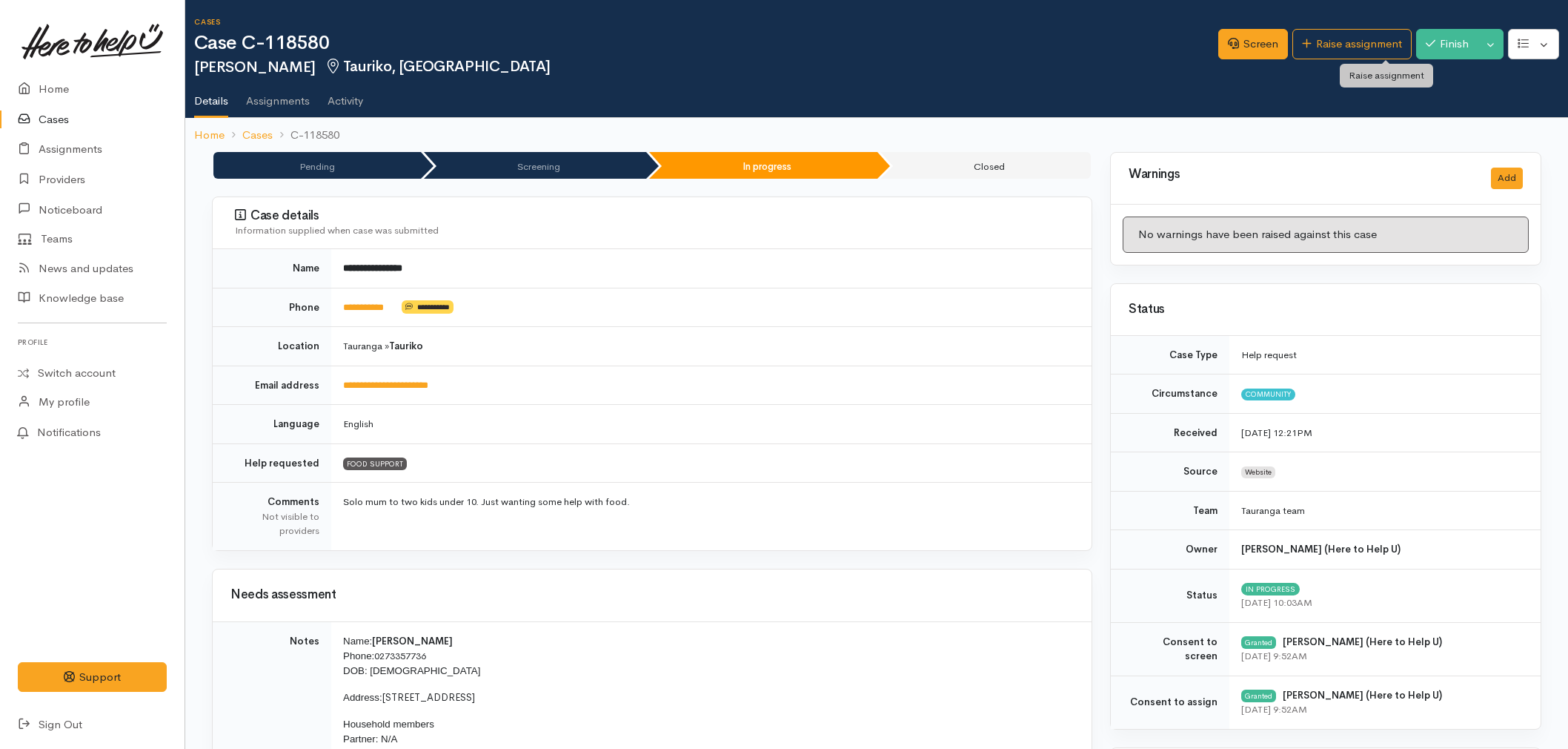
click at [1337, 44] on link "Raise assignment" at bounding box center [1352, 44] width 119 height 31
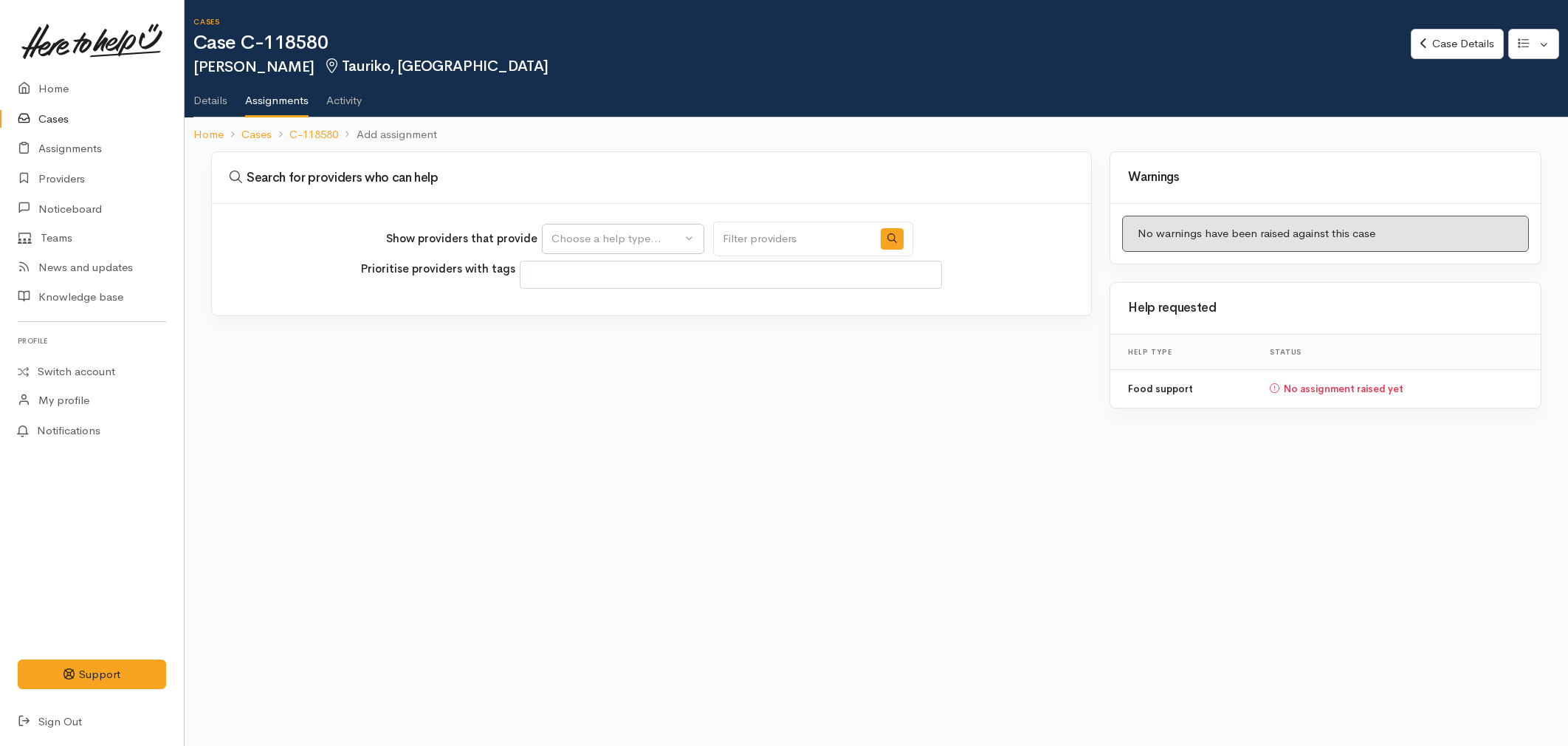
select select
click at [626, 231] on div "Choose a help type..." at bounding box center [616, 239] width 130 height 17
click at [597, 306] on span "Food support" at bounding box center [594, 309] width 69 height 17
select select "3"
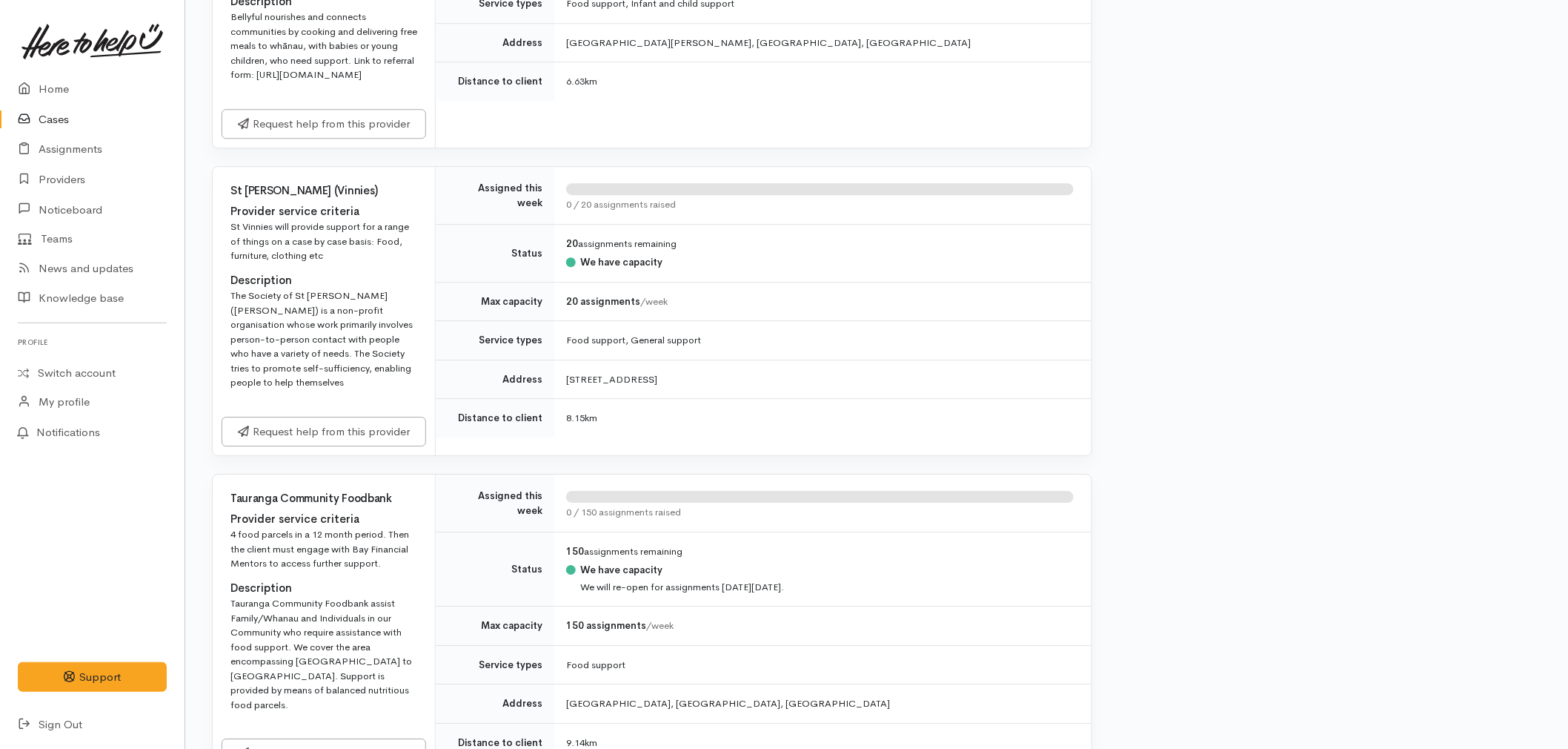
scroll to position [1730, 0]
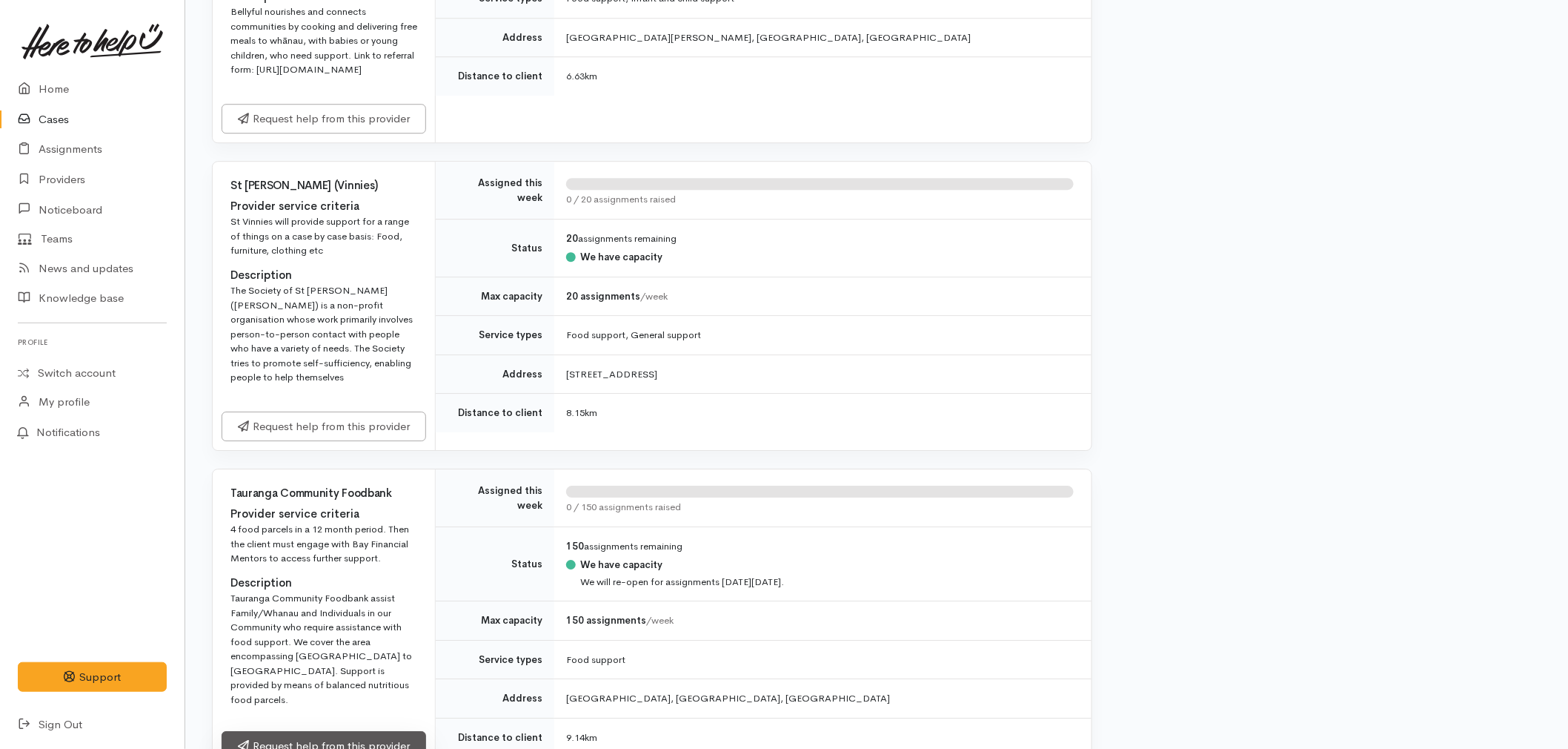
click at [362, 732] on link "Request help from this provider" at bounding box center [323, 746] width 204 height 31
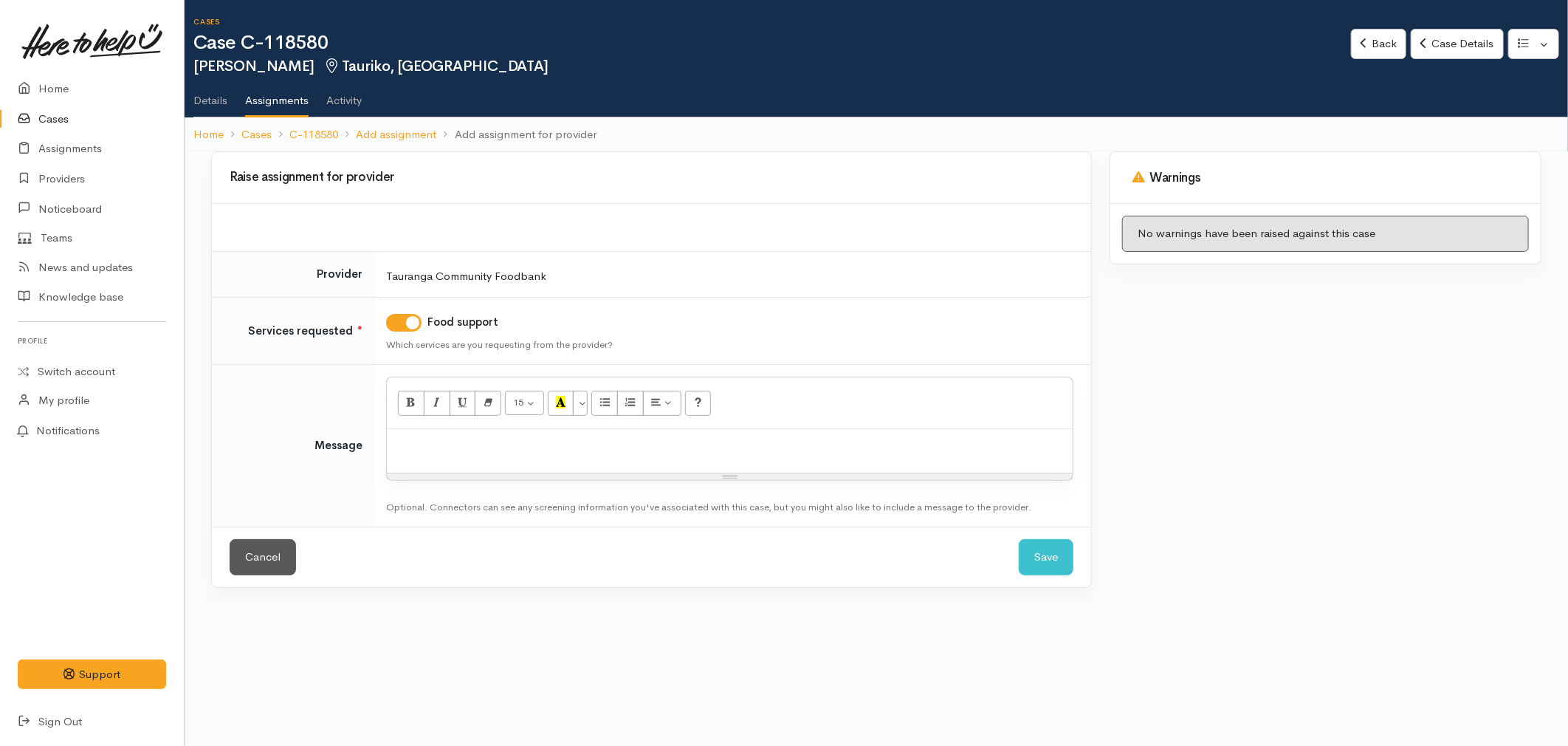
click at [470, 460] on div at bounding box center [729, 450] width 686 height 43
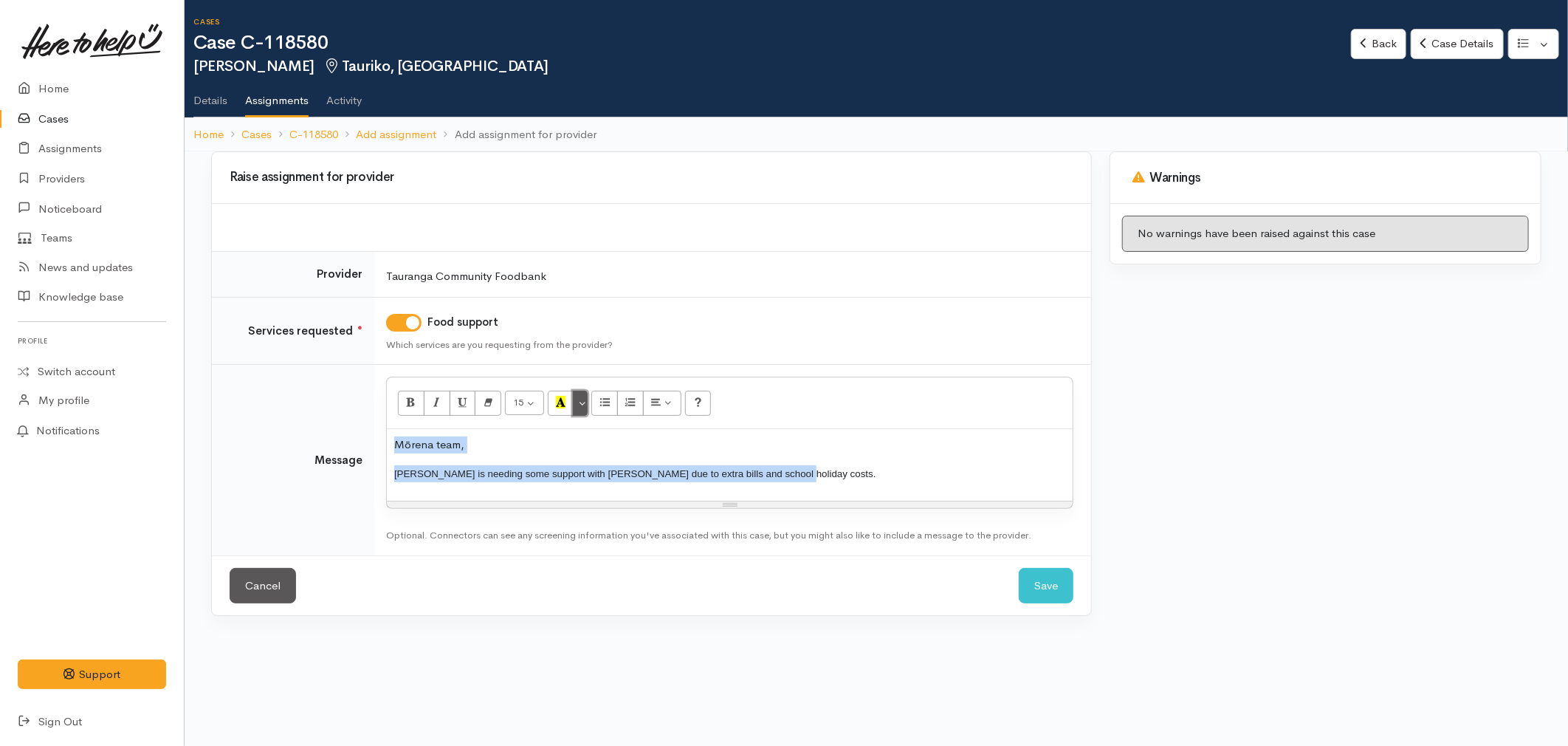
click at [586, 406] on button "More Color" at bounding box center [580, 404] width 14 height 25
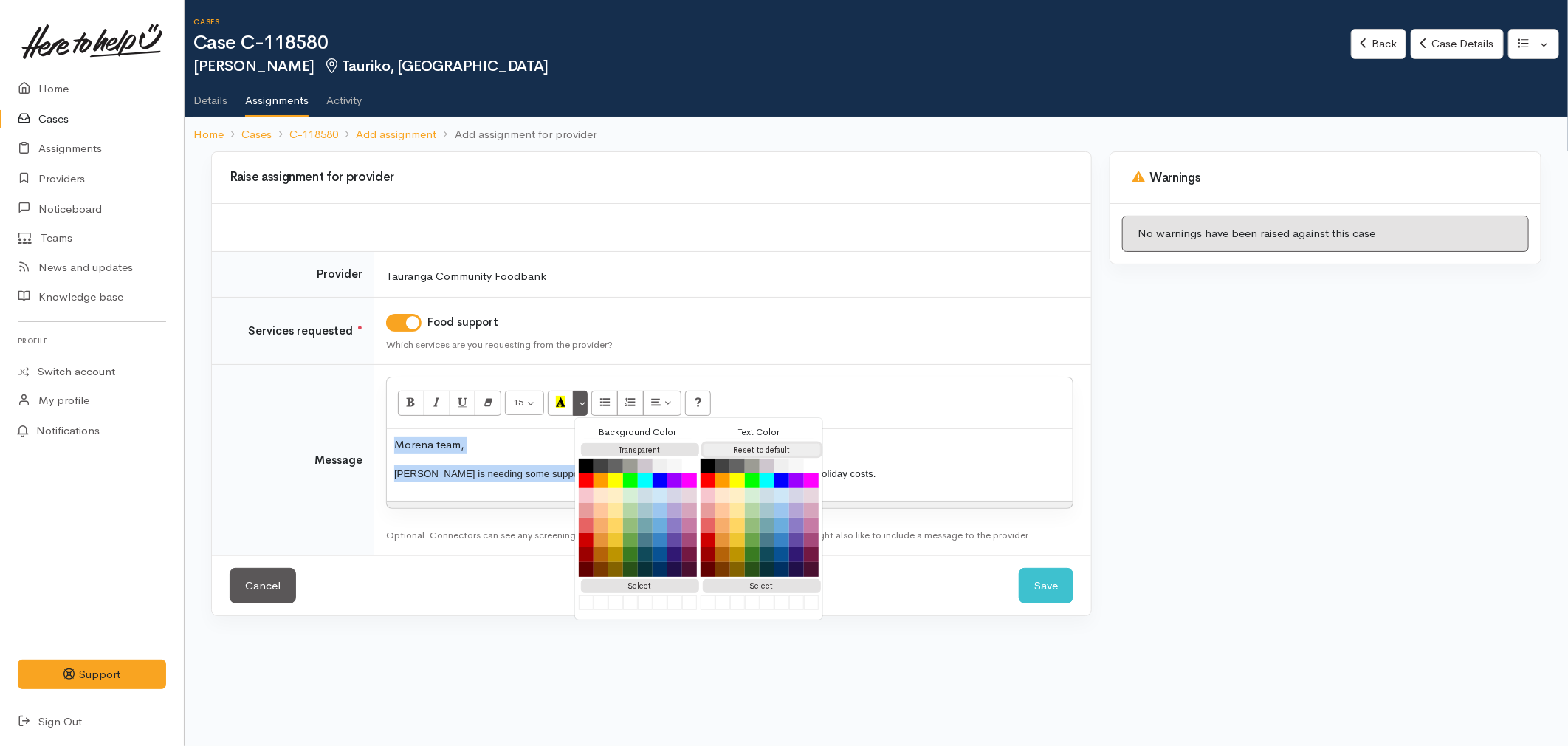
click at [748, 450] on button "Reset to default" at bounding box center [761, 450] width 118 height 14
click at [854, 484] on div "Mōrena team, Caroline is needing some support with kai due to extra bills and s…" at bounding box center [729, 465] width 686 height 71
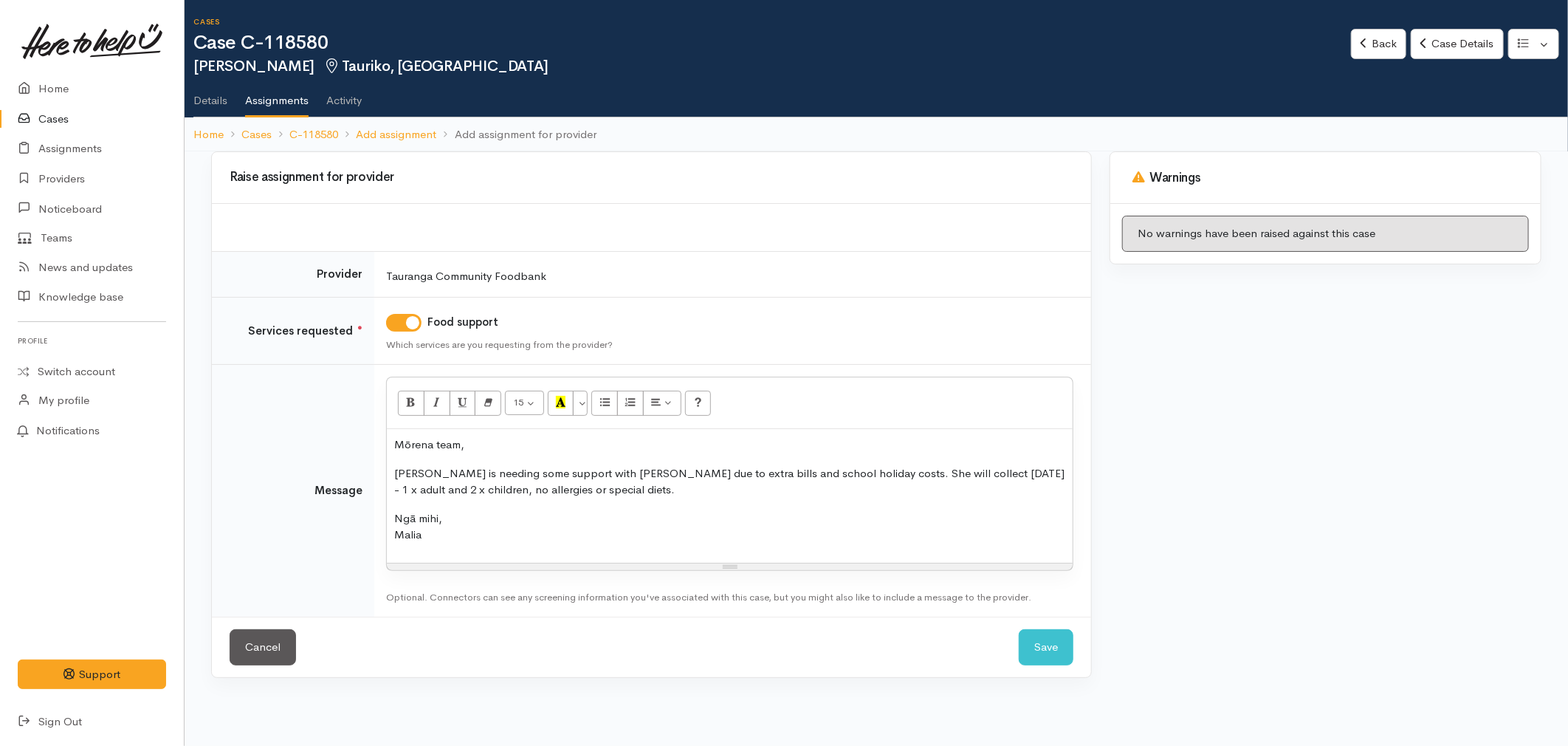
click at [820, 548] on div "Mōrena team, Caroline is needing some support with kai due to extra bills and s…" at bounding box center [729, 496] width 686 height 134
click at [1036, 643] on button "Save" at bounding box center [1046, 647] width 54 height 36
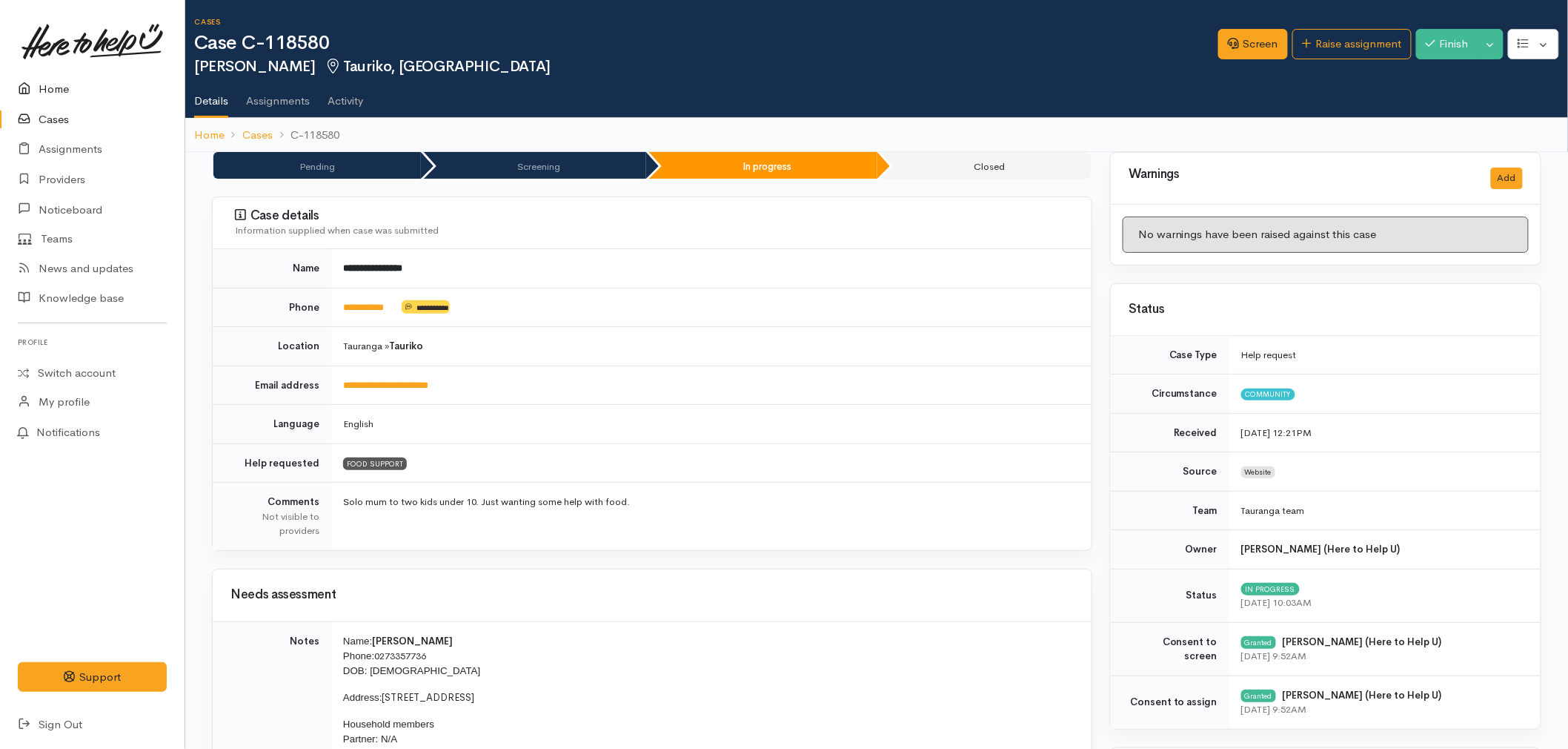
click at [54, 78] on link "Home" at bounding box center [92, 89] width 185 height 31
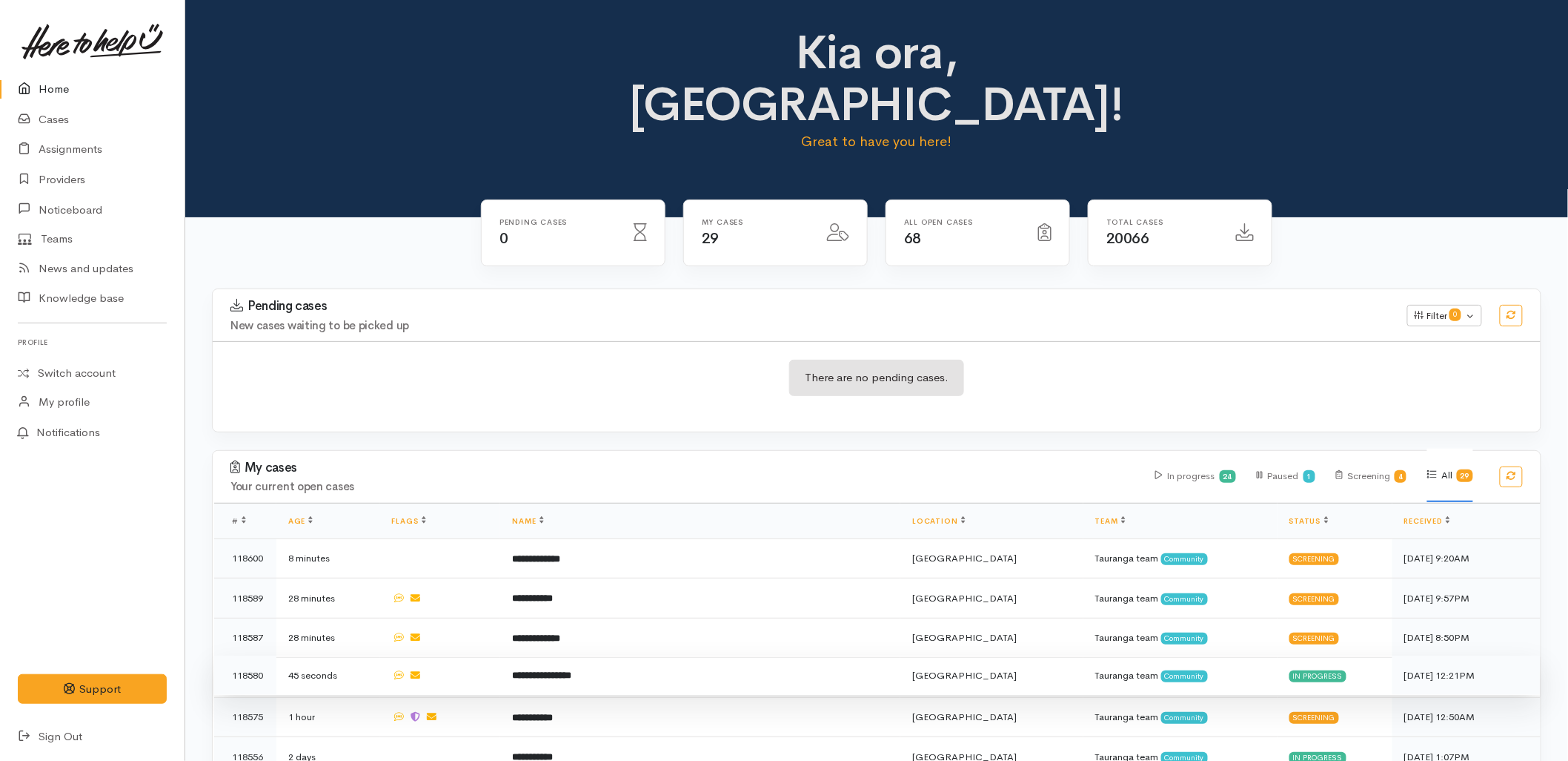
click at [590, 655] on td "**********" at bounding box center [700, 675] width 400 height 40
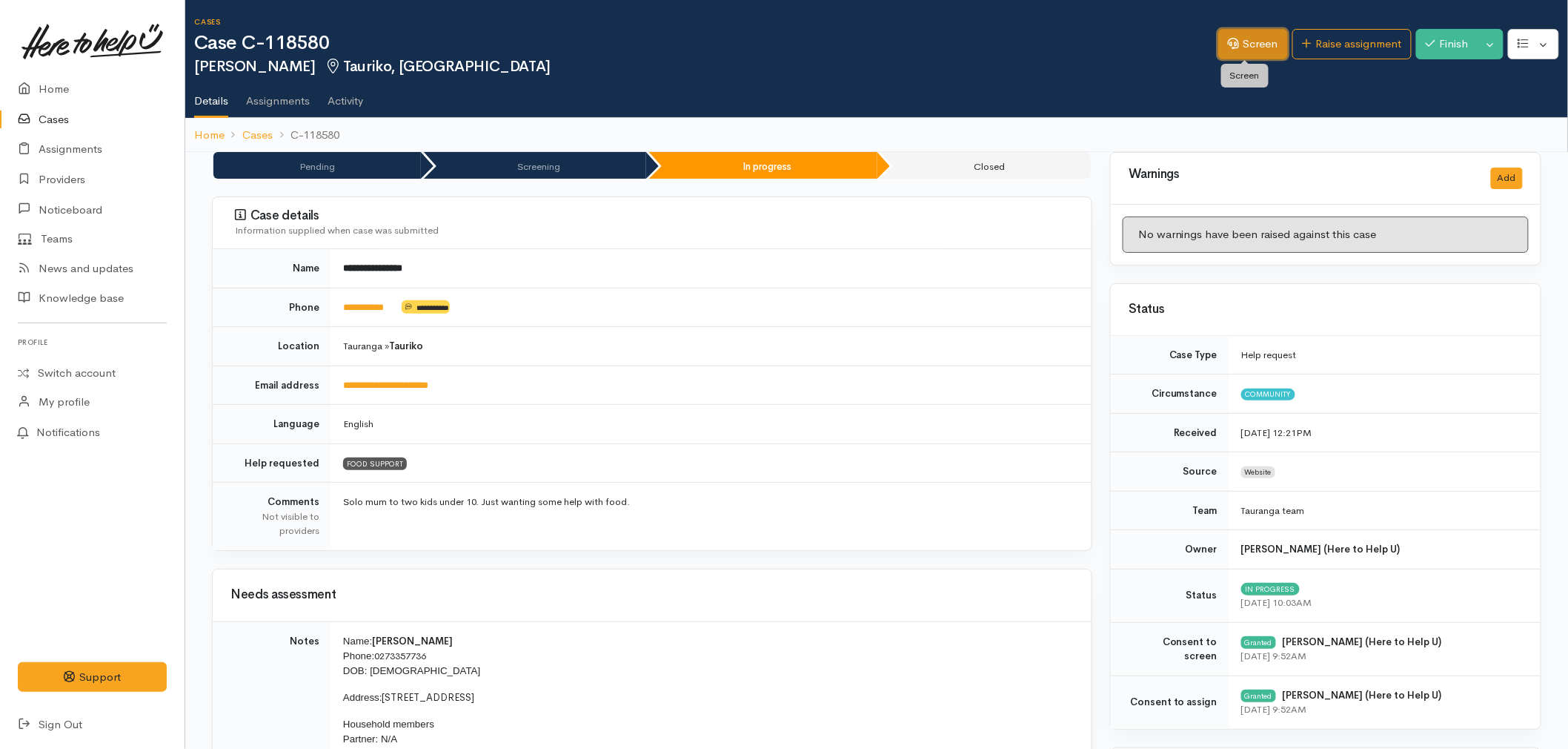
click at [1233, 49] on link "Screen" at bounding box center [1253, 44] width 70 height 31
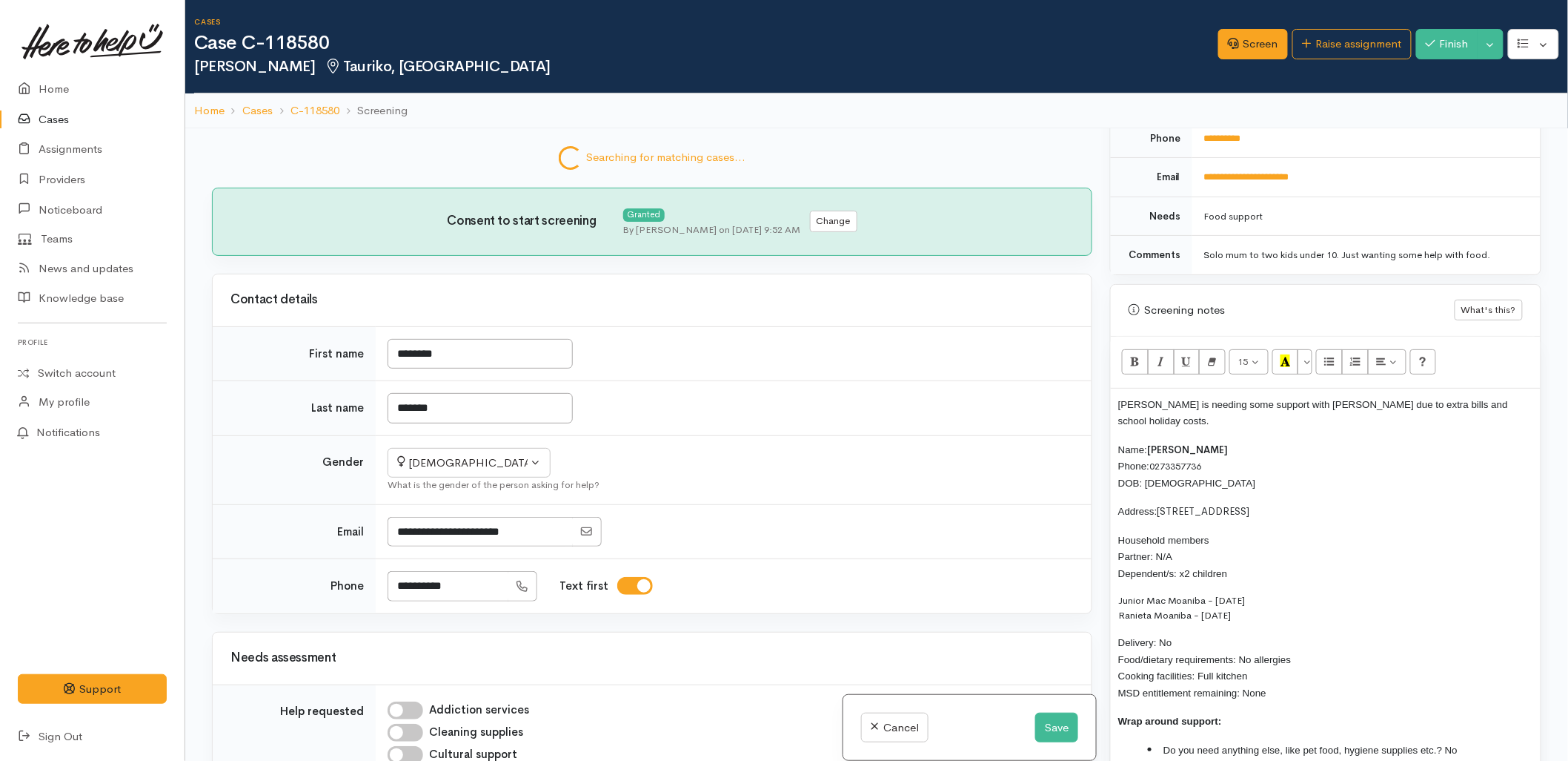
scroll to position [735, 0]
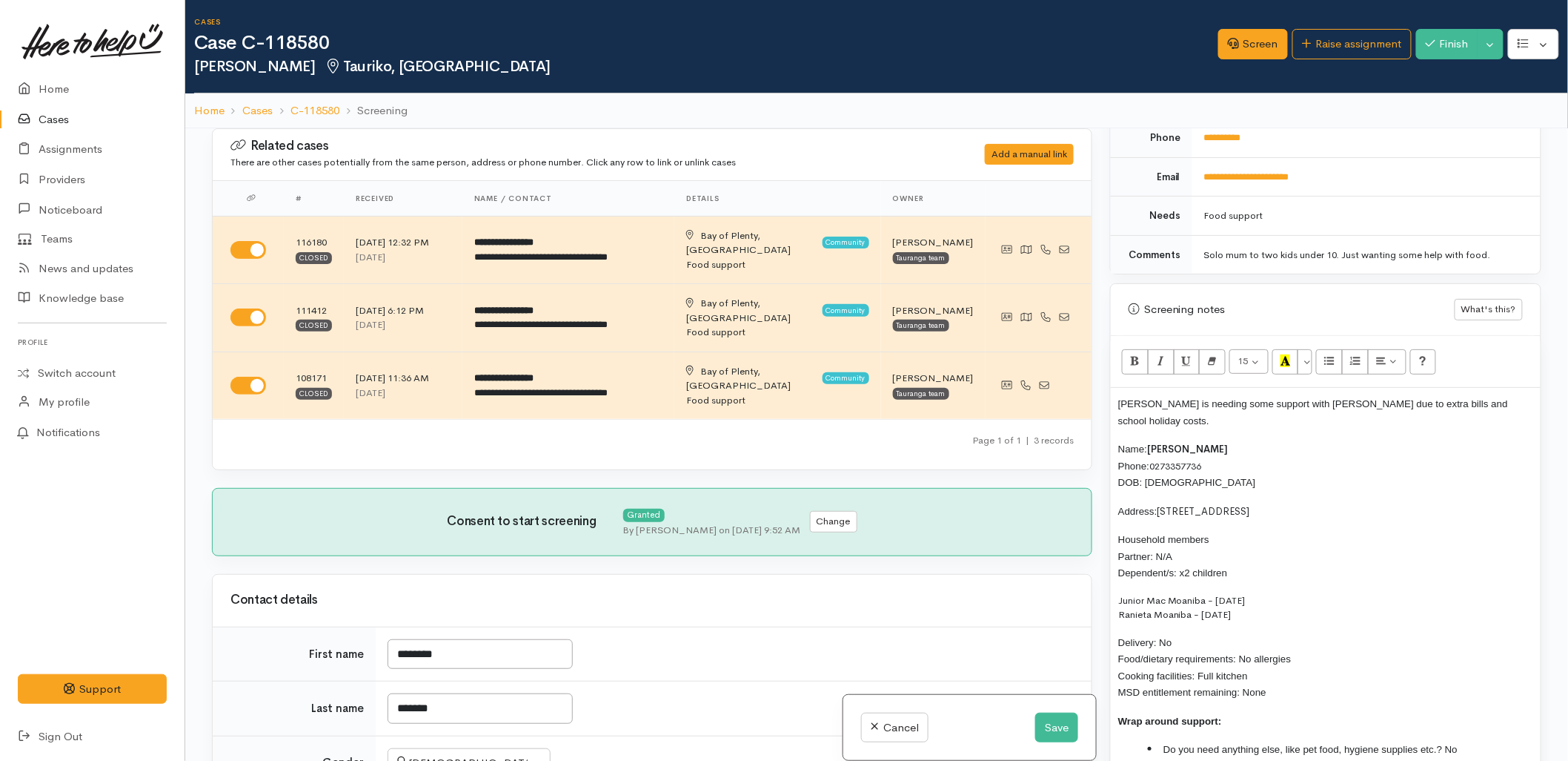
click at [1513, 405] on p "[PERSON_NAME] is needing some support with [PERSON_NAME] due to extra bills and…" at bounding box center [1326, 411] width 415 height 33
click at [1115, 404] on div "Caroline is needing some support with kai due to extra bills and school holiday…" at bounding box center [1326, 591] width 430 height 405
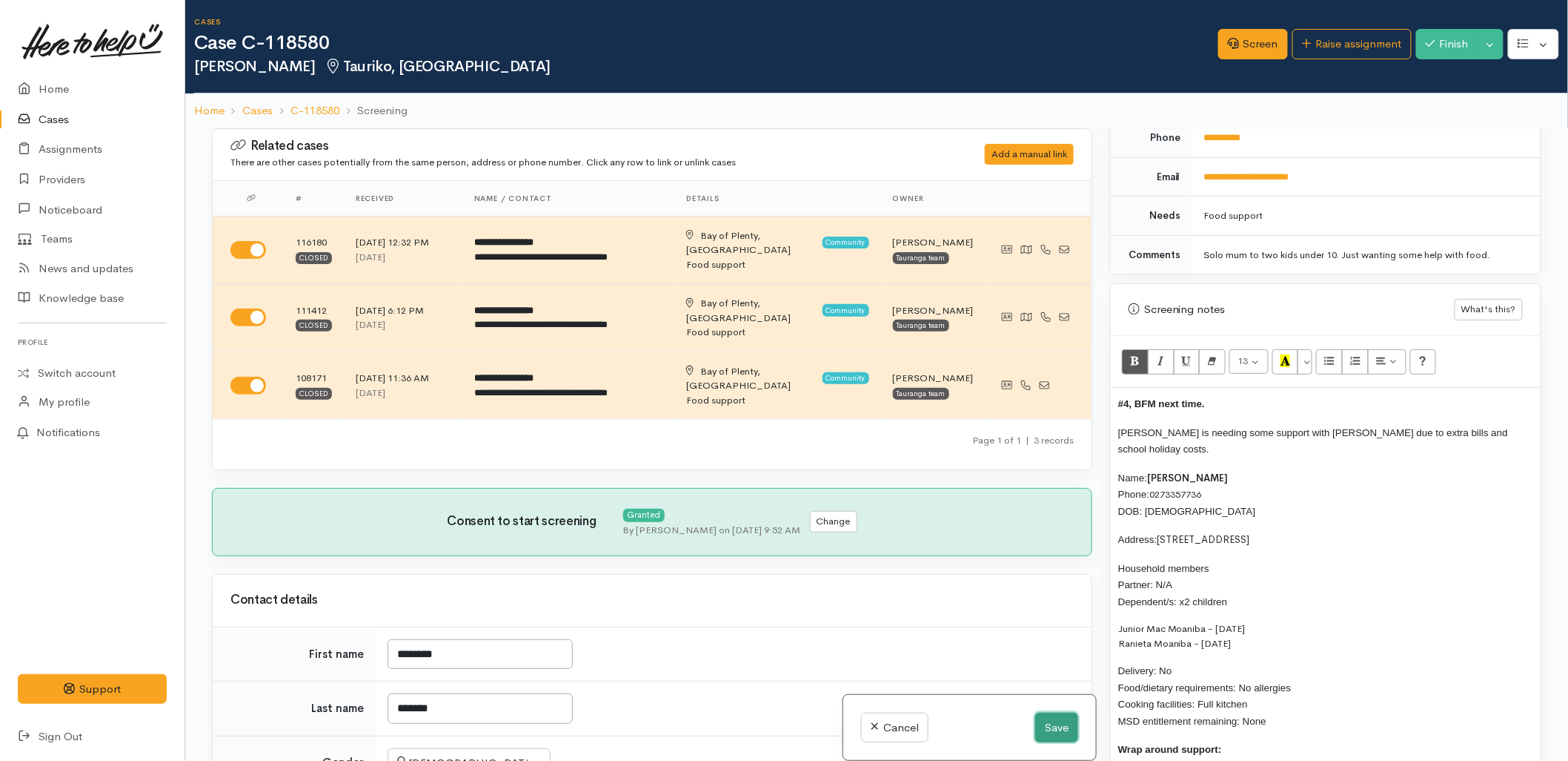
click at [1056, 730] on button "Save" at bounding box center [1057, 728] width 43 height 31
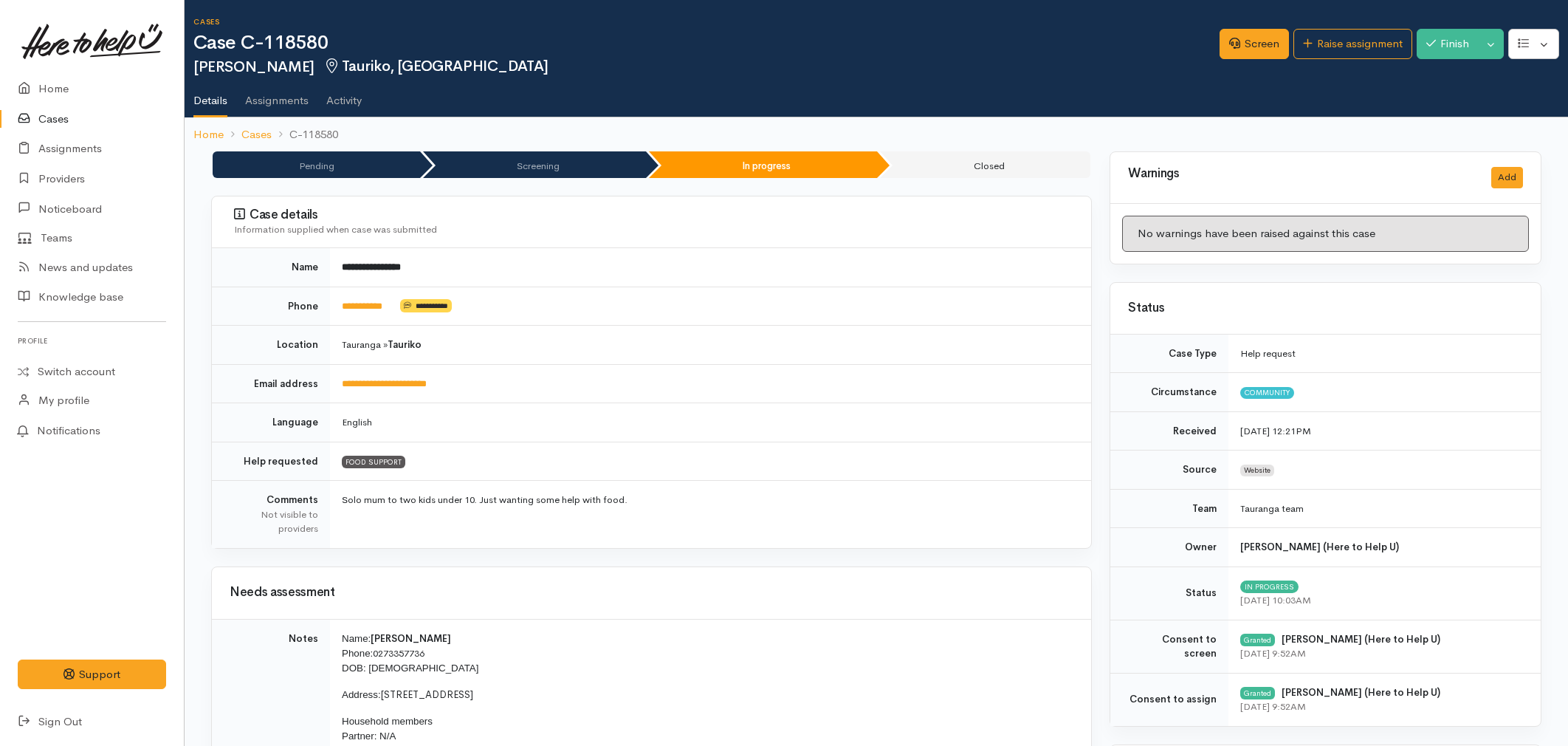
click at [61, 81] on link "Home" at bounding box center [92, 89] width 184 height 31
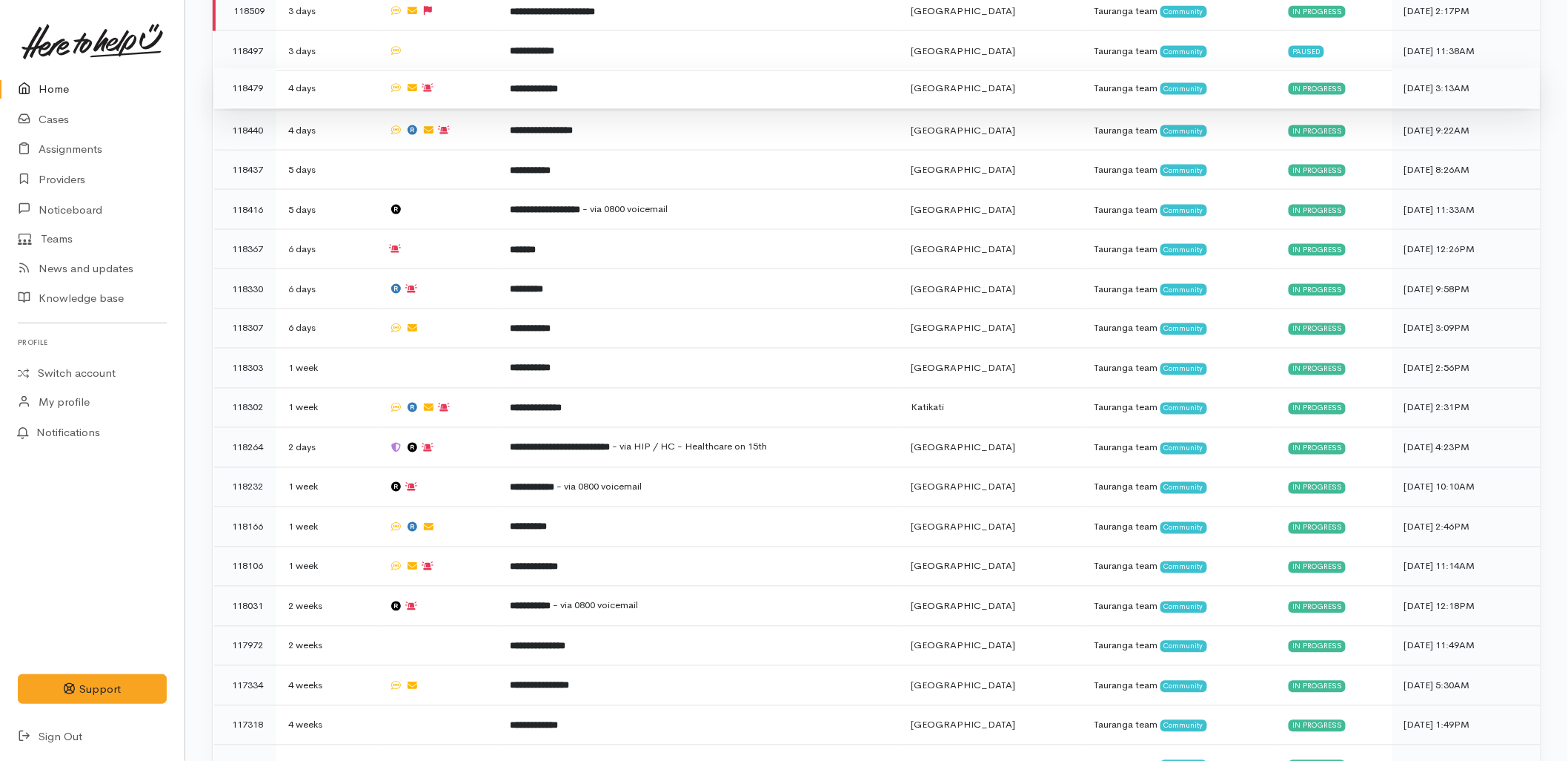
scroll to position [913, 0]
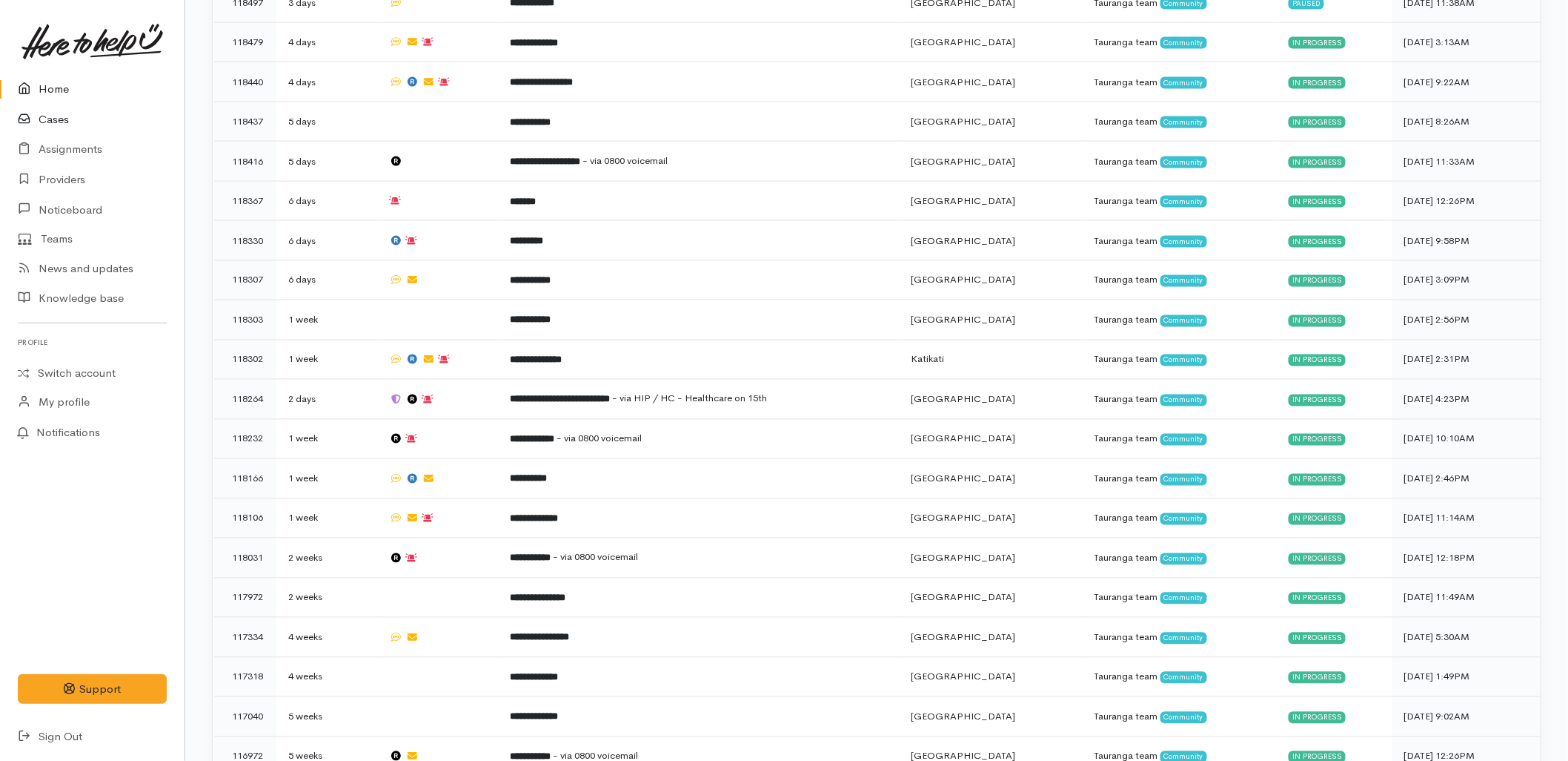
click at [60, 118] on link "Cases" at bounding box center [92, 120] width 185 height 31
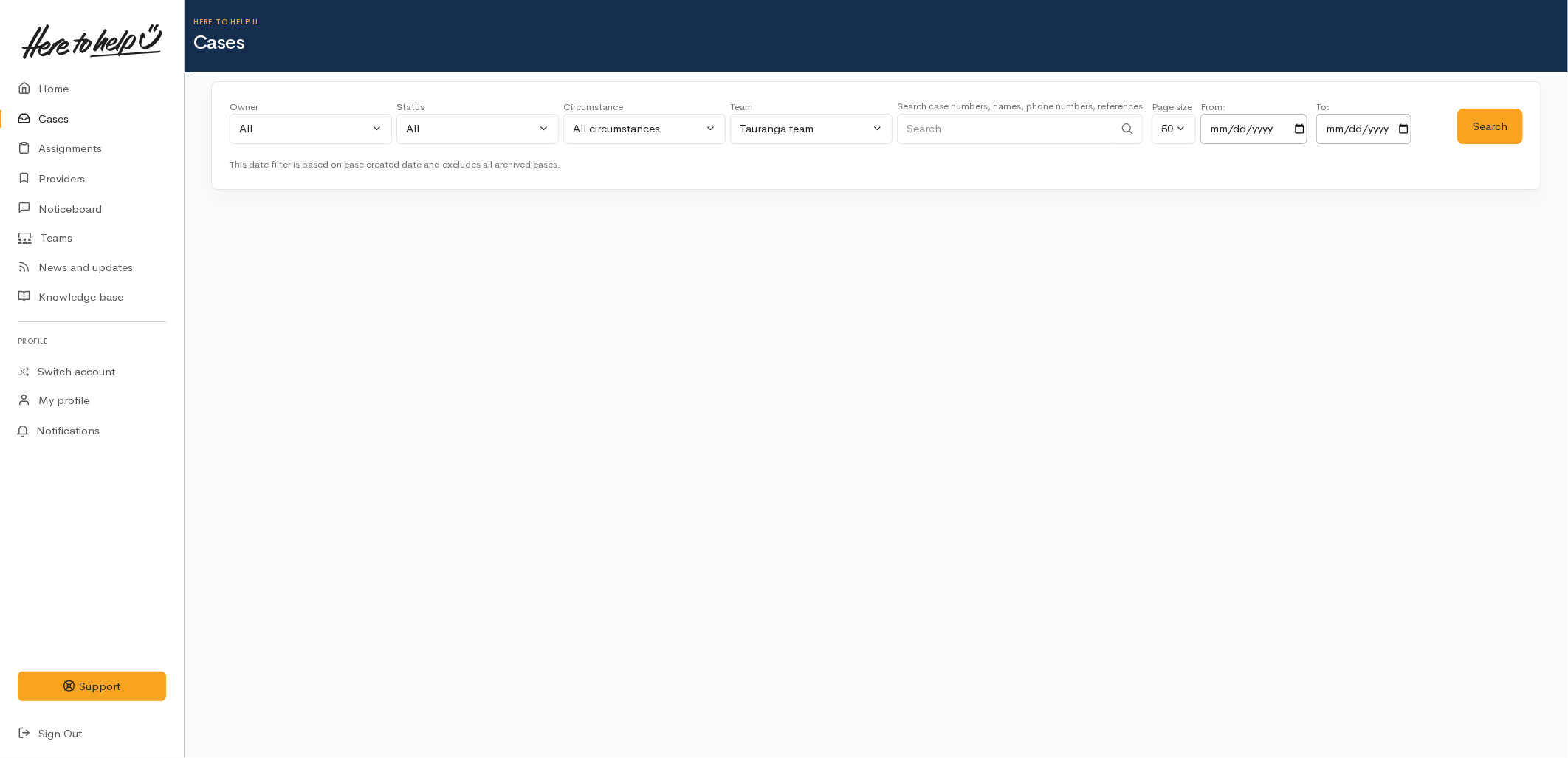
click at [1051, 128] on input "Search" at bounding box center [1005, 129] width 217 height 31
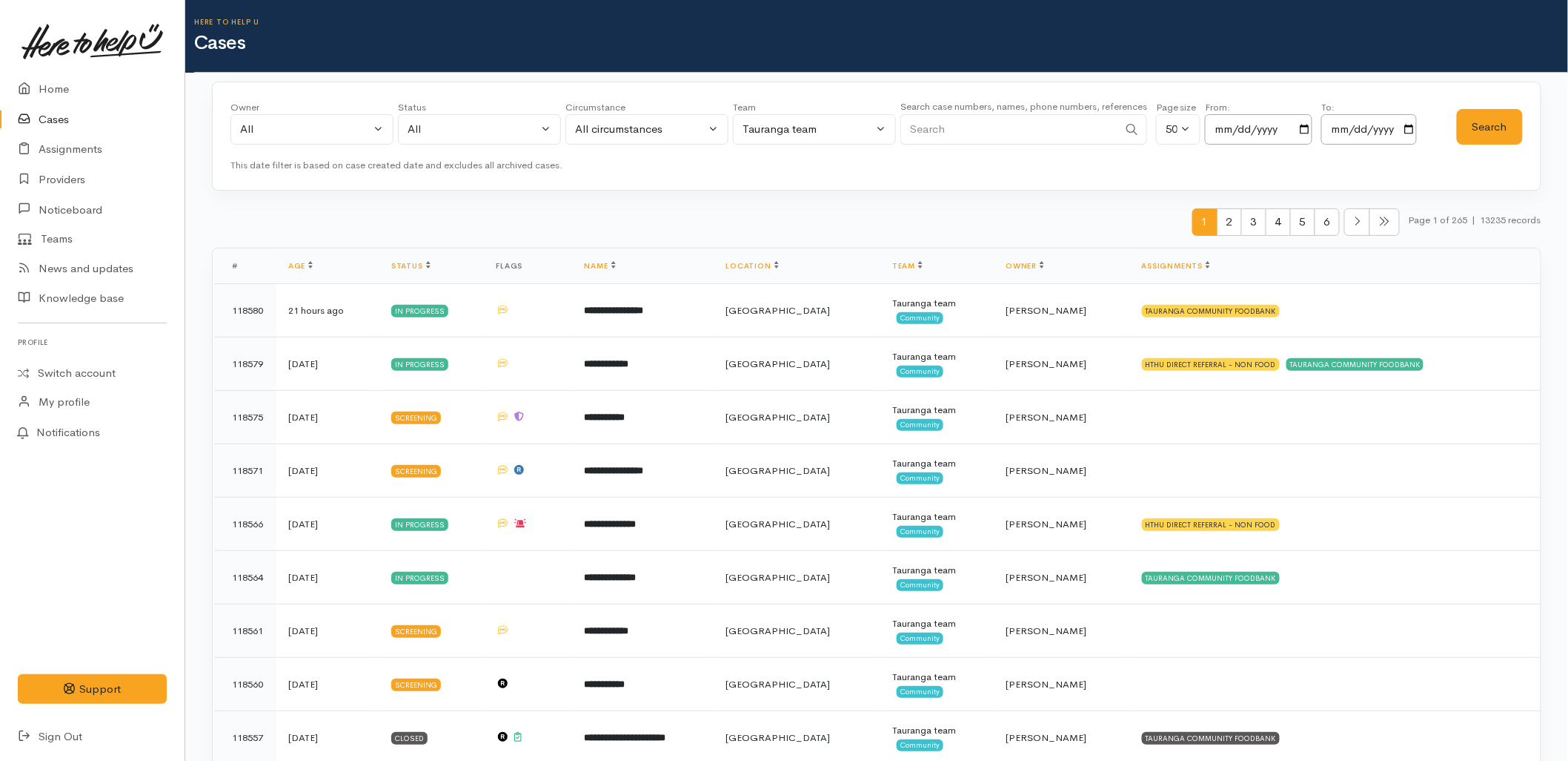
click at [658, 183] on div "Owner All My cases 2Alice1 Faye Davies ('Here to help u') Aandrea Murray ('Here…" at bounding box center [876, 136] width 1330 height 110
click at [66, 120] on link "Cases" at bounding box center [92, 120] width 185 height 31
drag, startPoint x: 1006, startPoint y: 134, endPoint x: 1063, endPoint y: 136, distance: 57.0
click at [1011, 134] on input "Search" at bounding box center [1009, 129] width 218 height 31
paste input "2102702528"
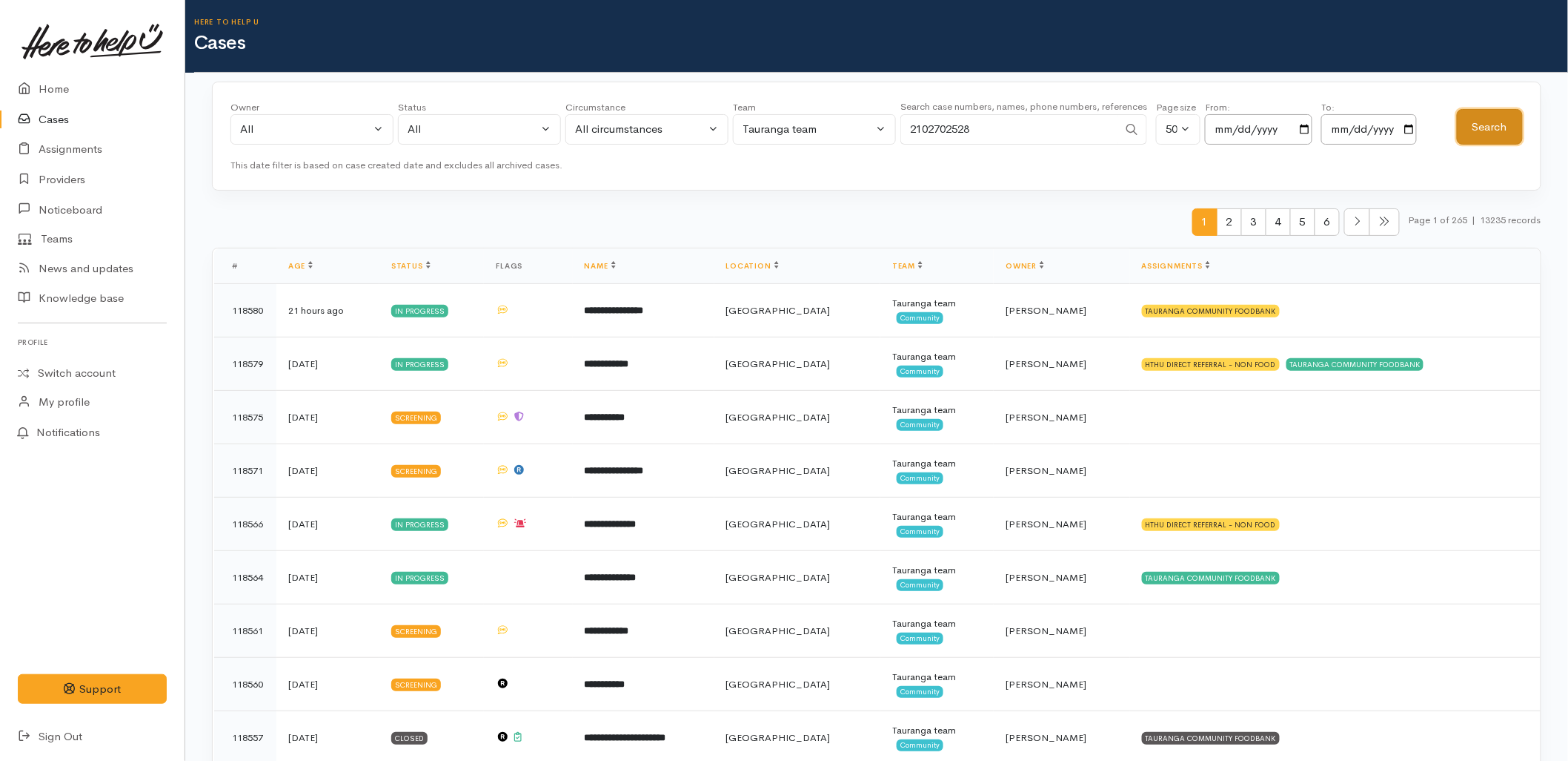
click at [1488, 131] on button "Search" at bounding box center [1490, 127] width 66 height 37
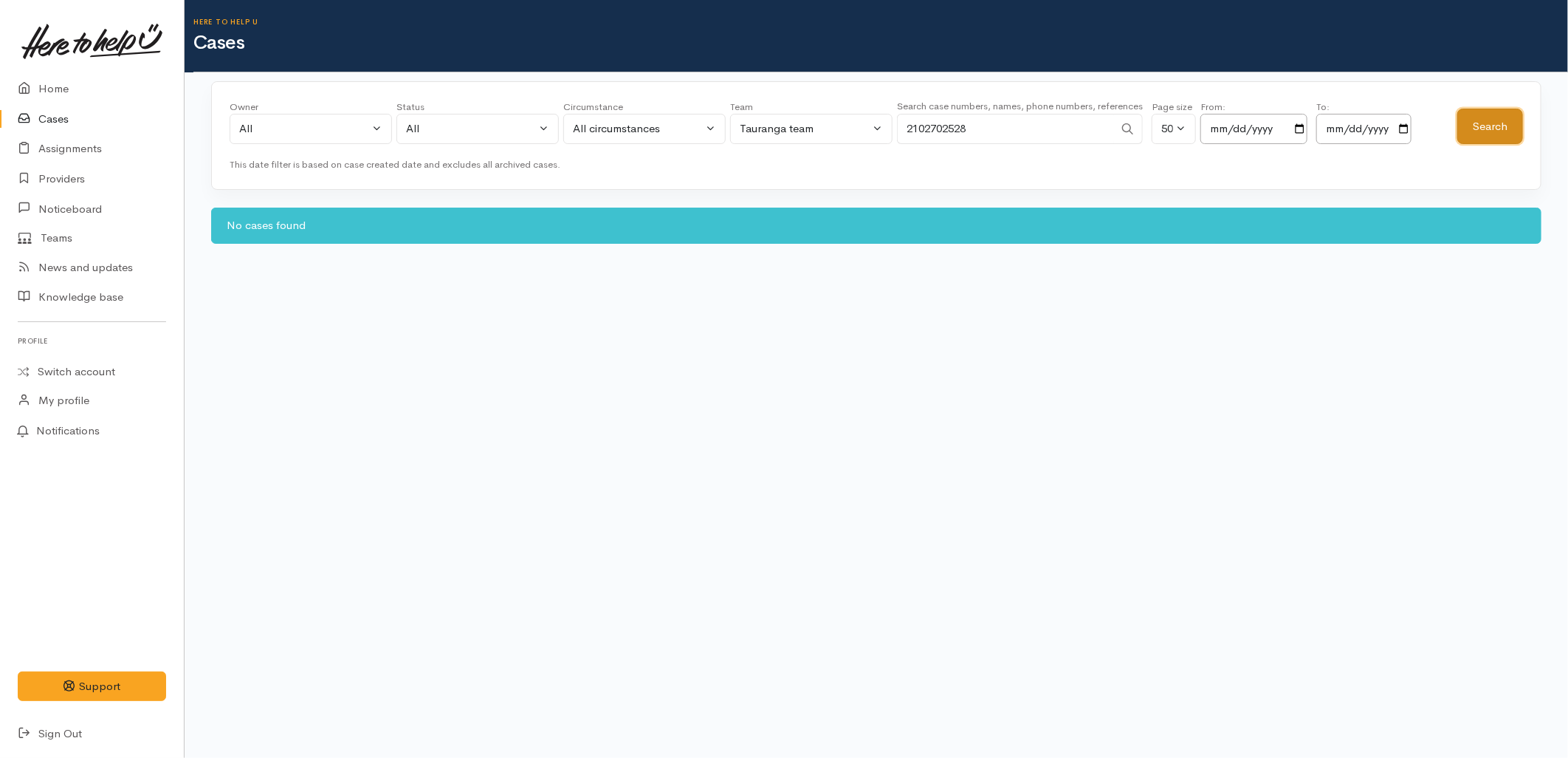
click at [1482, 131] on button "Search" at bounding box center [1490, 126] width 66 height 36
drag, startPoint x: 1081, startPoint y: 126, endPoint x: 757, endPoint y: 135, distance: 324.1
click at [757, 135] on div "Owner All My cases 2Alice1 Faye Davies ('Here to help u') Aandrea Murray ('Here…" at bounding box center [843, 126] width 1228 height 53
paste input "21092952"
click at [1481, 116] on button "Search" at bounding box center [1490, 126] width 66 height 36
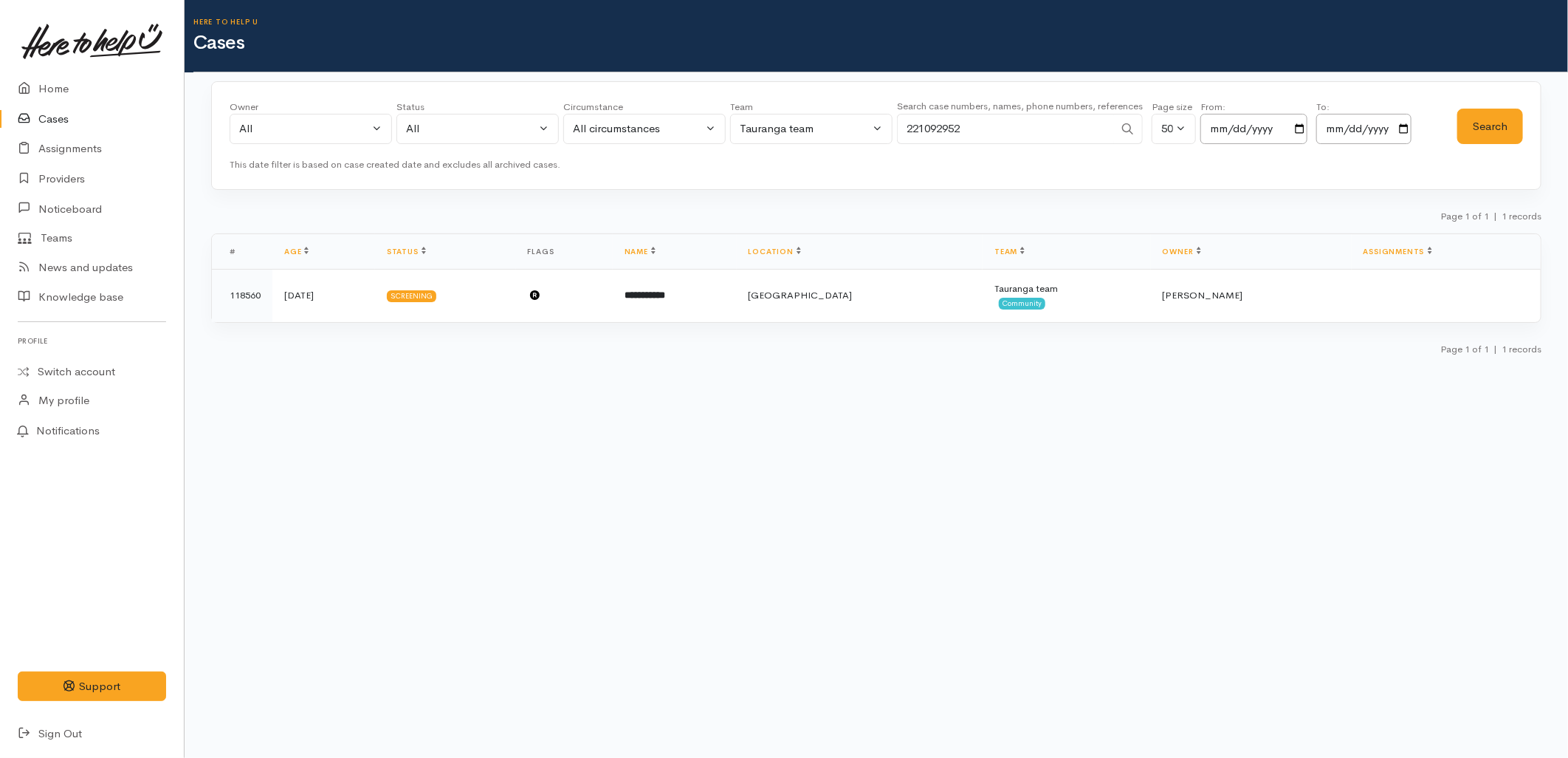
drag, startPoint x: 881, startPoint y: 131, endPoint x: 1115, endPoint y: 131, distance: 234.0
click at [879, 131] on div "Owner All My cases 2Alice1 Faye Davies ('Here to help u') Aandrea Murray ('Here…" at bounding box center [843, 126] width 1228 height 53
paste input "7972380"
click at [1504, 123] on button "Search" at bounding box center [1490, 126] width 66 height 36
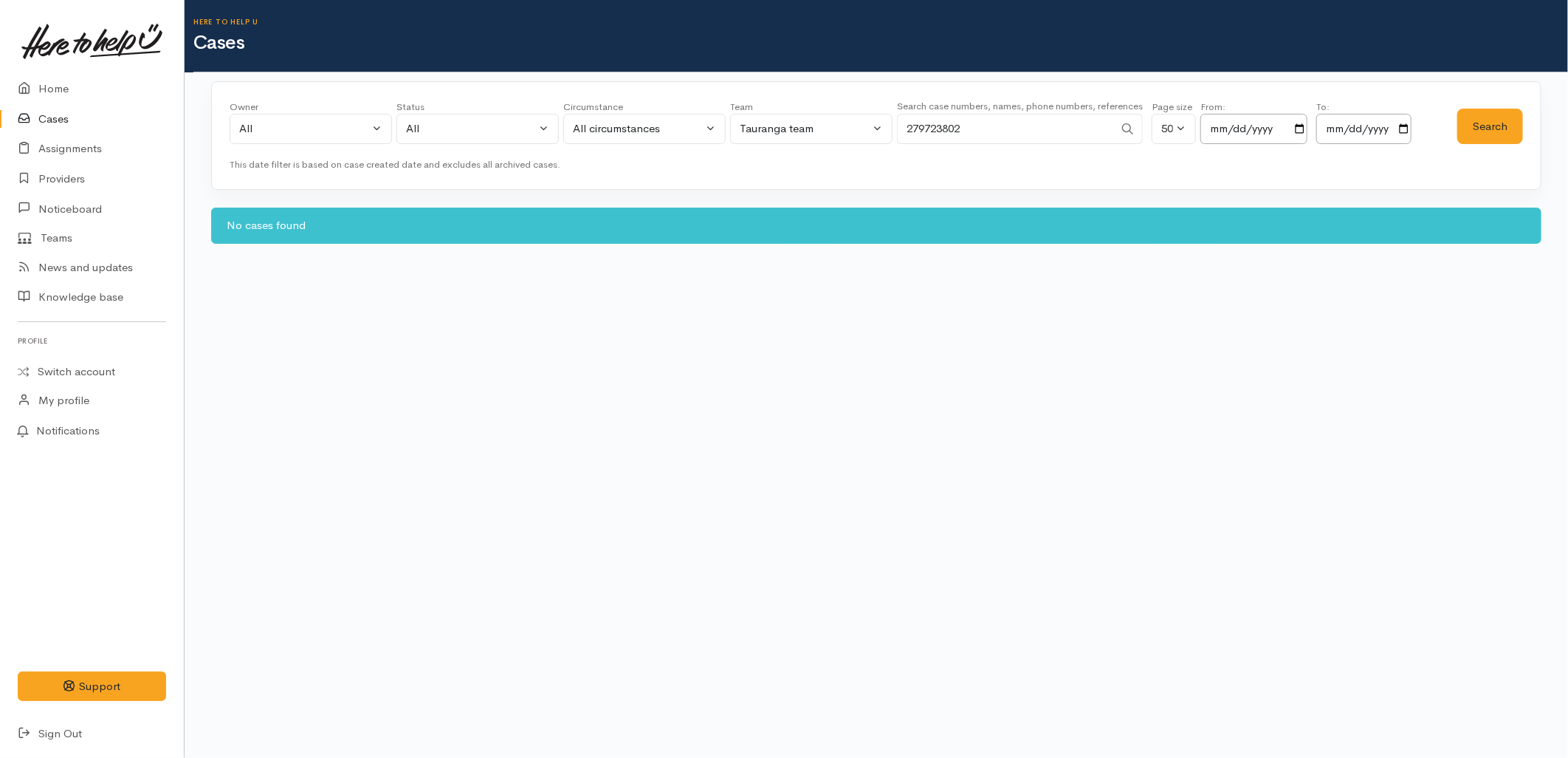
drag, startPoint x: 907, startPoint y: 124, endPoint x: 834, endPoint y: 124, distance: 73.0
click at [834, 124] on div "Owner All My cases 2Alice1 Faye Davies ('Here to help u') Aandrea Murray ('Here…" at bounding box center [843, 126] width 1228 height 53
paste input "12048998"
click at [1484, 120] on button "Search" at bounding box center [1490, 126] width 66 height 36
drag, startPoint x: 999, startPoint y: 123, endPoint x: 843, endPoint y: 127, distance: 156.1
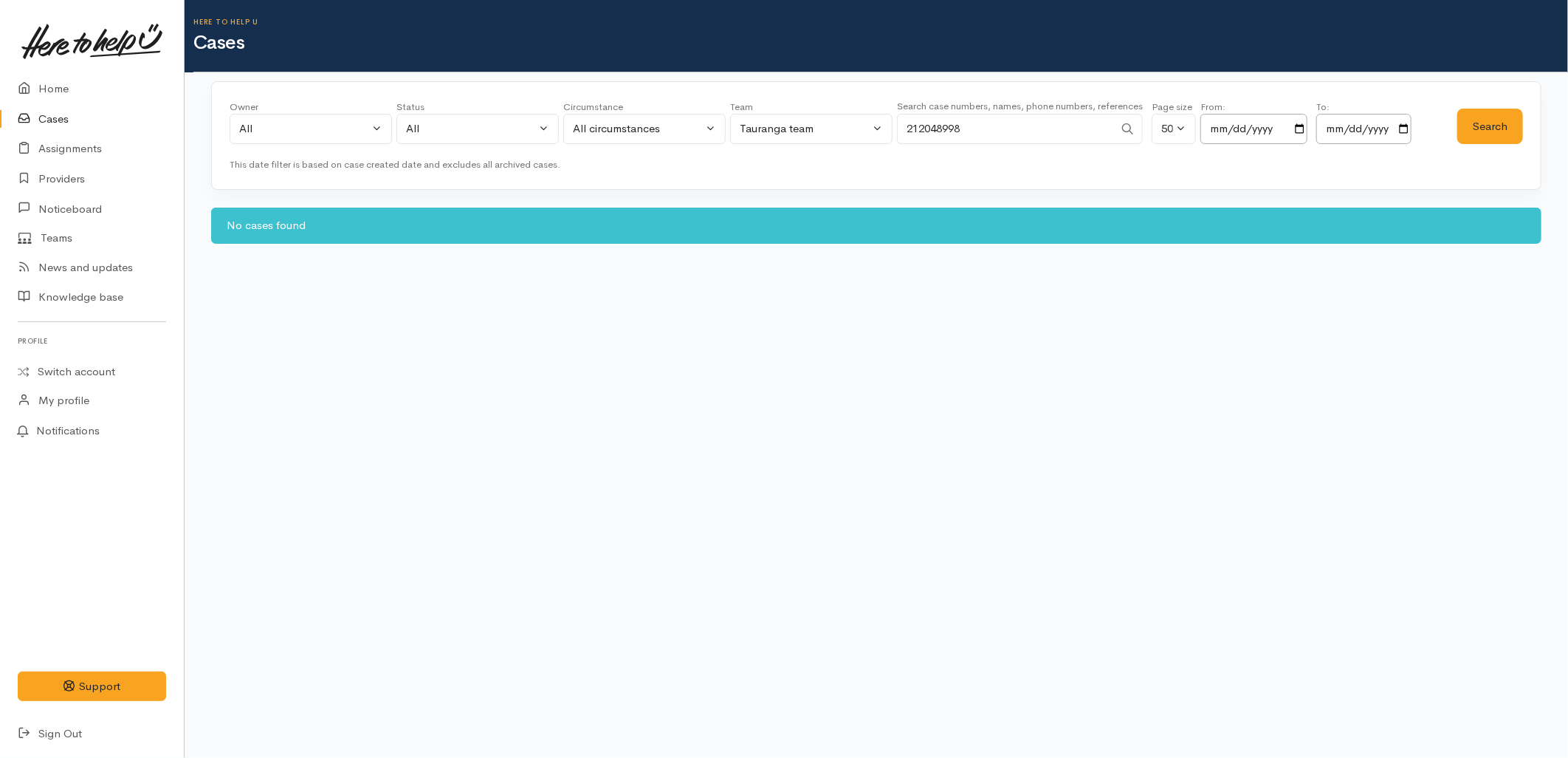
click at [843, 127] on div "Owner All My cases 2Alice1 Faye Davies ('Here to help u') Aandrea Murray ('Here…" at bounding box center [843, 126] width 1228 height 53
paste input "058525"
click at [1489, 123] on button "Search" at bounding box center [1490, 126] width 66 height 36
click at [1488, 124] on button "Search" at bounding box center [1490, 126] width 66 height 36
drag, startPoint x: 1009, startPoint y: 133, endPoint x: 821, endPoint y: 135, distance: 188.0
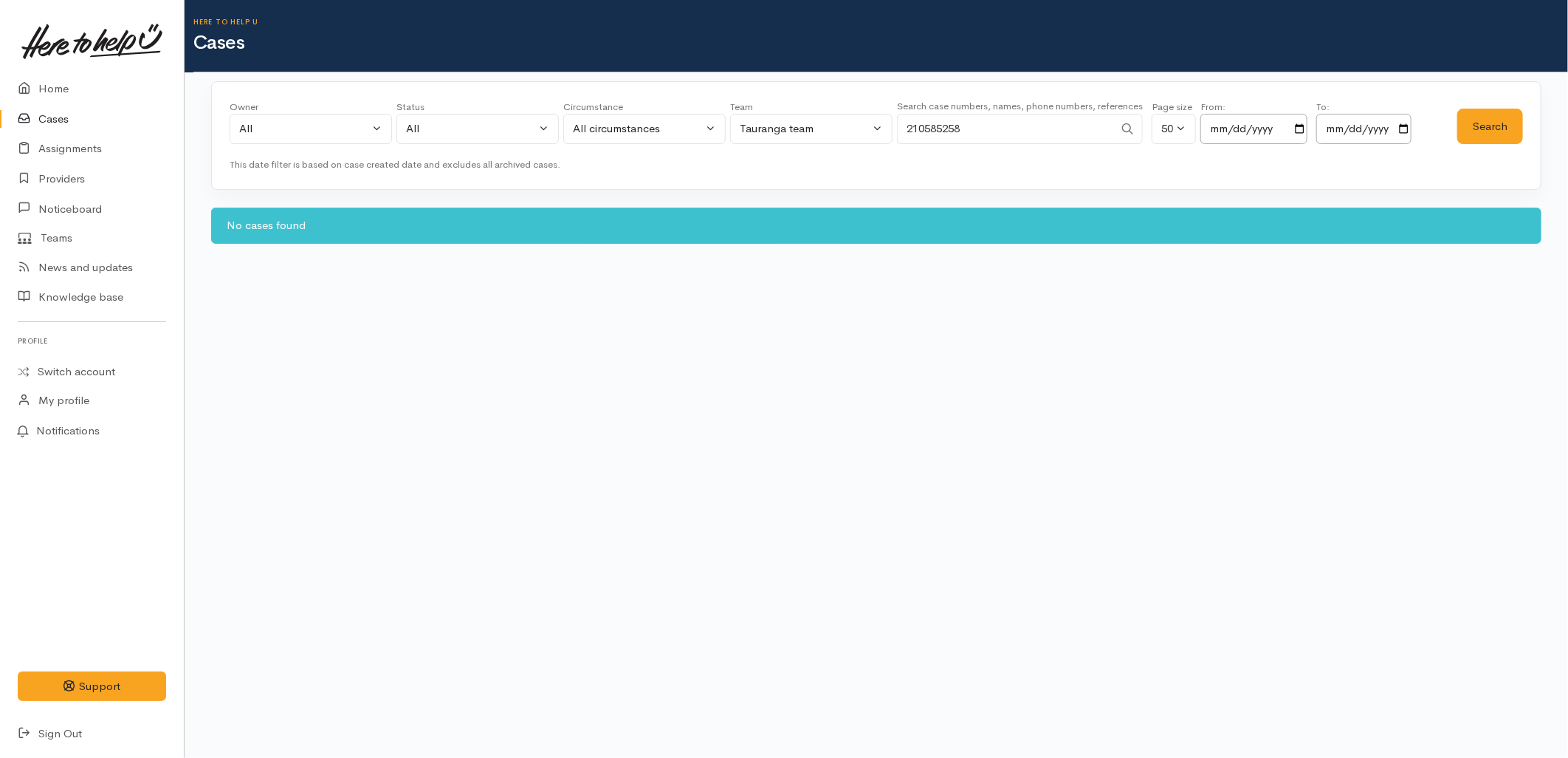
click at [821, 135] on div "Owner All My cases 2Alice1 Faye Davies ('Here to help u') Aandrea Murray ('Here…" at bounding box center [843, 126] width 1228 height 53
paste input "040920152"
type input "2040920152"
click at [1486, 121] on button "Search" at bounding box center [1490, 126] width 66 height 36
click at [49, 89] on link "Home" at bounding box center [92, 89] width 184 height 31
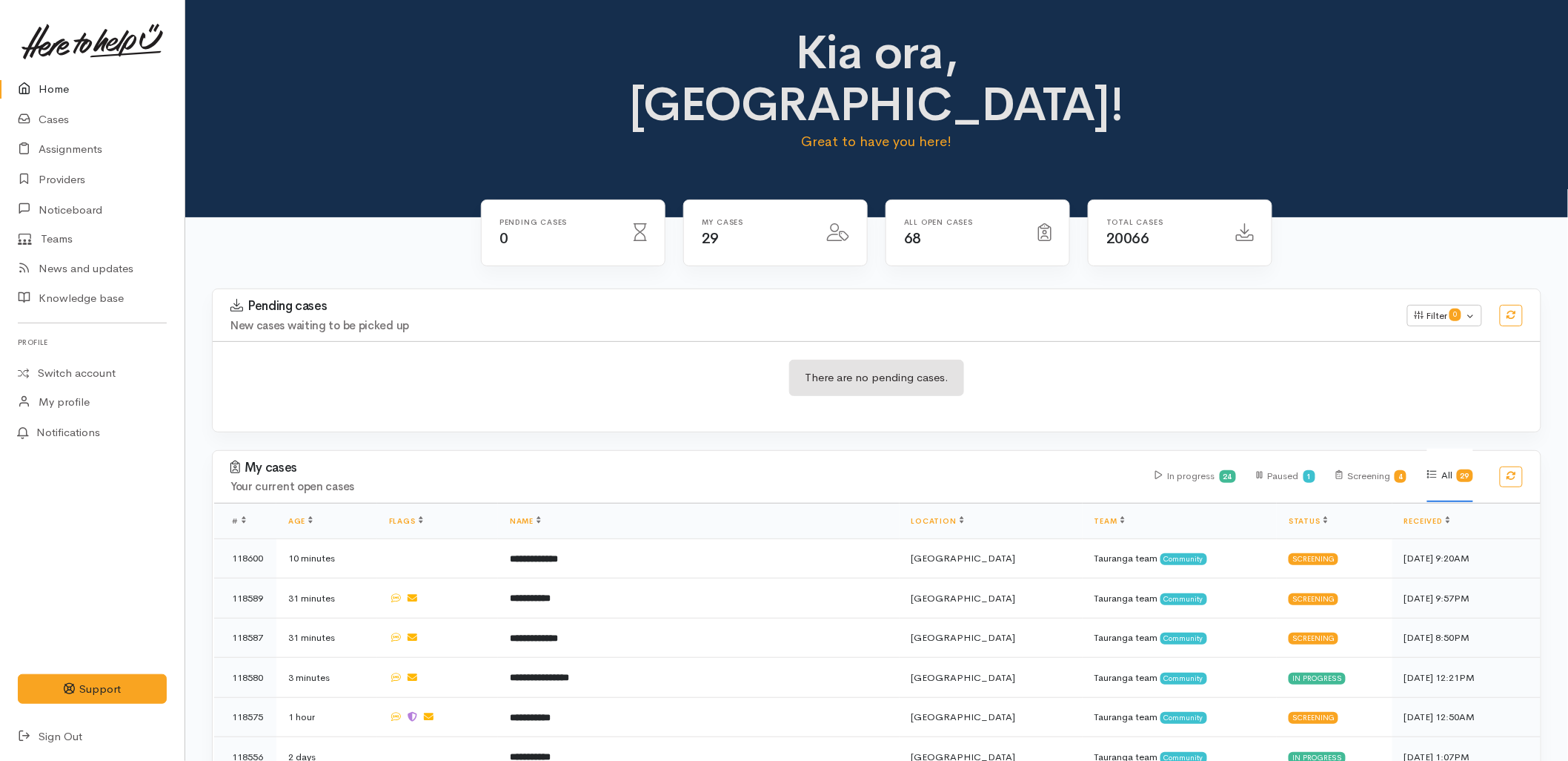
click at [422, 373] on div "There are no pending cases." at bounding box center [876, 386] width 1328 height 90
click at [613, 381] on div "Pending cases New cases waiting to be picked up Filter 0 Filters Clear filters …" at bounding box center [877, 369] width 1348 height 162
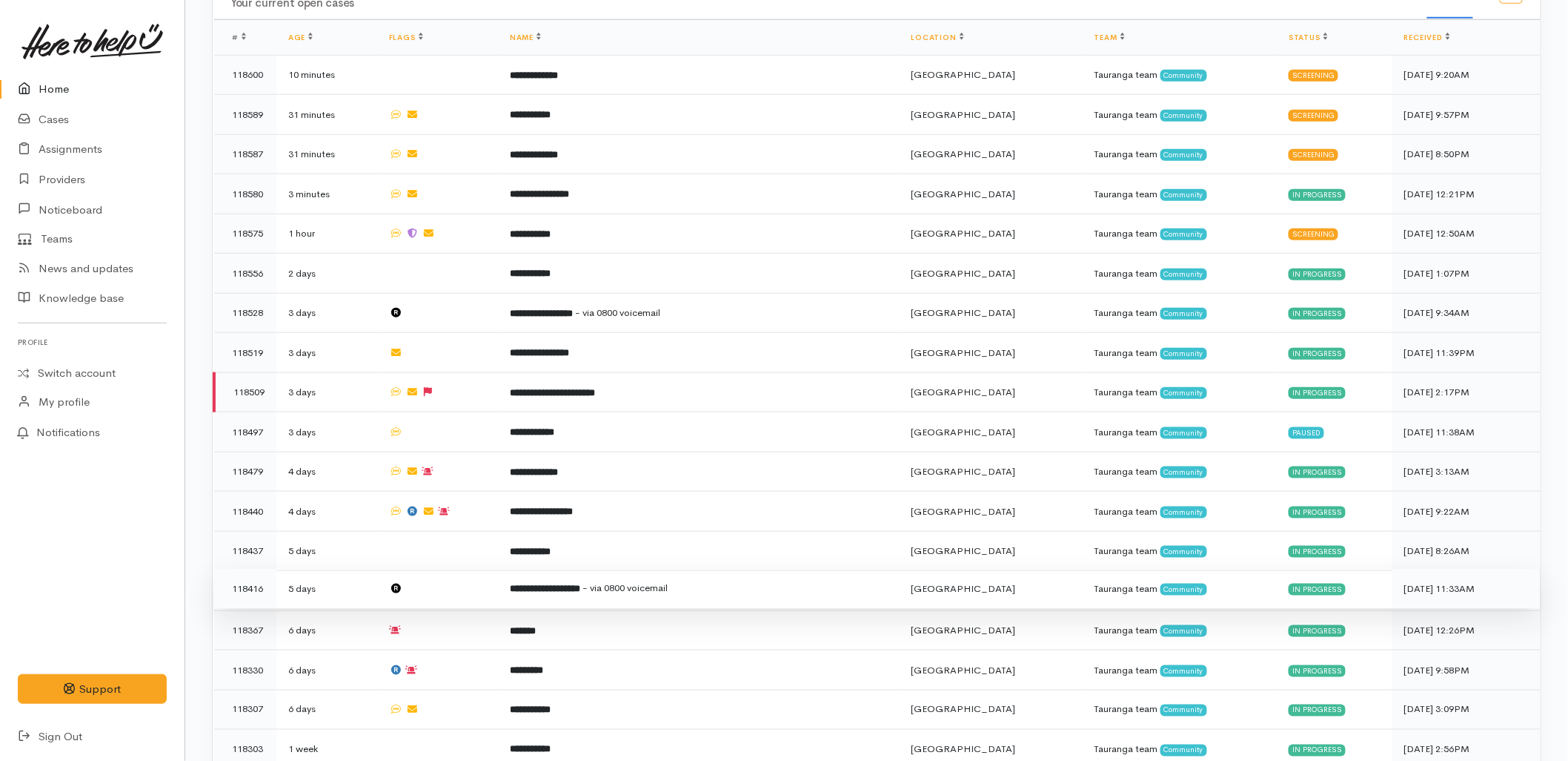
scroll to position [494, 0]
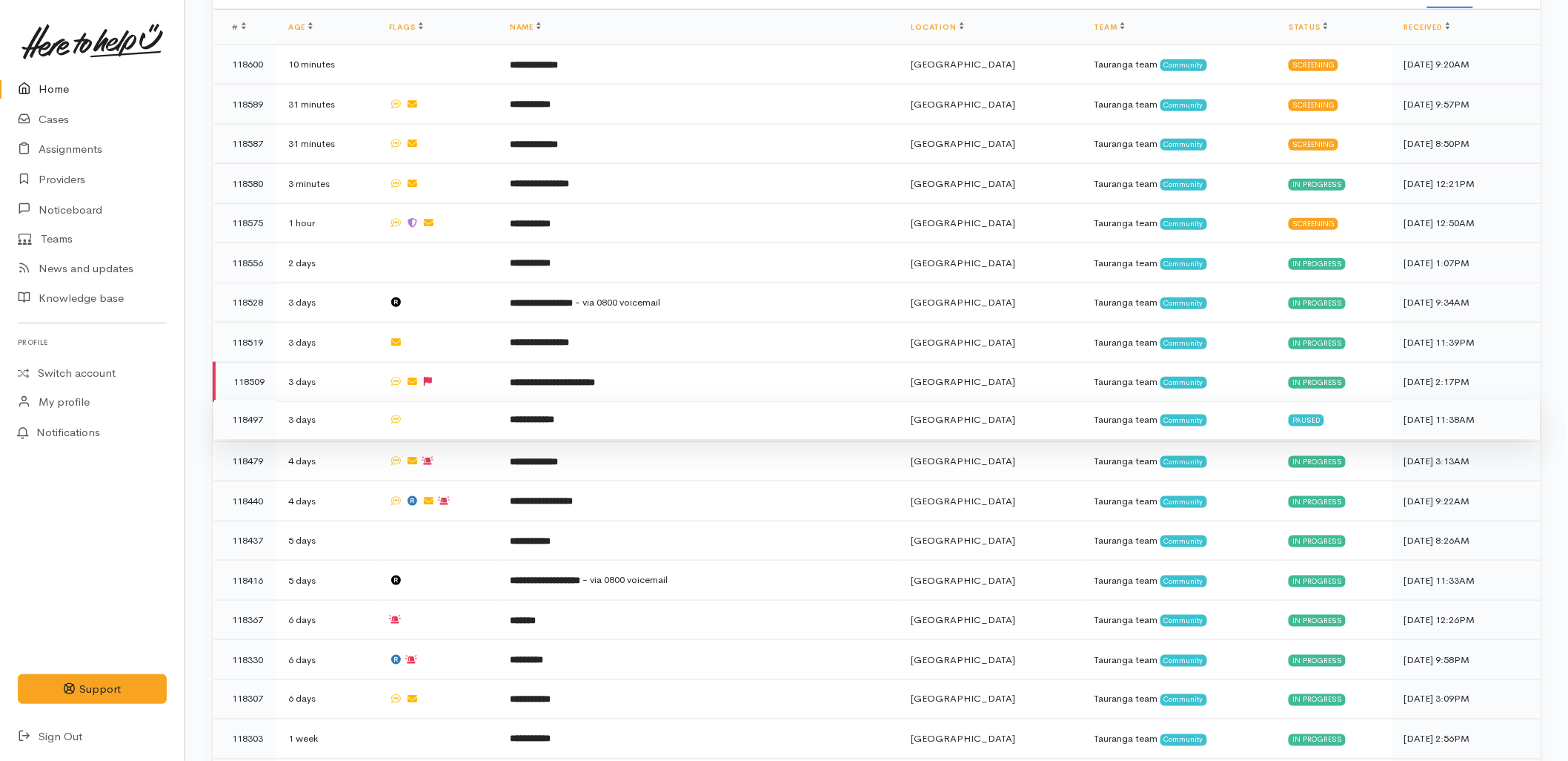
click at [619, 399] on td "**********" at bounding box center [698, 419] width 402 height 40
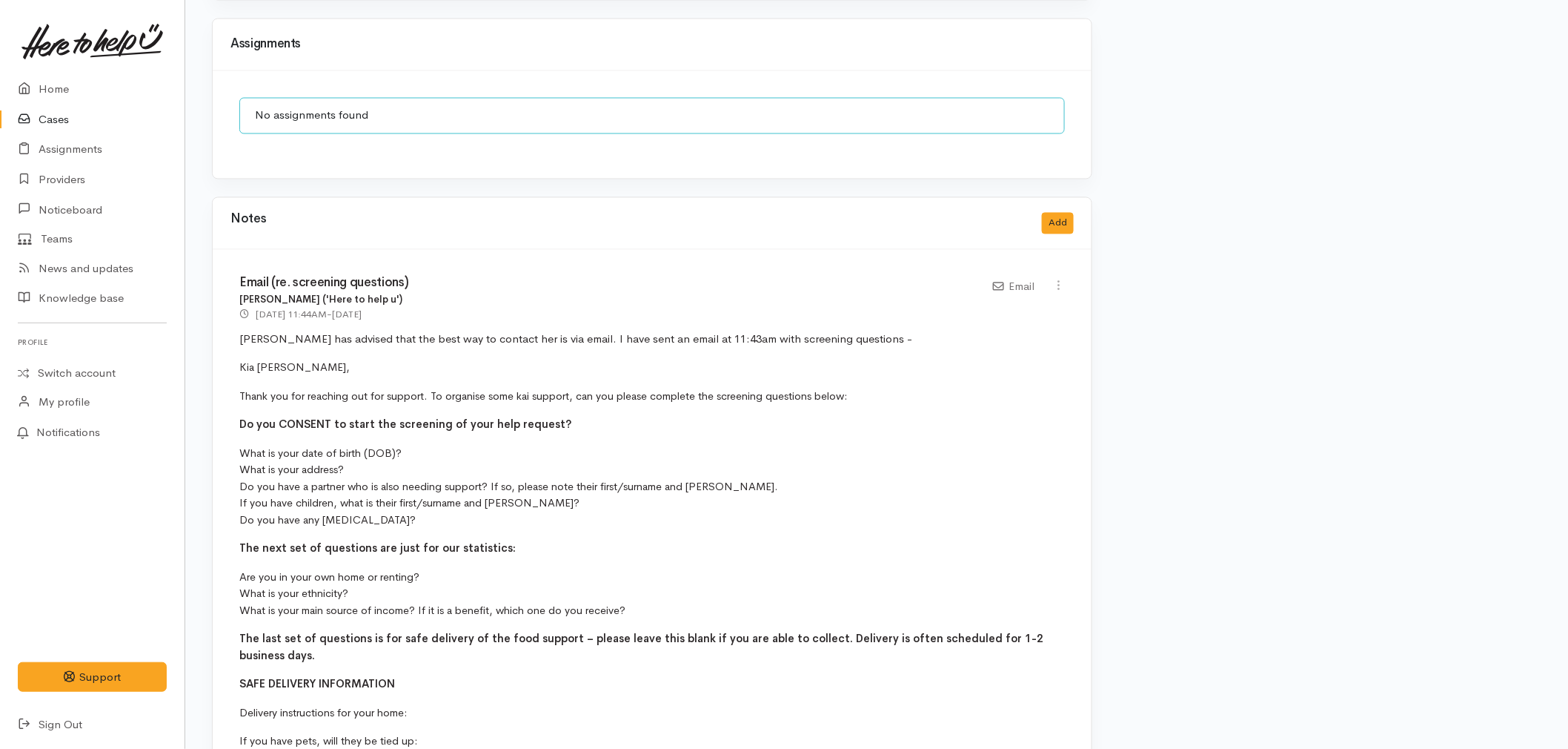
scroll to position [1018, 0]
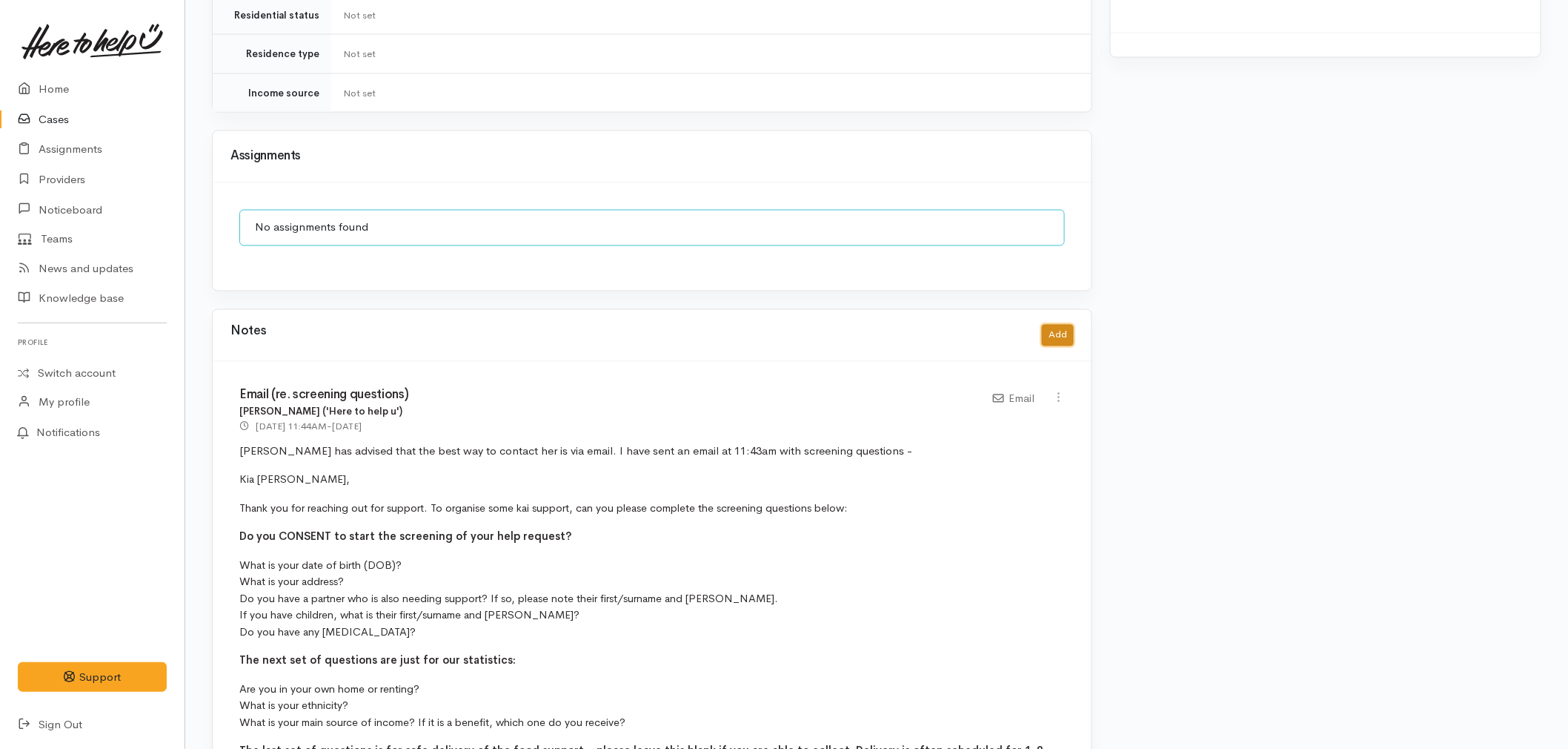
click at [1062, 327] on button "Add" at bounding box center [1058, 335] width 31 height 21
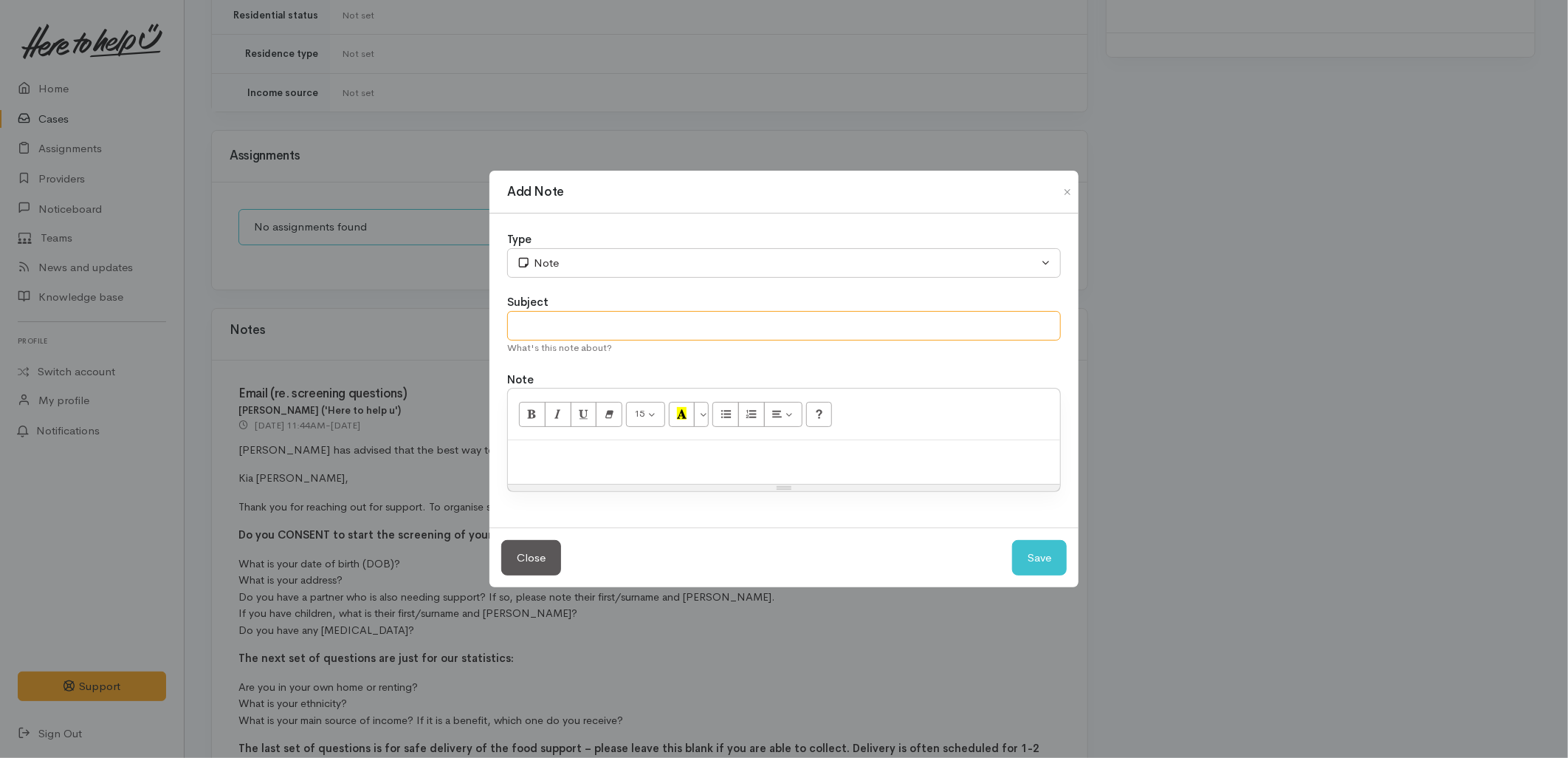
click at [628, 322] on input "text" at bounding box center [783, 326] width 553 height 31
type input "Cancelling Case"
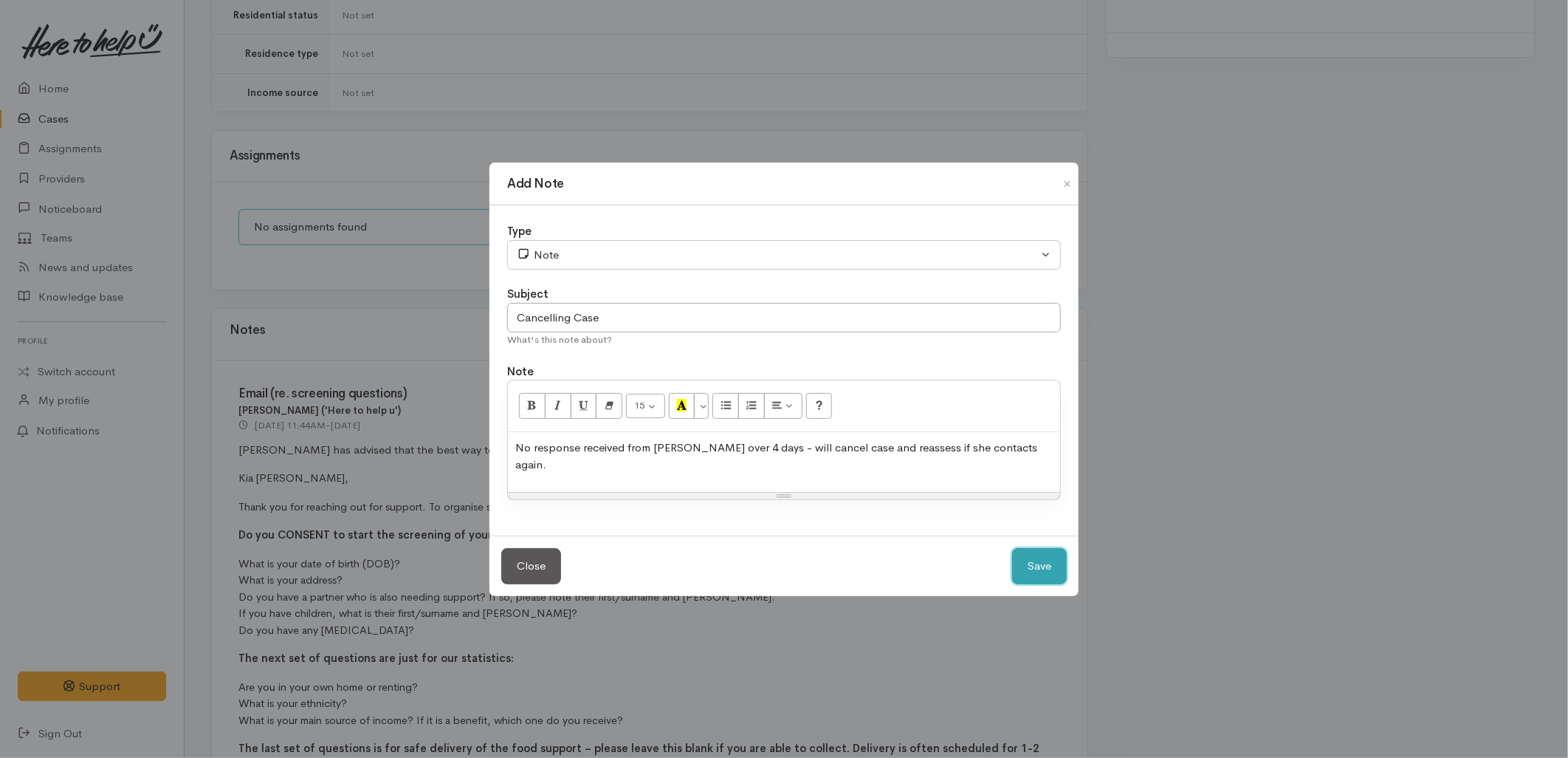
click at [1036, 564] on button "Save" at bounding box center [1039, 566] width 54 height 36
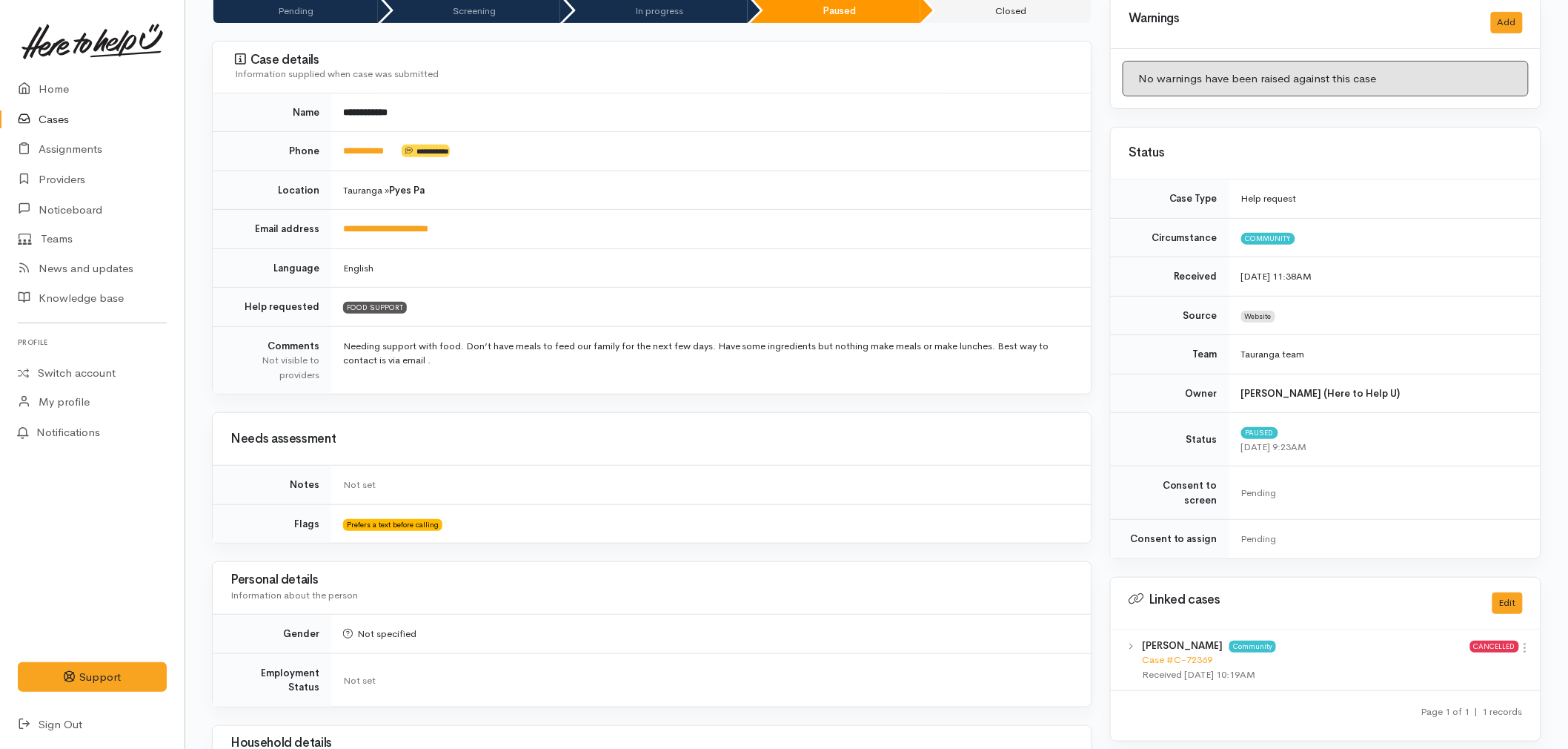
scroll to position [0, 0]
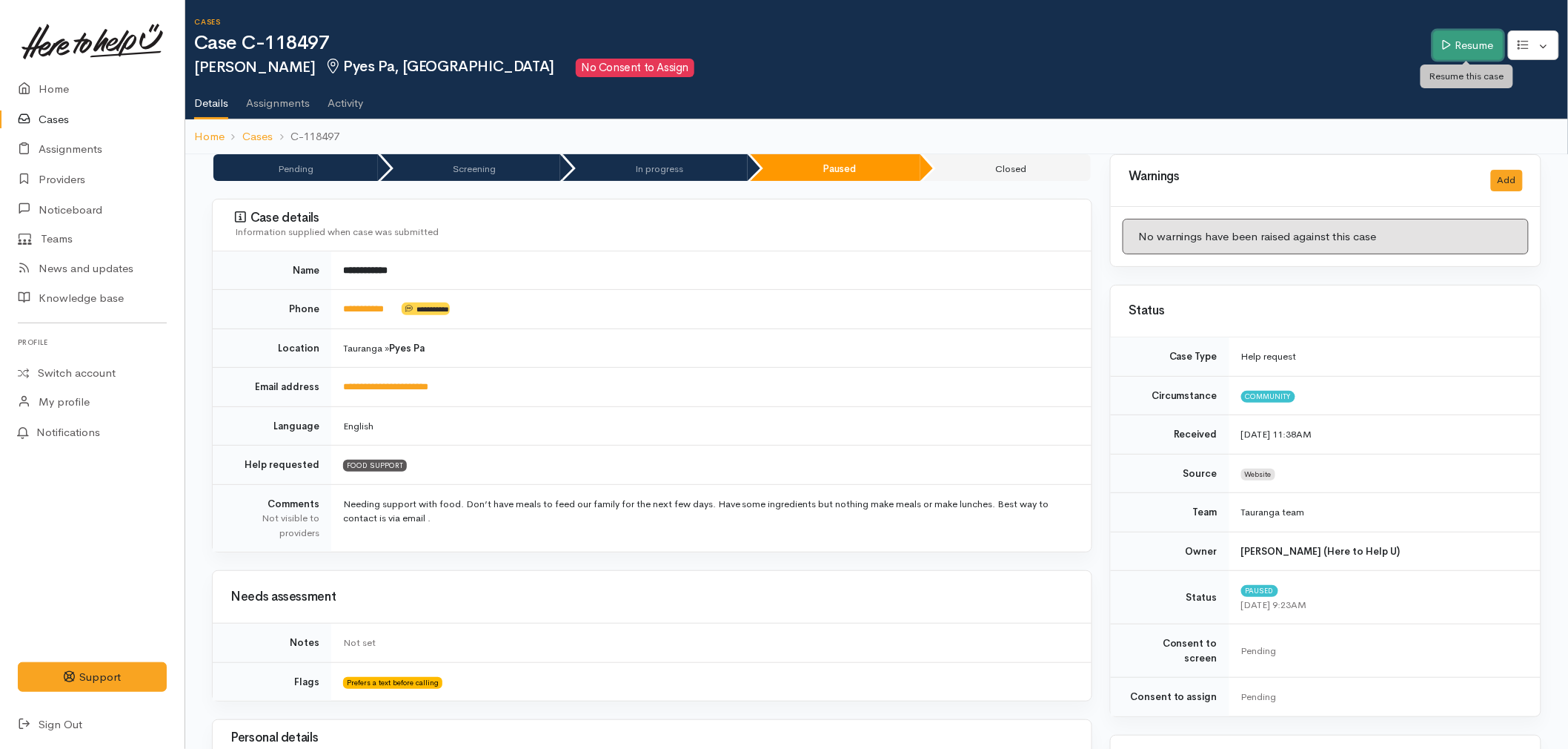
click at [1492, 43] on link "Resume" at bounding box center [1468, 46] width 71 height 31
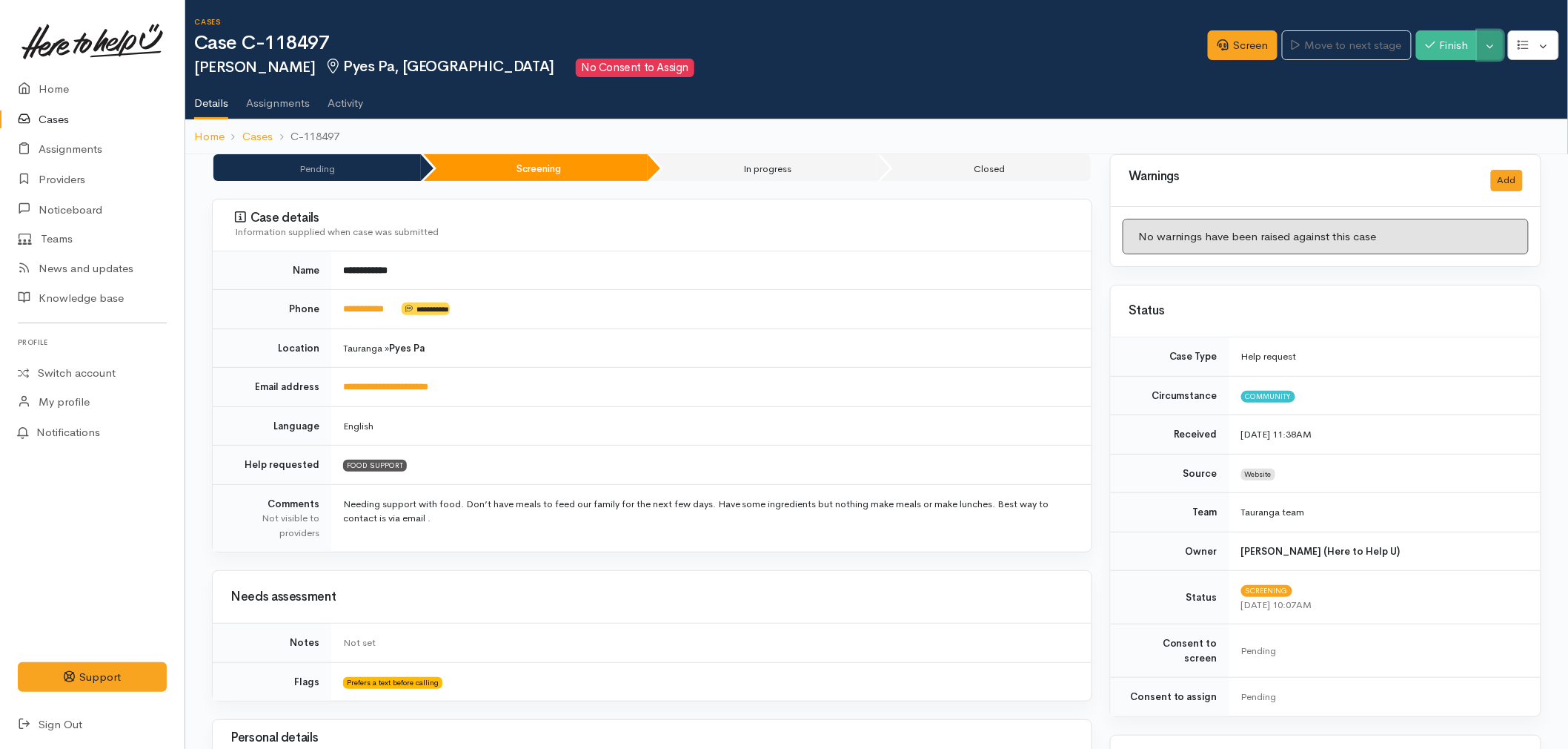
click at [1502, 47] on button "Toggle Dropdown" at bounding box center [1491, 46] width 26 height 31
click at [1428, 100] on link "Cancel" at bounding box center [1444, 101] width 117 height 23
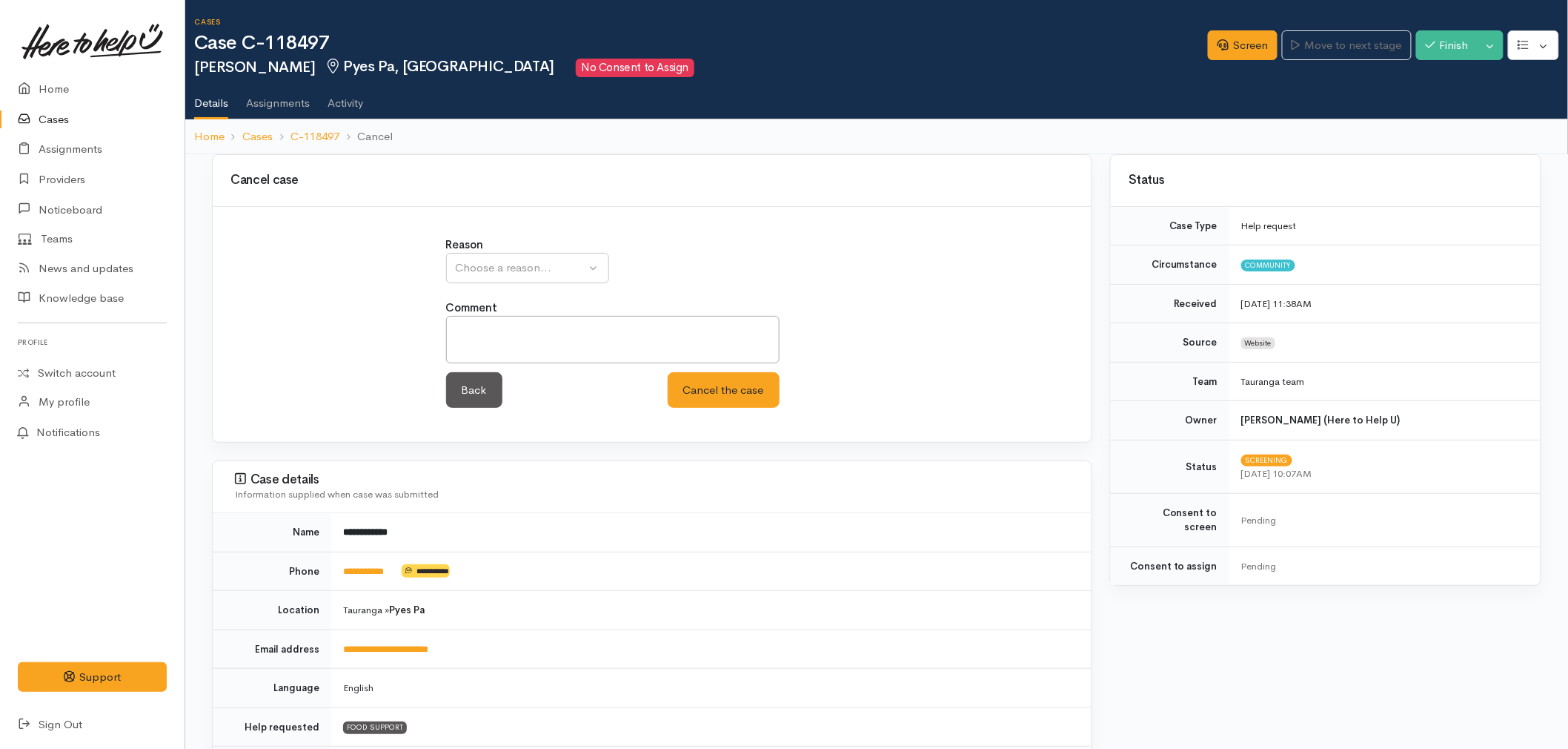
click at [521, 248] on div "Reason Inappropriate request Duplicate case Client withdrew case after contact …" at bounding box center [652, 260] width 413 height 47
click at [519, 270] on div "Choose a reason..." at bounding box center [521, 268] width 130 height 17
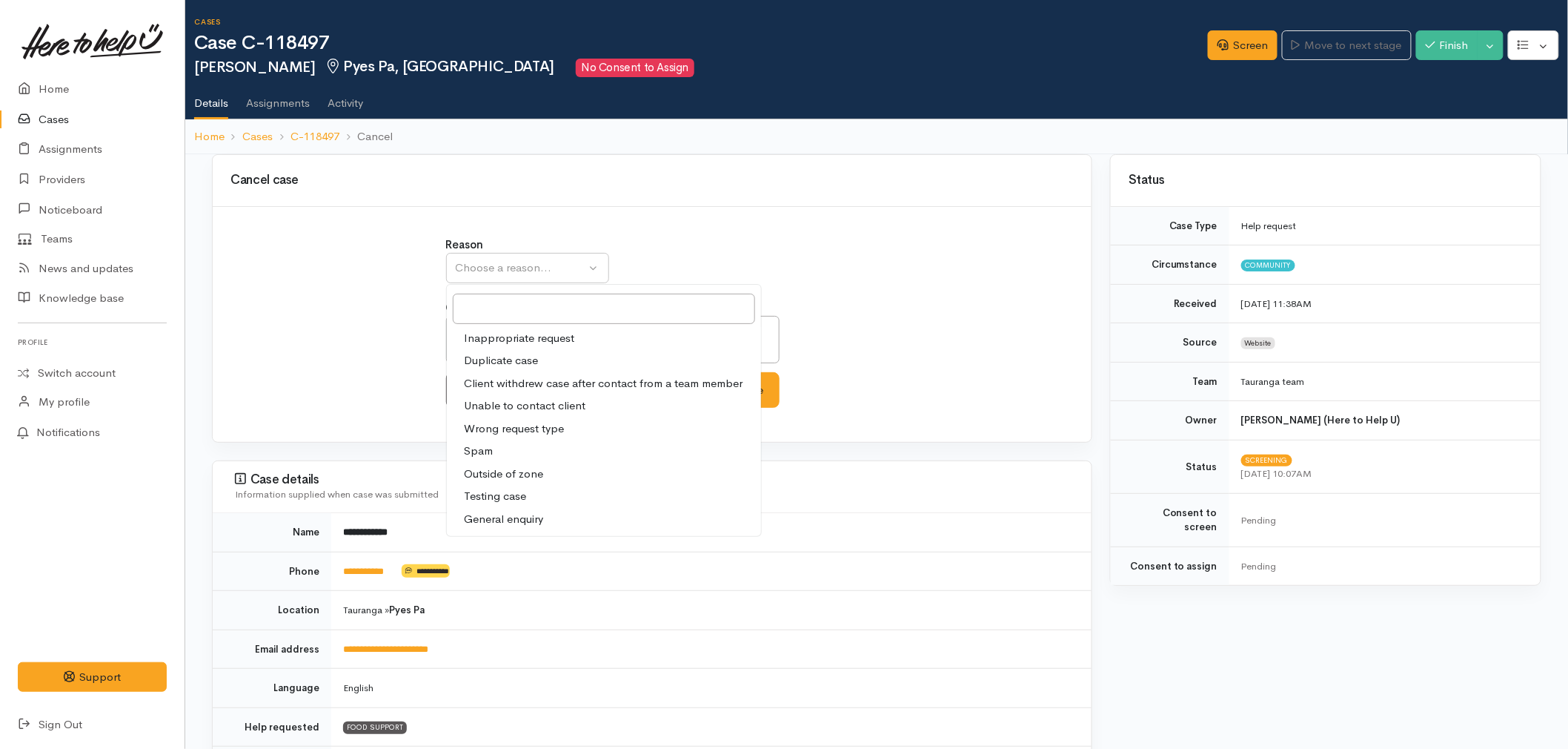
drag, startPoint x: 502, startPoint y: 401, endPoint x: 512, endPoint y: 401, distance: 10.0
click at [503, 401] on span "Unable to contact client" at bounding box center [525, 406] width 122 height 17
select select "4"
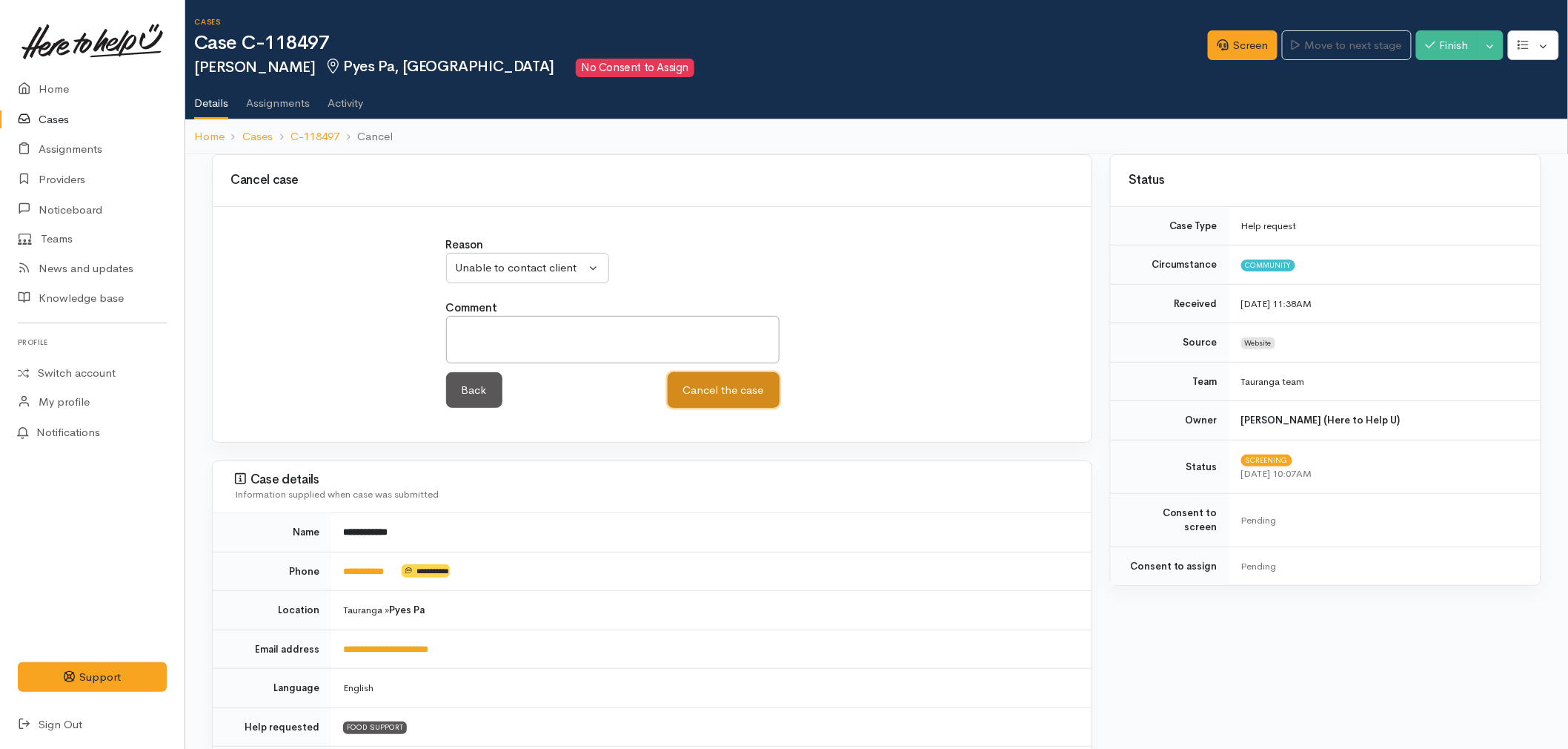
click at [739, 394] on button "Cancel the case" at bounding box center [724, 390] width 112 height 37
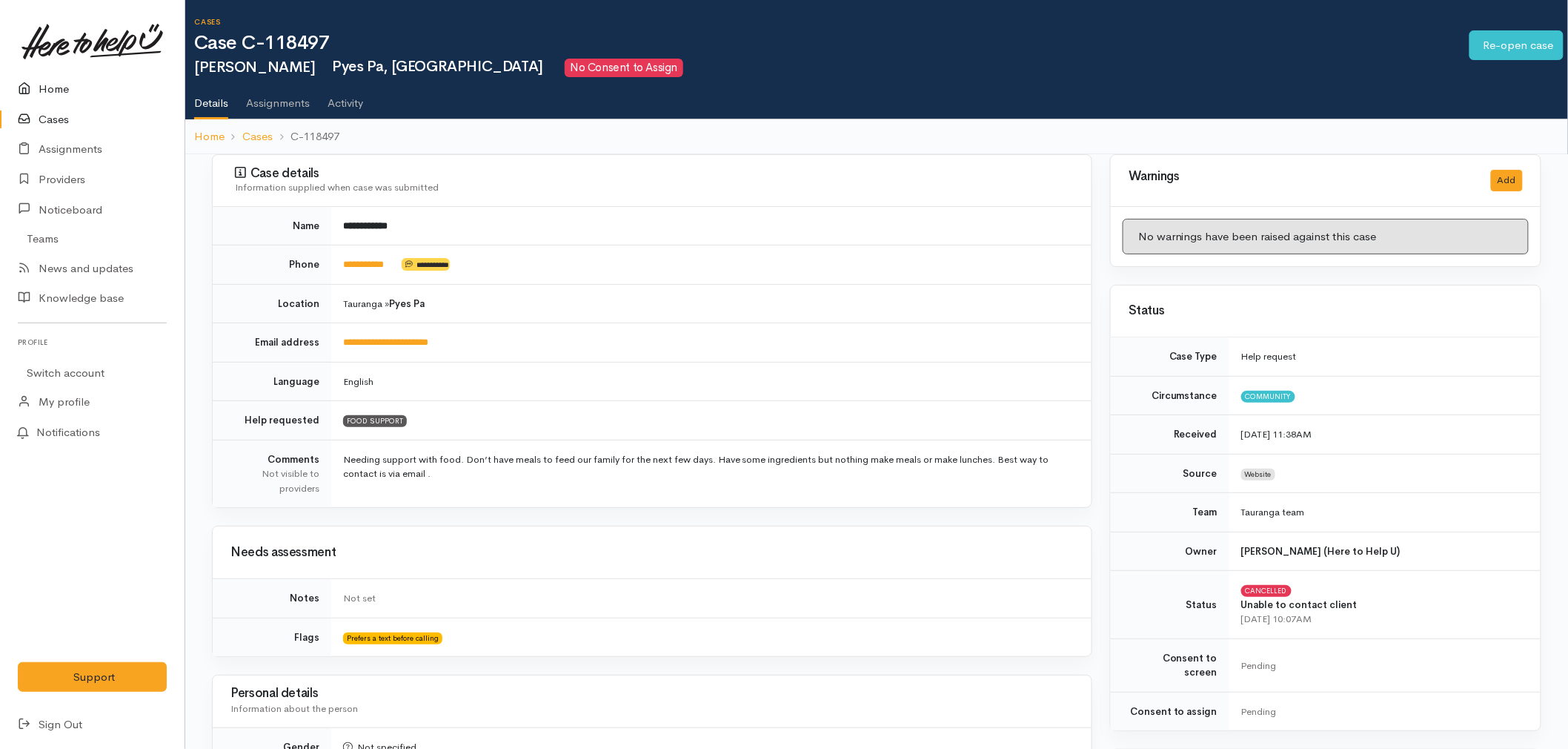
click at [71, 84] on link "Home" at bounding box center [92, 89] width 185 height 31
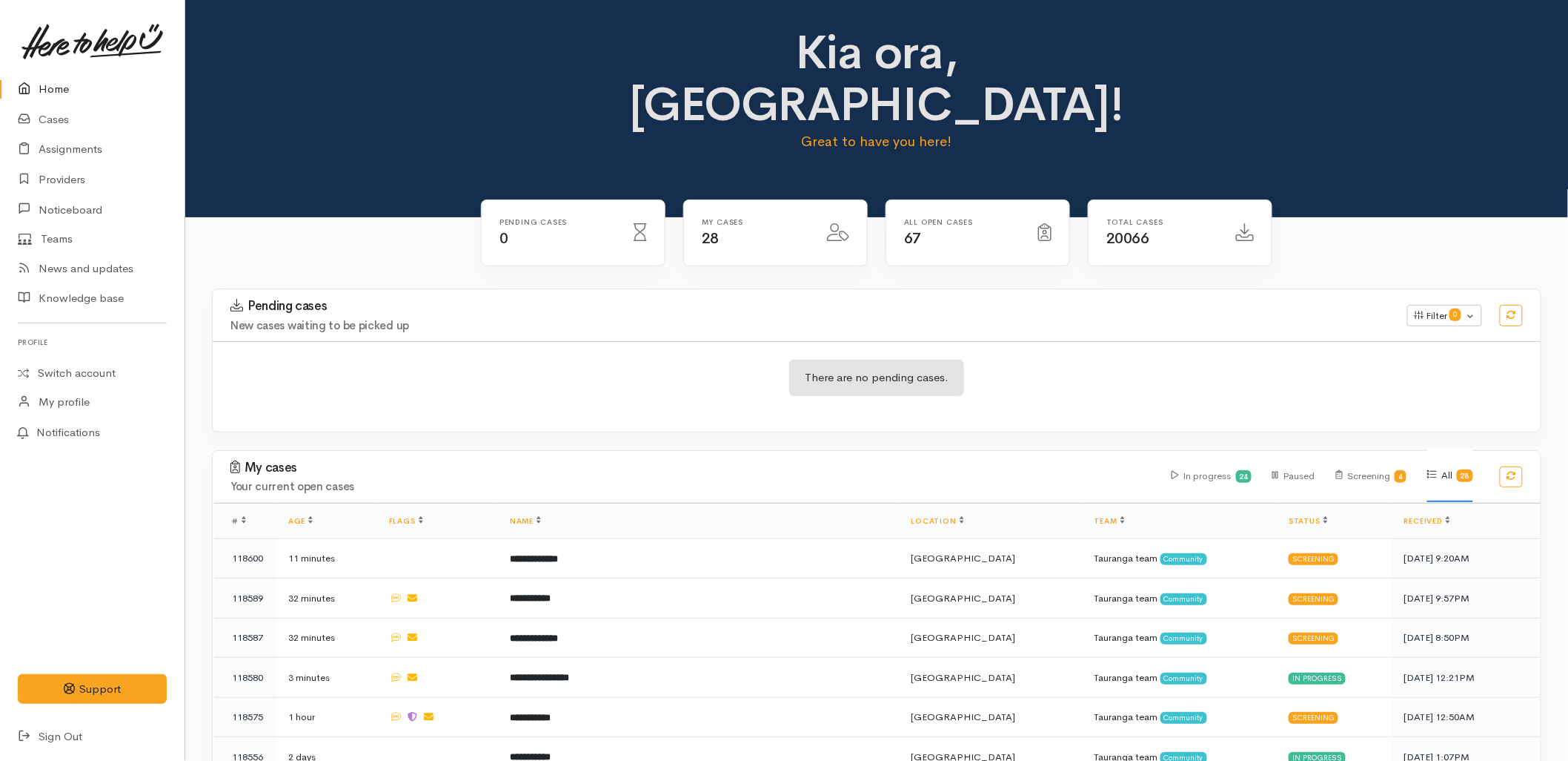
click at [1106, 341] on div "There are no pending cases." at bounding box center [876, 386] width 1328 height 90
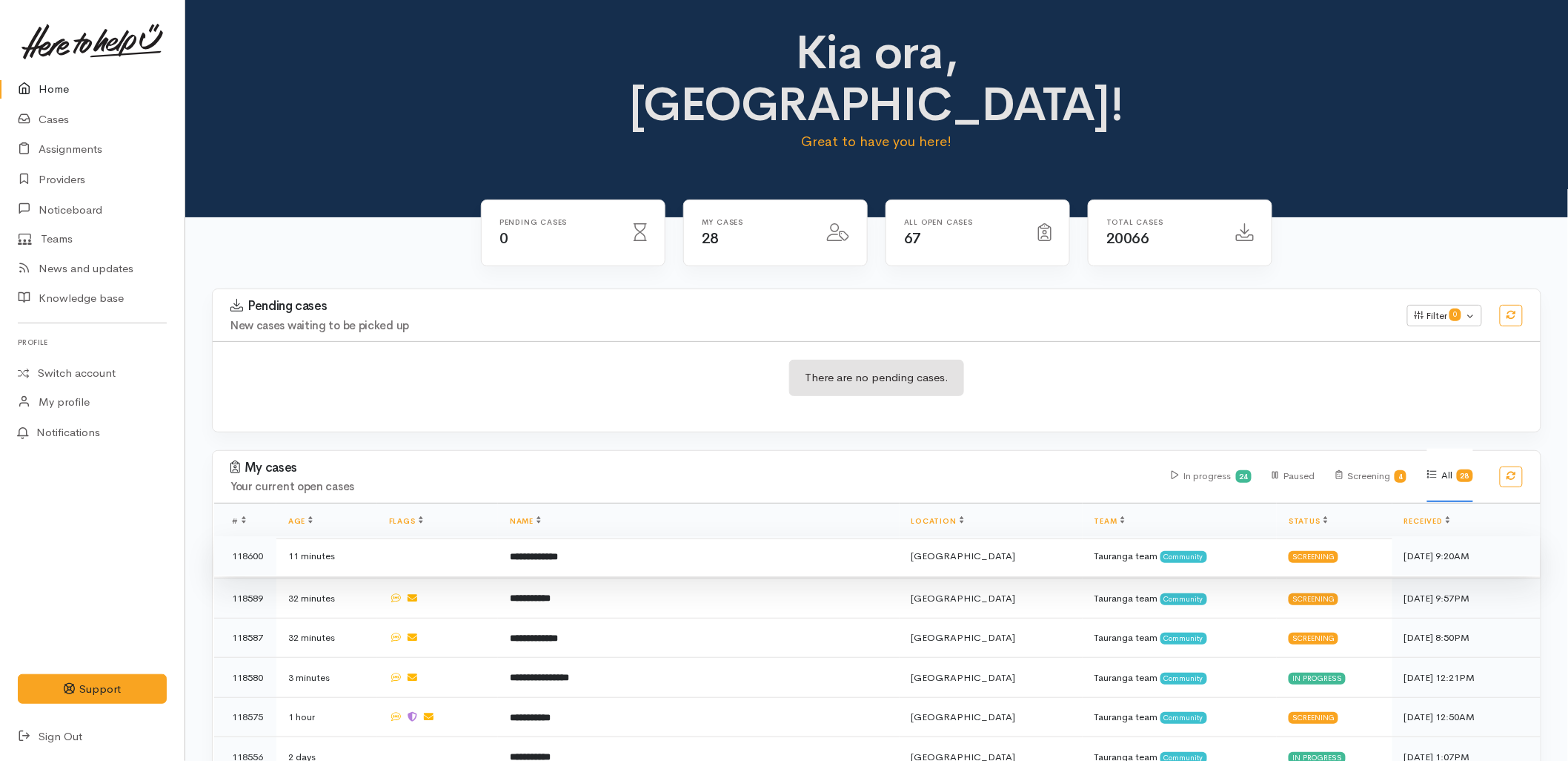
click at [647, 536] on td "**********" at bounding box center [698, 556] width 402 height 40
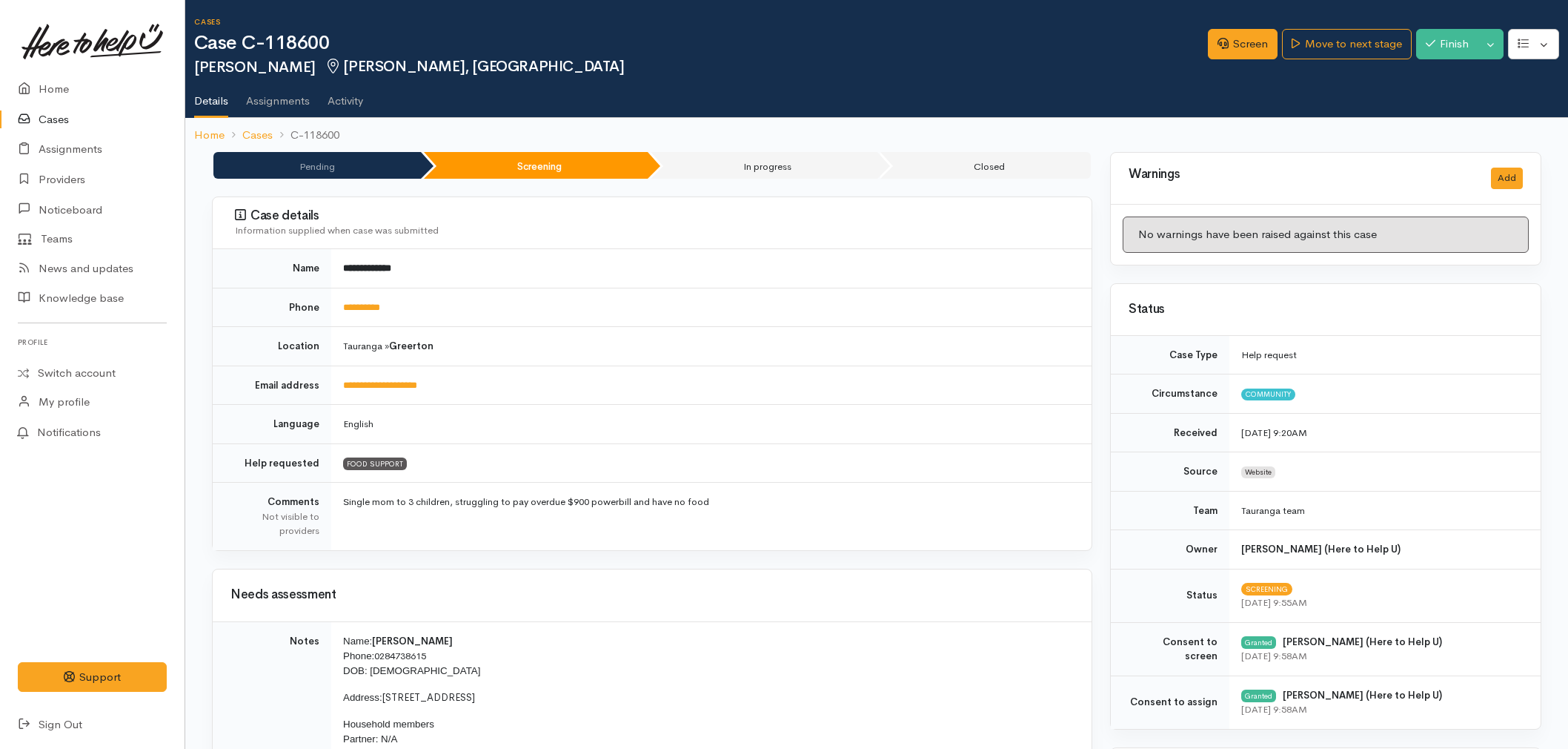
scroll to position [329, 0]
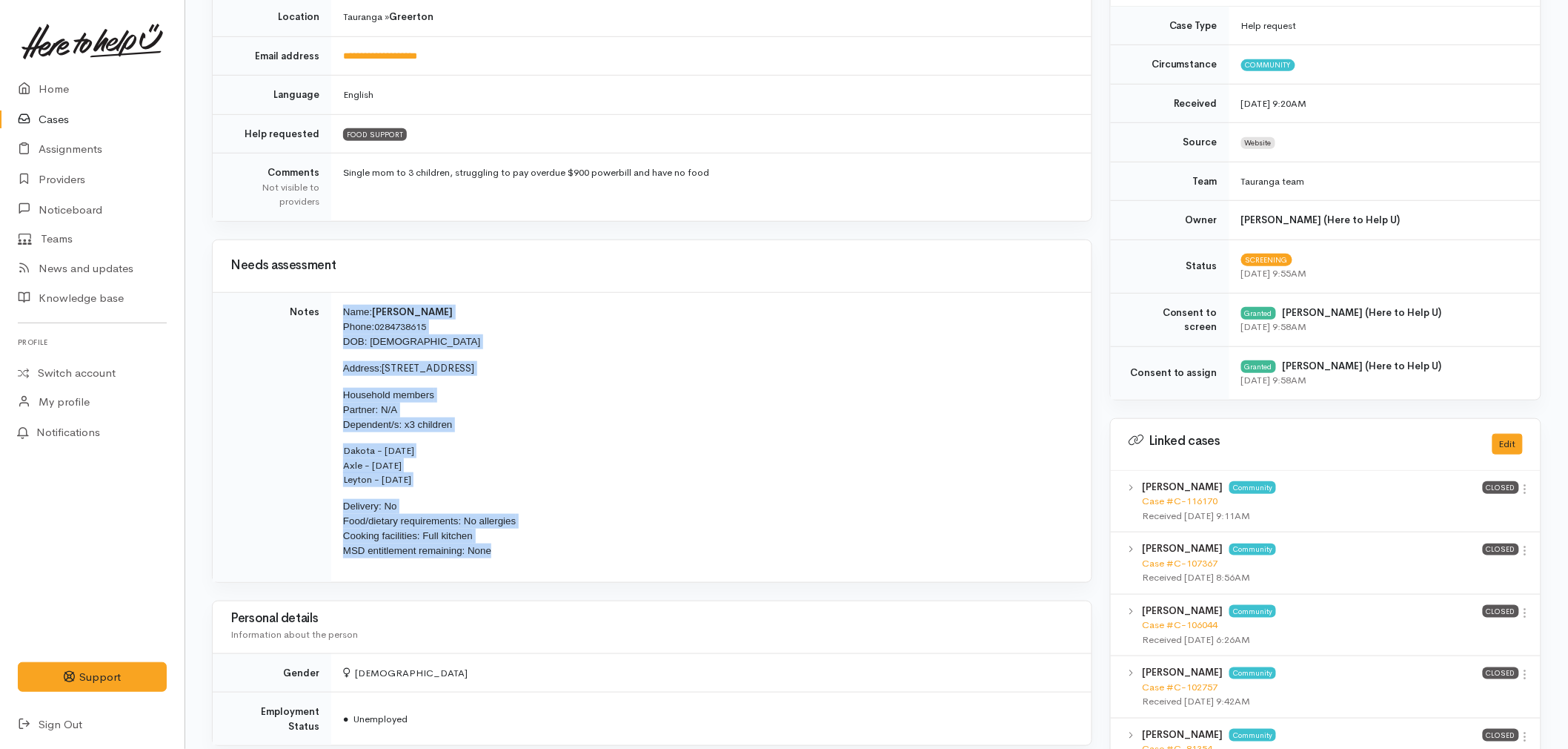
drag, startPoint x: 527, startPoint y: 554, endPoint x: 336, endPoint y: 312, distance: 308.3
click at [336, 312] on td "Name: [PERSON_NAME] Phone: [PHONE_NUMBER] DOB: [DEMOGRAPHIC_DATA] Address: [STR…" at bounding box center [711, 437] width 761 height 290
copy td "Name: [PERSON_NAME] Phone: [PHONE_NUMBER] DOB: [DEMOGRAPHIC_DATA] Address: [STR…"
click at [94, 83] on link "Home" at bounding box center [92, 89] width 185 height 31
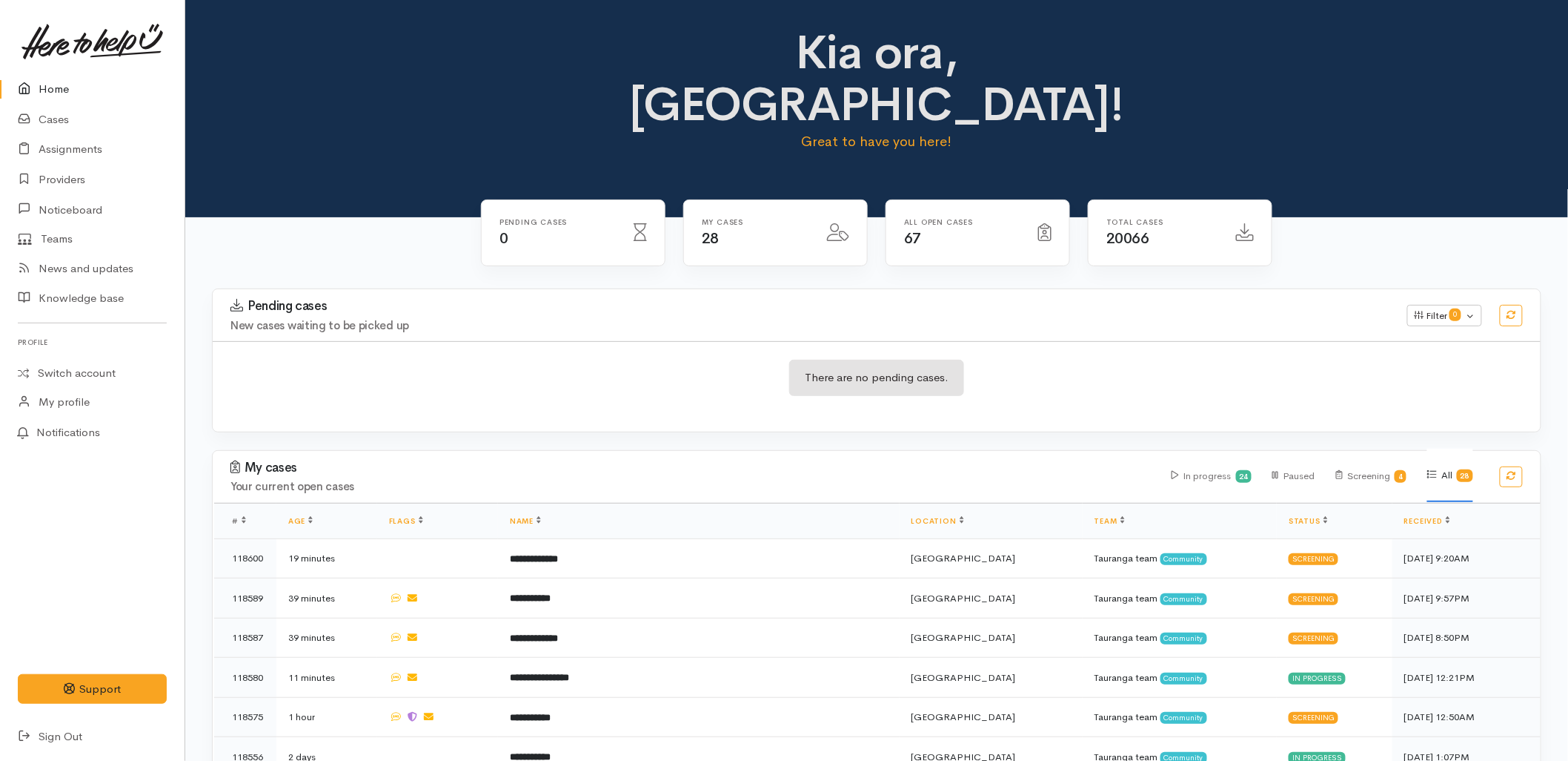
click at [601, 299] on h3 "Pending cases" at bounding box center [810, 306] width 1159 height 14
click at [504, 359] on div "There are no pending cases." at bounding box center [876, 386] width 1328 height 54
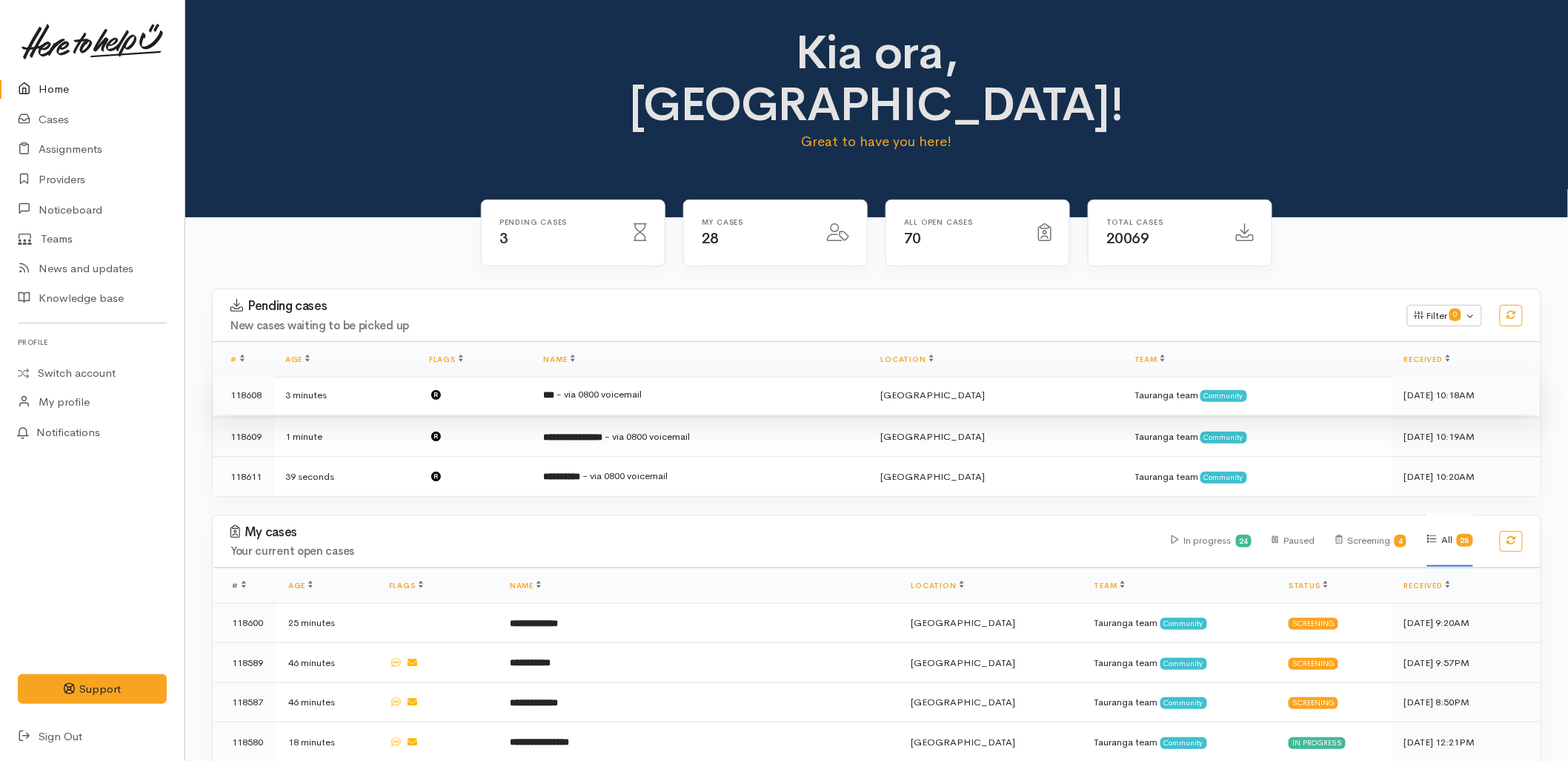
click at [607, 388] on span "- via 0800 voicemail" at bounding box center [599, 394] width 85 height 13
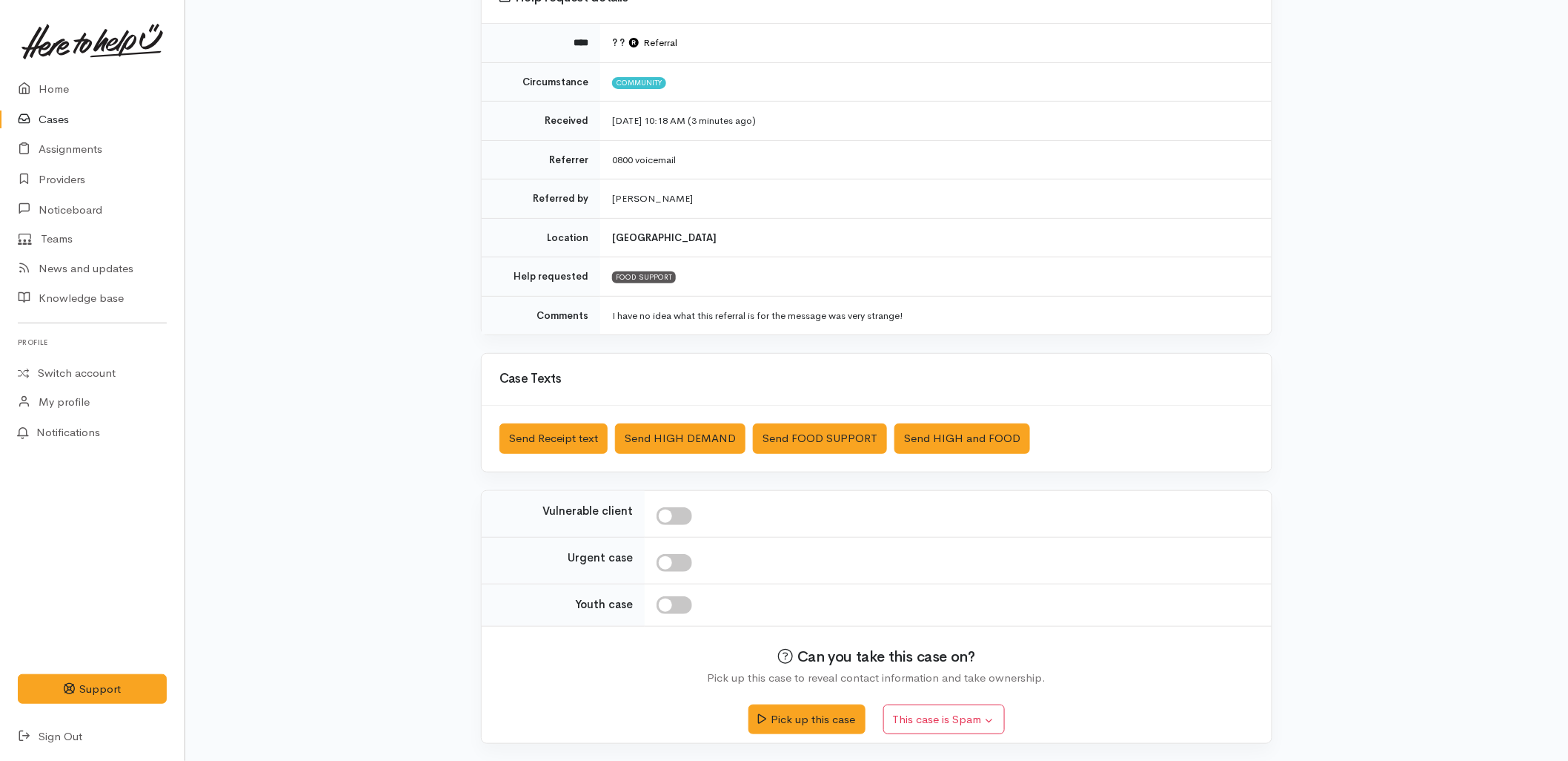
scroll to position [160, 0]
click at [769, 704] on button "Pick up this case" at bounding box center [807, 717] width 117 height 31
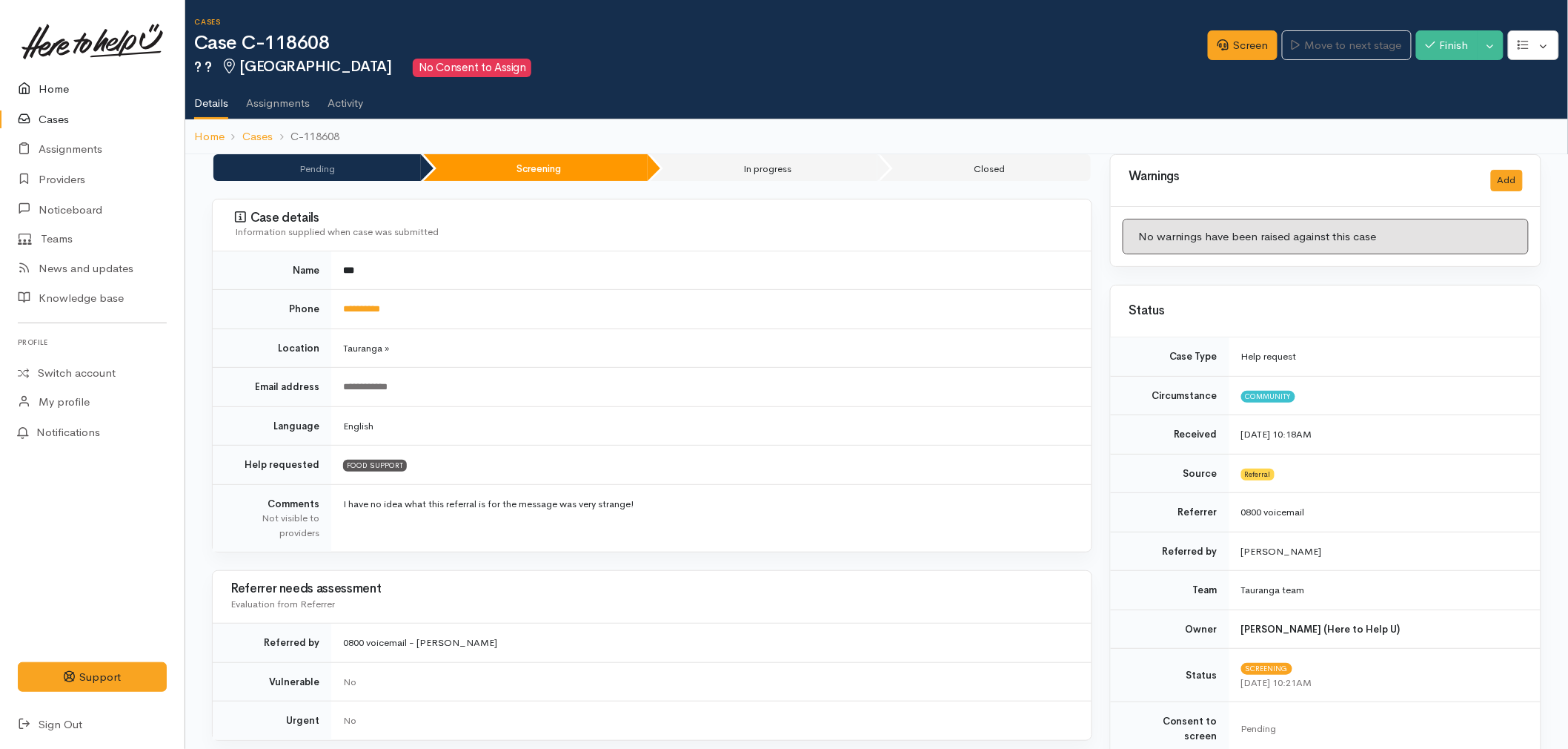
click at [47, 83] on link "Home" at bounding box center [92, 89] width 185 height 31
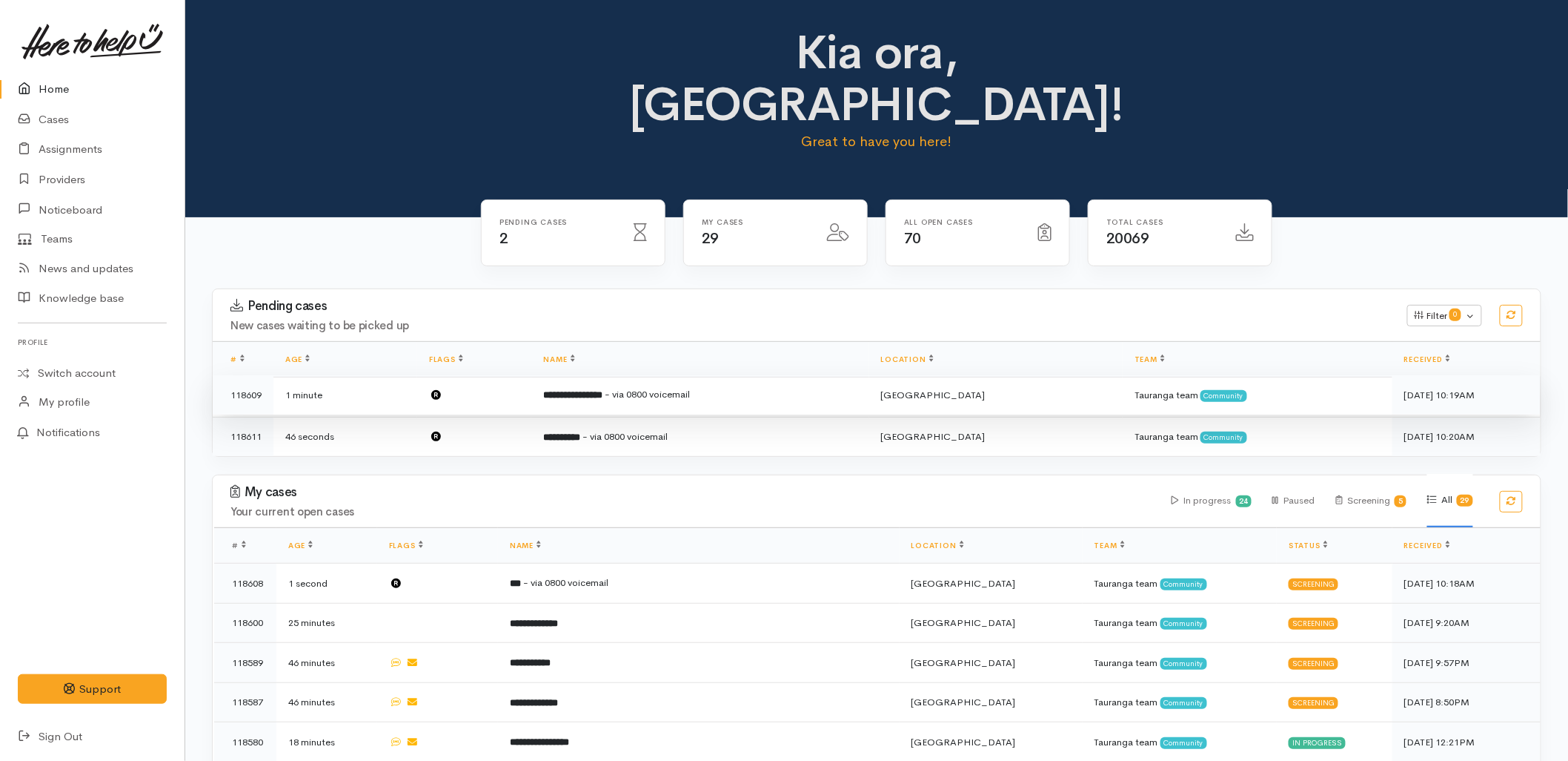
click at [574, 390] on b "**********" at bounding box center [573, 394] width 60 height 9
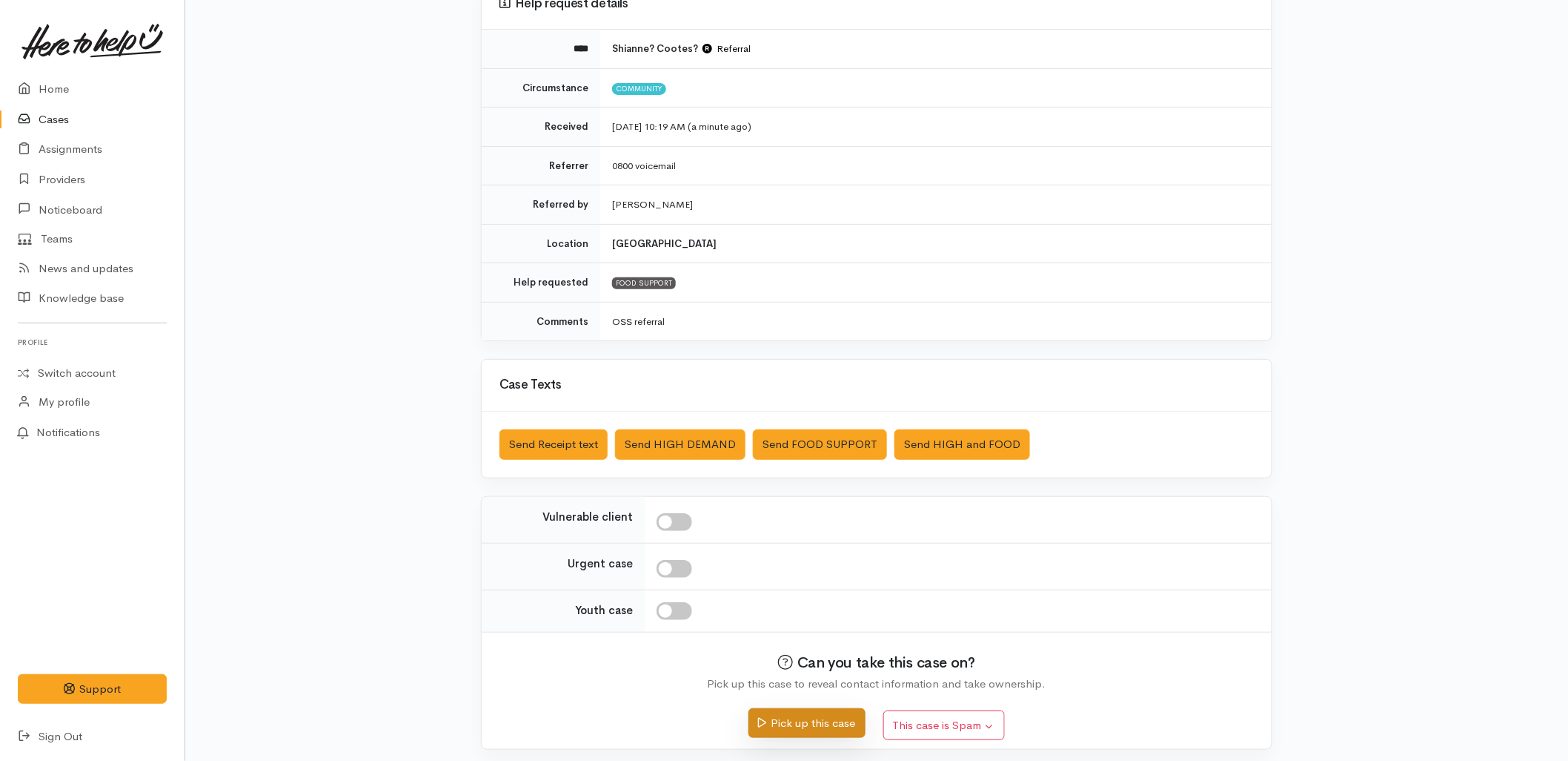
scroll to position [160, 0]
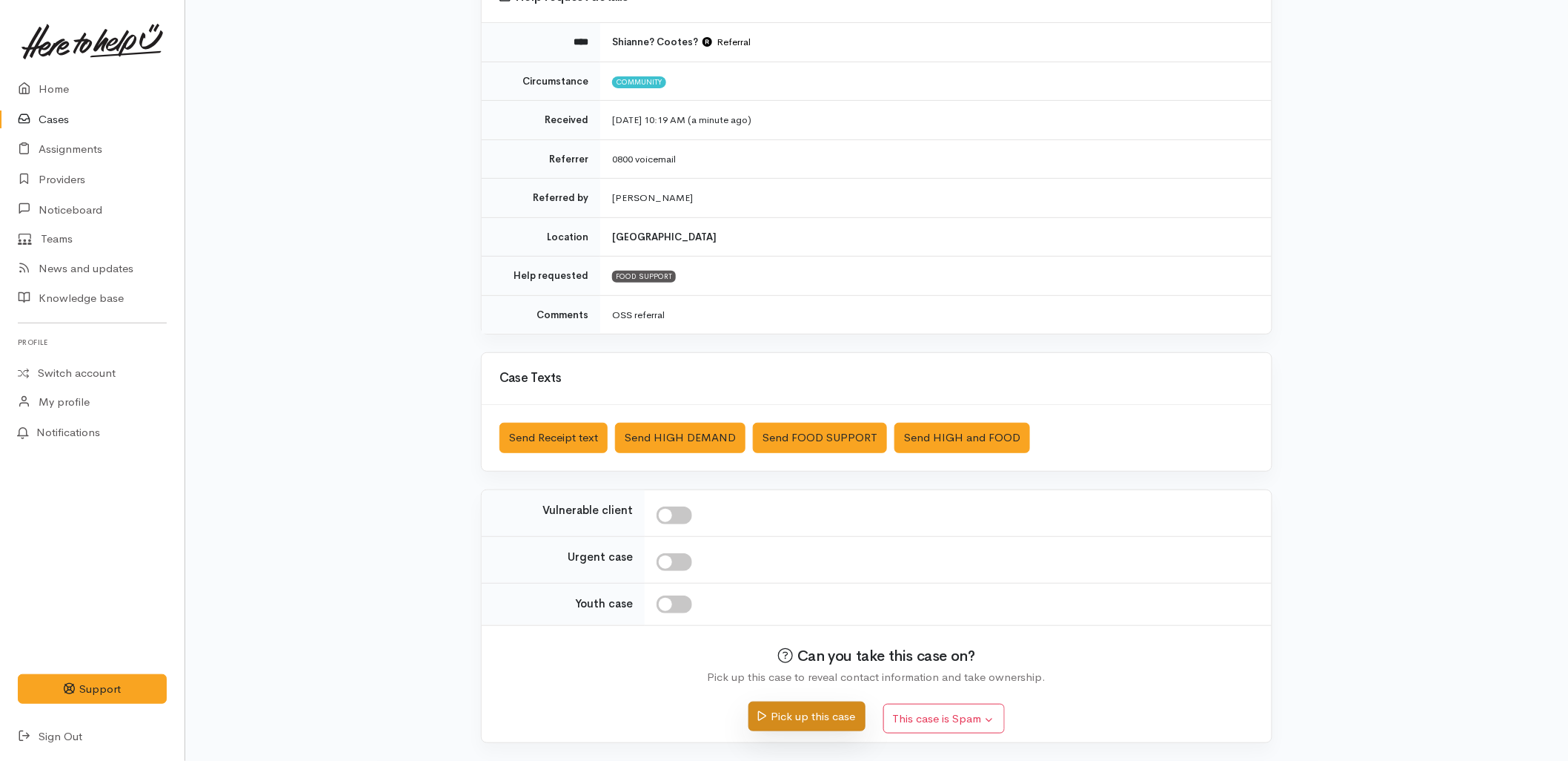
click at [819, 708] on button "Pick up this case" at bounding box center [807, 717] width 117 height 31
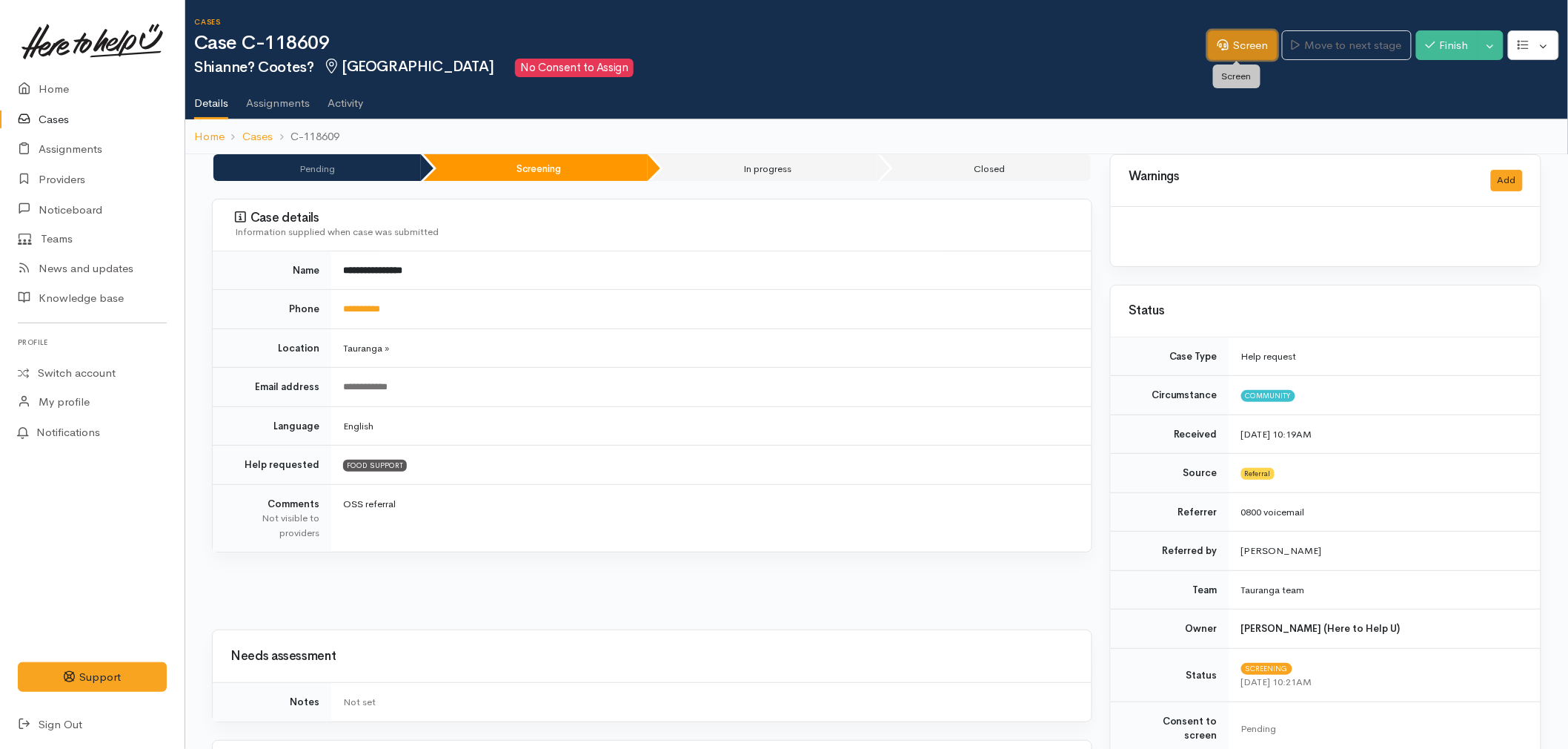
click at [1235, 47] on link "Screen" at bounding box center [1243, 46] width 70 height 31
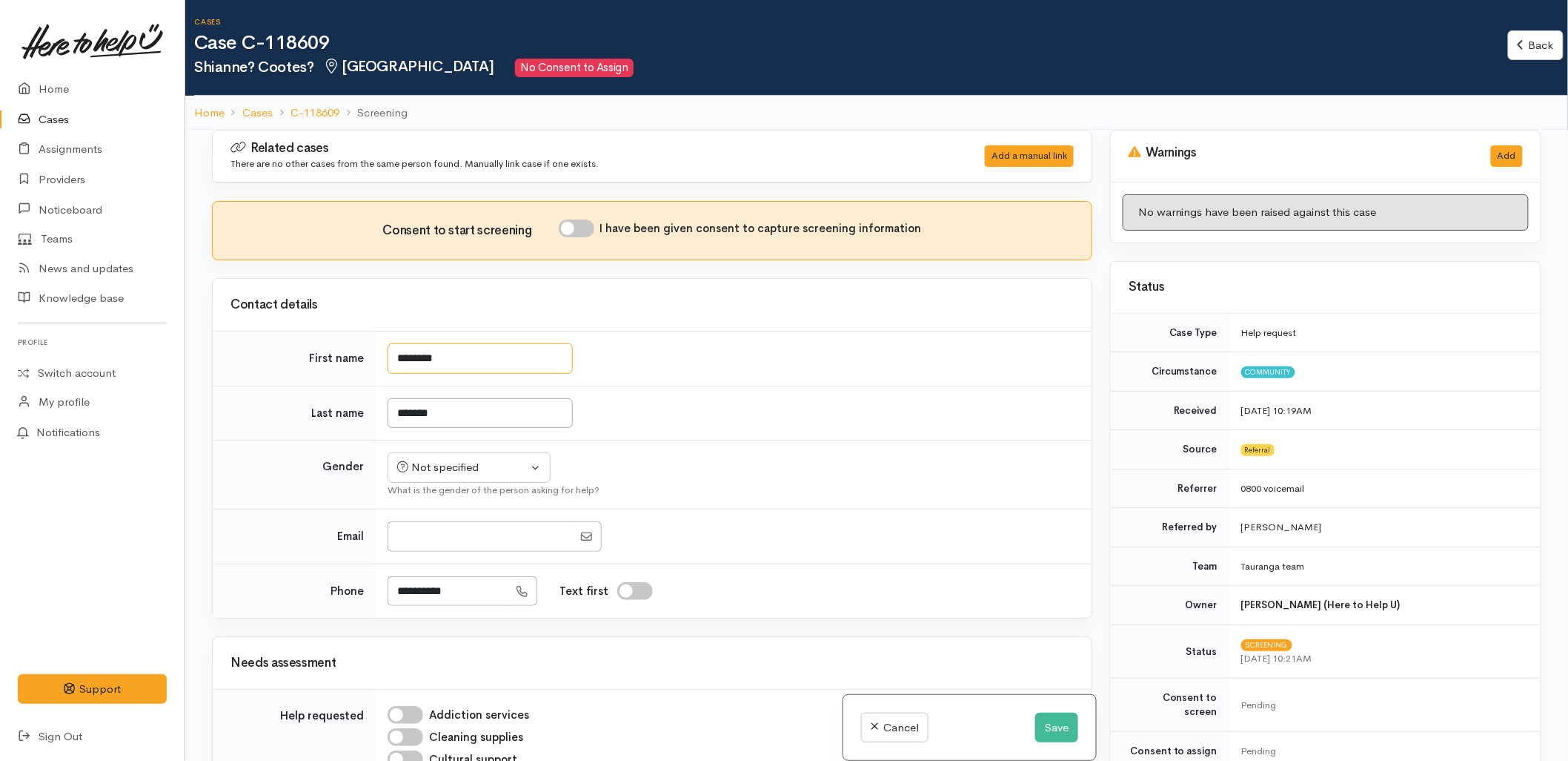
drag, startPoint x: 493, startPoint y: 365, endPoint x: 351, endPoint y: 365, distance: 142.0
click at [351, 365] on tr "First name ********" at bounding box center [652, 358] width 879 height 54
click at [1057, 731] on button "Save" at bounding box center [1057, 728] width 43 height 31
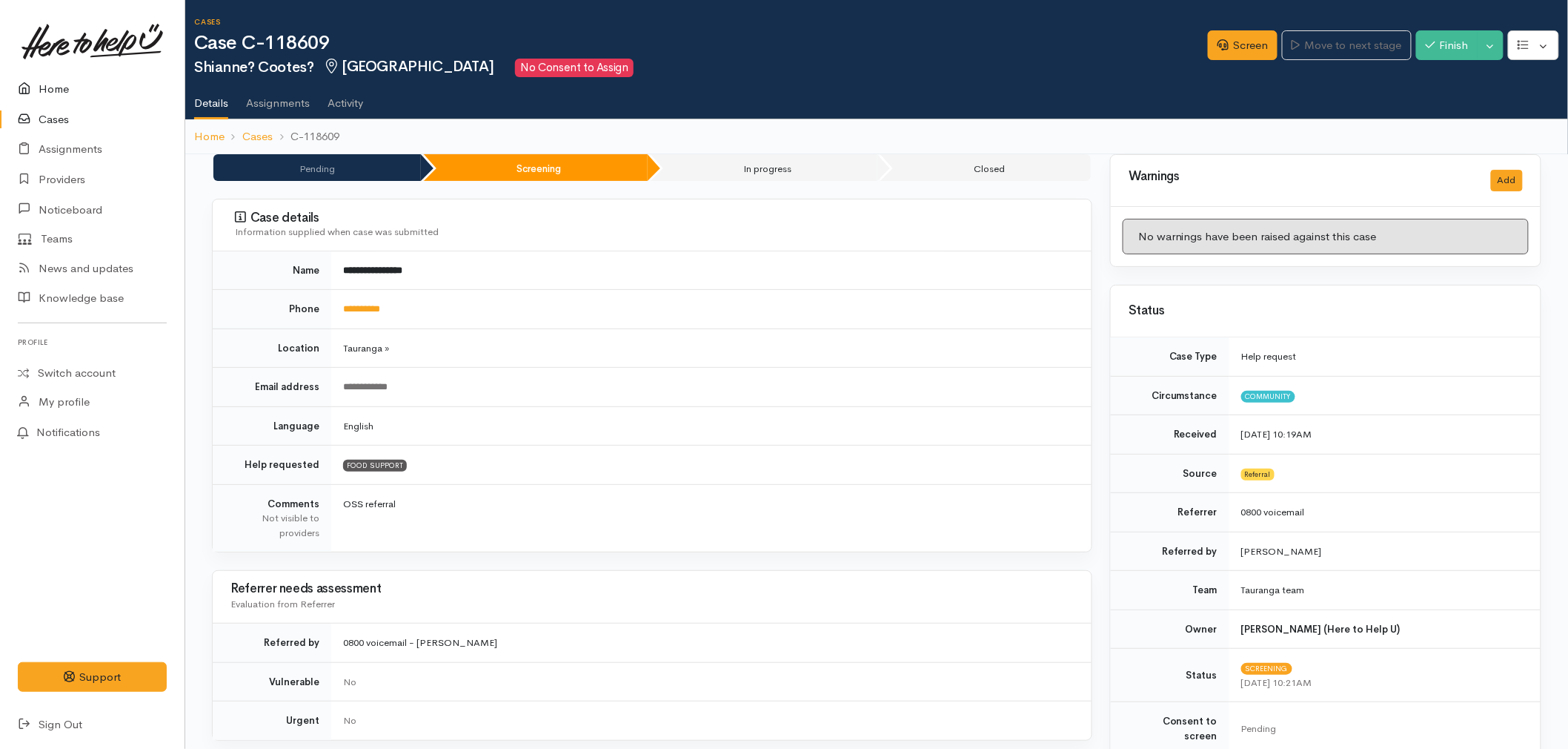
click at [62, 89] on link "Home" at bounding box center [92, 89] width 185 height 31
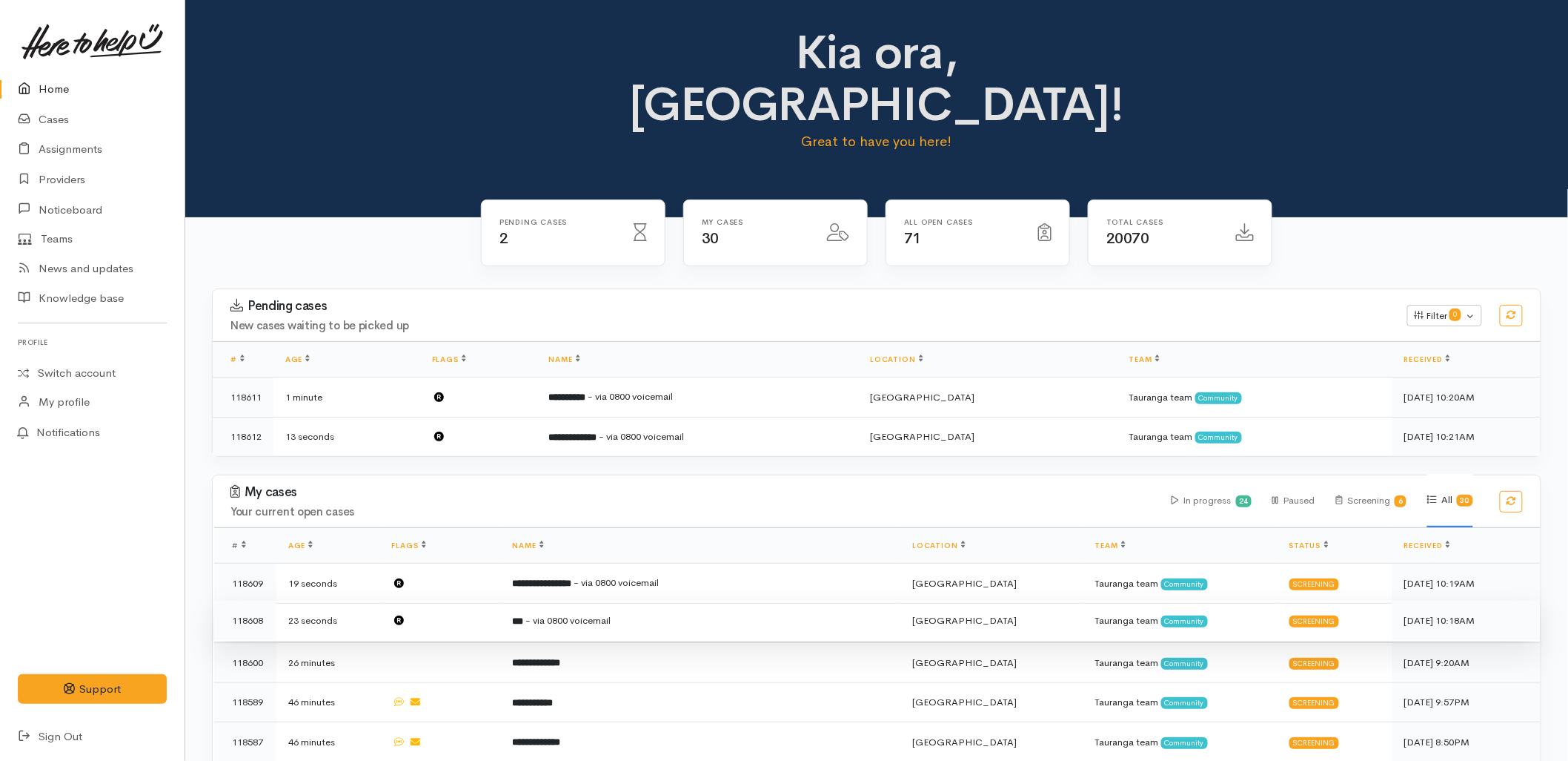
click at [611, 614] on span "- via 0800 voicemail" at bounding box center [568, 620] width 85 height 13
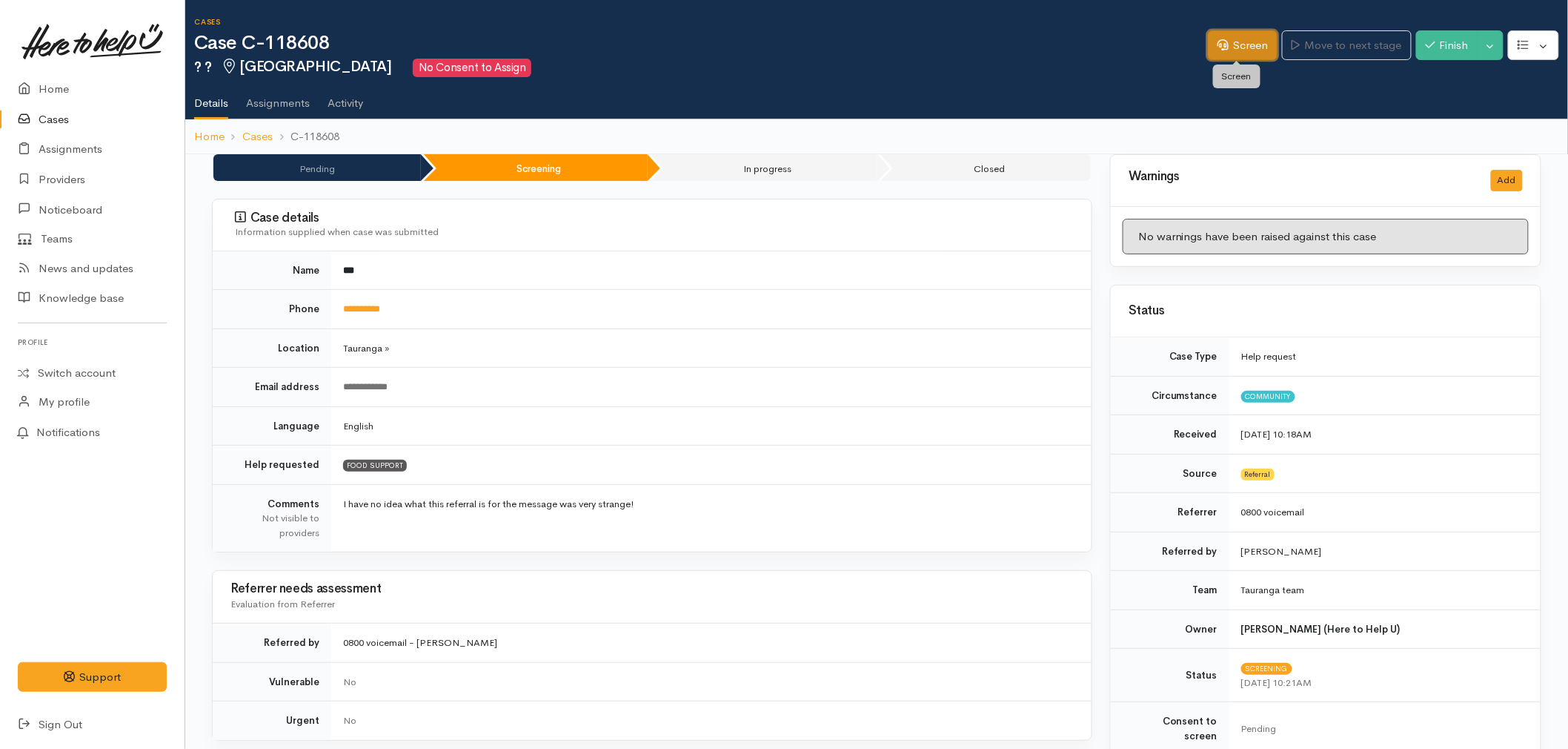
click at [1244, 37] on link "Screen" at bounding box center [1243, 46] width 70 height 31
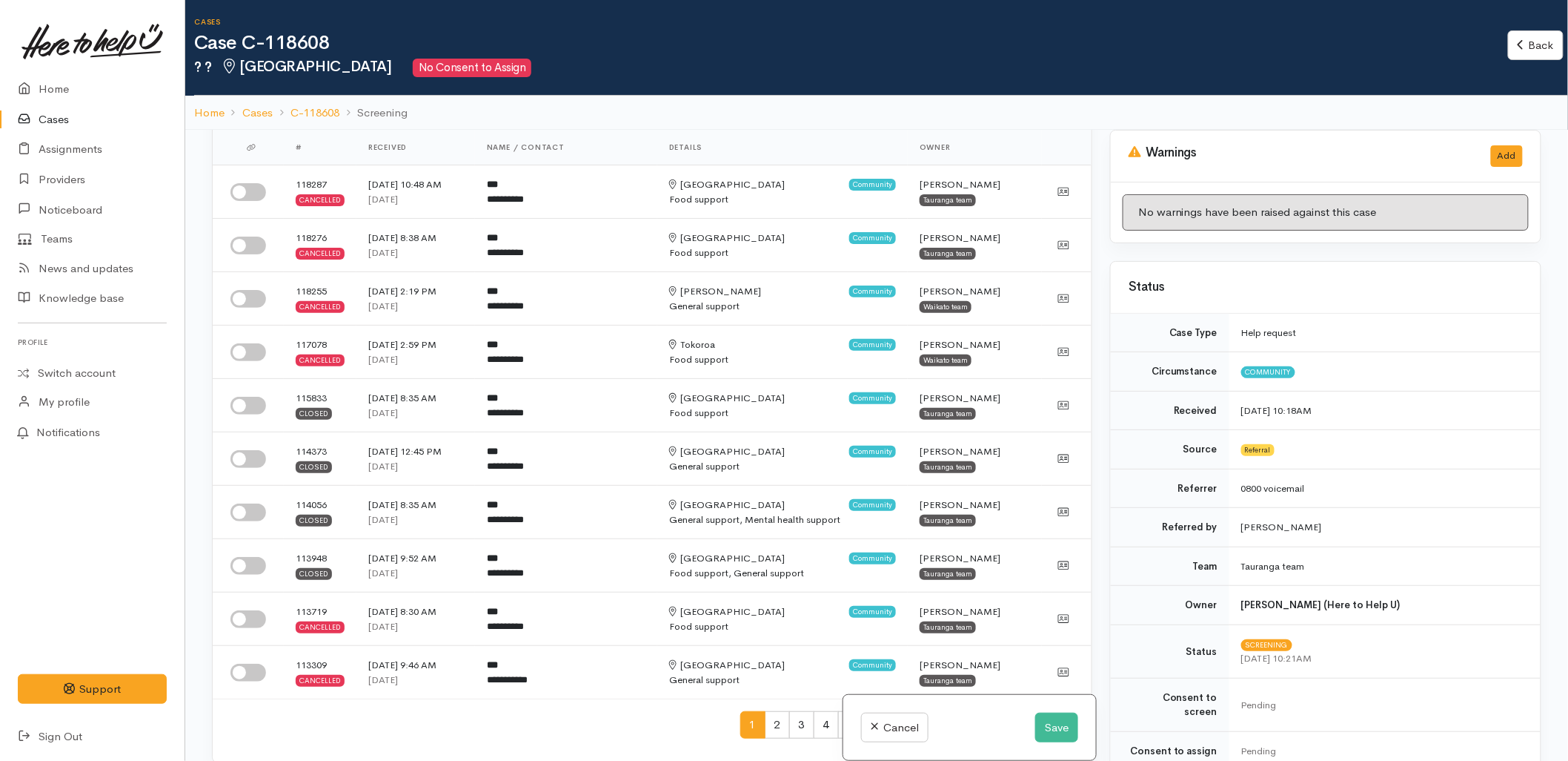
scroll to position [164, 0]
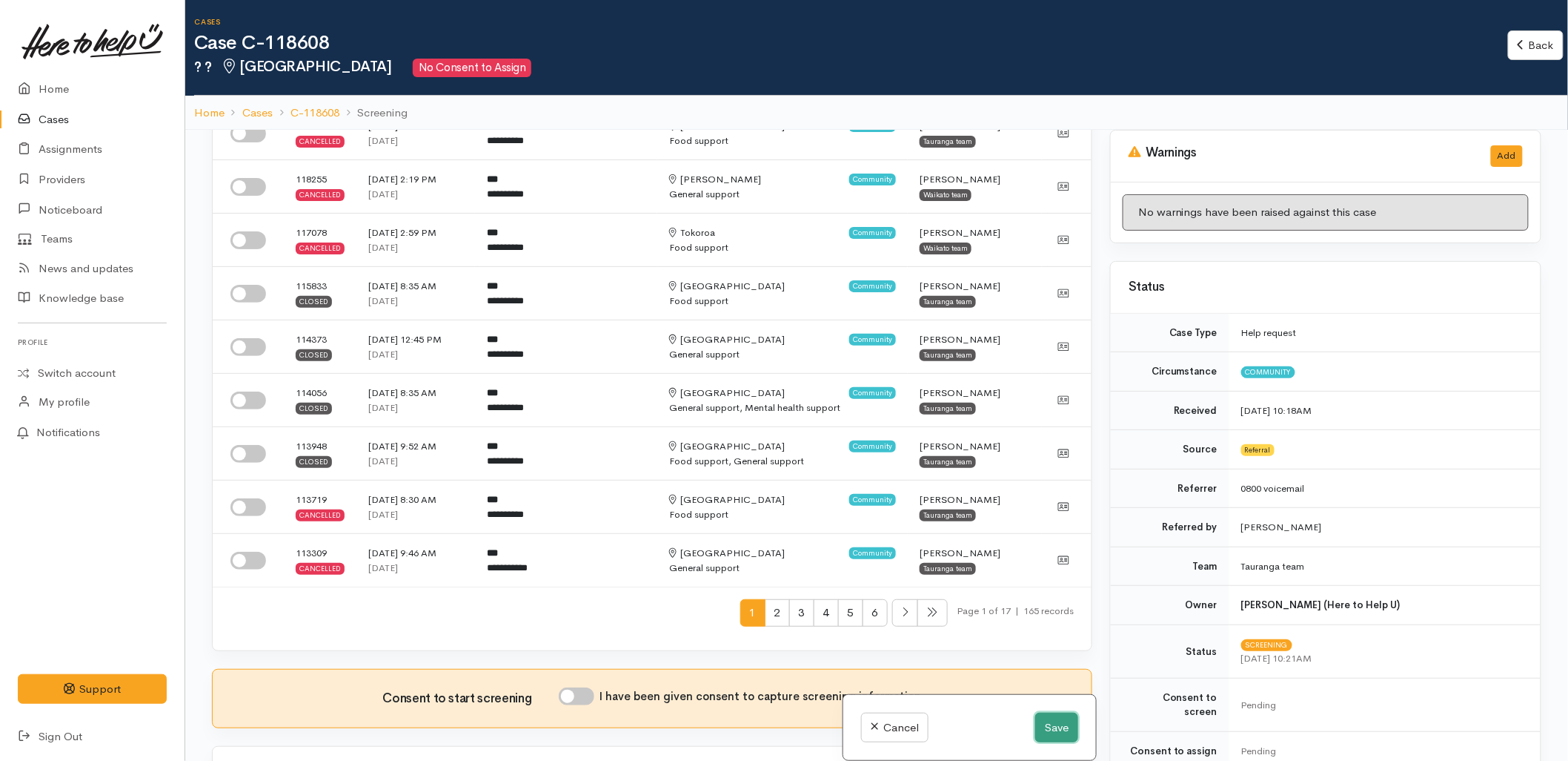
click at [1060, 739] on button "Save" at bounding box center [1057, 728] width 43 height 31
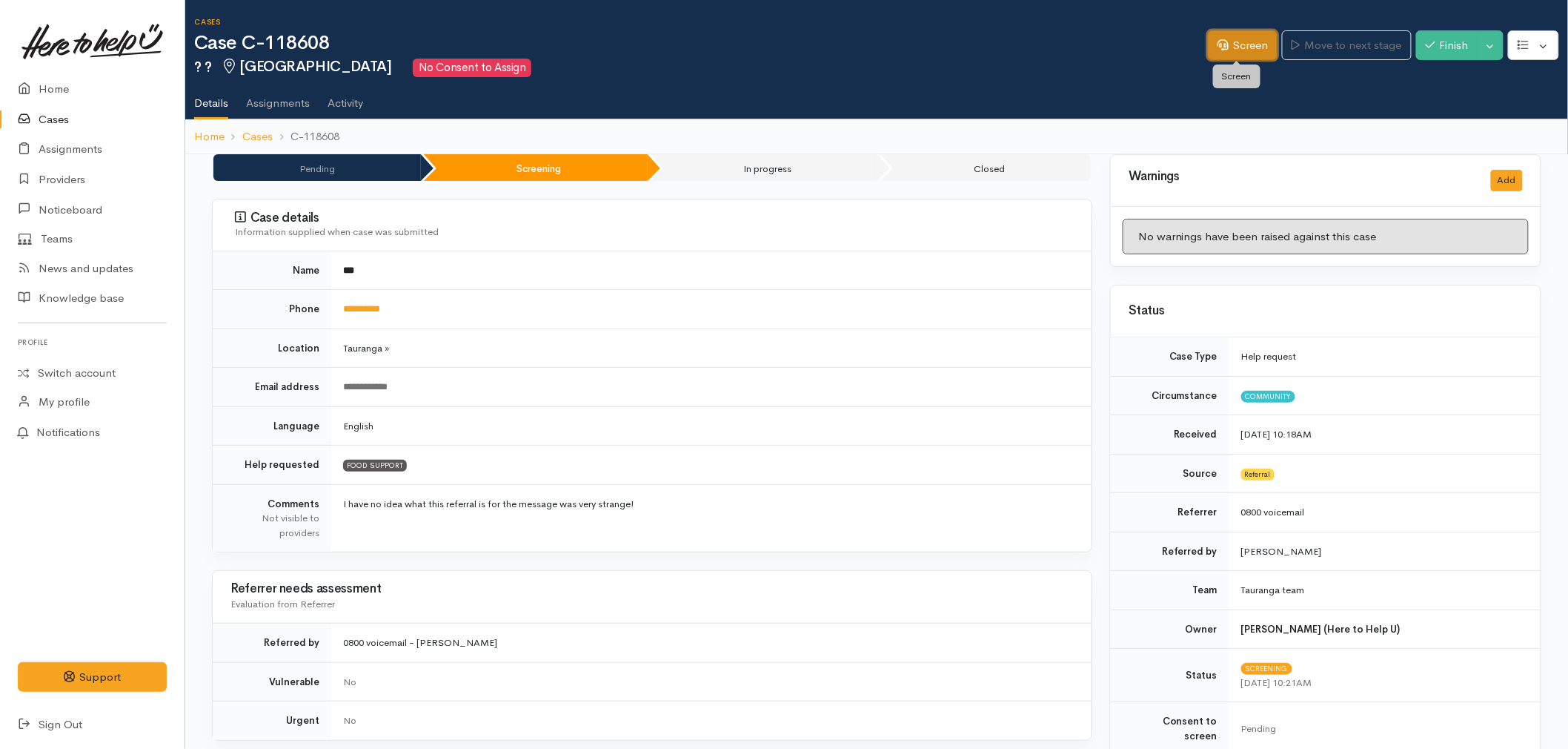
click at [1241, 56] on link "Screen" at bounding box center [1243, 46] width 70 height 31
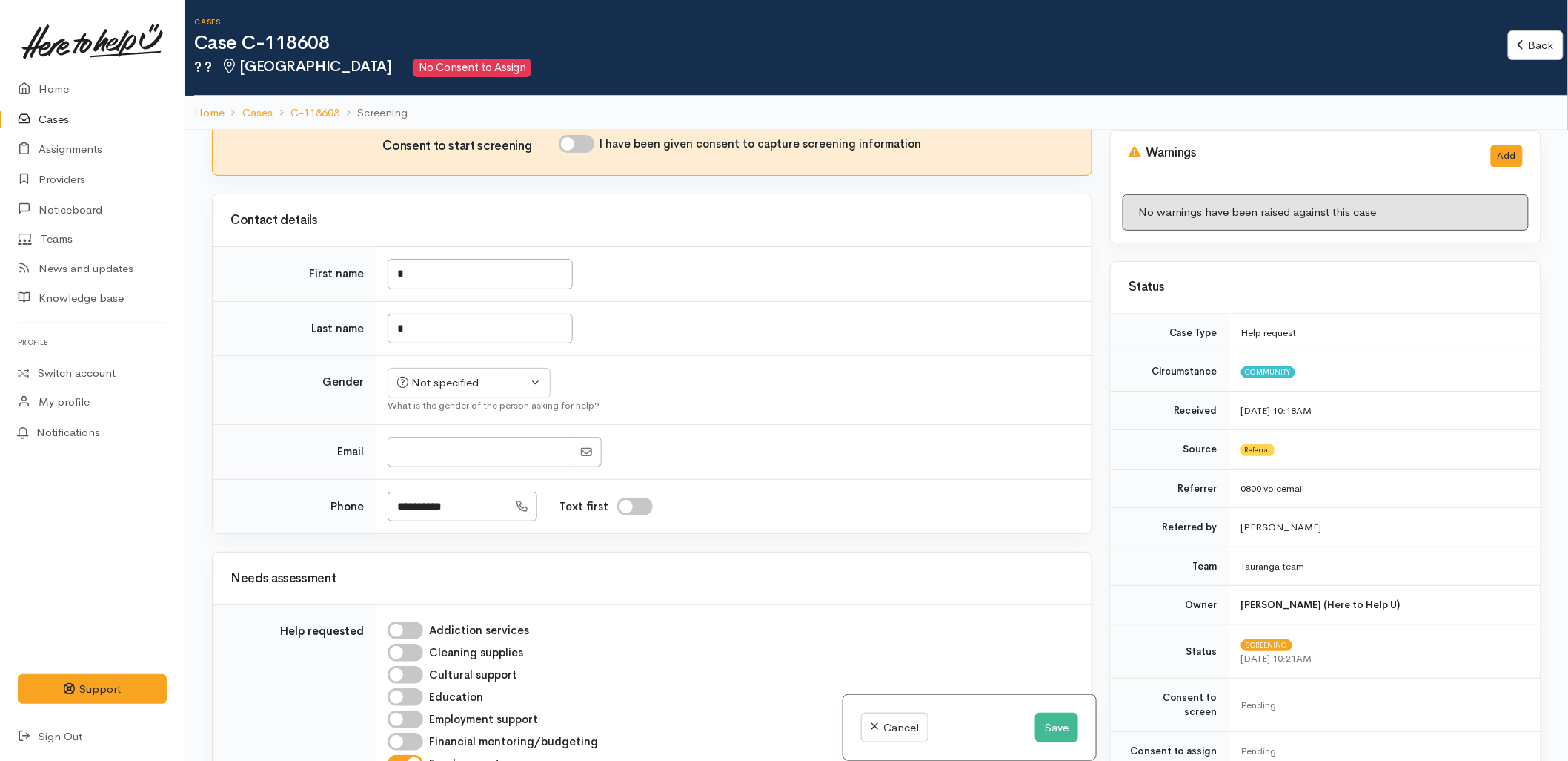
scroll to position [741, 0]
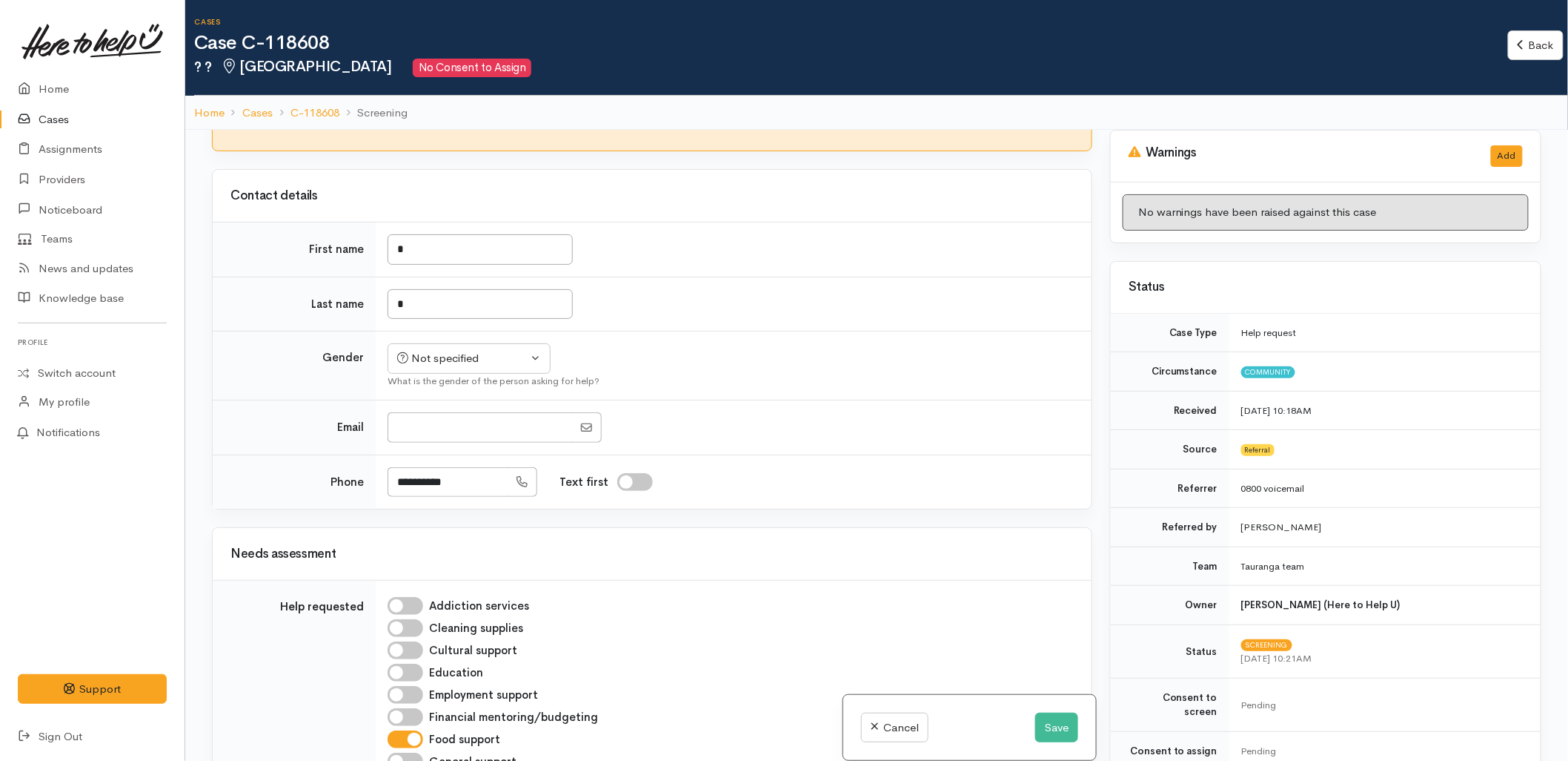
click at [1028, 721] on div "Cancel Save" at bounding box center [969, 728] width 253 height 66
click at [1040, 730] on button "Save" at bounding box center [1057, 728] width 43 height 31
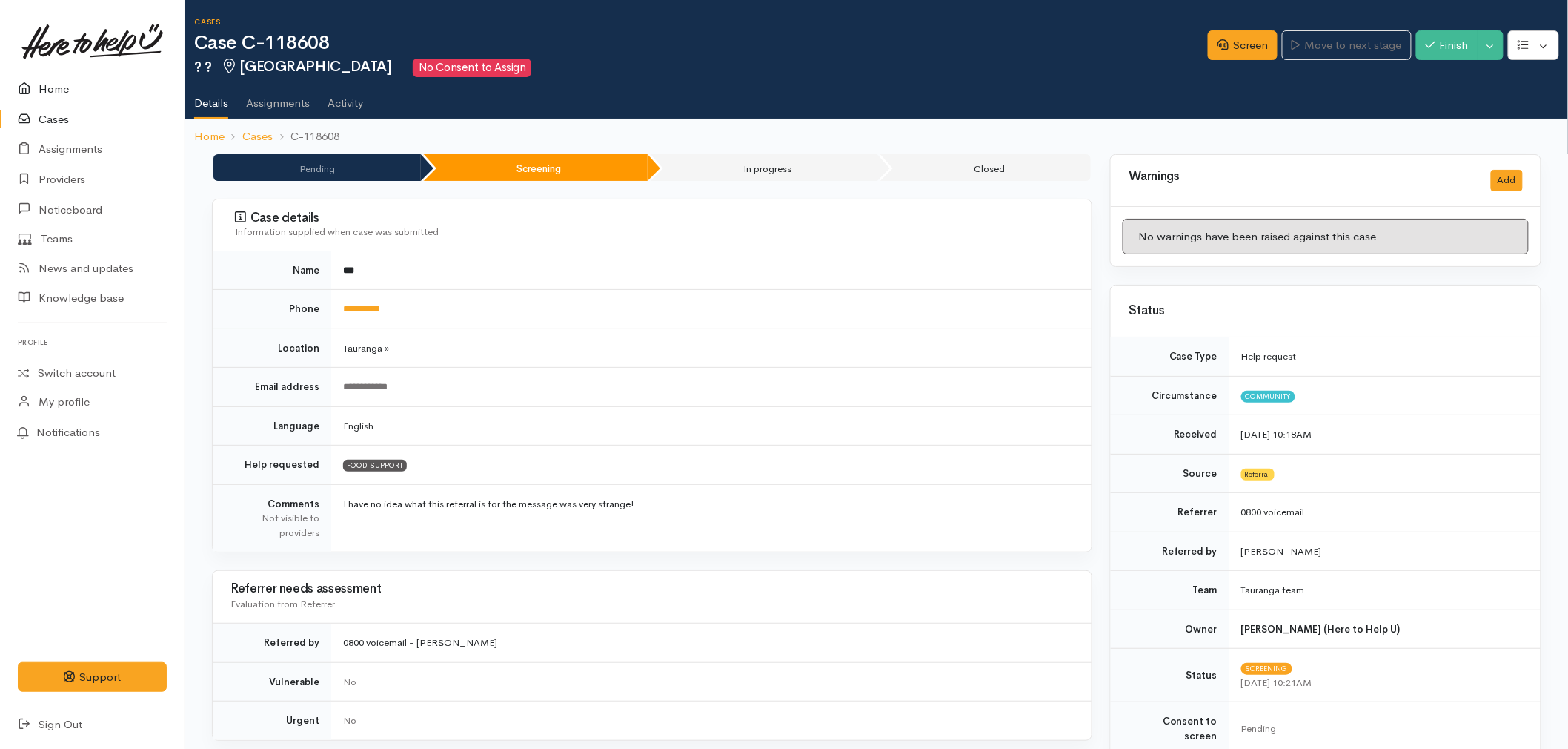
click at [58, 83] on link "Home" at bounding box center [92, 89] width 185 height 31
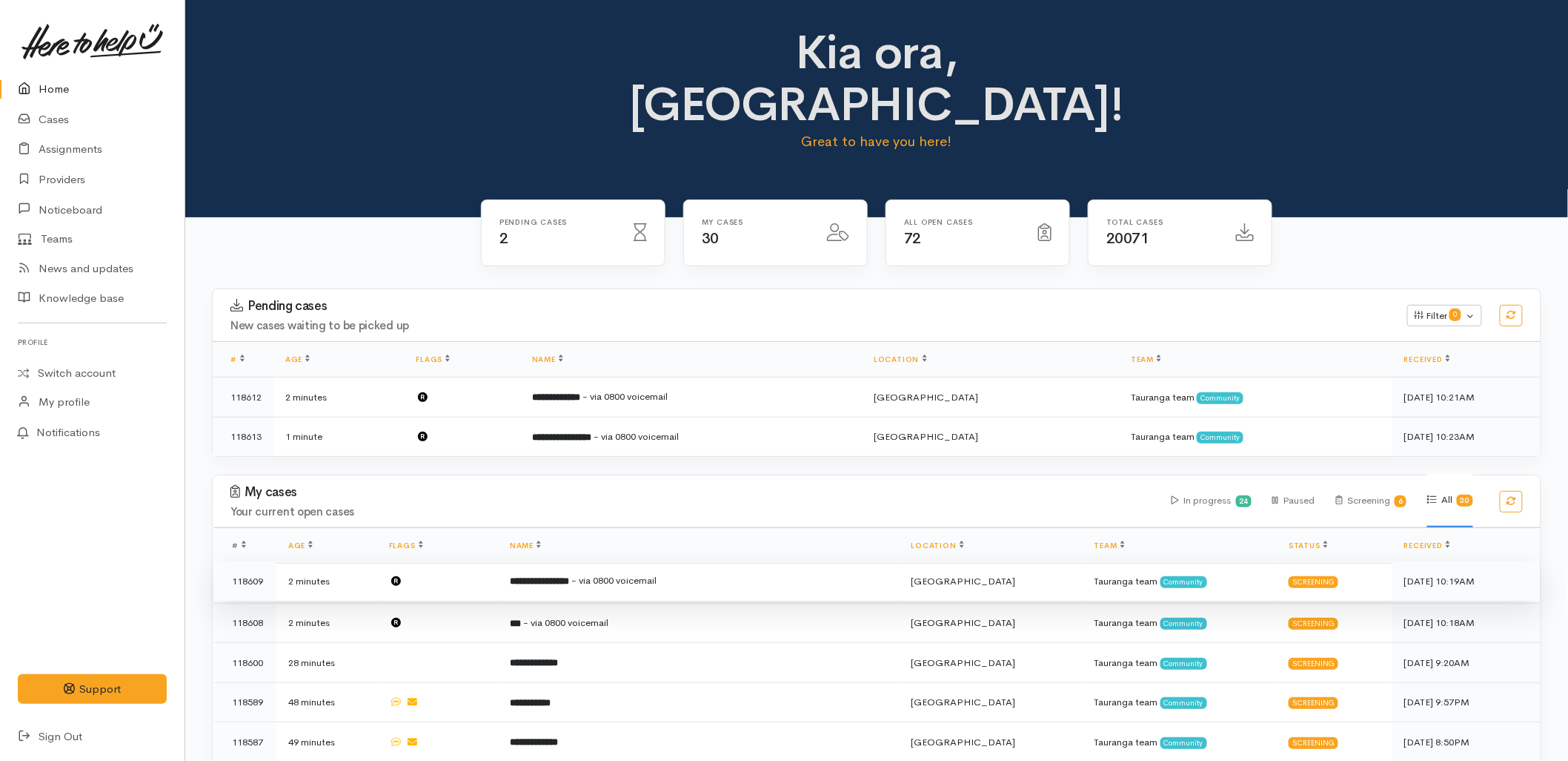
click at [635, 561] on td "**********" at bounding box center [698, 581] width 402 height 40
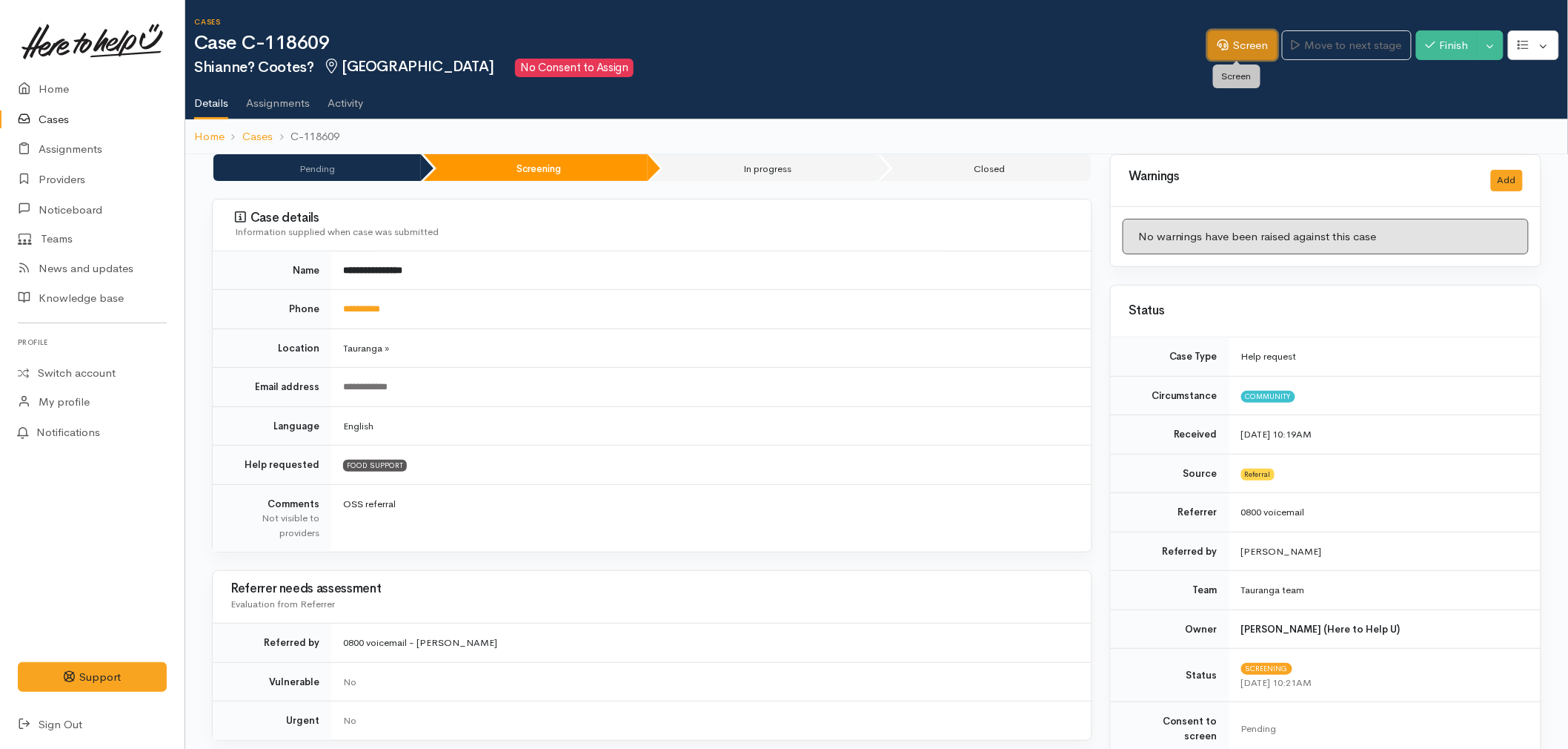
click at [1219, 42] on icon at bounding box center [1223, 44] width 11 height 11
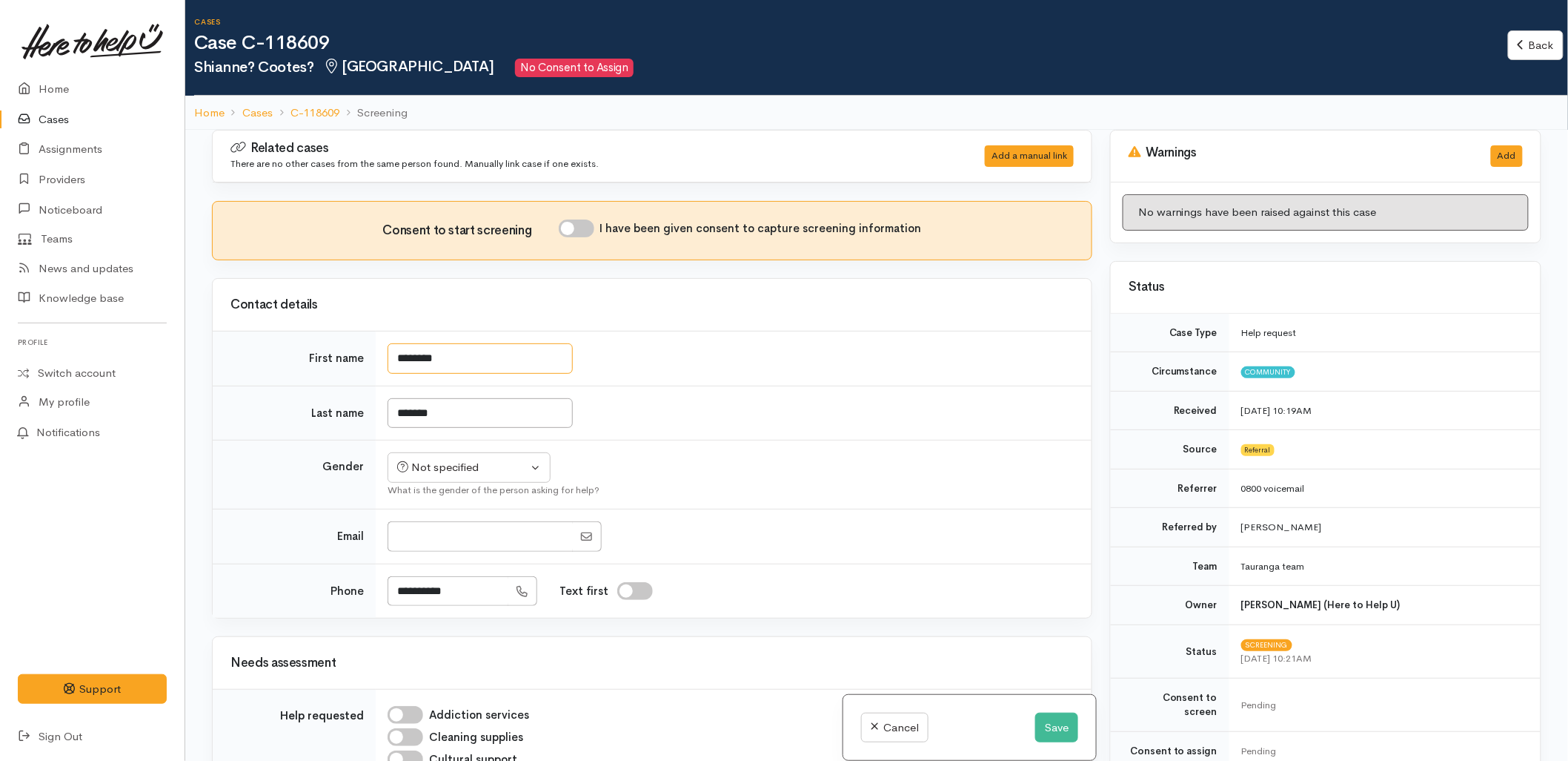
drag, startPoint x: 470, startPoint y: 350, endPoint x: 294, endPoint y: 359, distance: 176.2
click at [294, 359] on tr "First name ********" at bounding box center [652, 358] width 879 height 54
type input "********"
type input "**********"
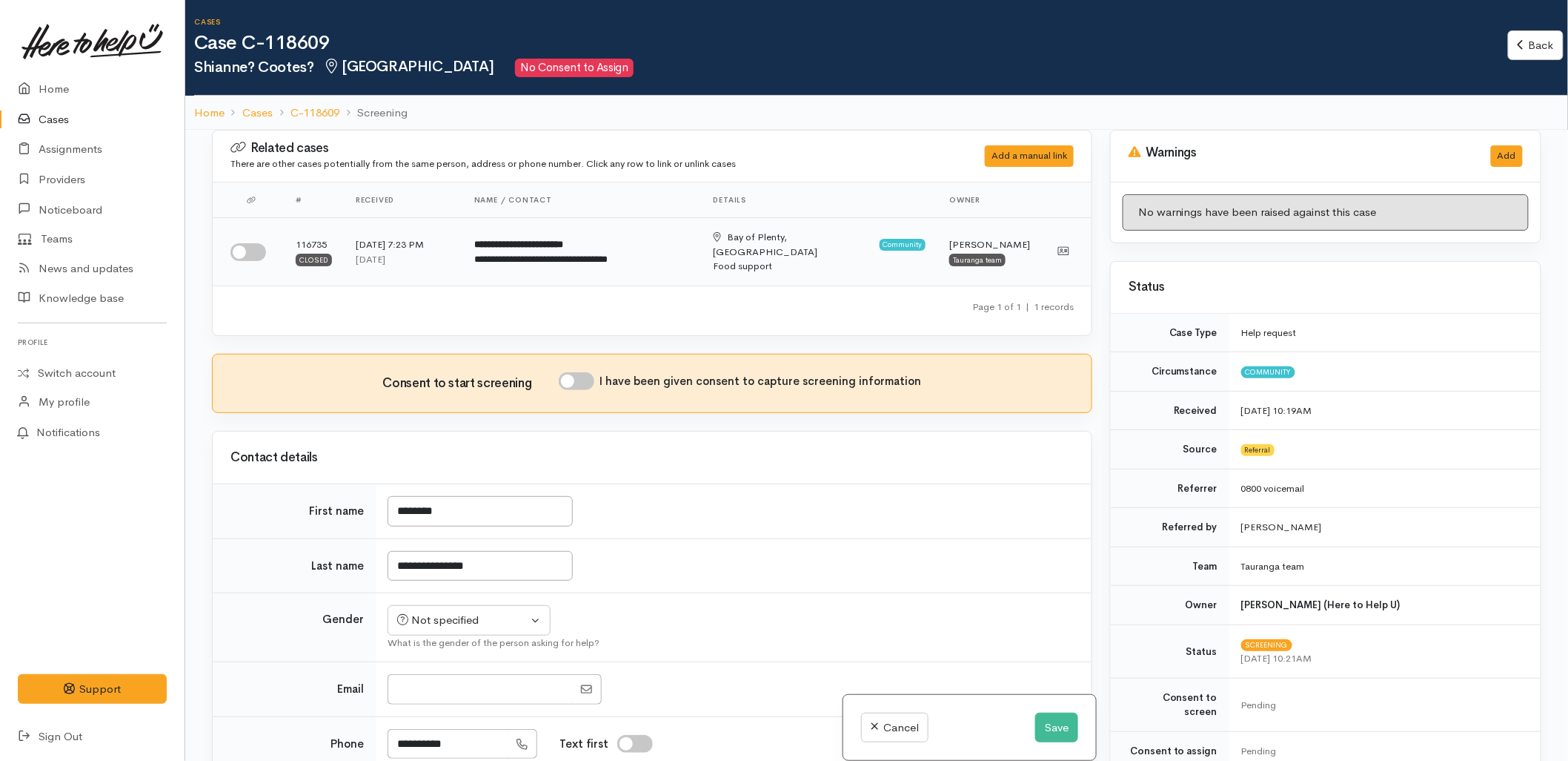
click at [243, 243] on input "checkbox" at bounding box center [248, 252] width 36 height 18
checkbox input "true"
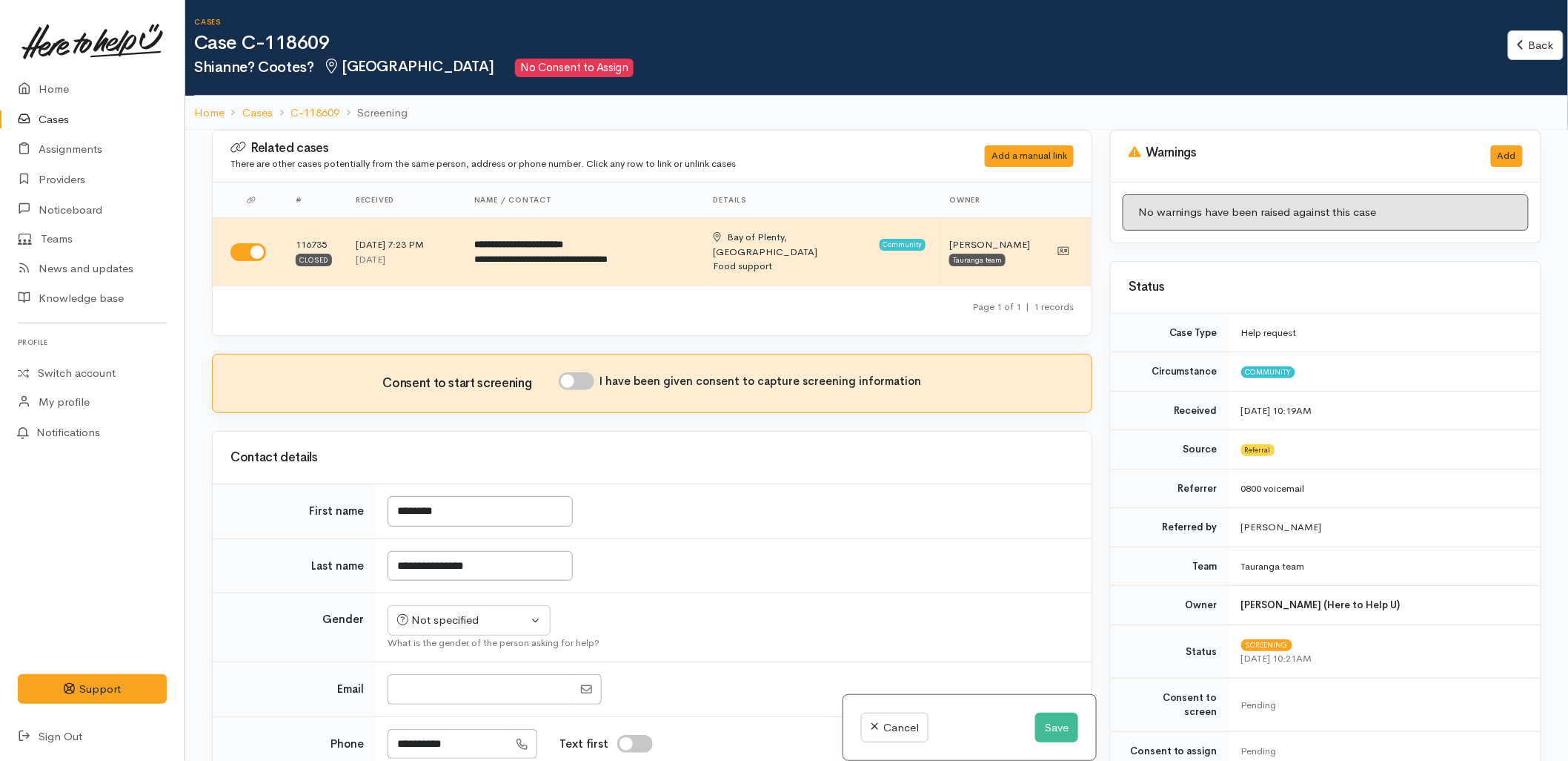
click at [791, 565] on td "**********" at bounding box center [733, 565] width 716 height 54
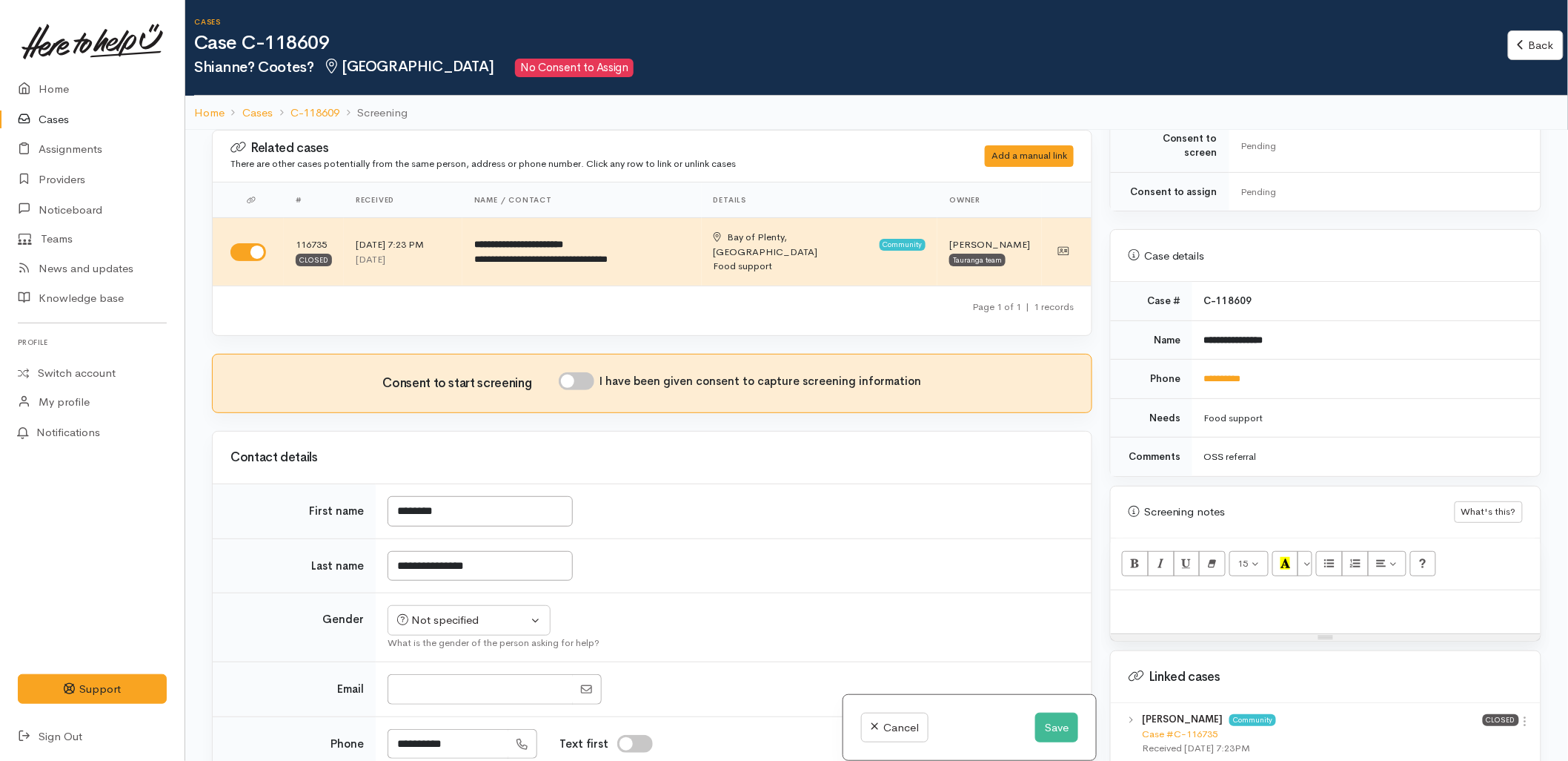
scroll to position [576, 0]
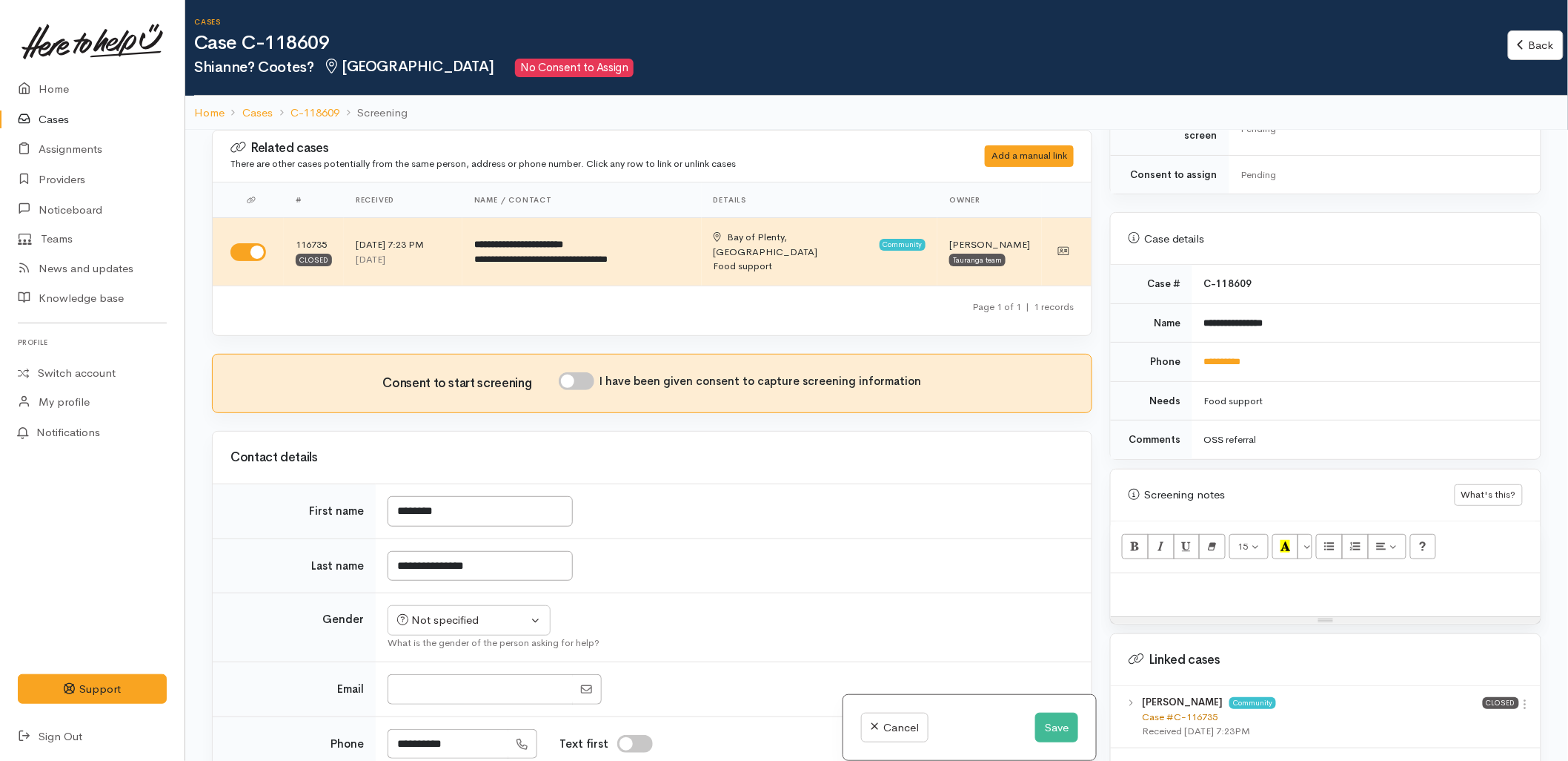
click at [1198, 710] on link "Case #C-116735" at bounding box center [1179, 716] width 76 height 13
click at [1051, 727] on button "Save" at bounding box center [1057, 728] width 43 height 31
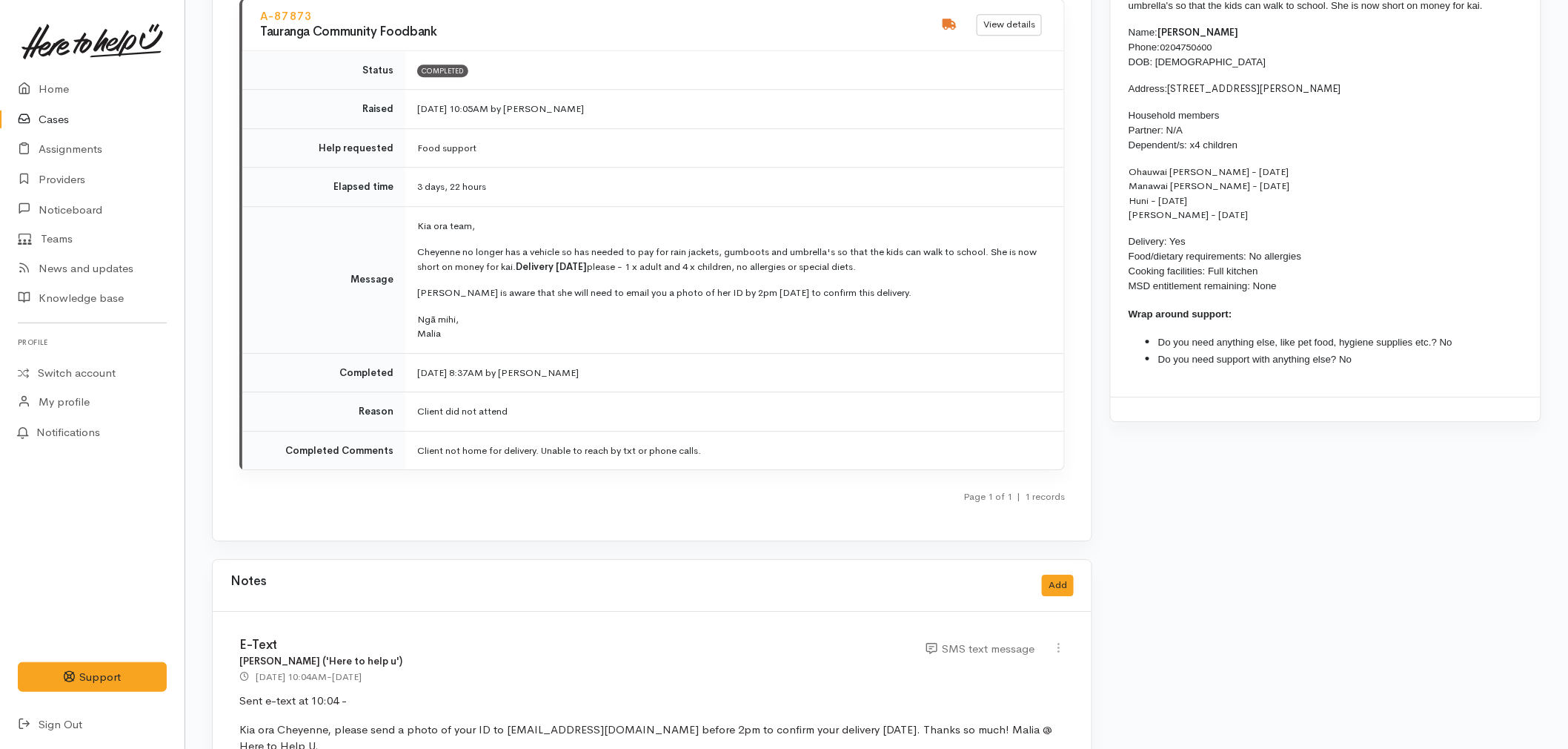
scroll to position [1895, 0]
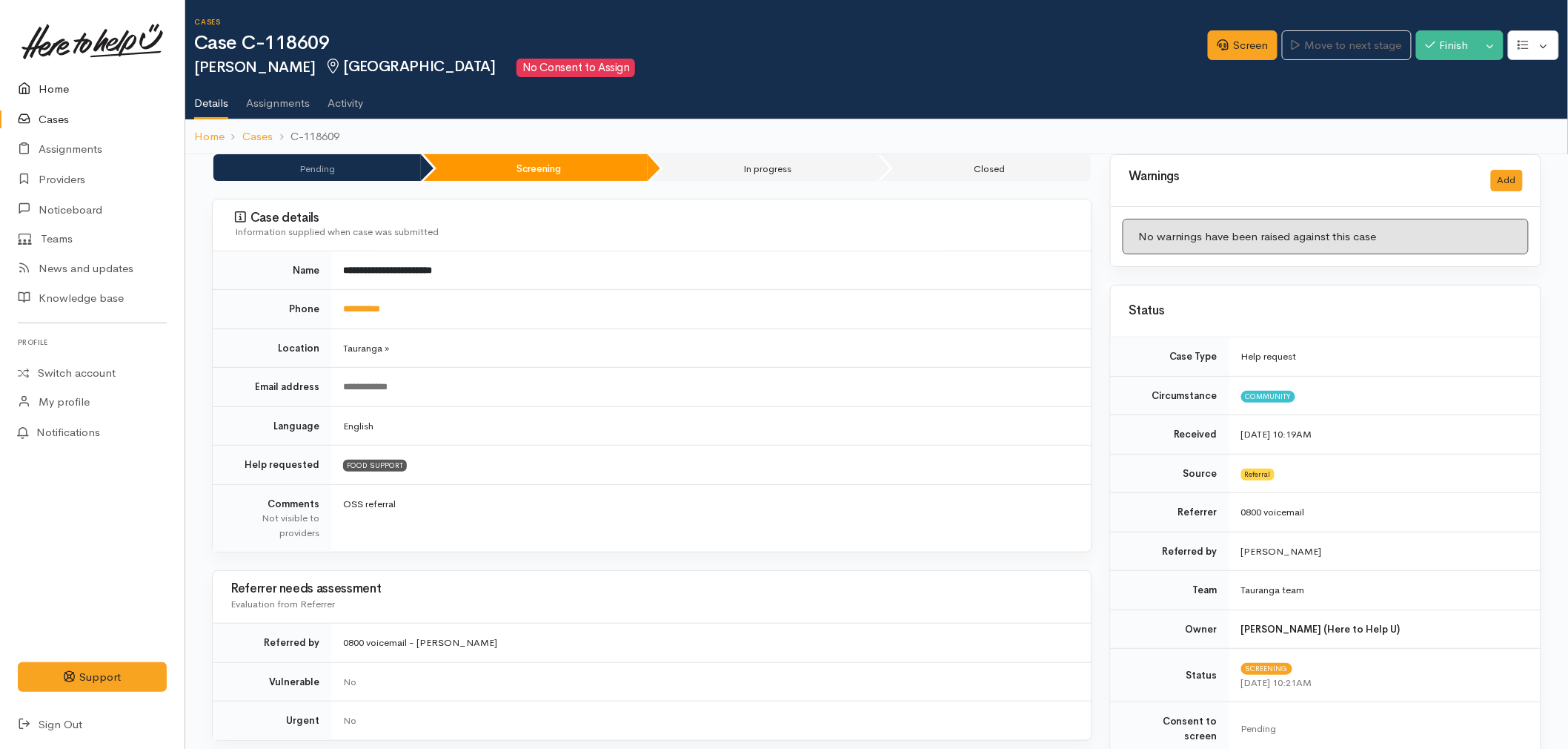
click at [33, 86] on icon at bounding box center [28, 89] width 20 height 19
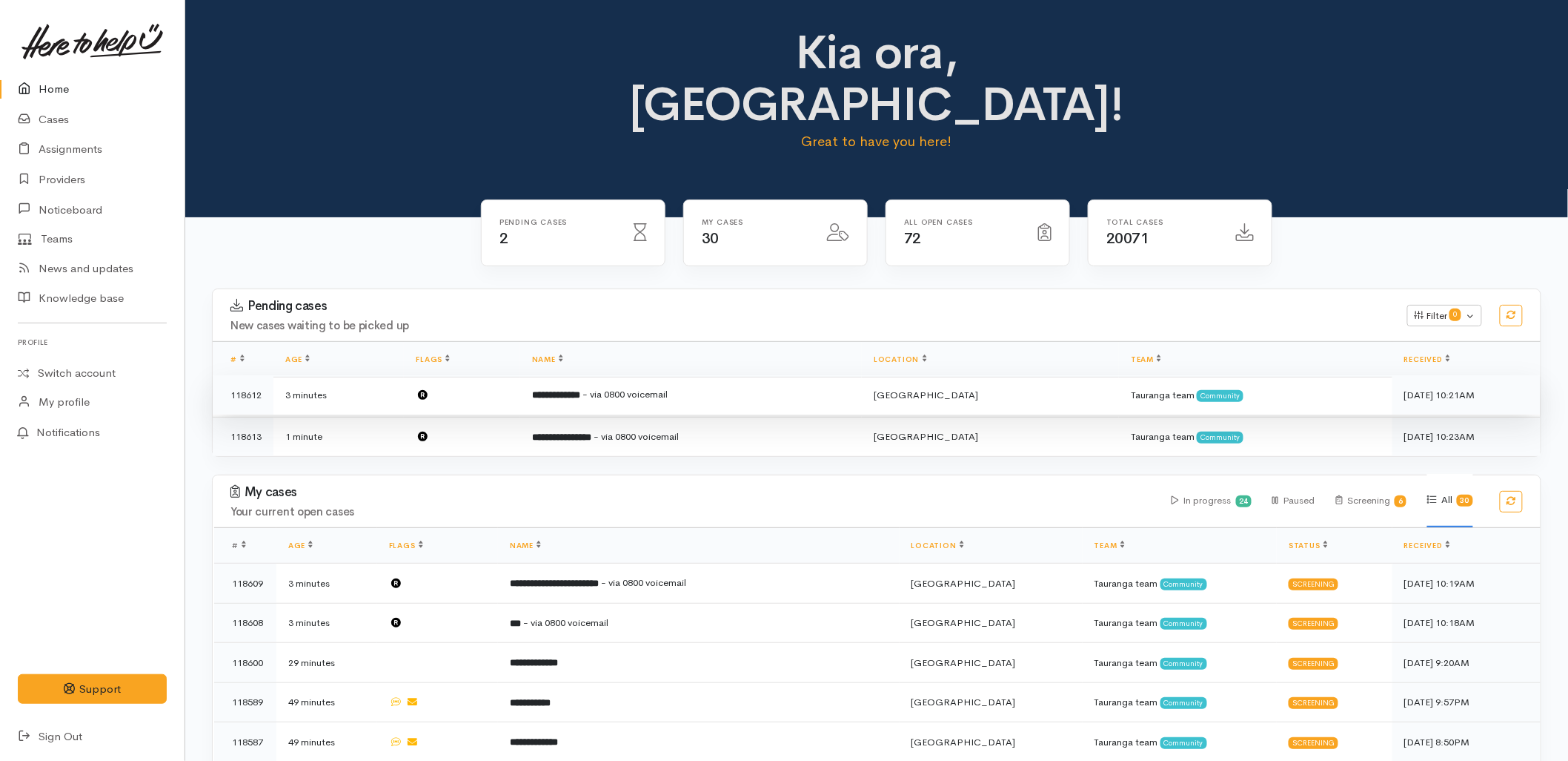
click at [580, 390] on b "**********" at bounding box center [556, 394] width 48 height 9
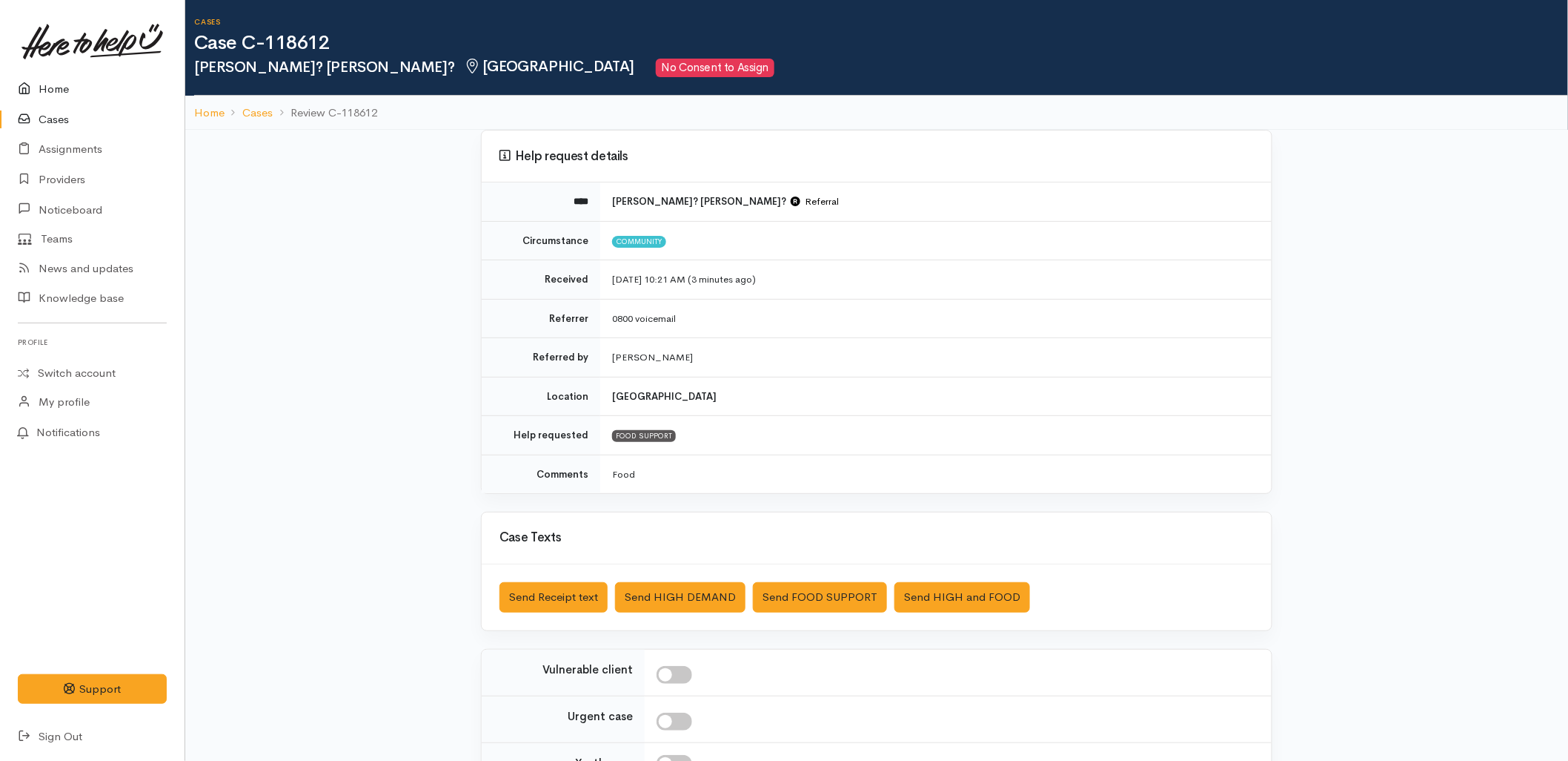
click at [87, 87] on link "Home" at bounding box center [92, 89] width 185 height 31
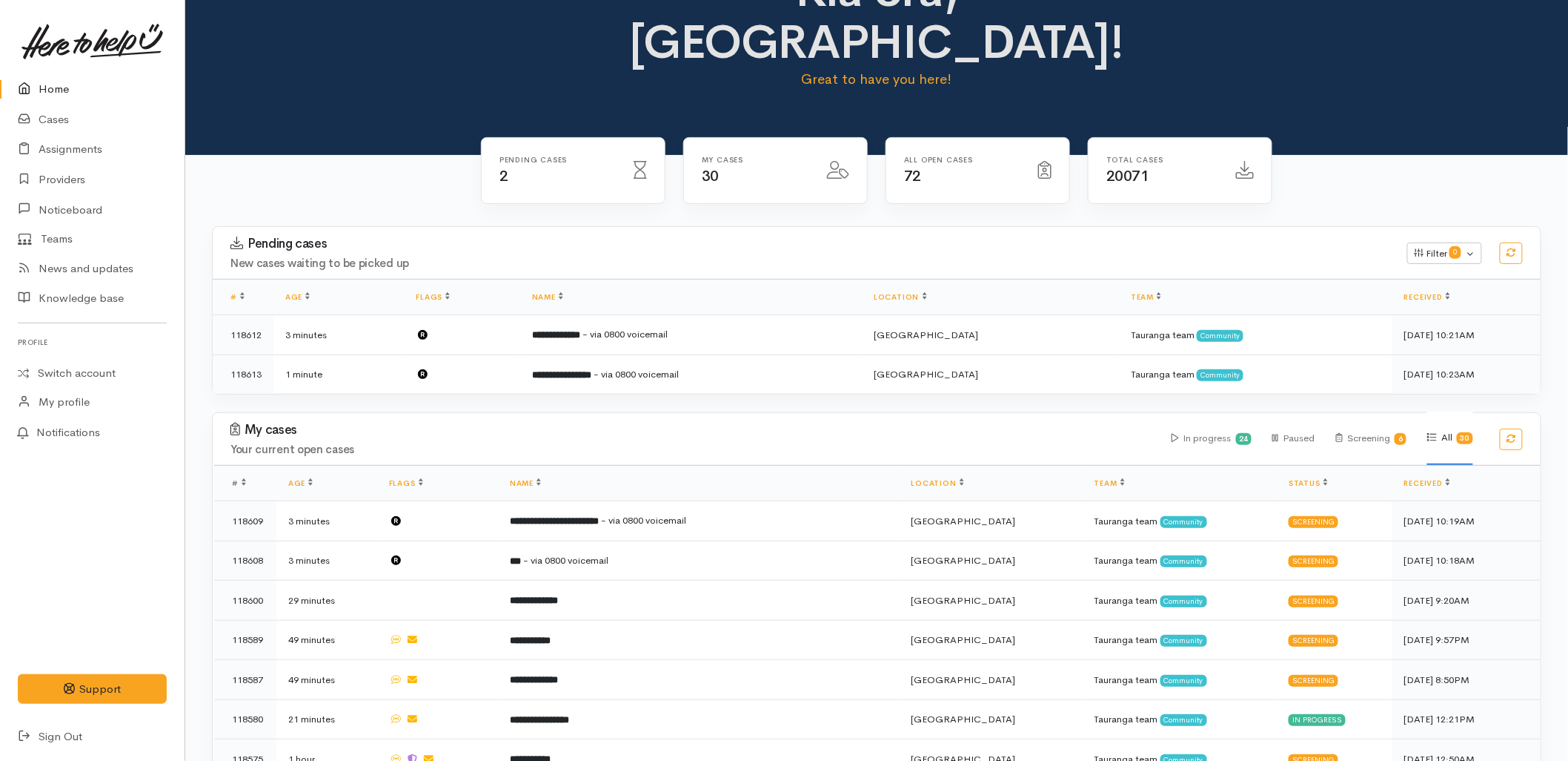
scroll to position [247, 0]
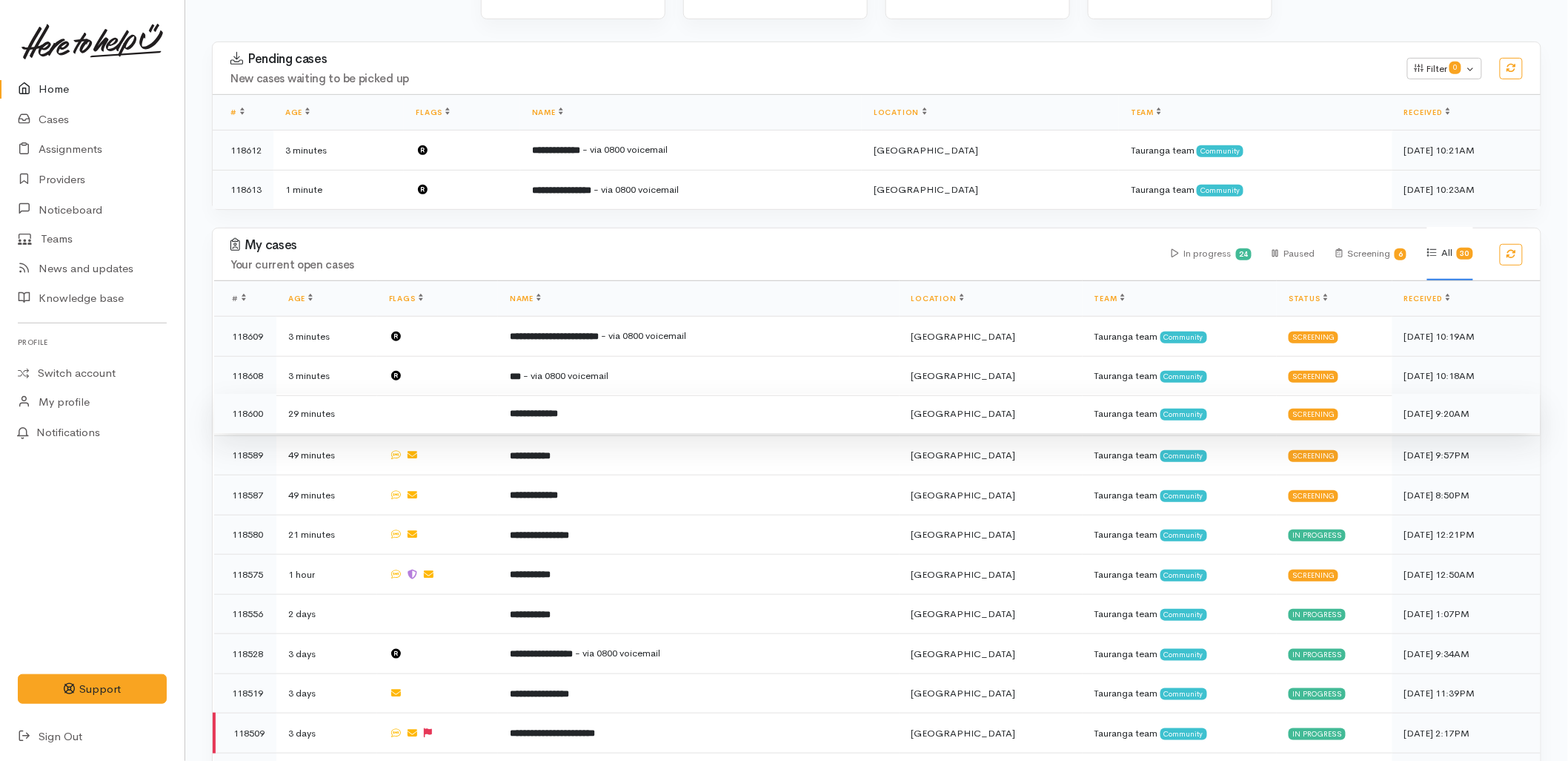
click at [601, 394] on td "**********" at bounding box center [698, 414] width 402 height 40
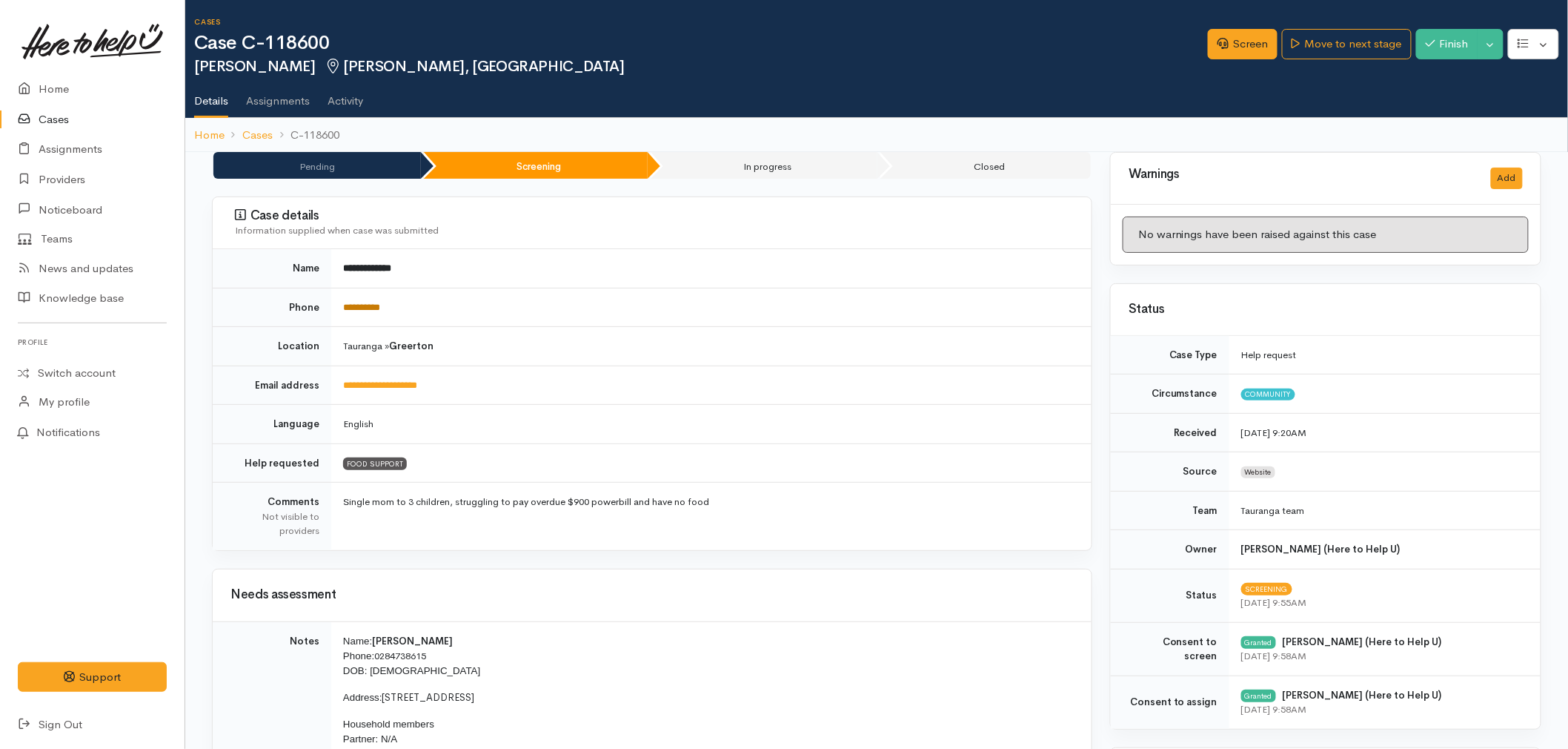
click at [380, 306] on link "**********" at bounding box center [362, 306] width 37 height 9
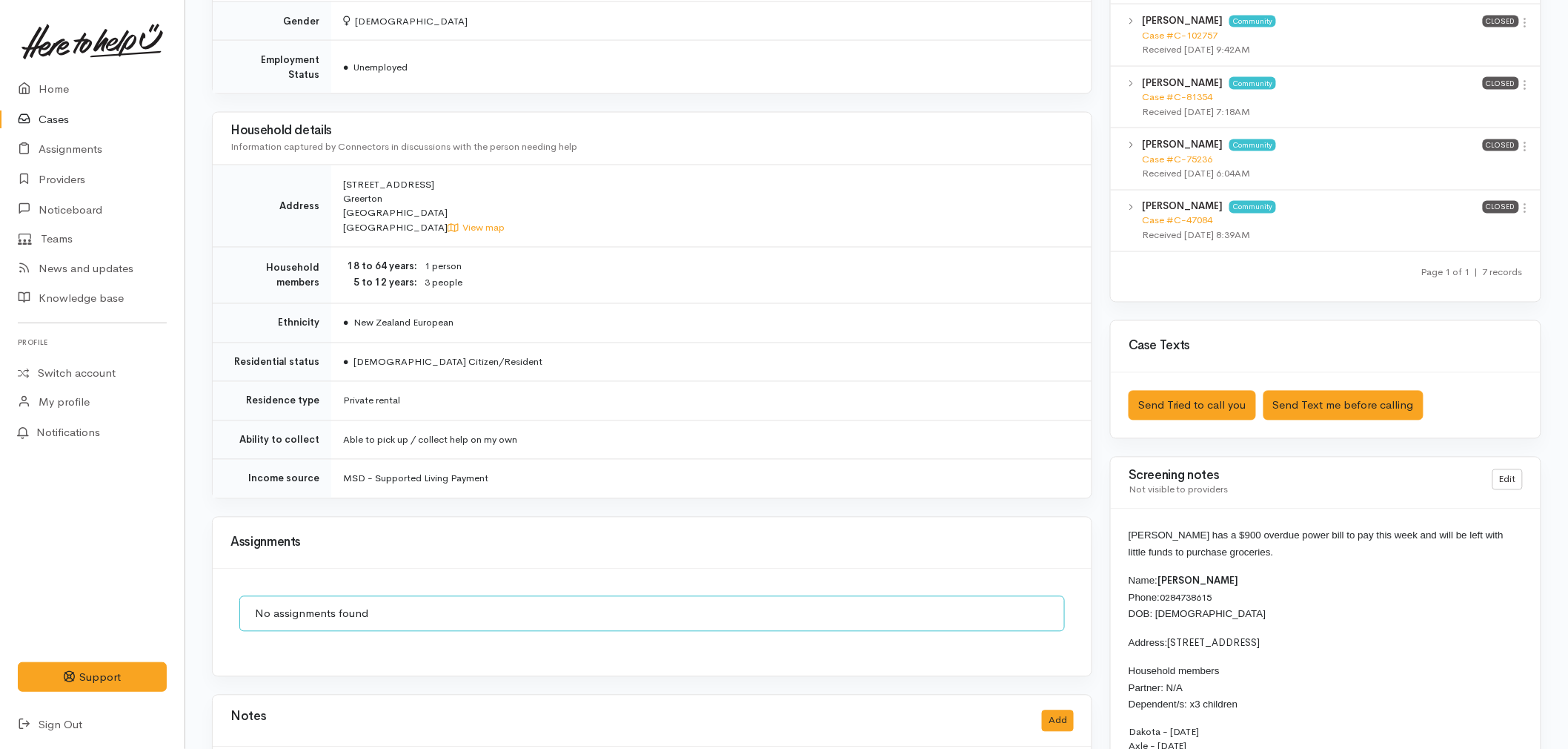
scroll to position [988, 0]
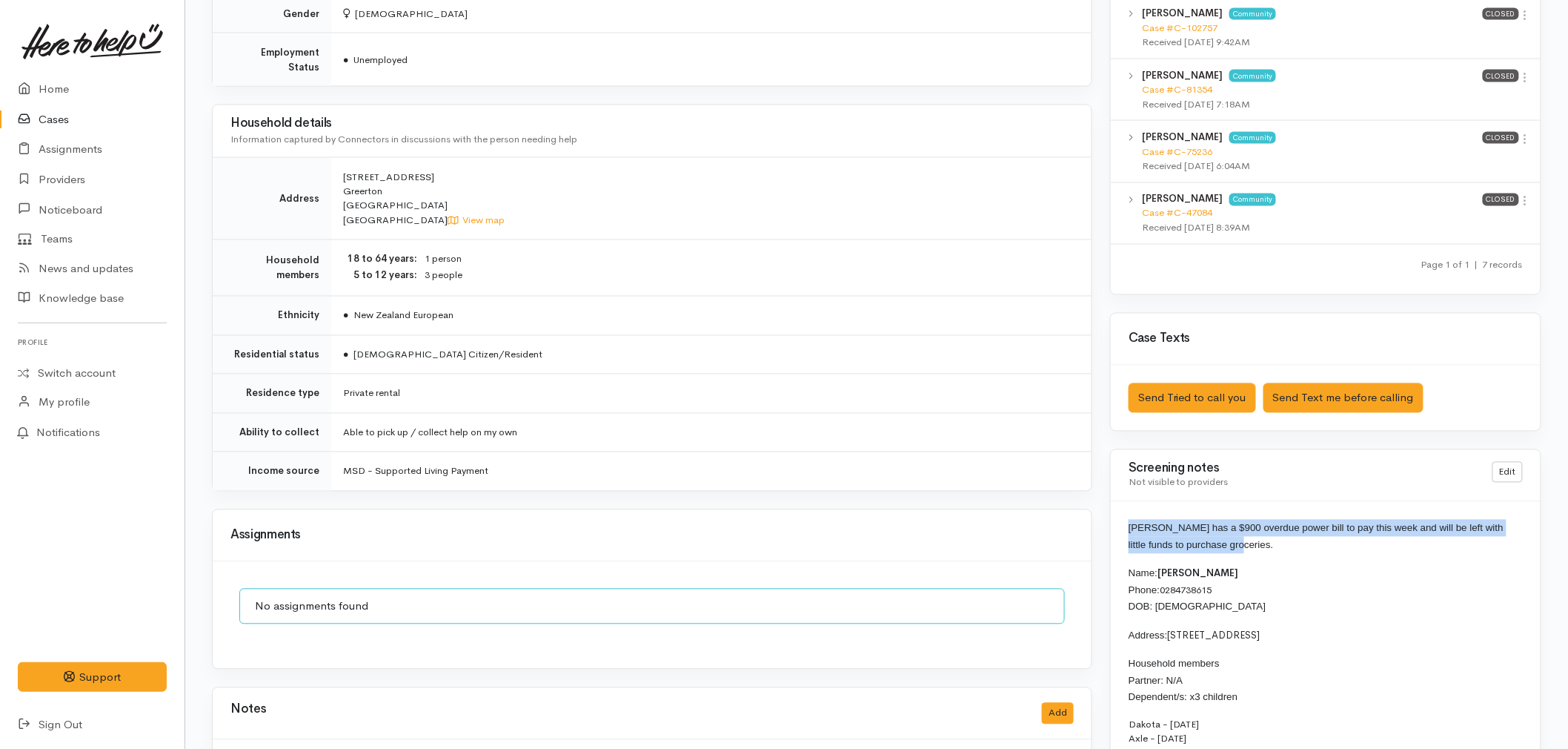
drag, startPoint x: 1228, startPoint y: 546, endPoint x: 1132, endPoint y: 534, distance: 96.7
click at [1132, 534] on p "[PERSON_NAME] has a $900 overdue power bill to pay this week and will be left w…" at bounding box center [1326, 536] width 394 height 33
copy span "[PERSON_NAME] has a $900 overdue power bill to pay this week and will be left w…"
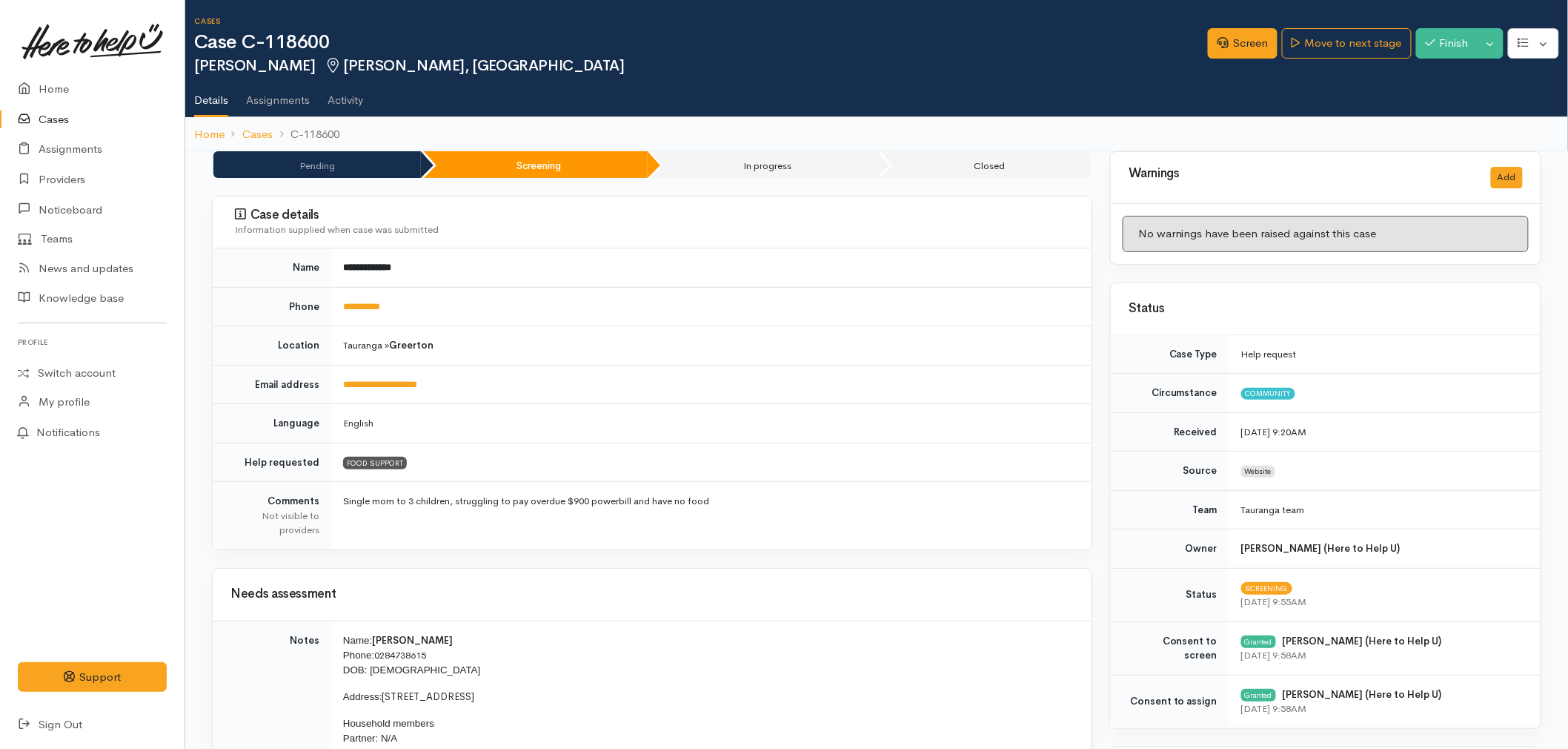
scroll to position [0, 0]
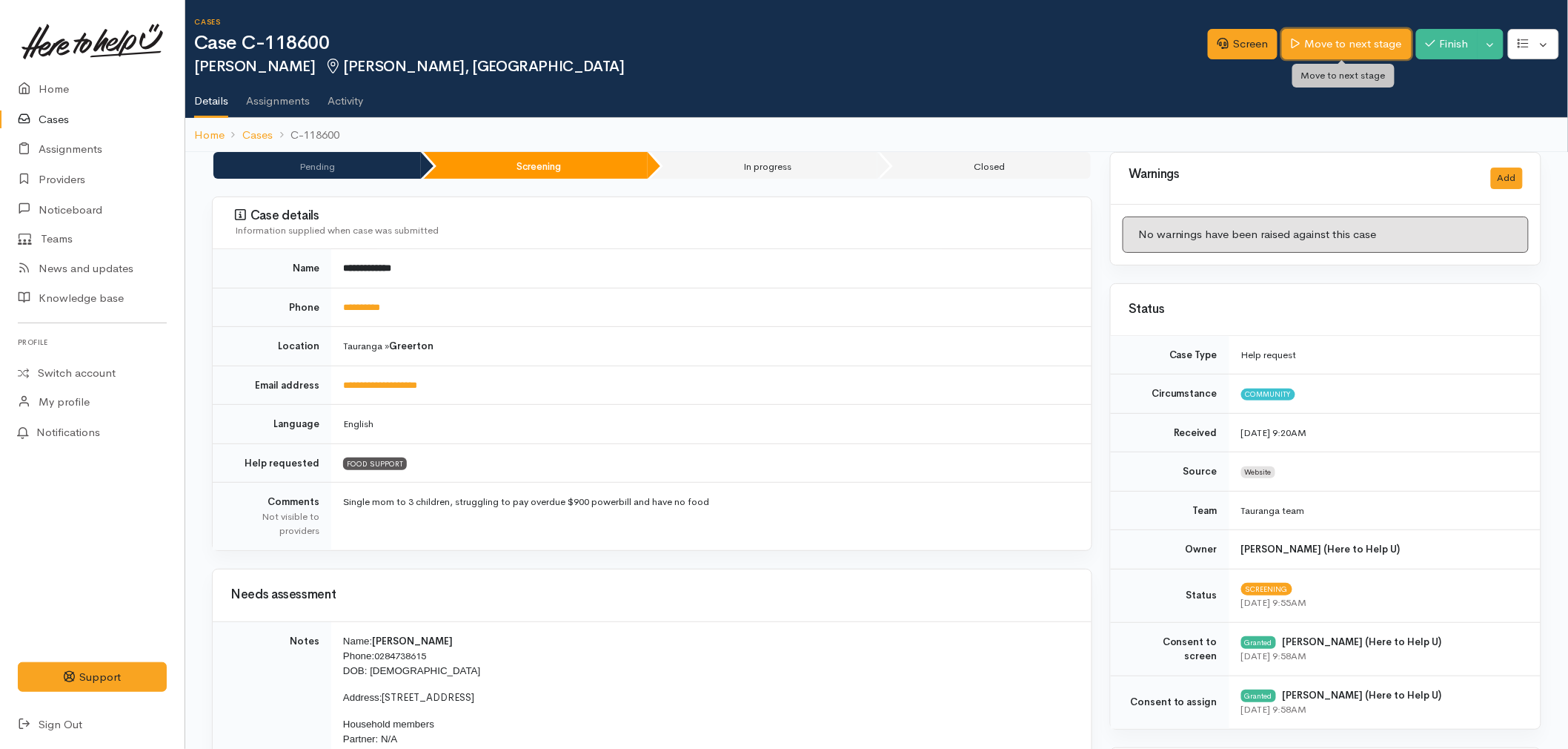
click at [1347, 49] on link "Move to next stage" at bounding box center [1347, 44] width 129 height 31
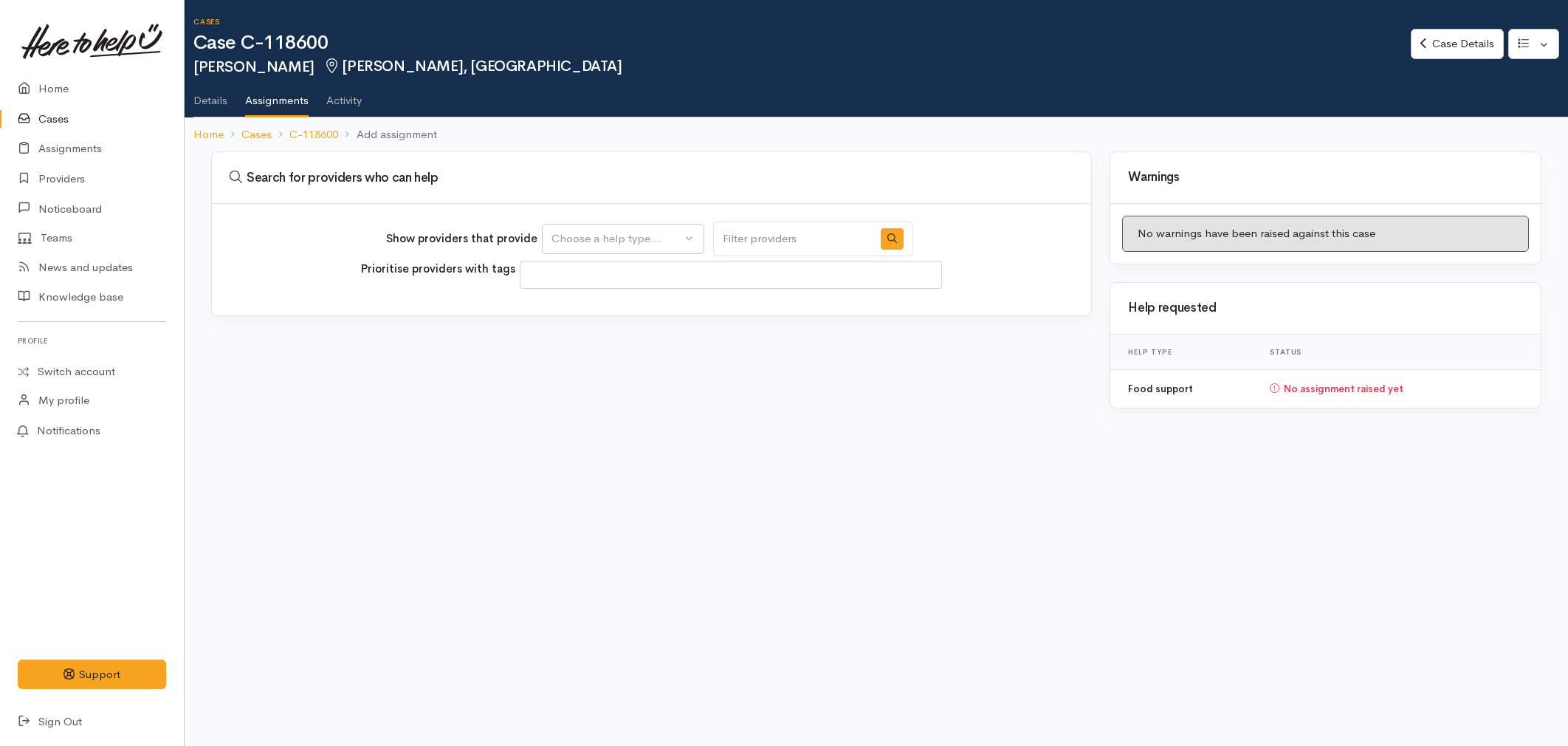
select select
click at [585, 231] on div "Choose a help type..." at bounding box center [616, 239] width 130 height 17
click at [587, 299] on link "Food support" at bounding box center [623, 309] width 161 height 23
select select "3"
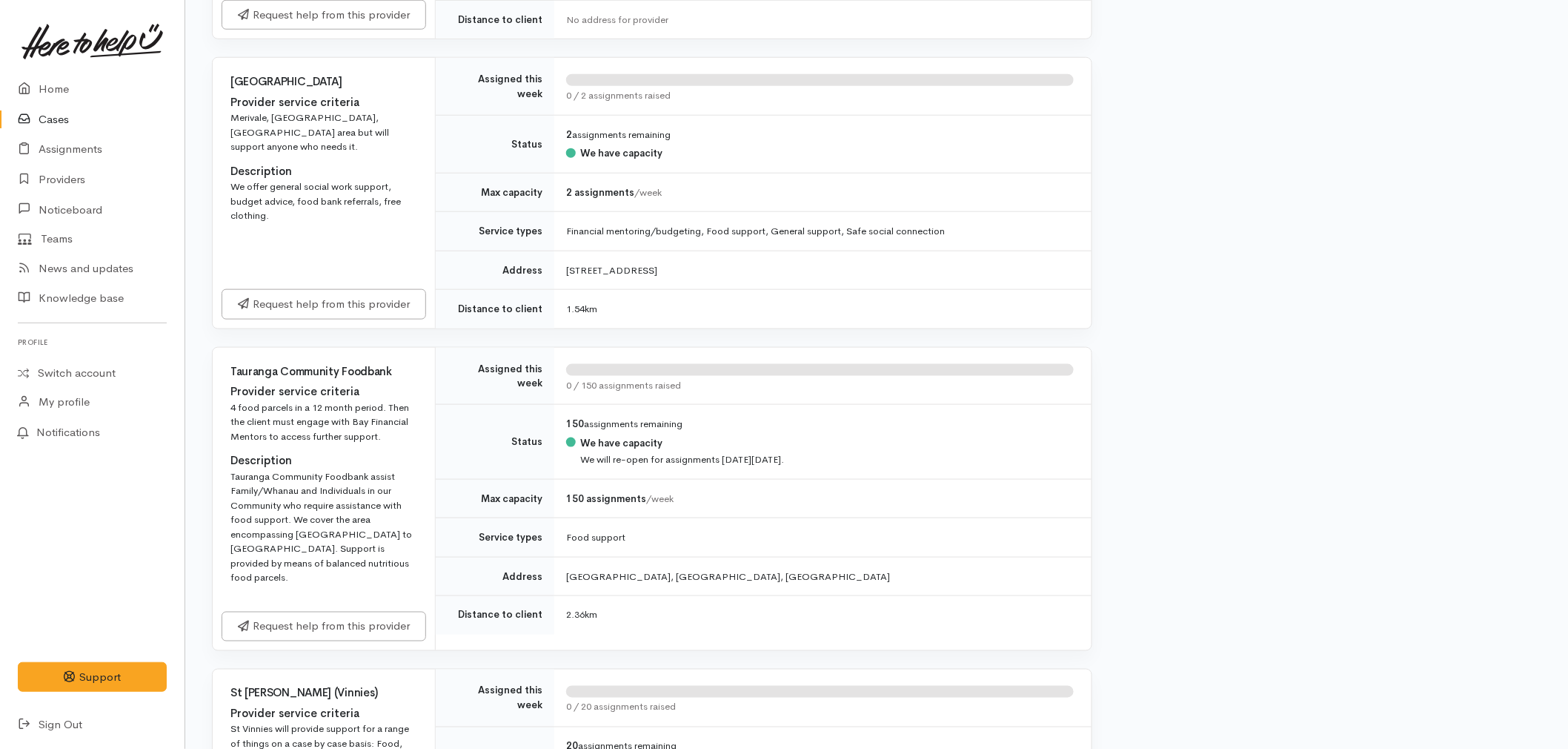
scroll to position [576, 0]
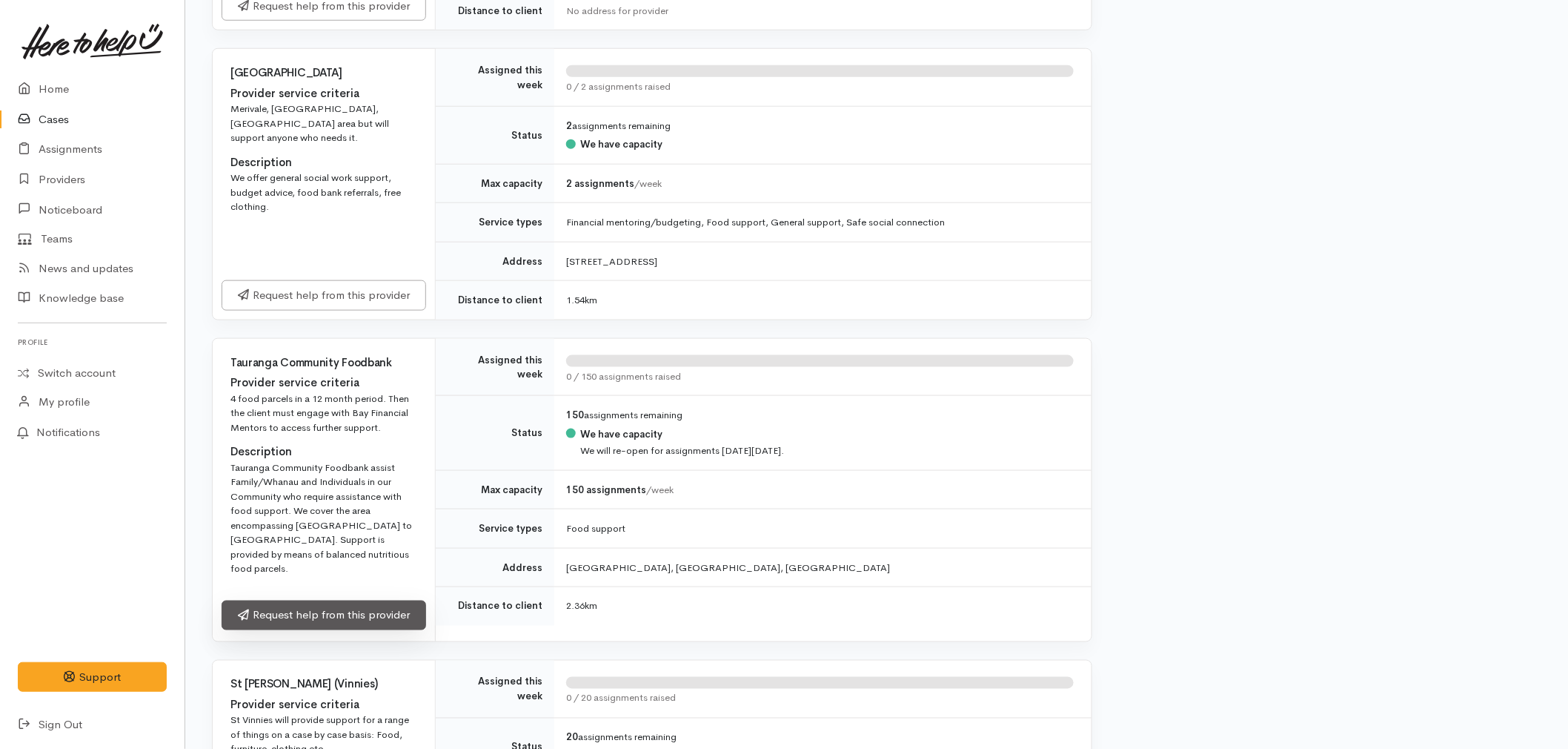
click at [359, 601] on link "Request help from this provider" at bounding box center [323, 616] width 204 height 31
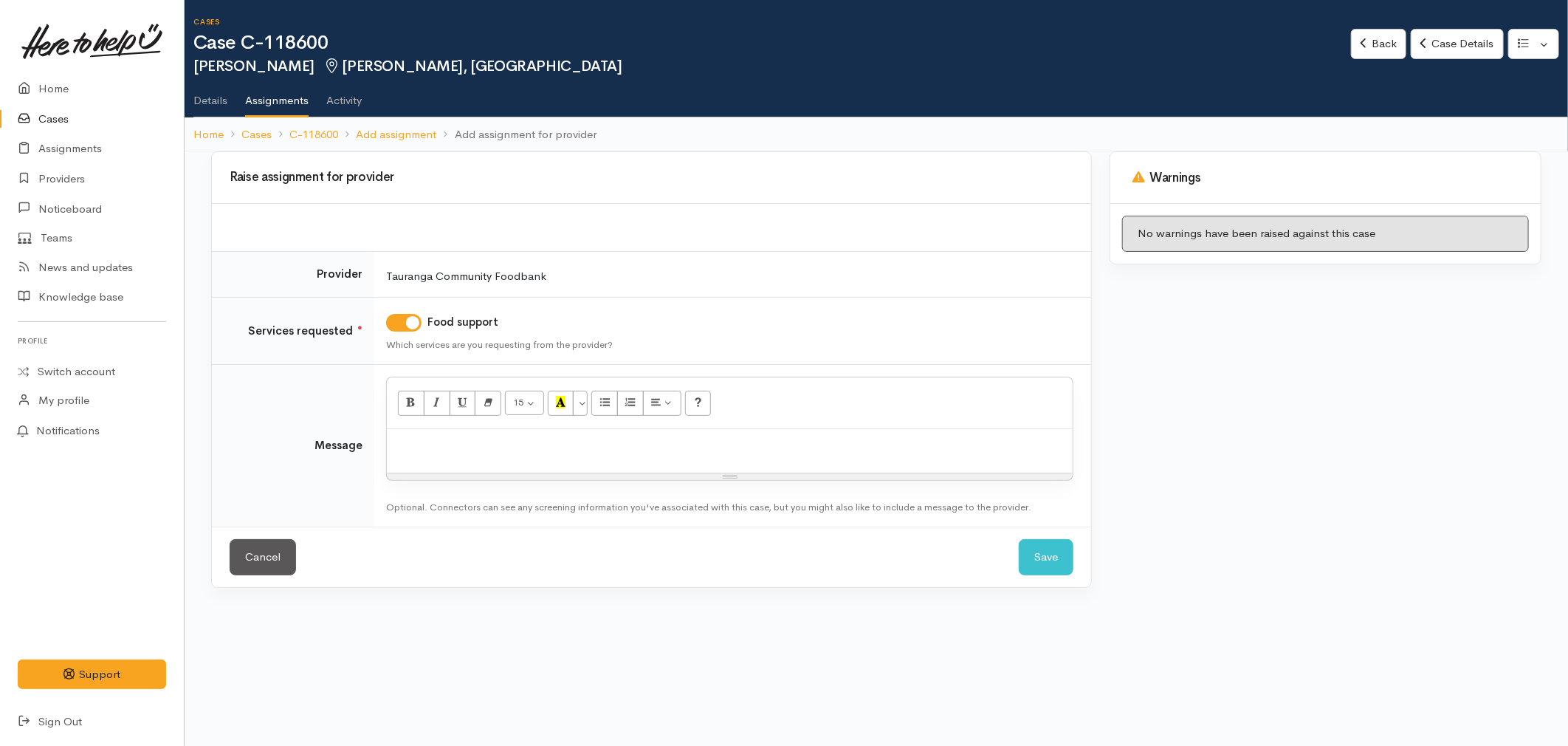
click at [575, 443] on p at bounding box center [730, 445] width 671 height 17
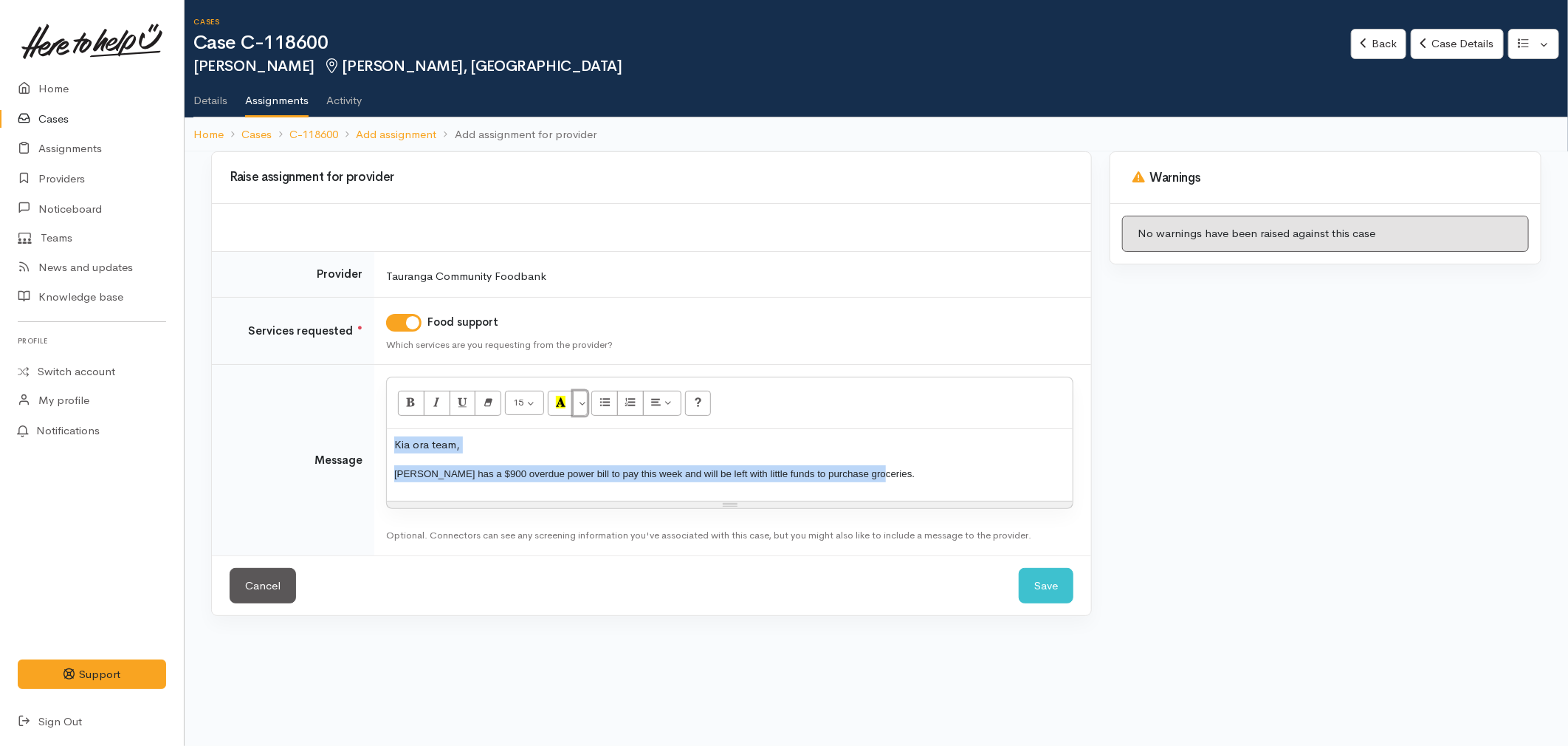
drag, startPoint x: 579, startPoint y: 409, endPoint x: 594, endPoint y: 416, distance: 16.6
click at [579, 408] on button "More Color" at bounding box center [580, 404] width 14 height 25
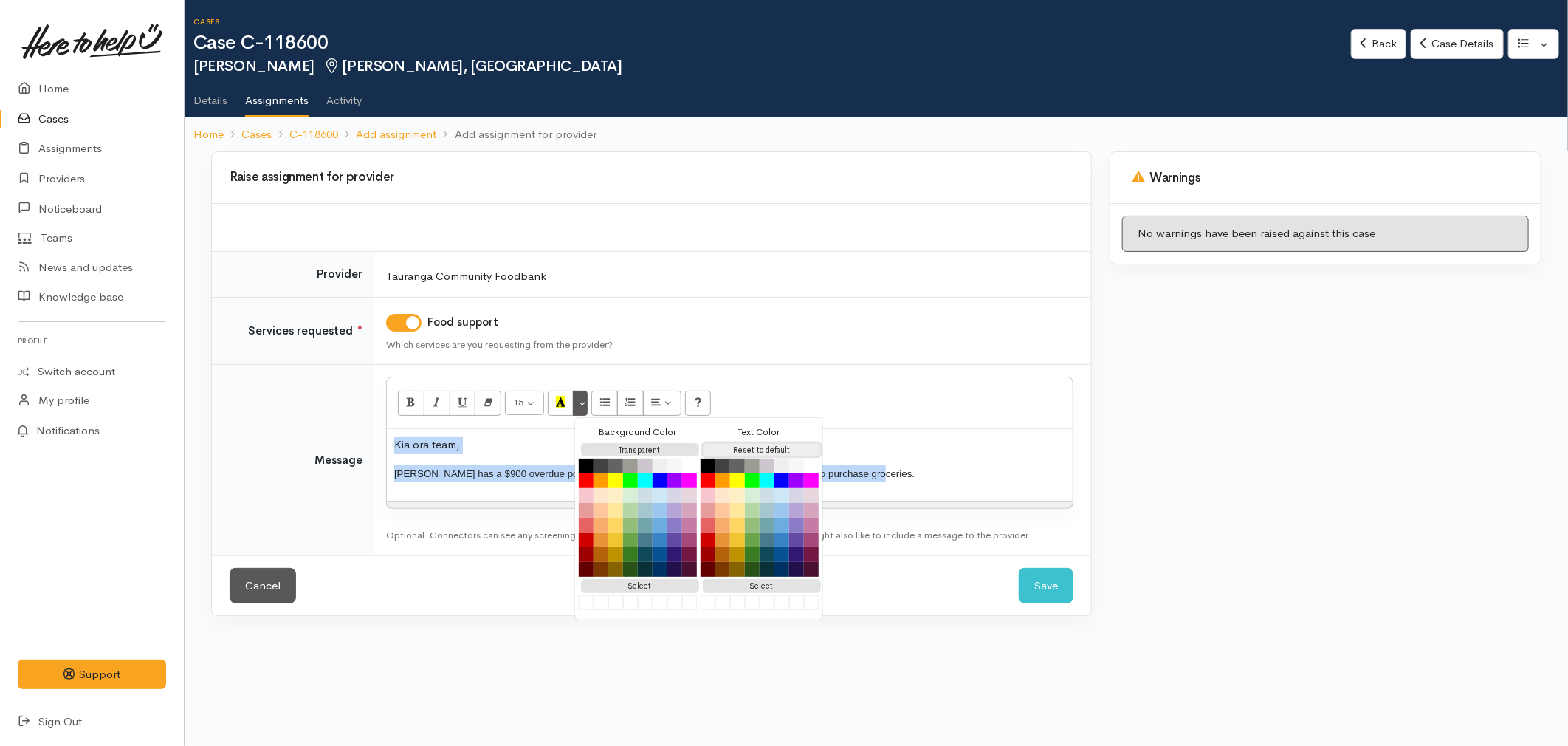
click at [717, 448] on button "Reset to default" at bounding box center [761, 450] width 118 height 14
click at [532, 471] on p "Casey has a $900 overdue power bill to pay this week and will be left with litt…" at bounding box center [730, 474] width 671 height 17
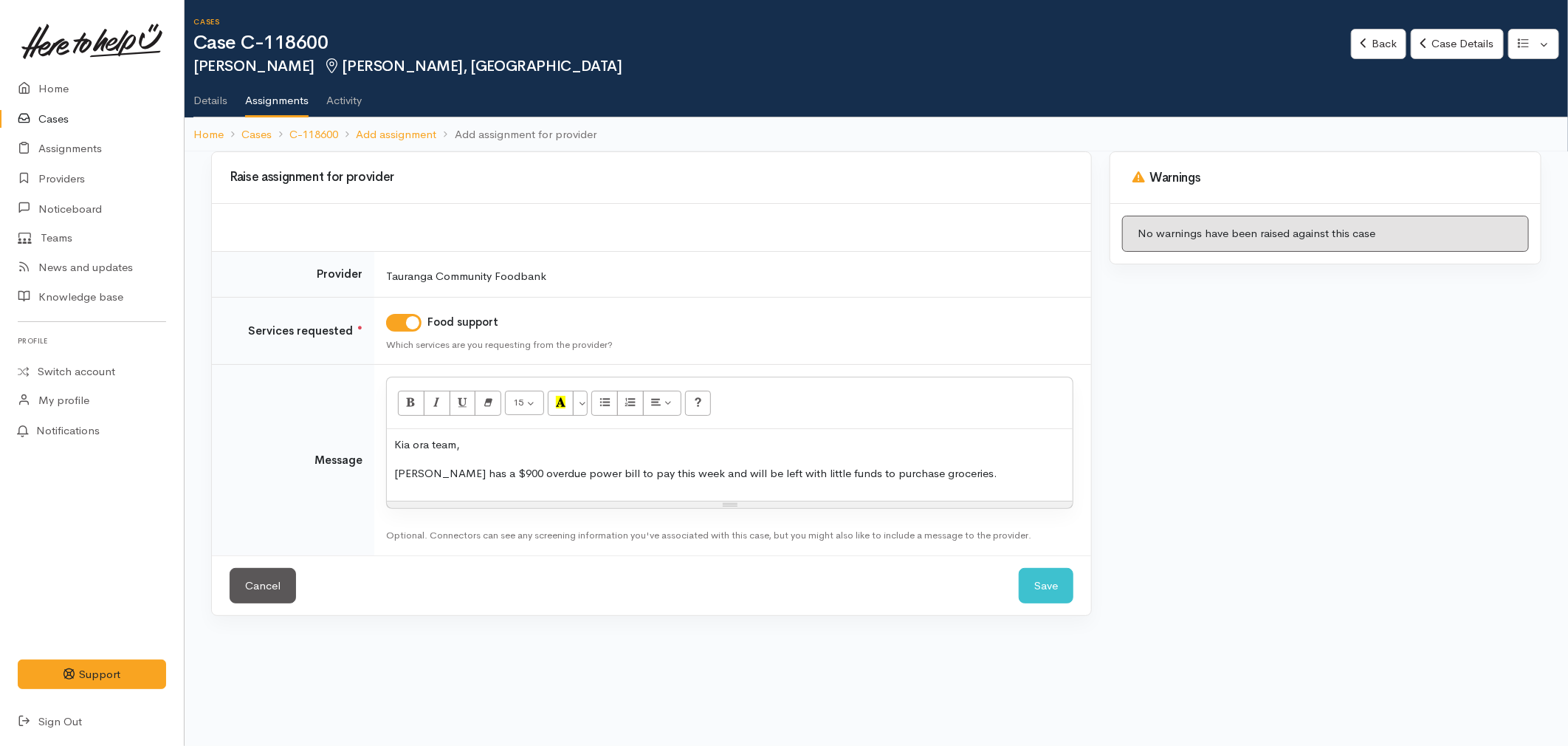
click at [970, 471] on p "Casey has a $900 overdue power bill to pay this week and will be left with litt…" at bounding box center [730, 474] width 671 height 17
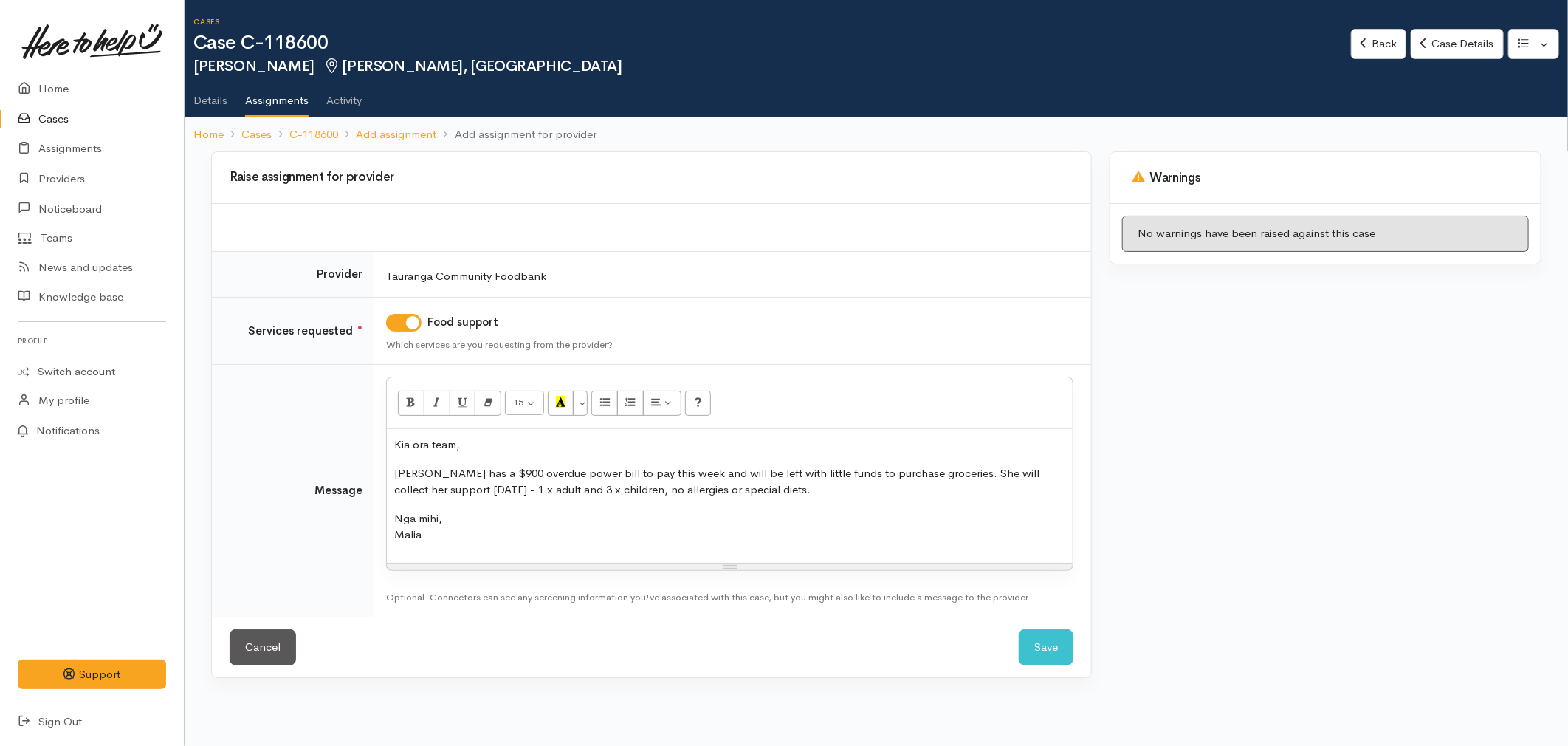
click at [794, 528] on p "Ngā mihi, Malia" at bounding box center [730, 526] width 671 height 33
click at [1045, 652] on button "Save" at bounding box center [1046, 647] width 54 height 36
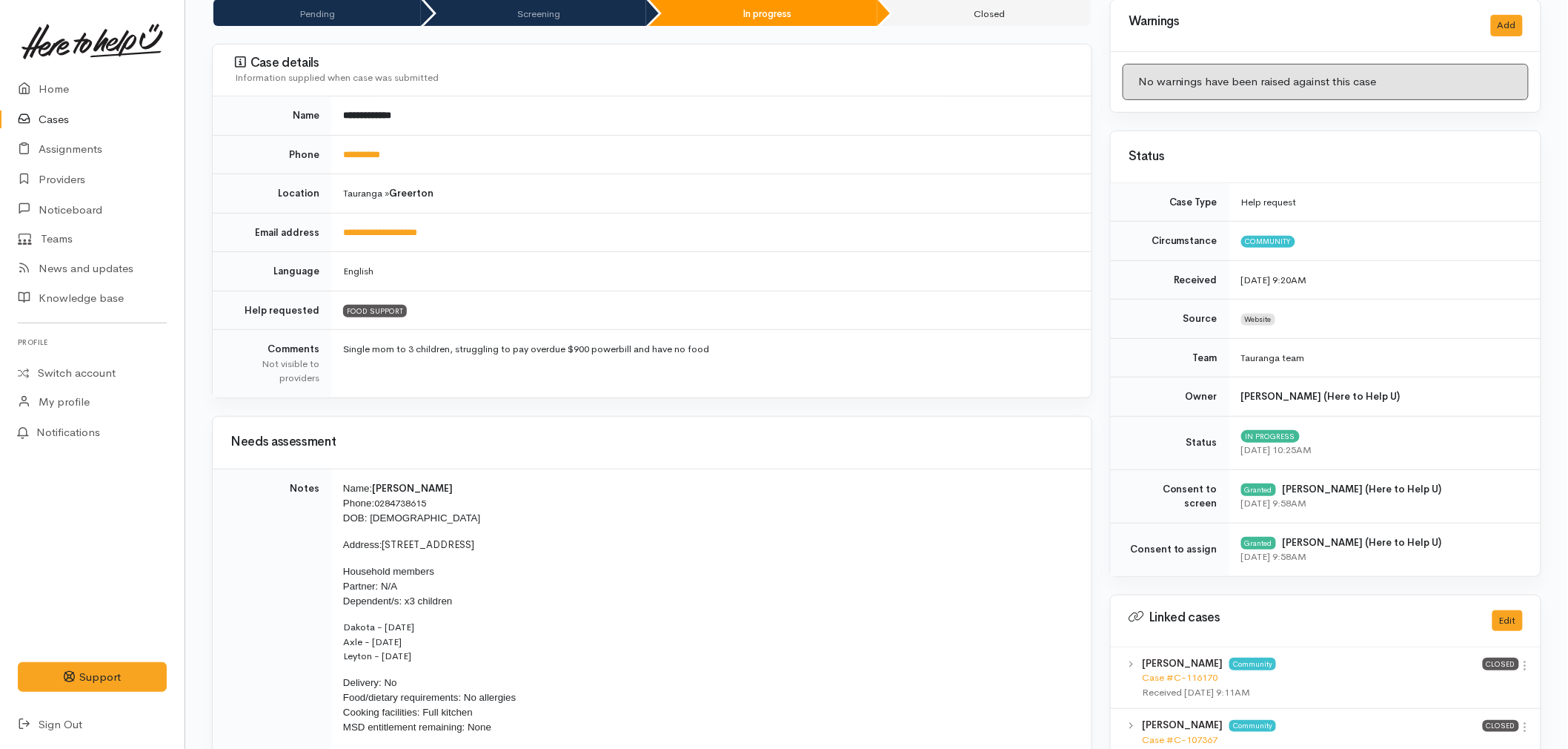
scroll to position [164, 0]
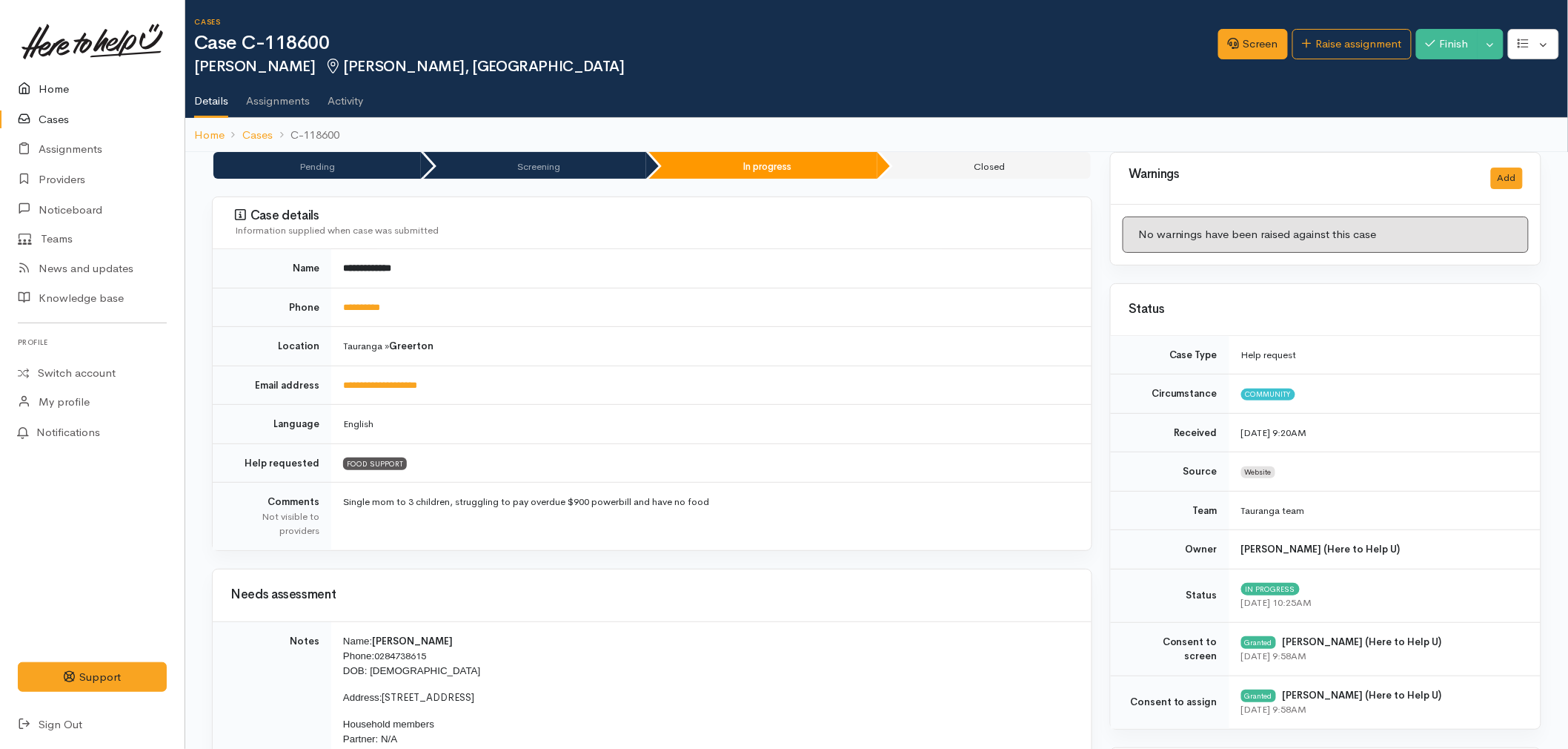
drag, startPoint x: 0, startPoint y: 0, endPoint x: 86, endPoint y: 84, distance: 120.2
click at [82, 79] on link "Home" at bounding box center [92, 89] width 185 height 31
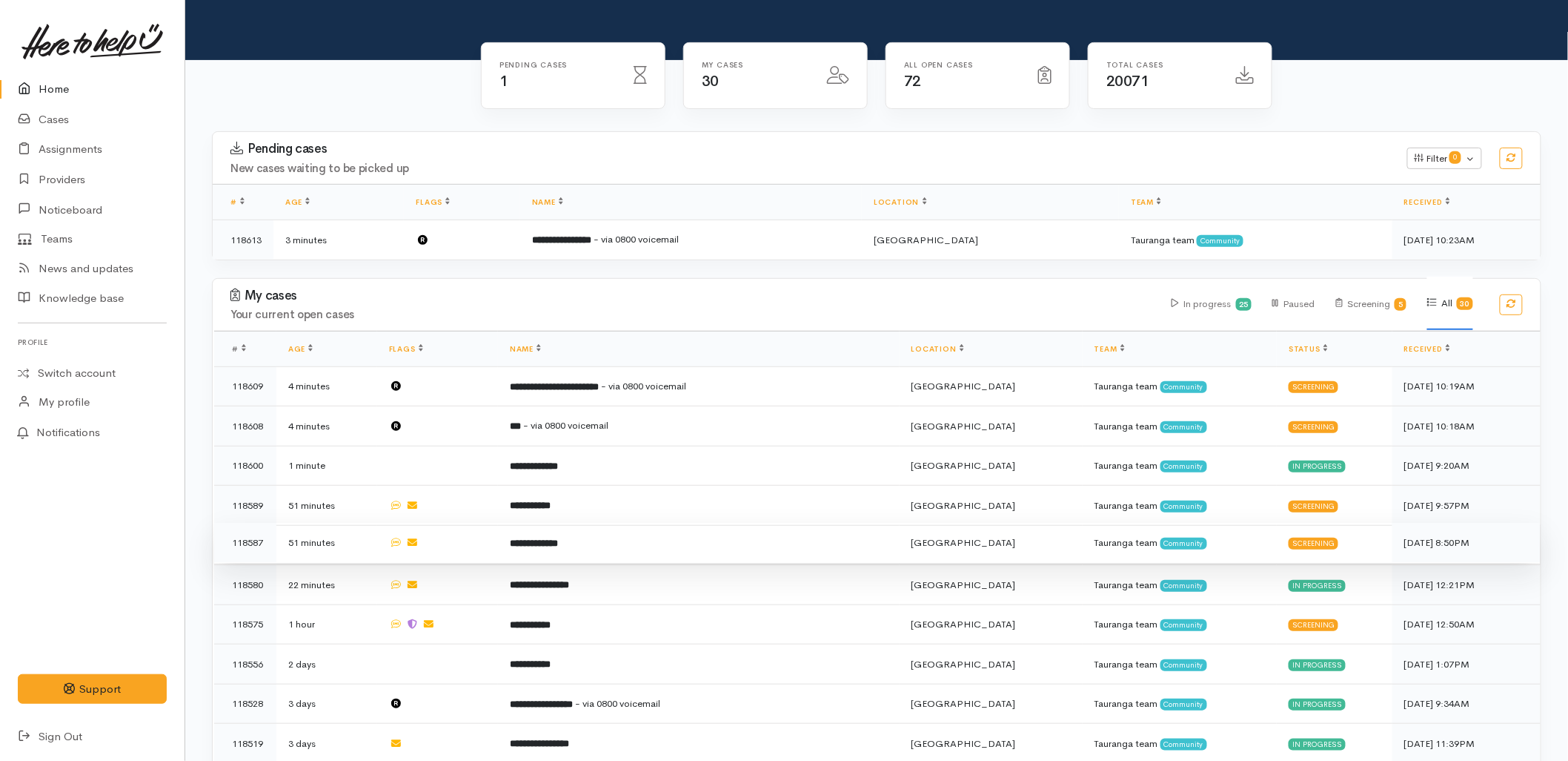
scroll to position [164, 0]
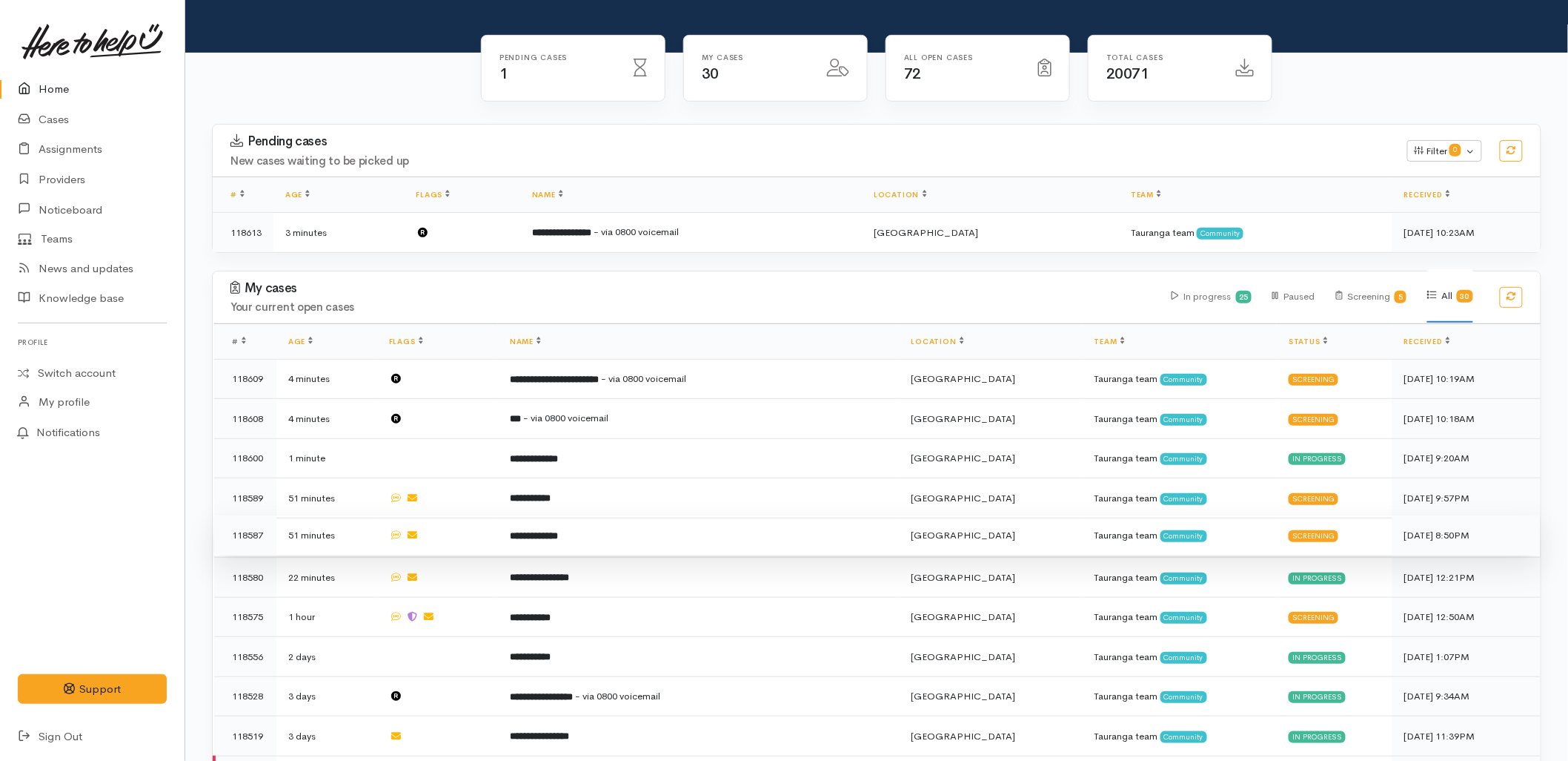
click at [596, 515] on td "**********" at bounding box center [698, 535] width 402 height 40
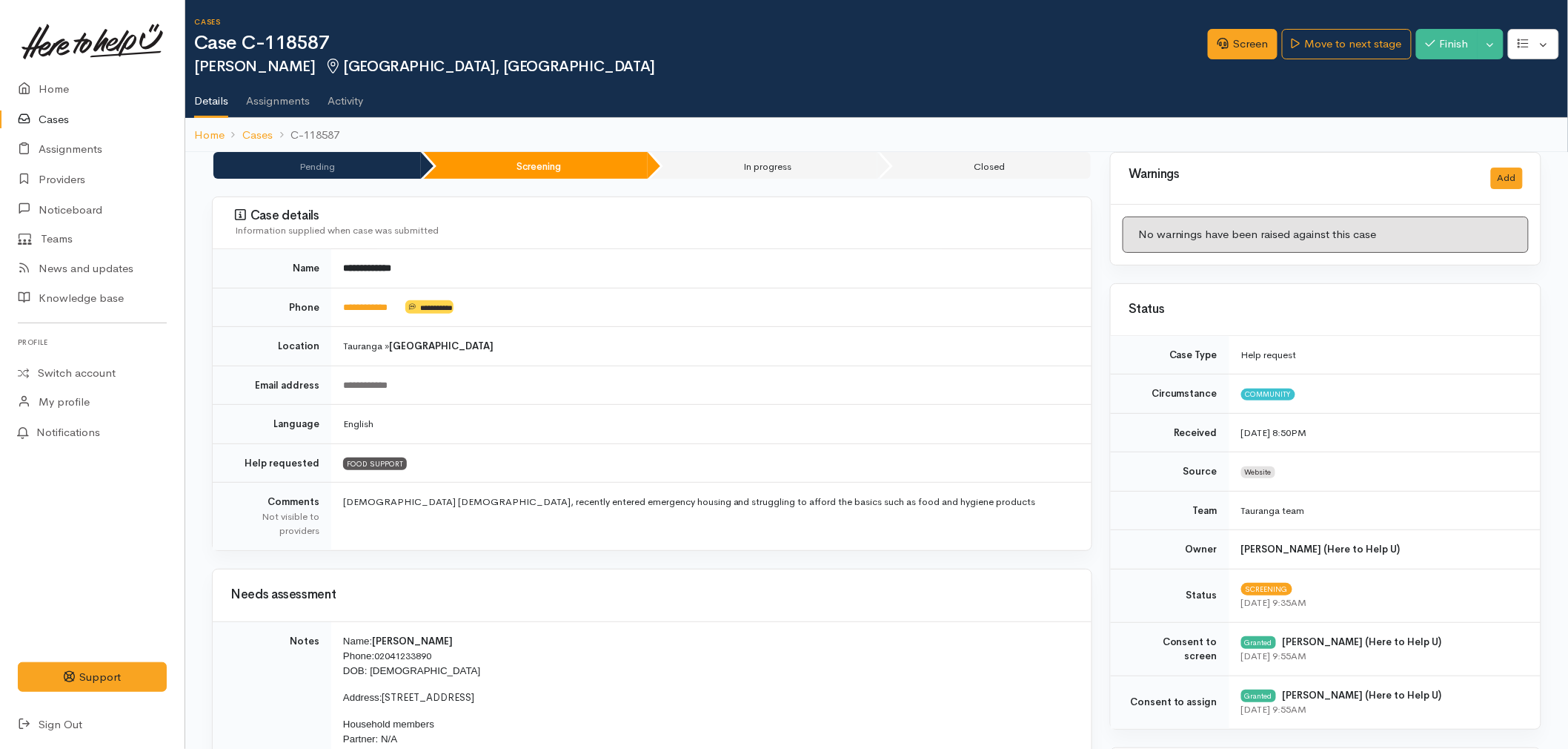
click at [378, 314] on td "**********" at bounding box center [711, 307] width 761 height 39
click at [373, 307] on link "**********" at bounding box center [365, 306] width 44 height 9
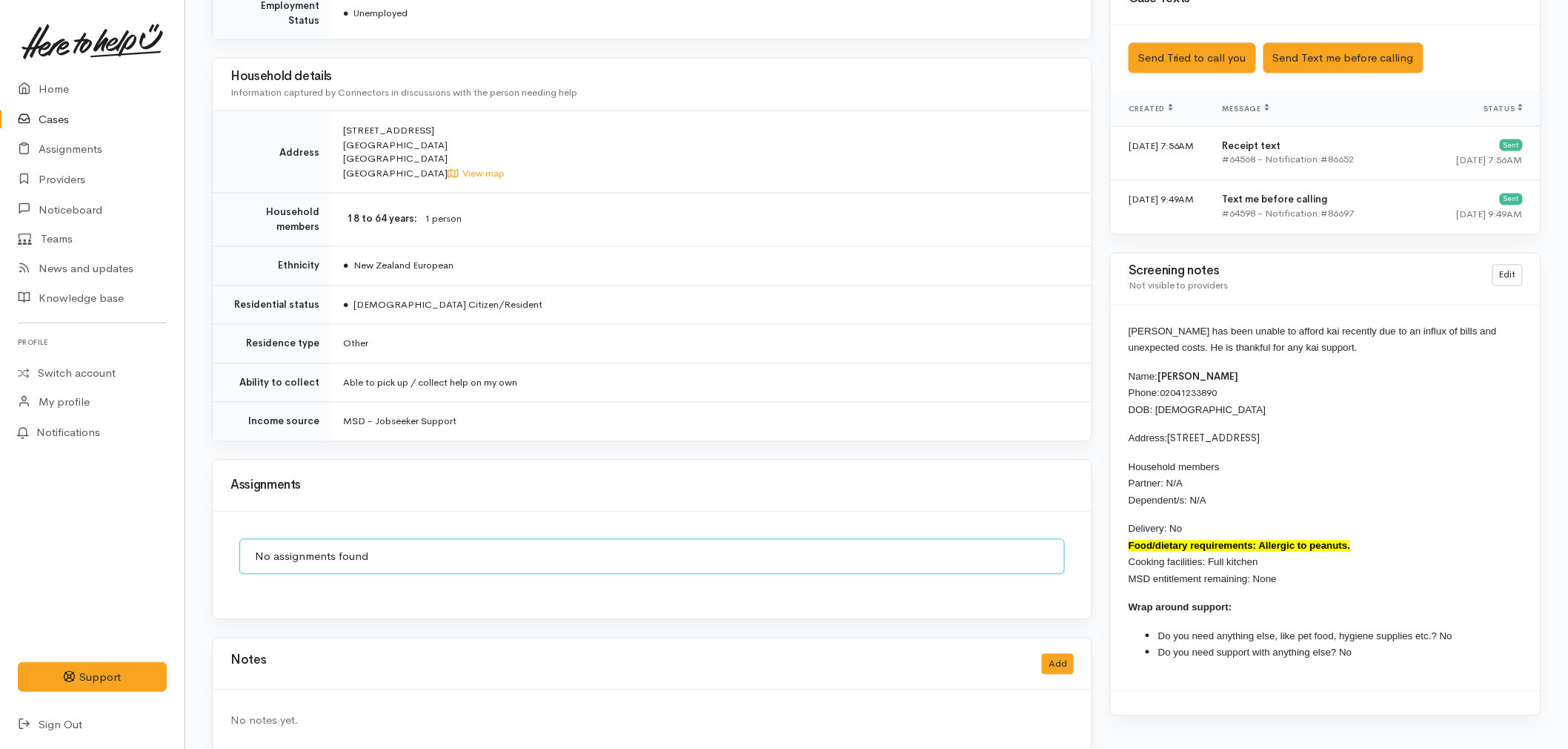
scroll to position [1032, 0]
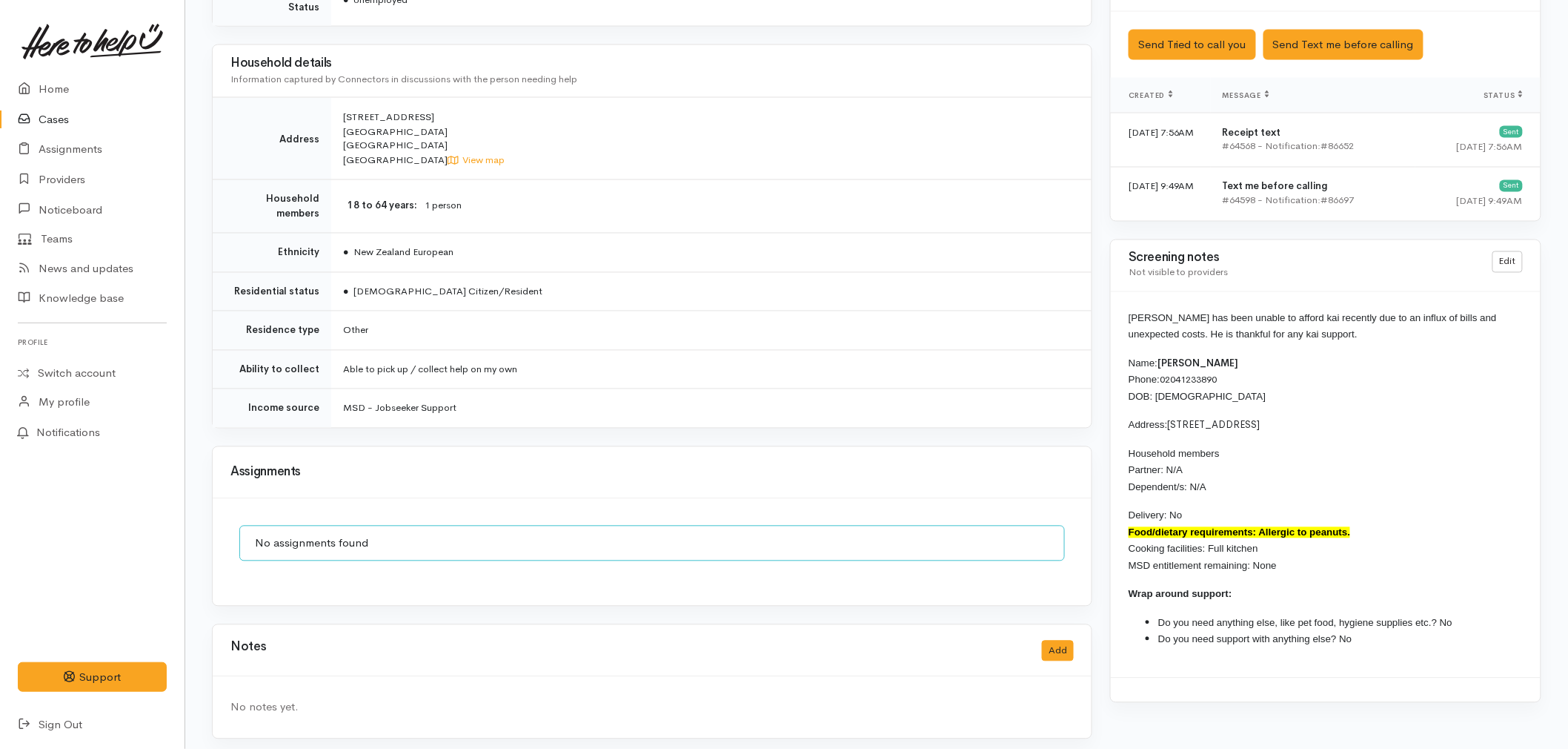
drag, startPoint x: 1365, startPoint y: 532, endPoint x: 1126, endPoint y: 313, distance: 324.2
click at [1126, 313] on div "[PERSON_NAME] has been unable to afford kai recently due to an influx of bills …" at bounding box center [1326, 484] width 430 height 386
copy div "[PERSON_NAME] has been unable to afford kai recently due to an influx of bills …"
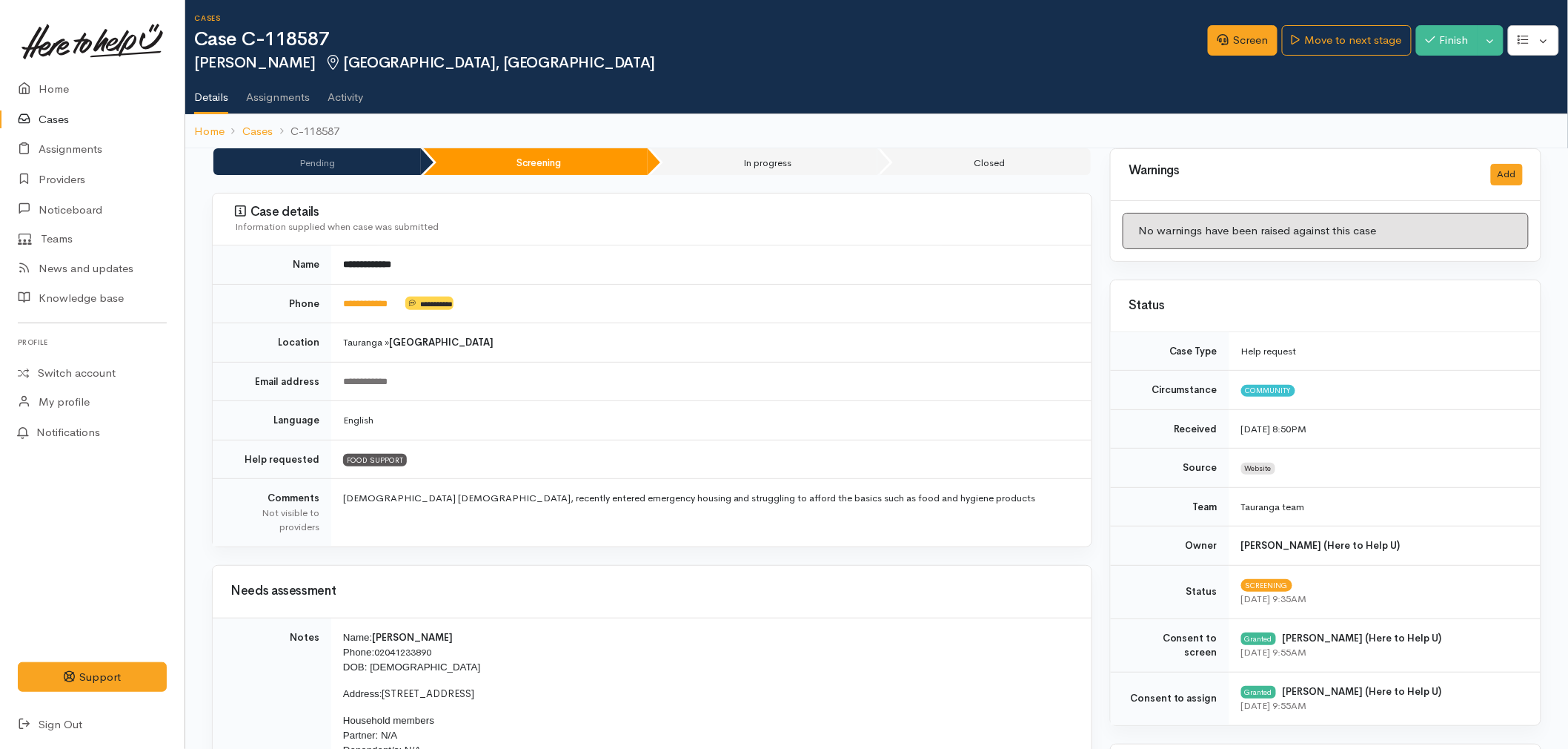
scroll to position [0, 0]
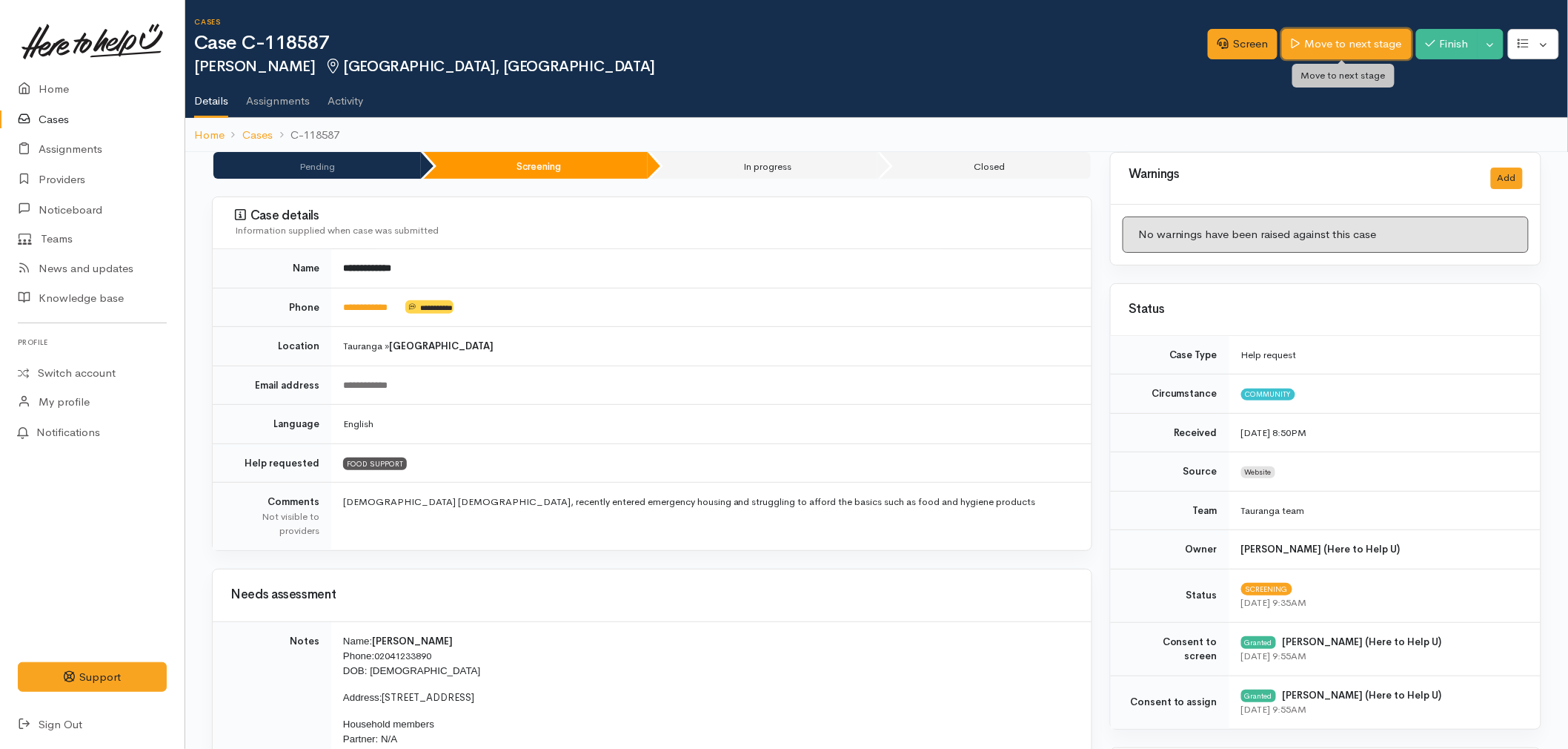
click at [1360, 43] on link "Move to next stage" at bounding box center [1347, 44] width 129 height 31
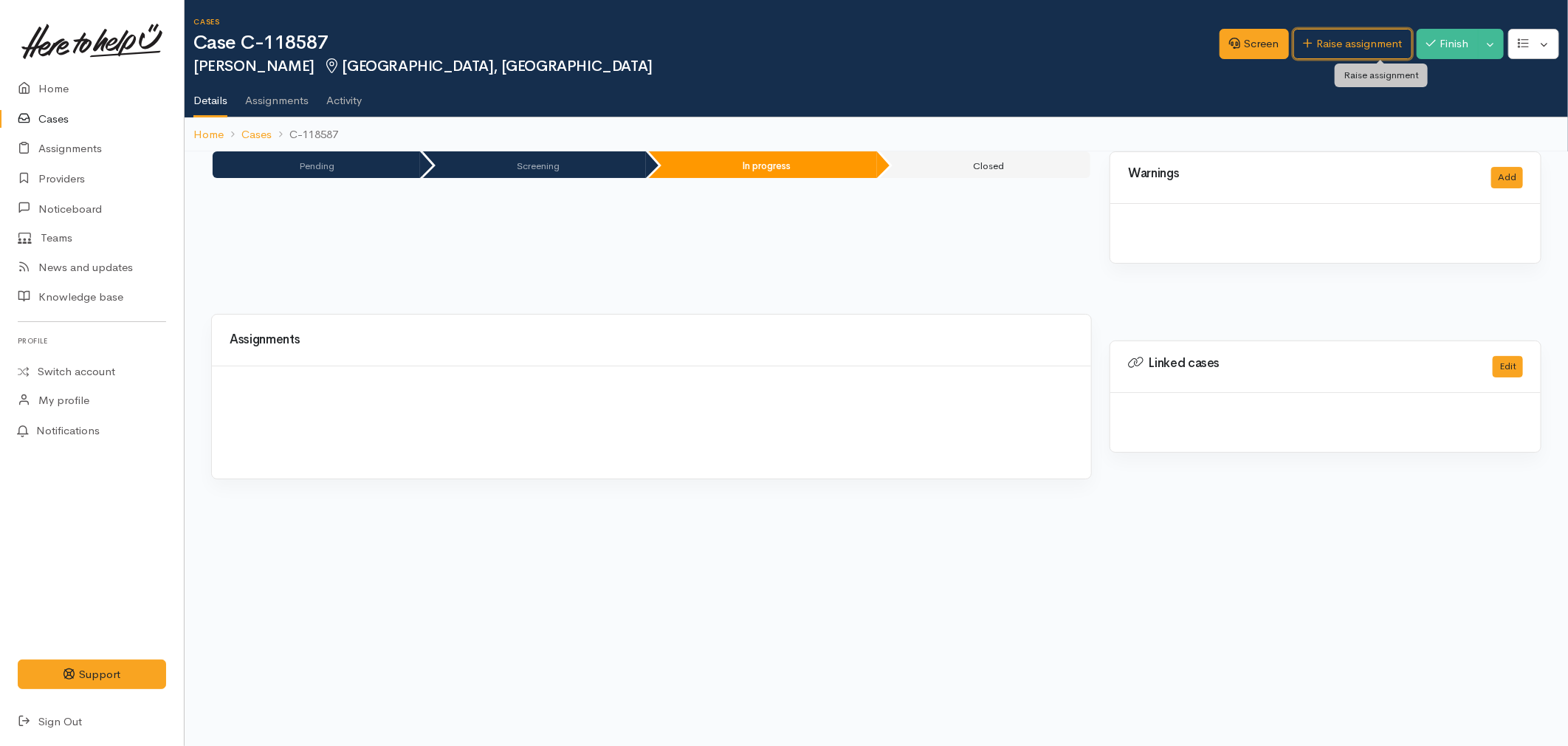
click at [1355, 42] on link "Raise assignment" at bounding box center [1353, 44] width 119 height 31
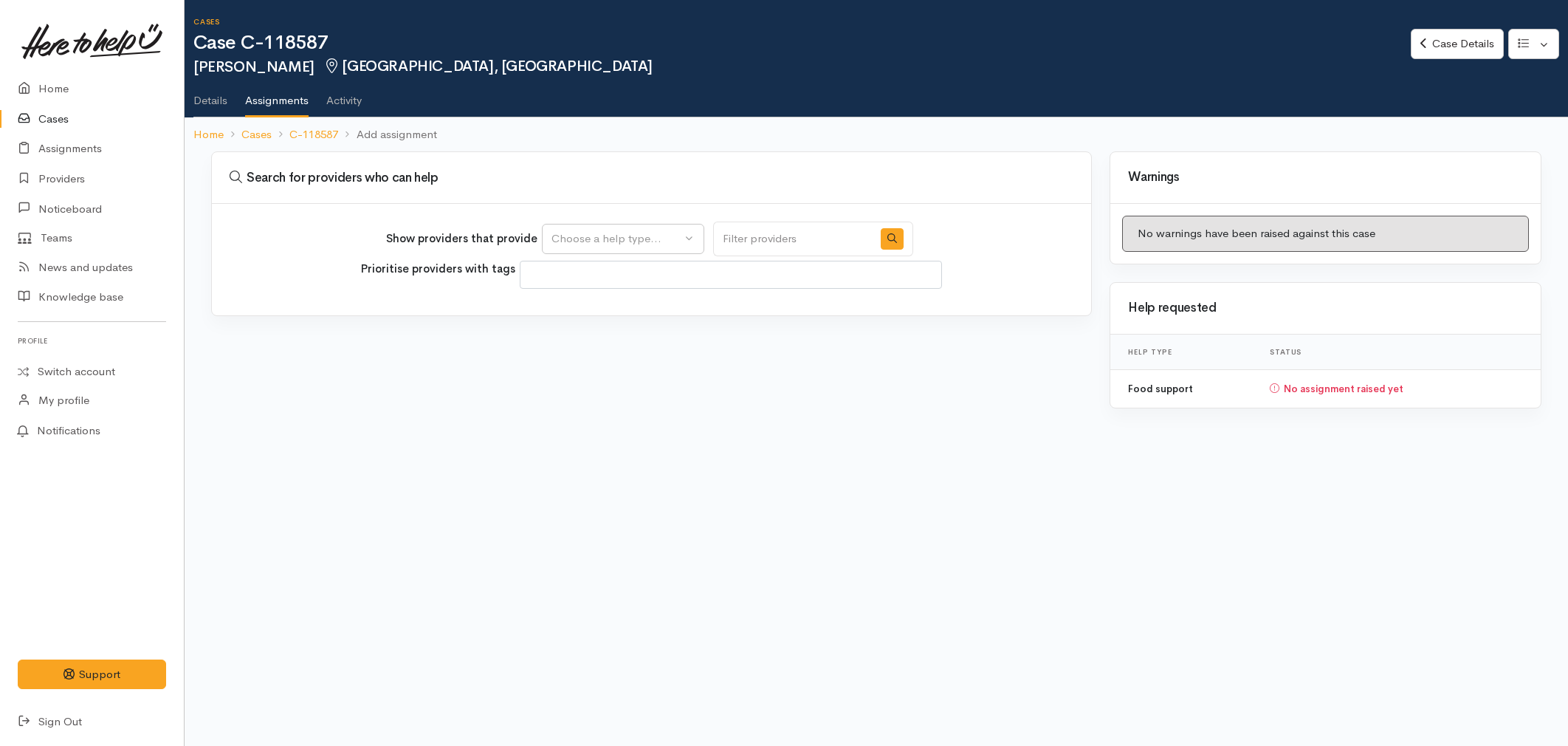
select select
click at [592, 237] on div "Choose a help type..." at bounding box center [616, 239] width 130 height 17
click at [586, 303] on span "Food support" at bounding box center [594, 309] width 69 height 17
select select "3"
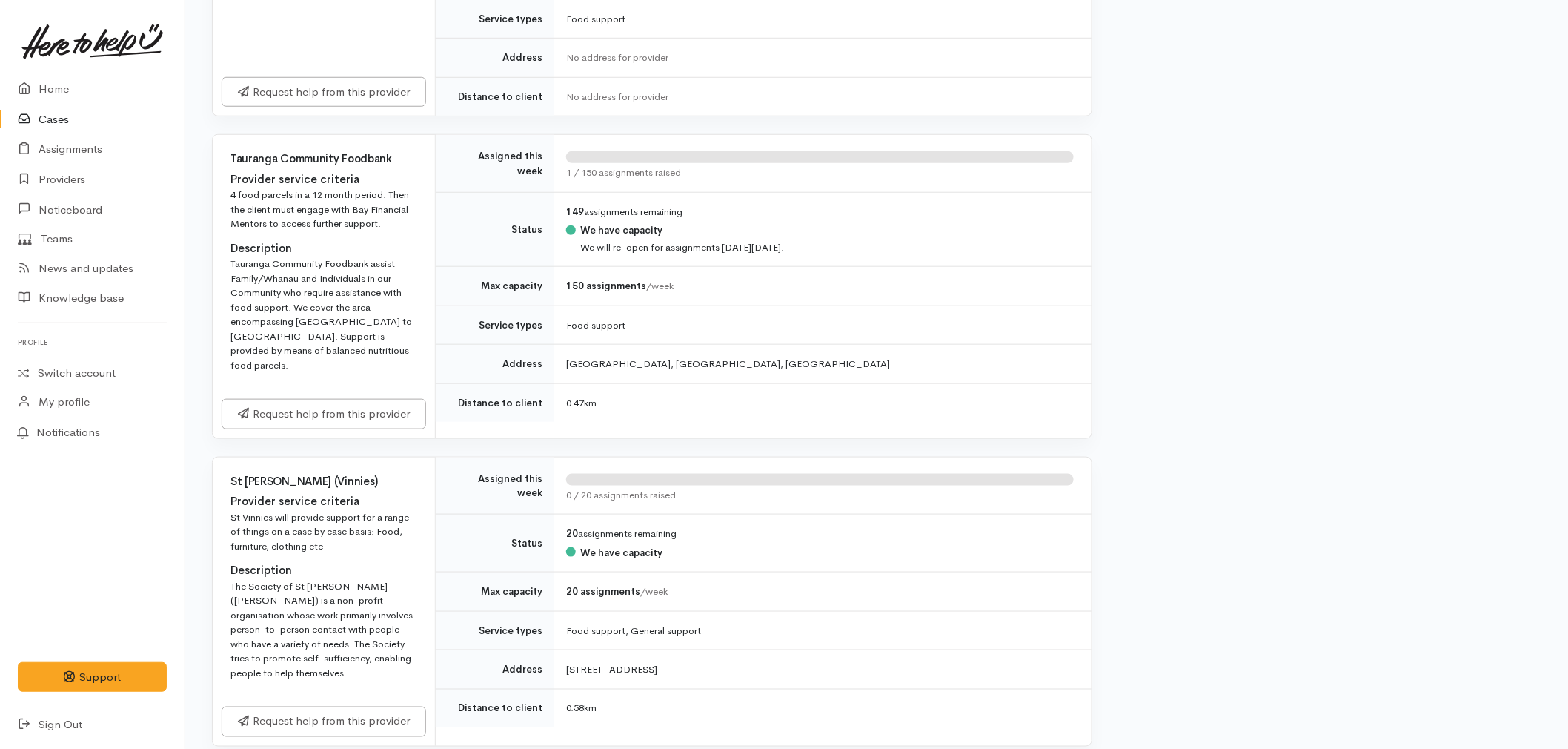
scroll to position [494, 0]
click at [353, 397] on link "Request help from this provider" at bounding box center [323, 409] width 204 height 31
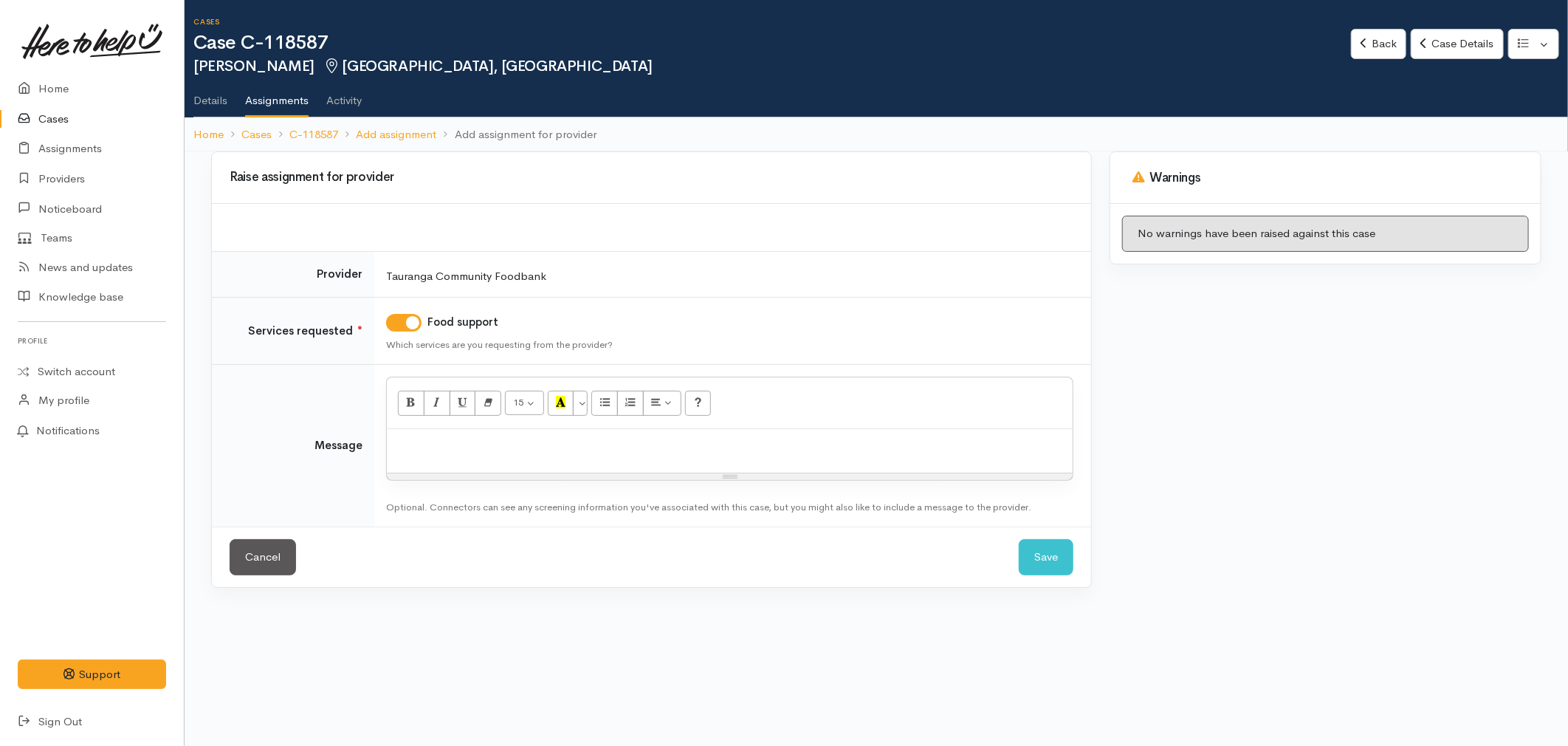
click at [444, 449] on p at bounding box center [730, 445] width 671 height 17
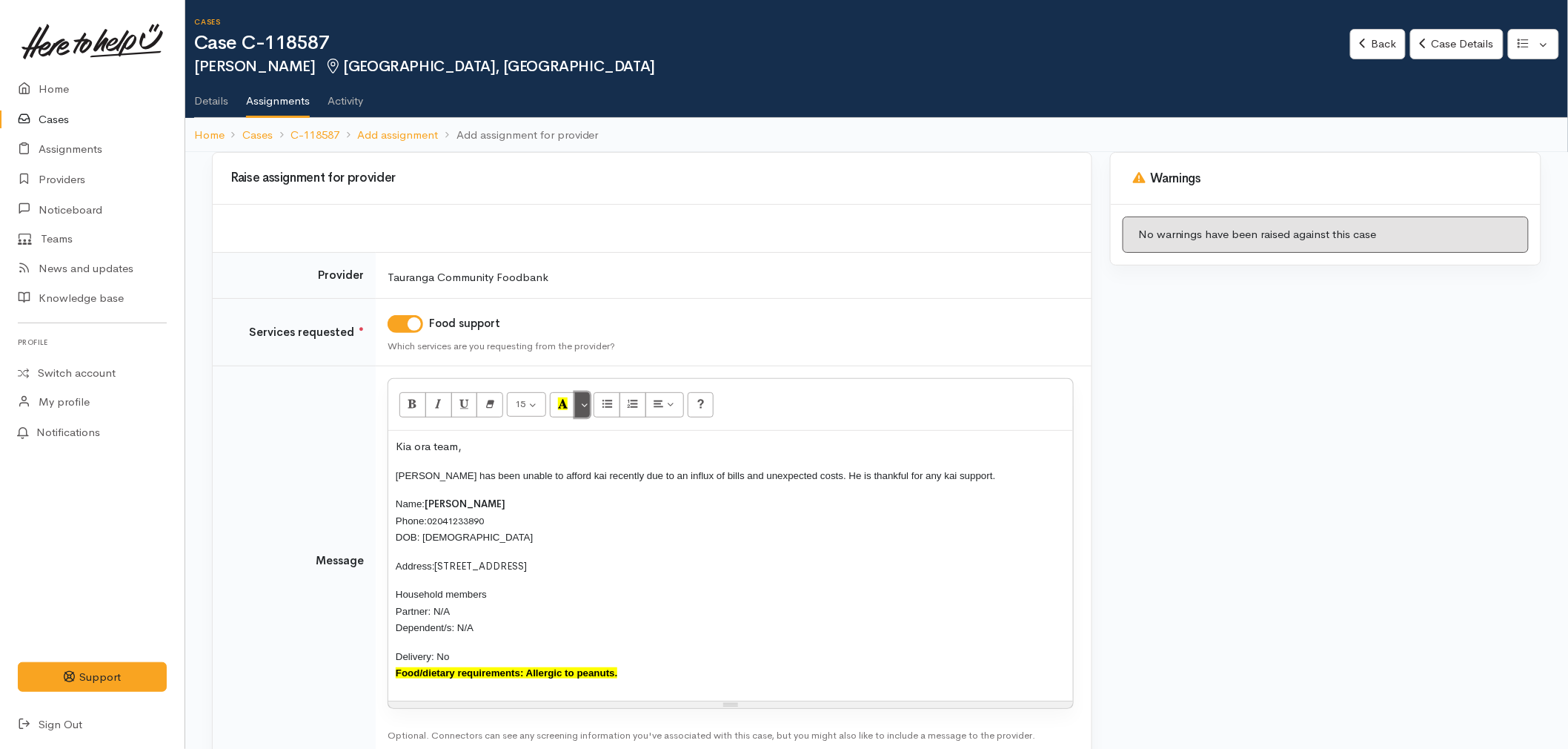
click at [589, 404] on button "More Color" at bounding box center [582, 405] width 14 height 26
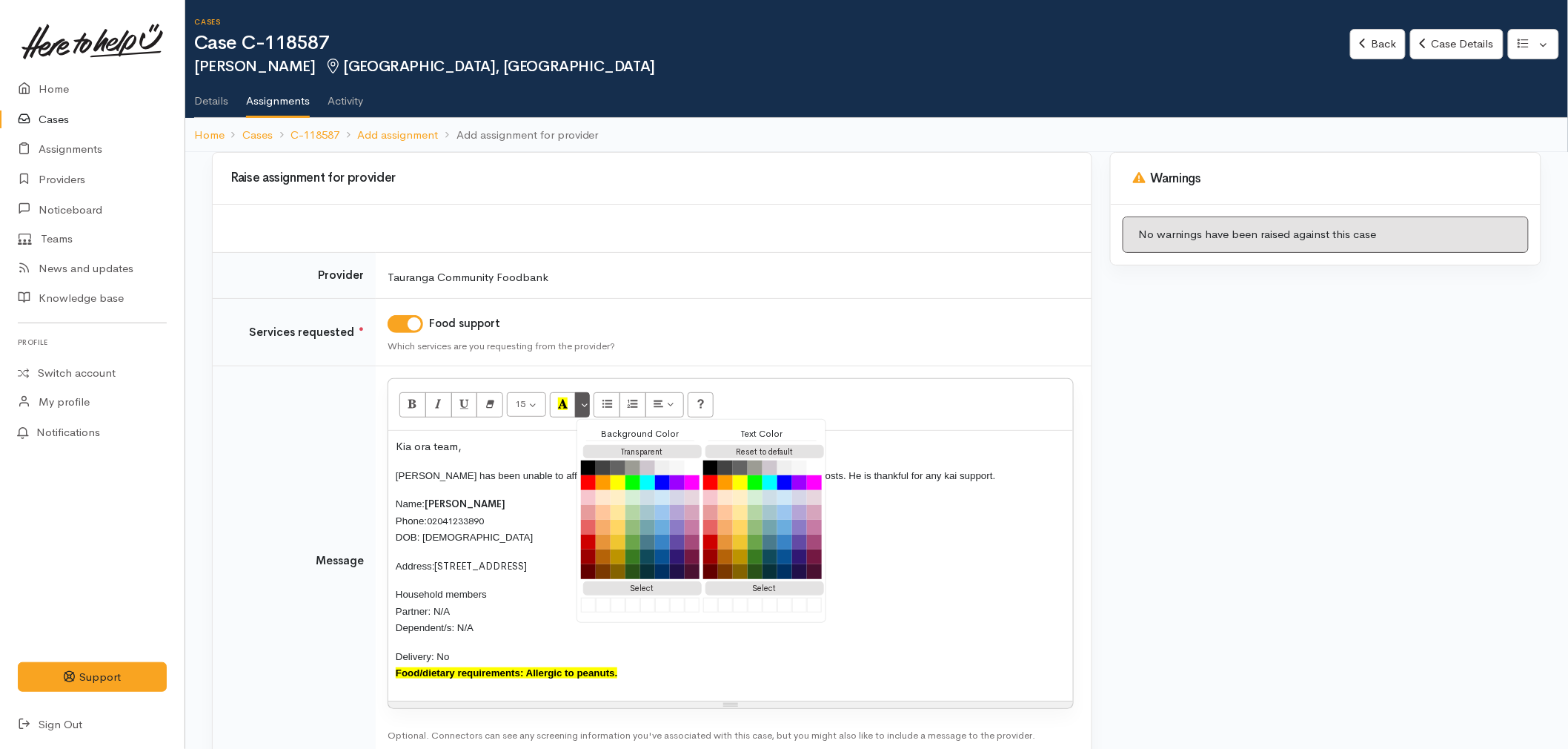
click at [738, 443] on div "Reset to default" at bounding box center [762, 452] width 118 height 19
click at [545, 492] on div "Kia ora team, James has been unable to afford kai recently due to an influx of …" at bounding box center [730, 565] width 685 height 270
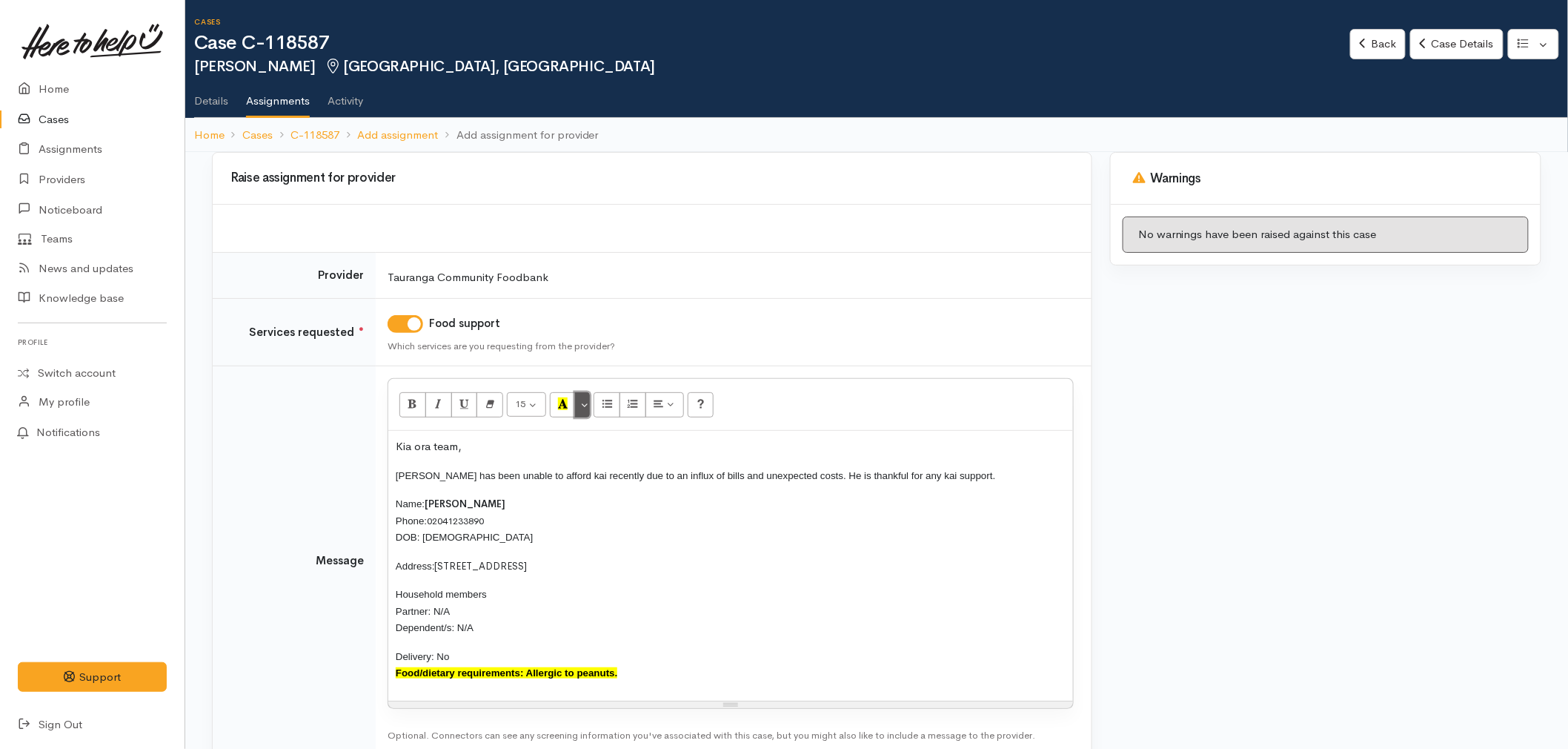
click at [587, 406] on button "More Color" at bounding box center [582, 405] width 14 height 26
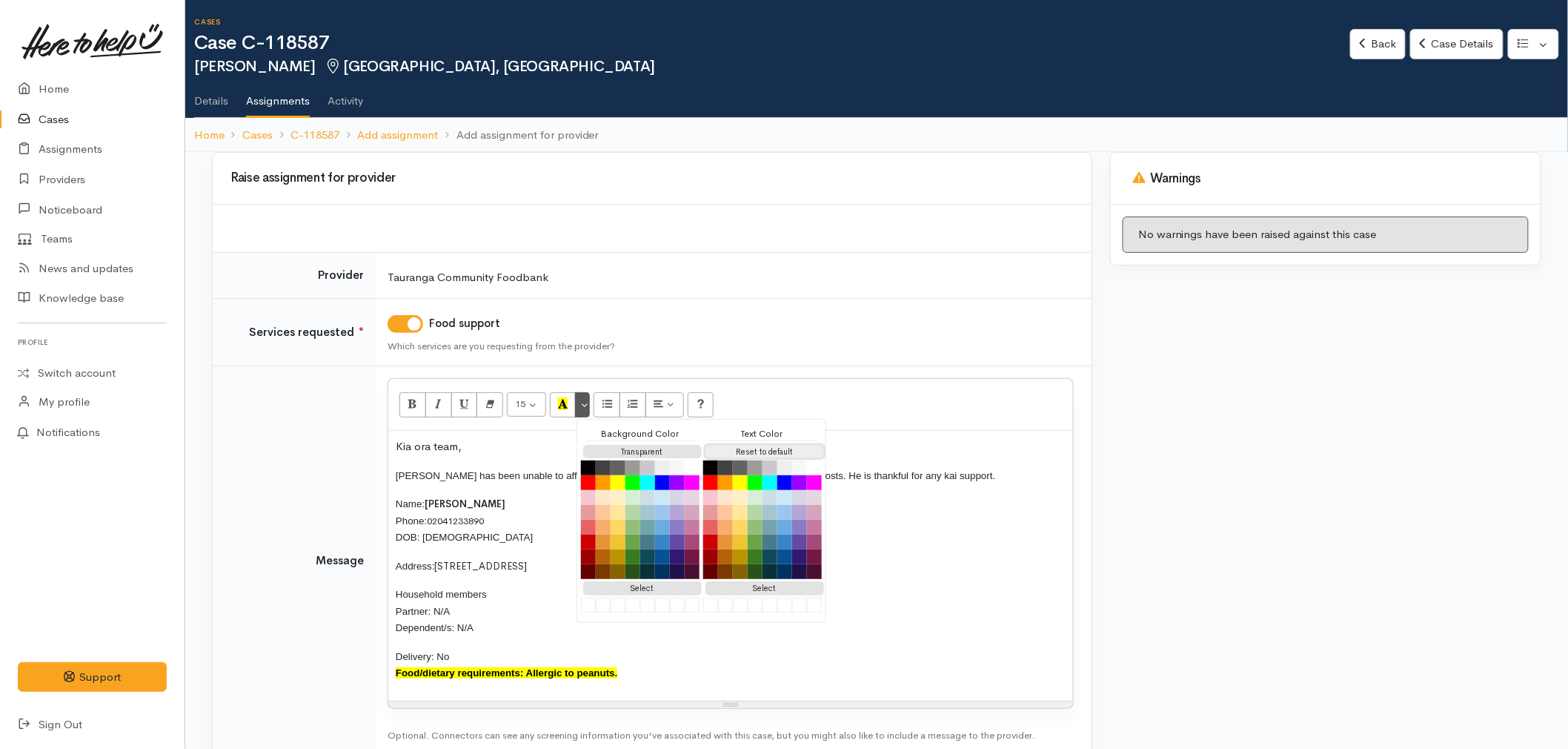
click at [750, 449] on button "Reset to default" at bounding box center [764, 452] width 118 height 14
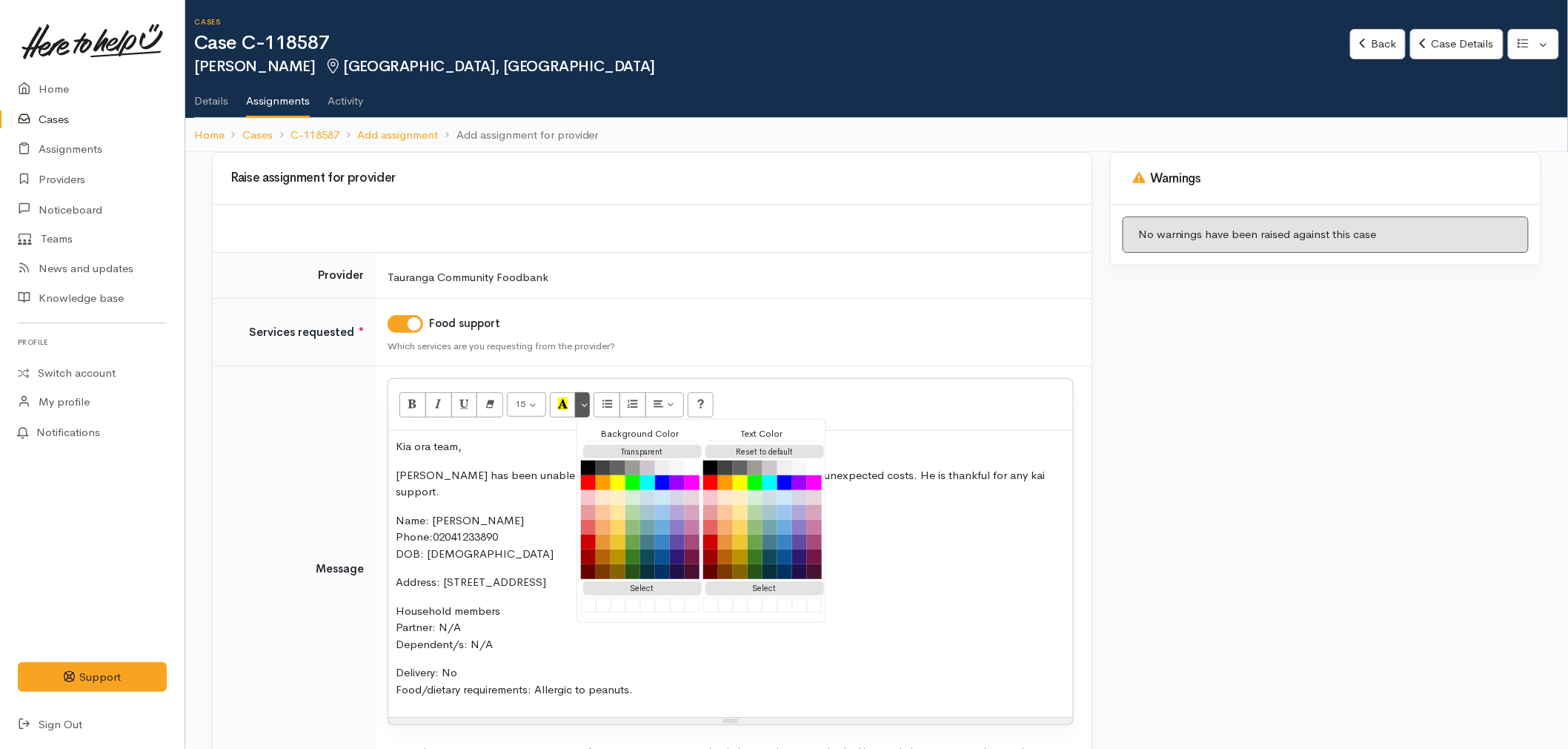
click at [538, 554] on div "Kia ora team, James has been unable to afford kai recently due to an influx of …" at bounding box center [730, 574] width 685 height 286
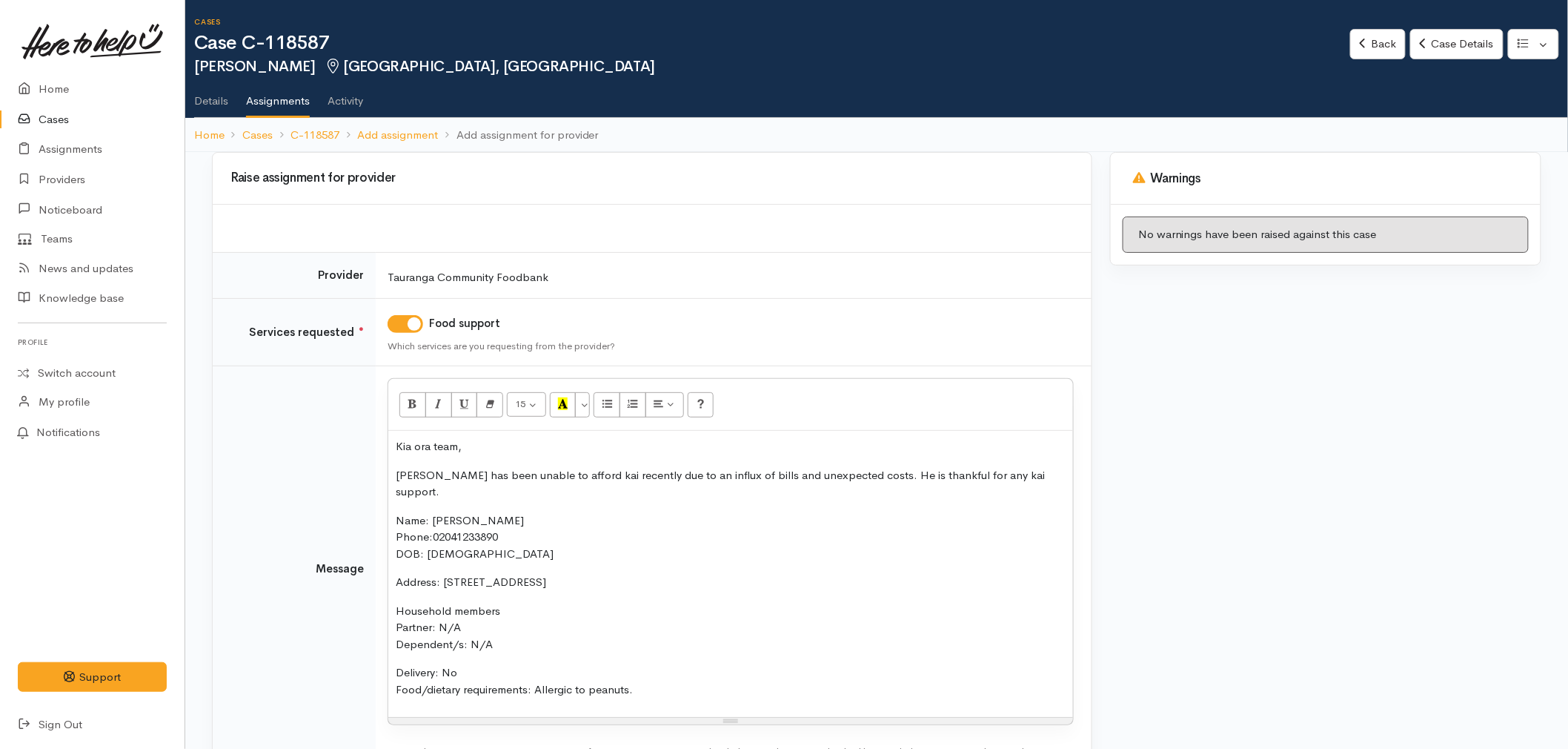
drag, startPoint x: 471, startPoint y: 653, endPoint x: 389, endPoint y: 493, distance: 179.8
click at [389, 493] on div "Kia ora team, James has been unable to afford kai recently due to an influx of …" at bounding box center [730, 574] width 685 height 286
click at [505, 664] on p "Delivery: No Food/dietary requirements: Allergic to peanuts." at bounding box center [730, 680] width 670 height 33
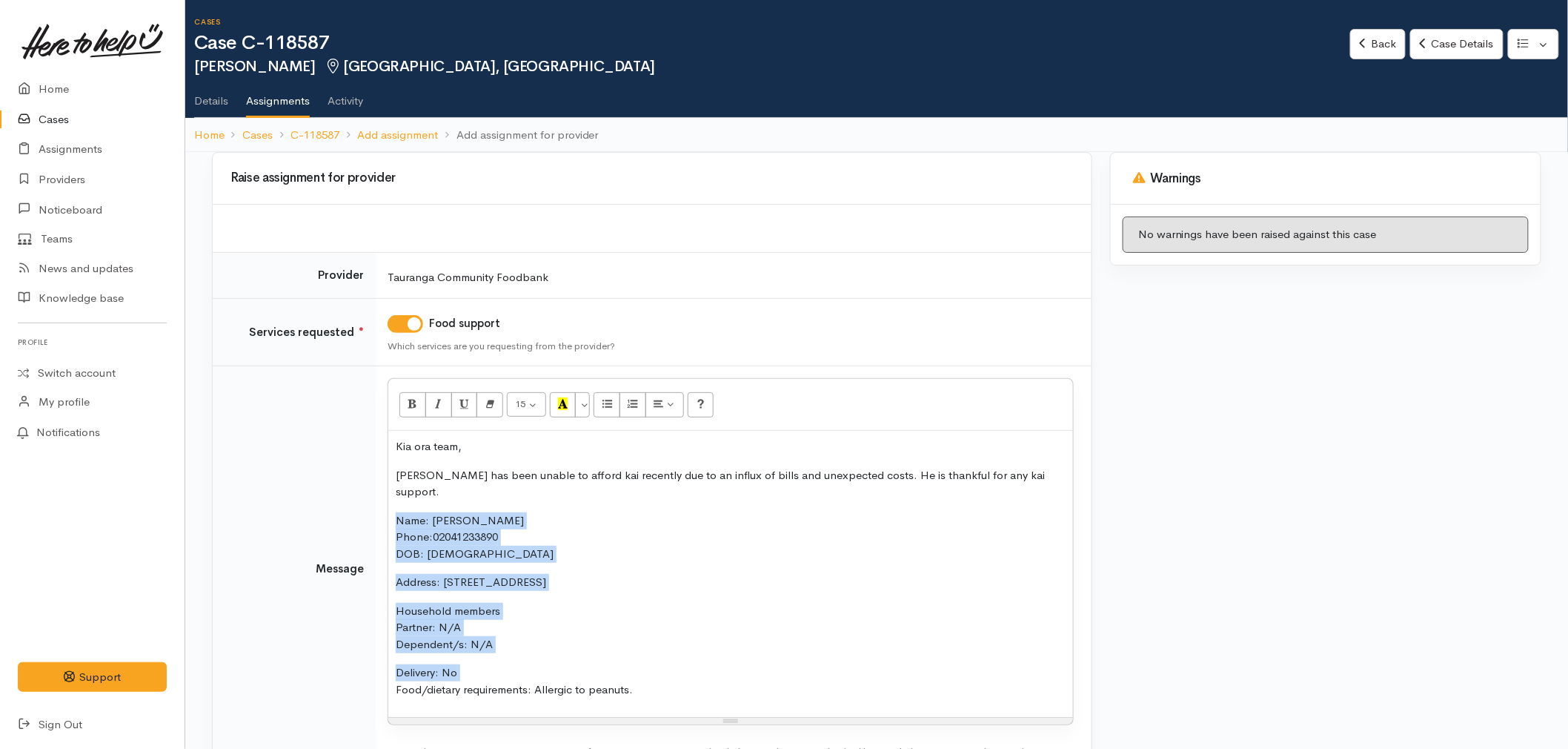
drag, startPoint x: 505, startPoint y: 653, endPoint x: 383, endPoint y: 502, distance: 194.1
click at [383, 502] on td "<p>Kia ora team,</p><p>James has been unable to afford kai recently due to an i…" at bounding box center [733, 569] width 716 height 405
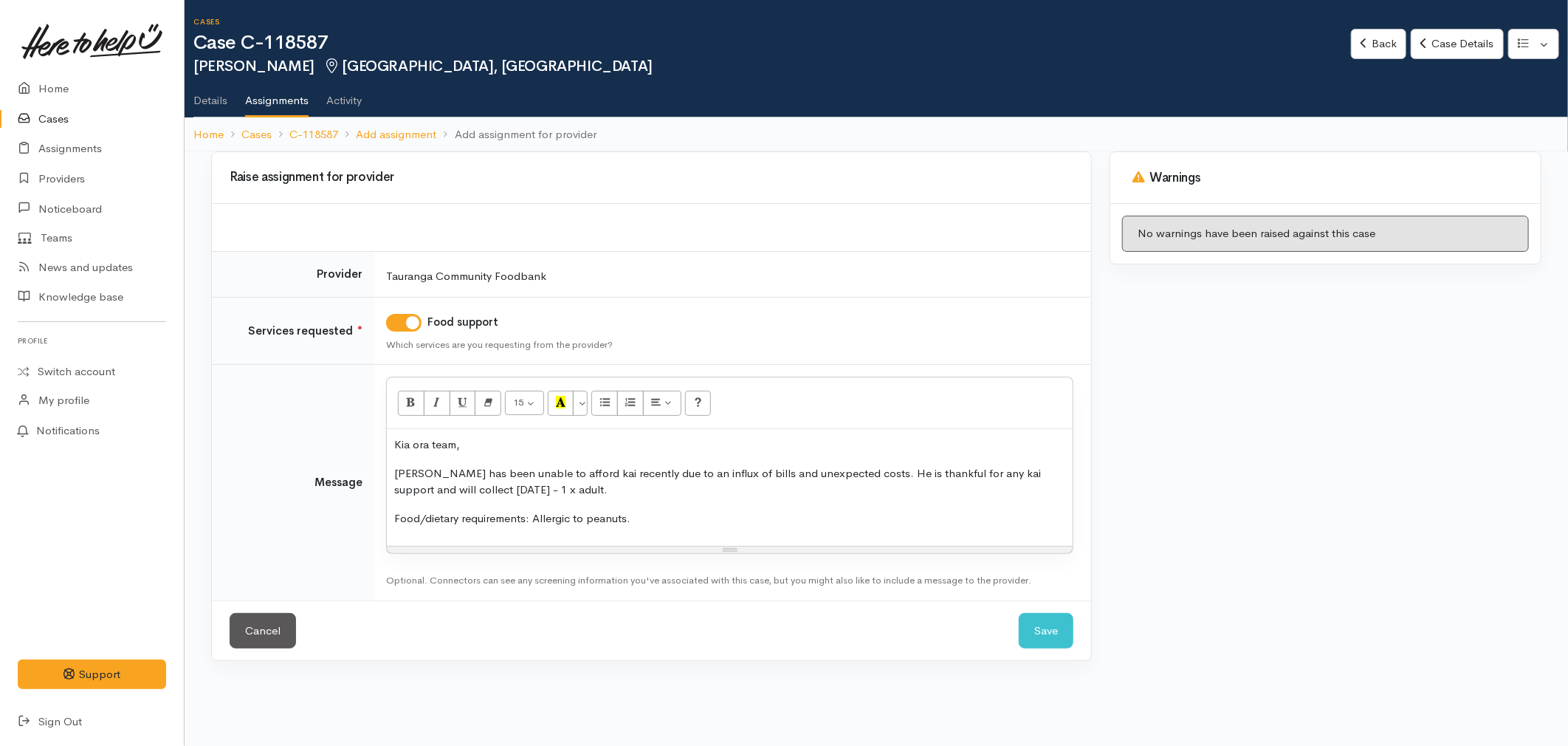
click at [415, 515] on p "Food/dietary requirements: Allergic to peanuts." at bounding box center [730, 519] width 671 height 17
click at [564, 409] on icon "Recent Color" at bounding box center [560, 402] width 9 height 13
click at [661, 524] on p "Food/dietary requirements: Allergic to peanuts." at bounding box center [730, 519] width 671 height 17
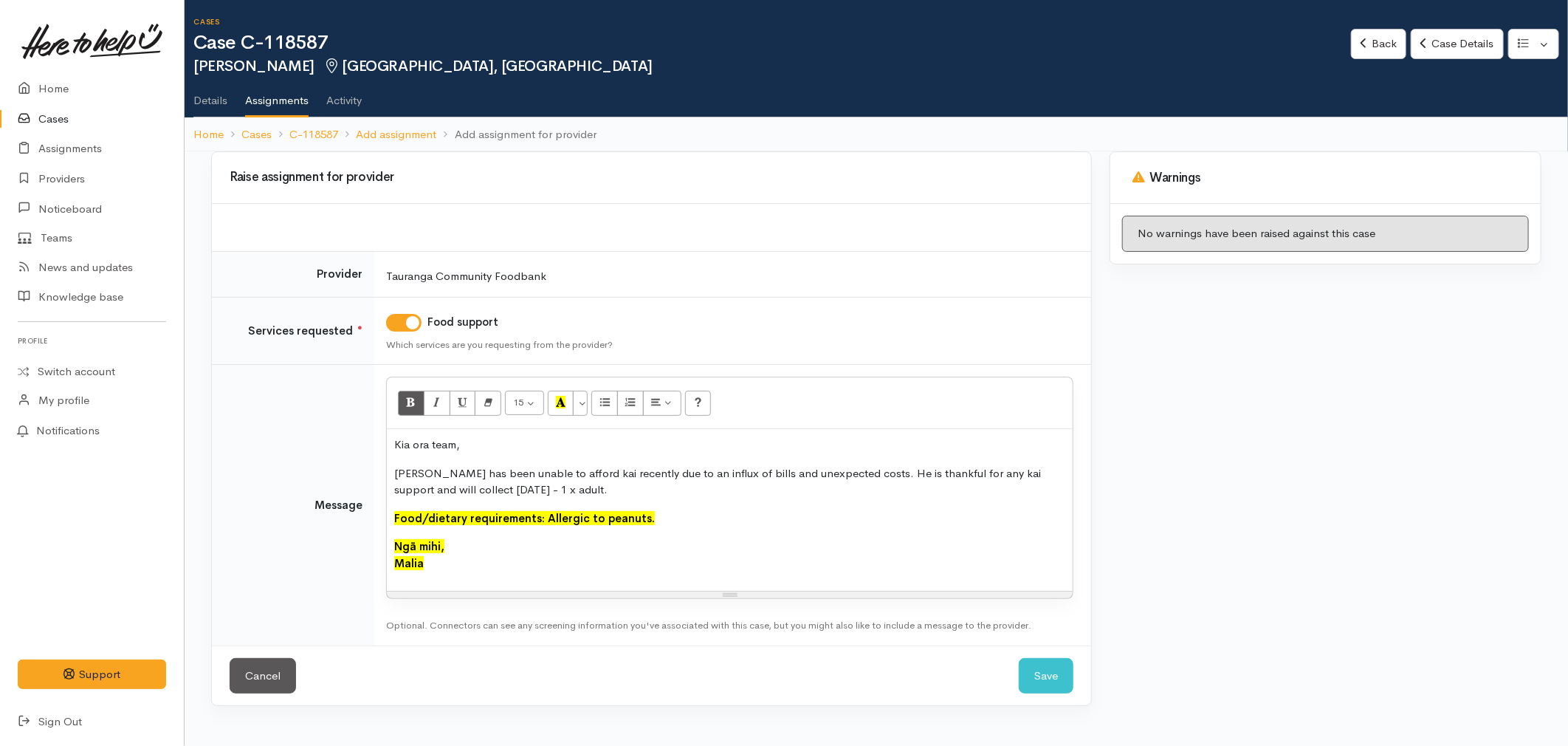
drag, startPoint x: 441, startPoint y: 564, endPoint x: 389, endPoint y: 537, distance: 58.6
click at [389, 537] on div "Kia ora team, James has been unable to afford kai recently due to an influx of …" at bounding box center [729, 509] width 686 height 162
click at [578, 407] on button "More Color" at bounding box center [580, 404] width 14 height 25
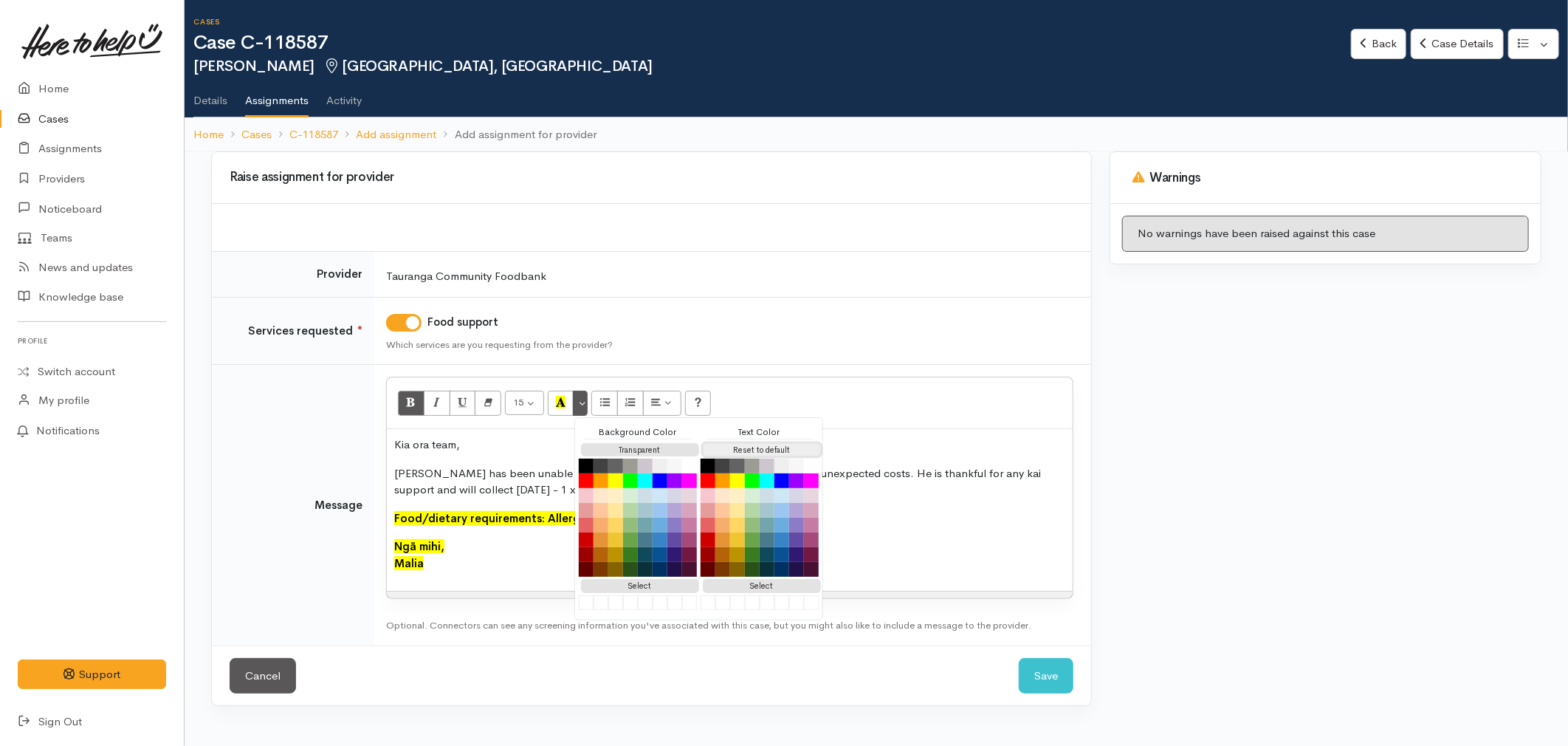
click at [791, 453] on button "Reset to default" at bounding box center [761, 450] width 118 height 14
click at [925, 501] on div "Kia ora team, James has been unable to afford kai recently due to an influx of …" at bounding box center [729, 509] width 686 height 162
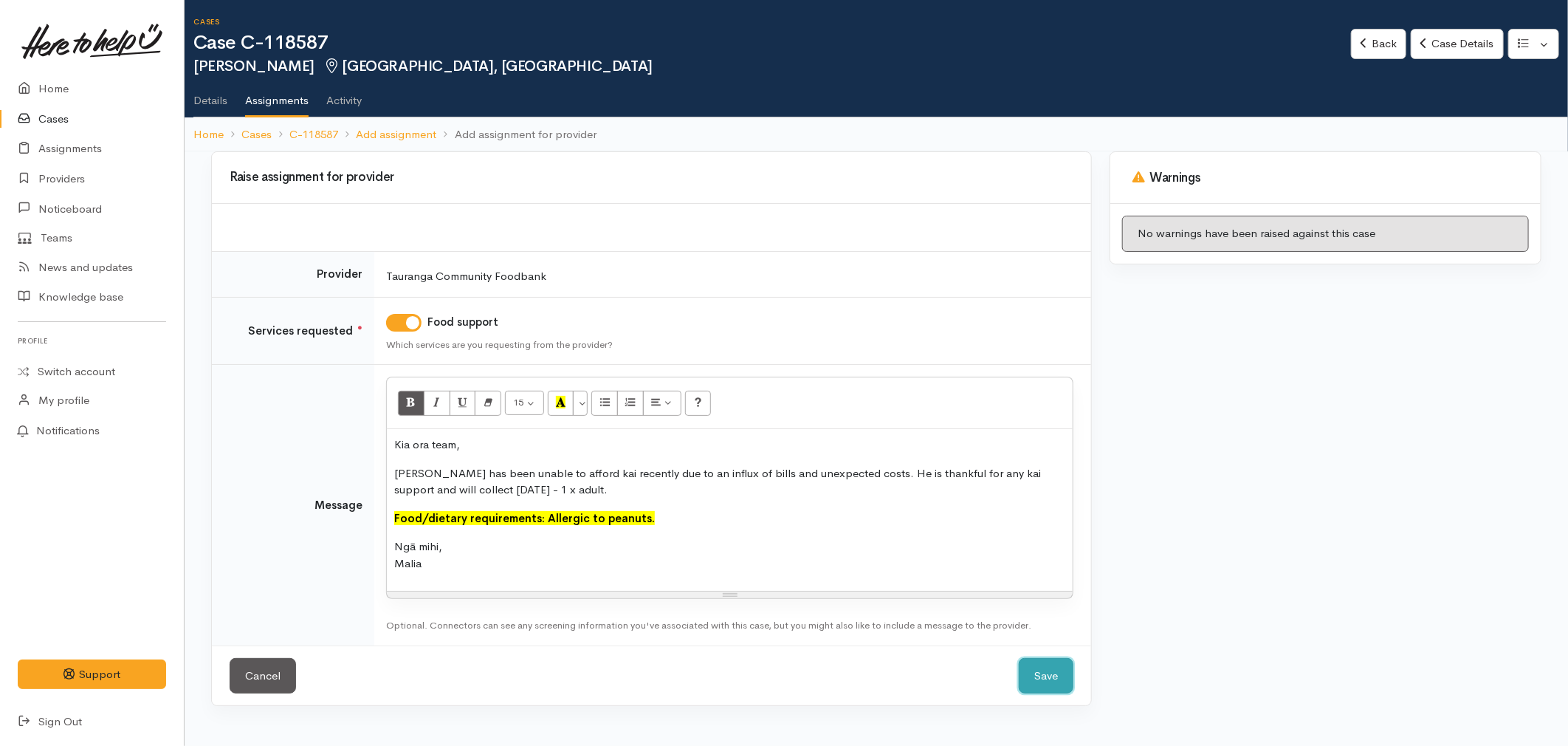
click at [1051, 676] on button "Save" at bounding box center [1046, 676] width 54 height 36
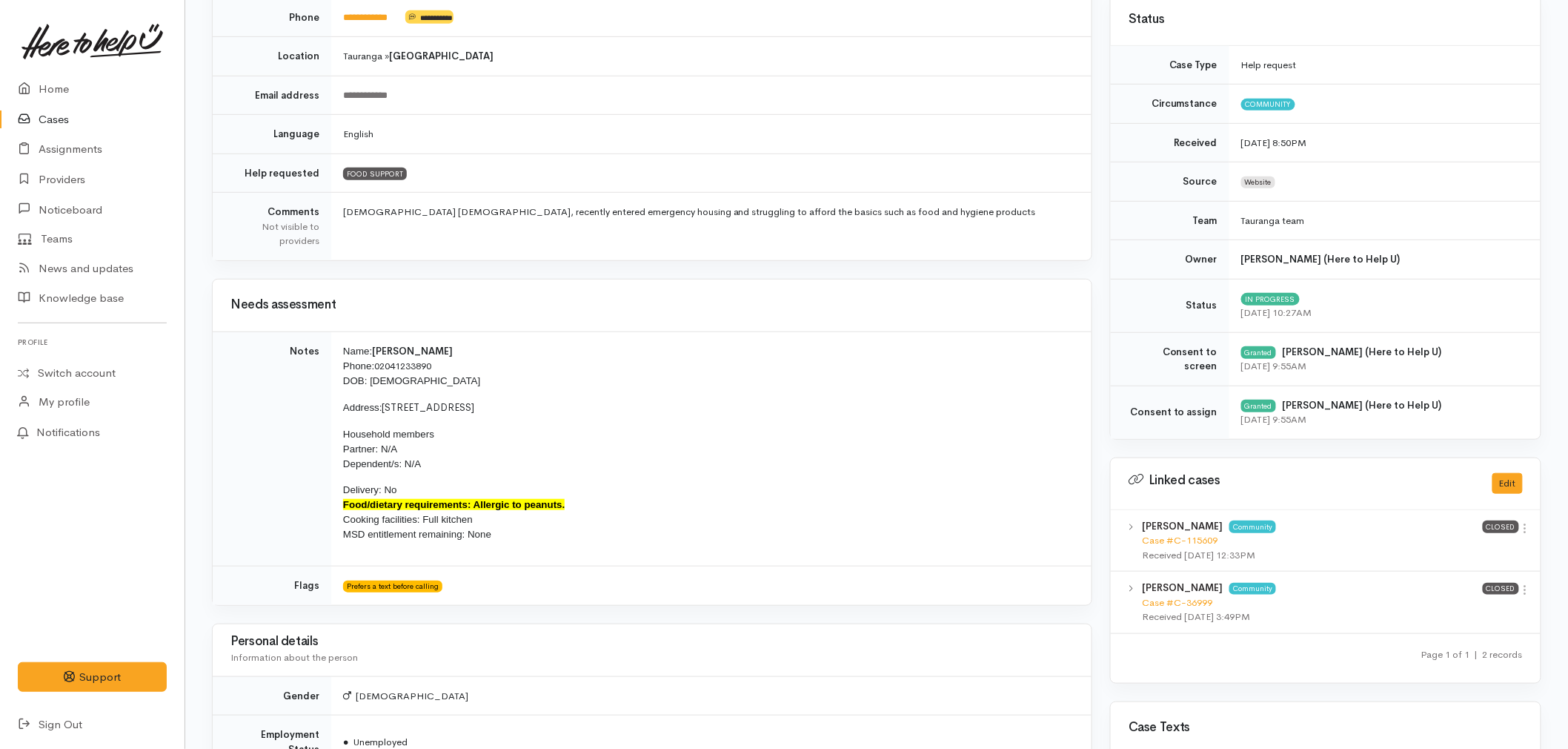
scroll to position [329, 0]
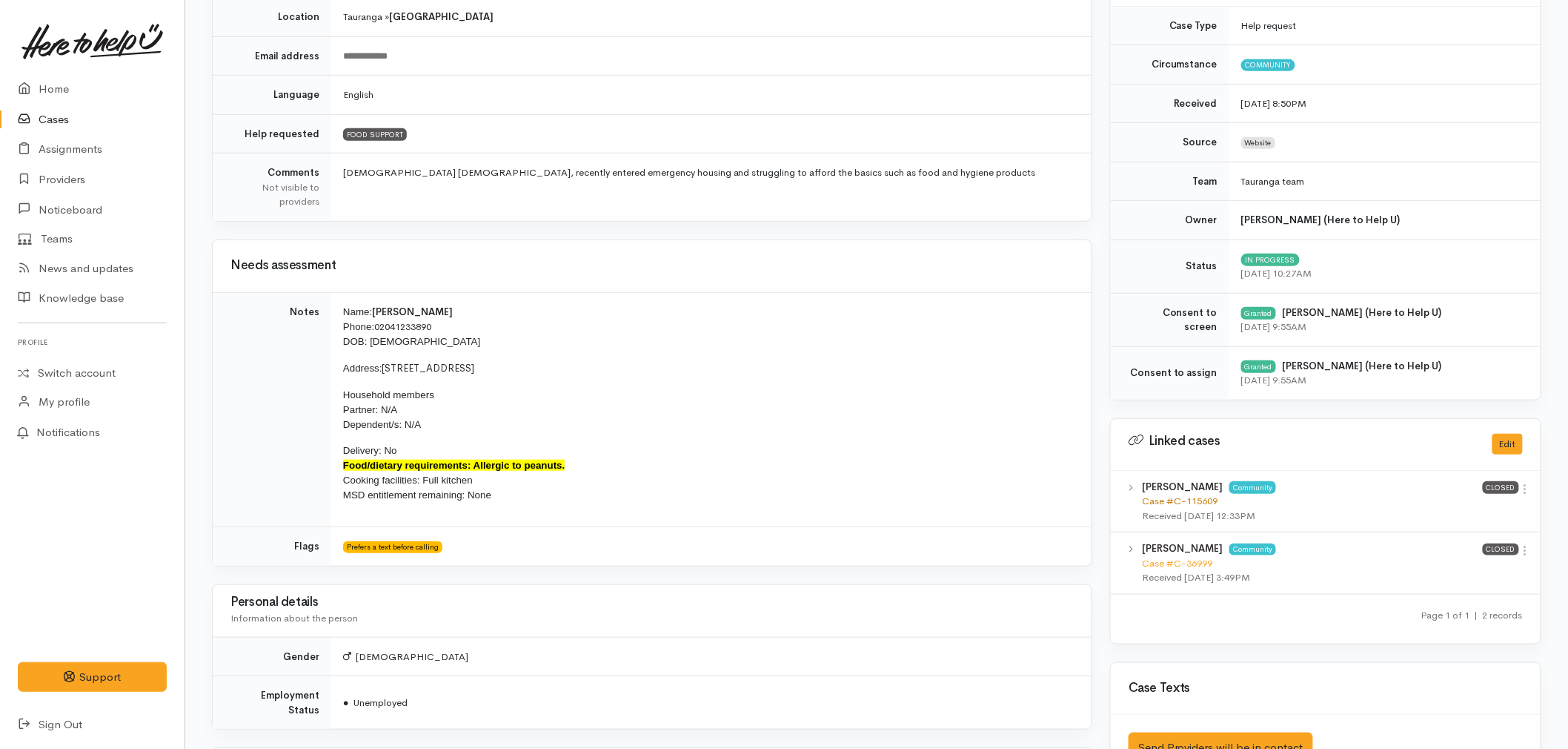
click at [1204, 500] on link "Case #C-115609" at bounding box center [1179, 500] width 76 height 13
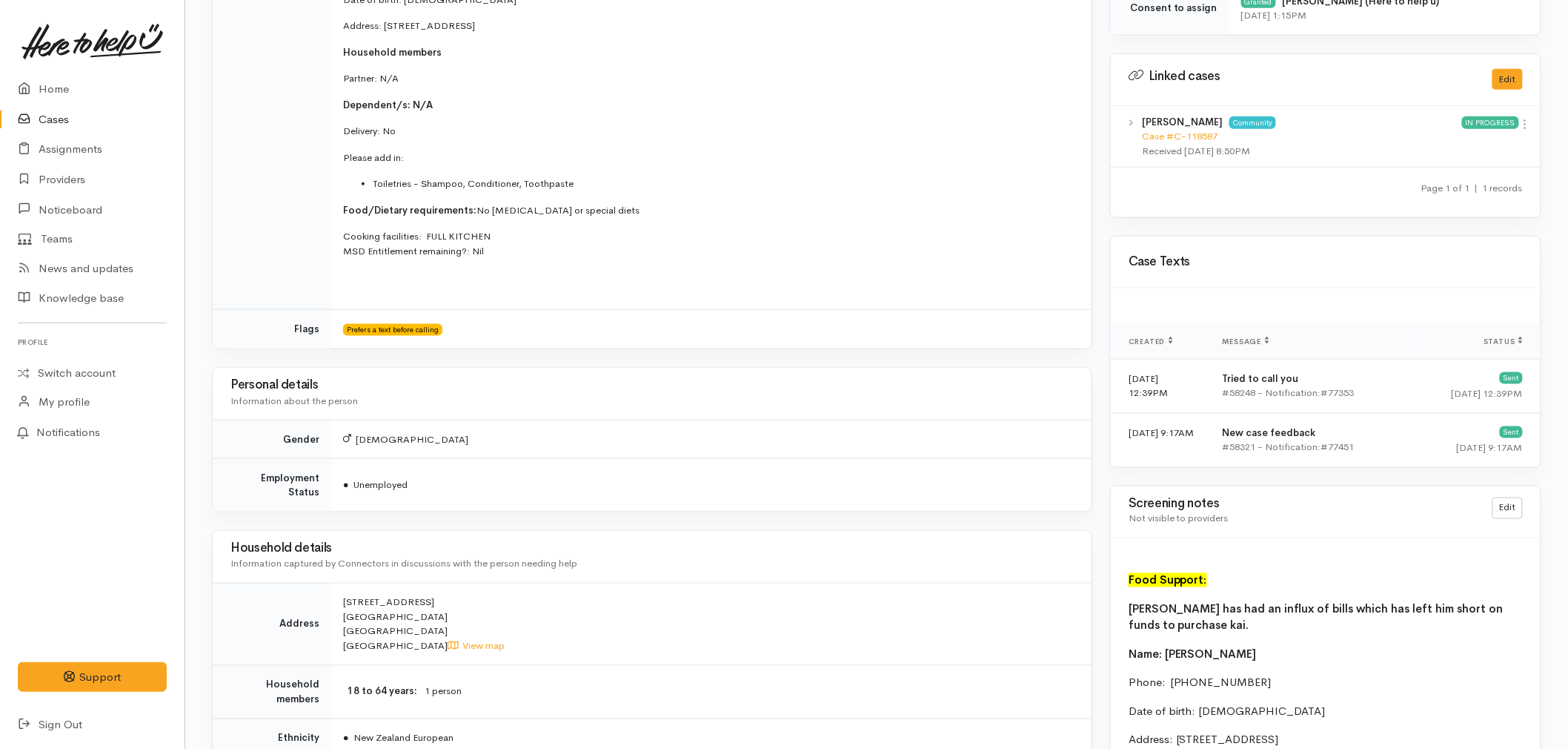
scroll to position [741, 0]
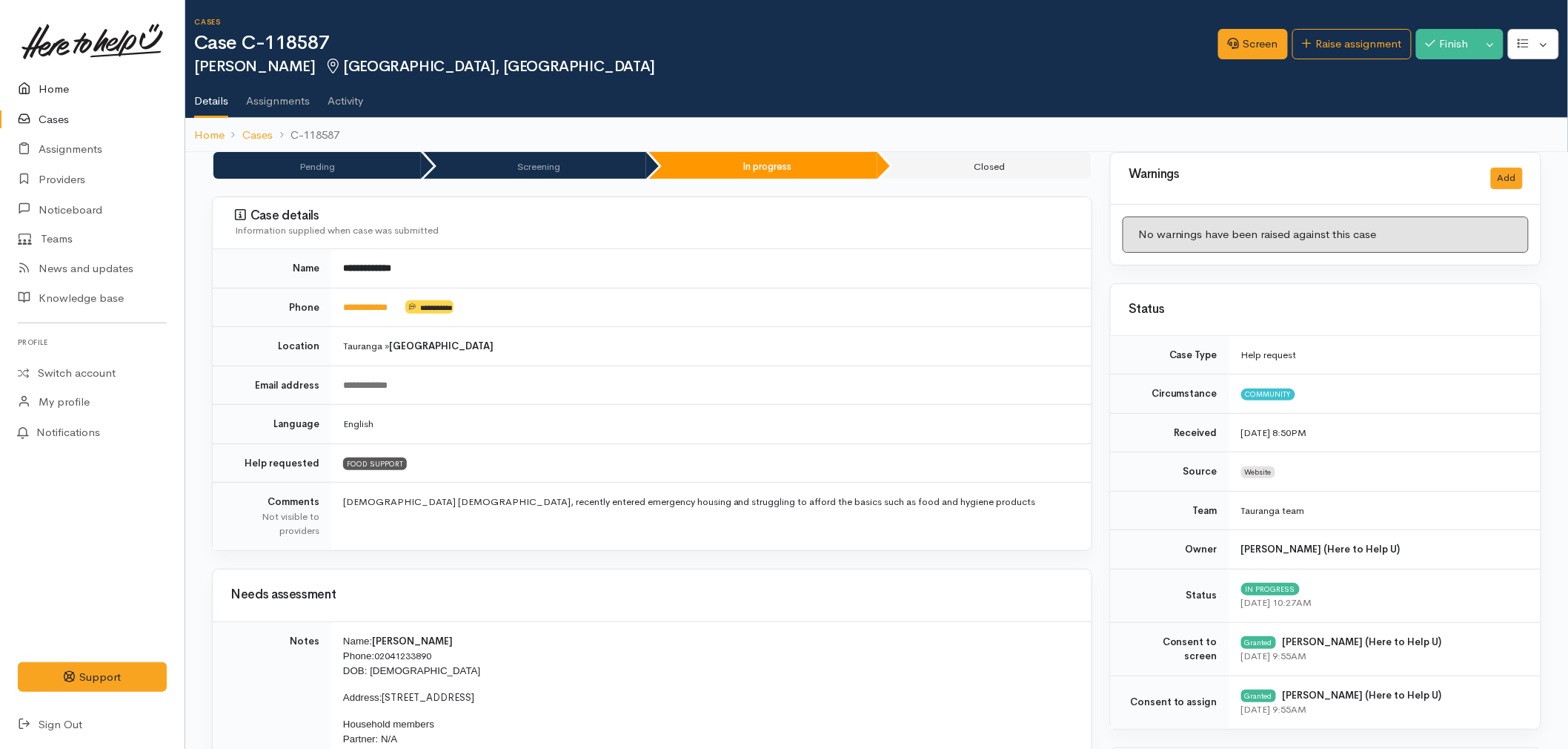
click at [52, 94] on link "Home" at bounding box center [92, 89] width 185 height 31
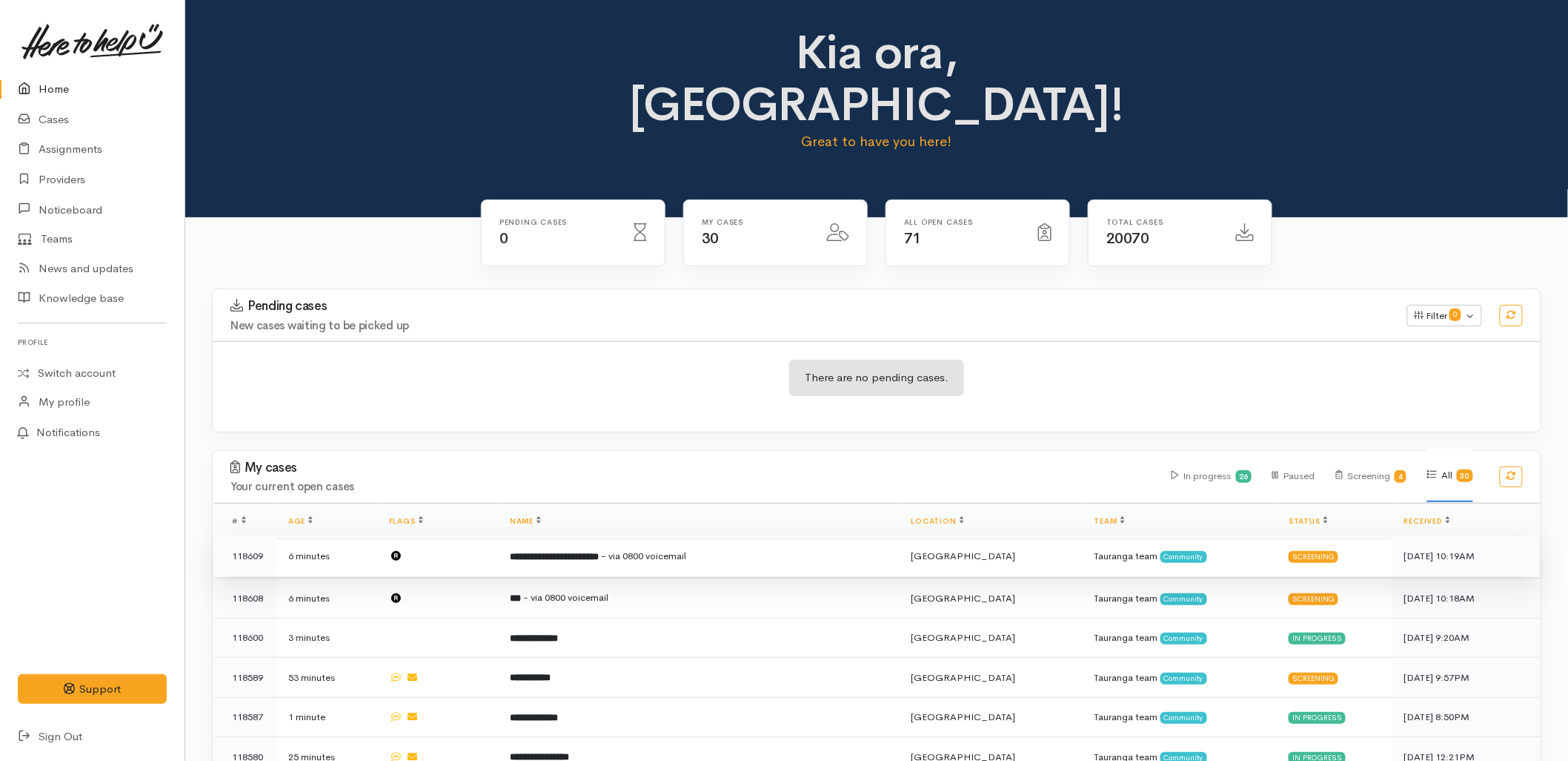
click at [645, 549] on span "- via 0800 voicemail" at bounding box center [643, 555] width 85 height 13
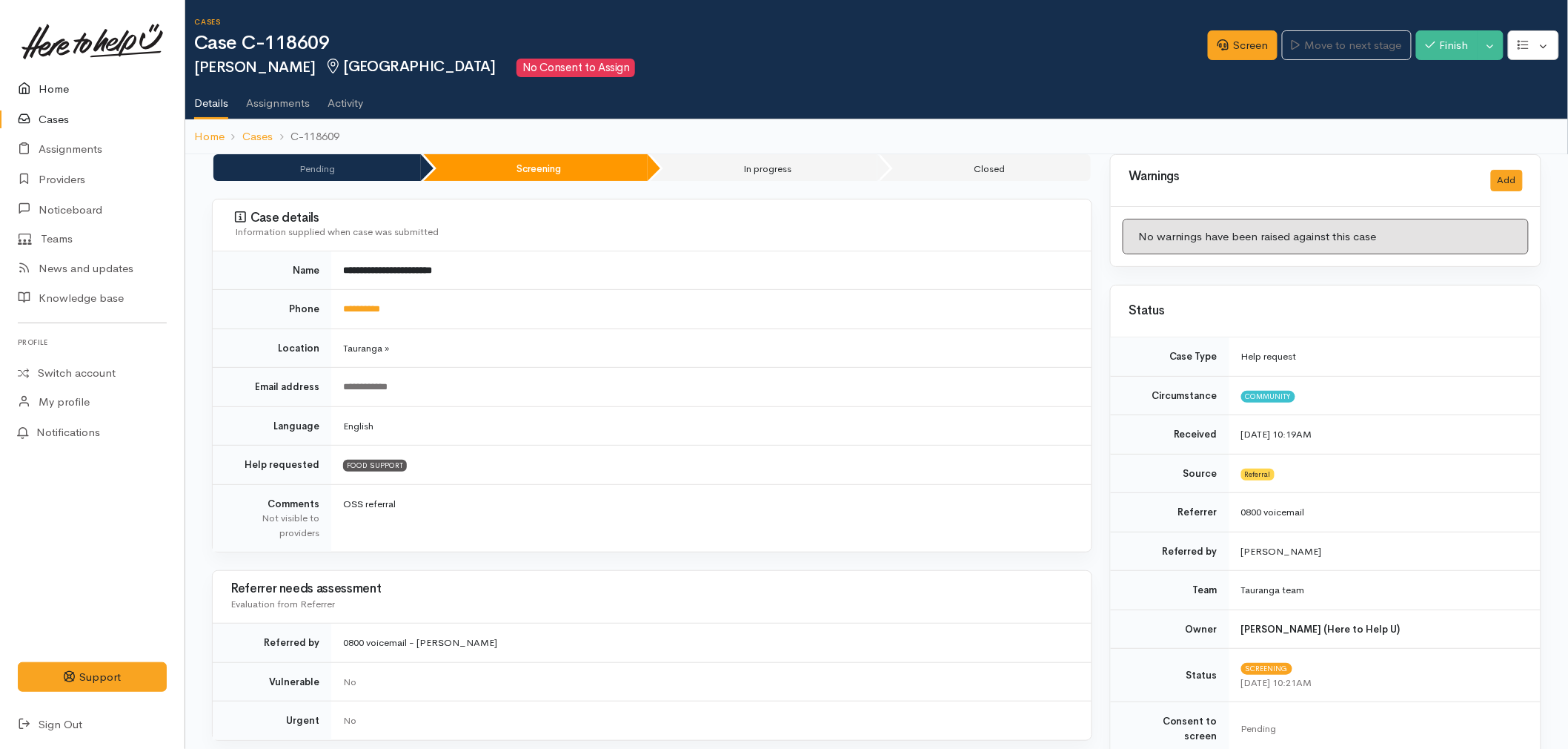
click at [68, 82] on link "Home" at bounding box center [92, 89] width 185 height 31
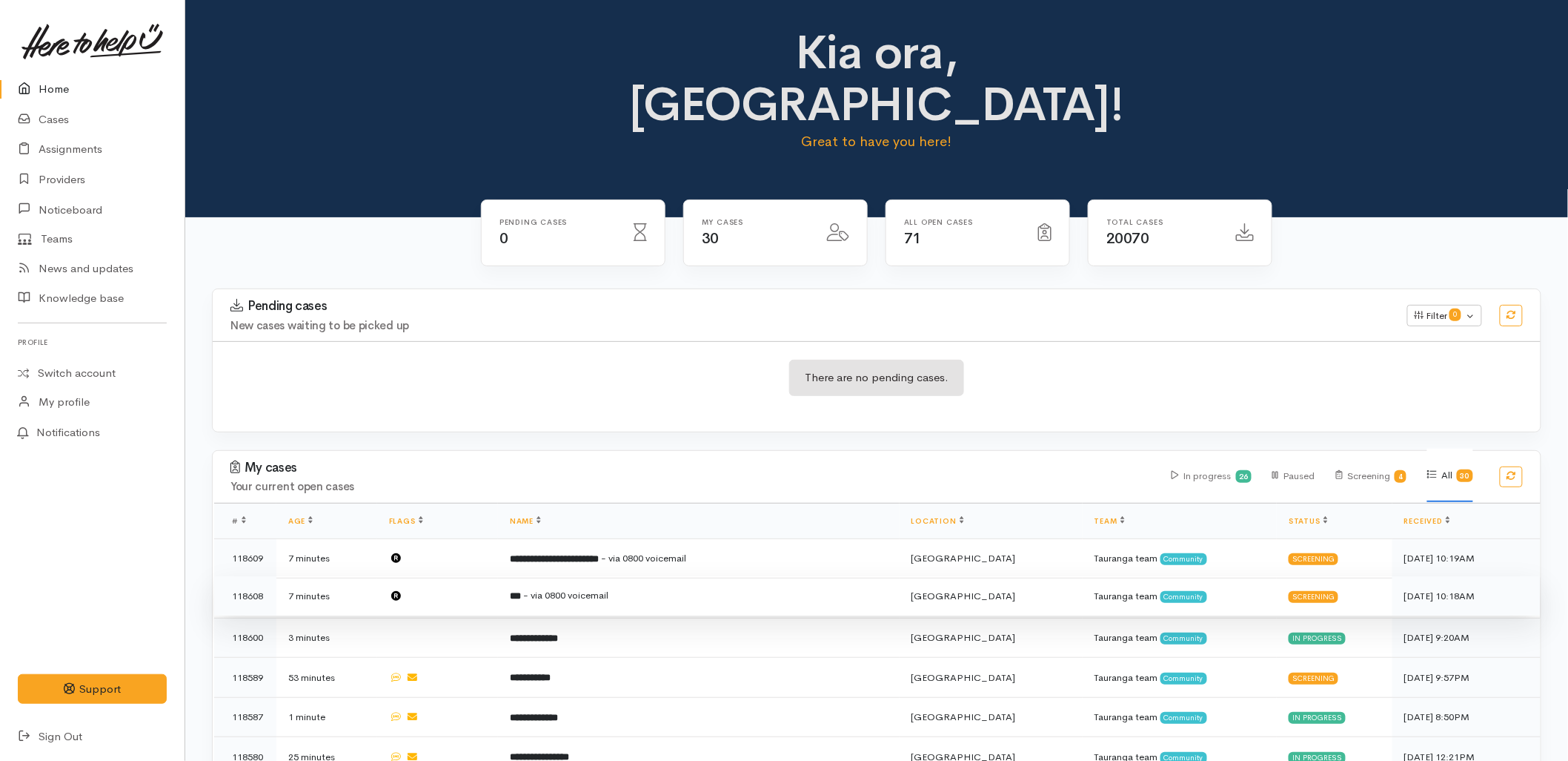
click at [608, 589] on span "- via 0800 voicemail" at bounding box center [566, 595] width 85 height 13
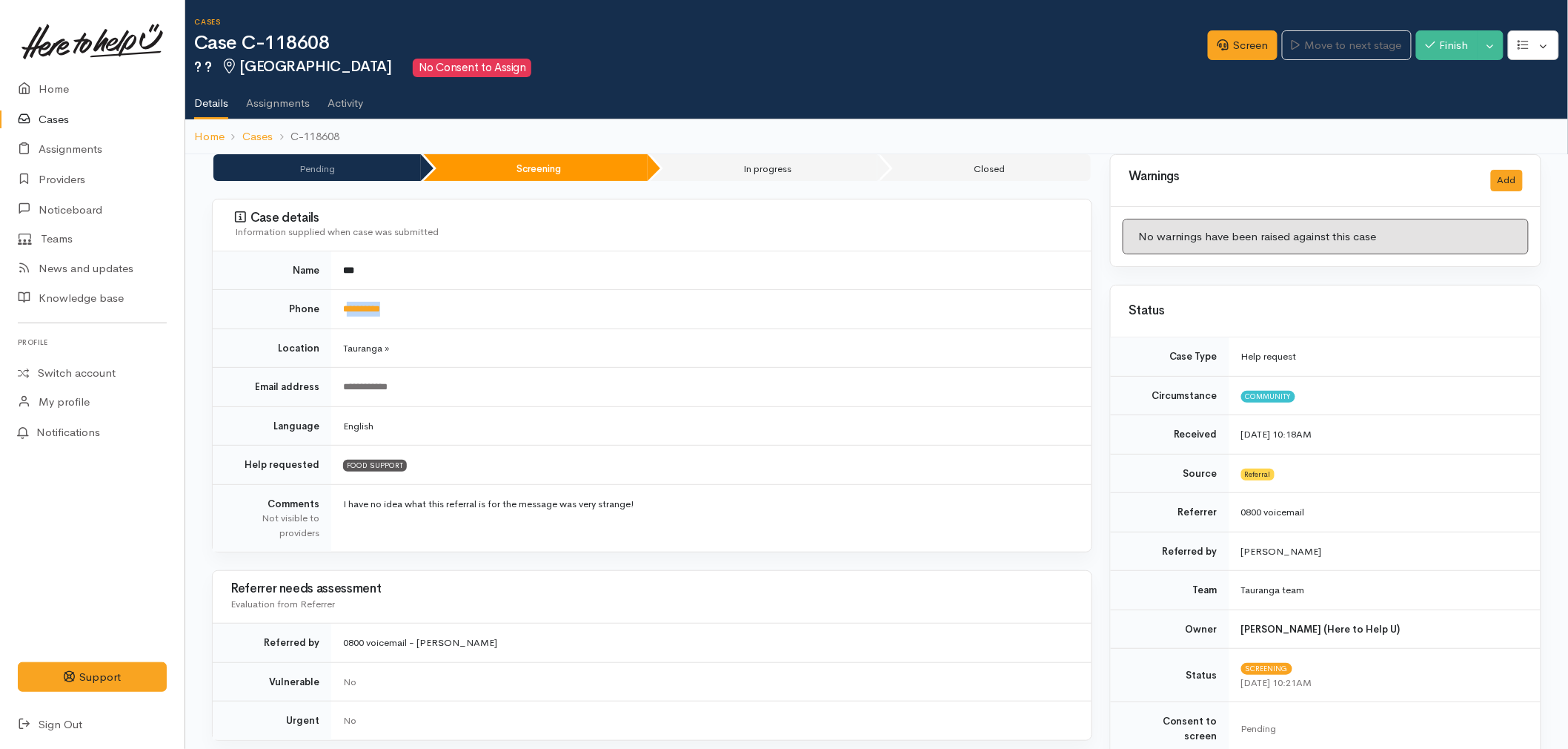
drag, startPoint x: 417, startPoint y: 317, endPoint x: 348, endPoint y: 321, distance: 69.1
click at [348, 321] on td "**********" at bounding box center [711, 310] width 761 height 39
copy link "*********"
click at [636, 463] on td "FOOD SUPPORT" at bounding box center [711, 465] width 761 height 39
click at [379, 307] on link "**********" at bounding box center [362, 308] width 37 height 9
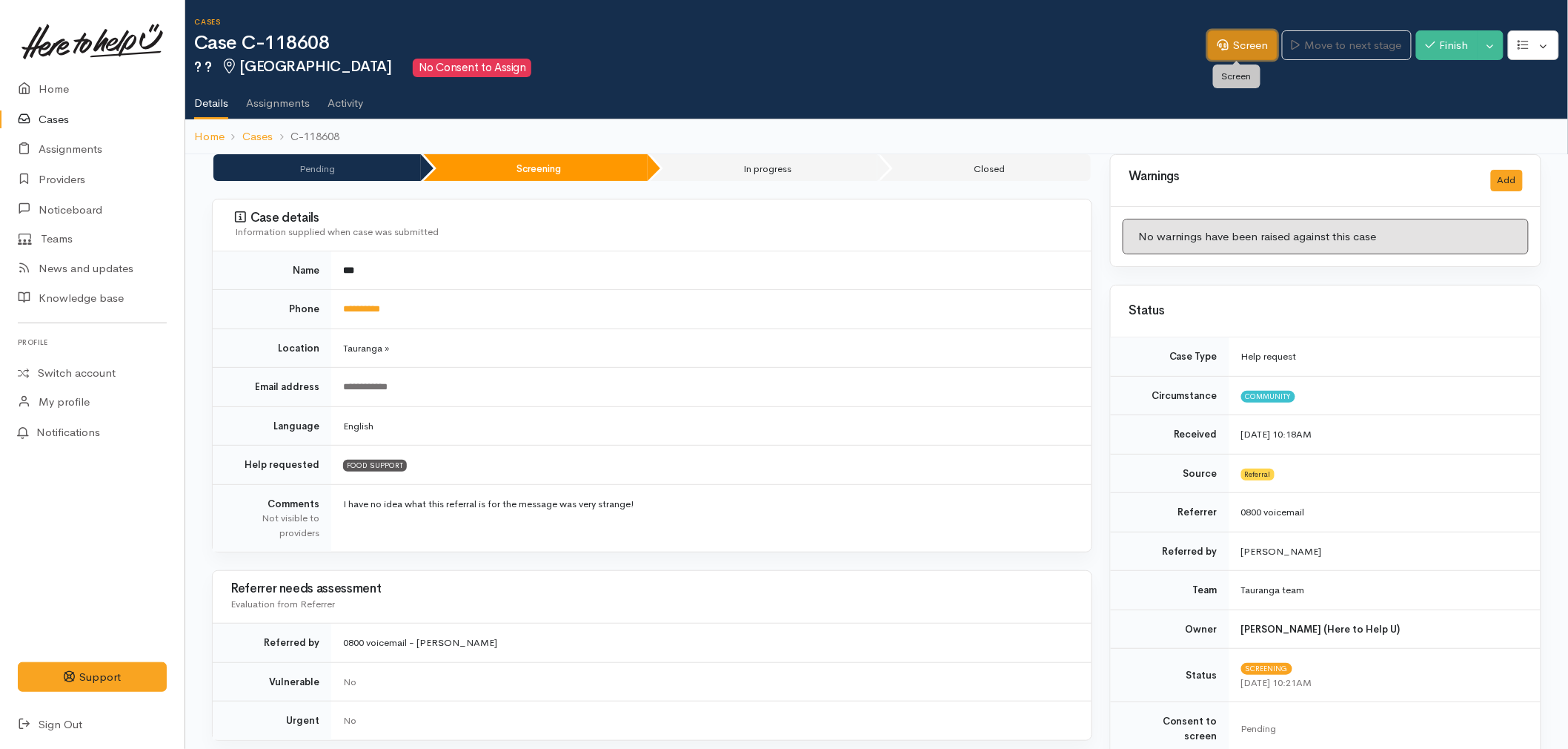
click at [1246, 52] on link "Screen" at bounding box center [1243, 46] width 70 height 31
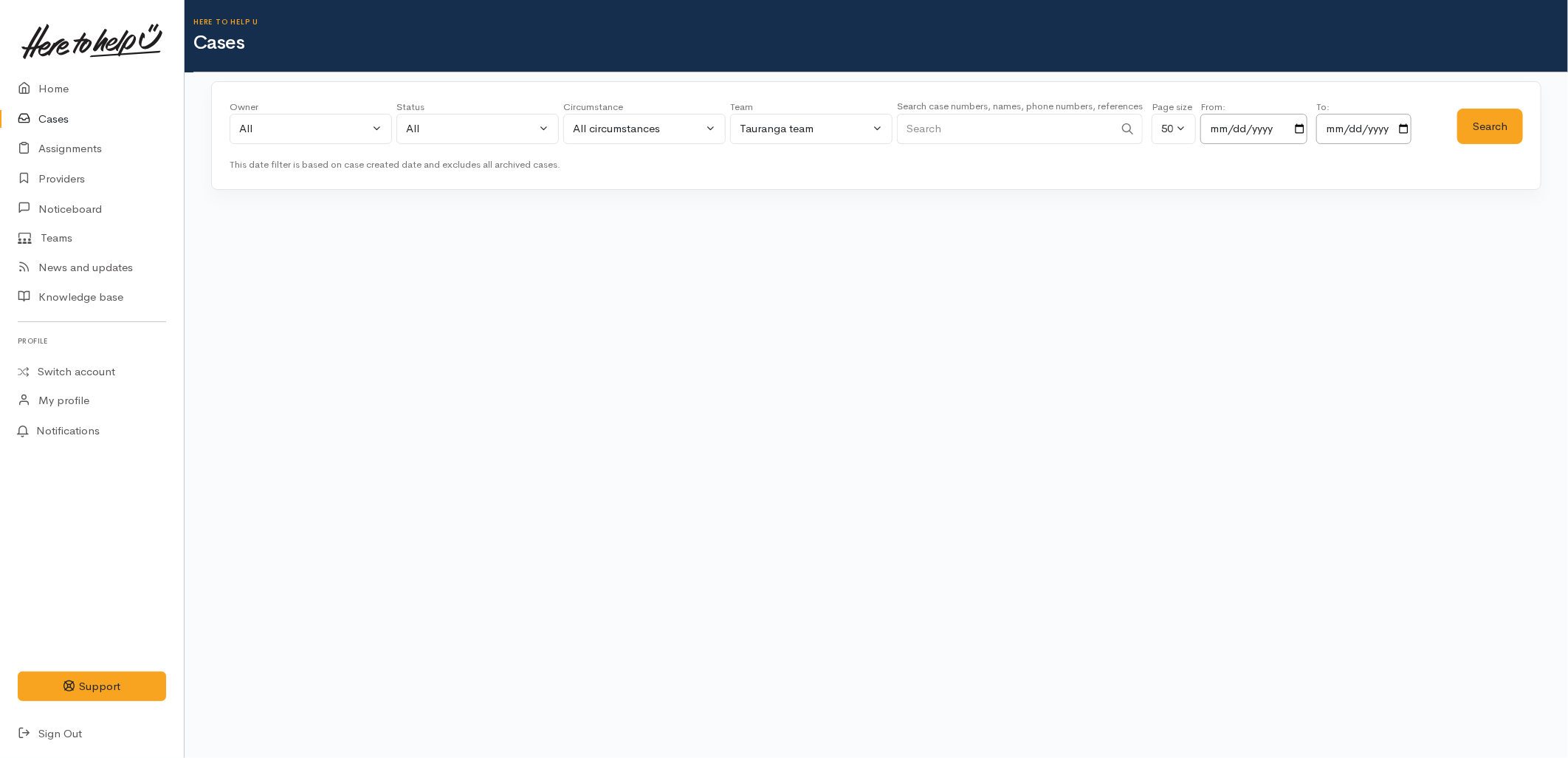
click at [972, 133] on input "Search" at bounding box center [1005, 129] width 217 height 31
paste input "204748239"
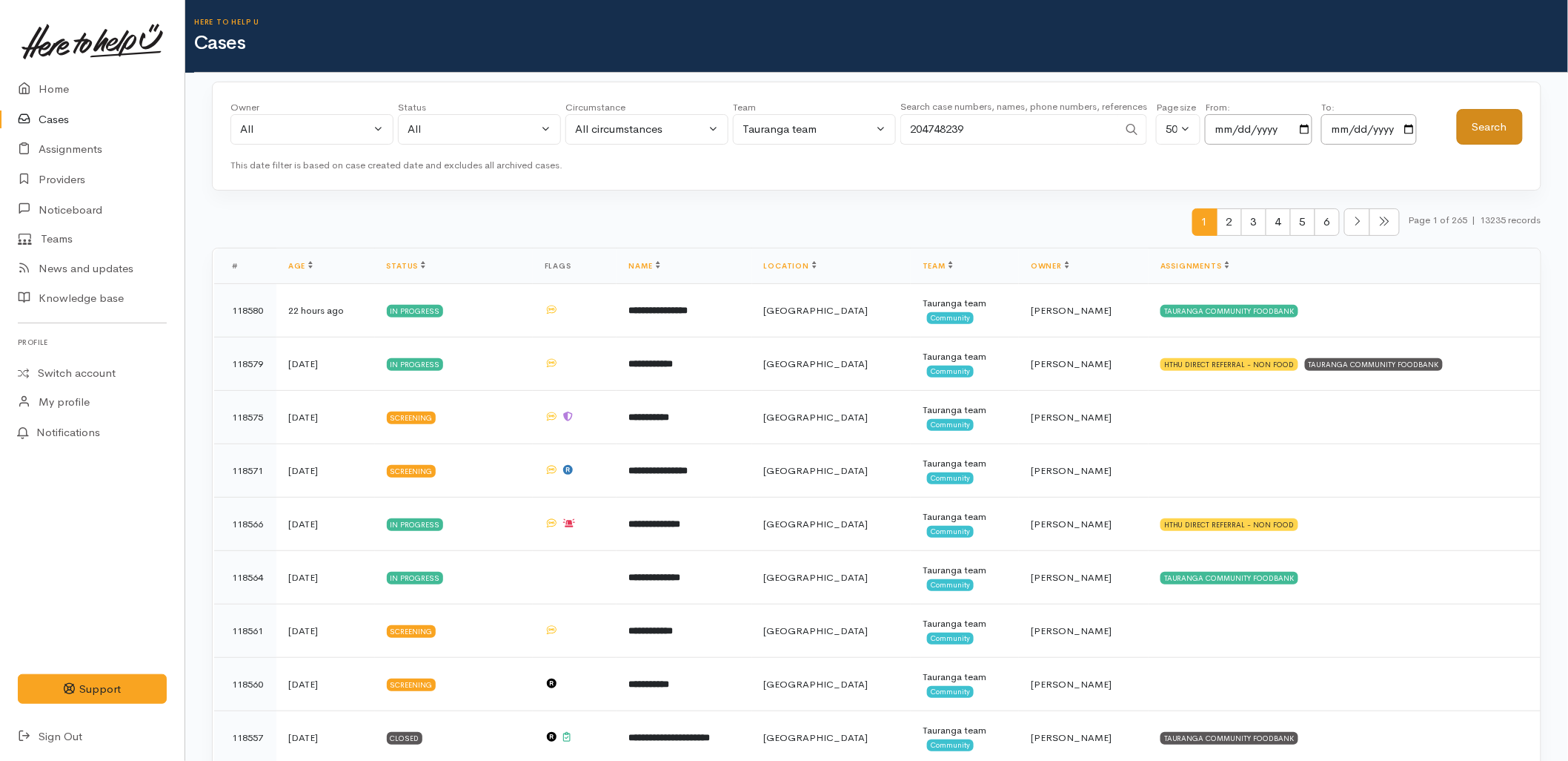
type input "204748239"
click at [1507, 112] on button "Search" at bounding box center [1490, 127] width 66 height 37
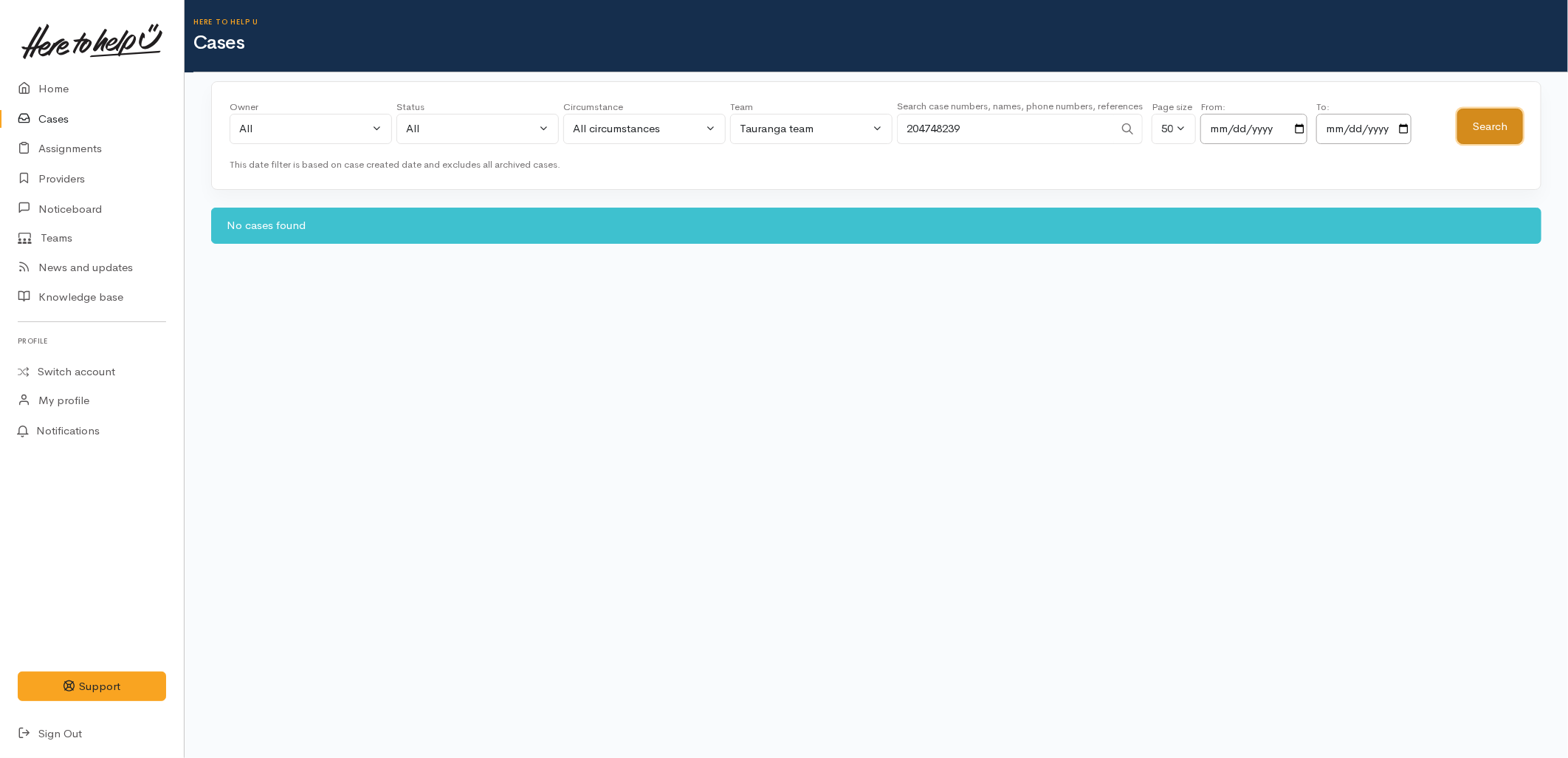
click at [1500, 112] on button "Search" at bounding box center [1490, 126] width 66 height 36
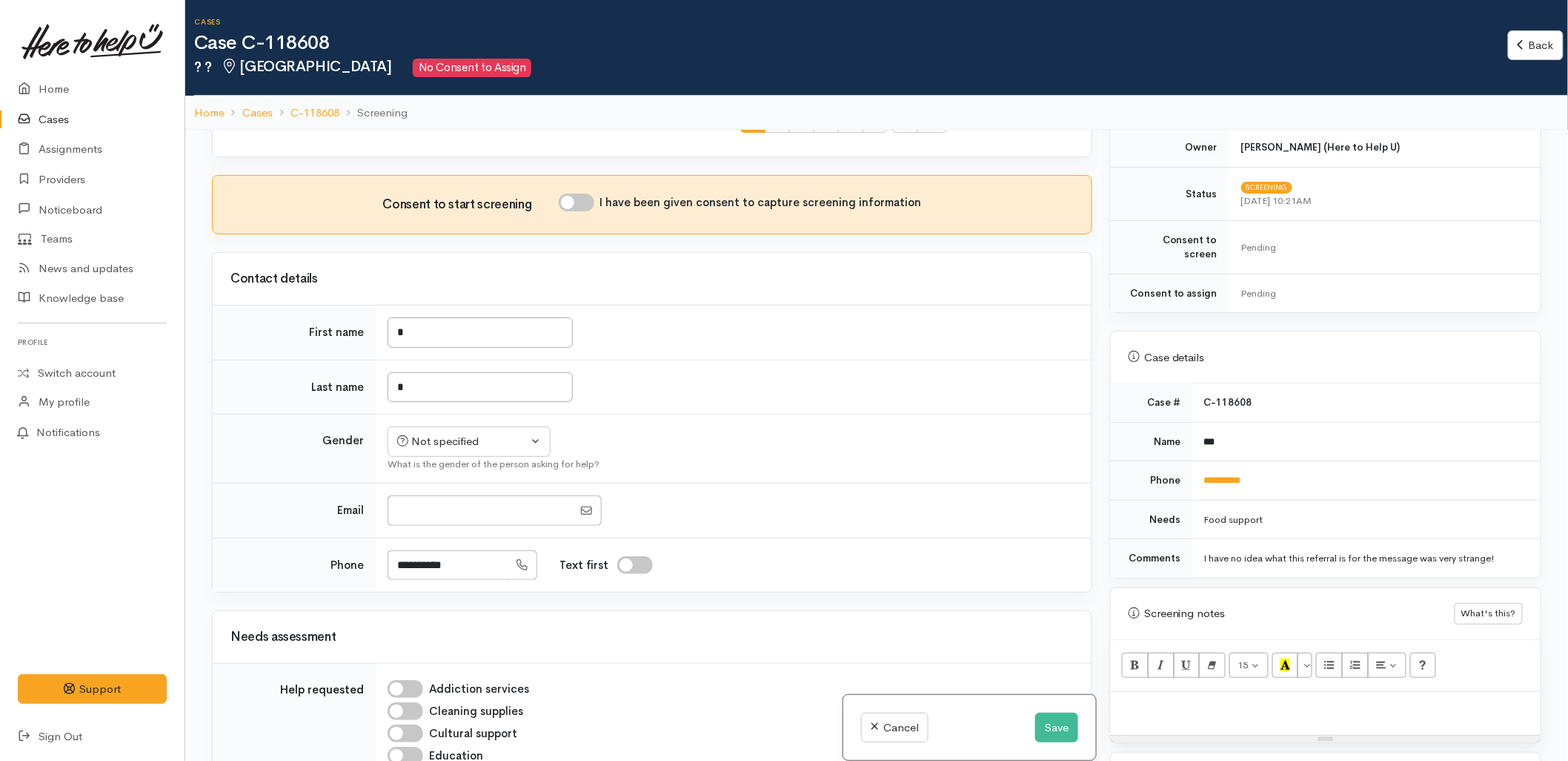
scroll to position [658, 0]
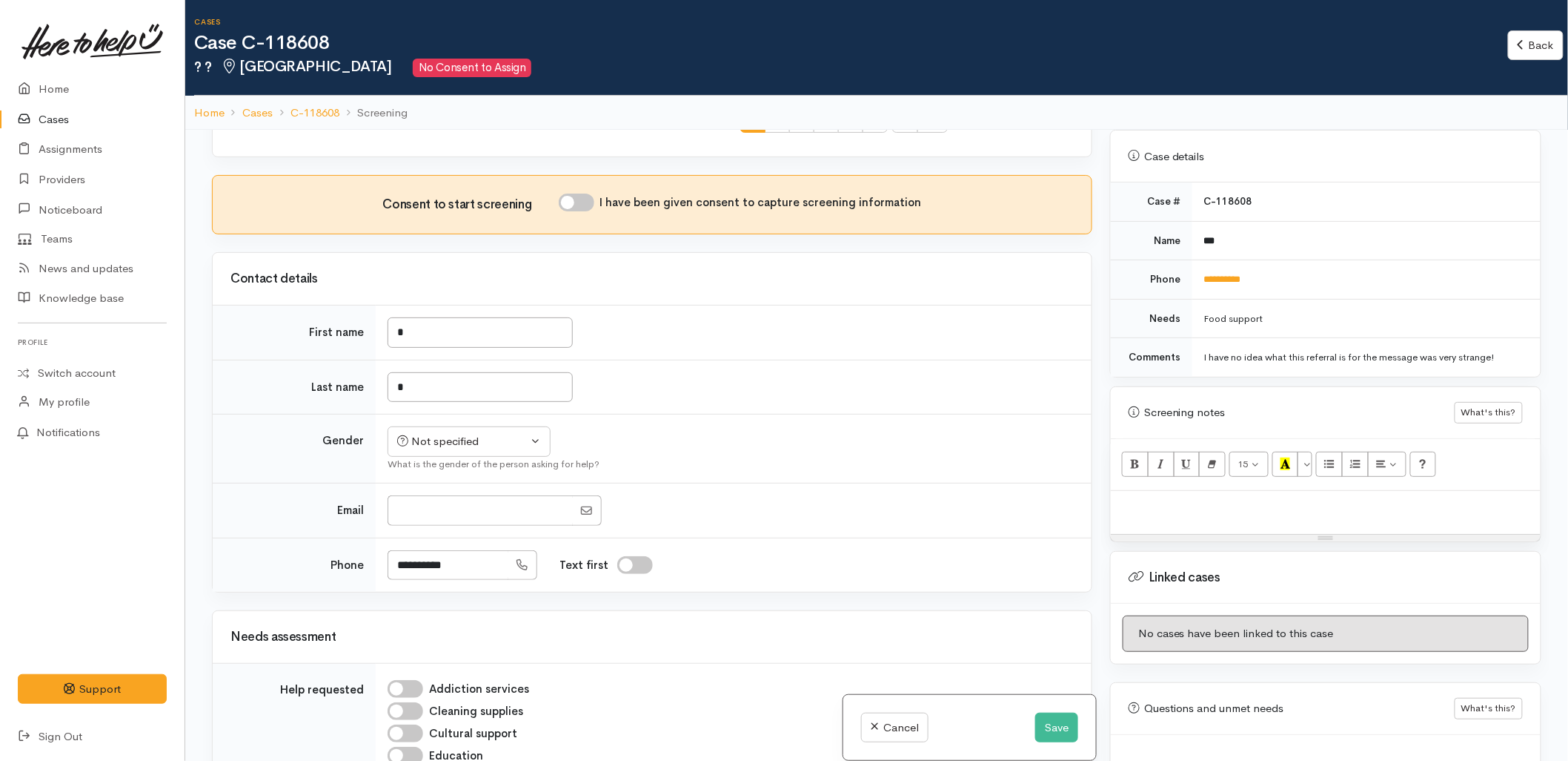
click at [1187, 504] on div at bounding box center [1326, 512] width 430 height 43
click at [1063, 734] on button "Save" at bounding box center [1057, 728] width 43 height 31
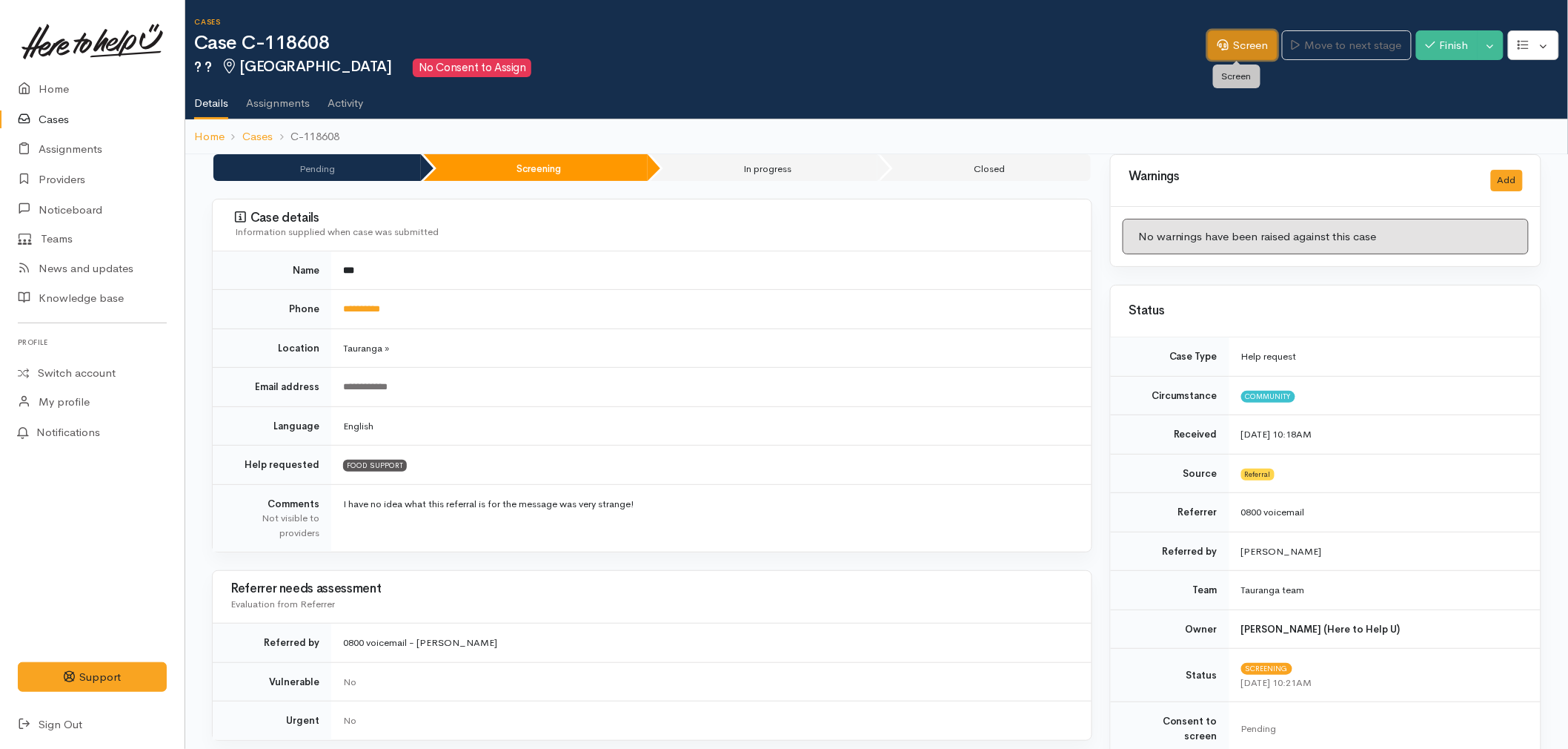
click at [1236, 49] on link "Screen" at bounding box center [1243, 46] width 70 height 31
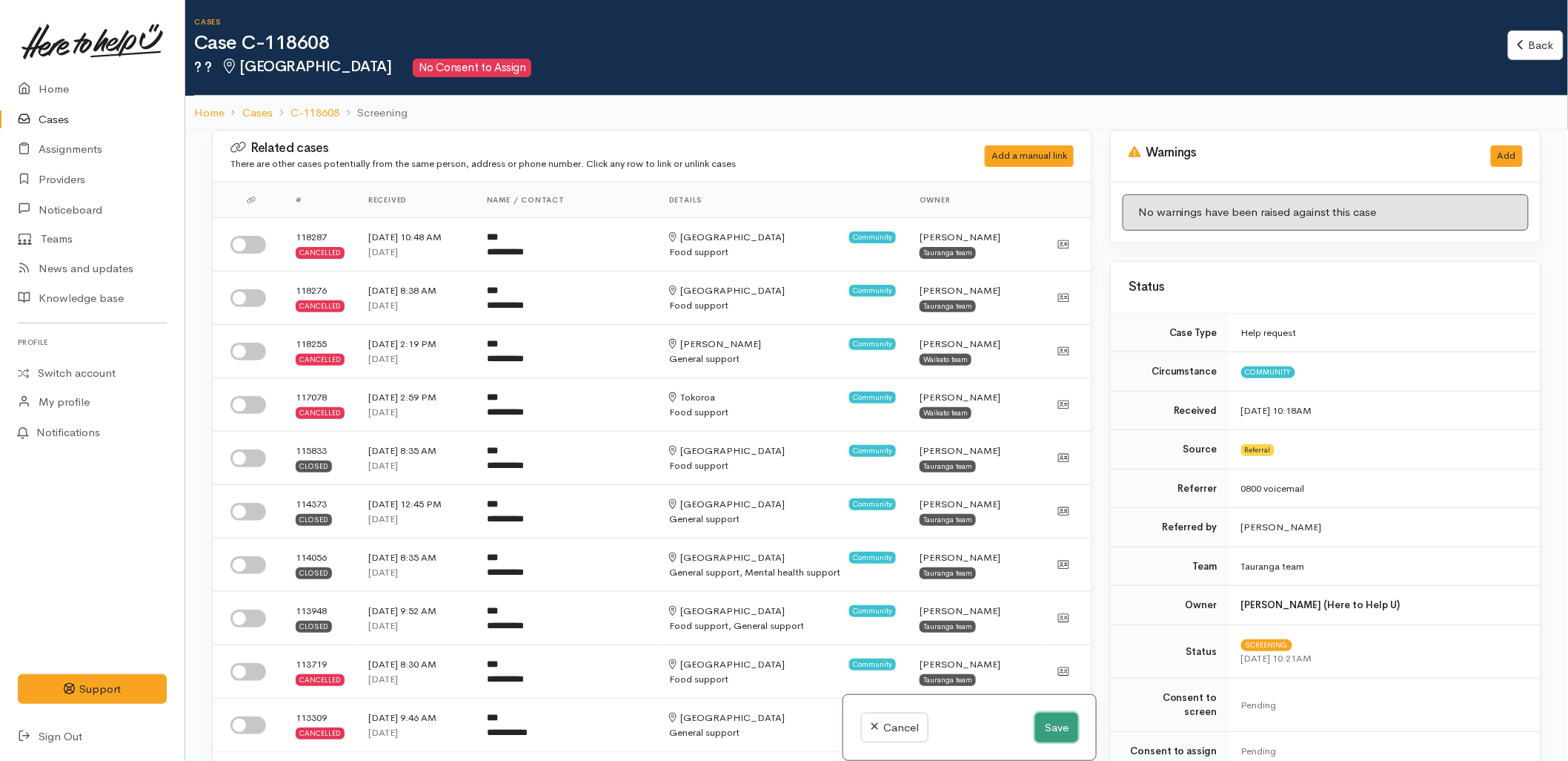
click at [1052, 735] on button "Save" at bounding box center [1057, 728] width 43 height 31
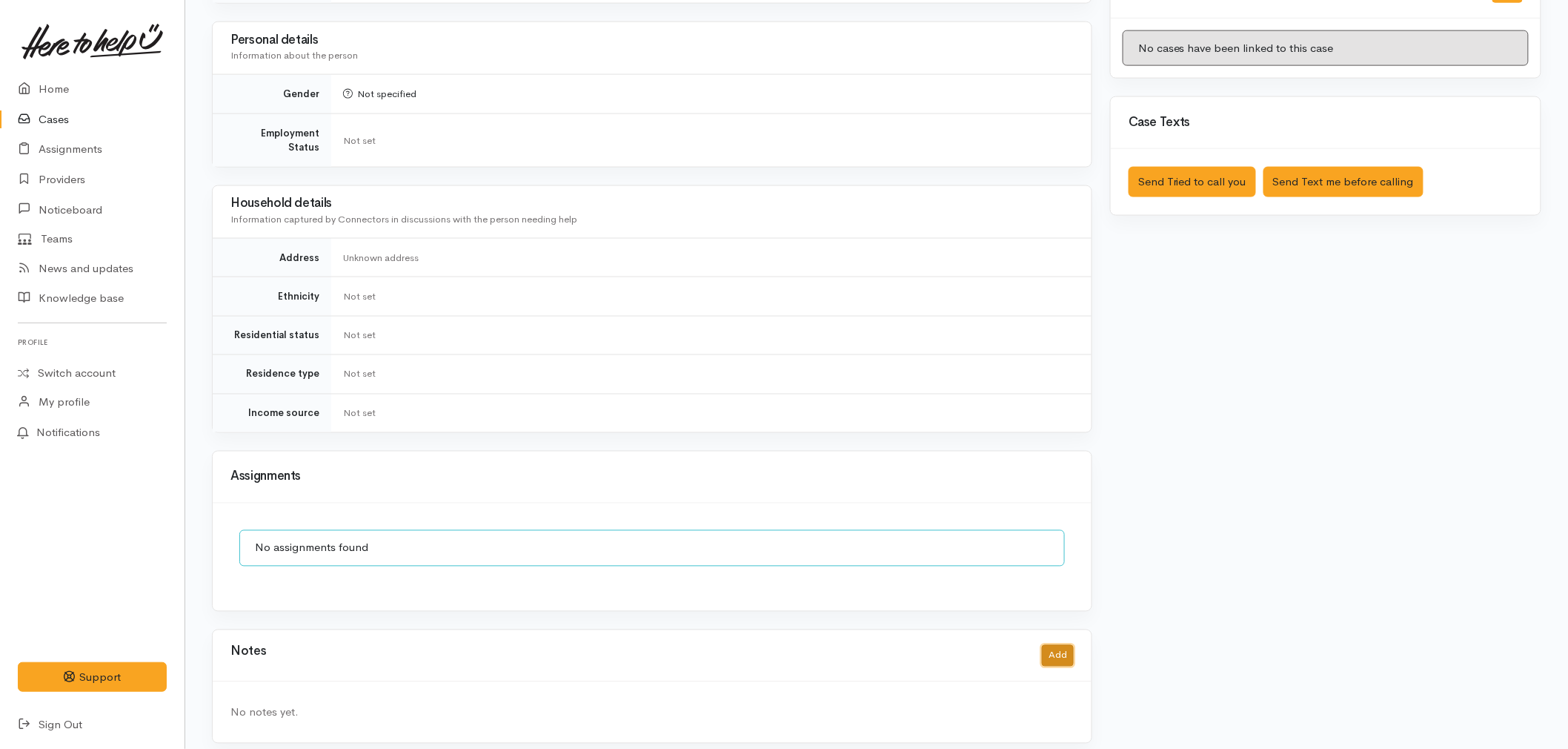
click at [1061, 649] on button "Add" at bounding box center [1058, 655] width 31 height 21
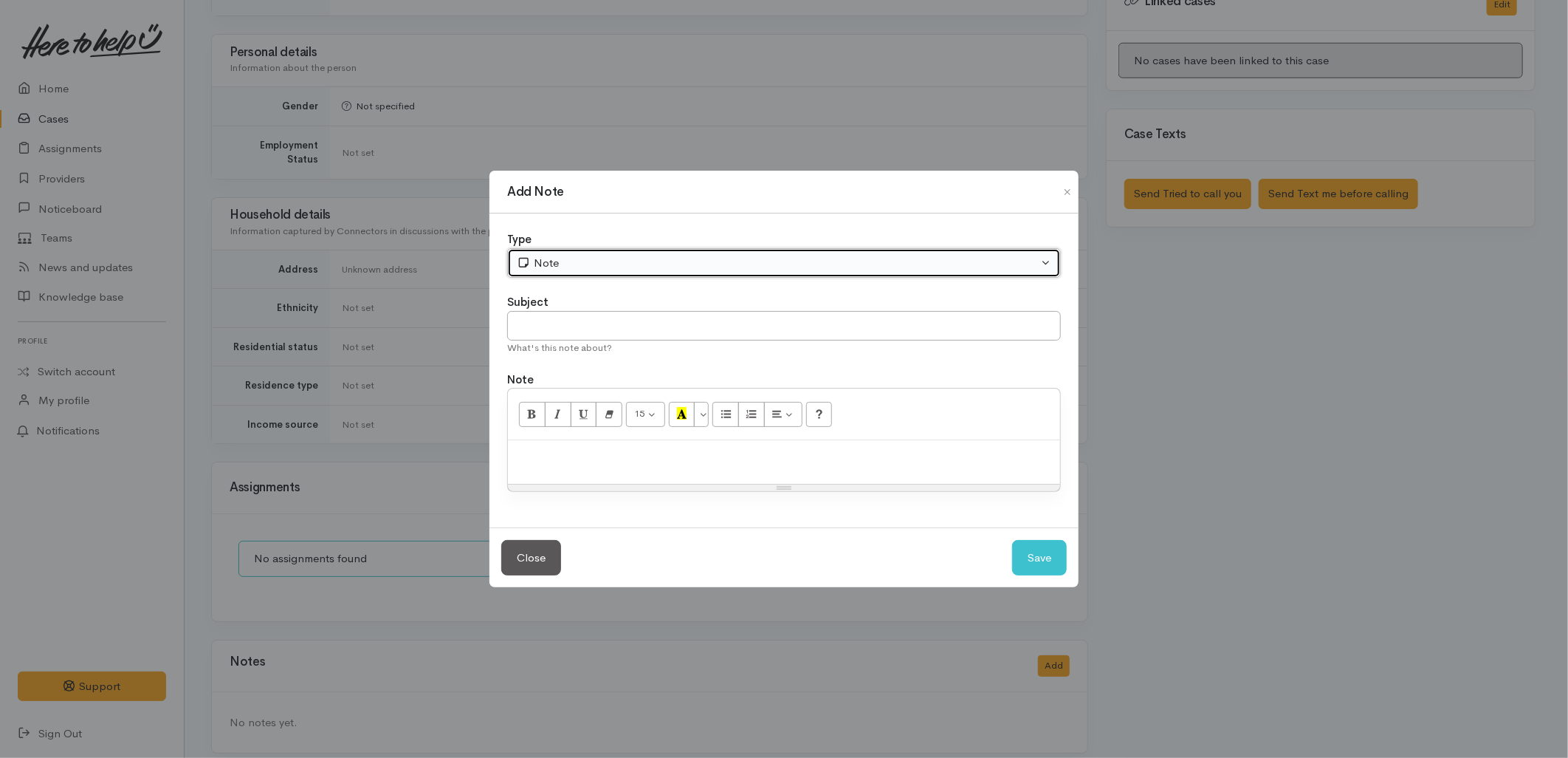
click at [581, 266] on div "Note" at bounding box center [777, 264] width 521 height 17
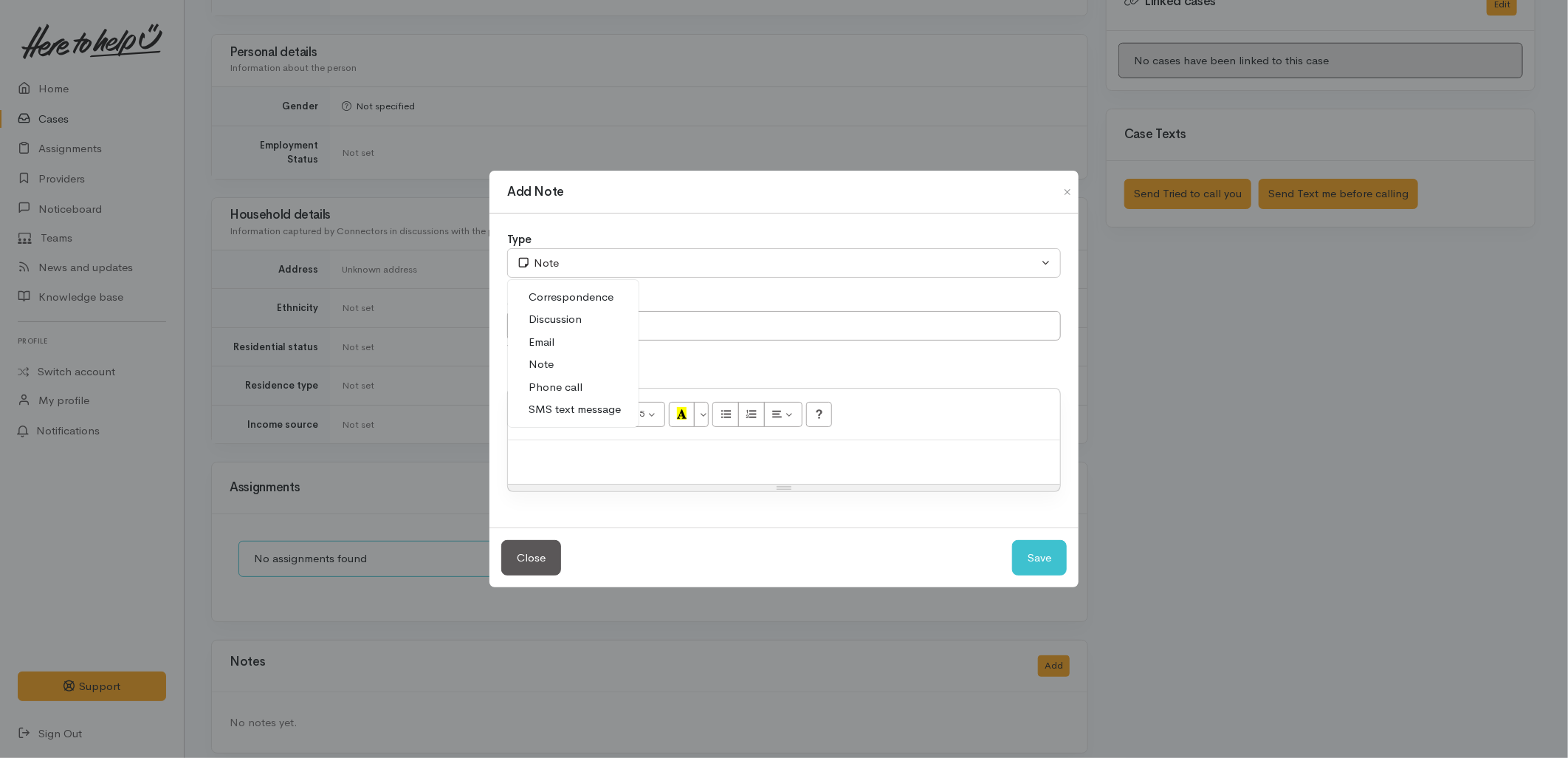
click at [554, 385] on span "Phone call" at bounding box center [556, 387] width 54 height 17
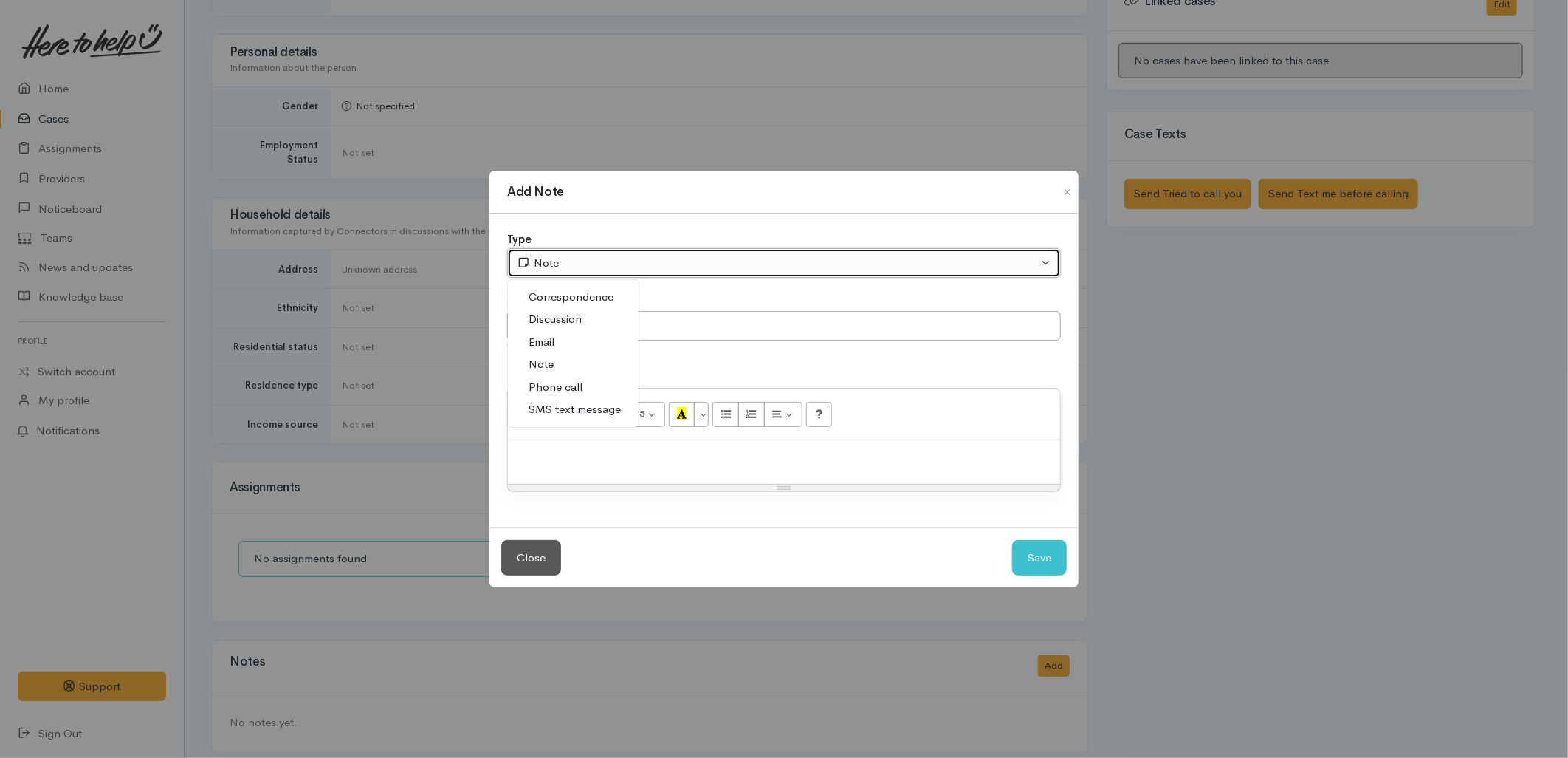
select select "3"
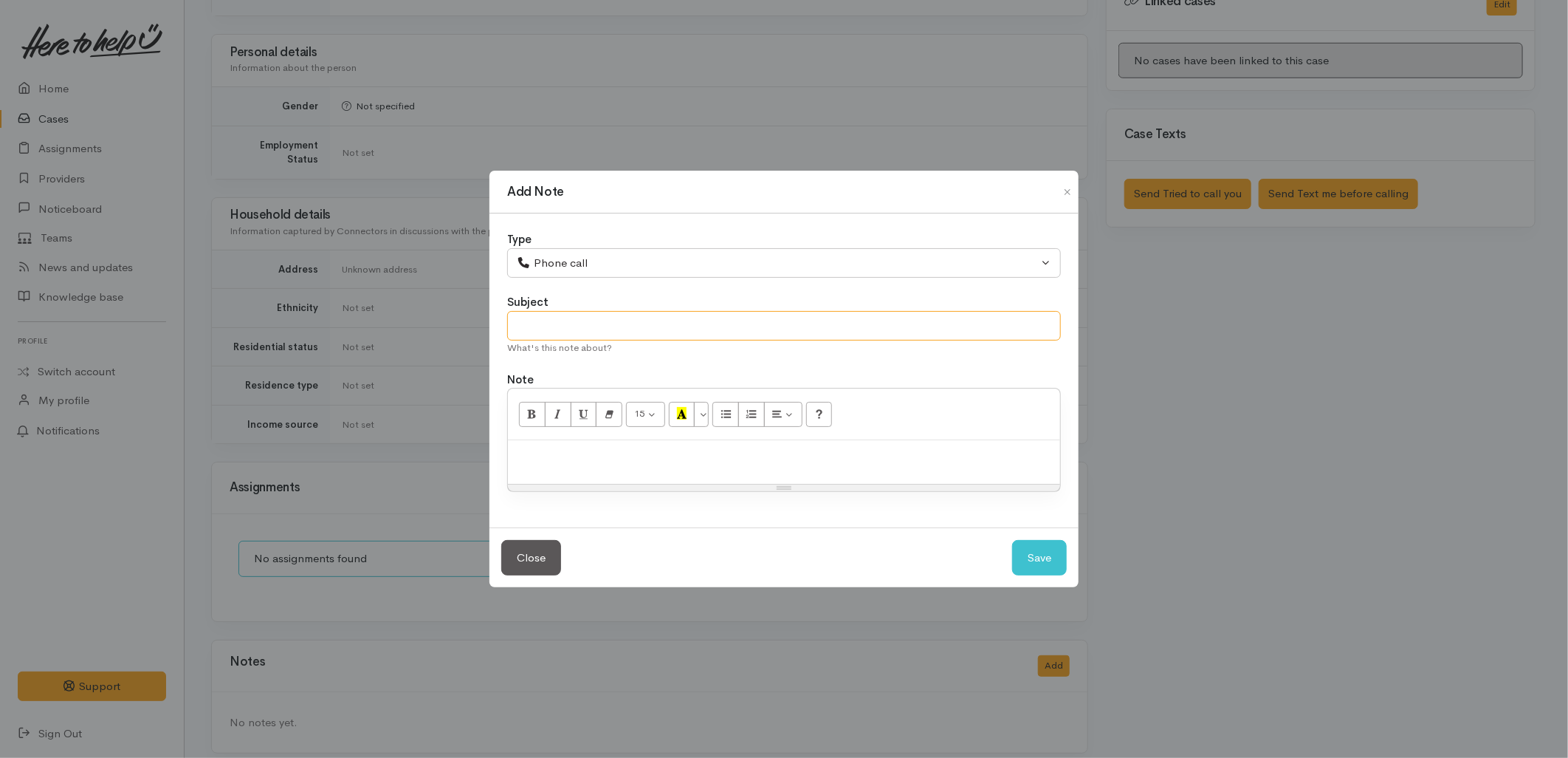
click at [549, 330] on input "text" at bounding box center [783, 326] width 553 height 31
type input "Attempted to Contact"
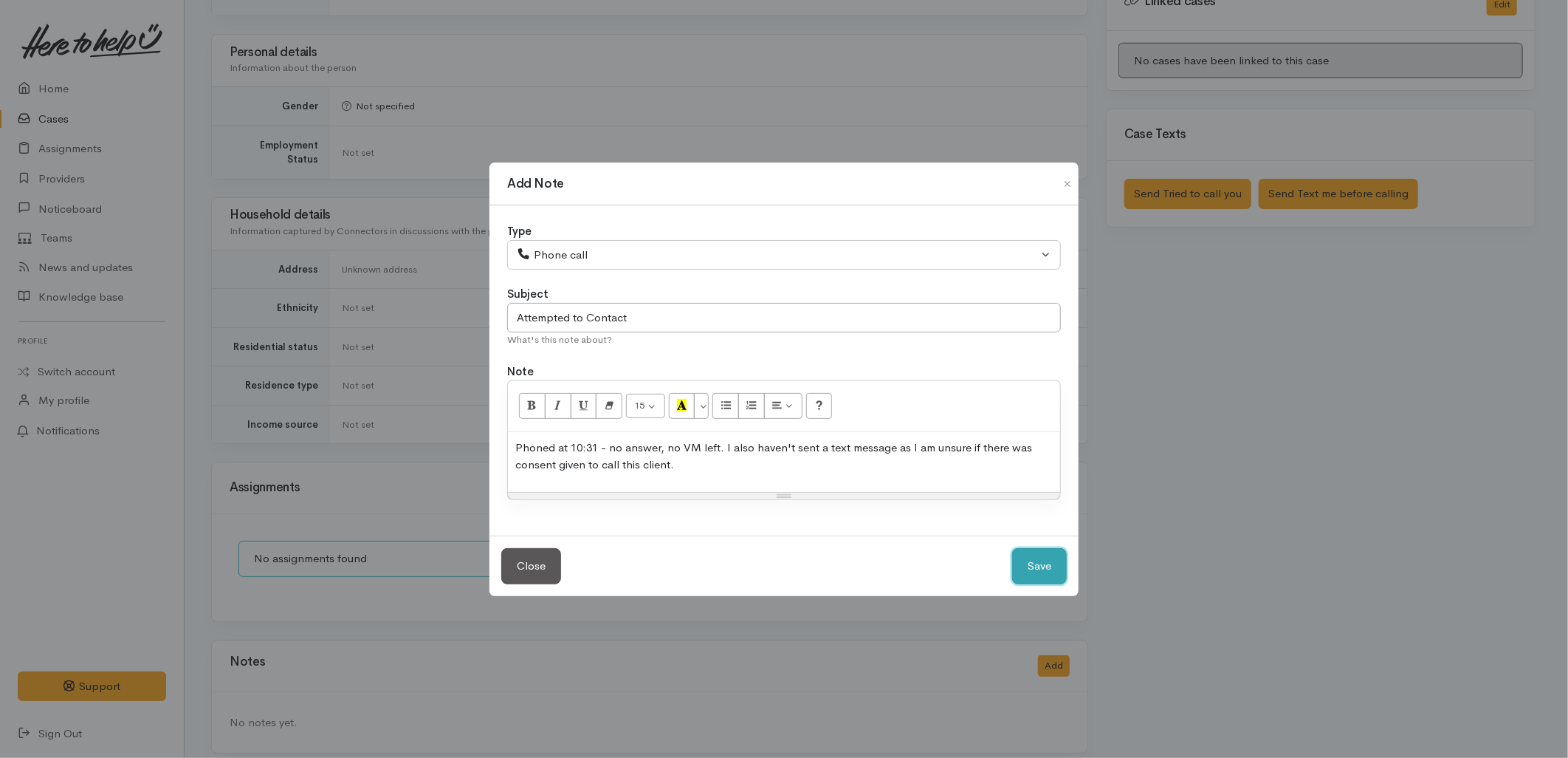
click at [1045, 558] on button "Save" at bounding box center [1039, 566] width 54 height 36
select select "1"
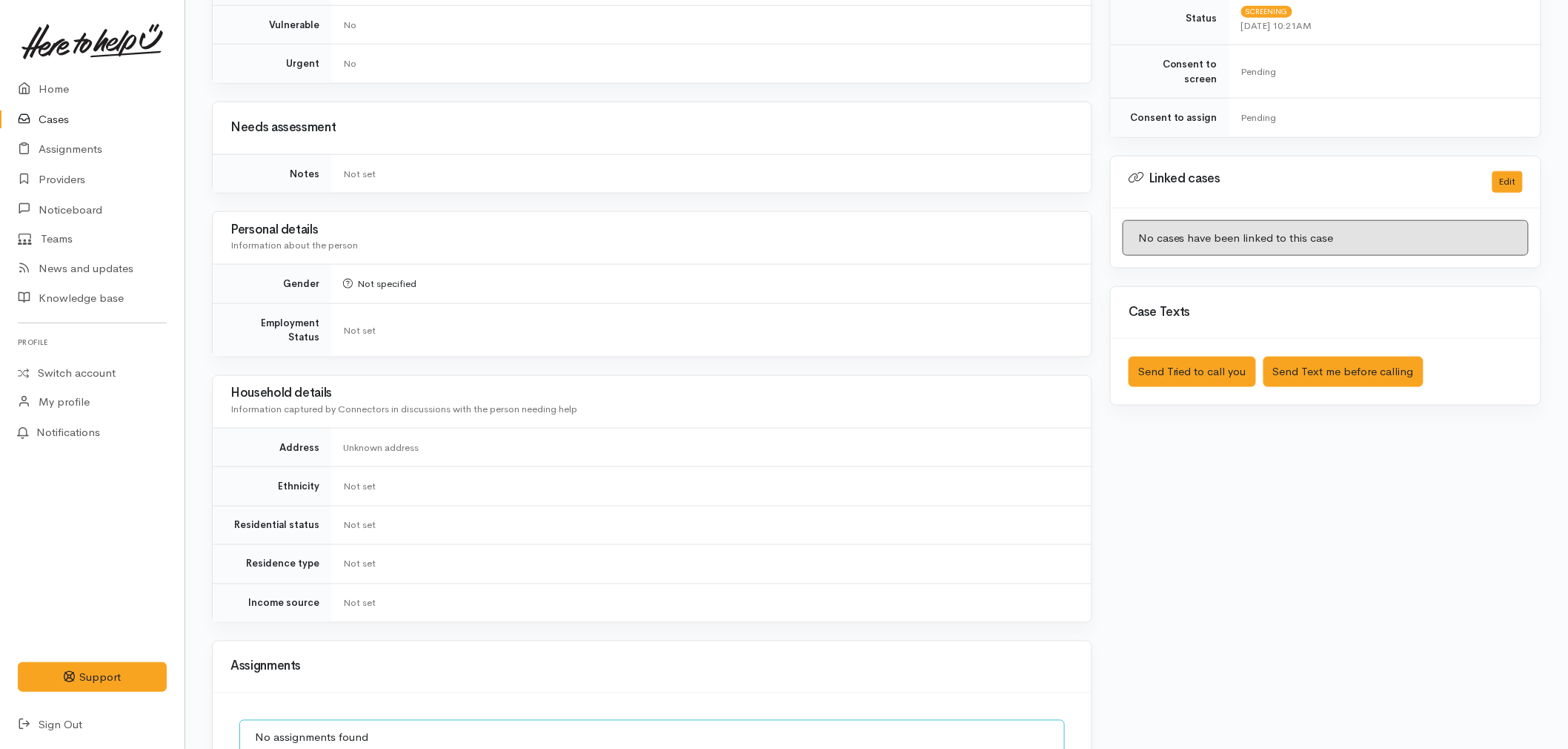
scroll to position [0, 0]
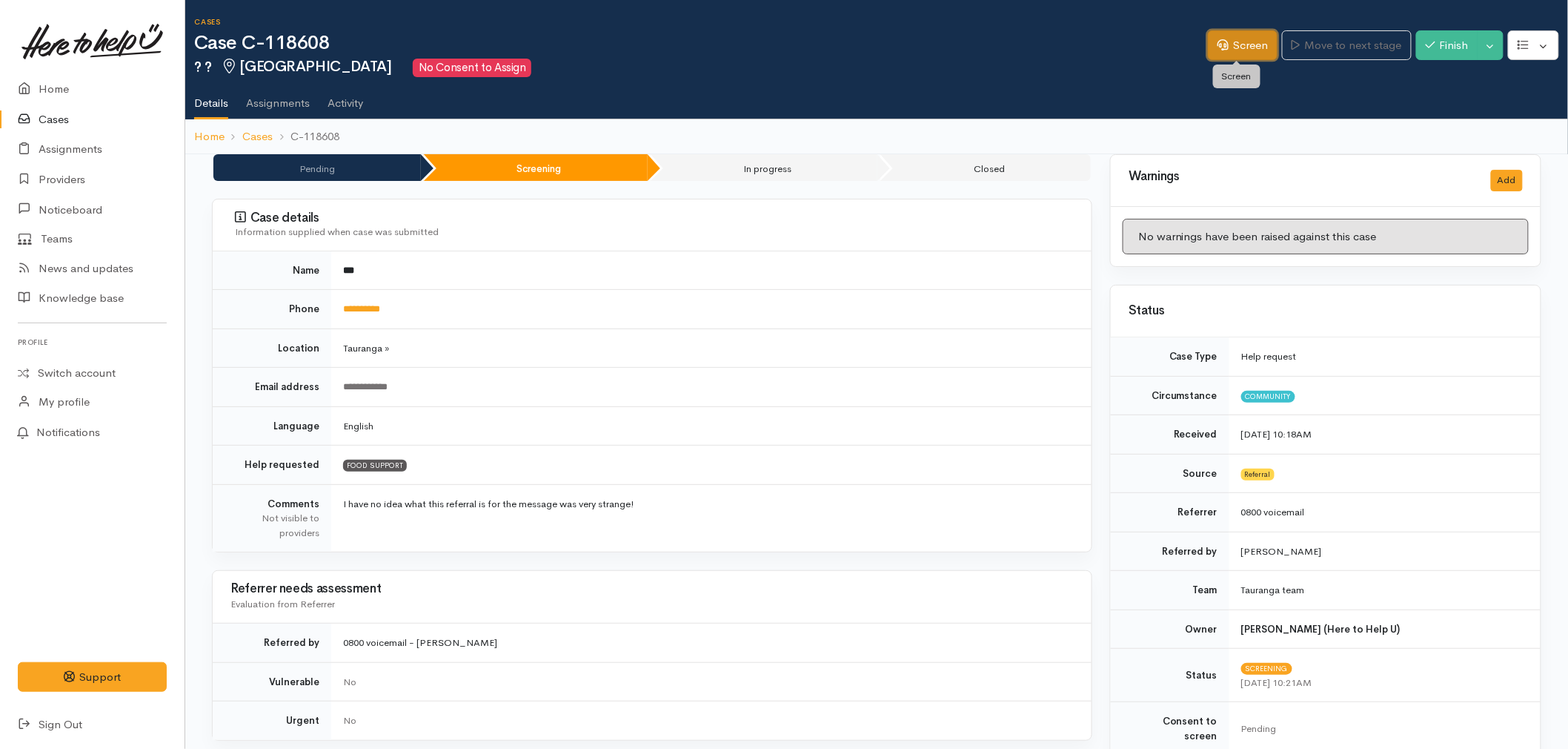
click at [1227, 48] on link "Screen" at bounding box center [1243, 46] width 70 height 31
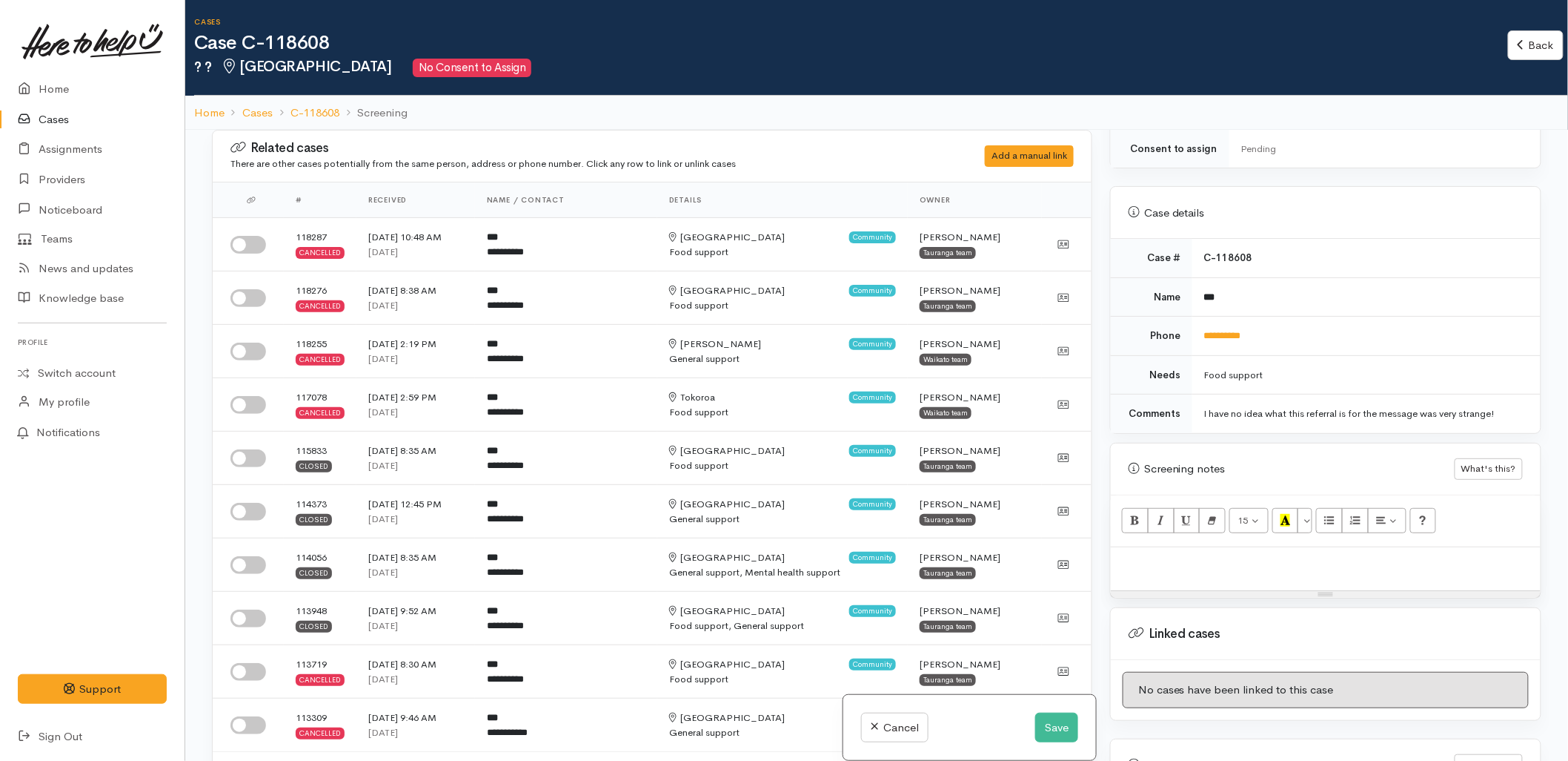
scroll to position [658, 0]
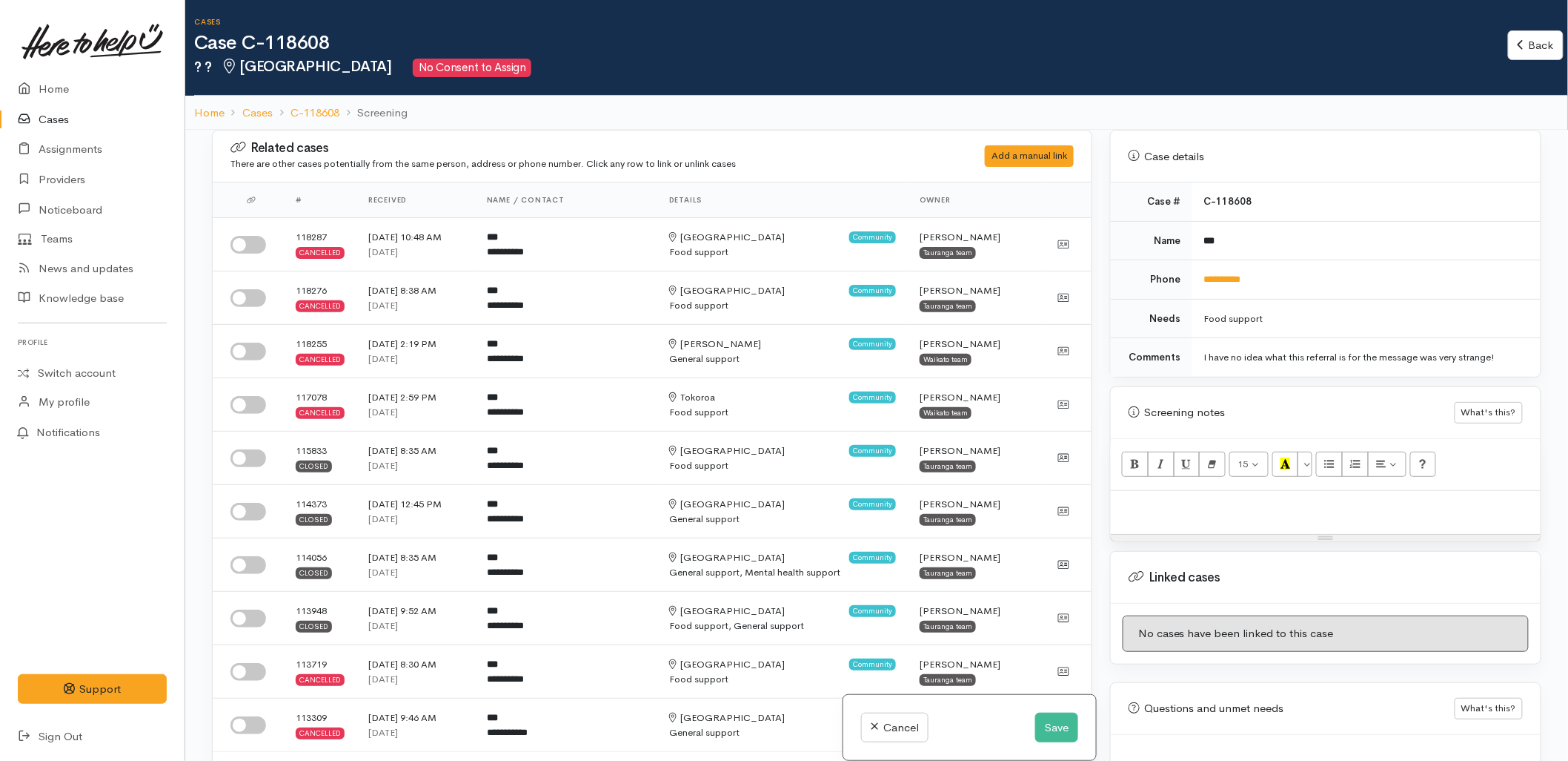
click at [1217, 498] on p at bounding box center [1326, 506] width 415 height 17
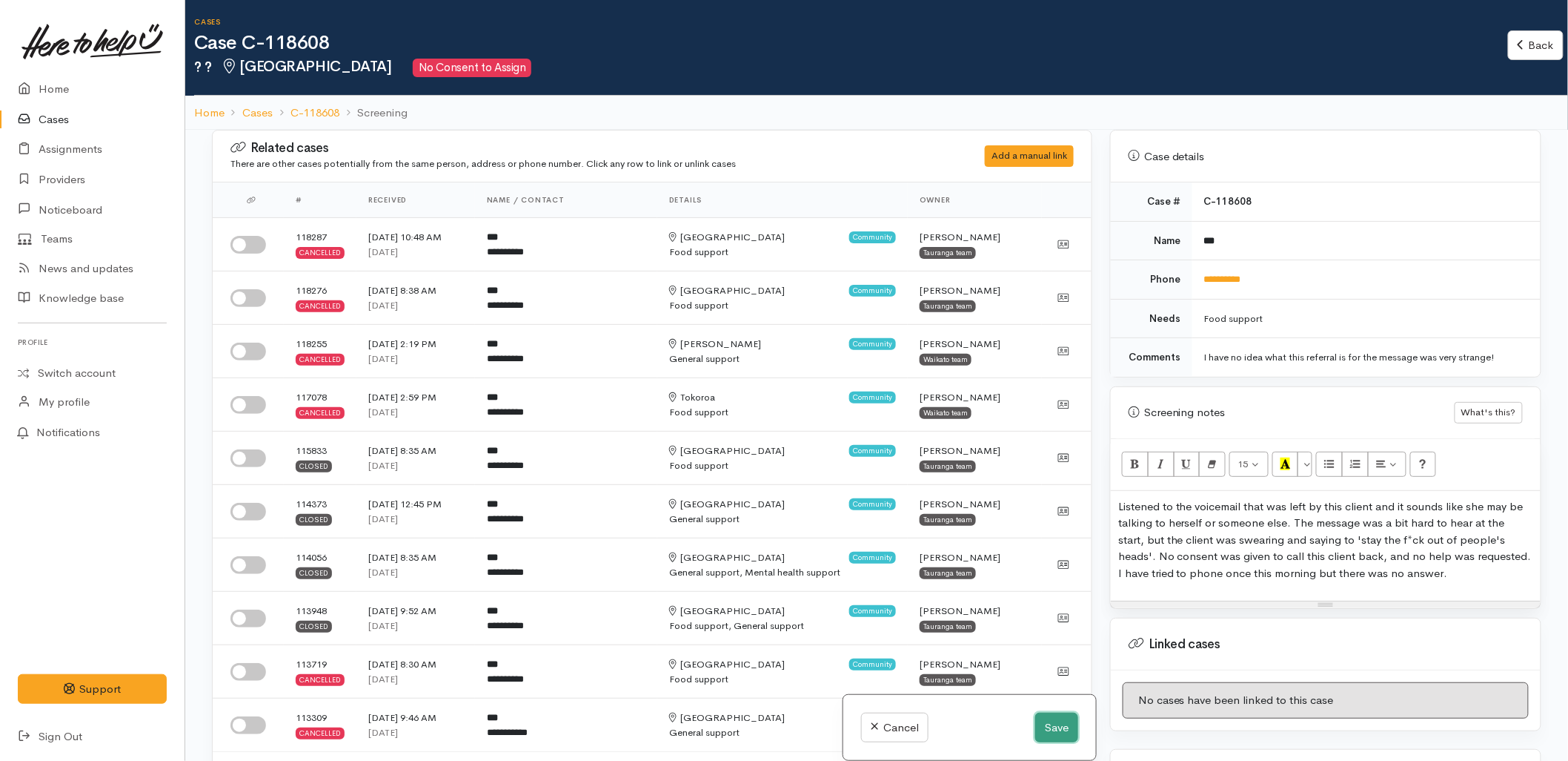
click at [1051, 728] on button "Save" at bounding box center [1057, 728] width 43 height 31
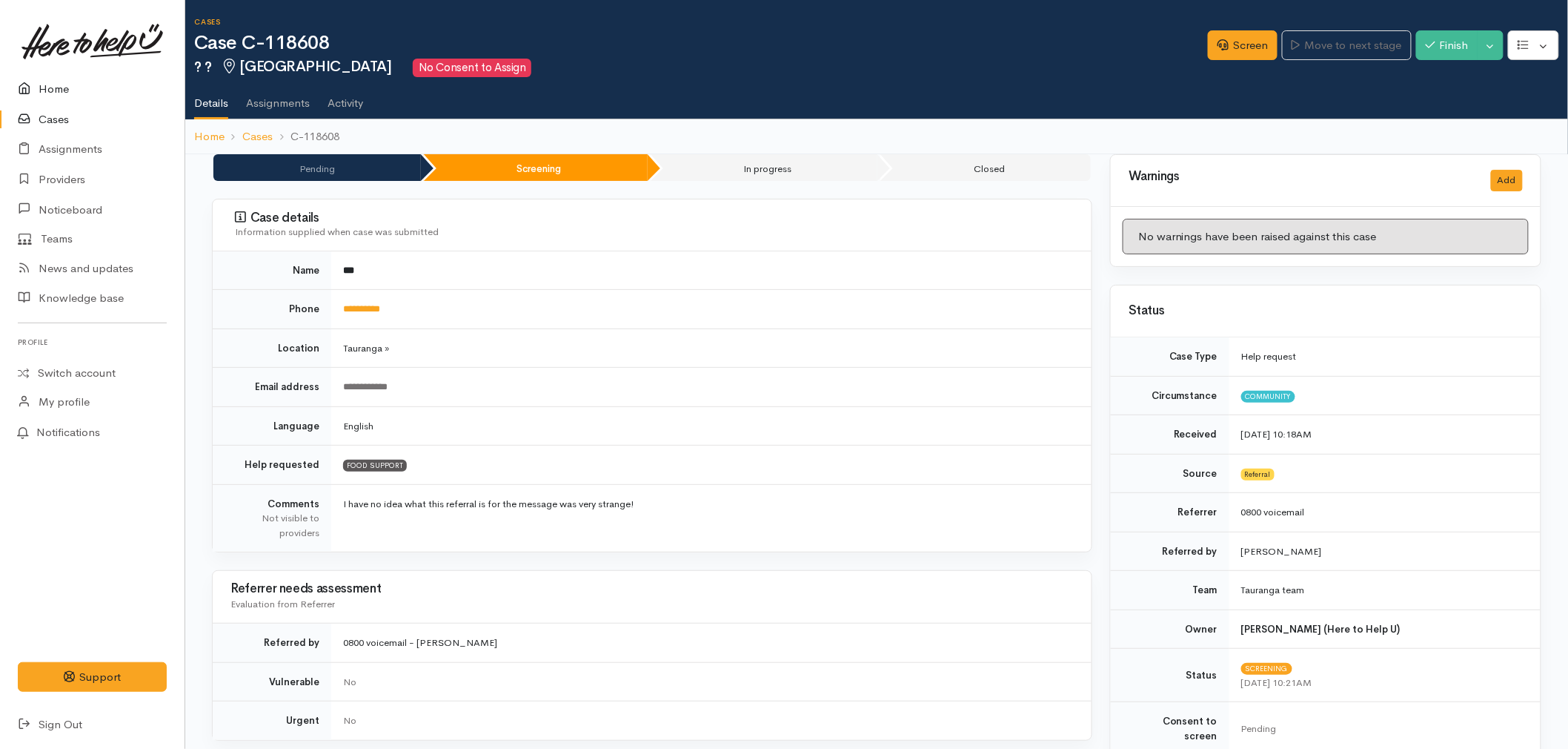
click at [71, 93] on link "Home" at bounding box center [92, 89] width 185 height 31
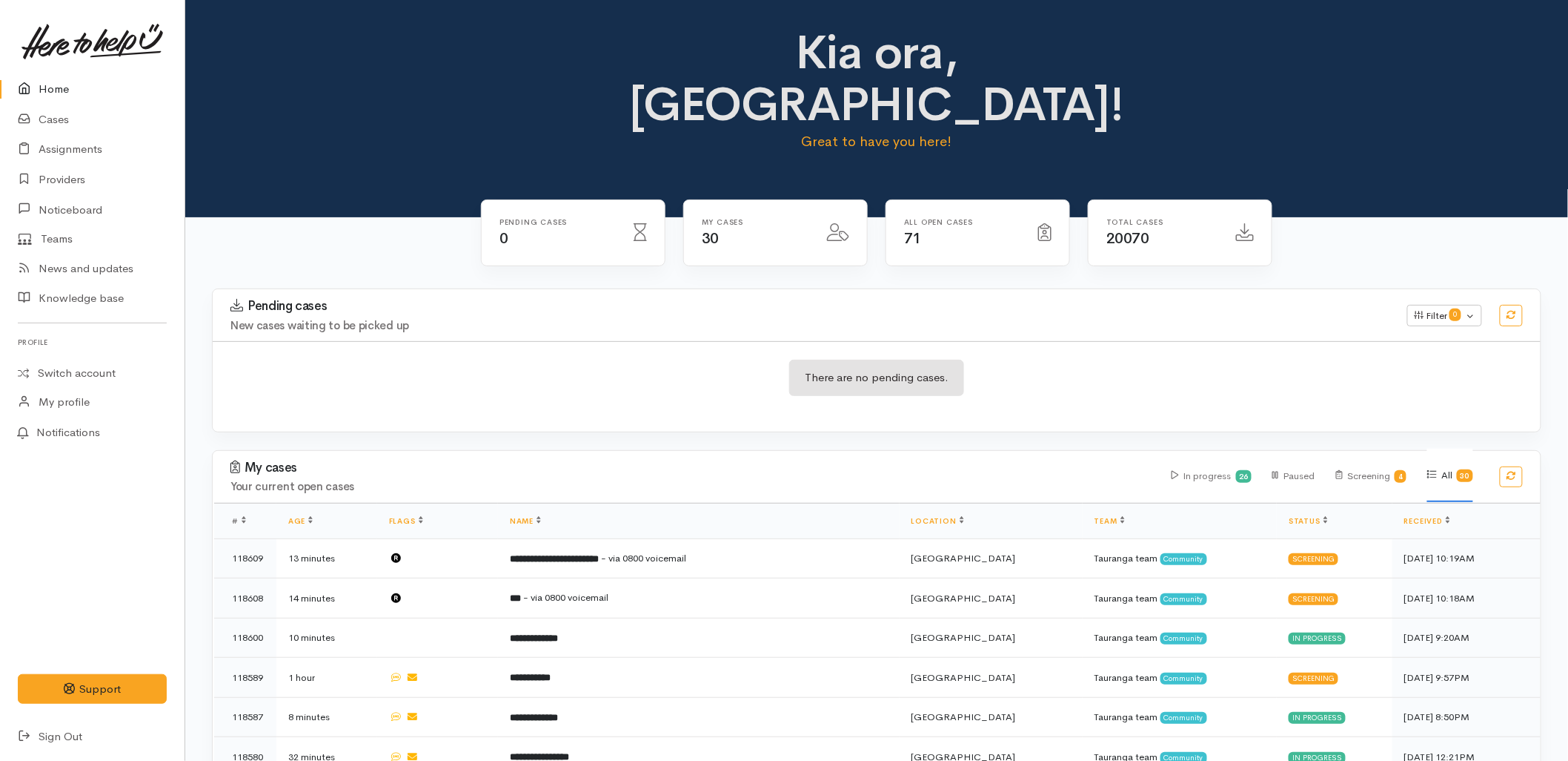
click at [554, 359] on div "There are no pending cases." at bounding box center [876, 386] width 1328 height 54
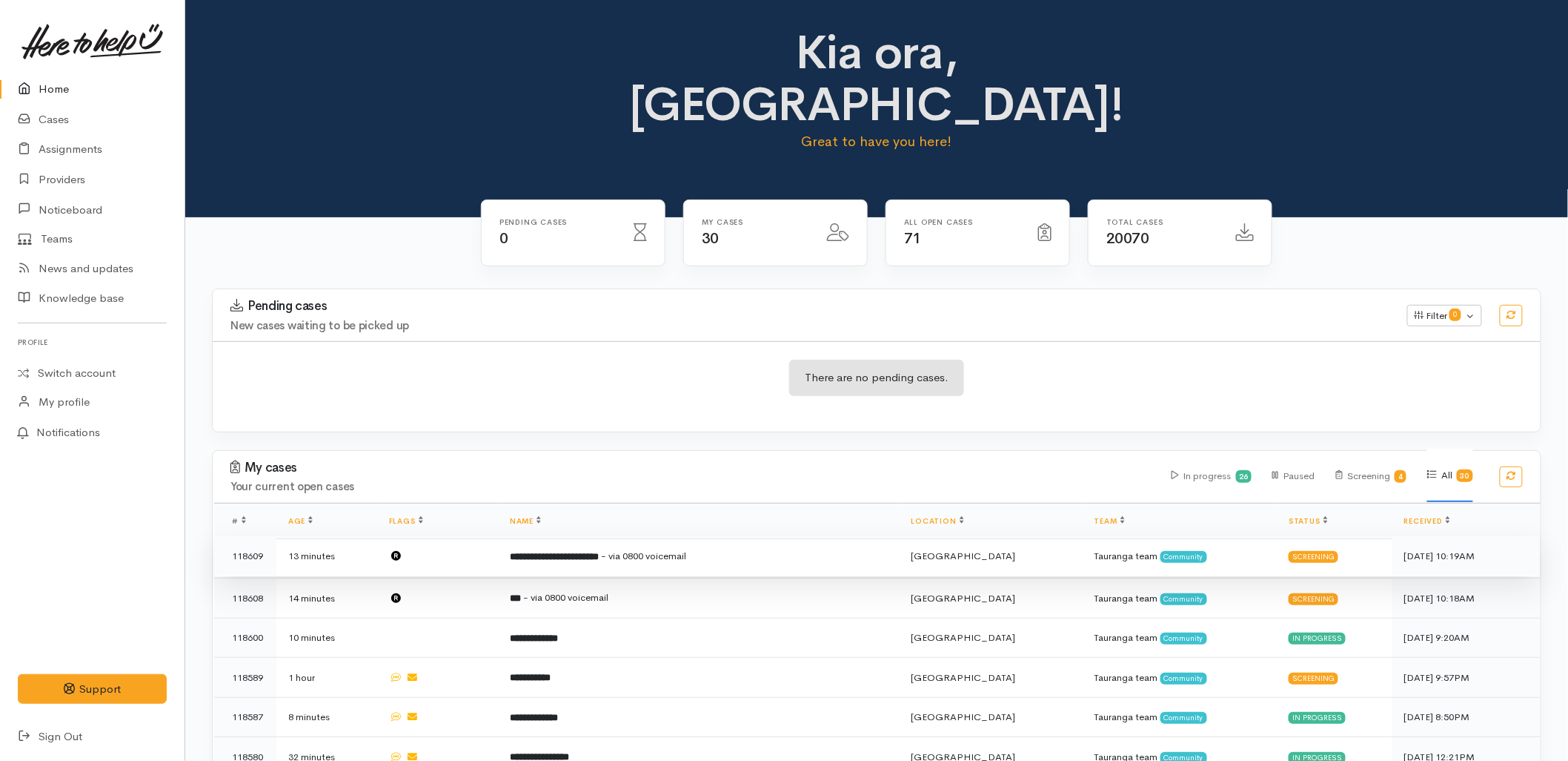
click at [612, 536] on td "**********" at bounding box center [698, 556] width 402 height 40
